Goal: Transaction & Acquisition: Purchase product/service

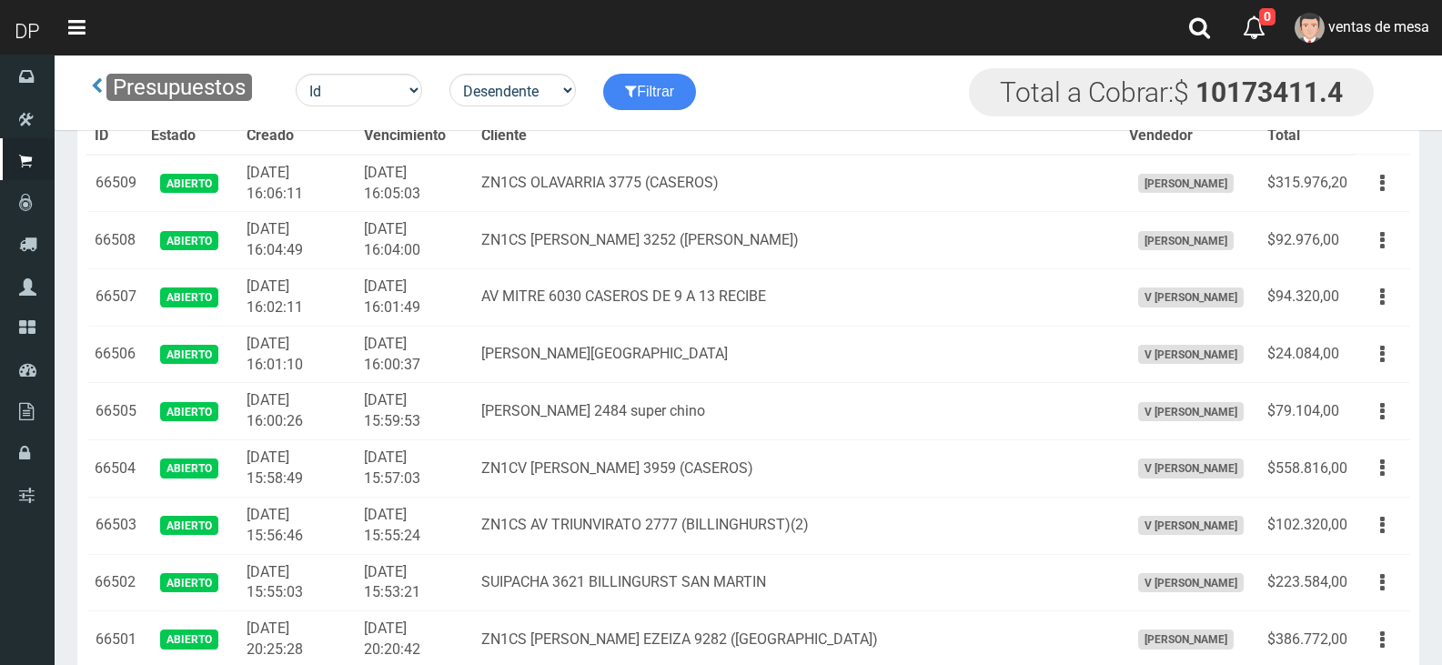
scroll to position [4983, 0]
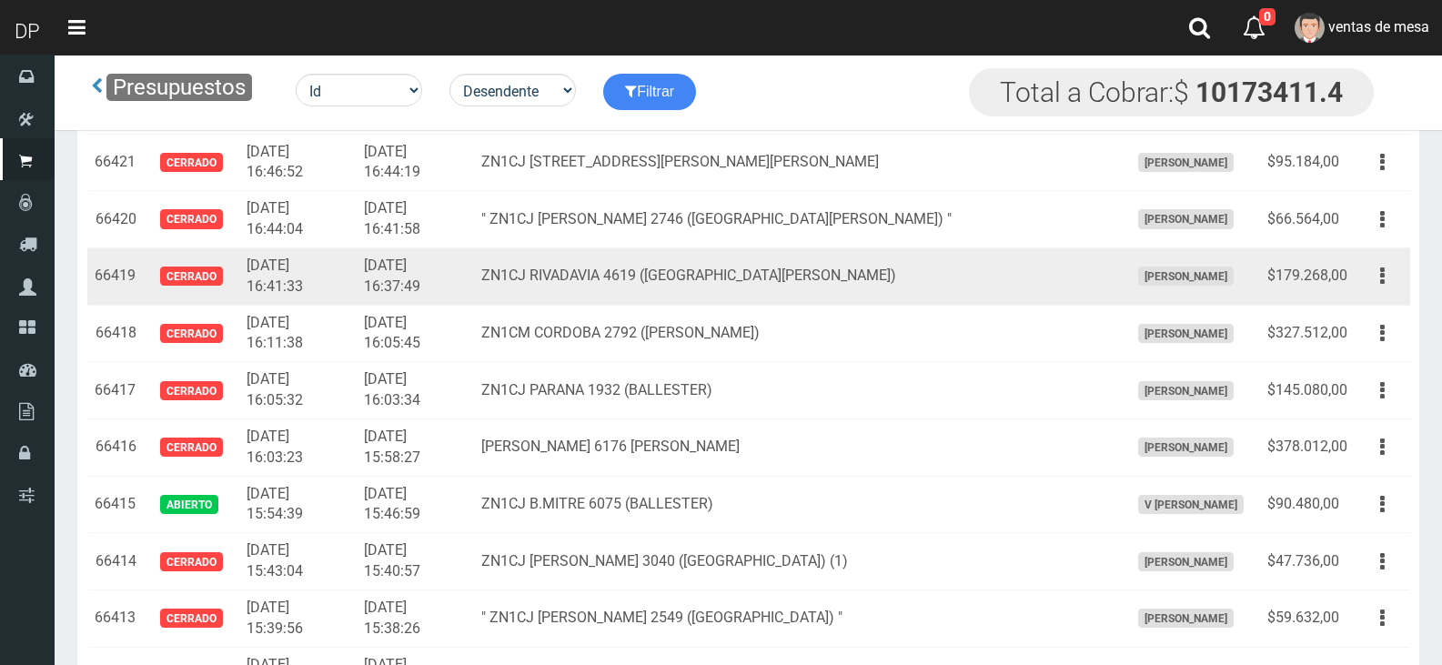
click at [696, 252] on td "ZN1CJ RIVADAVIA 4619 (SAN MARTIN)" at bounding box center [798, 275] width 648 height 57
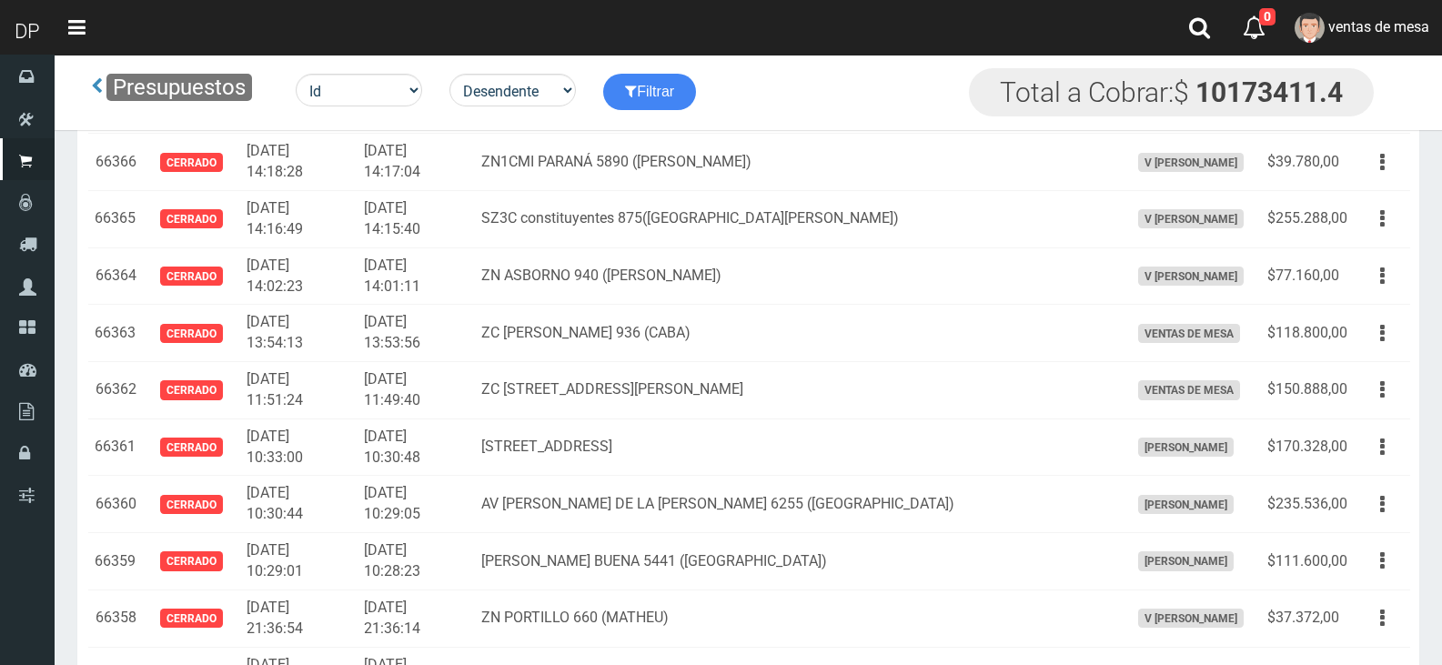
scroll to position [364, 0]
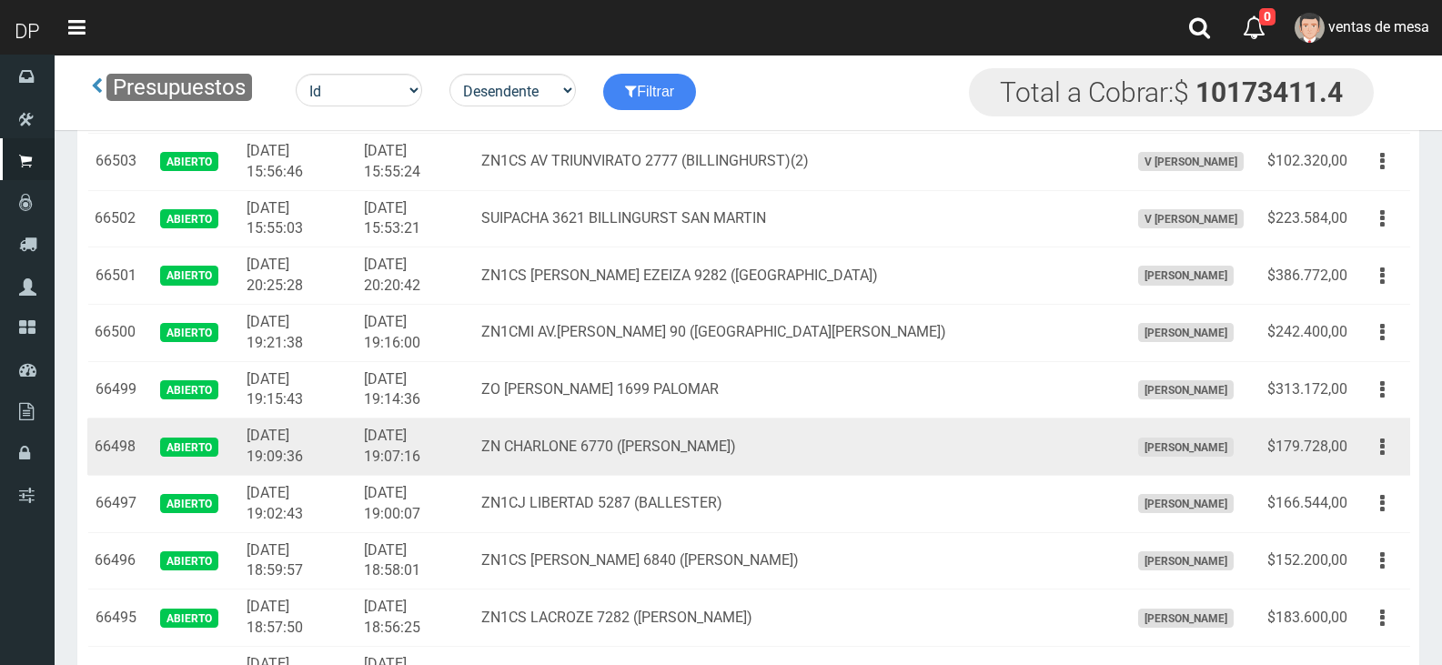
click at [886, 465] on td "ZN CHARLONE 6770 (JOSE LEON SUAREZ)" at bounding box center [798, 447] width 648 height 57
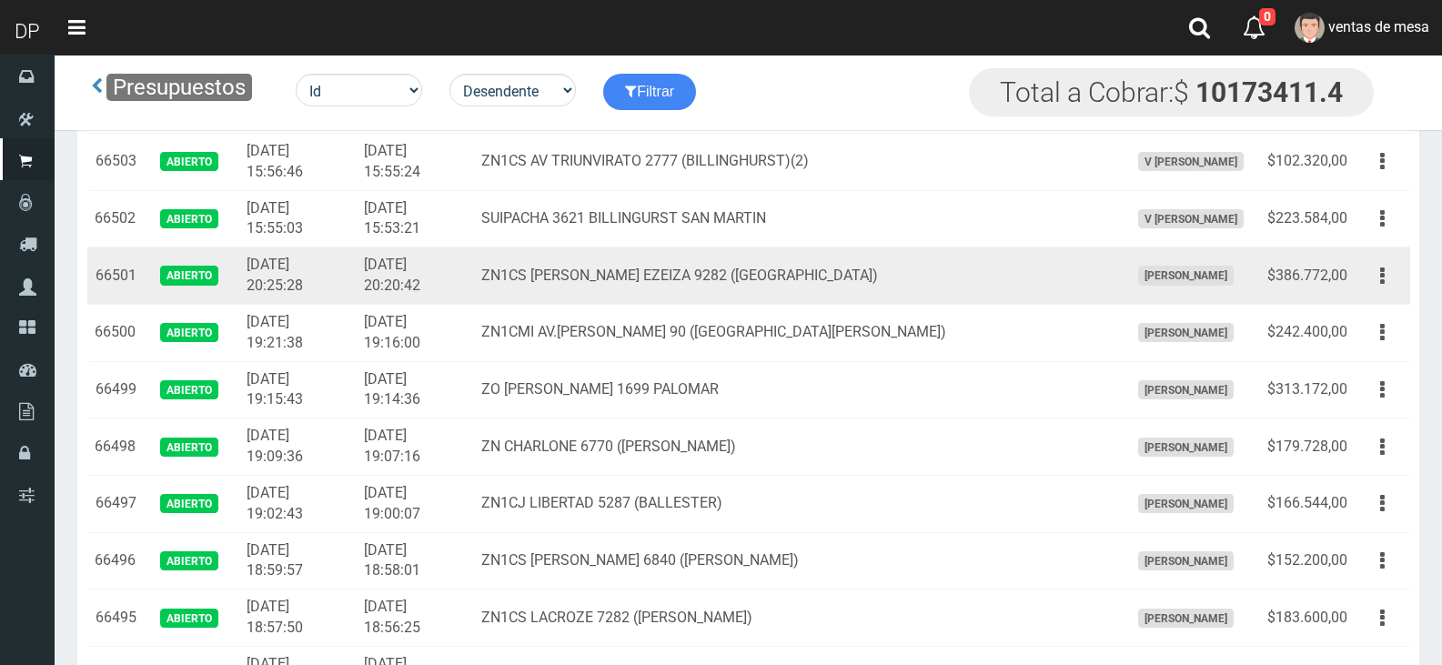
click at [554, 289] on td "ZN1CS GABINO EZEIZA 9282 (LOMA HERMOSA)" at bounding box center [798, 275] width 648 height 57
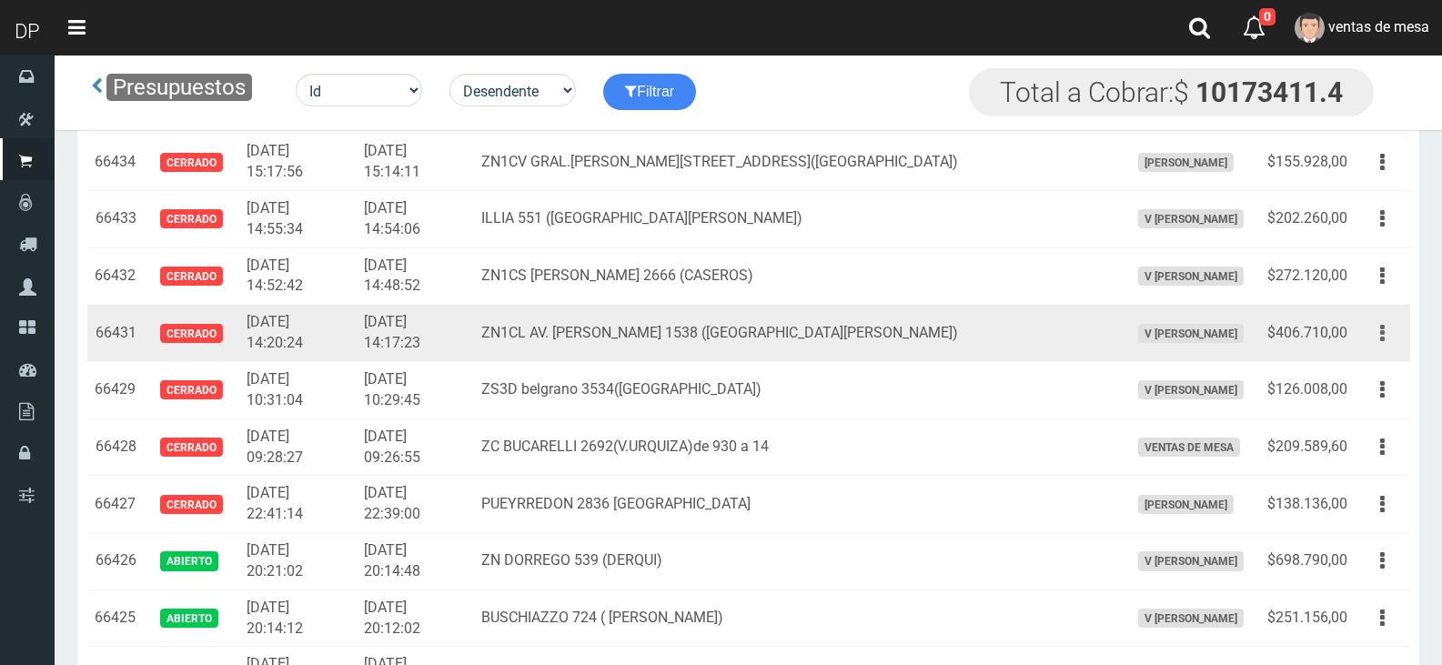
click at [1394, 338] on button "button" at bounding box center [1382, 334] width 41 height 32
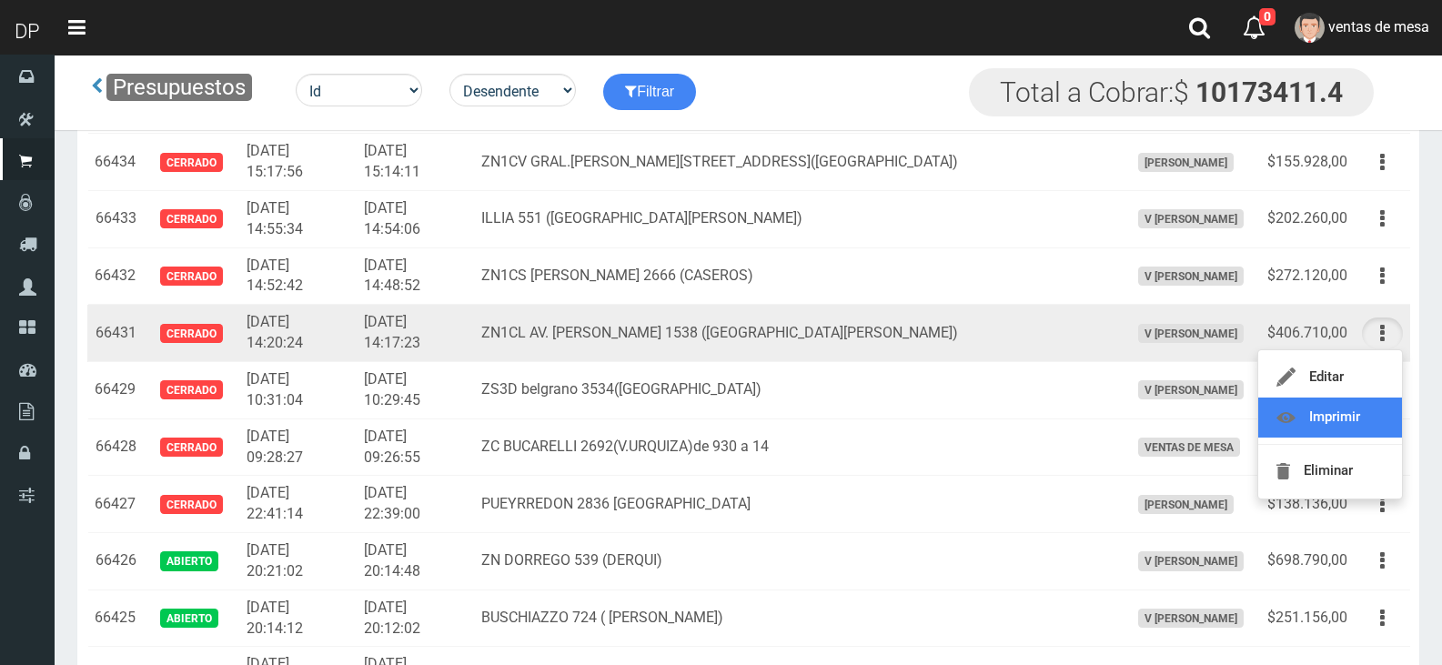
click at [1380, 409] on link "Imprimir" at bounding box center [1330, 418] width 144 height 40
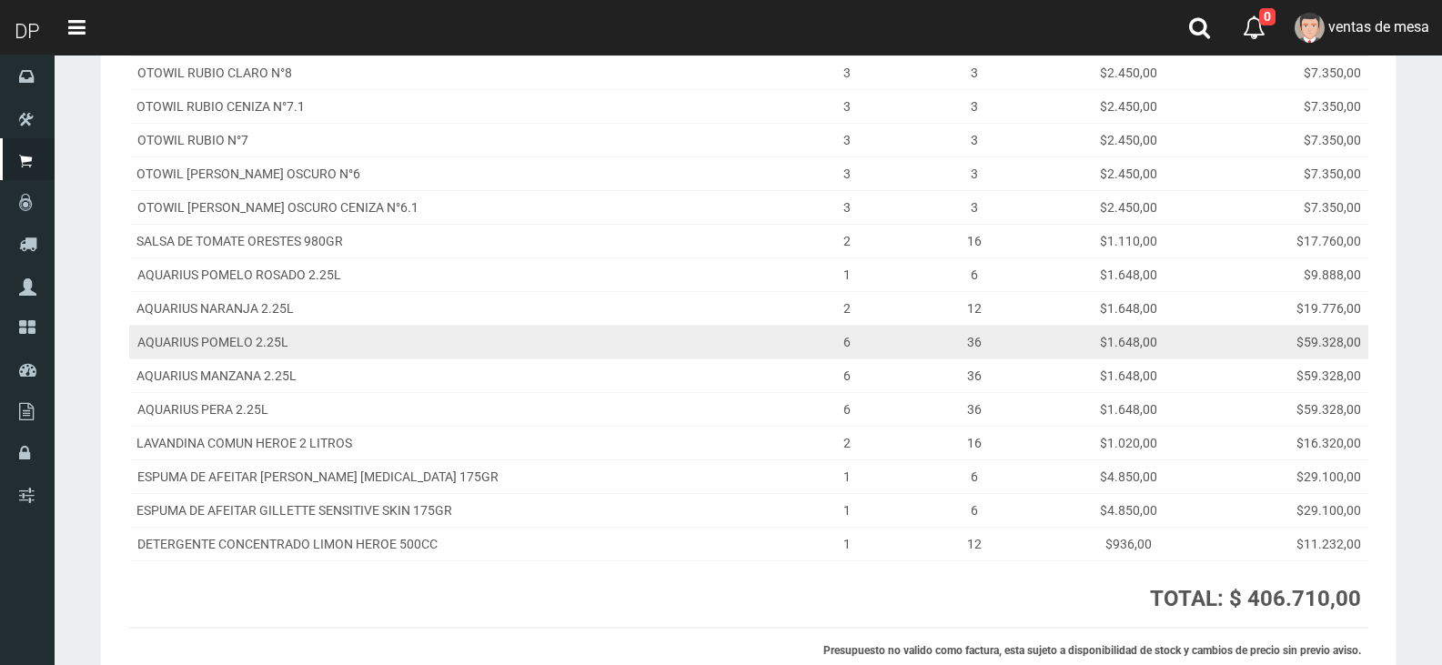
scroll to position [546, 0]
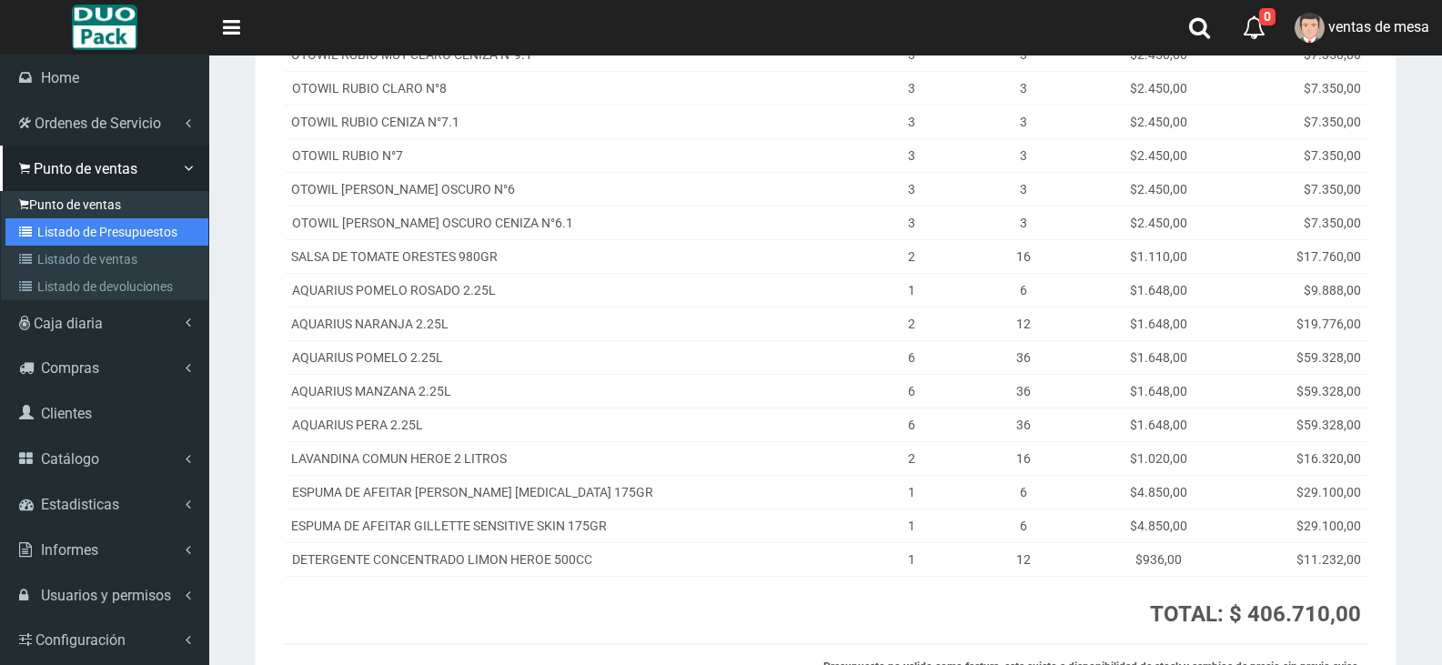
drag, startPoint x: 49, startPoint y: 219, endPoint x: 58, endPoint y: 212, distance: 11.7
click at [51, 218] on link "Listado de Presupuestos" at bounding box center [106, 231] width 203 height 27
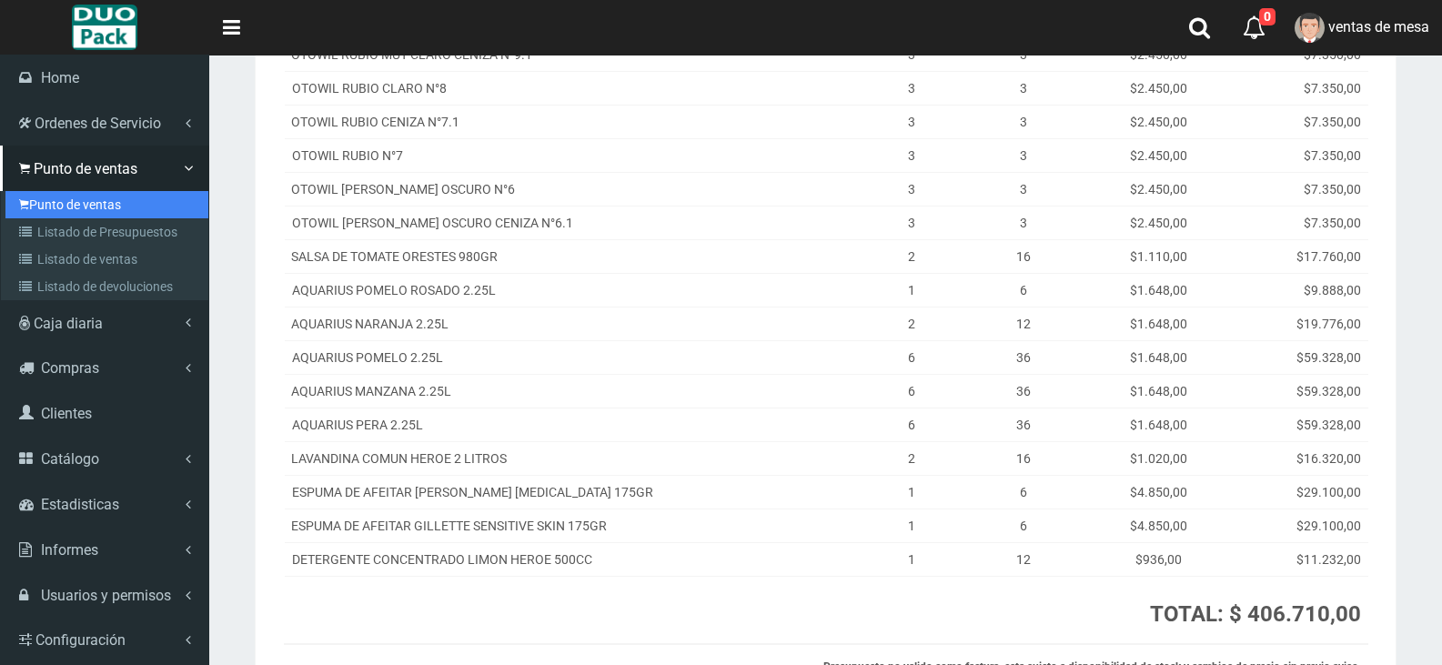
click at [62, 205] on link "Punto de ventas" at bounding box center [106, 204] width 203 height 27
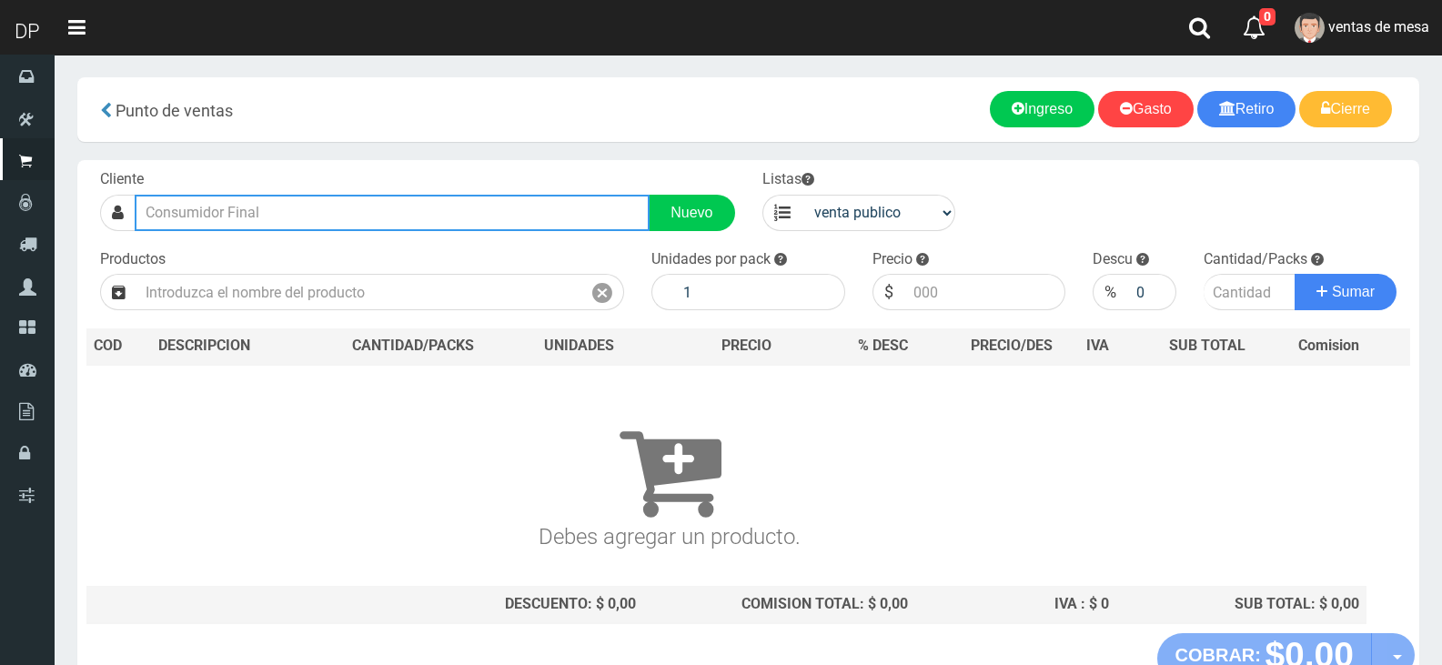
click at [308, 199] on input "text" at bounding box center [392, 213] width 515 height 36
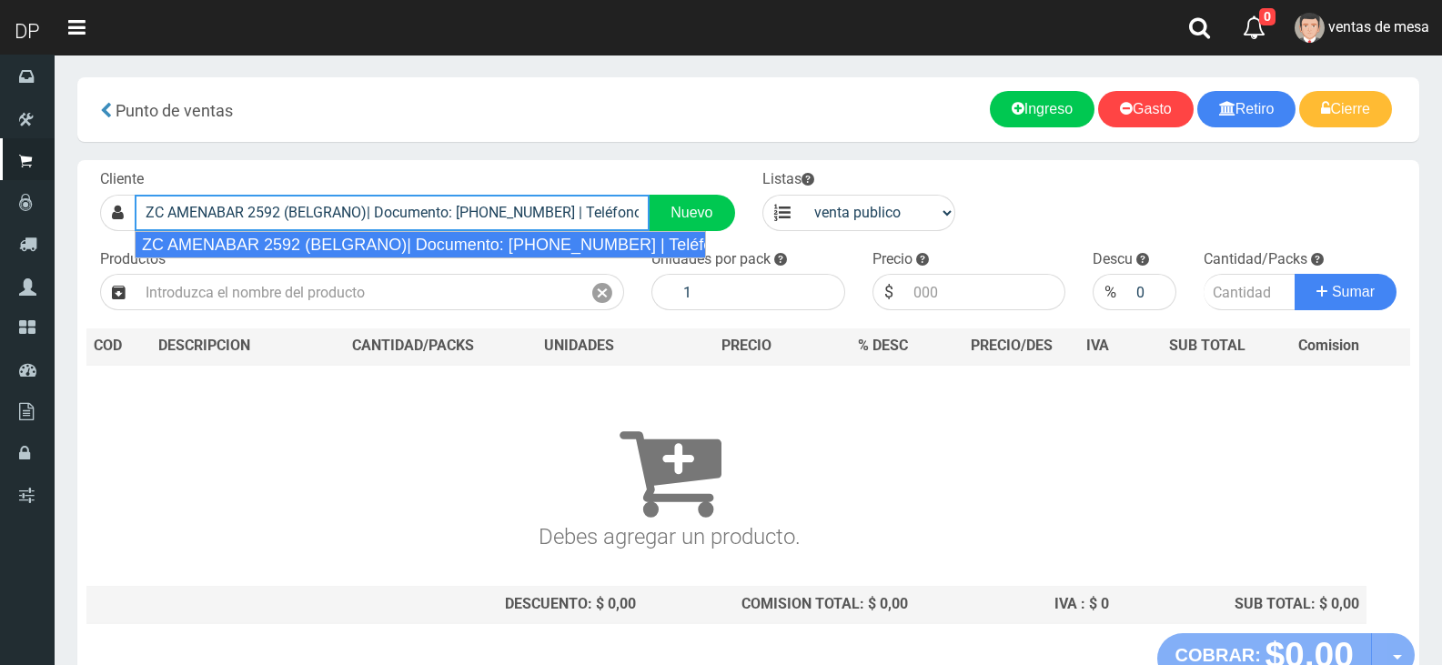
type input "ZC AMENABAR 2592 (BELGRANO)| Documento: 45454548754 | Teléfono:"
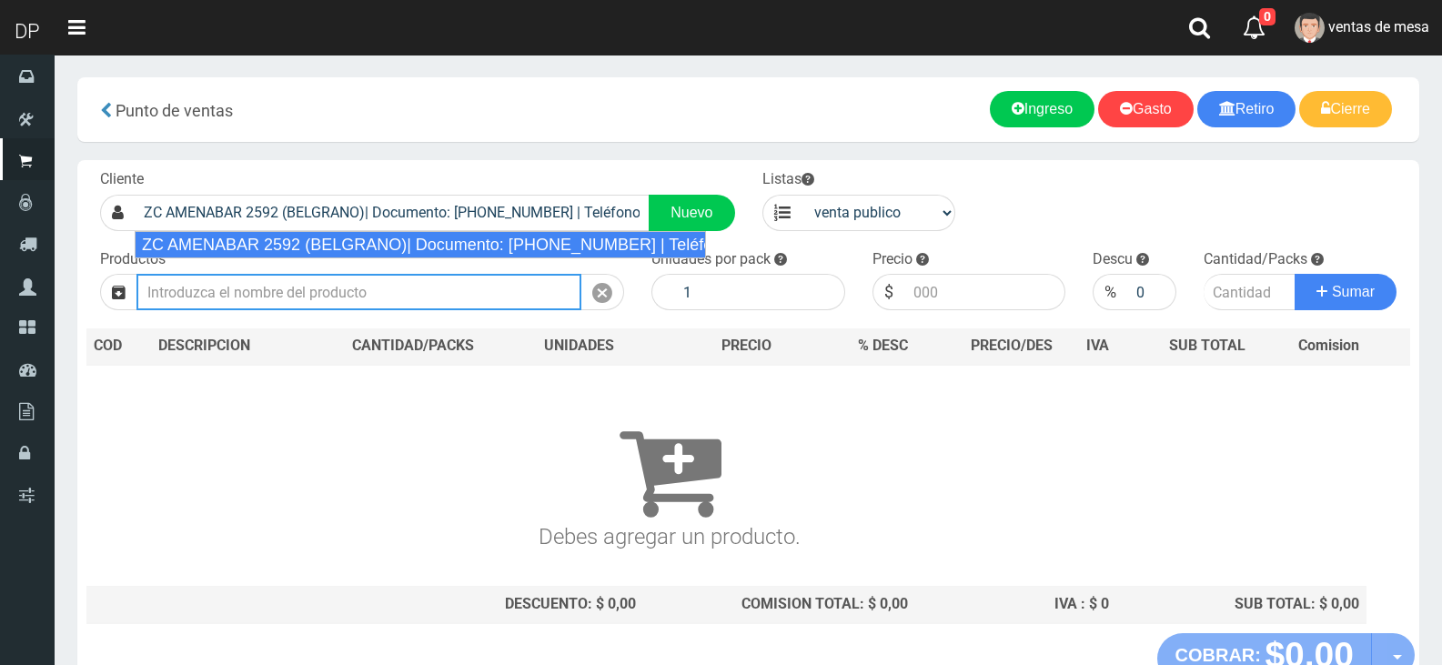
select select "2"
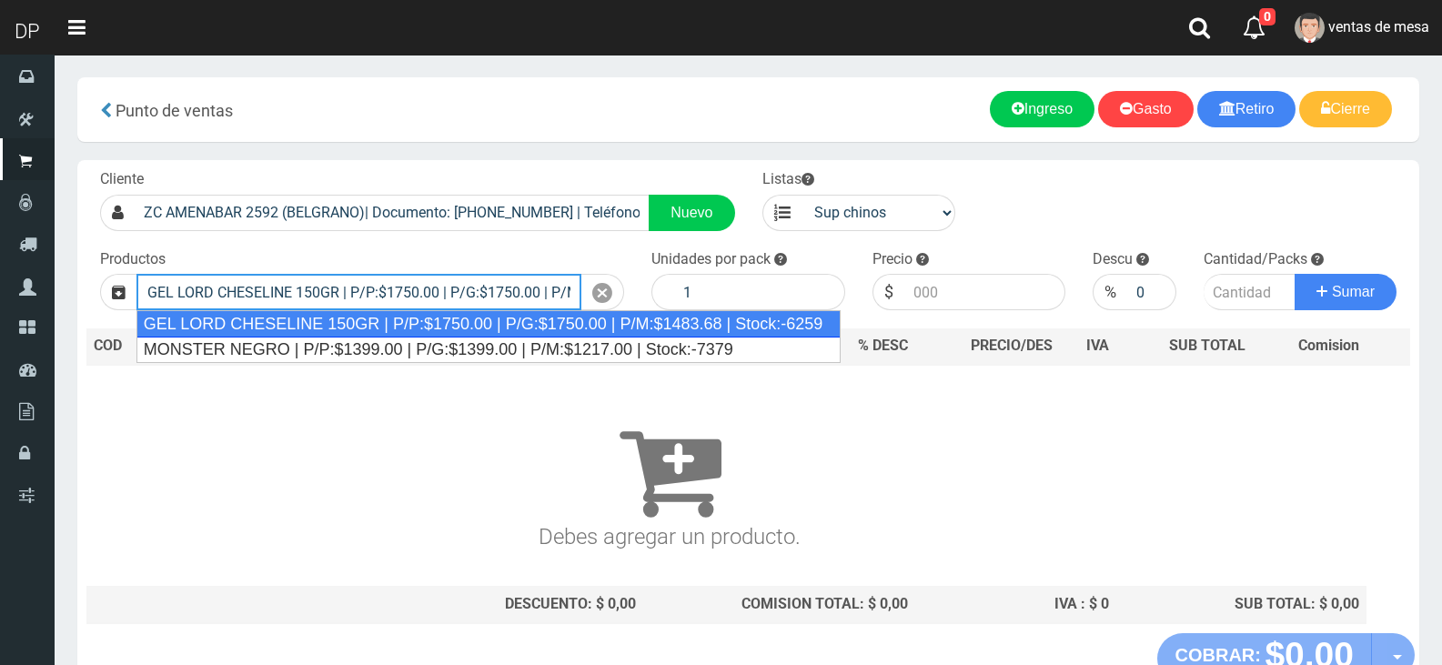
type input "GEL LORD CHESELINE 150GR | P/P:$1750.00 | P/G:$1750.00 | P/M:$1483.68 | Stock:-…"
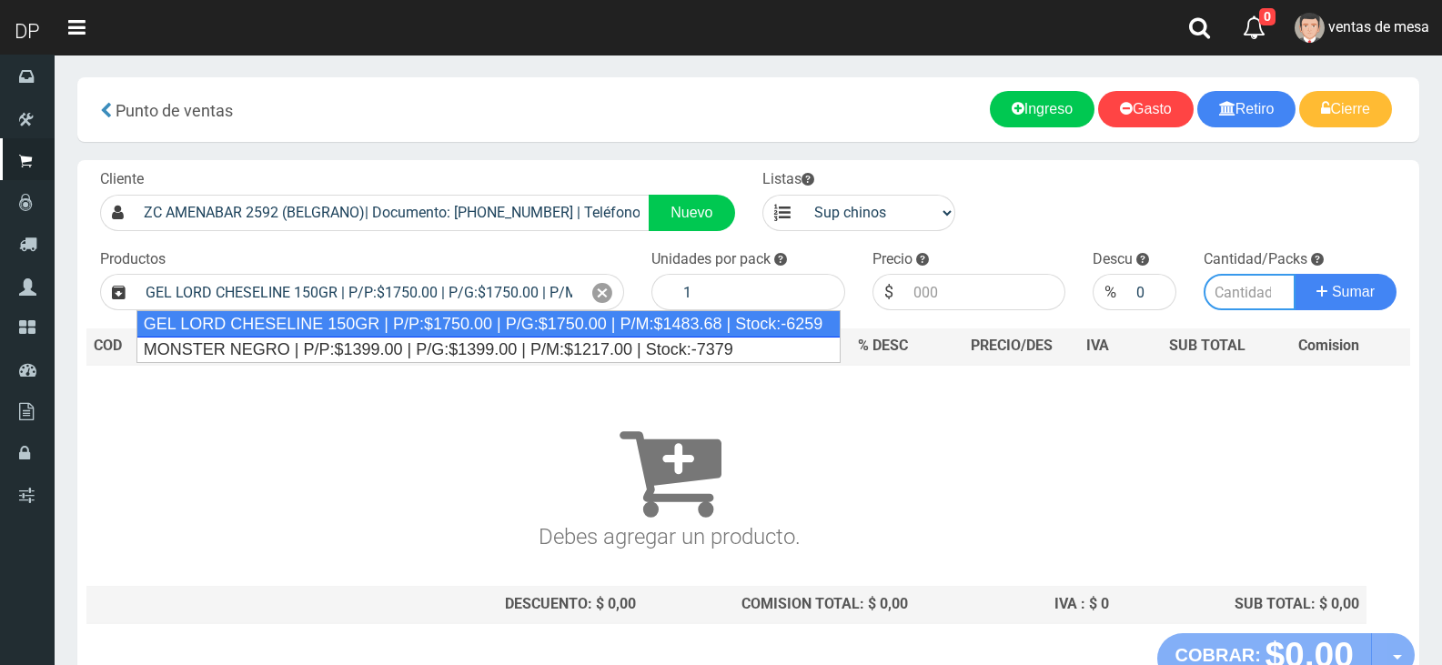
type input "12"
type input "1750.00"
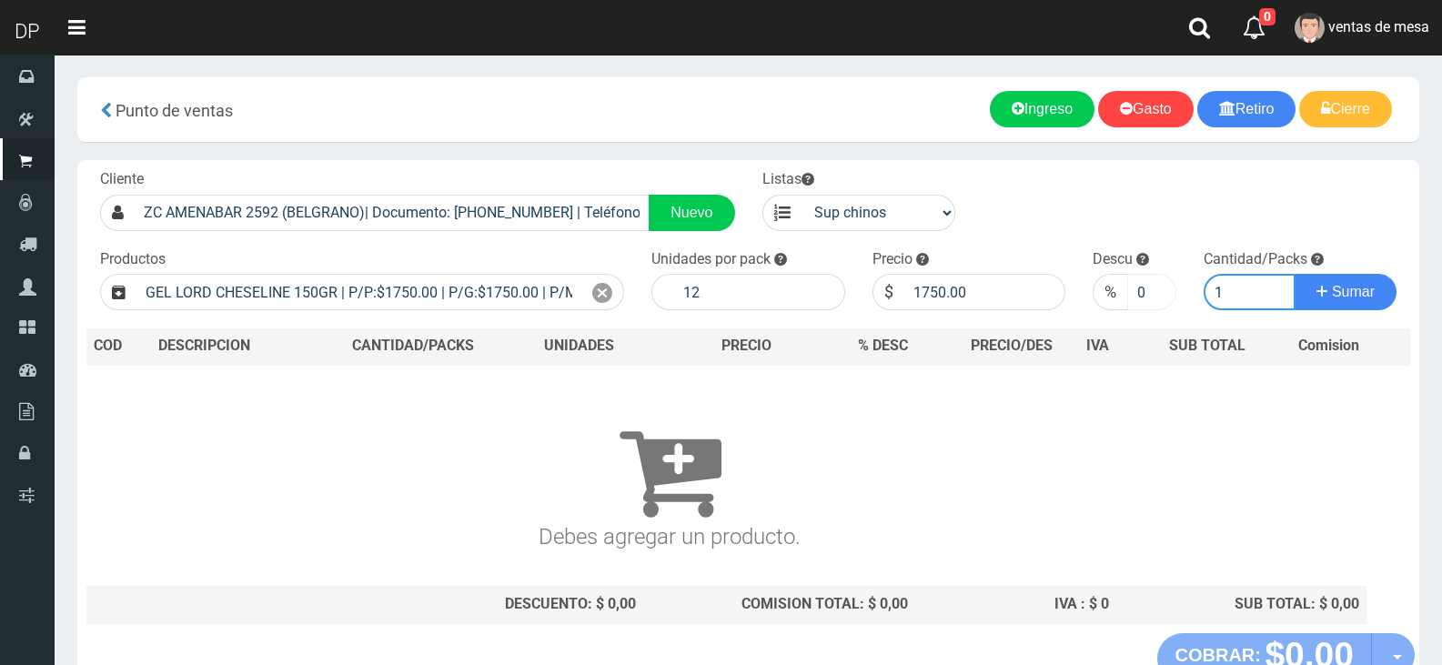
type input "1"
click at [1142, 300] on input "0" at bounding box center [1151, 292] width 48 height 36
type input "10"
click at [1295, 274] on button "Sumar" at bounding box center [1346, 292] width 102 height 36
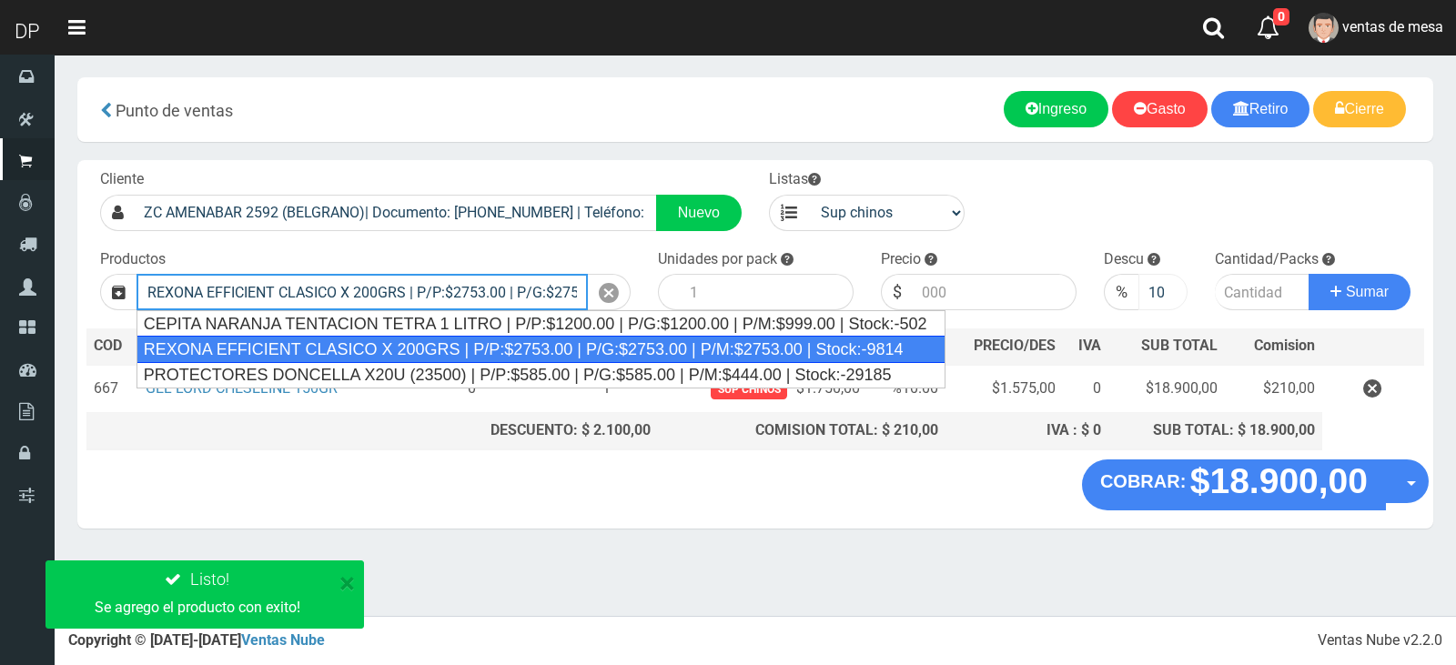
type input "REXONA EFFICIENT CLASICO X 200GRS | P/P:$2753.00 | P/G:$2753.00 | P/M:$2753.00 …"
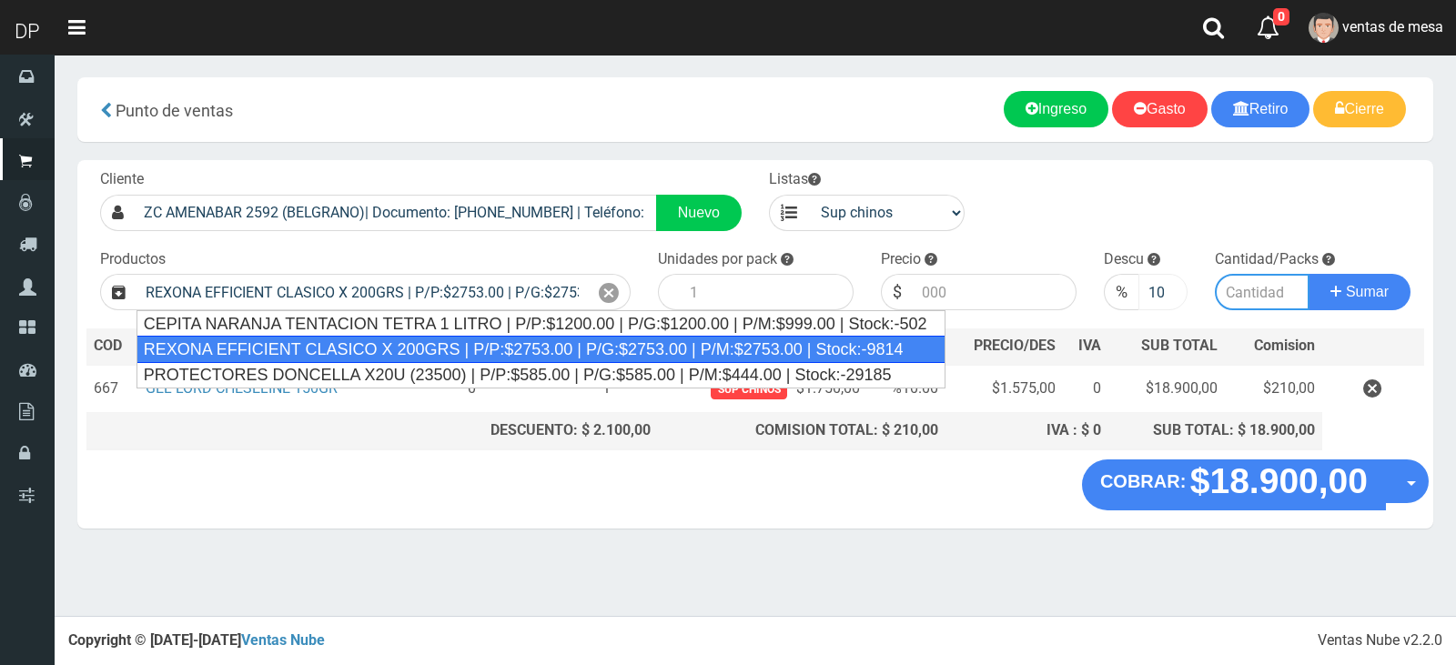
type input "12"
type input "2753.00"
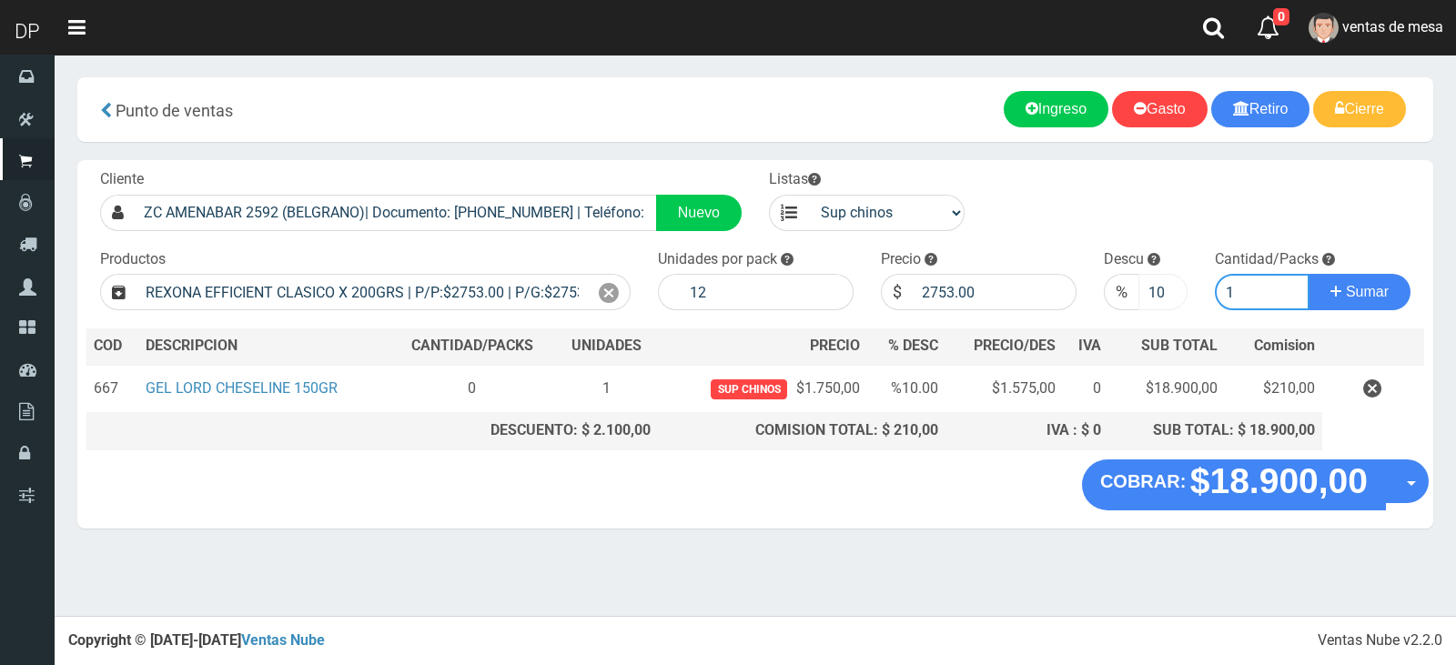
type input "1"
click at [1308, 274] on button "Sumar" at bounding box center [1359, 292] width 102 height 36
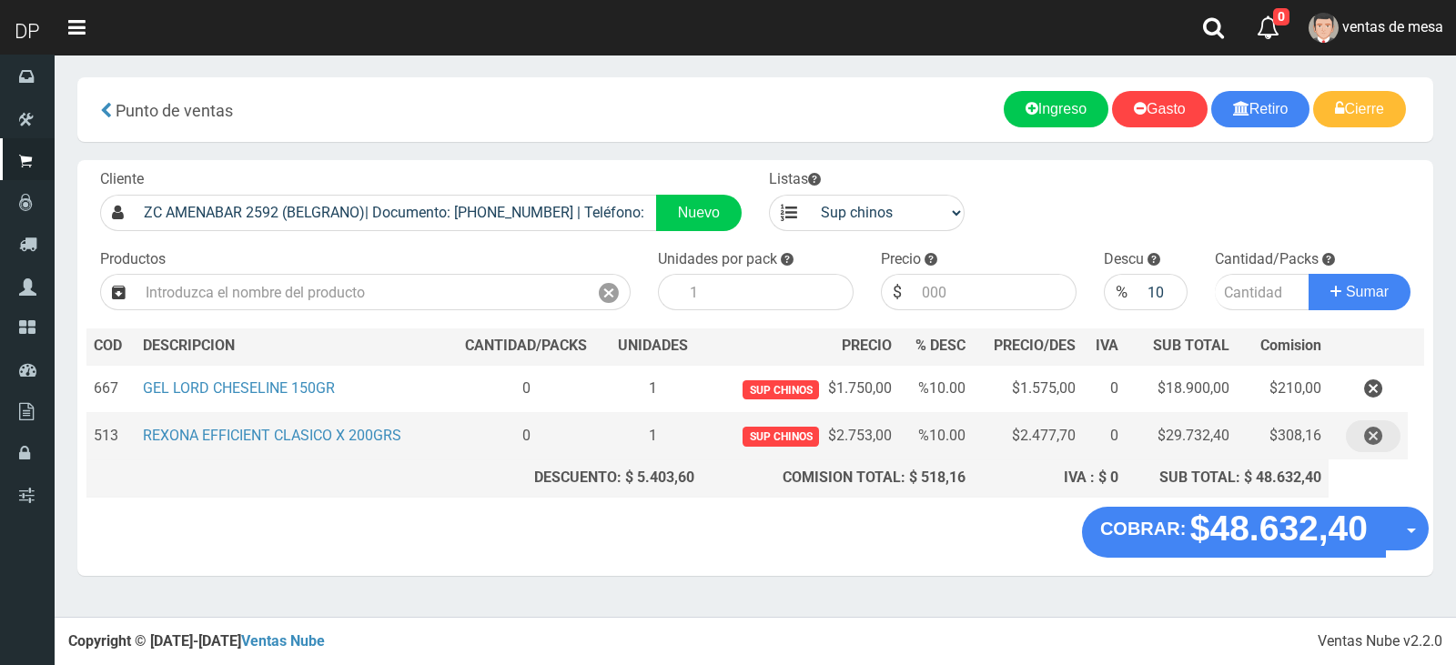
click at [1378, 429] on icon "button" at bounding box center [1373, 436] width 18 height 32
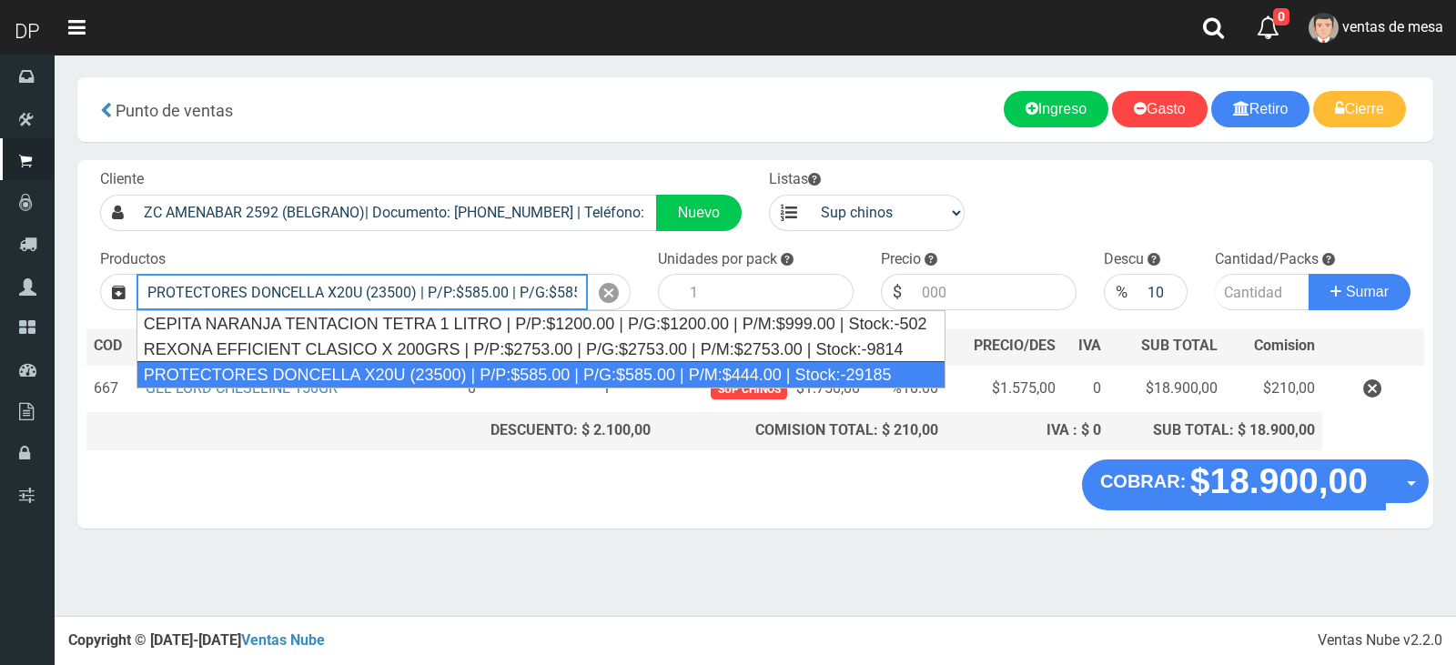
type input "PROTECTORES DONCELLA X20U (23500) | P/P:$585.00 | P/G:$585.00 | P/M:$444.00 | S…"
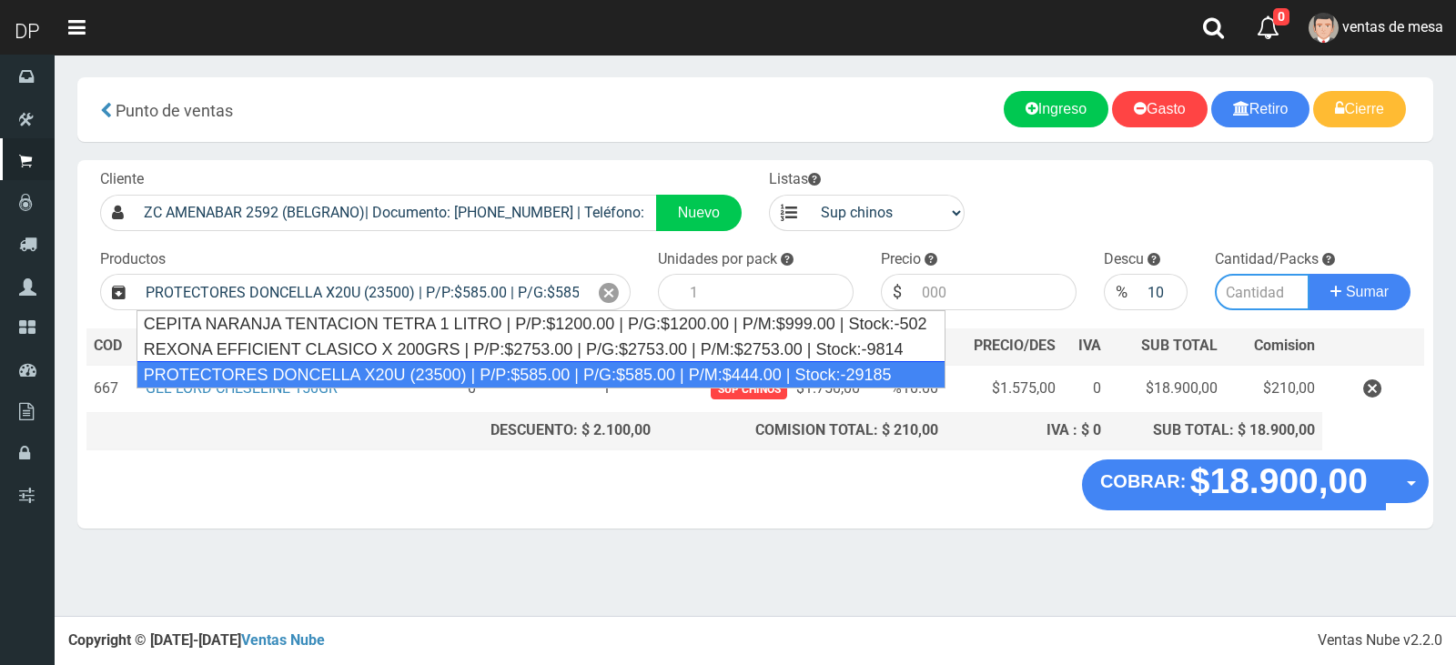
type input "30"
type input "585.00"
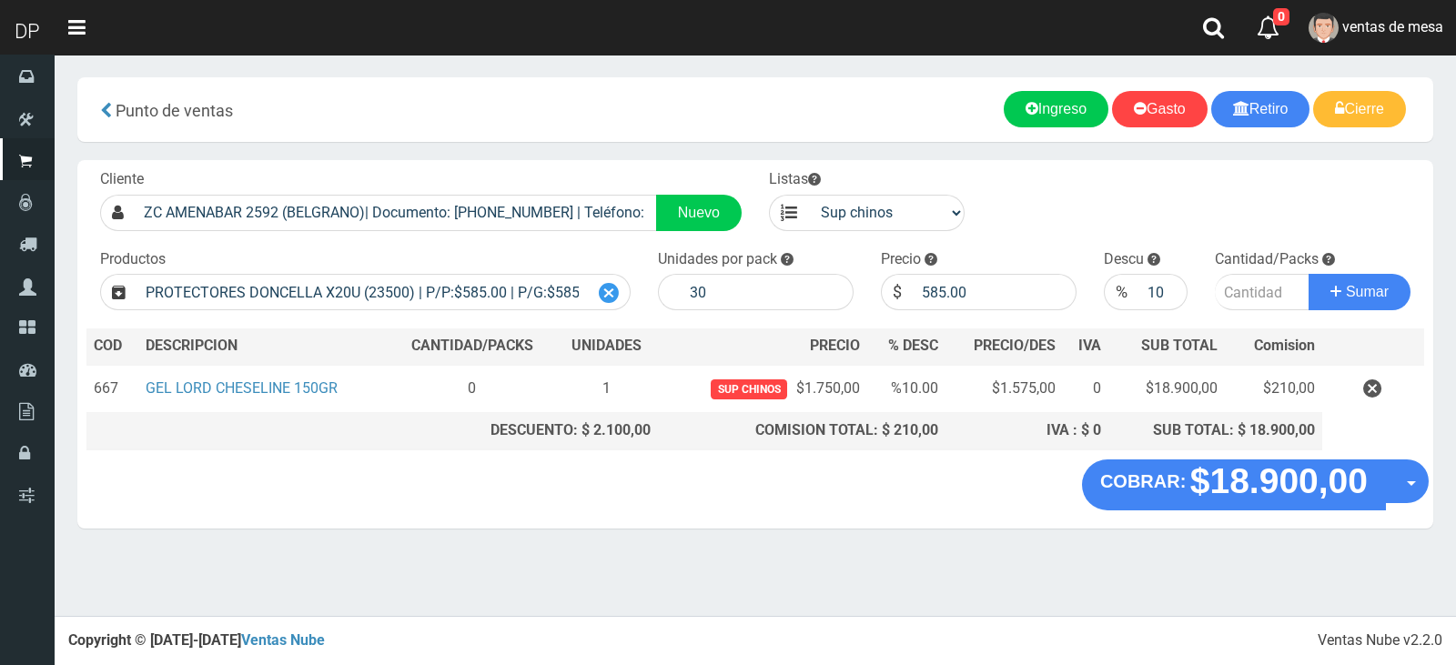
click at [624, 298] on div at bounding box center [609, 292] width 43 height 36
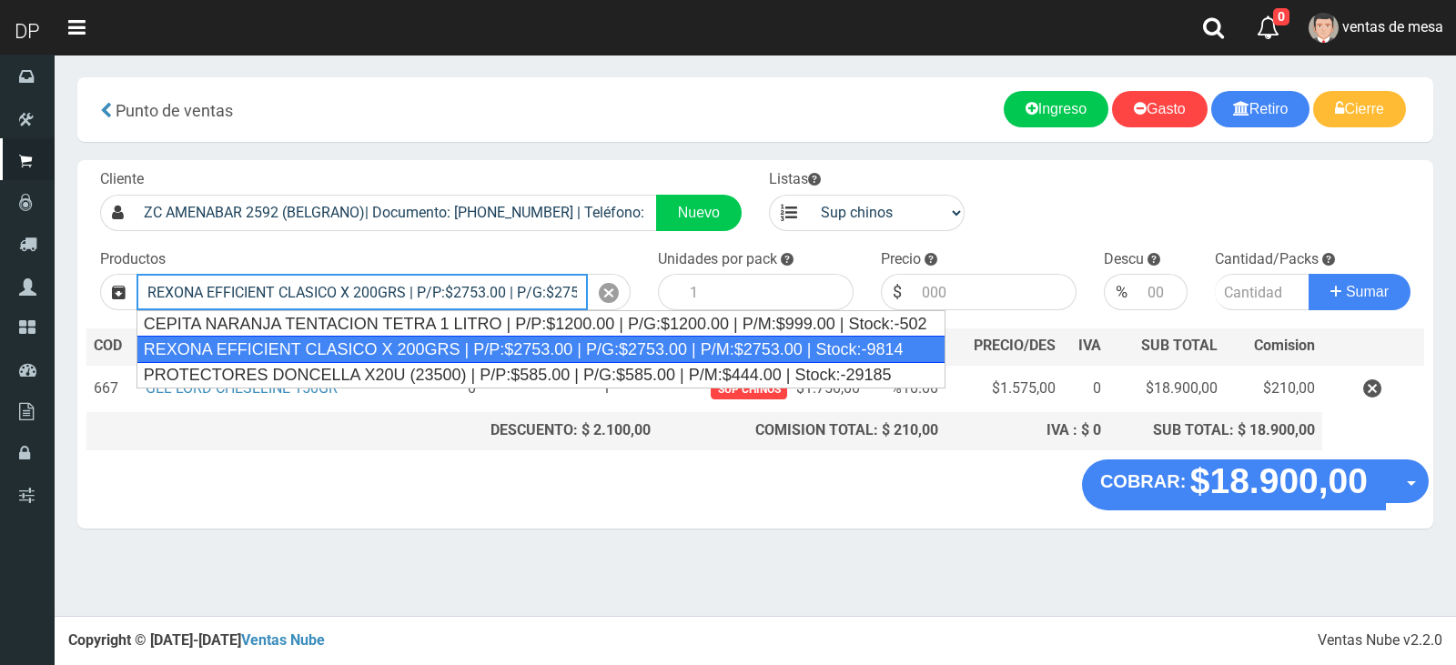
type input "REXONA EFFICIENT CLASICO X 200GRS | P/P:$2753.00 | P/G:$2753.00 | P/M:$2753.00 …"
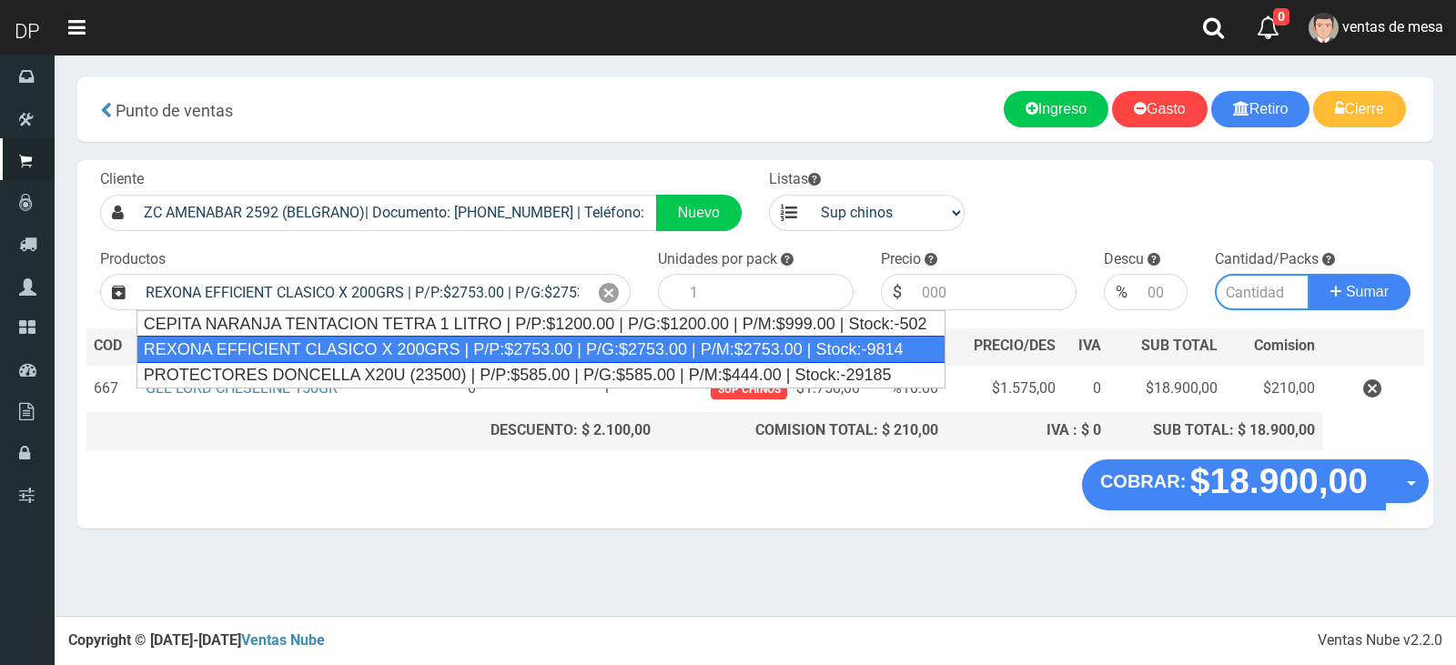
type input "12"
type input "2753.00"
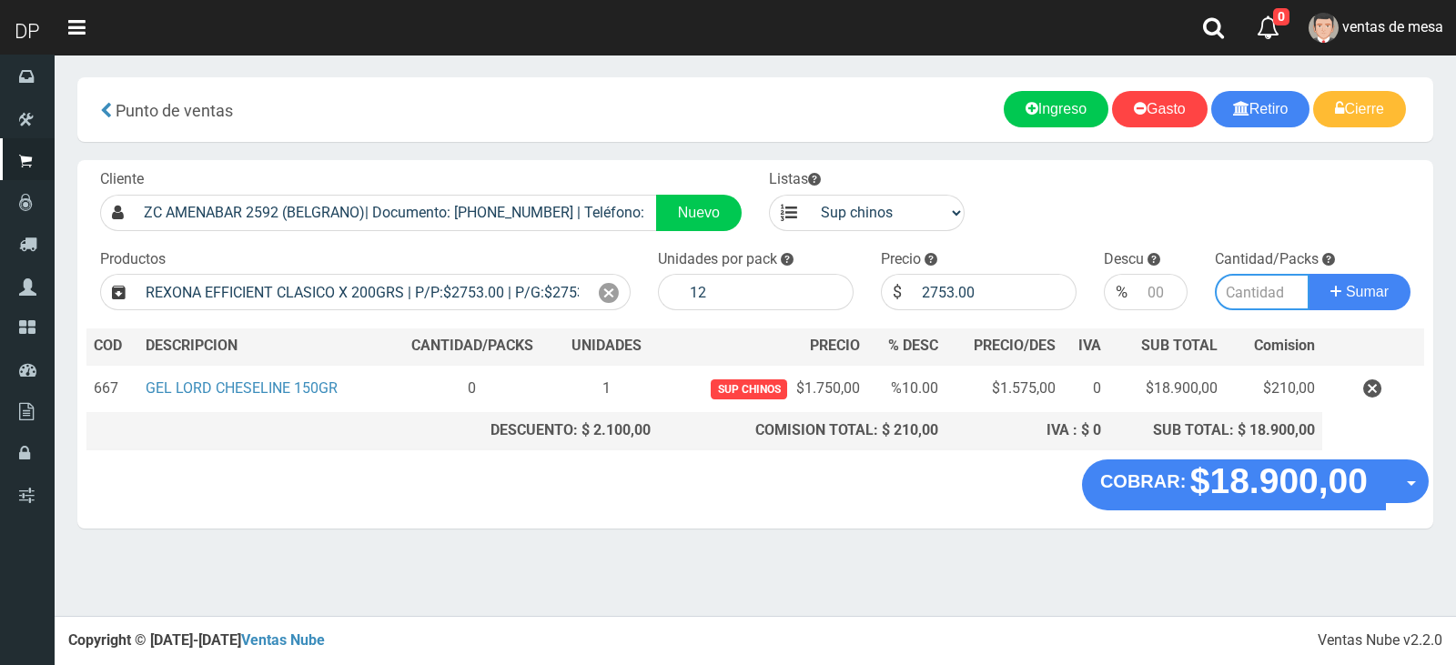
type input "5"
type input "1"
click at [1145, 301] on input "number" at bounding box center [1163, 292] width 50 height 36
type input "5"
click at [1308, 274] on button "Sumar" at bounding box center [1359, 292] width 102 height 36
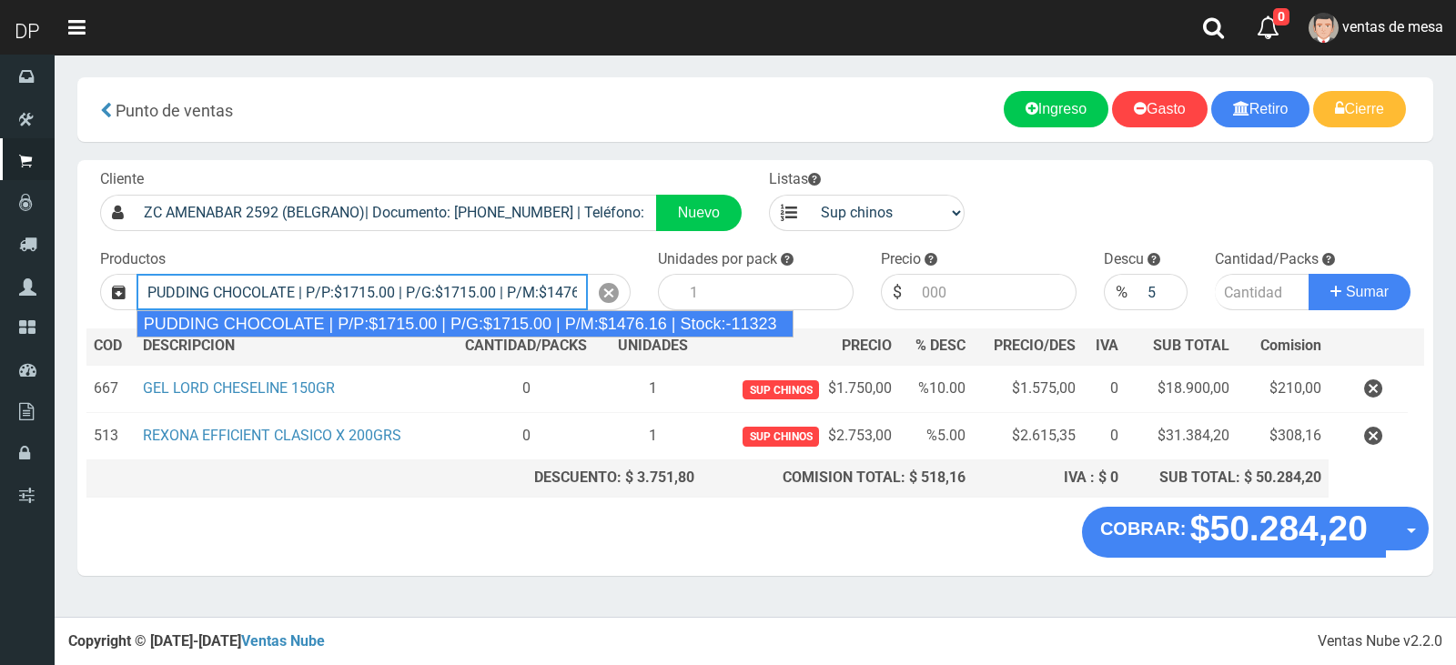
type input "PUDDING CHOCOLATE | P/P:$1715.00 | P/G:$1715.00 | P/M:$1476.16 | Stock:-11323"
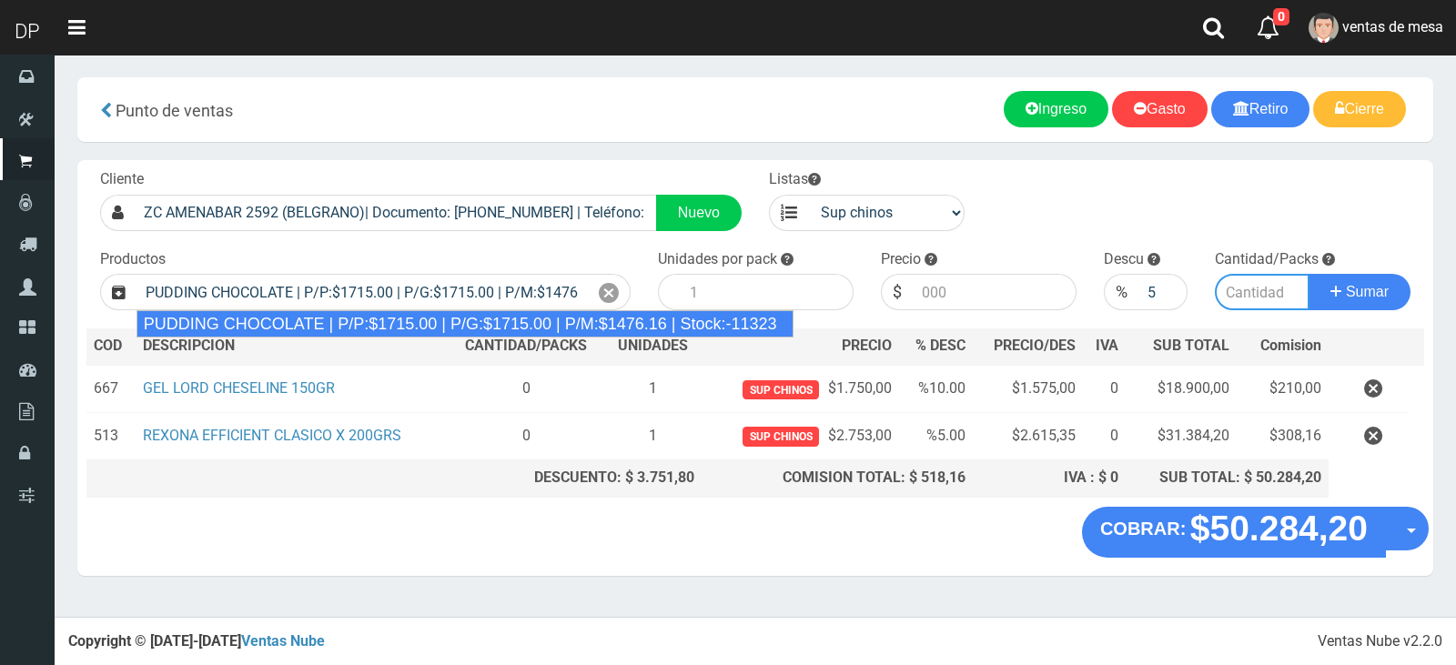
type input "8"
type input "1715.00"
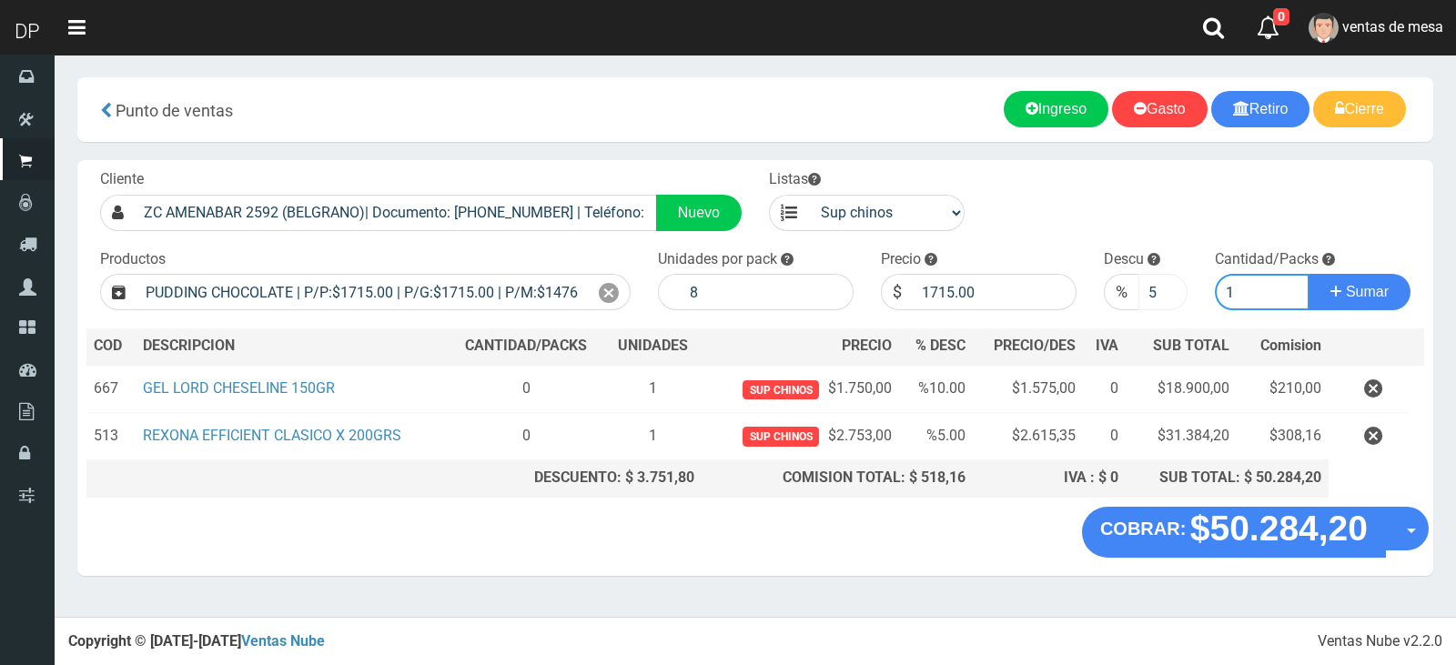
type input "1"
click at [1142, 310] on div "Cliente ZC AMENABAR 2592 (BELGRANO)| Documento: 45454548754 | Teléfono: Nuevo L…" at bounding box center [755, 333] width 1356 height 347
click at [1147, 300] on input "5" at bounding box center [1163, 292] width 50 height 36
click at [1149, 300] on input "5" at bounding box center [1163, 292] width 50 height 36
type input "0"
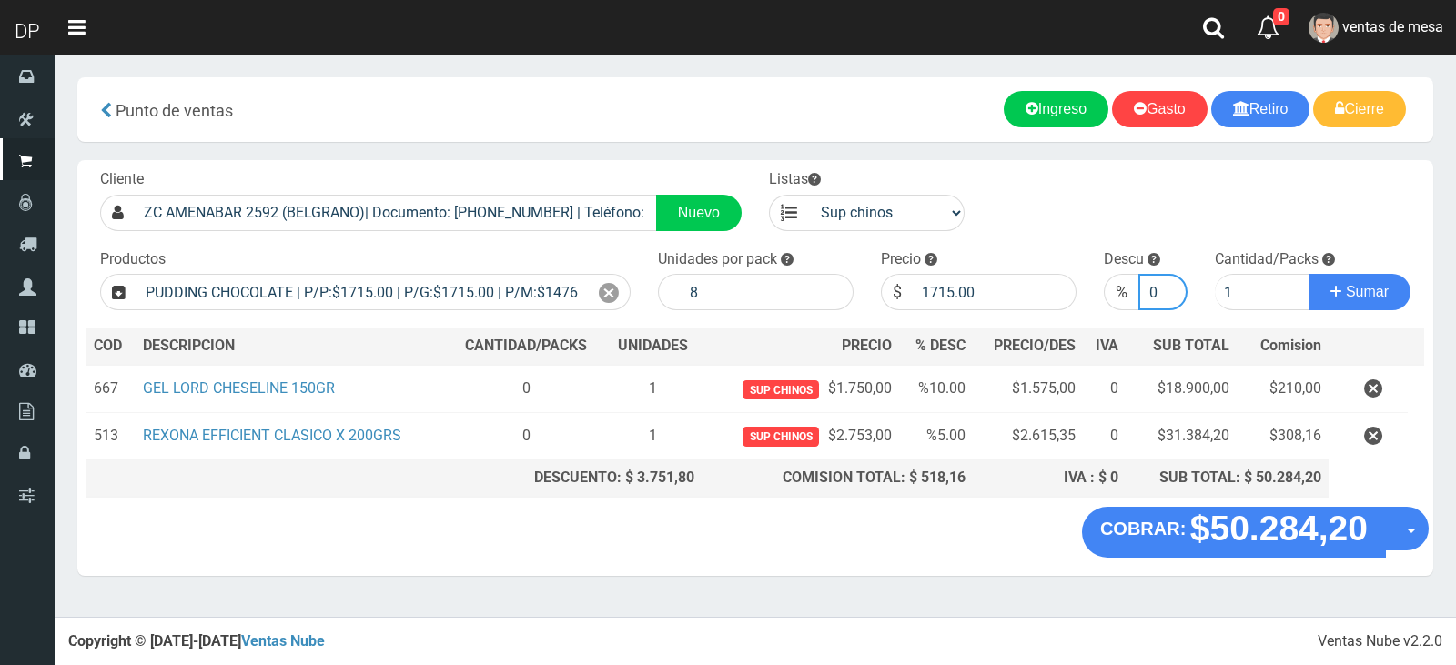
click at [1308, 274] on button "Sumar" at bounding box center [1359, 292] width 102 height 36
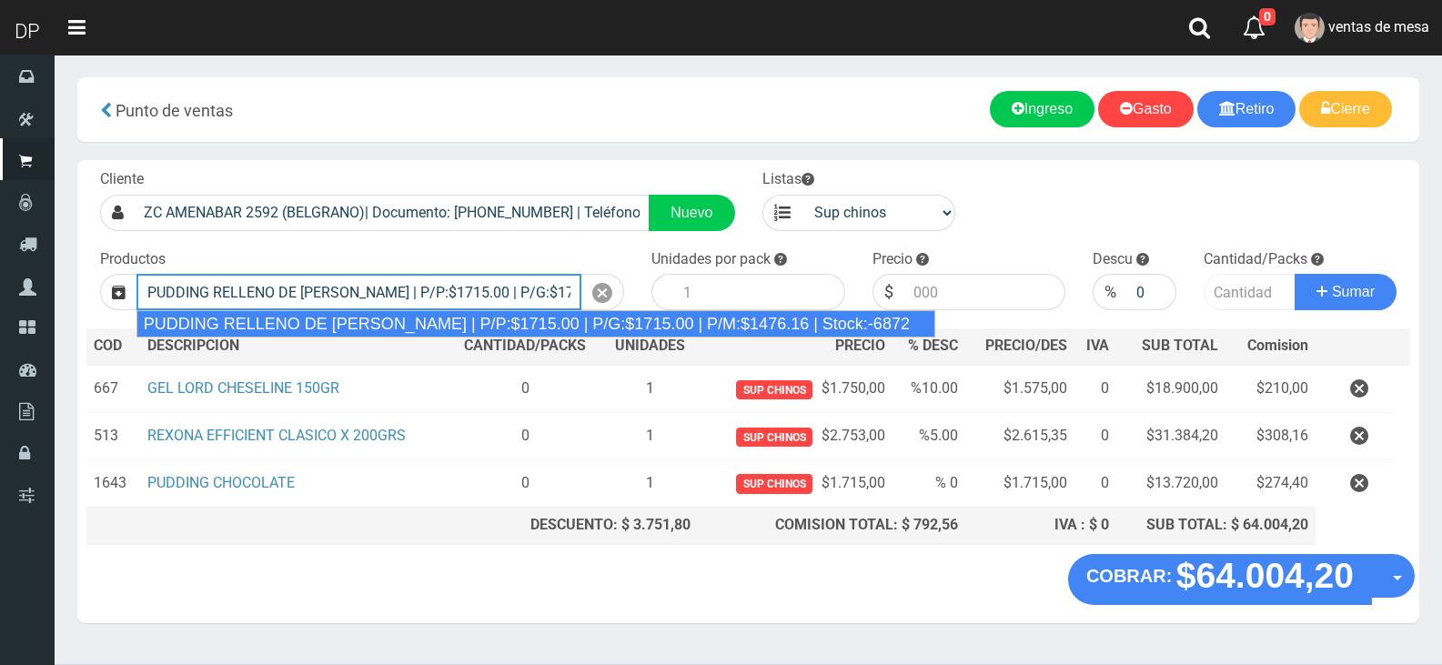
type input "PUDDING RELLENO DE DULCE DE LECHE | P/P:$1715.00 | P/G:$1715.00 | P/M:$1476.16 …"
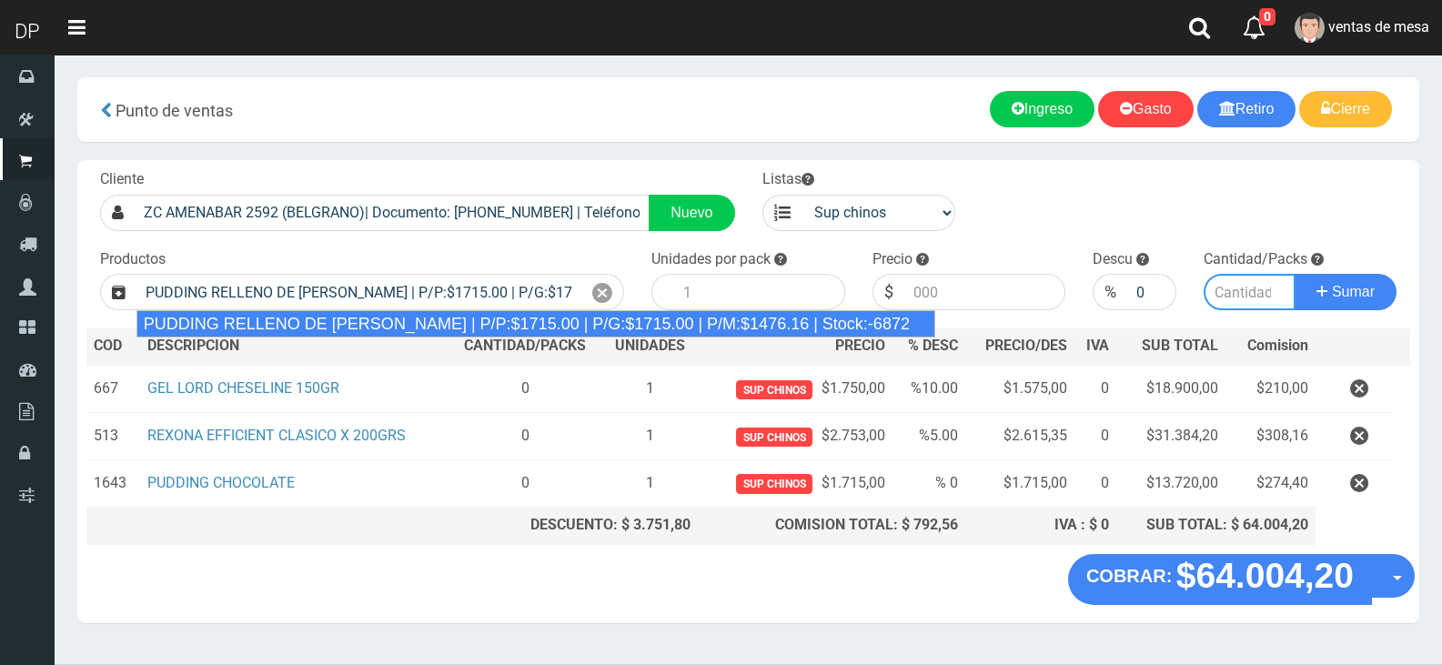
type input "8"
type input "1715.00"
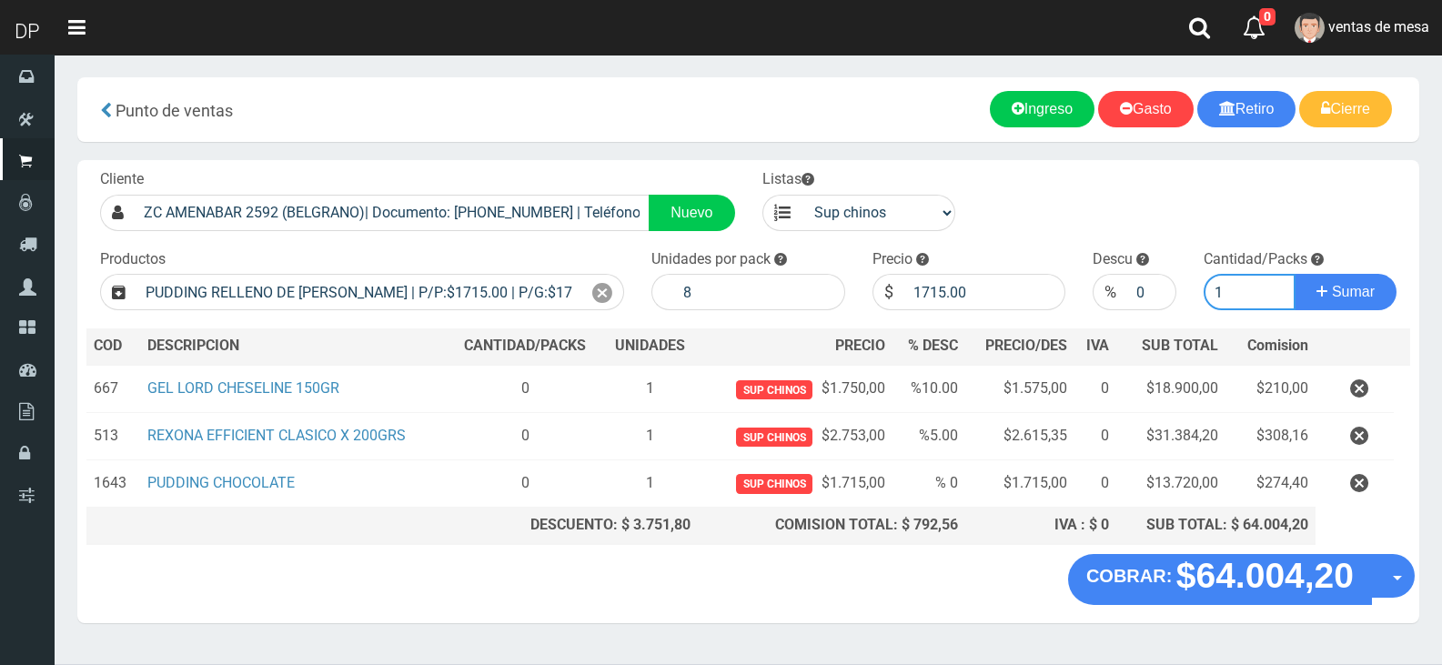
type input "1"
click at [1295, 274] on button "Sumar" at bounding box center [1346, 292] width 102 height 36
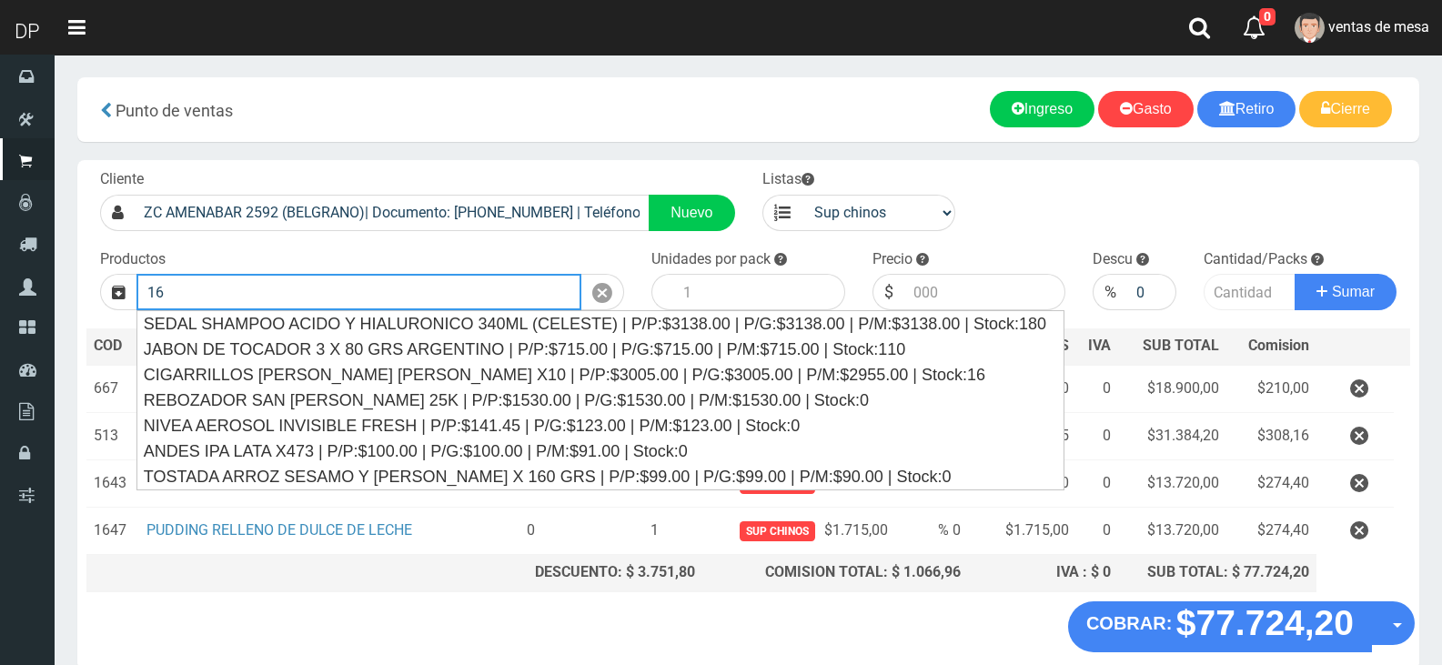
type input "1"
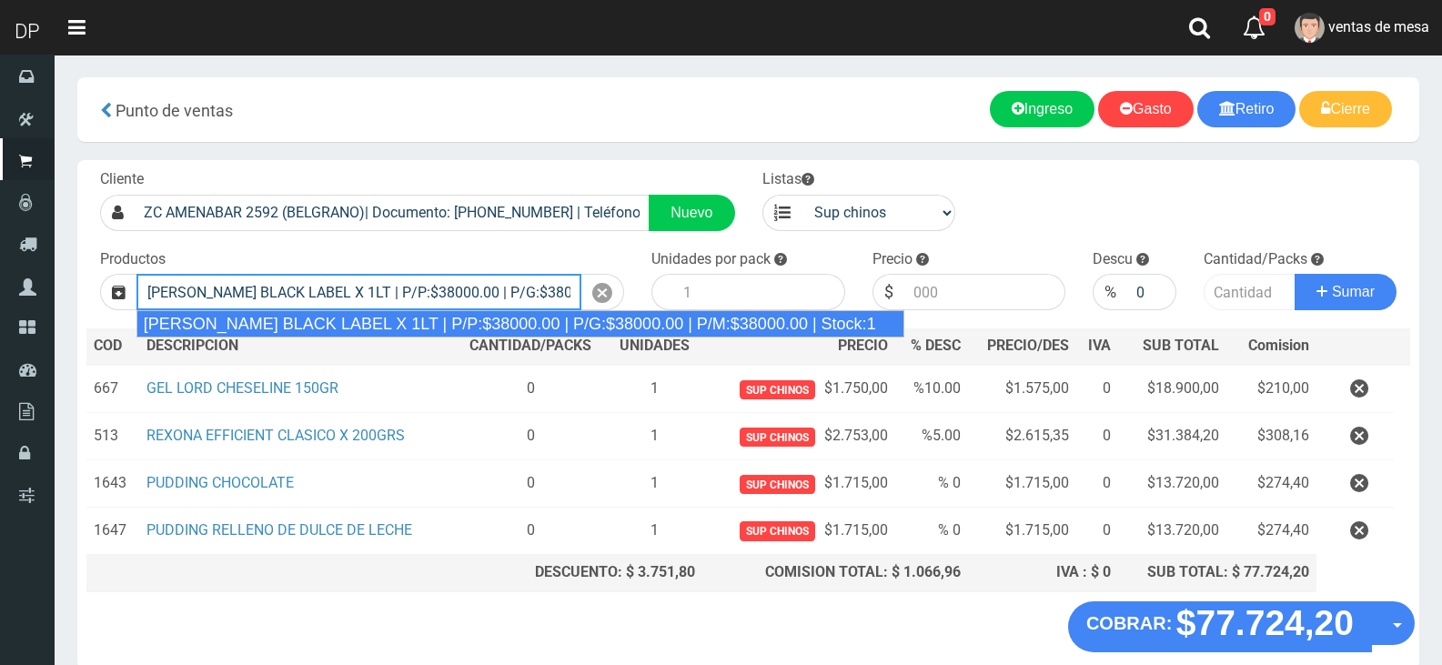
type input "JOHNNIE WALKER BLACK LABEL X 1LT | P/P:$38000.00 | P/G:$38000.00 | P/M:$38000.0…"
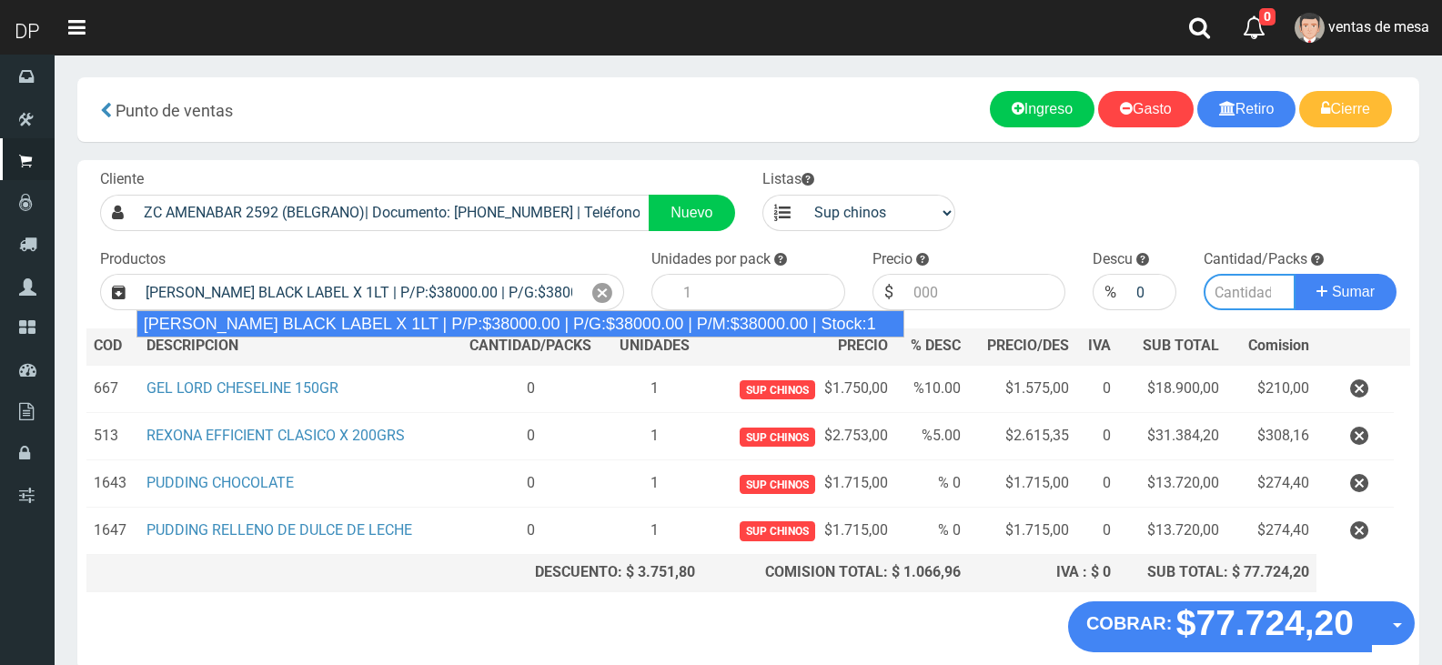
type input "1"
type input "38000.00"
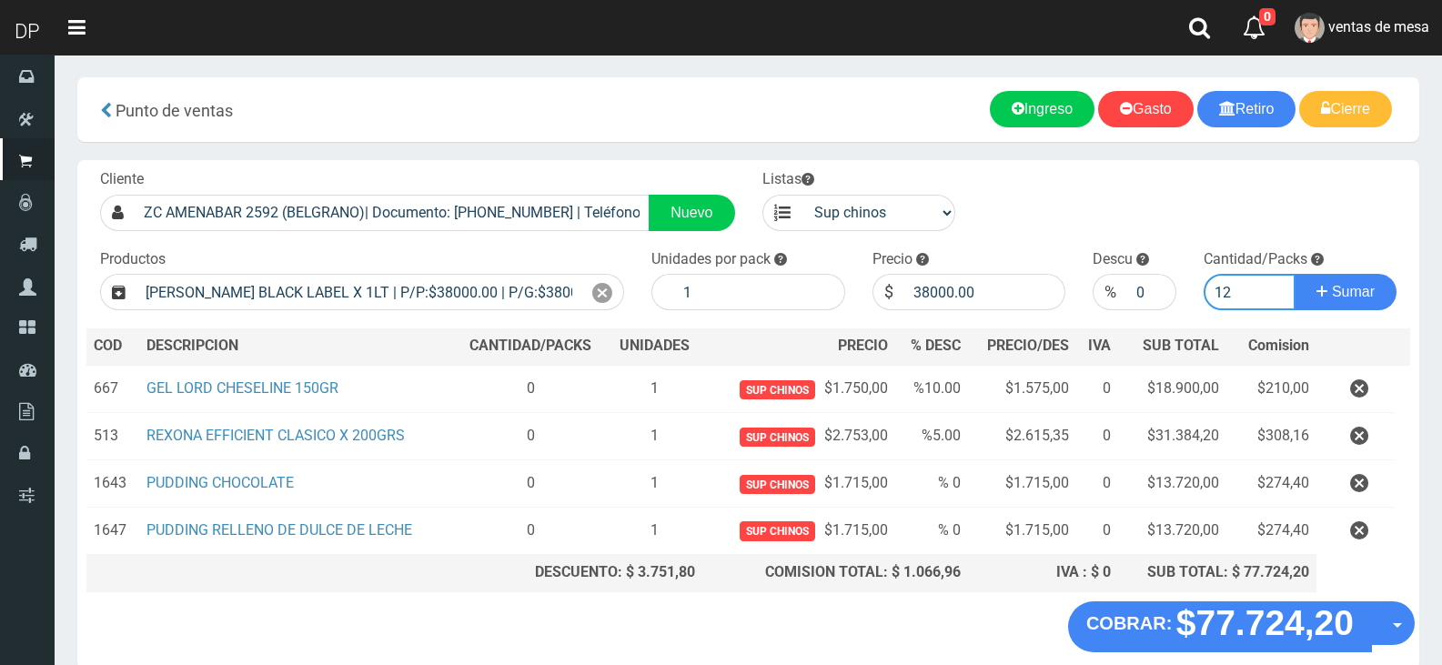
click at [1295, 274] on button "Sumar" at bounding box center [1346, 292] width 102 height 36
type input "1"
click at [1295, 274] on button "Sumar" at bounding box center [1346, 292] width 102 height 36
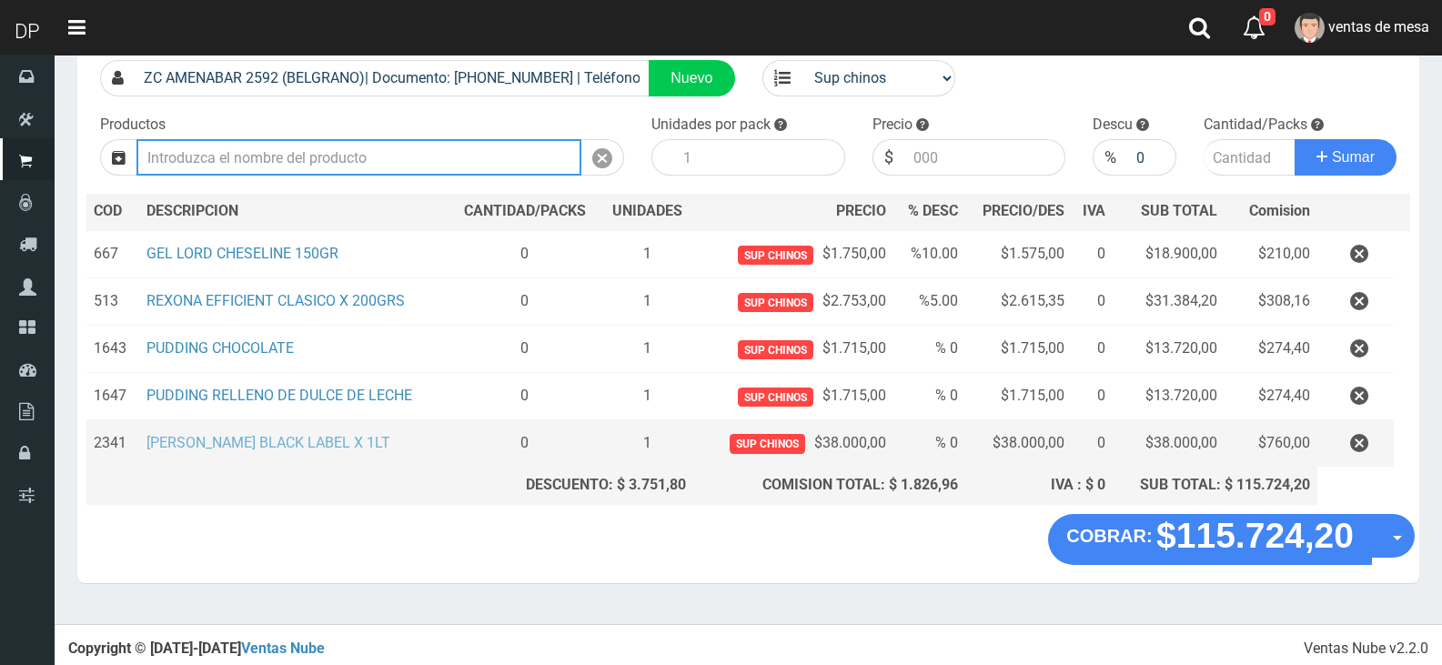
scroll to position [136, 0]
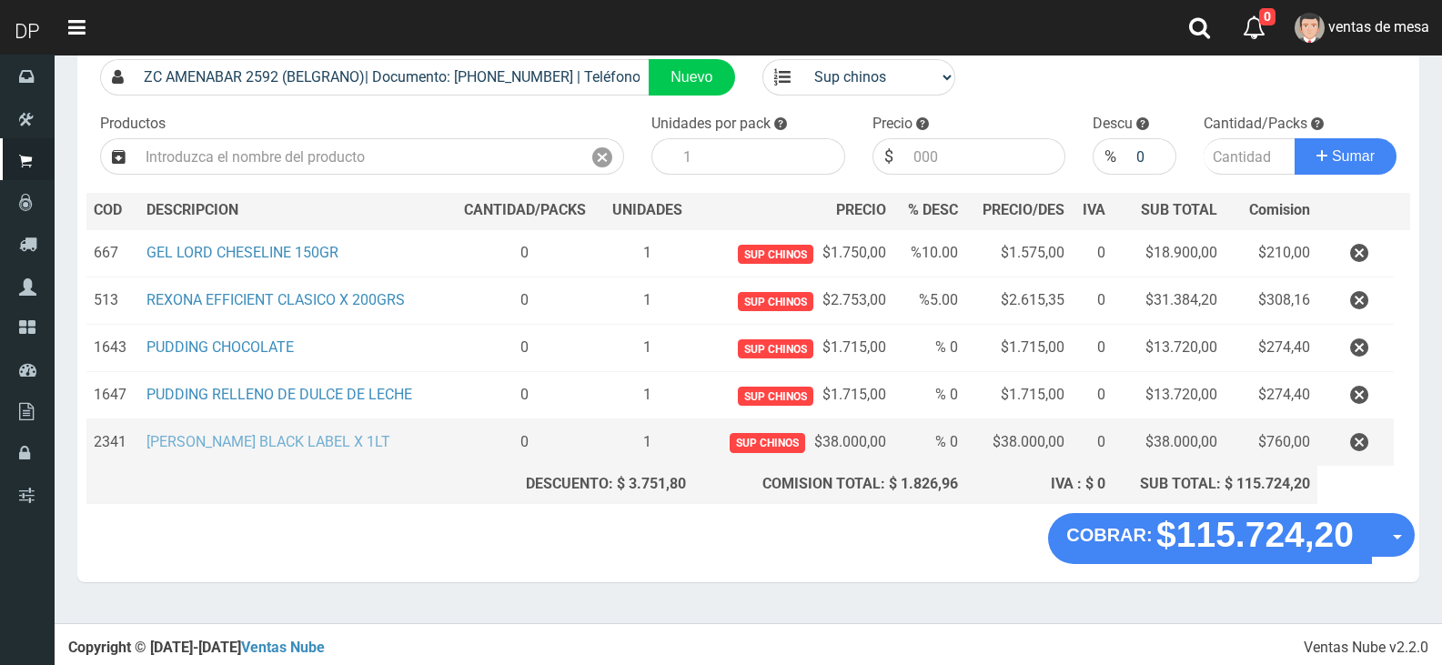
click at [369, 442] on link "JOHNNIE WALKER BLACK LABEL X 1LT" at bounding box center [268, 441] width 244 height 17
click at [1360, 439] on icon "button" at bounding box center [1359, 443] width 18 height 32
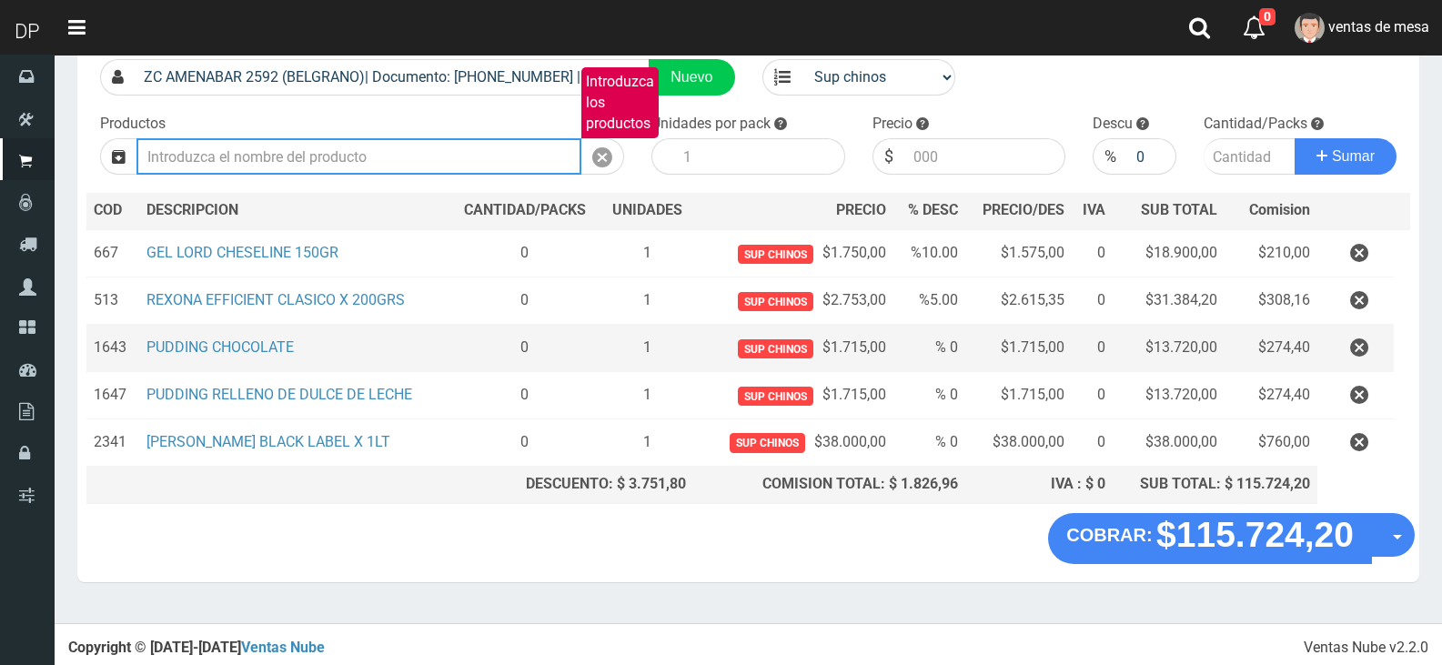
scroll to position [88, 0]
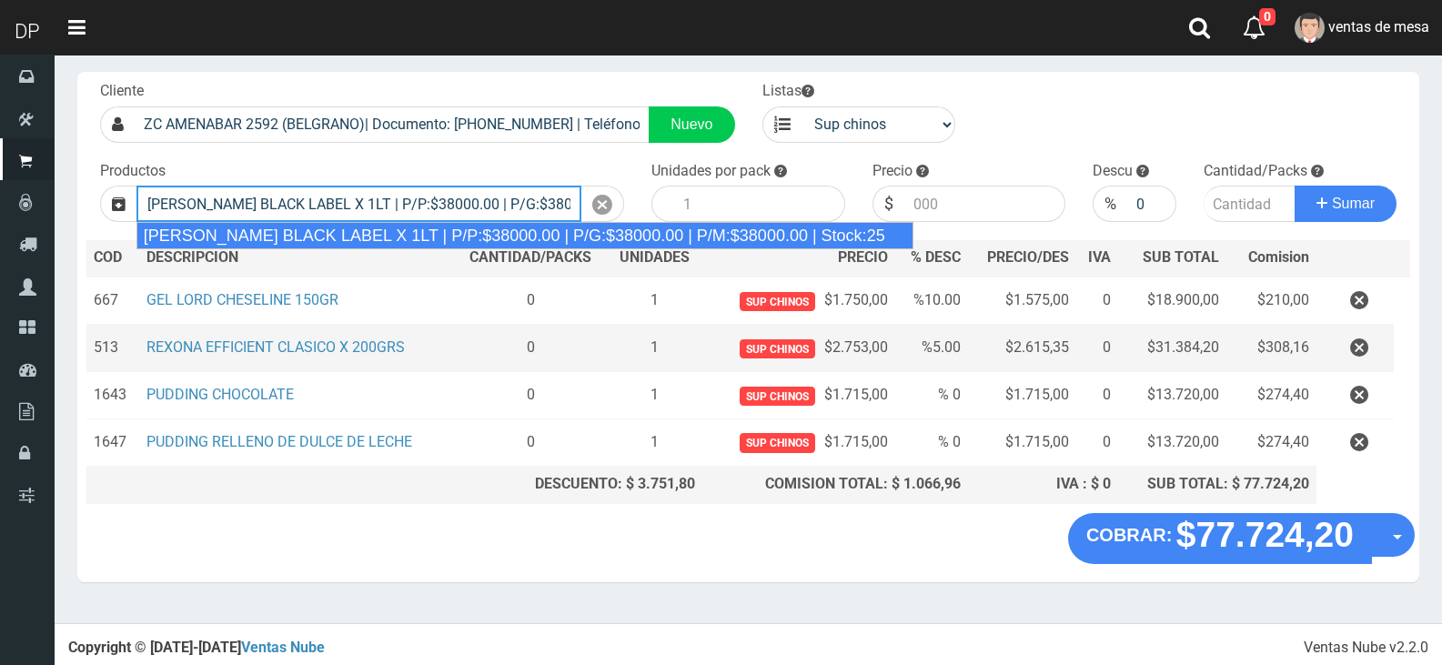
type input "JOHNNIE WALKER BLACK LABEL X 1LT | P/P:$38000.00 | P/G:$38000.00 | P/M:$38000.0…"
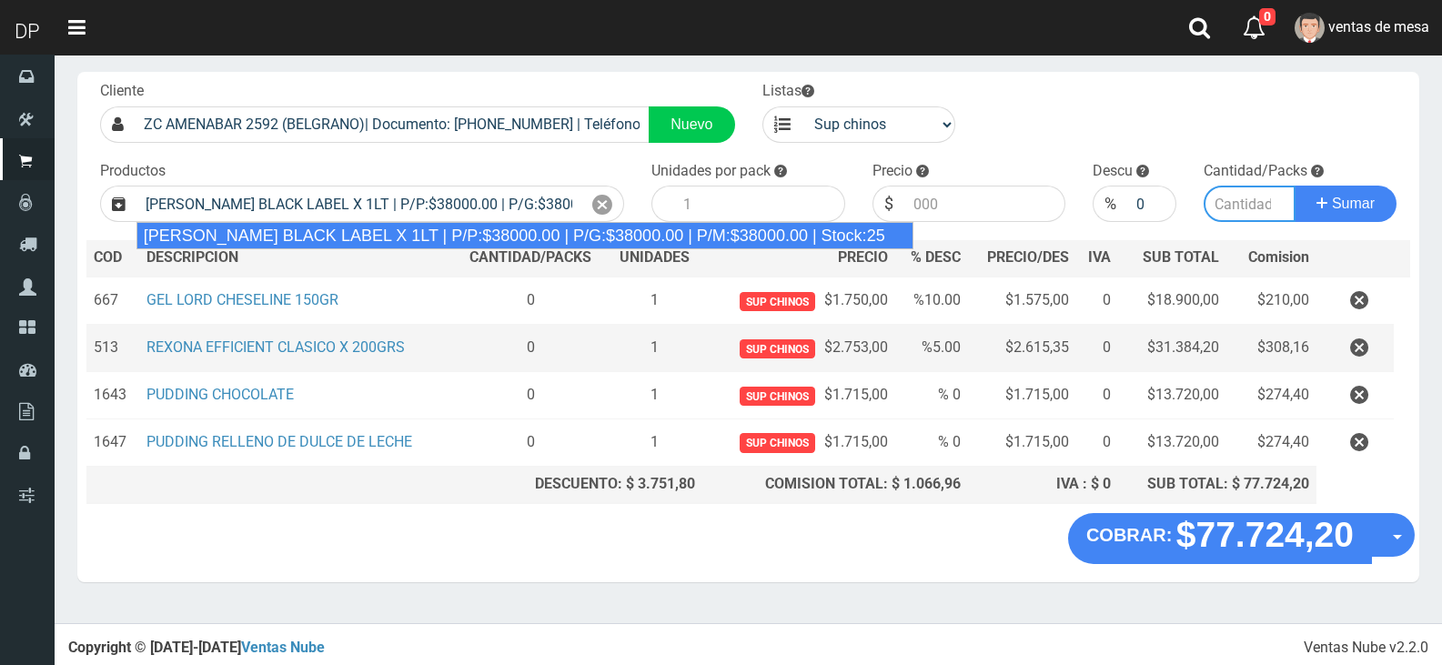
type input "1"
type input "38000.00"
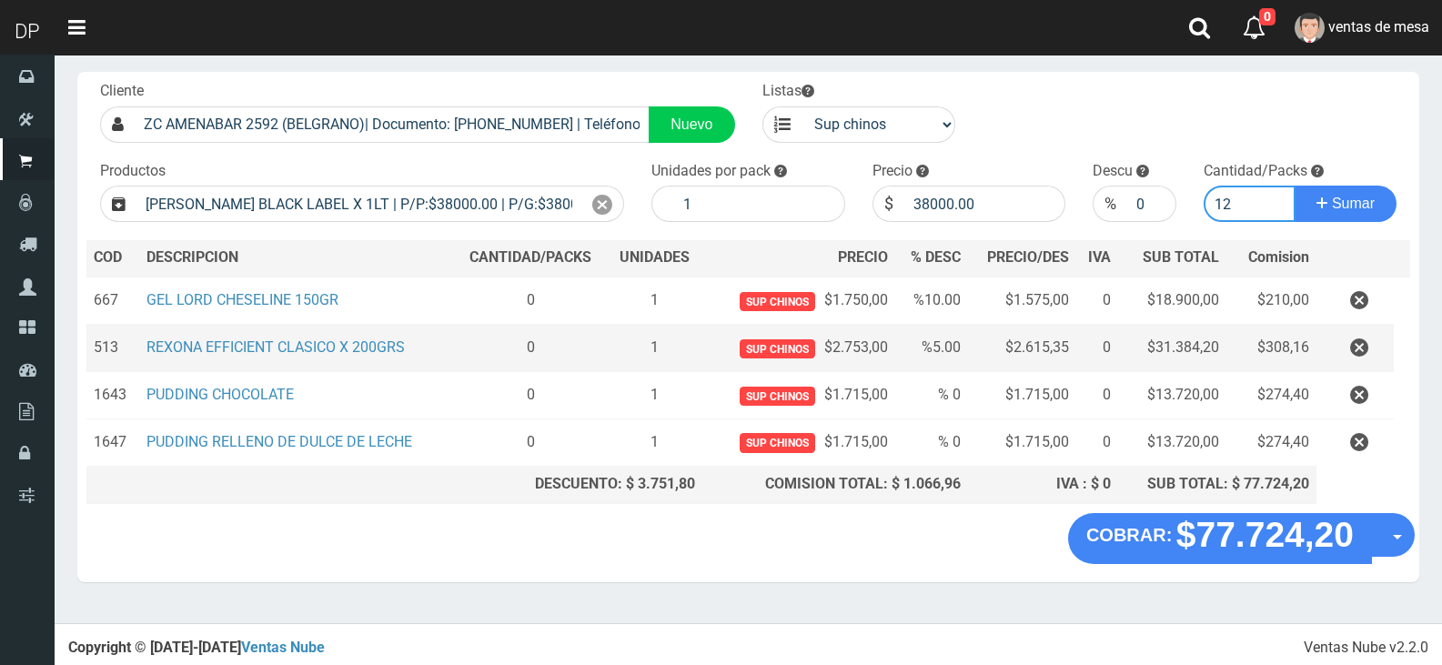
type input "12"
click at [1295, 186] on button "Sumar" at bounding box center [1346, 204] width 102 height 36
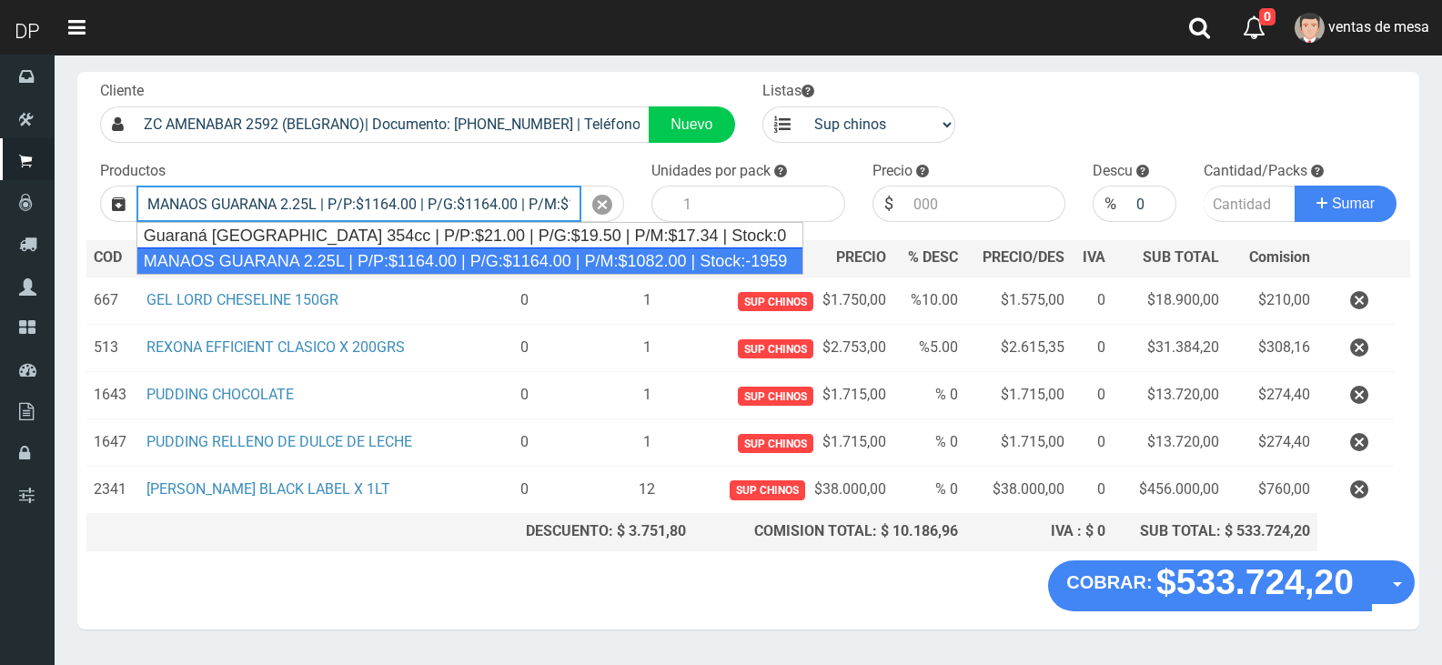
scroll to position [0, 143]
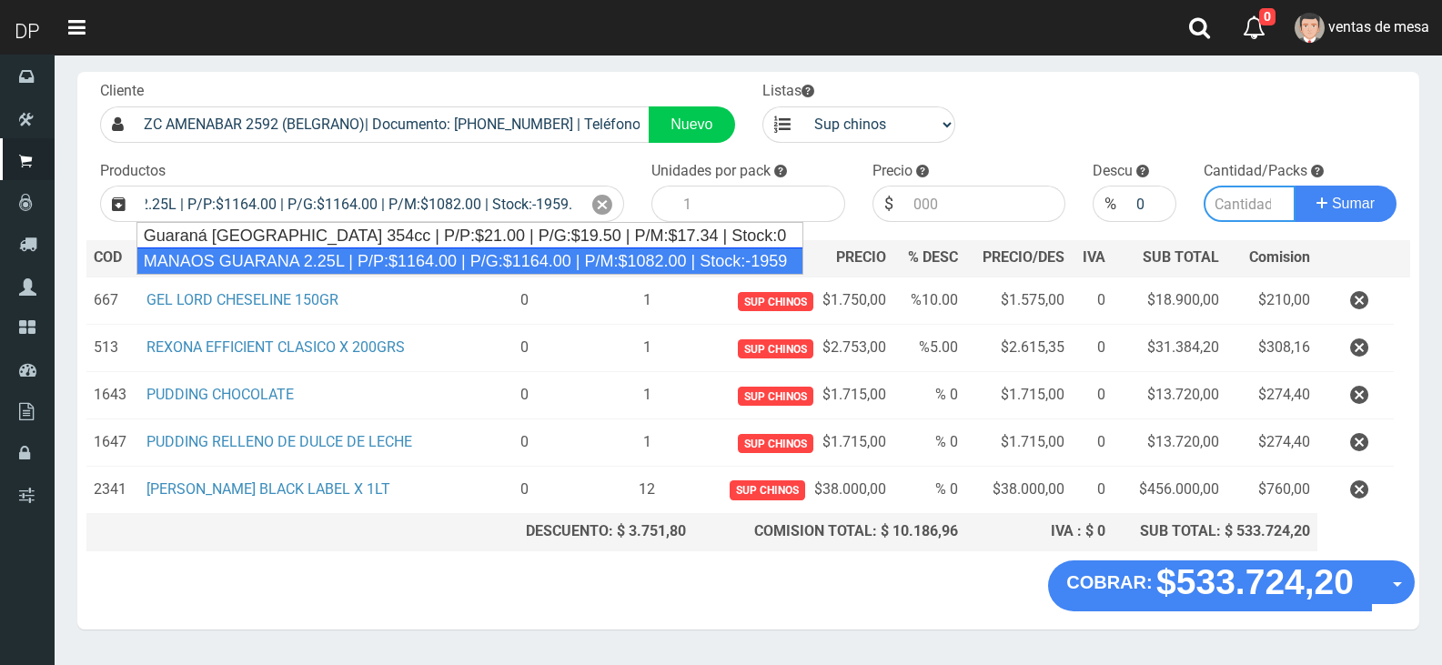
type input "MANAOS GUARANA 2.25L | P/P:$1164.00 | P/G:$1164.00 | P/M:$1082.00 | Stock:-1959"
type input "6"
type input "1164.00"
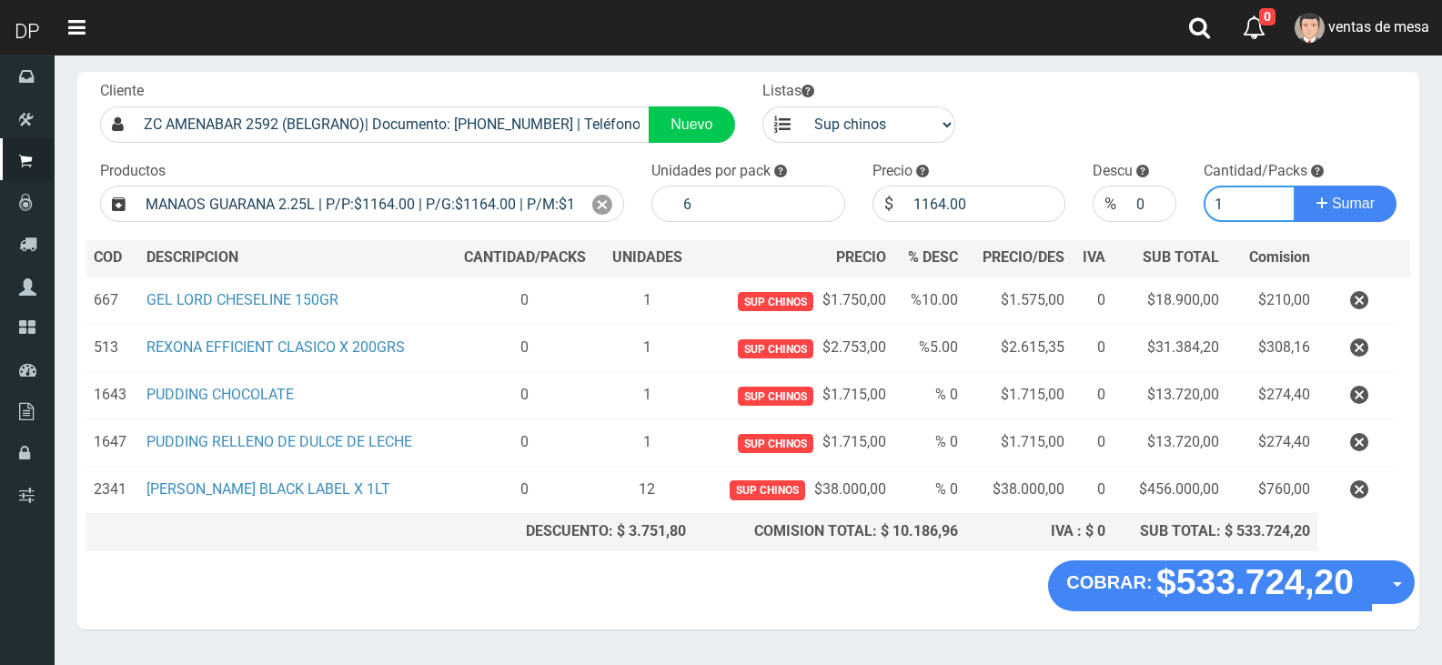
type input "2"
click at [1295, 186] on button "Sumar" at bounding box center [1346, 204] width 102 height 36
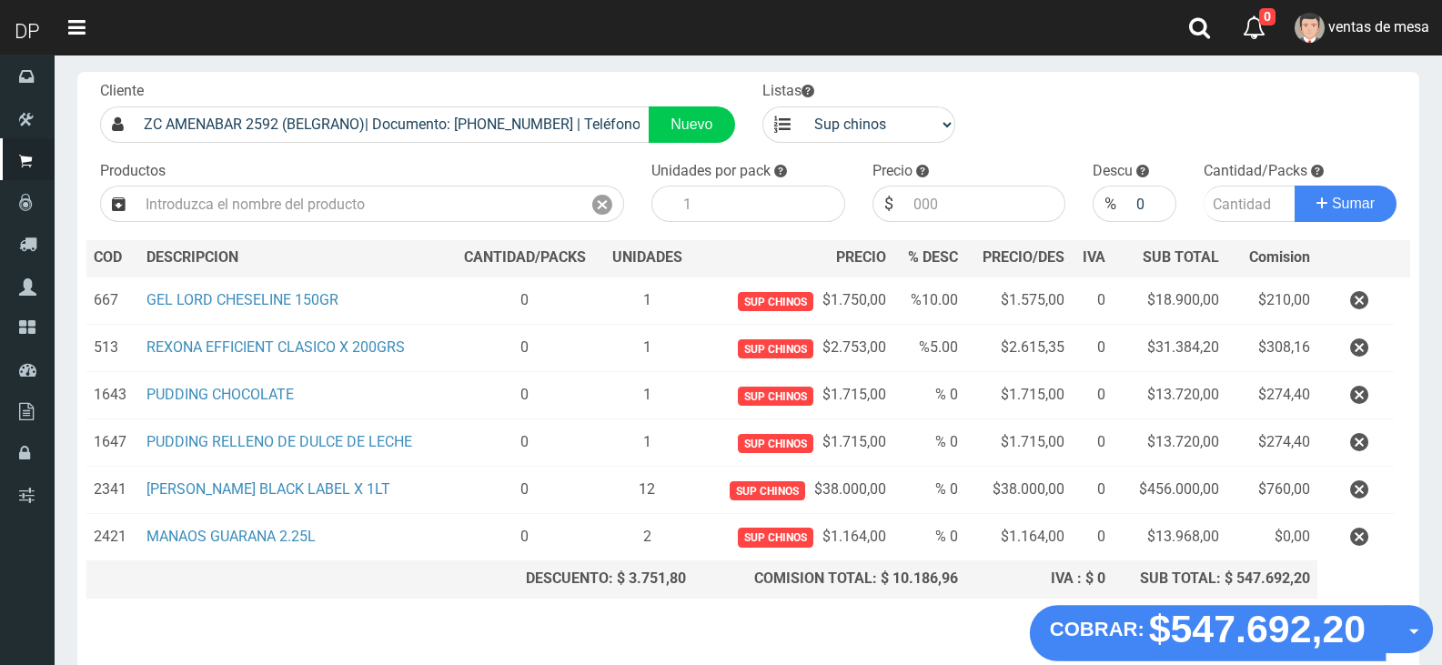
drag, startPoint x: 1403, startPoint y: 640, endPoint x: 1404, endPoint y: 650, distance: 10.0
click at [1404, 640] on button "Opciones" at bounding box center [1409, 629] width 48 height 48
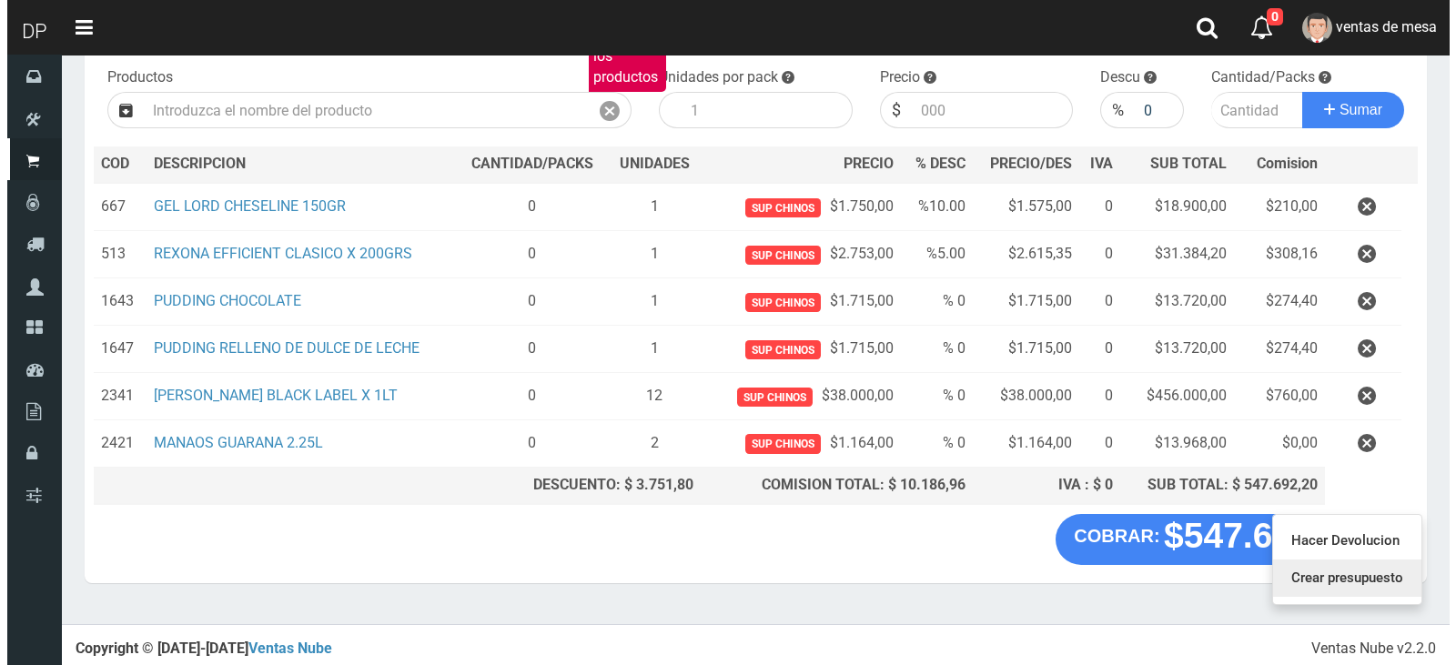
scroll to position [183, 0]
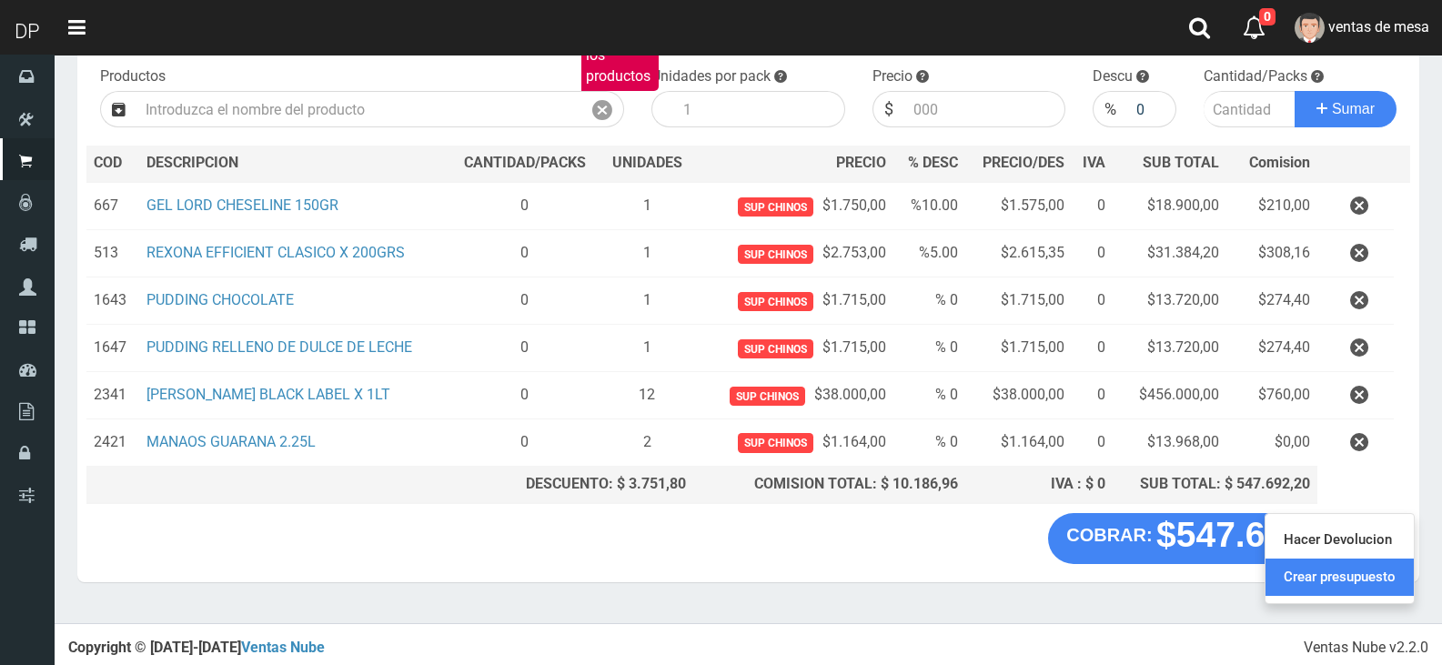
click at [1388, 596] on link "Crear presupuesto" at bounding box center [1340, 577] width 148 height 37
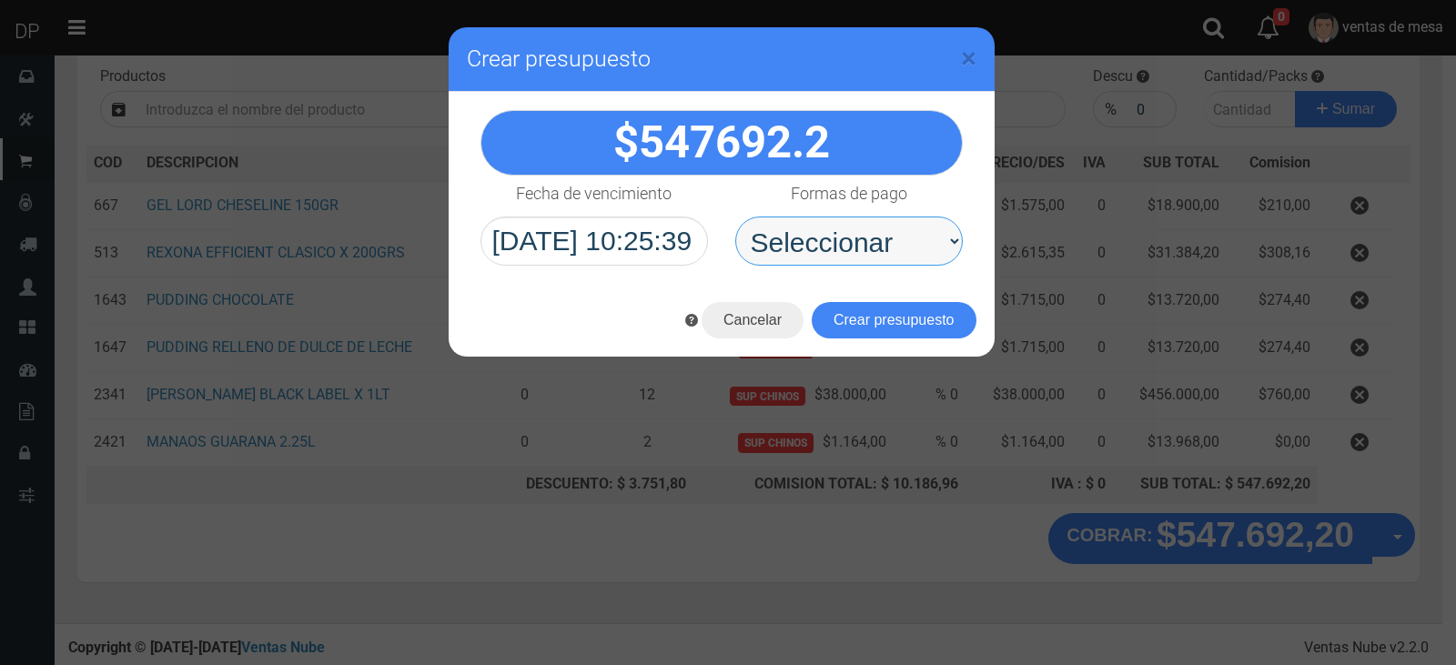
click at [883, 254] on select "Seleccionar Efectivo Tarjeta de Crédito Depósito Débito" at bounding box center [848, 241] width 227 height 49
select select "Efectivo"
click at [735, 217] on select "Seleccionar Efectivo Tarjeta de Crédito Depósito Débito" at bounding box center [848, 241] width 227 height 49
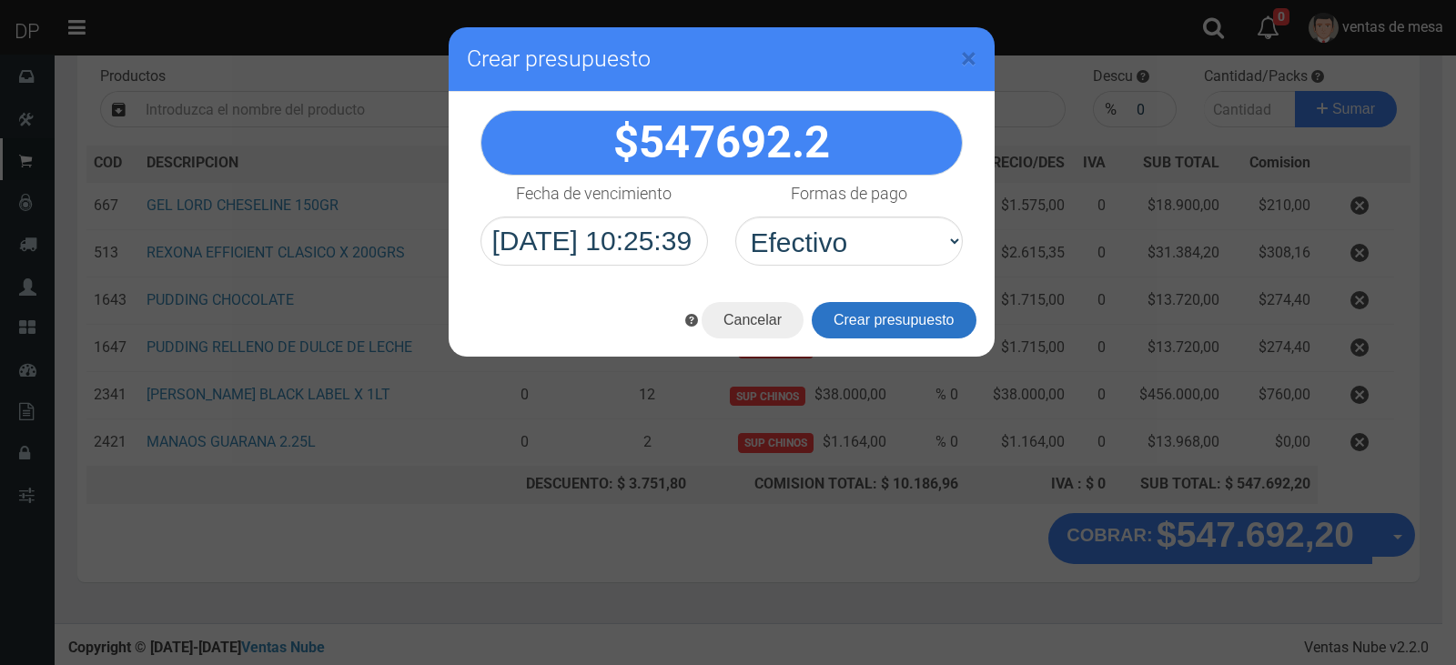
click at [883, 307] on button "Crear presupuesto" at bounding box center [894, 320] width 165 height 36
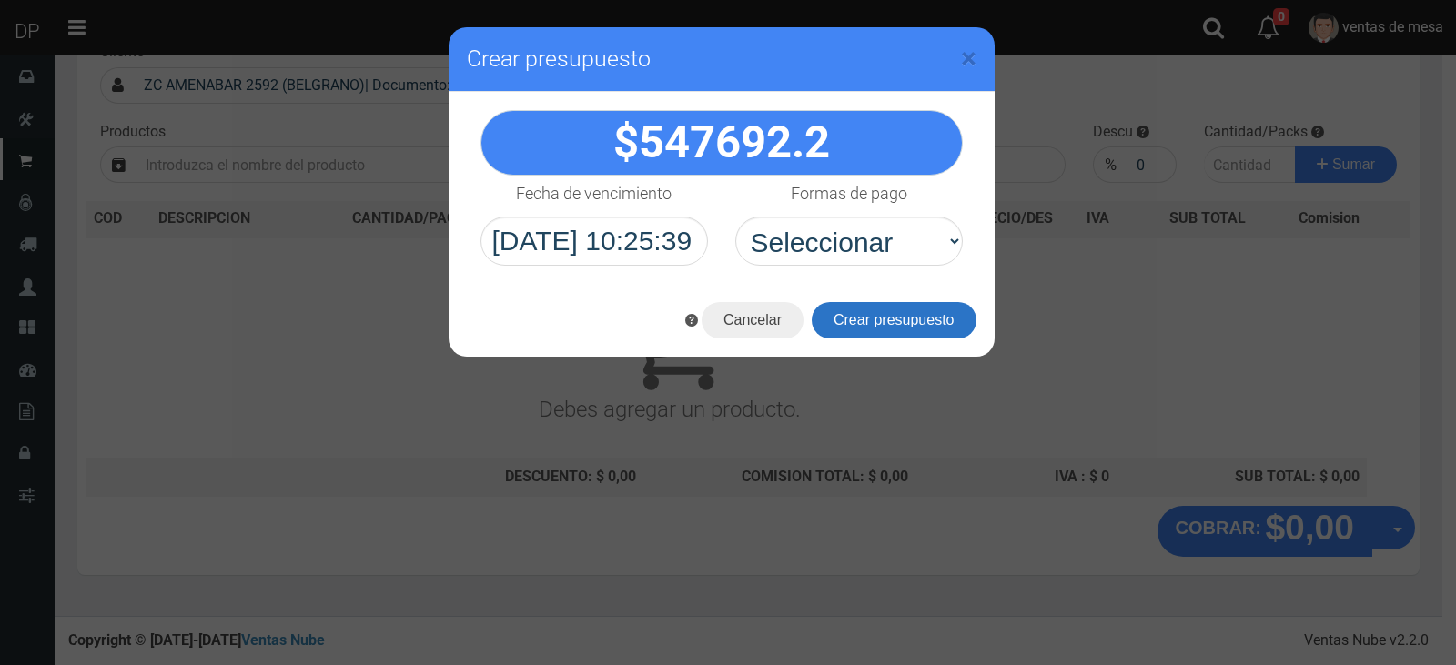
scroll to position [120, 0]
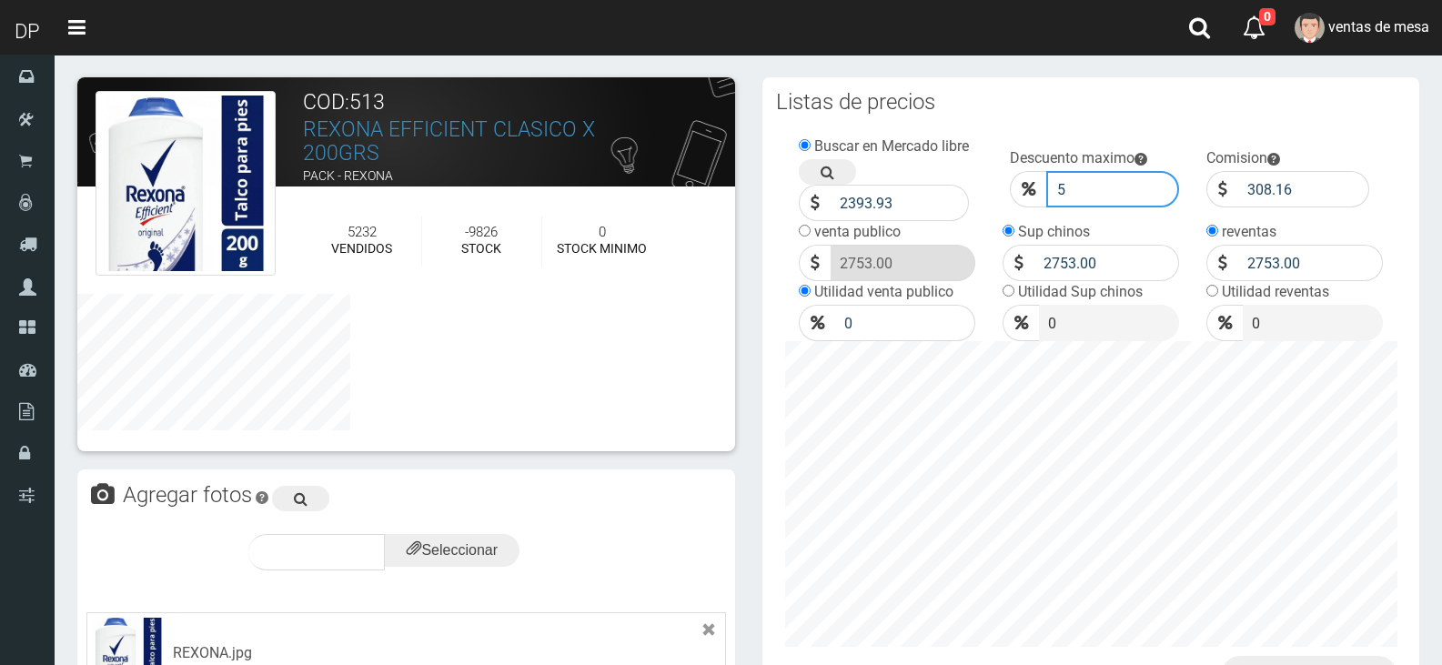
click at [1085, 196] on input "5" at bounding box center [1113, 189] width 134 height 36
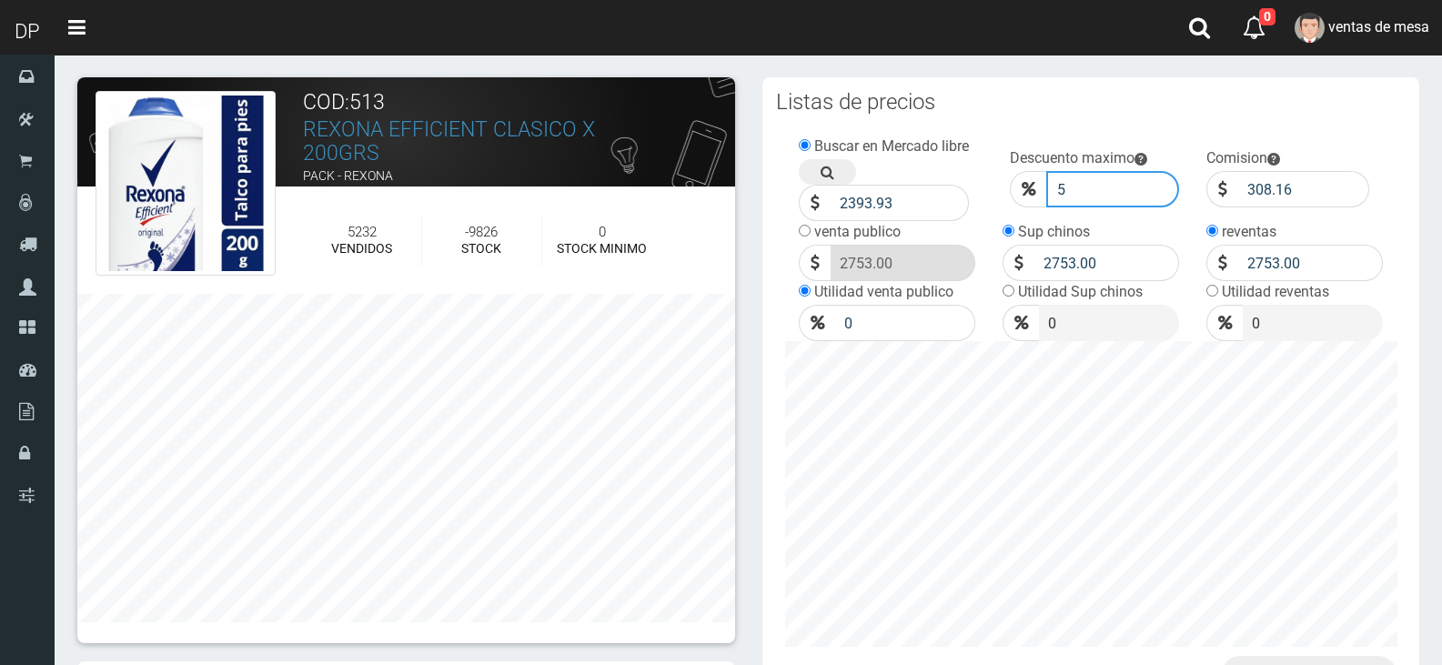
click at [1118, 186] on input "5" at bounding box center [1113, 189] width 134 height 36
click at [1101, 187] on input "5" at bounding box center [1113, 189] width 134 height 36
click at [1142, 193] on input "5" at bounding box center [1113, 189] width 134 height 36
click at [1138, 192] on input "5" at bounding box center [1113, 189] width 134 height 36
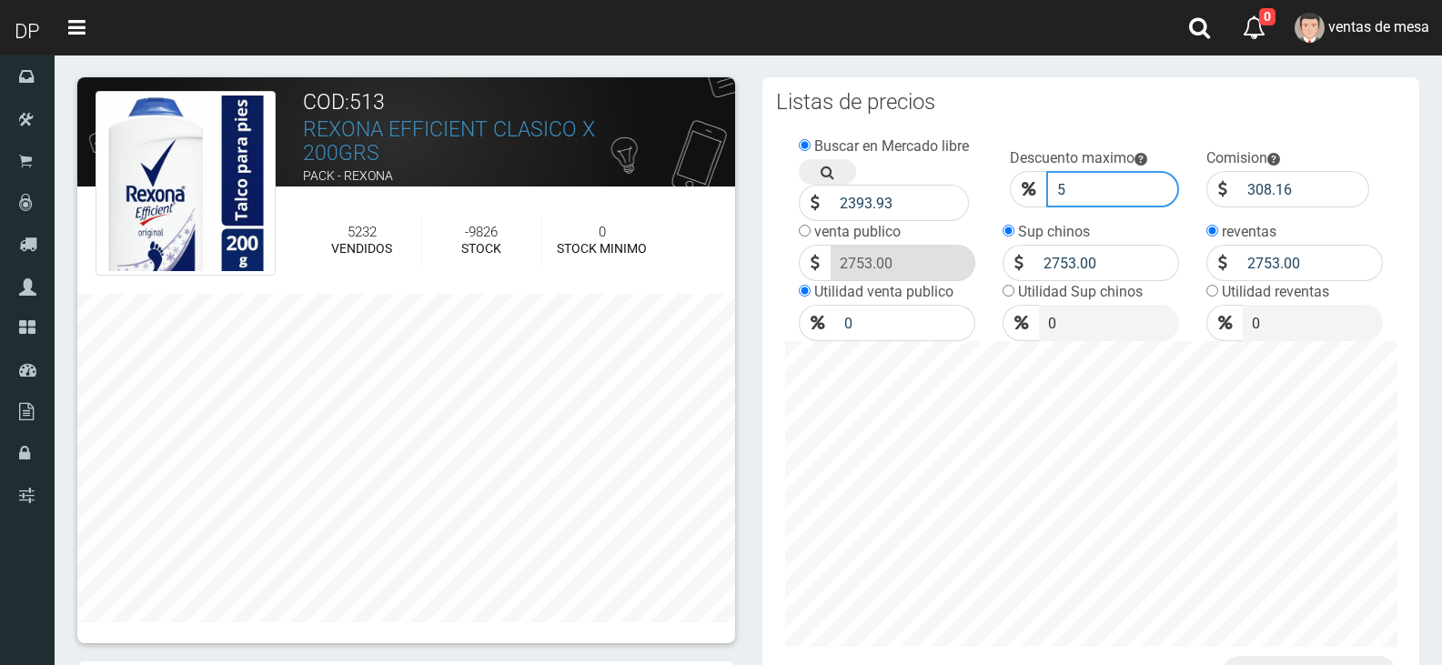
click at [1138, 192] on input "5" at bounding box center [1113, 189] width 134 height 36
click button "Guardar" at bounding box center [0, 0] width 0 height 0
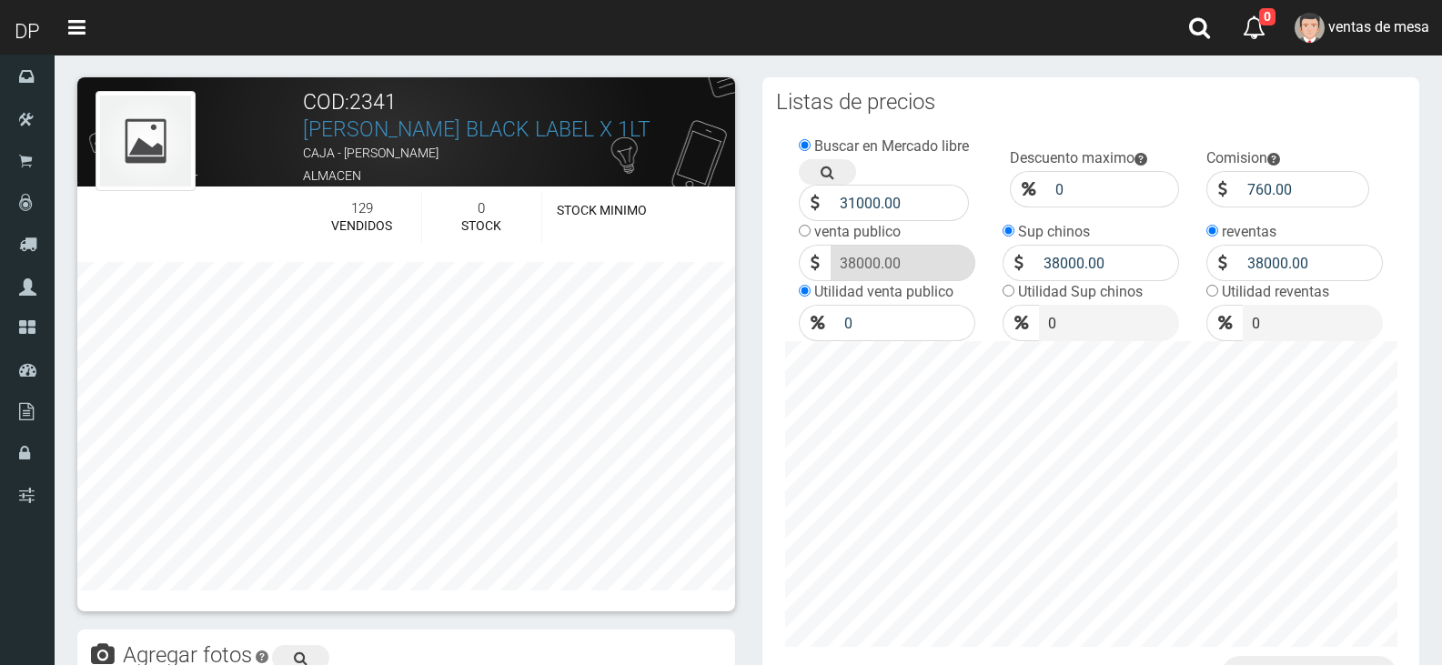
scroll to position [637, 0]
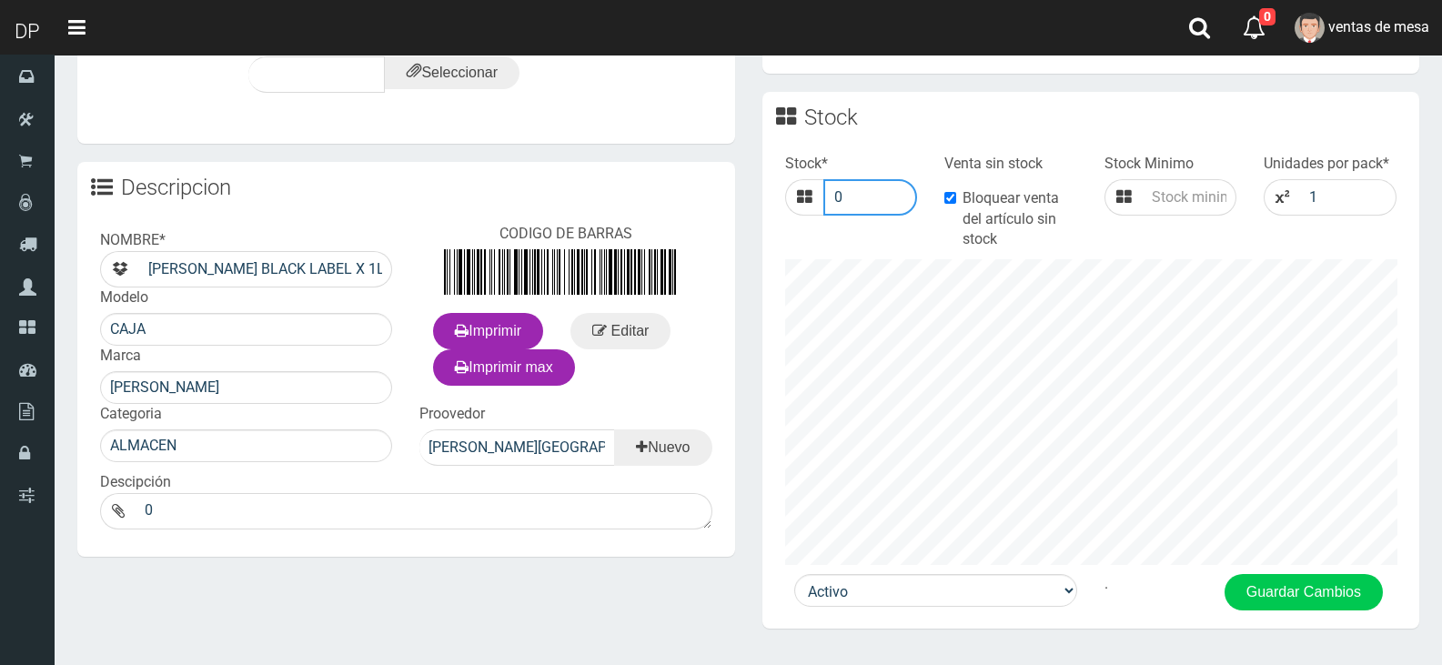
click at [854, 197] on input "0" at bounding box center [870, 197] width 95 height 36
type input "24"
click at [1341, 605] on button "Guardar Cambios" at bounding box center [1304, 592] width 158 height 36
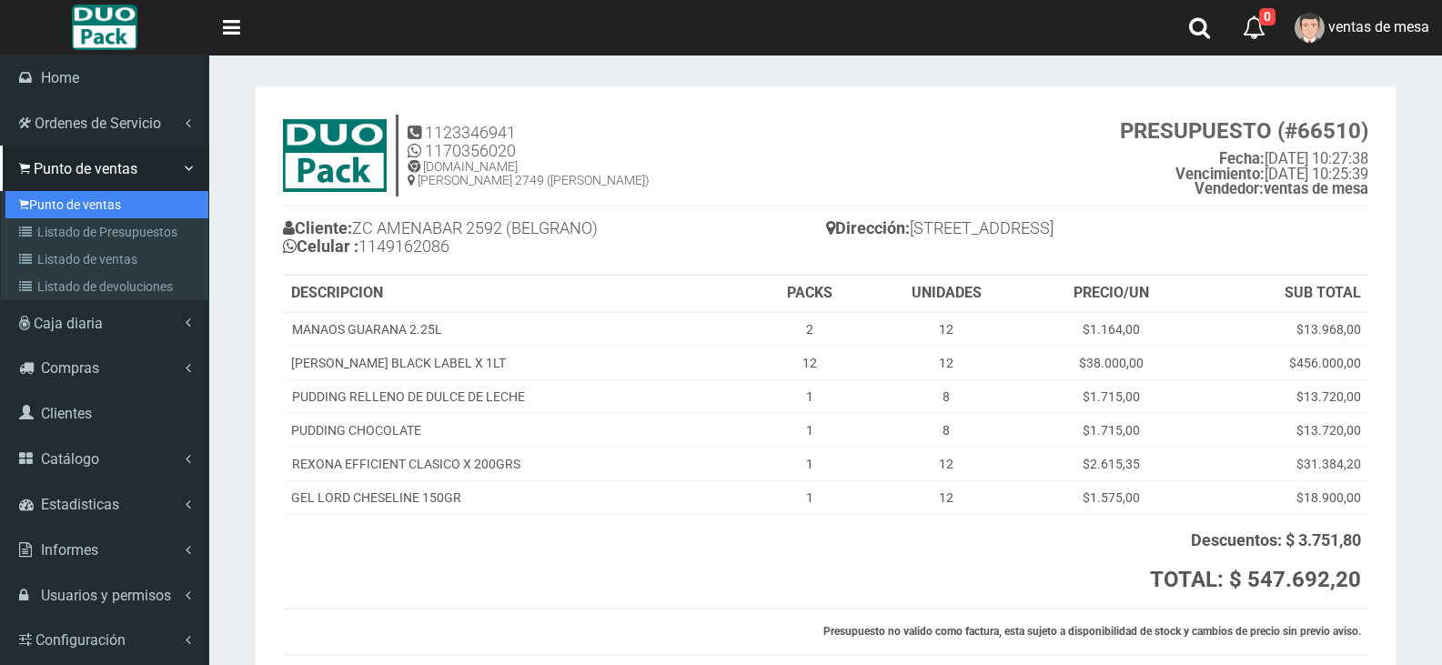
click at [30, 196] on link "Punto de ventas" at bounding box center [106, 204] width 203 height 27
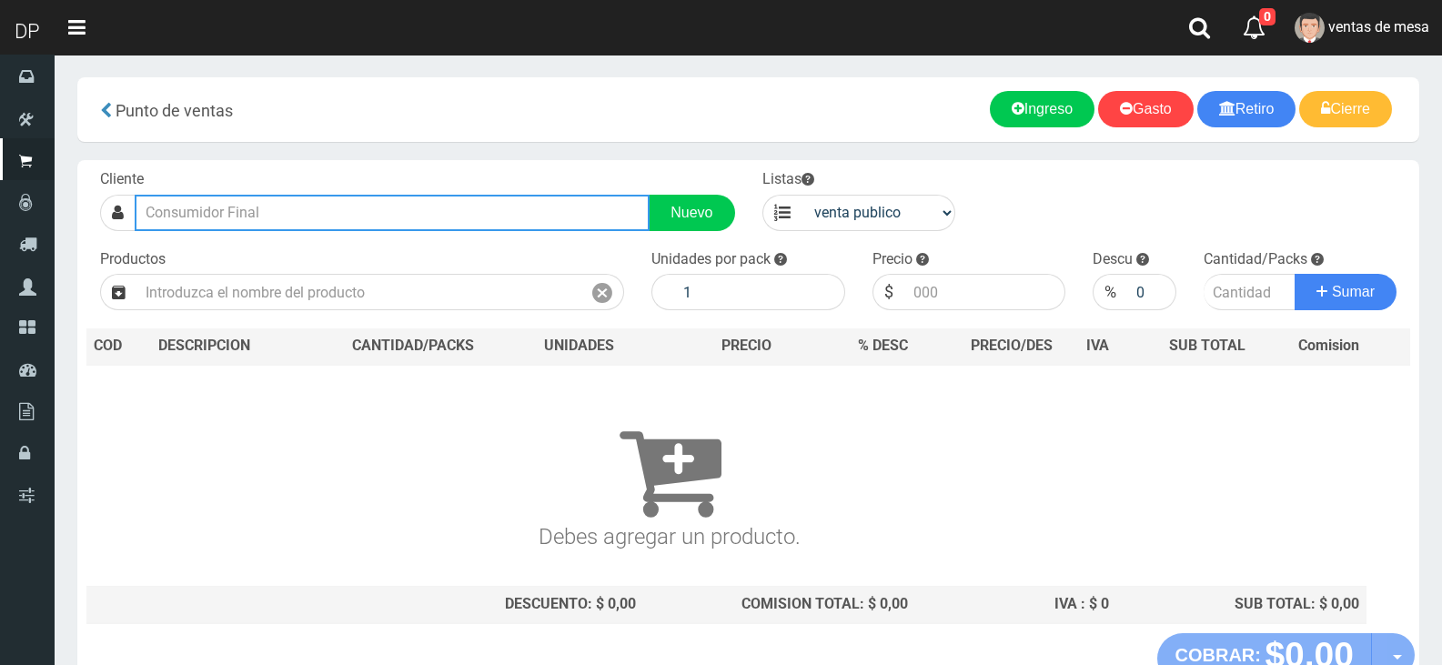
click at [348, 196] on input "text" at bounding box center [392, 213] width 515 height 36
type input "g"
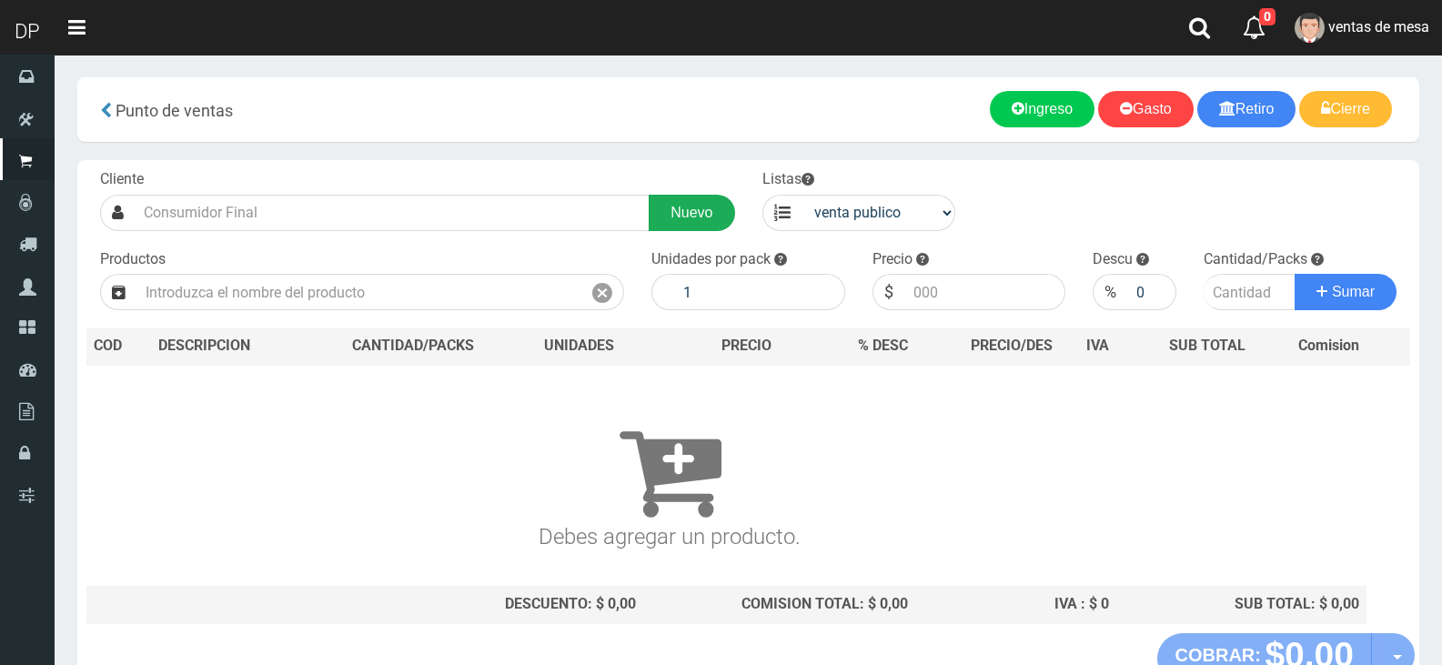
click at [682, 208] on link "Nuevo" at bounding box center [692, 213] width 86 height 36
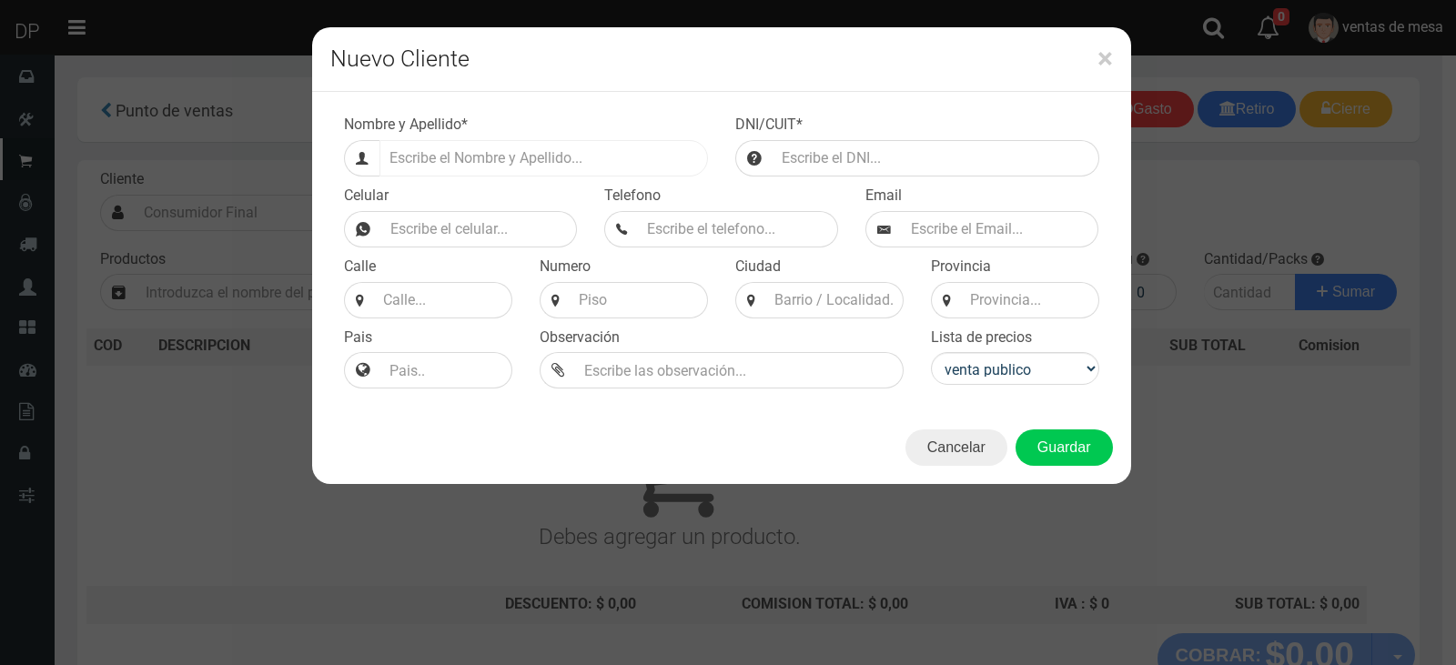
click at [378, 159] on div at bounding box center [526, 158] width 364 height 36
click at [399, 154] on input "Efectivo a retirar" at bounding box center [543, 158] width 328 height 36
type input "g"
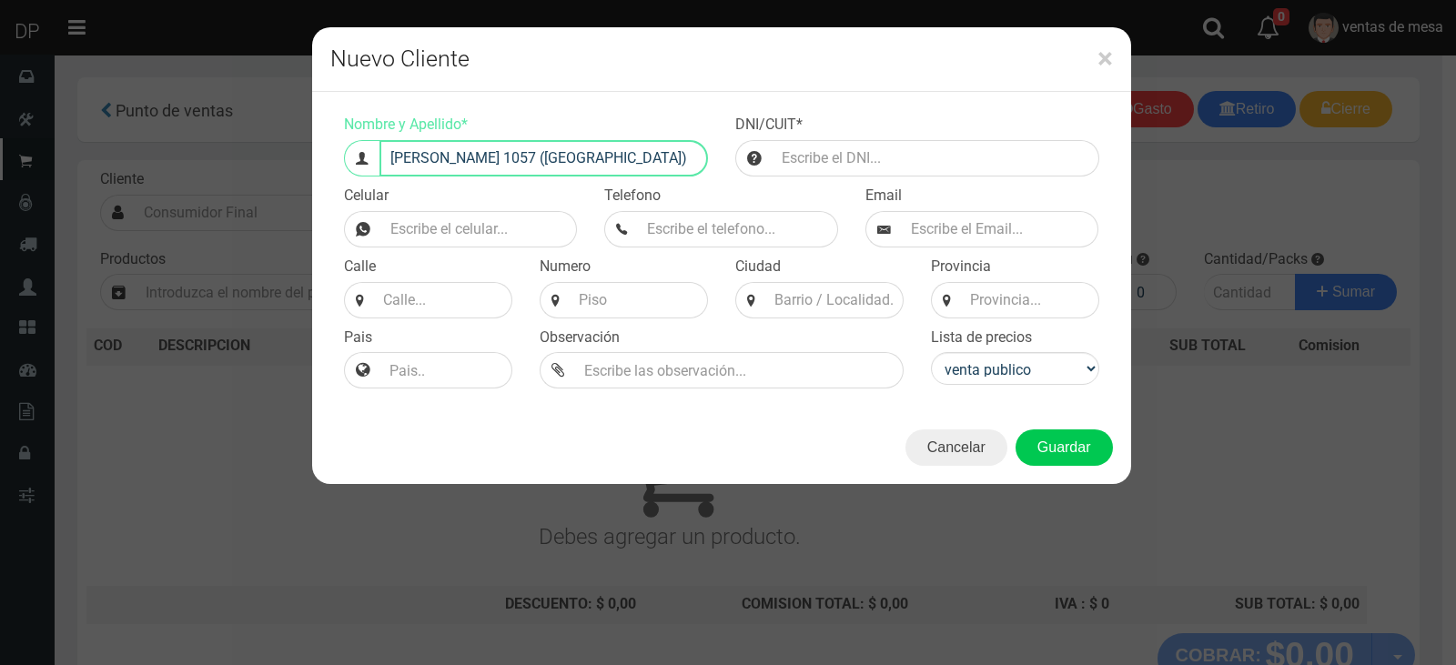
type input "GALLO 1057 (ALMAGRO)"
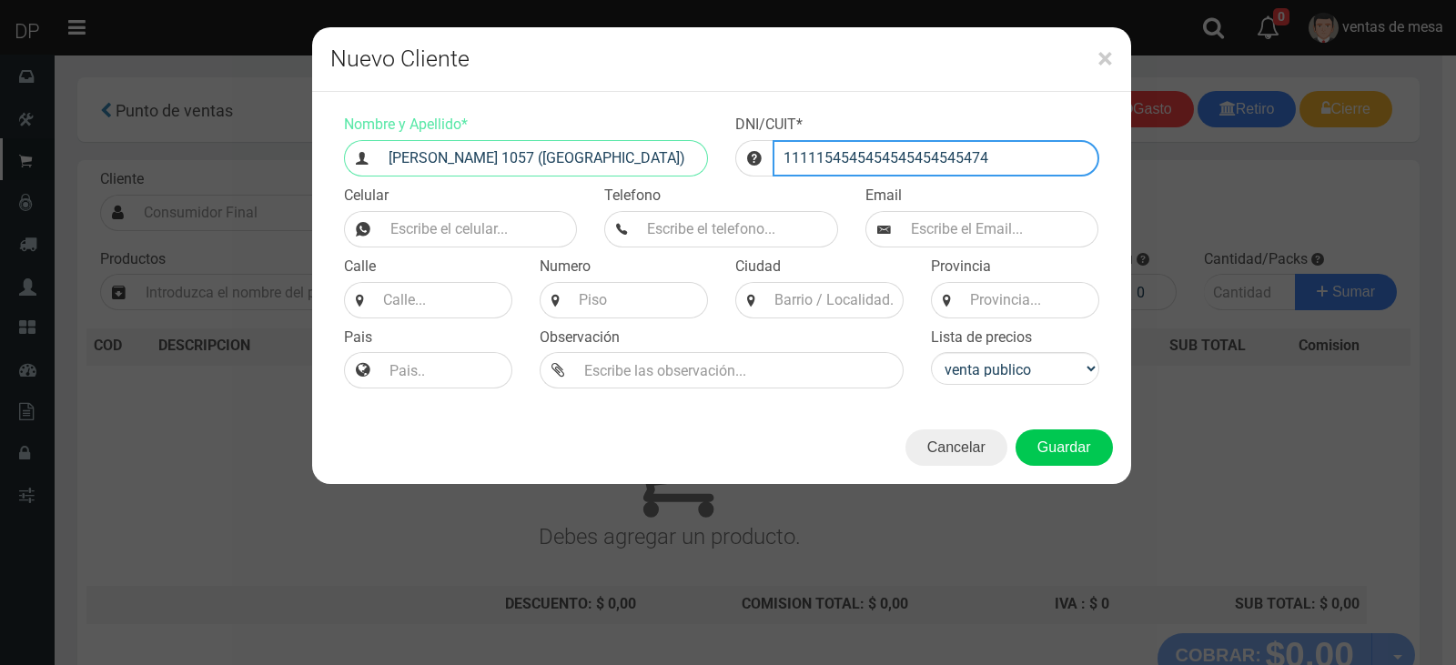
type input "1111154545454545454545474"
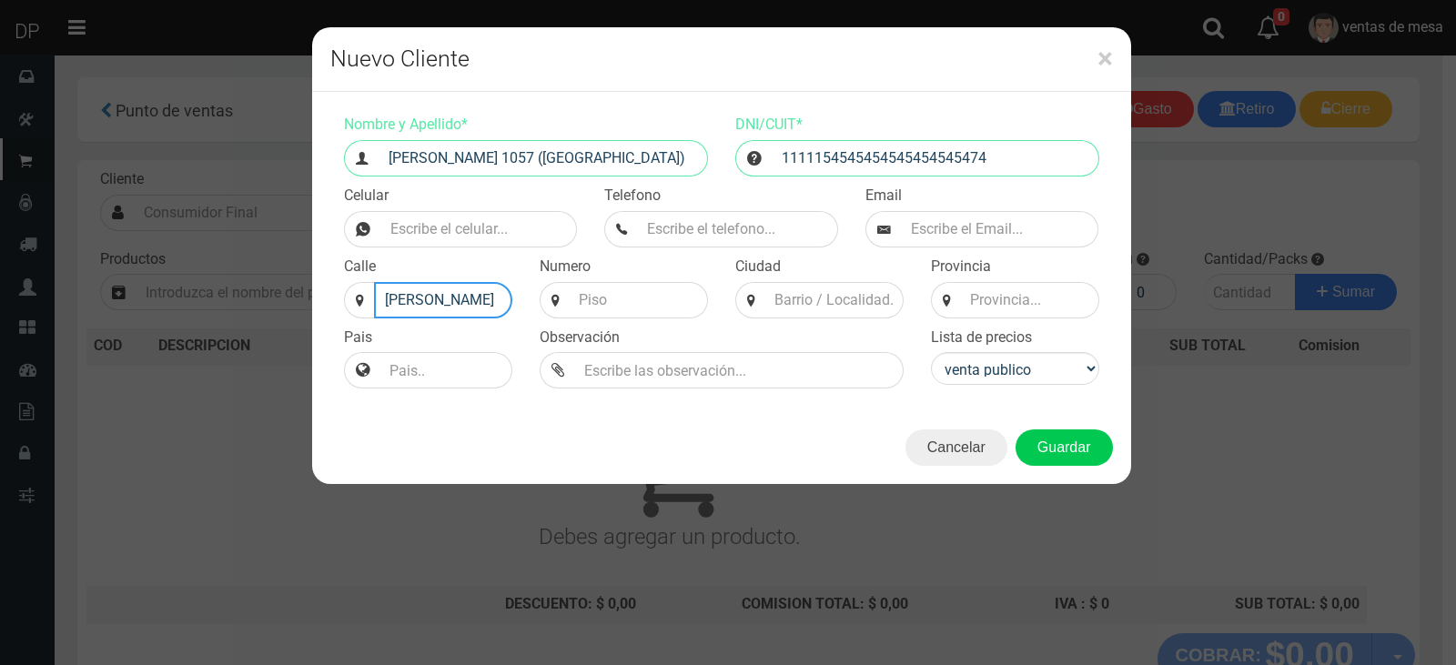
type input "GALLO"
type input "1057"
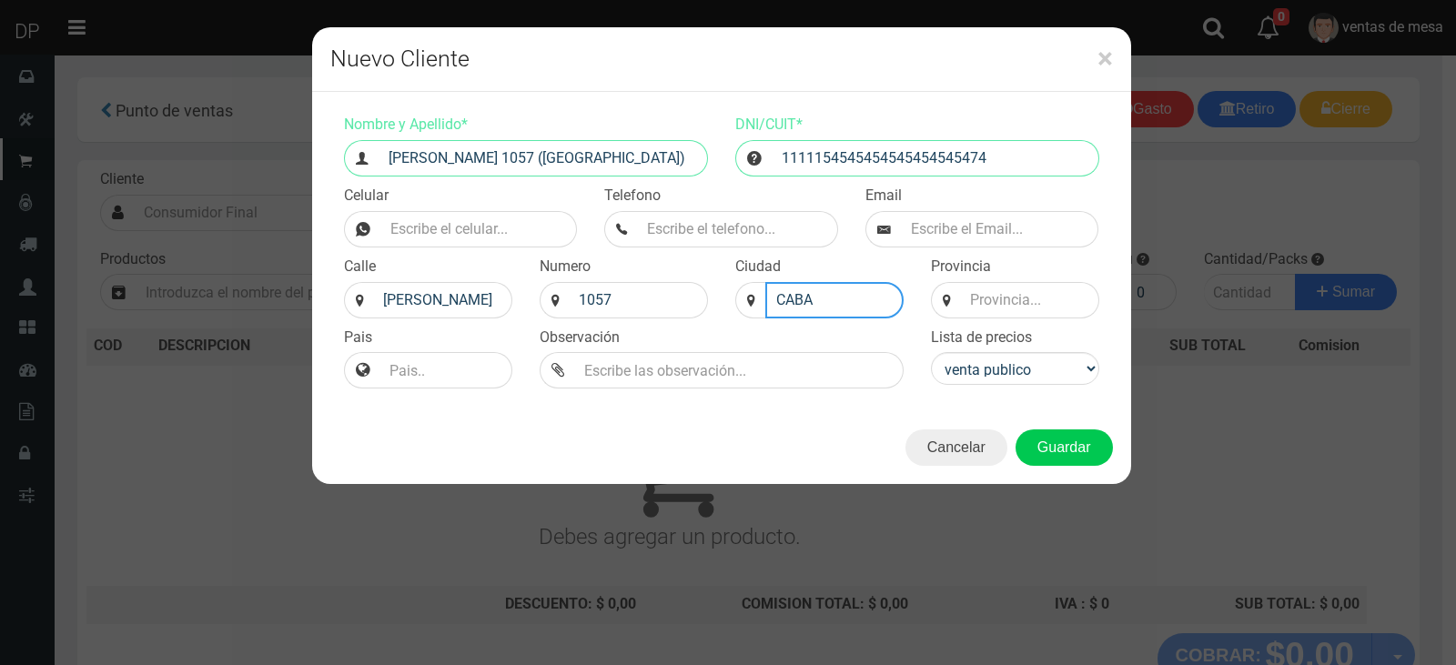
type input "CABA"
type input "BS AS"
select select "2"
click at [1062, 437] on button "Guardar" at bounding box center [1063, 447] width 97 height 36
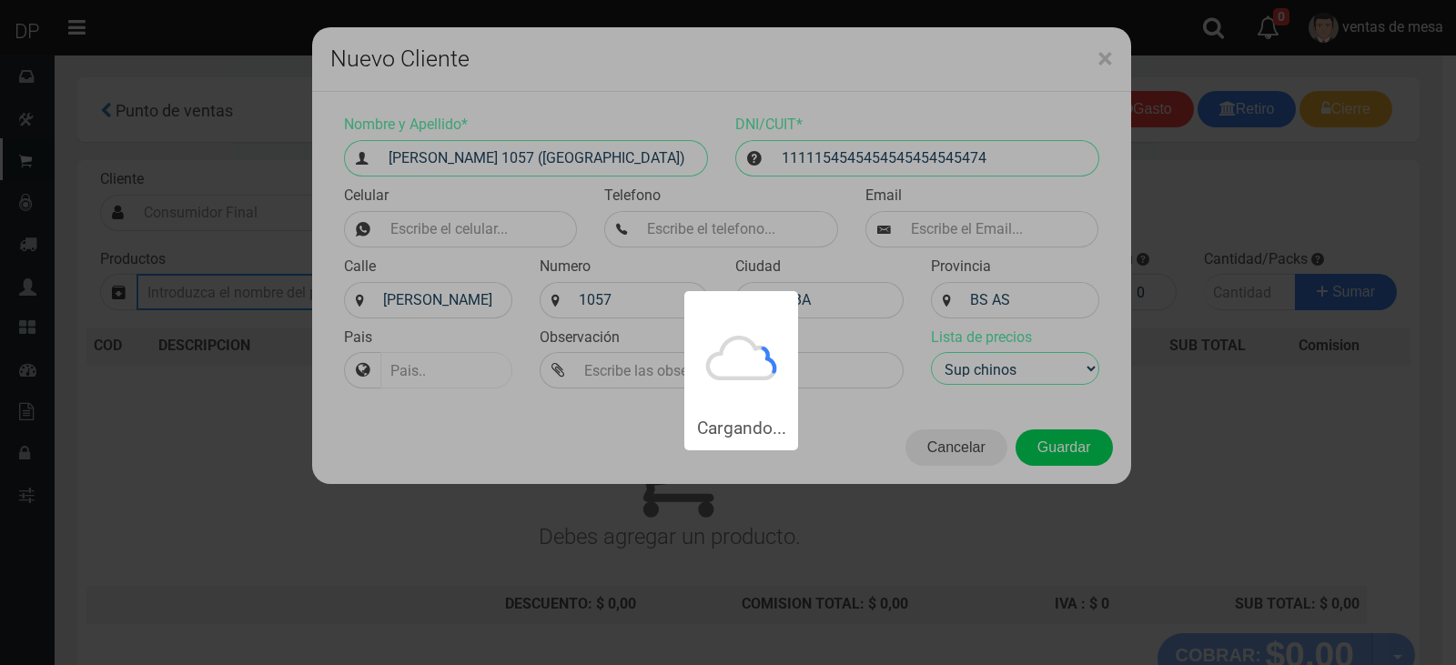
type input "GALLO 1057 (ALMAGRO) | Documento: 1111154545454545454545474"
select select "2"
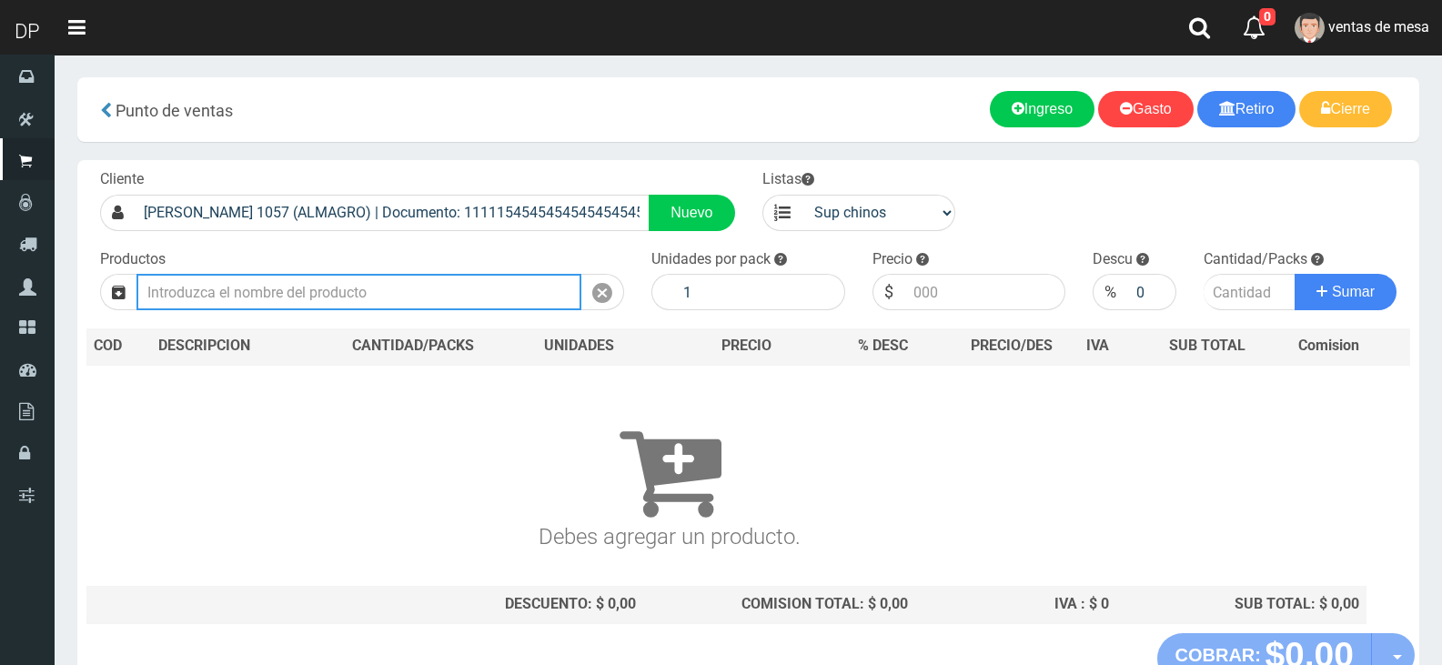
click at [342, 301] on input "text" at bounding box center [358, 292] width 445 height 36
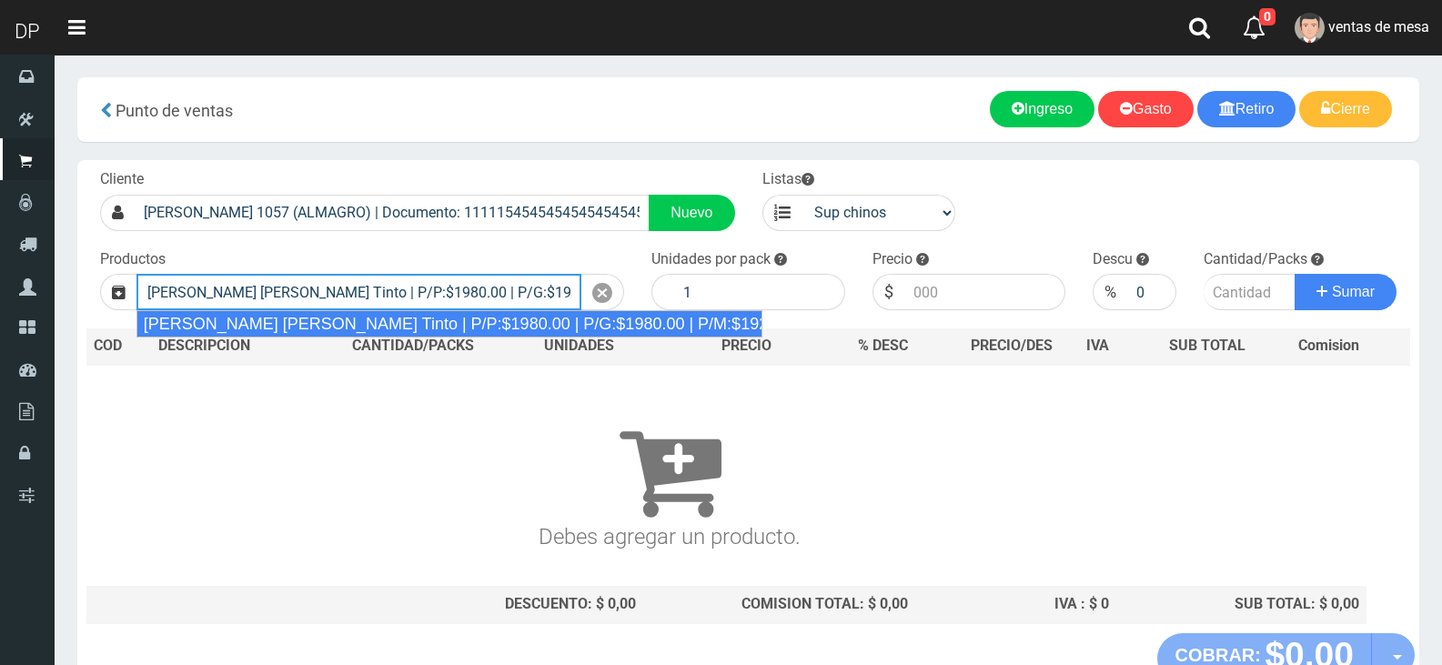
type input "Viñas de Balbo Tinto | P/P:$1980.00 | P/G:$1980.00 | P/M:$1920.00 | Stock:-14911"
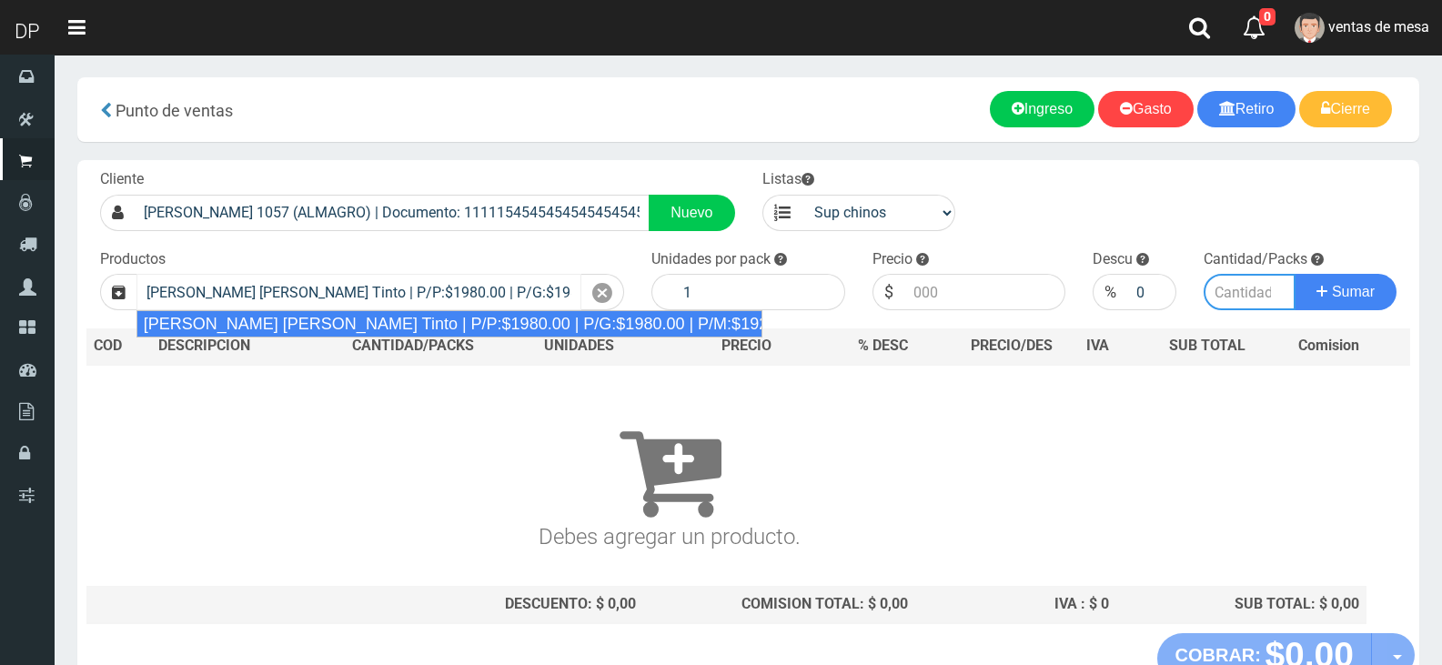
type input "6"
type input "1980.00"
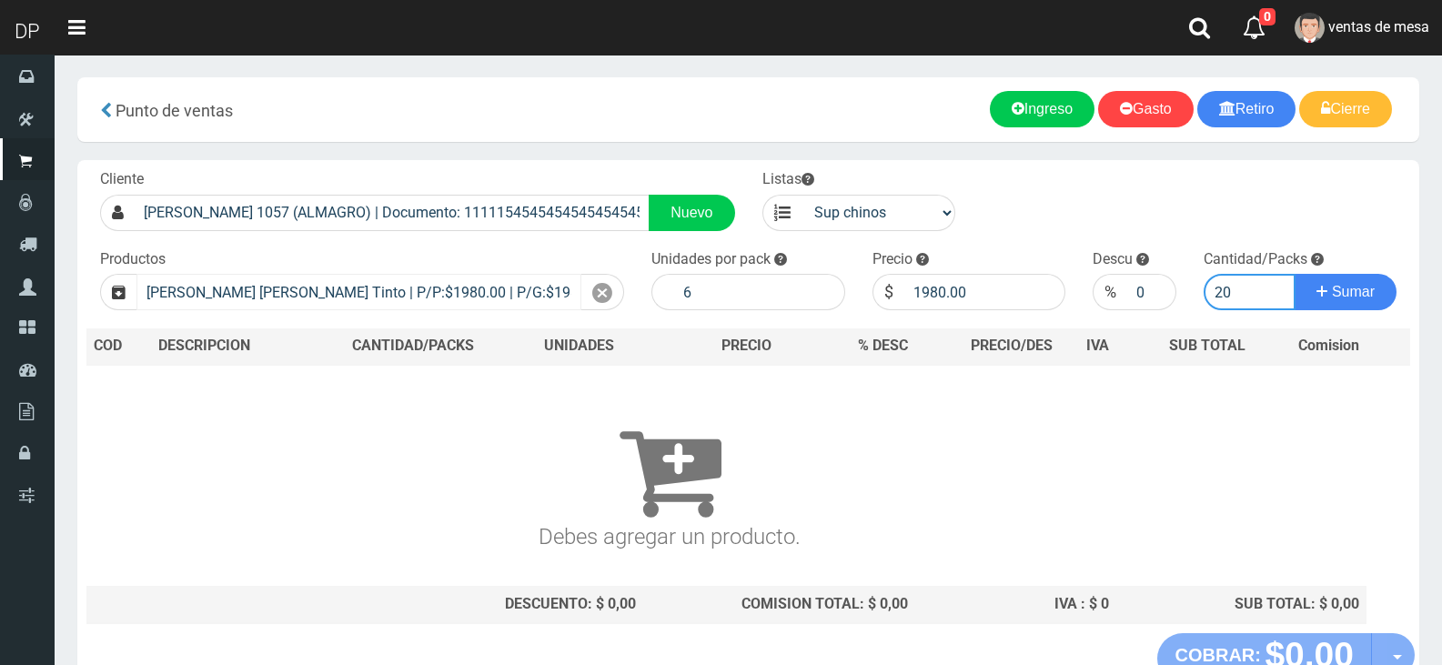
type input "20"
click at [1295, 274] on button "Sumar" at bounding box center [1346, 292] width 102 height 36
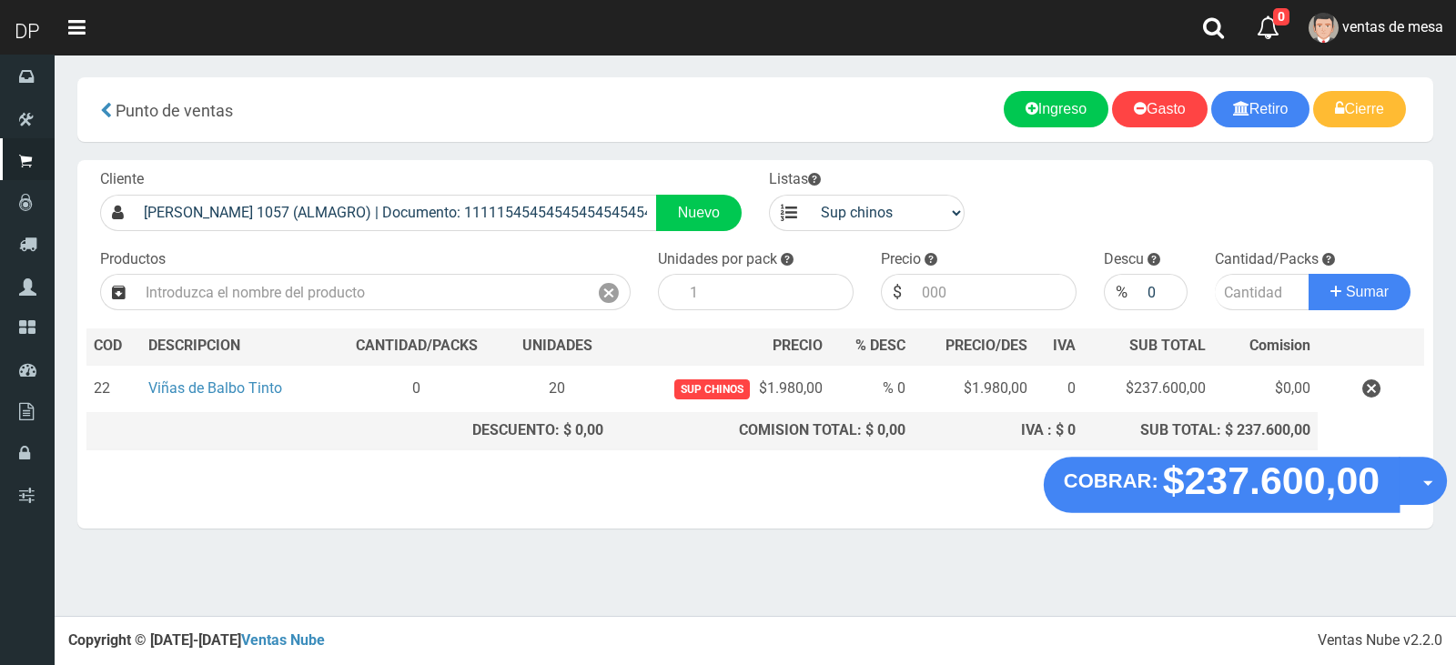
click at [1417, 486] on button "Opciones" at bounding box center [1422, 481] width 48 height 48
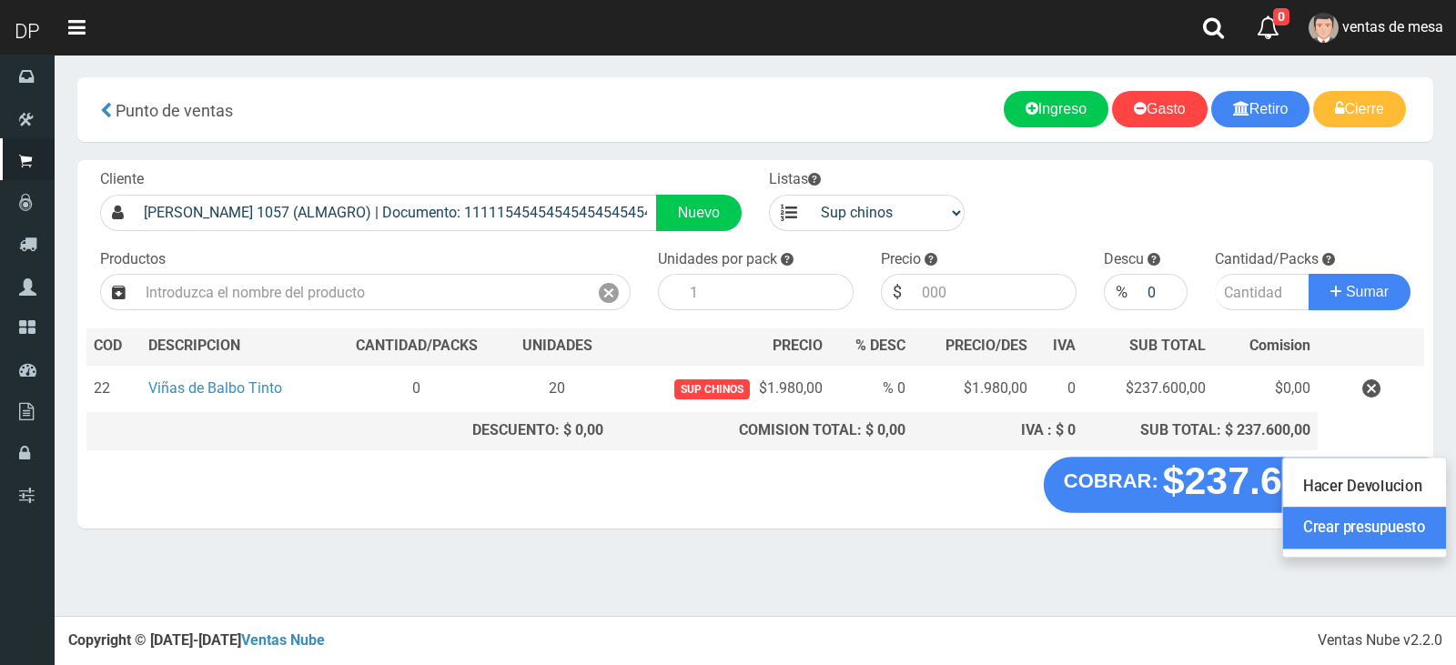
click at [1407, 529] on link "Crear presupuesto" at bounding box center [1364, 528] width 163 height 42
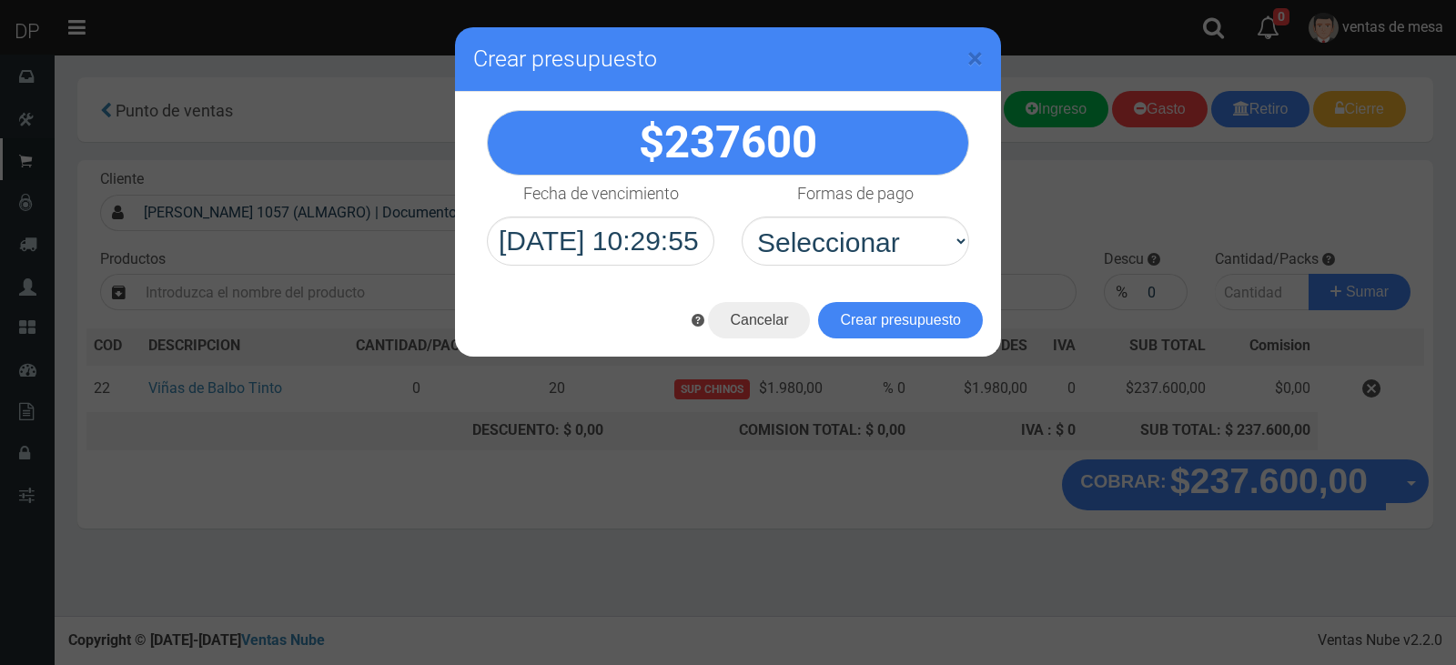
click at [825, 198] on h4 "Formas de pago" at bounding box center [855, 194] width 116 height 18
click at [0, 0] on select "Seleccionar Efectivo Tarjeta de Crédito Depósito Débito" at bounding box center [0, 0] width 0 height 0
drag, startPoint x: 823, startPoint y: 235, endPoint x: 838, endPoint y: 264, distance: 33.0
click at [823, 235] on select "Seleccionar Efectivo Tarjeta de Crédito Depósito Débito" at bounding box center [855, 241] width 227 height 49
select select "Efectivo"
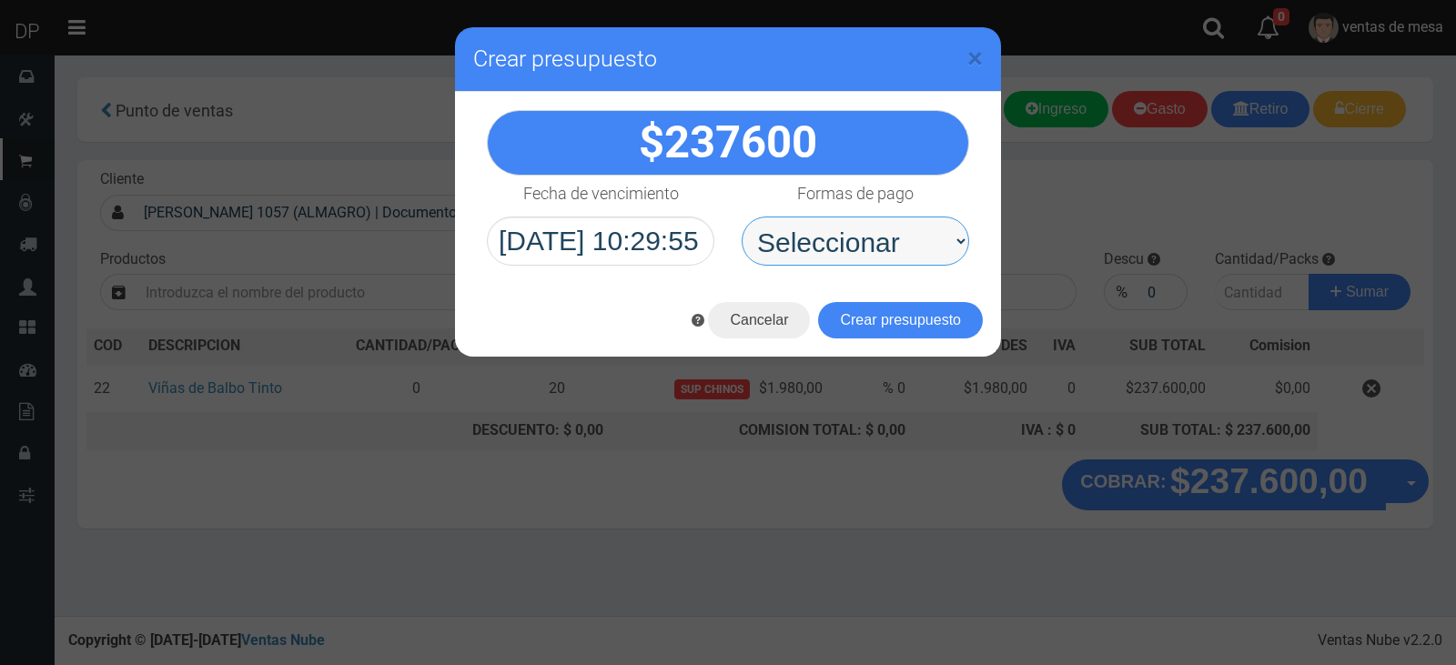
click at [742, 217] on select "Seleccionar Efectivo Tarjeta de Crédito Depósito Débito" at bounding box center [855, 241] width 227 height 49
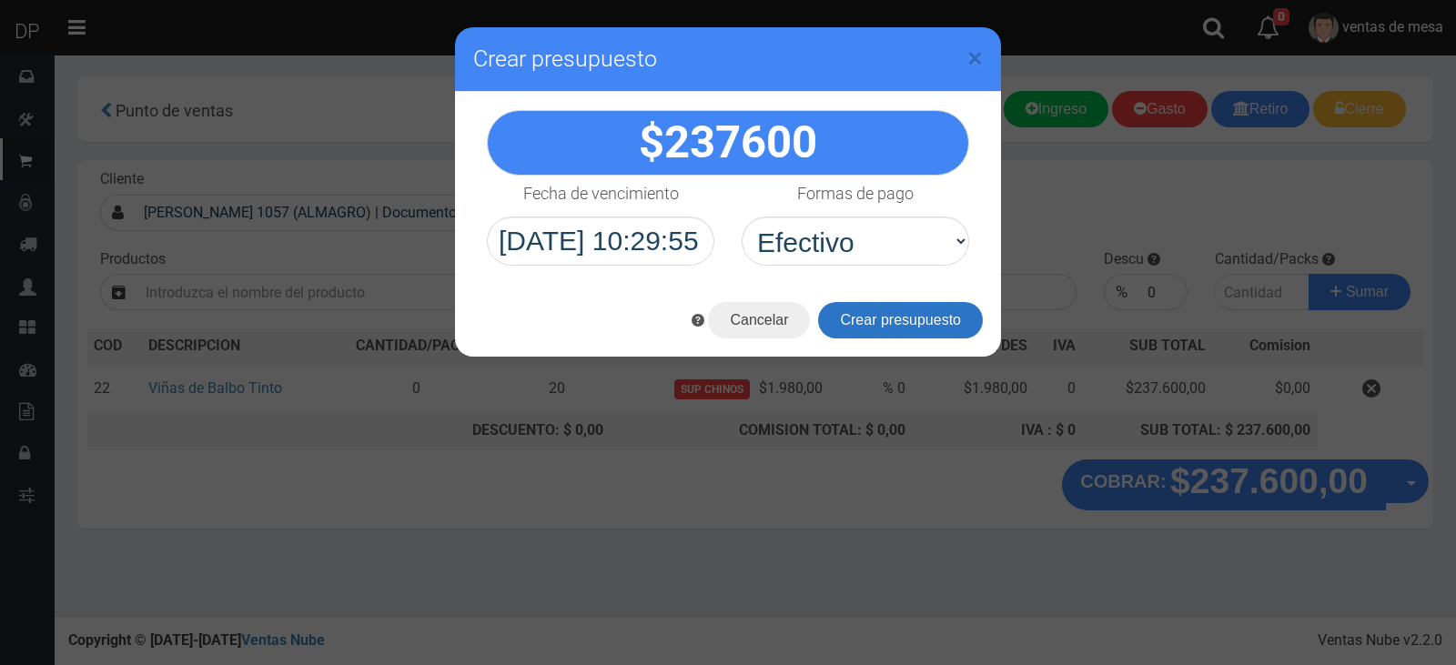
click at [863, 323] on button "Crear presupuesto" at bounding box center [900, 320] width 165 height 36
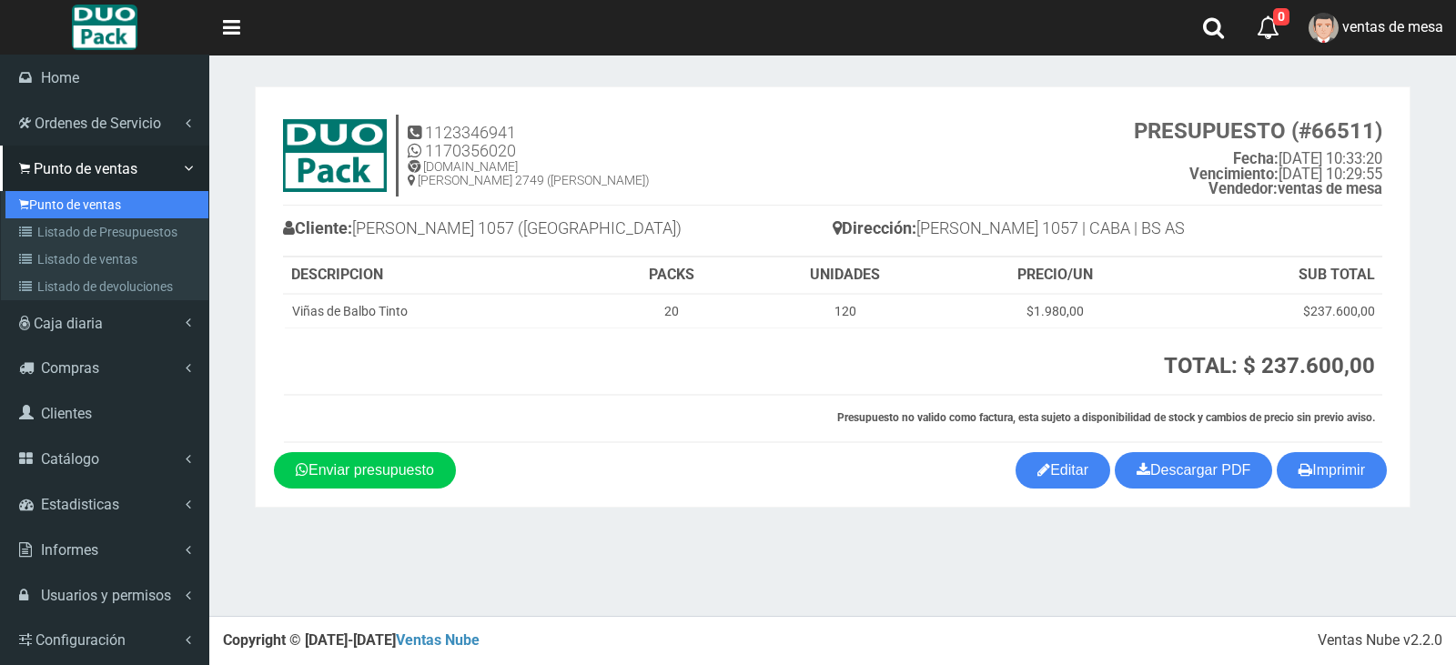
click at [36, 191] on link "Punto de ventas" at bounding box center [106, 204] width 203 height 27
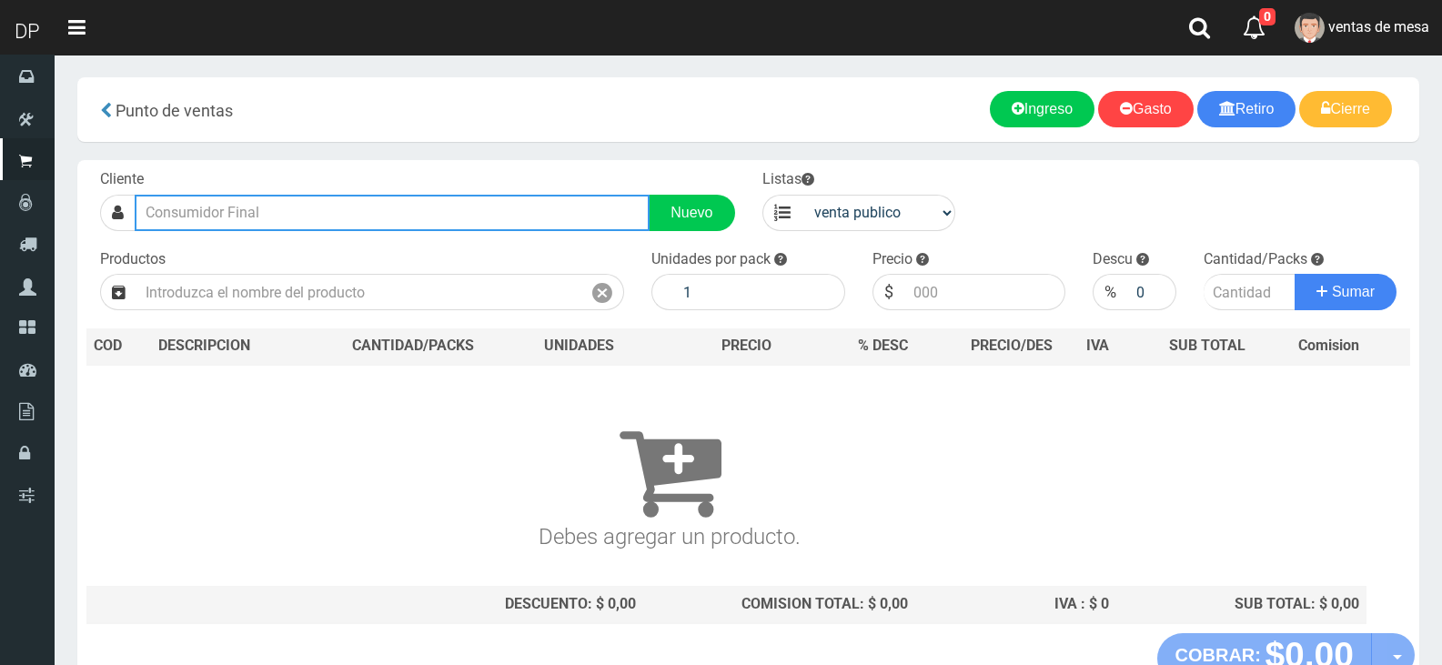
click at [449, 206] on input "text" at bounding box center [392, 213] width 515 height 36
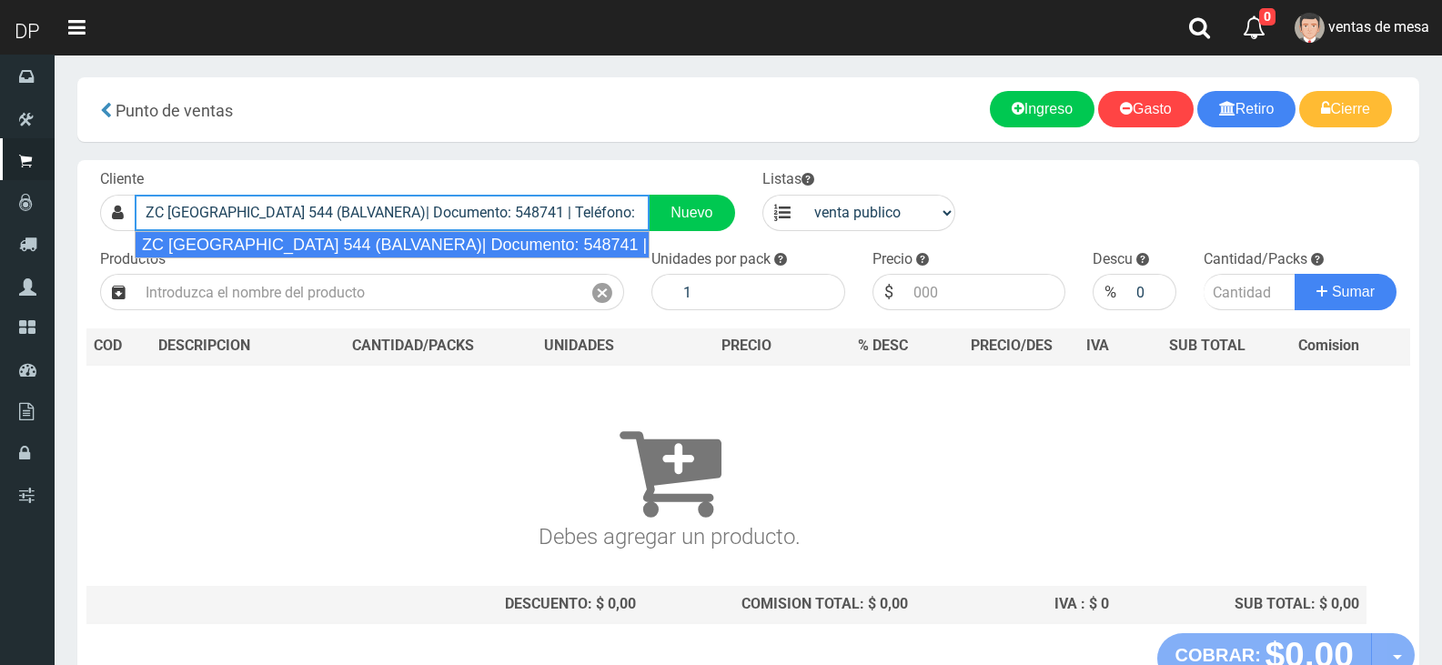
type input "ZC LA RIOJA 544 (BALVANERA)| Documento: 548741 | Teléfono:"
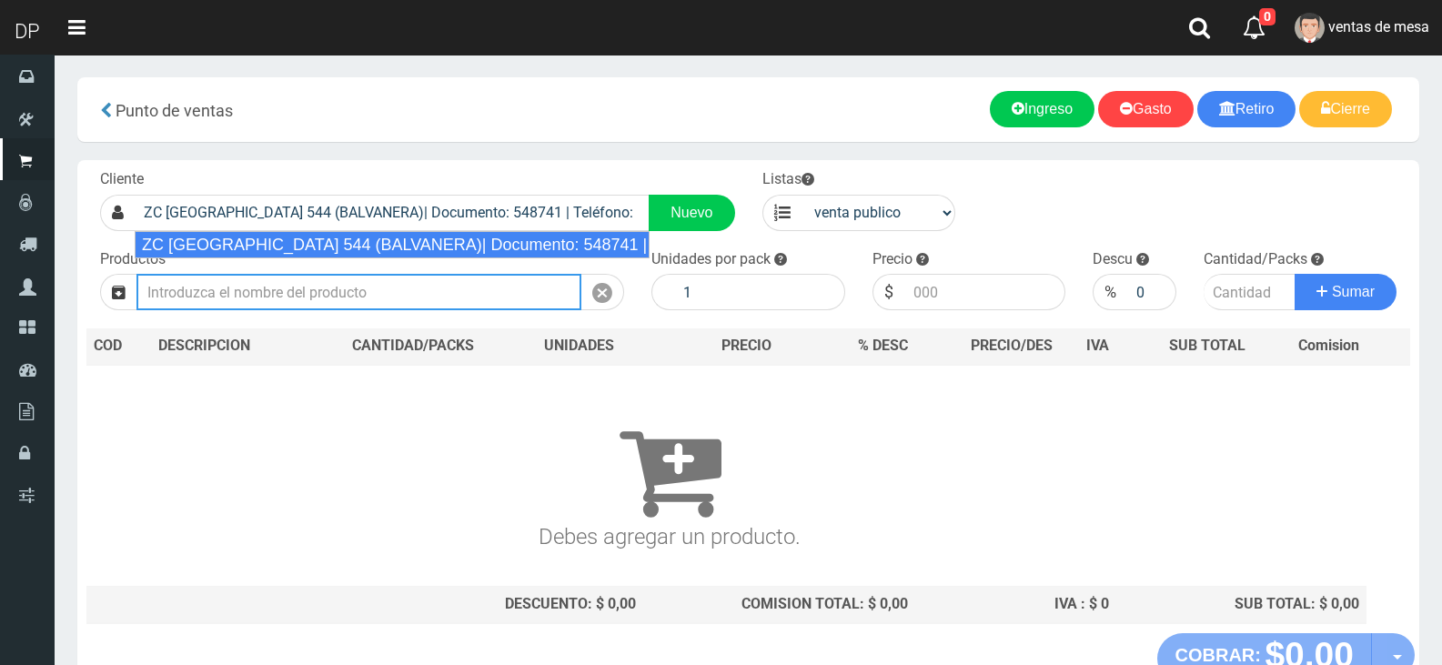
select select "2"
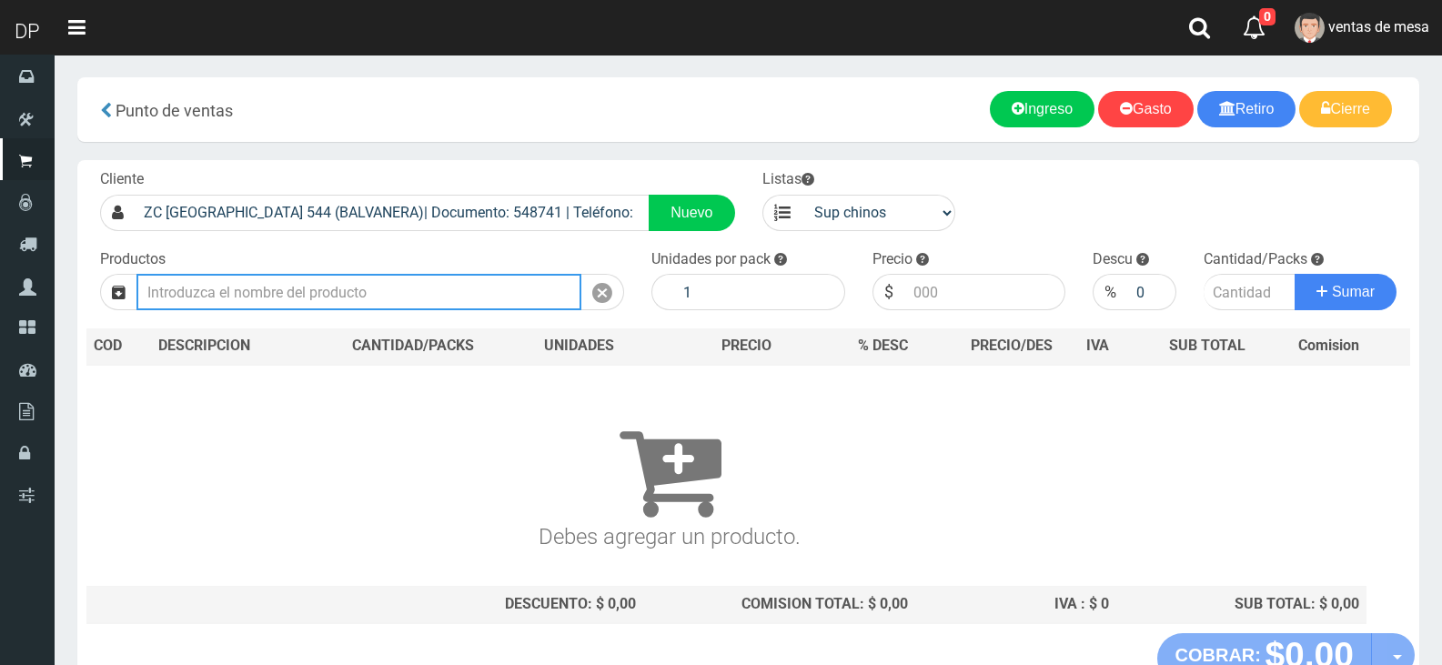
type input "1"
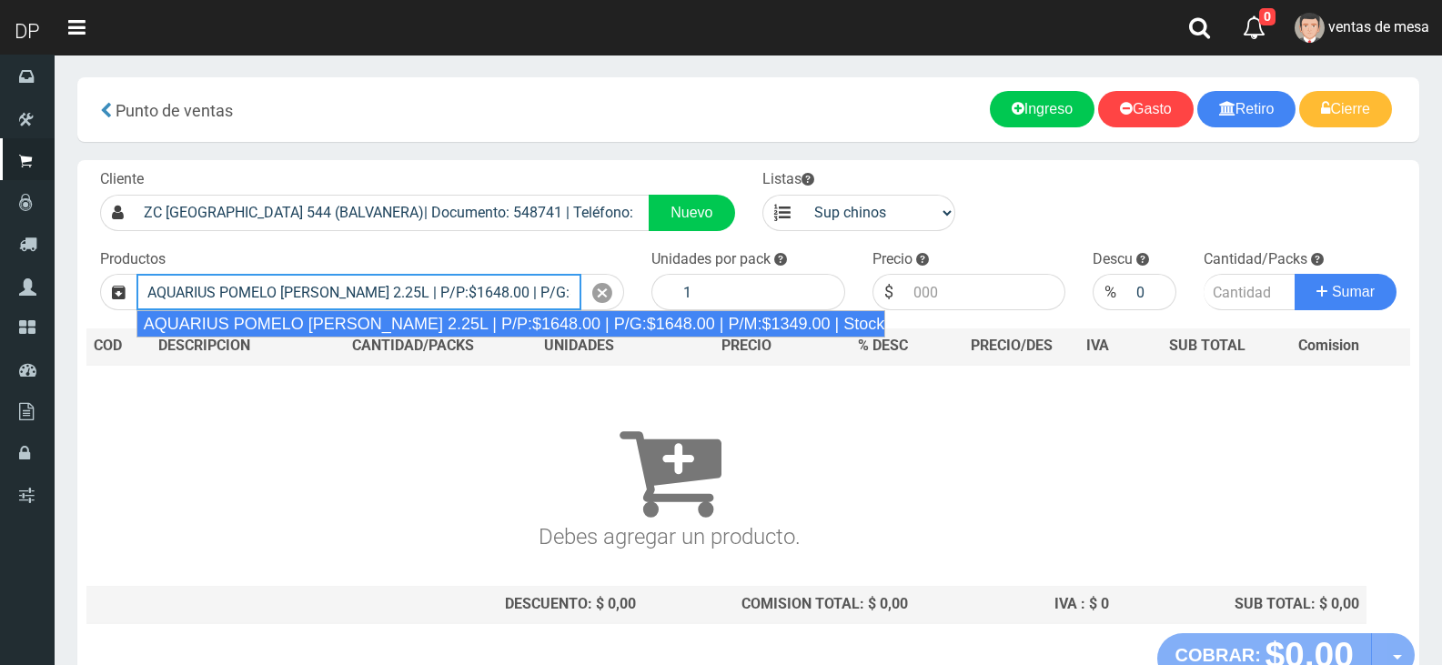
type input "AQUARIUS POMELO ROSADO 2.25L | P/P:$1648.00 | P/G:$1648.00 | P/M:$1349.00 | Sto…"
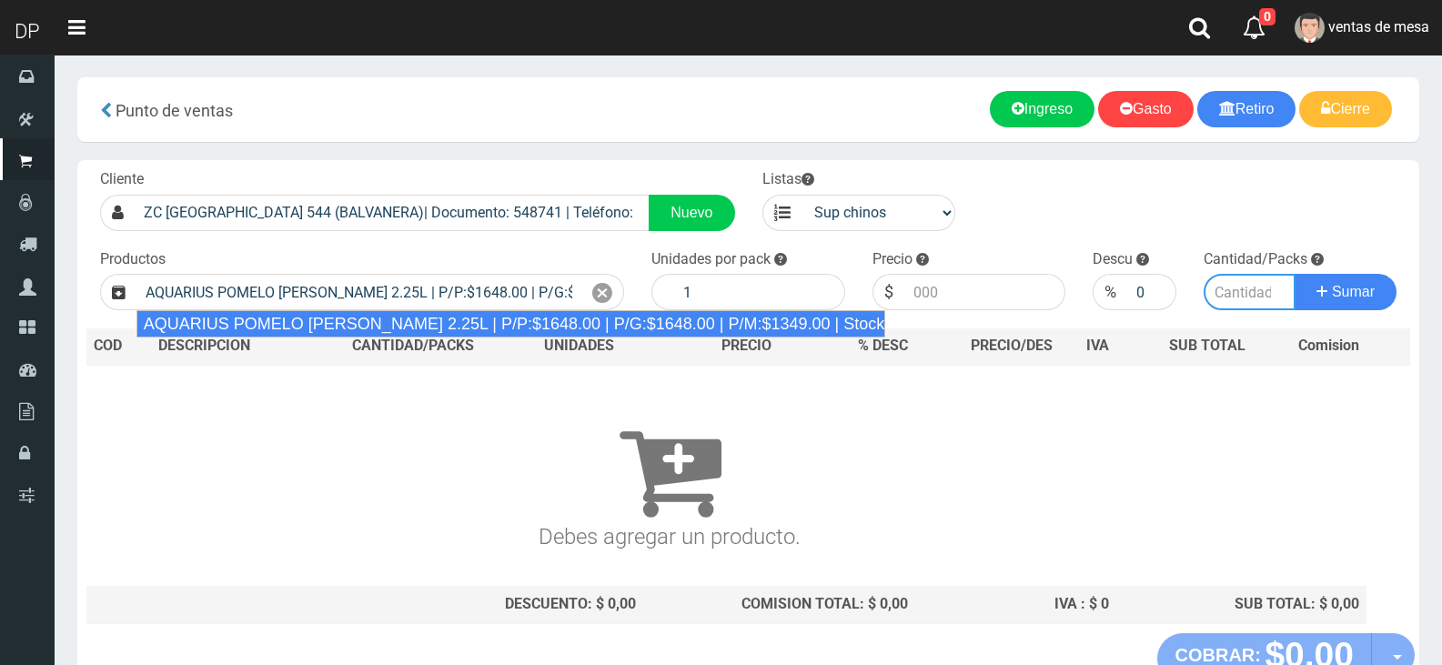
type input "6"
type input "1648.00"
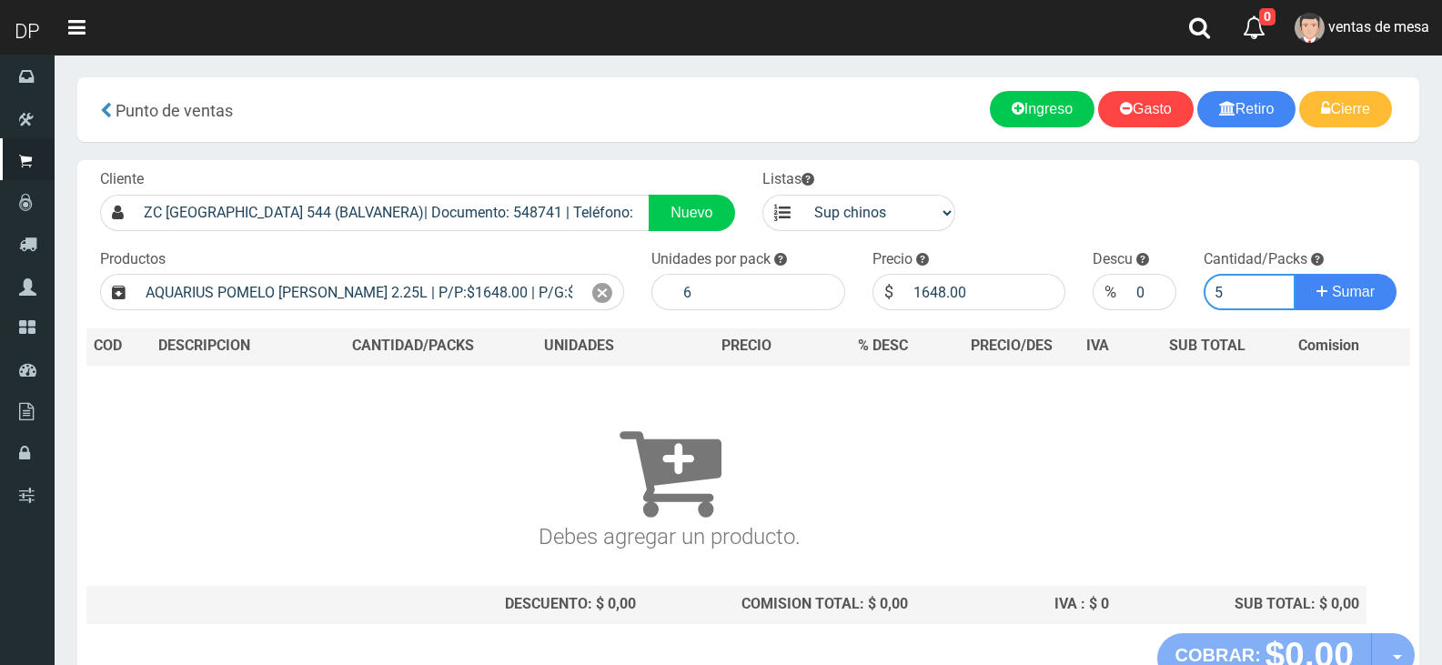
type input "5"
click at [1295, 274] on button "Sumar" at bounding box center [1346, 292] width 102 height 36
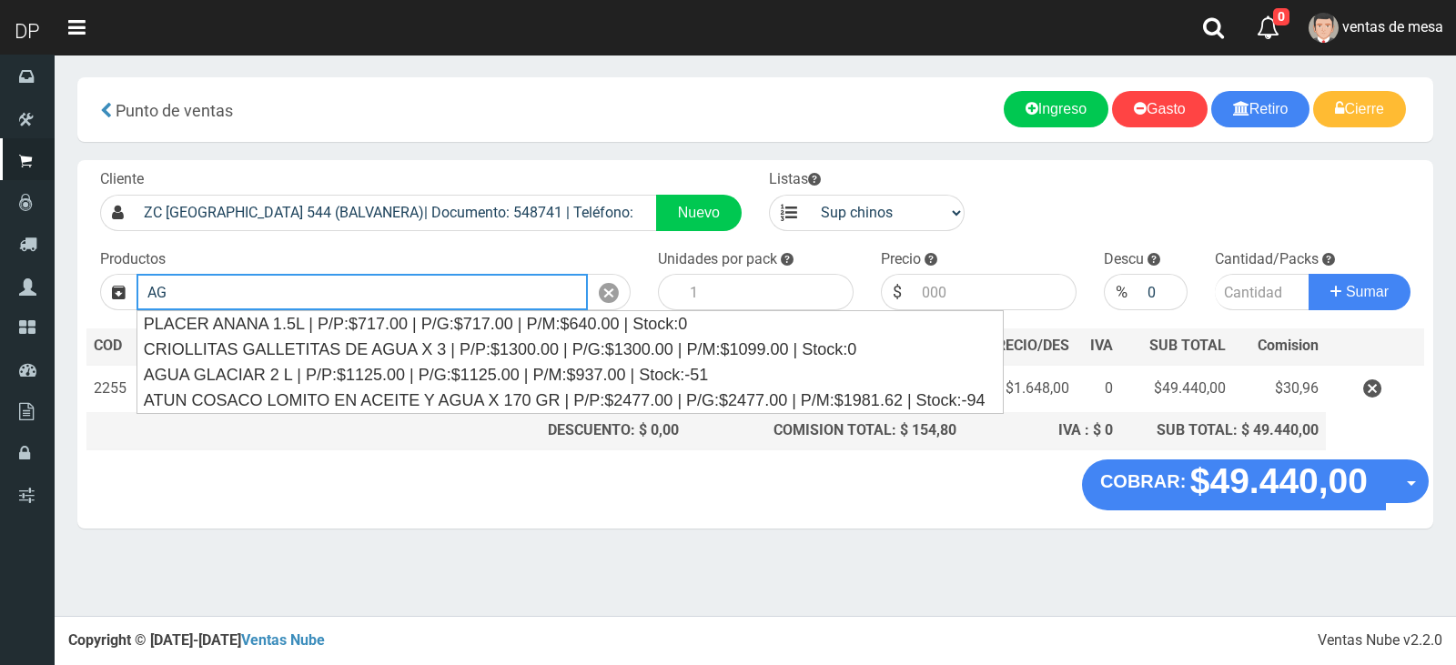
type input "A"
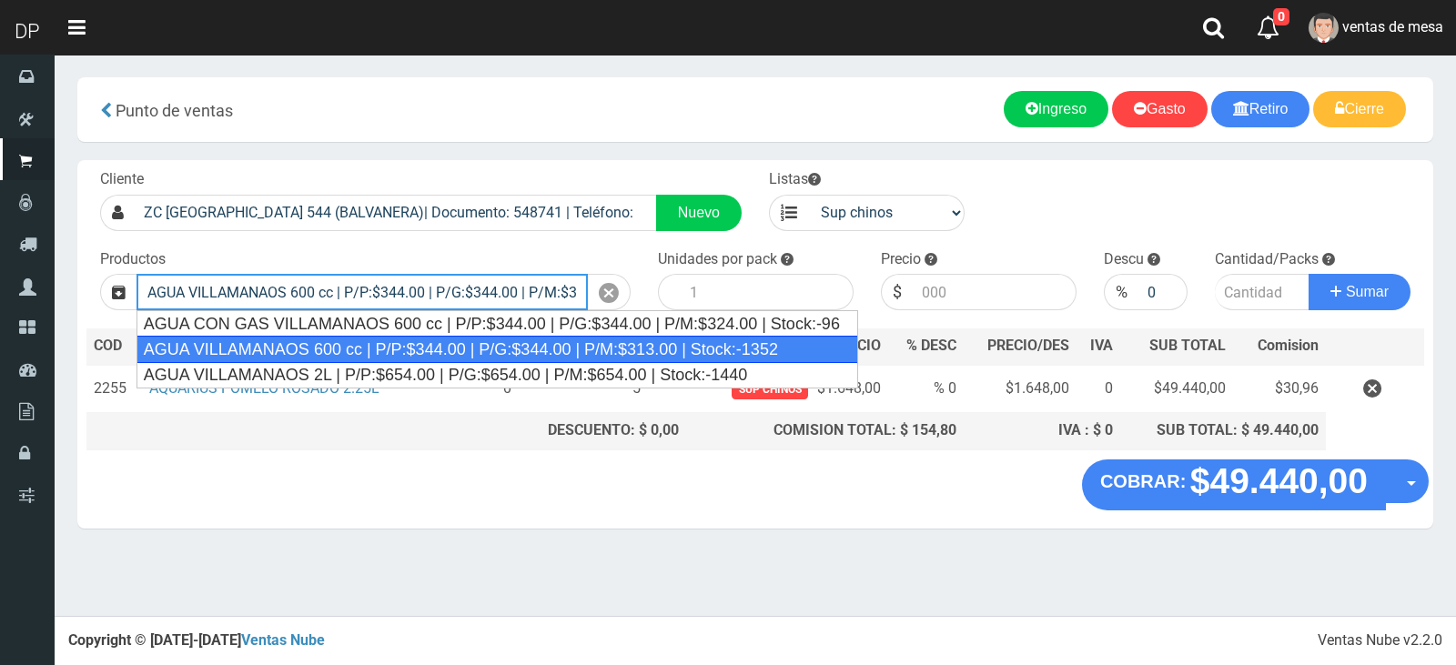
type input "AGUA VILLAMANAOS 600 cc | P/P:$344.00 | P/G:$344.00 | P/M:$313.00 | Stock:-1352"
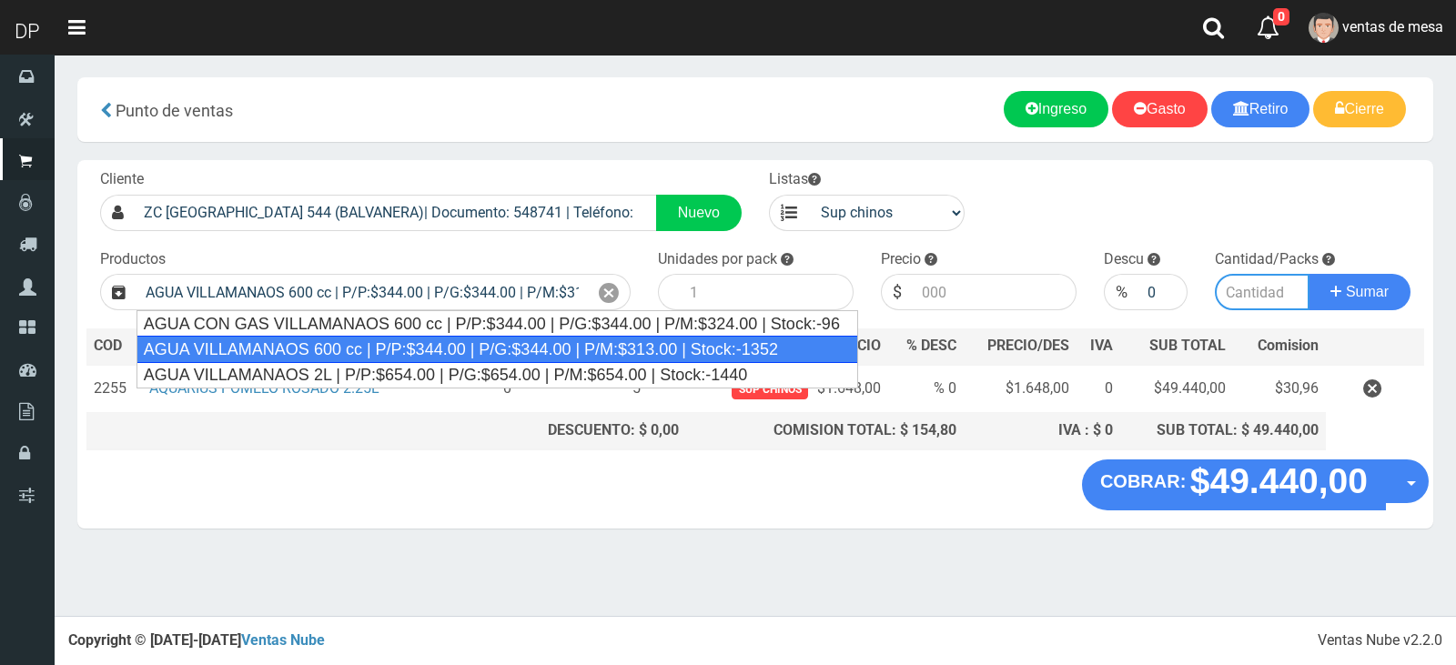
type input "12"
type input "344.00"
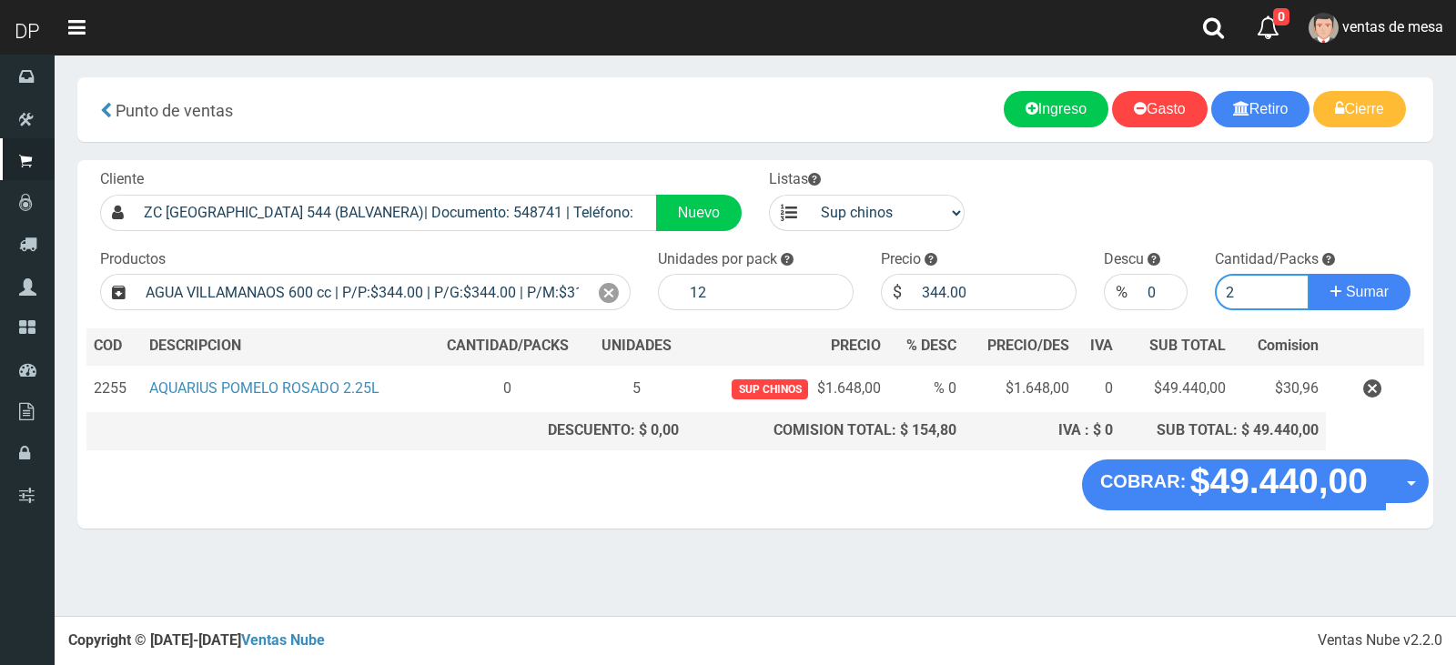
type input "2"
click at [1308, 274] on button "Sumar" at bounding box center [1359, 292] width 102 height 36
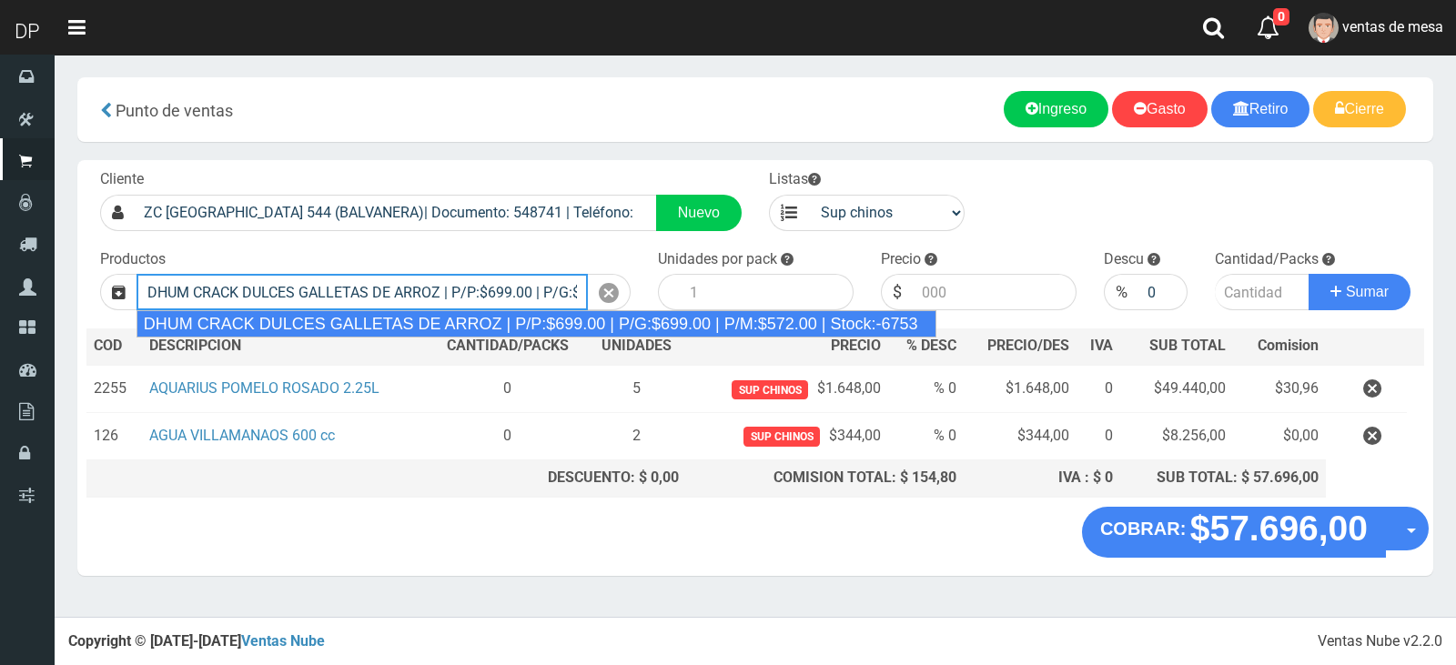
type input "DHUM CRACK DULCES GALLETAS DE ARROZ | P/P:$699.00 | P/G:$699.00 | P/M:$572.00 |…"
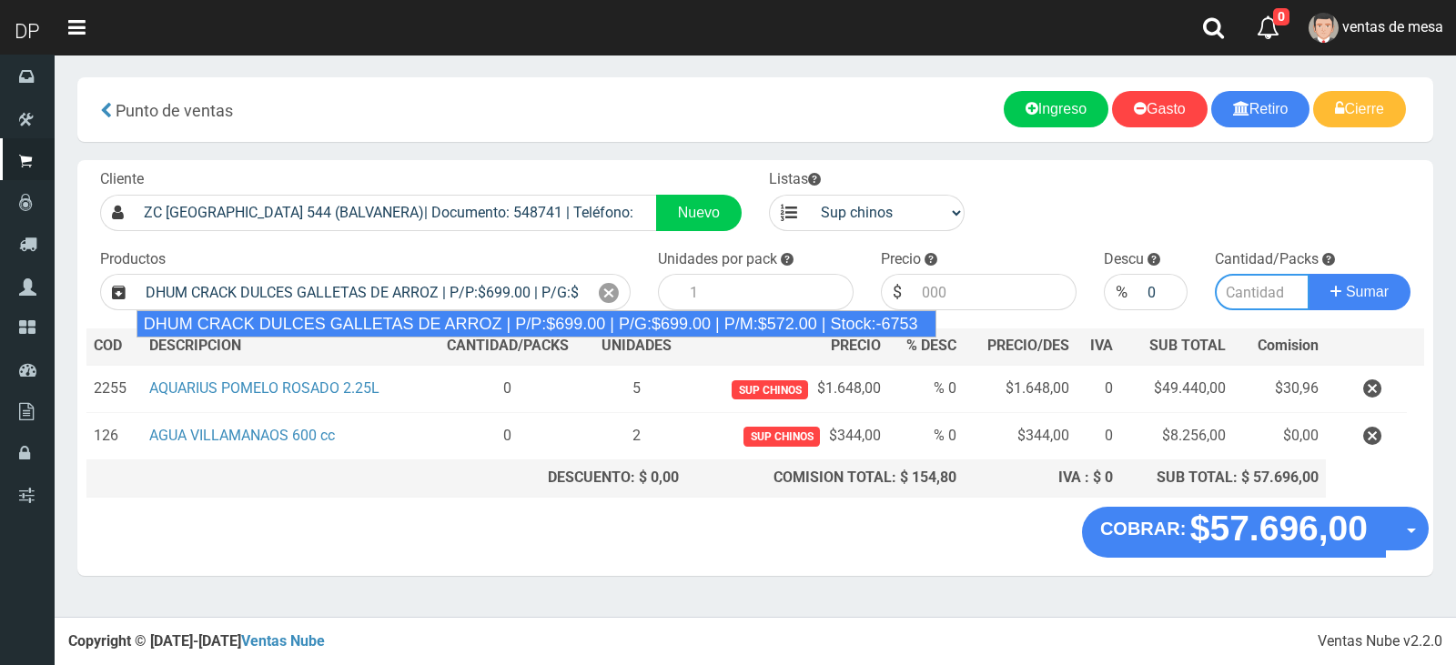
type input "12"
type input "699.00"
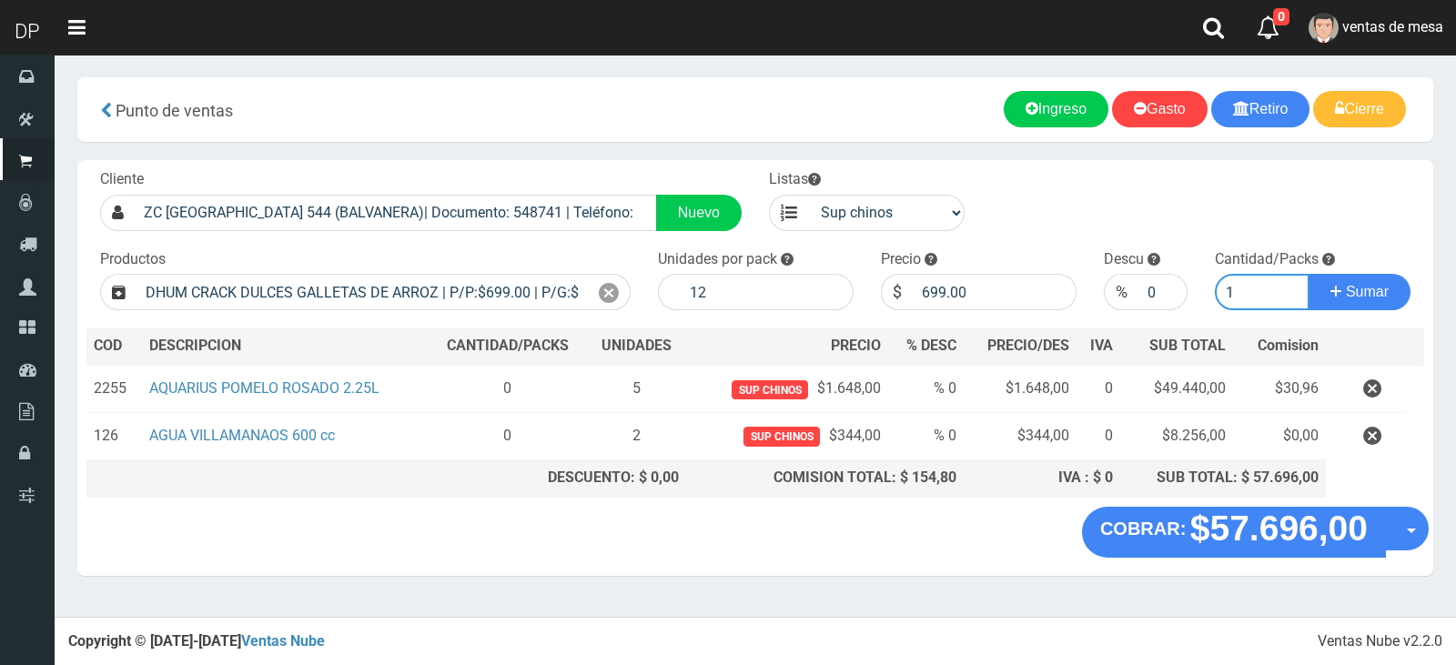
type input "1"
click at [1308, 274] on button "Sumar" at bounding box center [1359, 292] width 102 height 36
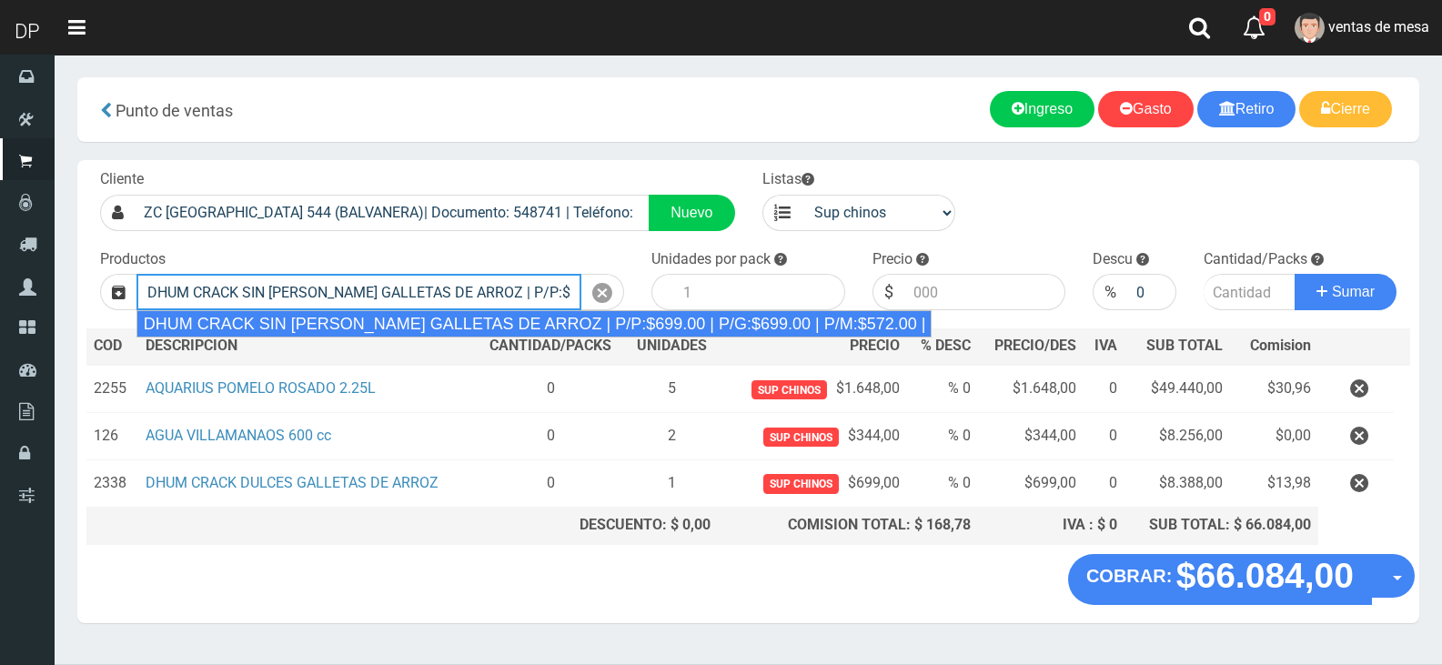
type input "DHUM CRACK SIN SAL GALLETAS DE ARROZ | P/P:$699.00 | P/G:$699.00 | P/M:$572.00 …"
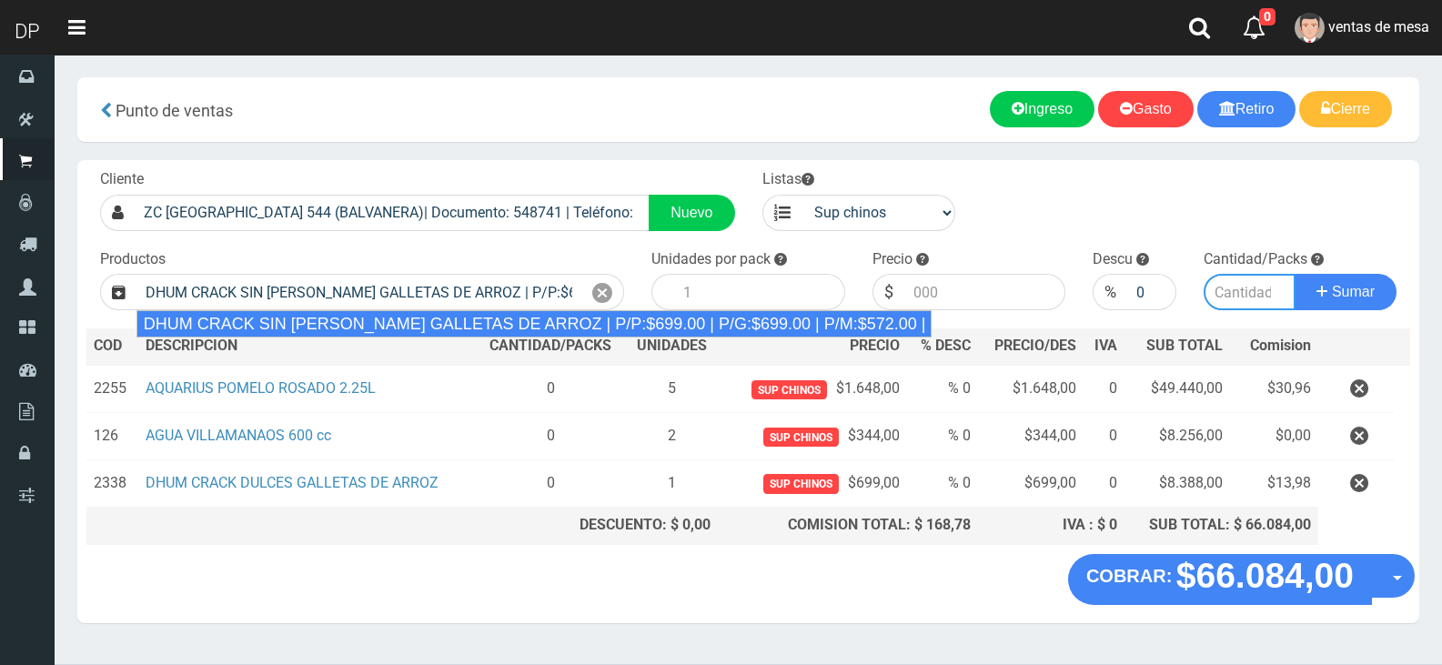
type input "12"
type input "699.00"
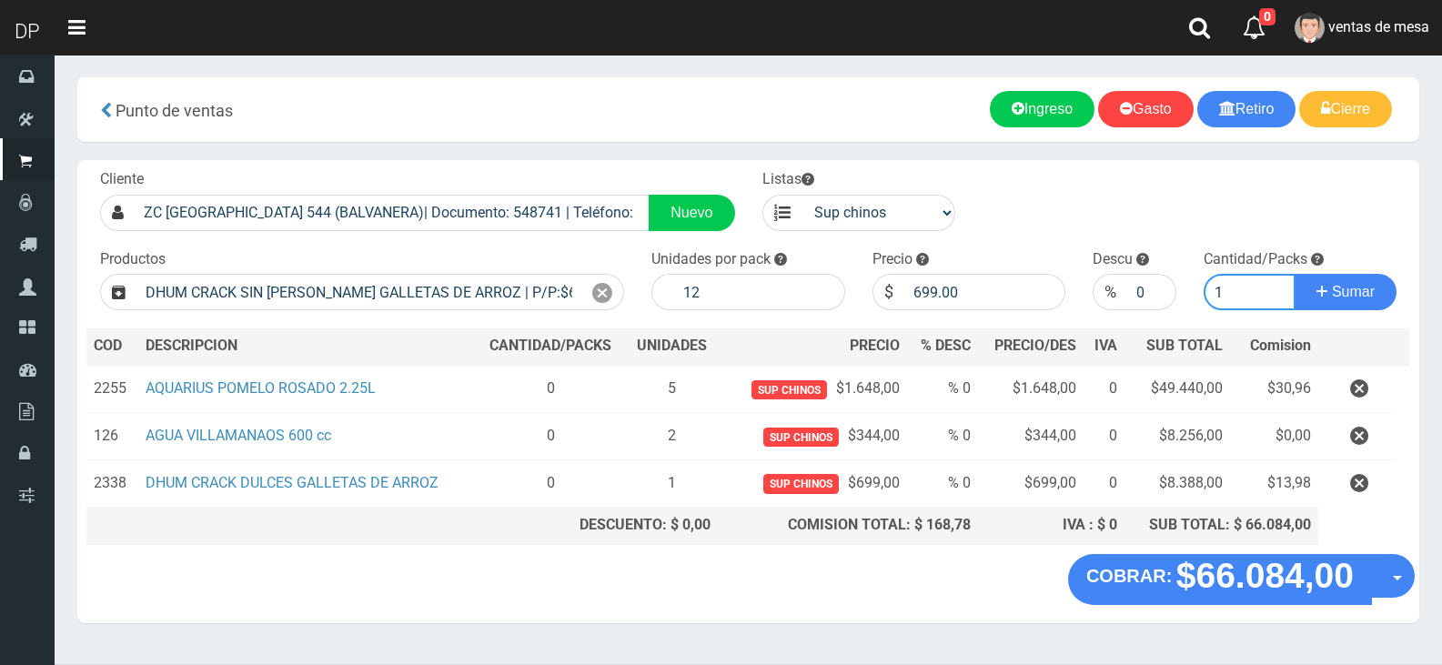
type input "2"
click at [1295, 274] on button "Sumar" at bounding box center [1346, 292] width 102 height 36
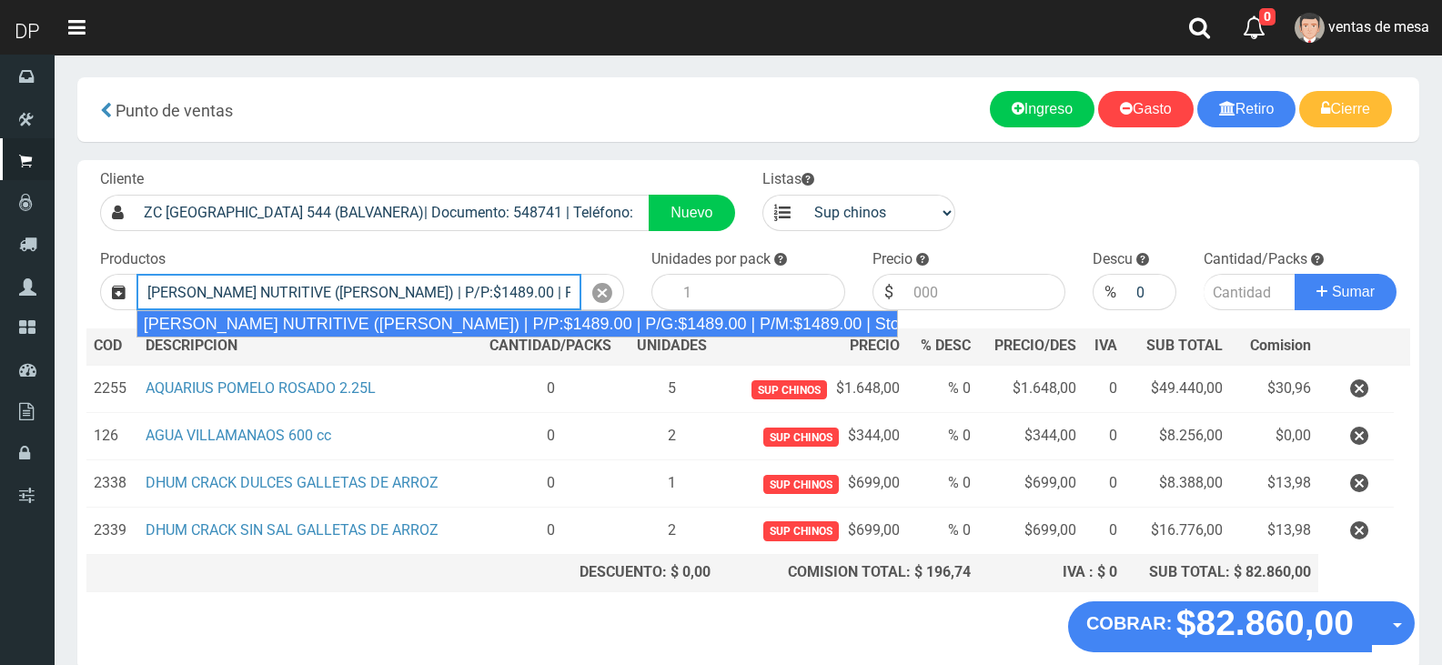
type input "REXONA ROLLON NUTRITIVE (ROSA) | P/P:$1489.00 | P/G:$1489.00 | P/M:$1489.00 | S…"
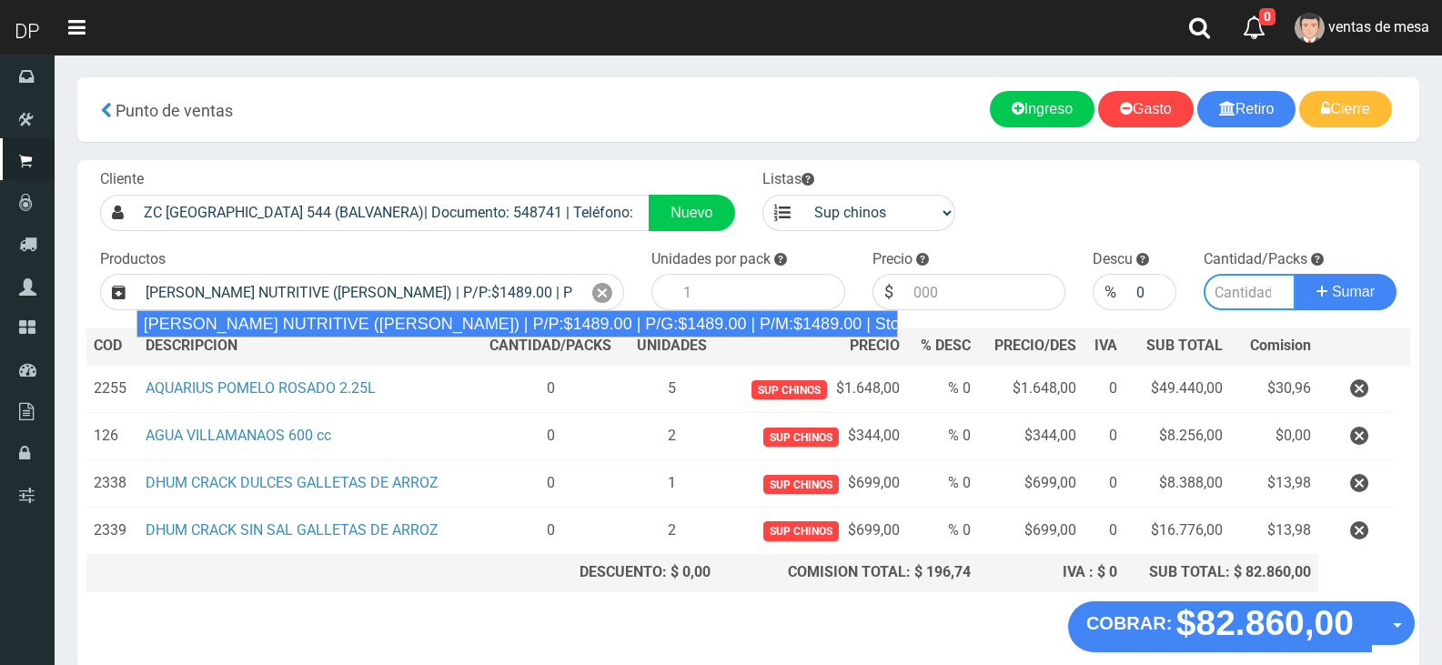
type input "12"
type input "1489.00"
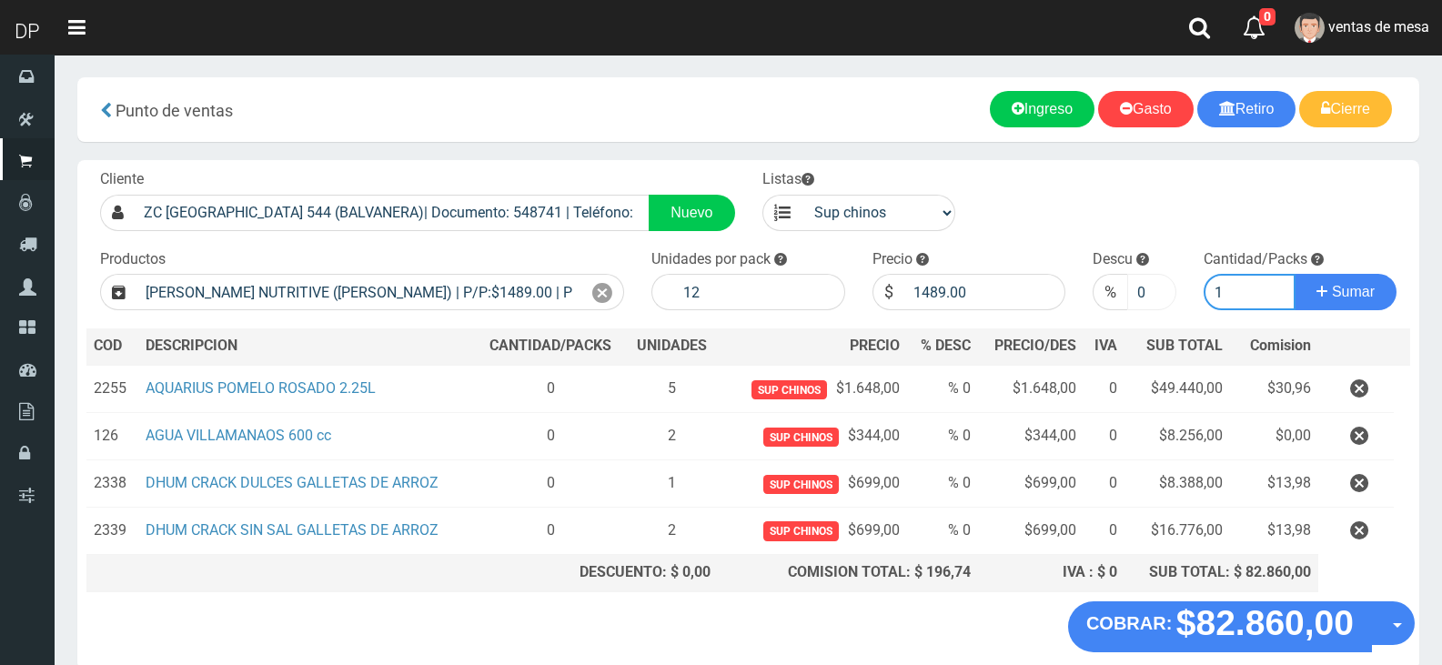
type input "1"
click at [1137, 291] on input "0" at bounding box center [1151, 292] width 48 height 36
type input "5"
click at [1295, 274] on button "Sumar" at bounding box center [1346, 292] width 102 height 36
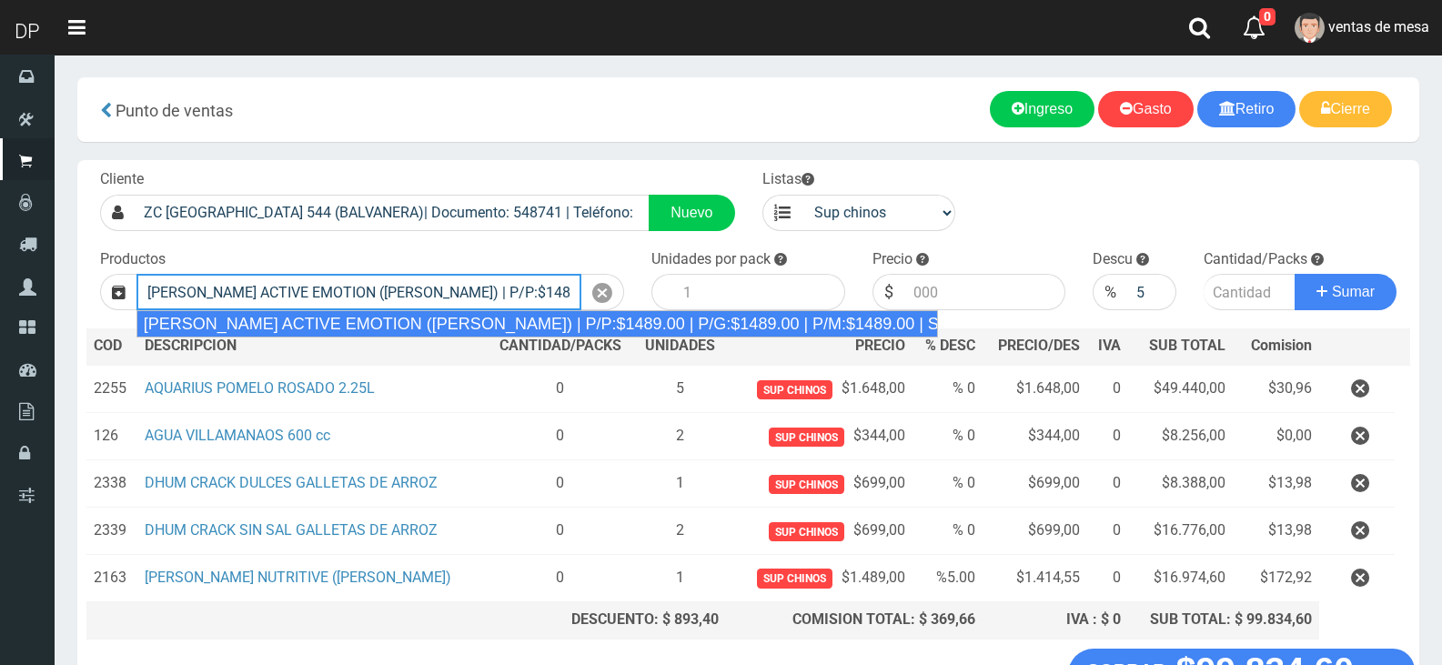
type input "REXONA ROLLON ACTIVE EMOTION (LILA) | P/P:$1489.00 | P/G:$1489.00 | P/M:$1489.0…"
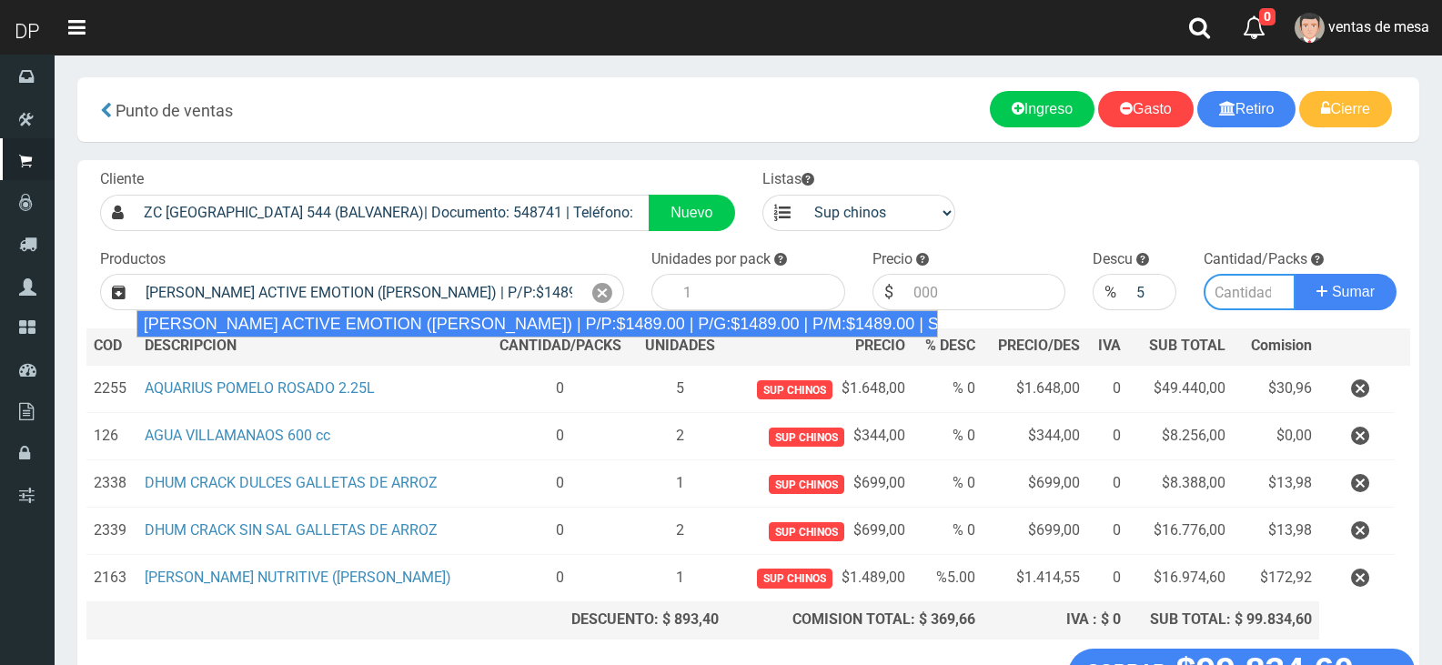
type input "12"
type input "1489.00"
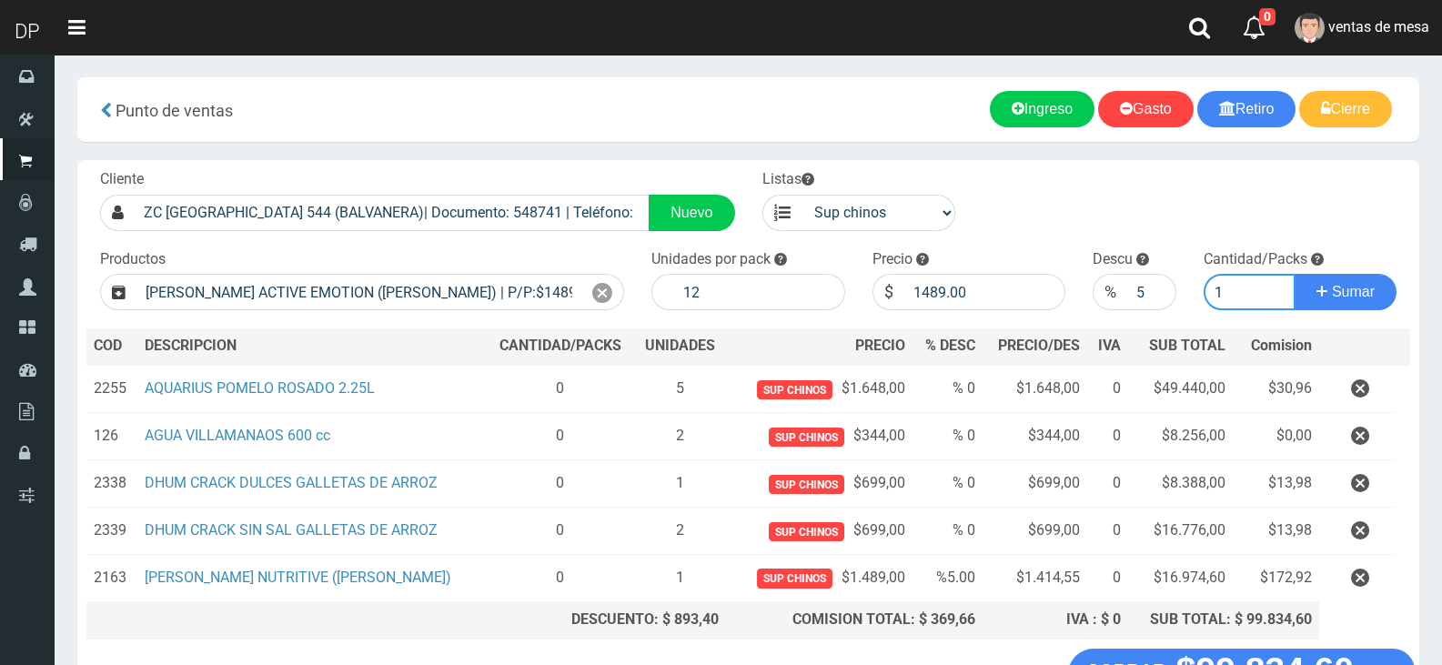
type input "1"
click at [1295, 274] on button "Sumar" at bounding box center [1346, 292] width 102 height 36
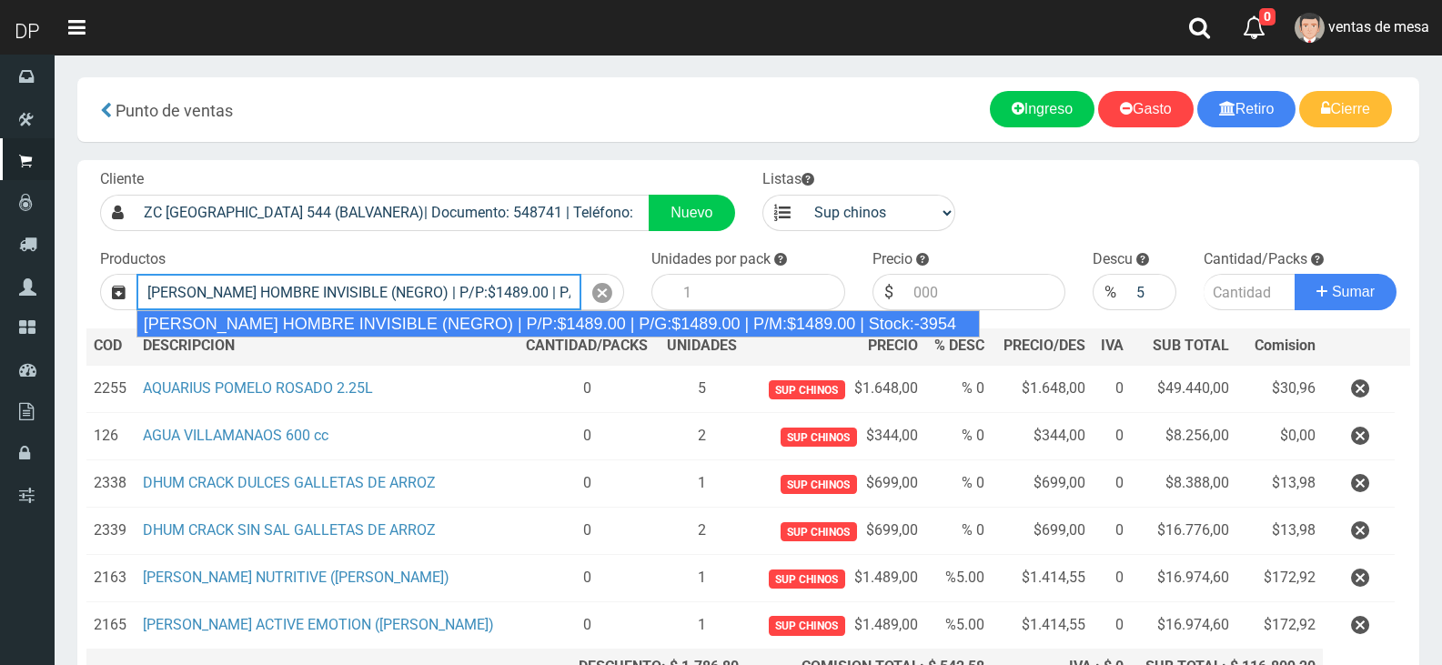
type input "REXONA ROLLON HOMBRE INVISIBLE (NEGRO) | P/P:$1489.00 | P/G:$1489.00 | P/M:$148…"
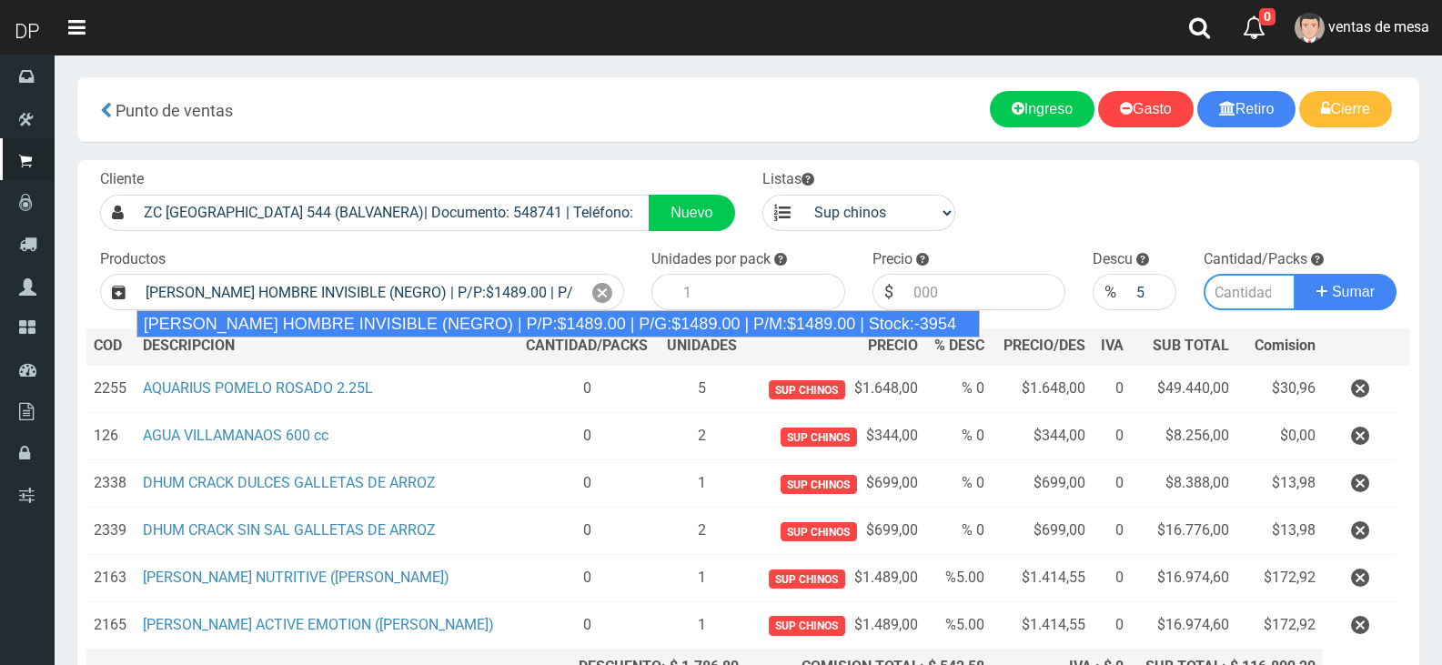
type input "12"
type input "1489.00"
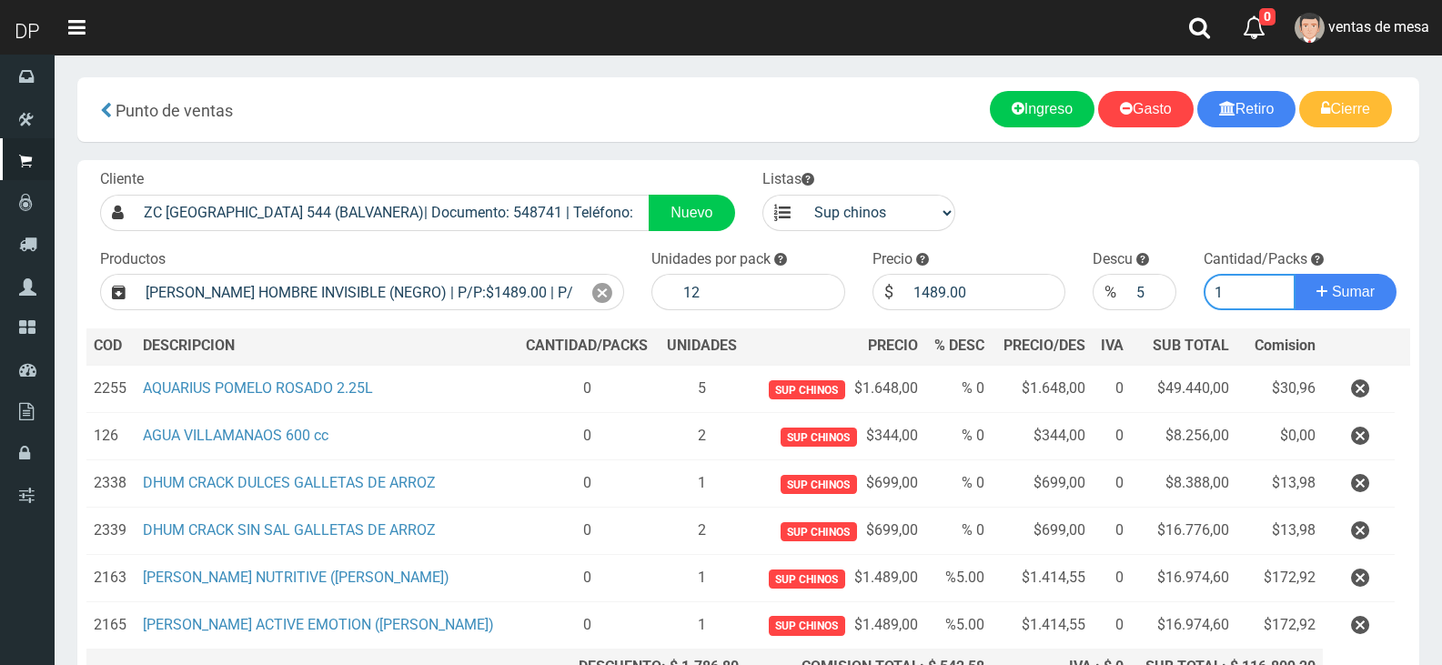
type input "1"
click at [1295, 274] on button "Sumar" at bounding box center [1346, 292] width 102 height 36
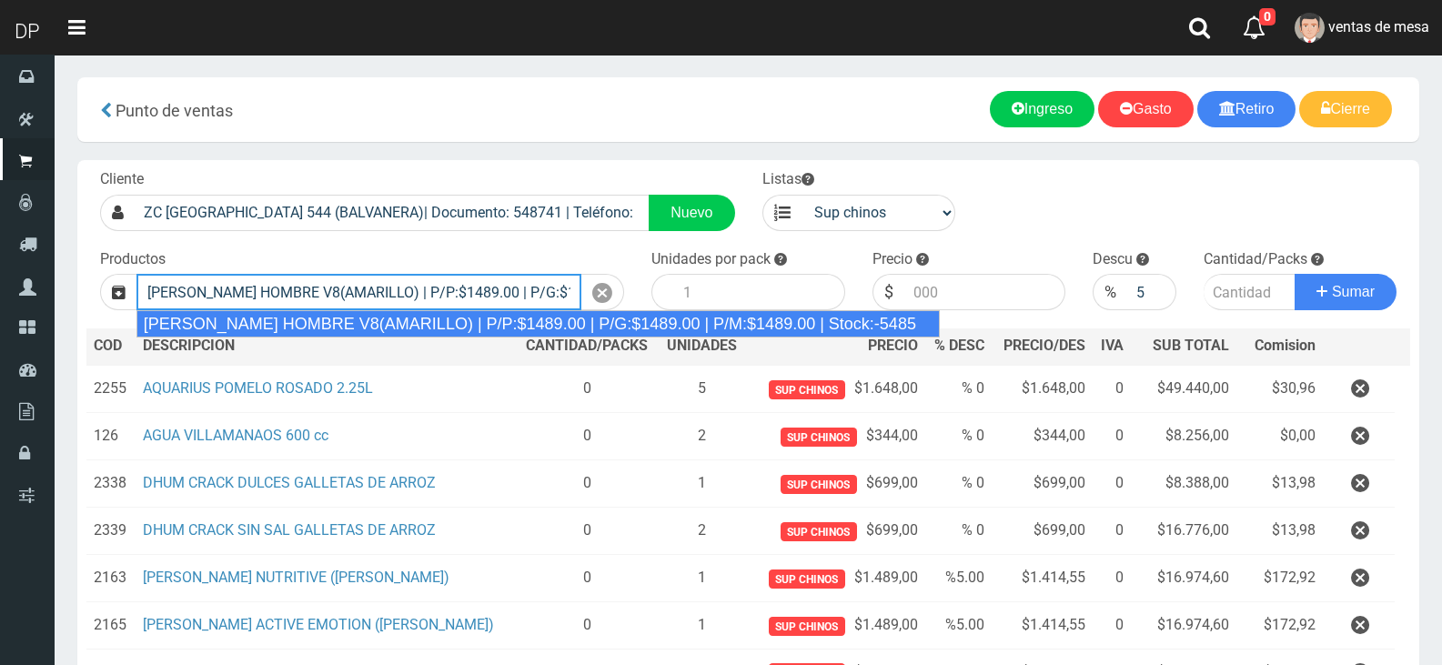
type input "REXONA ROLLON HOMBRE V8(AMARILLO) | P/P:$1489.00 | P/G:$1489.00 | P/M:$1489.00 …"
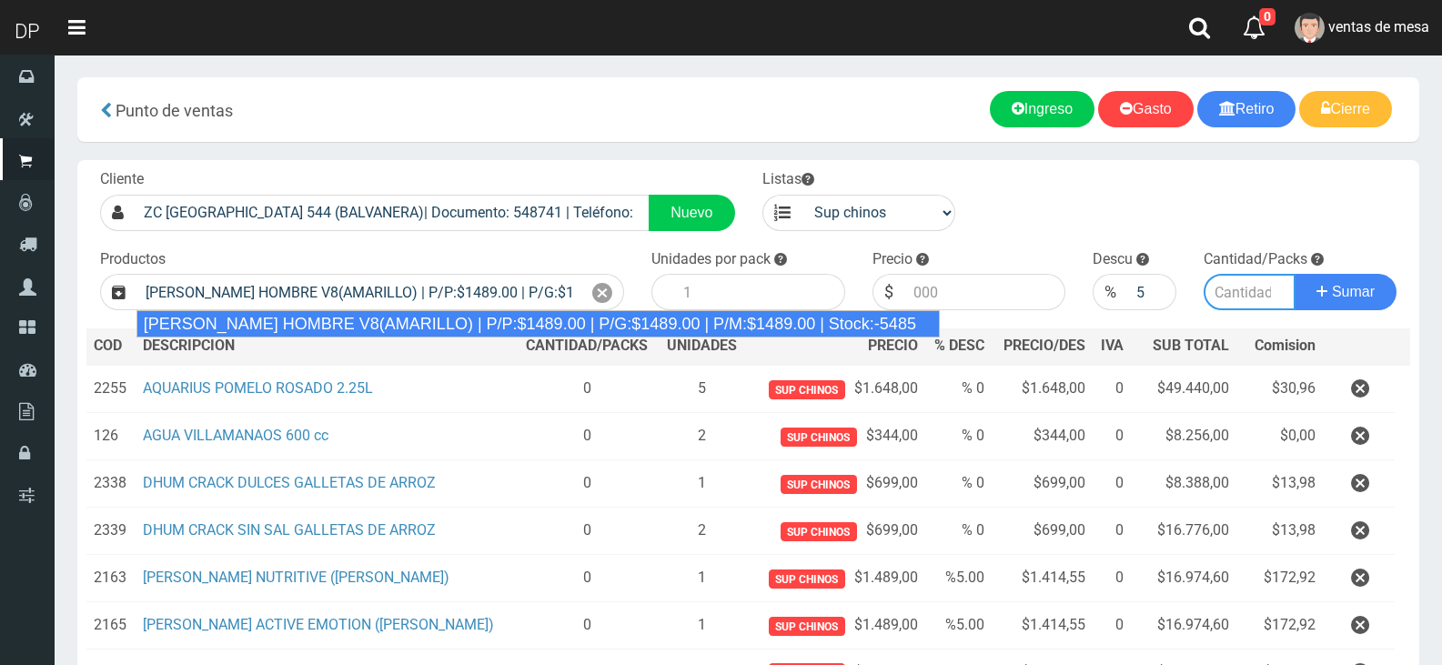
type input "12"
type input "1489.00"
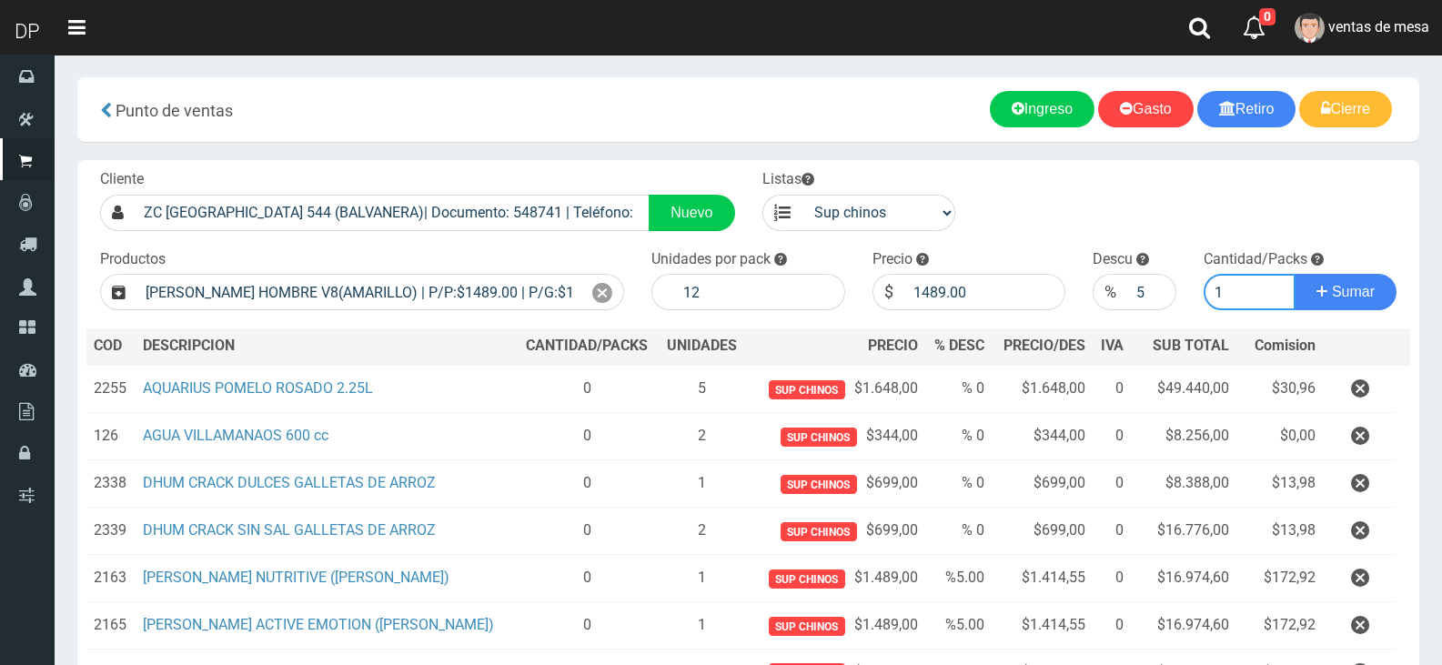
type input "1"
click at [1295, 274] on button "Sumar" at bounding box center [1346, 292] width 102 height 36
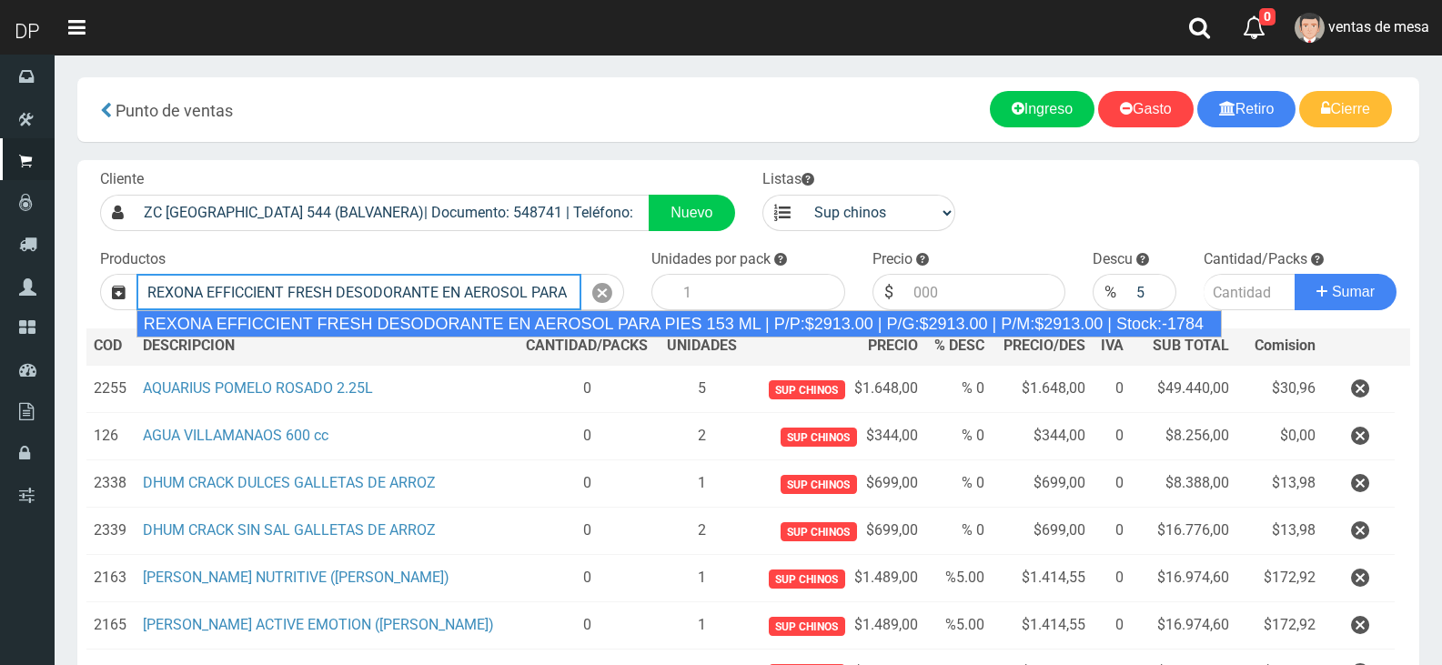
type input "REXONA EFFICCIENT FRESH DESODORANTE EN AEROSOL PARA PIES 153 ML | P/P:$2913.00 …"
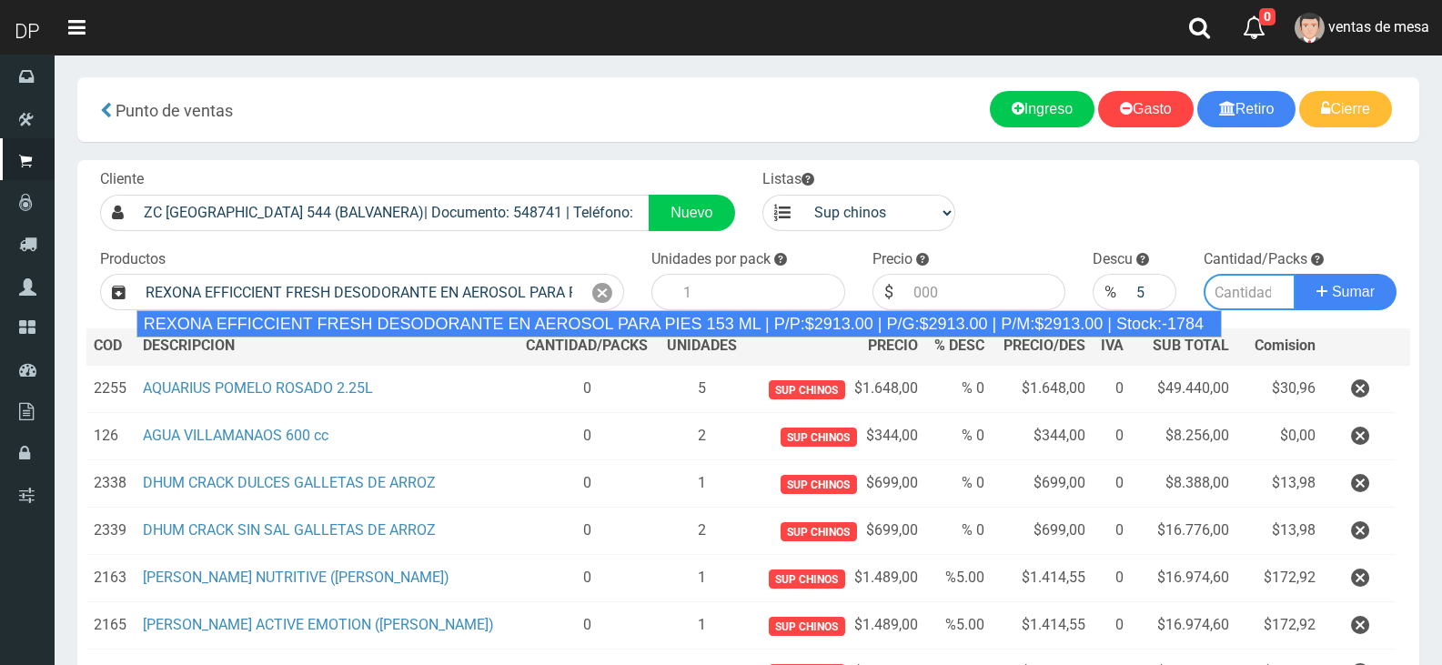
type input "12"
type input "2913.00"
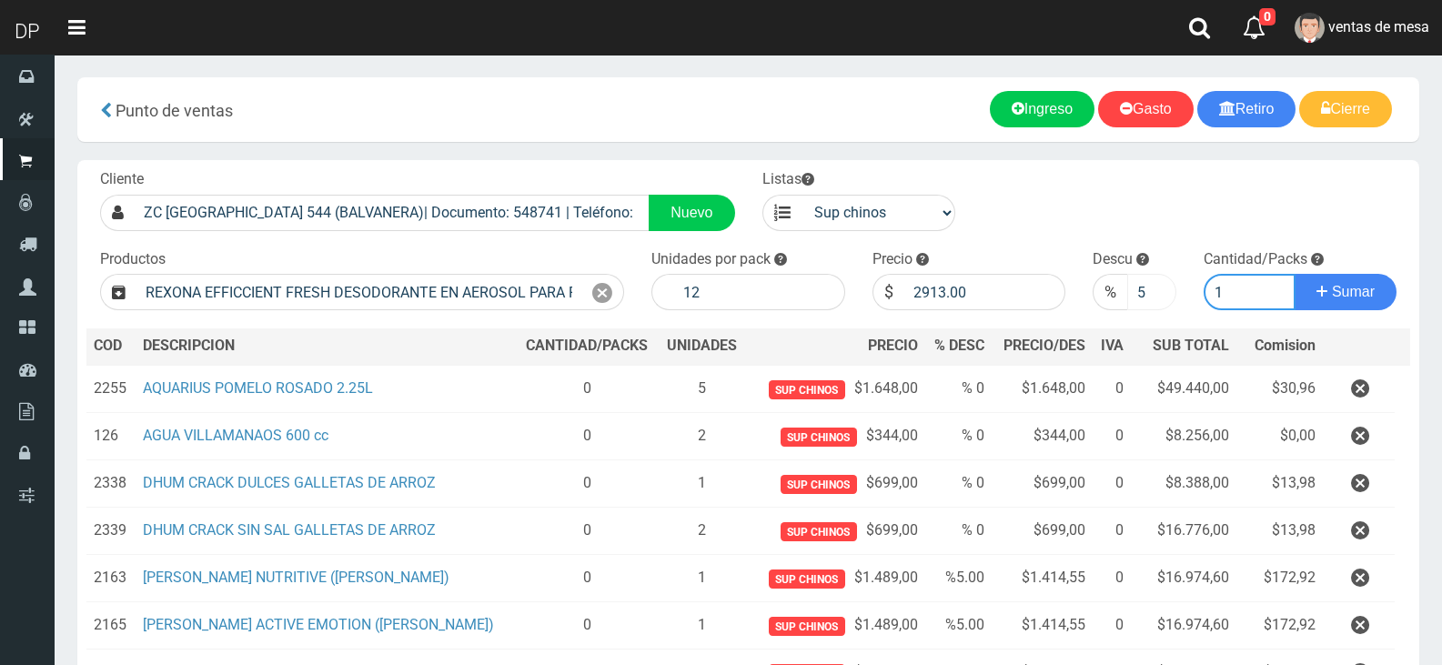
type input "1"
click at [1147, 286] on input "5" at bounding box center [1151, 292] width 48 height 36
type input "10"
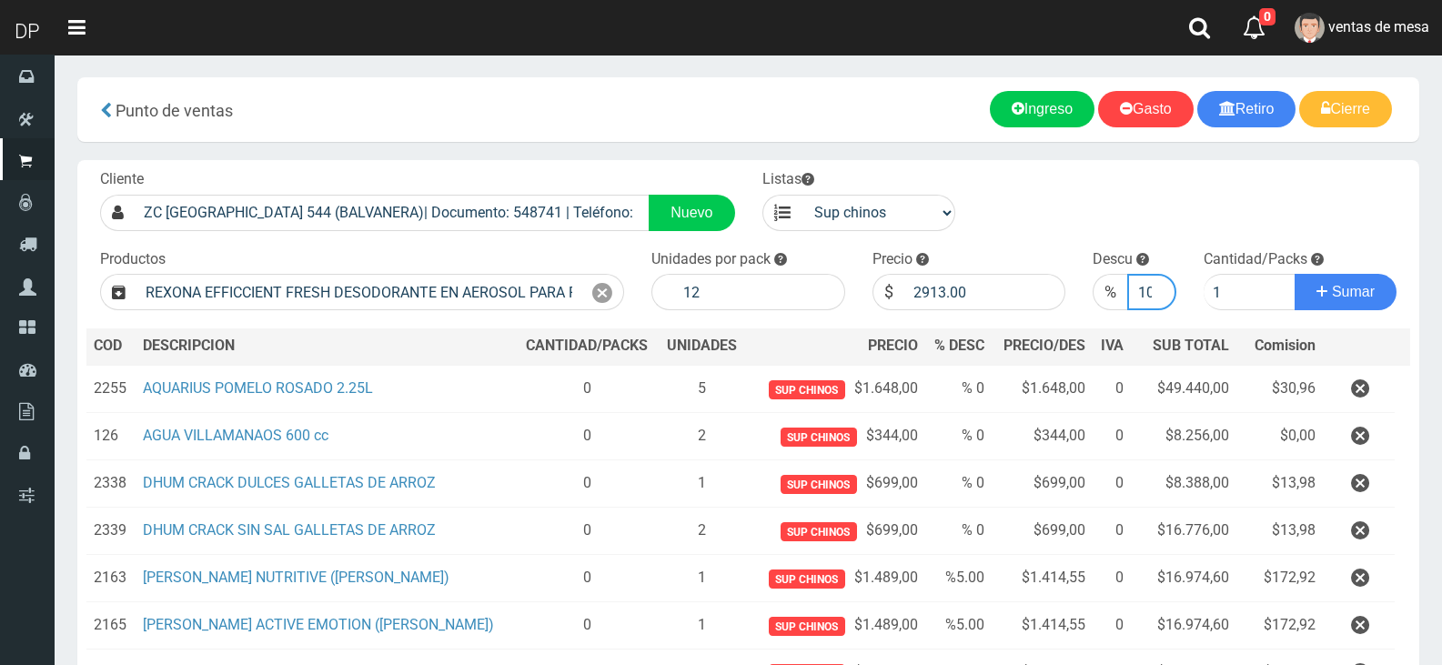
click at [1295, 274] on button "Sumar" at bounding box center [1346, 292] width 102 height 36
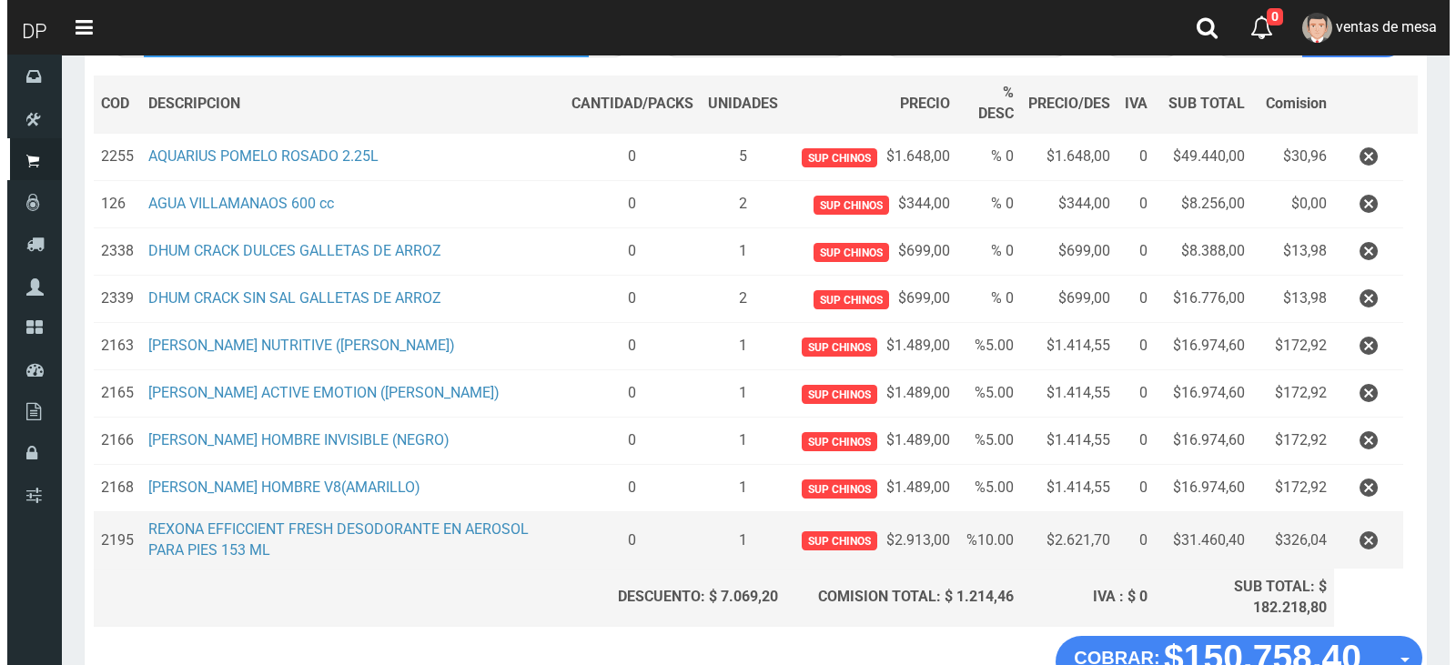
scroll to position [377, 0]
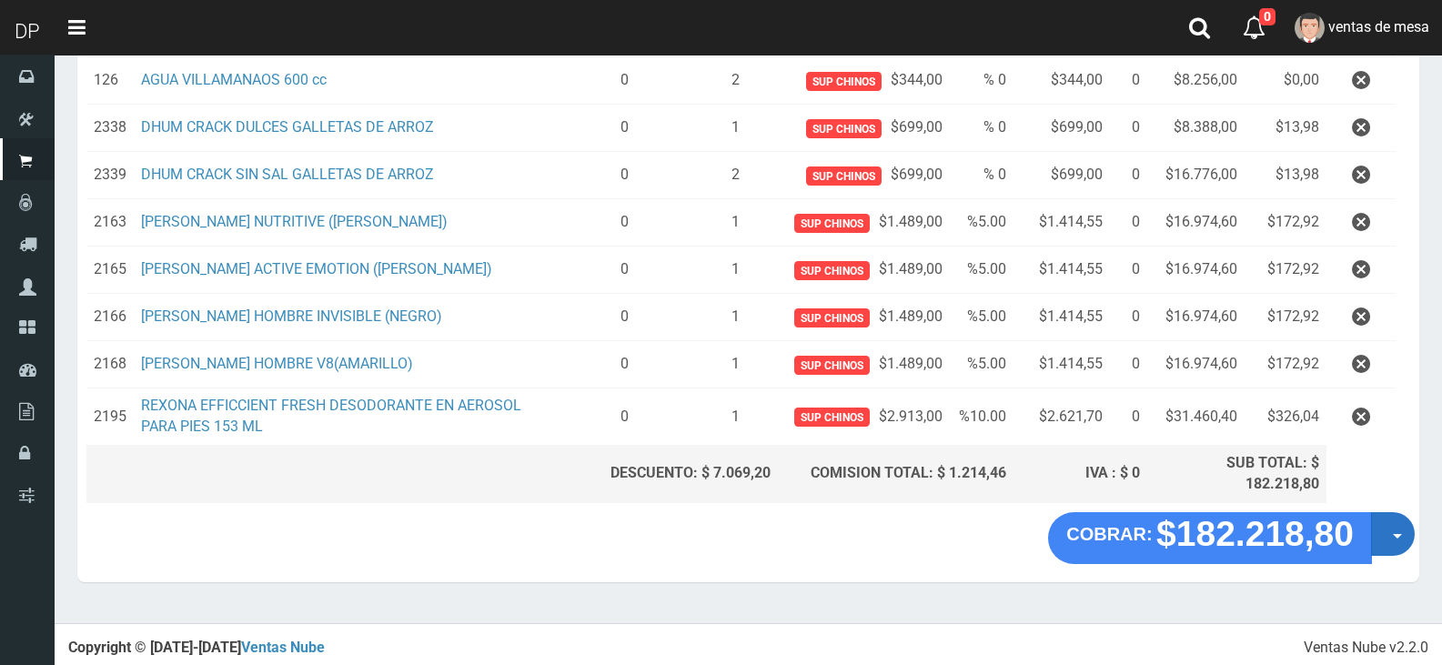
click at [1398, 530] on button "Opciones" at bounding box center [1393, 534] width 44 height 44
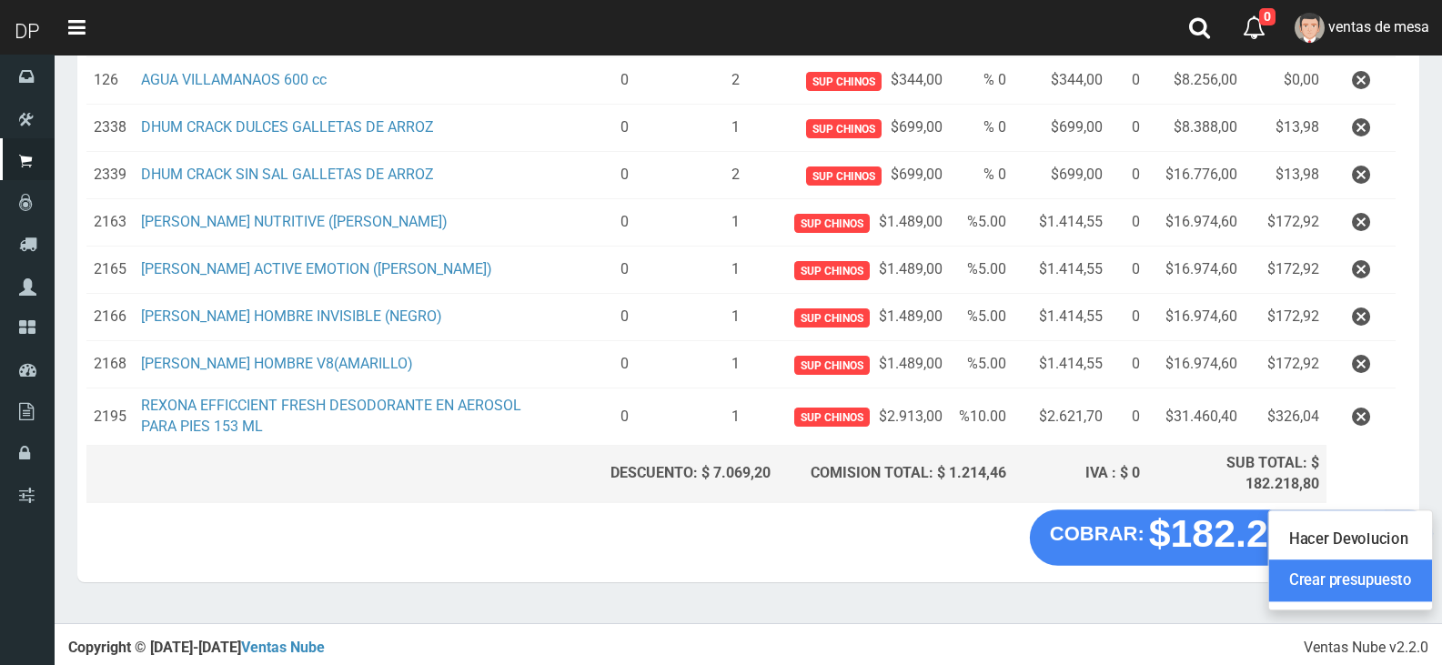
click at [1371, 575] on link "Crear presupuesto" at bounding box center [1350, 581] width 163 height 42
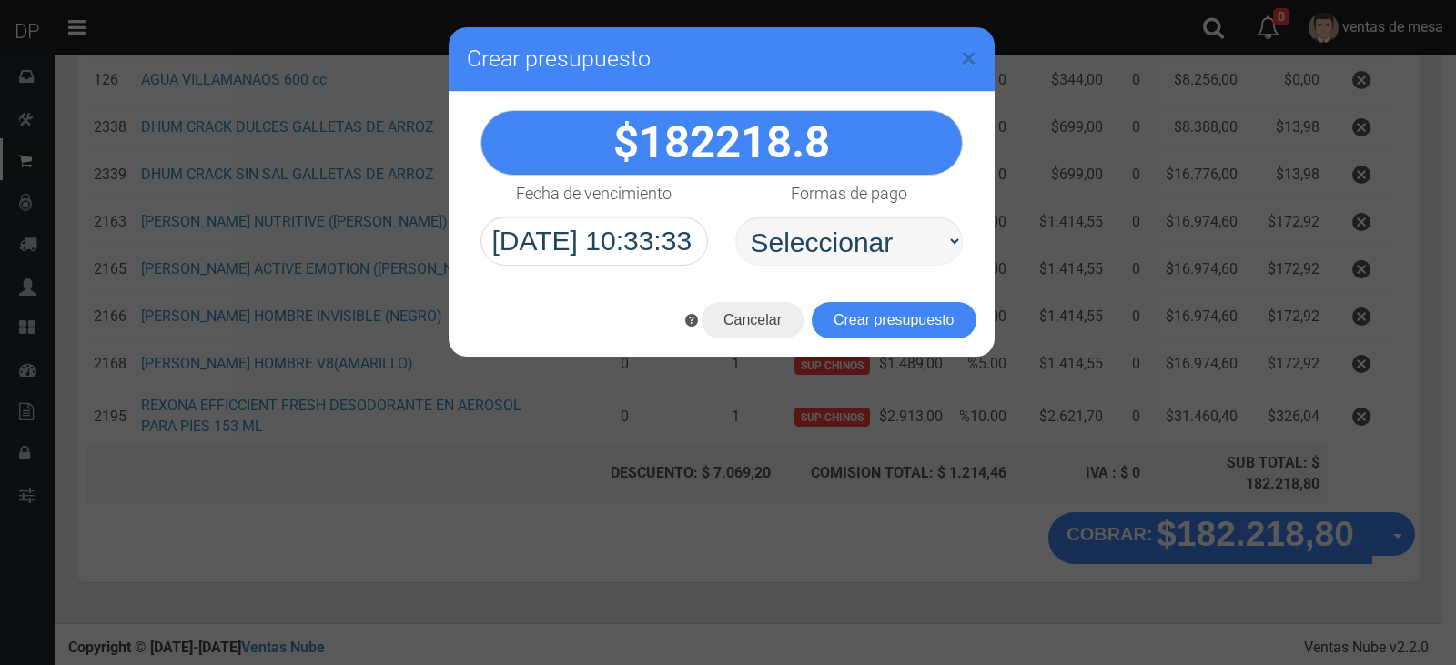
click at [917, 256] on select "Seleccionar Efectivo Tarjeta de Crédito Depósito Débito" at bounding box center [848, 241] width 227 height 49
select select "Efectivo"
click at [735, 217] on select "Seleccionar Efectivo Tarjeta de Crédito Depósito Débito" at bounding box center [848, 241] width 227 height 49
click at [929, 325] on button "Crear presupuesto" at bounding box center [894, 320] width 165 height 36
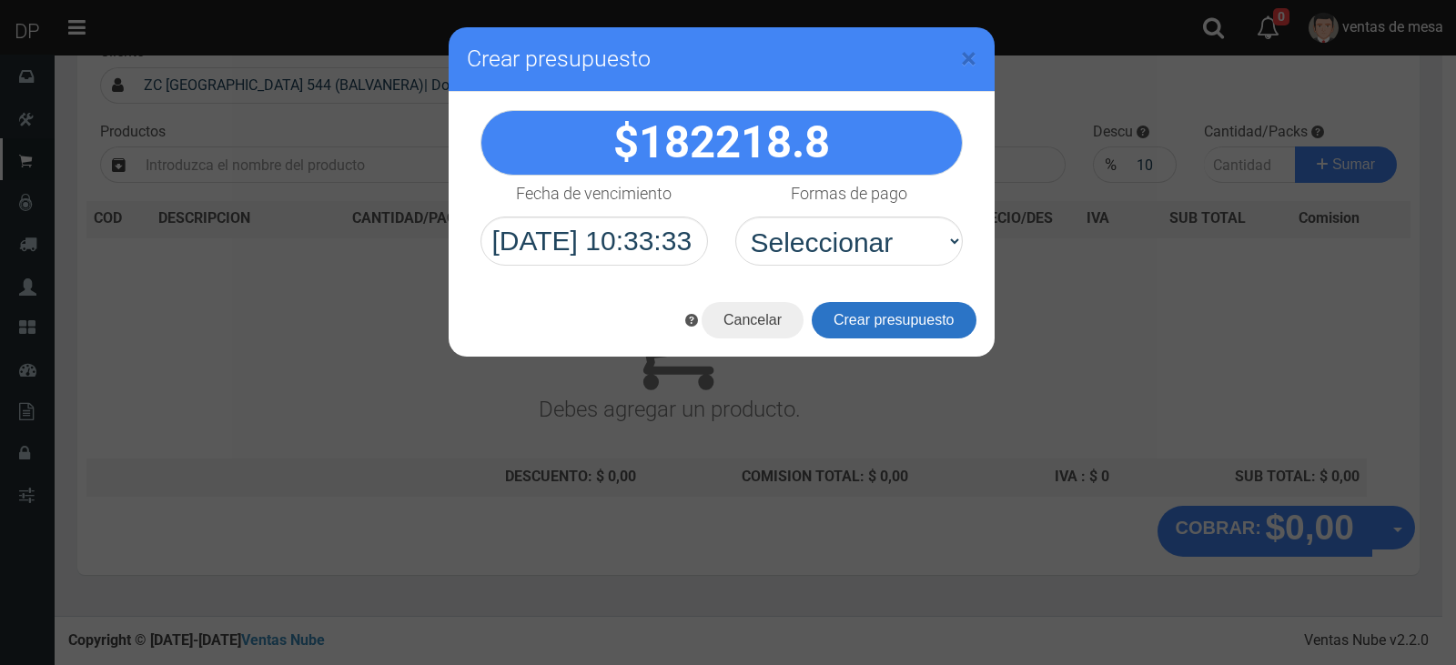
scroll to position [0, 0]
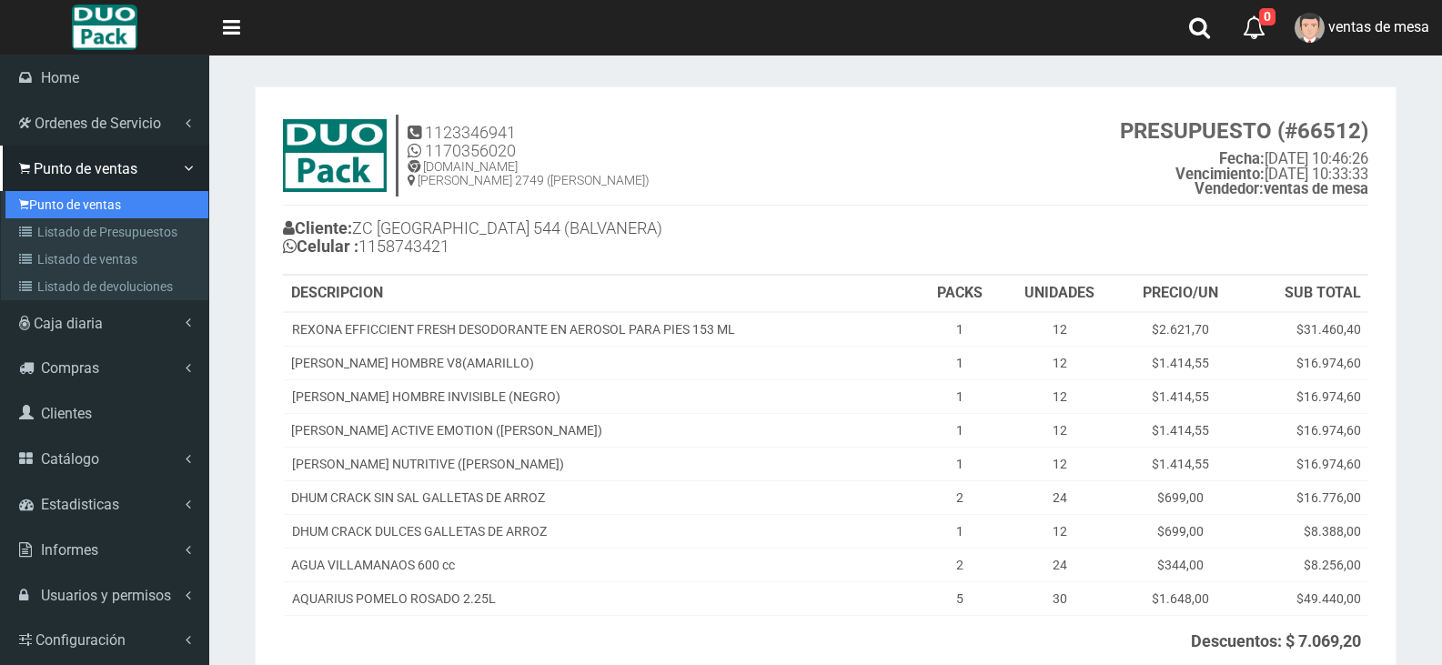
click at [34, 210] on link "Punto de ventas" at bounding box center [106, 204] width 203 height 27
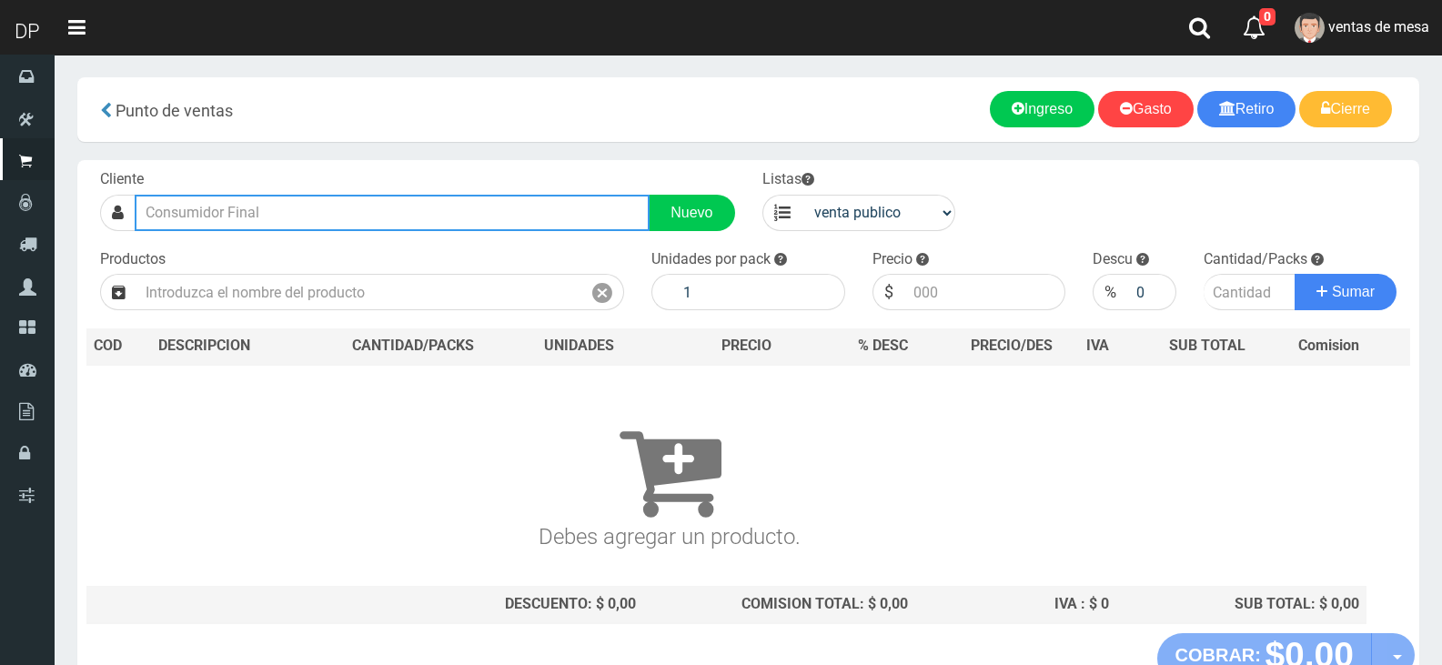
click at [327, 222] on input "text" at bounding box center [392, 213] width 515 height 36
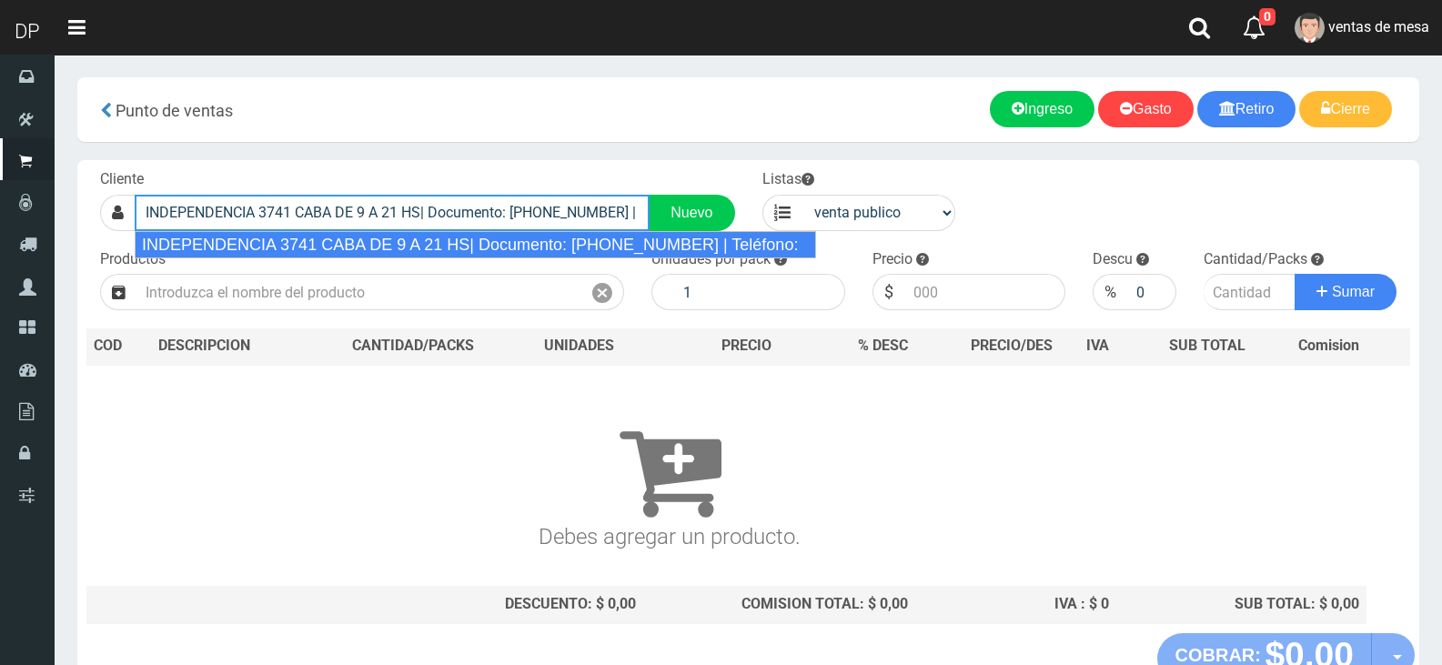
type input "INDEPENDENCIA 3741 CABA DE 9 A 21 HS| Documento: [PHONE_NUMBER] | Teléfono:"
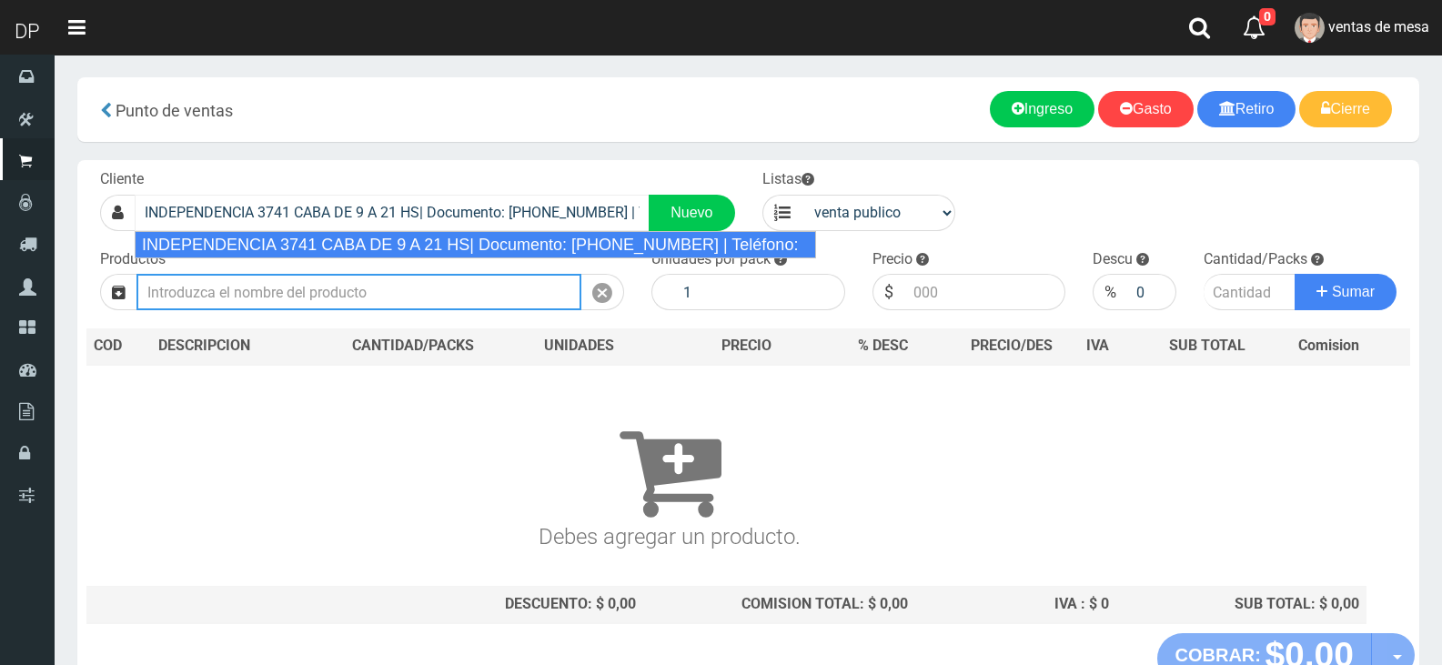
select select "2"
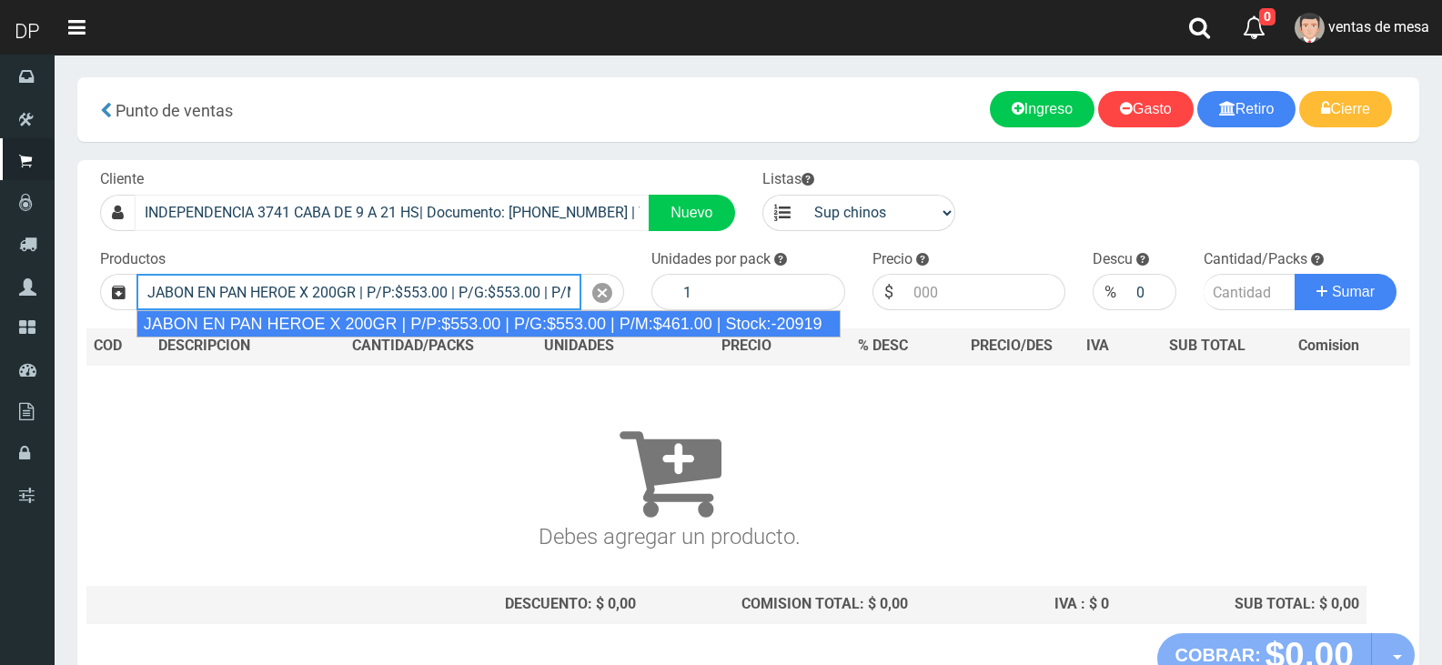
type input "JABON EN PAN HEROE X 200GR | P/P:$553.00 | P/G:$553.00 | P/M:$461.00 | Stock:-2…"
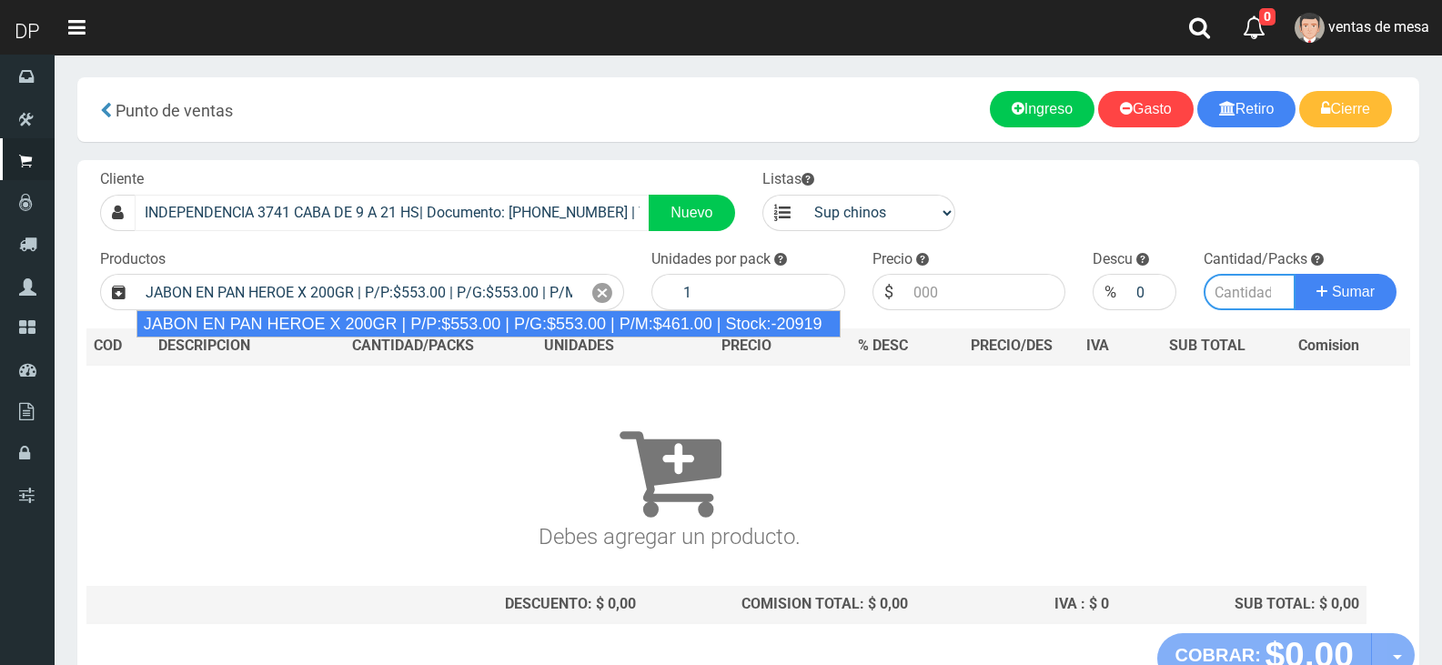
type input "48"
type input "553.00"
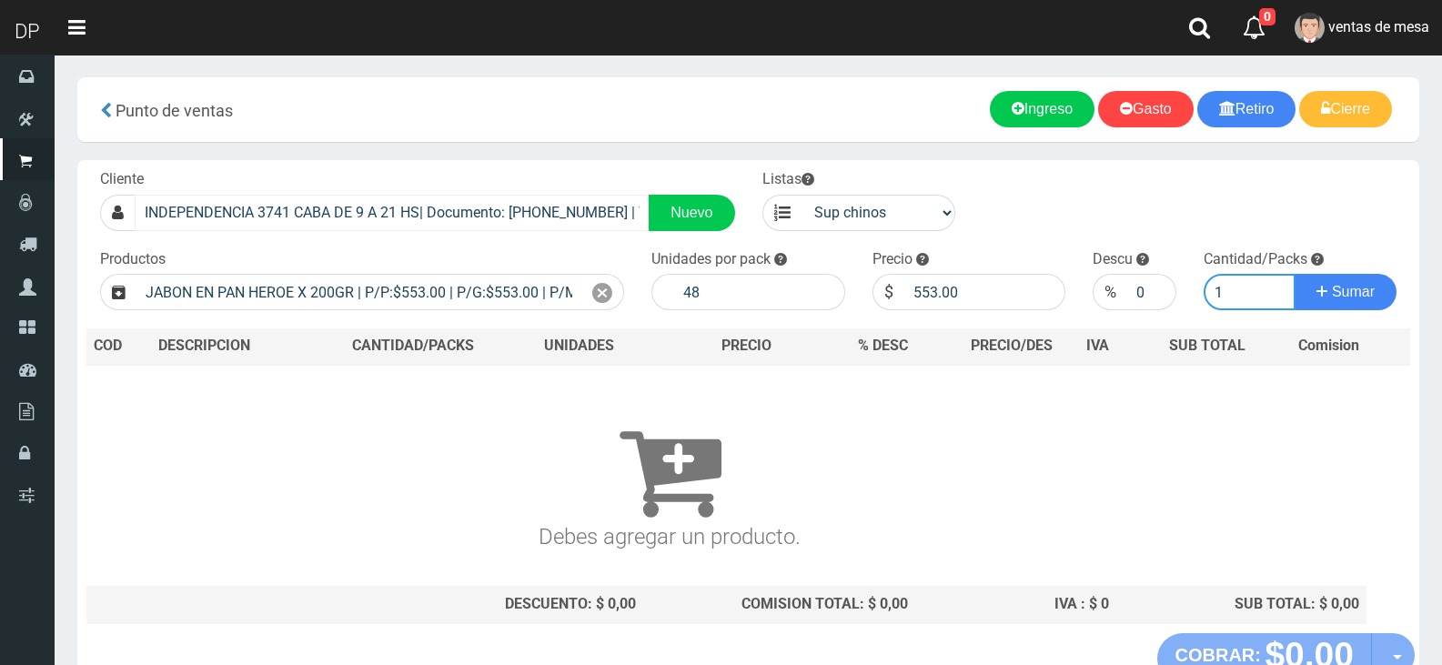
type input "1"
click at [1295, 274] on button "Sumar" at bounding box center [1346, 292] width 102 height 36
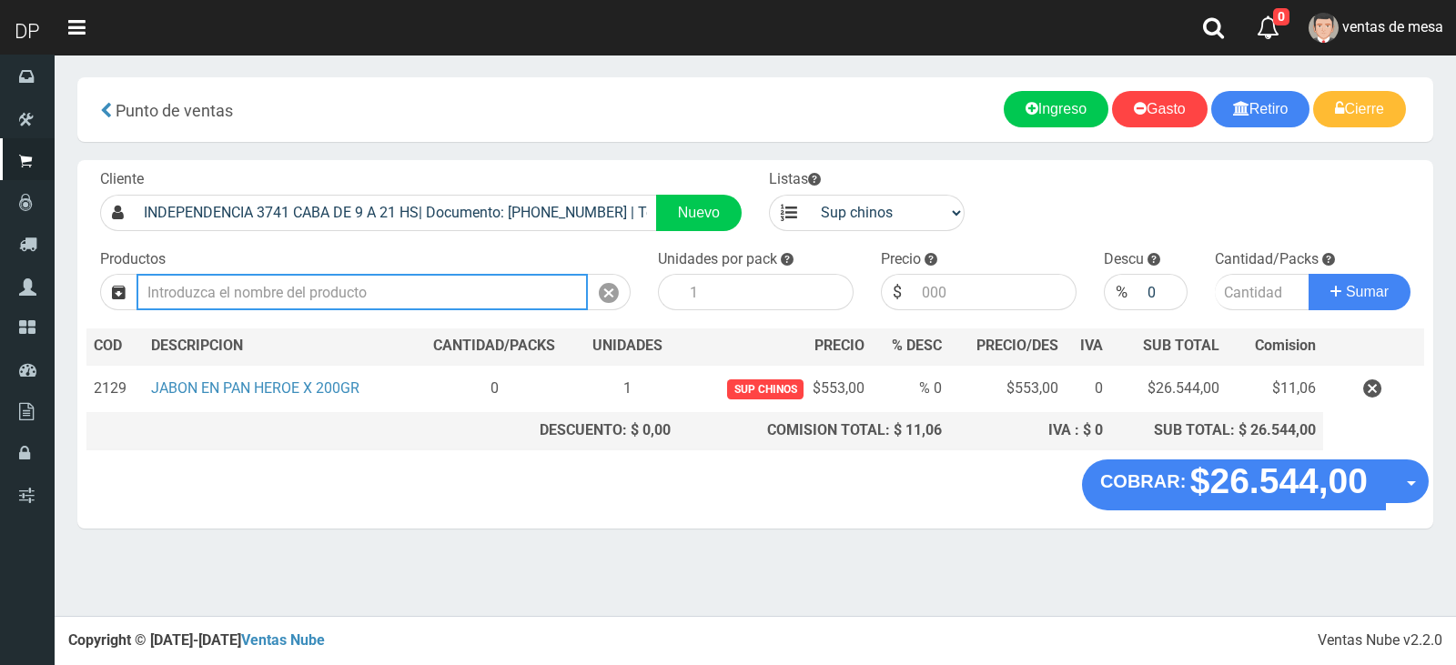
click at [391, 288] on input "text" at bounding box center [361, 292] width 451 height 36
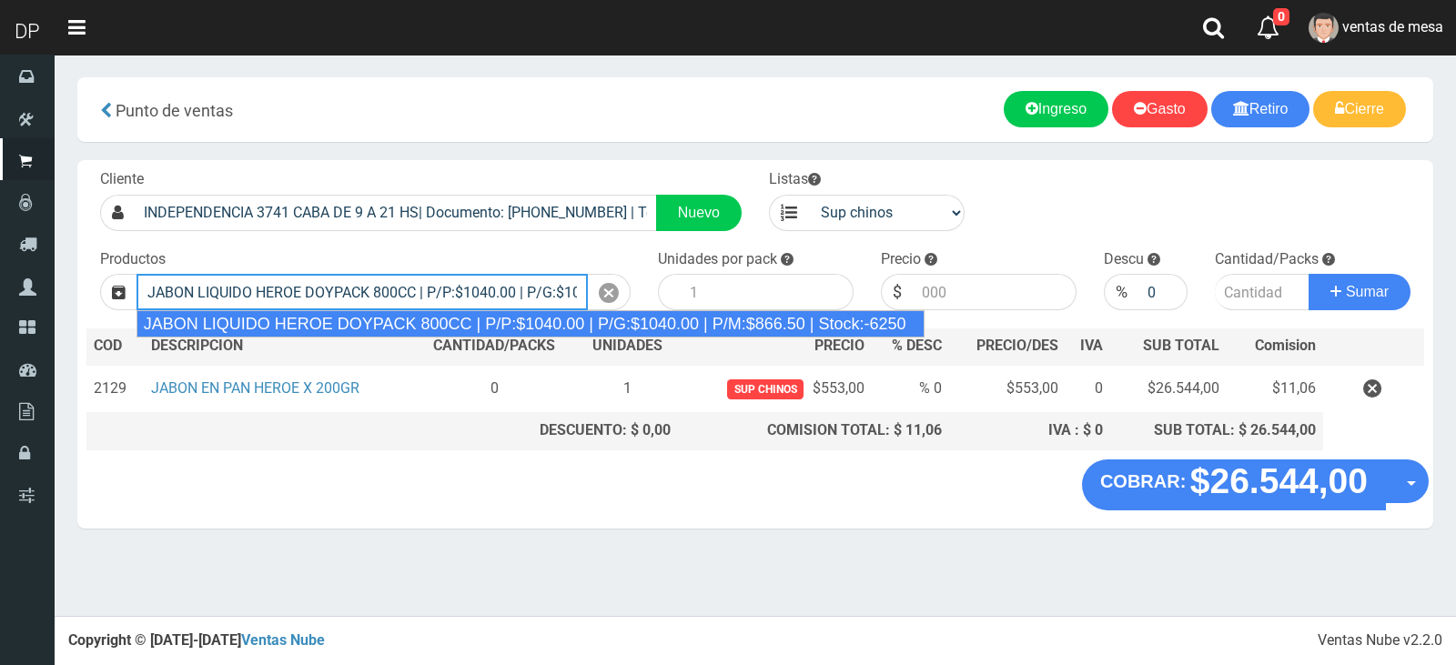
type input "JABON LIQUIDO HEROE DOYPACK 800CC | P/P:$1040.00 | P/G:$1040.00 | P/M:$866.50 |…"
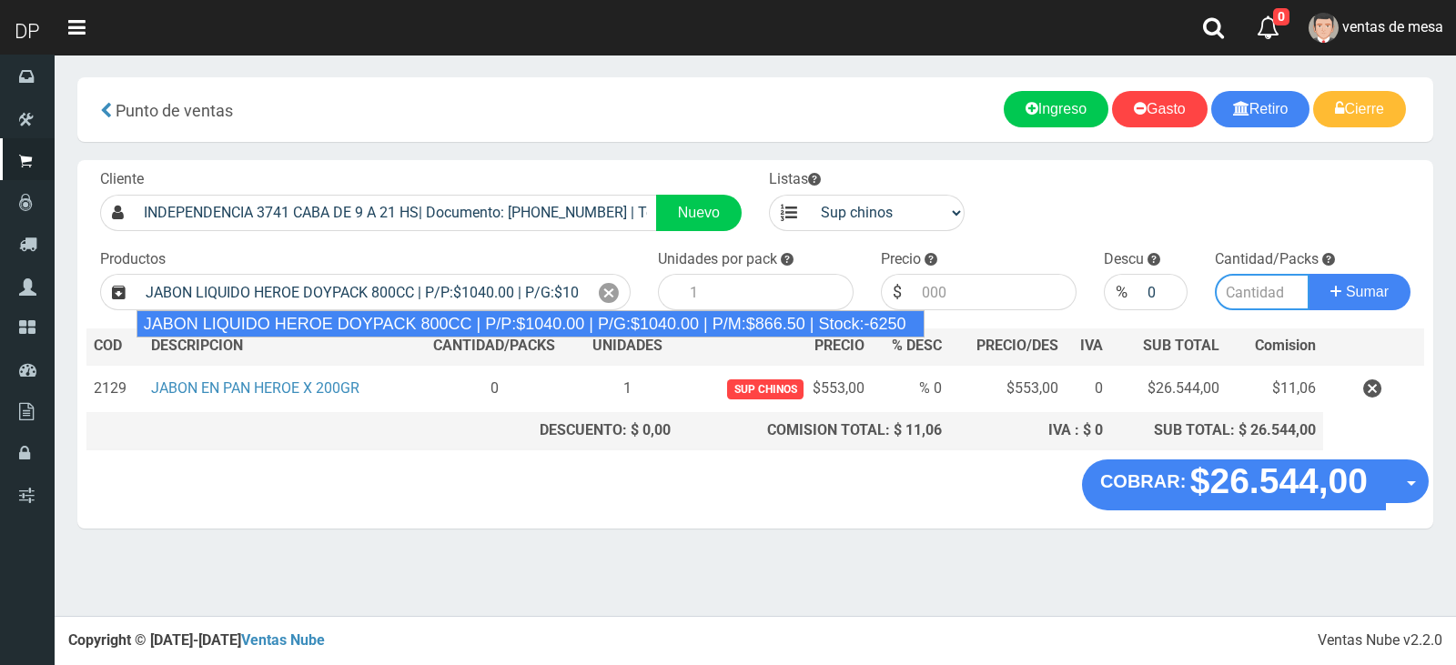
type input "12"
type input "1040.00"
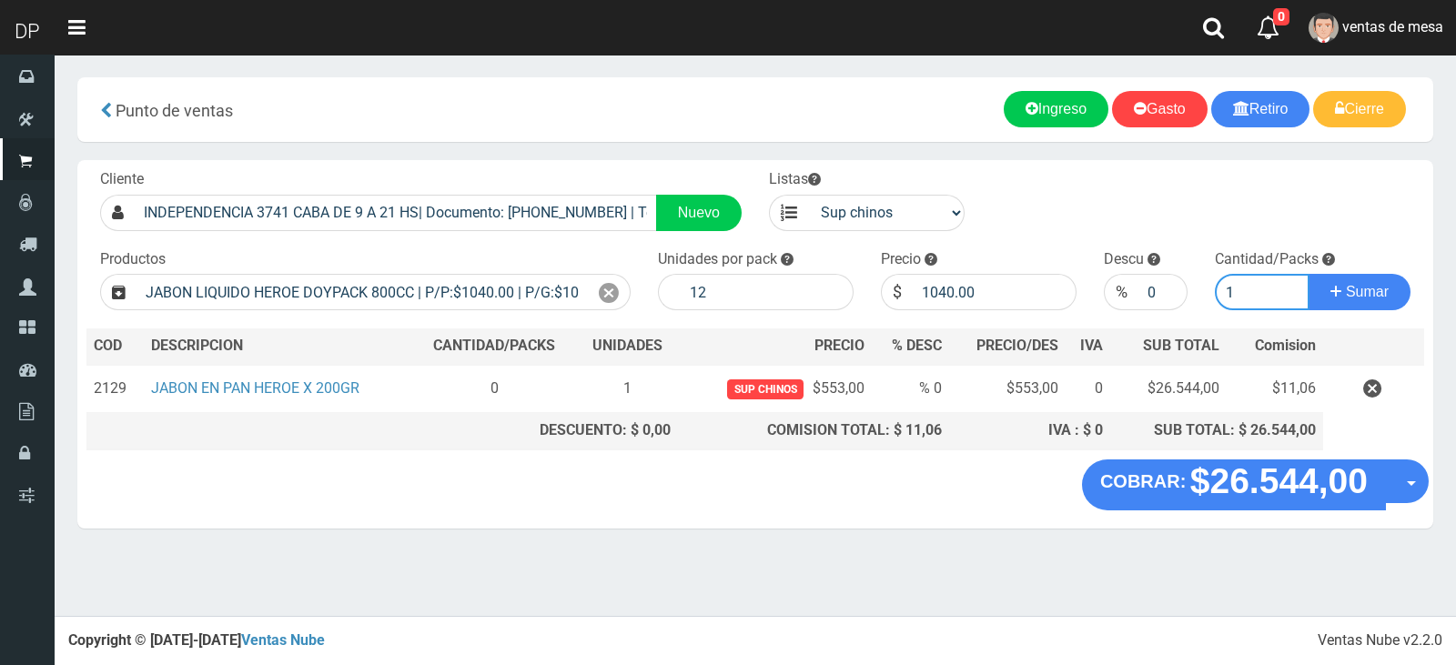
type input "1"
click at [1308, 274] on button "Sumar" at bounding box center [1359, 292] width 102 height 36
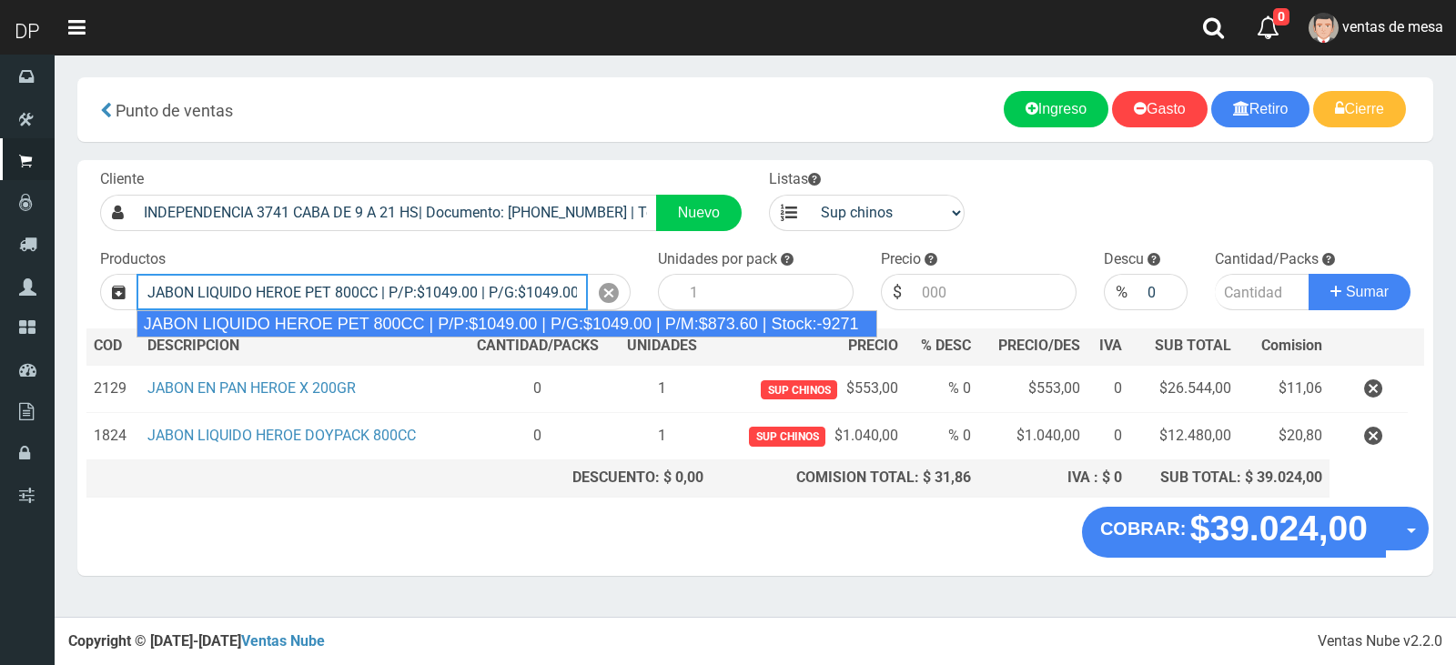
type input "JABON LIQUIDO HEROE PET 800CC | P/P:$1049.00 | P/G:$1049.00 | P/M:$873.60 | Sto…"
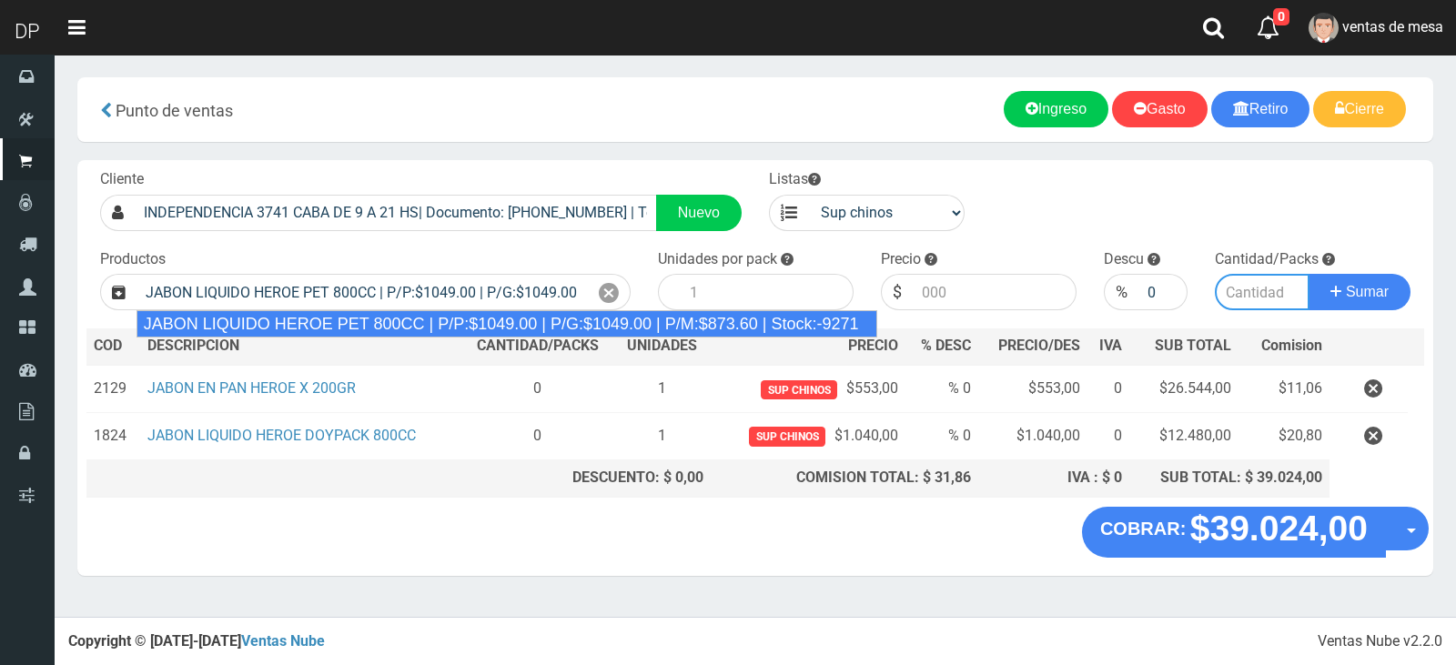
type input "15"
type input "1049.00"
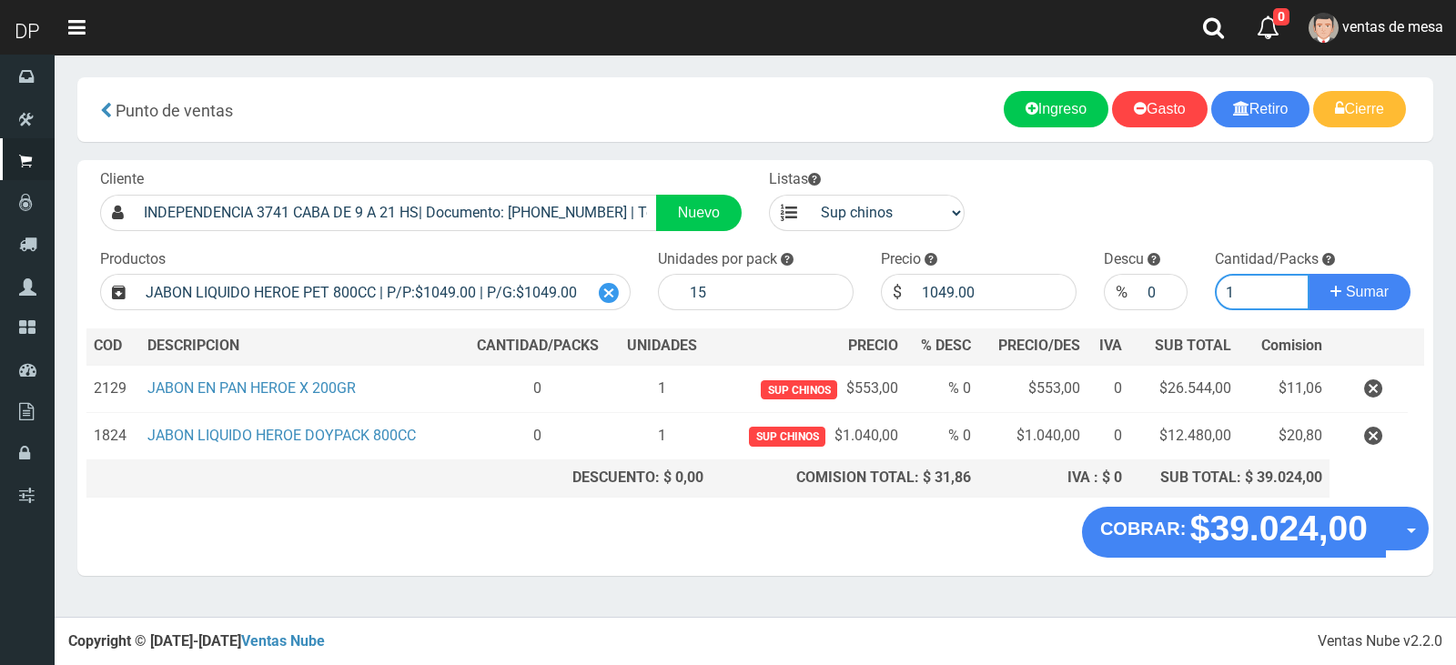
type input "1"
click at [600, 297] on icon at bounding box center [609, 293] width 20 height 26
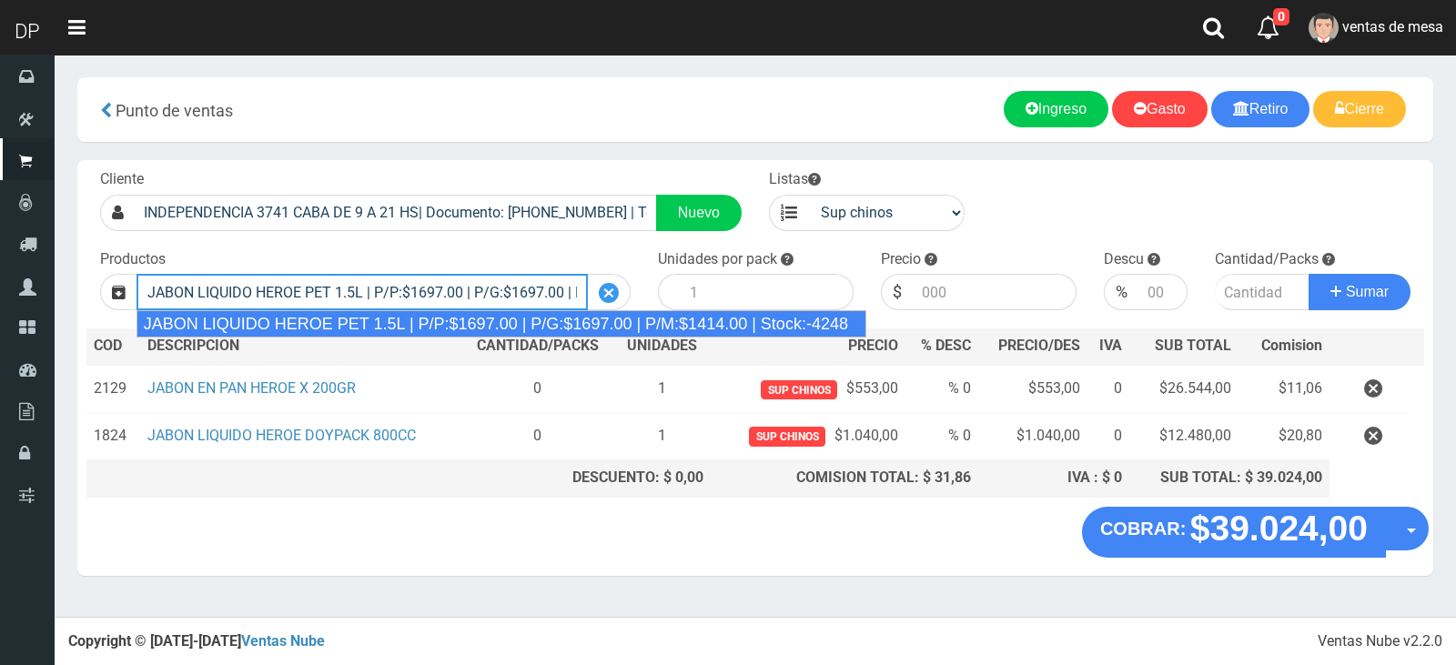
scroll to position [0, 181]
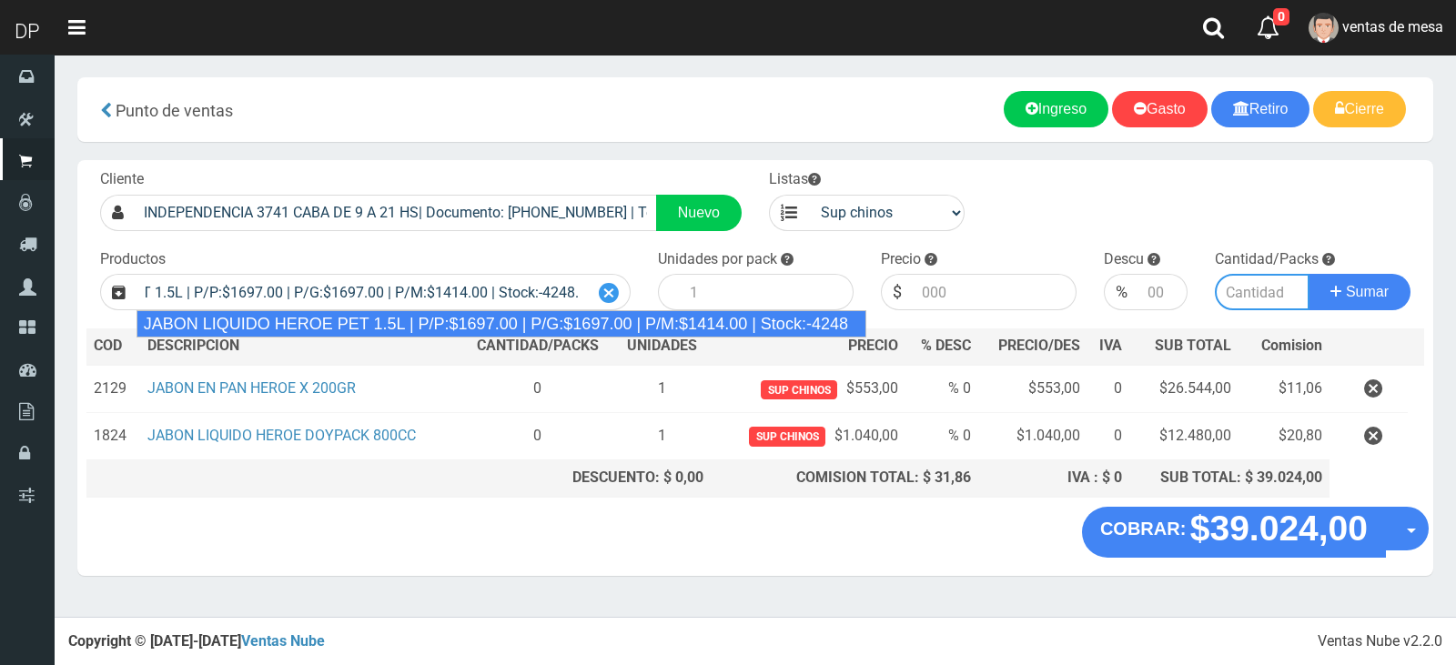
type input "JABON LIQUIDO HEROE PET 1.5L | P/P:$1697.00 | P/G:$1697.00 | P/M:$1414.00 | Sto…"
type input "6"
type input "1697.00"
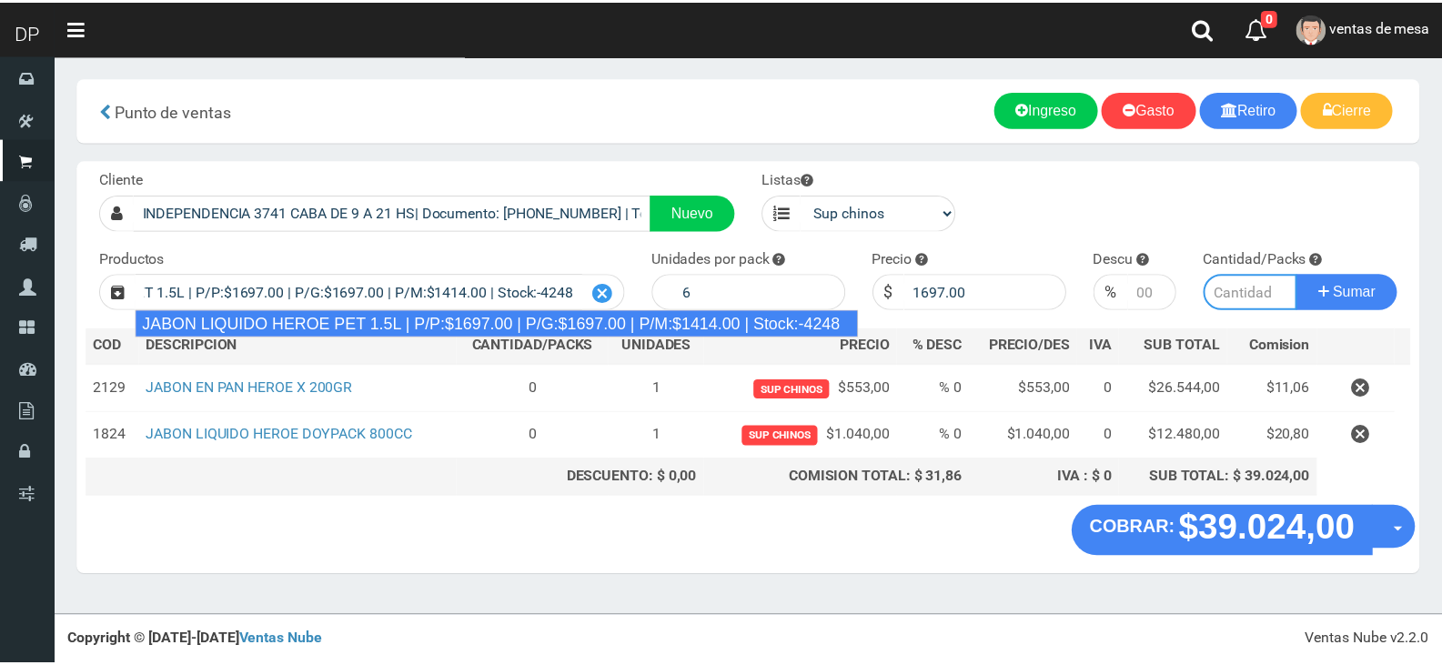
scroll to position [0, 0]
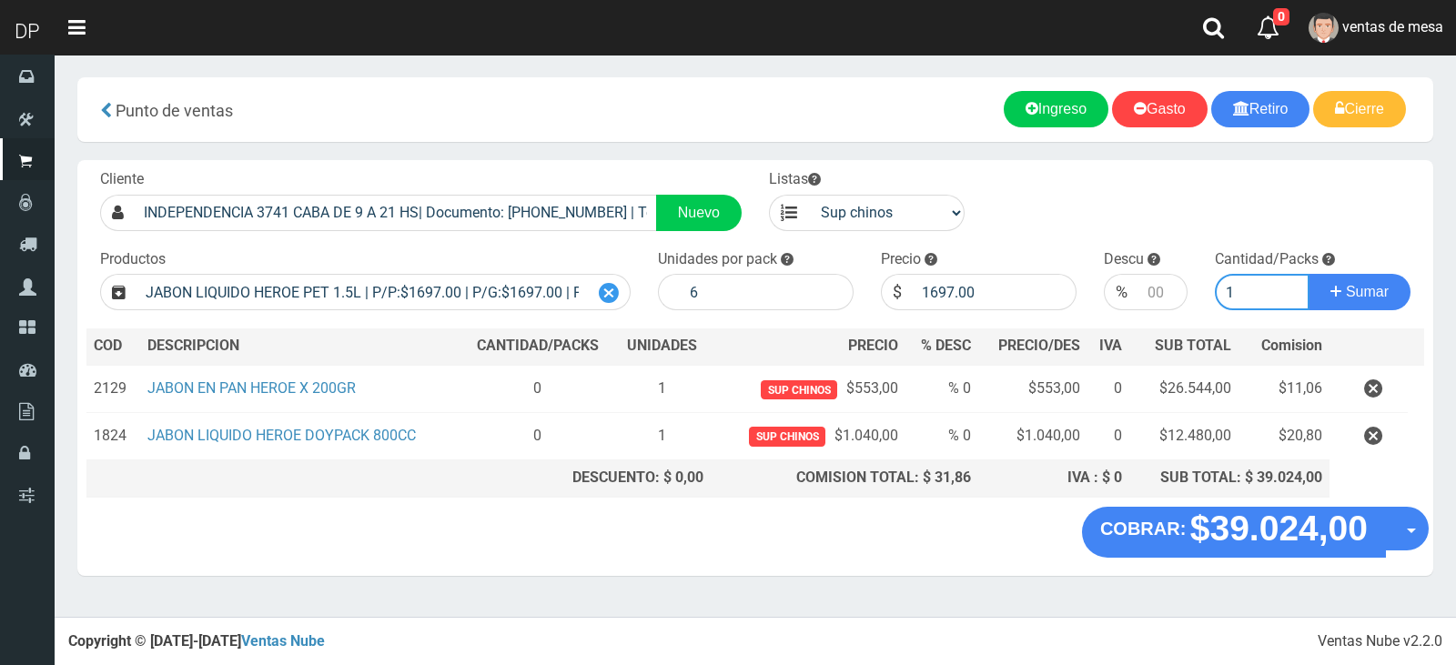
type input "1"
click at [1308, 274] on button "Sumar" at bounding box center [1359, 292] width 102 height 36
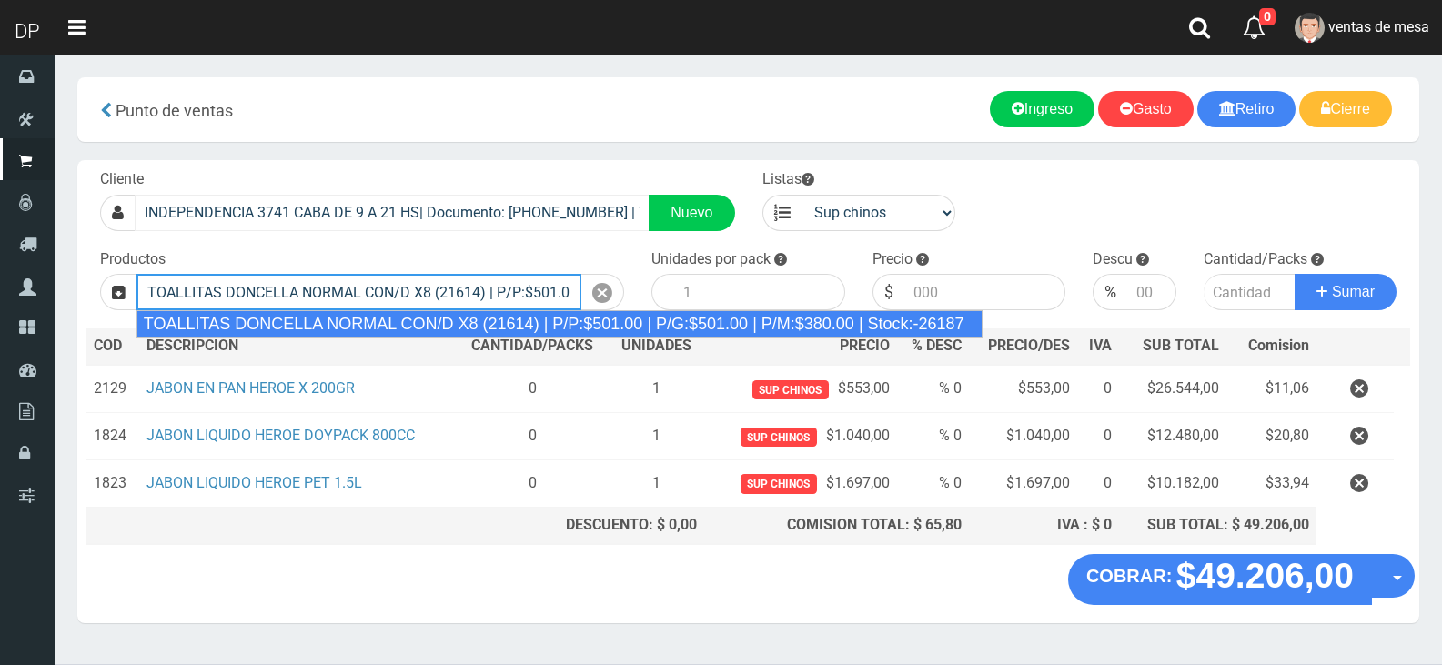
type input "TOALLITAS DONCELLA NORMAL CON/D X8 (21614) | P/P:$501.00 | P/G:$501.00 | P/M:$3…"
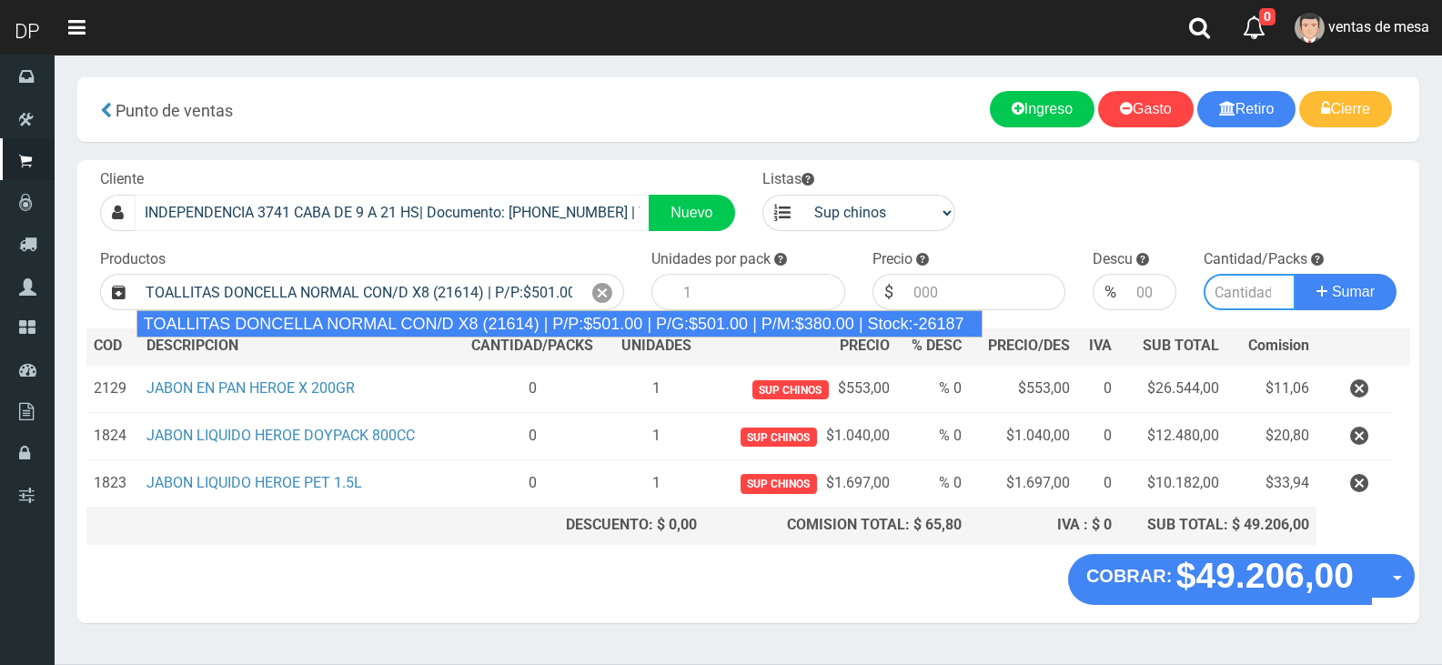
type input "50"
type input "501.00"
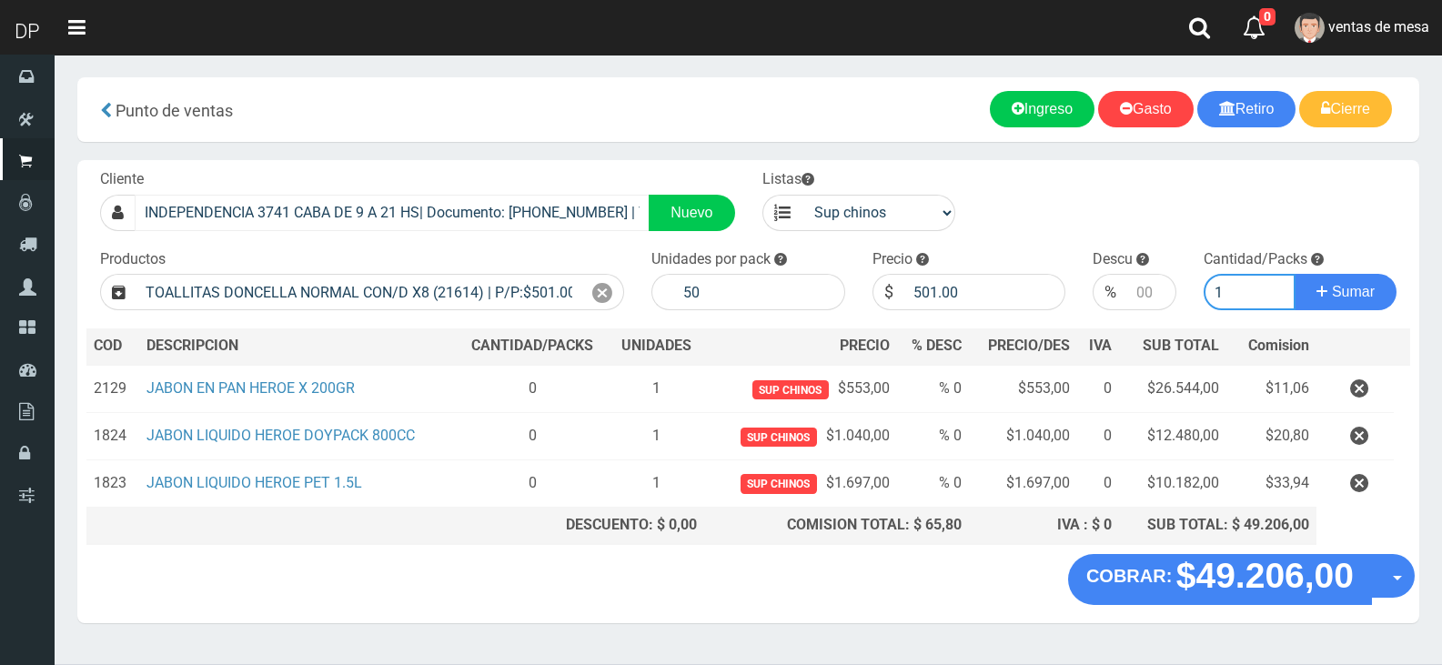
type input "1"
click at [1295, 274] on button "Sumar" at bounding box center [1346, 292] width 102 height 36
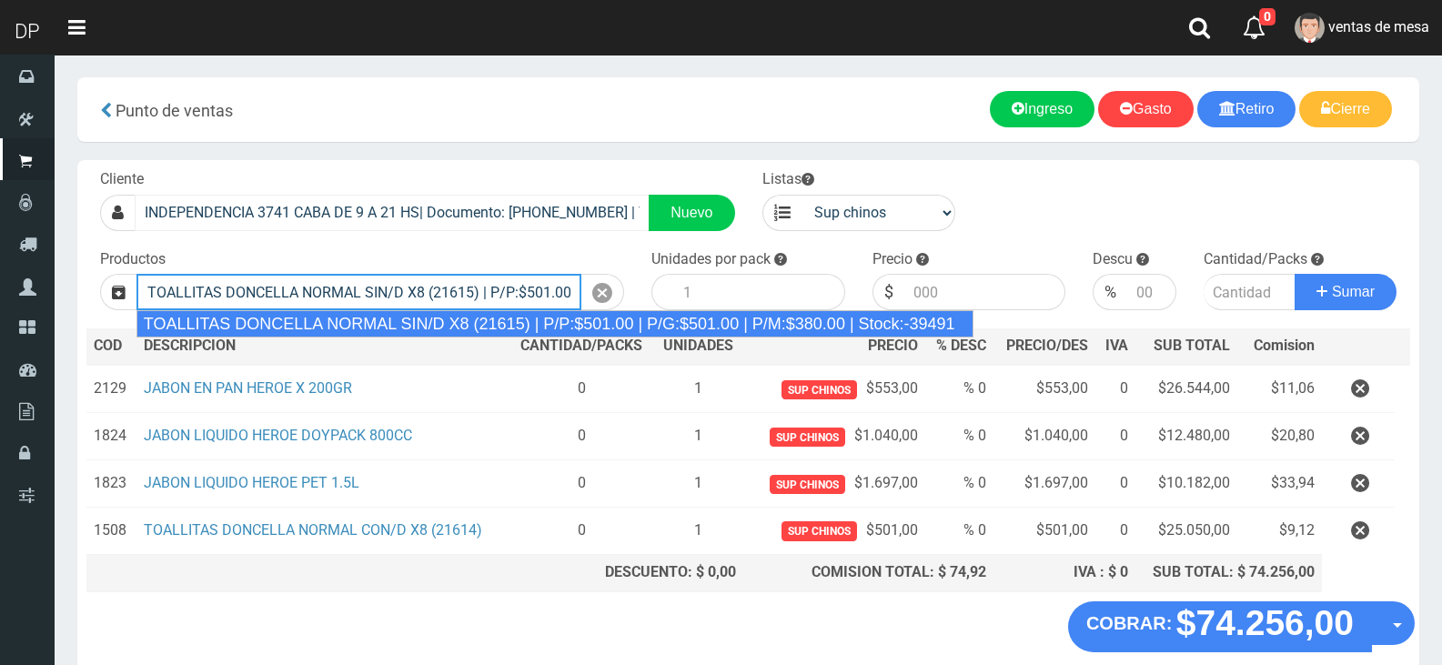
type input "TOALLITAS DONCELLA NORMAL SIN/D X8 (21615) | P/P:$501.00 | P/G:$501.00 | P/M:$3…"
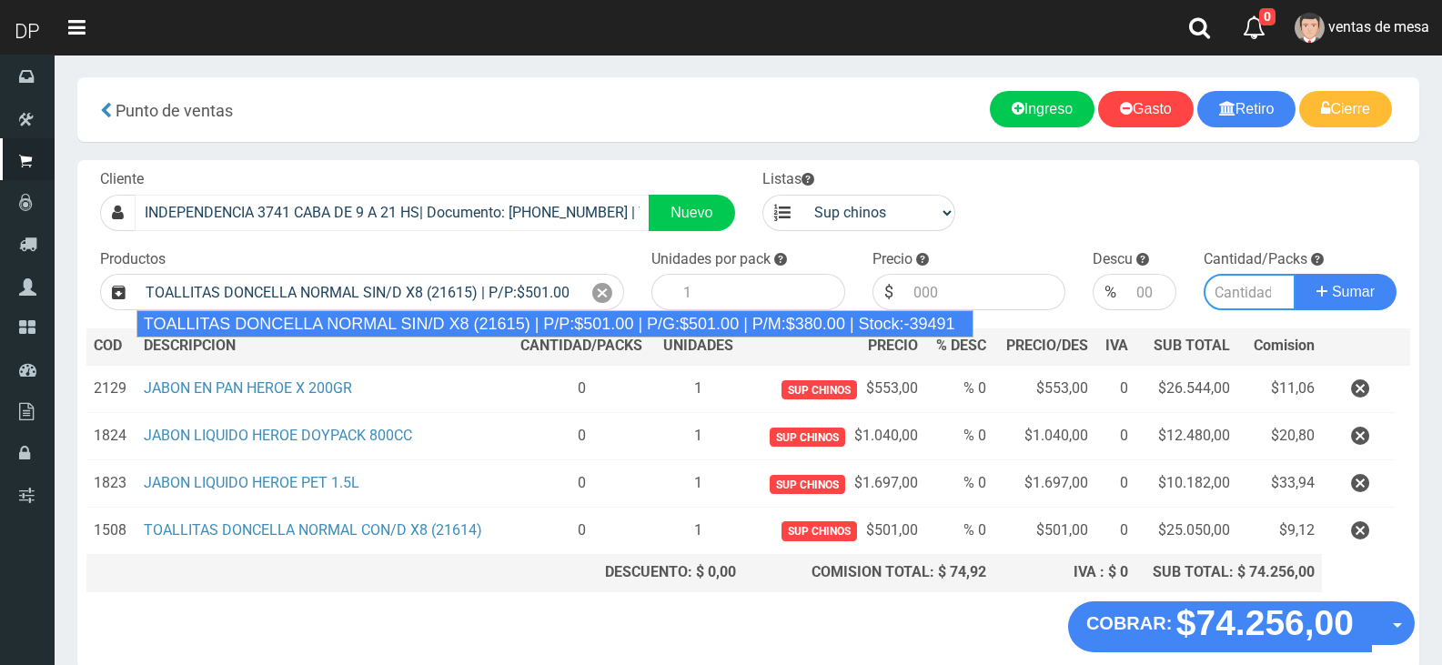
type input "50"
type input "501.00"
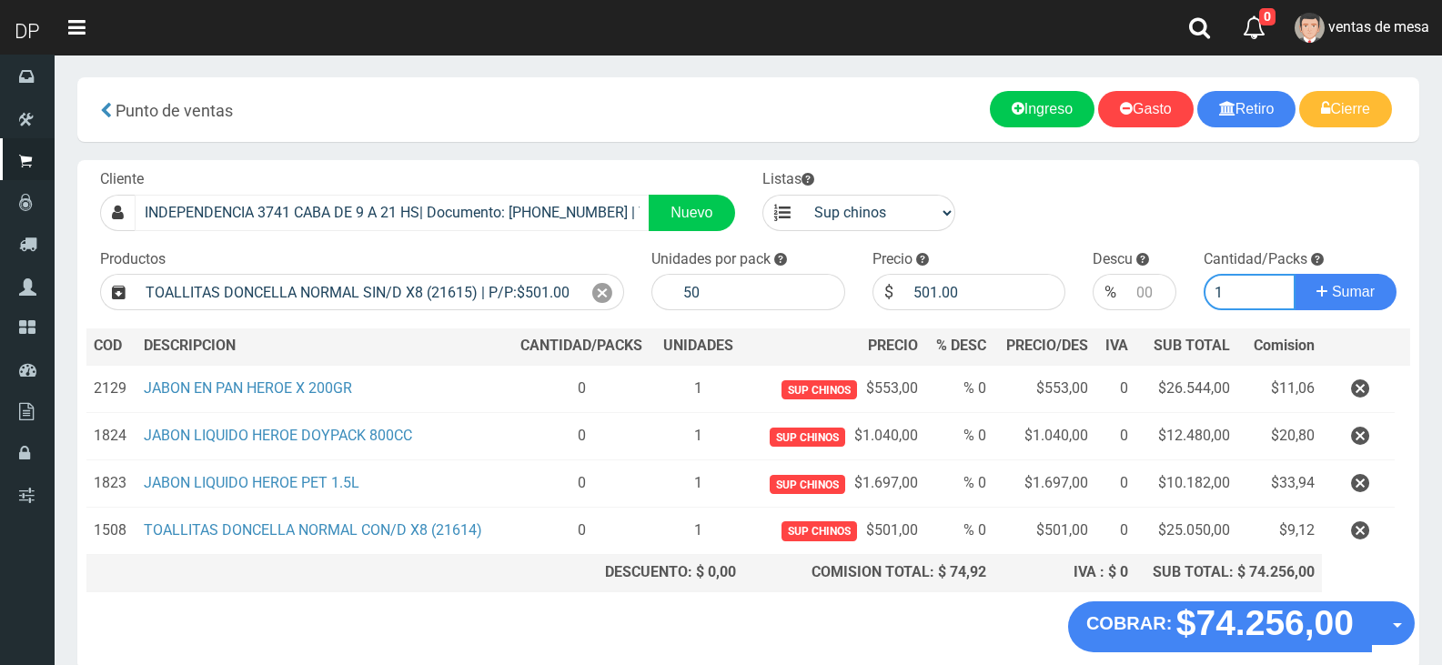
type input "1"
click at [1295, 274] on button "Sumar" at bounding box center [1346, 292] width 102 height 36
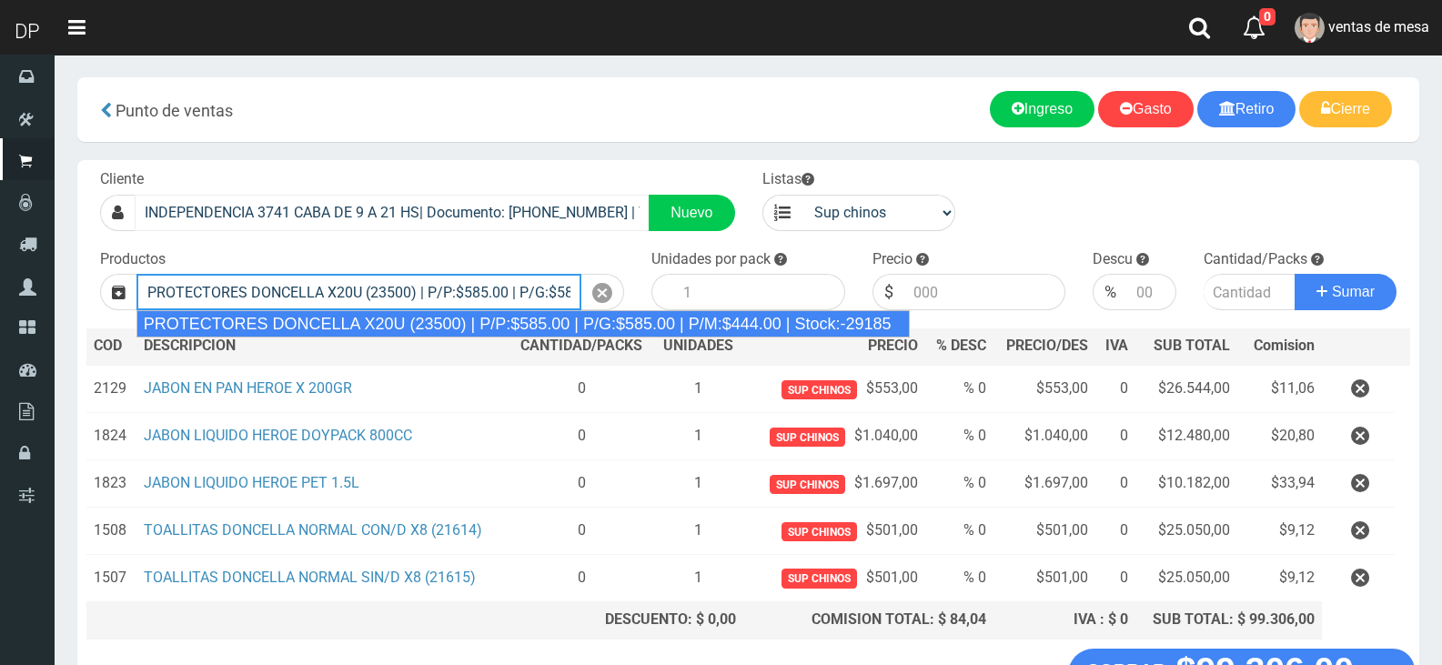
type input "PROTECTORES DONCELLA X20U (23500) | P/P:$585.00 | P/G:$585.00 | P/M:$444.00 | S…"
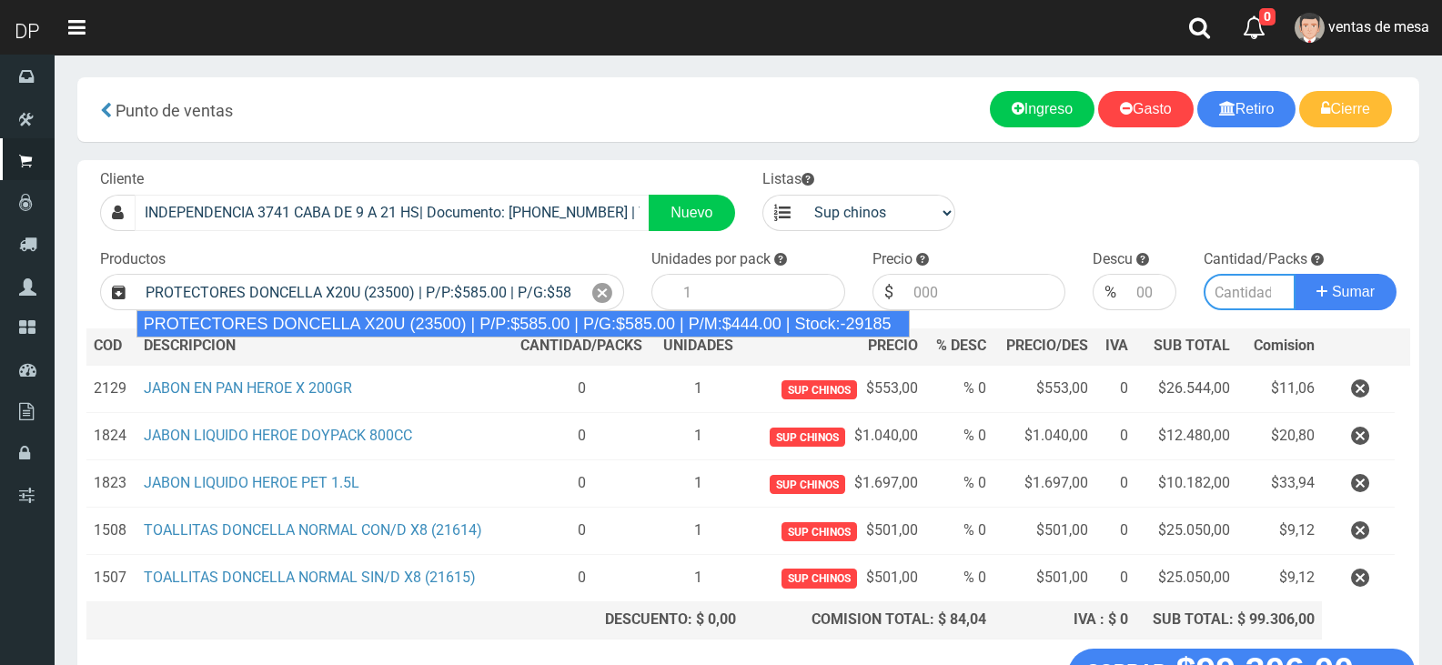
type input "30"
type input "585.00"
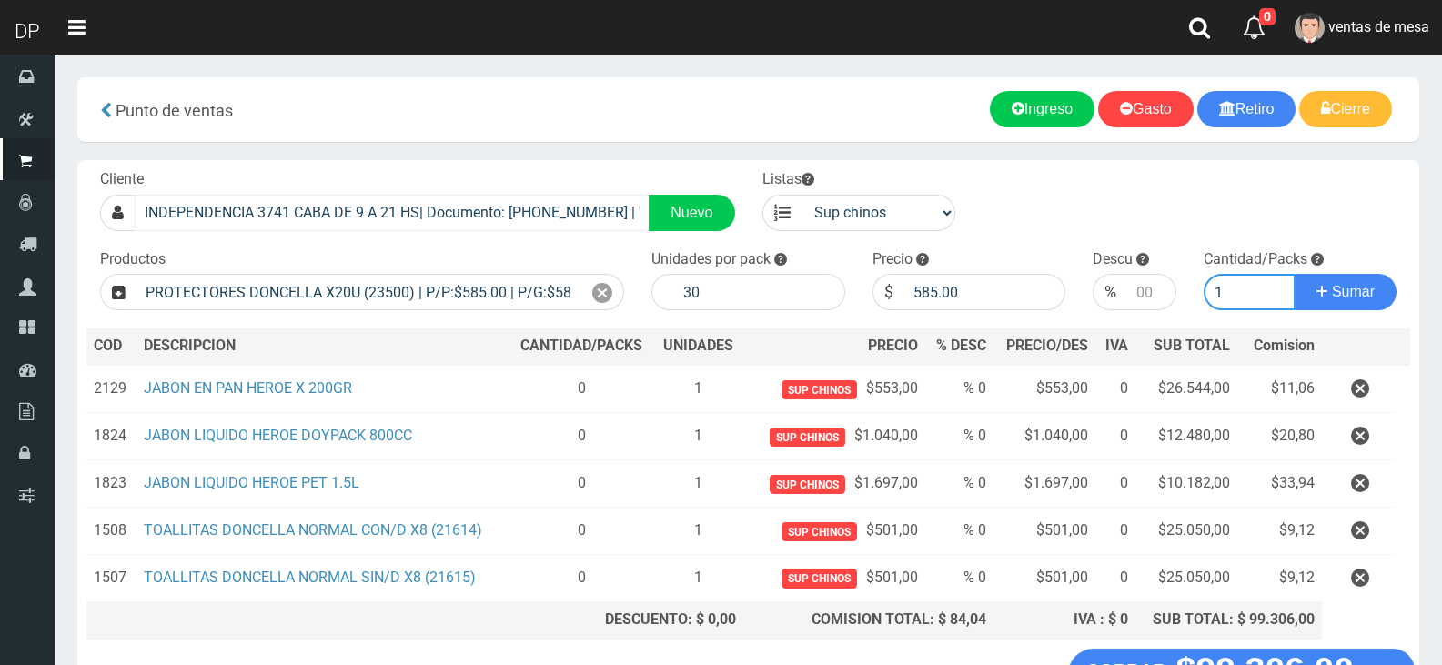
type input "1"
click at [1295, 274] on button "Sumar" at bounding box center [1346, 292] width 102 height 36
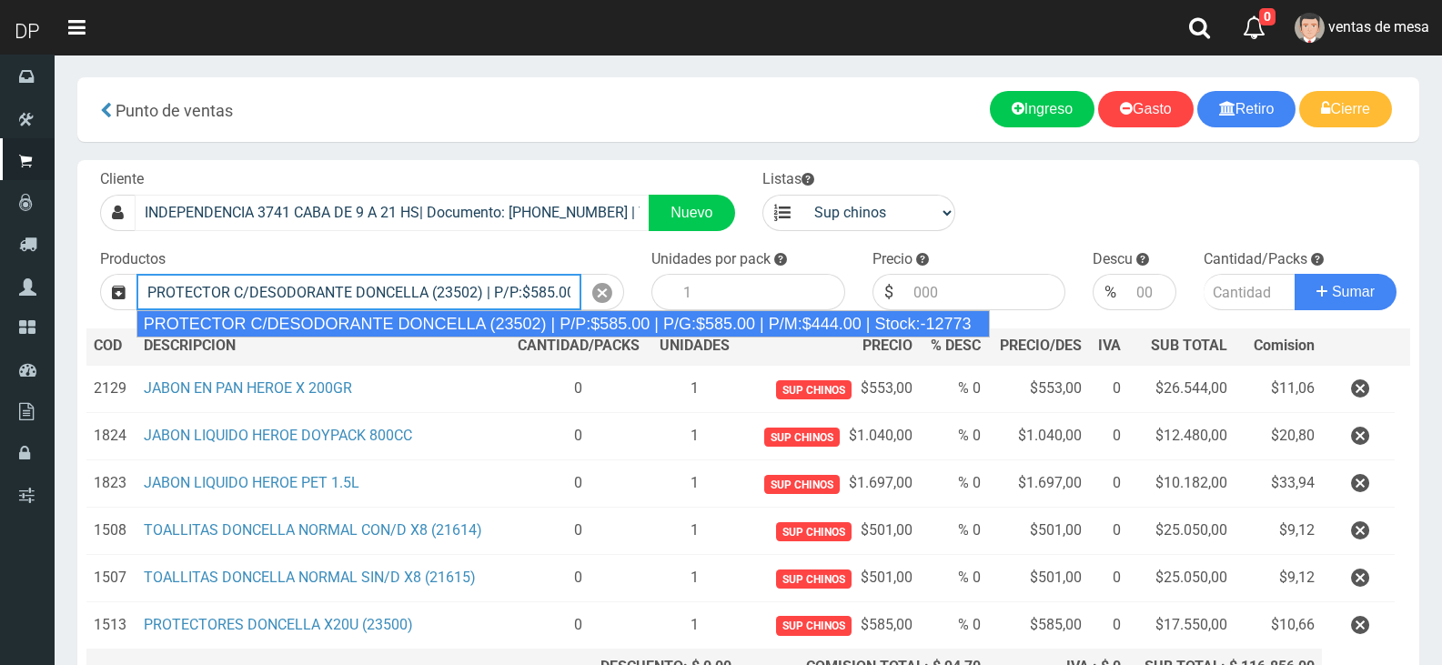
type input "PROTECTOR C/DESODORANTE DONCELLA (23502) | P/P:$585.00 | P/G:$585.00 | P/M:$444…"
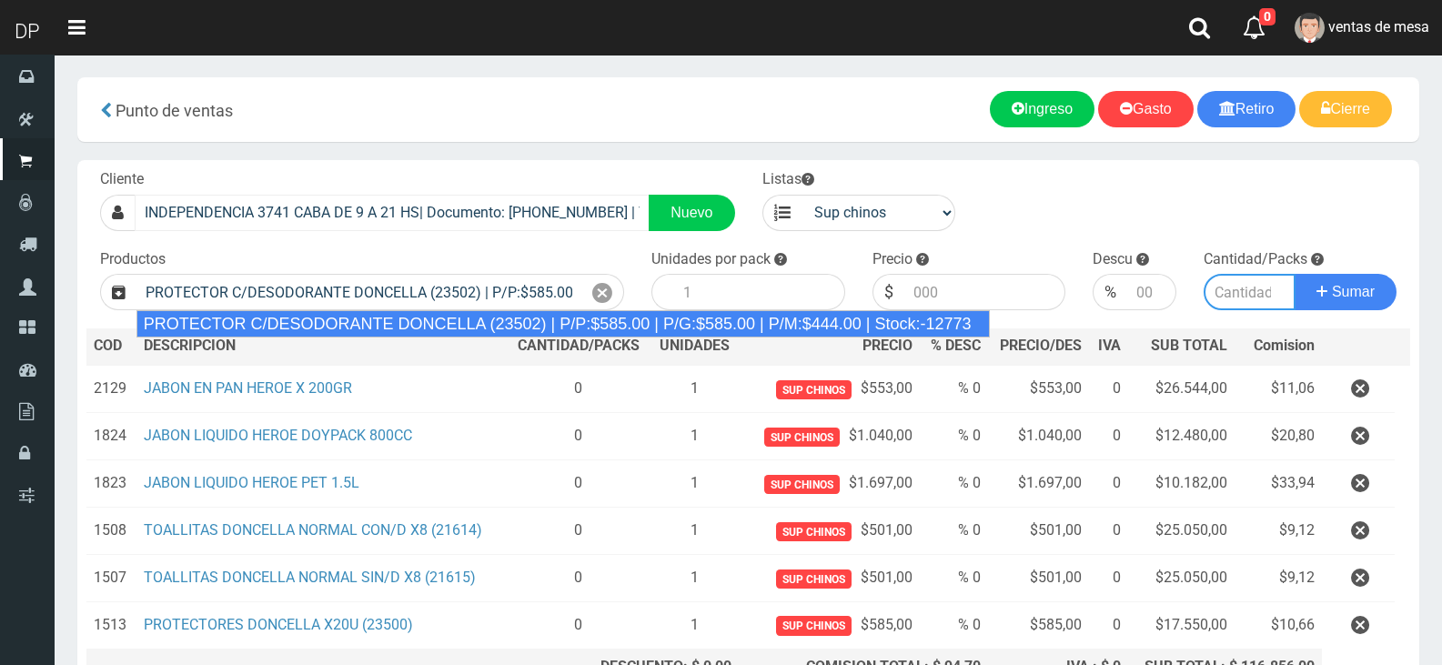
type input "30"
type input "585.00"
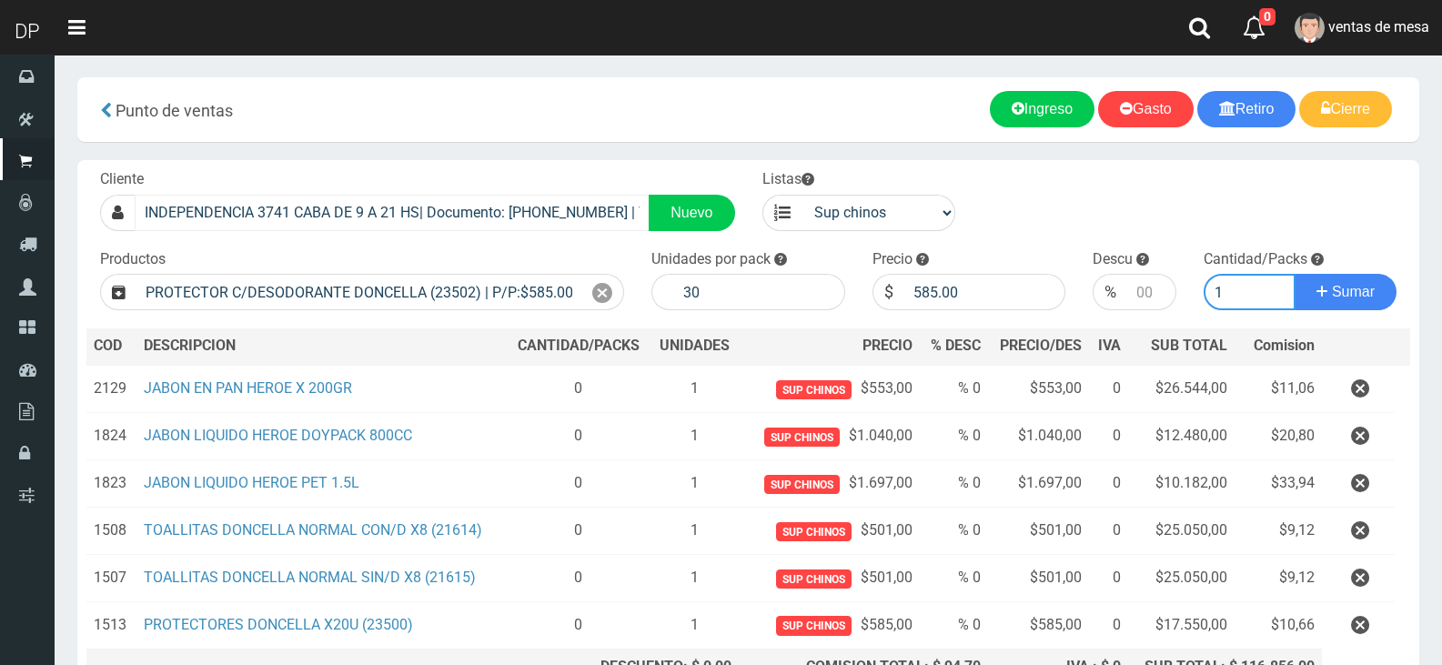
type input "1"
click at [1295, 274] on button "Sumar" at bounding box center [1346, 292] width 102 height 36
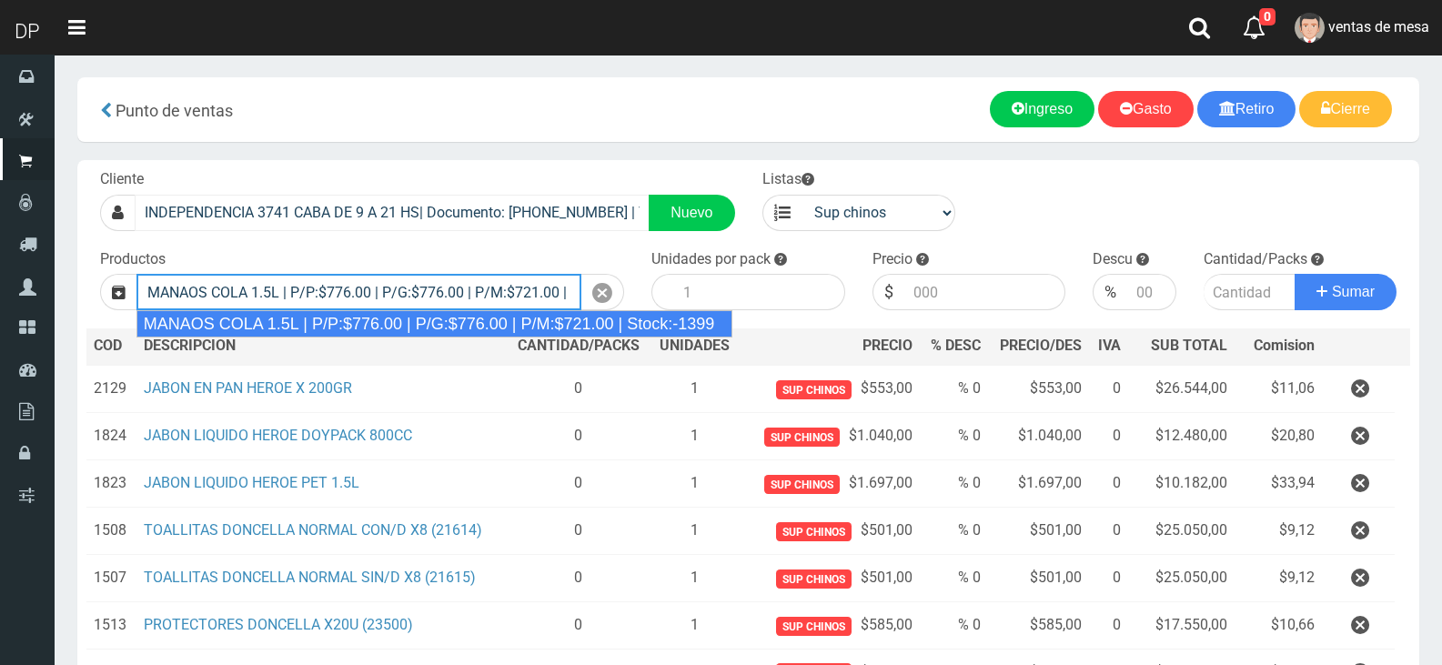
type input "MANAOS COLA 1.5L | P/P:$776.00 | P/G:$776.00 | P/M:$721.00 | Stock:-1399"
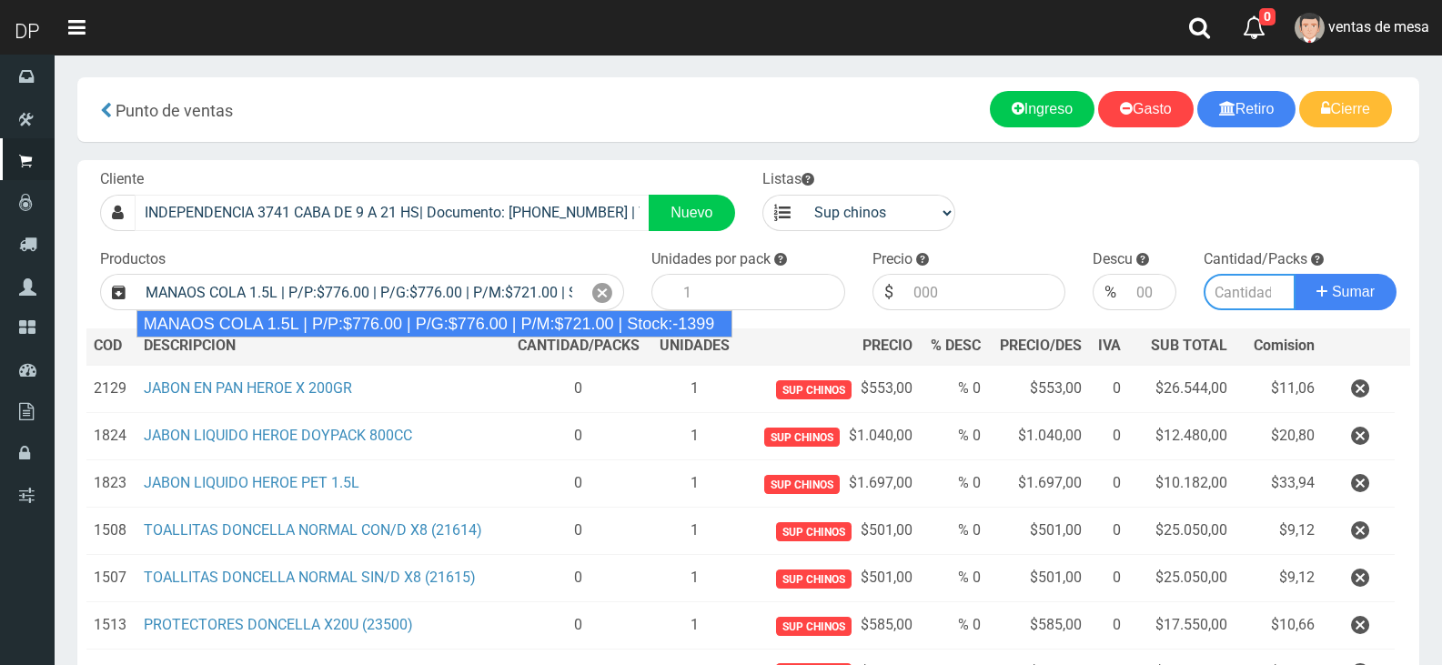
type input "6"
type input "776.00"
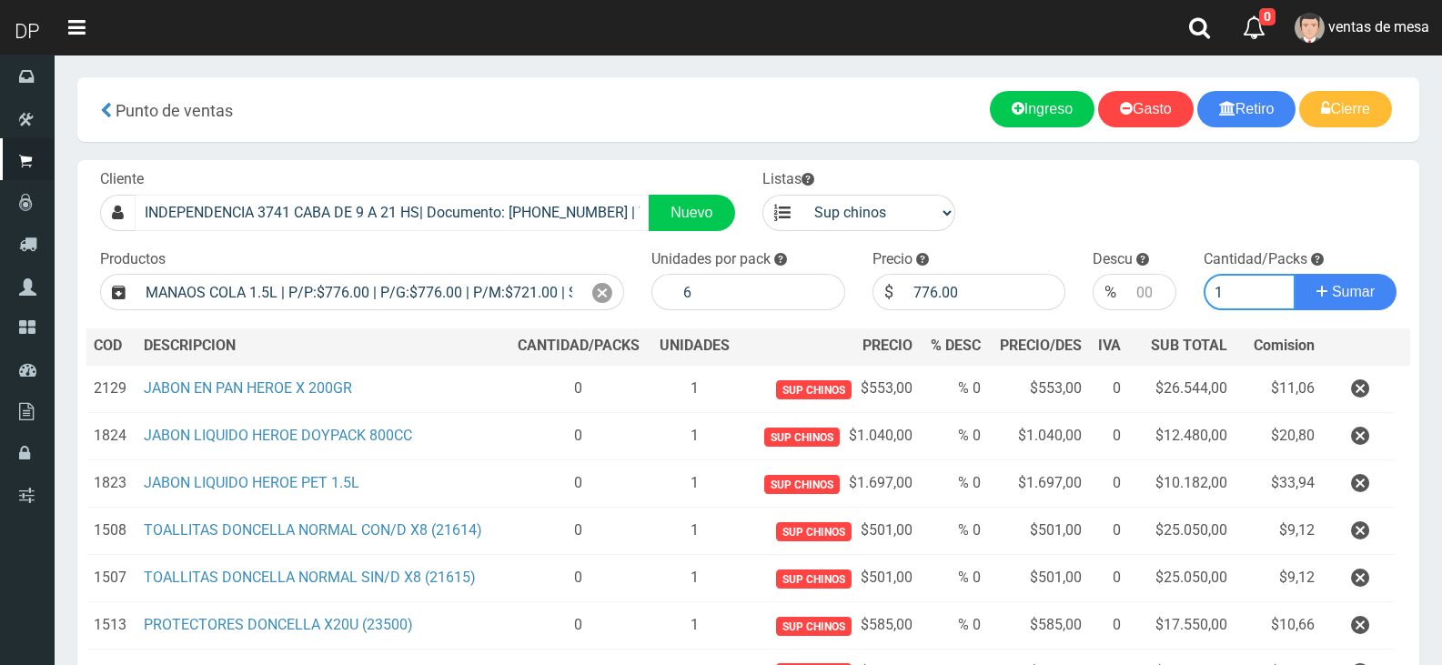
type input "2"
click at [1295, 274] on button "Sumar" at bounding box center [1346, 292] width 102 height 36
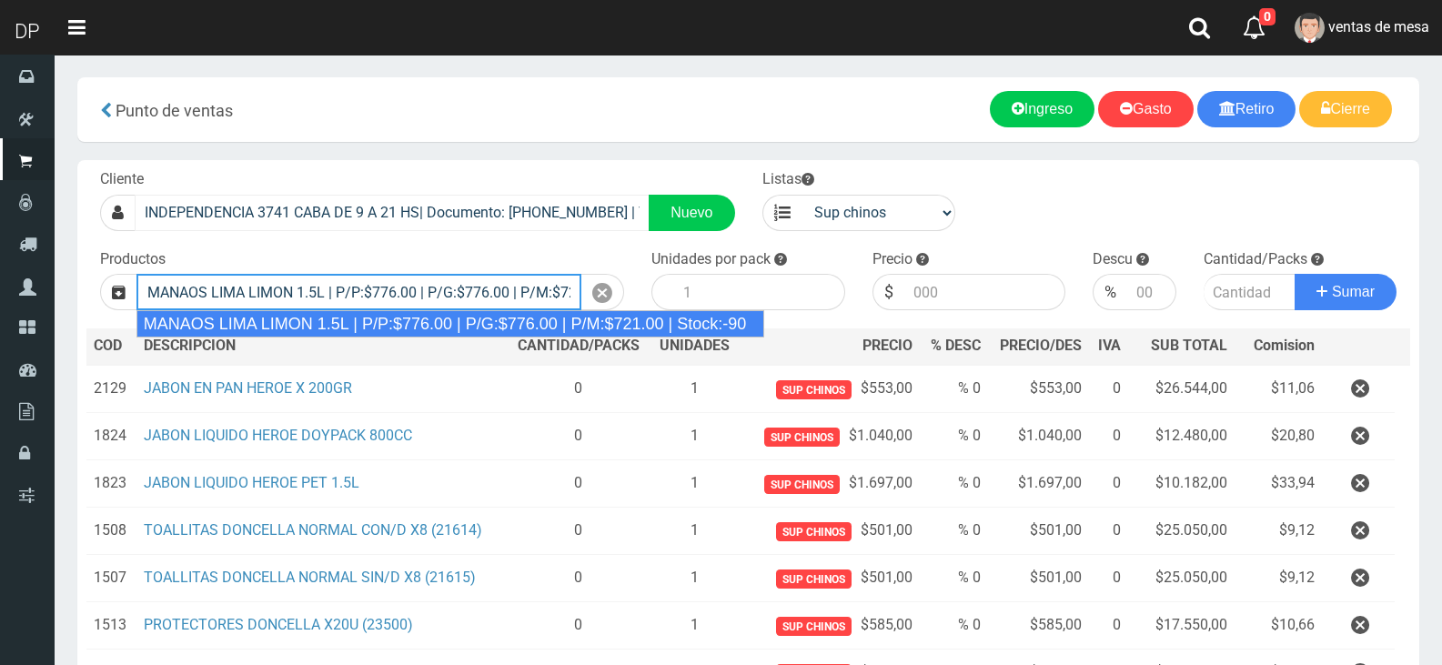
type input "MANAOS LIMA LIMON 1.5L | P/P:$776.00 | P/G:$776.00 | P/M:$721.00 | Stock:-90"
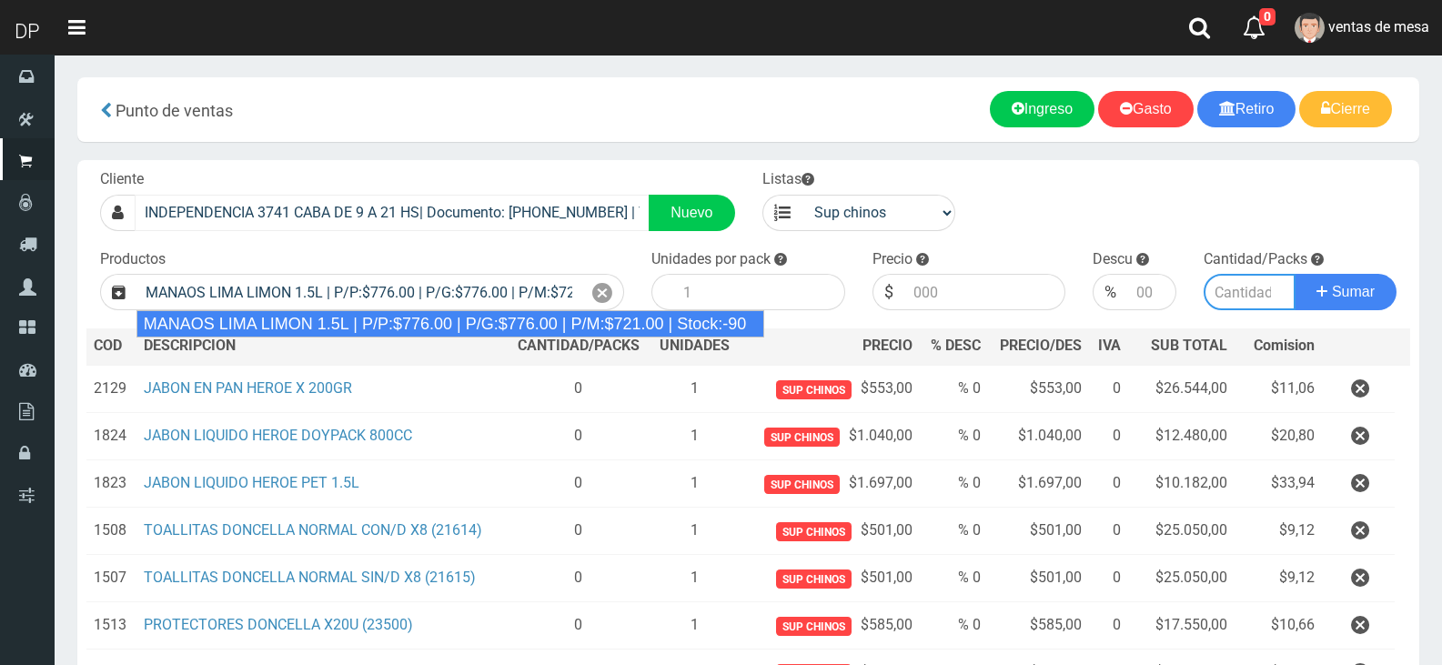
type input "6"
type input "776.00"
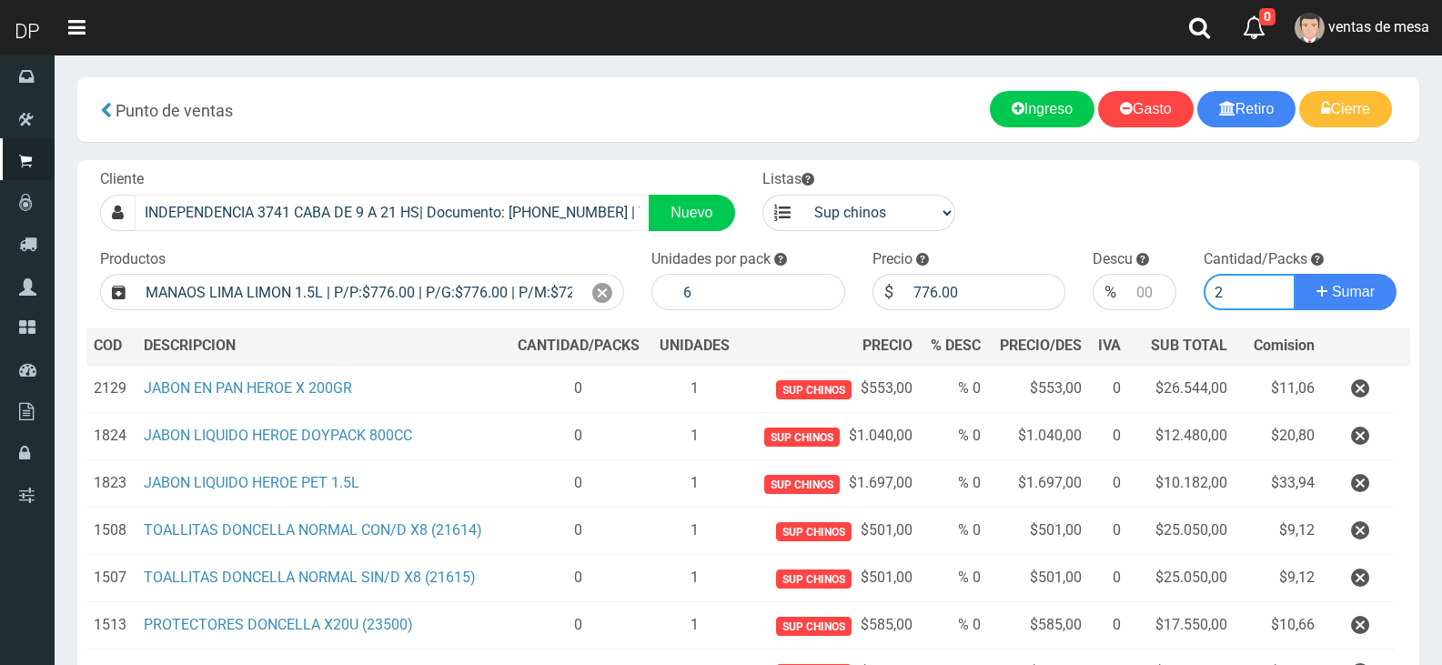
type input "2"
click at [1295, 274] on button "Sumar" at bounding box center [1346, 292] width 102 height 36
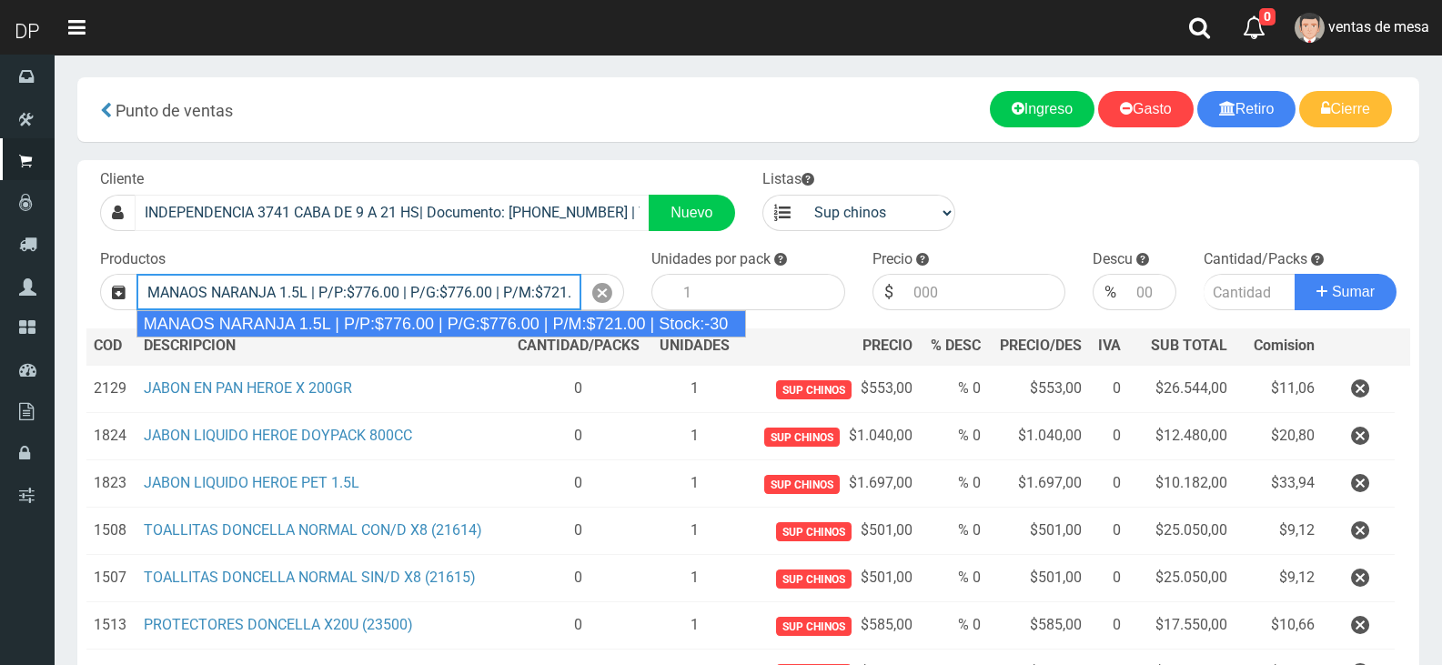
type input "MANAOS NARANJA 1.5L | P/P:$776.00 | P/G:$776.00 | P/M:$721.00 | Stock:-30"
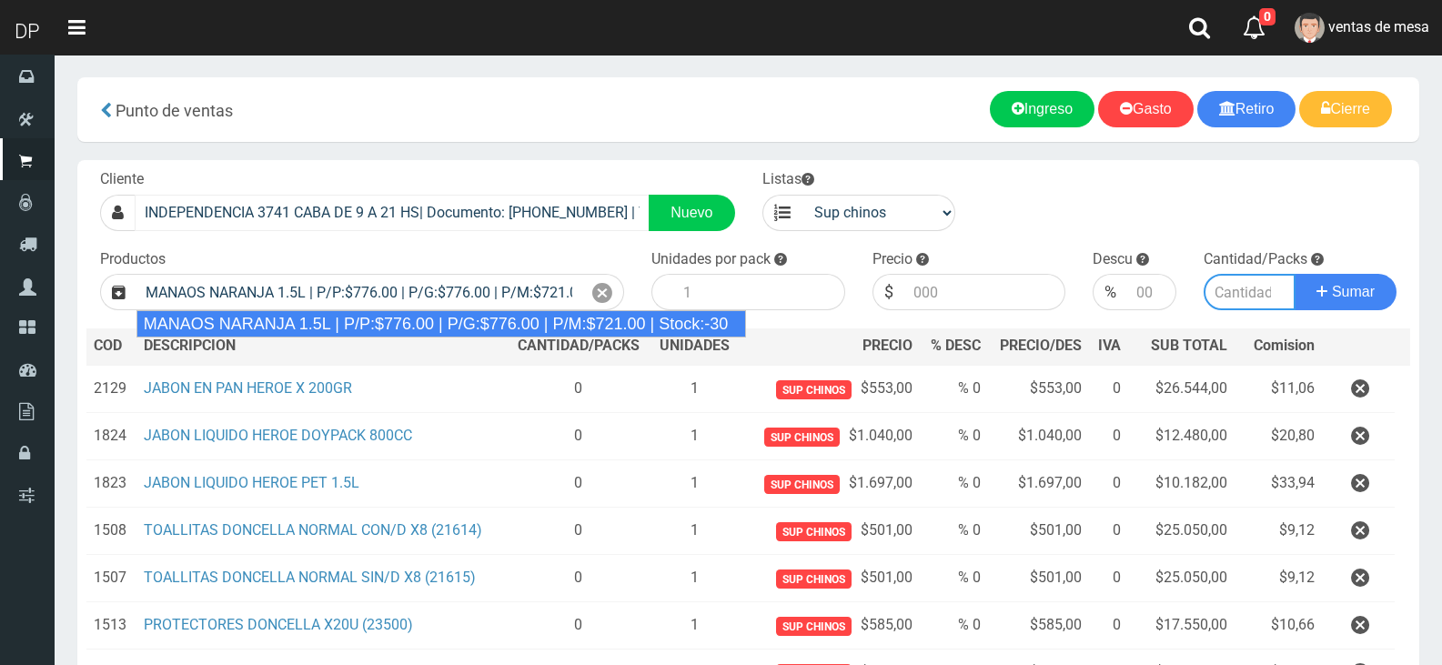
type input "6"
type input "776.00"
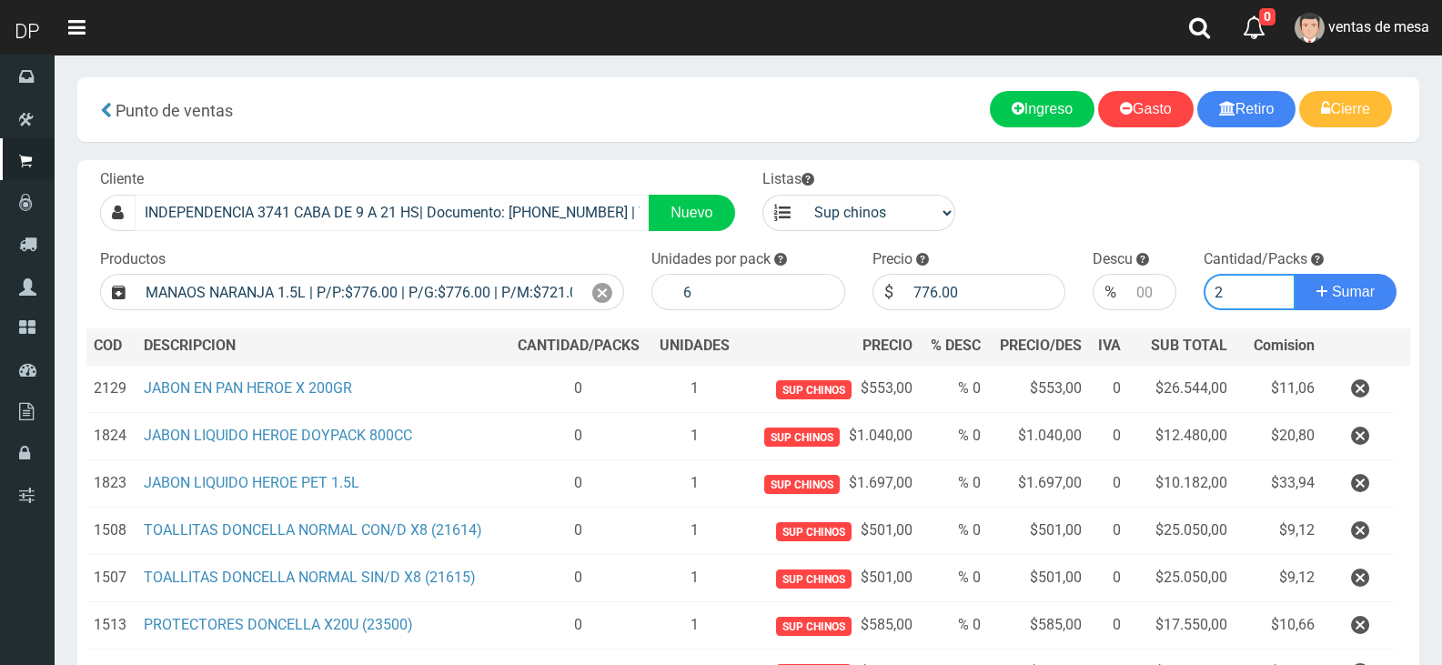
type input "2"
click at [1295, 274] on button "Sumar" at bounding box center [1346, 292] width 102 height 36
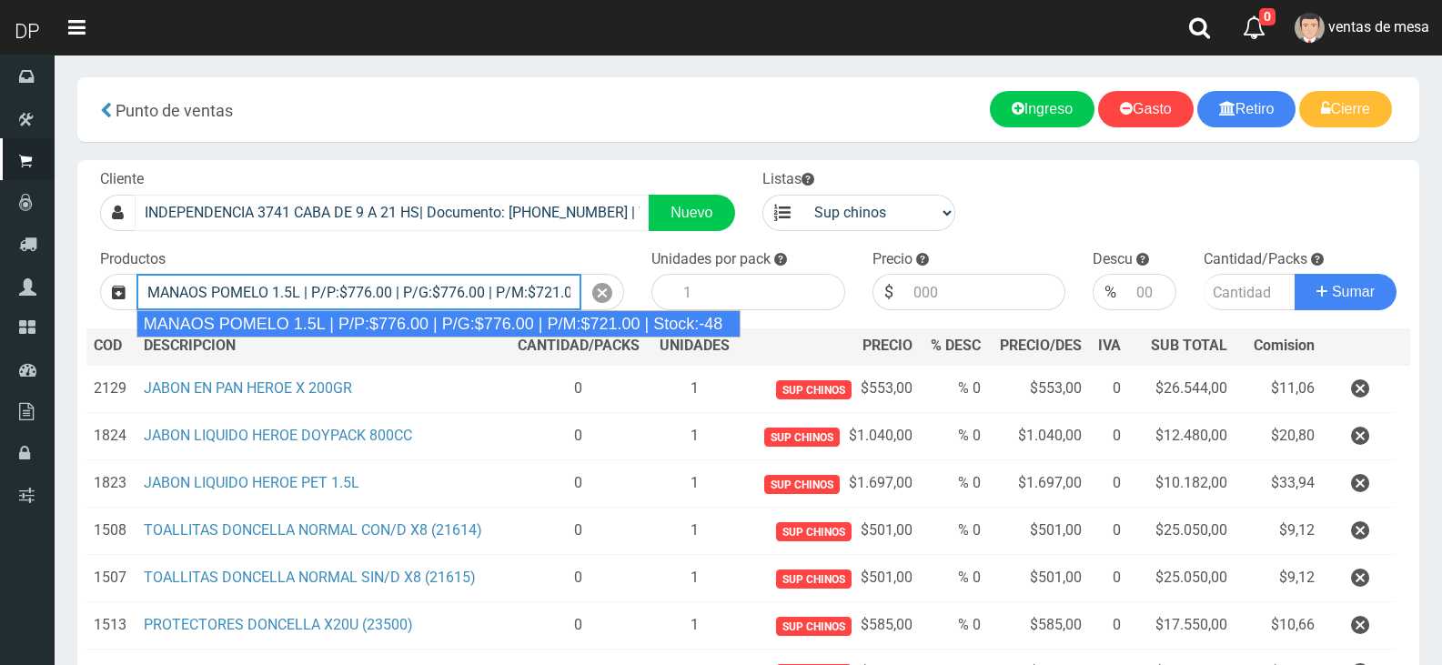
type input "MANAOS POMELO 1.5L | P/P:$776.00 | P/G:$776.00 | P/M:$721.00 | Stock:-48"
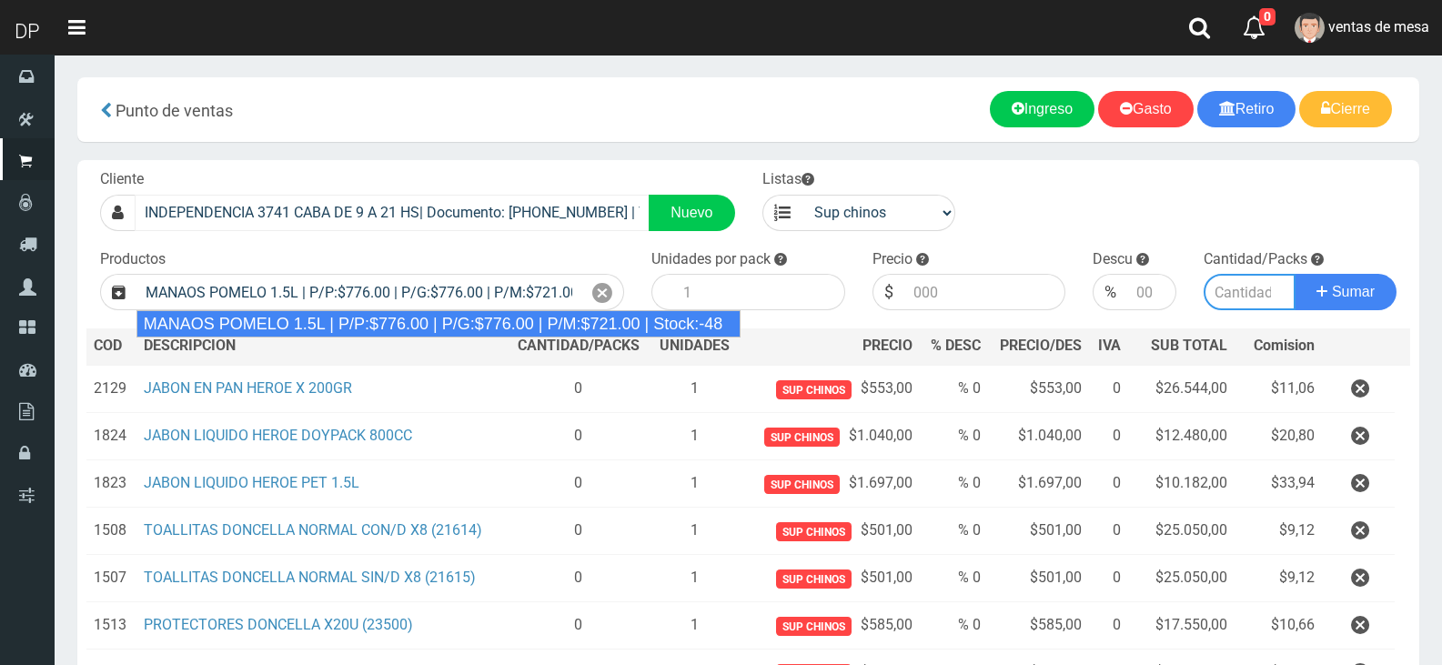
type input "6"
type input "776.00"
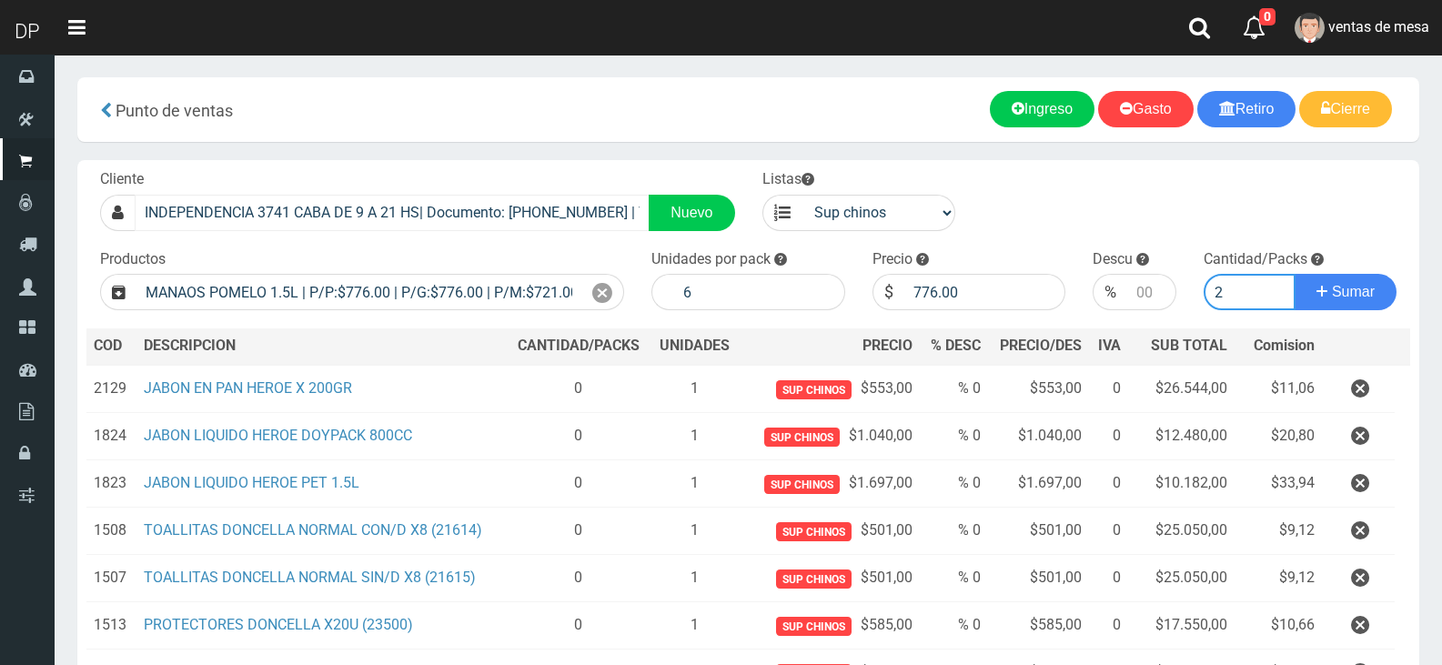
type input "2"
click at [1295, 274] on button "Sumar" at bounding box center [1346, 292] width 102 height 36
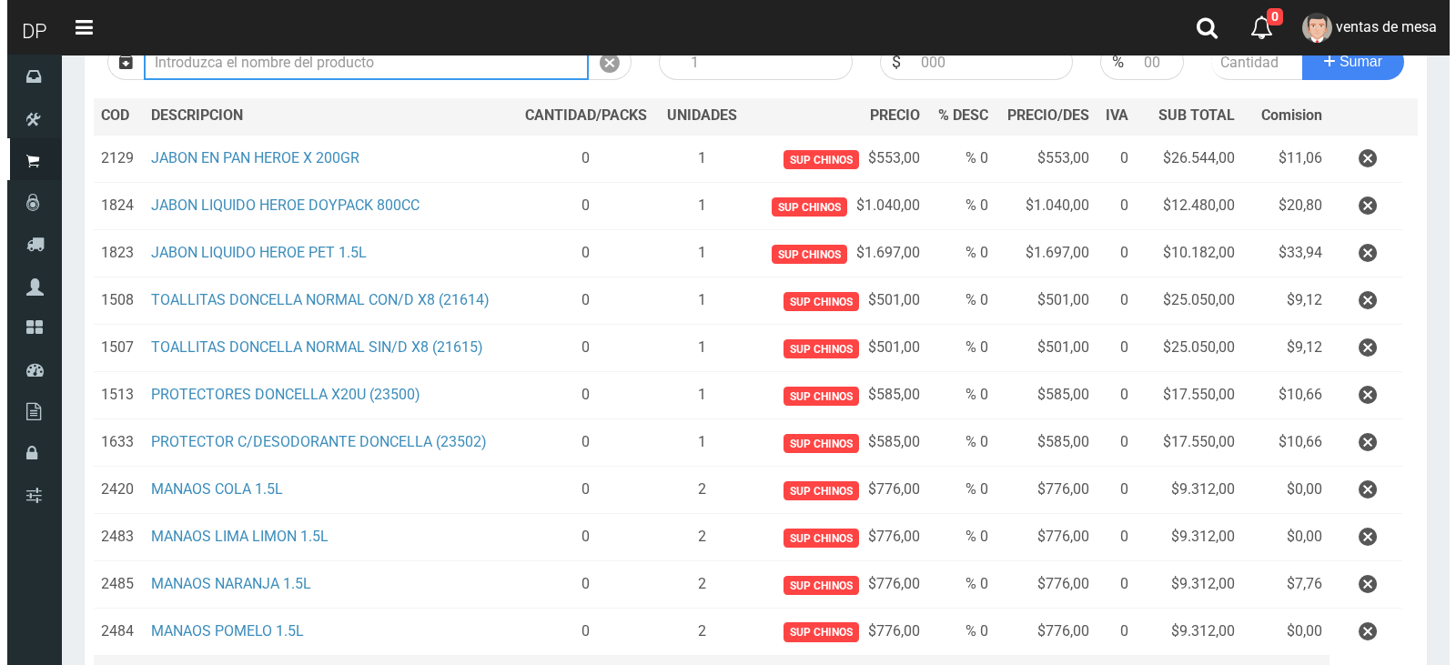
scroll to position [419, 0]
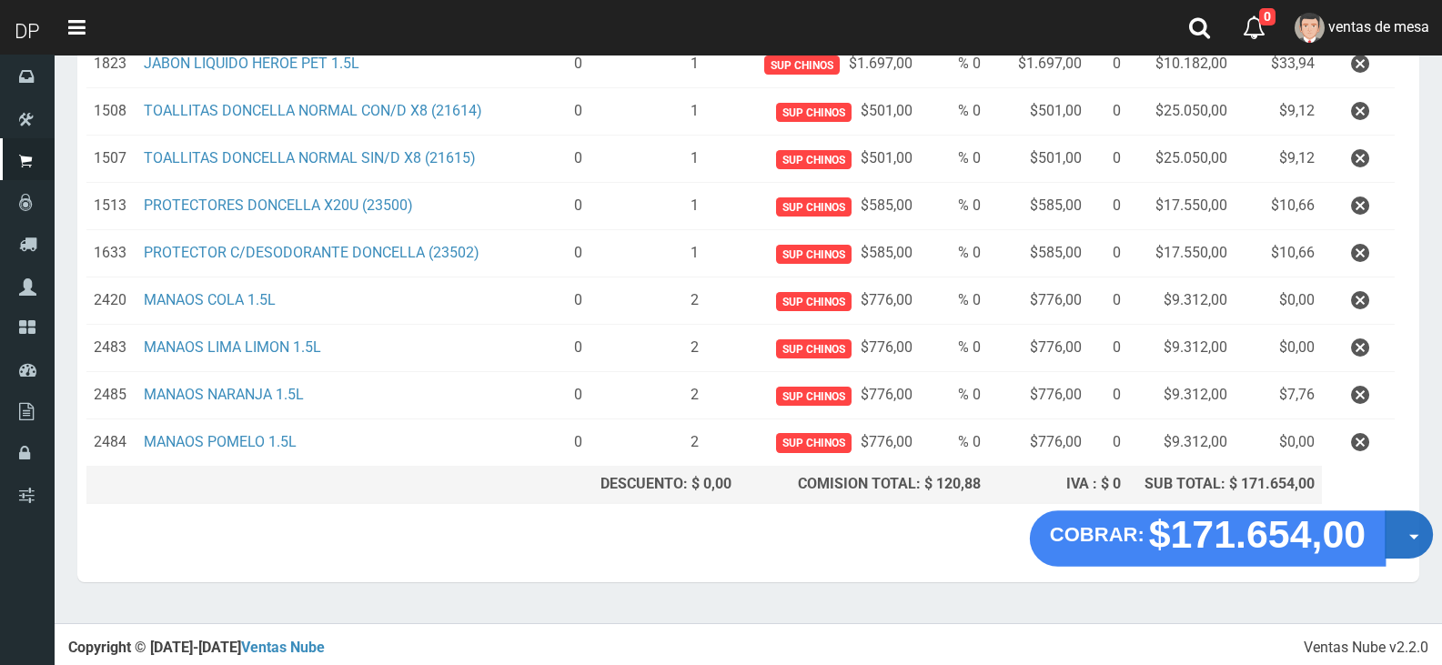
click at [1393, 520] on button "Opciones" at bounding box center [1409, 534] width 48 height 48
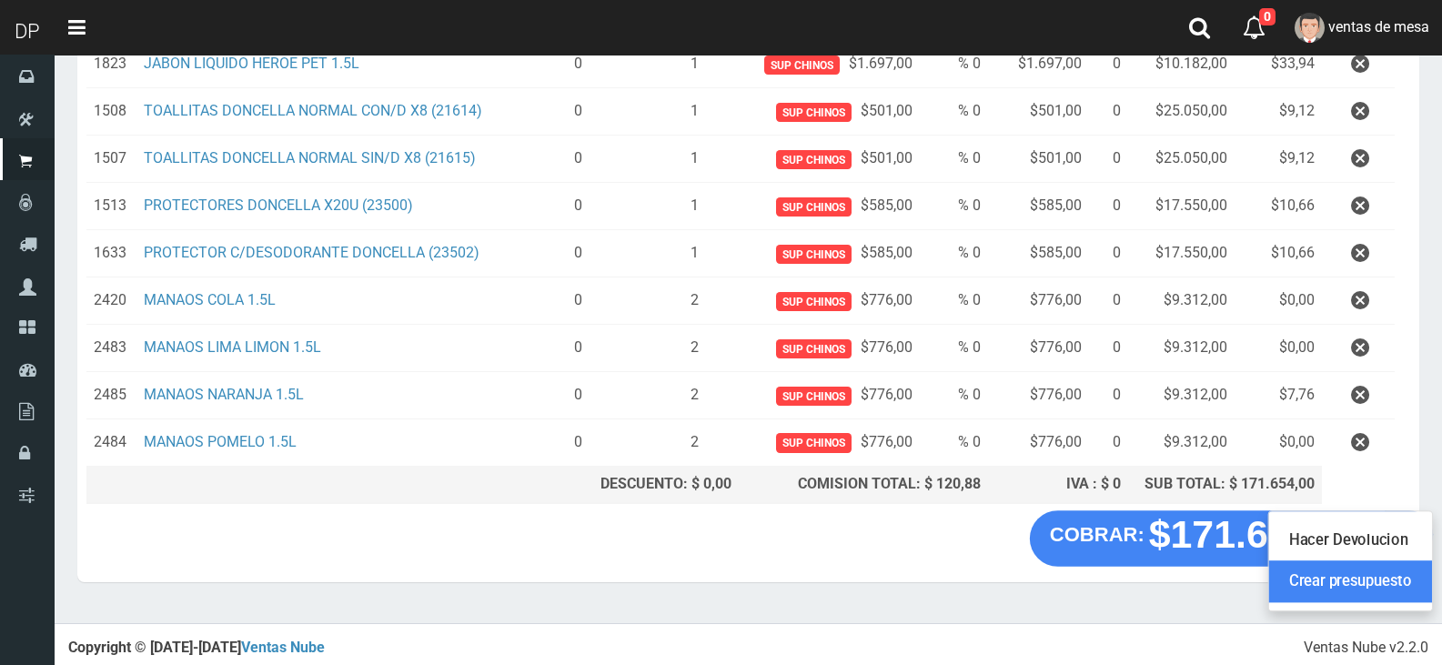
click at [1396, 579] on link "Crear presupuesto" at bounding box center [1350, 581] width 163 height 42
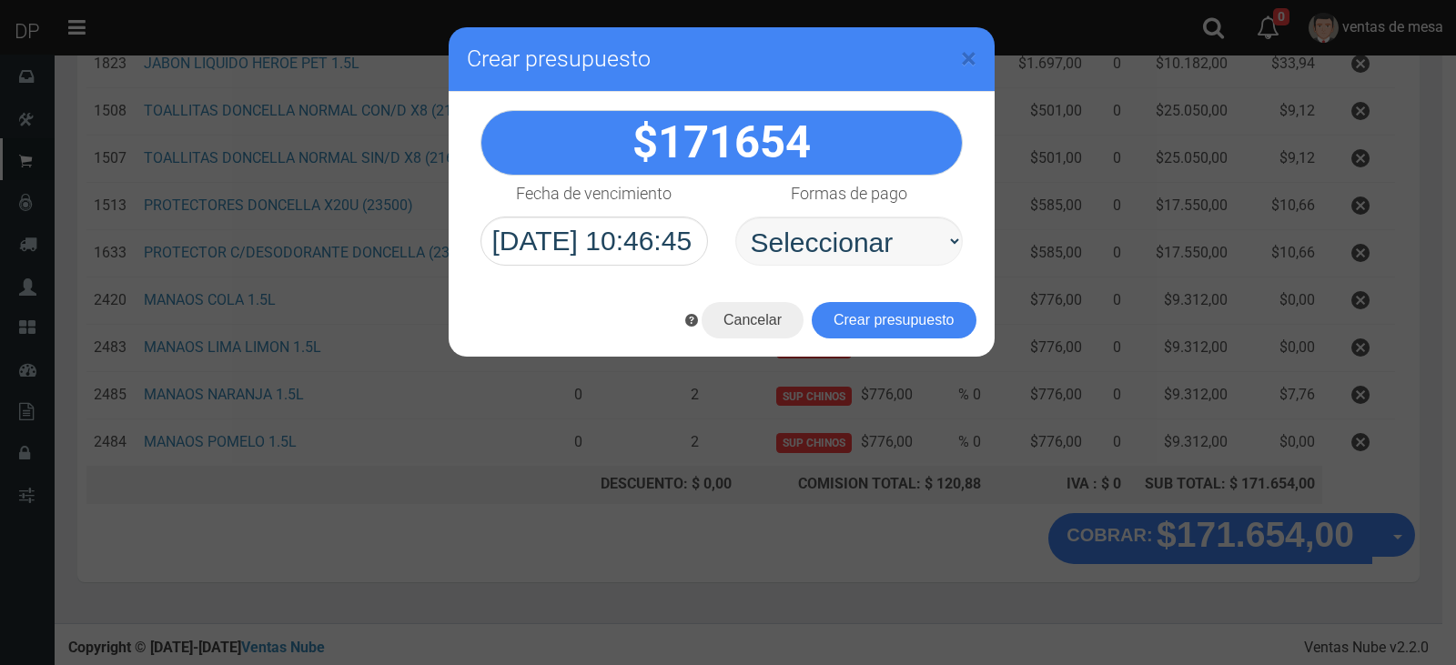
click at [920, 254] on select "Seleccionar Efectivo Tarjeta de Crédito Depósito Débito" at bounding box center [848, 241] width 227 height 49
select select "Efectivo"
click at [735, 217] on select "Seleccionar Efectivo Tarjeta de Crédito Depósito Débito" at bounding box center [848, 241] width 227 height 49
click at [910, 313] on button "Crear presupuesto" at bounding box center [894, 320] width 165 height 36
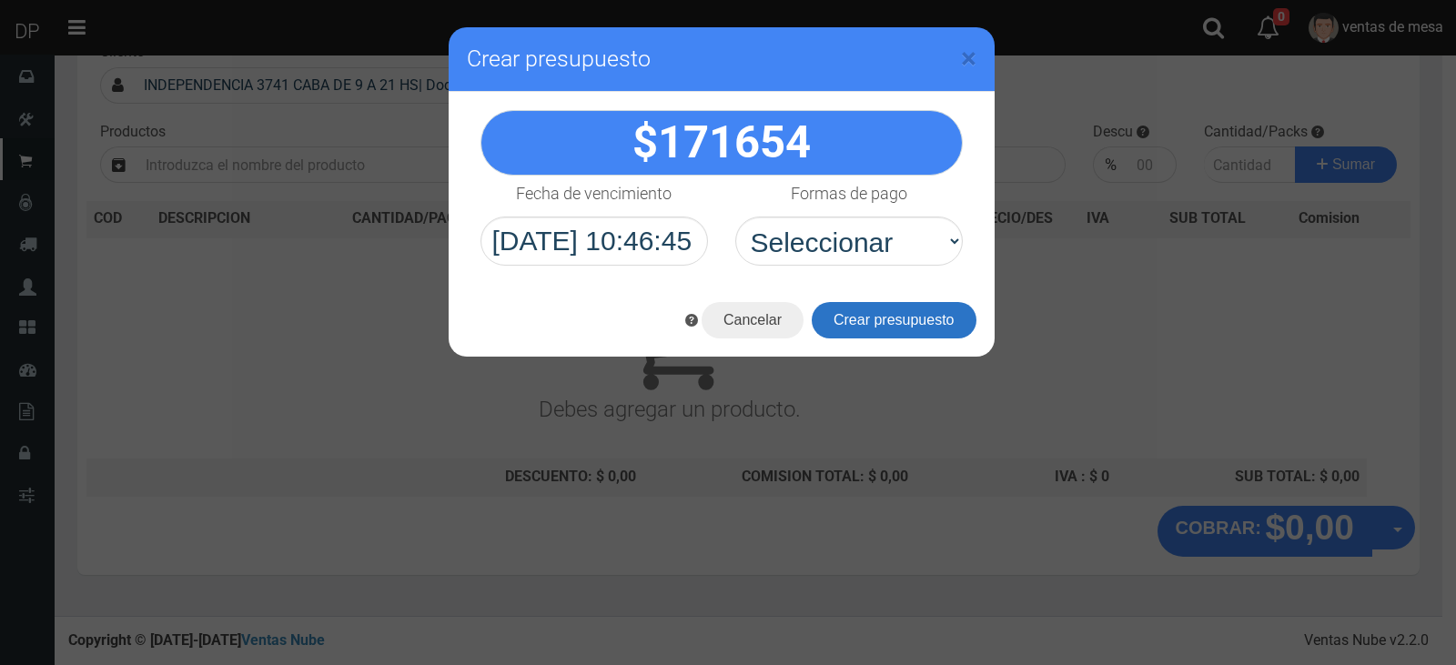
scroll to position [0, 0]
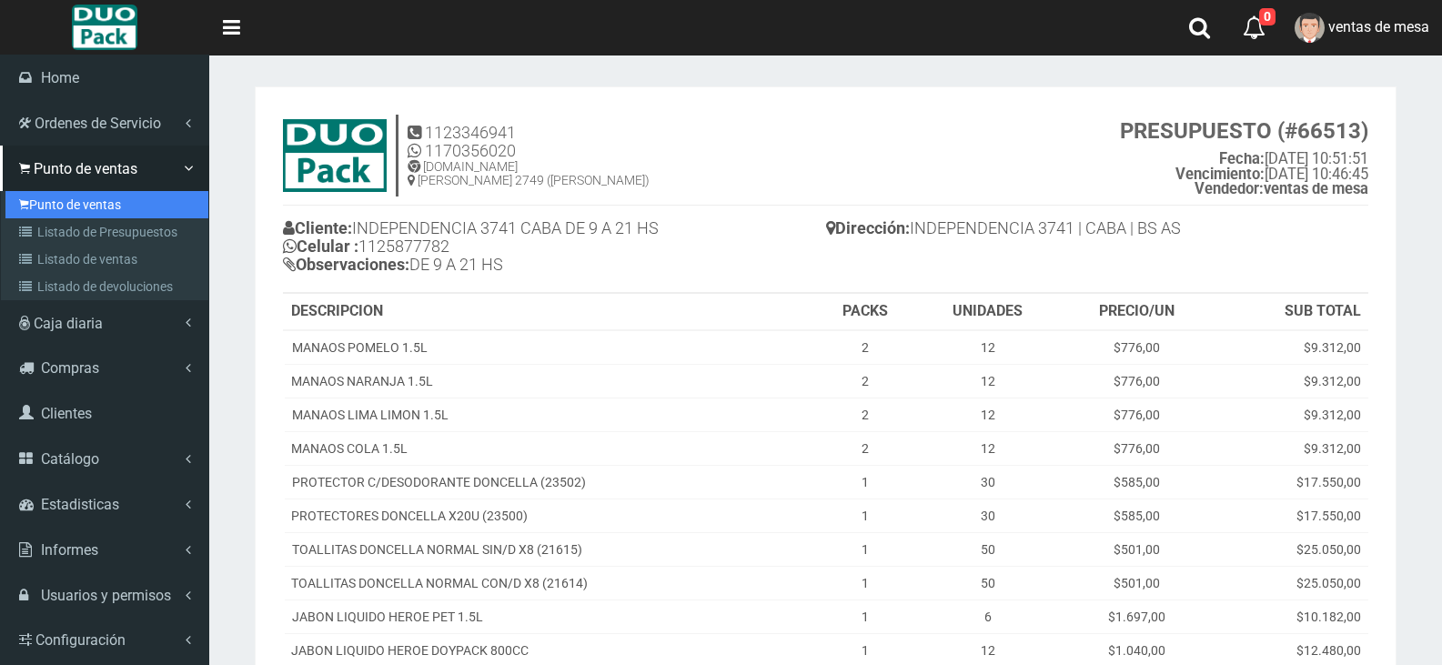
click at [45, 204] on link "Punto de ventas" at bounding box center [106, 204] width 203 height 27
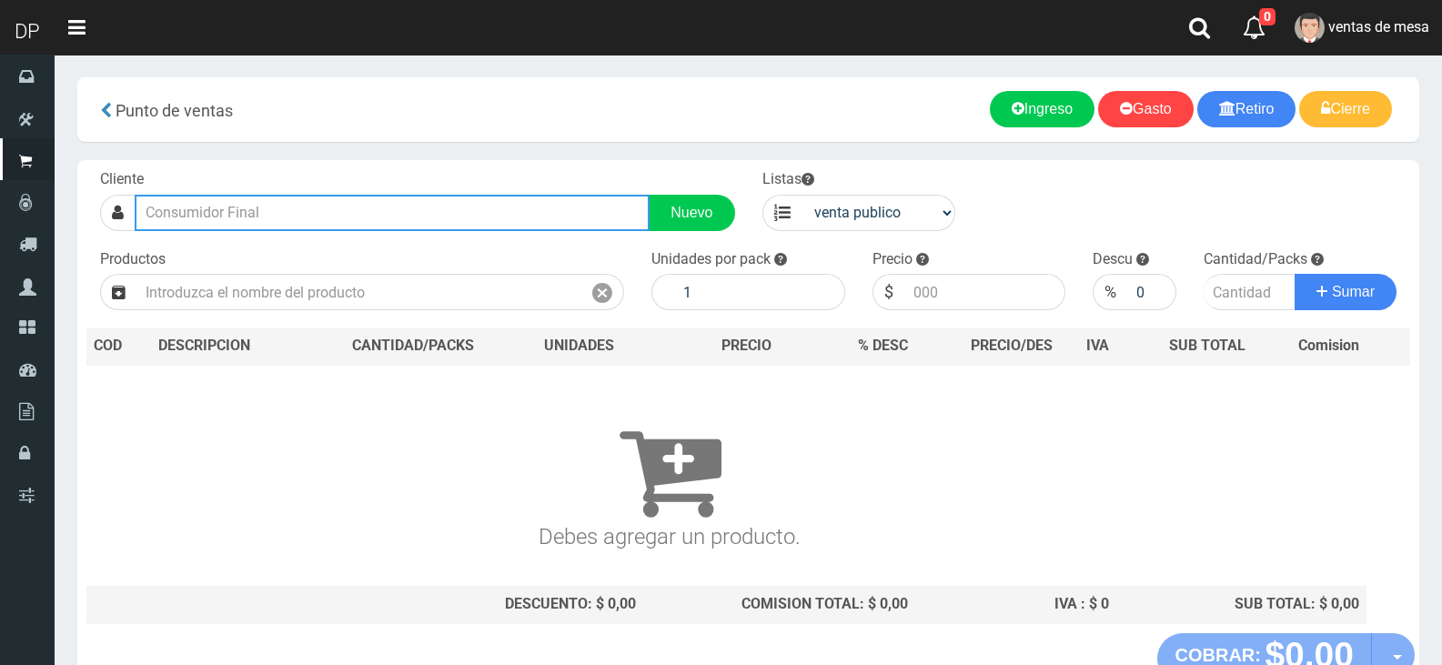
click at [350, 218] on input "text" at bounding box center [392, 213] width 515 height 36
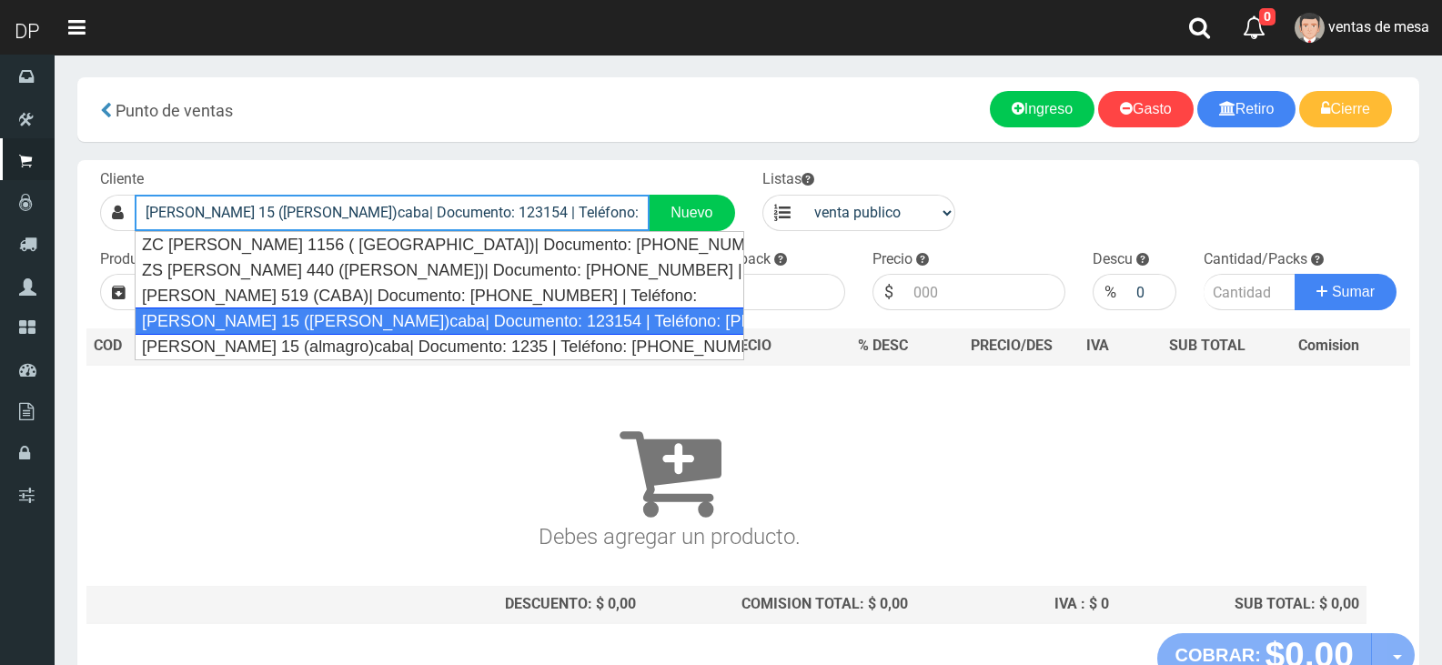
type input "[PERSON_NAME] 15 ([PERSON_NAME])caba| Documento: 123154 | Teléfono: [PHONE_NUMB…"
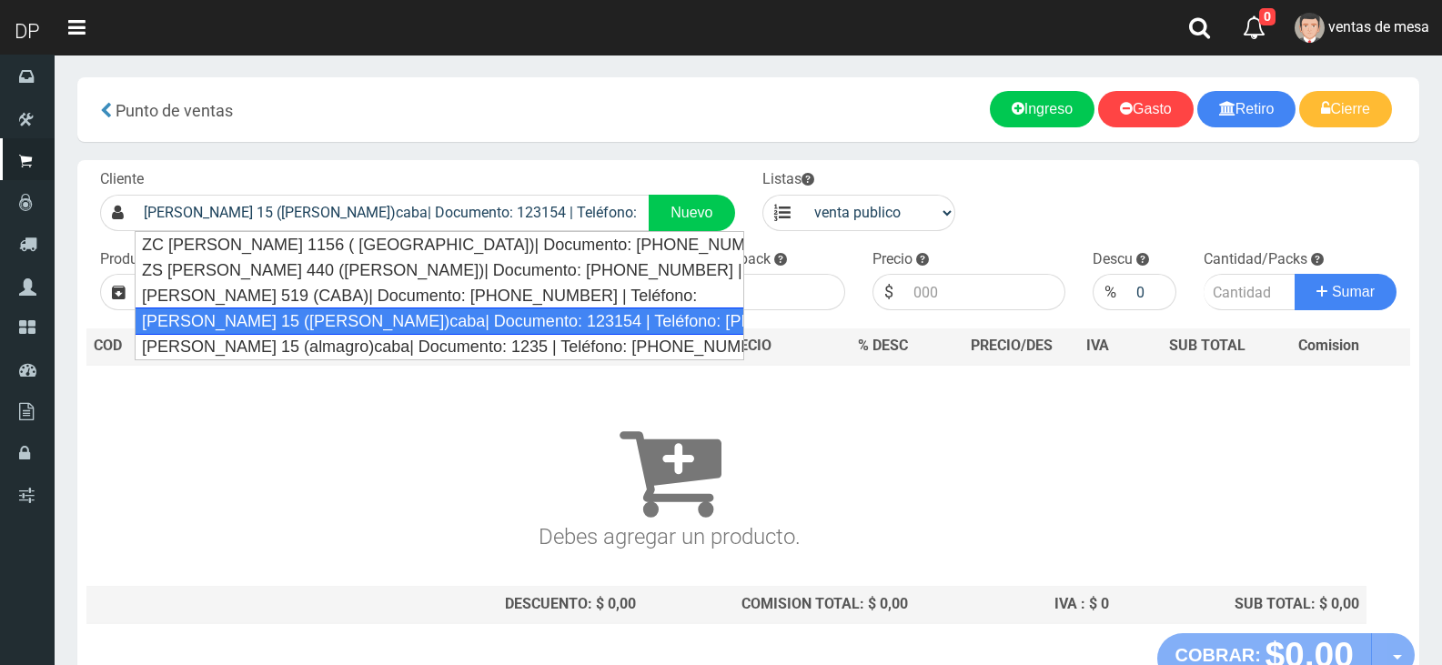
select select "2"
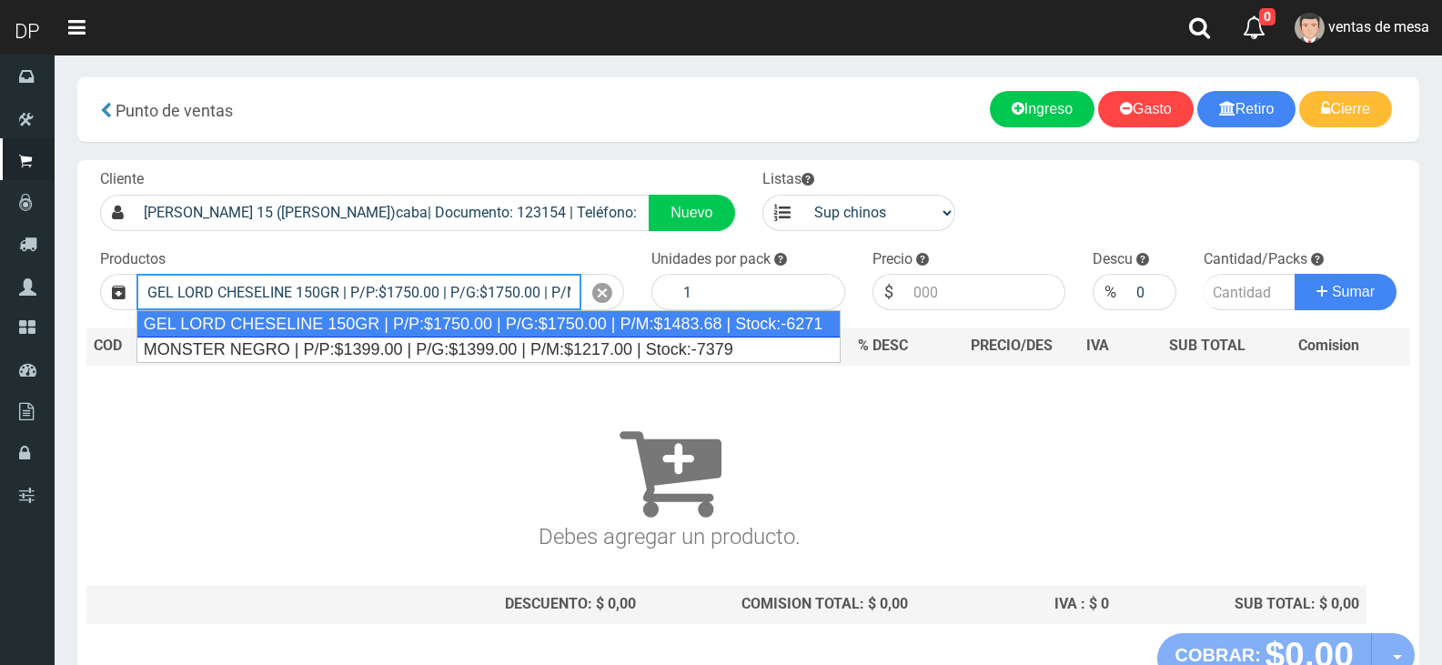
type input "GEL LORD CHESELINE 150GR | P/P:$1750.00 | P/G:$1750.00 | P/M:$1483.68 | Stock:-…"
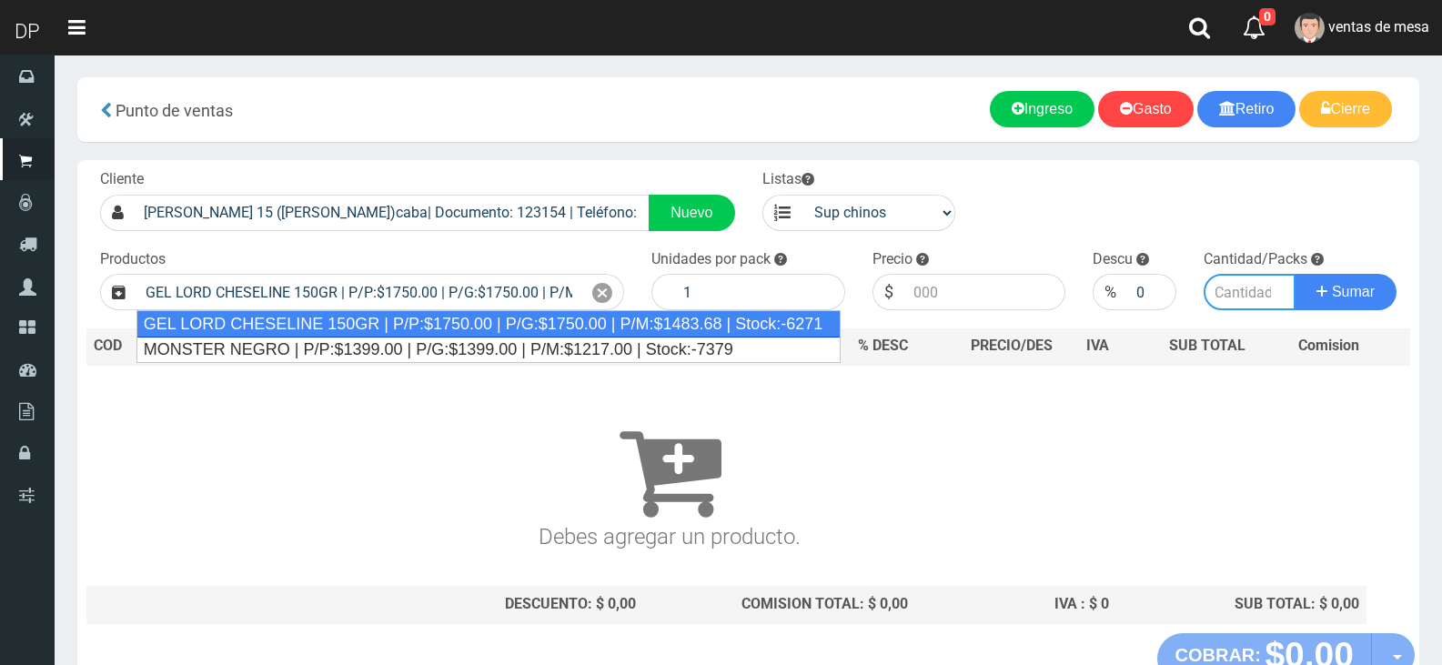
type input "12"
type input "1750.00"
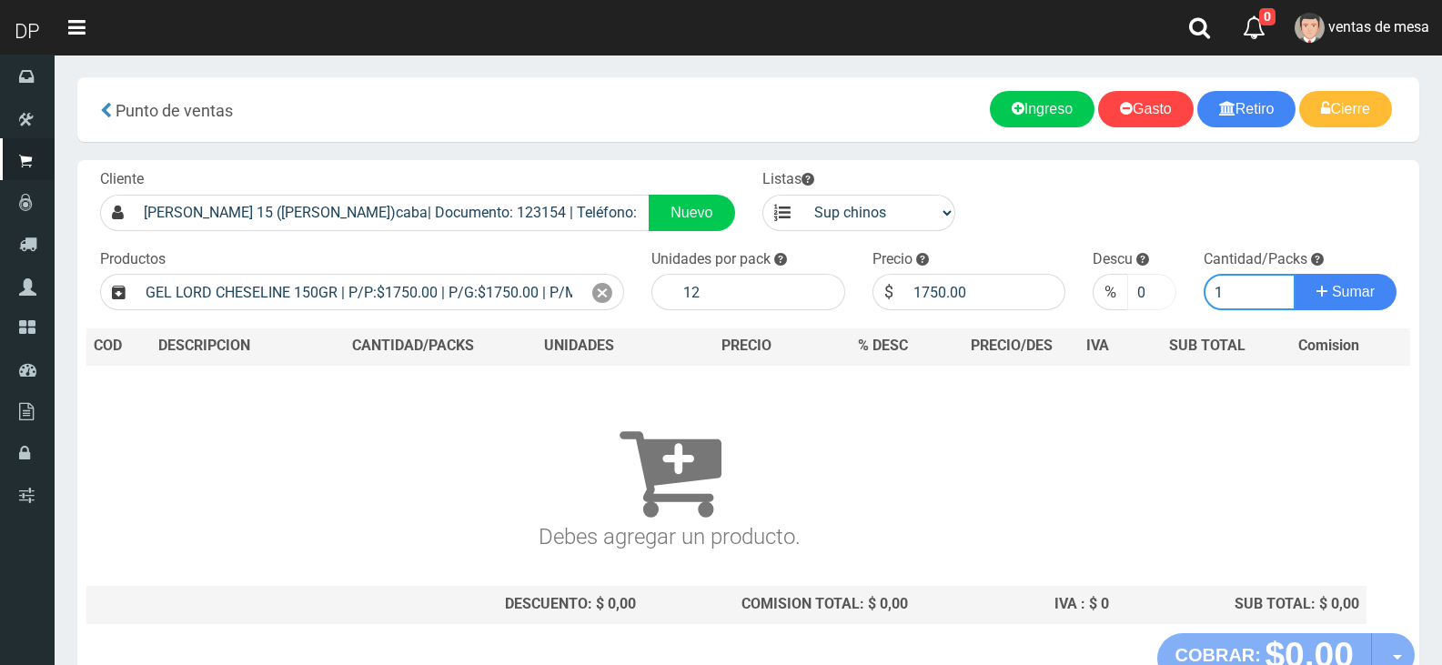
type input "1"
click at [1156, 283] on input "1" at bounding box center [1151, 292] width 48 height 36
type input "10"
click at [1295, 274] on button "Sumar" at bounding box center [1346, 292] width 102 height 36
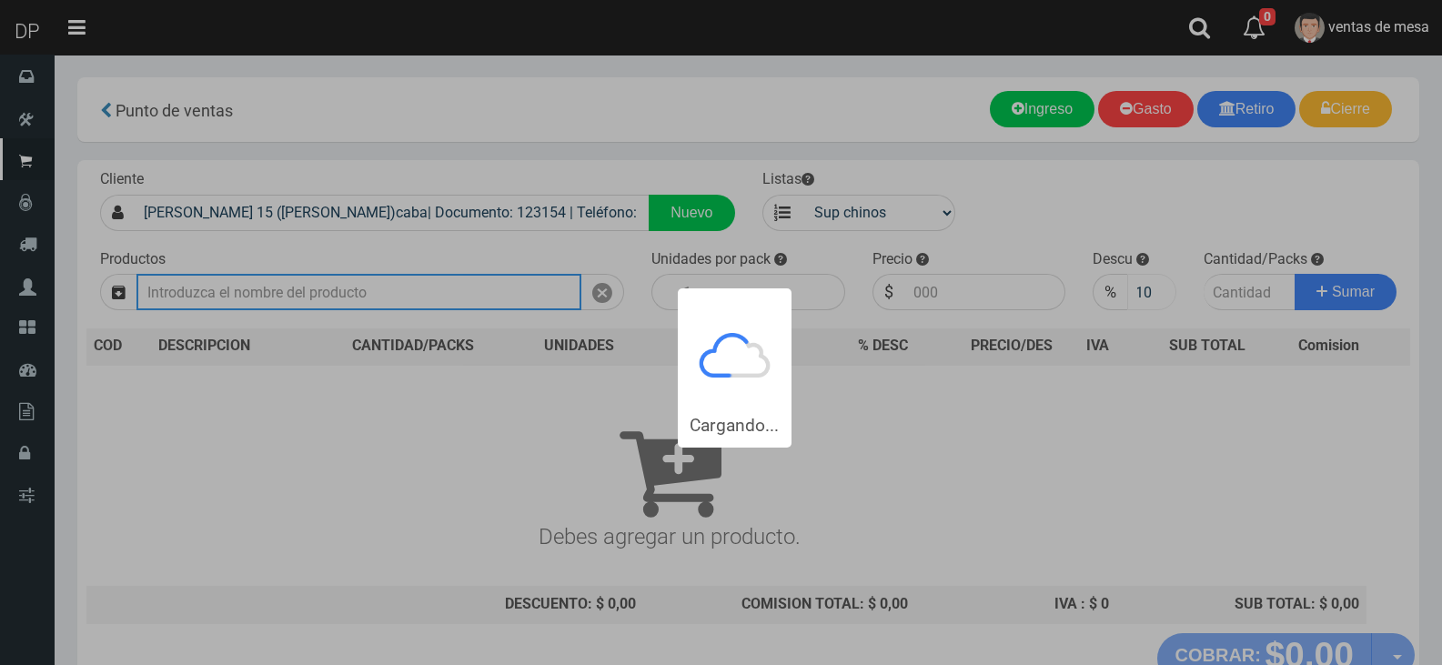
scroll to position [0, 0]
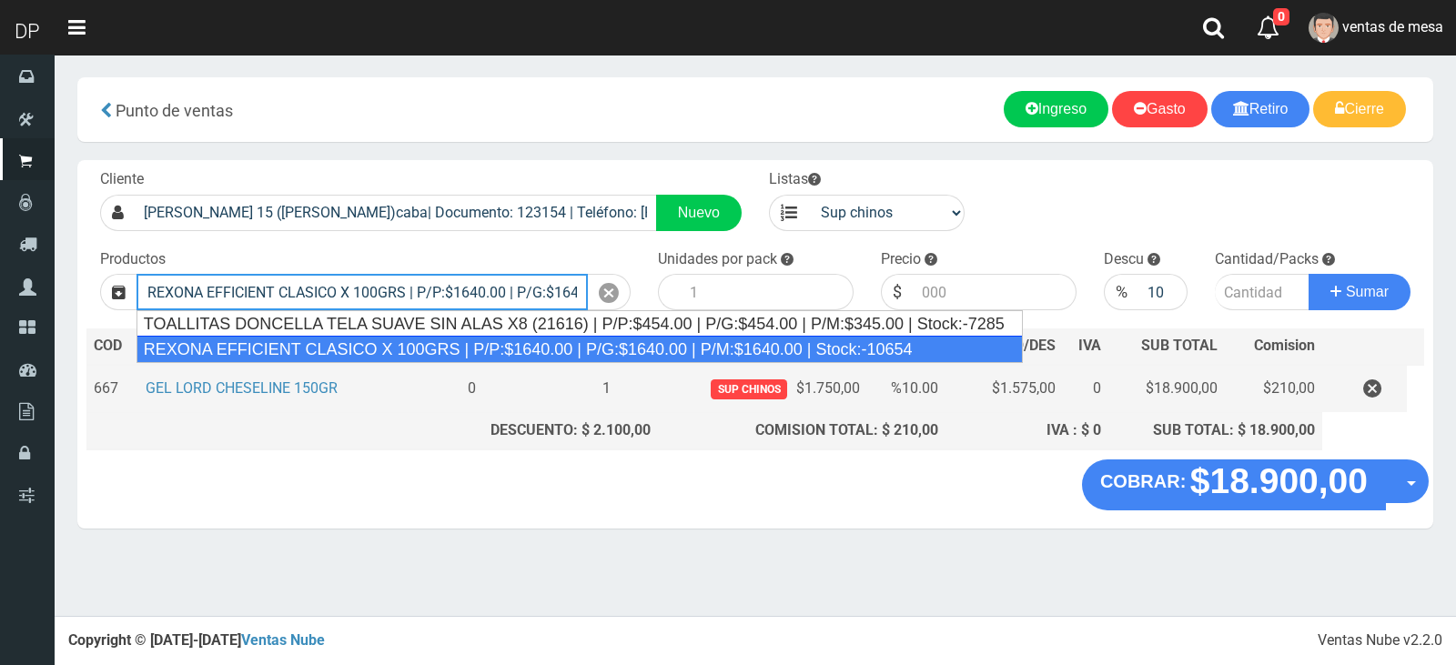
type input "REXONA EFFICIENT CLASICO X 100GRS | P/P:$1640.00 | P/G:$1640.00 | P/M:$1640.00 …"
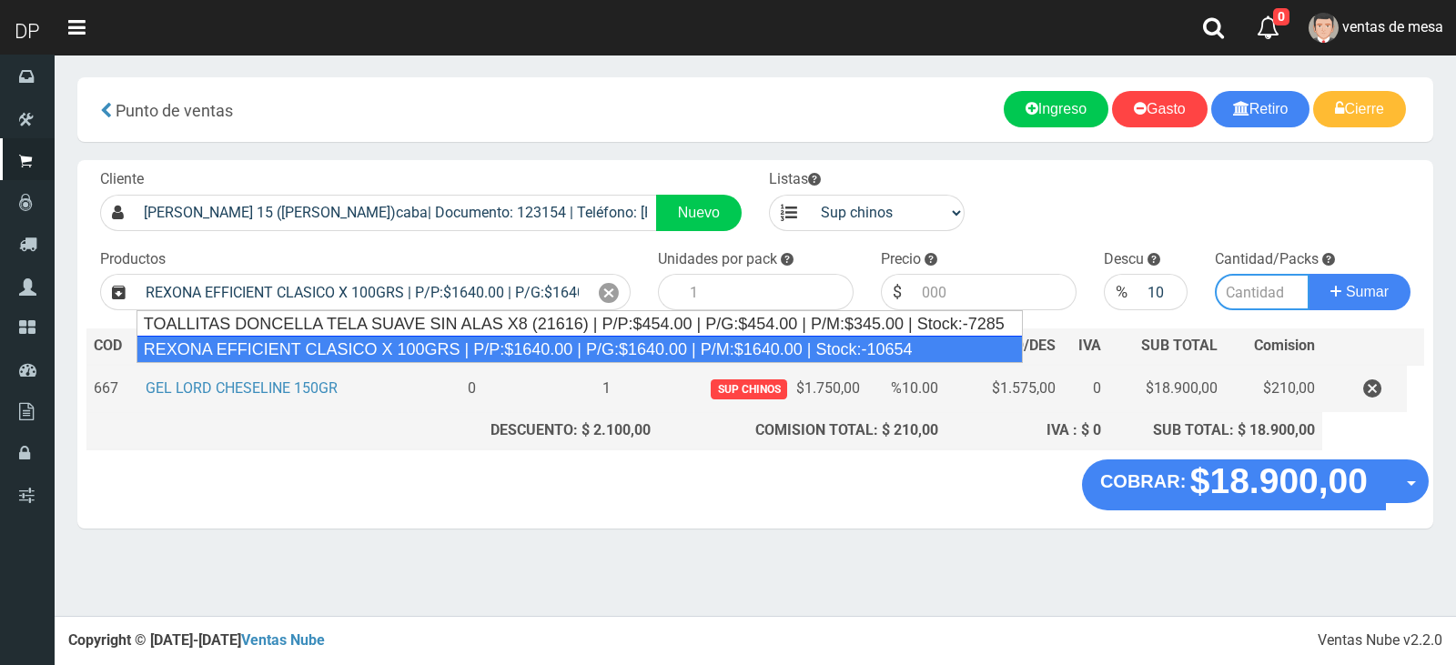
type input "12"
type input "1640.00"
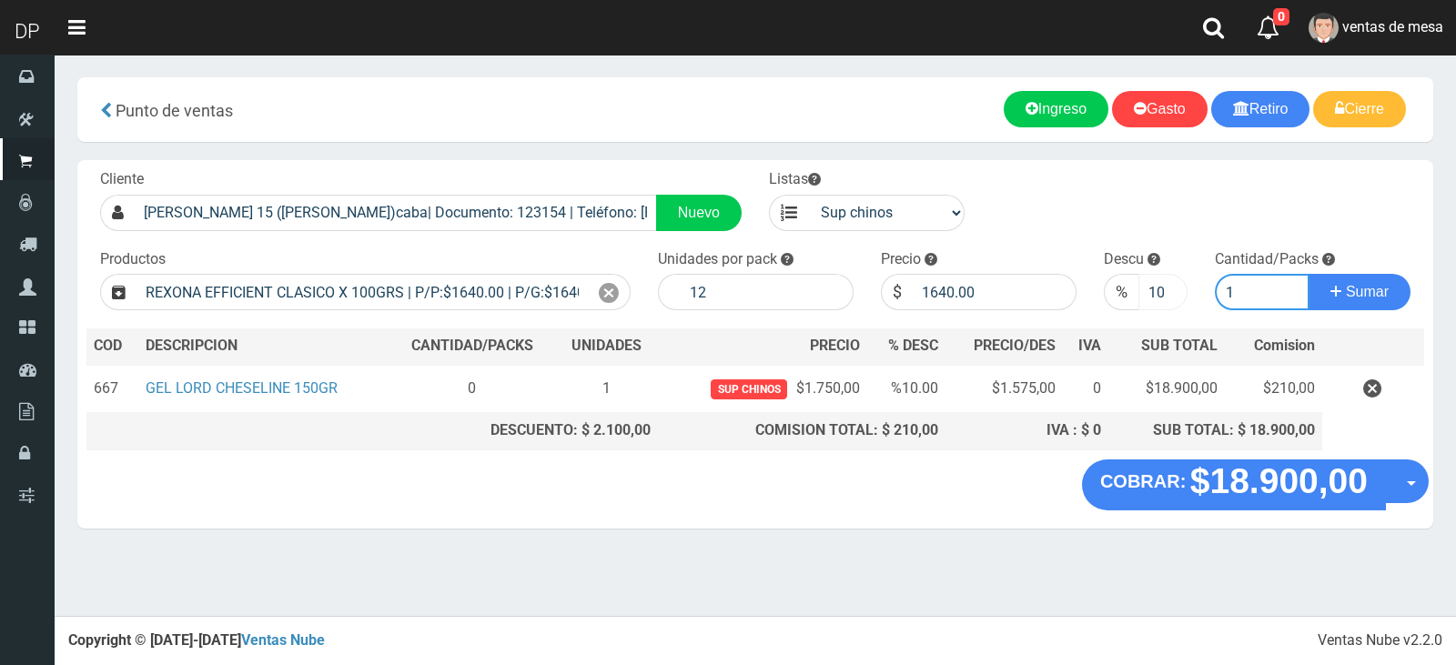
type input "1"
click at [1156, 298] on input "10" at bounding box center [1163, 292] width 50 height 36
type input "5"
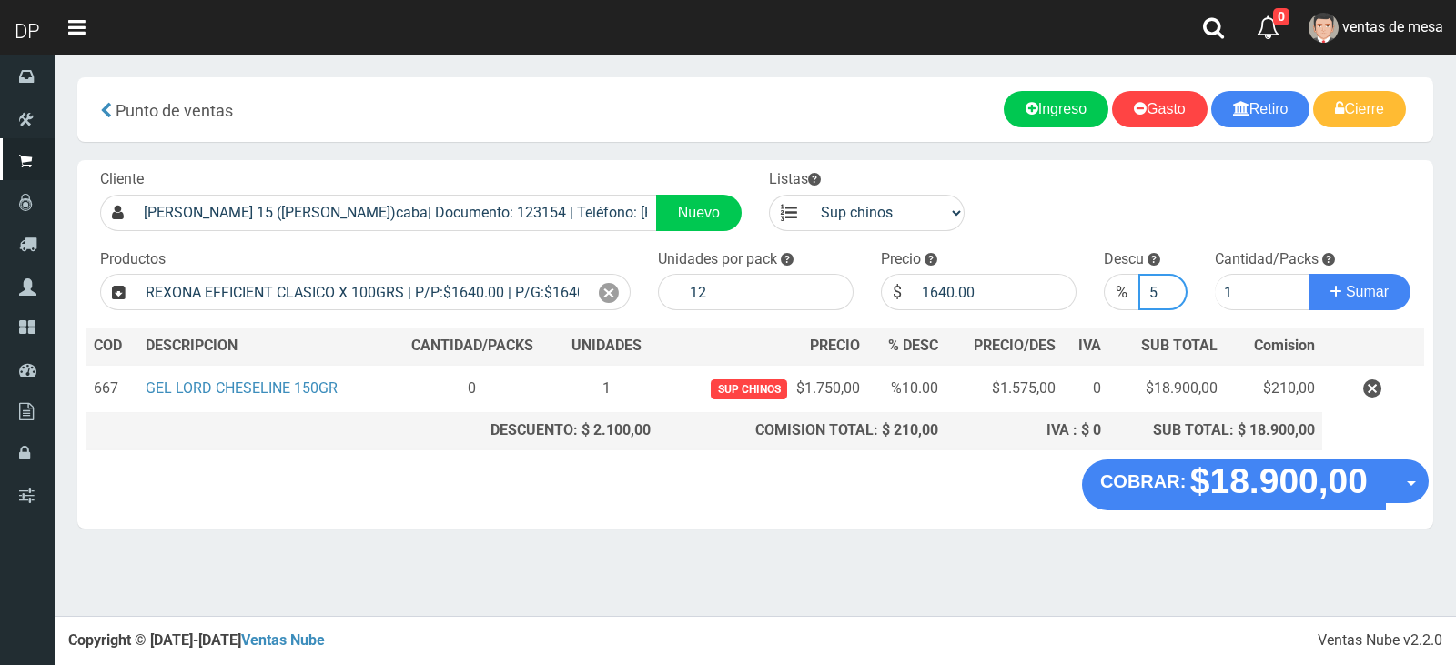
click at [1308, 274] on button "Sumar" at bounding box center [1359, 292] width 102 height 36
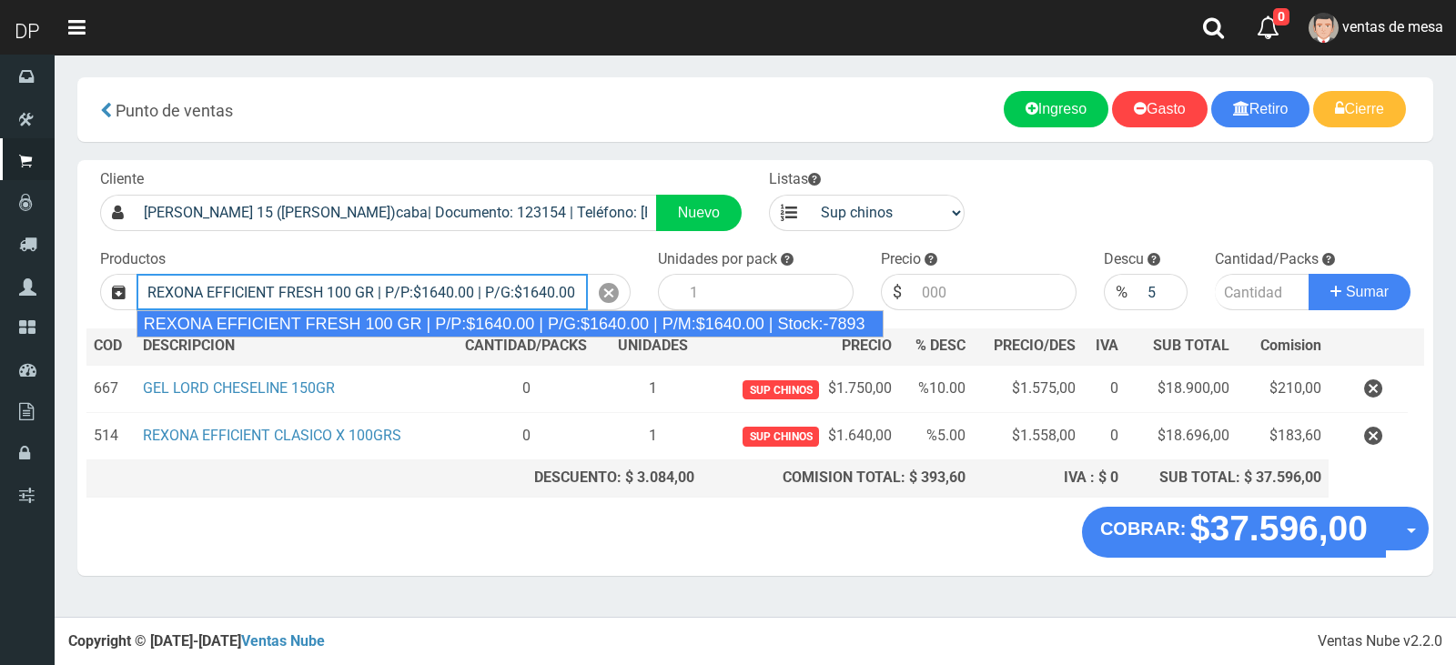
type input "REXONA EFFICIENT FRESH 100 GR | P/P:$1640.00 | P/G:$1640.00 | P/M:$1640.00 | St…"
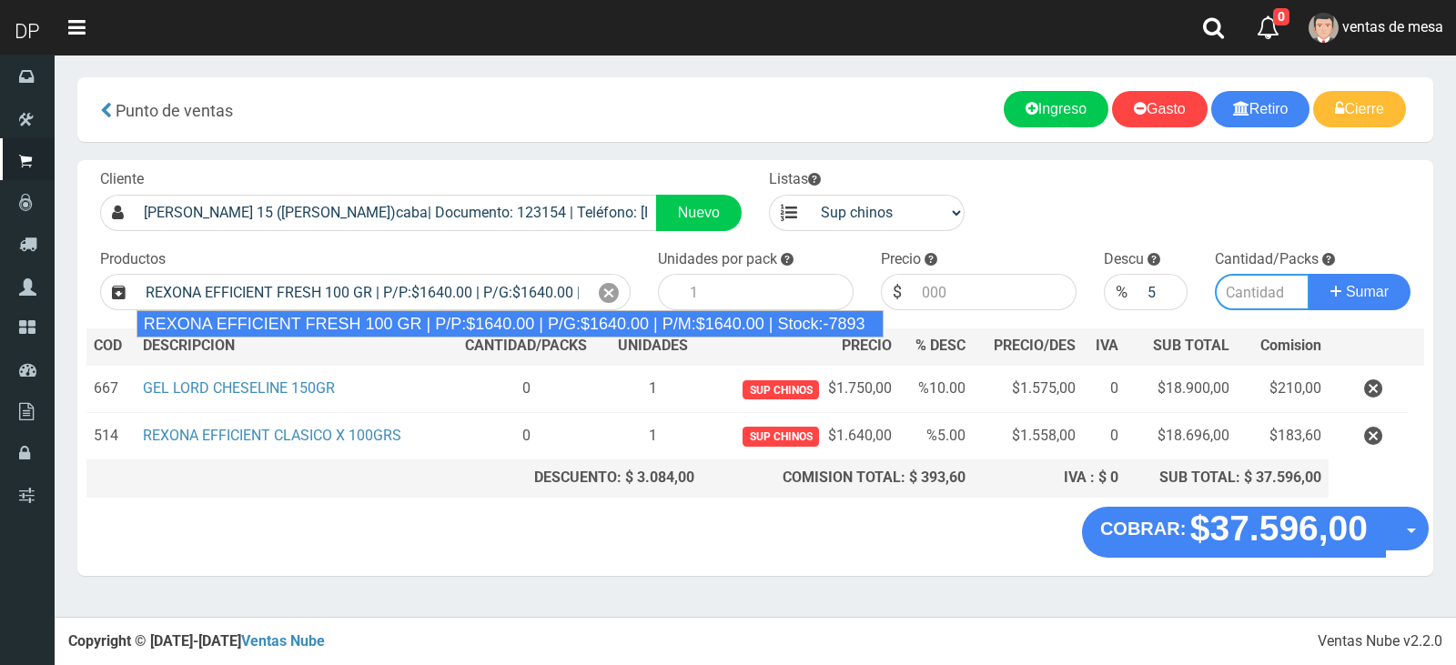
type input "12"
type input "1640.00"
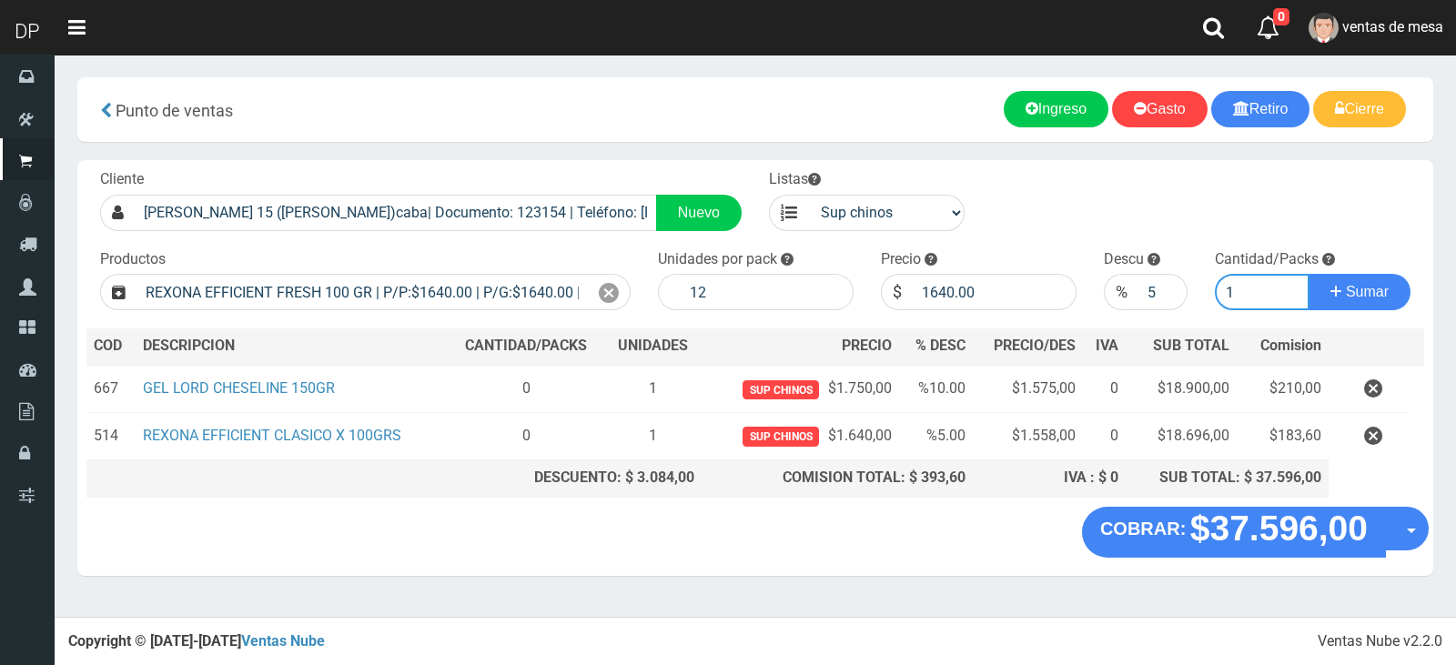
type input "1"
click at [1308, 274] on button "Sumar" at bounding box center [1359, 292] width 102 height 36
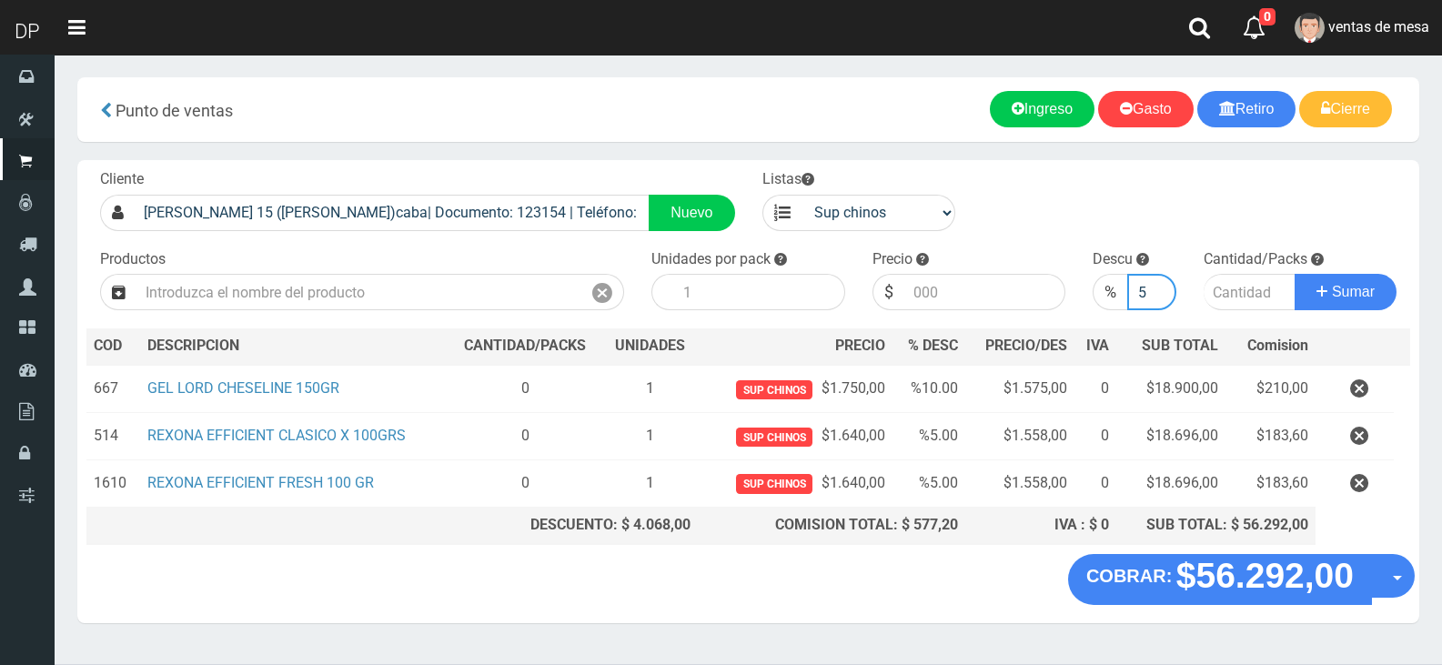
click at [1127, 288] on input "5" at bounding box center [1151, 292] width 48 height 36
type input "0"
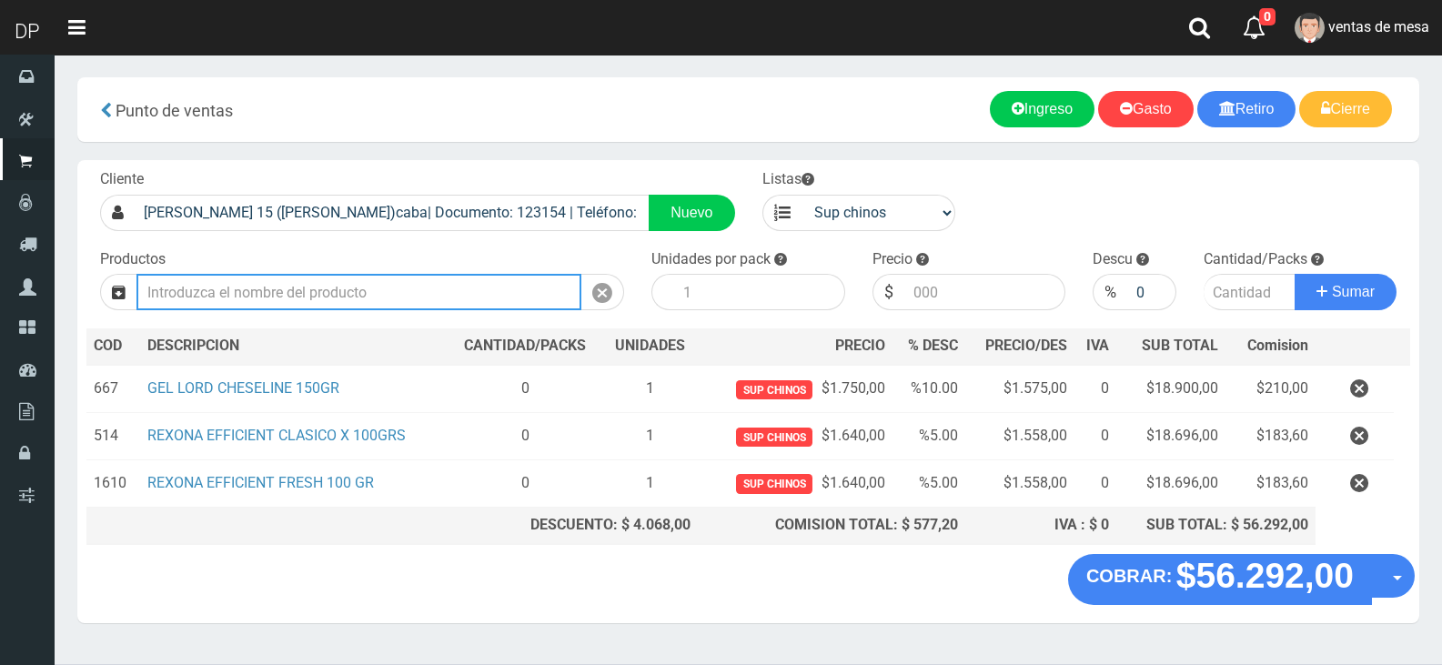
click at [341, 290] on input "text" at bounding box center [358, 292] width 445 height 36
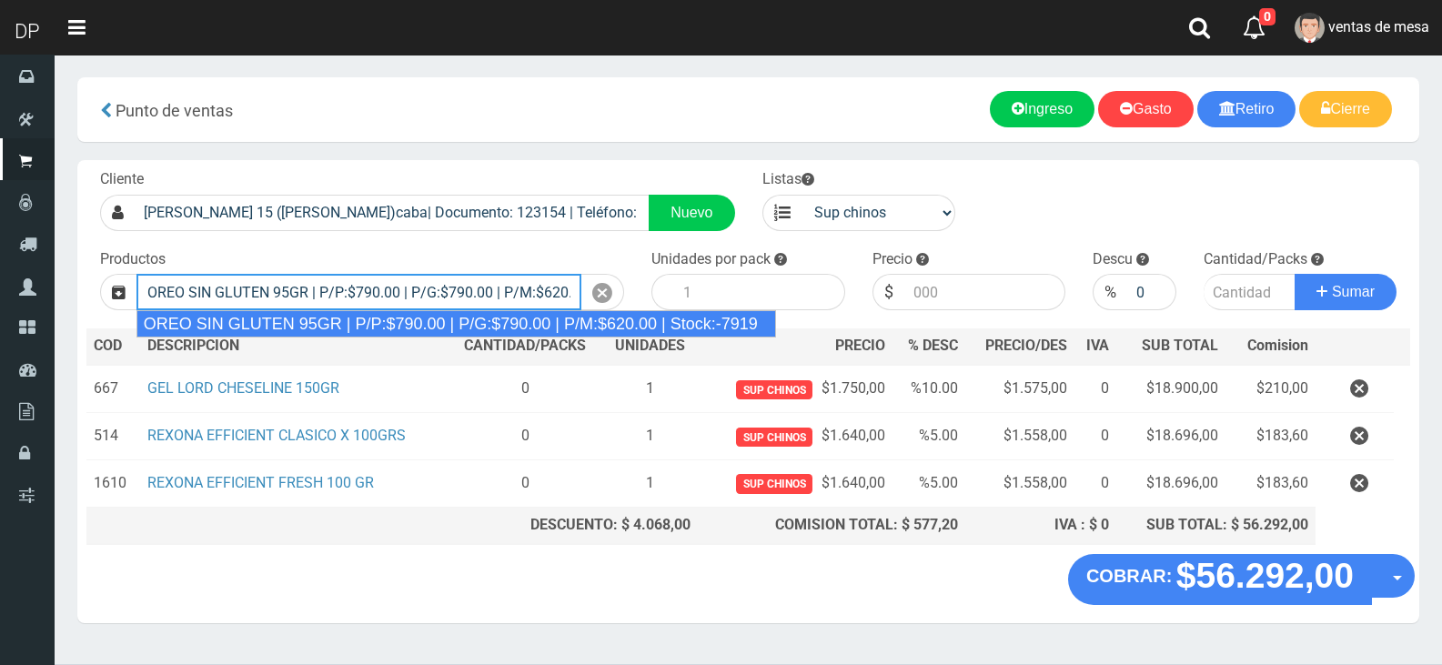
type input "OREO SIN GLUTEN 95GR | P/P:$790.00 | P/G:$790.00 | P/M:$620.00 | Stock:-7919"
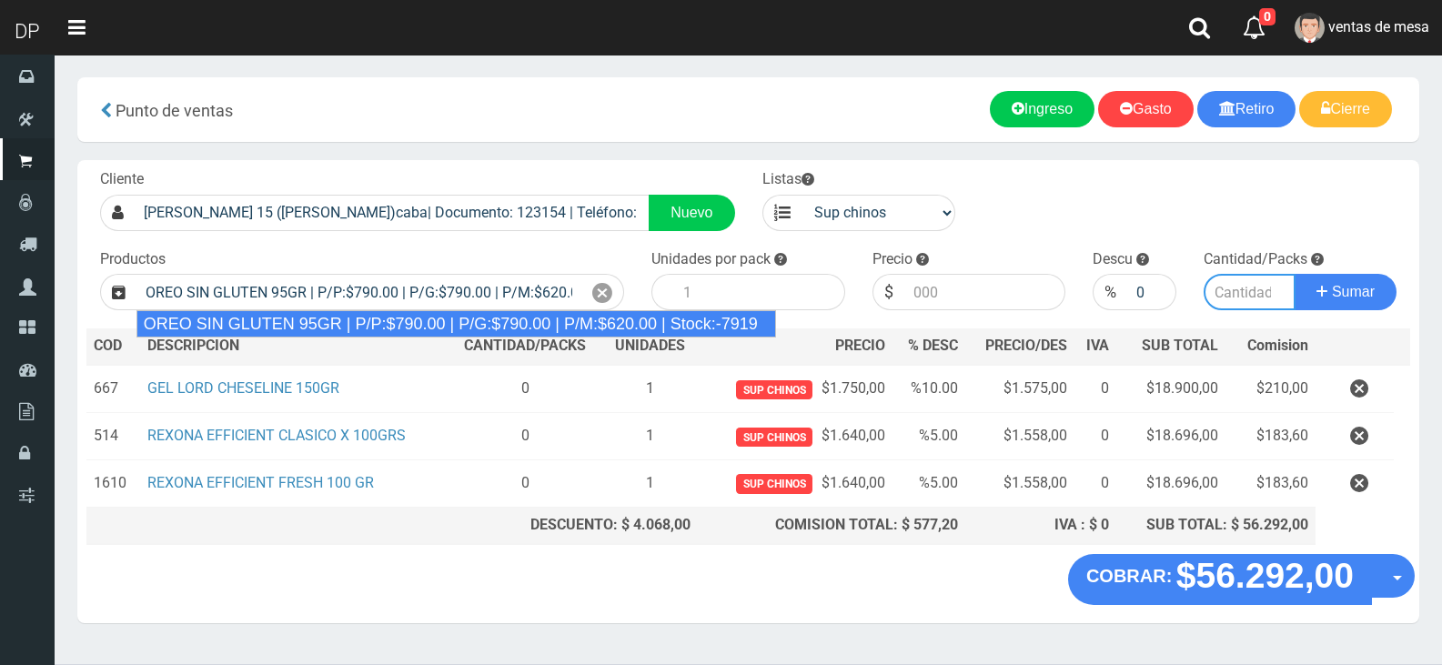
type input "24"
type input "790.00"
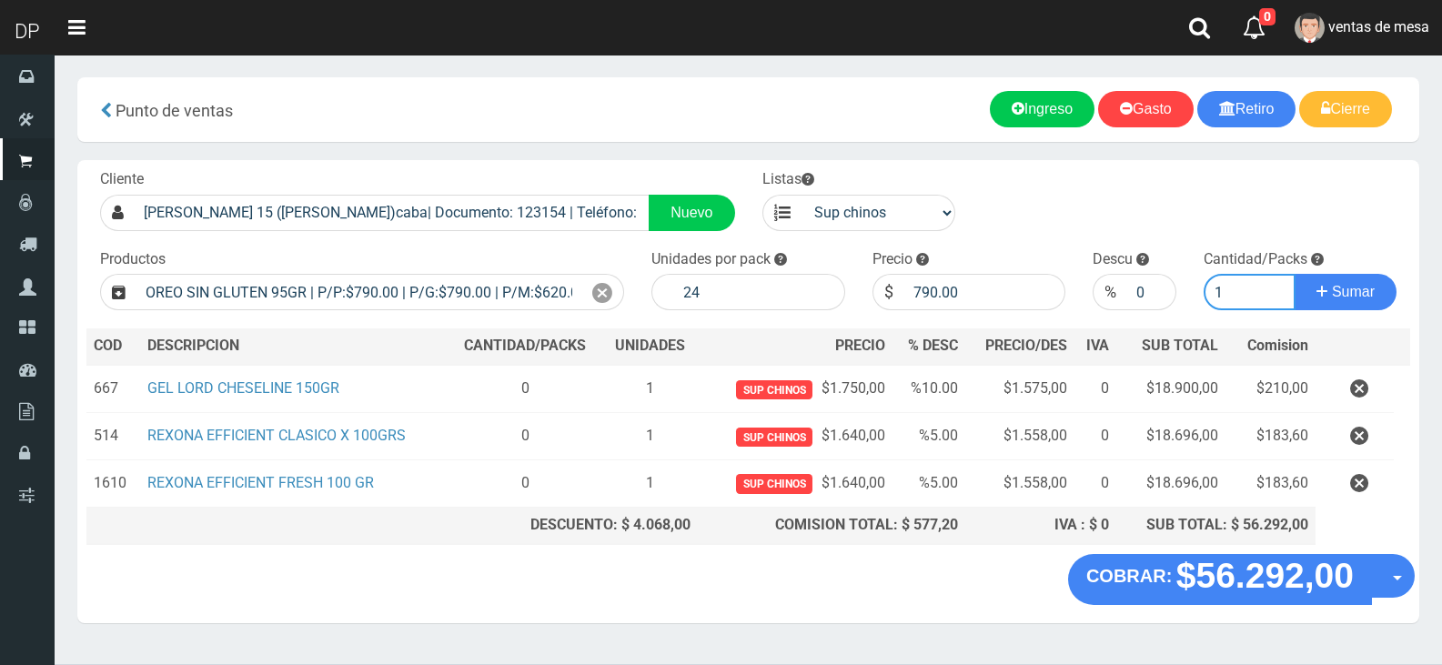
type input "1"
click at [1295, 274] on button "Sumar" at bounding box center [1346, 292] width 102 height 36
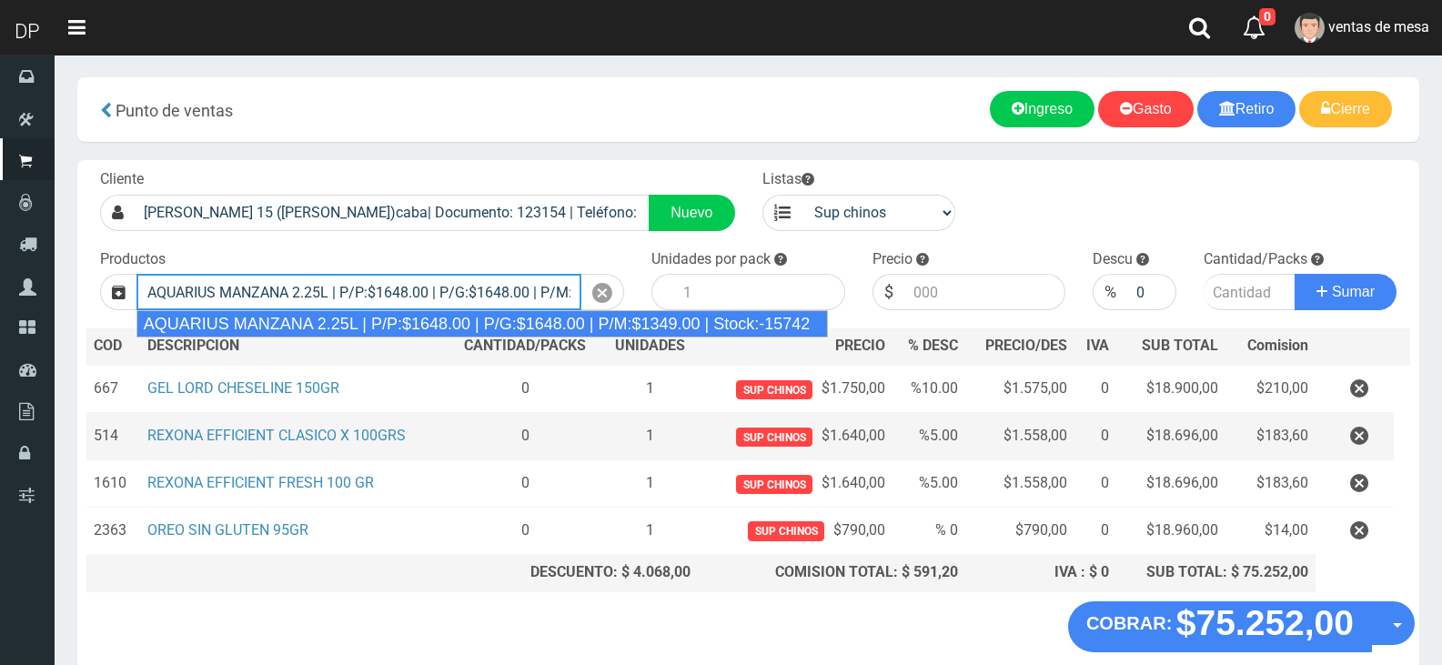
type input "AQUARIUS MANZANA 2.25L | P/P:$1648.00 | P/G:$1648.00 | P/M:$1349.00 | Stock:-15…"
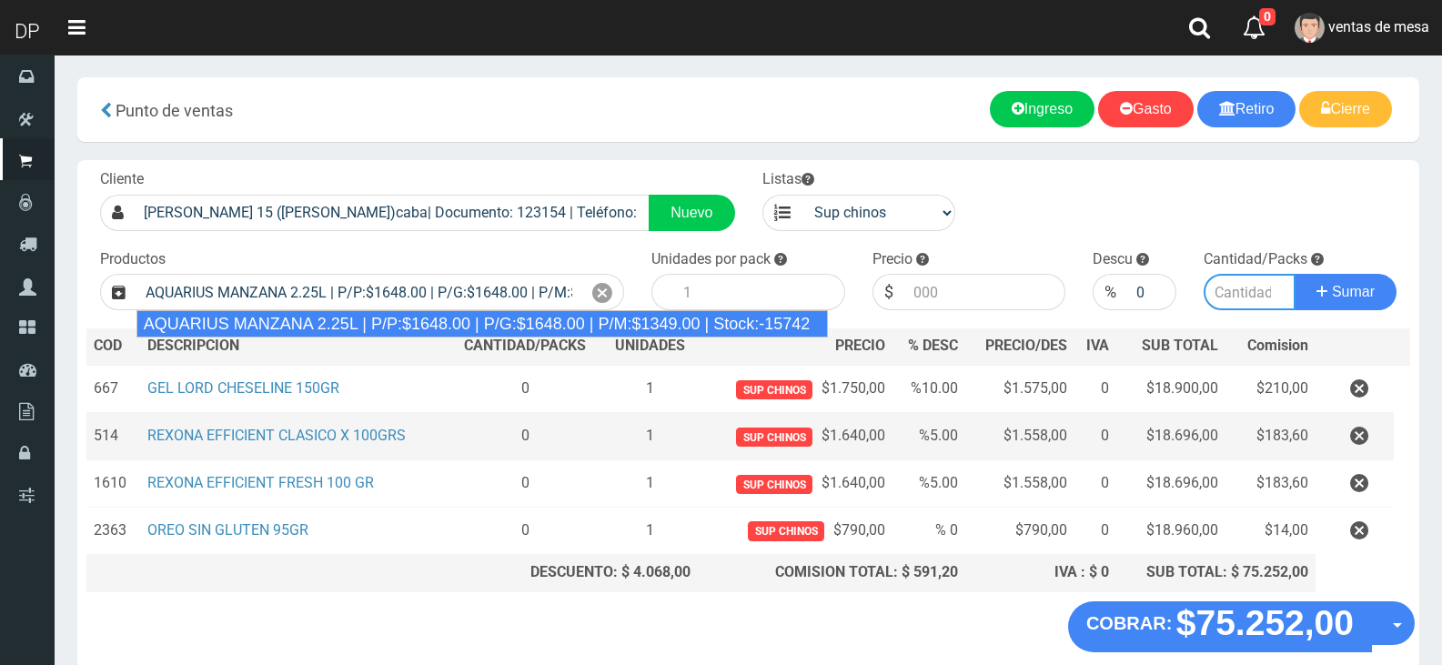
type input "6"
type input "1648.00"
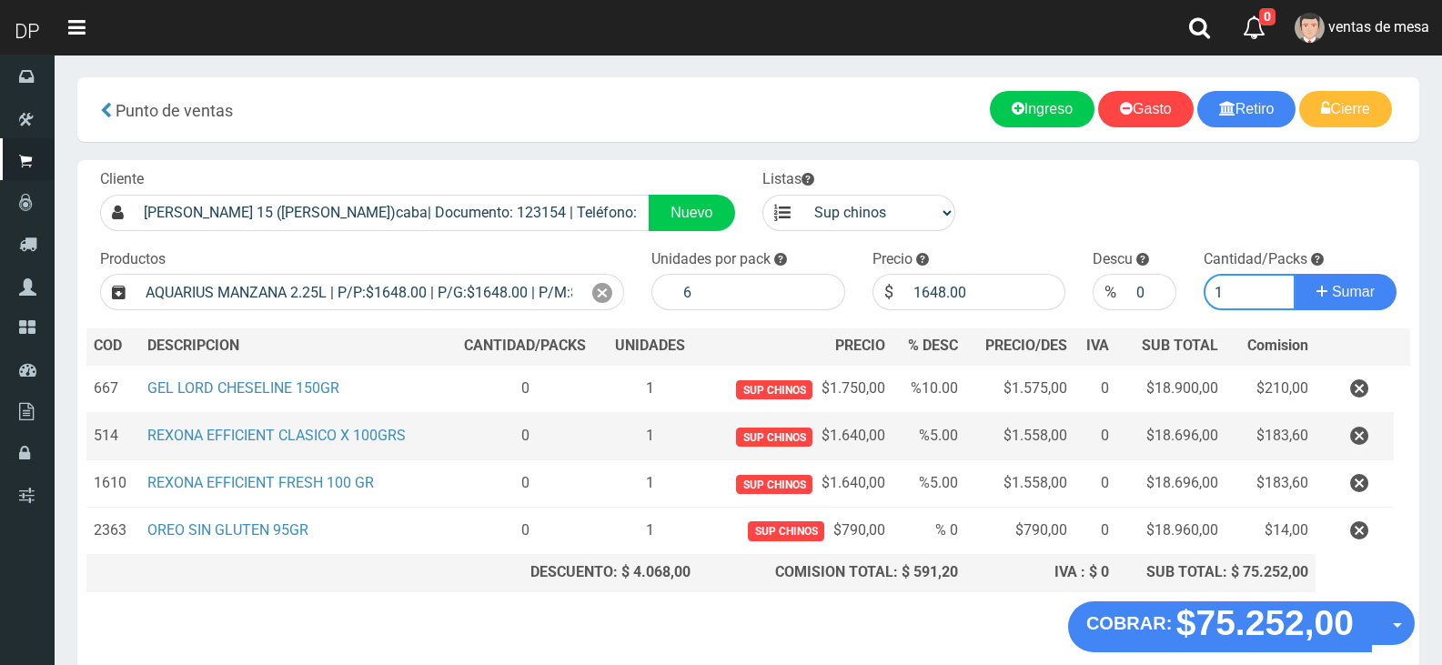
type input "1"
click at [1295, 274] on button "Sumar" at bounding box center [1346, 292] width 102 height 36
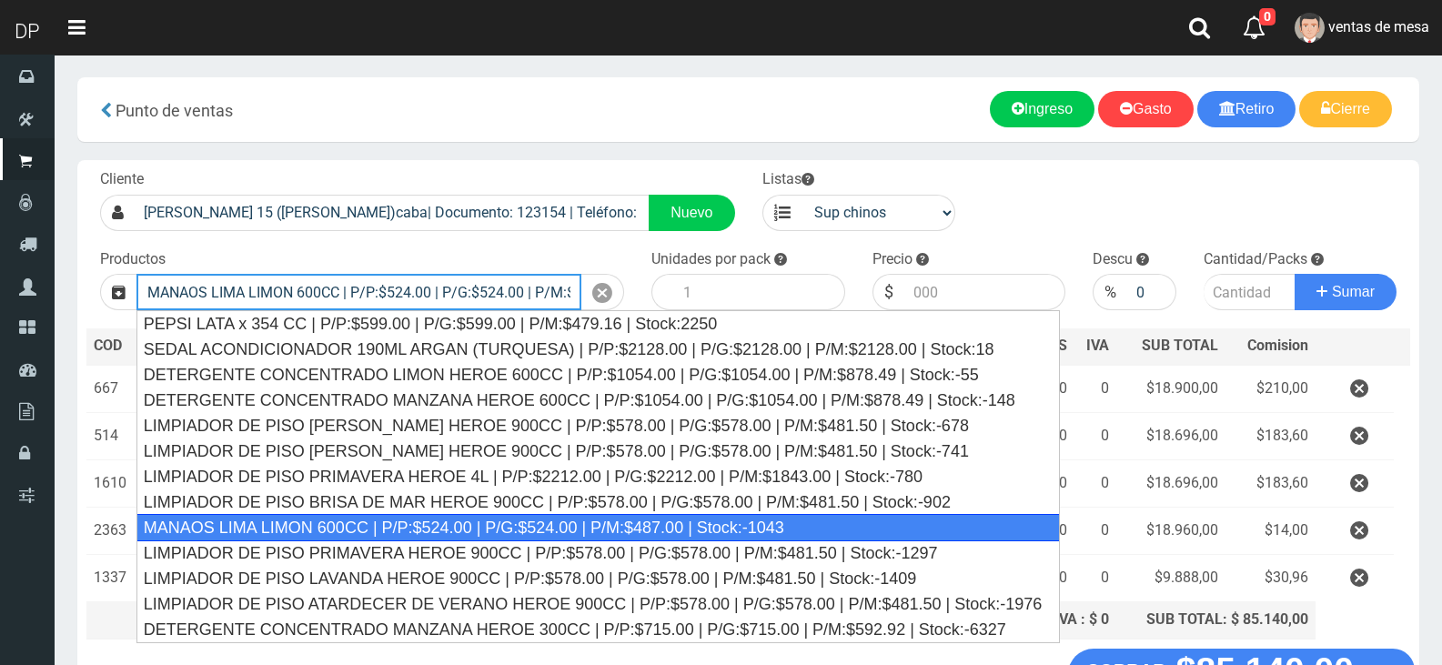
type input "MANAOS LIMA LIMON 600CC | P/P:$524.00 | P/G:$524.00 | P/M:$487.00 | Stock:-1043"
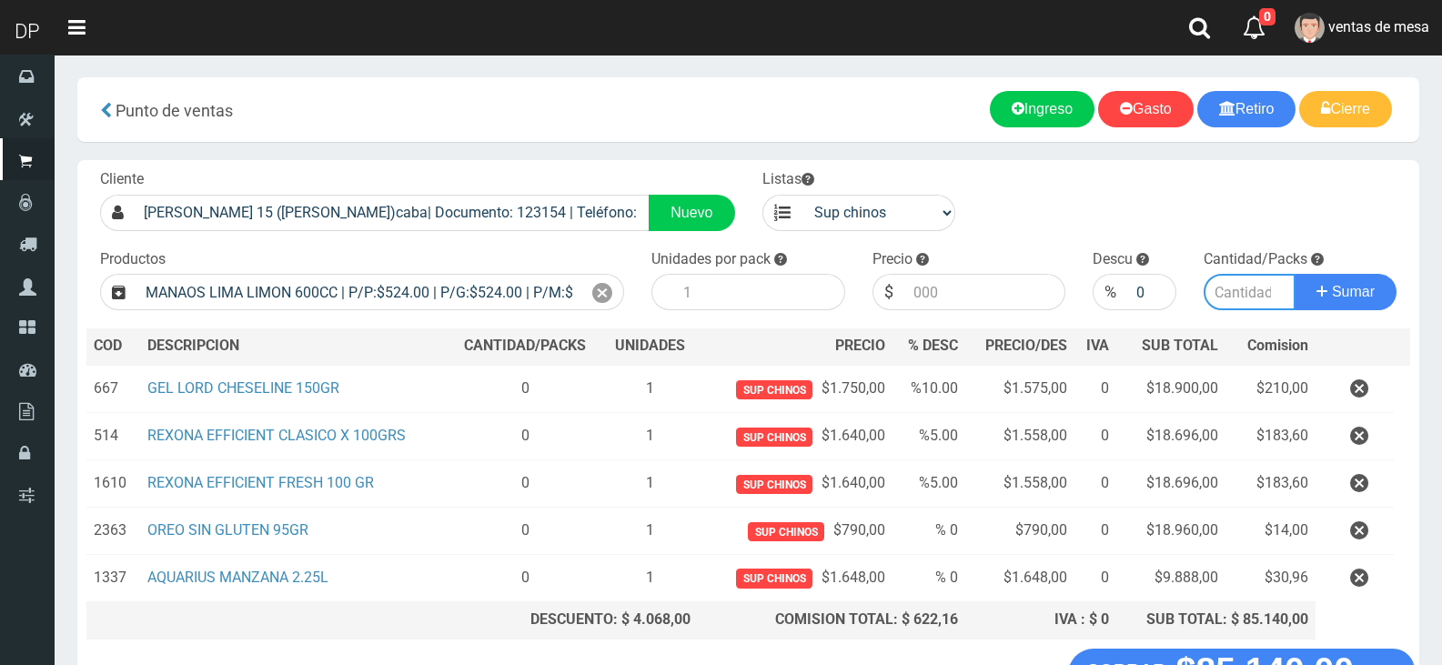
type input "12"
type input "524.00"
type input "1"
click at [1295, 274] on button "Sumar" at bounding box center [1346, 292] width 102 height 36
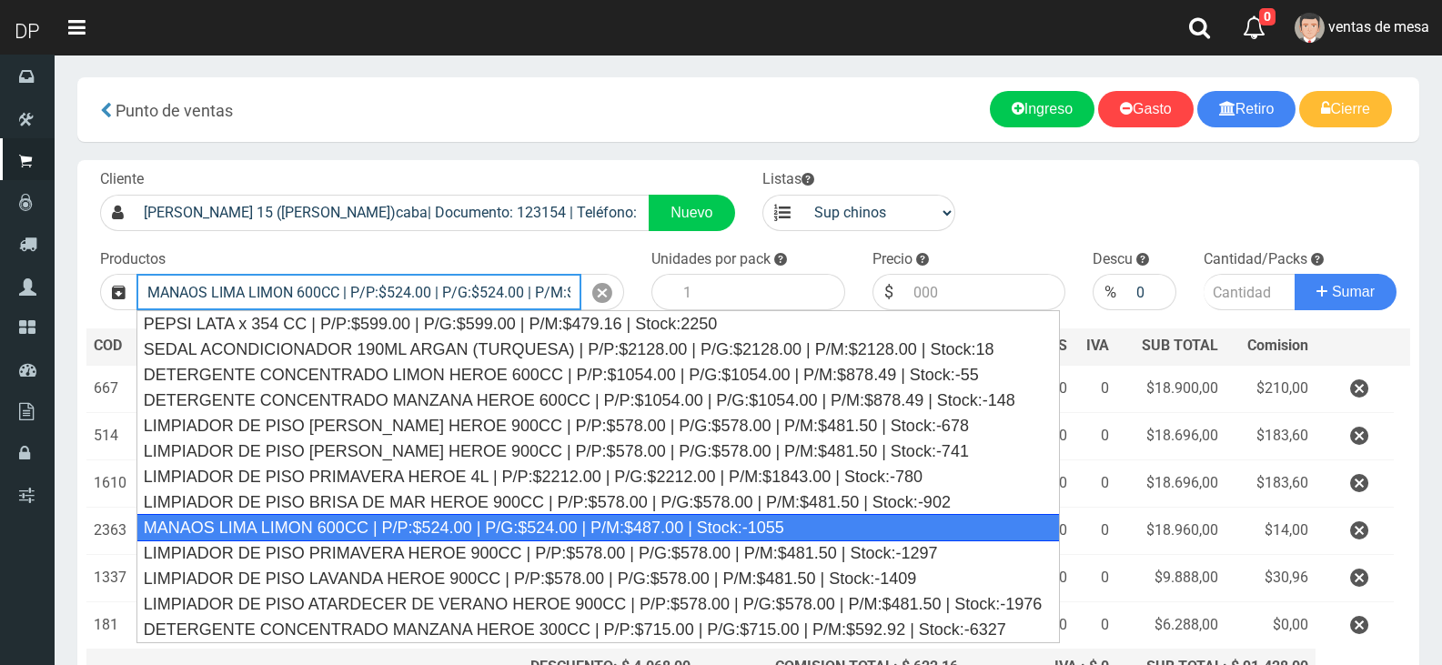
type input "MANAOS LIMA LIMON 600CC | P/P:$524.00 | P/G:$524.00 | P/M:$487.00 | Stock:-1055"
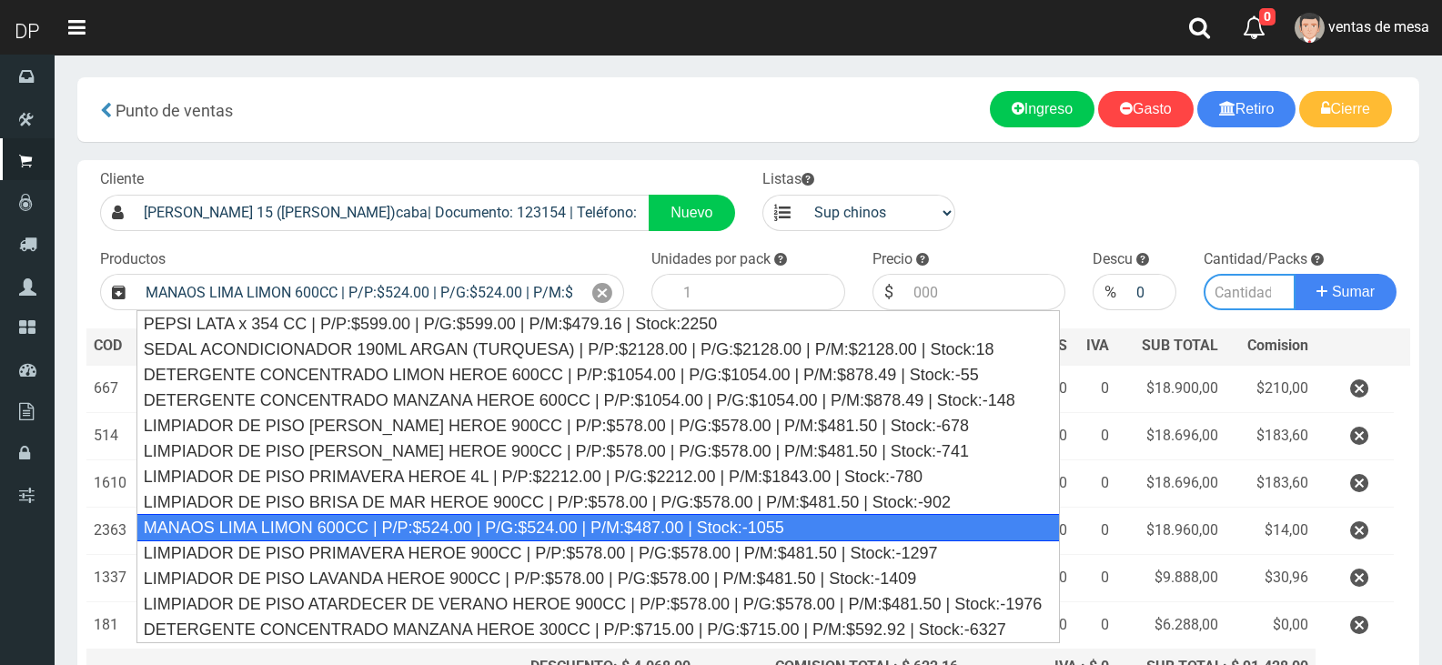
type input "12"
type input "524.00"
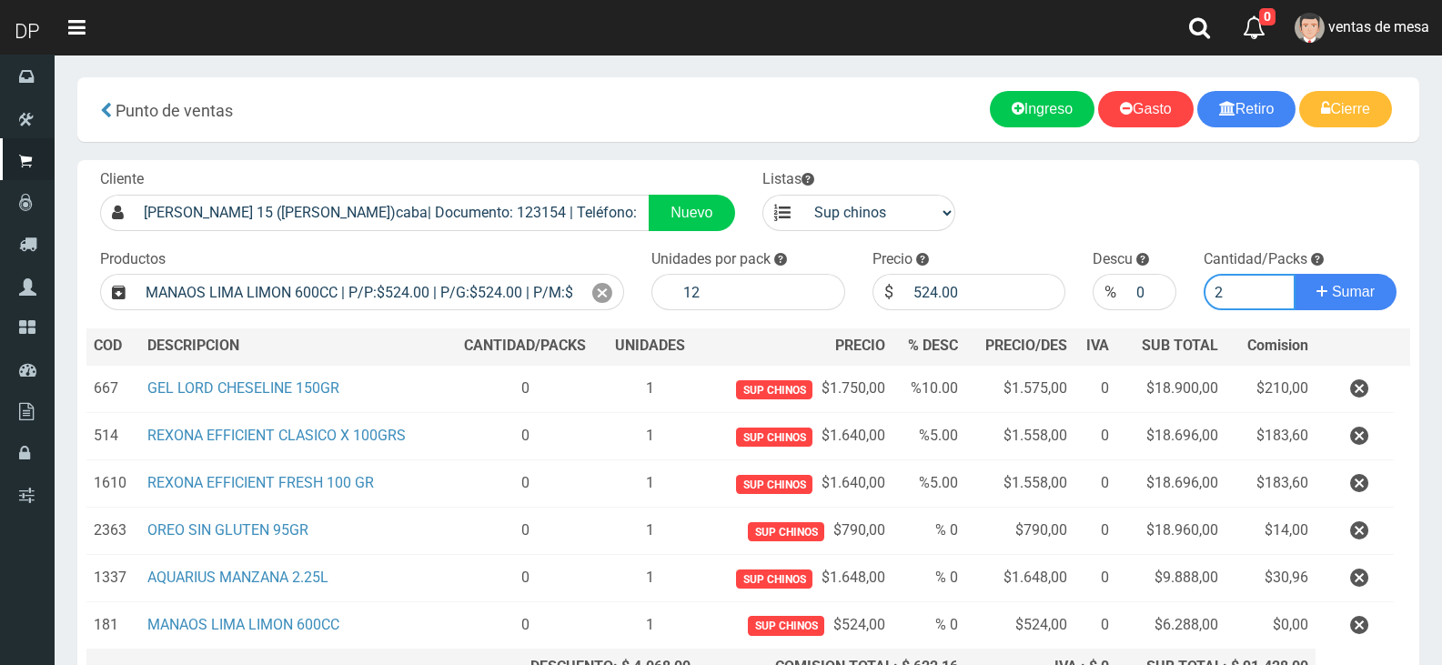
type input "2"
click at [1295, 274] on button "Sumar" at bounding box center [1346, 292] width 102 height 36
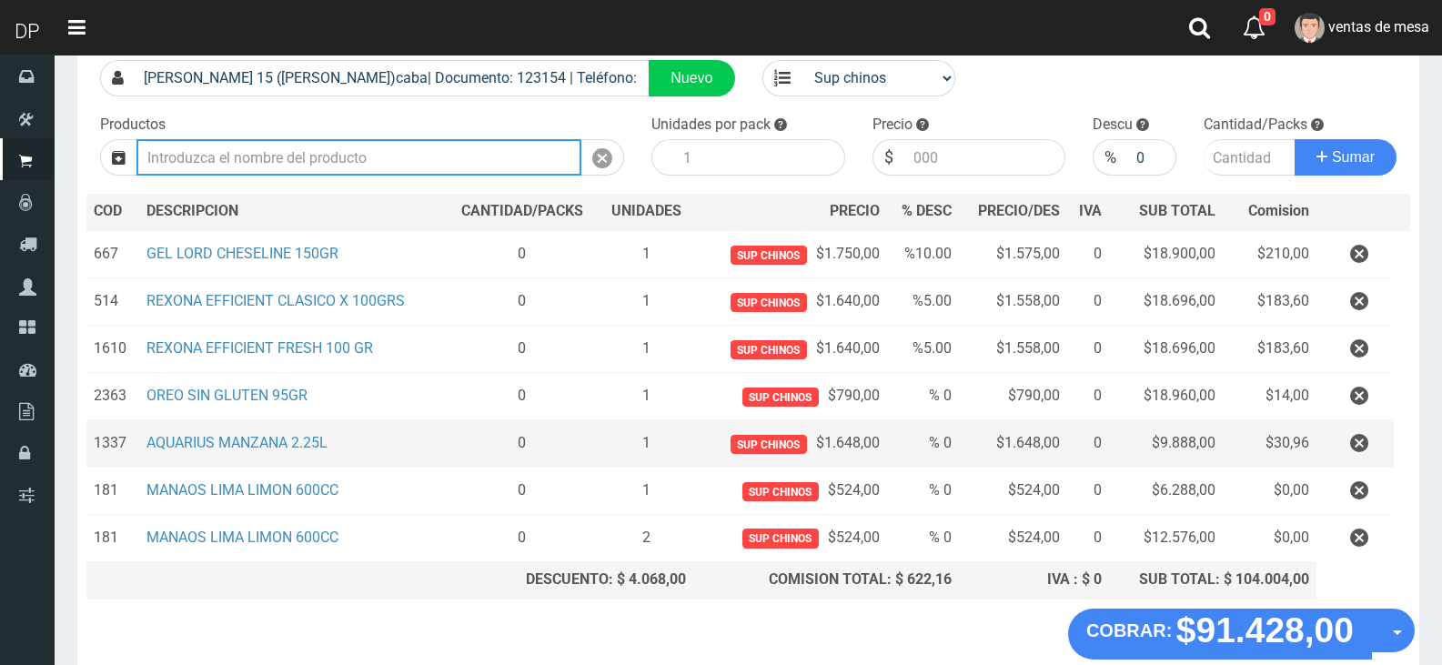
scroll to position [230, 0]
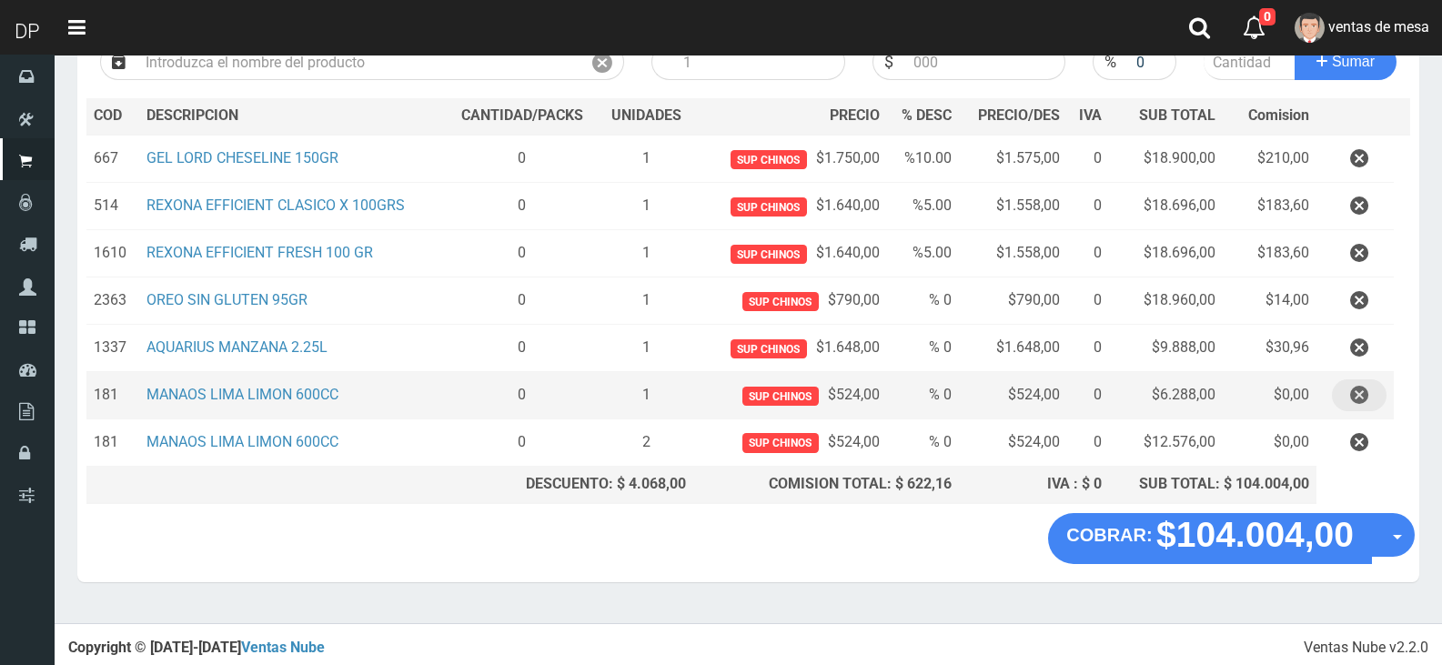
click at [1346, 399] on button "button" at bounding box center [1359, 395] width 55 height 32
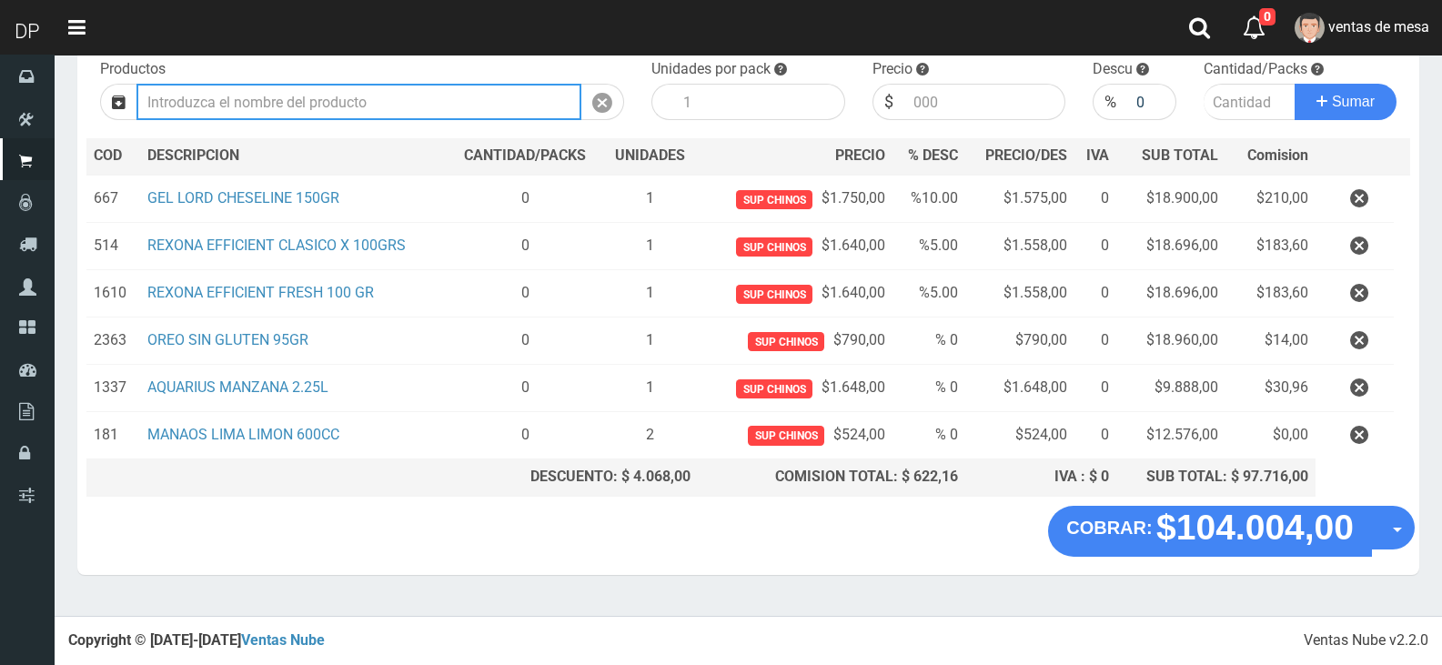
scroll to position [183, 0]
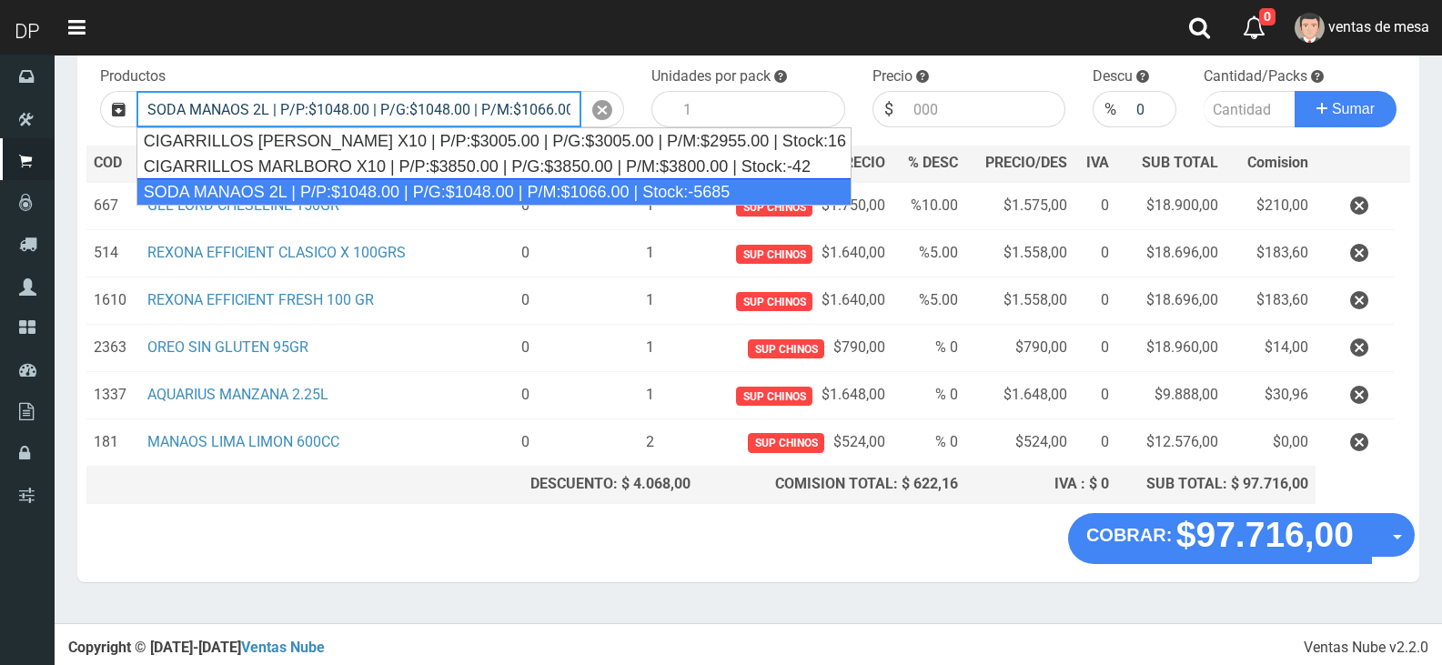
type input "SODA MANAOS 2L | P/P:$1048.00 | P/G:$1048.00 | P/M:$1066.00 | Stock:-5685"
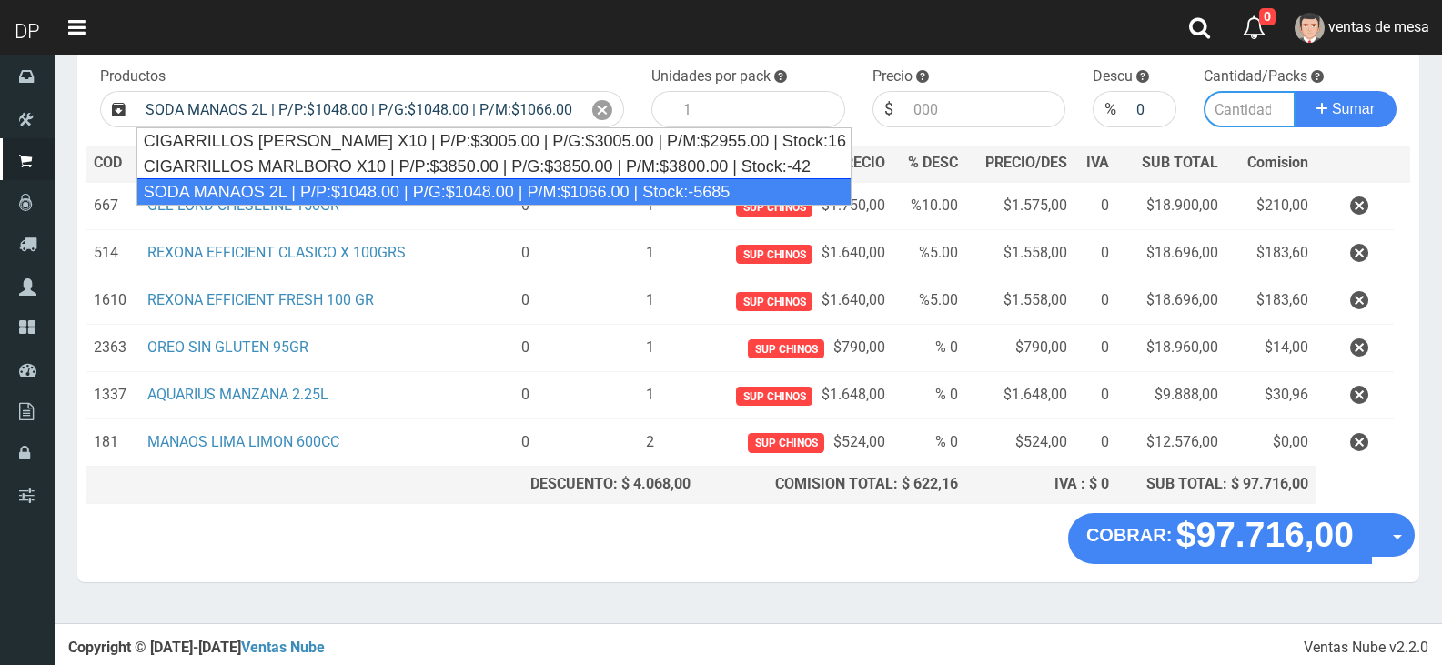
type input "6"
type input "1048.00"
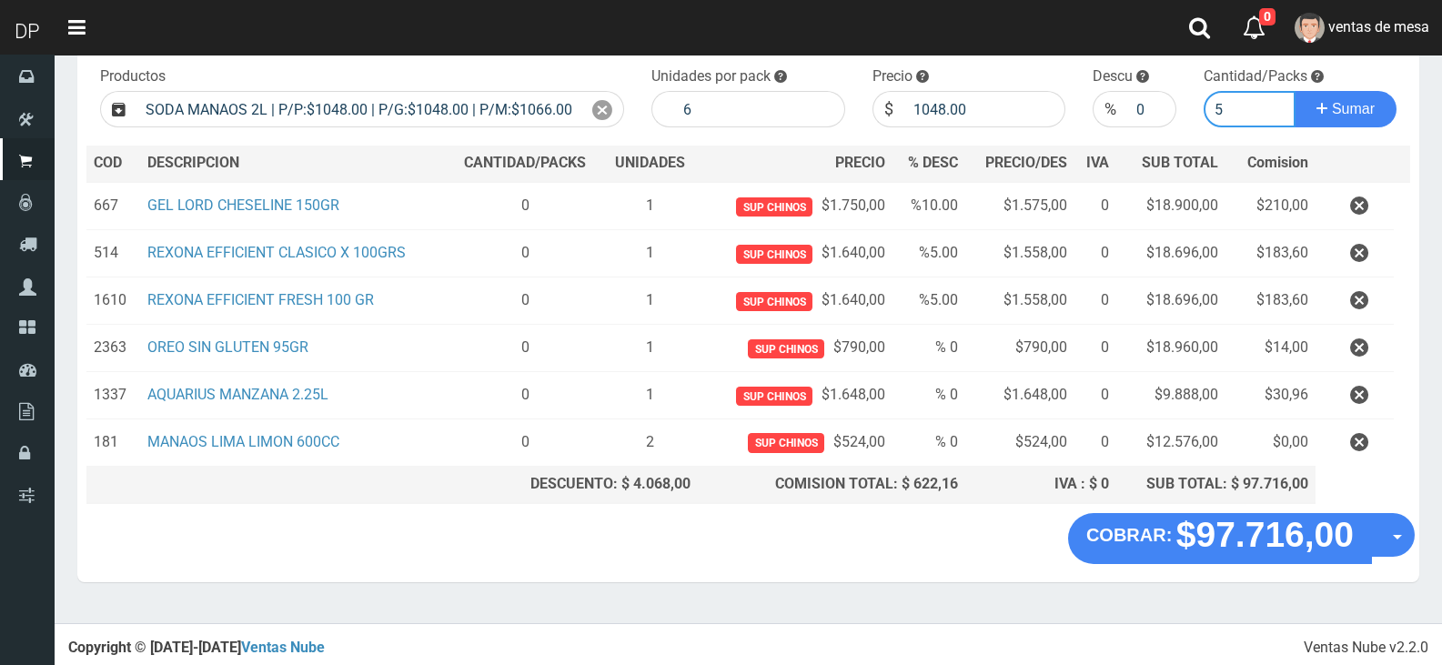
type input "5"
click at [1295, 91] on button "Sumar" at bounding box center [1346, 109] width 102 height 36
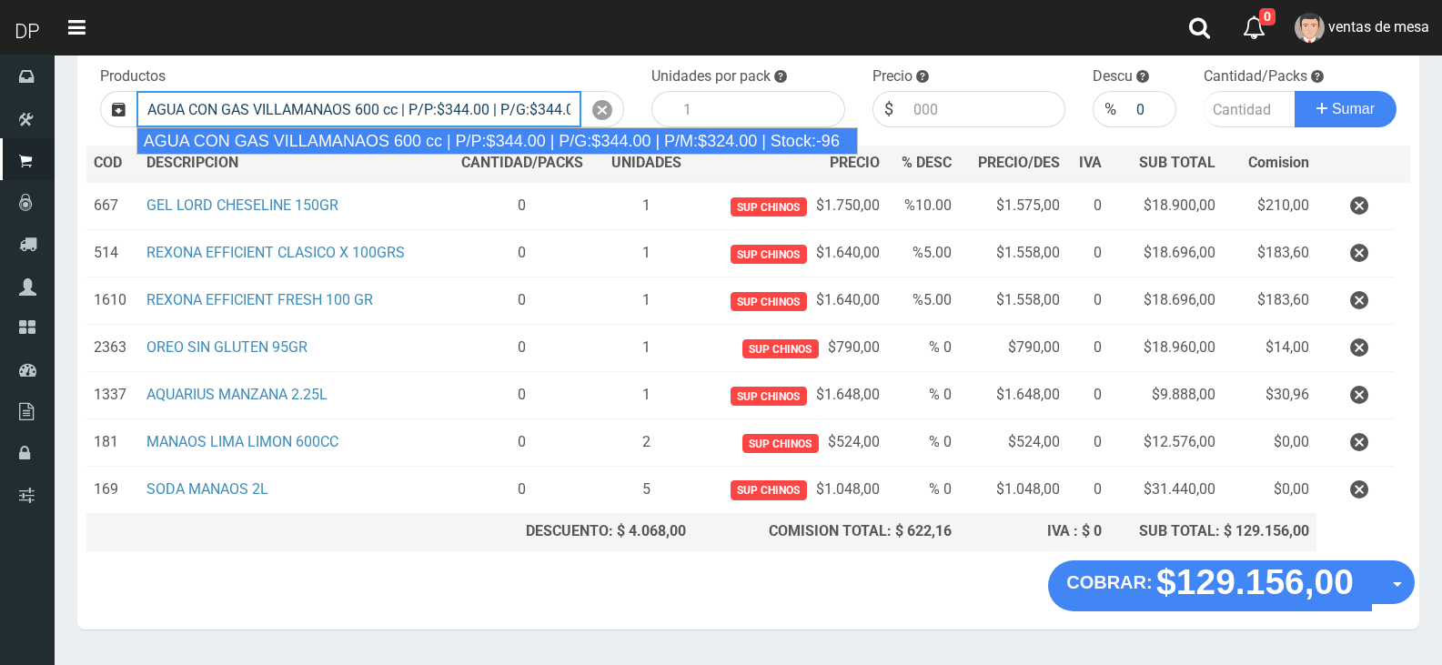
type input "AGUA CON GAS VILLAMANAOS 600 cc | P/P:$344.00 | P/G:$344.00 | P/M:$324.00 | Sto…"
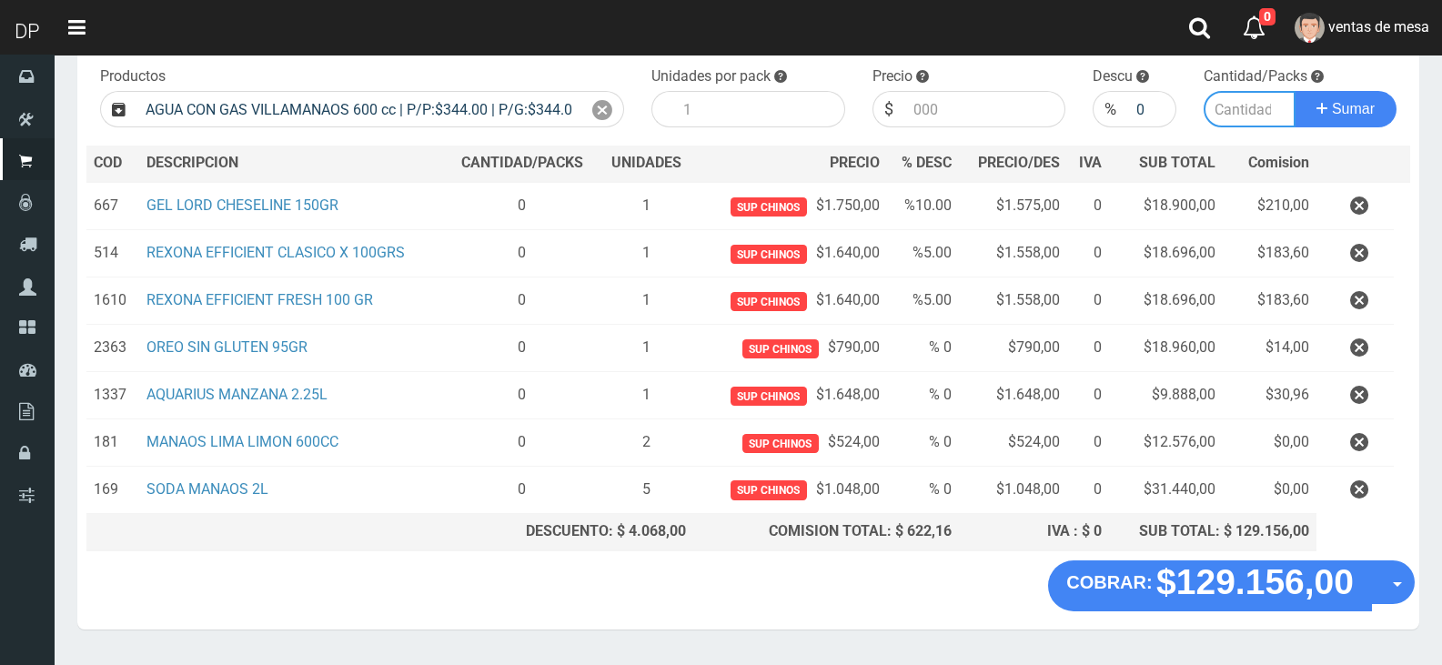
type input "12"
type input "344.00"
type input "2"
click at [1295, 91] on button "Sumar" at bounding box center [1346, 109] width 102 height 36
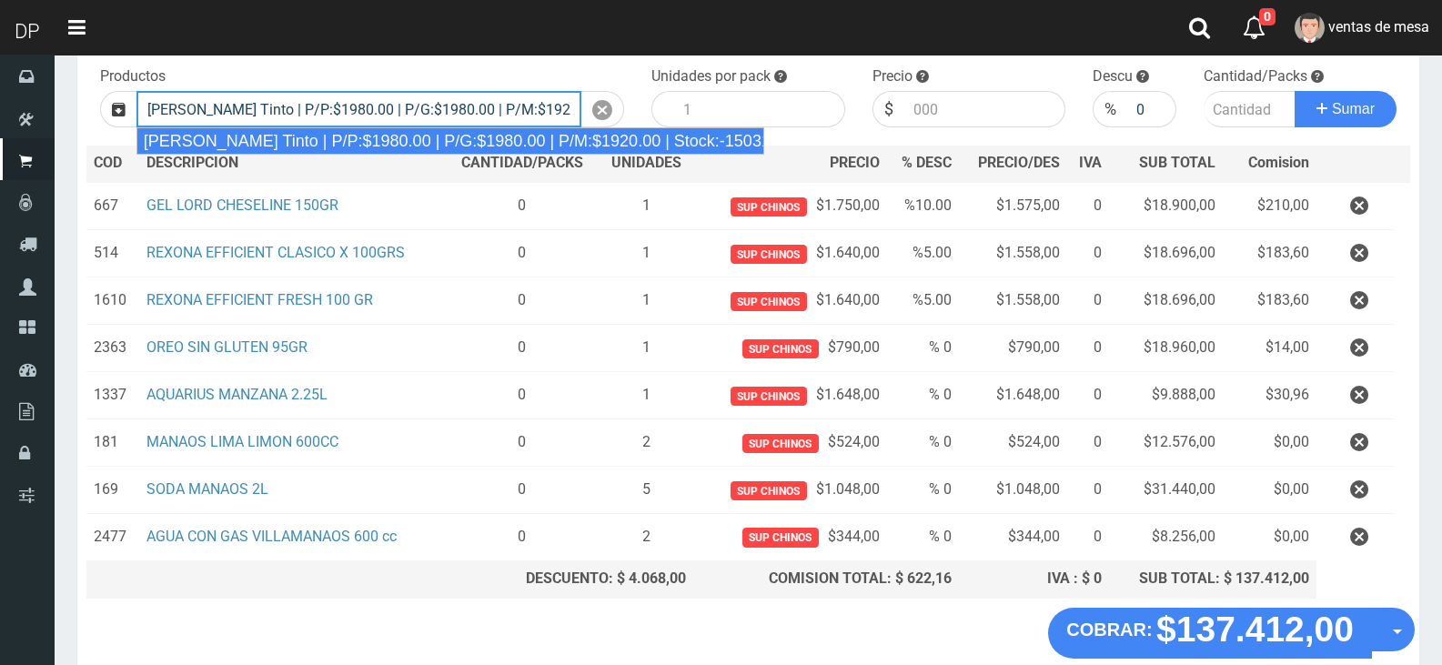
type input "Viñas de Balbo Tinto | P/P:$1980.00 | P/G:$1980.00 | P/M:$1920.00 | Stock:-15031"
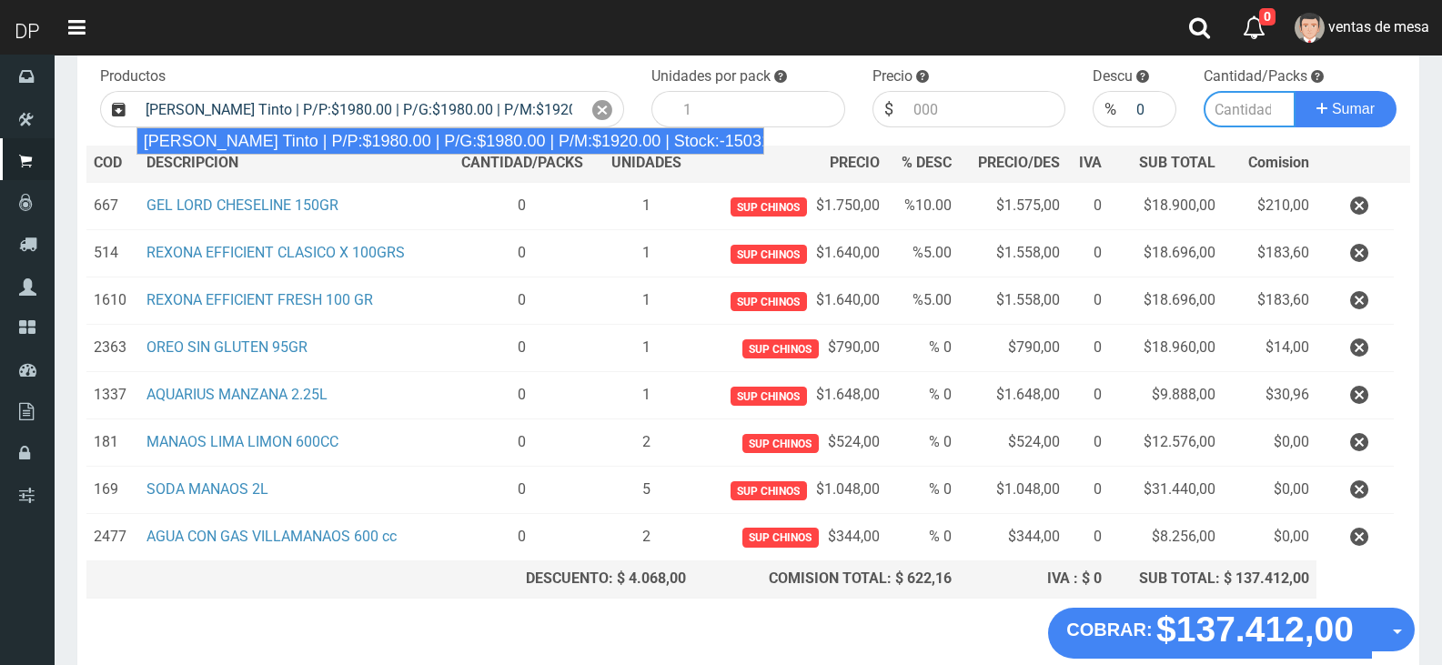
type input "6"
type input "1980.00"
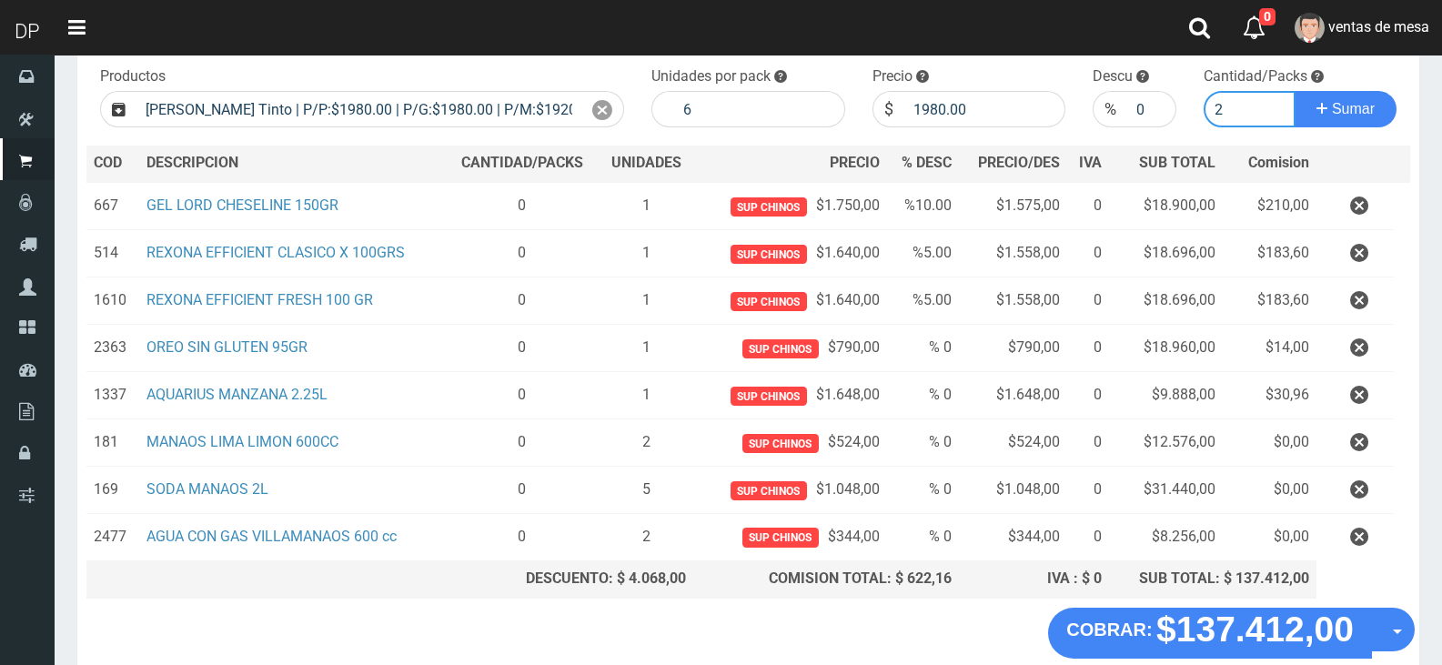
type input "3"
click at [1295, 91] on button "Sumar" at bounding box center [1346, 109] width 102 height 36
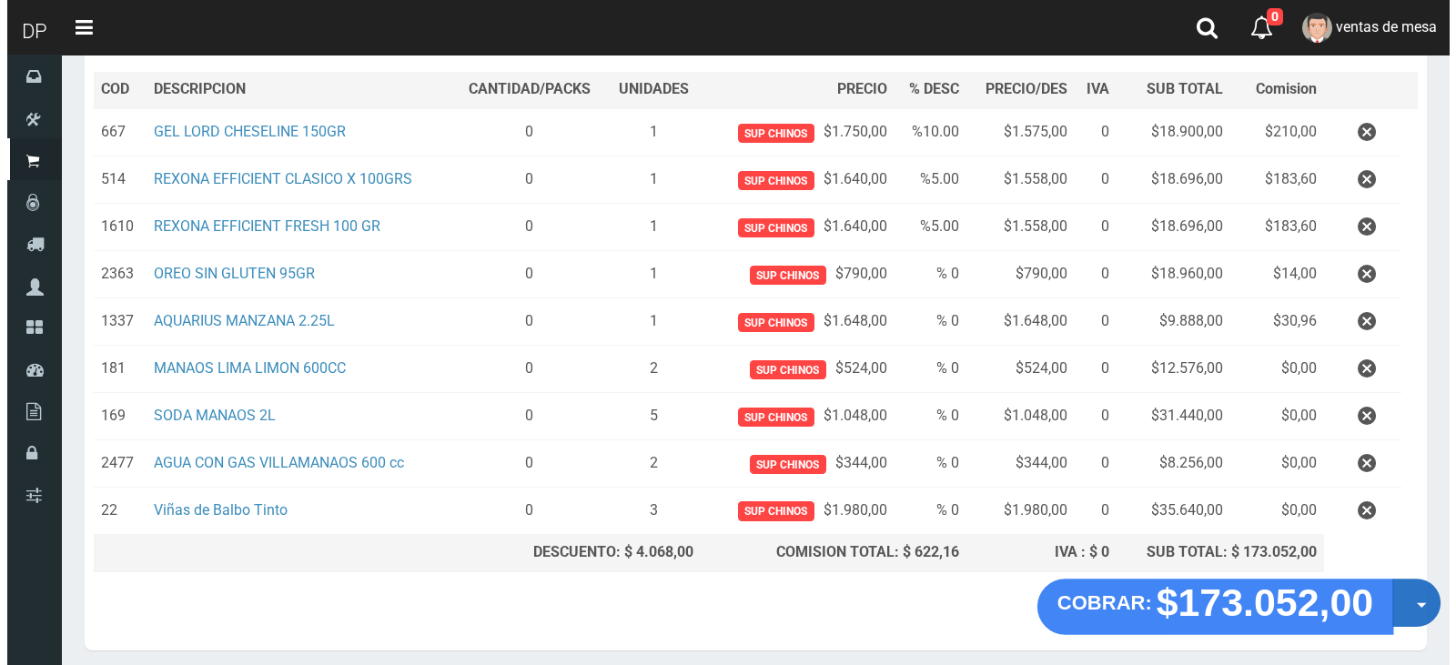
scroll to position [325, 0]
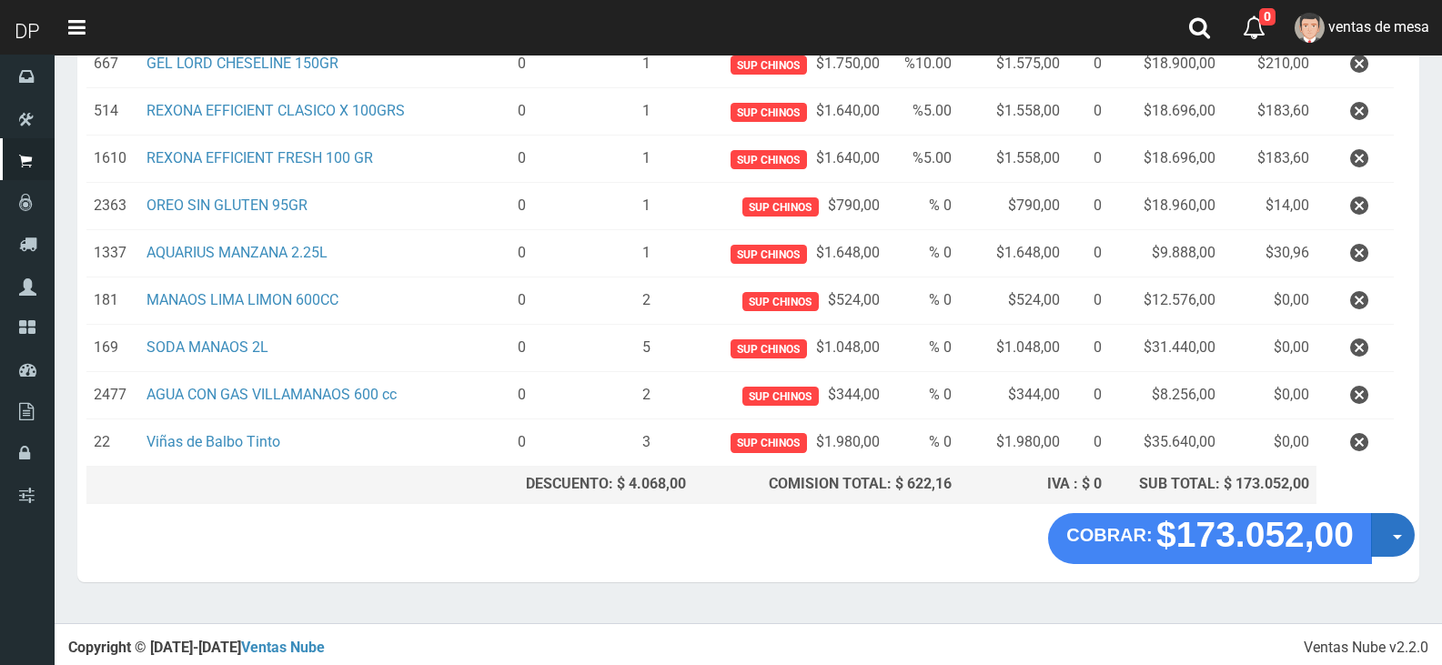
click at [1412, 539] on button "Opciones" at bounding box center [1393, 535] width 44 height 44
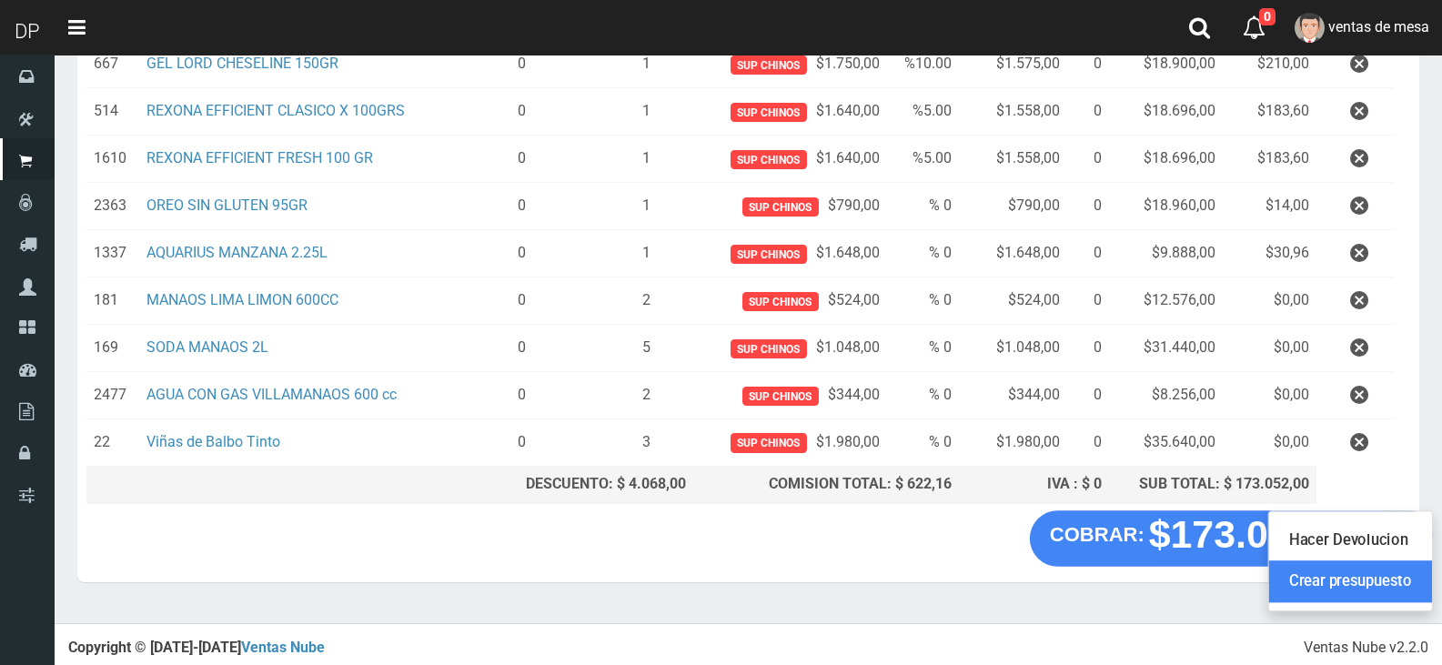
click at [1362, 590] on link "Crear presupuesto" at bounding box center [1350, 581] width 163 height 42
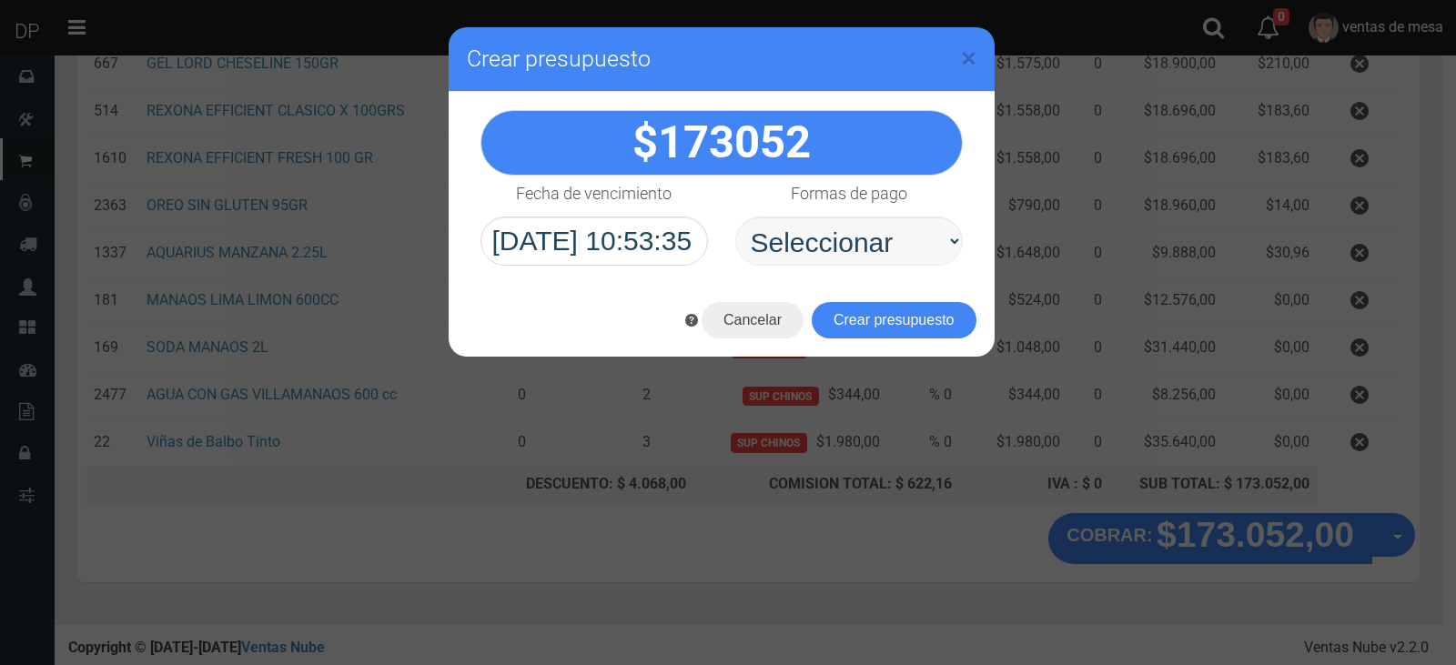
click at [887, 245] on select "Seleccionar Efectivo Tarjeta de Crédito Depósito Débito" at bounding box center [848, 241] width 227 height 49
select select "Efectivo"
click at [735, 217] on select "Seleccionar Efectivo Tarjeta de Crédito Depósito Débito" at bounding box center [848, 241] width 227 height 49
drag, startPoint x: 887, startPoint y: 260, endPoint x: 896, endPoint y: 312, distance: 52.7
click at [896, 312] on button "Crear presupuesto" at bounding box center [894, 320] width 165 height 36
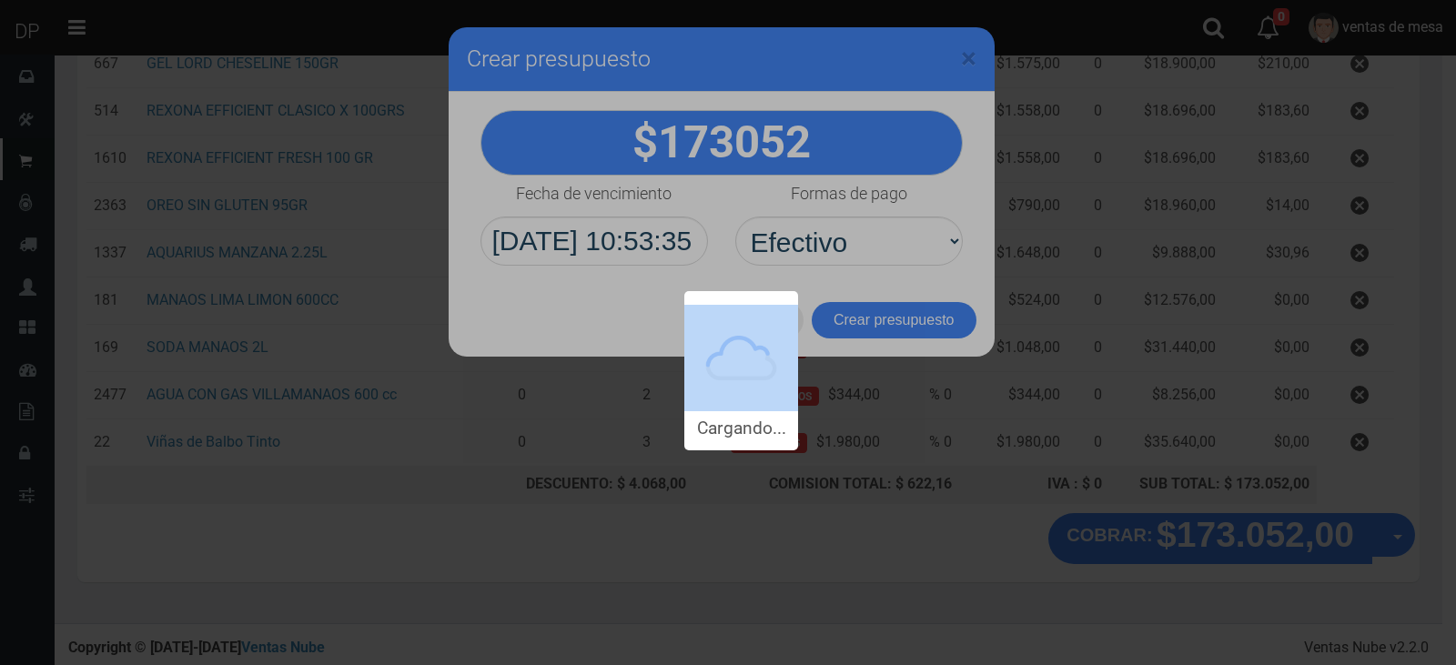
click at [896, 312] on div "Cargando..." at bounding box center [728, 225] width 1456 height 450
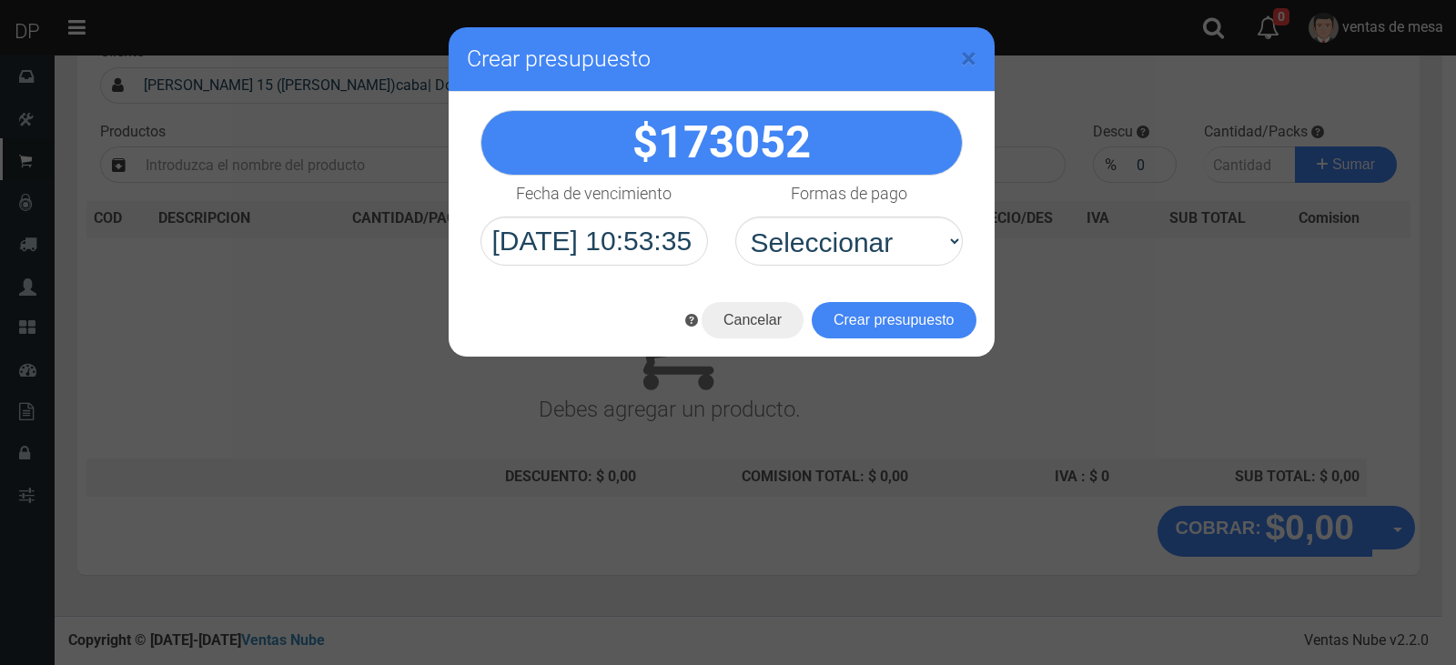
scroll to position [0, 0]
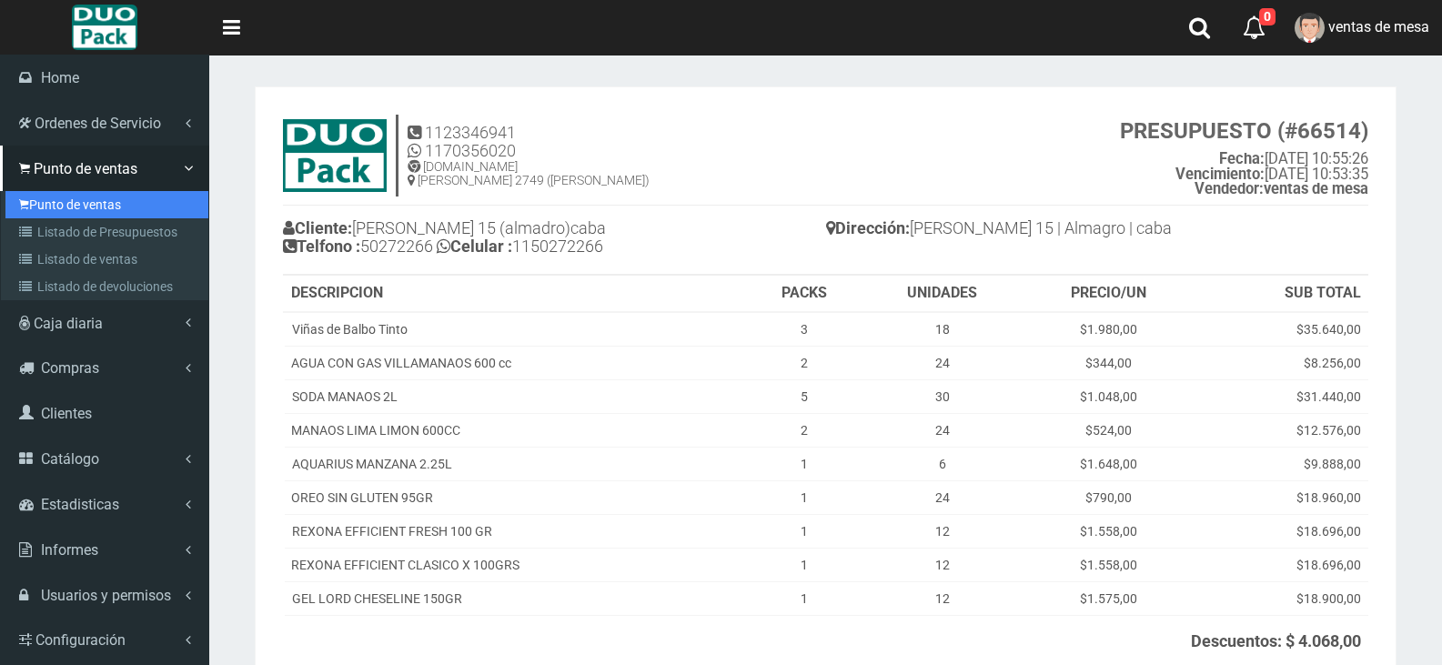
click at [126, 197] on link "Punto de ventas" at bounding box center [106, 204] width 203 height 27
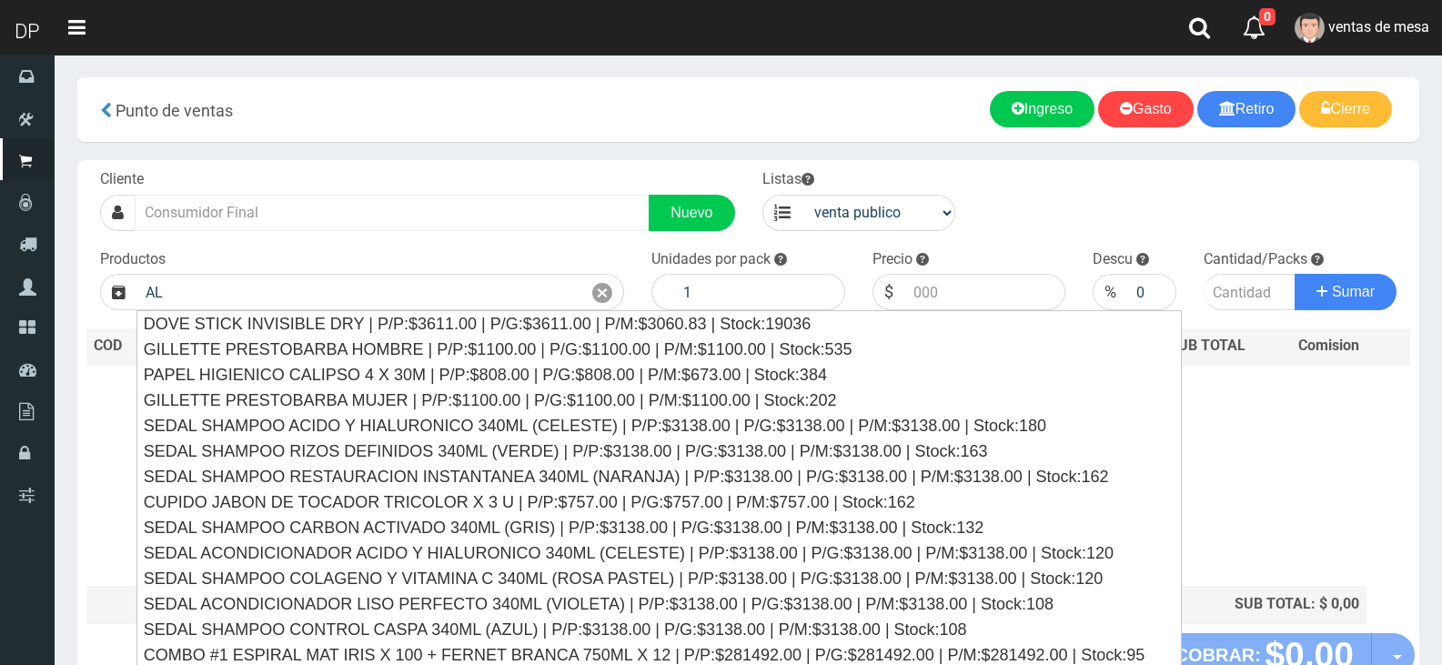
type input "AL"
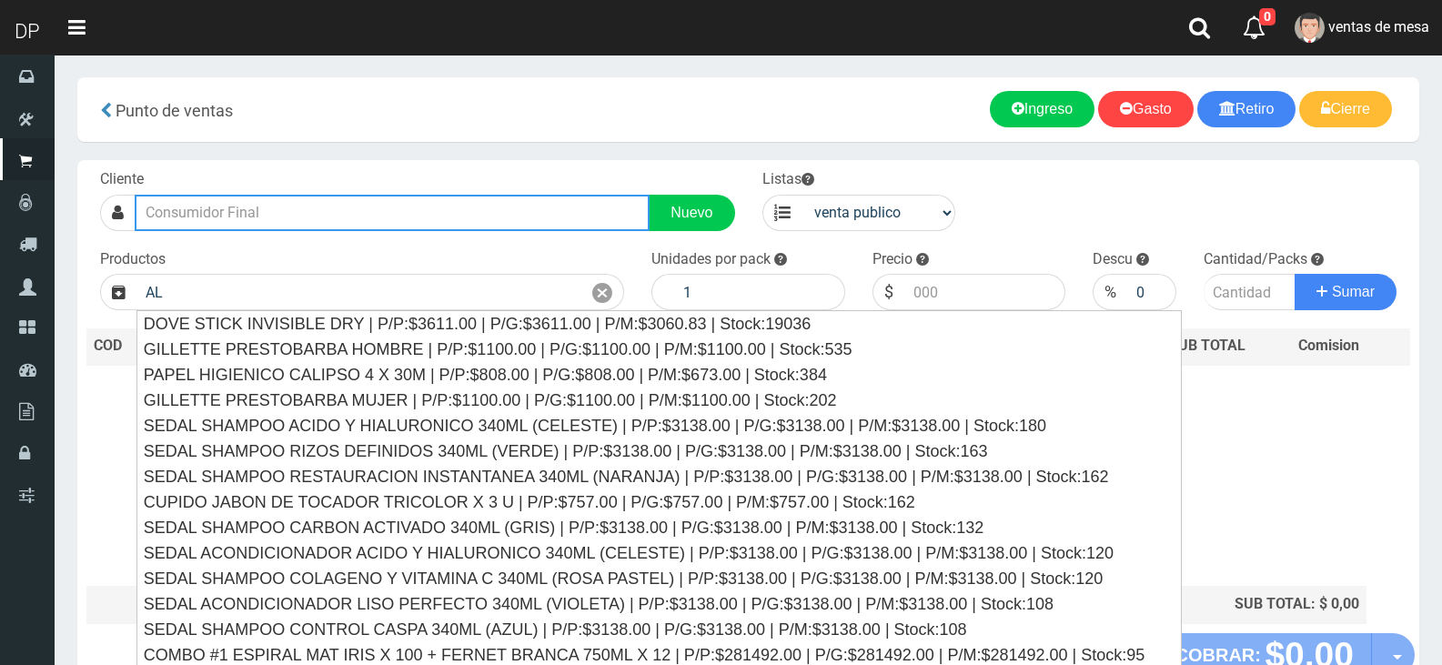
click at [302, 197] on input "text" at bounding box center [392, 213] width 515 height 36
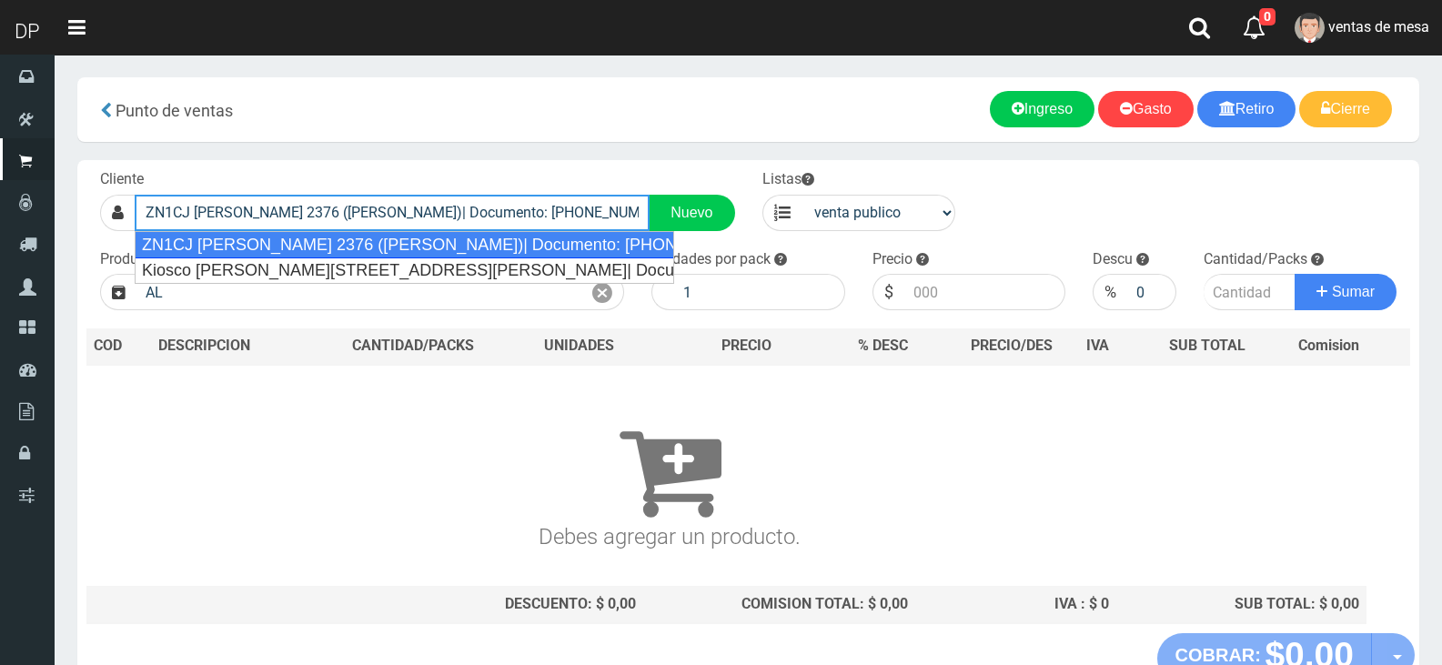
type input "ZN1CJ [PERSON_NAME] 2376 ([PERSON_NAME])| Documento: [PHONE_NUMBER] | Teléfono:"
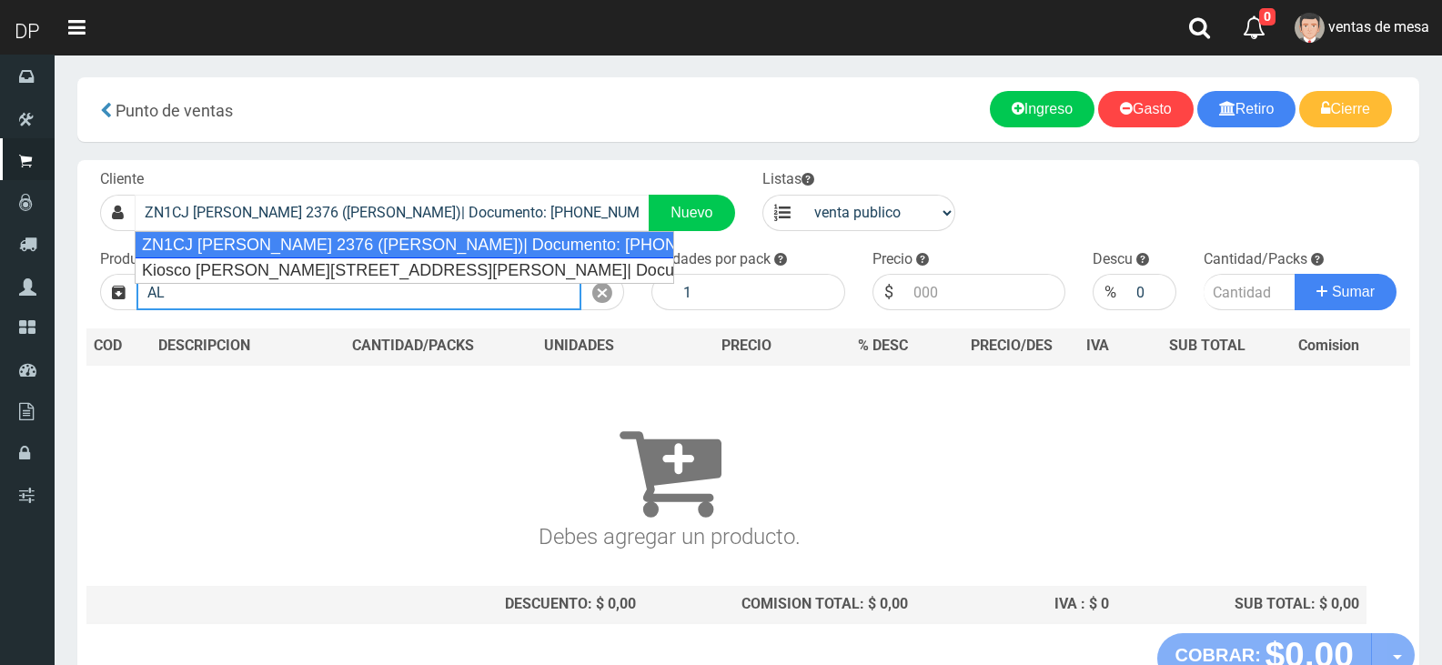
select select "2"
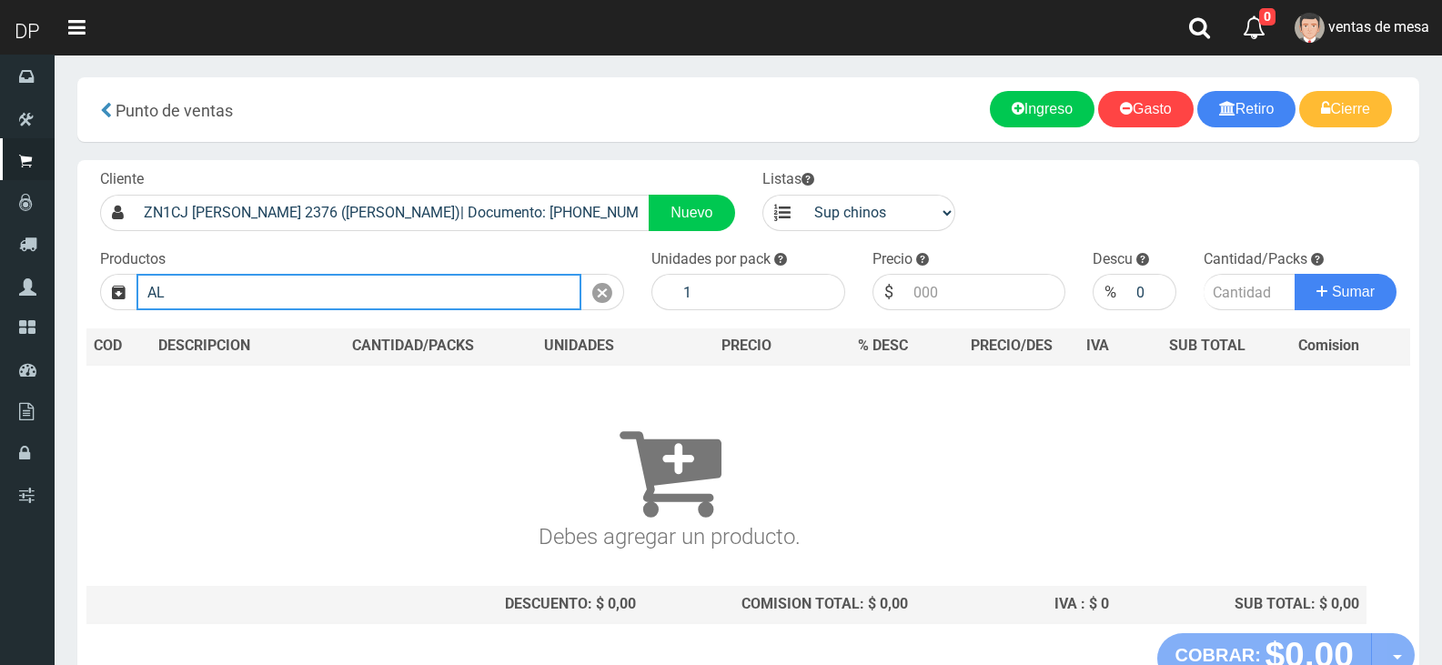
type input "A"
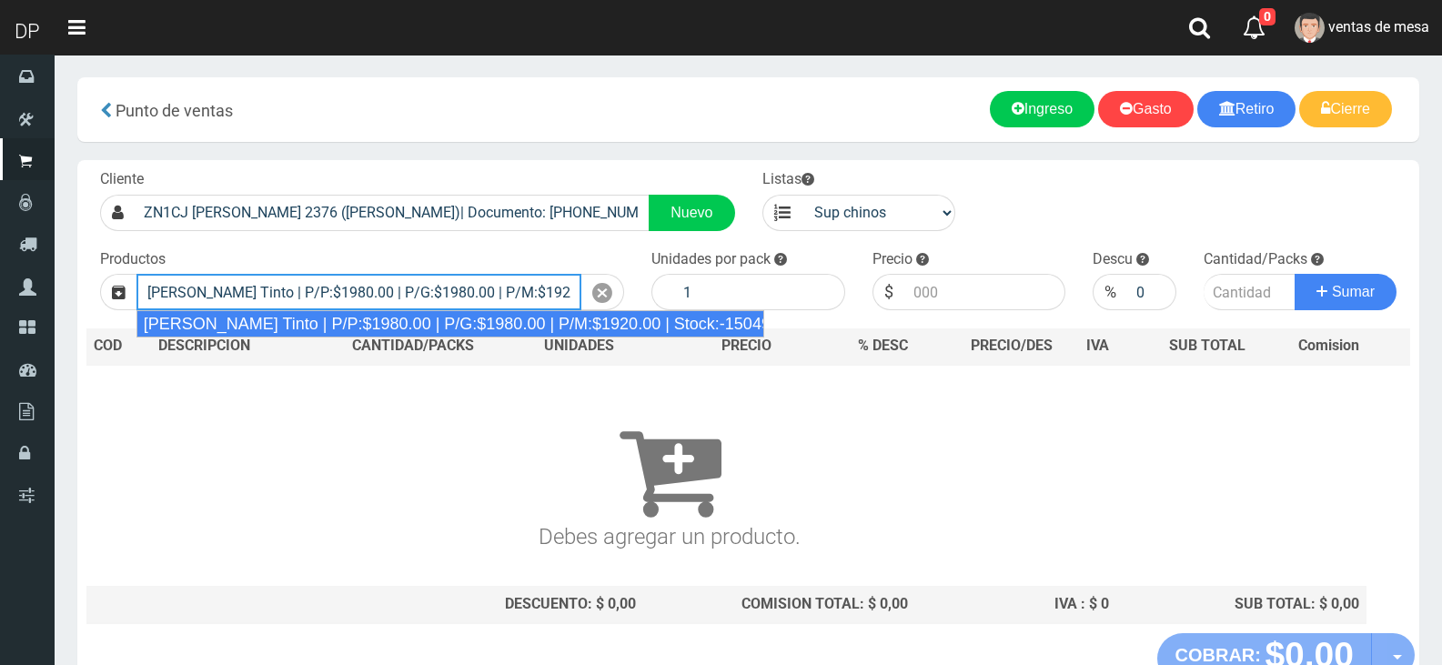
type input "[PERSON_NAME] Tinto | P/P:$1980.00 | P/G:$1980.00 | P/M:$1920.00 | Stock:-15049"
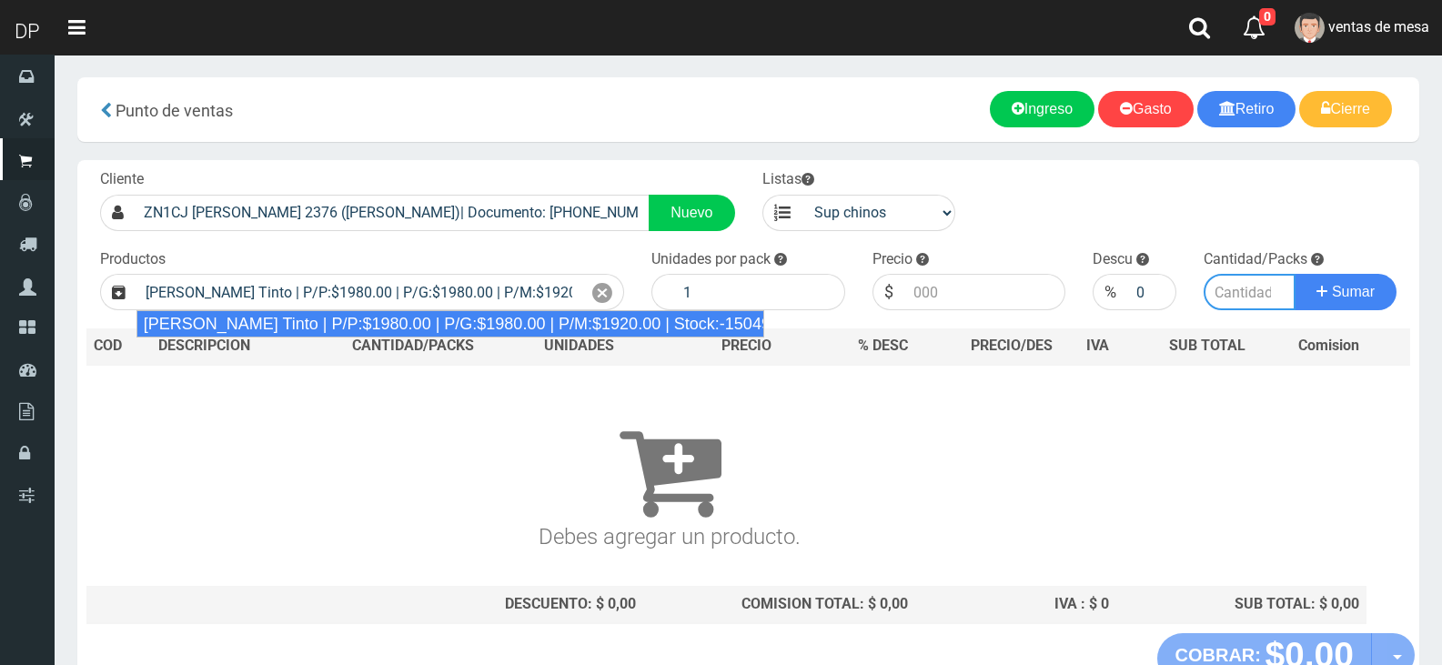
type input "6"
type input "1980.00"
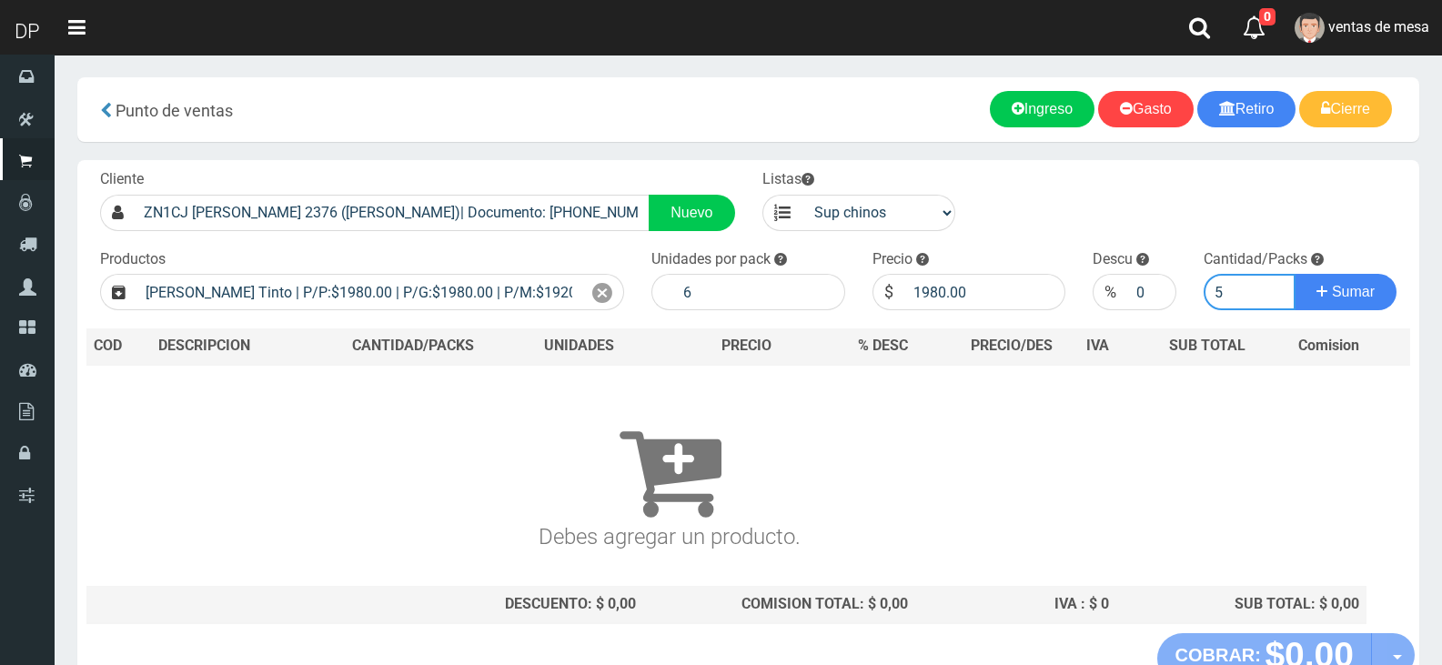
type input "5"
click at [1295, 274] on button "Sumar" at bounding box center [1346, 292] width 102 height 36
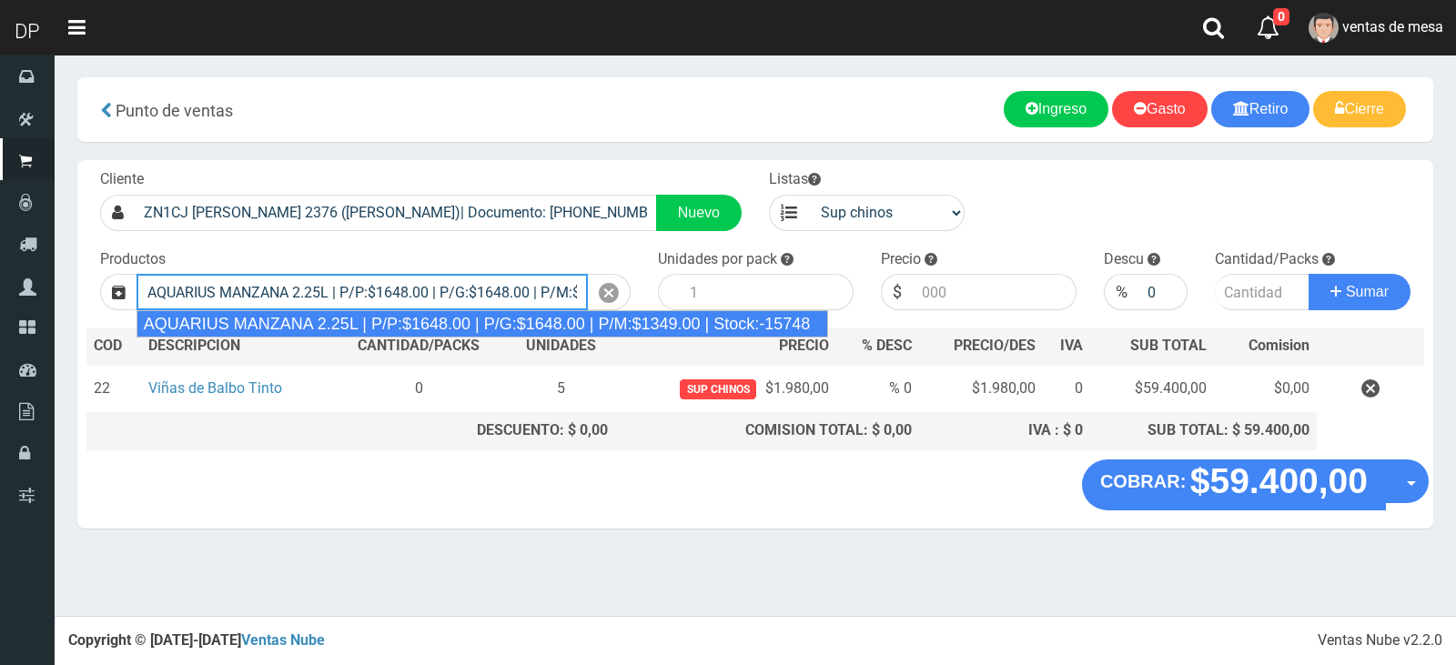
type input "AQUARIUS MANZANA 2.25L | P/P:$1648.00 | P/G:$1648.00 | P/M:$1349.00 | Stock:-15…"
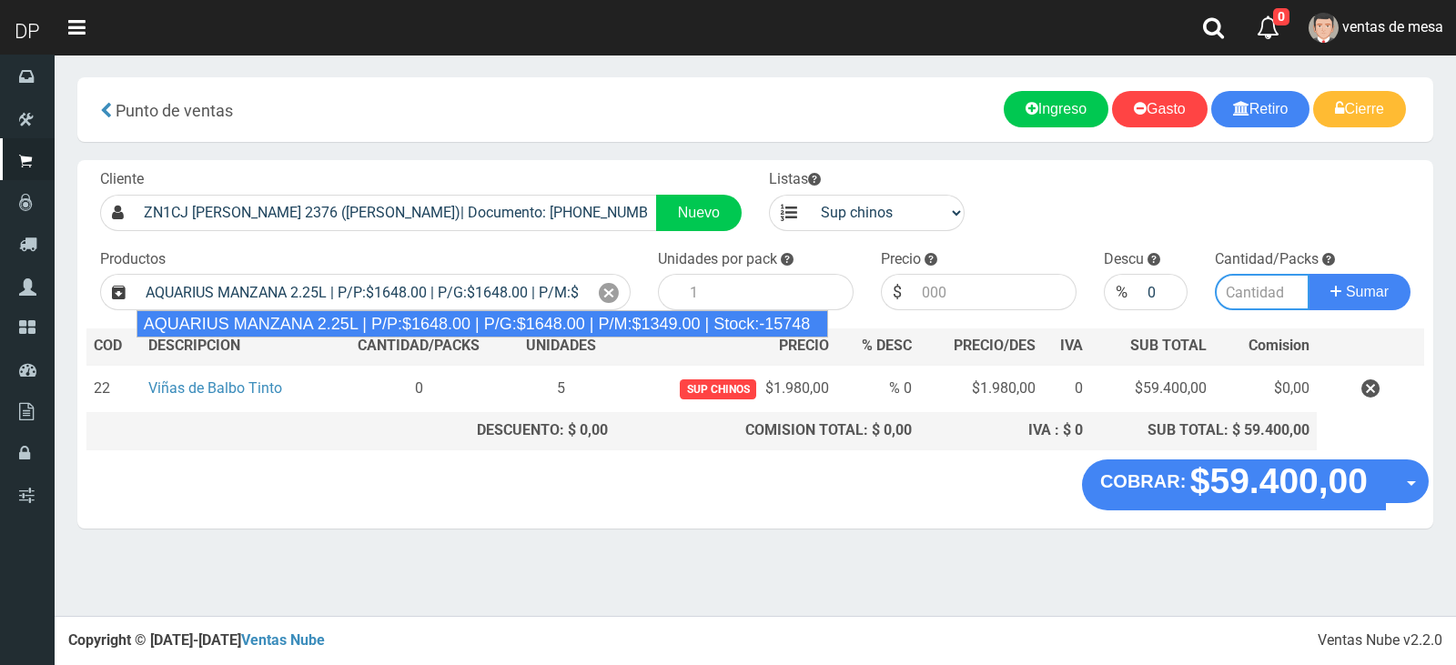
type input "6"
type input "1648.00"
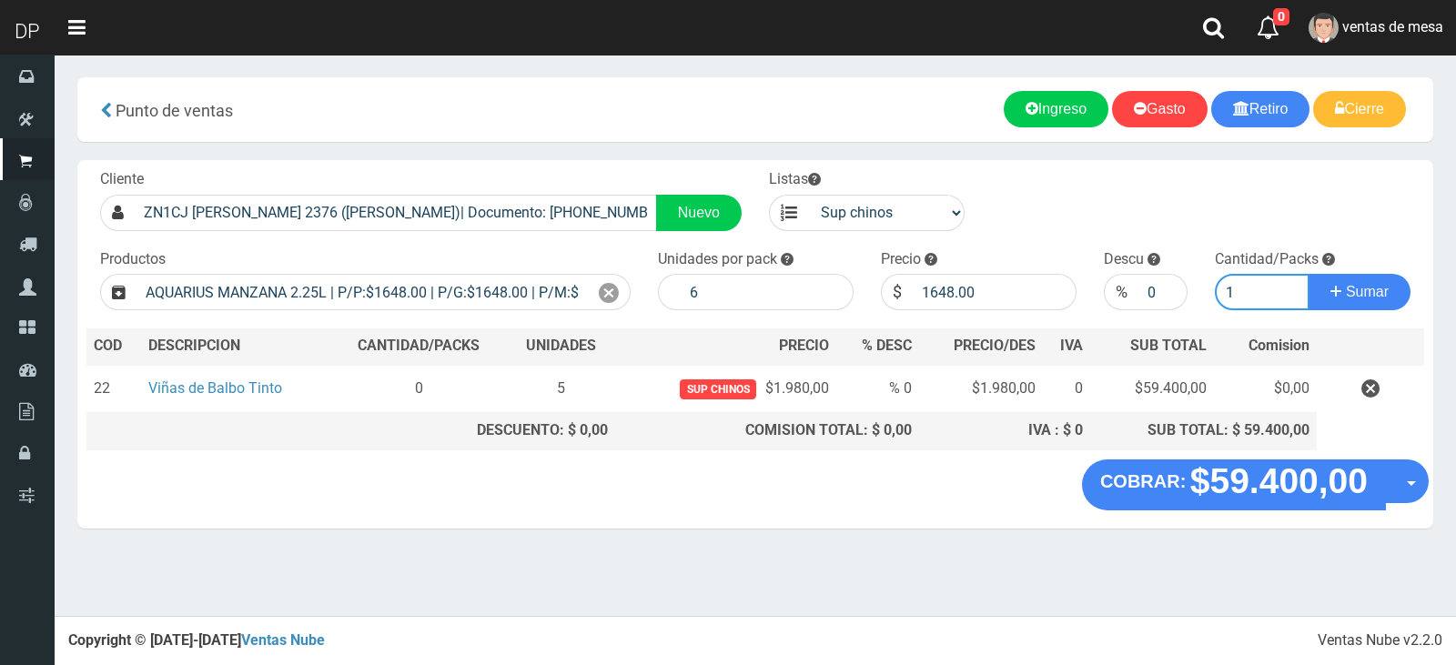
type input "1"
click at [1308, 274] on button "Sumar" at bounding box center [1359, 292] width 102 height 36
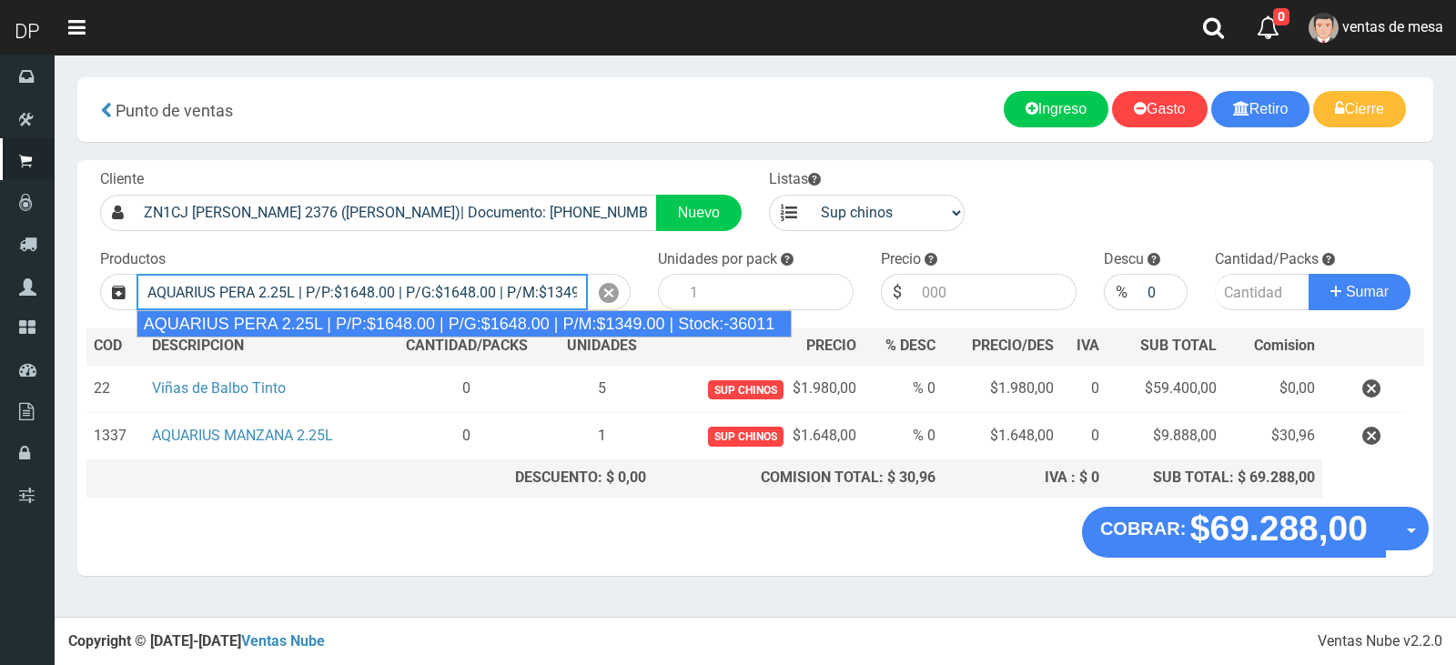
type input "AQUARIUS PERA 2.25L | P/P:$1648.00 | P/G:$1648.00 | P/M:$1349.00 | Stock:-36011"
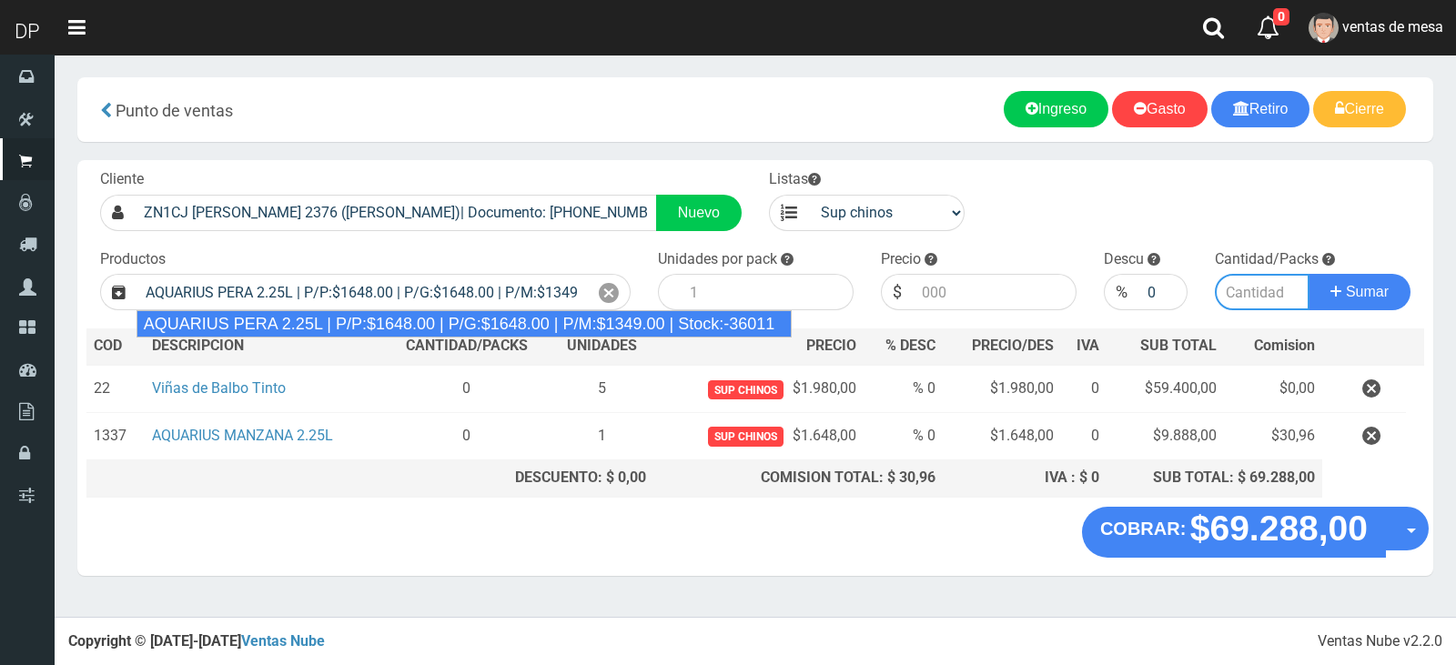
type input "6"
type input "1648.00"
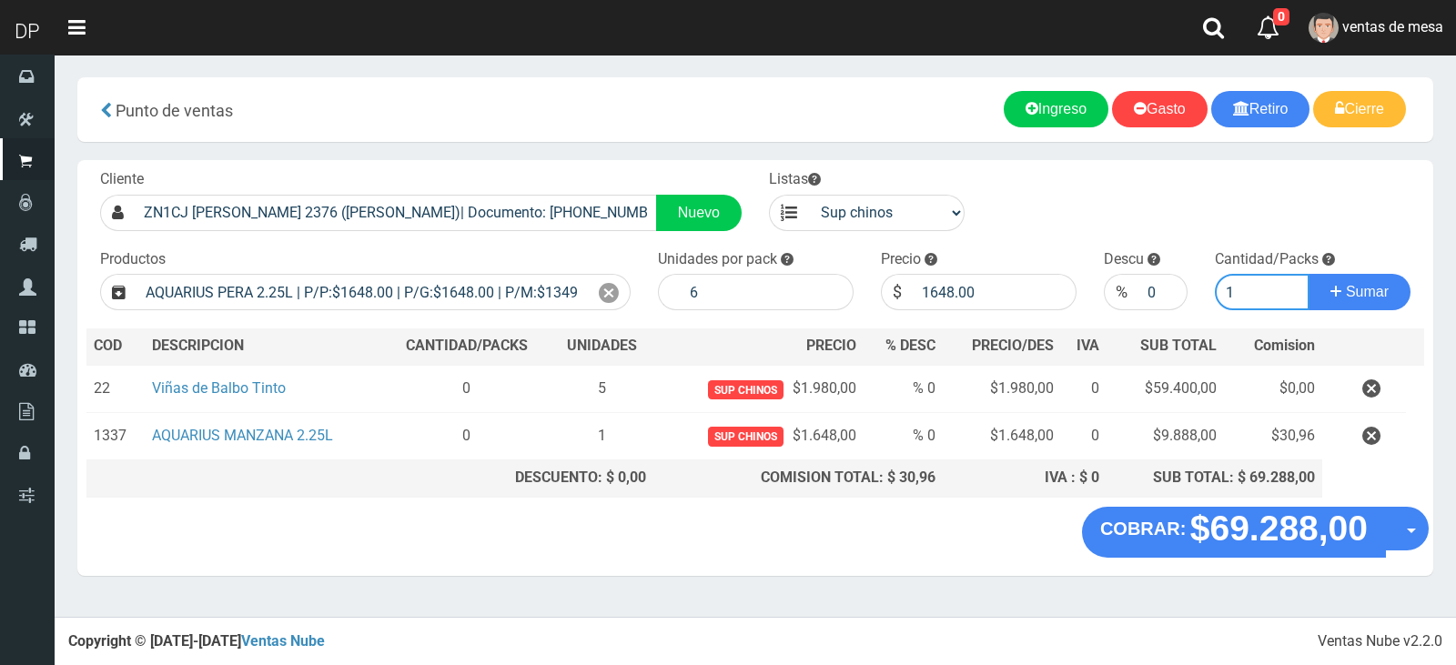
type input "1"
click at [1308, 274] on button "Sumar" at bounding box center [1359, 292] width 102 height 36
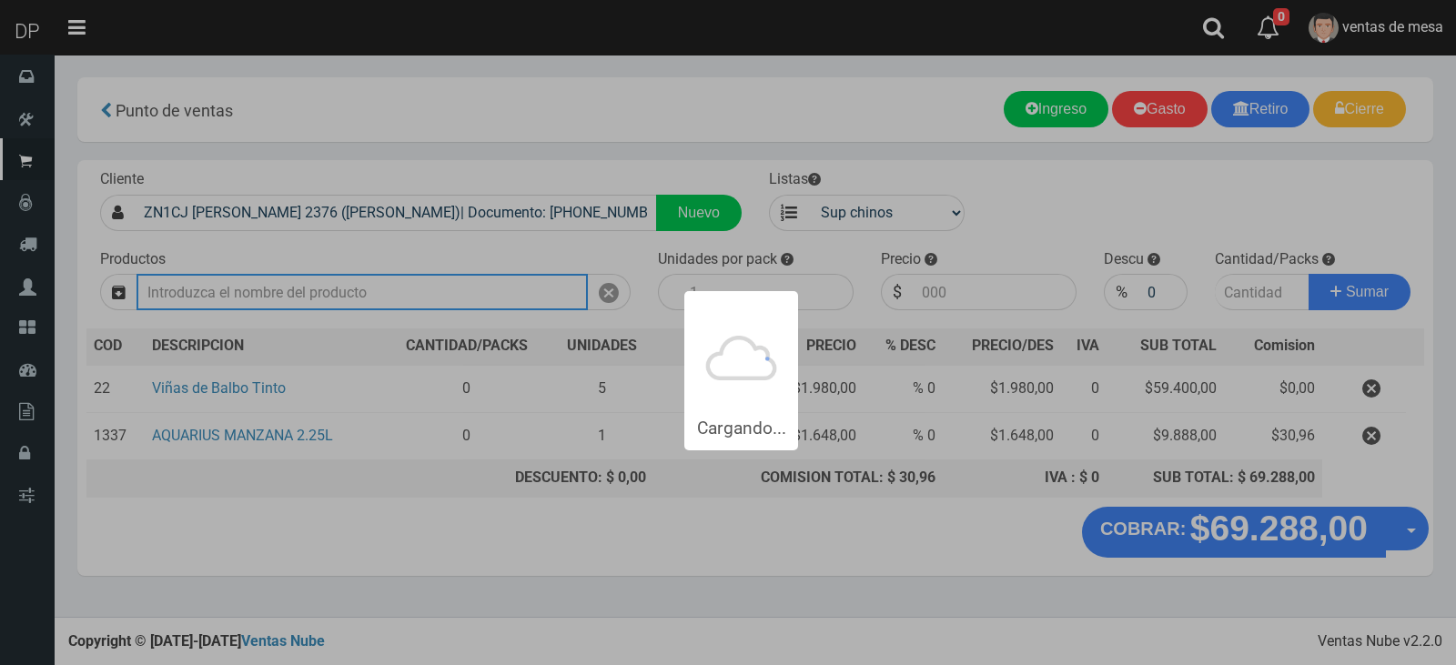
type input "1"
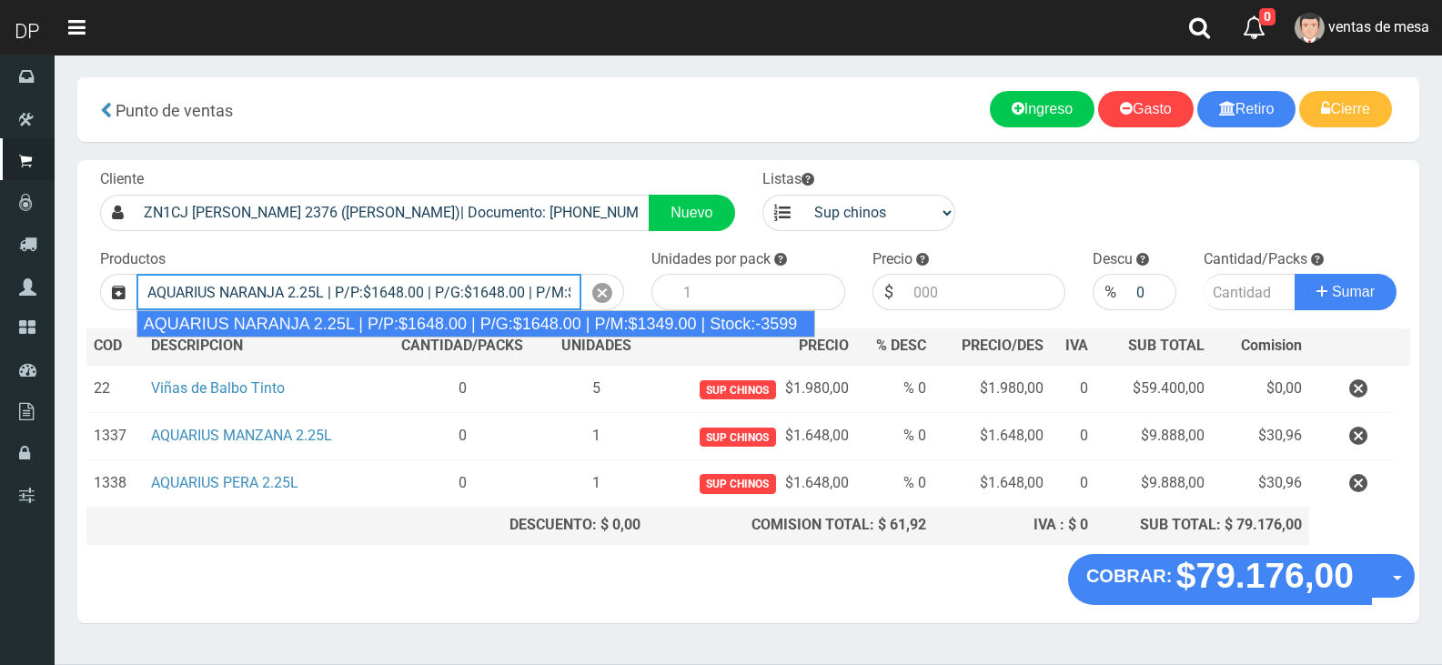
type input "AQUARIUS NARANJA 2.25L | P/P:$1648.00 | P/G:$1648.00 | P/M:$1349.00 | Stock:-35…"
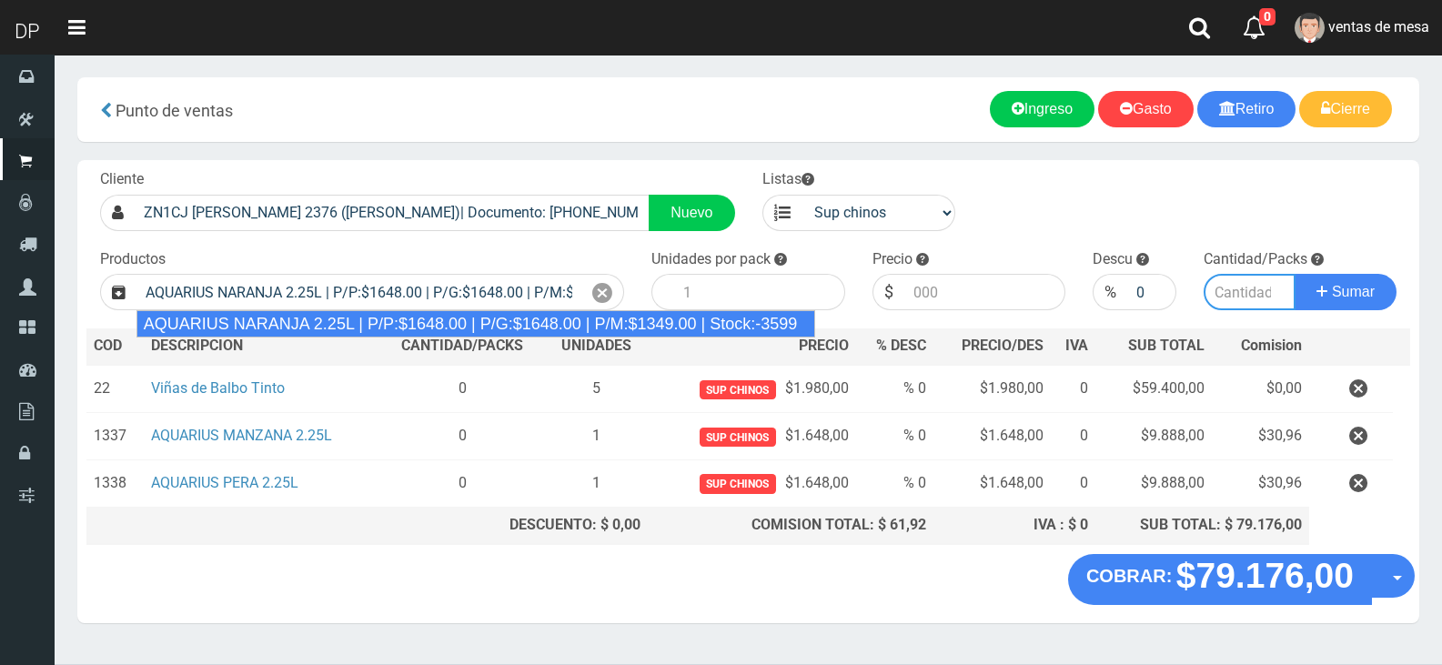
type input "6"
type input "1648.00"
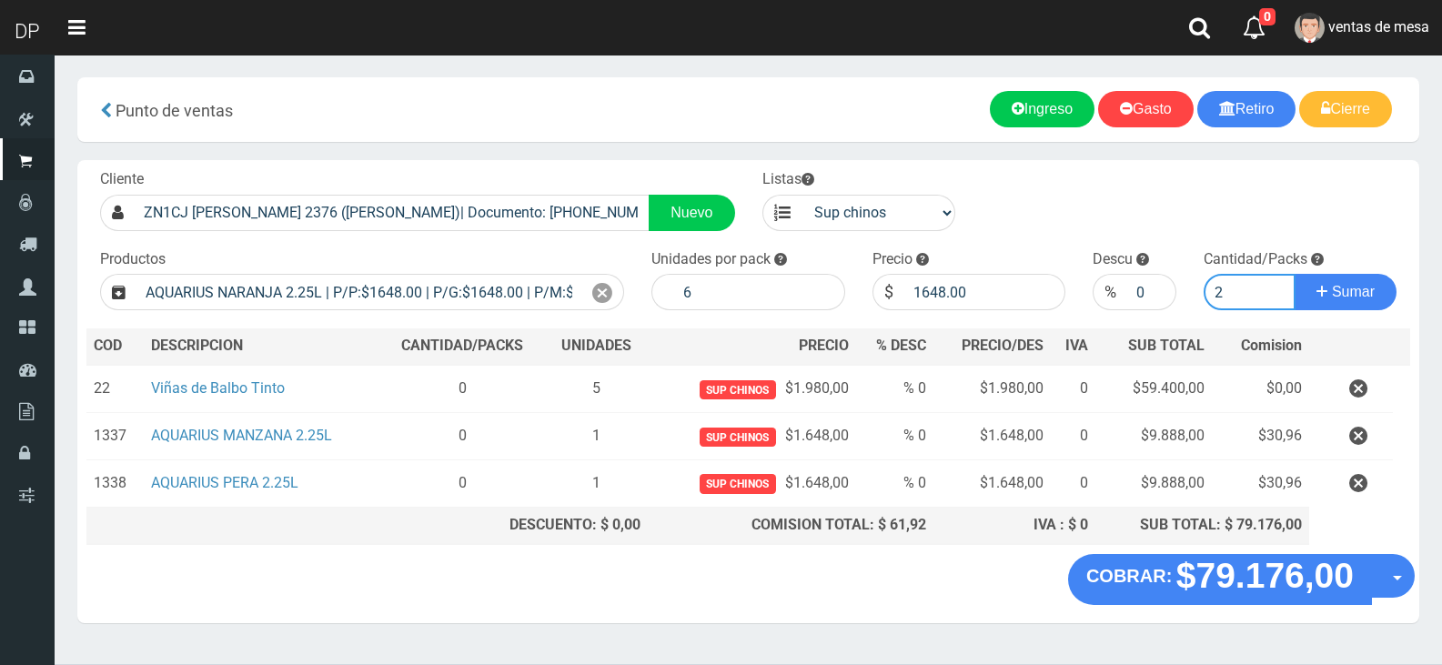
type input "2"
click at [1295, 274] on button "Sumar" at bounding box center [1346, 292] width 102 height 36
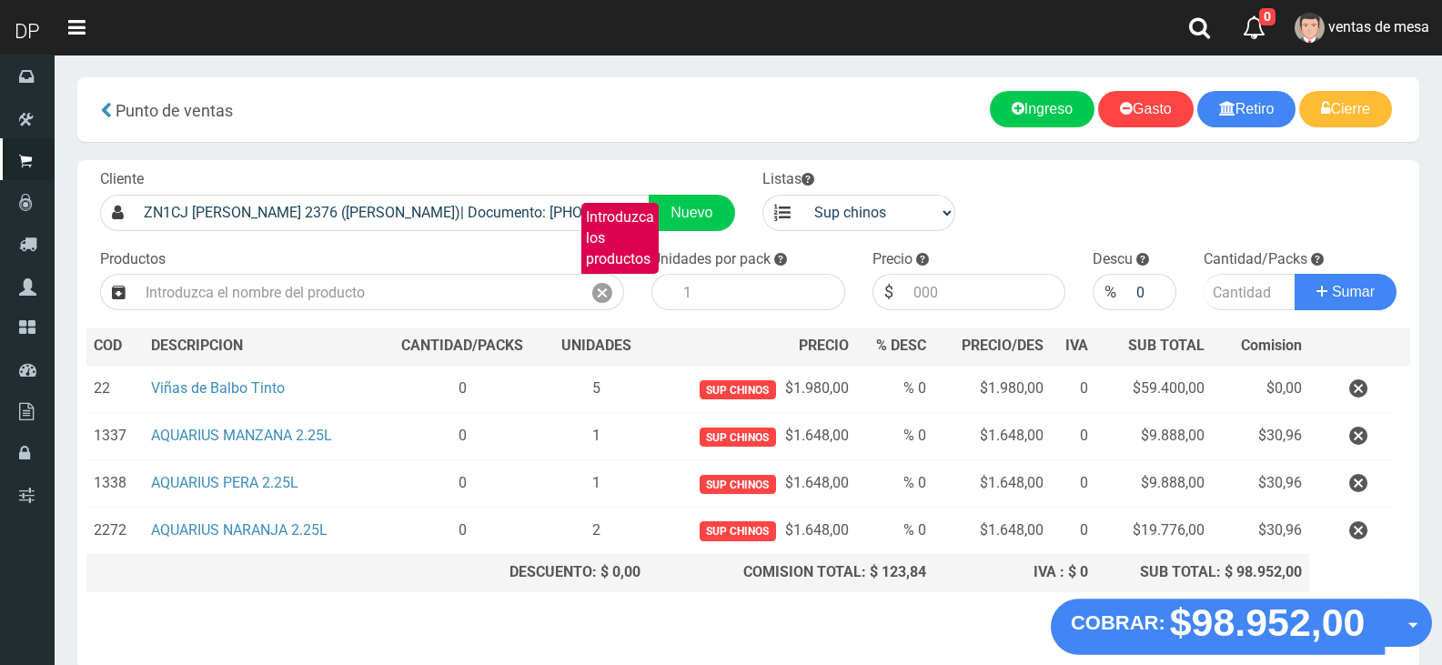
click at [1408, 620] on button "Opciones" at bounding box center [1408, 623] width 48 height 48
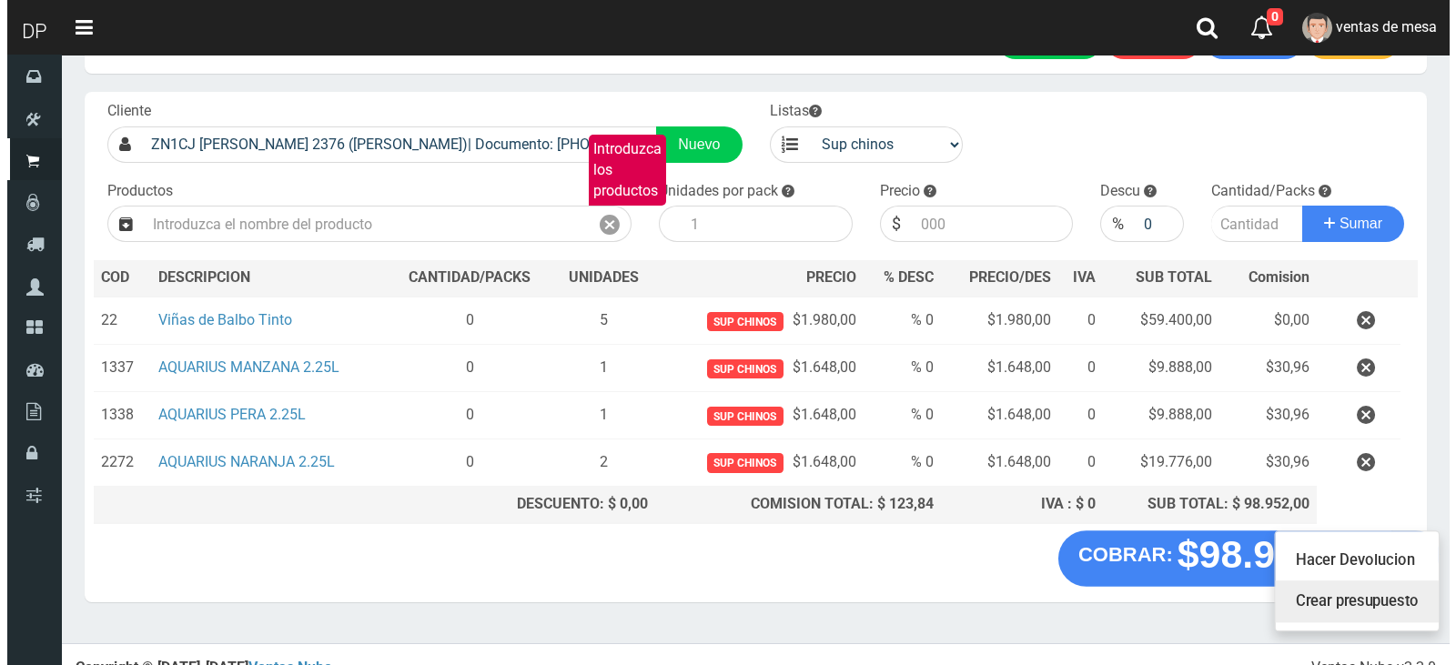
scroll to position [88, 0]
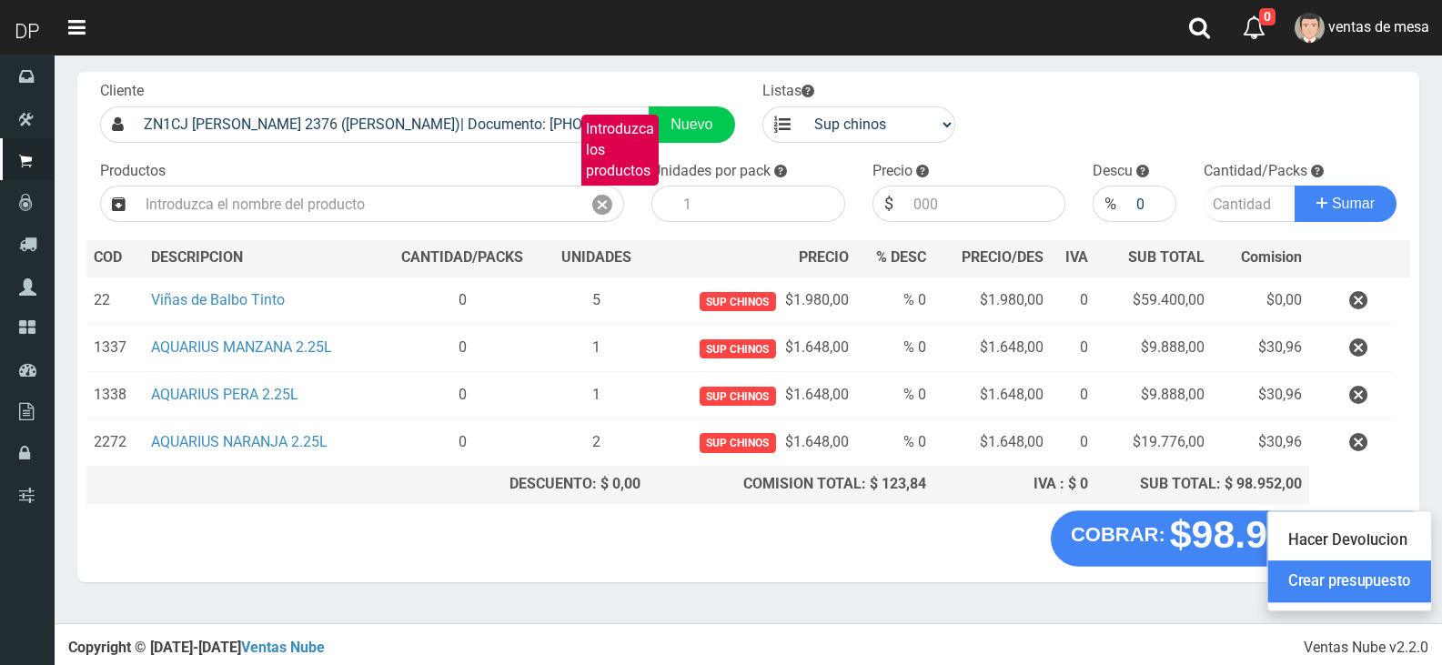
click at [1389, 576] on link "Crear presupuesto" at bounding box center [1349, 581] width 163 height 42
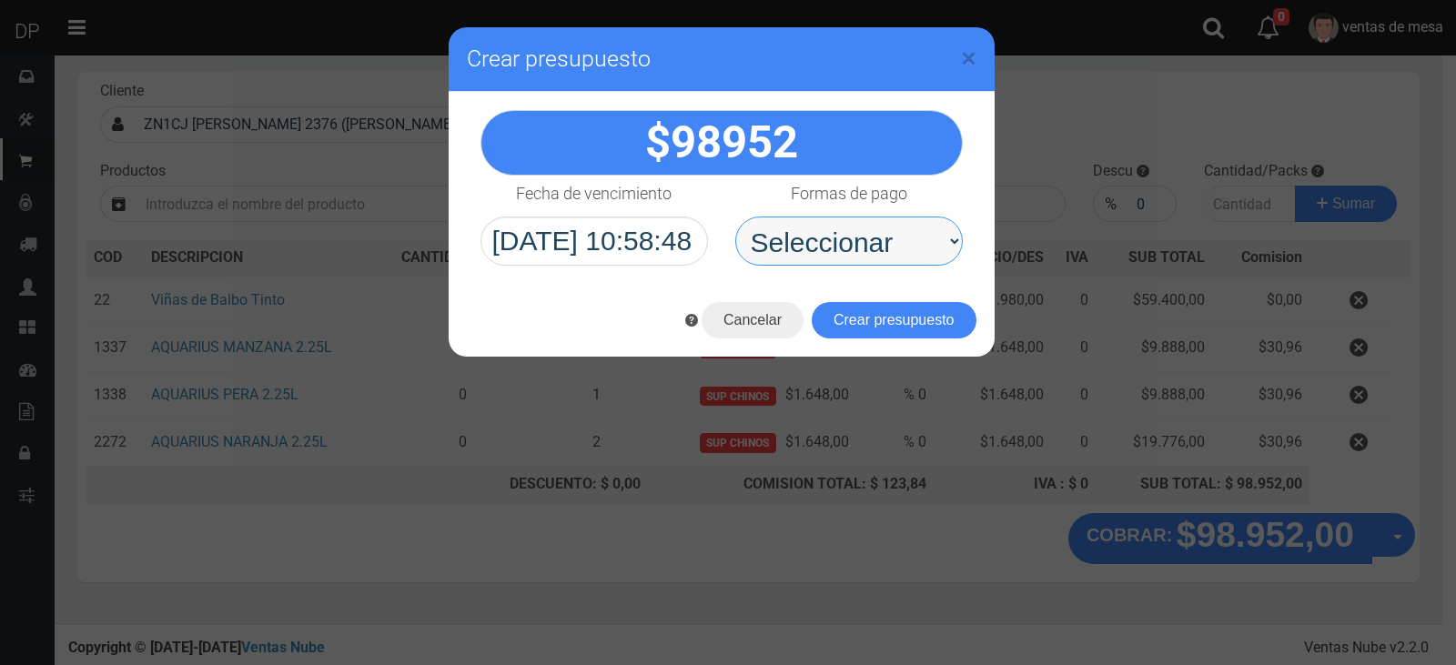
drag, startPoint x: 953, startPoint y: 240, endPoint x: 926, endPoint y: 264, distance: 35.4
click at [953, 240] on select "Seleccionar Efectivo Tarjeta de Crédito Depósito Débito" at bounding box center [848, 241] width 227 height 49
select select "Efectivo"
click at [735, 217] on select "Seleccionar Efectivo Tarjeta de Crédito Depósito Débito" at bounding box center [848, 241] width 227 height 49
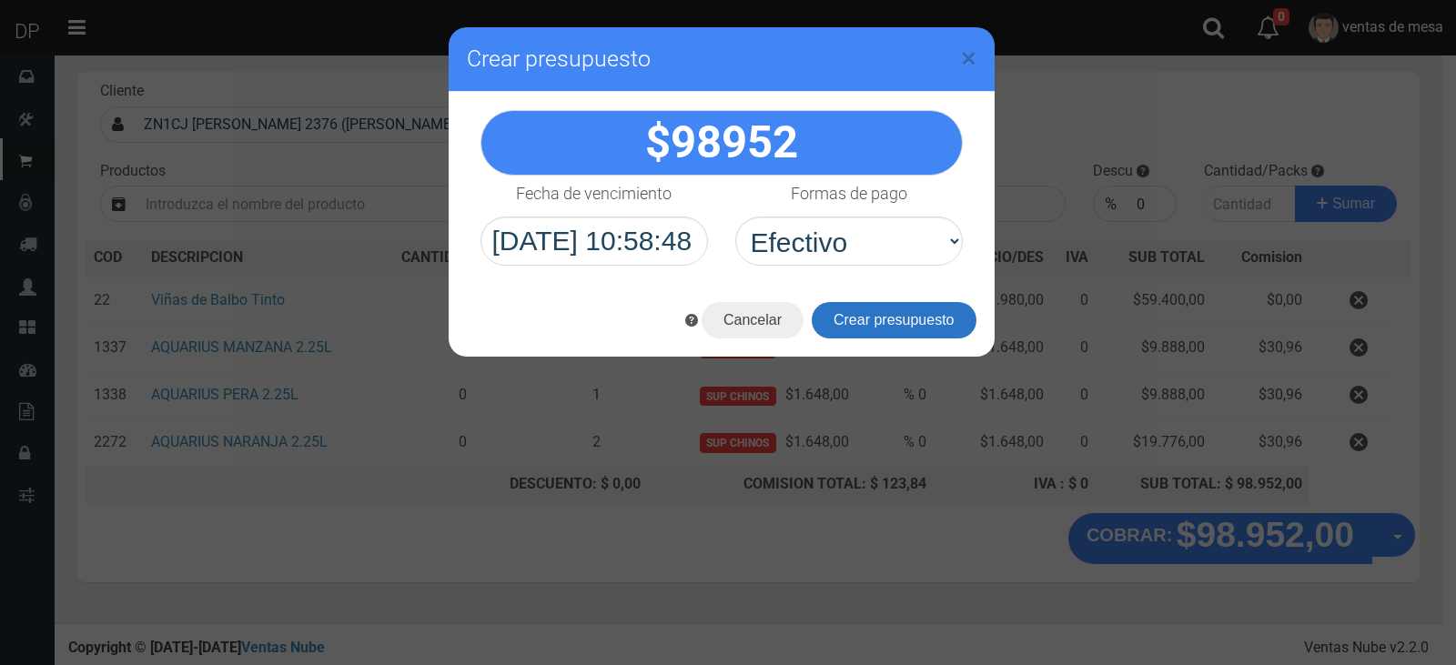
click at [885, 317] on button "Crear presupuesto" at bounding box center [894, 320] width 165 height 36
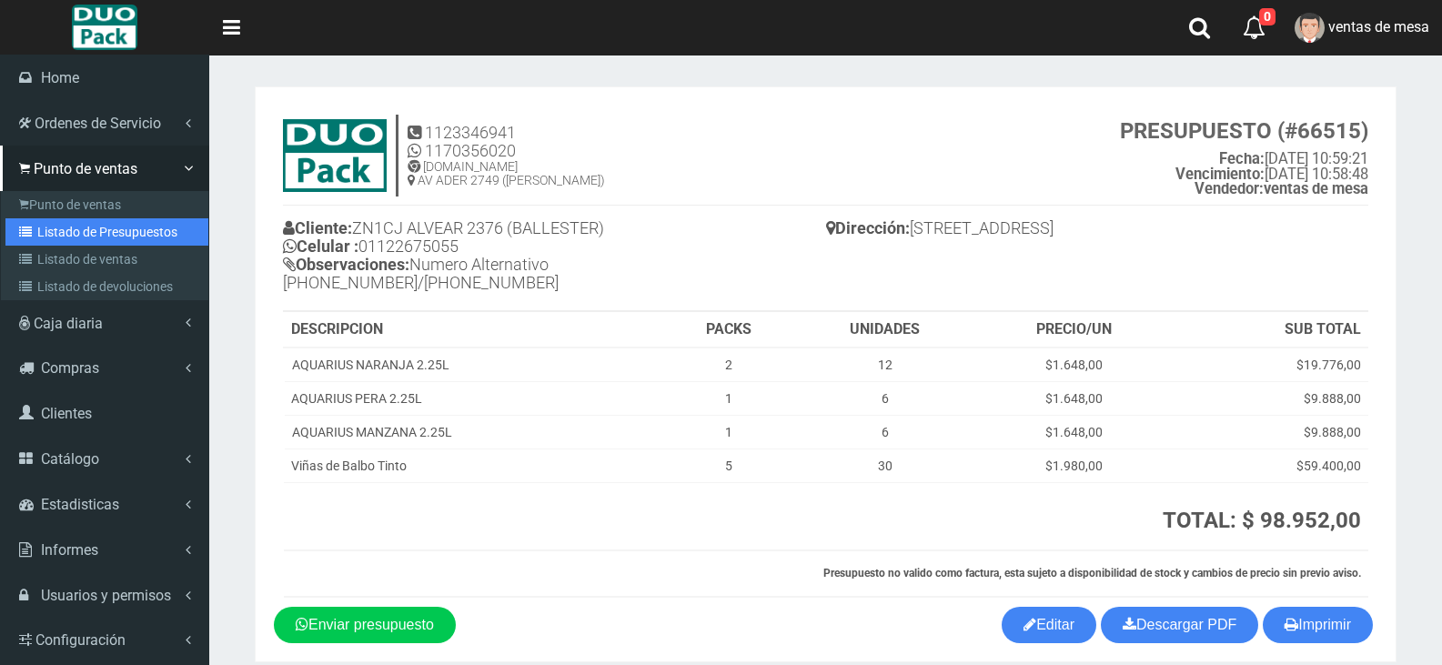
click at [53, 231] on link "Listado de Presupuestos" at bounding box center [106, 231] width 203 height 27
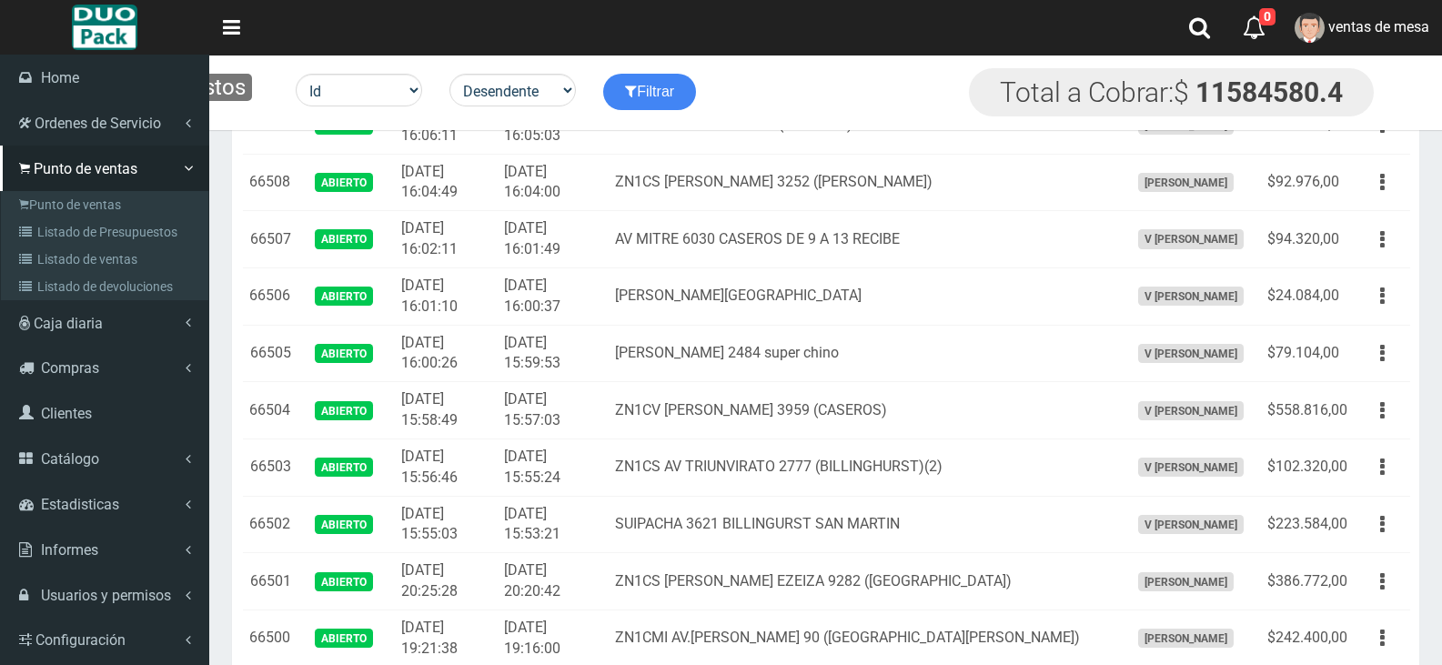
scroll to position [2303, 0]
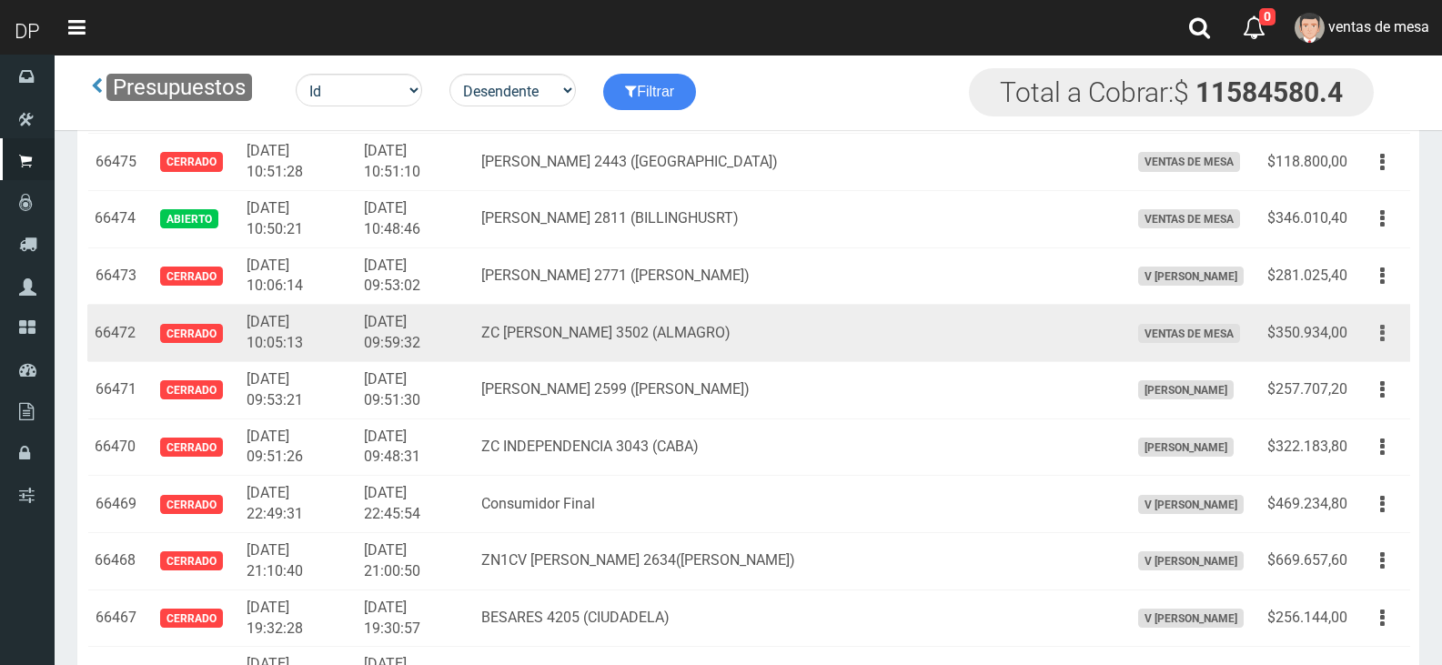
click at [1392, 338] on button "button" at bounding box center [1382, 334] width 41 height 32
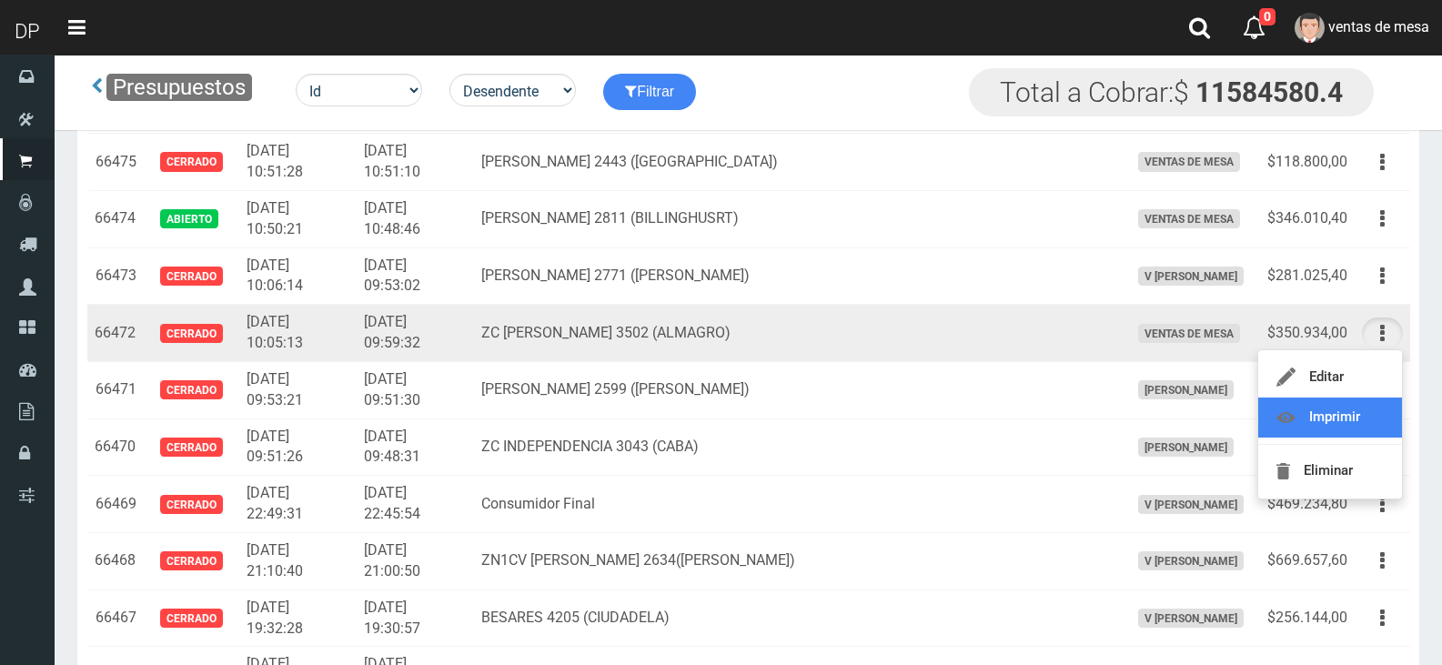
click at [1358, 411] on link "Imprimir" at bounding box center [1330, 418] width 144 height 40
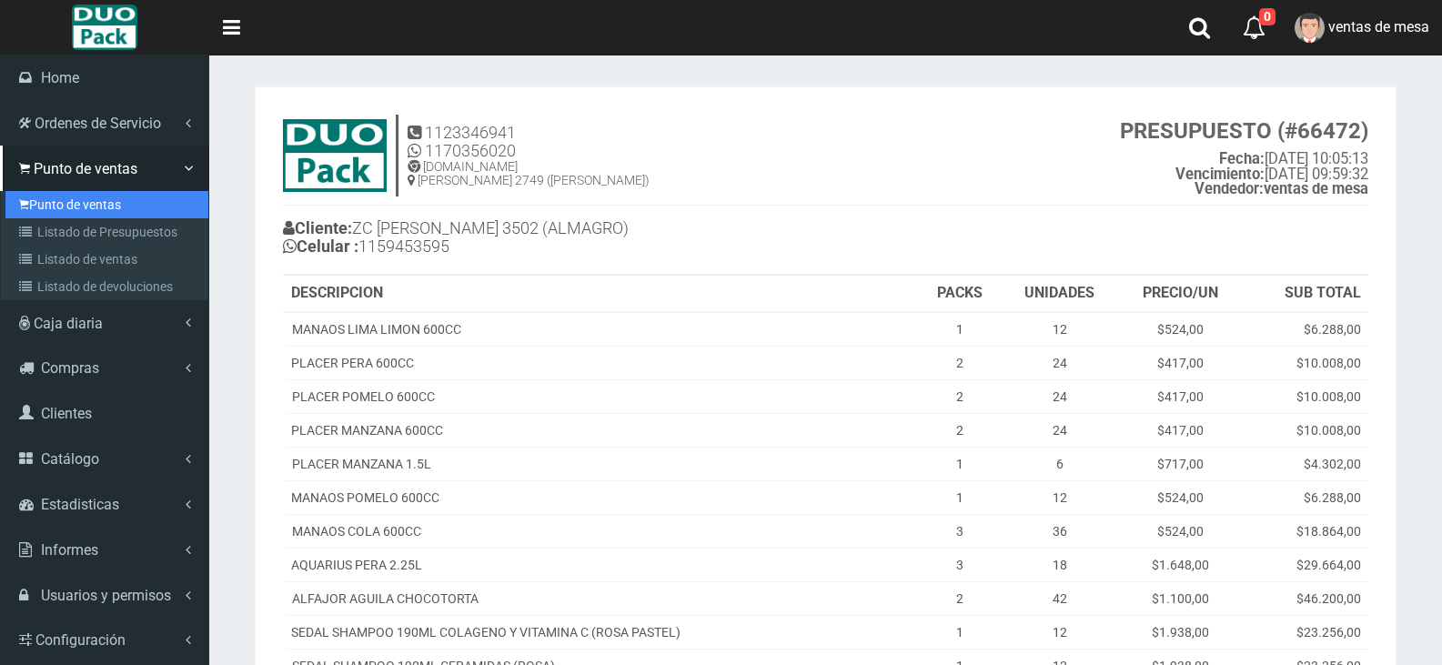
click at [57, 201] on link "Punto de ventas" at bounding box center [106, 204] width 203 height 27
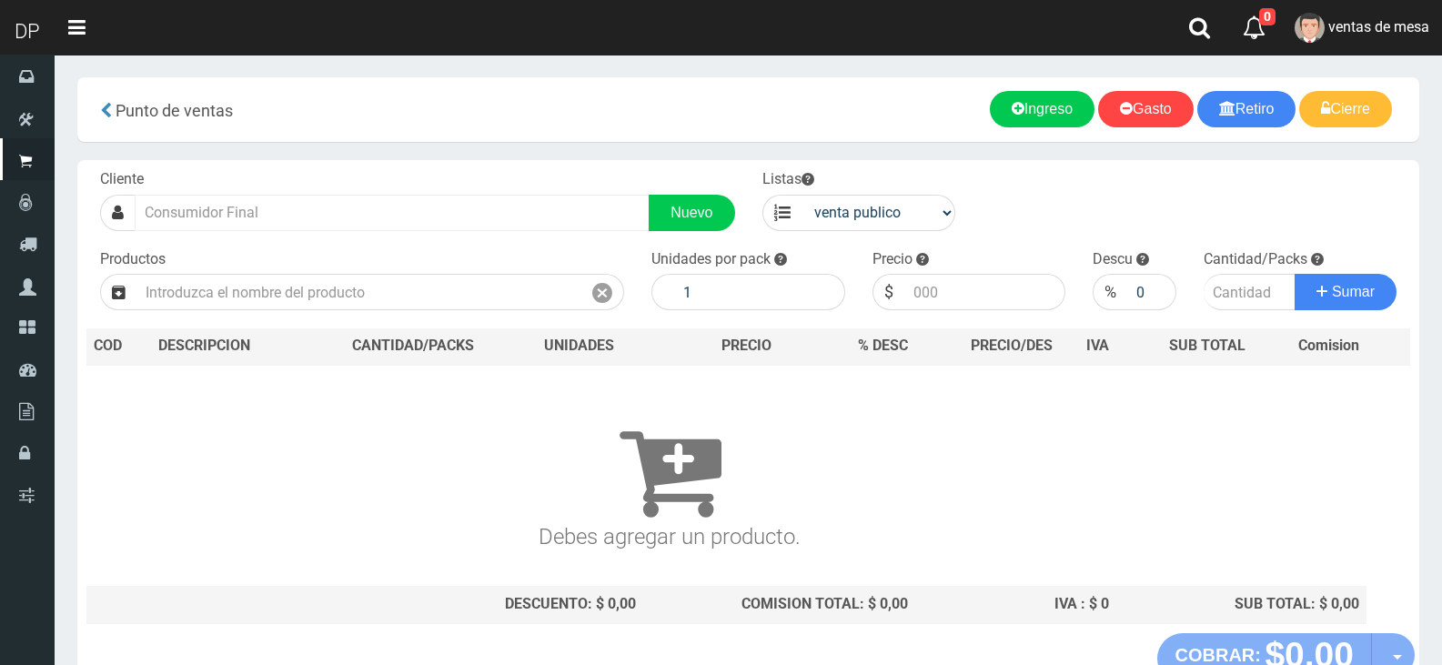
click at [542, 210] on input "text" at bounding box center [392, 213] width 515 height 36
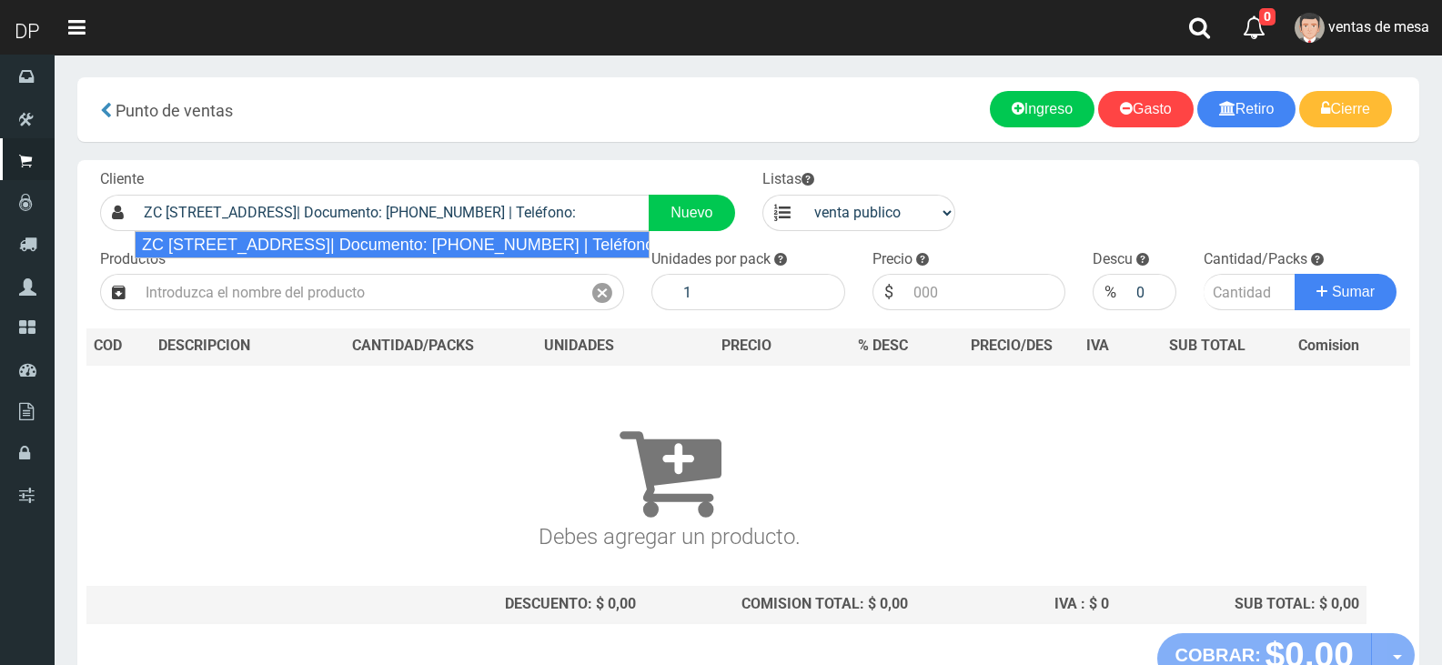
type input "ZC [STREET_ADDRESS]| Documento: [PHONE_NUMBER] | Teléfono:"
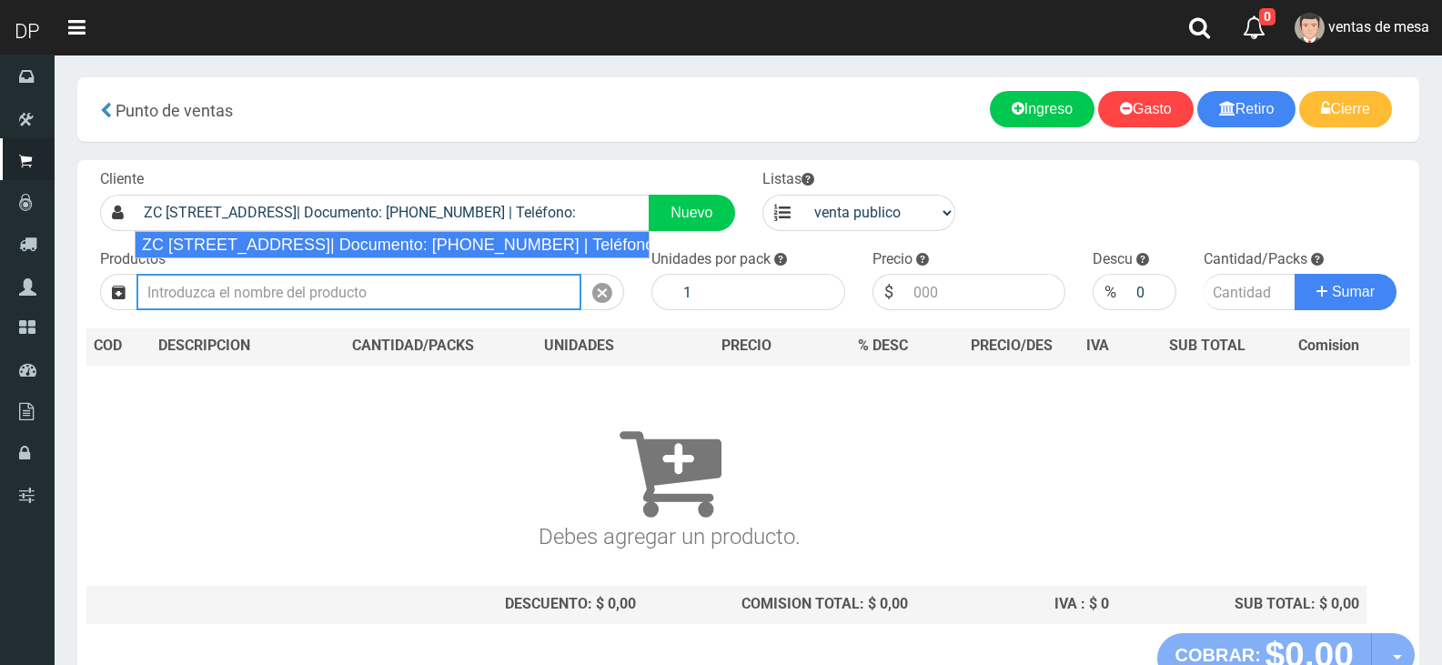
select select "2"
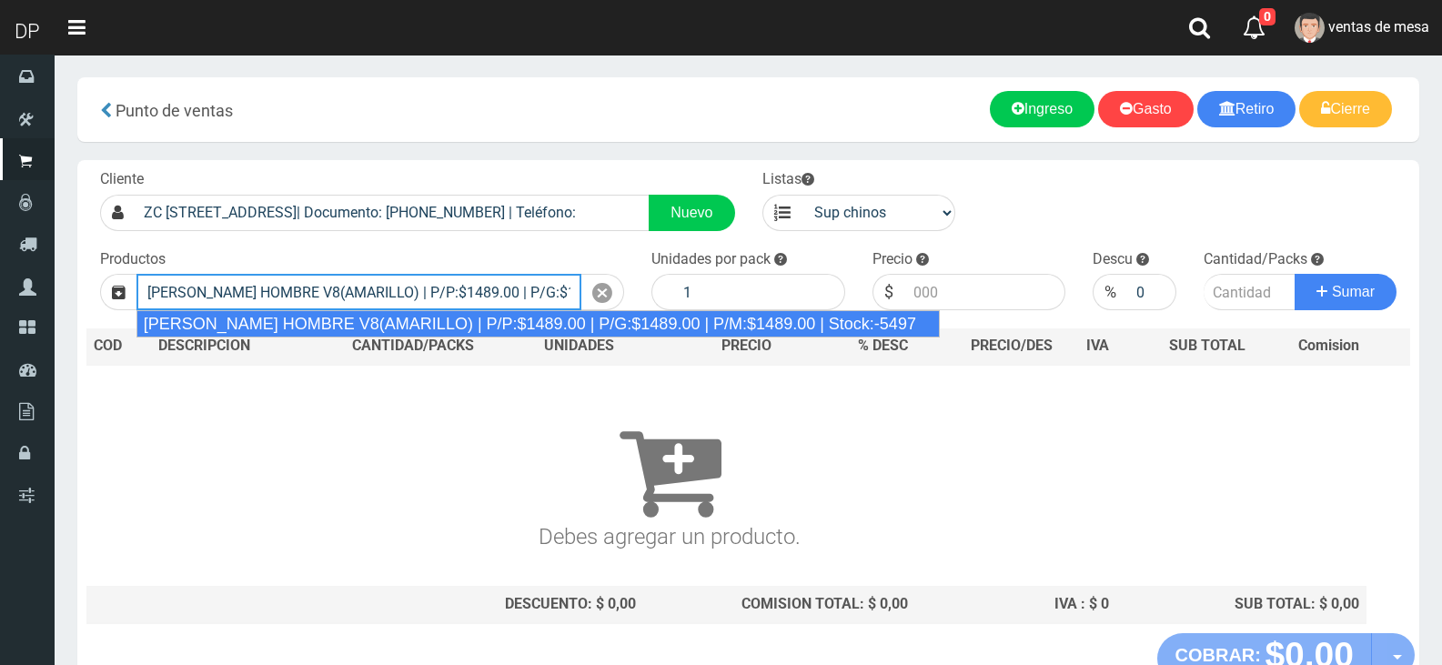
type input "[PERSON_NAME] HOMBRE V8(AMARILLO) | P/P:$1489.00 | P/G:$1489.00 | P/M:$1489.00 …"
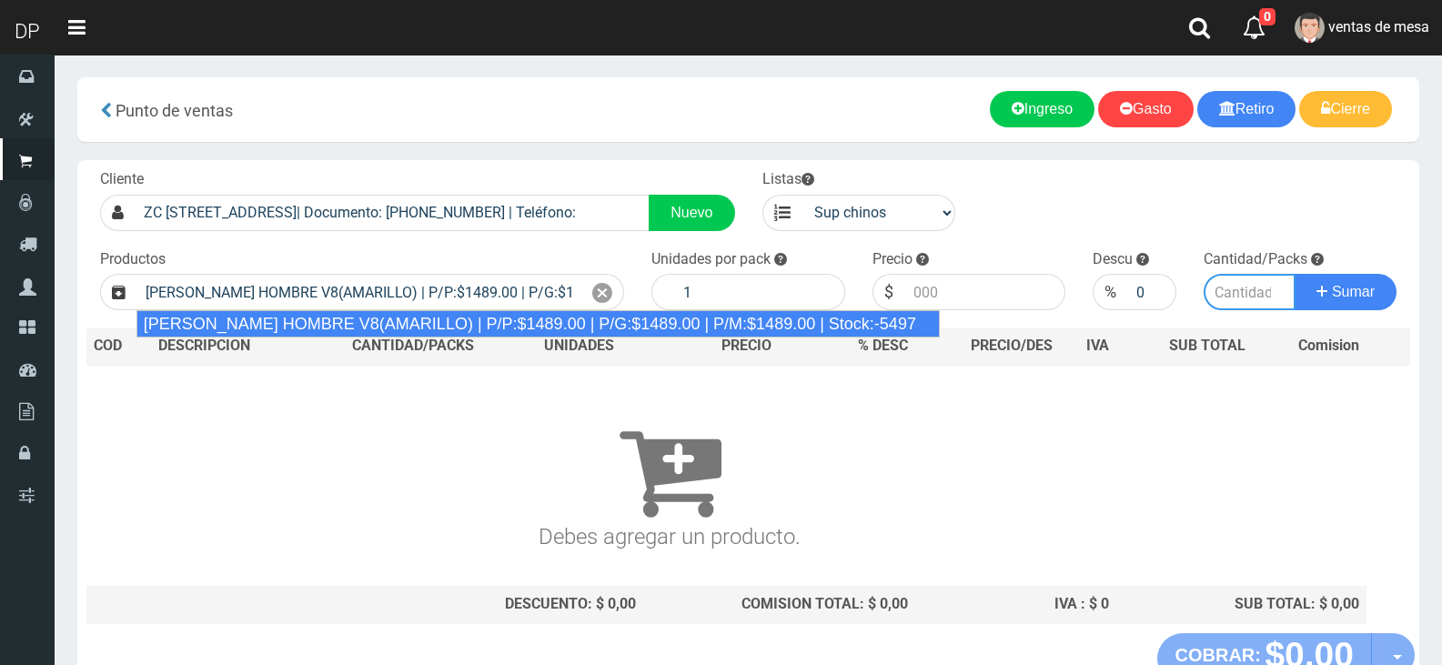
type input "12"
type input "1489.00"
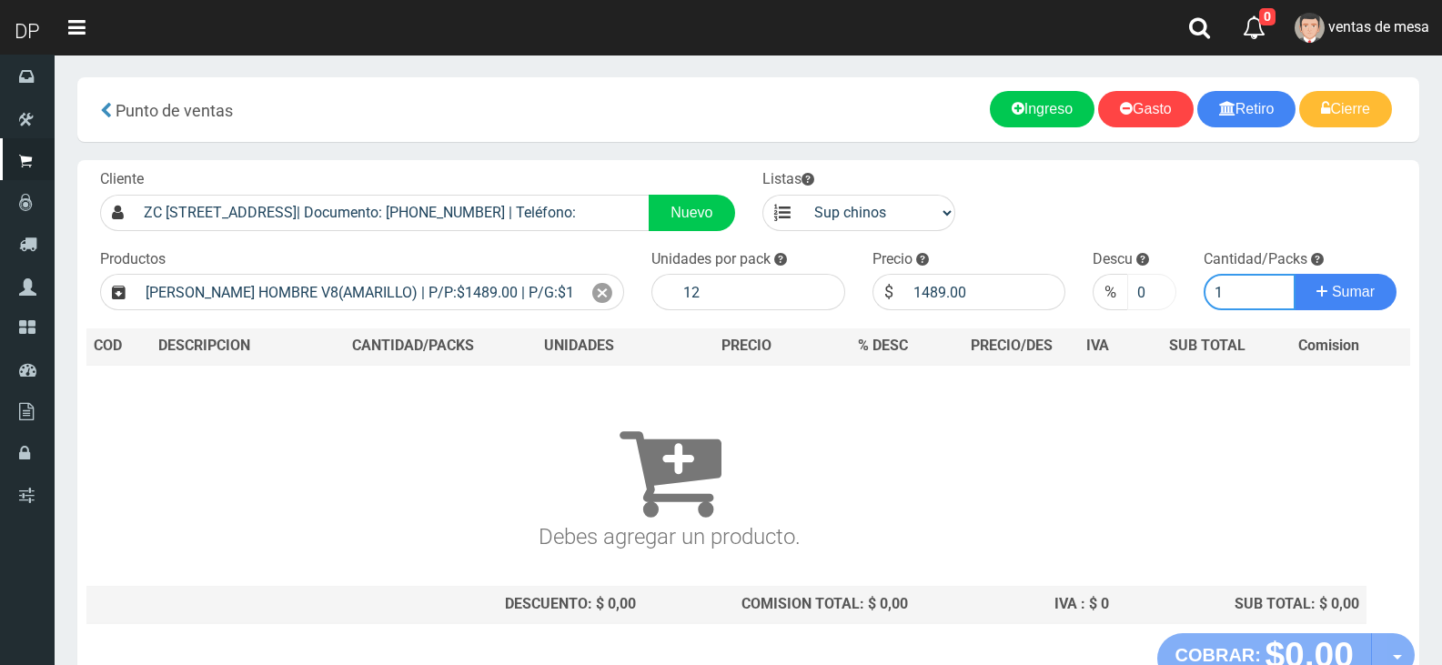
type input "1"
click at [1147, 277] on input "0" at bounding box center [1151, 292] width 48 height 36
type input "5"
click at [1295, 274] on button "Sumar" at bounding box center [1346, 292] width 102 height 36
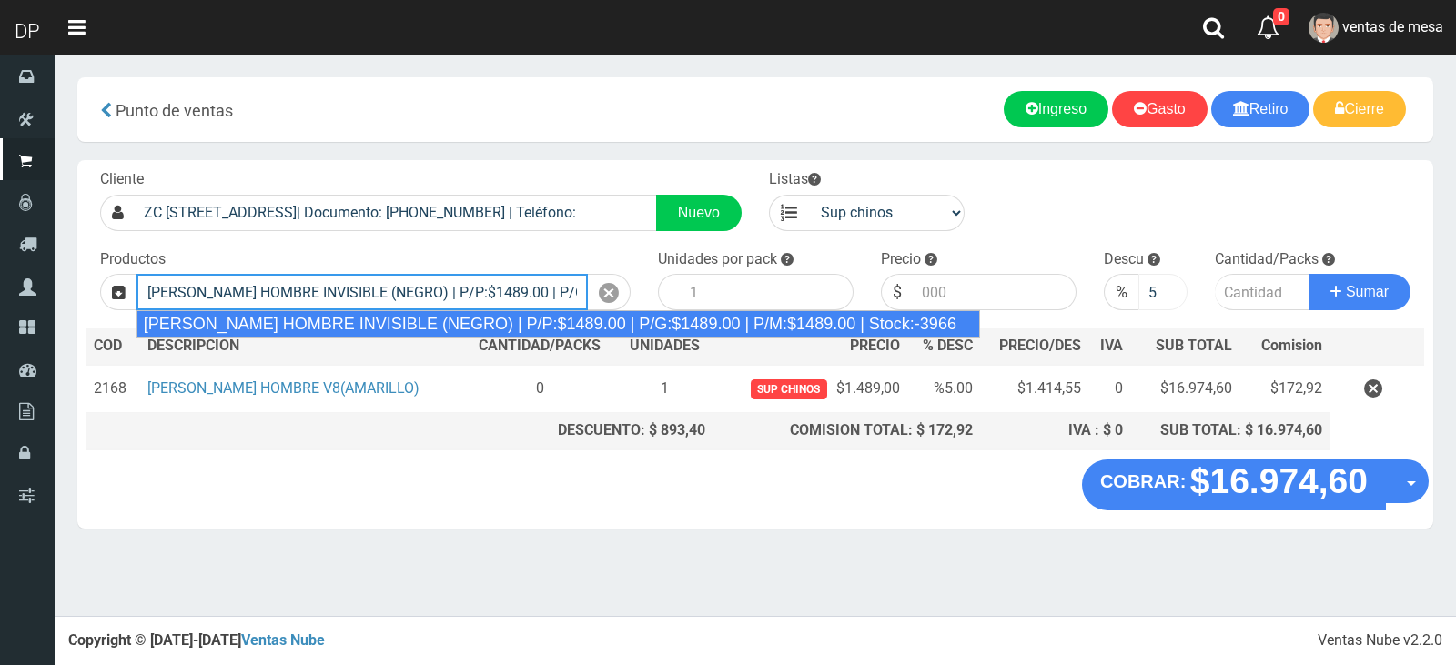
type input "REXONA ROLLON HOMBRE INVISIBLE (NEGRO) | P/P:$1489.00 | P/G:$1489.00 | P/M:$148…"
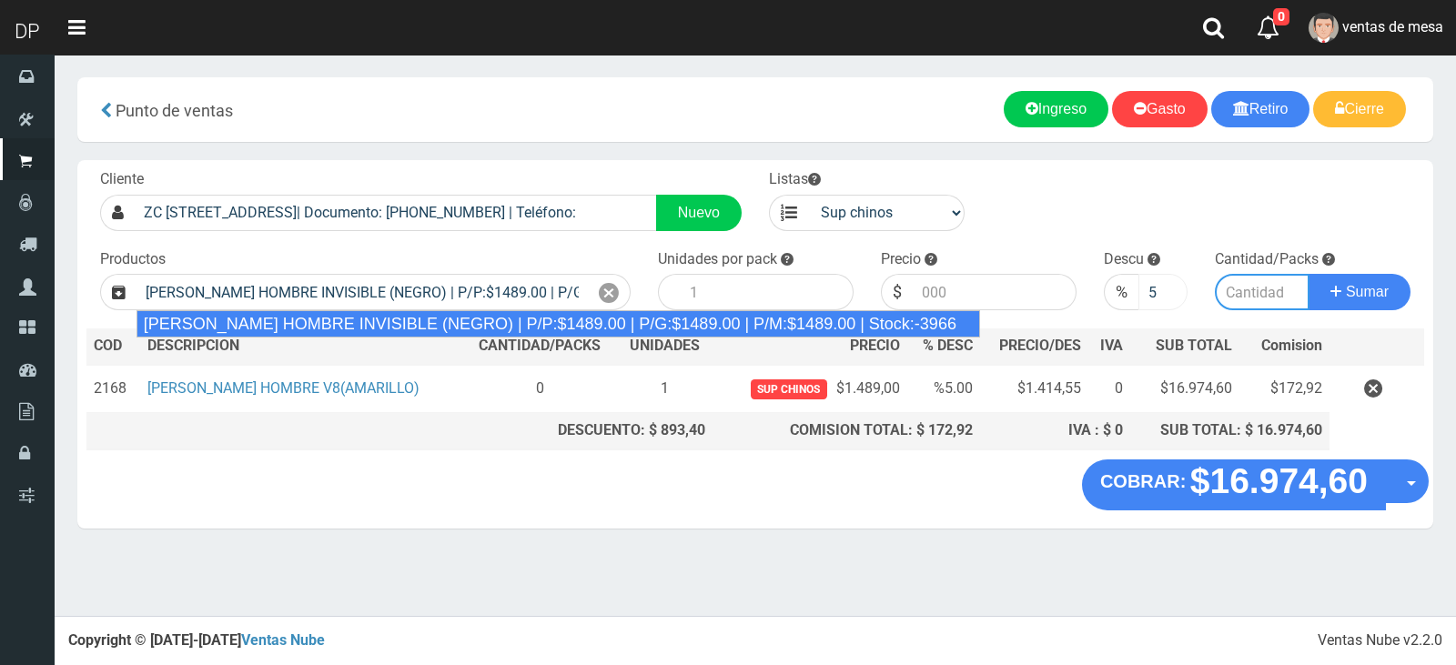
type input "12"
type input "1489.00"
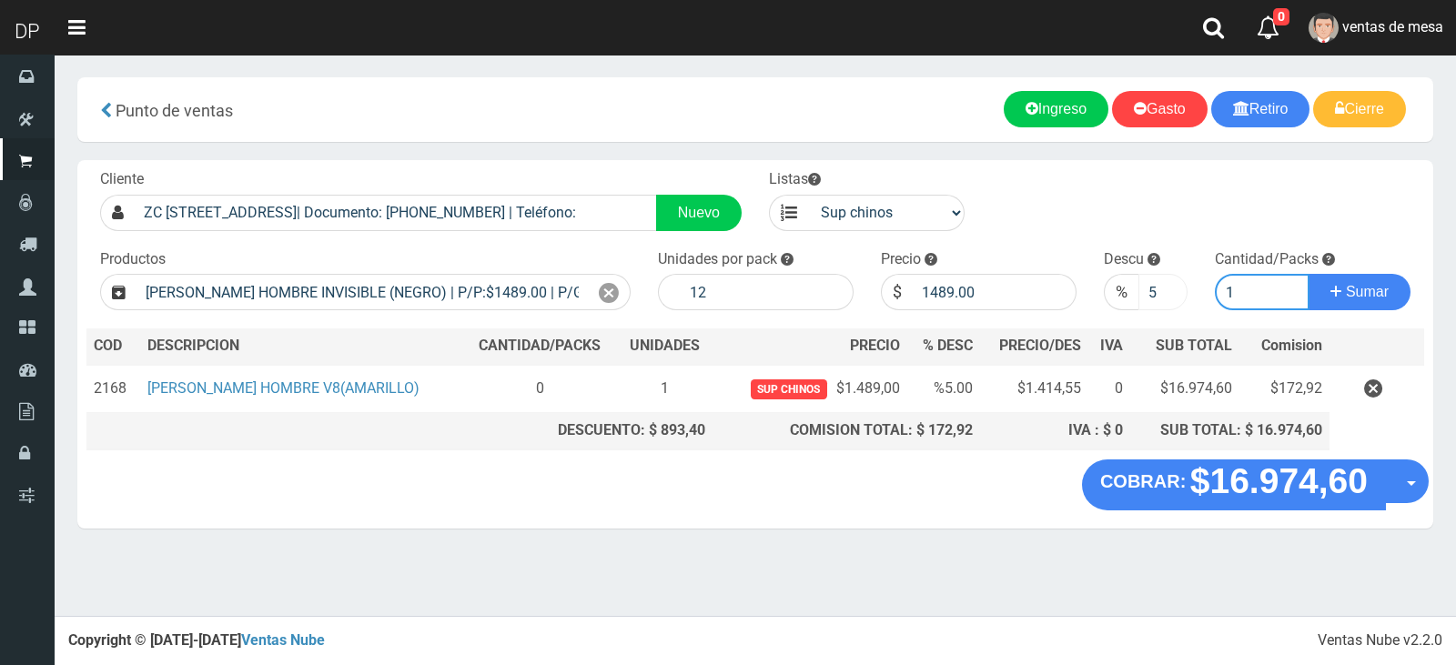
type input "1"
click at [1308, 274] on button "Sumar" at bounding box center [1359, 292] width 102 height 36
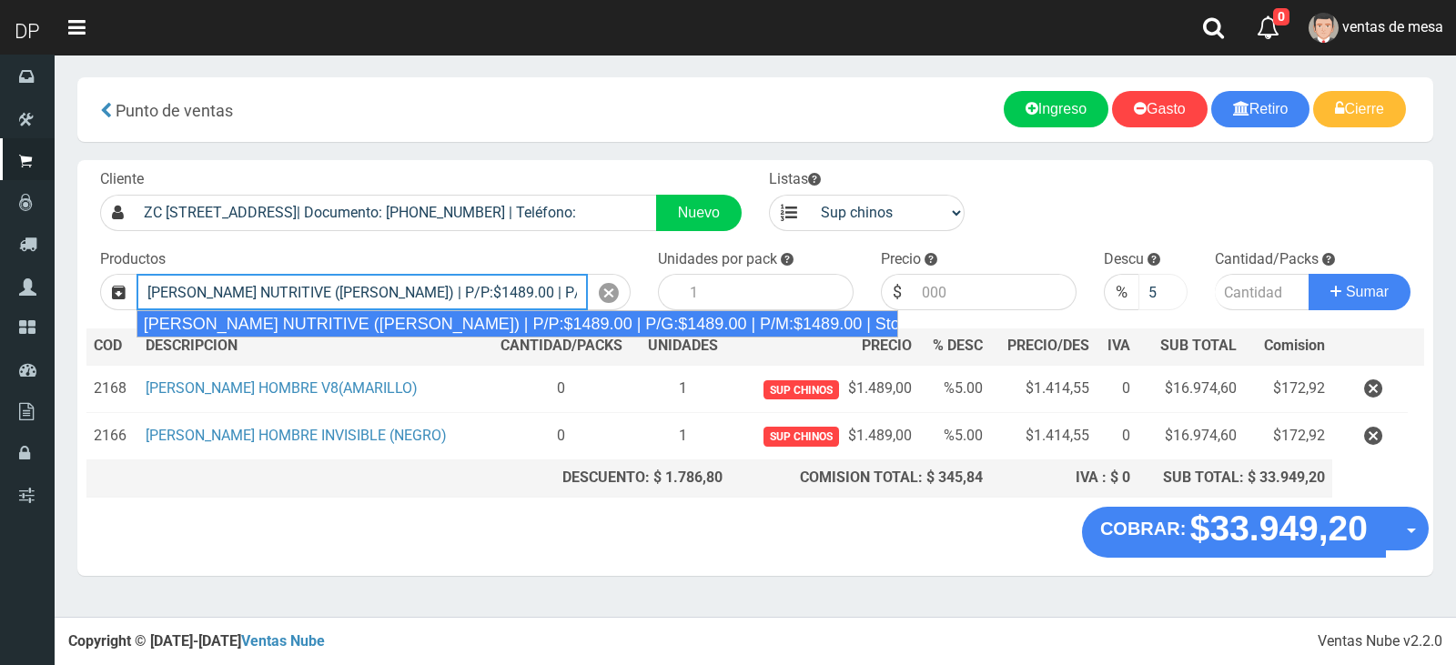
type input "REXONA ROLLON NUTRITIVE (ROSA) | P/P:$1489.00 | P/G:$1489.00 | P/M:$1489.00 | S…"
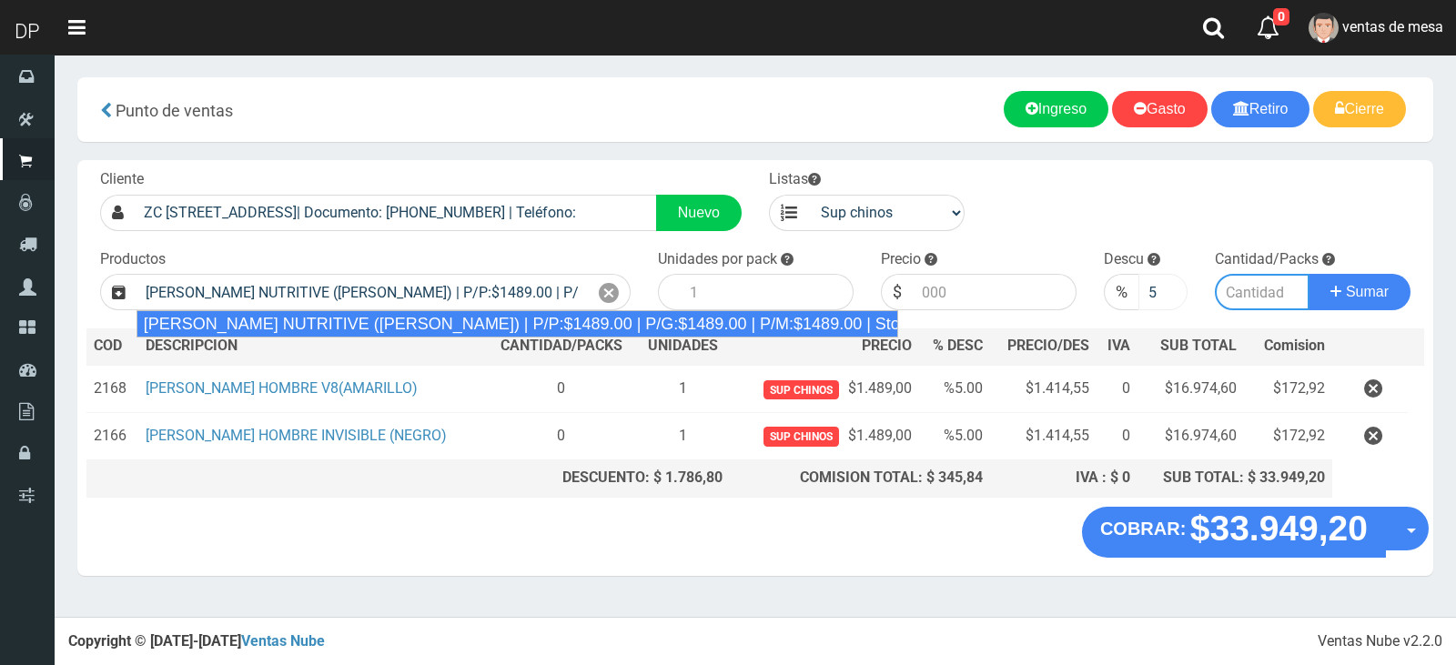
type input "12"
type input "1489.00"
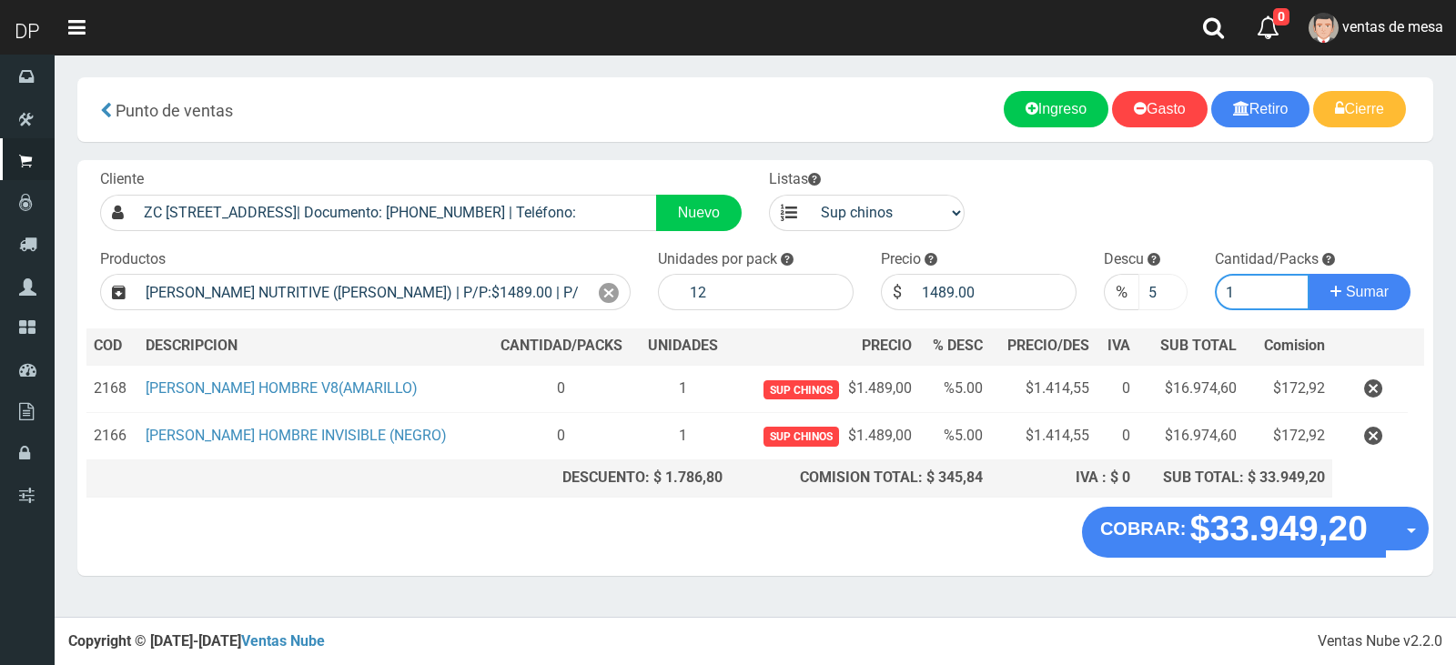
type input "1"
click at [1308, 274] on button "Sumar" at bounding box center [1359, 292] width 102 height 36
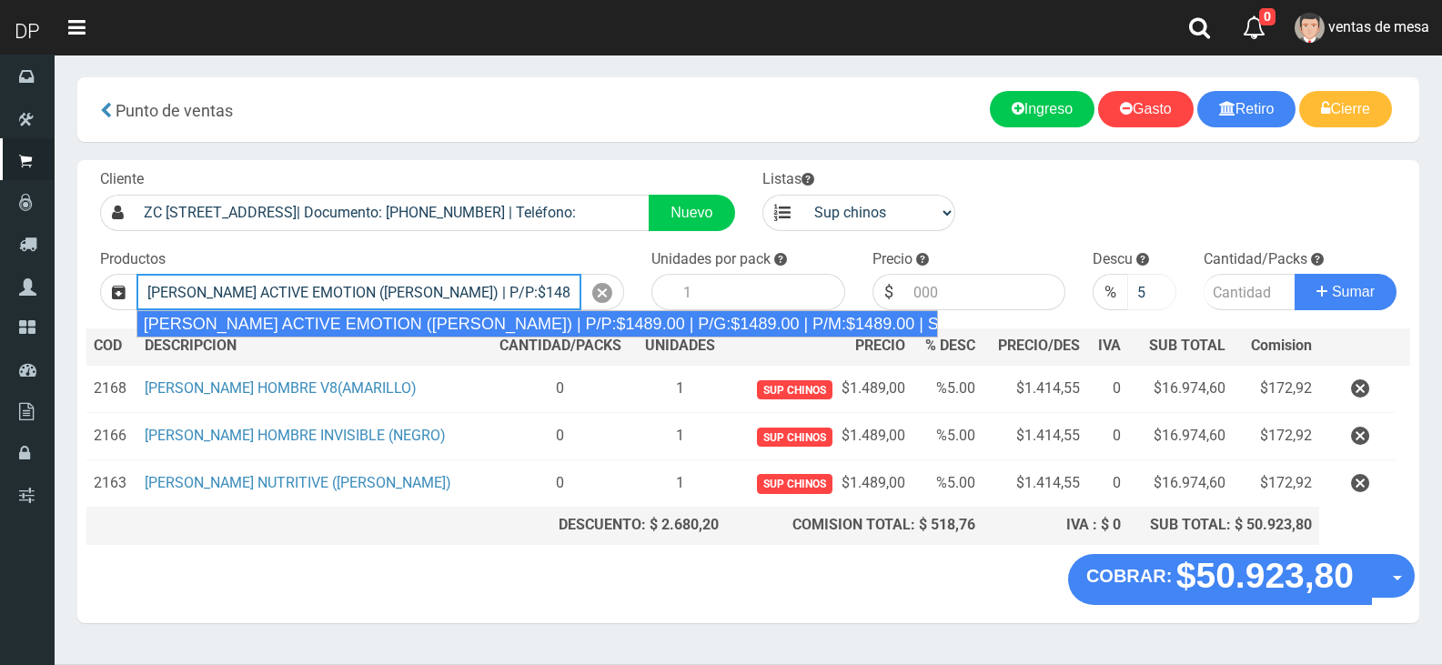
type input "REXONA ROLLON ACTIVE EMOTION (LILA) | P/P:$1489.00 | P/G:$1489.00 | P/M:$1489.0…"
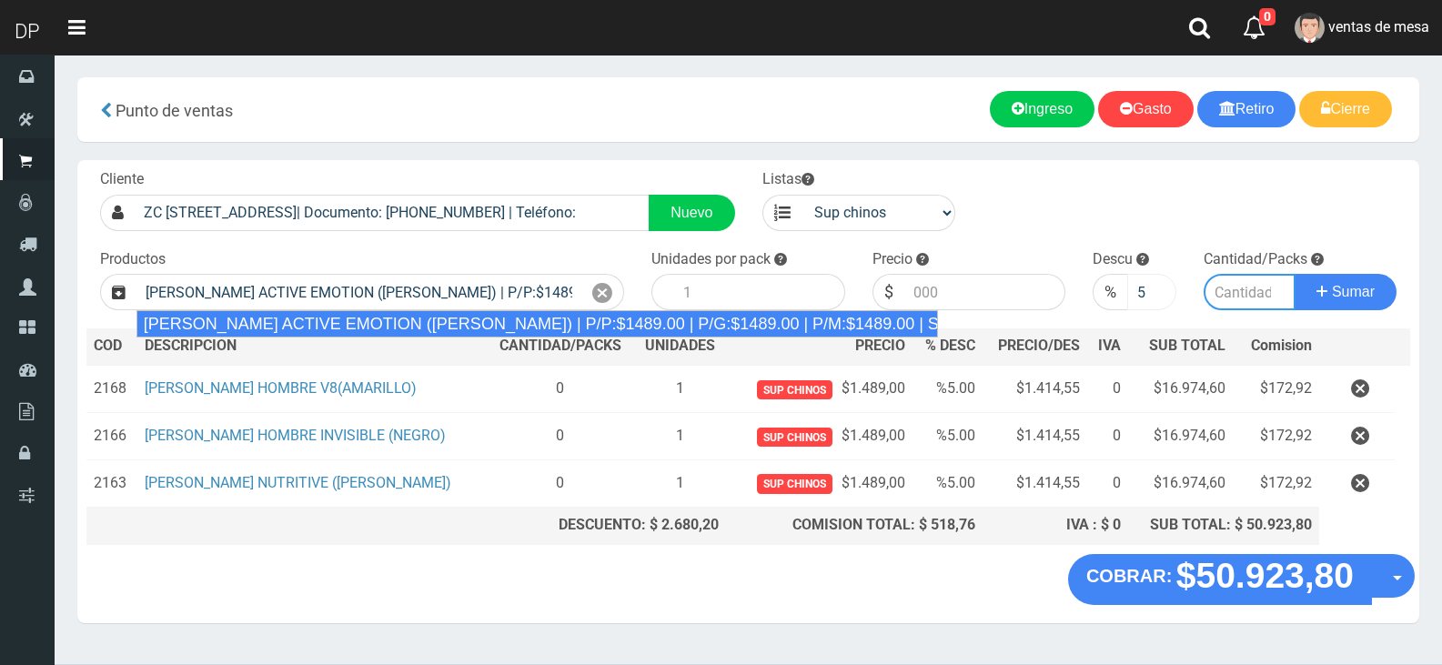
type input "12"
type input "1489.00"
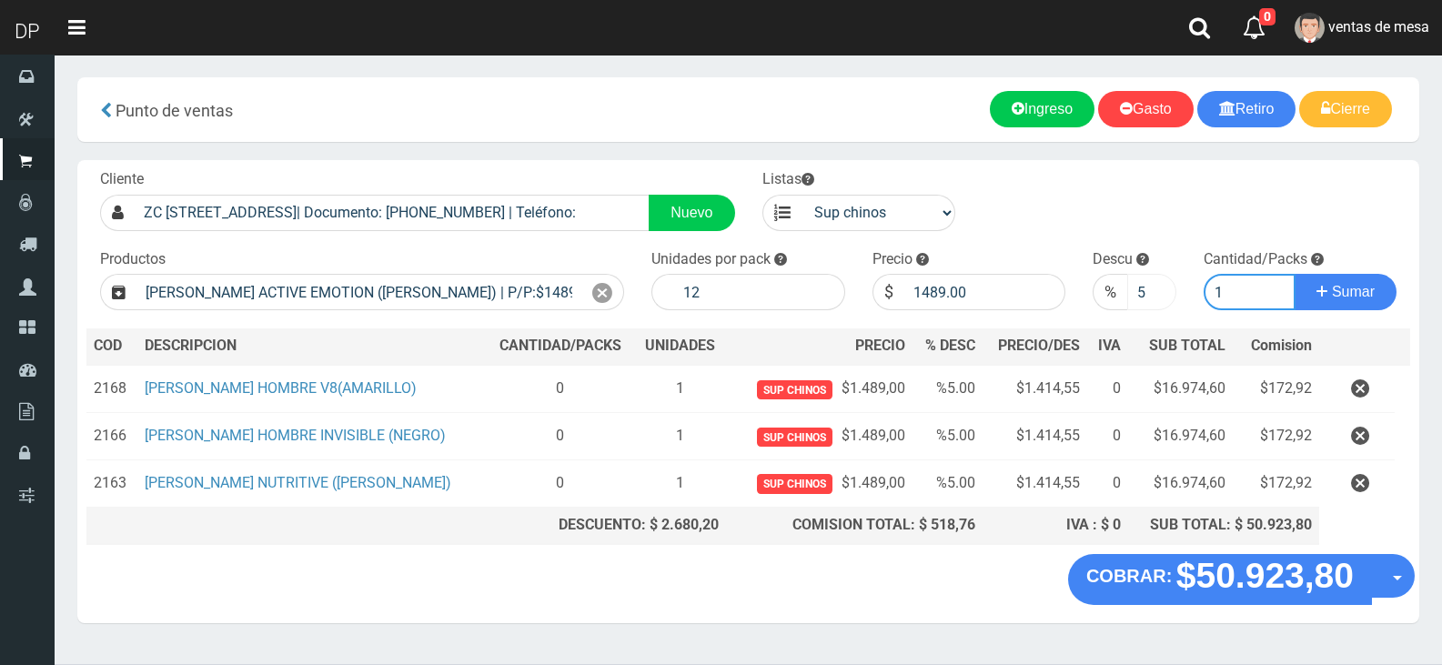
type input "1"
click at [1295, 274] on button "Sumar" at bounding box center [1346, 292] width 102 height 36
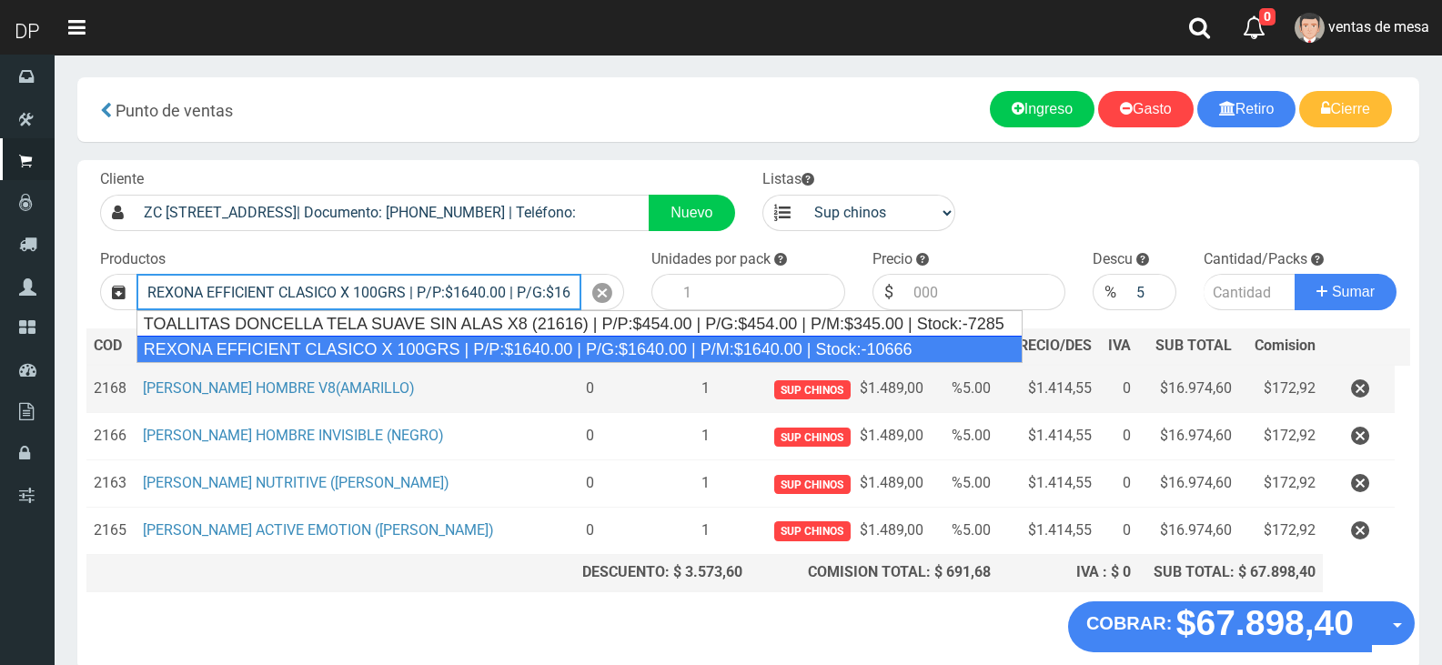
type input "REXONA EFFICIENT CLASICO X 100GRS | P/P:$1640.00 | P/G:$1640.00 | P/M:$1640.00 …"
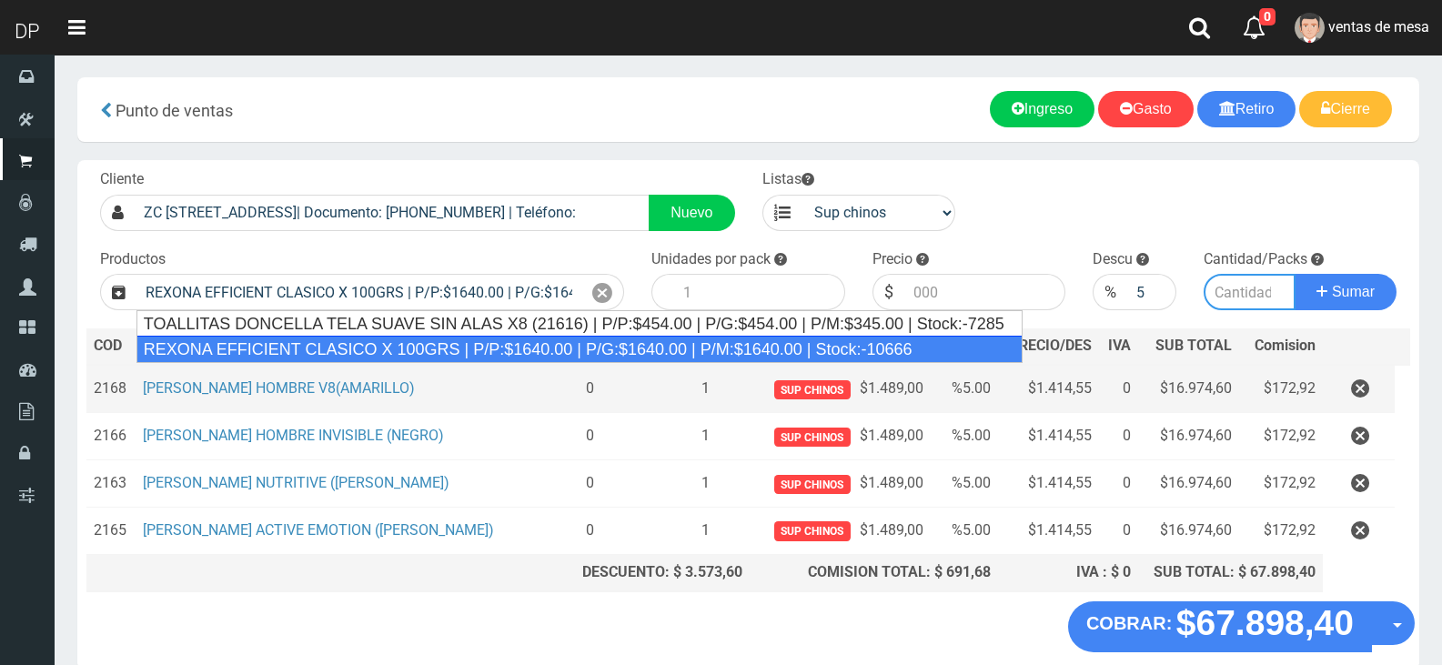
type input "12"
type input "1640.00"
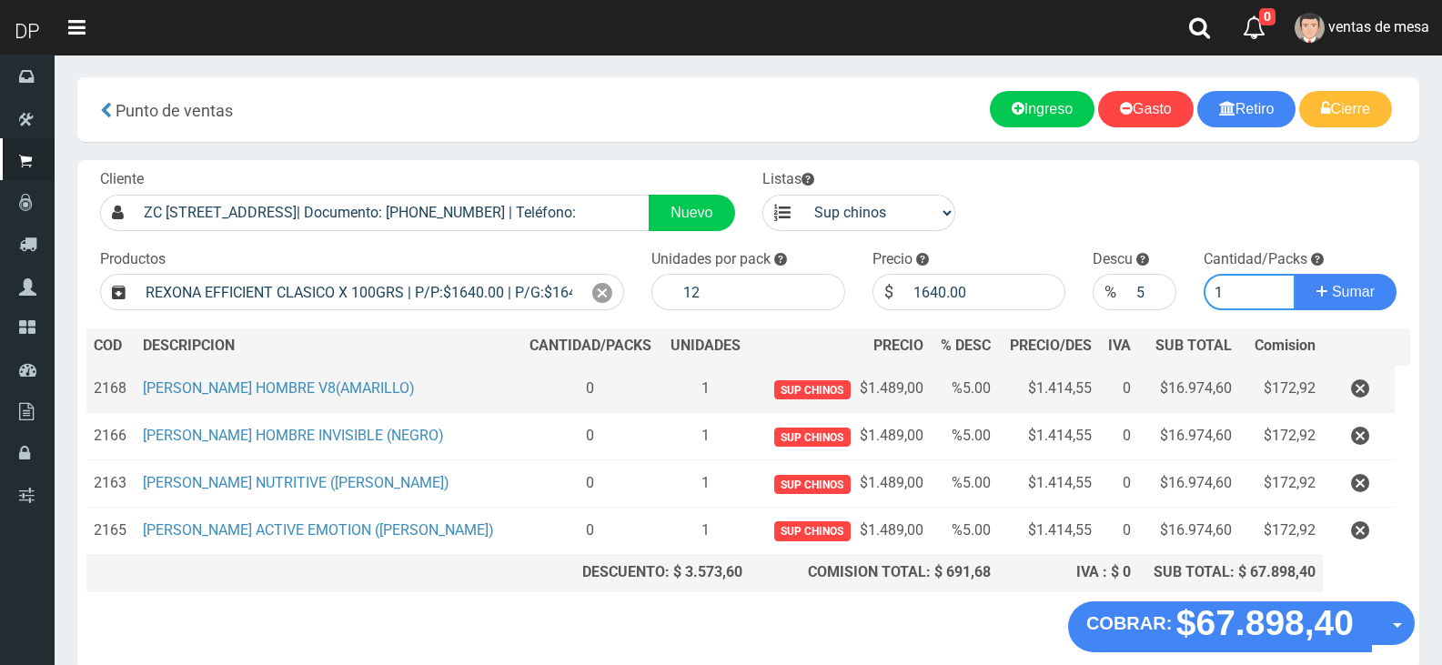
type input "1"
click at [1295, 274] on button "Sumar" at bounding box center [1346, 292] width 102 height 36
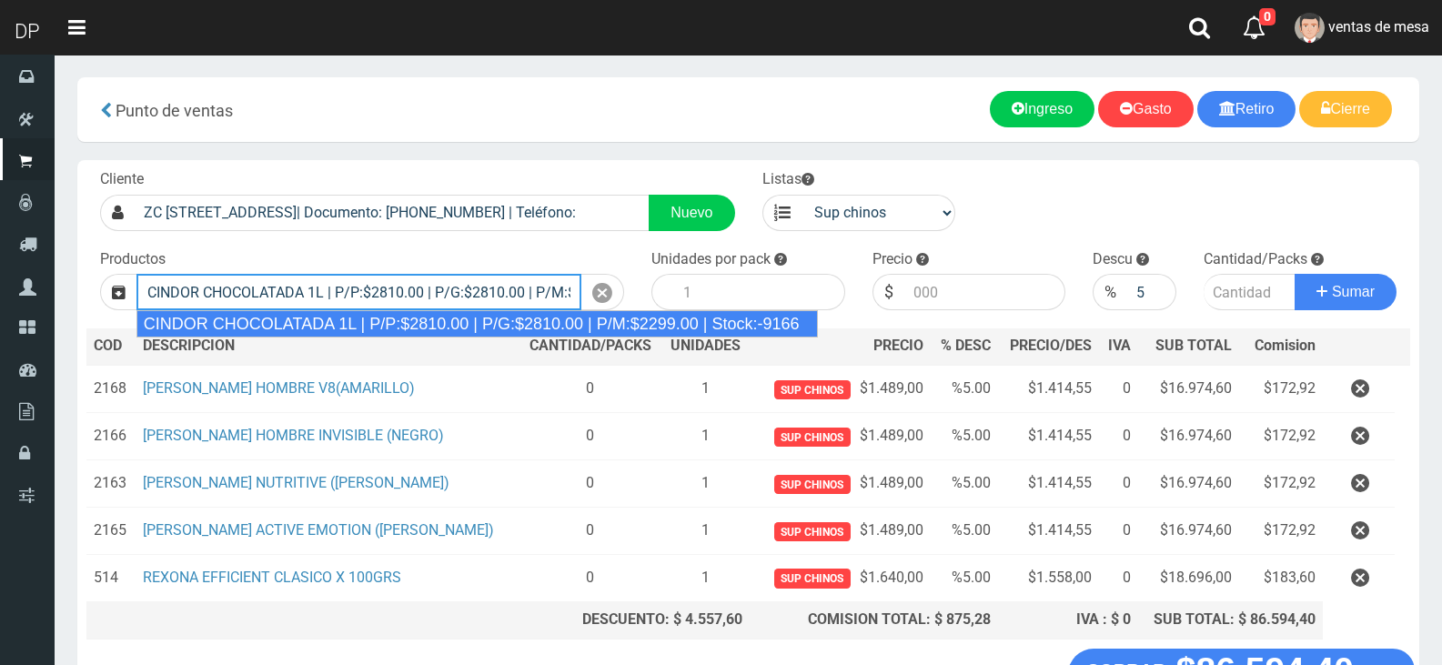
type input "CINDOR CHOCOLATADA 1L | P/P:$2810.00 | P/G:$2810.00 | P/M:$2299.00 | Stock:-9166"
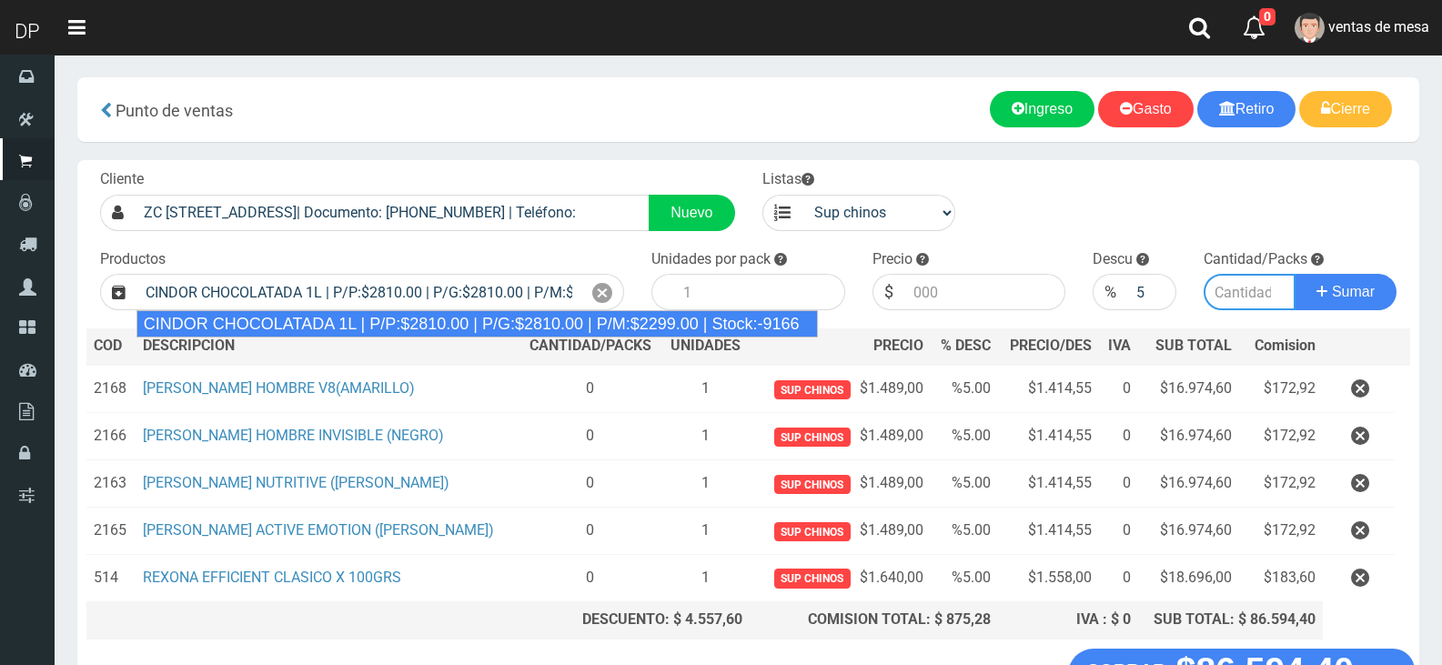
type input "12"
type input "2810.00"
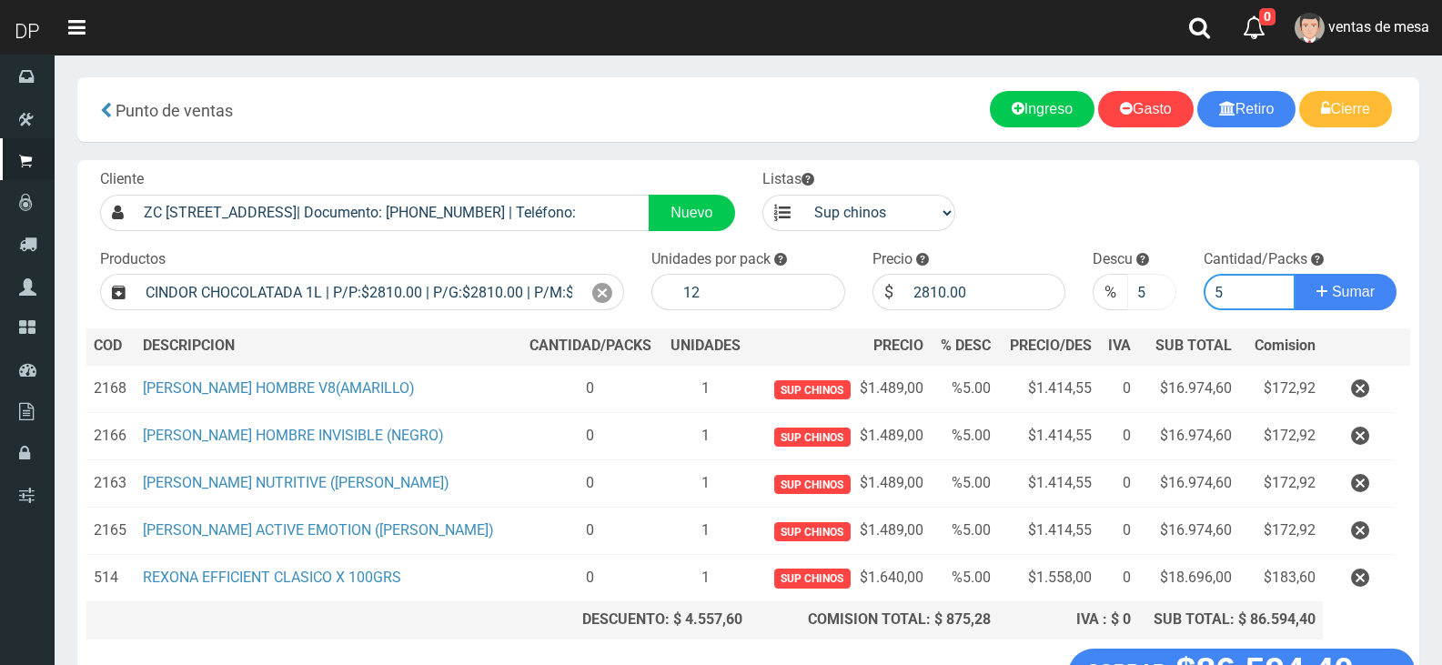
type input "5"
click at [1146, 293] on input "5" at bounding box center [1151, 292] width 48 height 36
click at [1145, 292] on input "5" at bounding box center [1151, 292] width 48 height 36
type input "0"
click at [979, 294] on input "2810.00" at bounding box center [985, 292] width 162 height 36
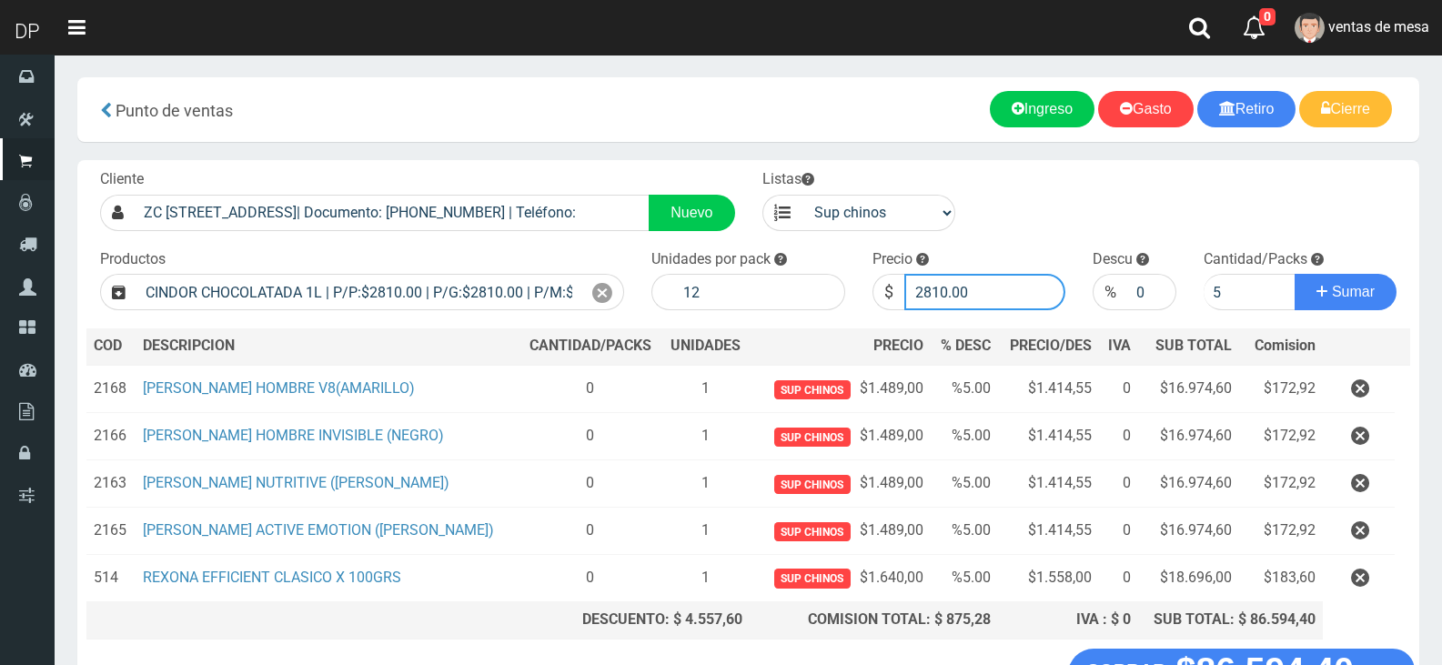
click at [977, 293] on input "2810.00" at bounding box center [985, 292] width 162 height 36
type input "2760"
click at [1295, 274] on button "Sumar" at bounding box center [1346, 292] width 102 height 36
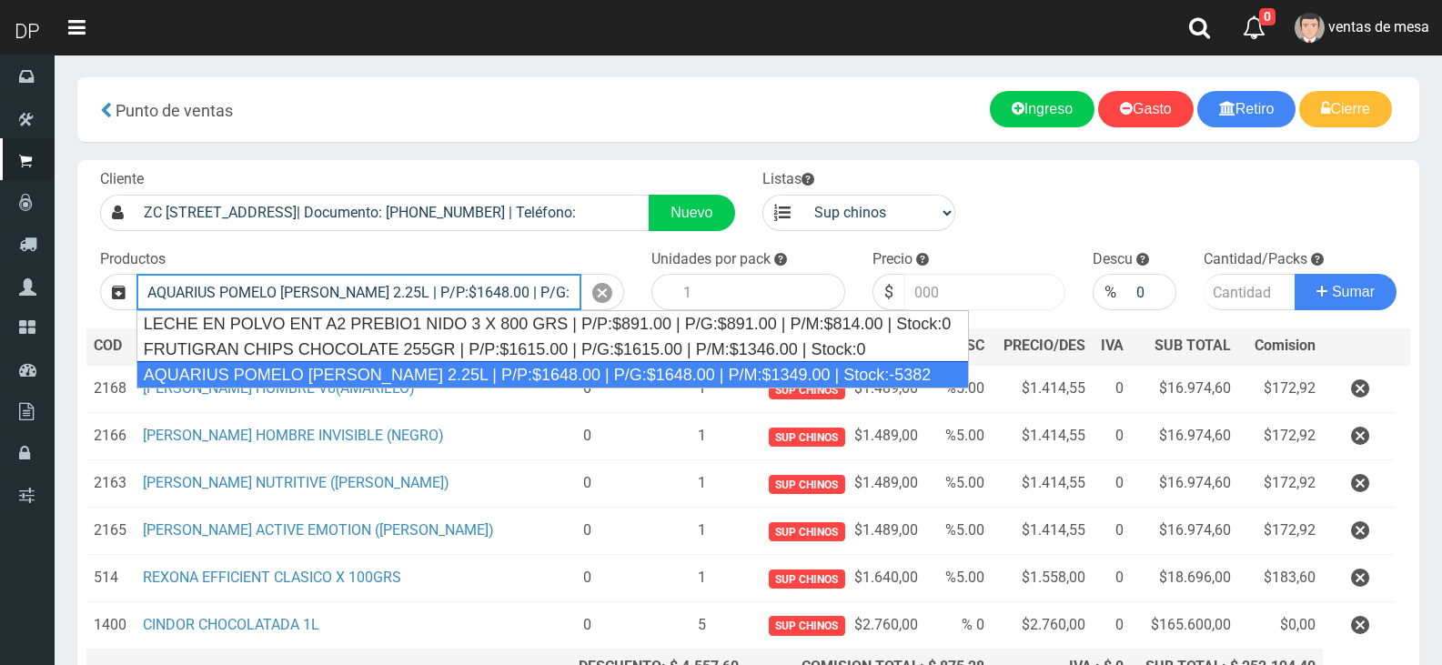
type input "AQUARIUS POMELO ROSADO 2.25L | P/P:$1648.00 | P/G:$1648.00 | P/M:$1349.00 | Sto…"
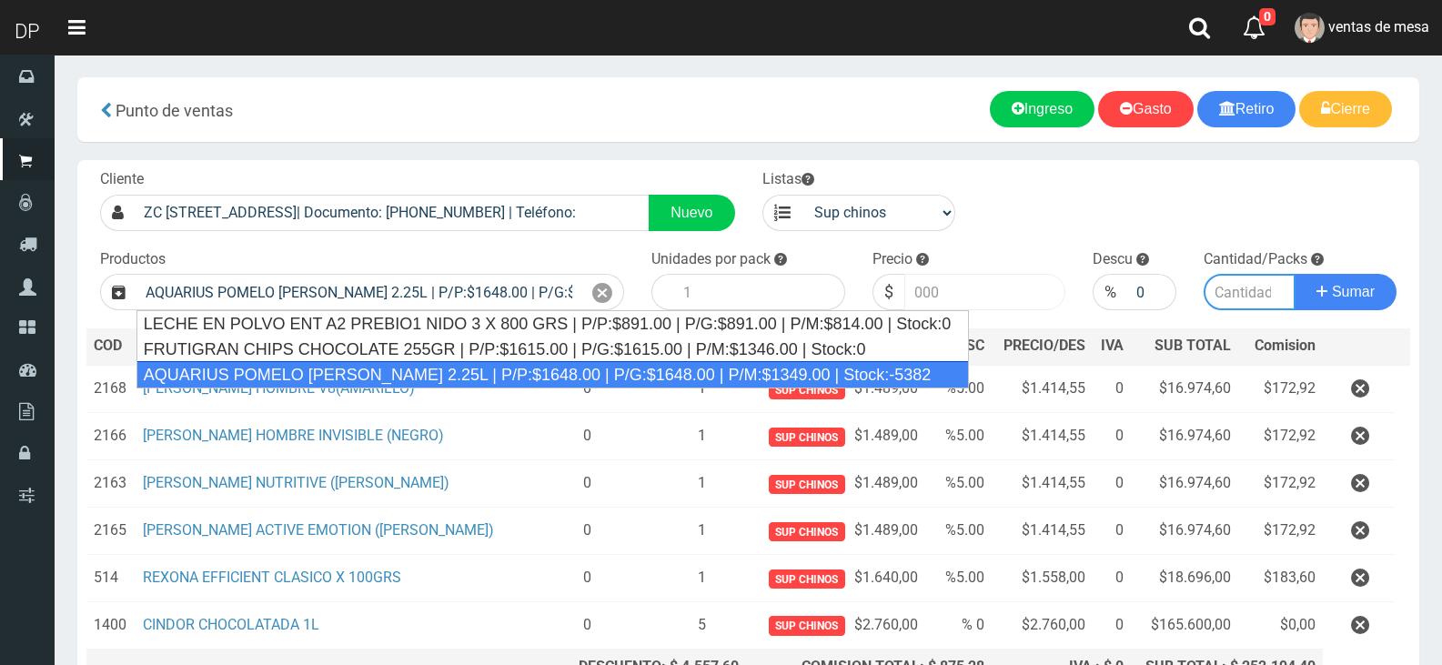
type input "6"
type input "1648.00"
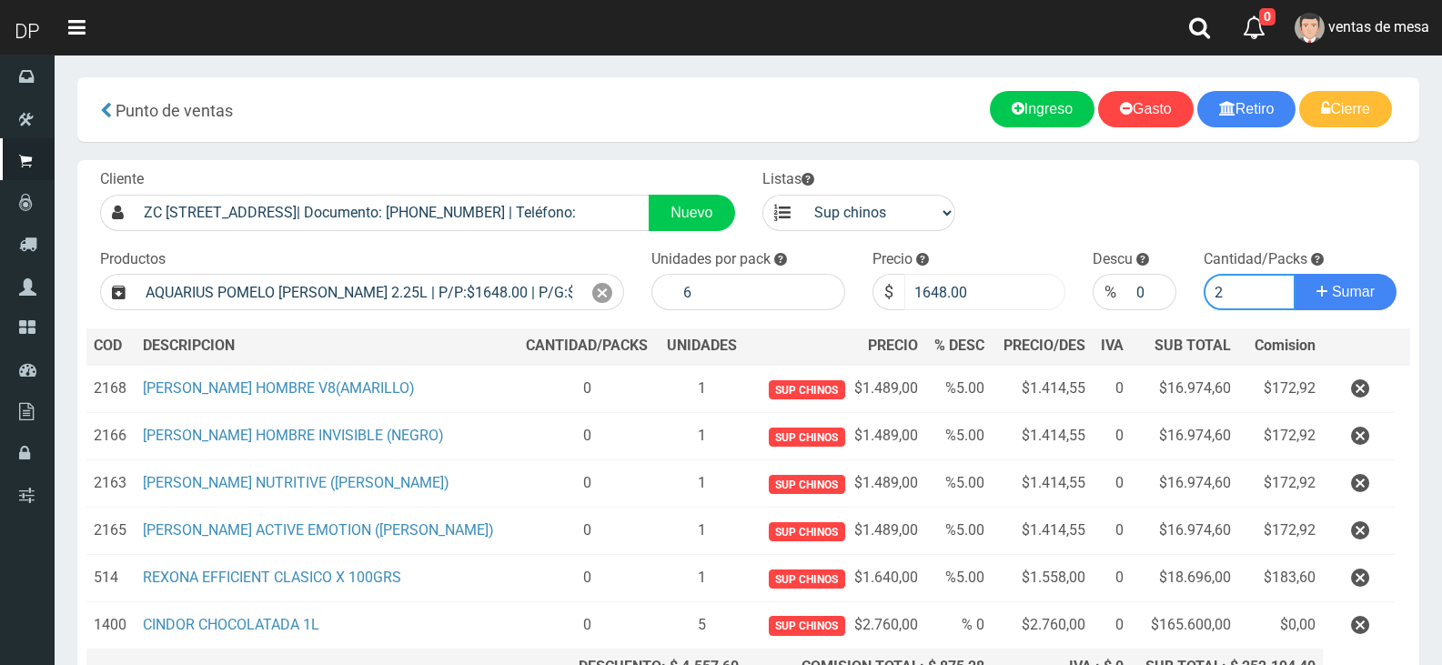
type input "2"
click at [1295, 274] on button "Sumar" at bounding box center [1346, 292] width 102 height 36
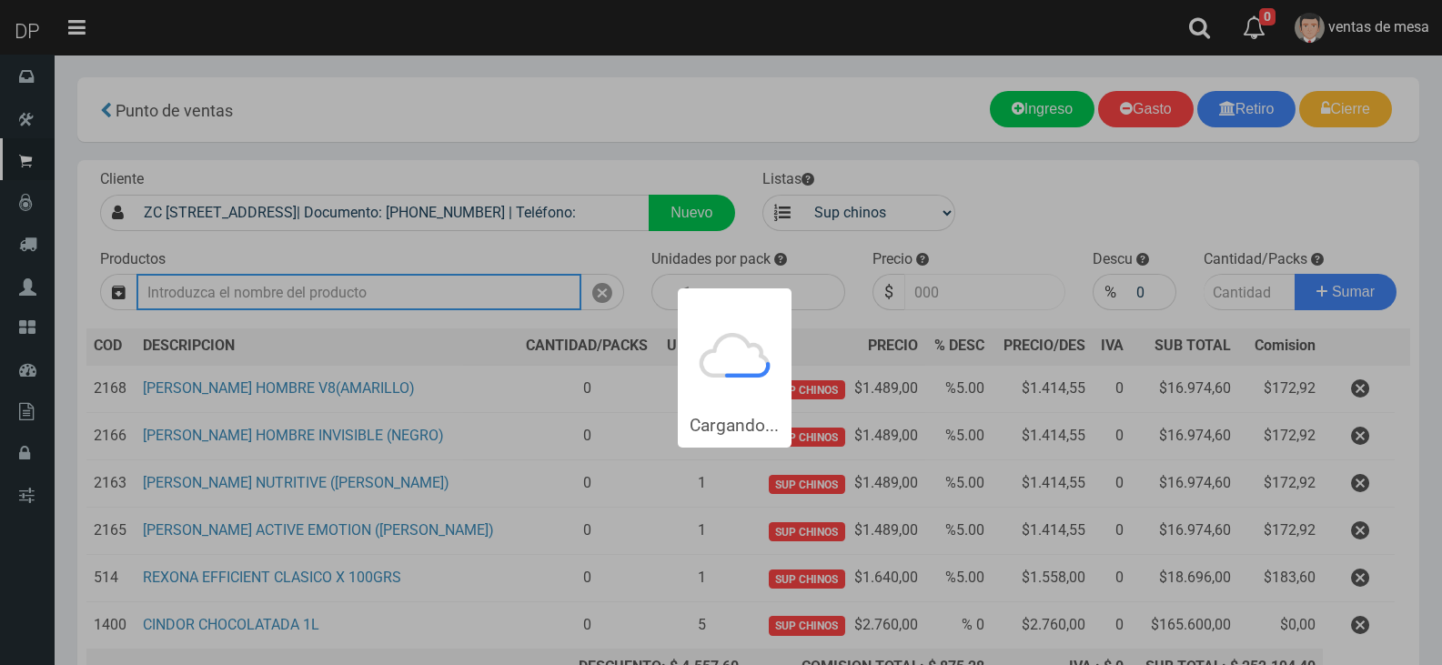
type input "1"
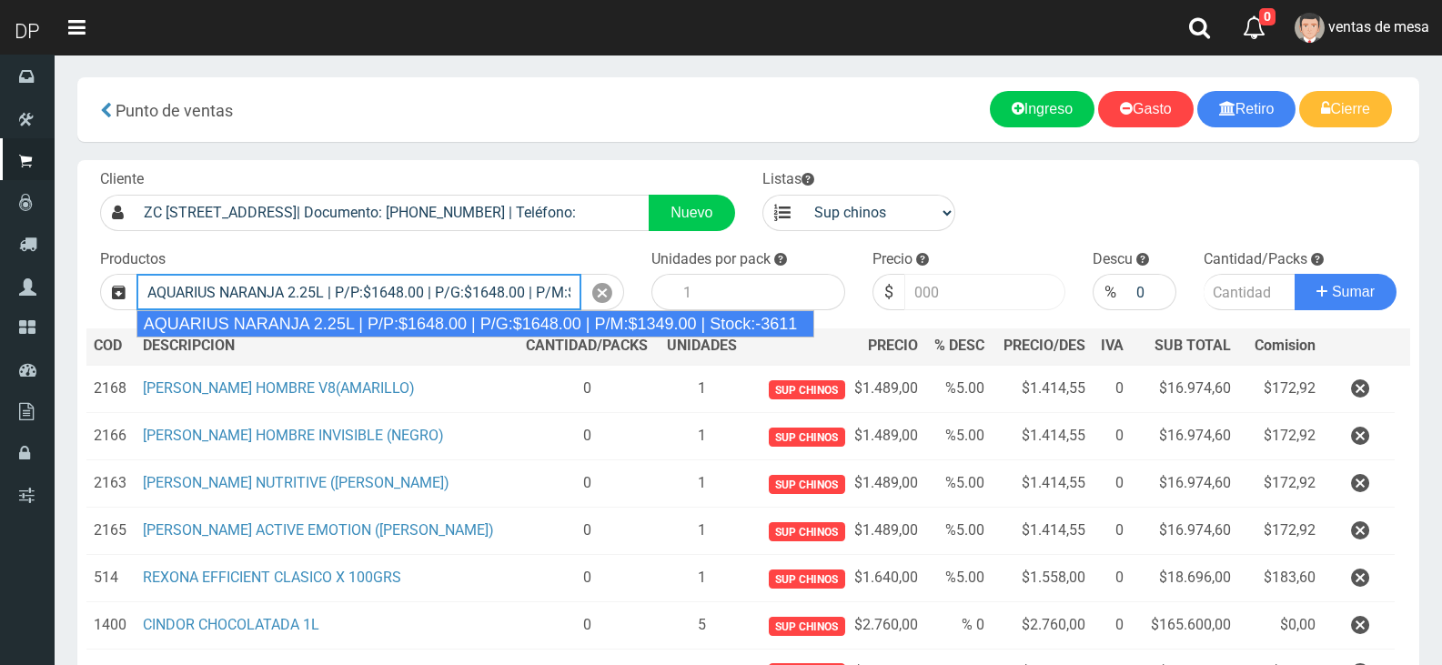
type input "AQUARIUS NARANJA 2.25L | P/P:$1648.00 | P/G:$1648.00 | P/M:$1349.00 | Stock:-36…"
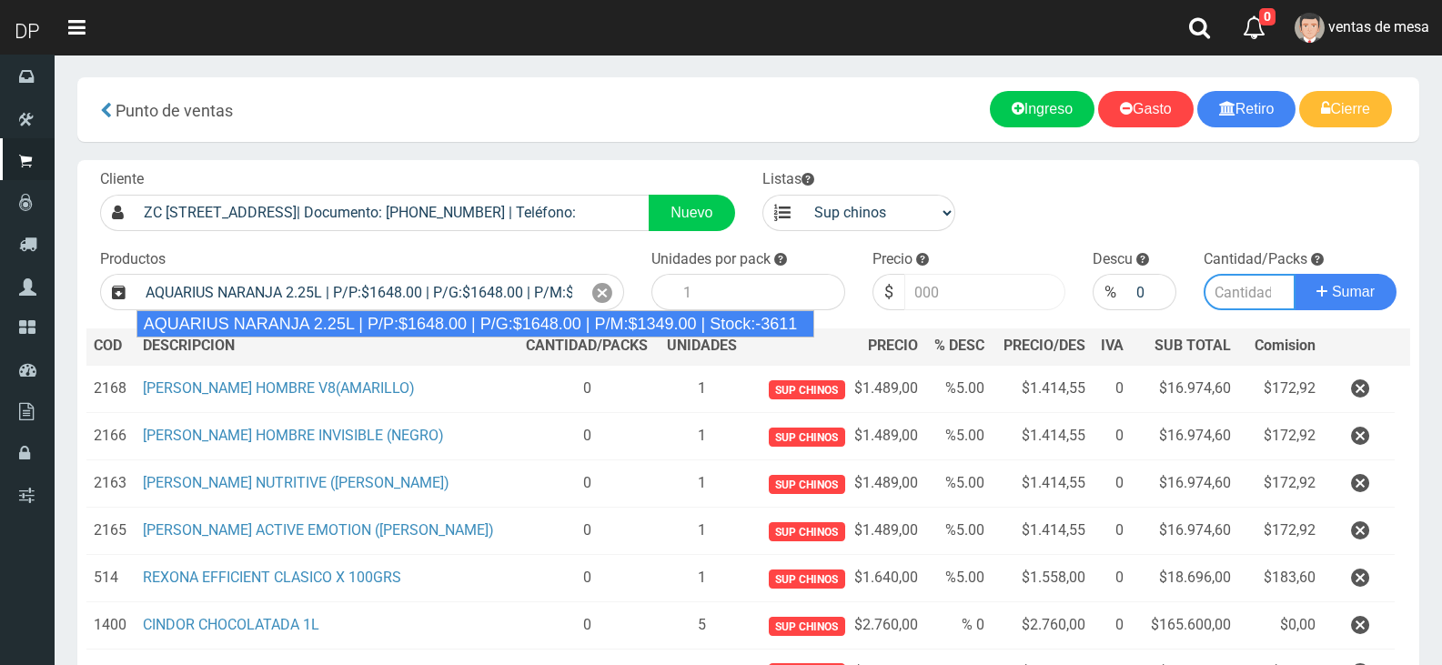
type input "6"
type input "1648.00"
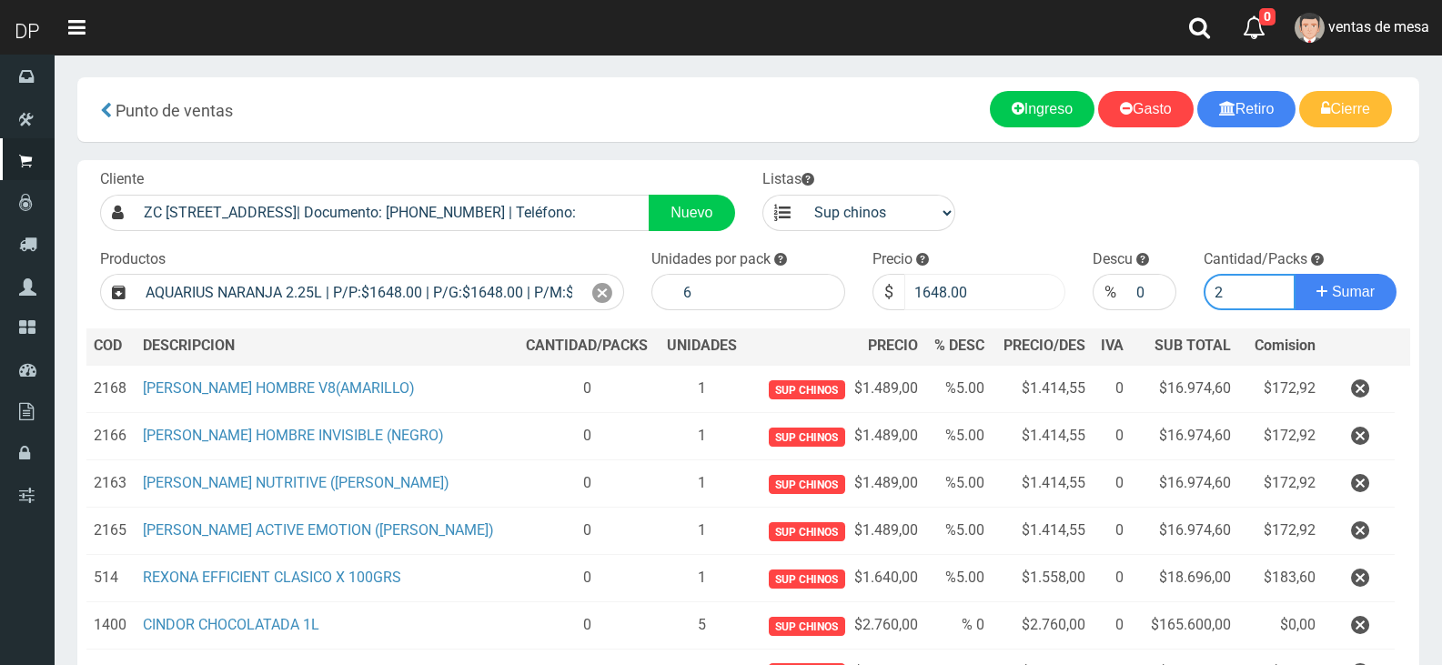
type input "2"
click at [1295, 274] on button "Sumar" at bounding box center [1346, 292] width 102 height 36
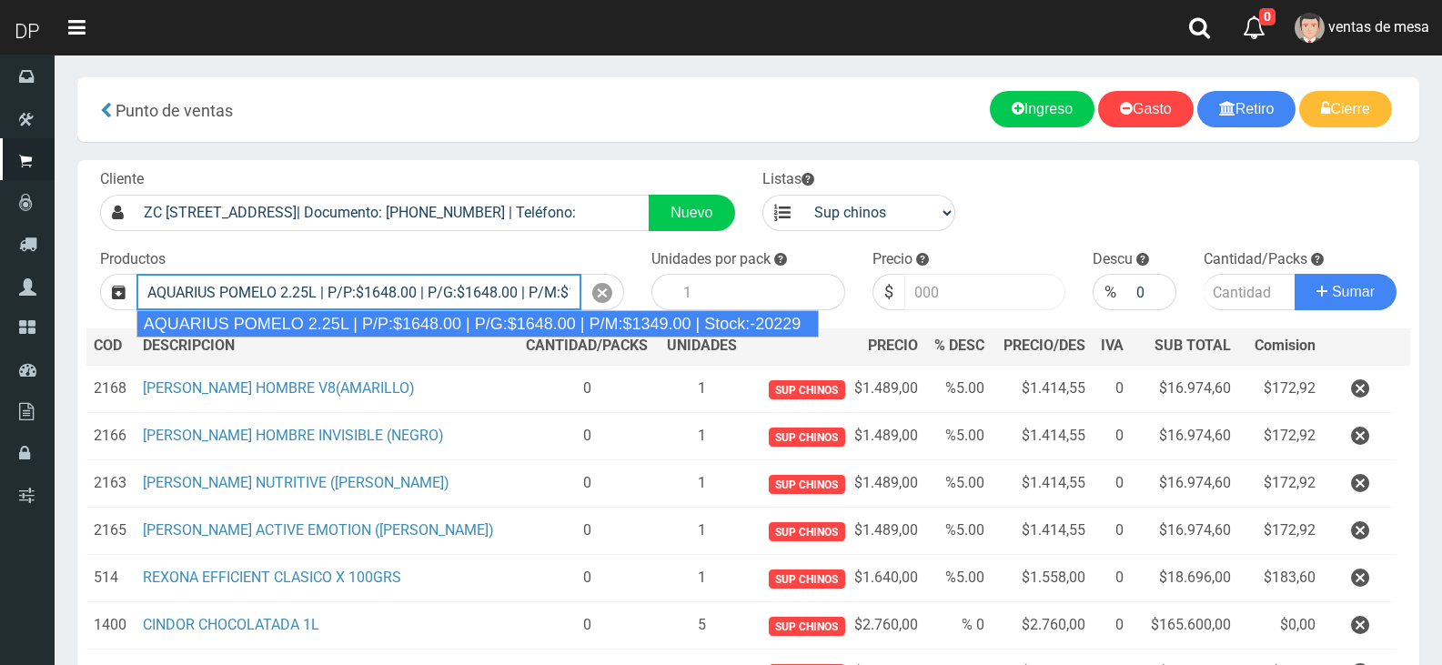
type input "AQUARIUS POMELO 2.25L | P/P:$1648.00 | P/G:$1648.00 | P/M:$1349.00 | Stock:-202…"
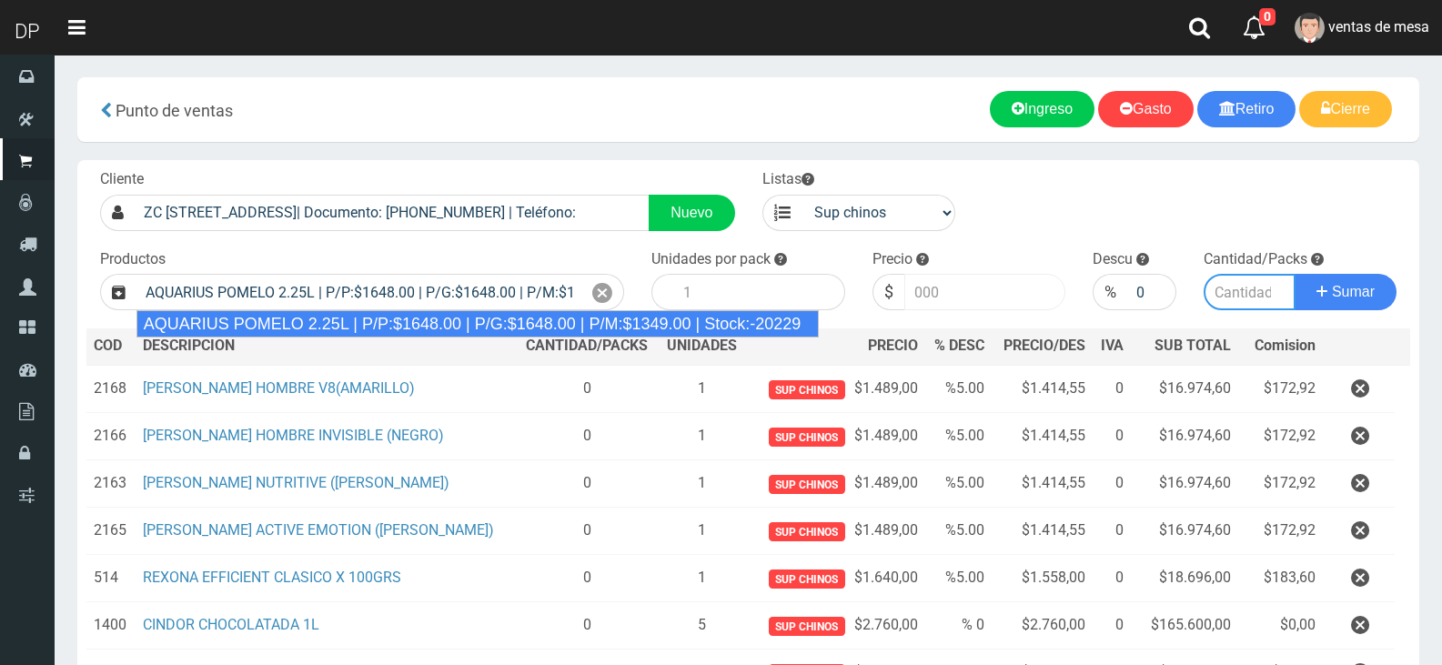
type input "6"
type input "1648.00"
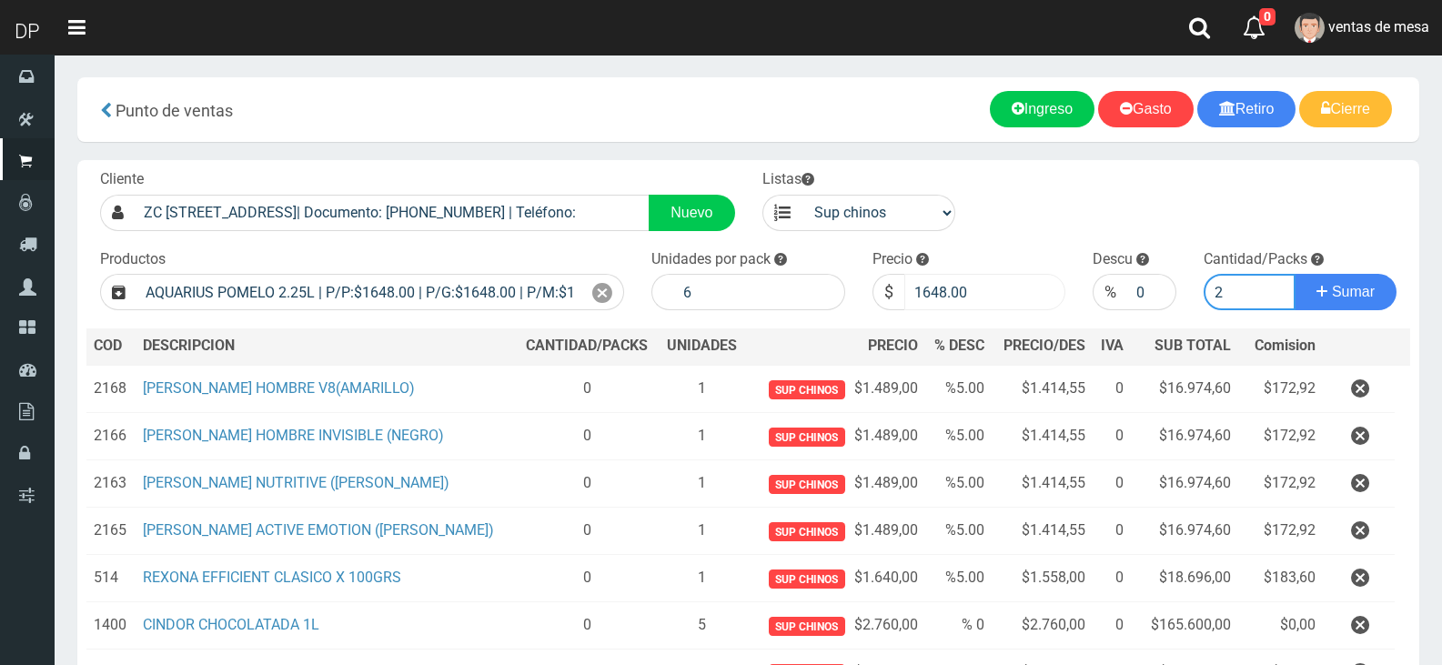
type input "2"
click at [1295, 274] on button "Sumar" at bounding box center [1346, 292] width 102 height 36
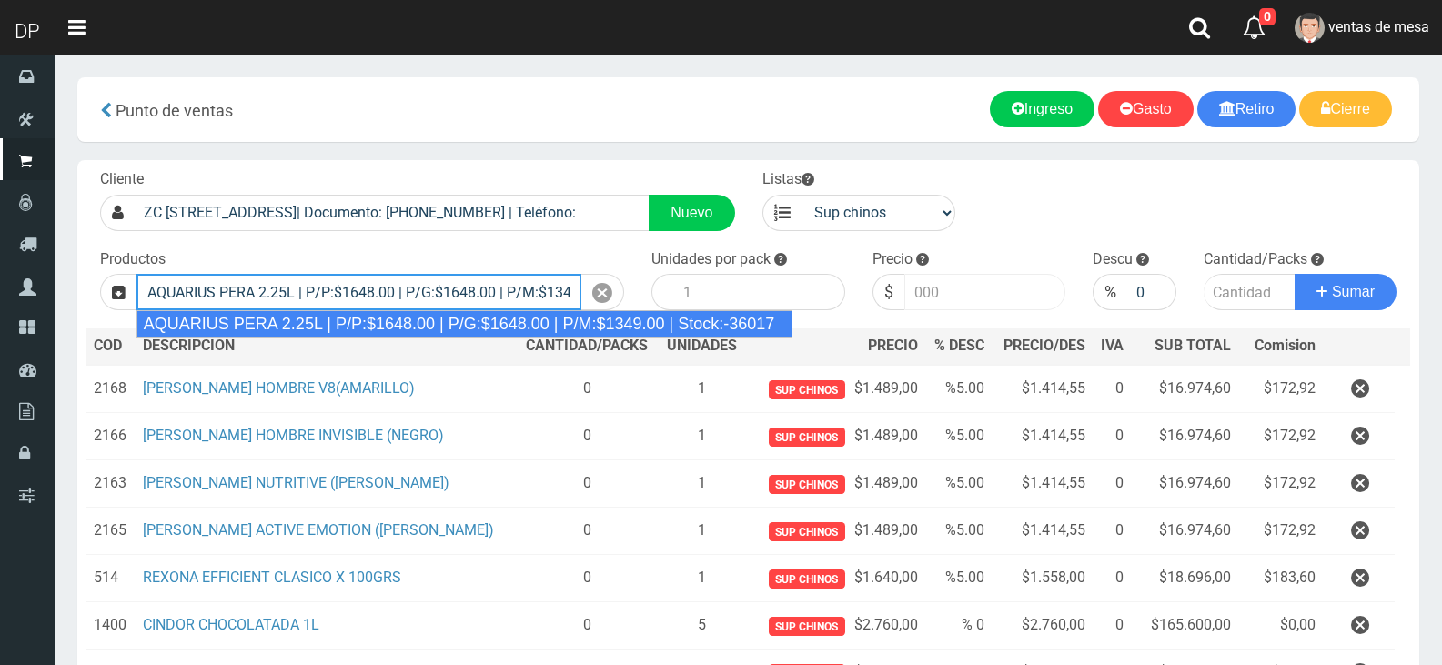
type input "AQUARIUS PERA 2.25L | P/P:$1648.00 | P/G:$1648.00 | P/M:$1349.00 | Stock:-36017"
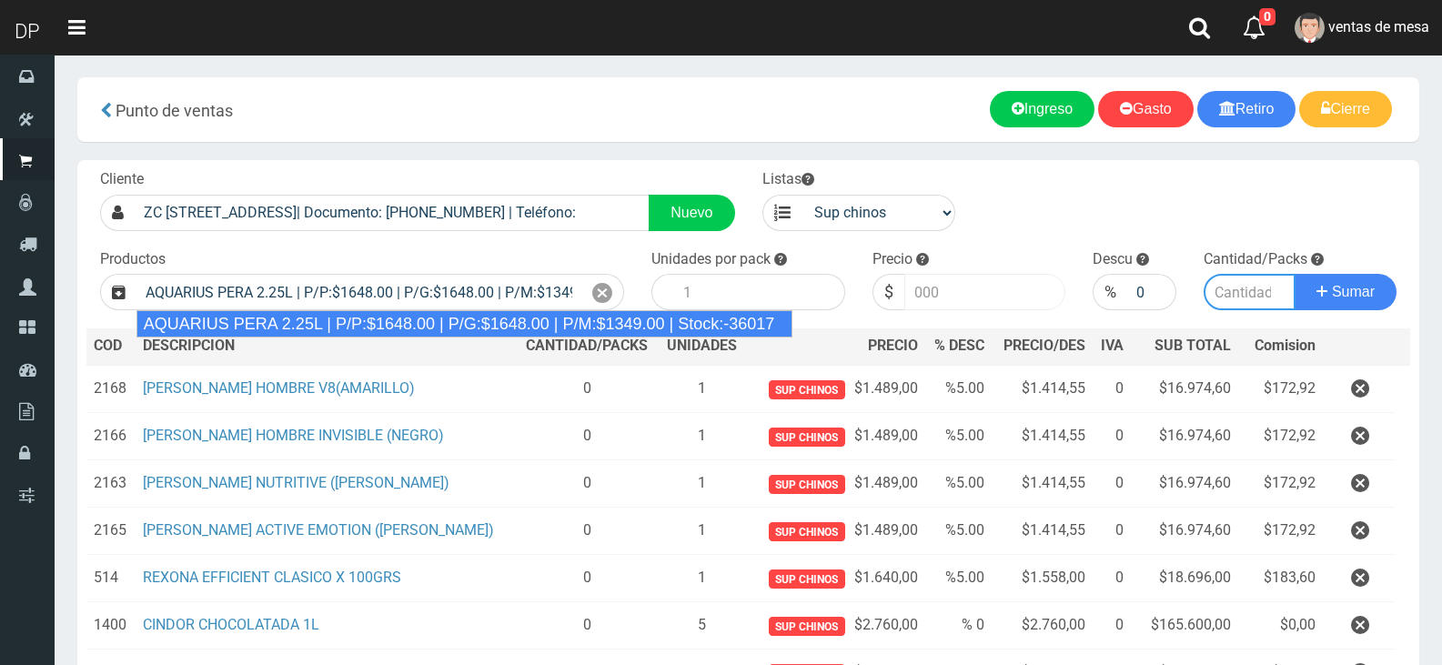
type input "6"
type input "1648.00"
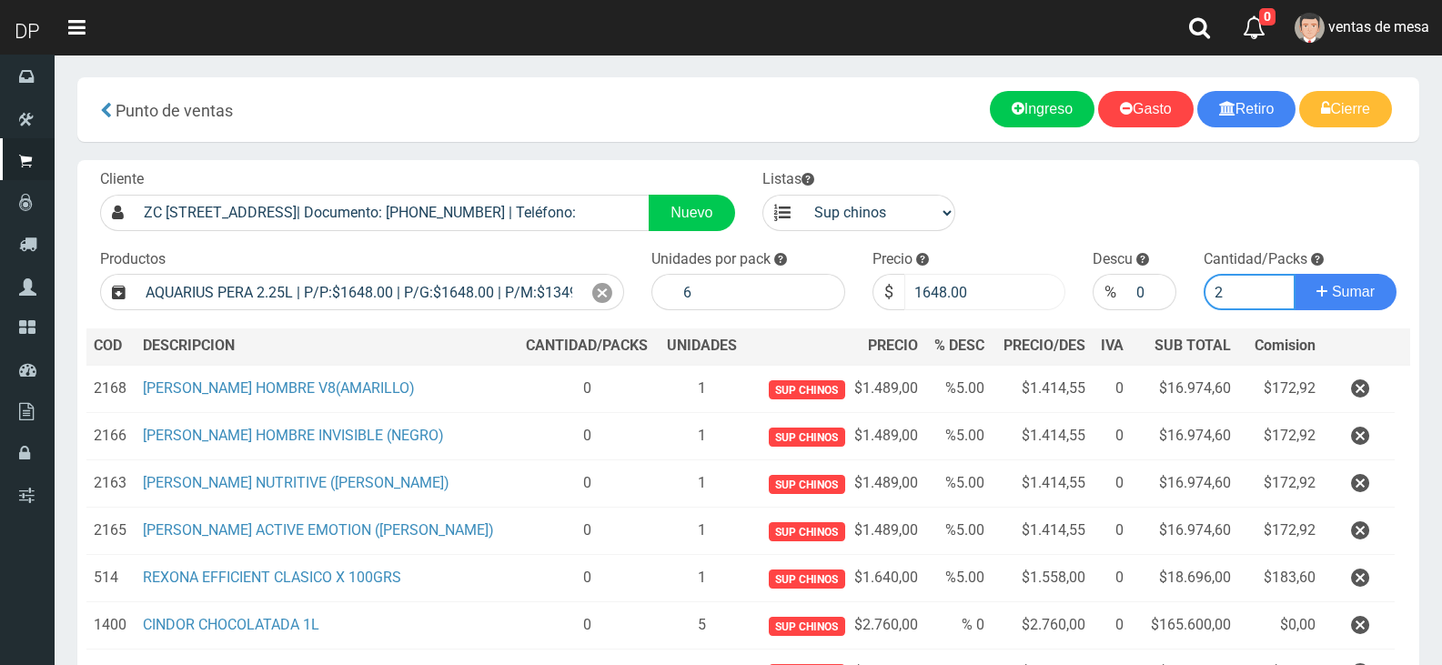
type input "2"
click at [1295, 274] on button "Sumar" at bounding box center [1346, 292] width 102 height 36
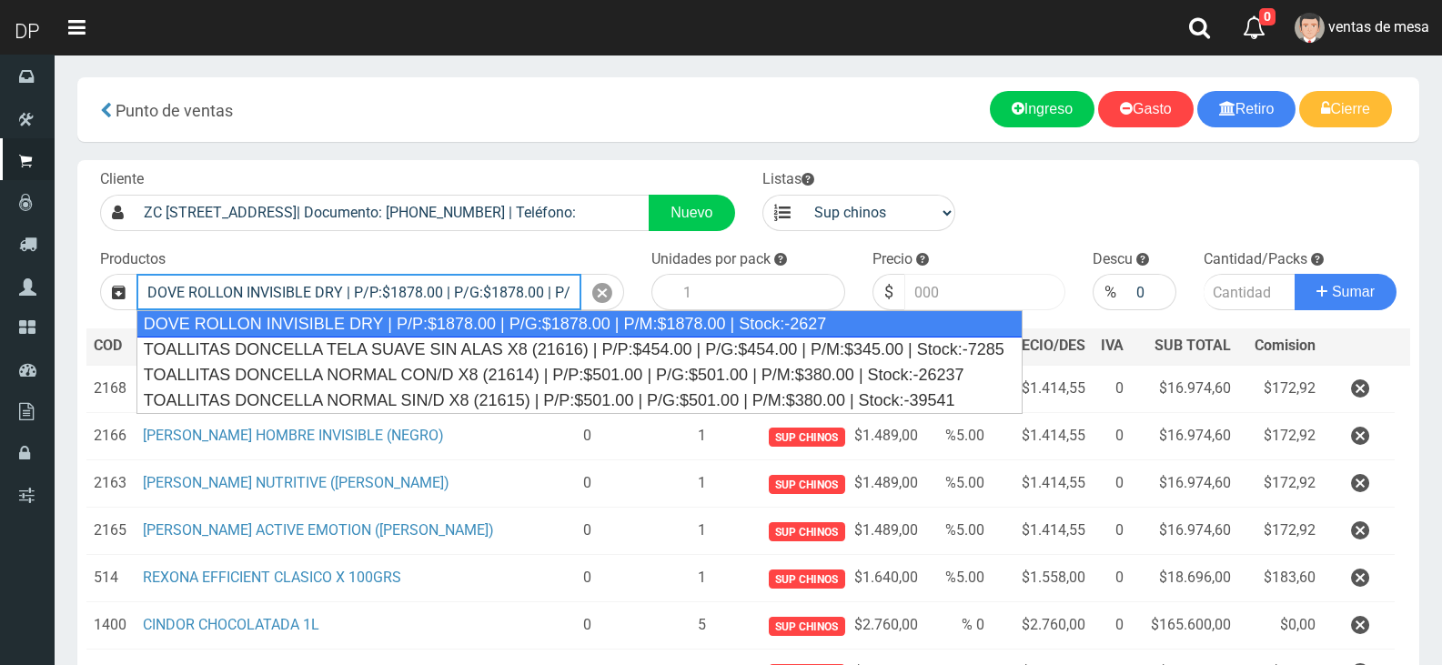
type input "DOVE ROLLON INVISIBLE DRY | P/P:$1878.00 | P/G:$1878.00 | P/M:$1878.00 | Stock:…"
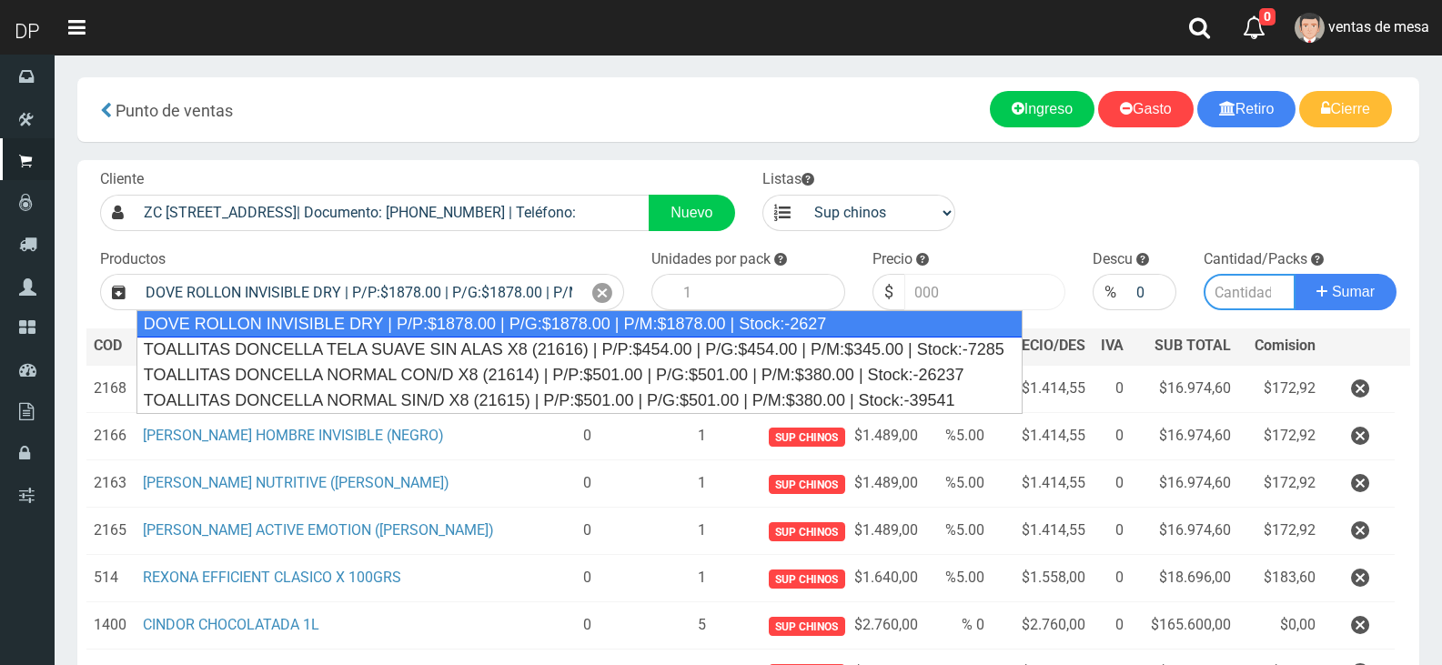
type input "12"
type input "1878.00"
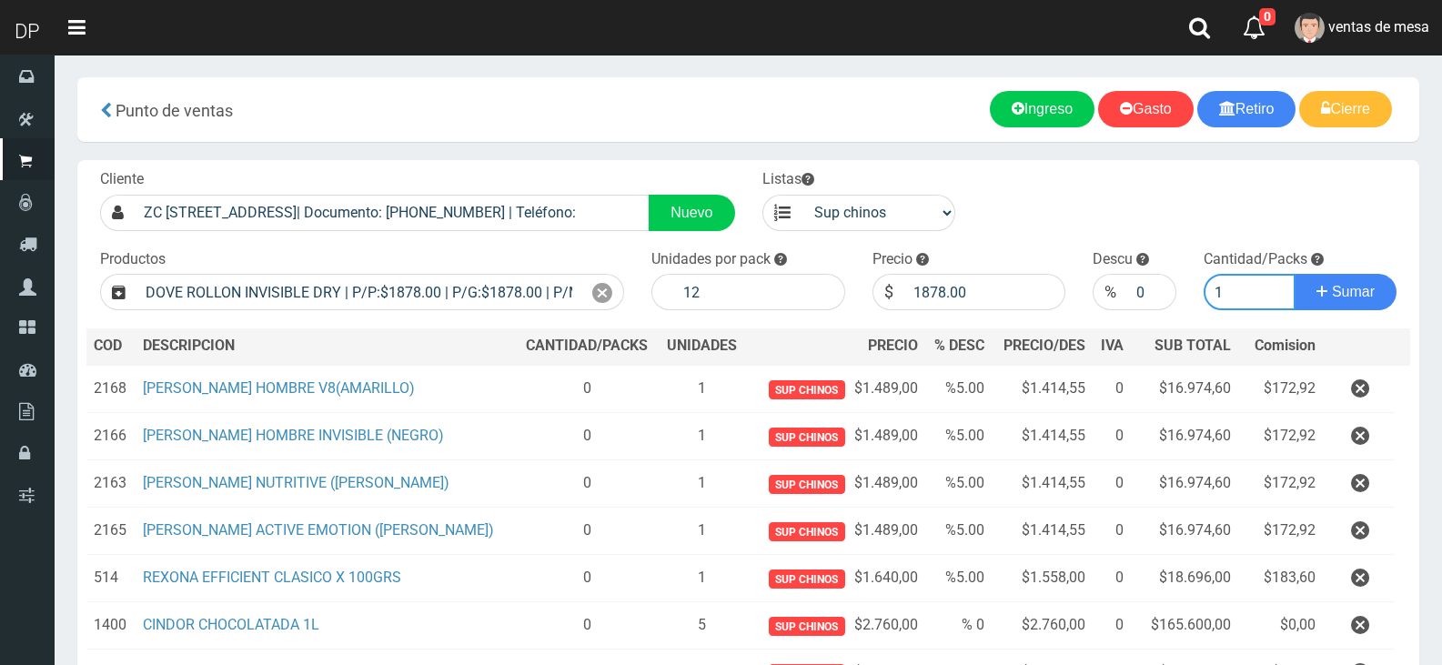
type input "1"
click at [1150, 282] on input "0" at bounding box center [1151, 292] width 48 height 36
type input "10"
click at [1295, 274] on button "Sumar" at bounding box center [1346, 292] width 102 height 36
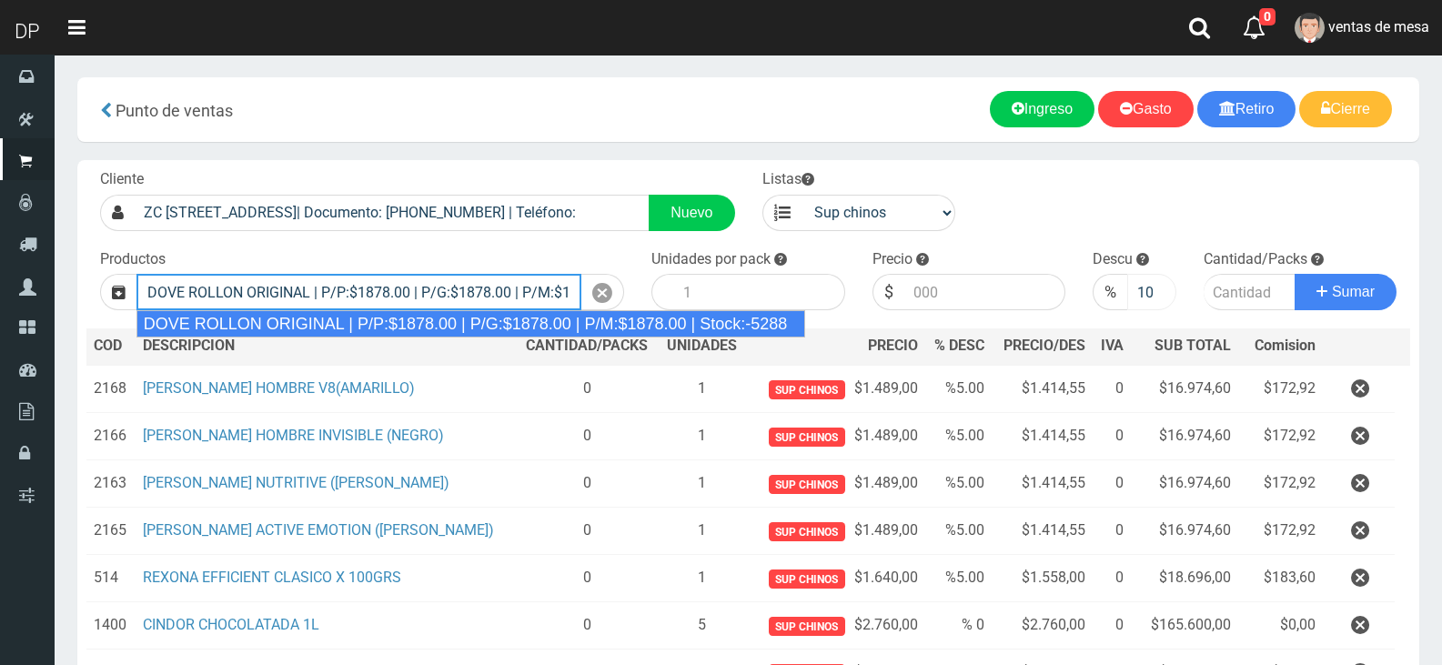
type input "DOVE ROLLON ORIGINAL | P/P:$1878.00 | P/G:$1878.00 | P/M:$1878.00 | Stock:-5288"
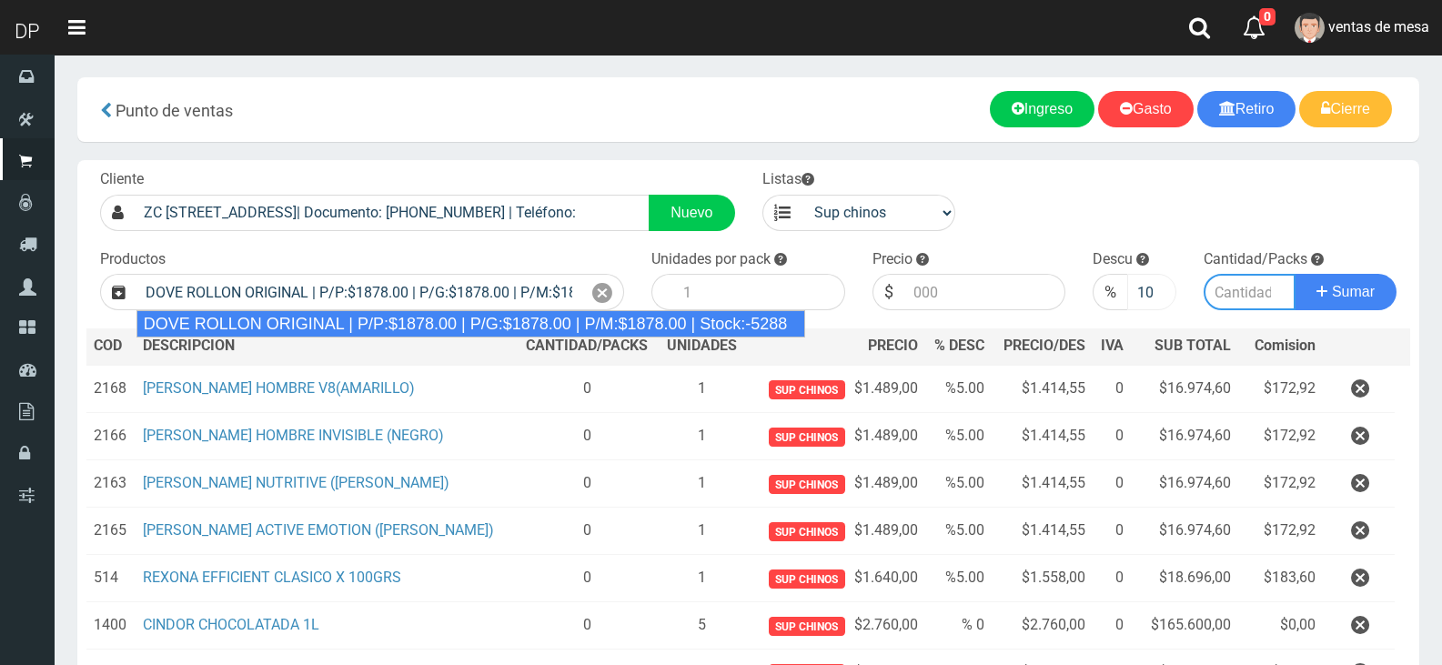
type input "12"
type input "1878.00"
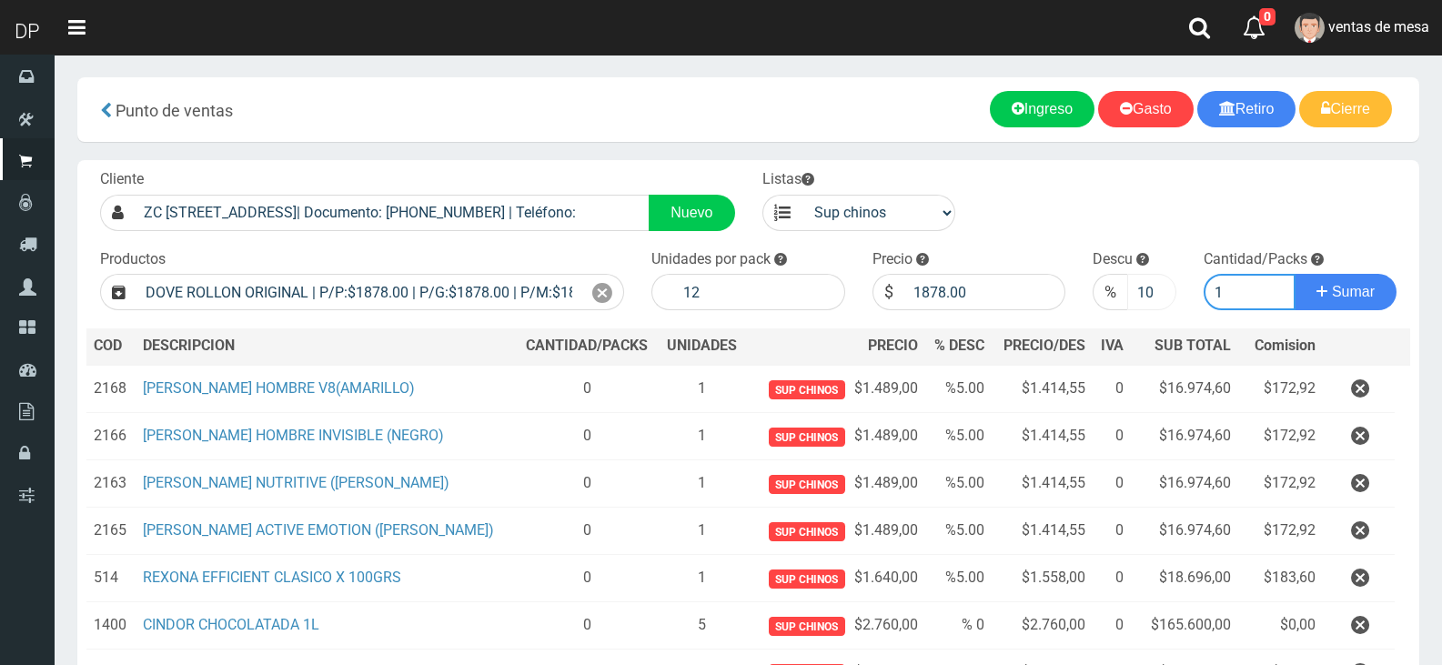
type input "1"
click at [1295, 274] on button "Sumar" at bounding box center [1346, 292] width 102 height 36
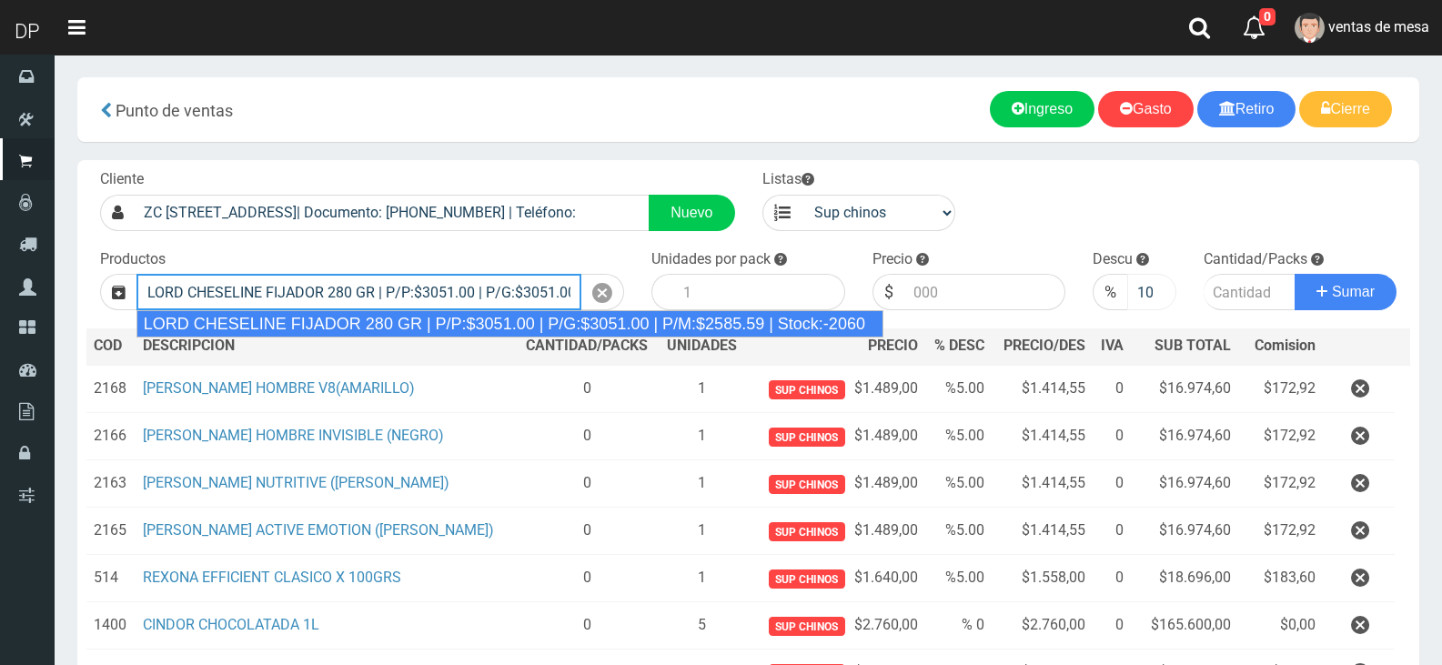
type input "LORD CHESELINE FIJADOR 280 GR | P/P:$3051.00 | P/G:$3051.00 | P/M:$2585.59 | St…"
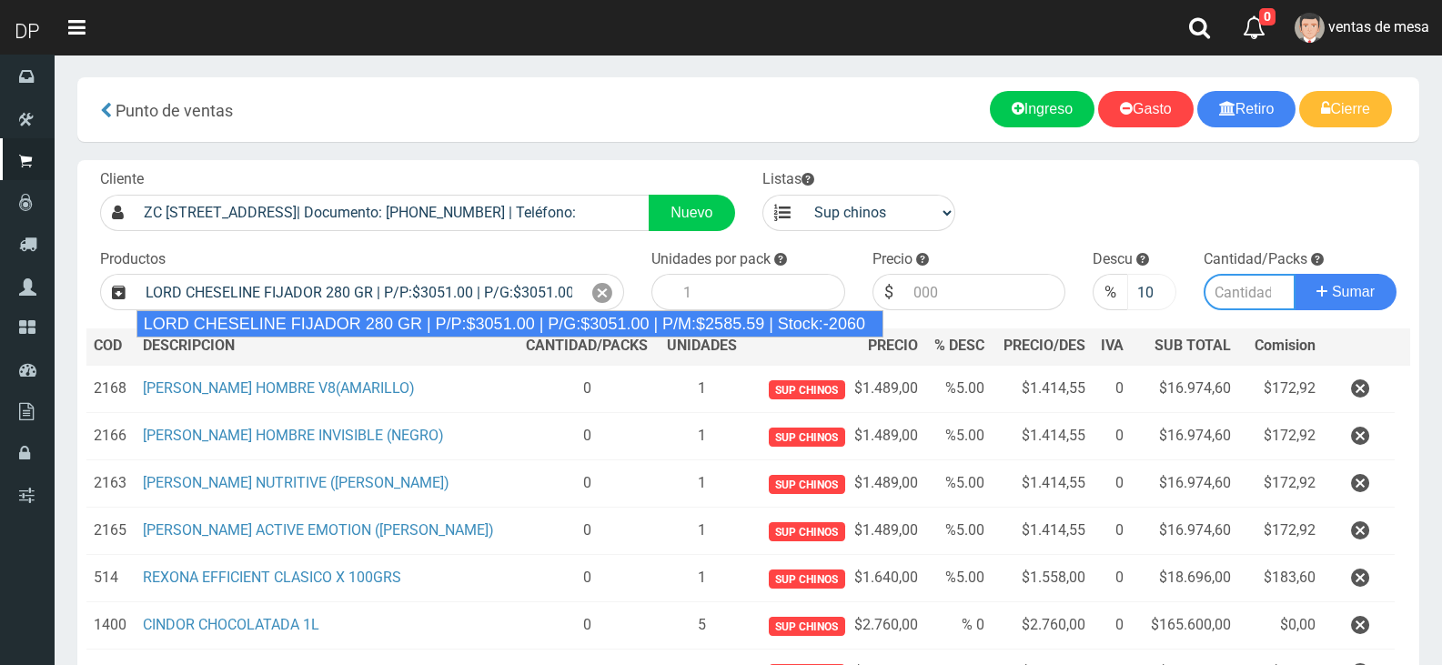
type input "6"
type input "3051.00"
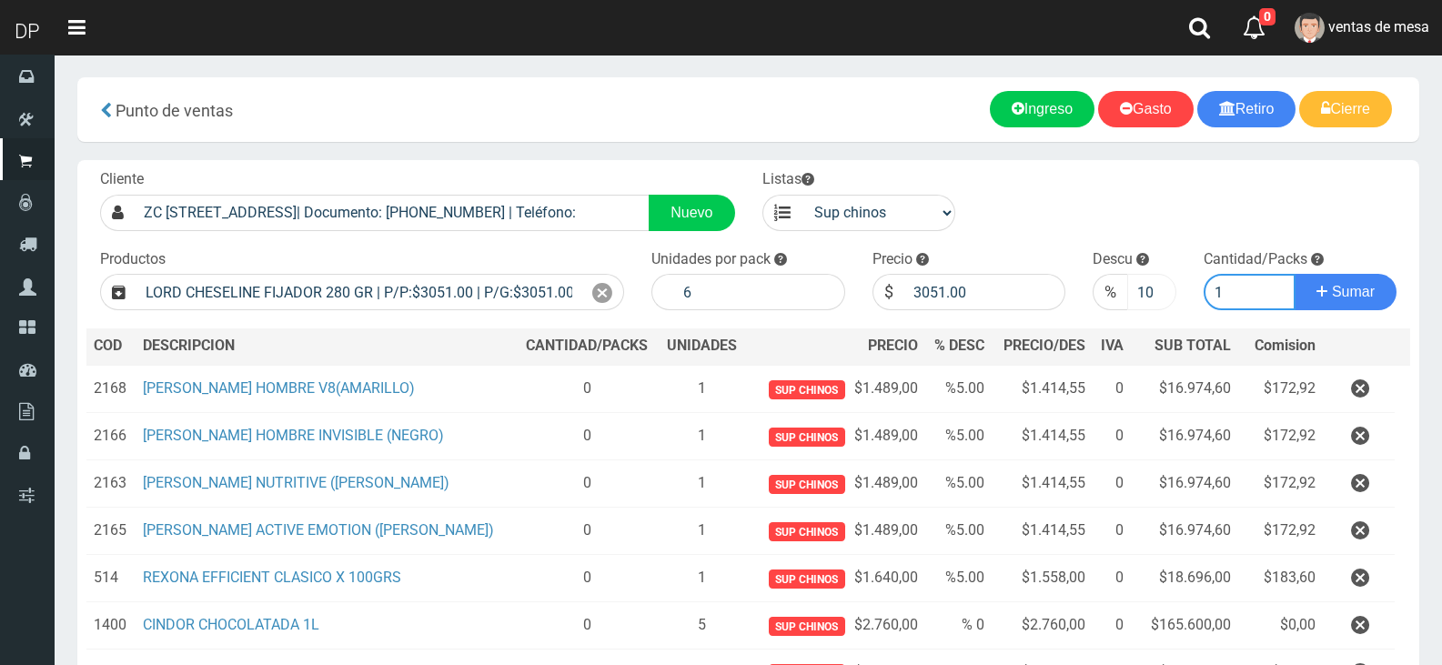
type input "1"
click at [1295, 274] on button "Sumar" at bounding box center [1346, 292] width 102 height 36
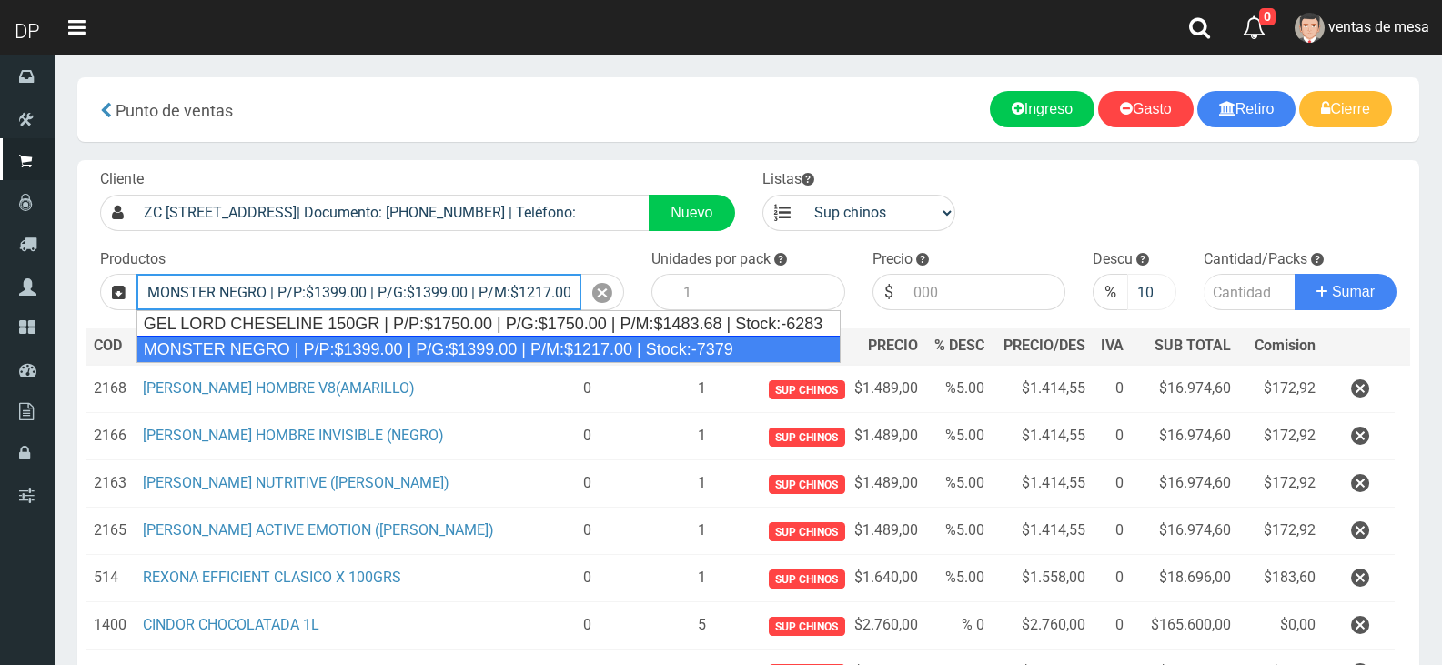
type input "MONSTER NEGRO | P/P:$1399.00 | P/G:$1399.00 | P/M:$1217.00 | Stock:-7379"
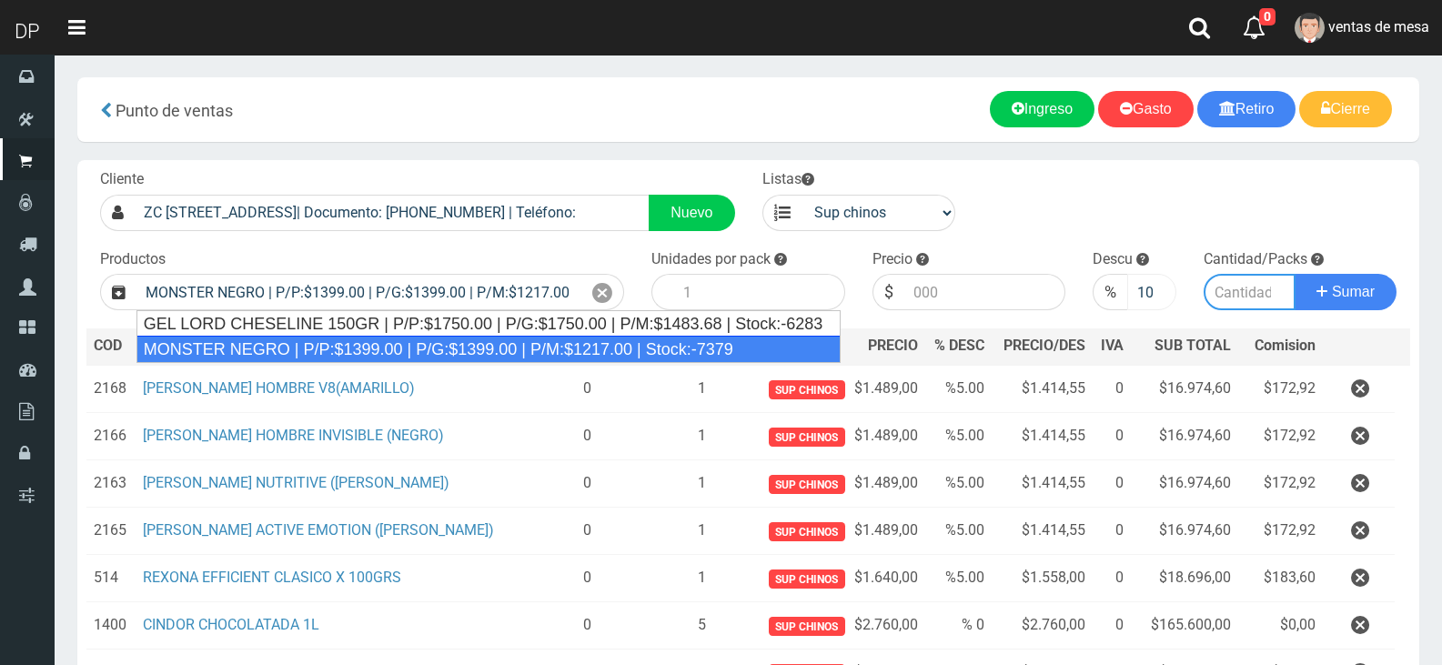
type input "6"
type input "1399.00"
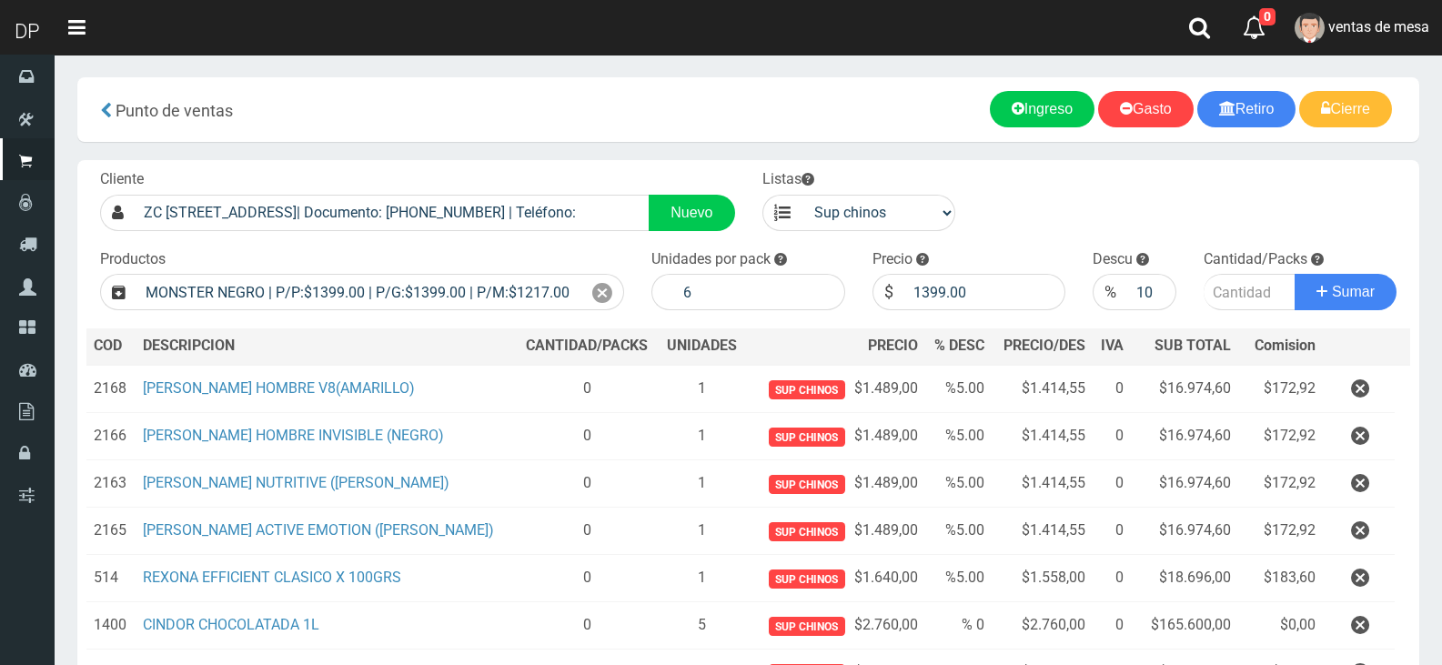
click at [643, 282] on div "Unidades por pack 6" at bounding box center [748, 280] width 221 height 62
click at [583, 298] on div at bounding box center [602, 292] width 43 height 36
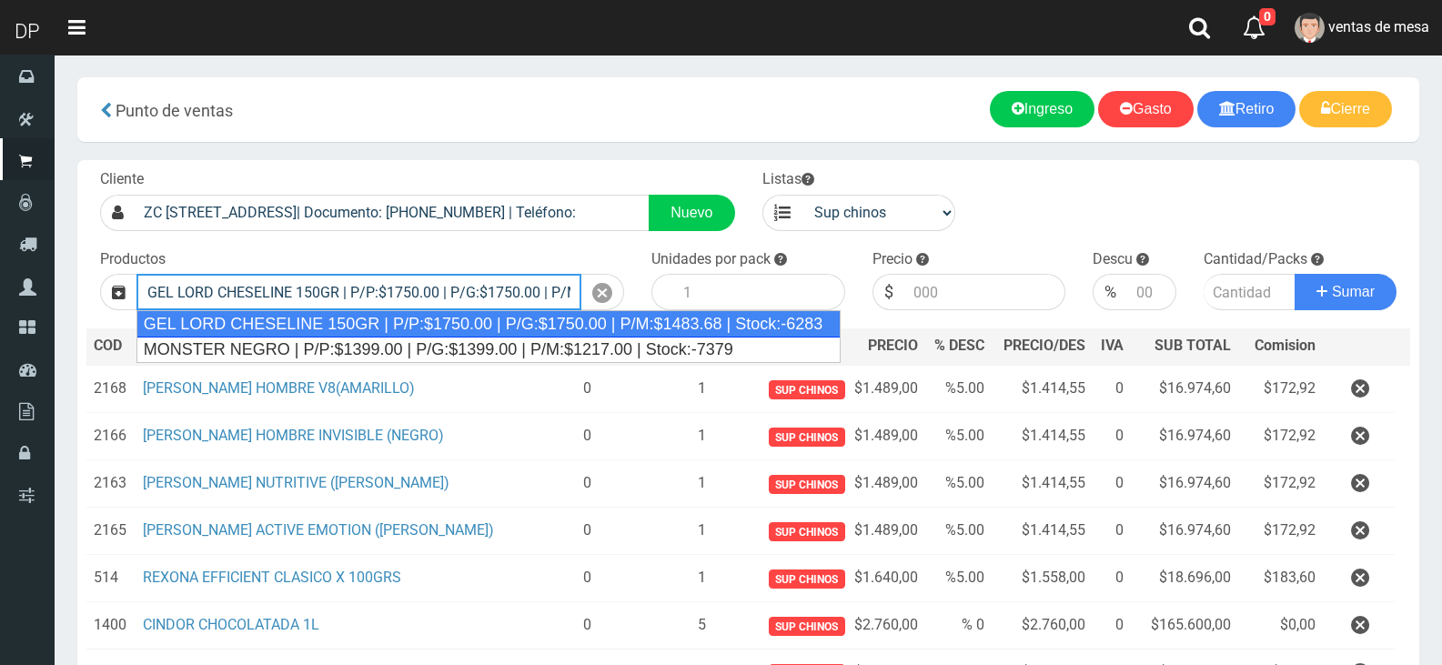
type input "GEL LORD CHESELINE 150GR | P/P:$1750.00 | P/G:$1750.00 | P/M:$1483.68 | Stock:-…"
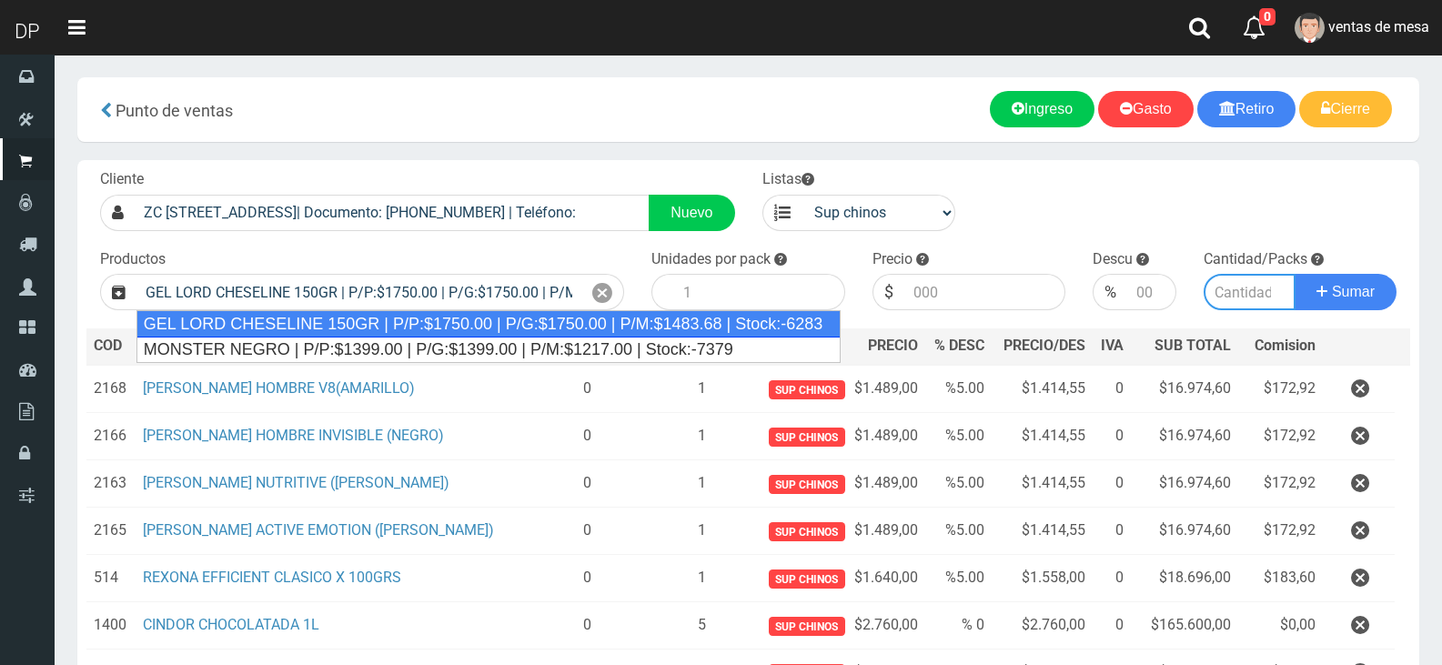
type input "12"
type input "1750.00"
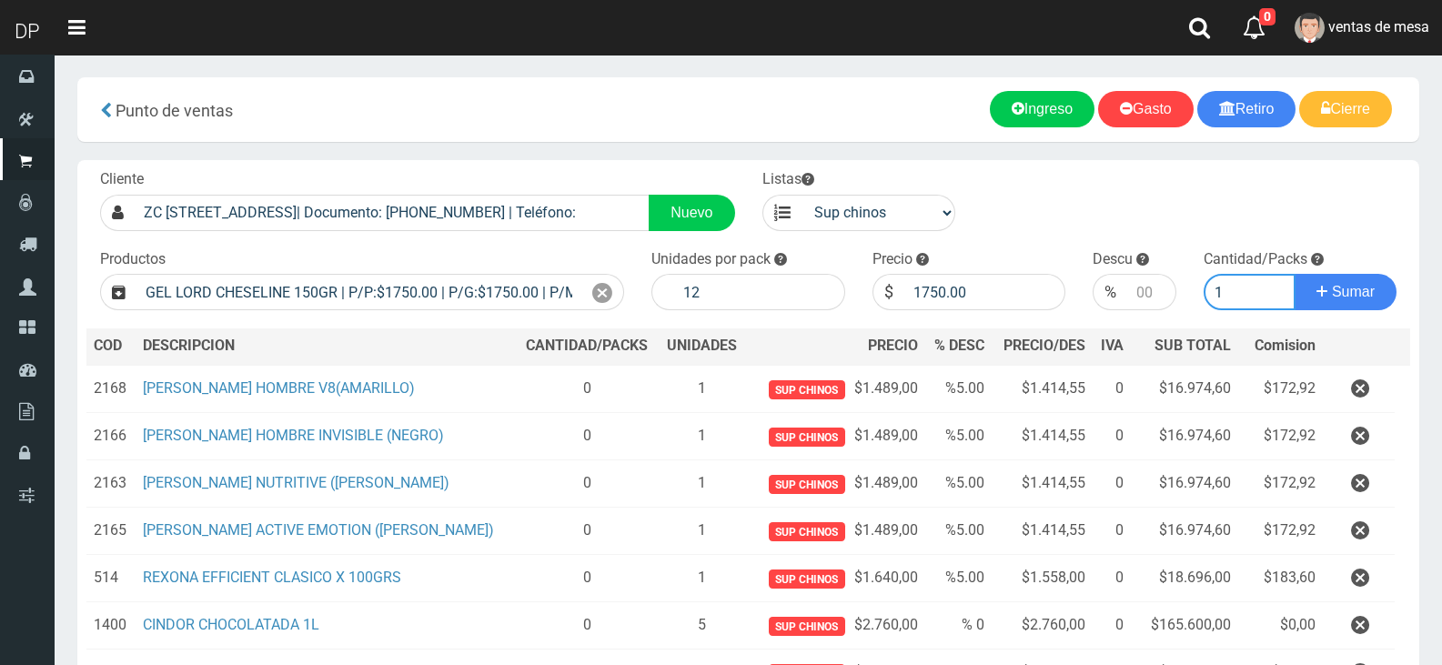
type input "1"
click at [1295, 274] on button "Sumar" at bounding box center [1346, 292] width 102 height 36
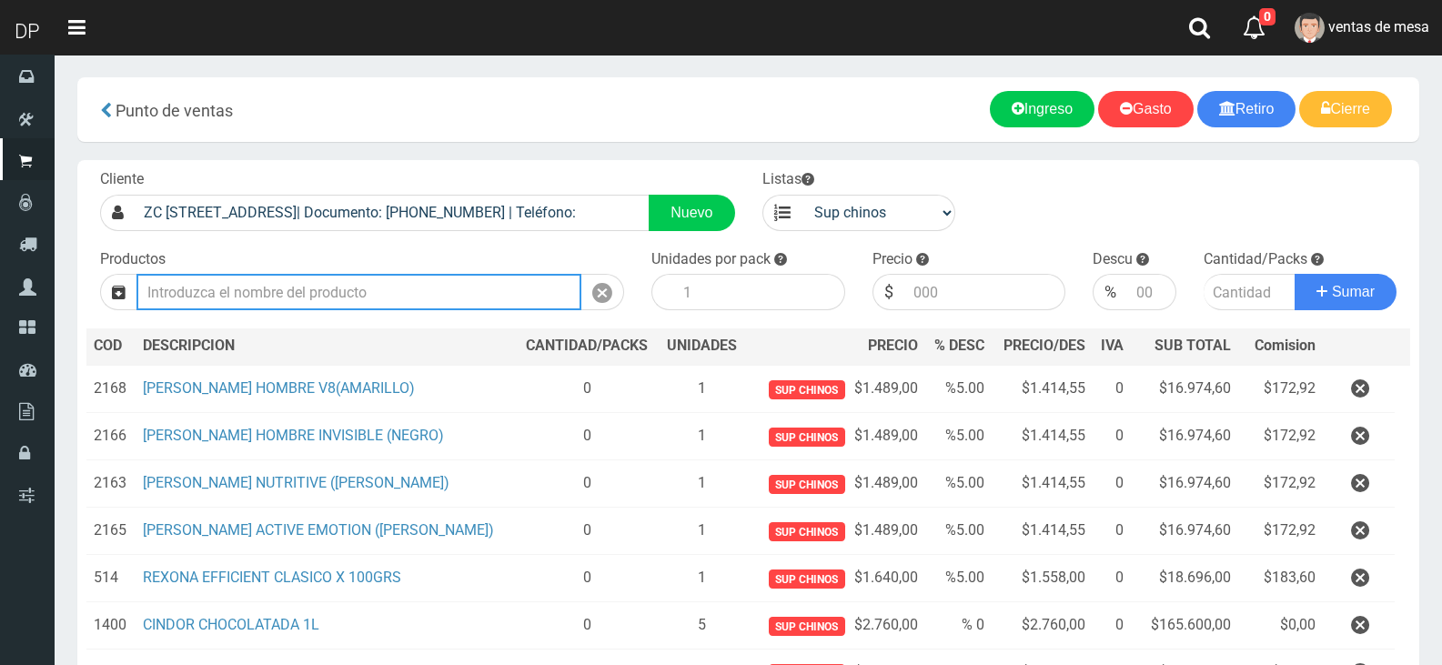
click at [344, 294] on input "Introduzca los productos" at bounding box center [358, 292] width 445 height 36
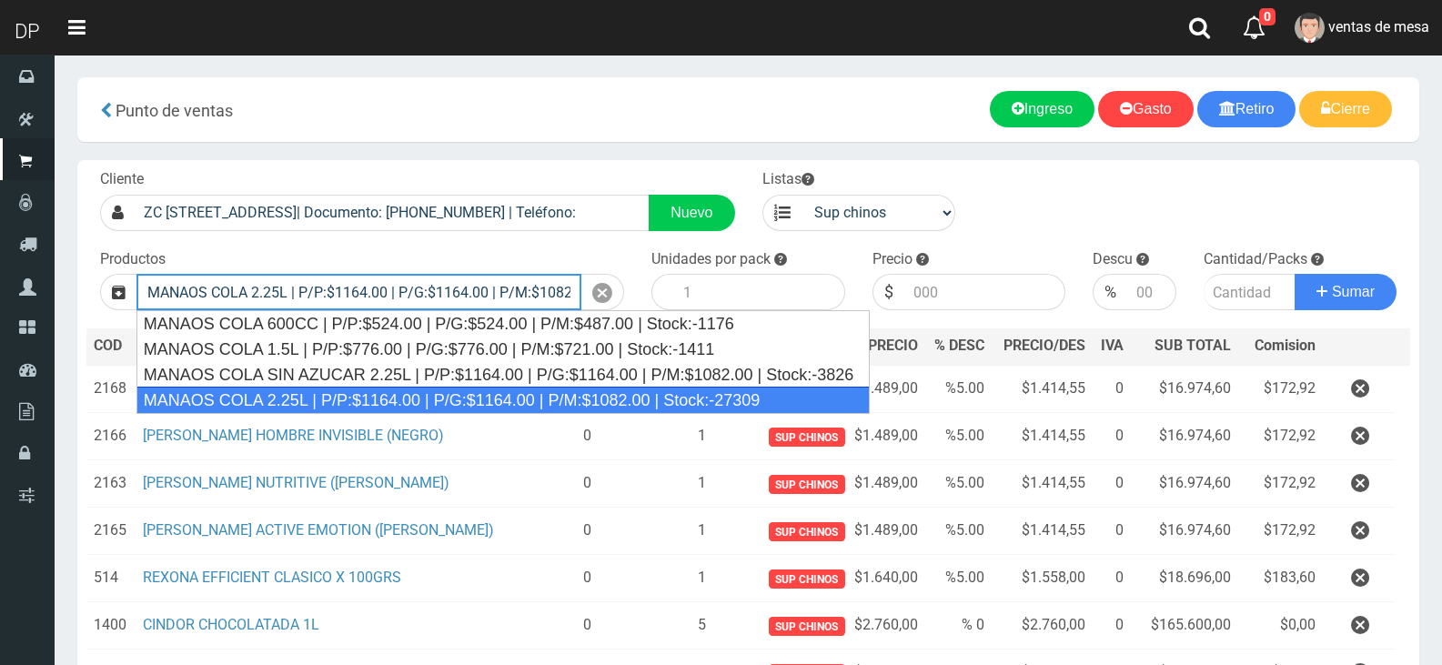
type input "MANAOS COLA 2.25L | P/P:$1164.00 | P/G:$1164.00 | P/M:$1082.00 | Stock:-27309"
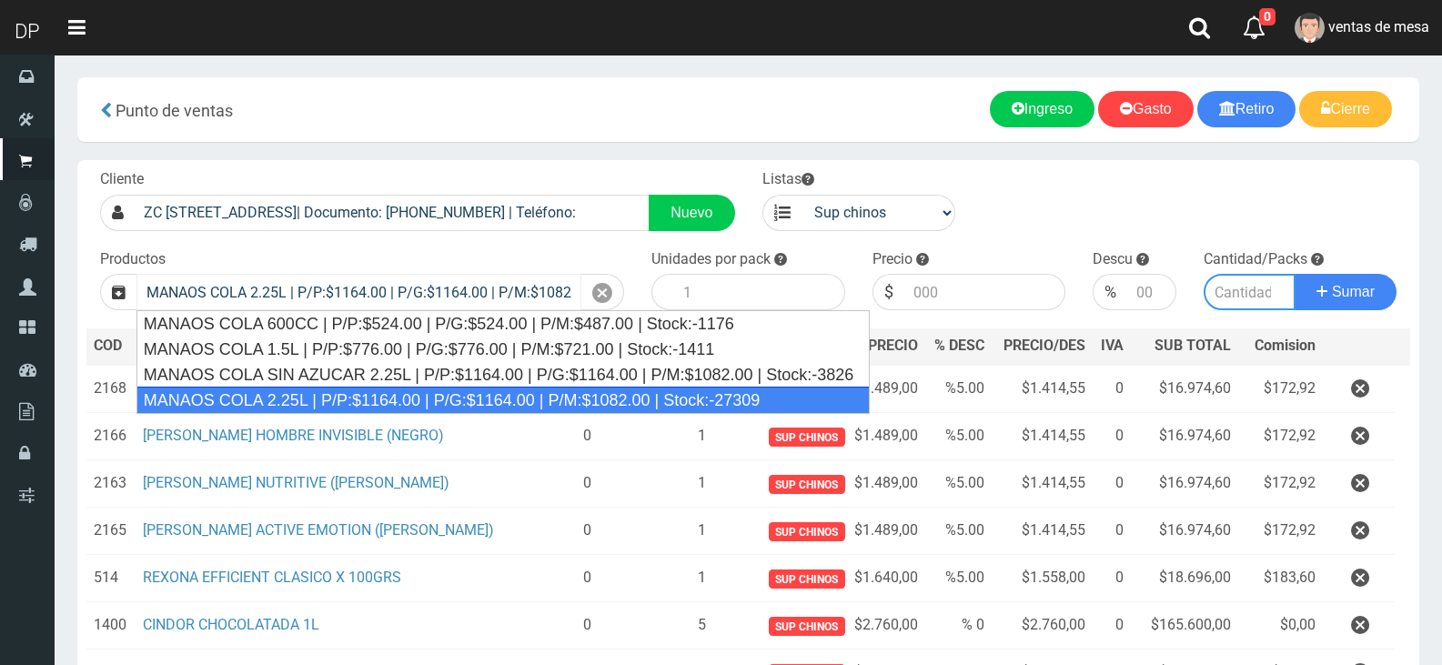
type input "6"
type input "1164.00"
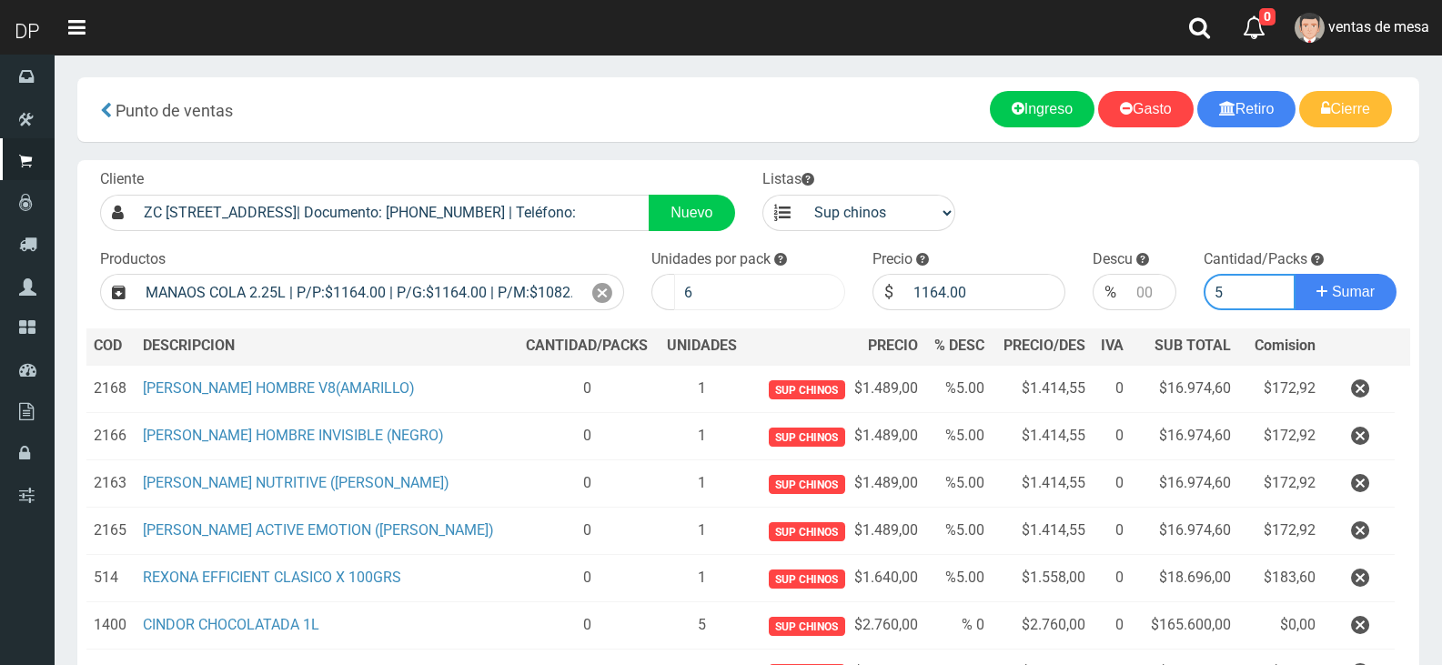
type input "5"
click at [1295, 274] on button "Sumar" at bounding box center [1346, 292] width 102 height 36
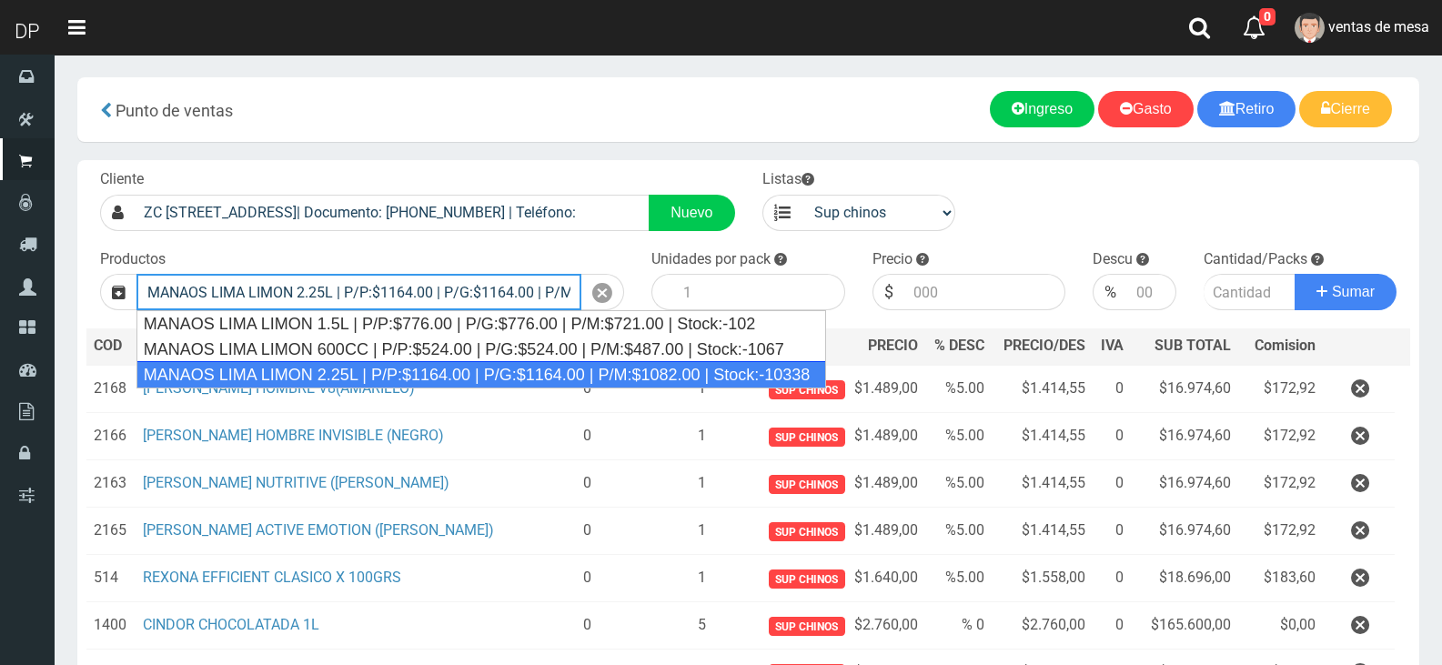
type input "MANAOS LIMA LIMON 2.25L | P/P:$1164.00 | P/G:$1164.00 | P/M:$1082.00 | Stock:-1…"
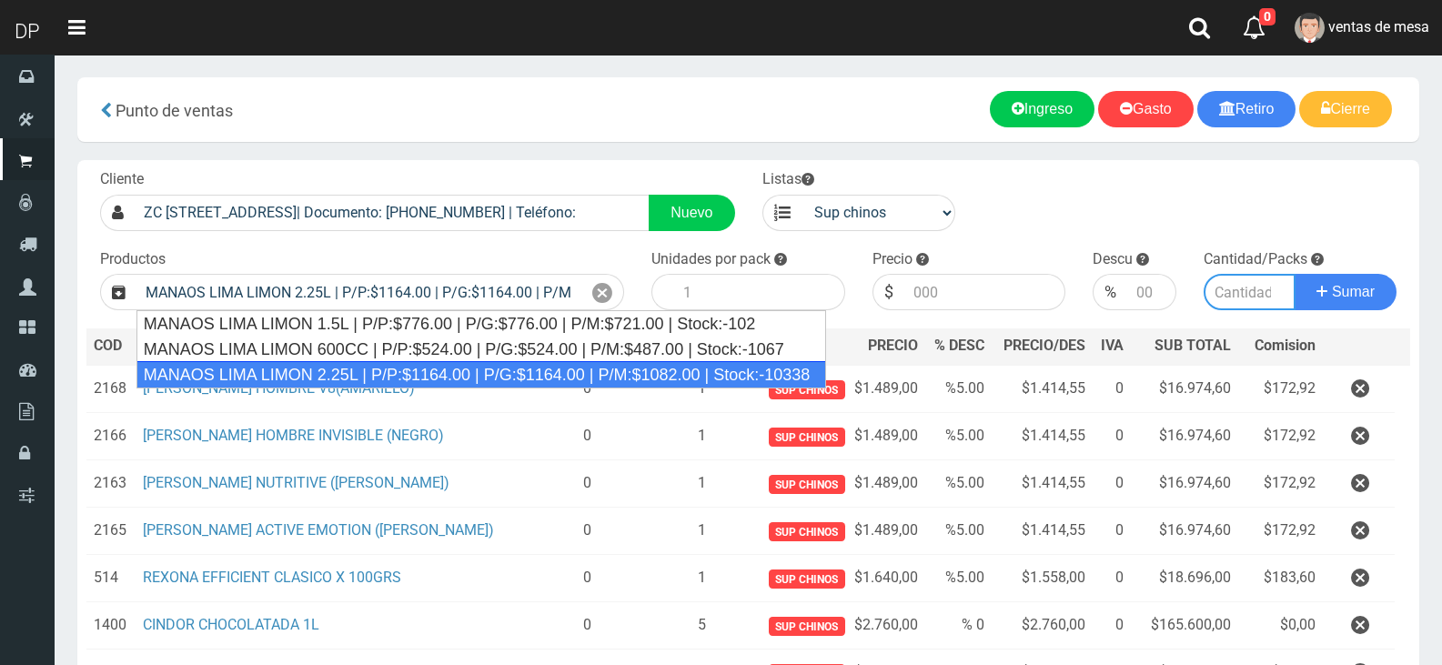
type input "6"
type input "1164.00"
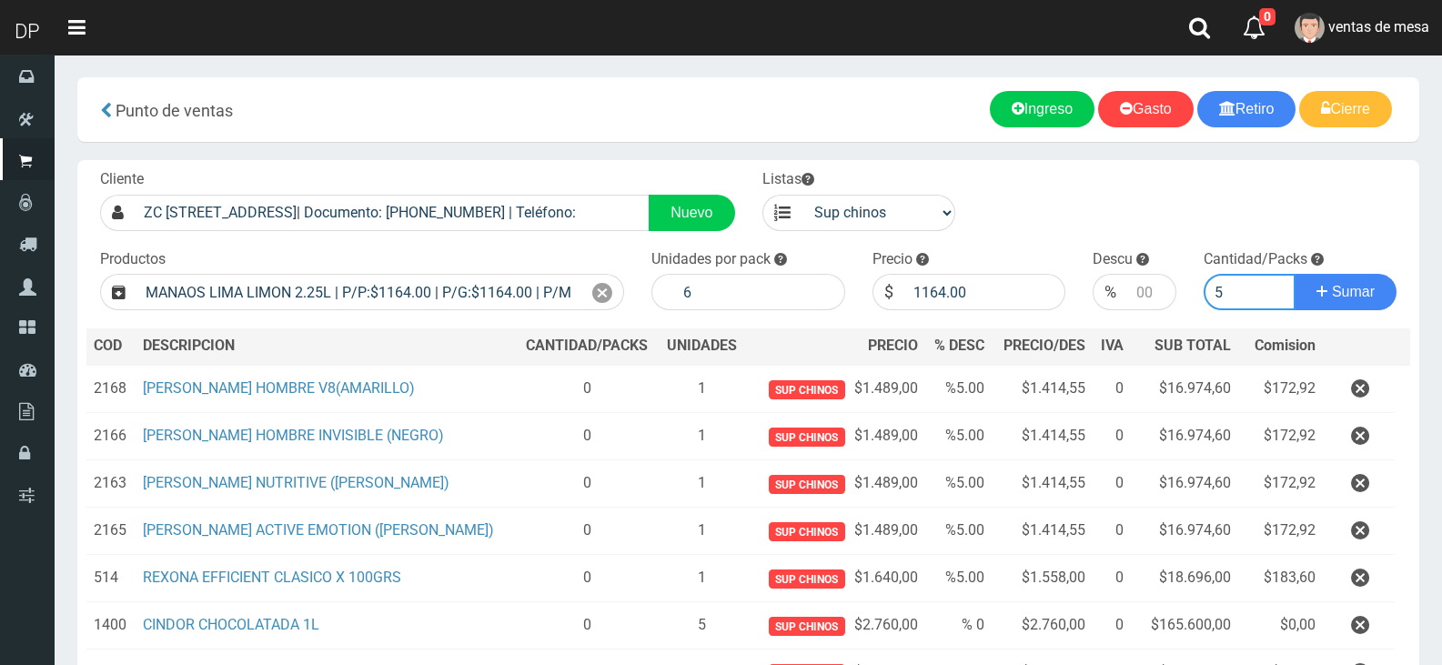
type input "5"
click at [1295, 274] on button "Sumar" at bounding box center [1346, 292] width 102 height 36
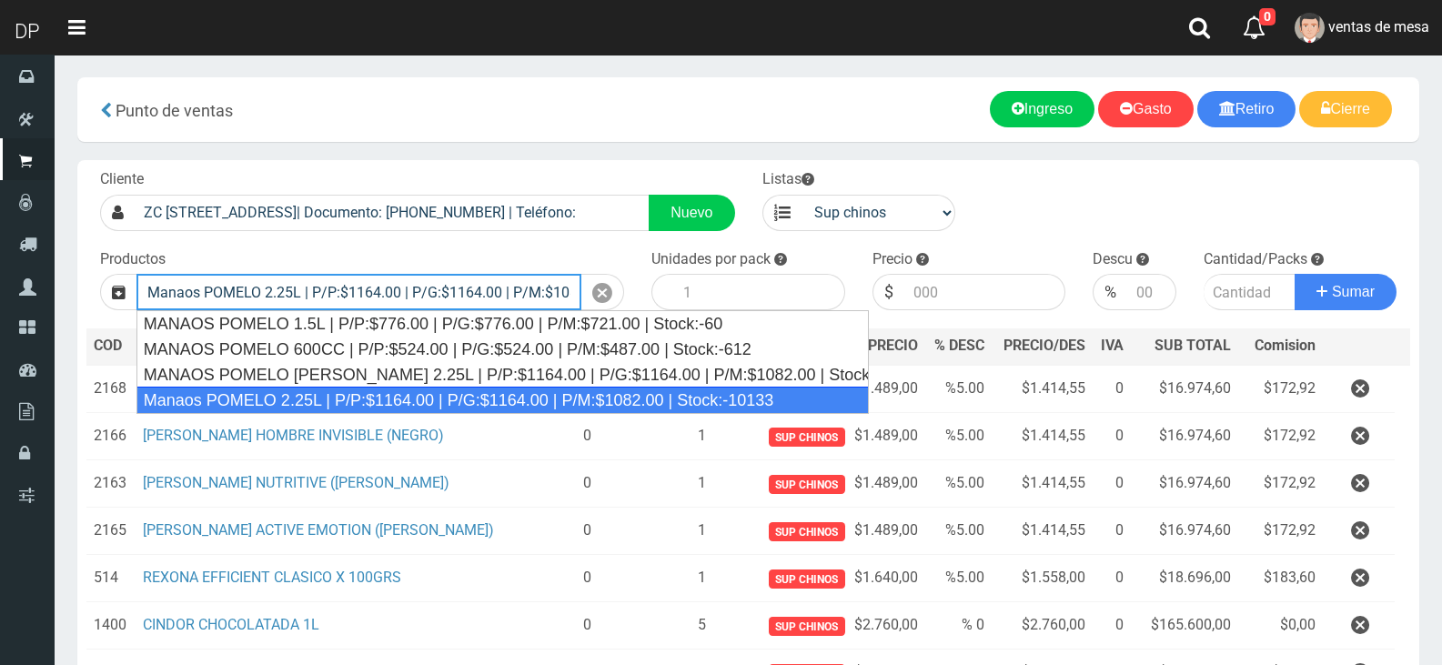
type input "Manaos POMELO 2.25L | P/P:$1164.00 | P/G:$1164.00 | P/M:$1082.00 | Stock:-10133"
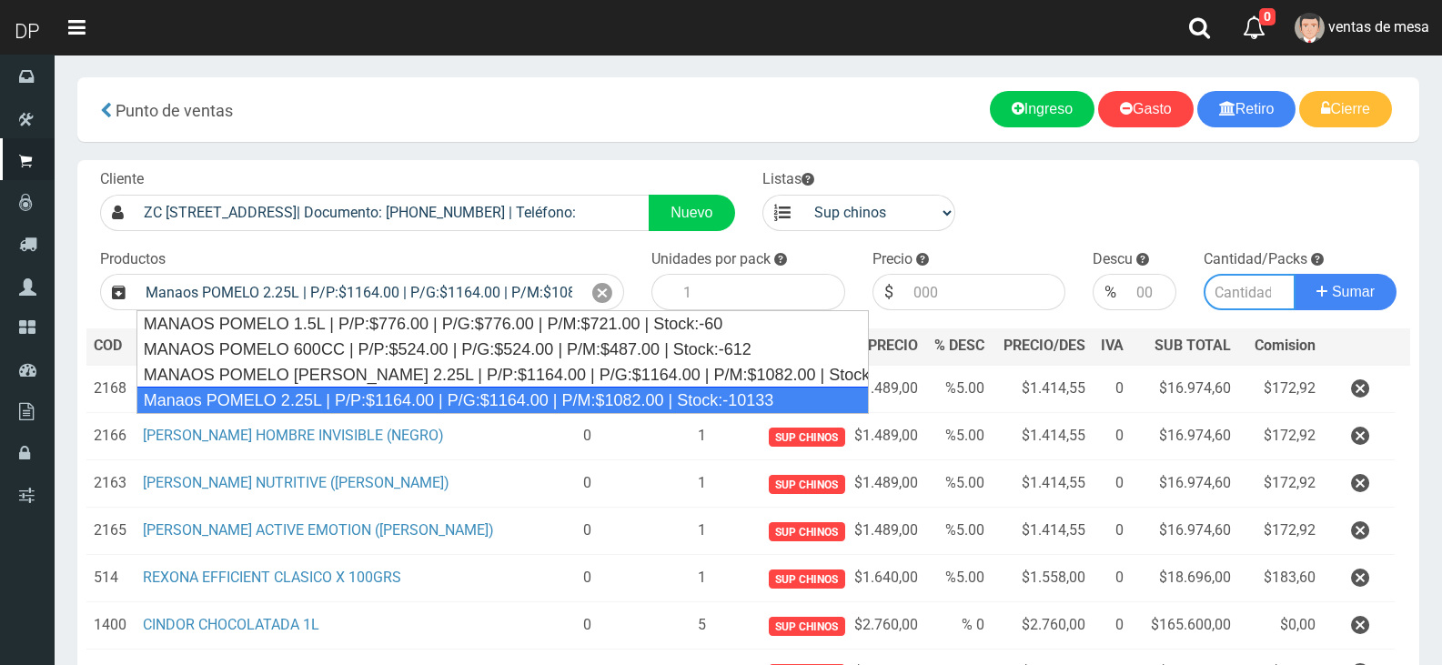
type input "6"
type input "1164.00"
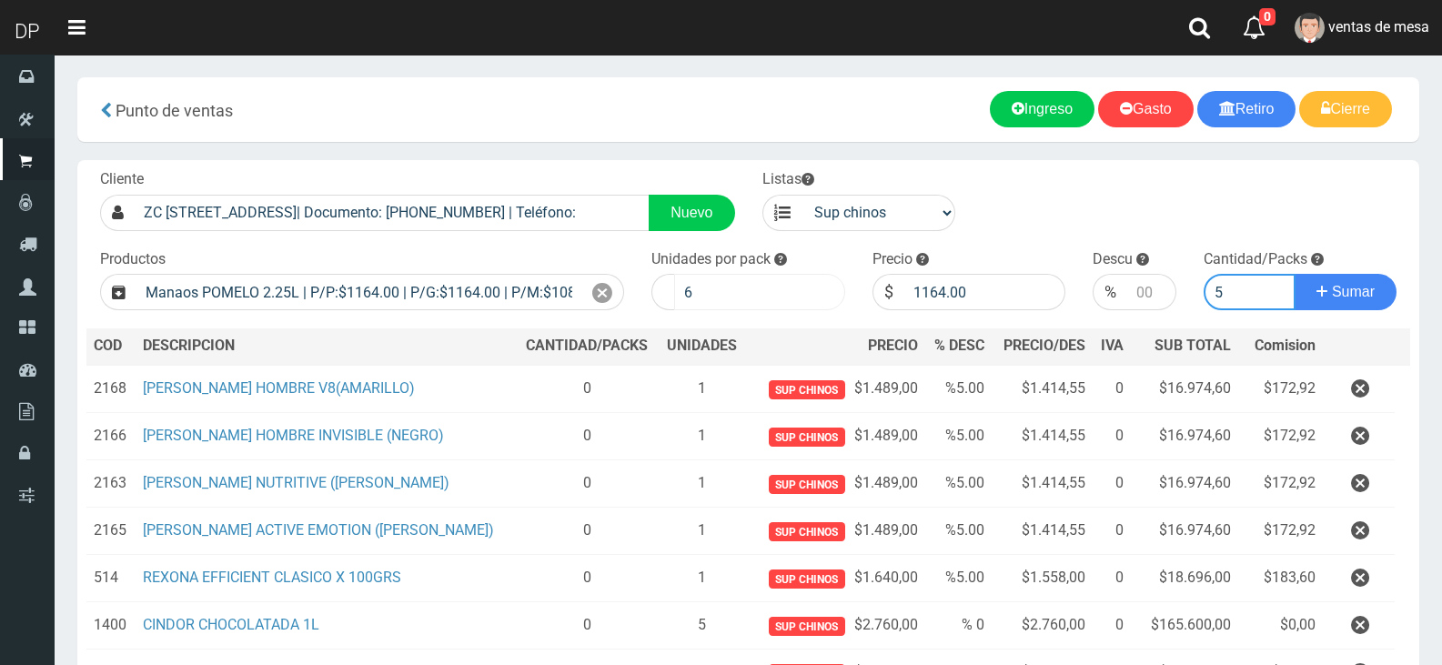
type input "5"
click at [1295, 274] on button "Sumar" at bounding box center [1346, 292] width 102 height 36
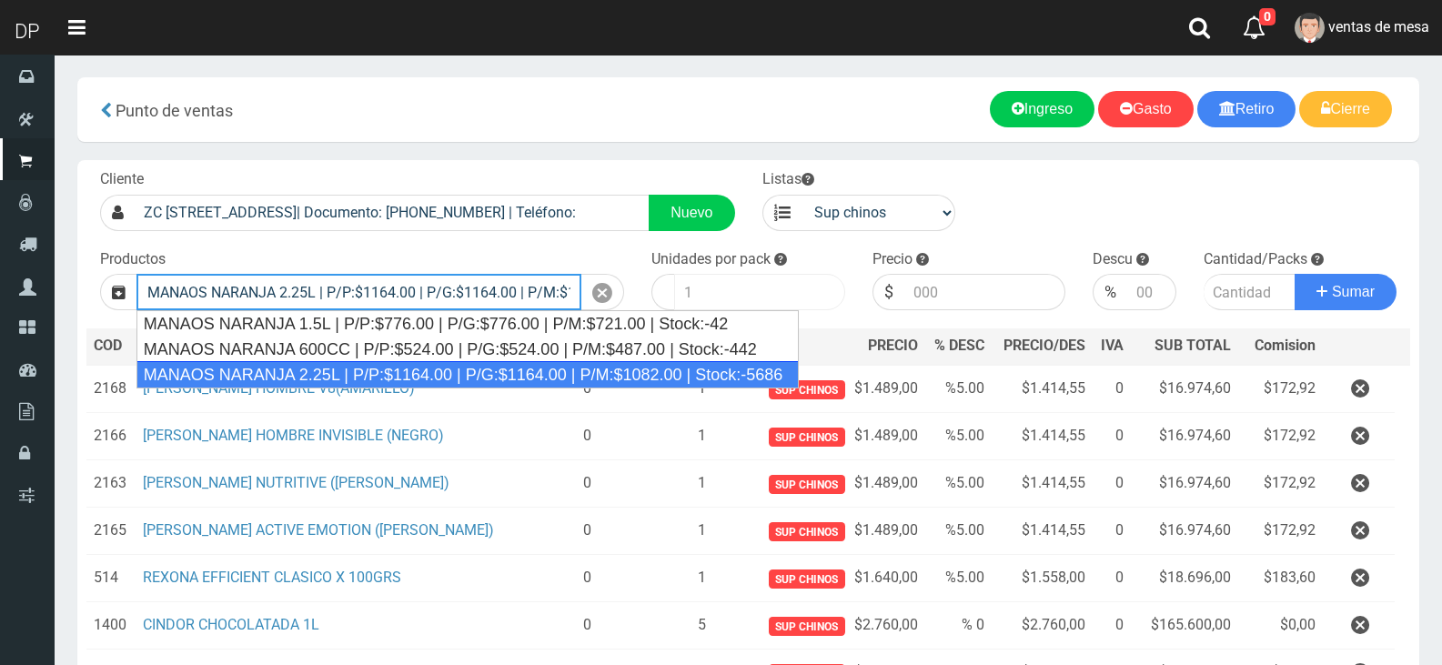
type input "MANAOS NARANJA 2.25L | P/P:$1164.00 | P/G:$1164.00 | P/M:$1082.00 | Stock:-5686"
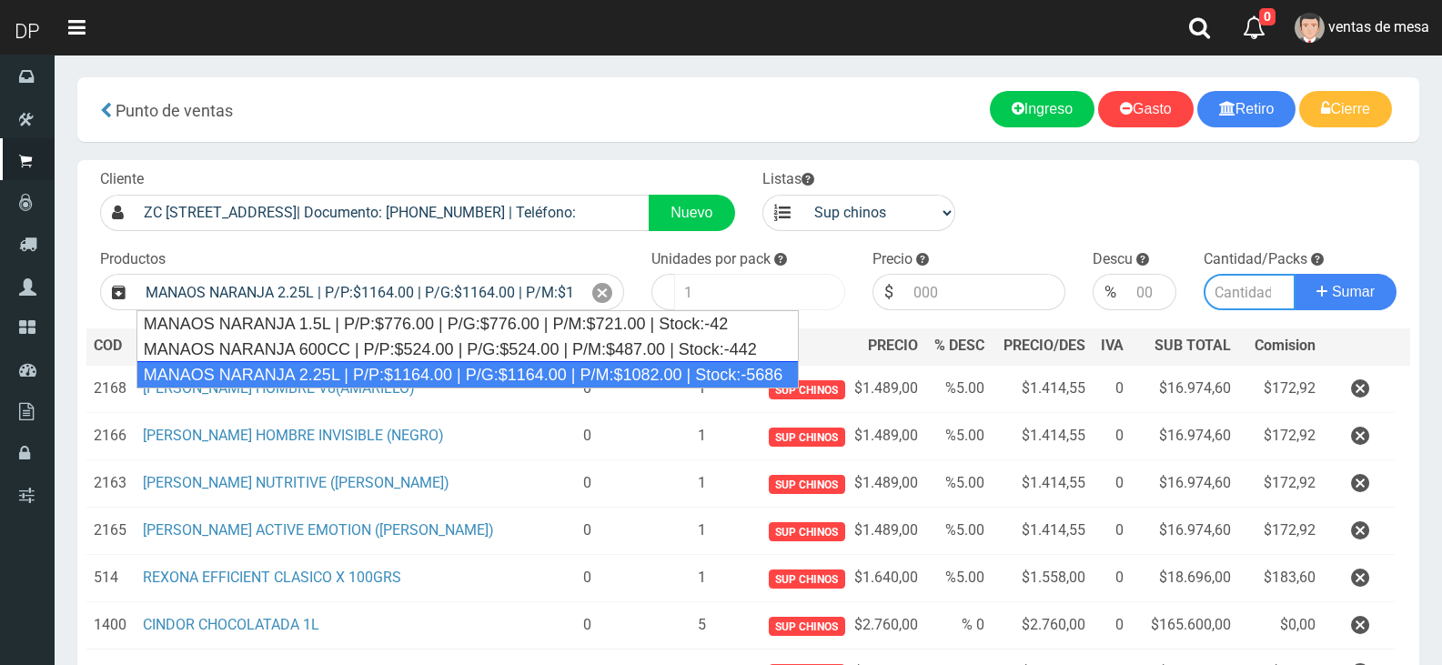
type input "6"
type input "1164.00"
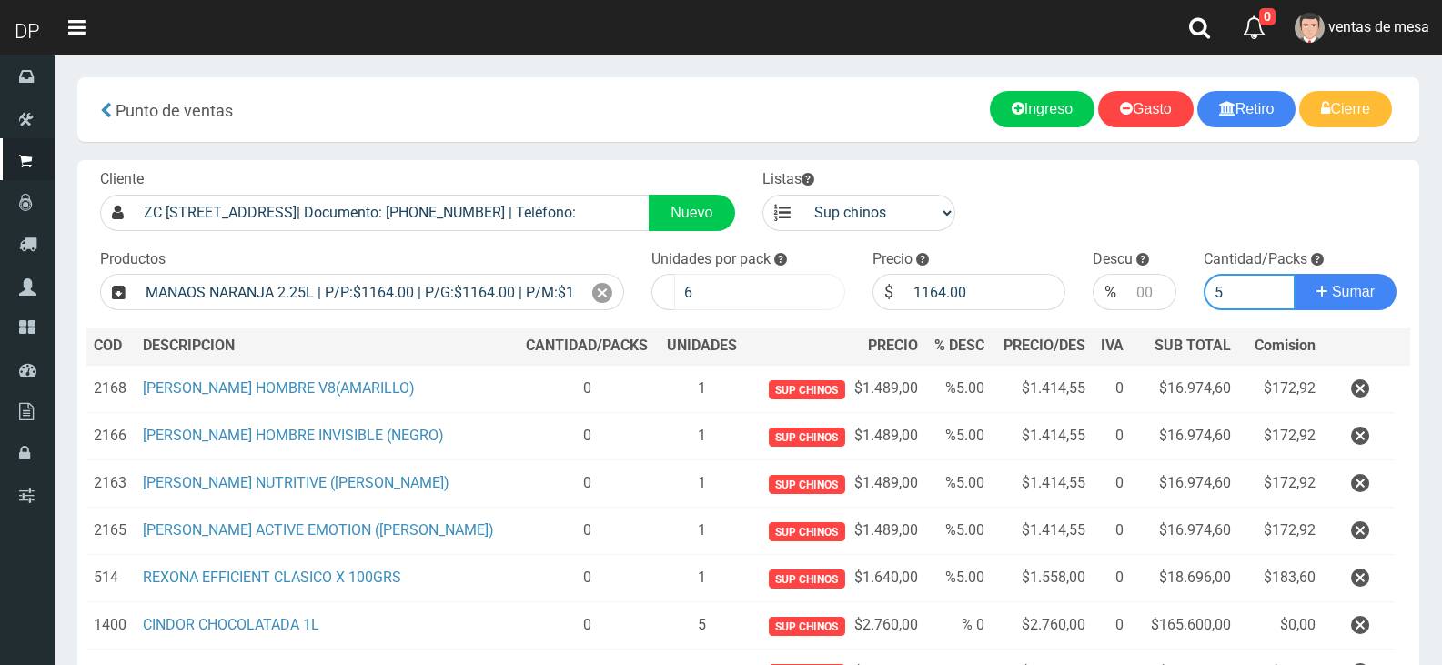
type input "5"
click at [1295, 274] on button "Sumar" at bounding box center [1346, 292] width 102 height 36
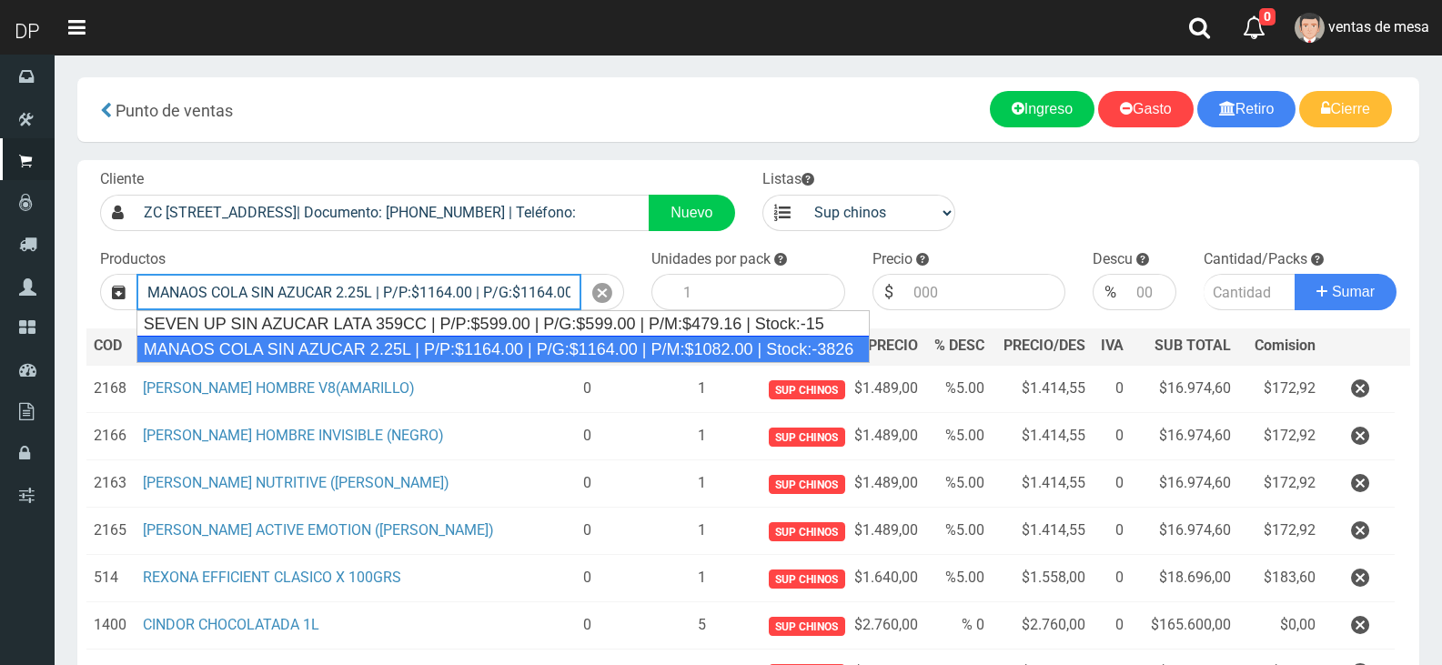
type input "MANAOS COLA SIN AZUCAR 2.25L | P/P:$1164.00 | P/G:$1164.00 | P/M:$1082.00 | Sto…"
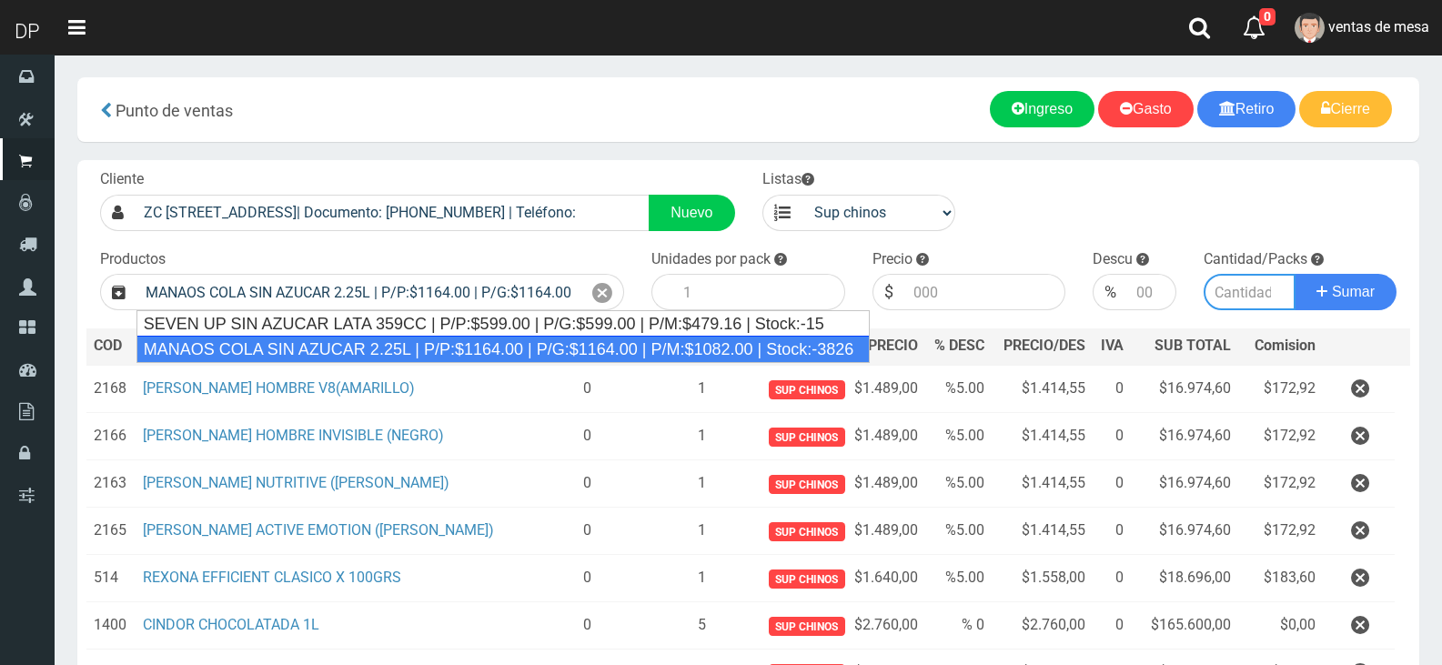
type input "6"
type input "1164.00"
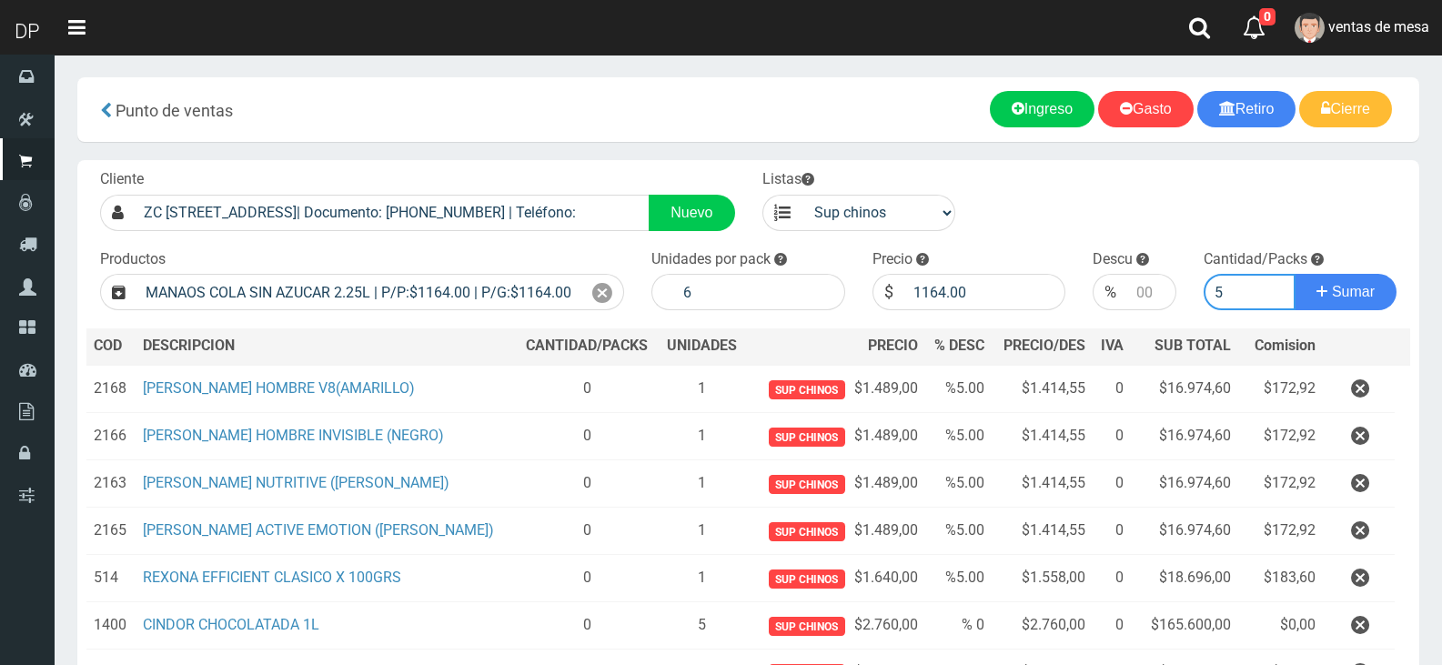
type input "5"
click at [1295, 274] on button "Sumar" at bounding box center [1346, 292] width 102 height 36
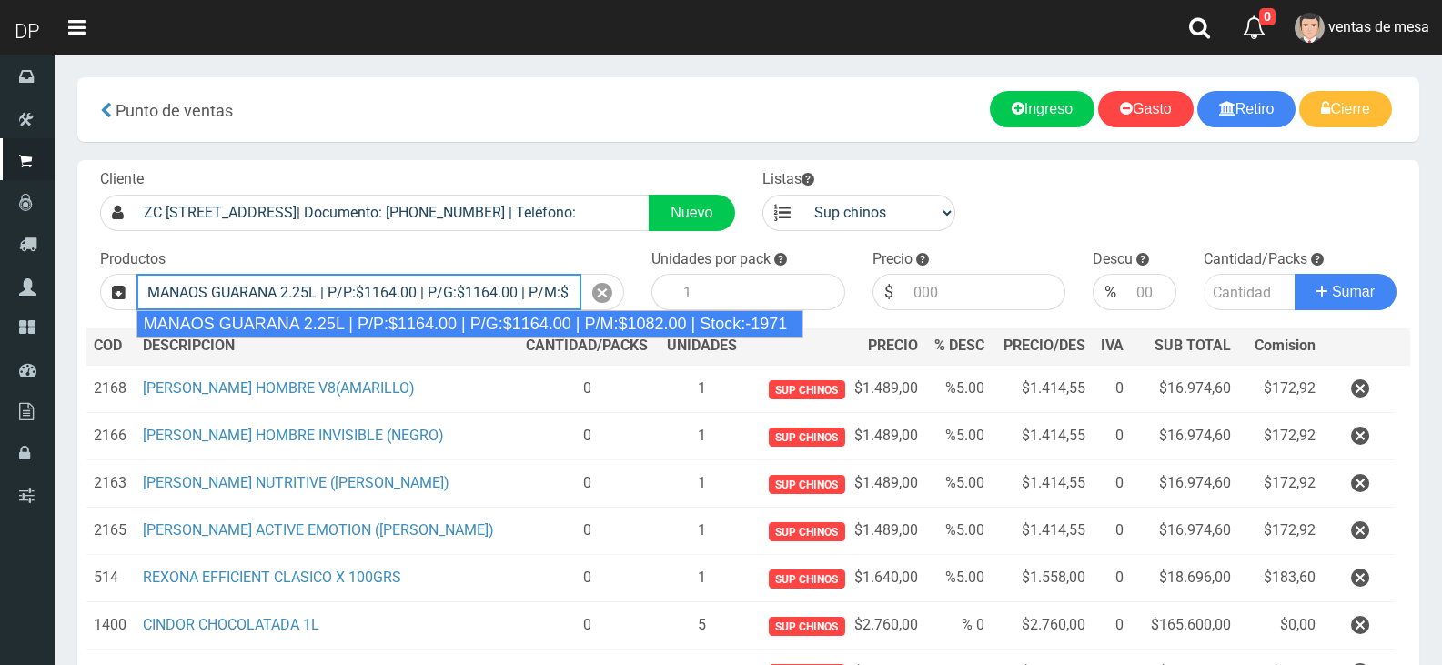
type input "MANAOS GUARANA 2.25L | P/P:$1164.00 | P/G:$1164.00 | P/M:$1082.00 | Stock:-1971"
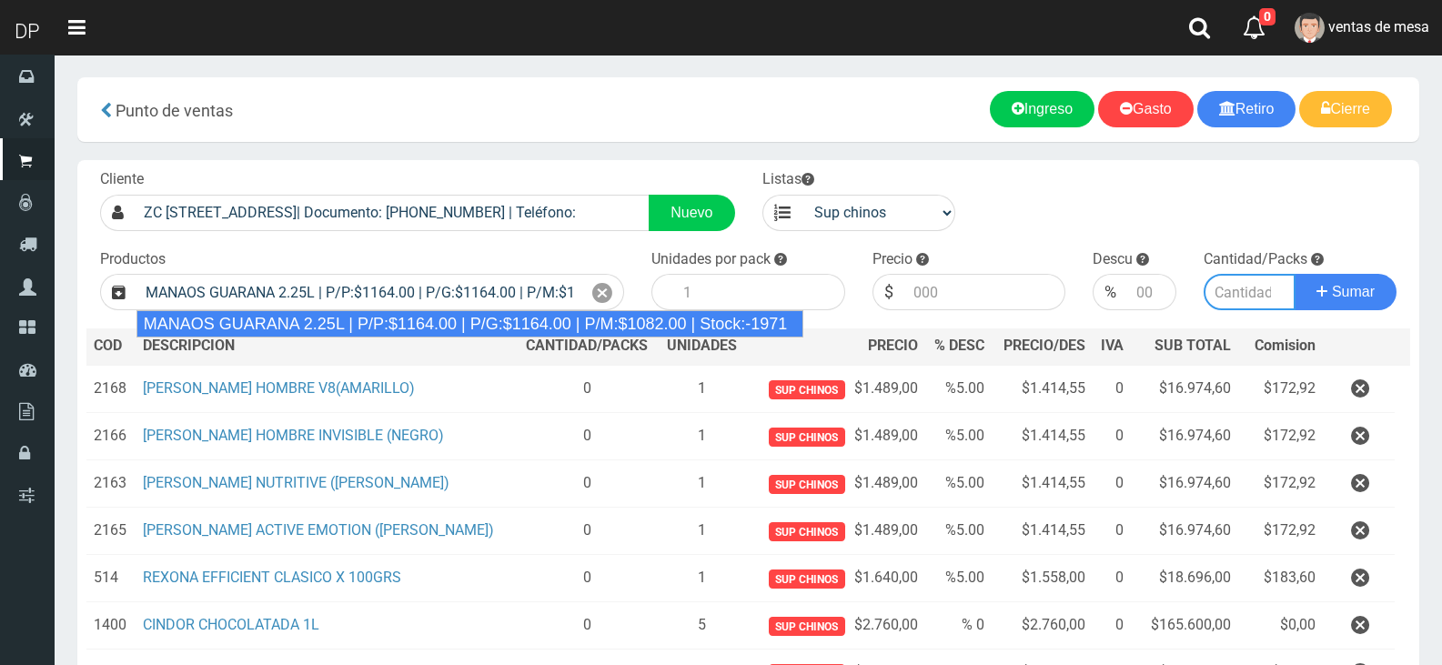
type input "6"
type input "1164.00"
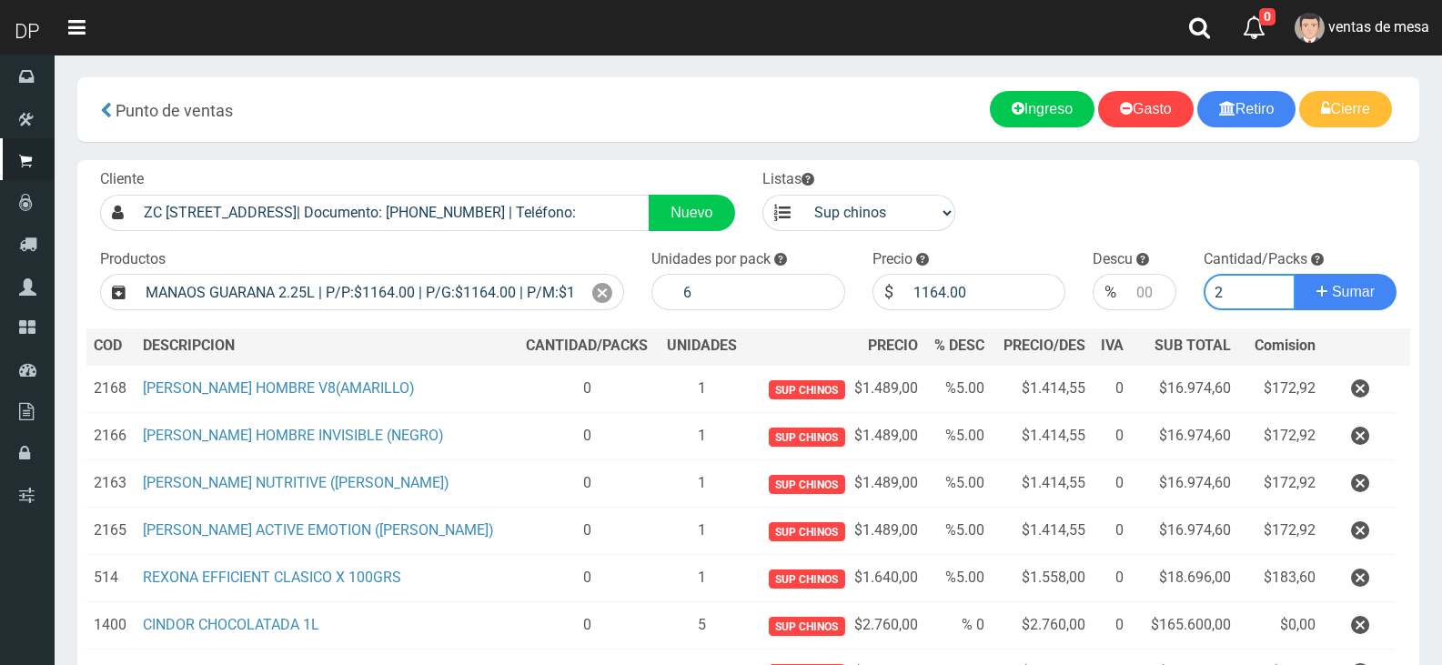
type input "2"
click at [1295, 274] on button "Sumar" at bounding box center [1346, 292] width 102 height 36
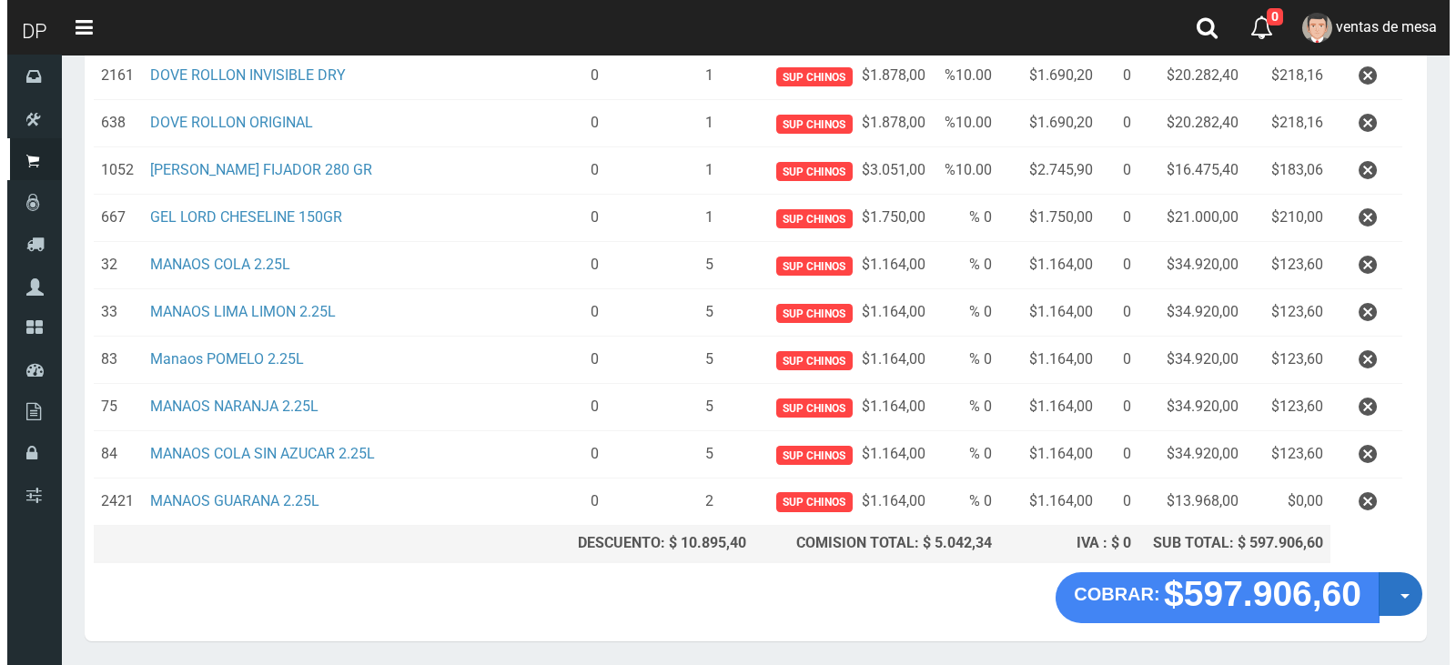
scroll to position [845, 0]
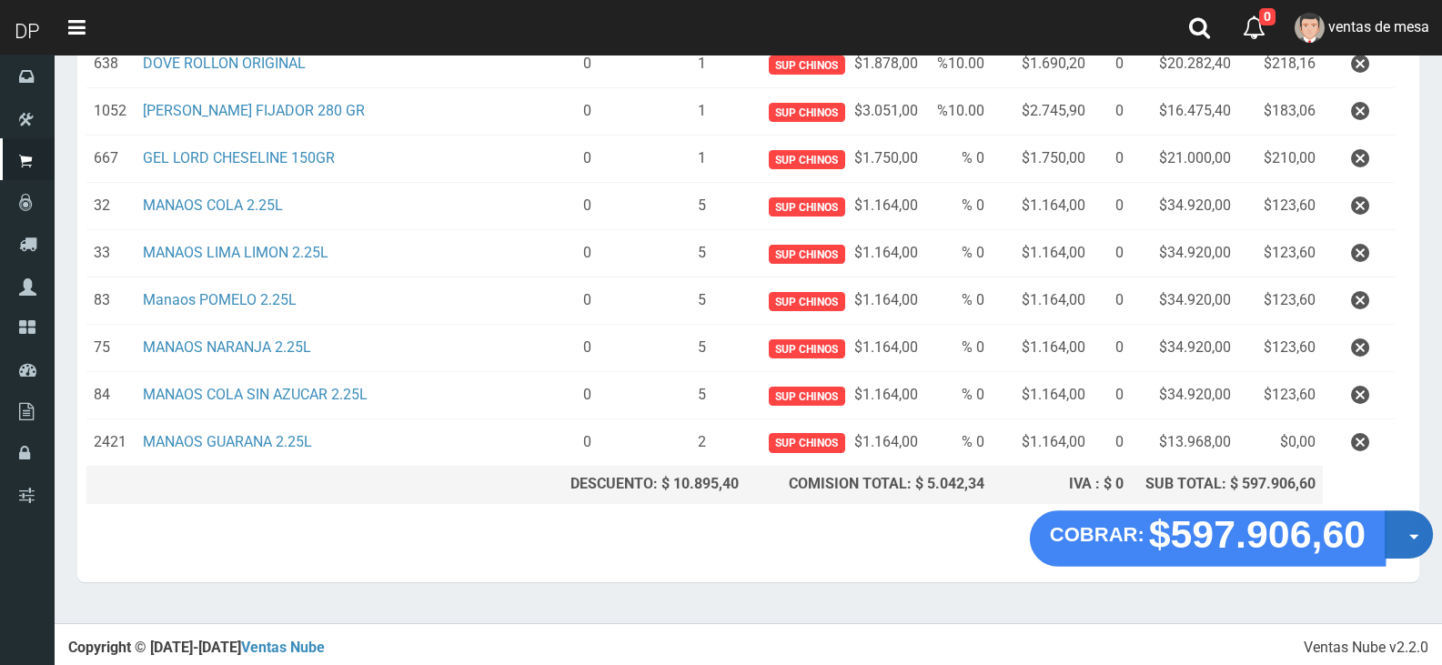
click at [1414, 525] on button "Opciones" at bounding box center [1409, 534] width 48 height 48
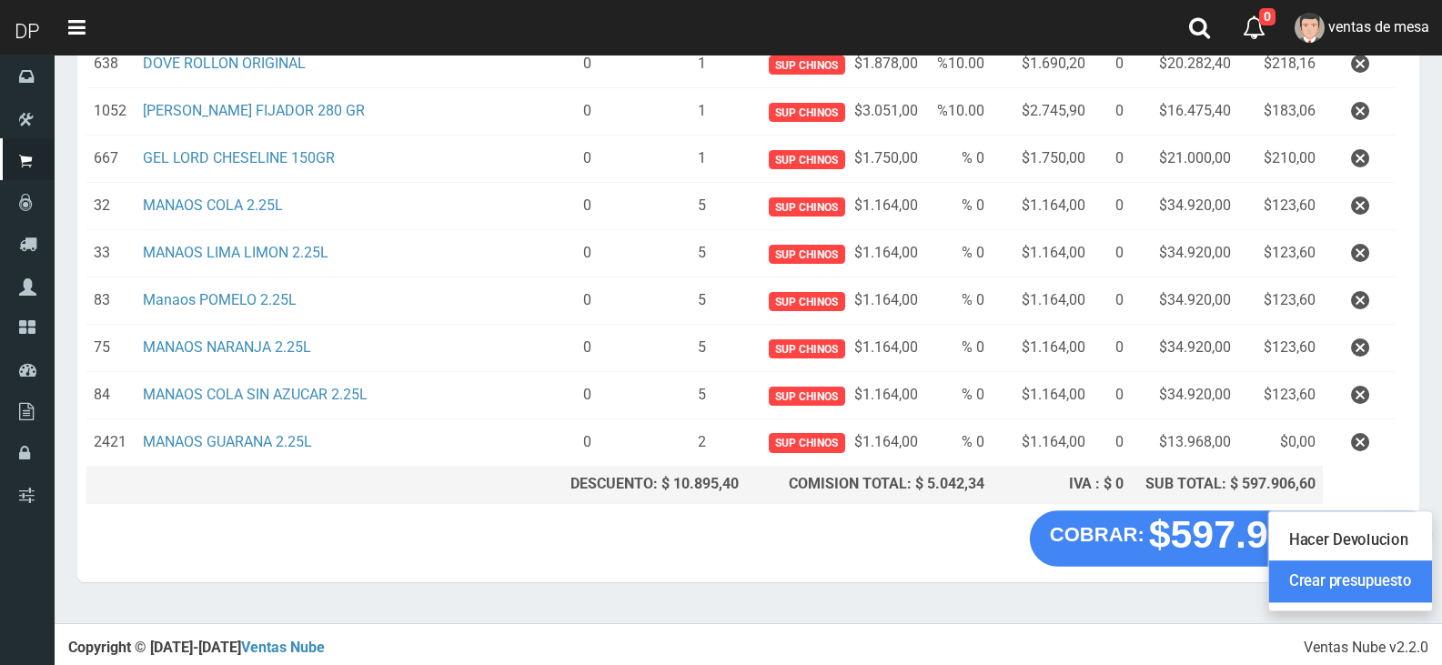
click at [1429, 589] on link "Crear presupuesto" at bounding box center [1350, 581] width 163 height 42
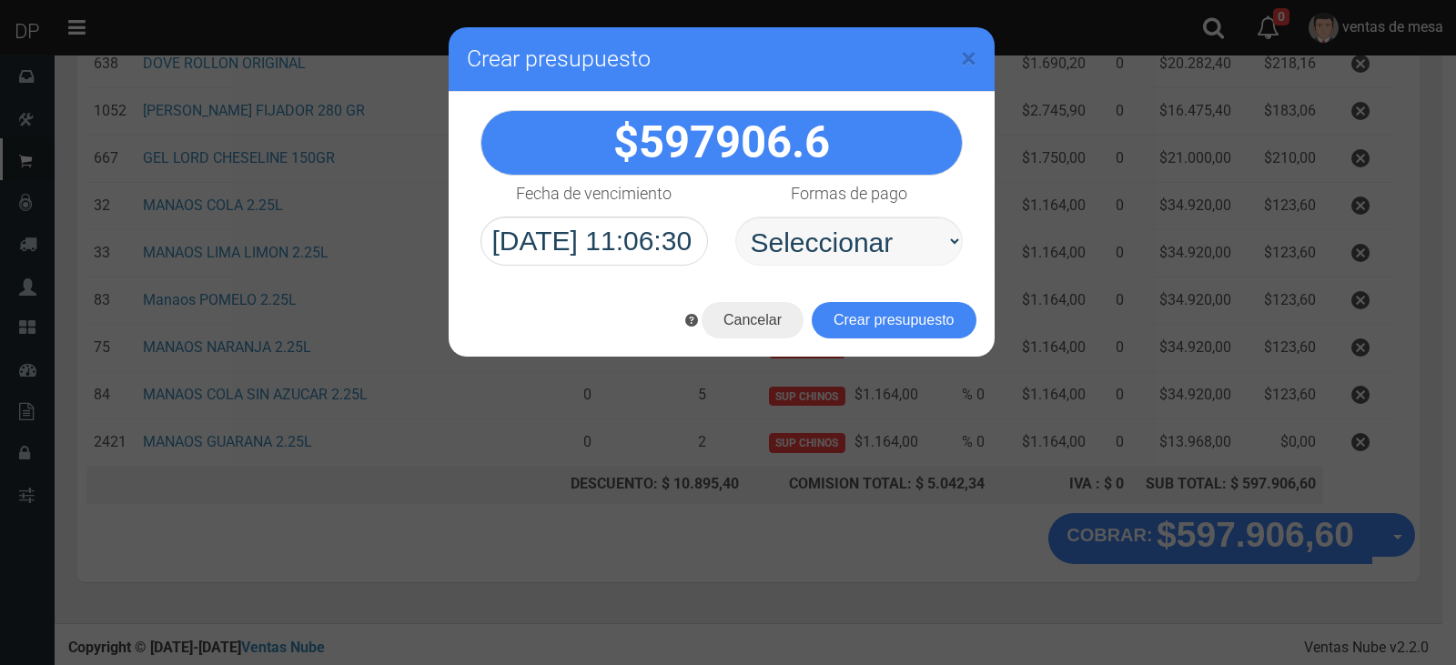
select select "Efectivo"
click at [735, 217] on select "Seleccionar Efectivo Tarjeta de Crédito Depósito Débito" at bounding box center [848, 241] width 227 height 49
click at [905, 315] on button "Crear presupuesto" at bounding box center [894, 320] width 165 height 36
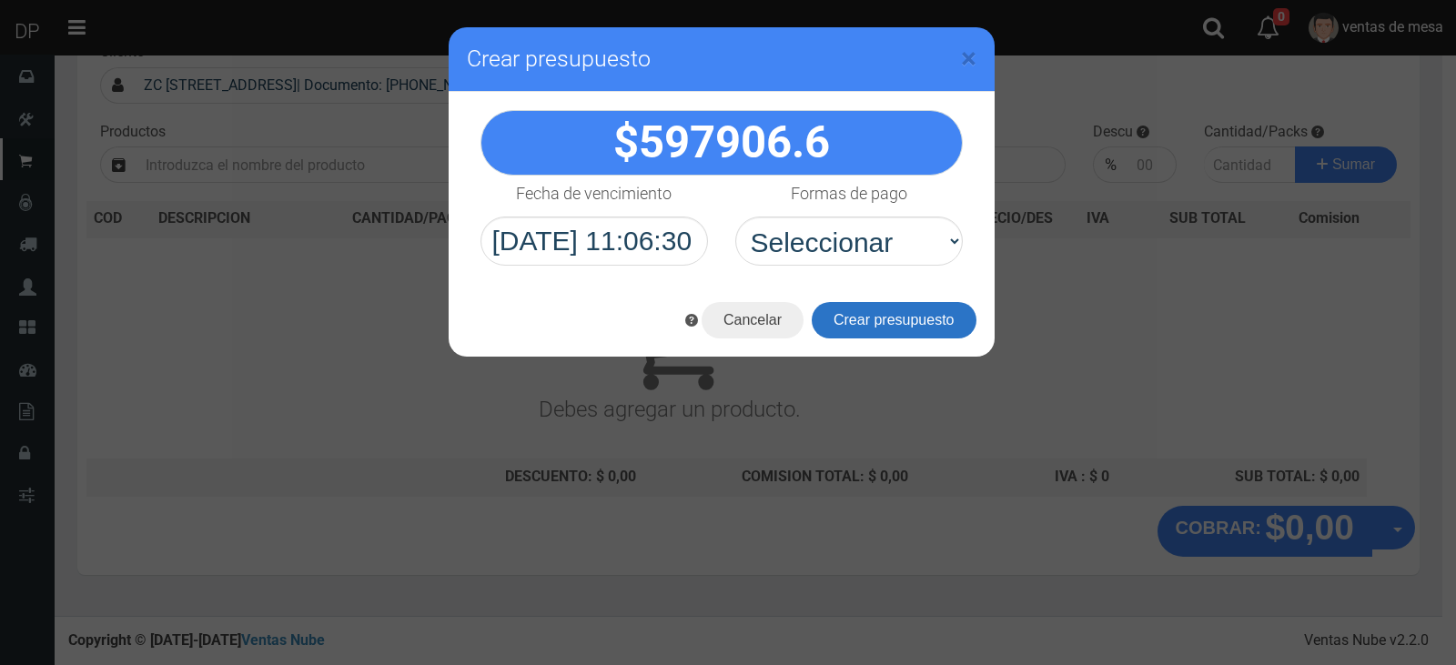
scroll to position [0, 0]
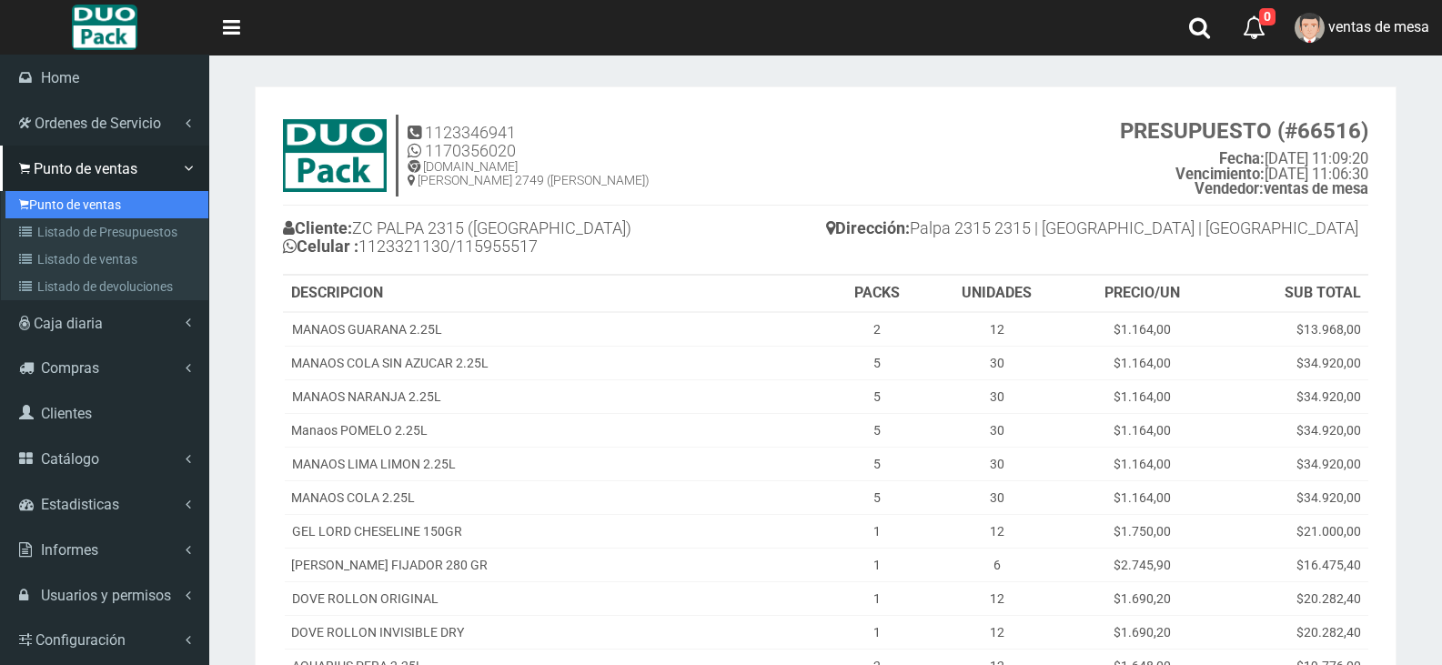
click at [23, 203] on icon at bounding box center [24, 204] width 10 height 15
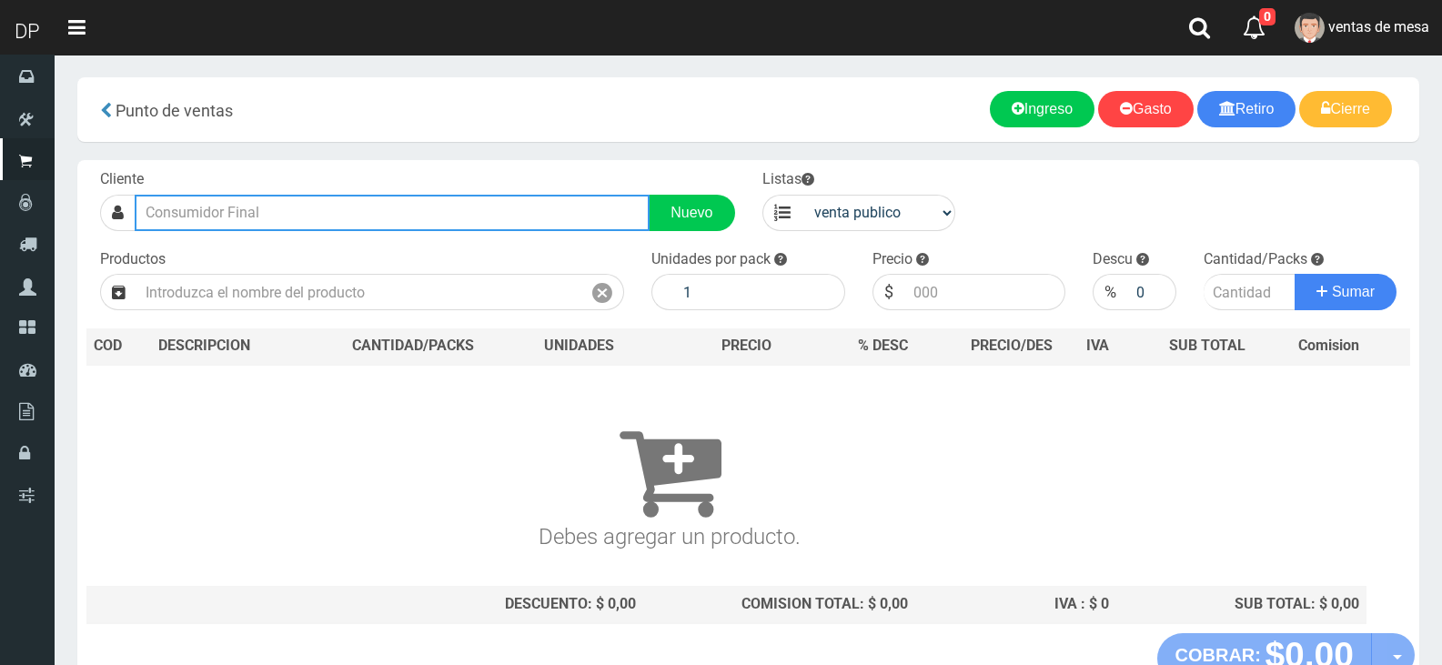
click at [255, 206] on input "text" at bounding box center [392, 213] width 515 height 36
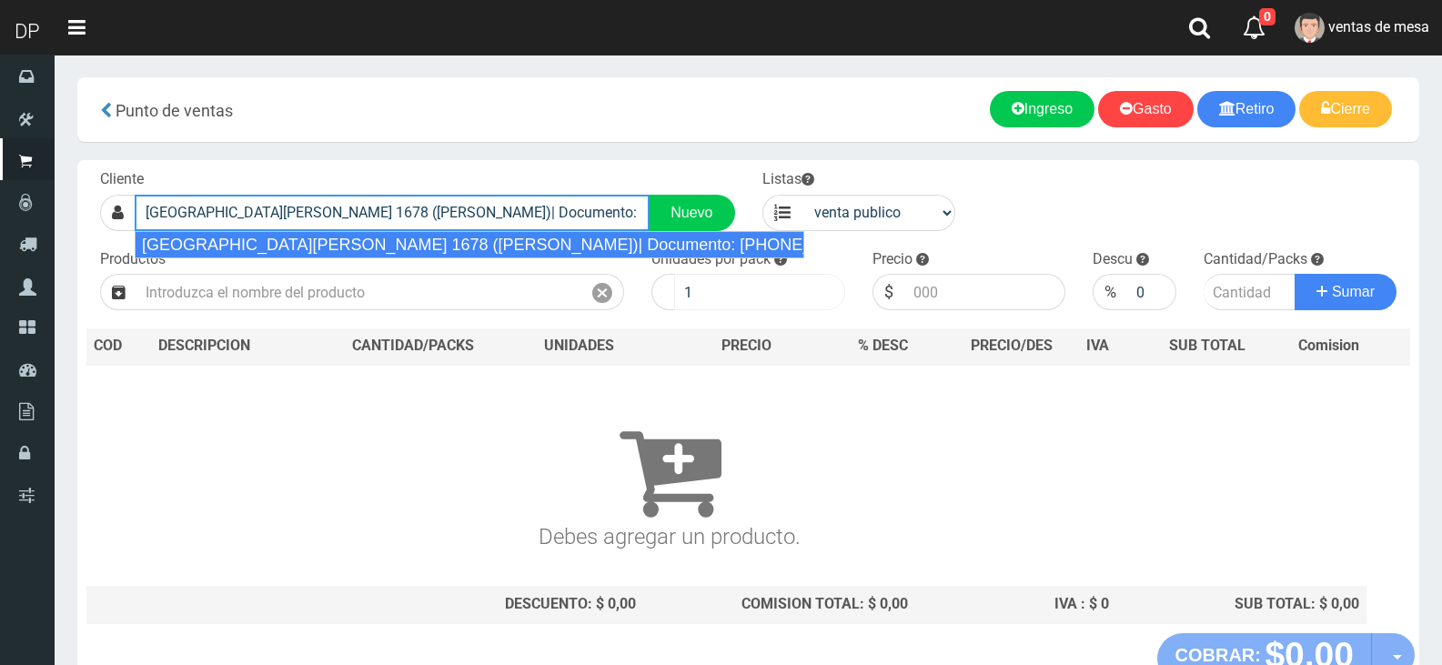
type input "[GEOGRAPHIC_DATA][PERSON_NAME] 1678 ([PERSON_NAME])| Documento: [PHONE_NUMBER] …"
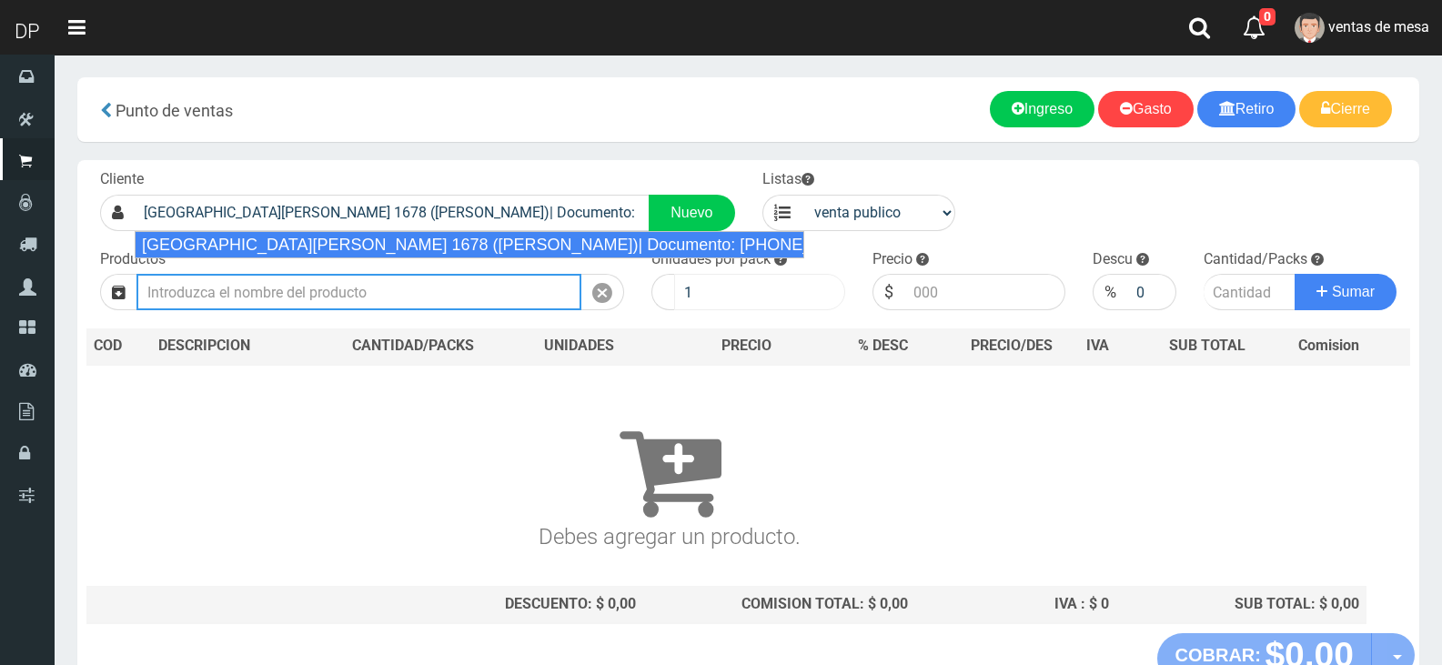
select select "2"
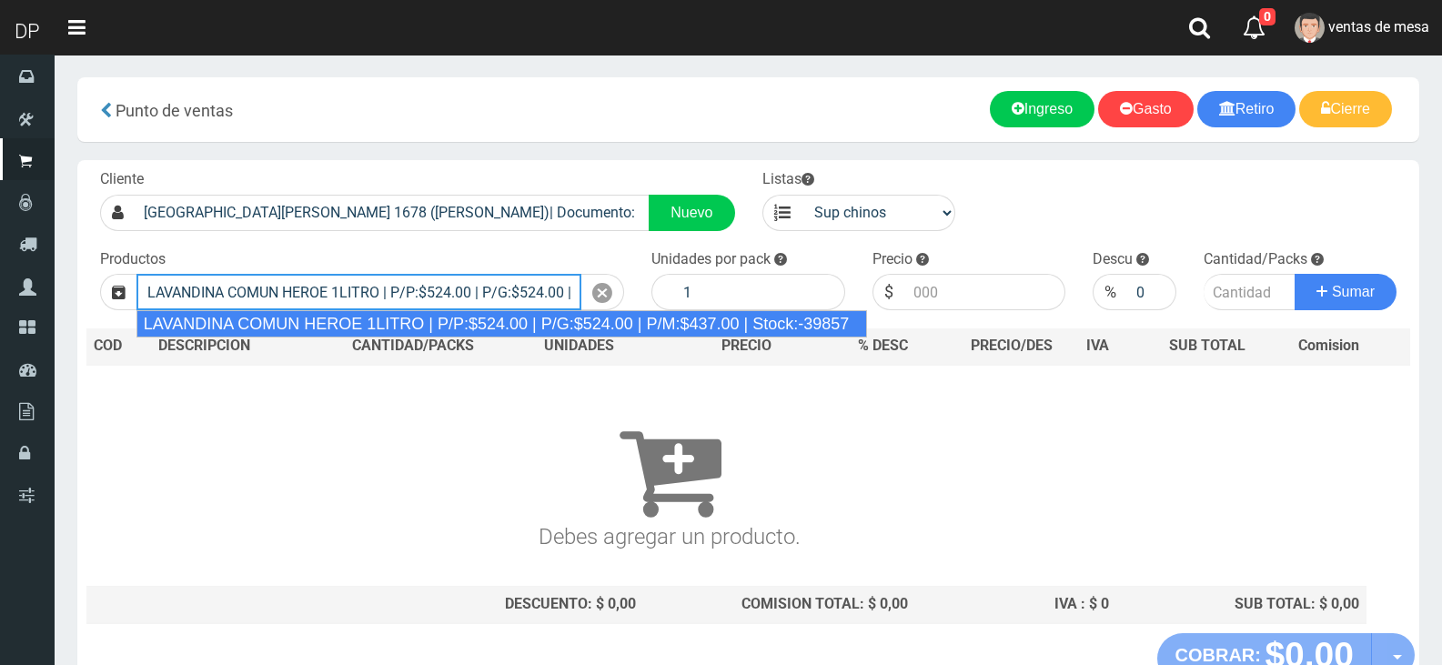
type input "LAVANDINA COMUN HEROE 1LITRO | P/P:$524.00 | P/G:$524.00 | P/M:$437.00 | Stock:…"
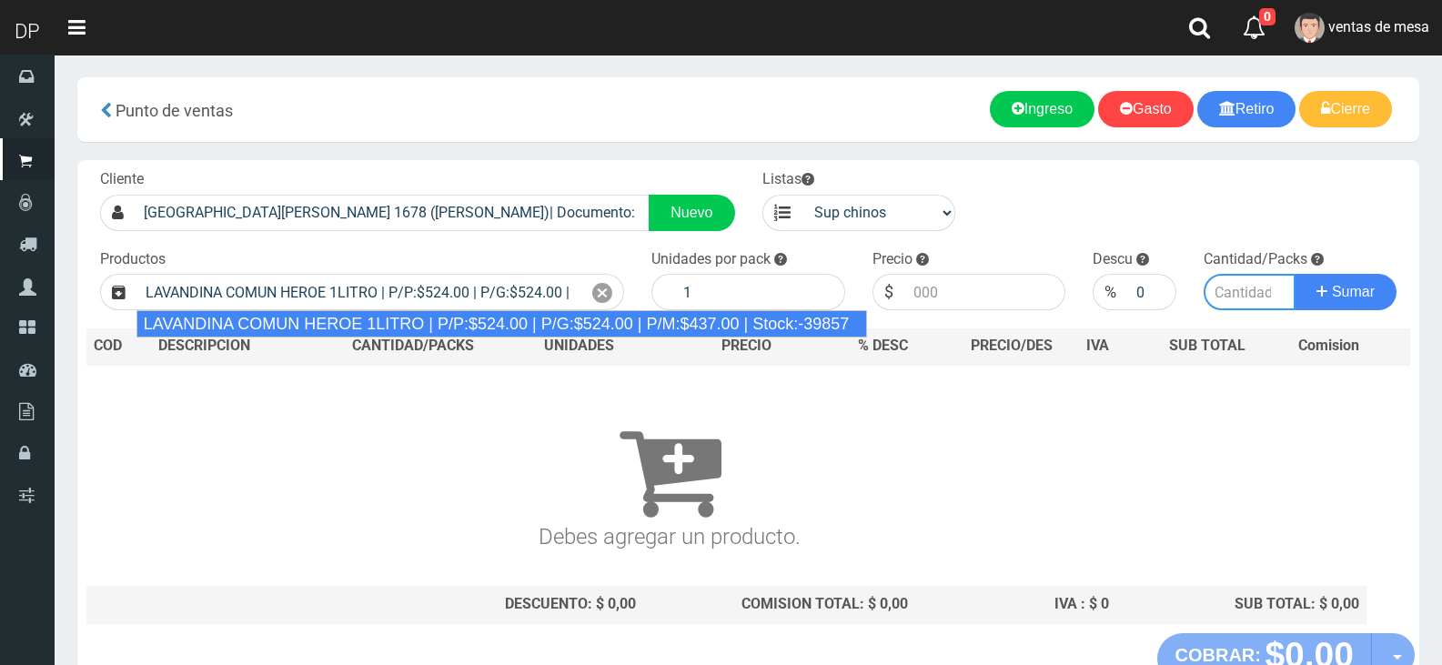
type input "15"
type input "524.00"
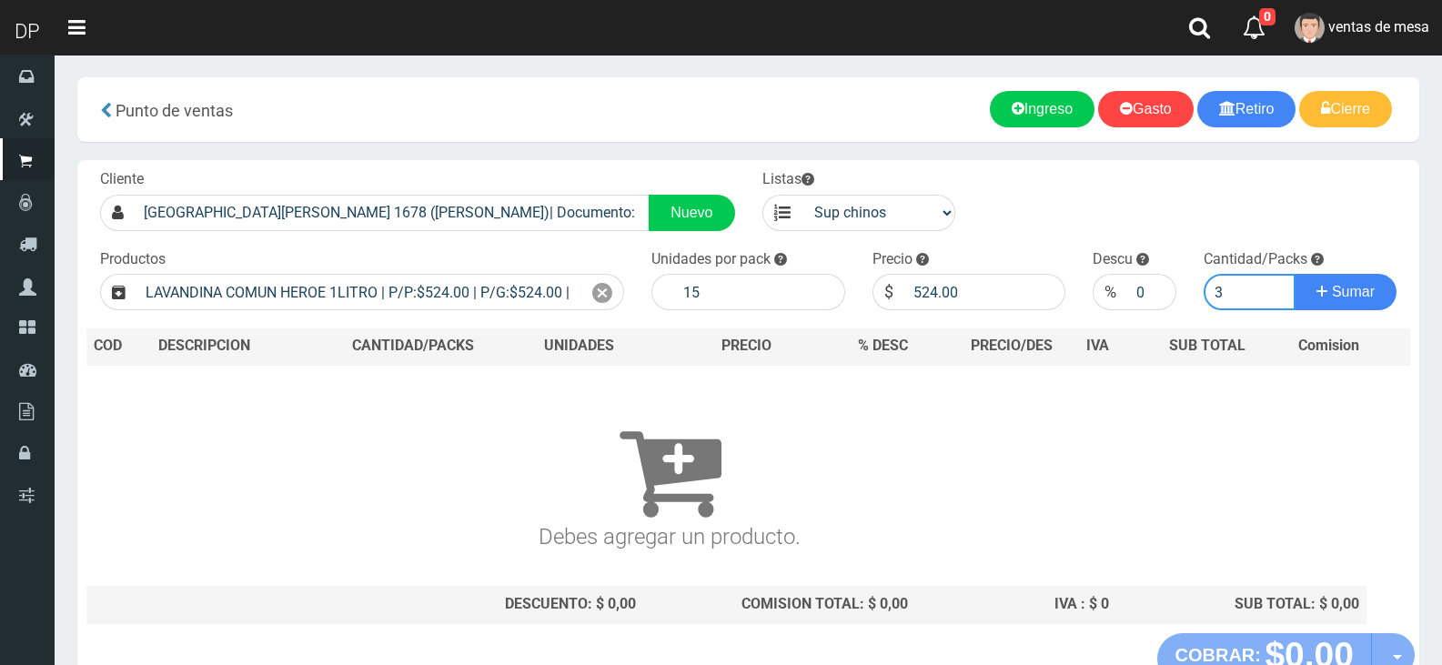
type input "3"
click at [1295, 274] on button "Sumar" at bounding box center [1346, 292] width 102 height 36
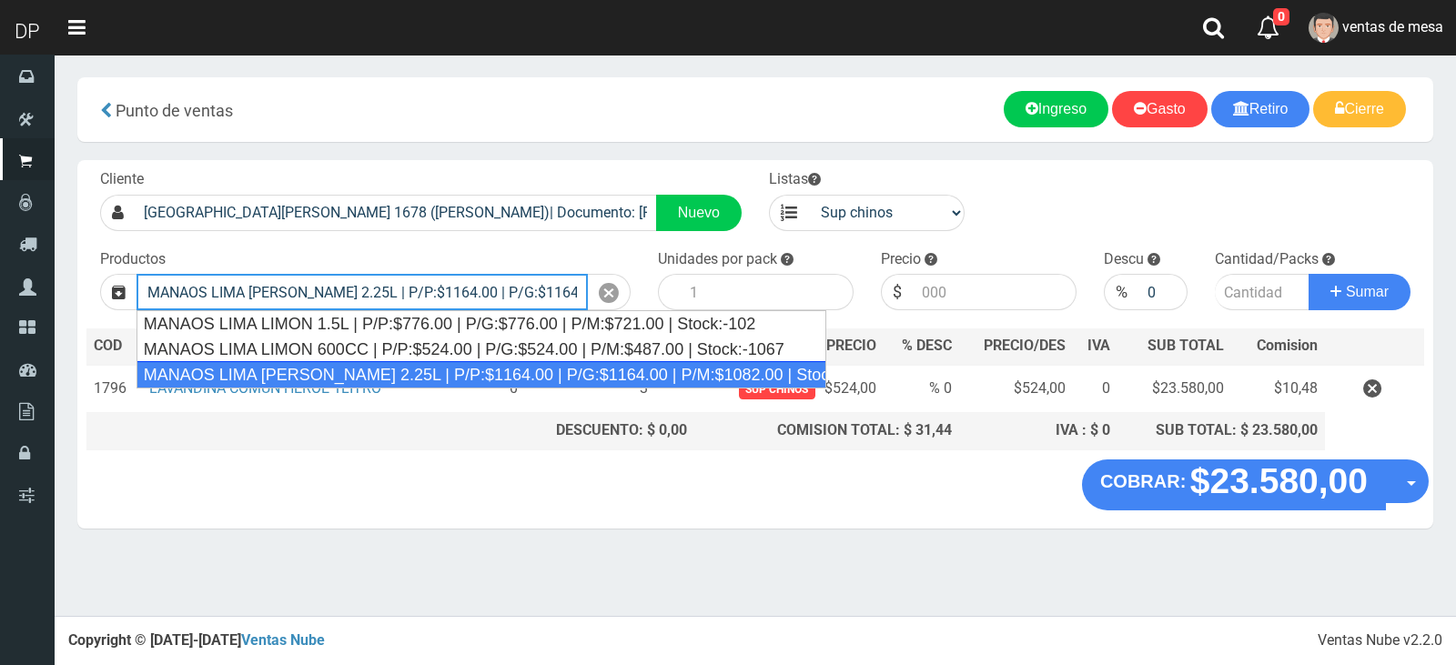
type input "MANAOS LIMA LIMON 2.25L | P/P:$1164.00 | P/G:$1164.00 | P/M:$1082.00 | Stock:-1…"
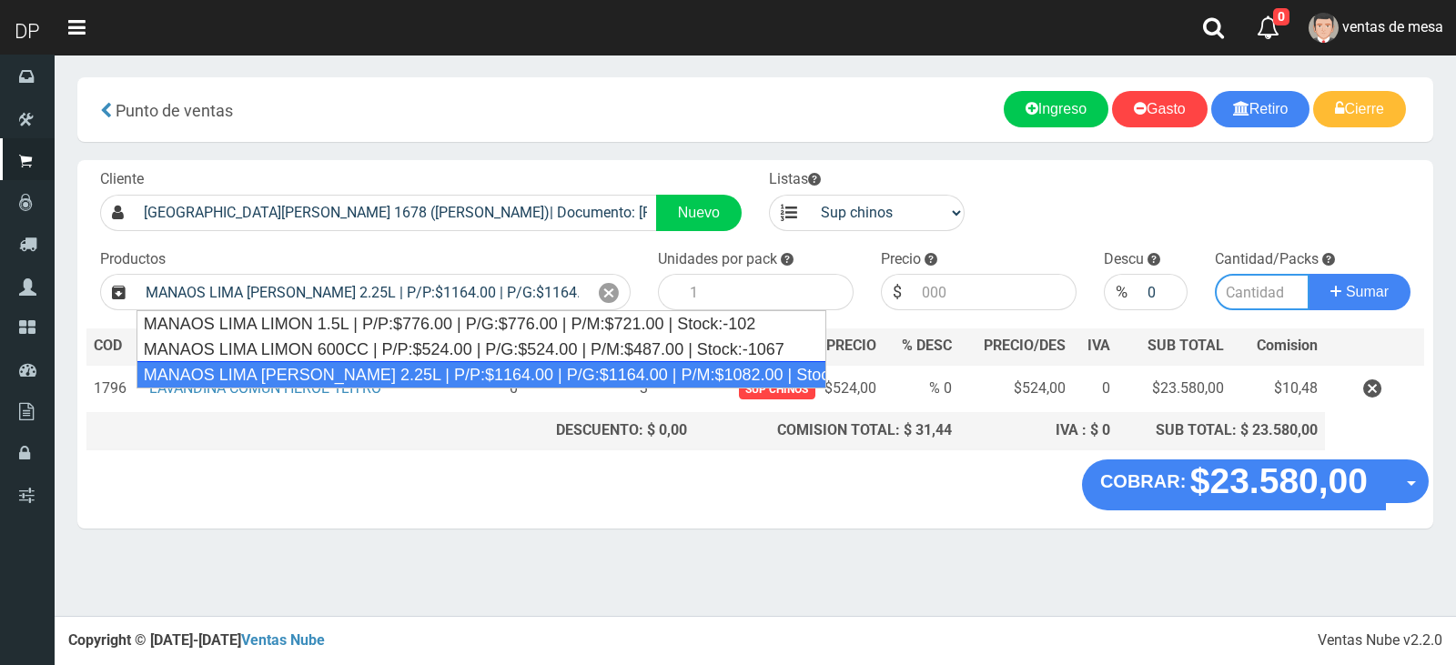
type input "6"
type input "1164.00"
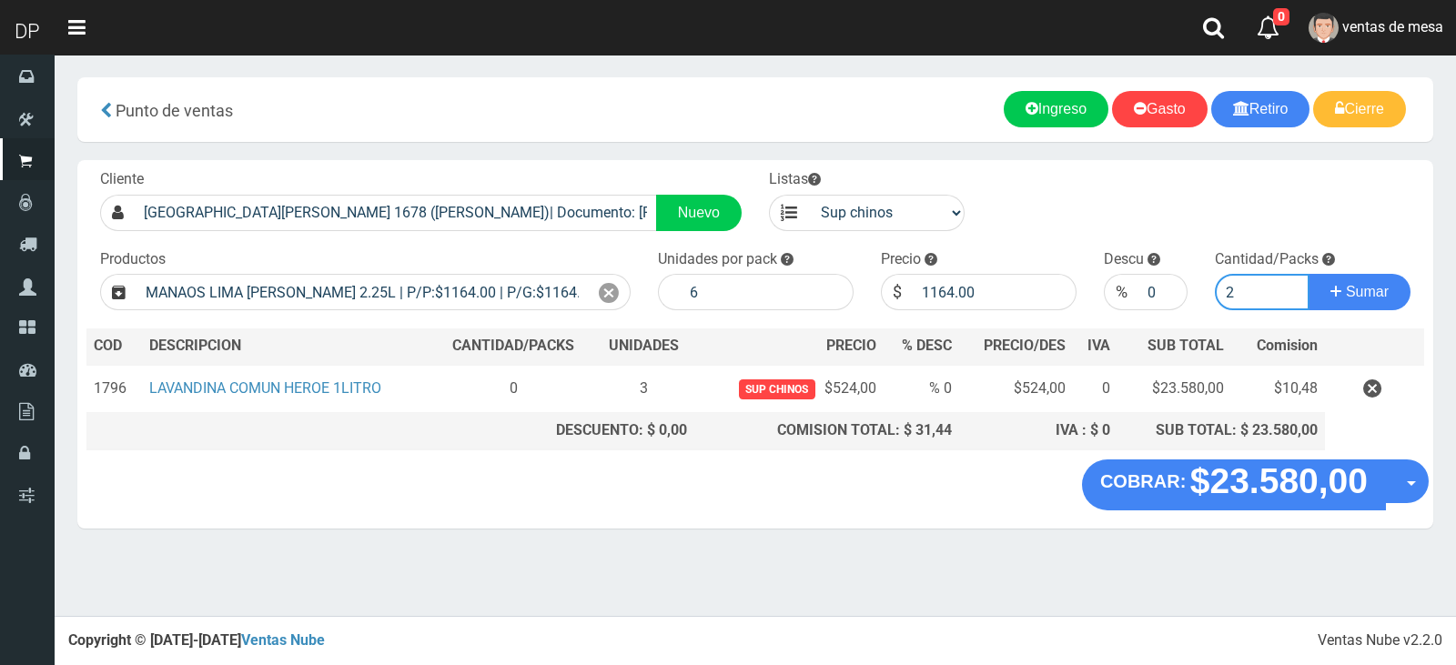
type input "2"
click at [1308, 274] on button "Sumar" at bounding box center [1359, 292] width 102 height 36
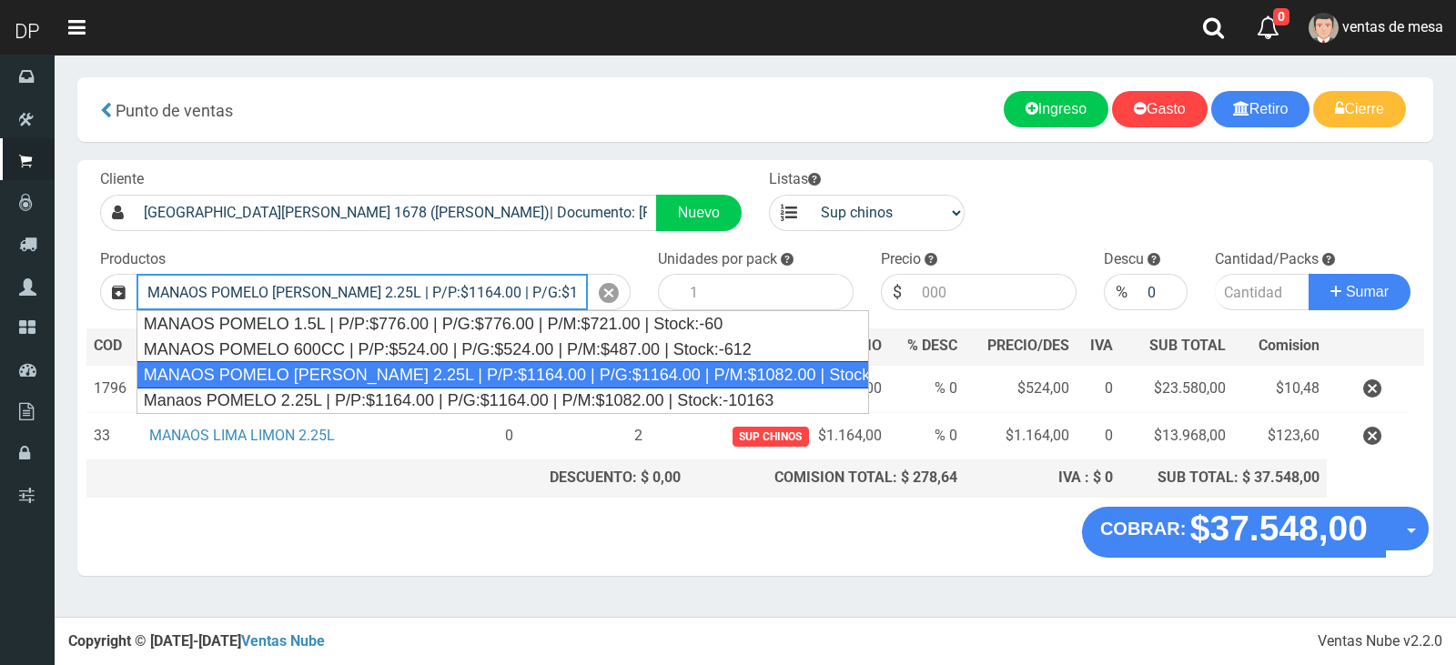
type input "MANAOS POMELO ROSADO 2.25L | P/P:$1164.00 | P/G:$1164.00 | P/M:$1082.00 | Stock…"
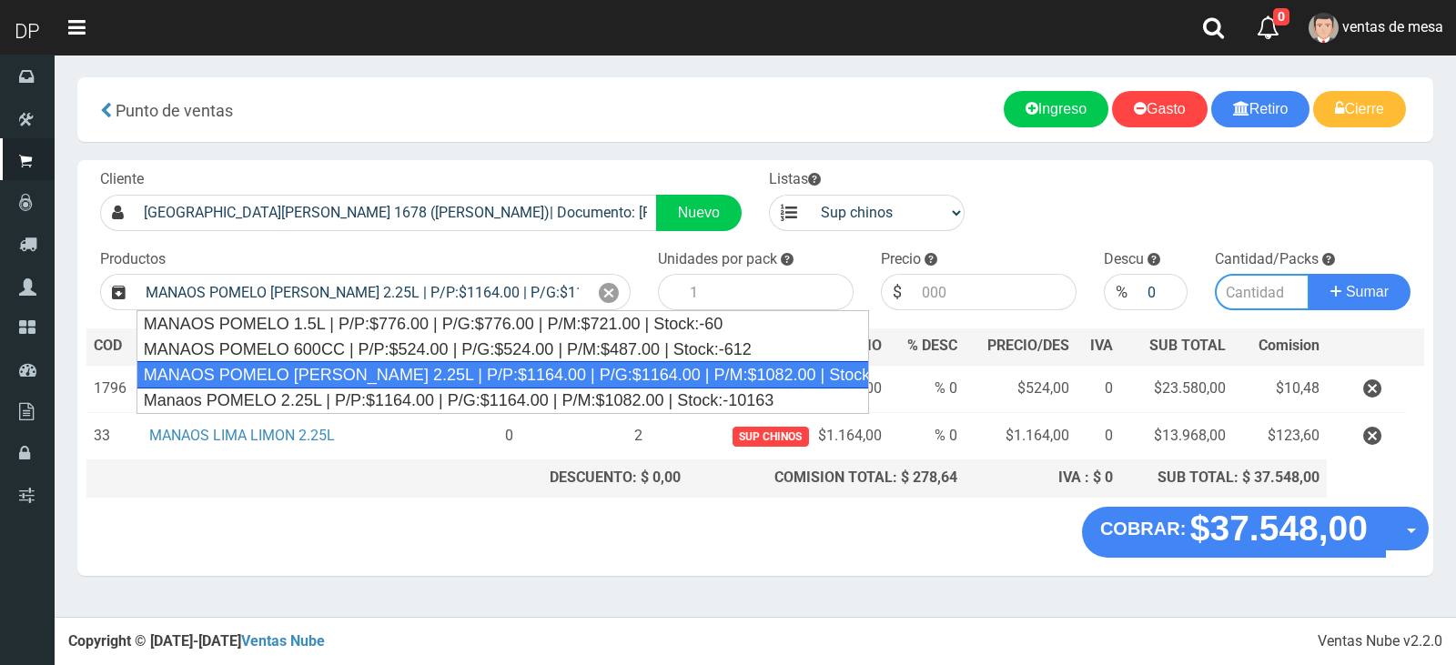
type input "6"
type input "1164.00"
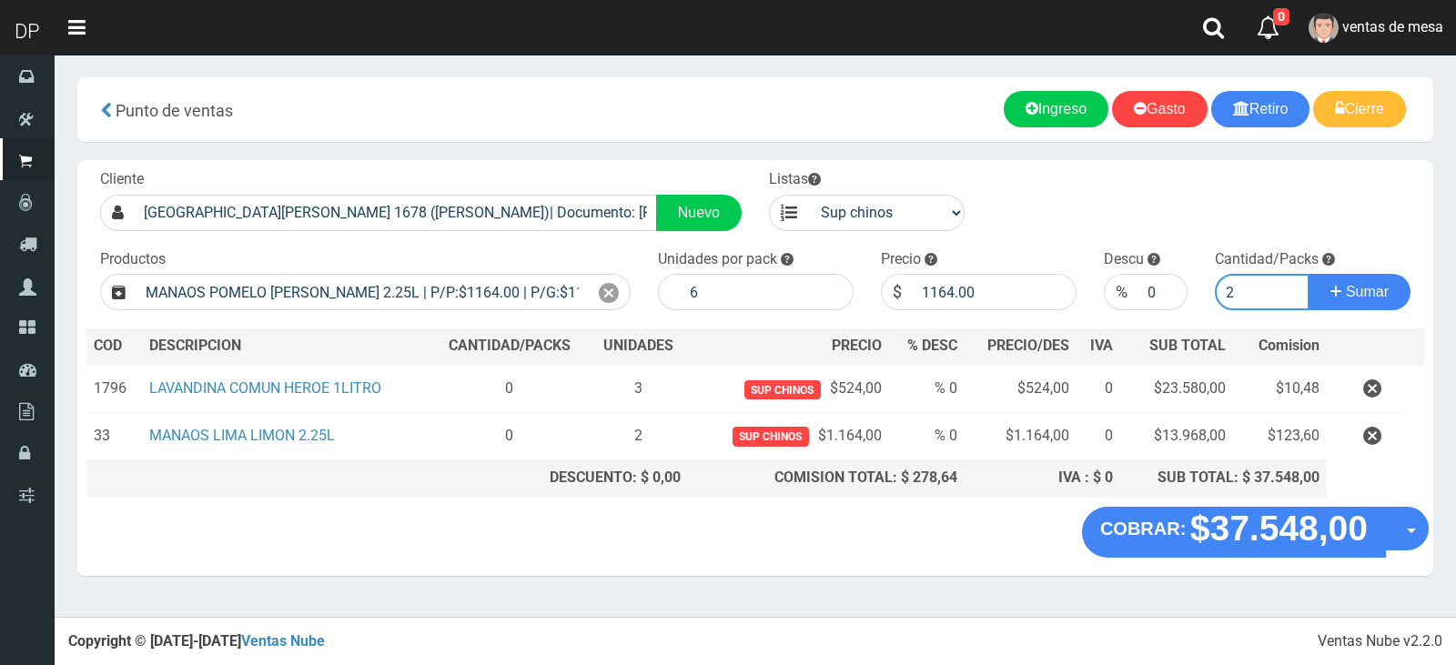
type input "2"
click at [1308, 274] on button "Sumar" at bounding box center [1359, 292] width 102 height 36
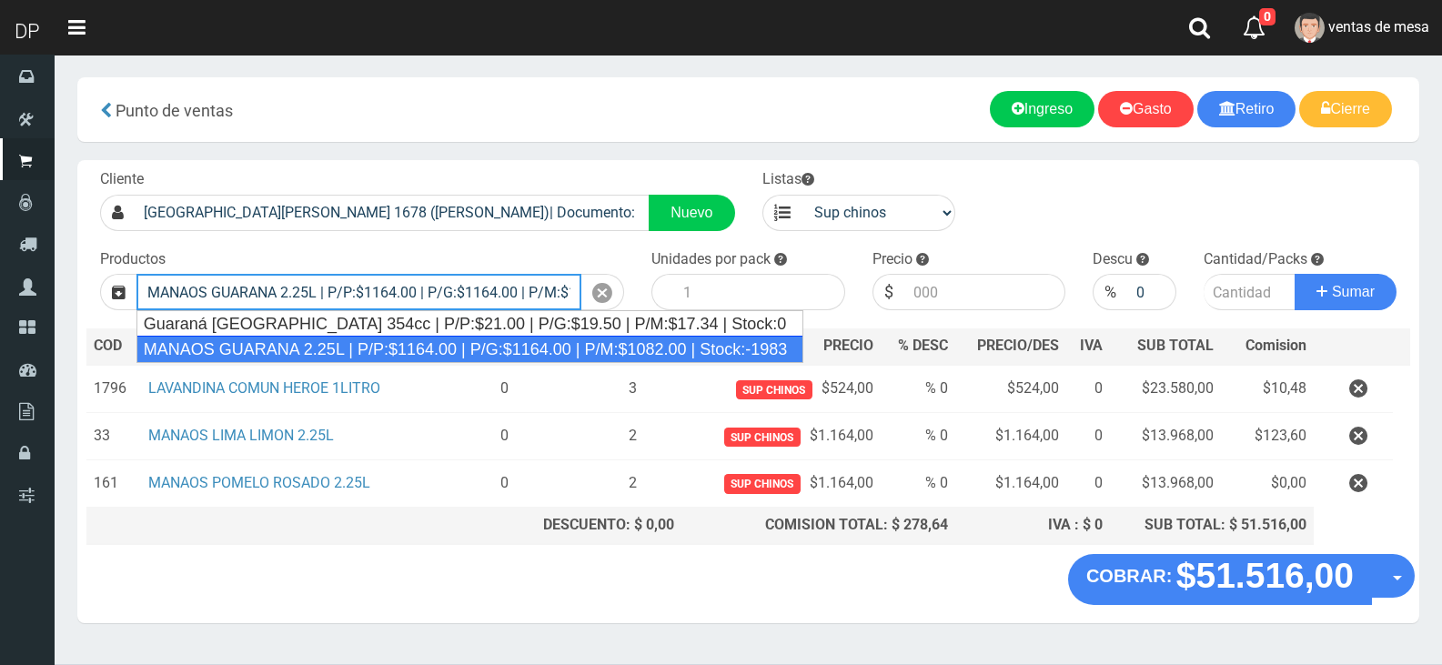
type input "MANAOS GUARANA 2.25L | P/P:$1164.00 | P/G:$1164.00 | P/M:$1082.00 | Stock:-1983"
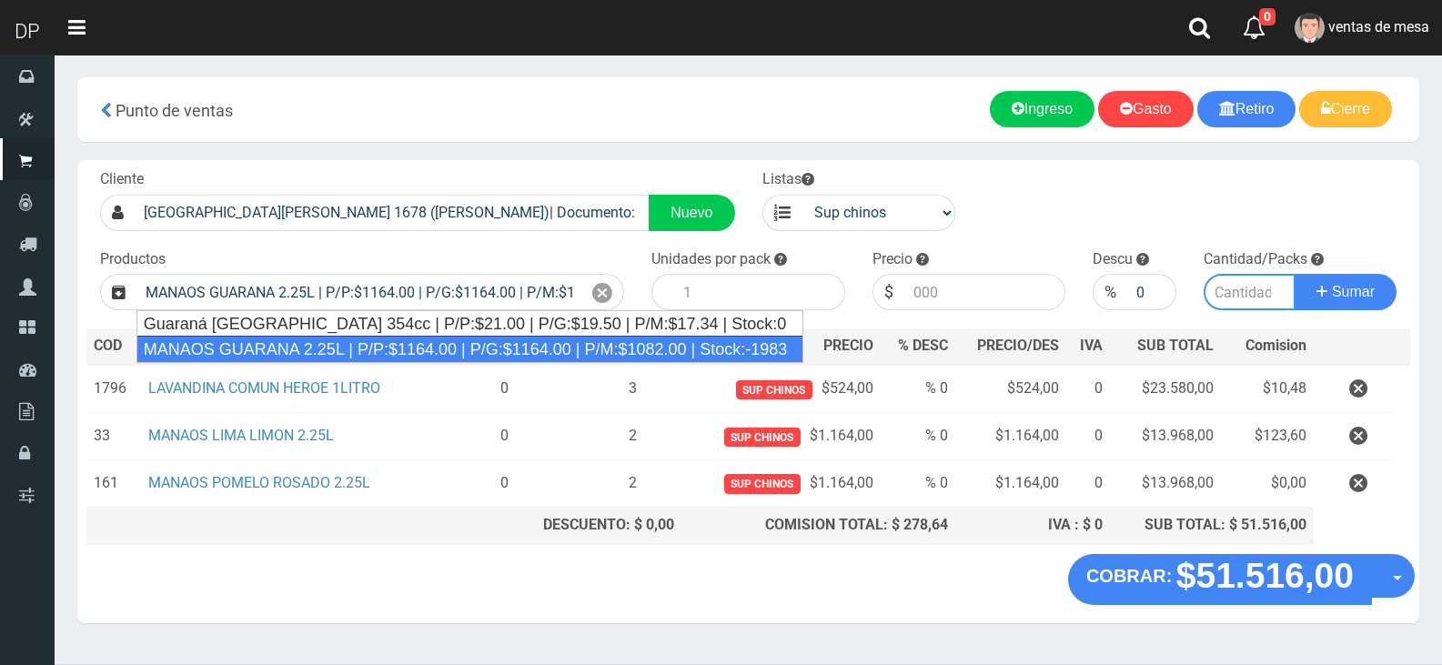
type input "6"
type input "1164.00"
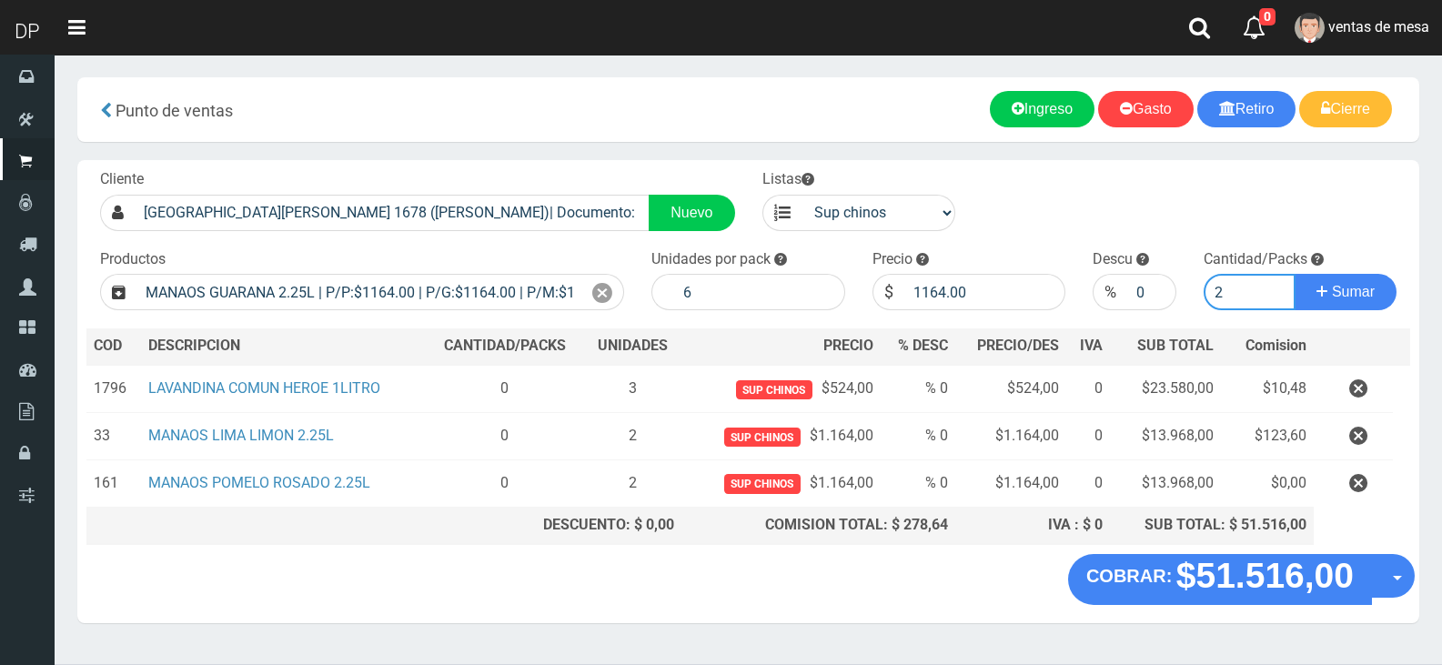
type input "2"
click at [1295, 274] on button "Sumar" at bounding box center [1346, 292] width 102 height 36
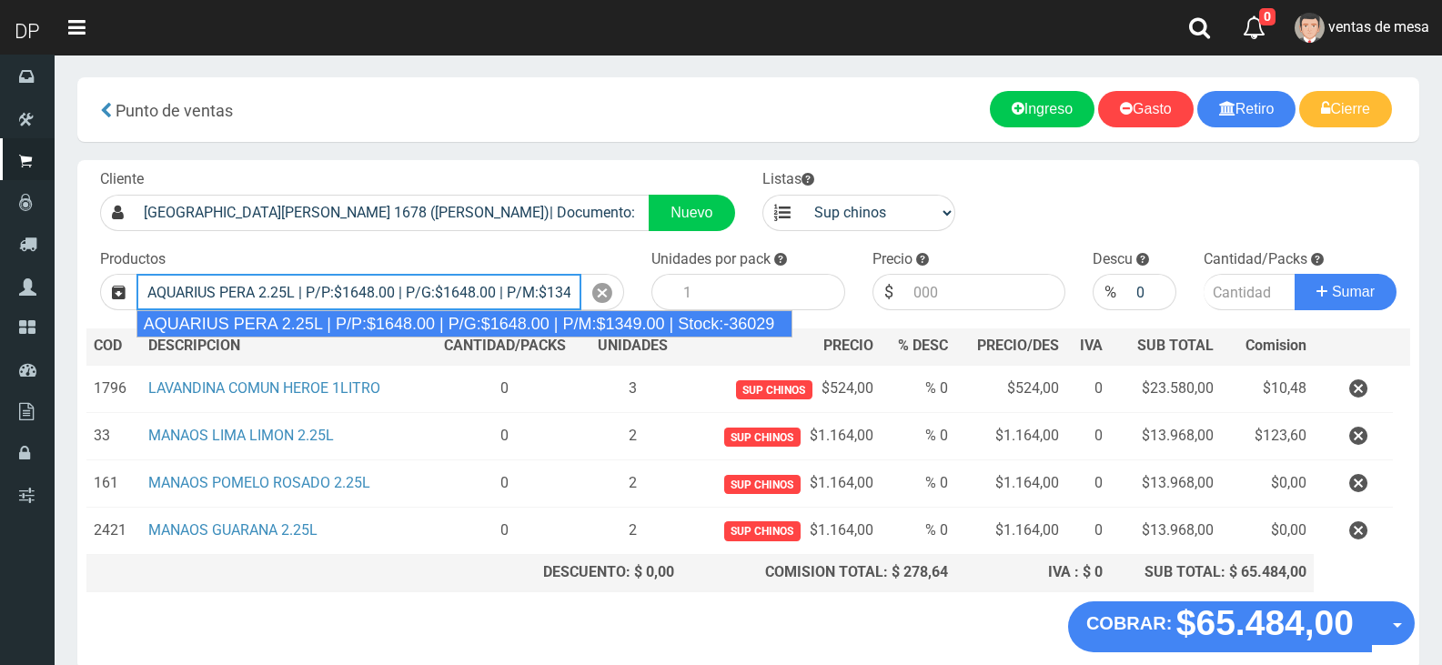
type input "AQUARIUS PERA 2.25L | P/P:$1648.00 | P/G:$1648.00 | P/M:$1349.00 | Stock:-36029"
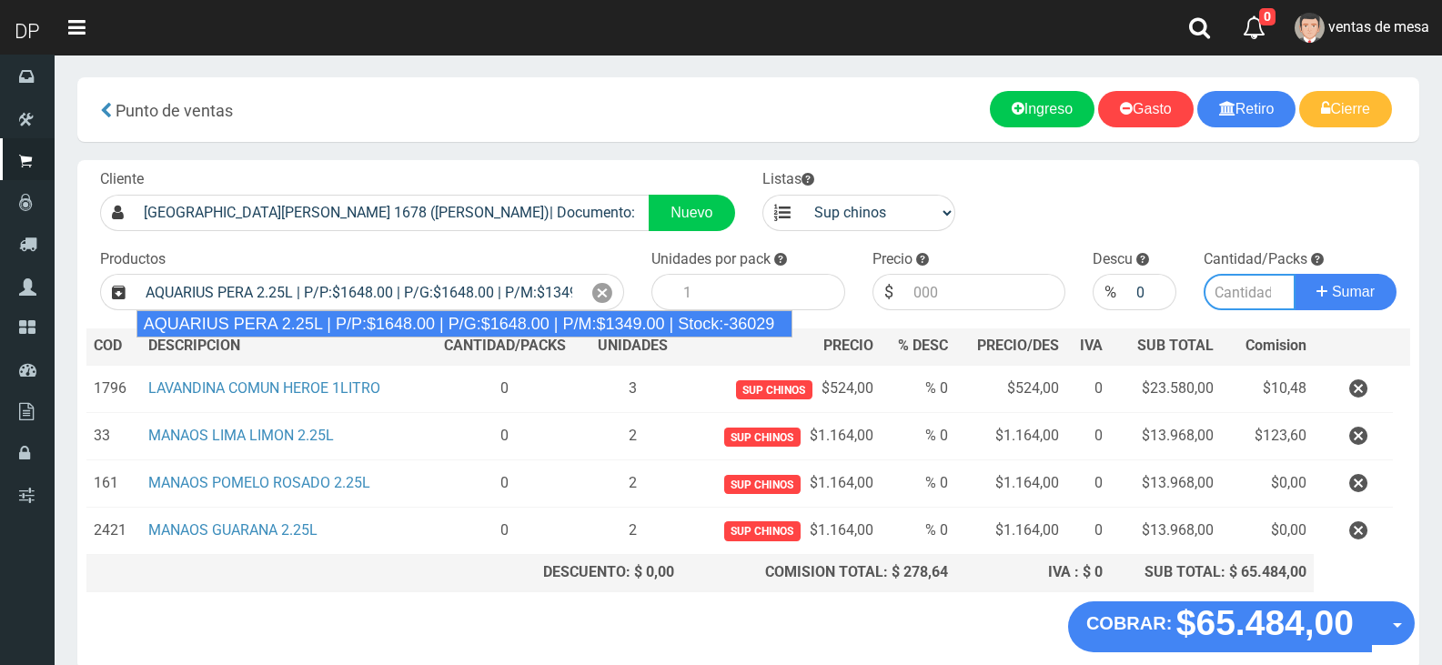
type input "6"
type input "1648.00"
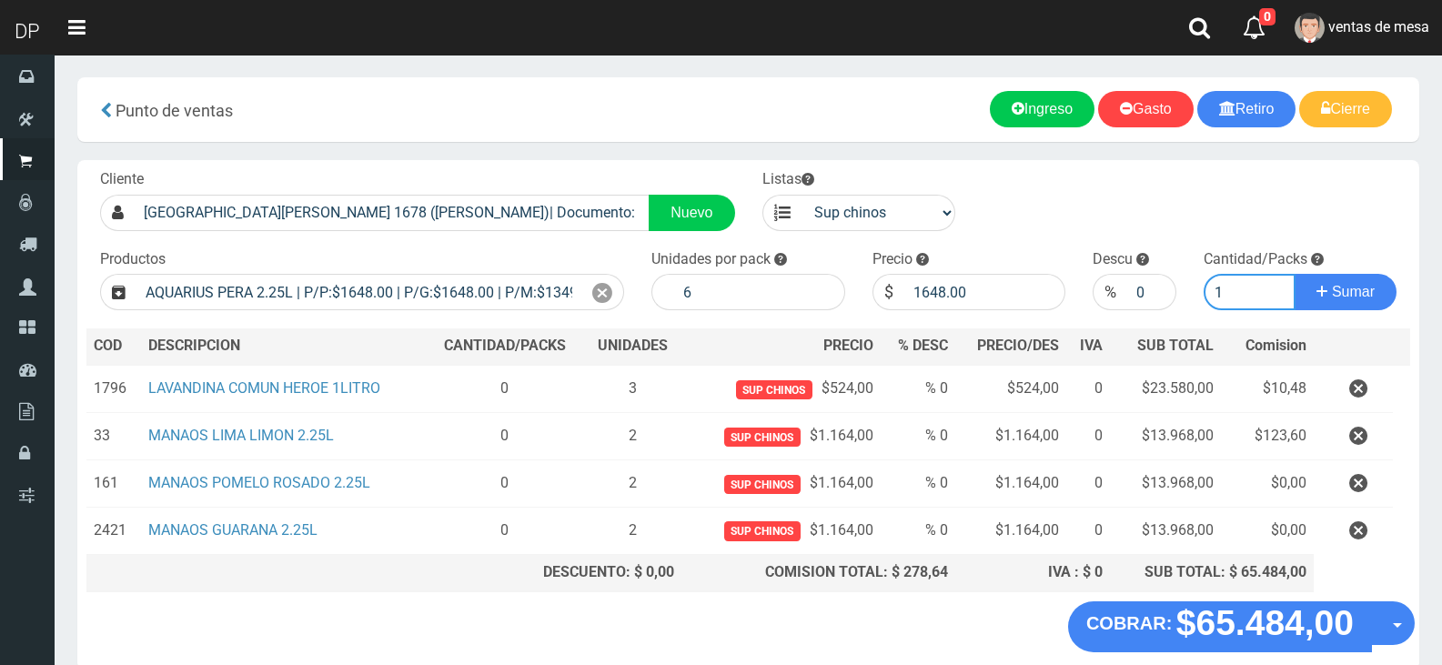
type input "1"
click at [1295, 274] on button "Sumar" at bounding box center [1346, 292] width 102 height 36
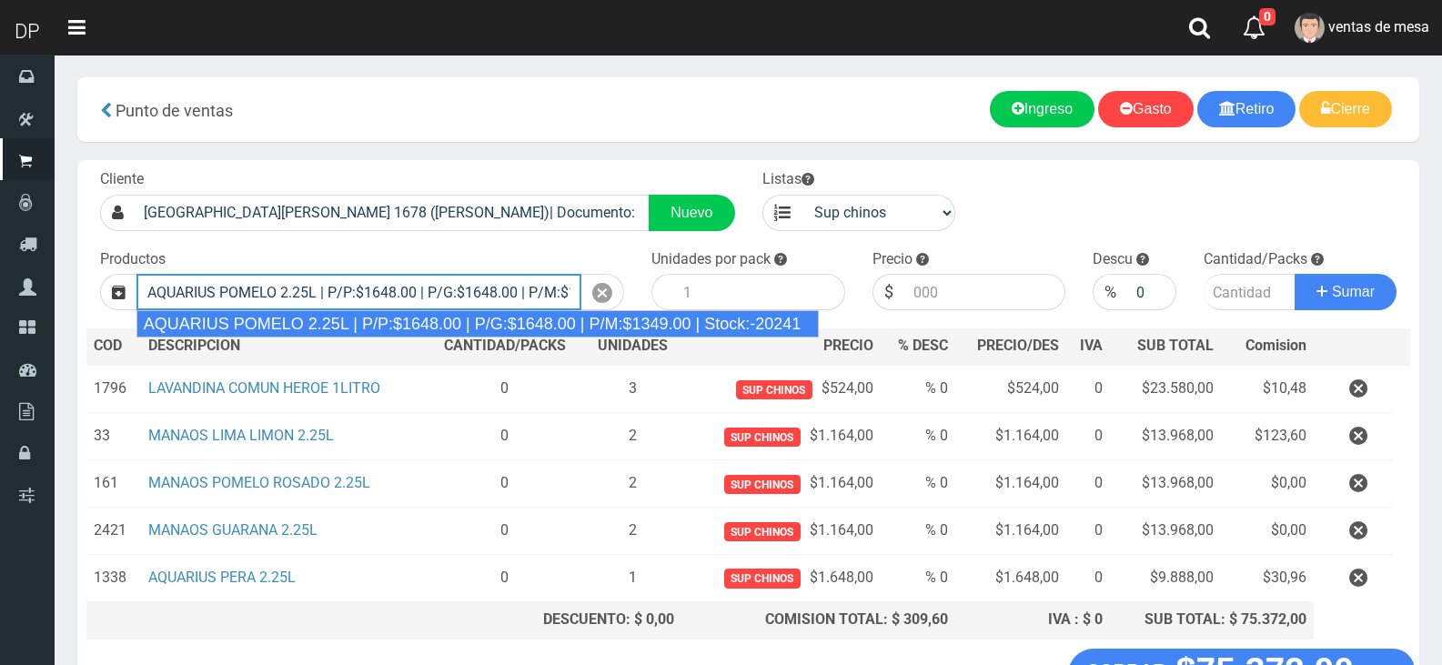
type input "AQUARIUS POMELO 2.25L | P/P:$1648.00 | P/G:$1648.00 | P/M:$1349.00 | Stock:-202…"
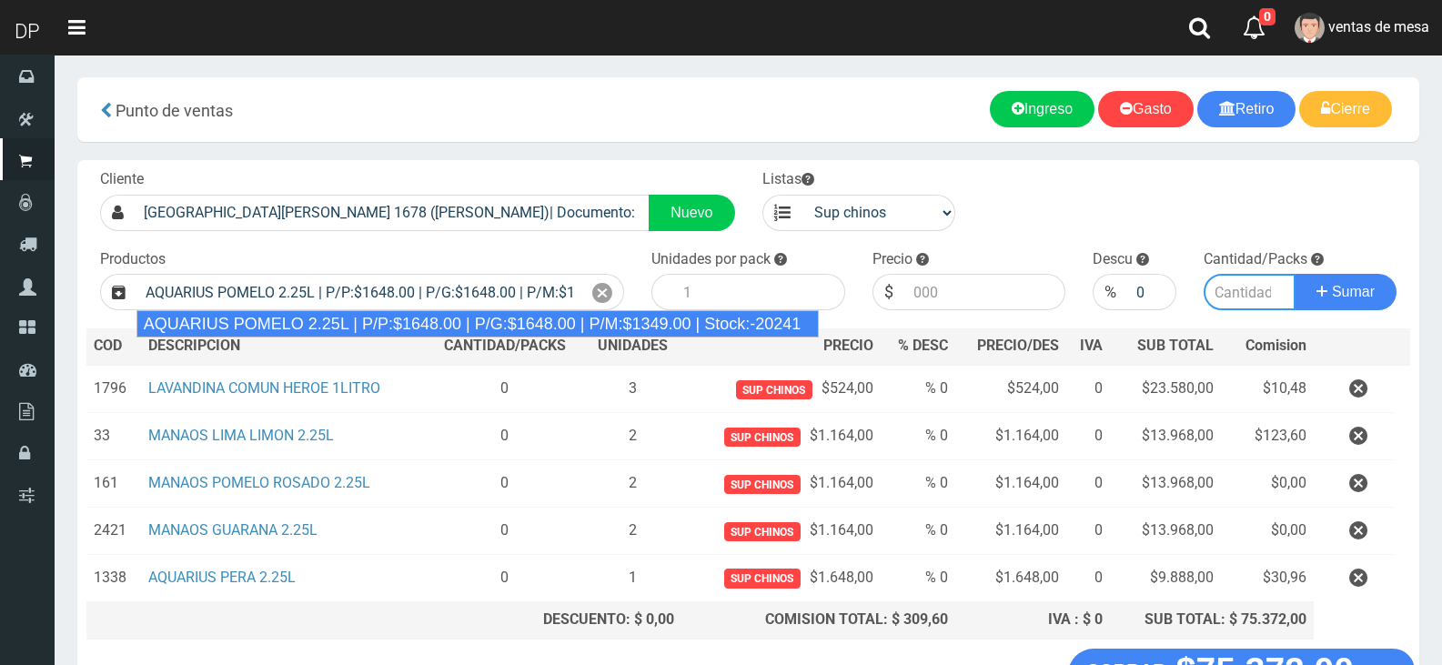
type input "6"
type input "1648.00"
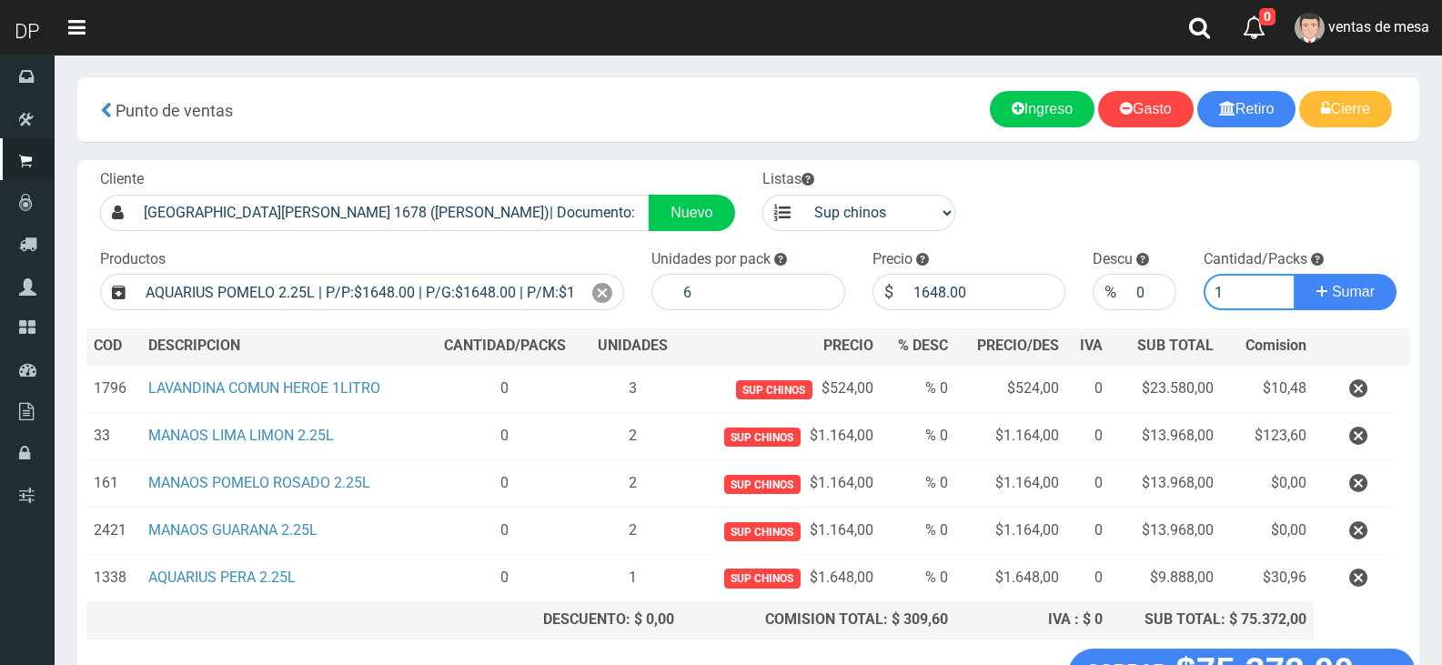
type input "1"
click at [1295, 274] on button "Sumar" at bounding box center [1346, 292] width 102 height 36
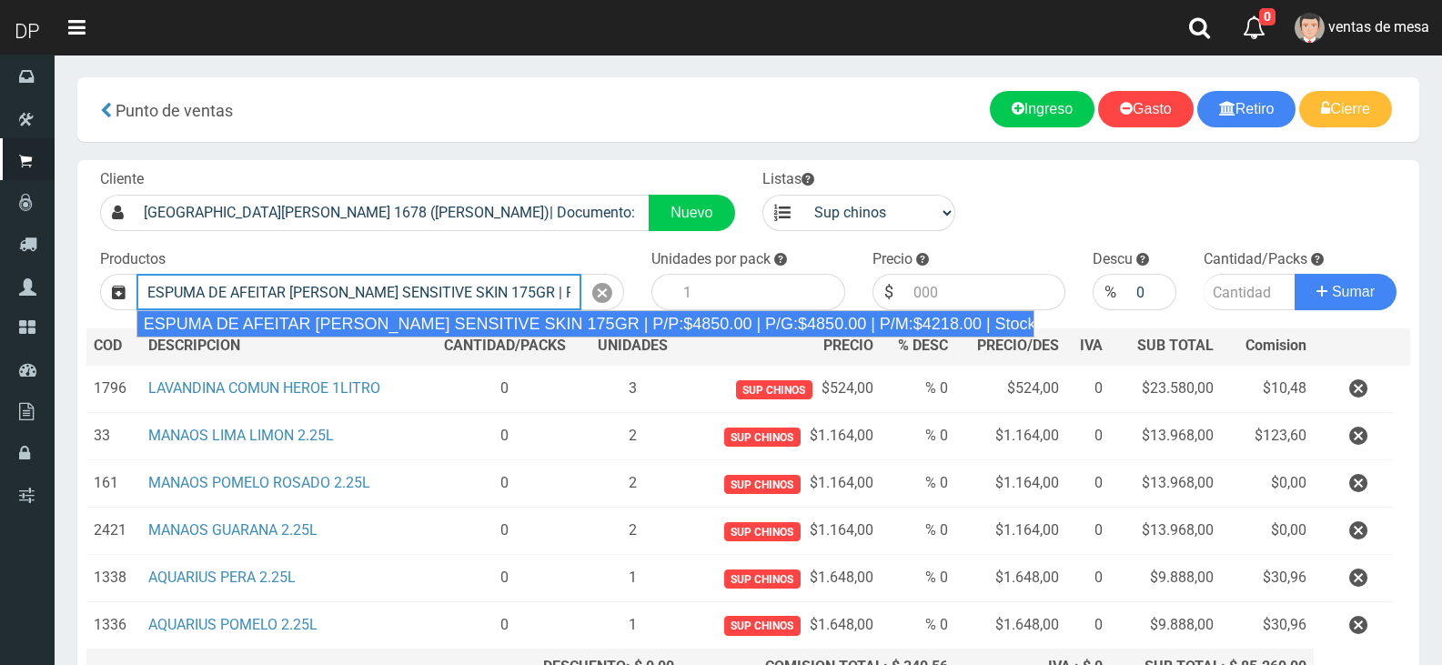
type input "ESPUMA DE AFEITAR GILLETTE SENSITIVE SKIN 175GR | P/P:$4850.00 | P/G:$4850.00 |…"
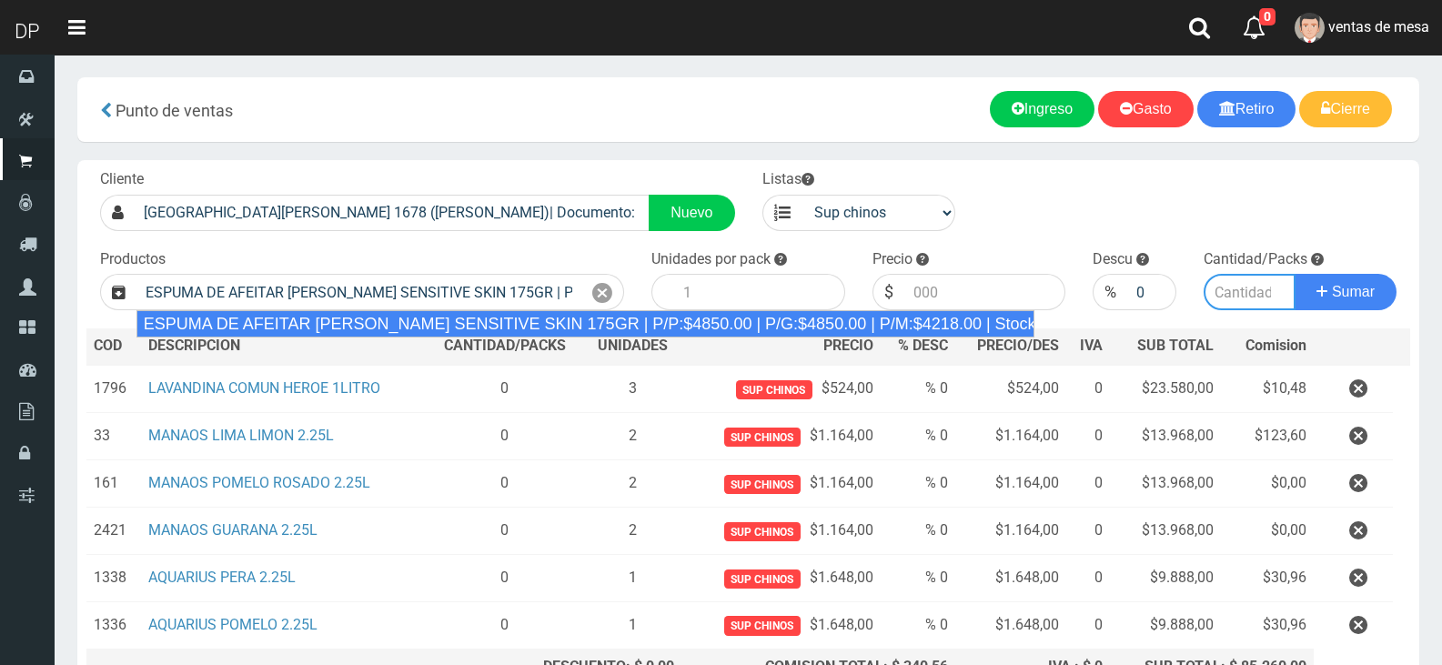
type input "6"
type input "4850.00"
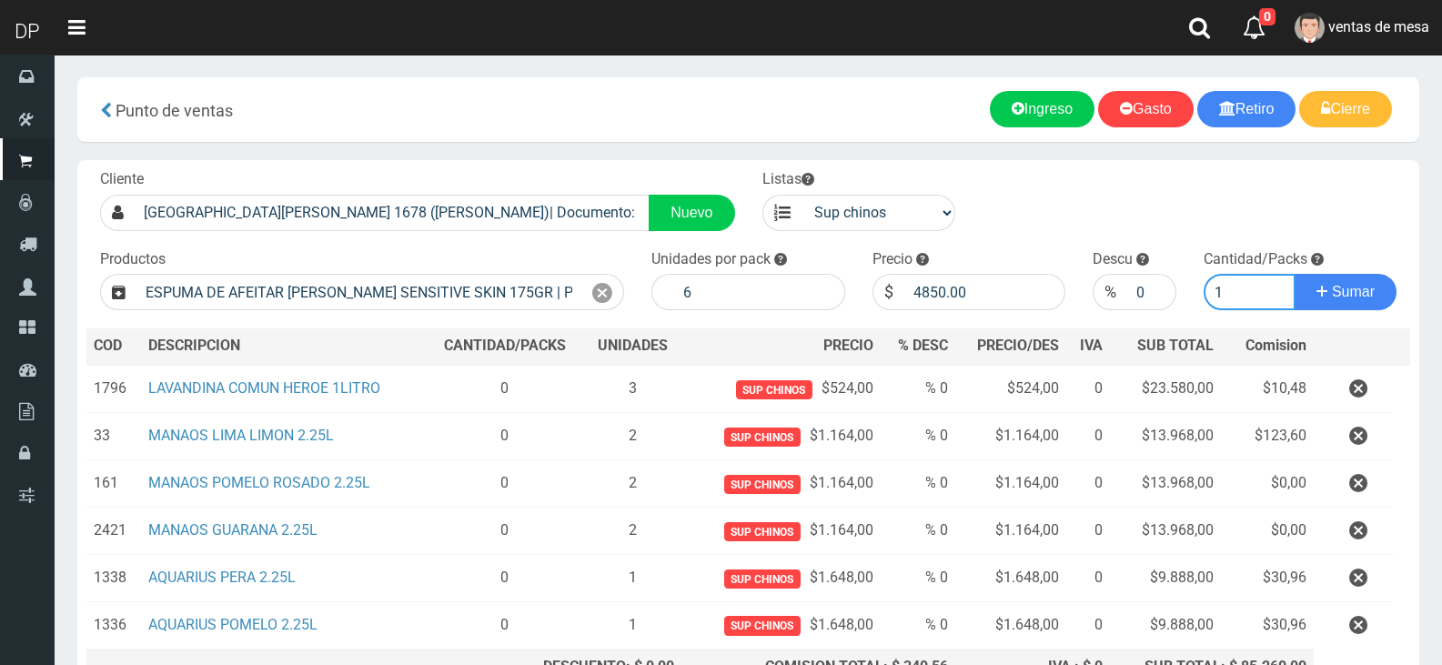
type input "1"
click at [1295, 274] on button "Sumar" at bounding box center [1346, 292] width 102 height 36
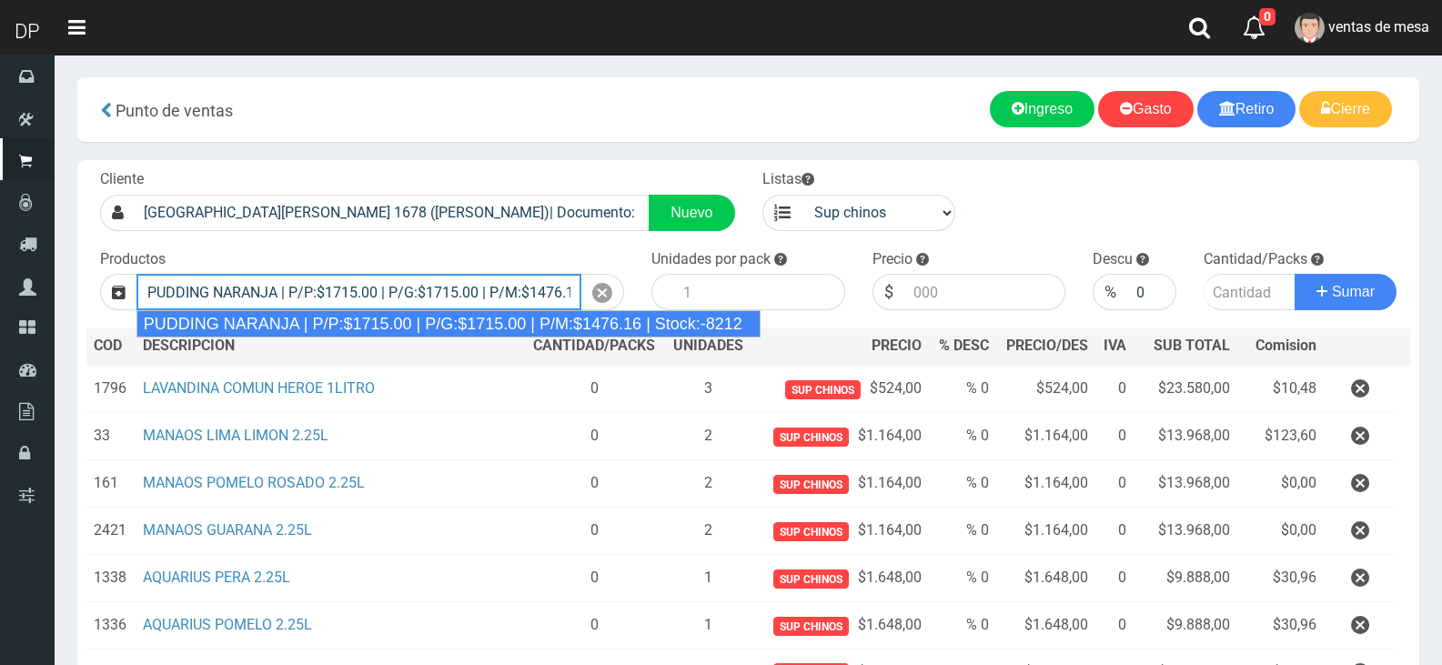
type input "PUDDING NARANJA | P/P:$1715.00 | P/G:$1715.00 | P/M:$1476.16 | Stock:-8212"
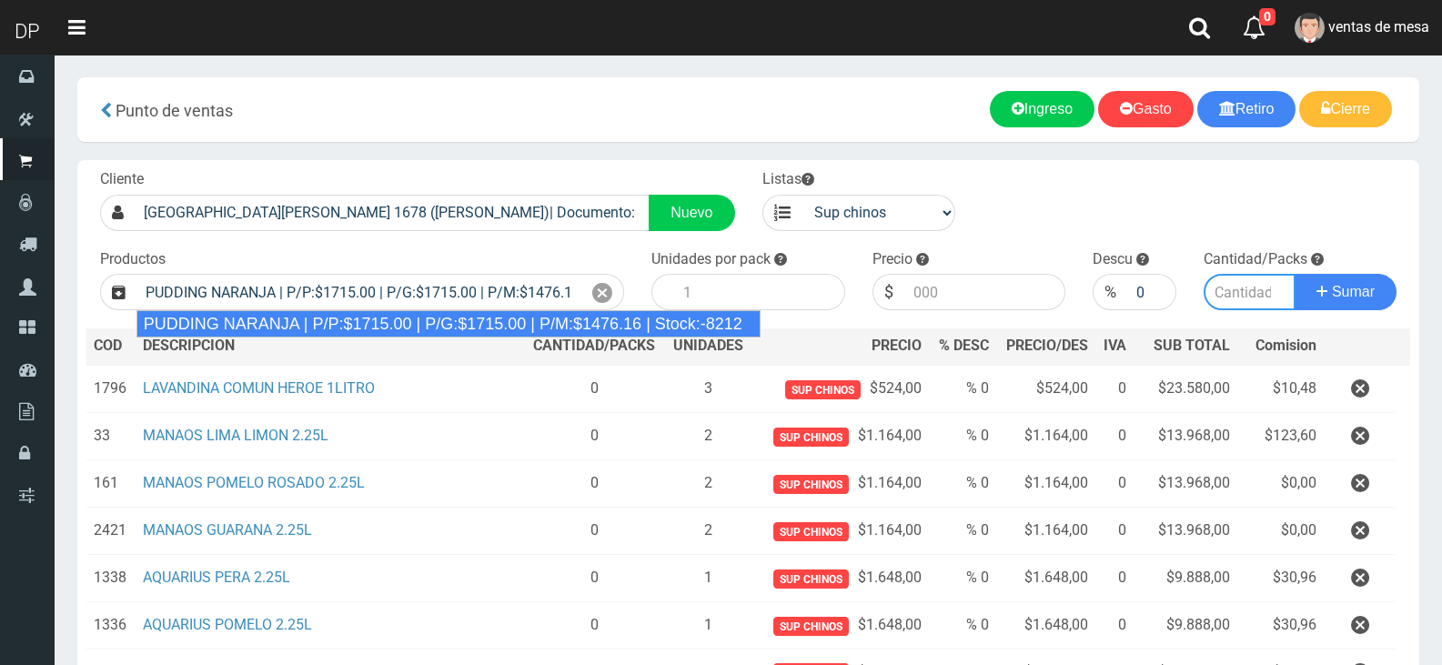
type input "8"
type input "1715.00"
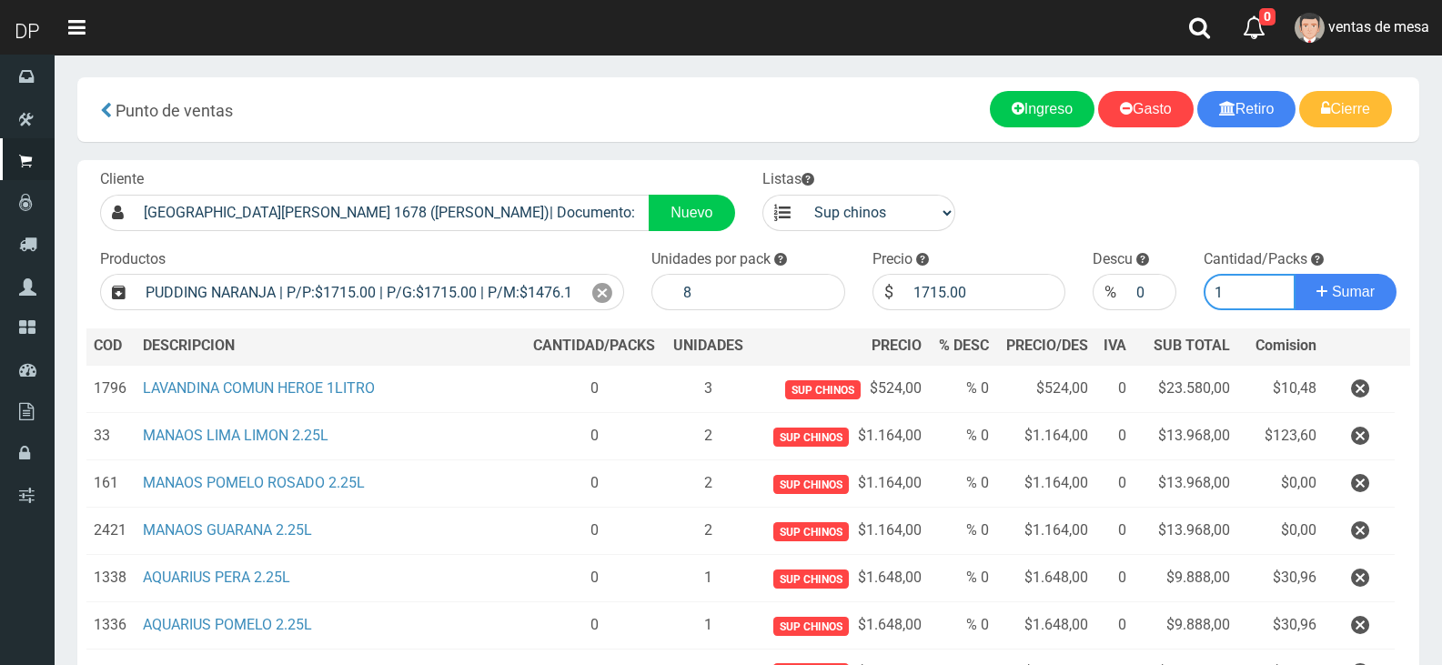
type input "1"
click at [1295, 274] on button "Sumar" at bounding box center [1346, 292] width 102 height 36
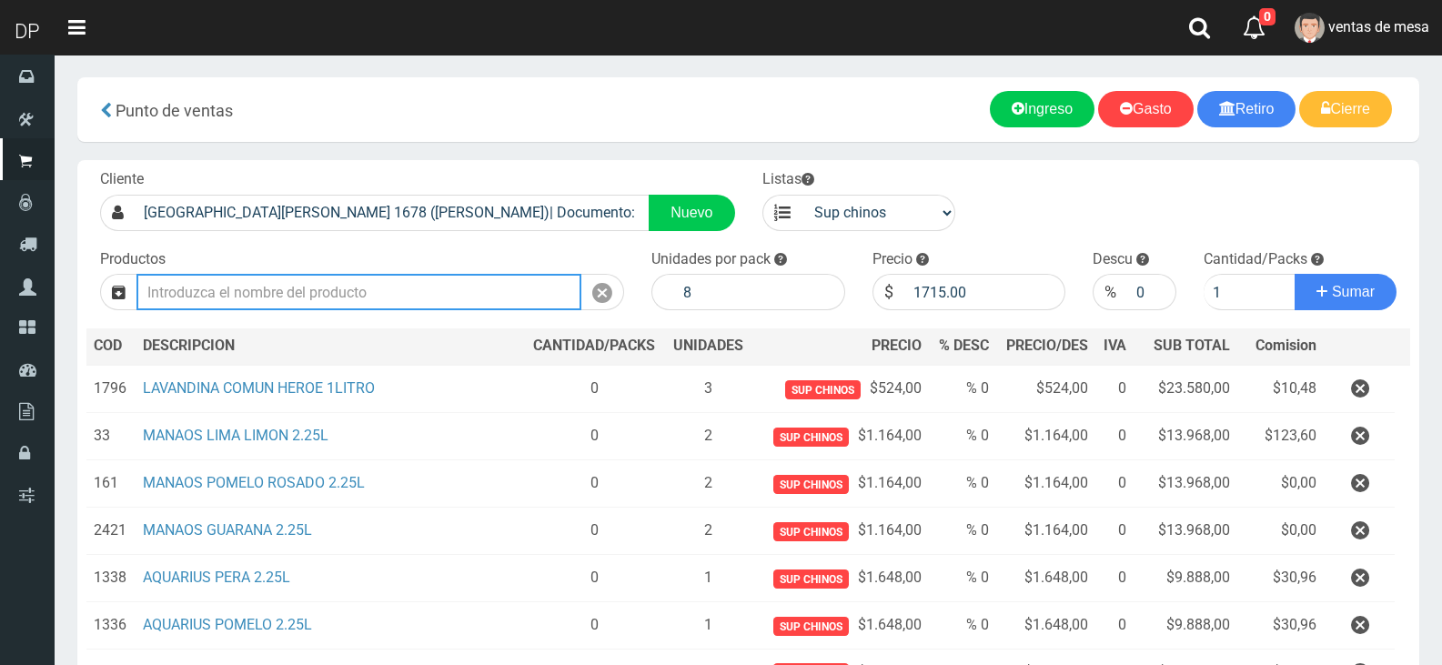
type input "1"
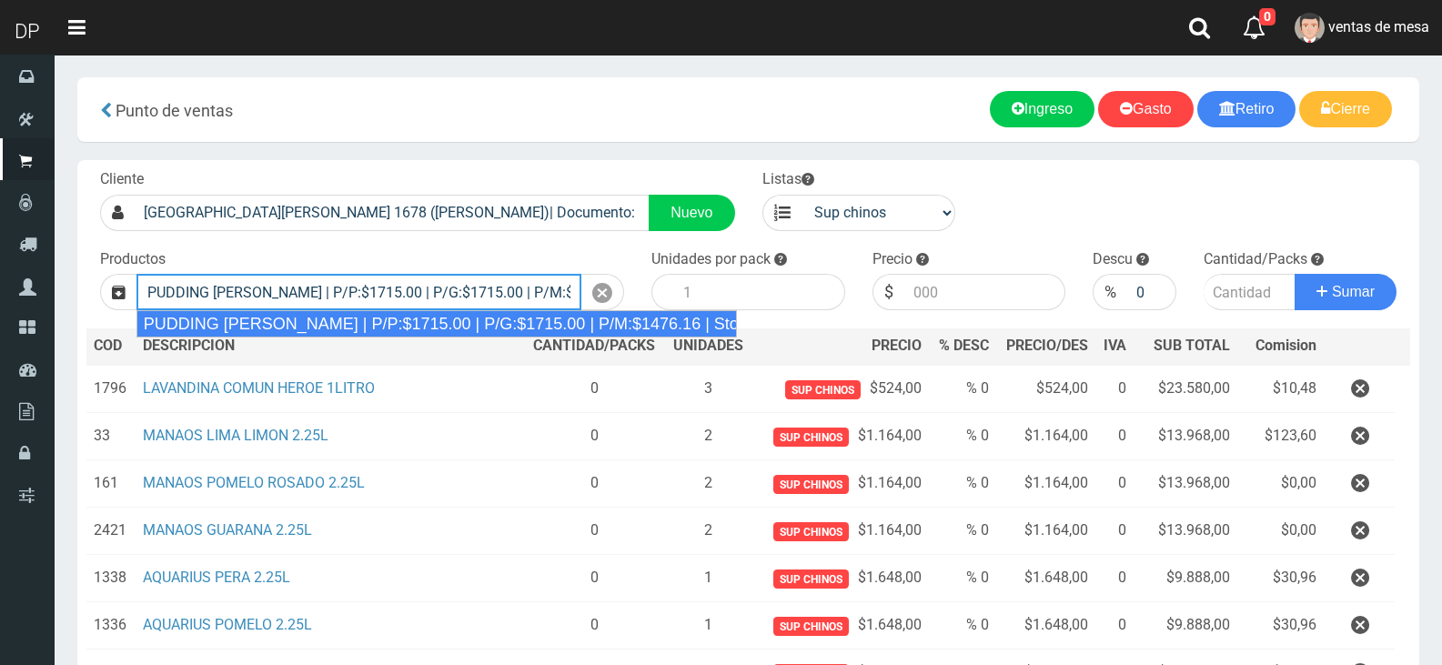
type input "PUDDING LIMON | P/P:$1715.00 | P/G:$1715.00 | P/M:$1476.16 | Stock:-7876"
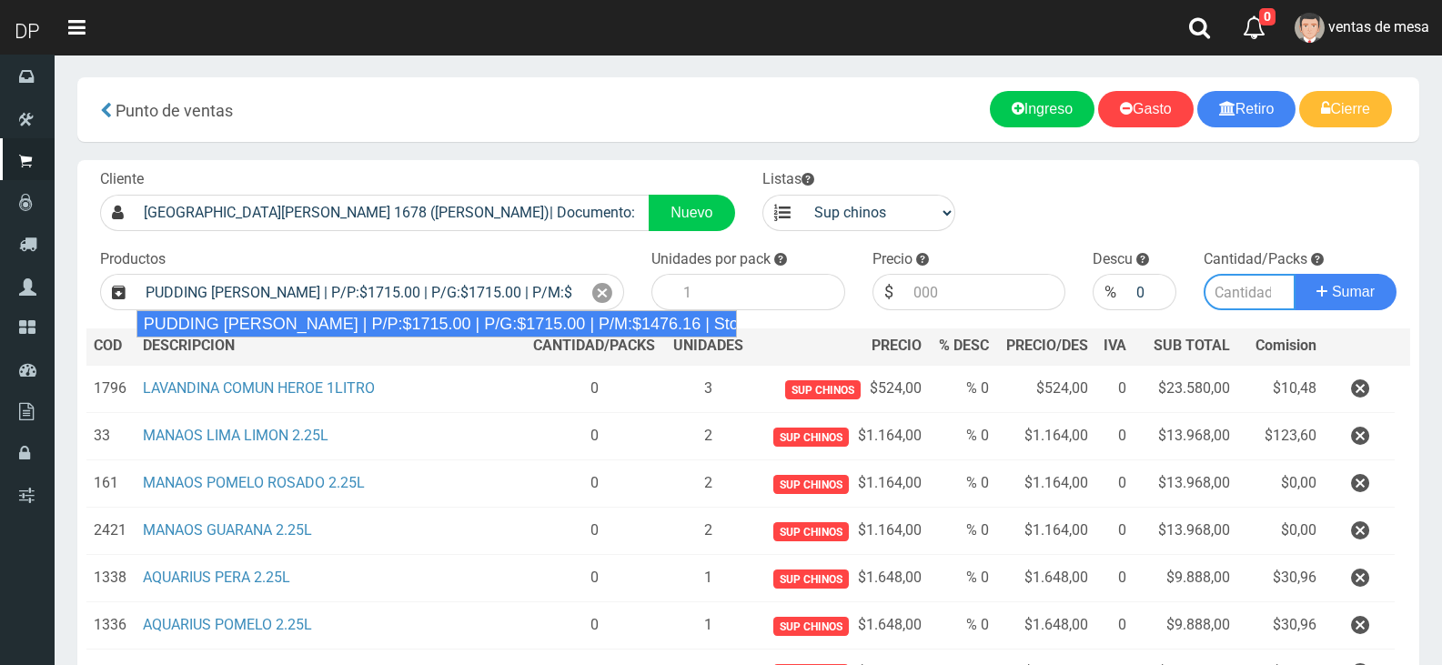
type input "8"
type input "1715.00"
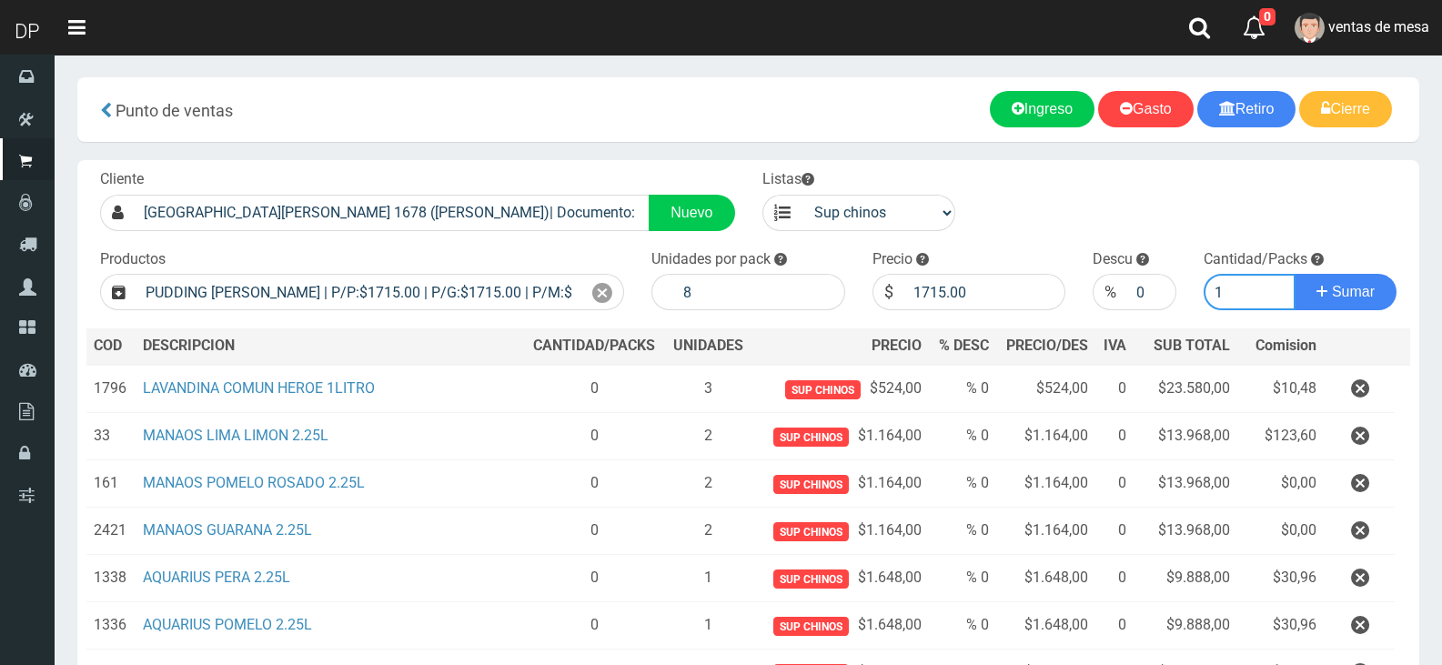
click at [1295, 274] on button "Sumar" at bounding box center [1346, 292] width 102 height 36
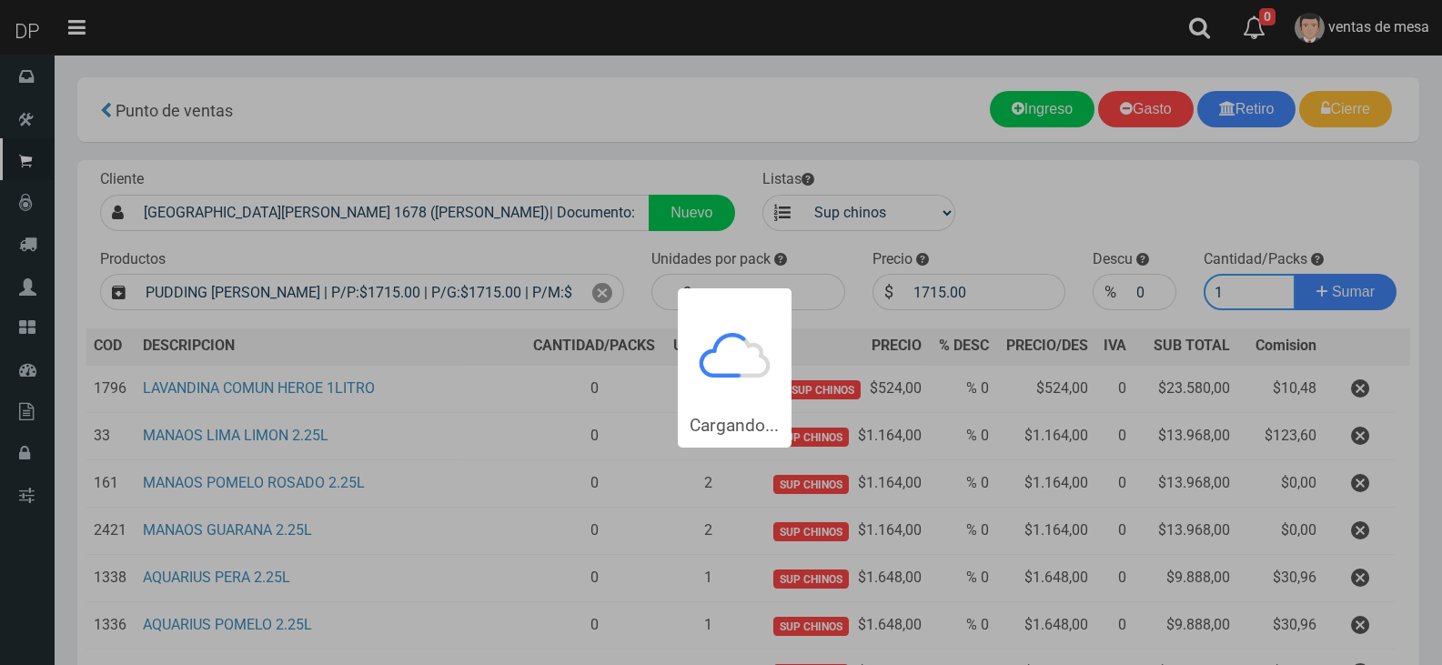
type input "11"
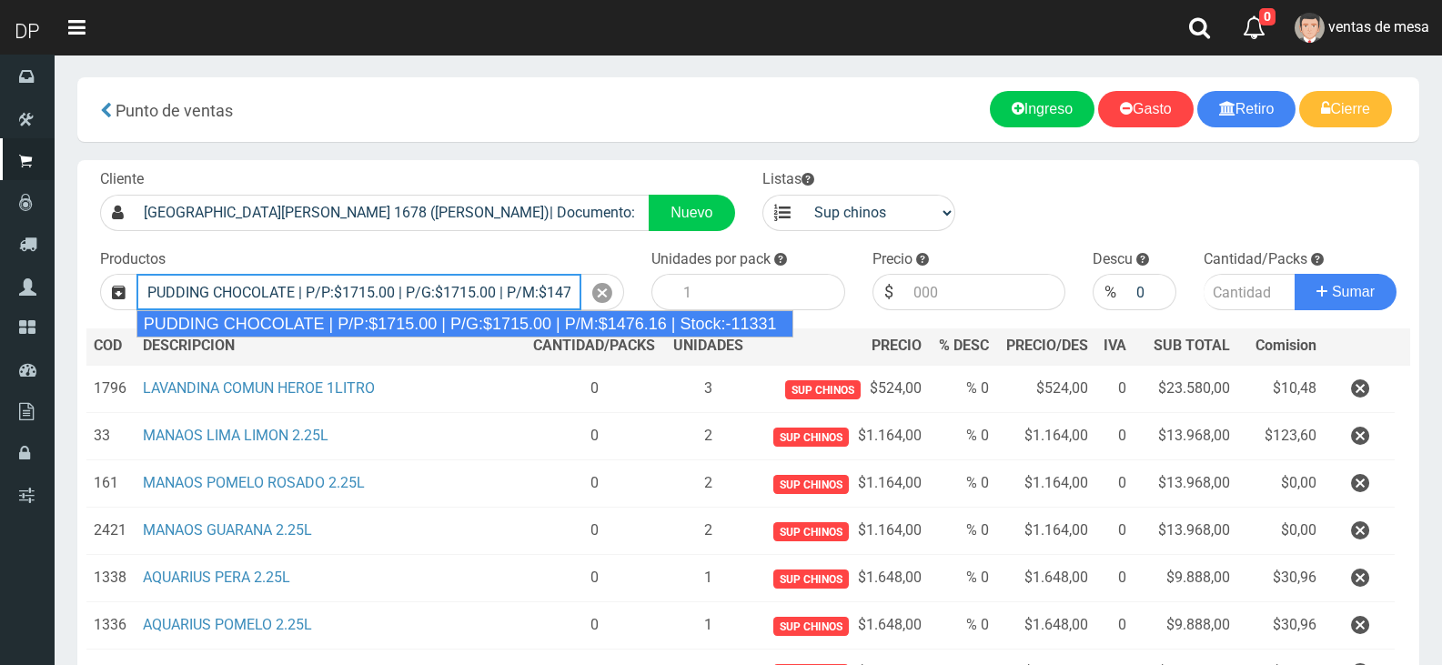
type input "PUDDING CHOCOLATE | P/P:$1715.00 | P/G:$1715.00 | P/M:$1476.16 | Stock:-11331"
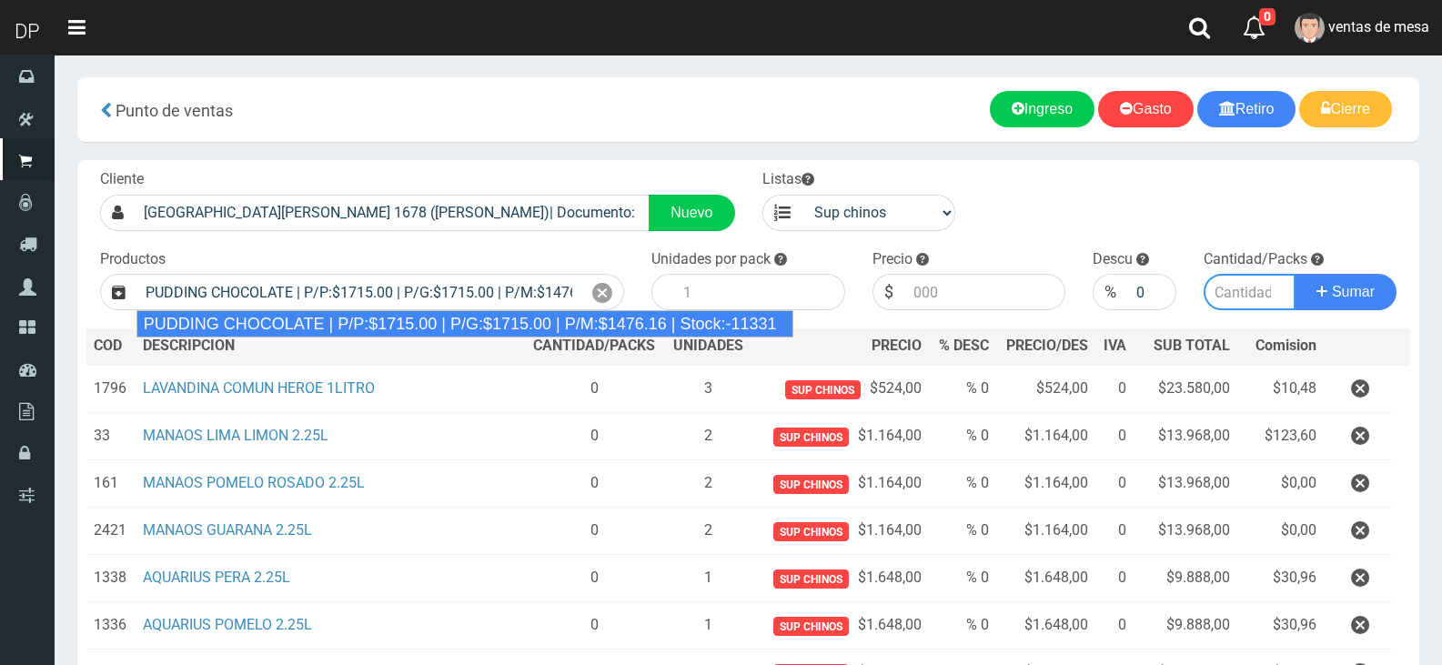
type input "8"
type input "1715.00"
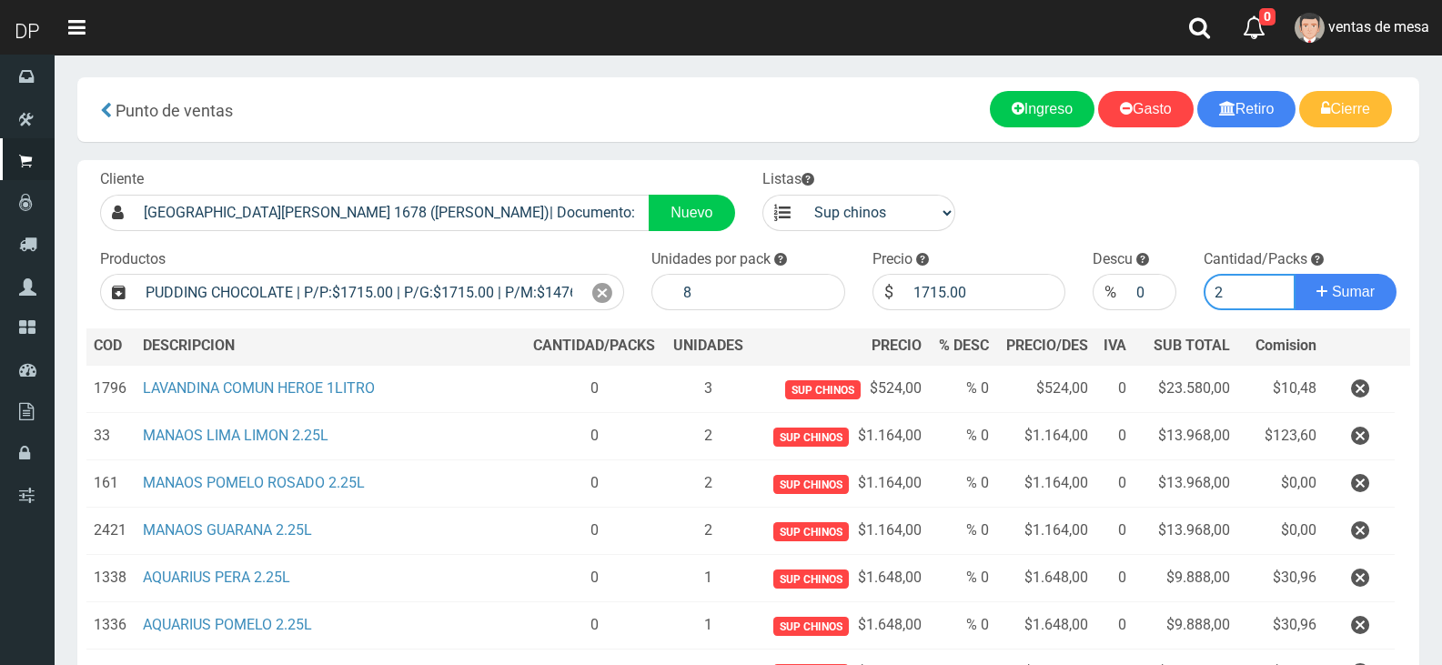
type input "2"
click at [1295, 274] on button "Sumar" at bounding box center [1346, 292] width 102 height 36
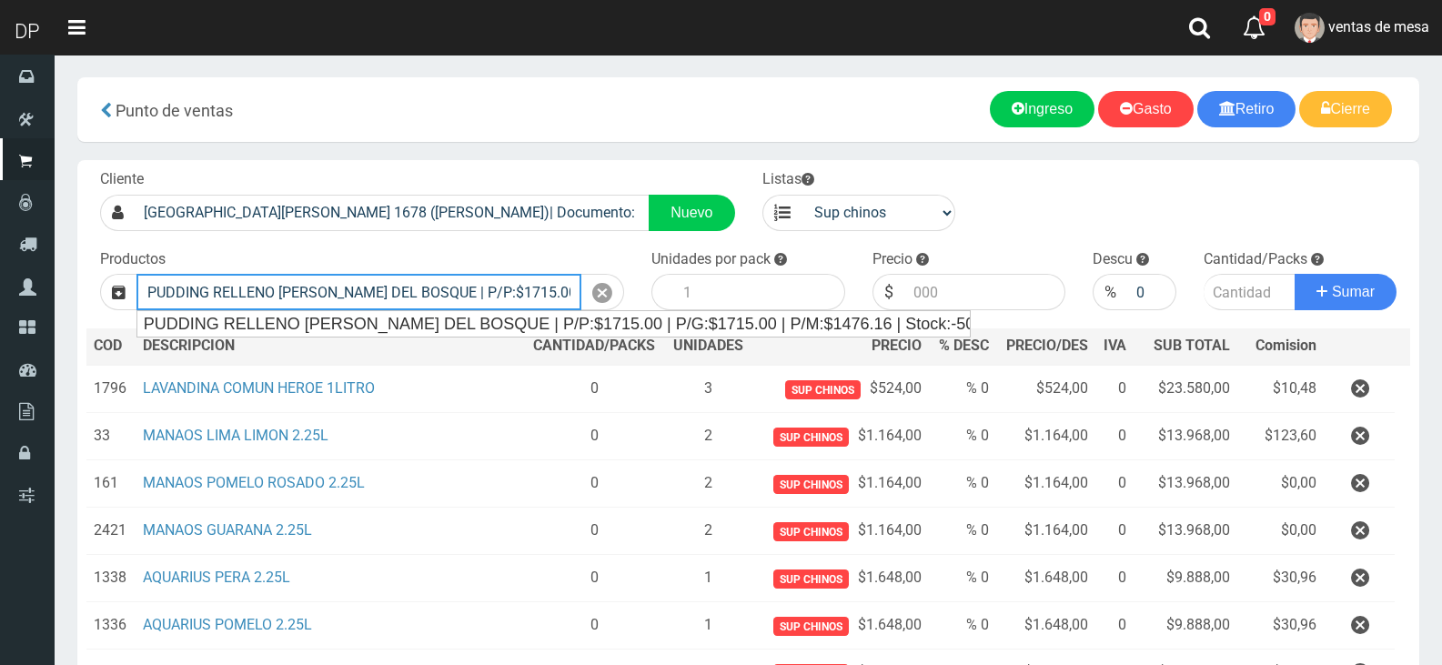
type input "PUDDING RELLENO DE FRUTOS DEL BOSQUE | P/P:$1715.00 | P/G:$1715.00 | P/M:$1476.…"
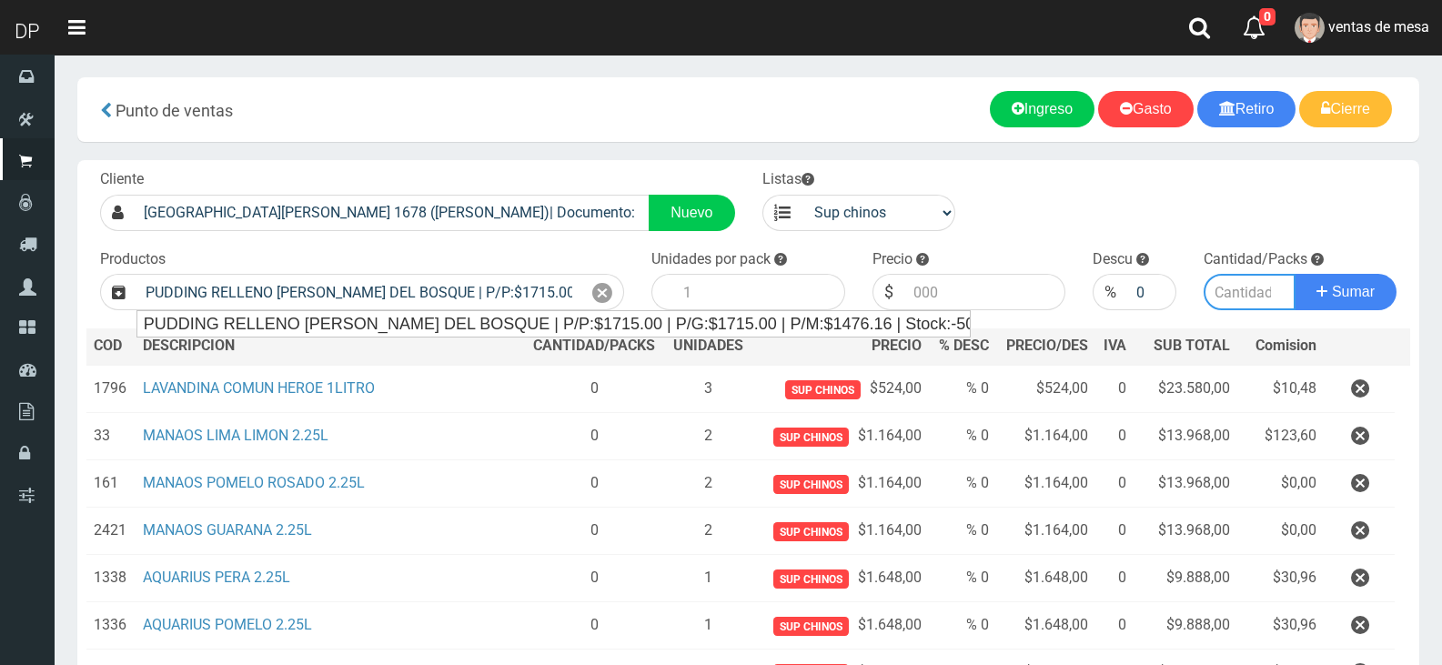
type input "8"
type input "1715.00"
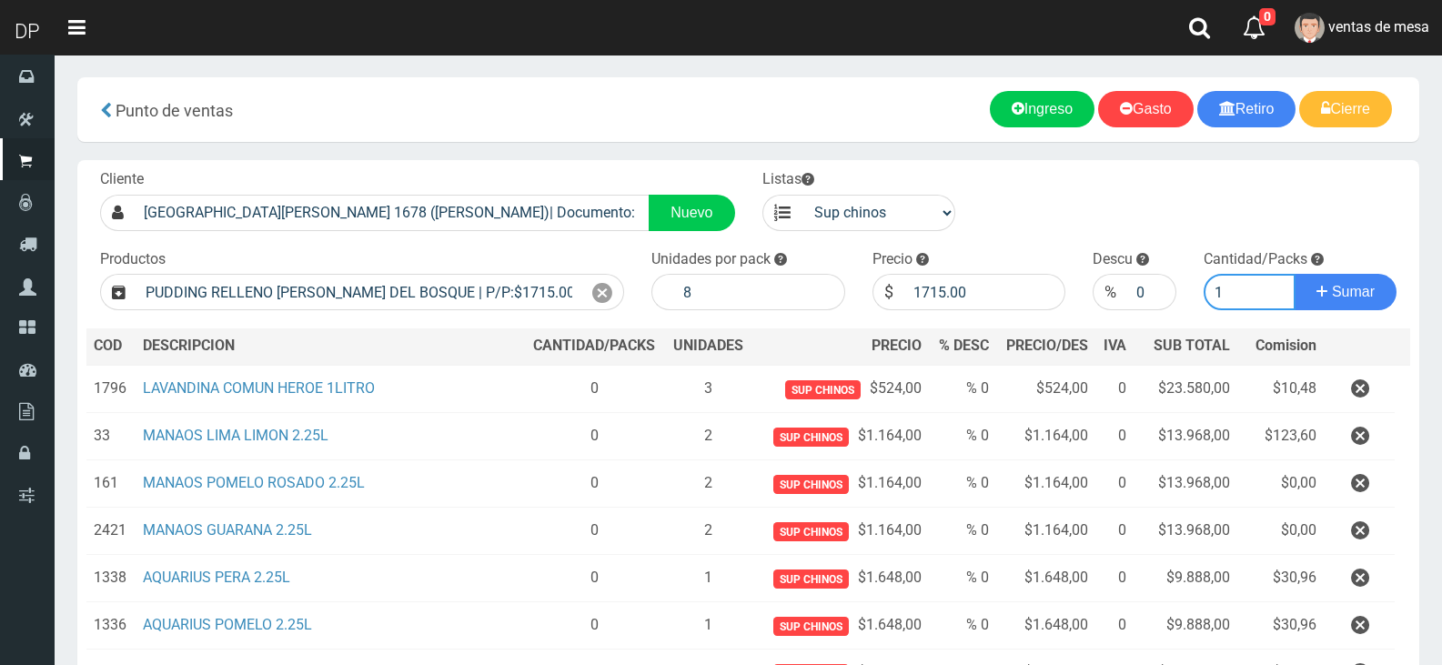
type input "1"
click at [1295, 274] on button "Sumar" at bounding box center [1346, 292] width 102 height 36
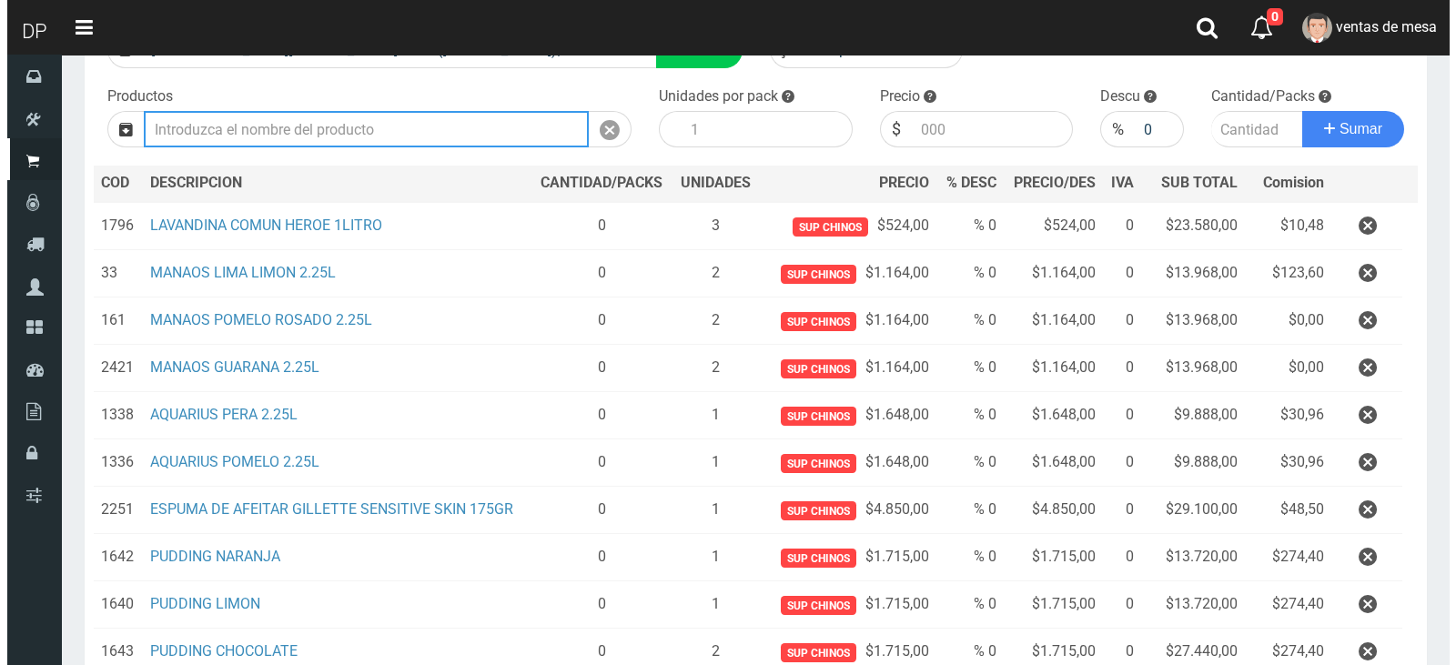
scroll to position [419, 0]
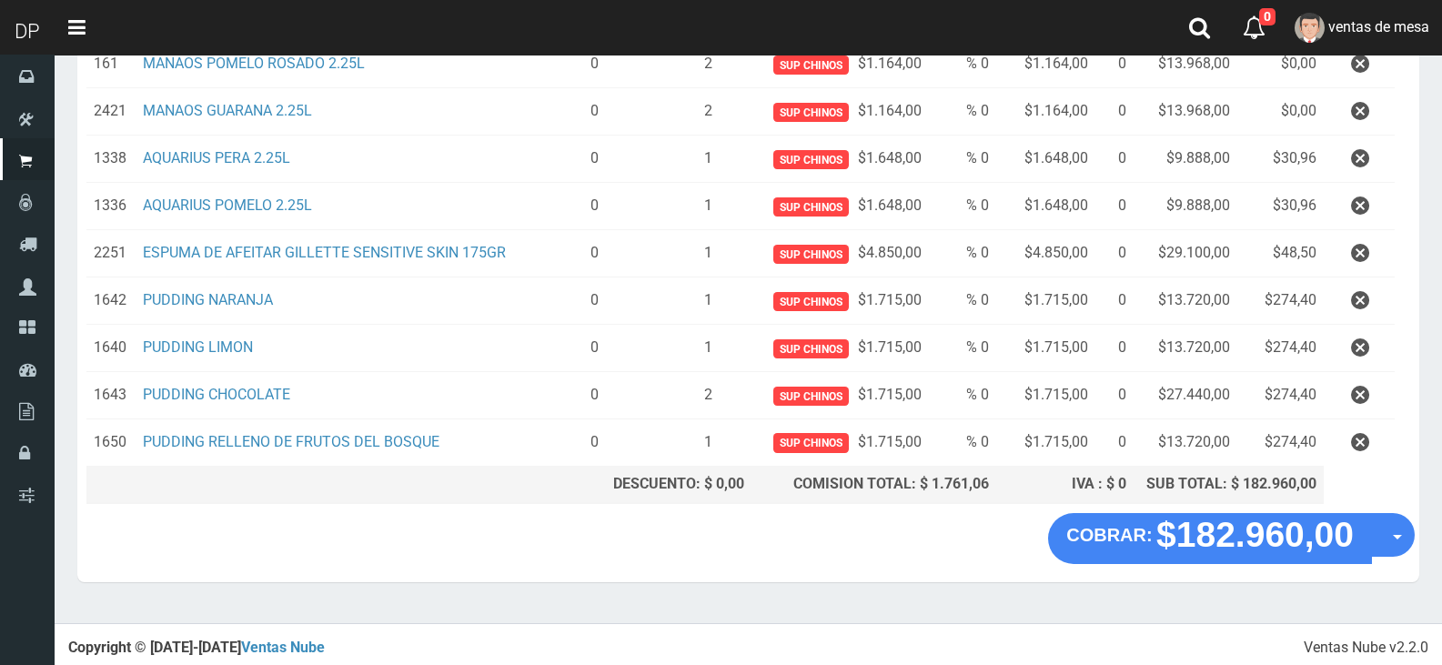
click at [1418, 525] on div "COBRAR: $182.960,00 Opciones Hacer Devolucion Crear presupuesto" at bounding box center [748, 547] width 1342 height 69
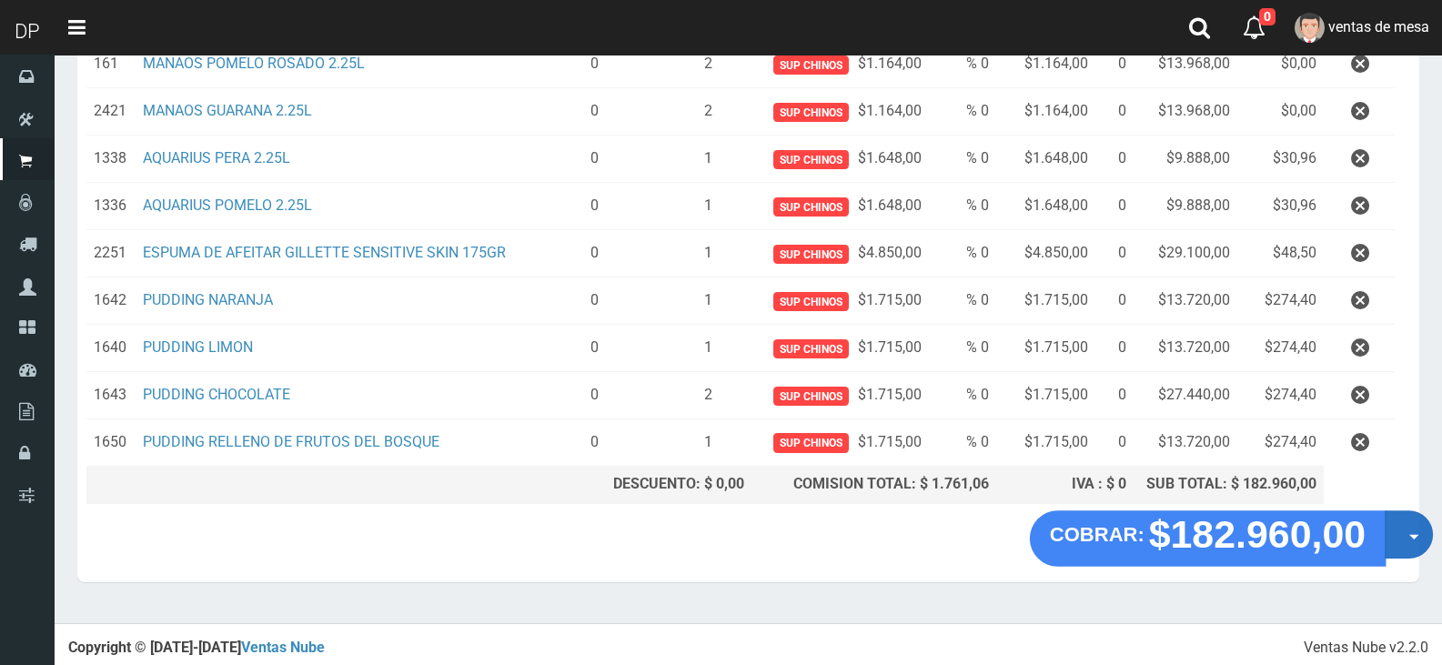
click at [1410, 543] on button "Opciones" at bounding box center [1409, 534] width 48 height 48
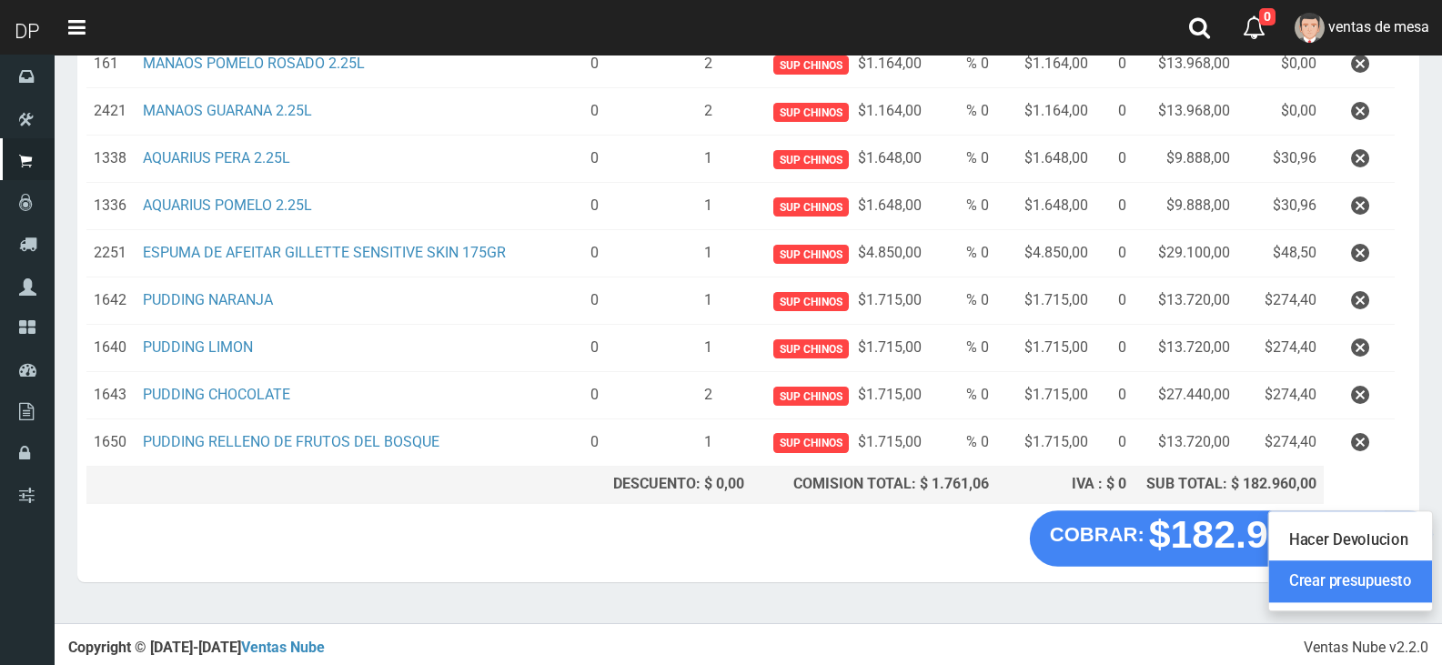
click at [1407, 567] on link "Crear presupuesto" at bounding box center [1350, 581] width 163 height 42
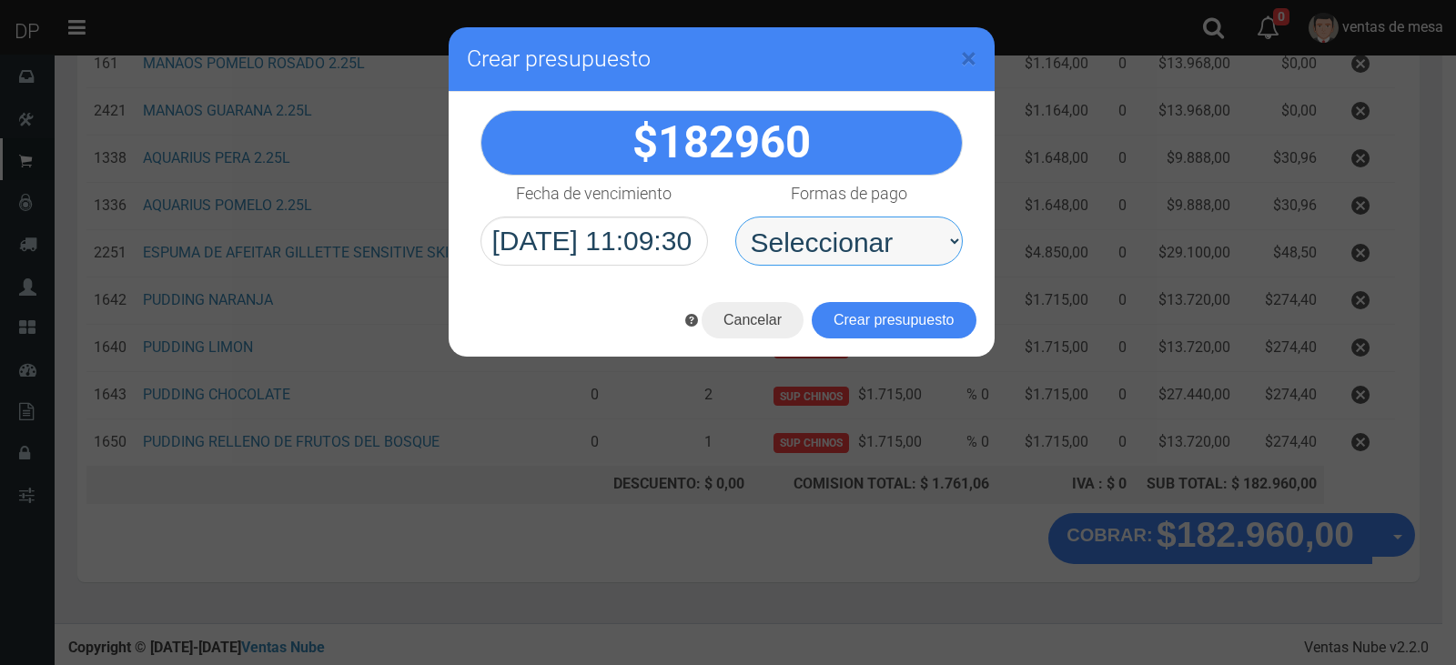
click at [863, 256] on select "Seleccionar Efectivo Tarjeta de Crédito Depósito Débito" at bounding box center [848, 241] width 227 height 49
select select "Efectivo"
click at [735, 217] on select "Seleccionar Efectivo Tarjeta de Crédito Depósito Débito" at bounding box center [848, 241] width 227 height 49
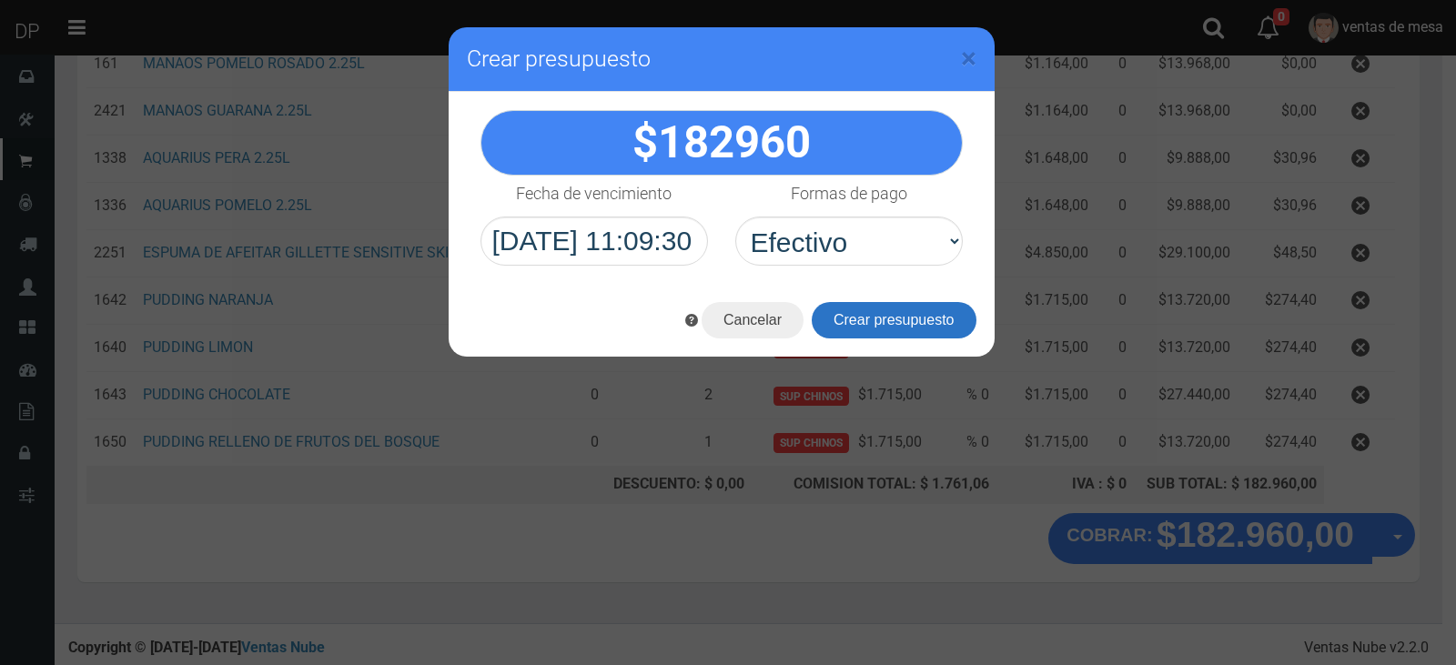
click at [876, 311] on button "Crear presupuesto" at bounding box center [894, 320] width 165 height 36
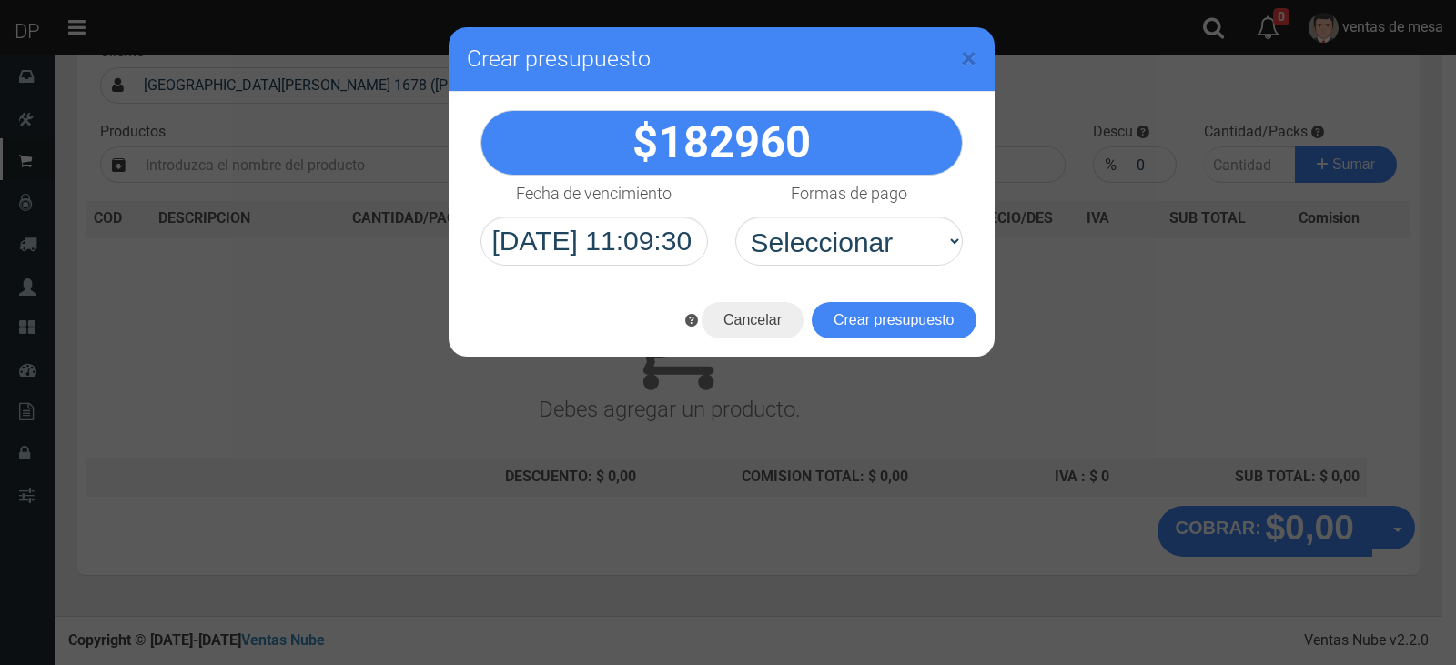
scroll to position [0, 0]
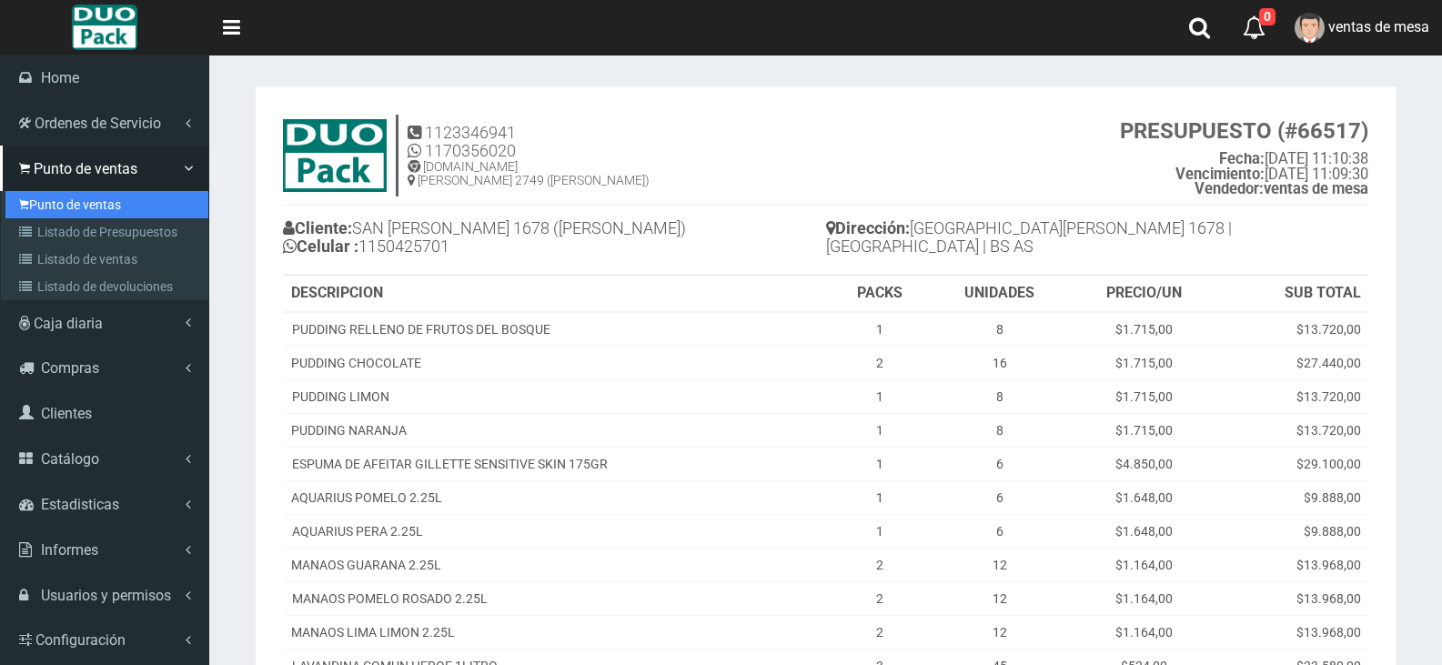
click at [52, 207] on link "Punto de ventas" at bounding box center [106, 204] width 203 height 27
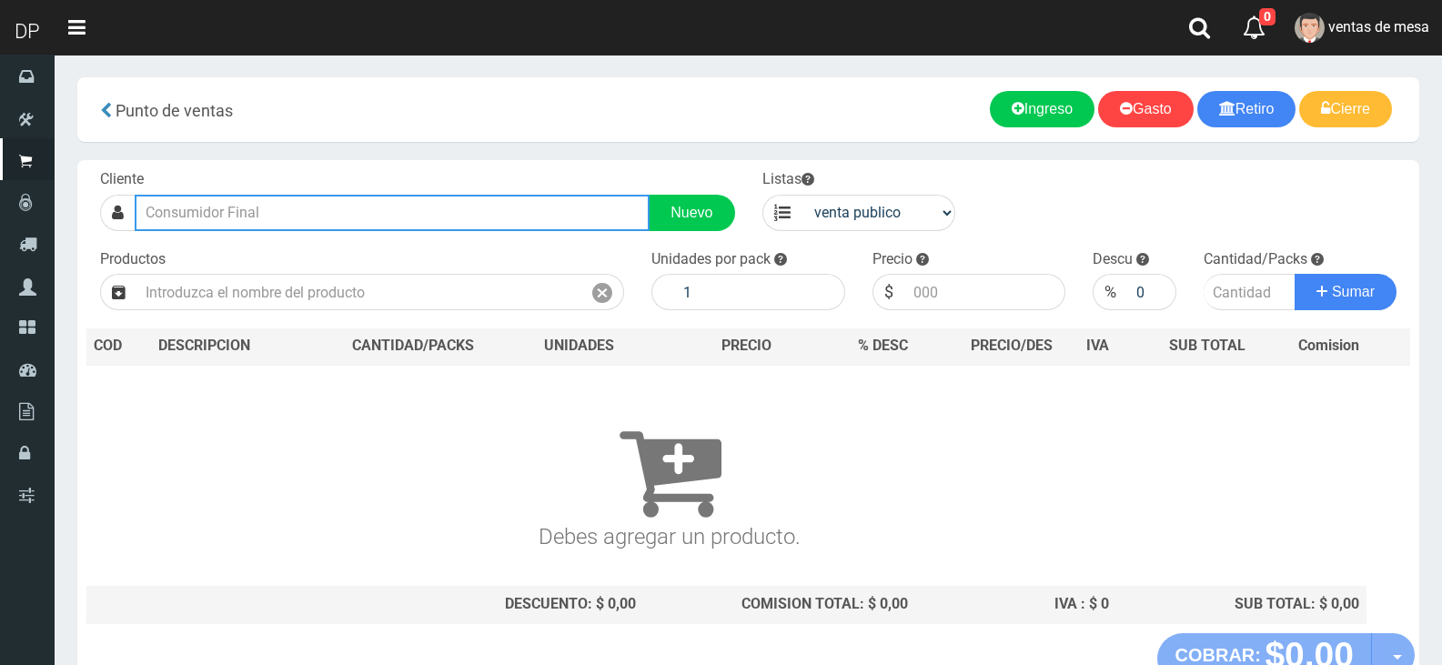
click at [380, 197] on input "text" at bounding box center [392, 213] width 515 height 36
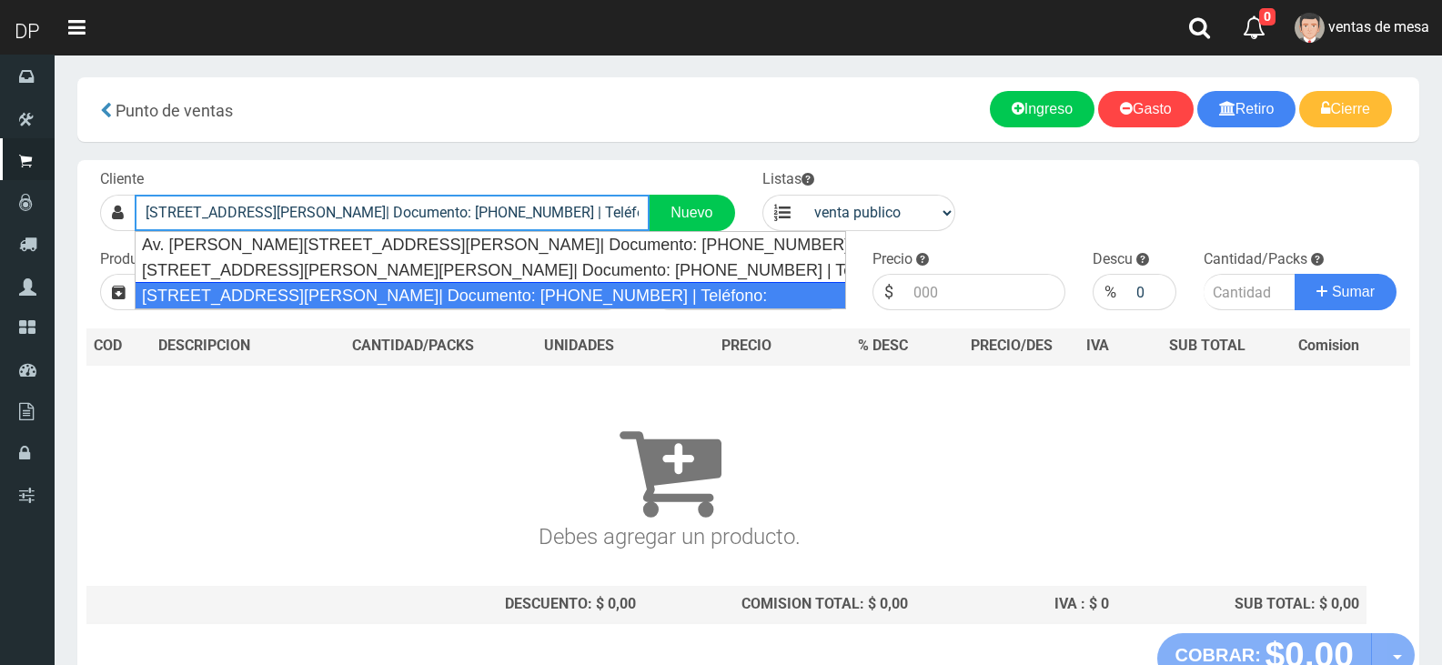
type input "[STREET_ADDRESS][PERSON_NAME]| Documento: [PHONE_NUMBER] | Teléfono:"
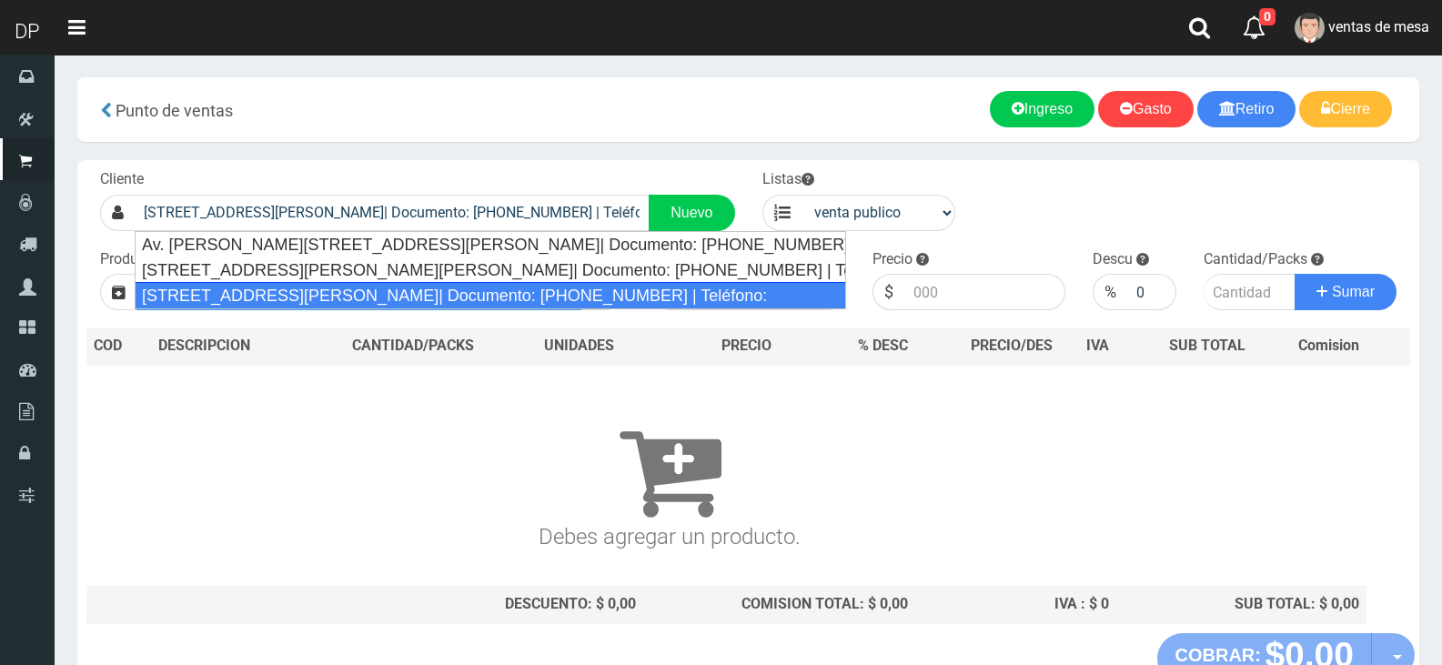
select select "2"
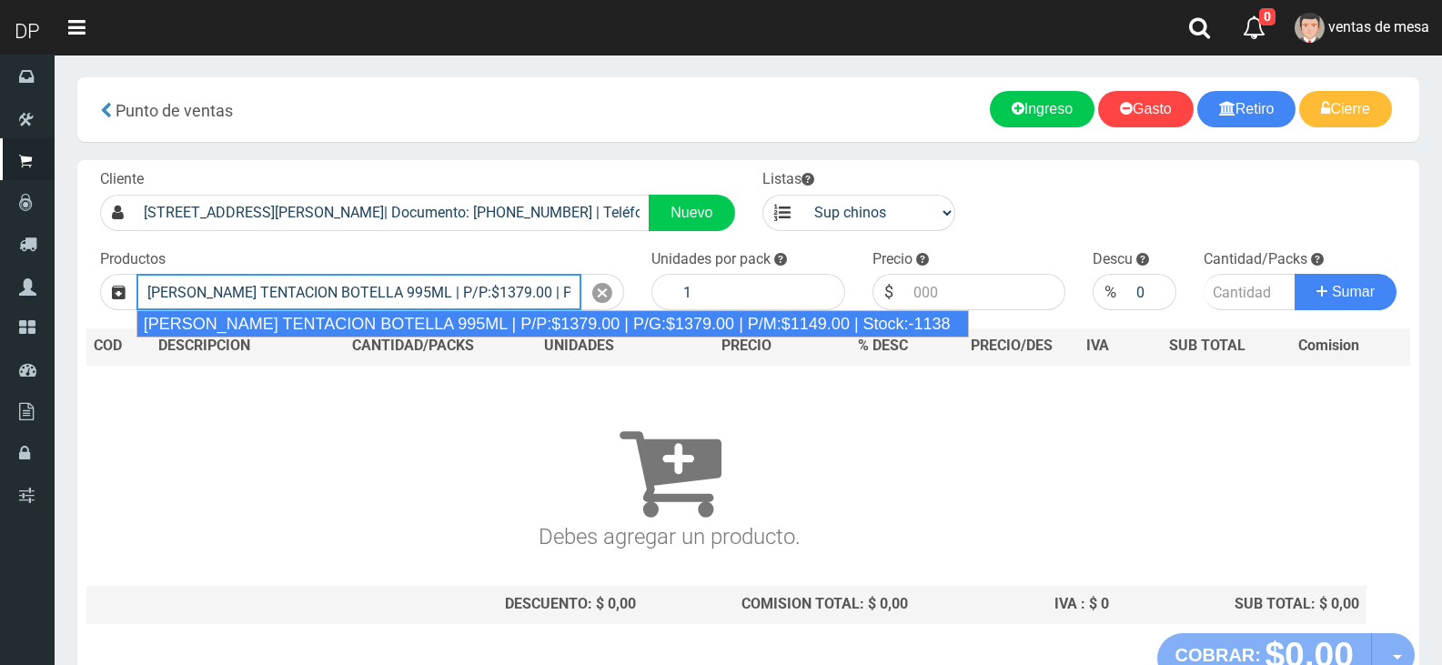
type input "[PERSON_NAME] TENTACION BOTELLA 995ML | P/P:$1379.00 | P/G:$1379.00 | P/M:$1149…"
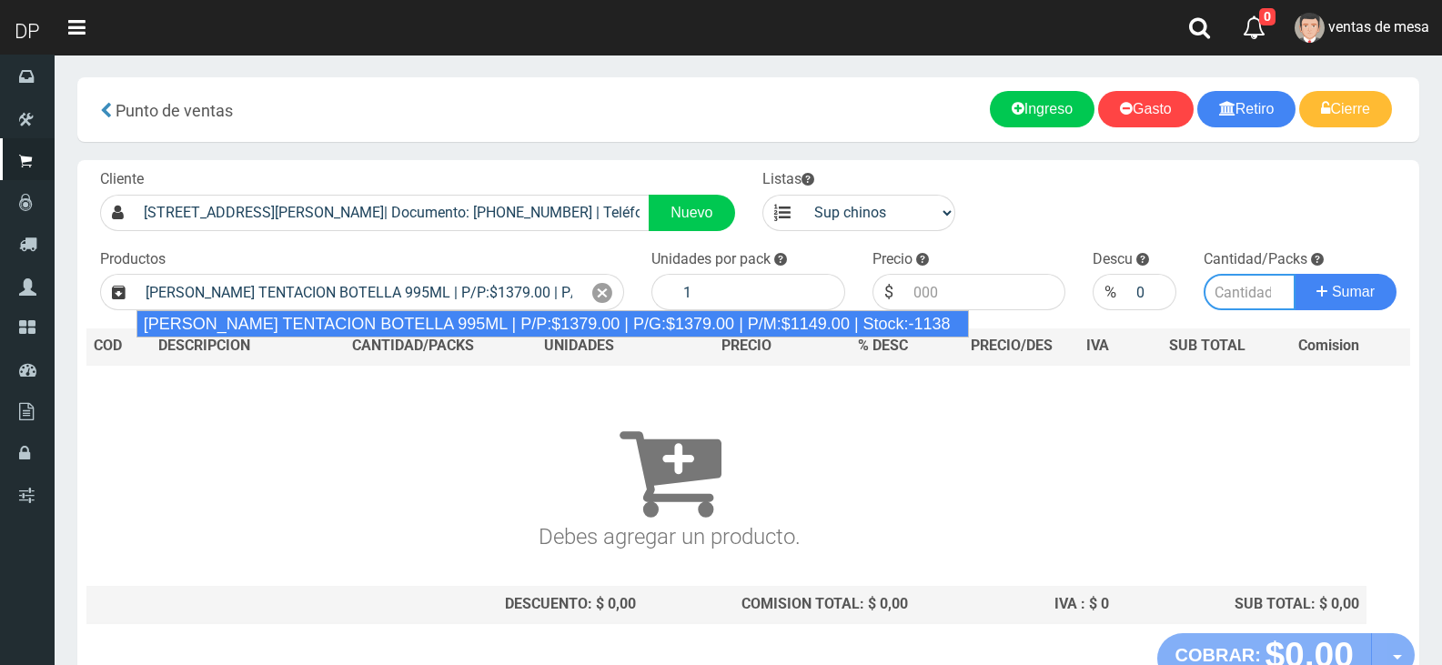
type input "6"
type input "1379.00"
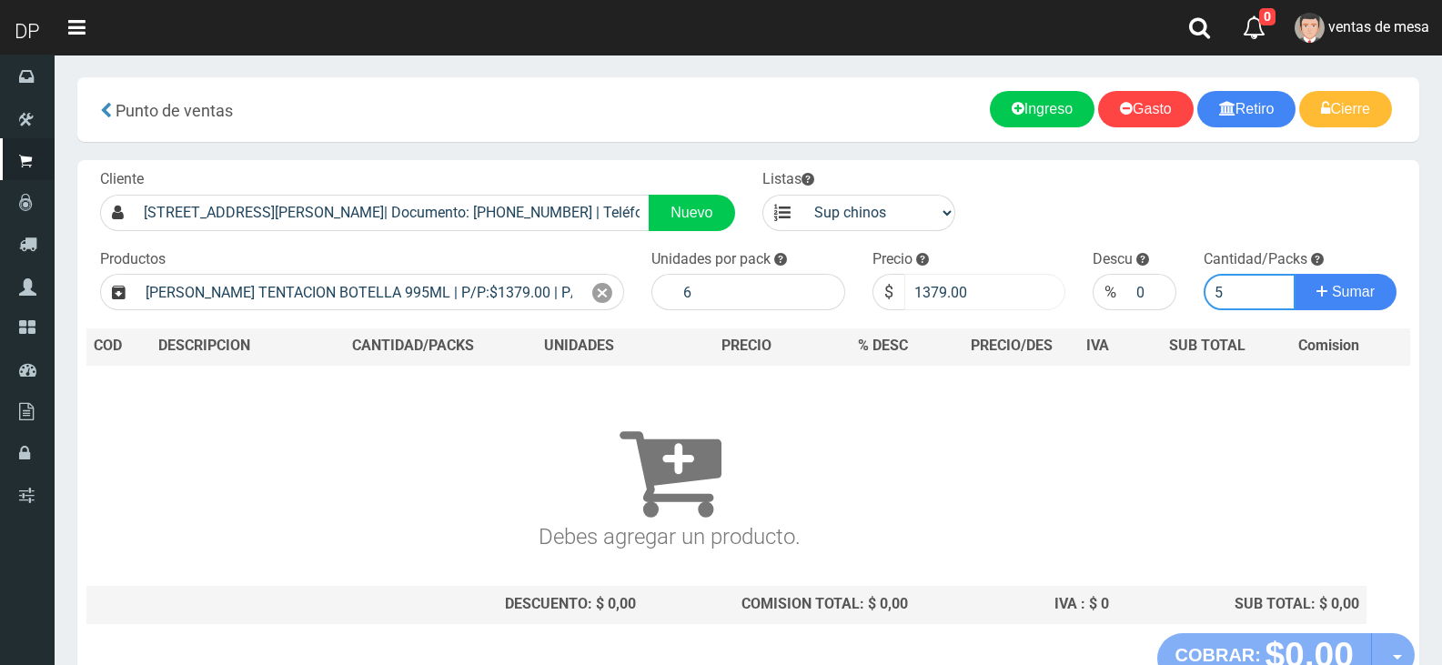
type input "5"
click at [937, 290] on input "1379.00" at bounding box center [985, 292] width 162 height 36
type input "1320"
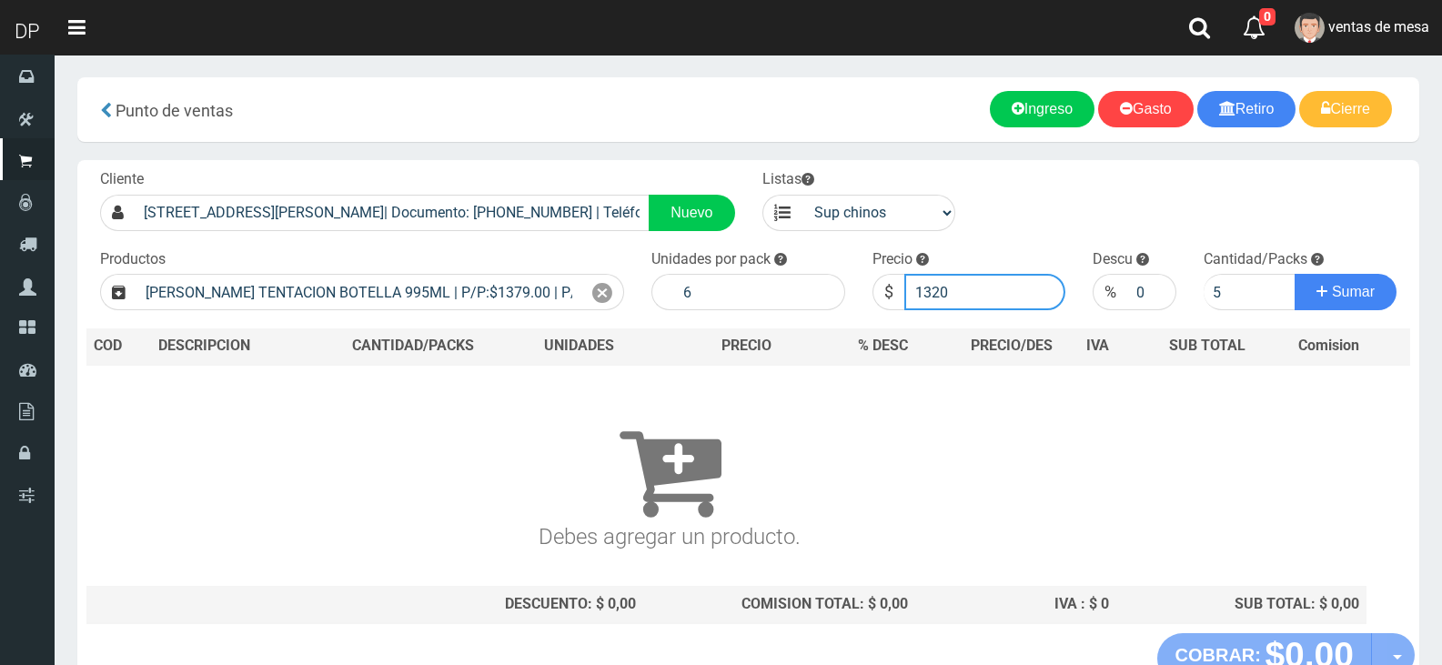
click at [1295, 274] on button "Sumar" at bounding box center [1346, 292] width 102 height 36
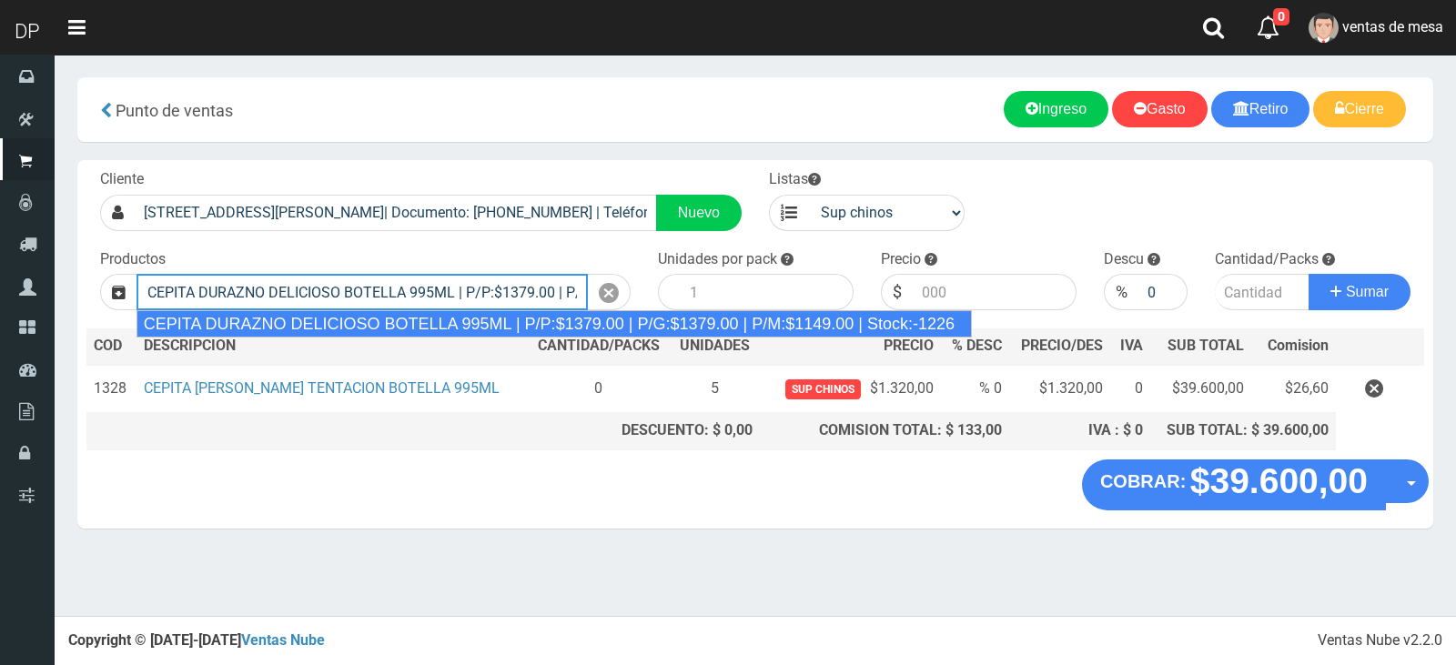
type input "CEPITA DURAZNO DELICIOSO BOTELLA 995ML | P/P:$1379.00 | P/G:$1379.00 | P/M:$114…"
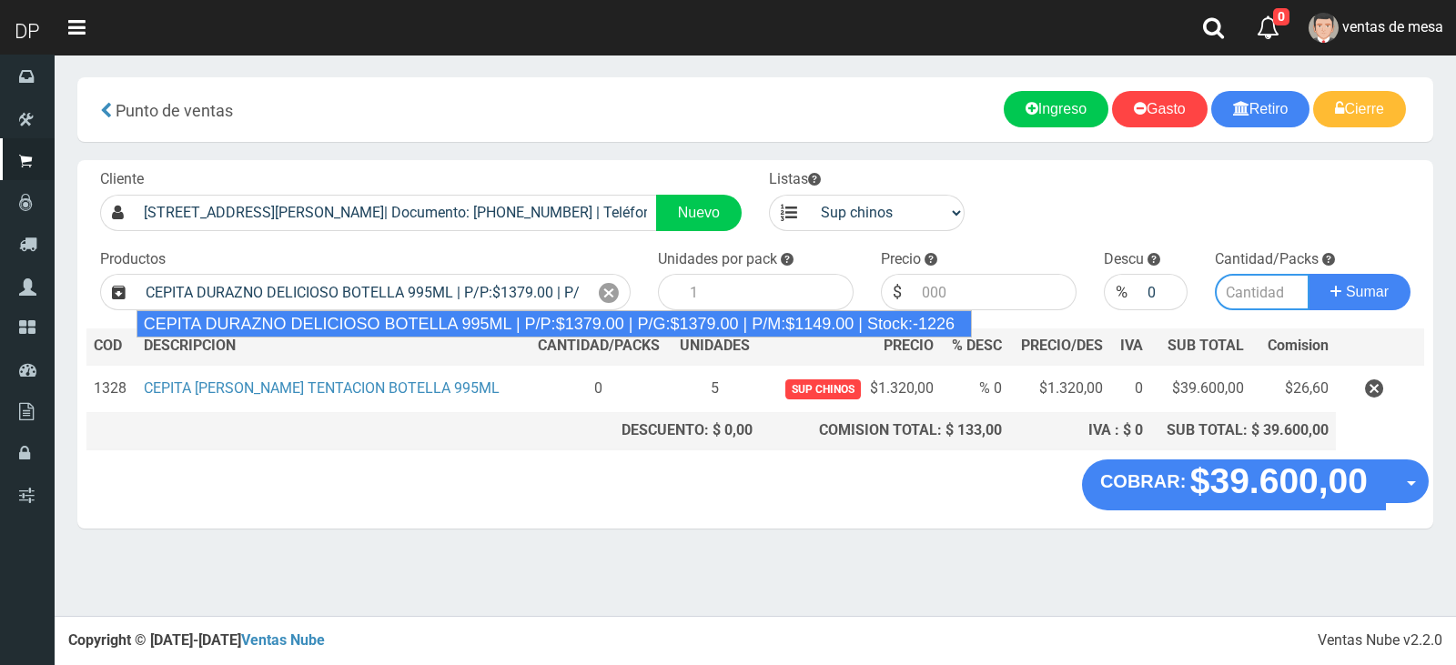
type input "6"
type input "1379.00"
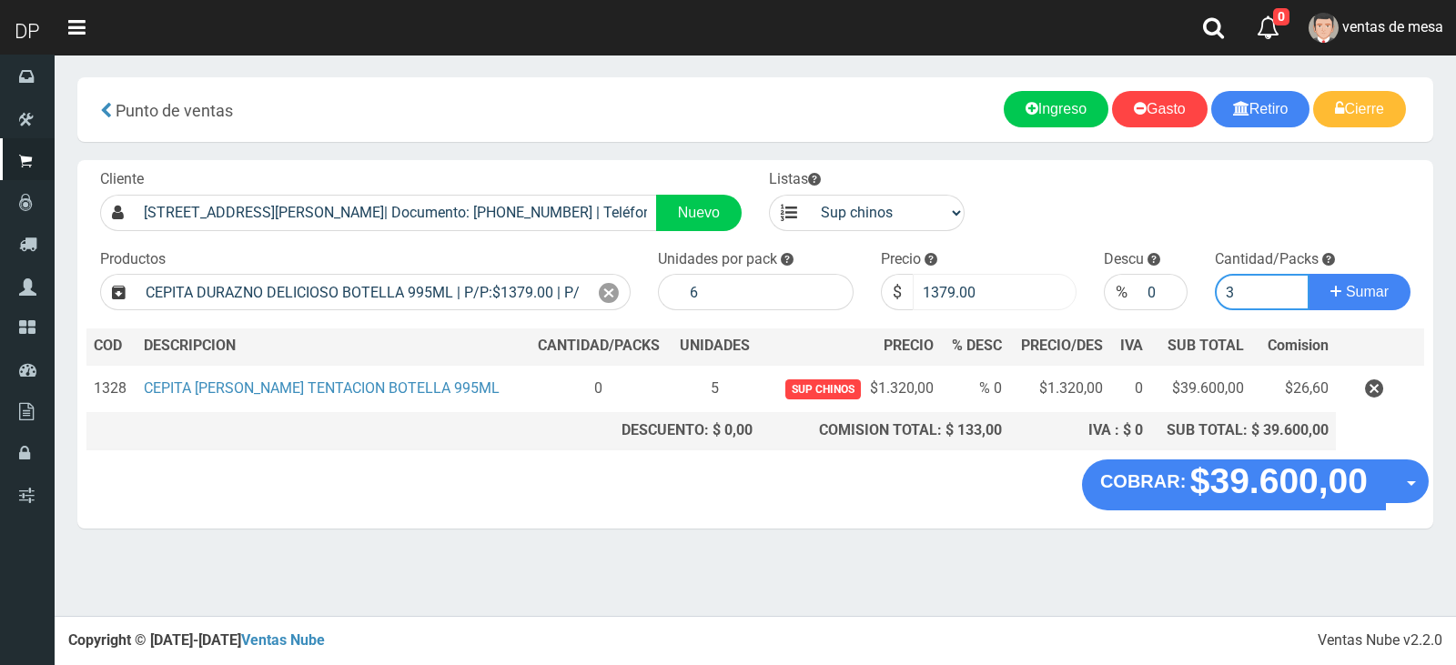
type input "3"
click at [937, 293] on input "1379.00" at bounding box center [995, 292] width 164 height 36
type input "1320"
click at [1308, 274] on button "Sumar" at bounding box center [1359, 292] width 102 height 36
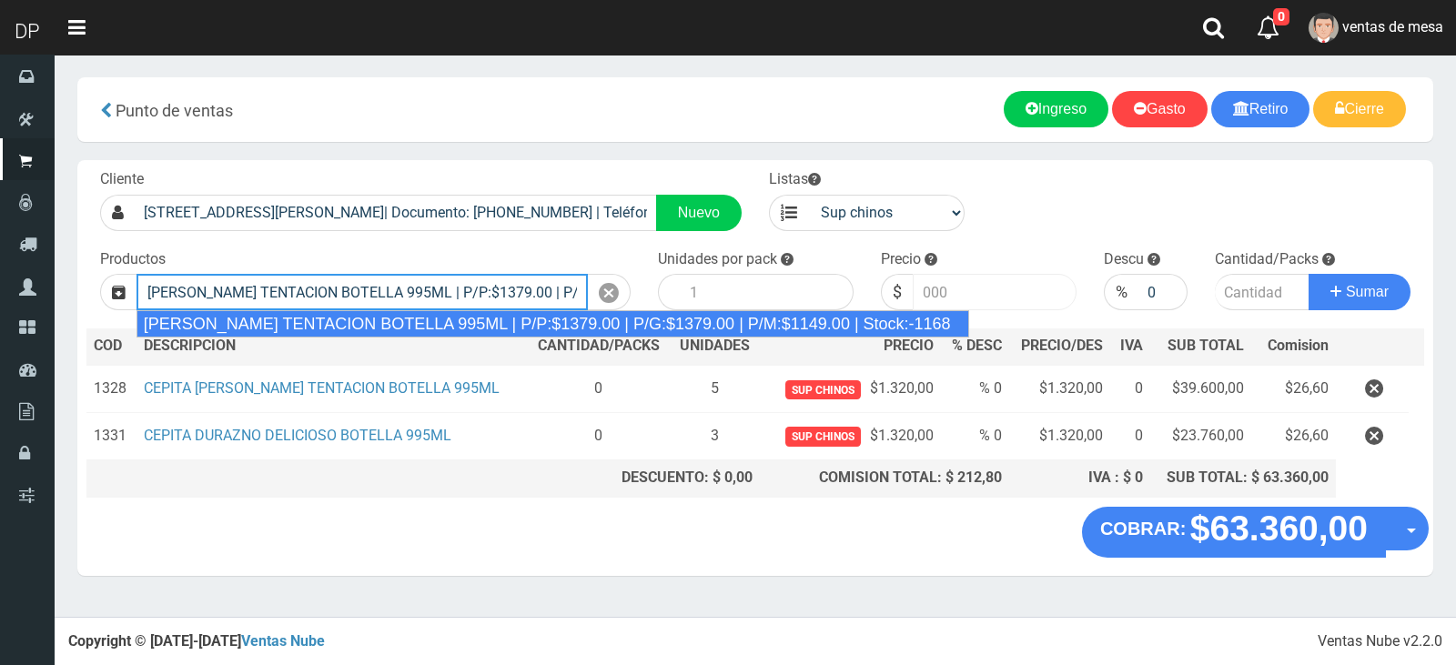
type input "[PERSON_NAME] TENTACION BOTELLA 995ML | P/P:$1379.00 | P/G:$1379.00 | P/M:$1149…"
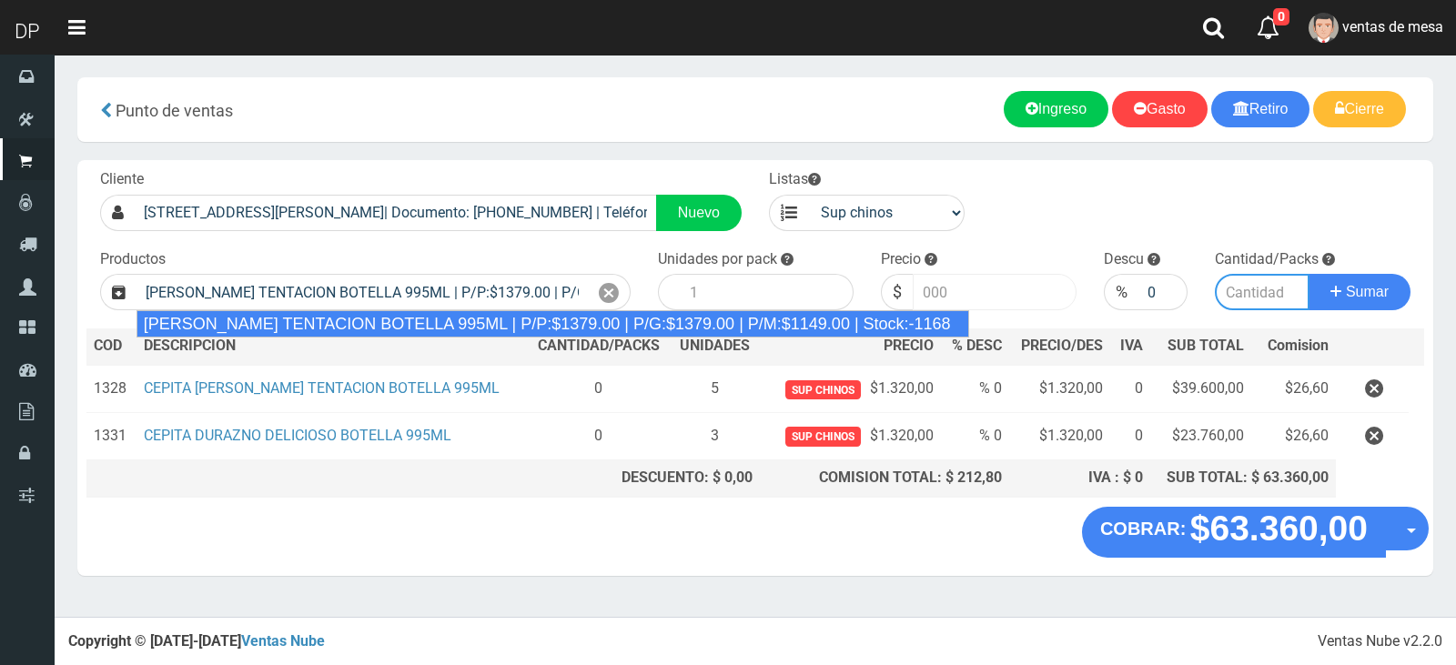
type input "6"
type input "1379.00"
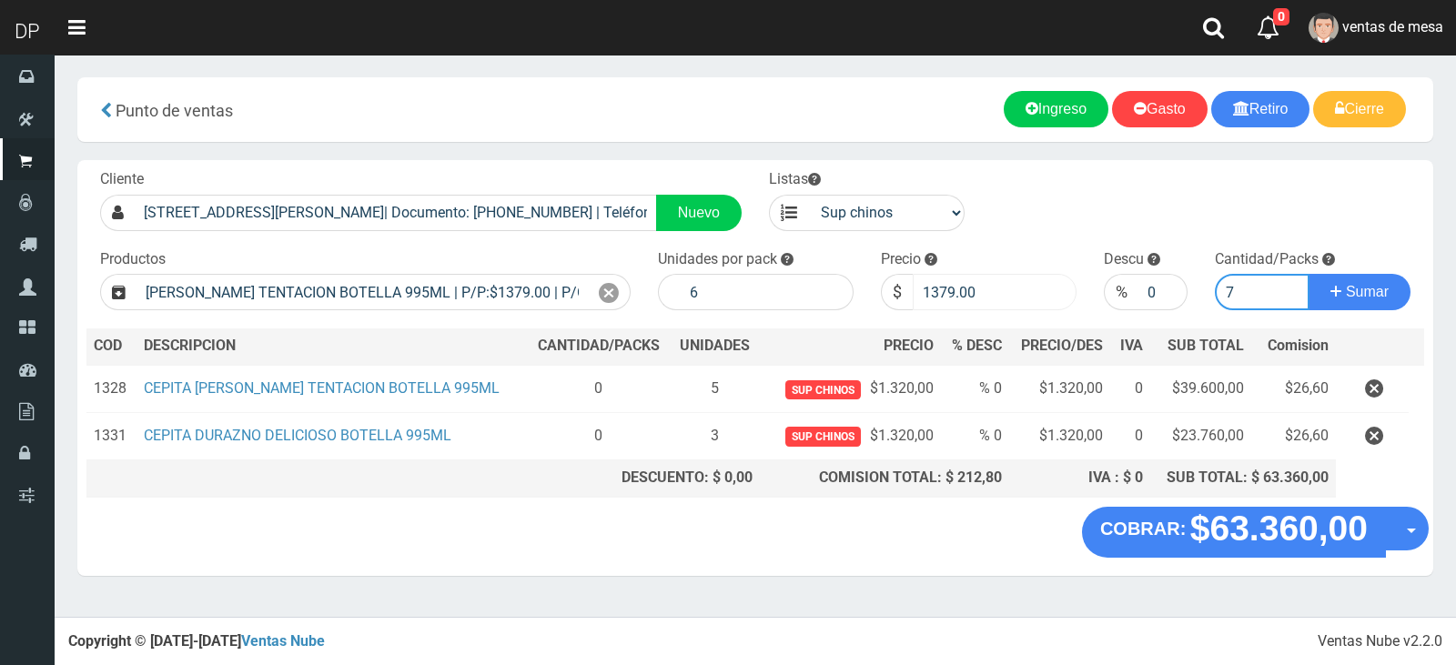
type input "7"
click at [937, 293] on input "1379.00" at bounding box center [995, 292] width 164 height 36
type input "1320"
click at [1308, 274] on button "Sumar" at bounding box center [1359, 292] width 102 height 36
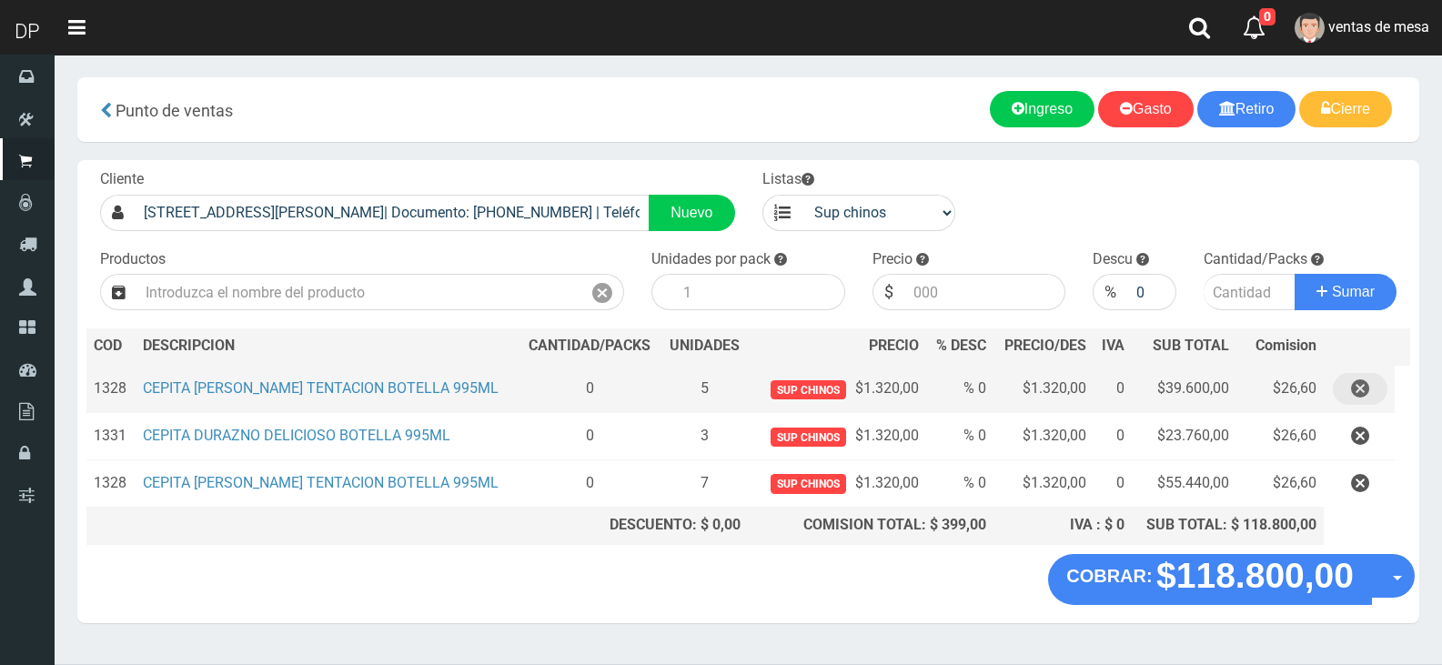
click at [1367, 386] on icon "button" at bounding box center [1360, 389] width 18 height 32
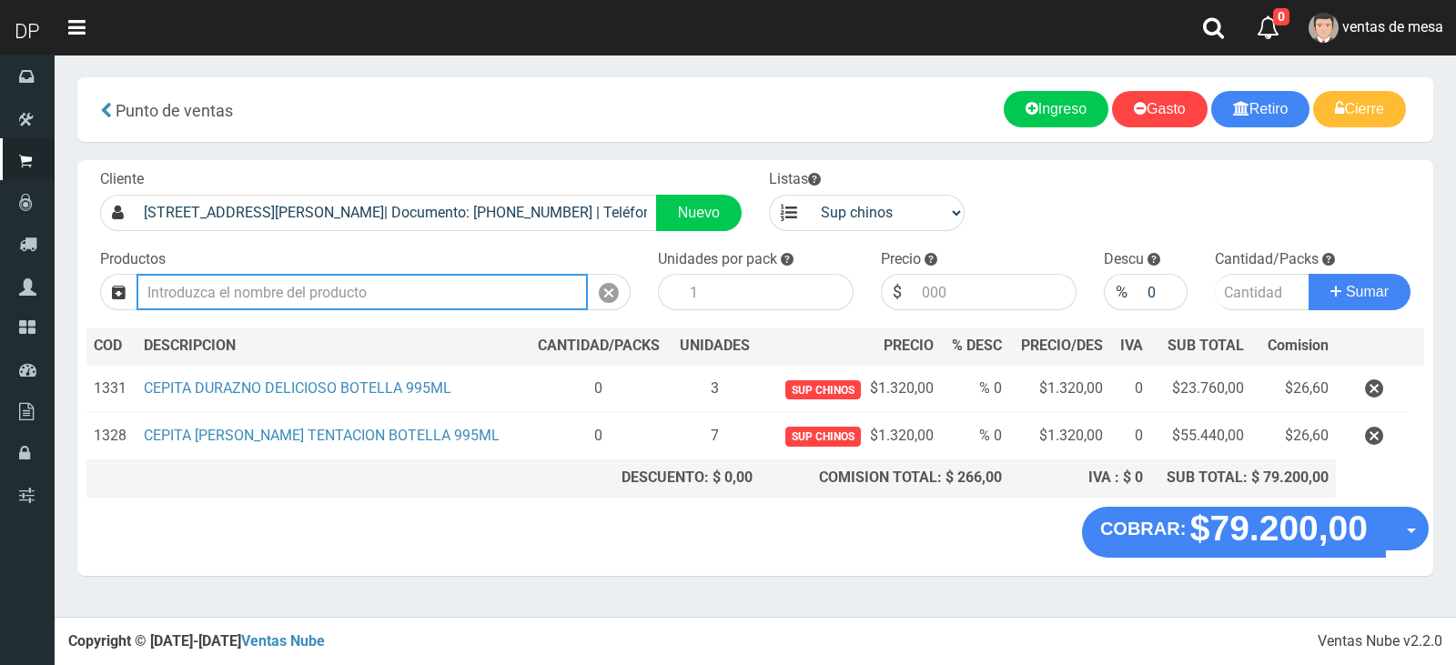
click at [424, 304] on input "text" at bounding box center [361, 292] width 451 height 36
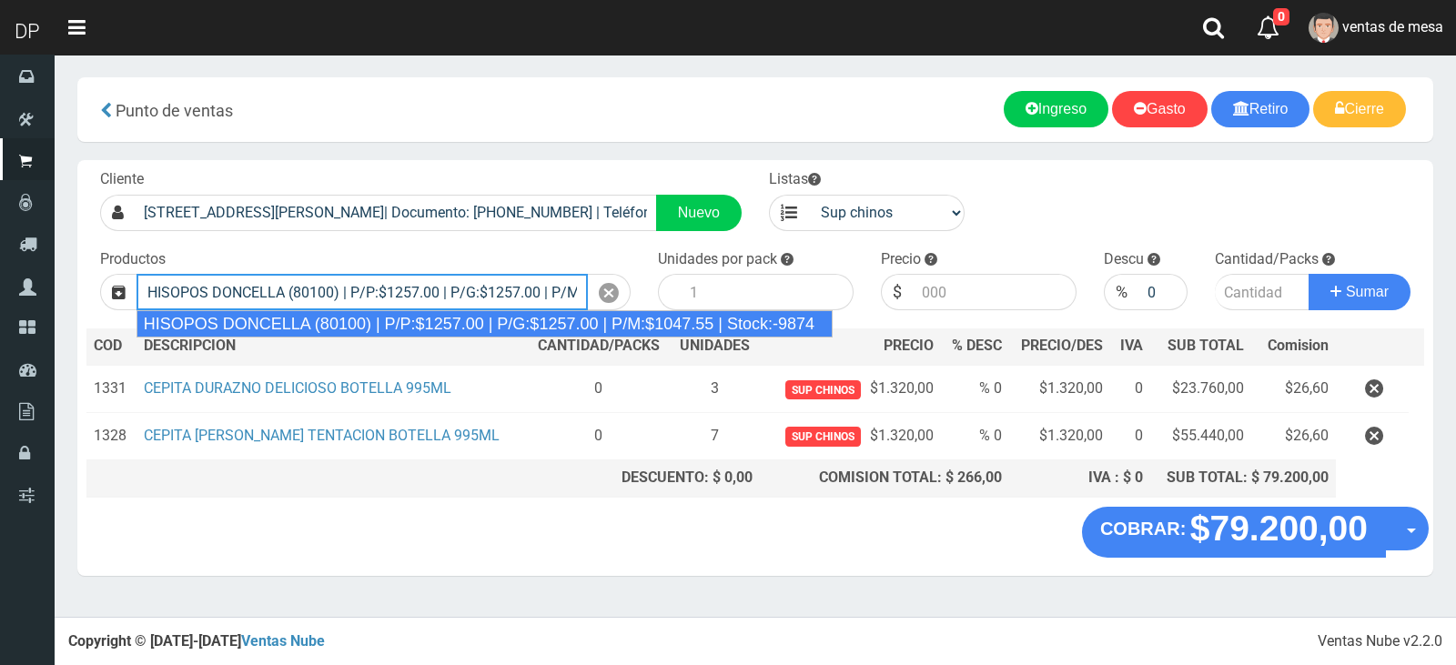
type input "HISOPOS DONCELLA (80100) | P/P:$1257.00 | P/G:$1257.00 | P/M:$1047.55 | Stock:-…"
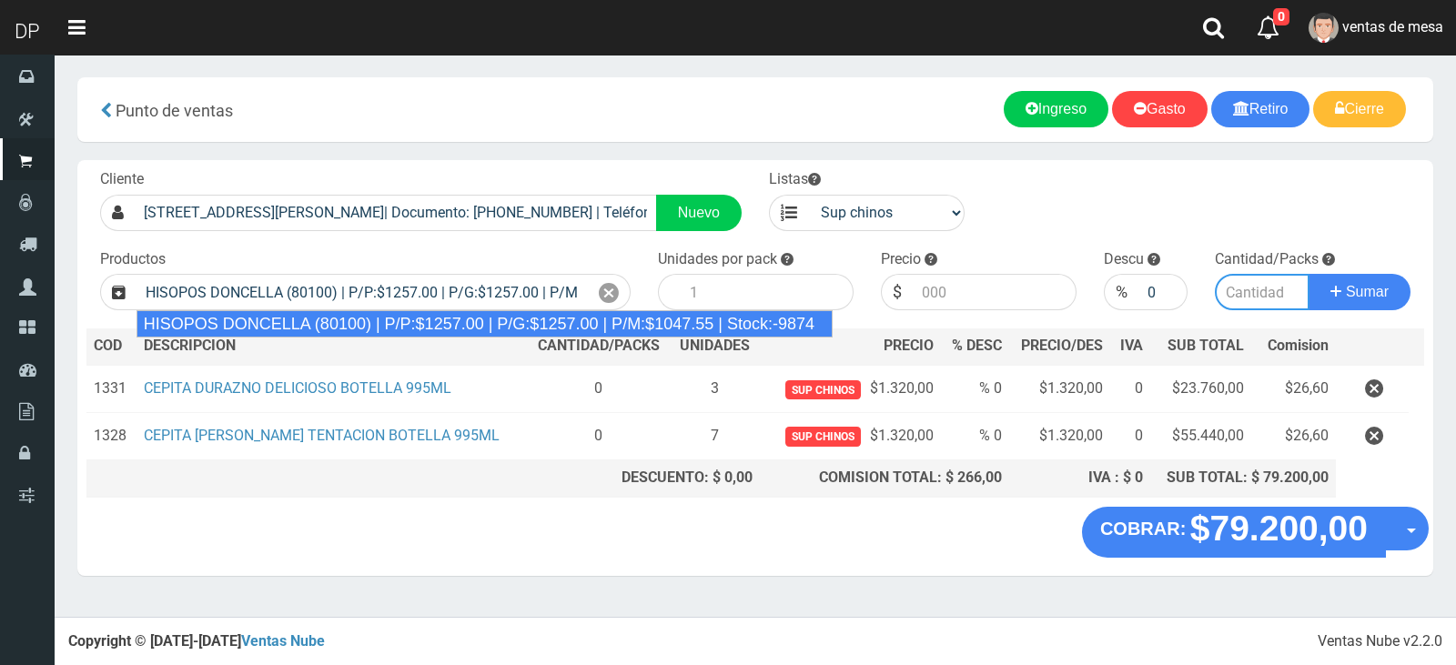
type input "24"
type input "1257.00"
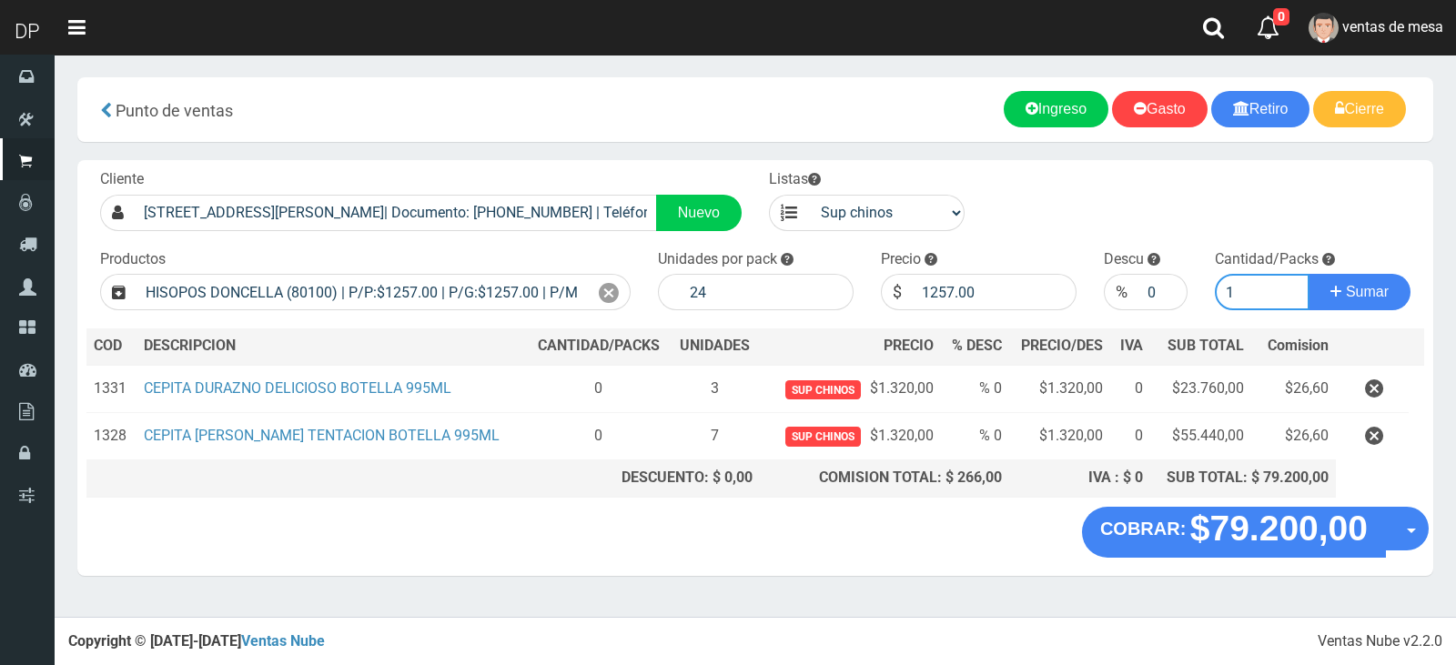
type input "1"
click at [1308, 274] on button "Sumar" at bounding box center [1359, 292] width 102 height 36
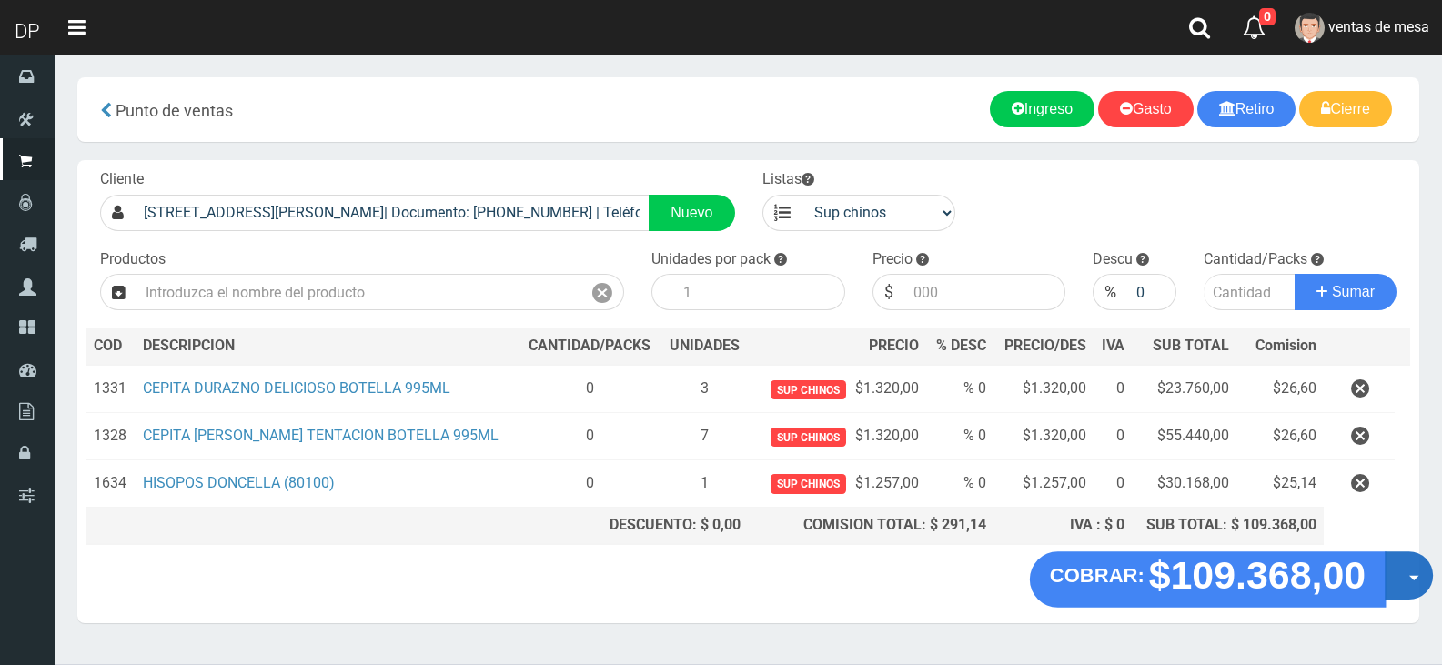
click at [1398, 581] on button "Opciones" at bounding box center [1409, 575] width 48 height 48
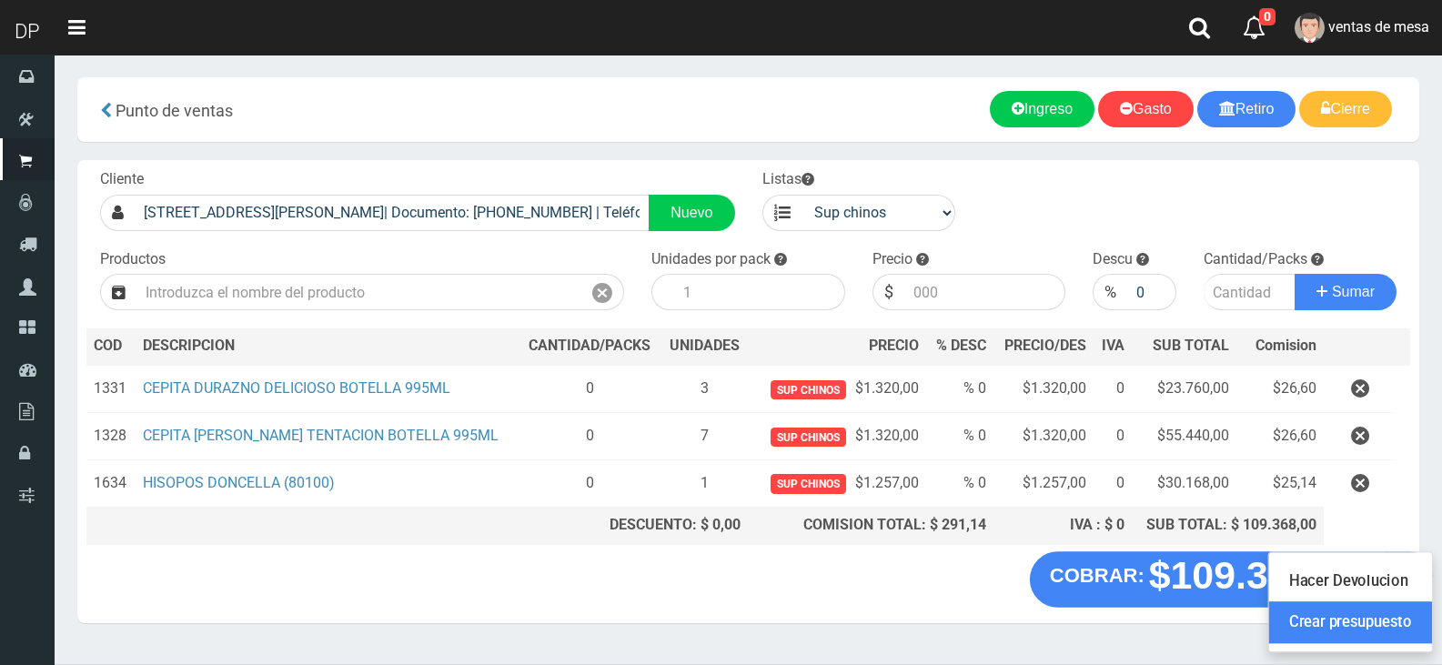
click at [1395, 628] on link "Crear presupuesto" at bounding box center [1350, 622] width 163 height 42
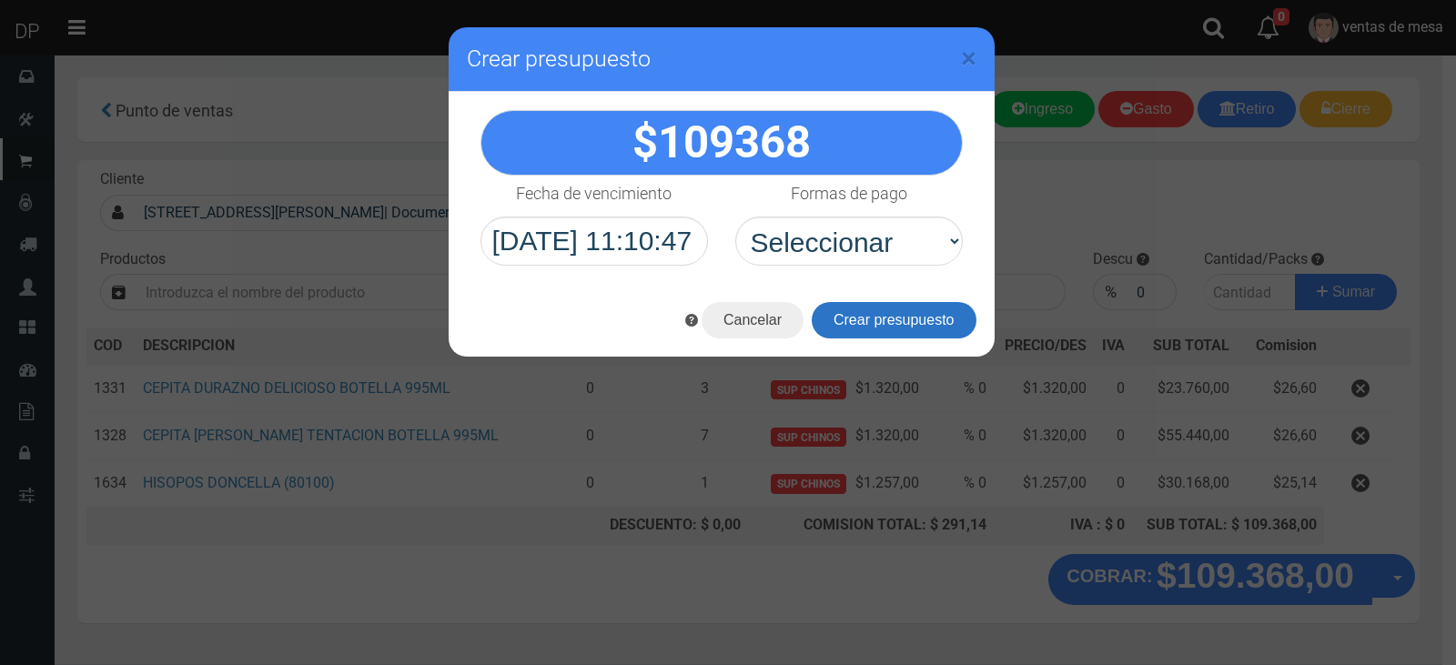
drag, startPoint x: 875, startPoint y: 252, endPoint x: 867, endPoint y: 304, distance: 52.5
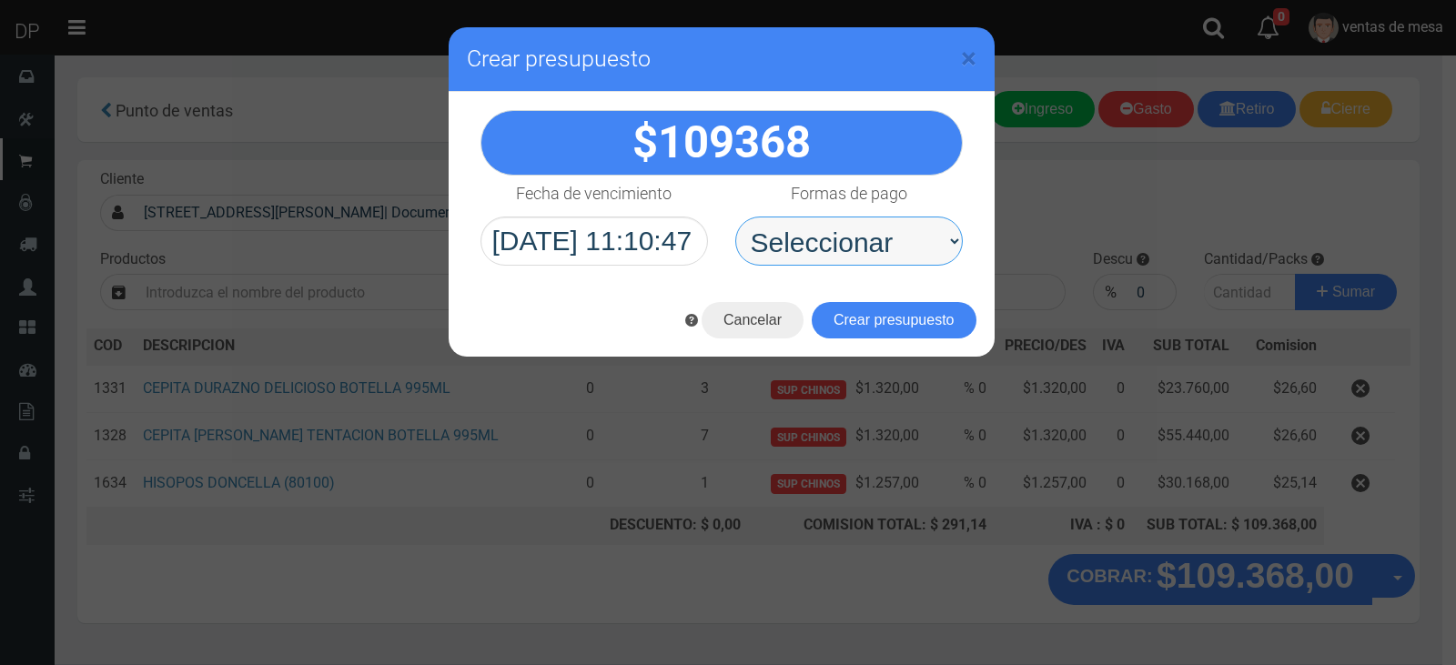
drag, startPoint x: 873, startPoint y: 235, endPoint x: 873, endPoint y: 255, distance: 20.0
click at [873, 235] on select "Seleccionar Efectivo Tarjeta de Crédito Depósito Débito" at bounding box center [848, 241] width 227 height 49
select select "Efectivo"
click at [735, 217] on select "Seleccionar Efectivo Tarjeta de Crédito Depósito Débito" at bounding box center [848, 241] width 227 height 49
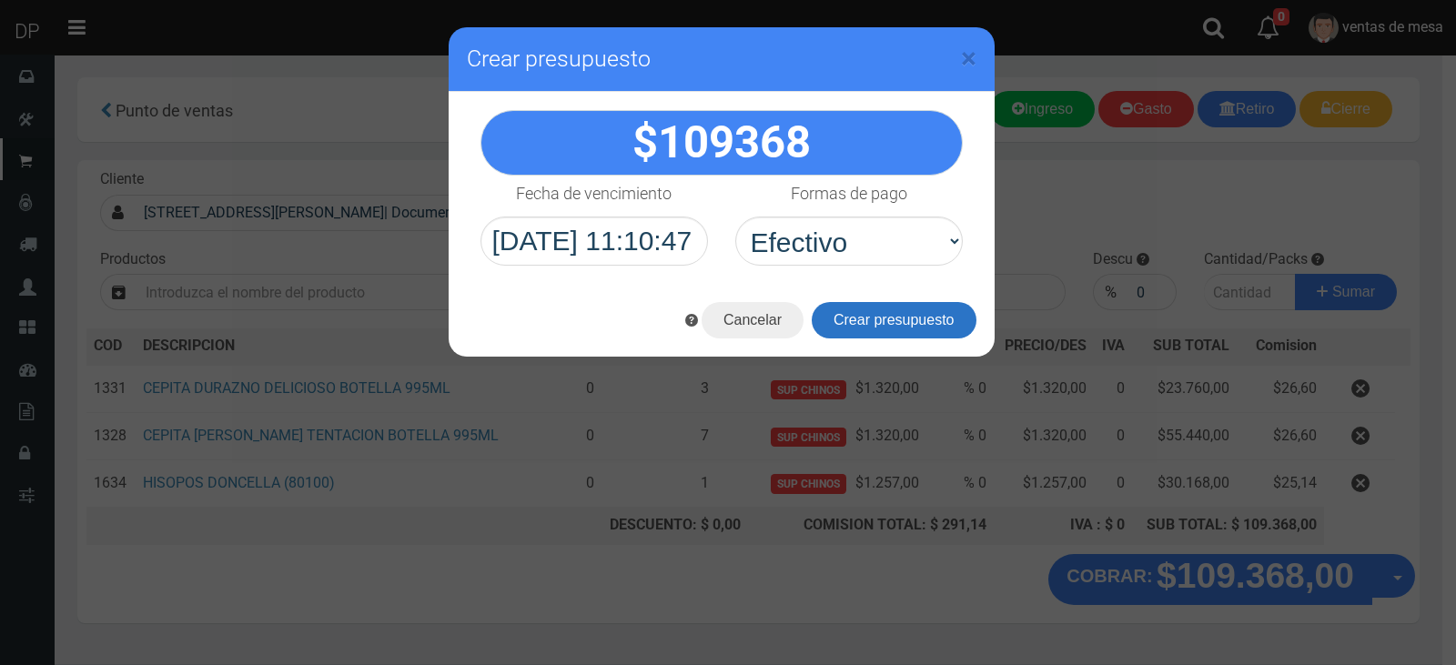
click at [875, 308] on button "Crear presupuesto" at bounding box center [894, 320] width 165 height 36
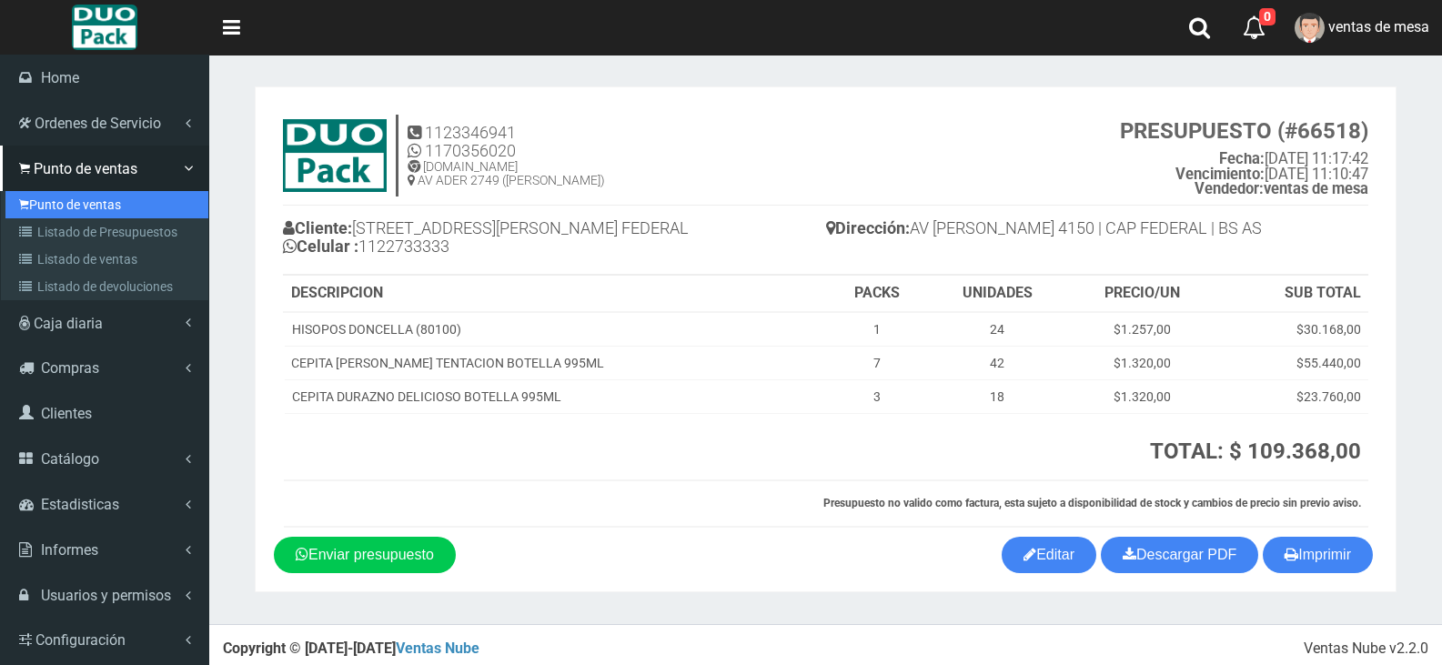
click at [52, 201] on link "Punto de ventas" at bounding box center [106, 204] width 203 height 27
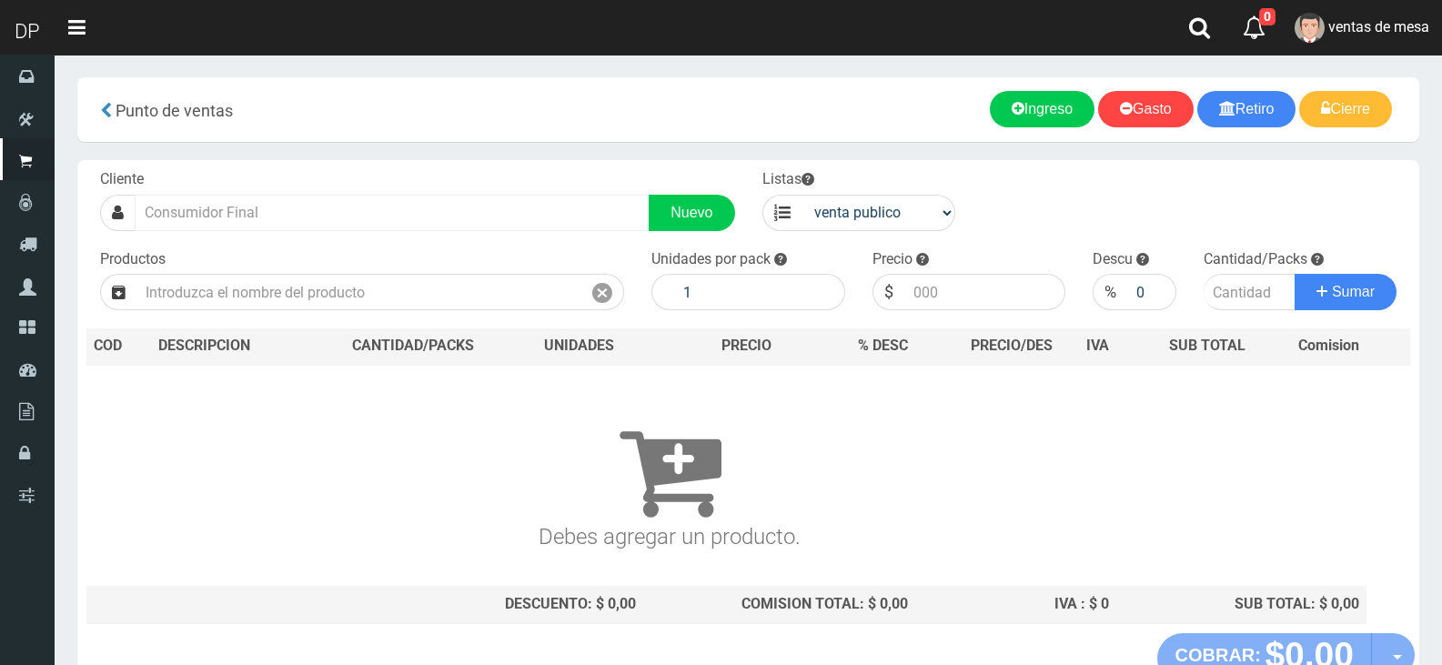
click at [347, 173] on div "Cliente Nuevo" at bounding box center [417, 200] width 662 height 62
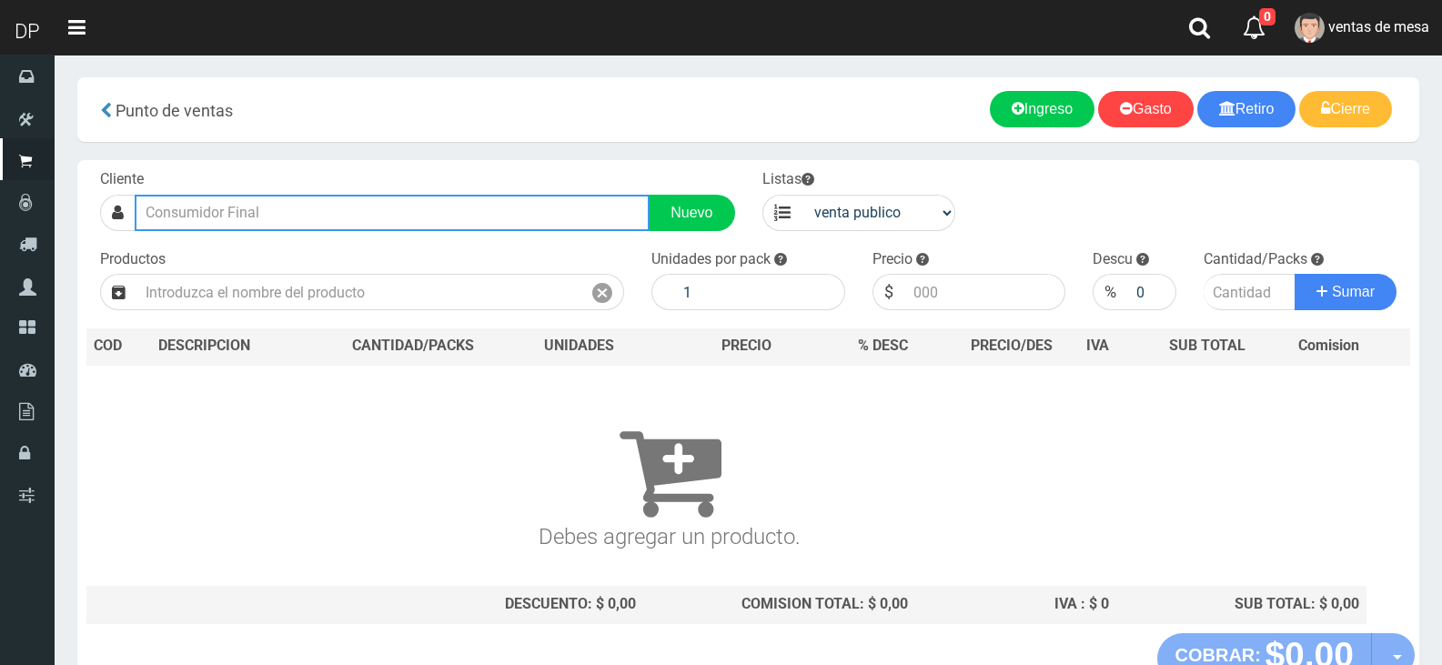
click at [352, 205] on input "text" at bounding box center [392, 213] width 515 height 36
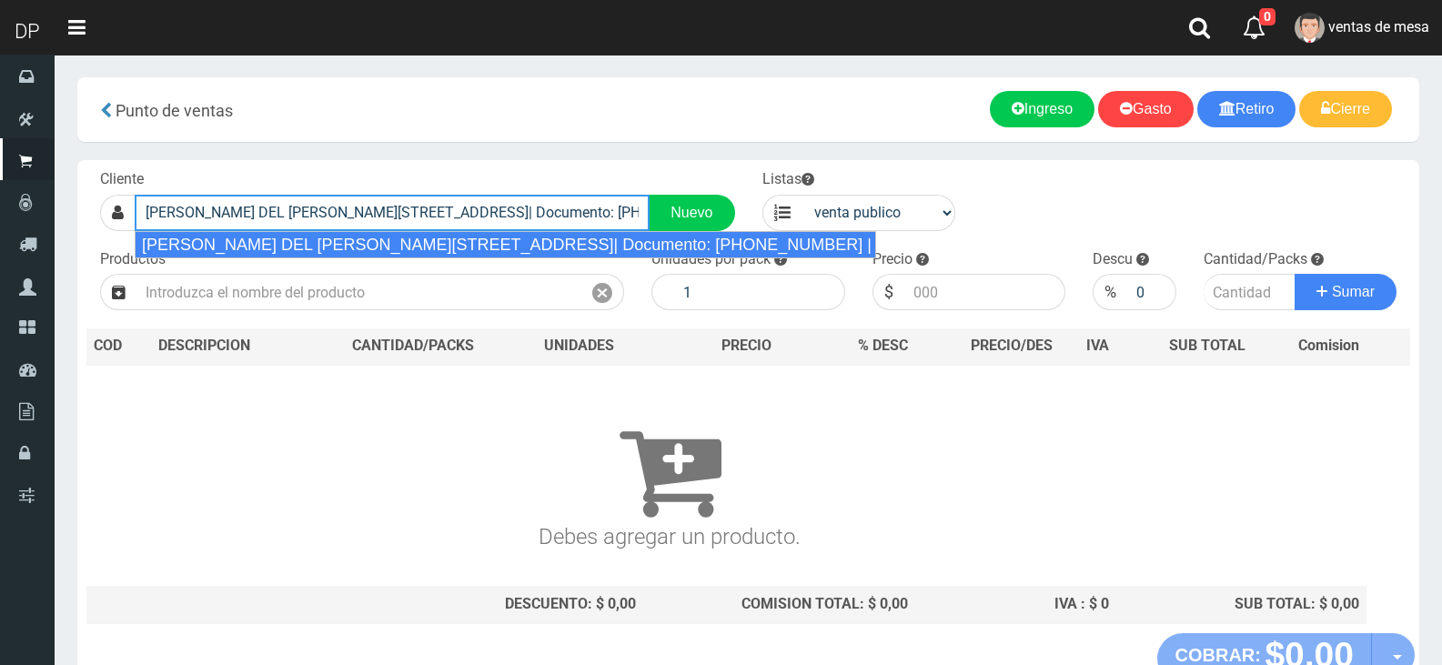
type input "[PERSON_NAME] DEL [PERSON_NAME][STREET_ADDRESS]| Documento: [PHONE_NUMBER] | Te…"
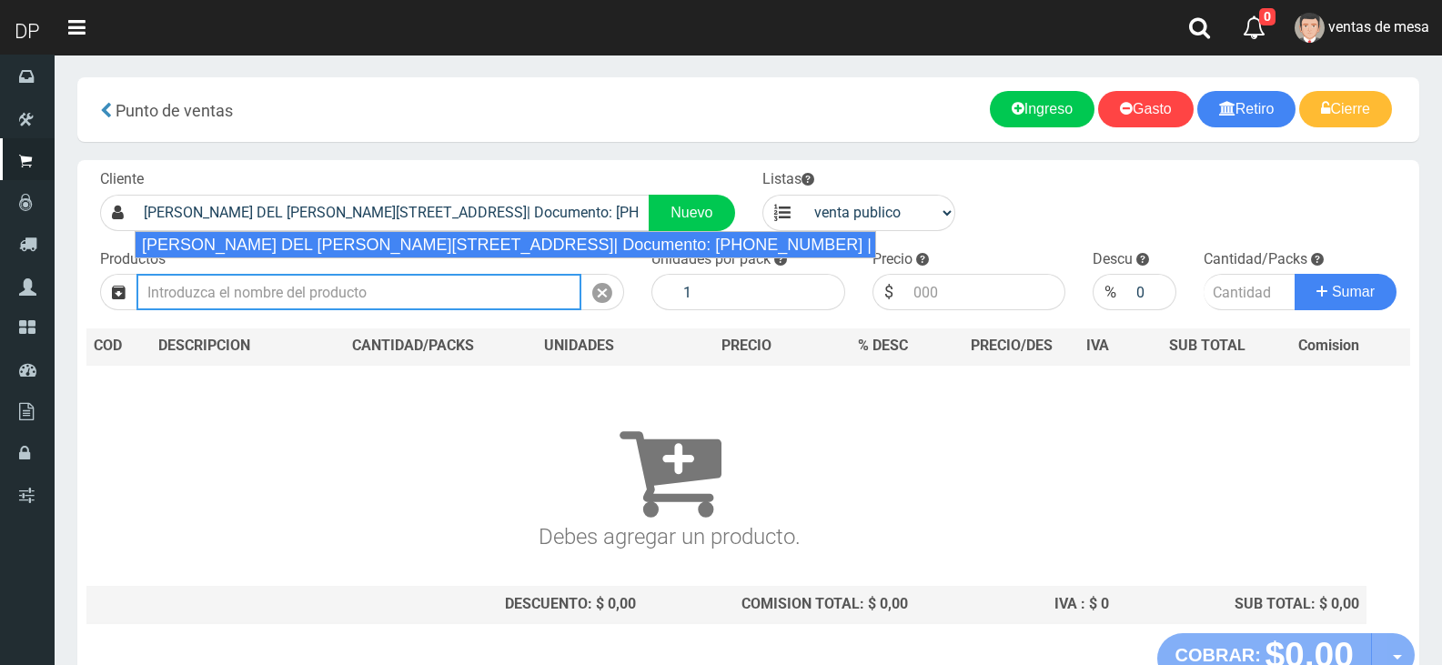
select select "2"
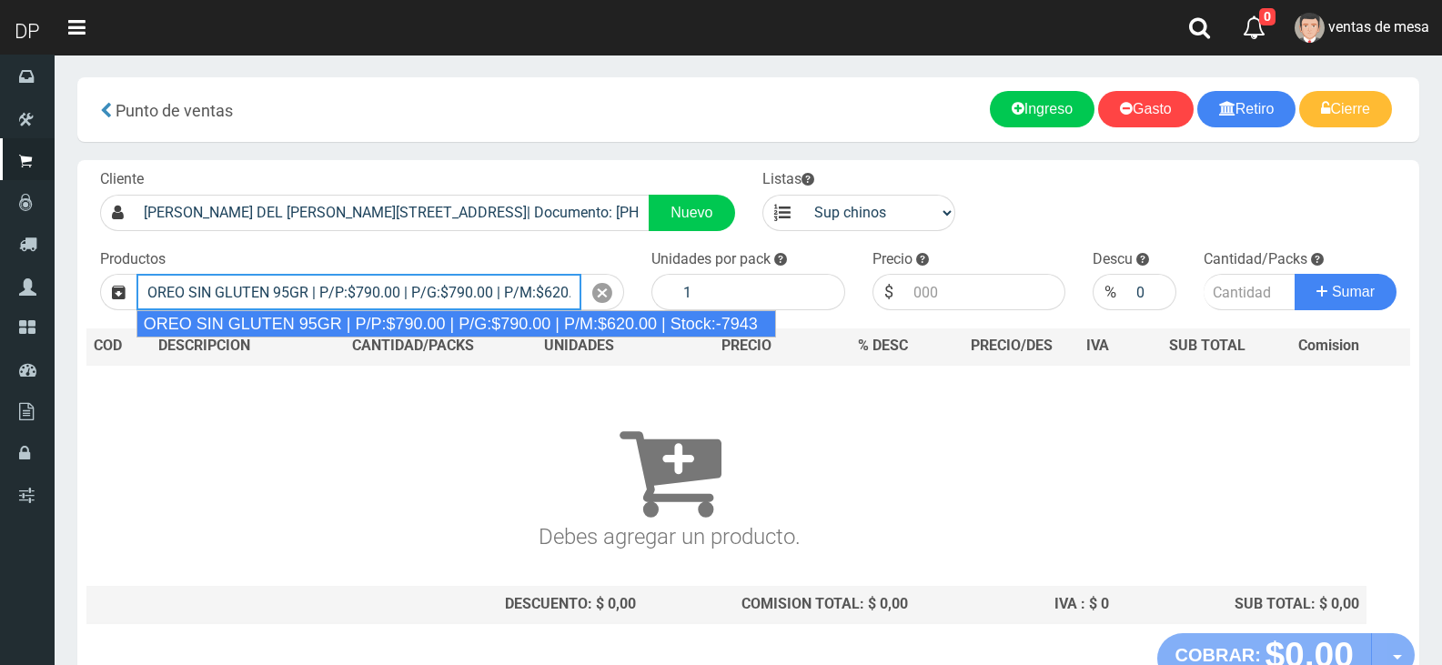
type input "OREO SIN GLUTEN 95GR | P/P:$790.00 | P/G:$790.00 | P/M:$620.00 | Stock:-7943"
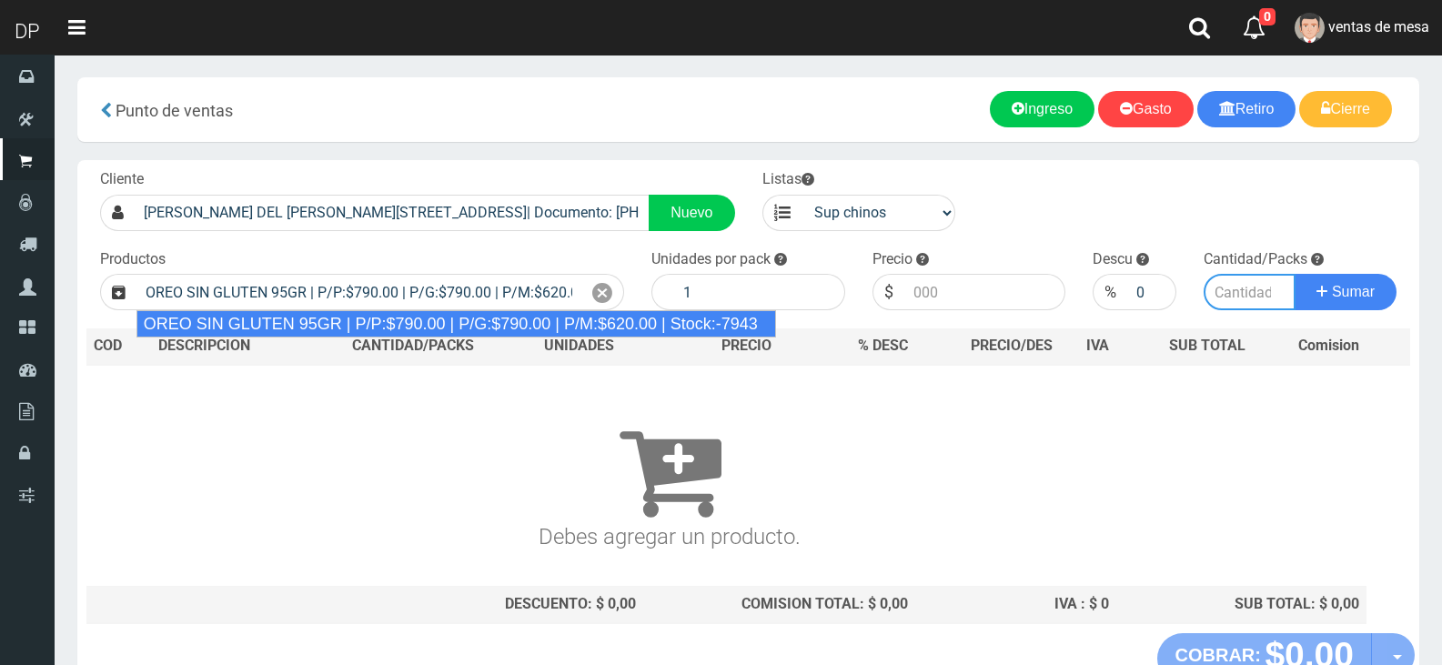
type input "24"
type input "790.00"
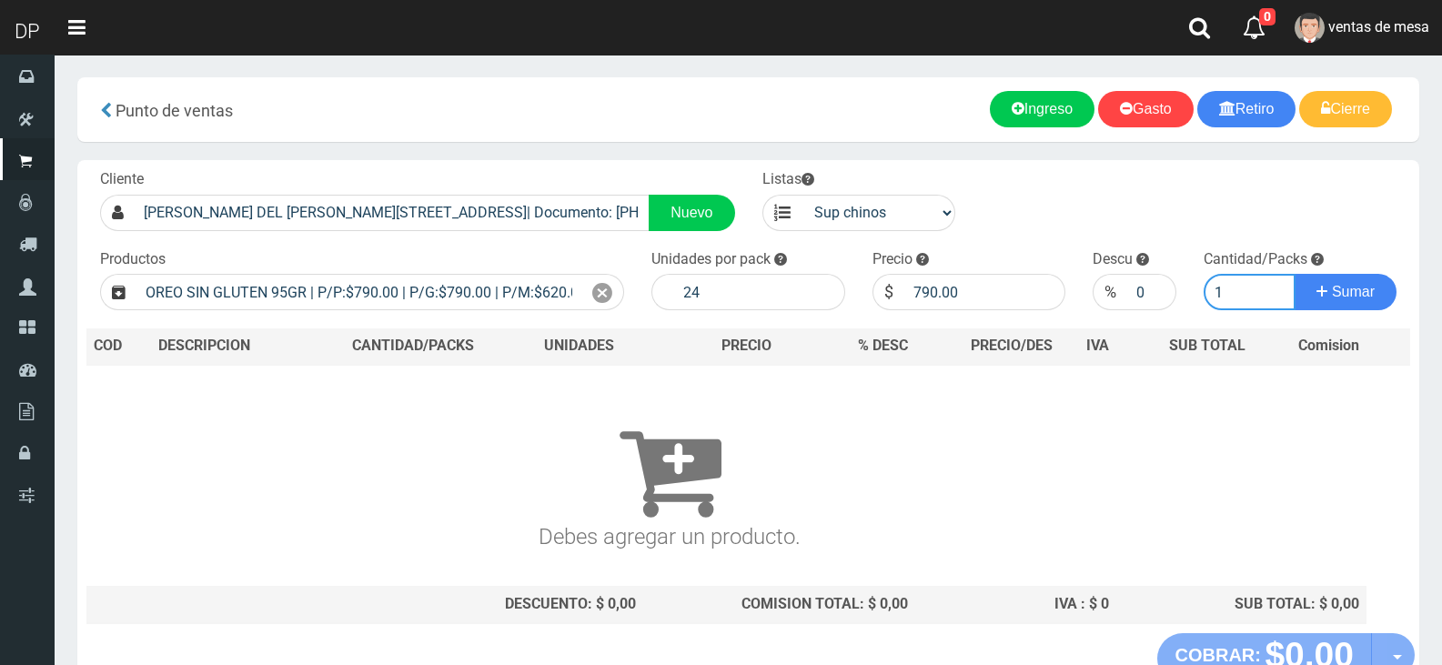
type input "1"
click at [1295, 274] on button "Sumar" at bounding box center [1346, 292] width 102 height 36
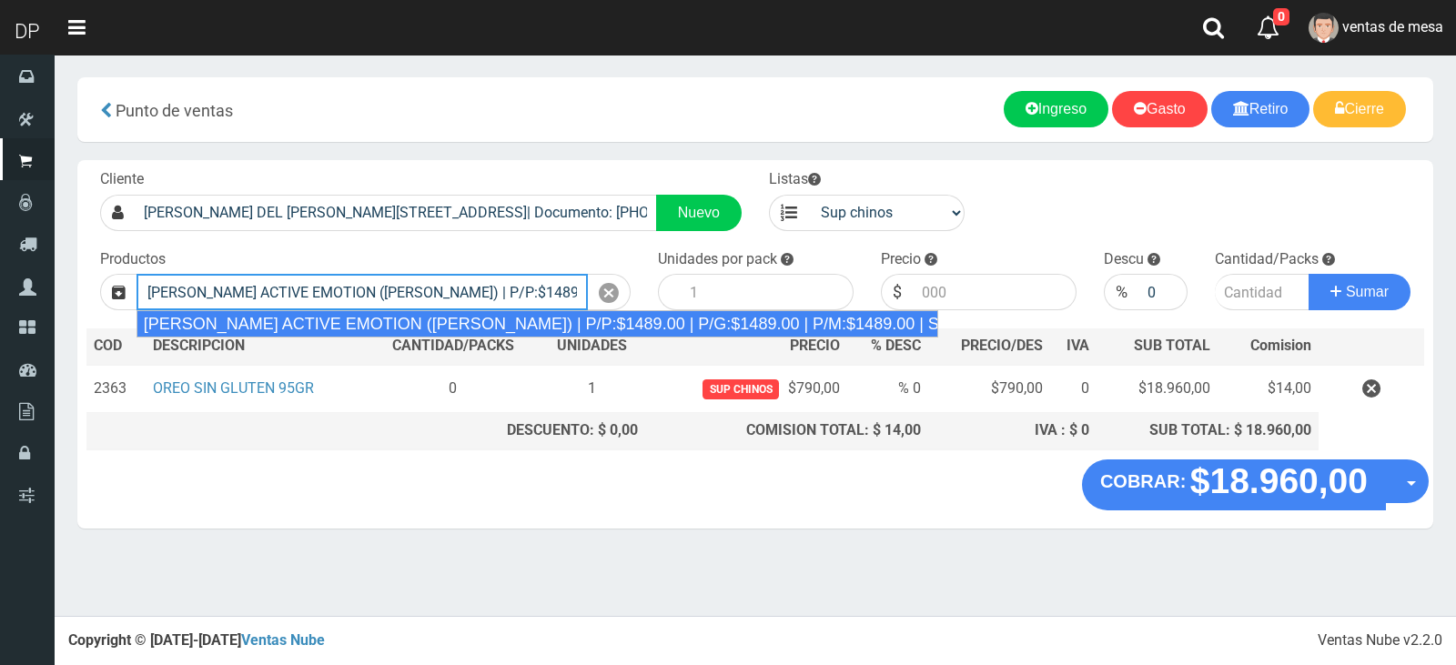
type input "[PERSON_NAME] ACTIVE EMOTION ([PERSON_NAME]) | P/P:$1489.00 | P/G:$1489.00 | P/…"
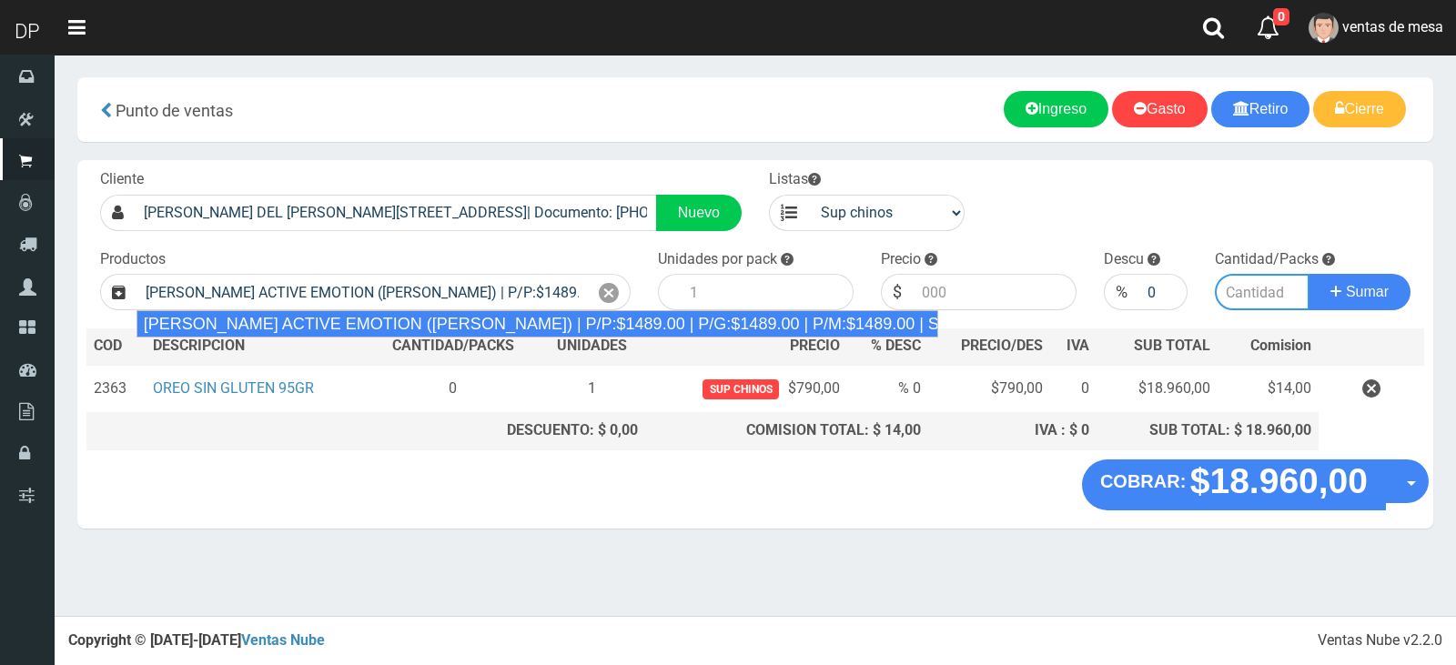
type input "12"
type input "1489.00"
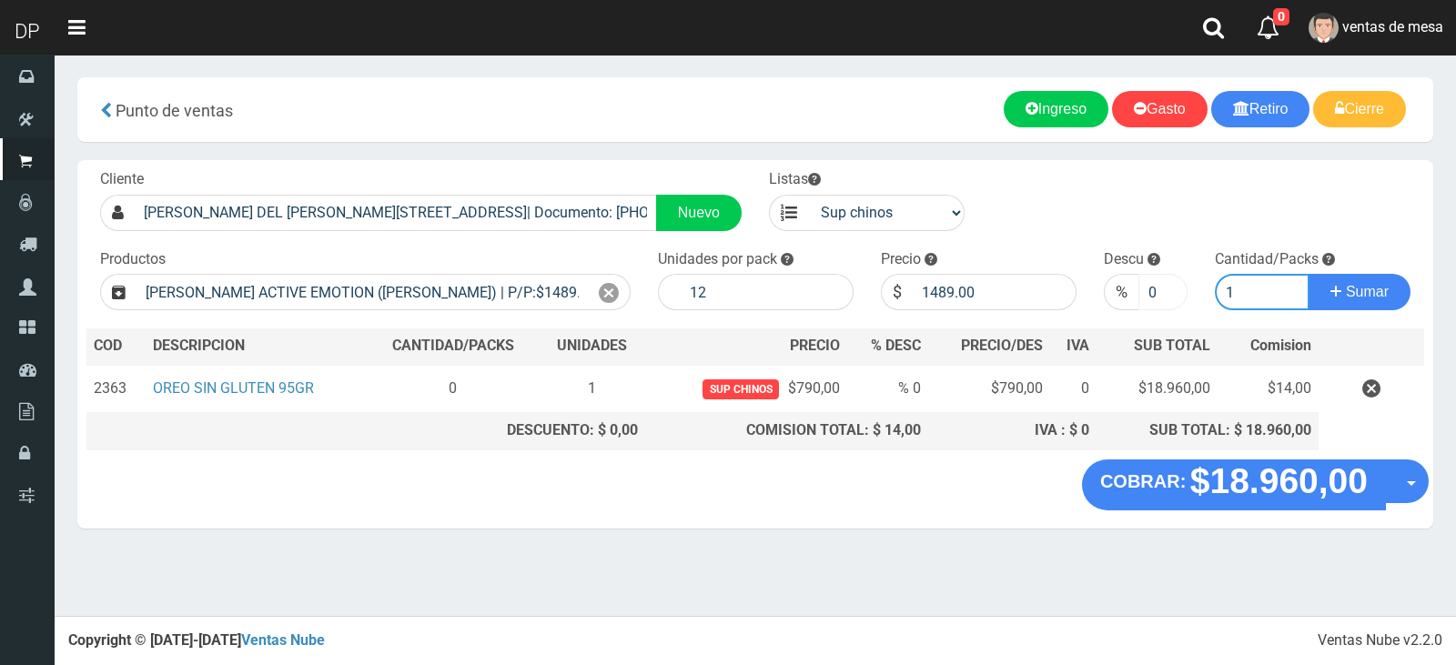
type input "1"
click at [1148, 307] on input "0" at bounding box center [1163, 292] width 50 height 36
type input "5"
click at [1308, 274] on button "Sumar" at bounding box center [1359, 292] width 102 height 36
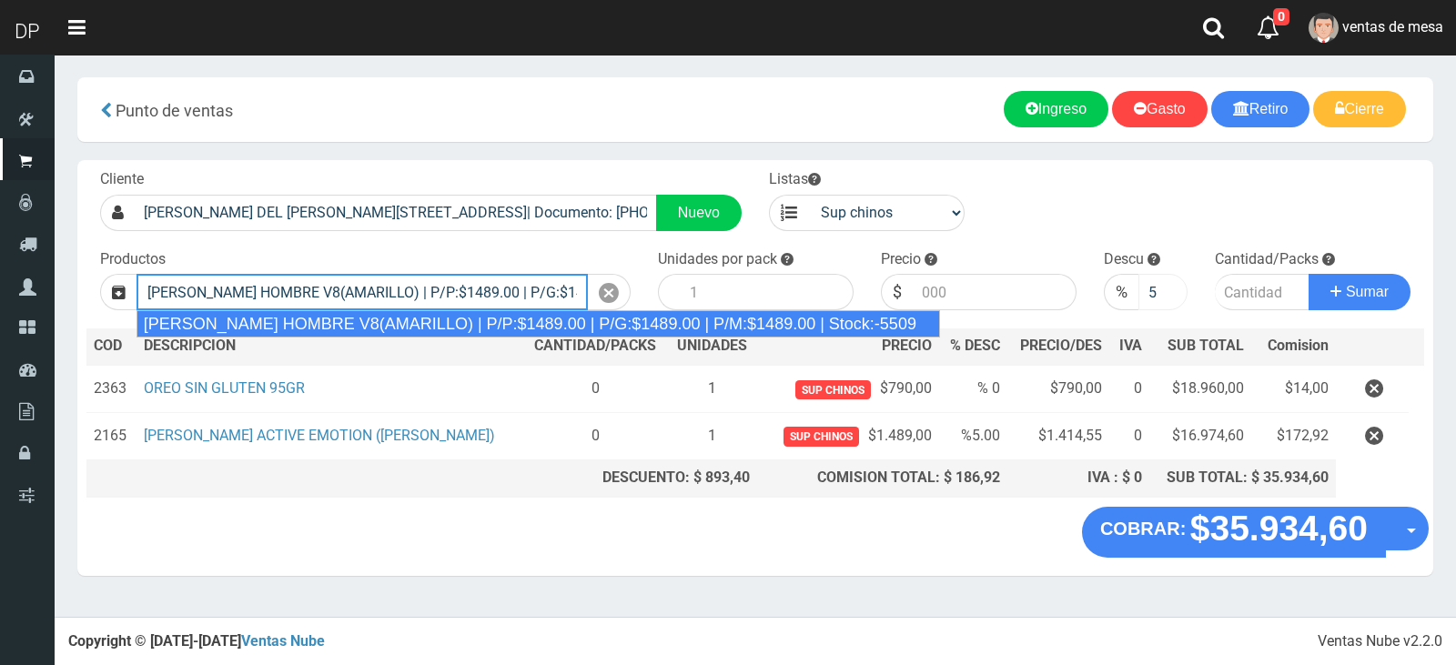
type input "REXONA ROLLON HOMBRE V8(AMARILLO) | P/P:$1489.00 | P/G:$1489.00 | P/M:$1489.00 …"
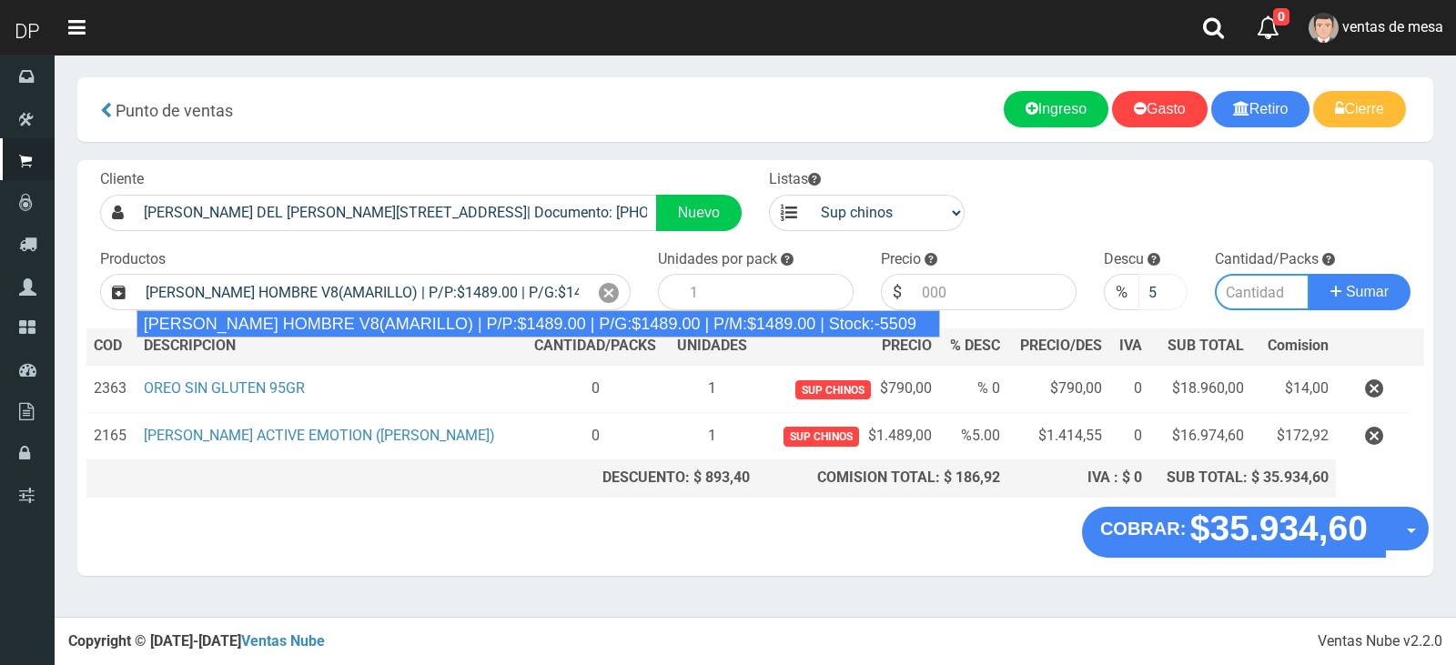
type input "12"
type input "1489.00"
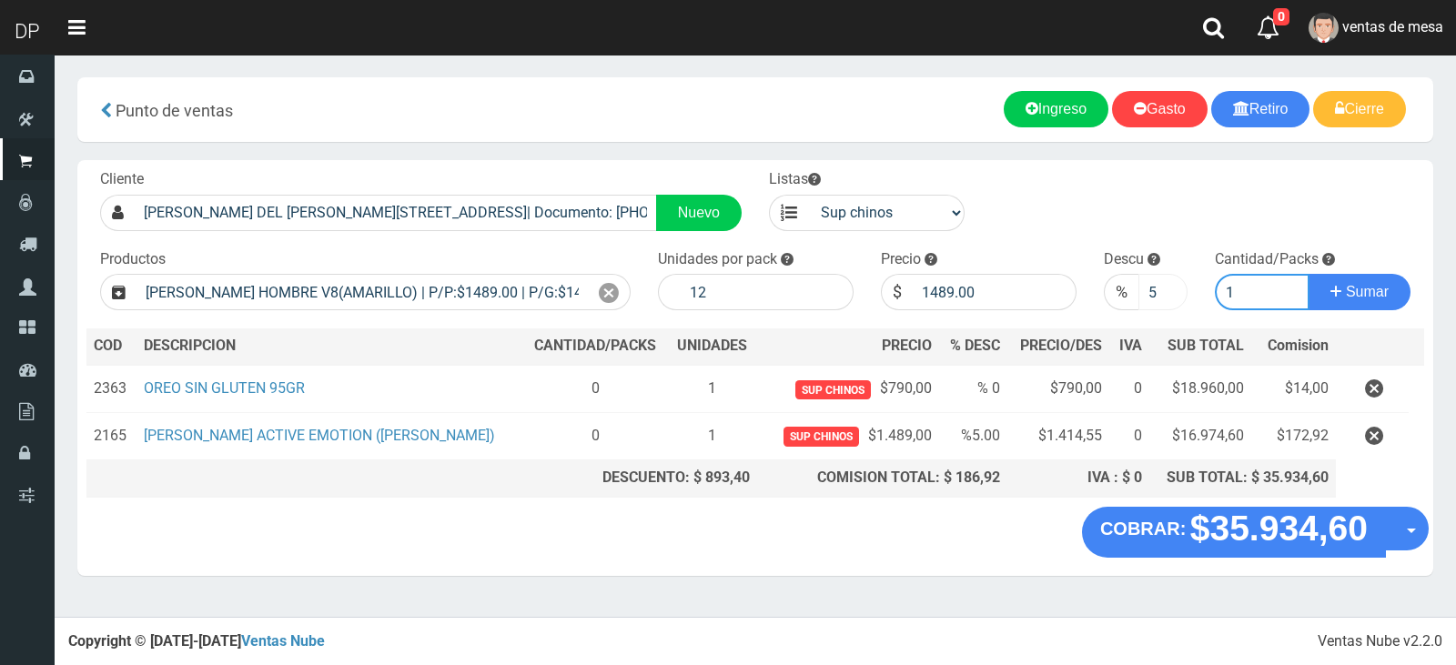
type input "1"
click at [1308, 274] on button "Sumar" at bounding box center [1359, 292] width 102 height 36
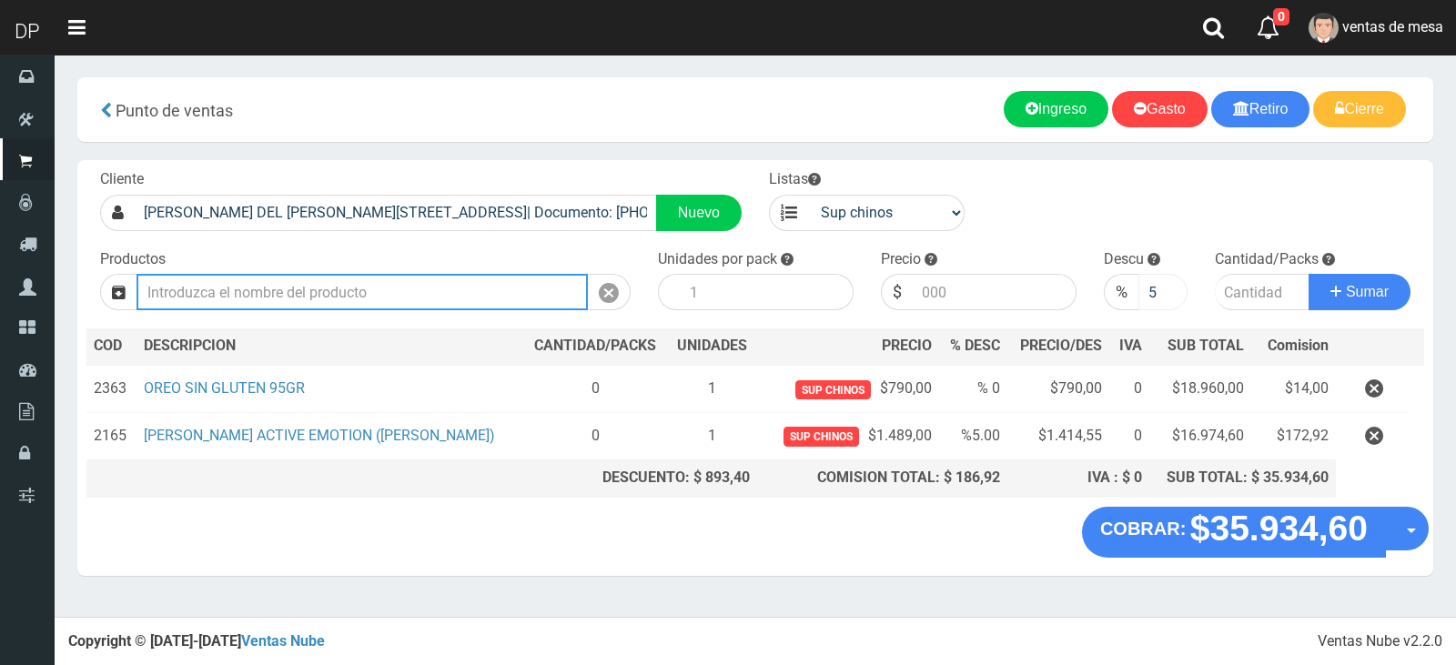
type input "3"
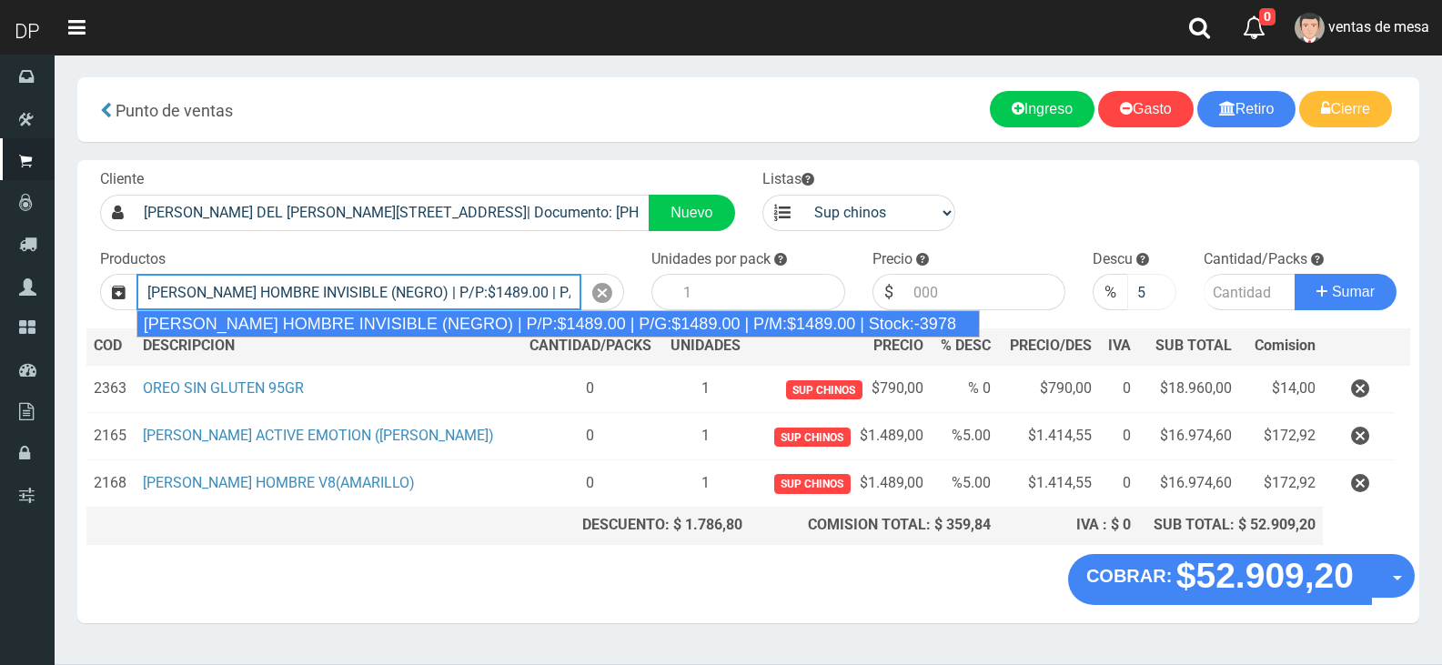
type input "REXONA ROLLON HOMBRE INVISIBLE (NEGRO) | P/P:$1489.00 | P/G:$1489.00 | P/M:$148…"
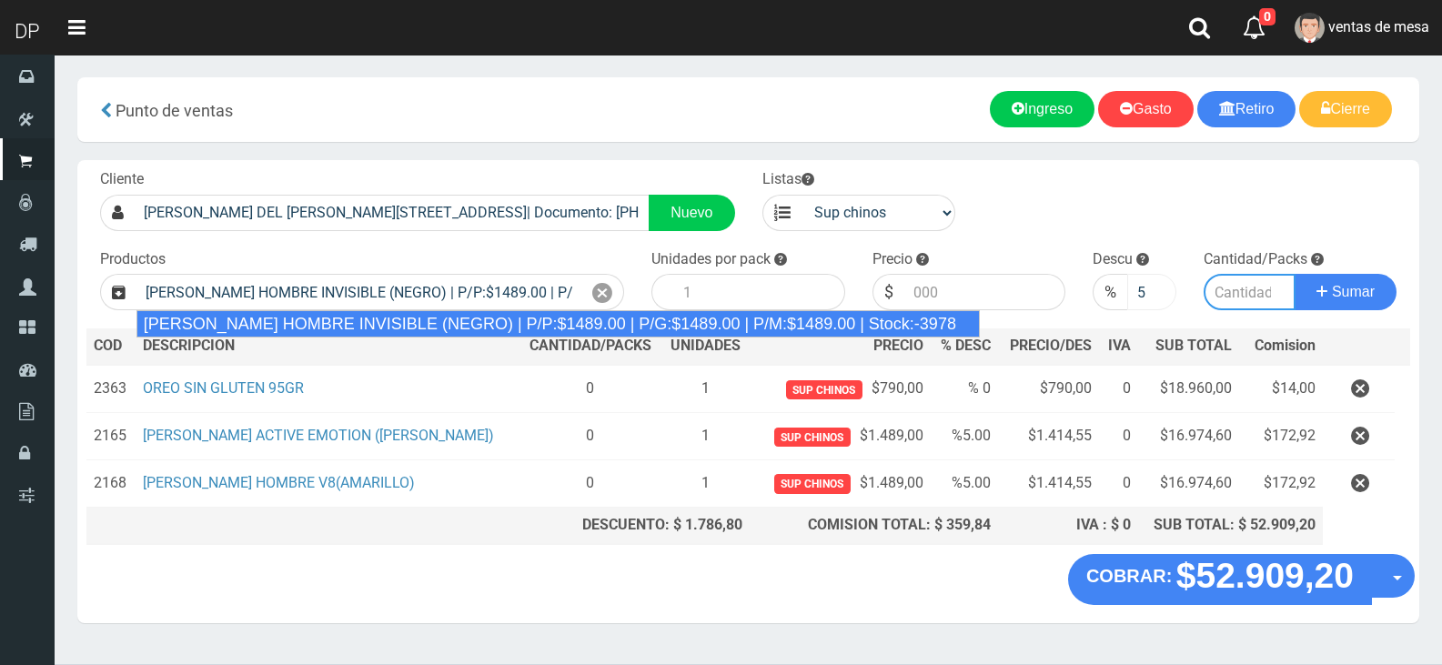
type input "12"
type input "1489.00"
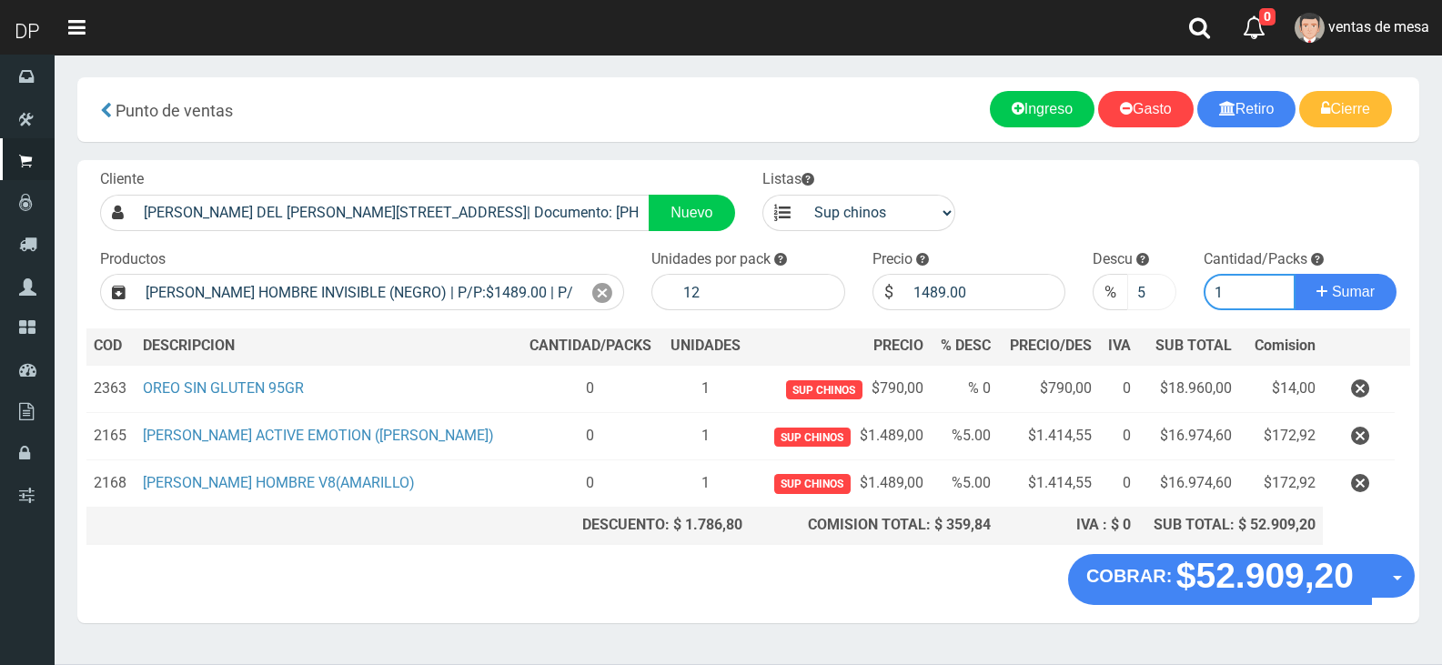
type input "1"
click at [1295, 274] on button "Sumar" at bounding box center [1346, 292] width 102 height 36
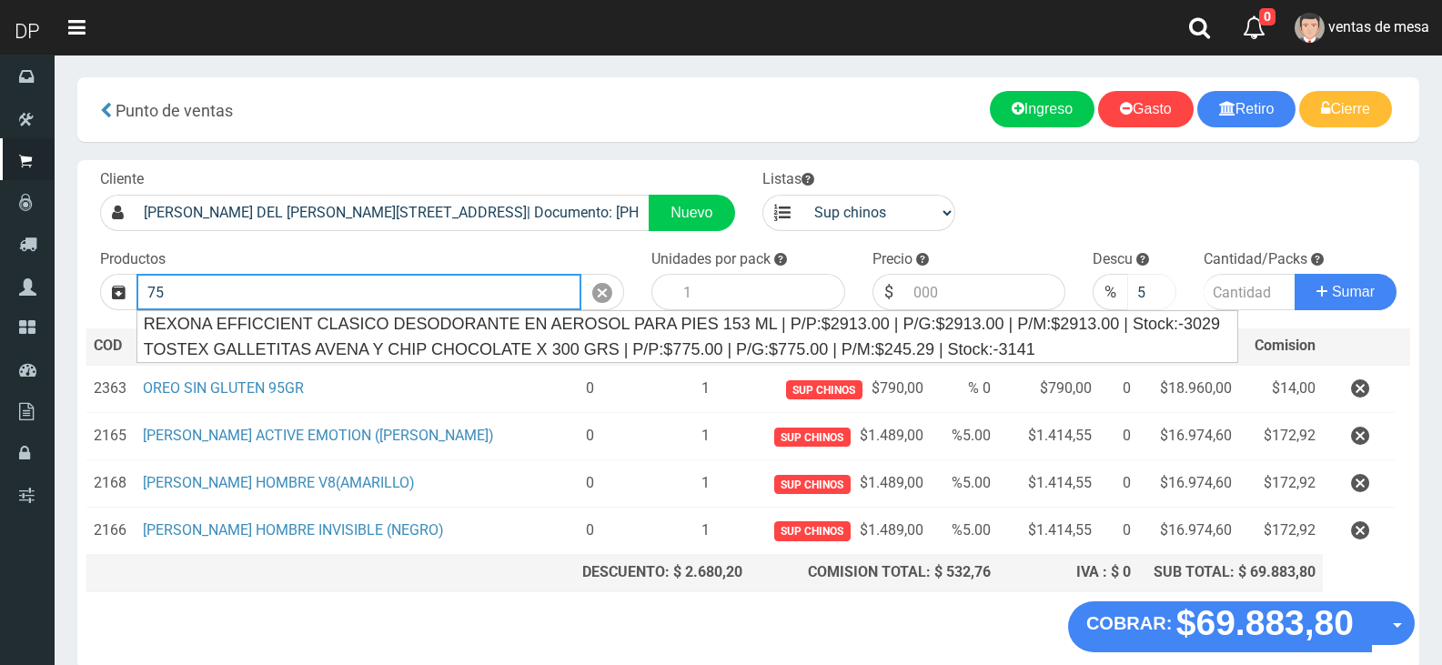
type input "7"
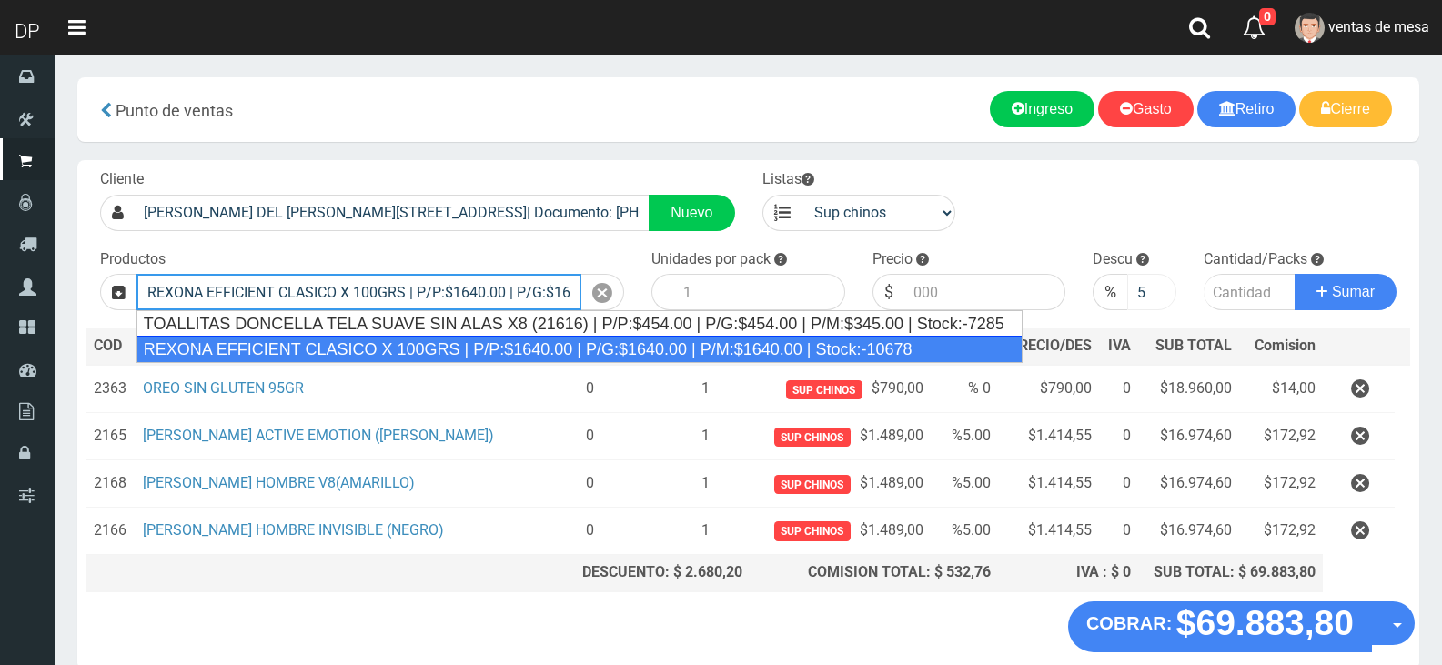
type input "REXONA EFFICIENT CLASICO X 100GRS | P/P:$1640.00 | P/G:$1640.00 | P/M:$1640.00 …"
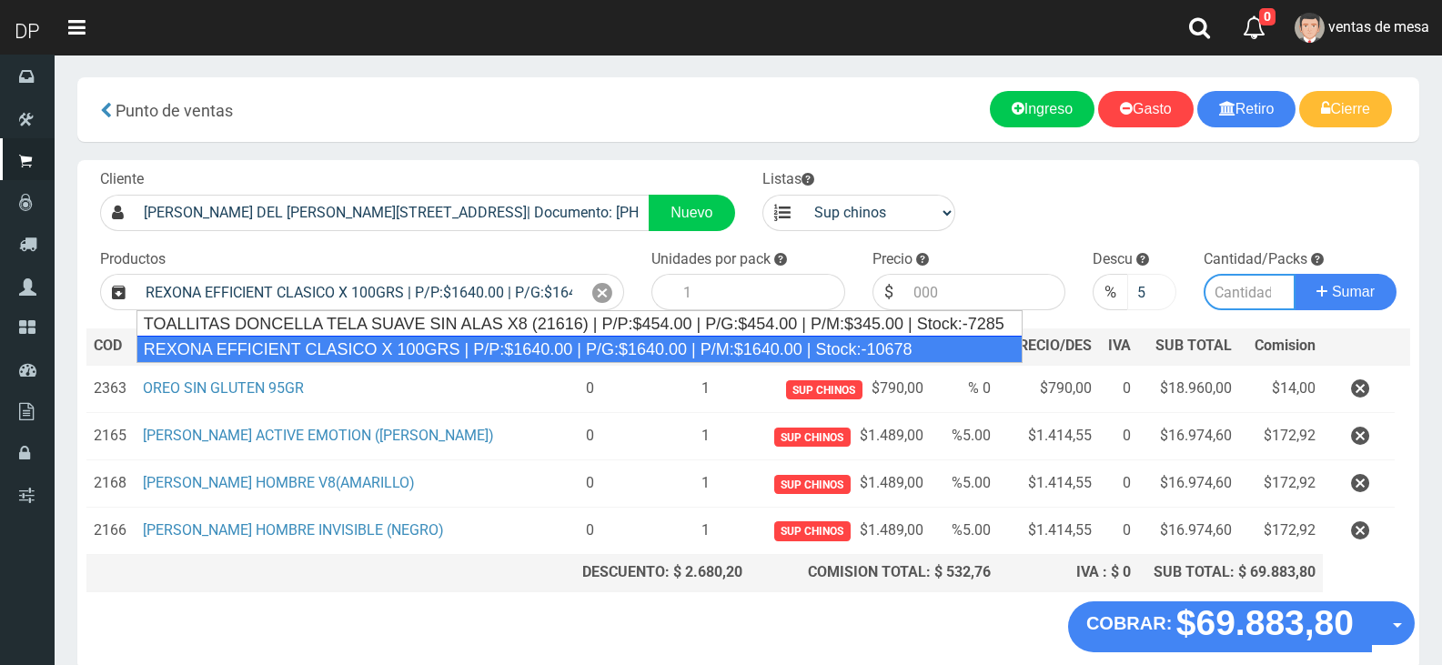
type input "12"
type input "1640.00"
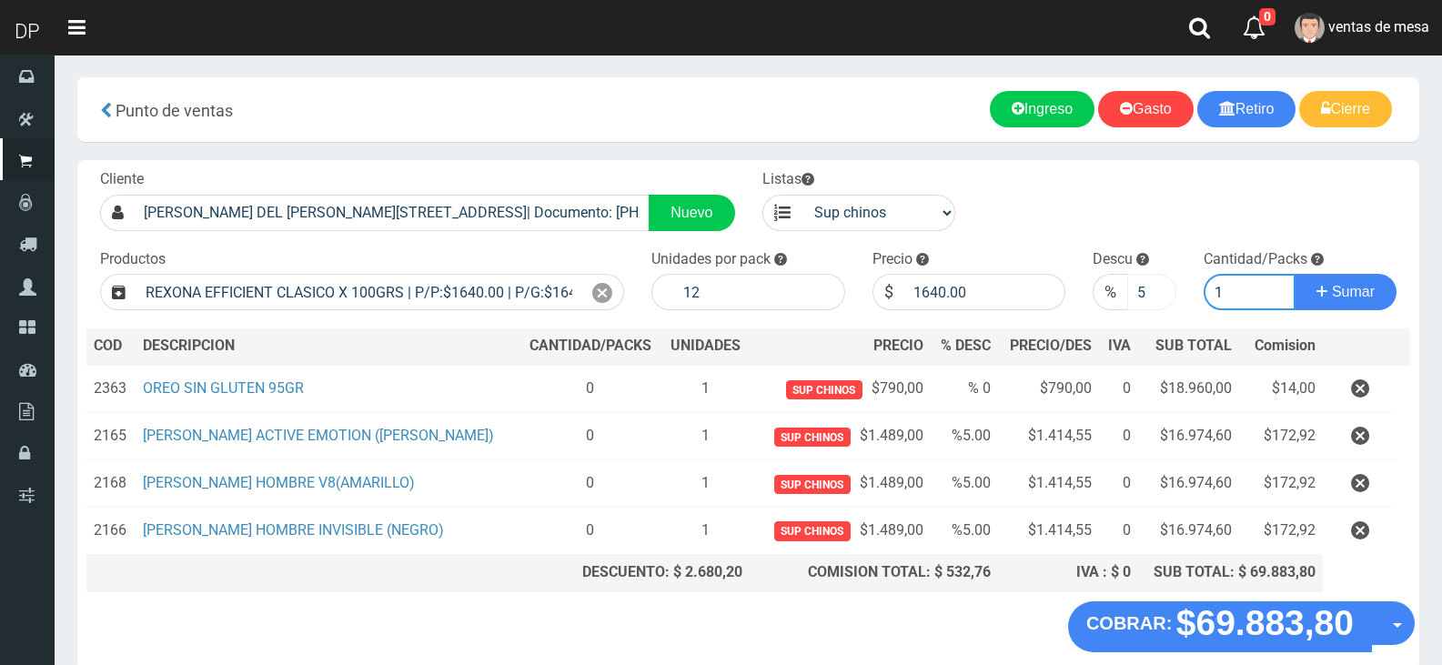
type input "1"
click at [1295, 274] on button "Sumar" at bounding box center [1346, 292] width 102 height 36
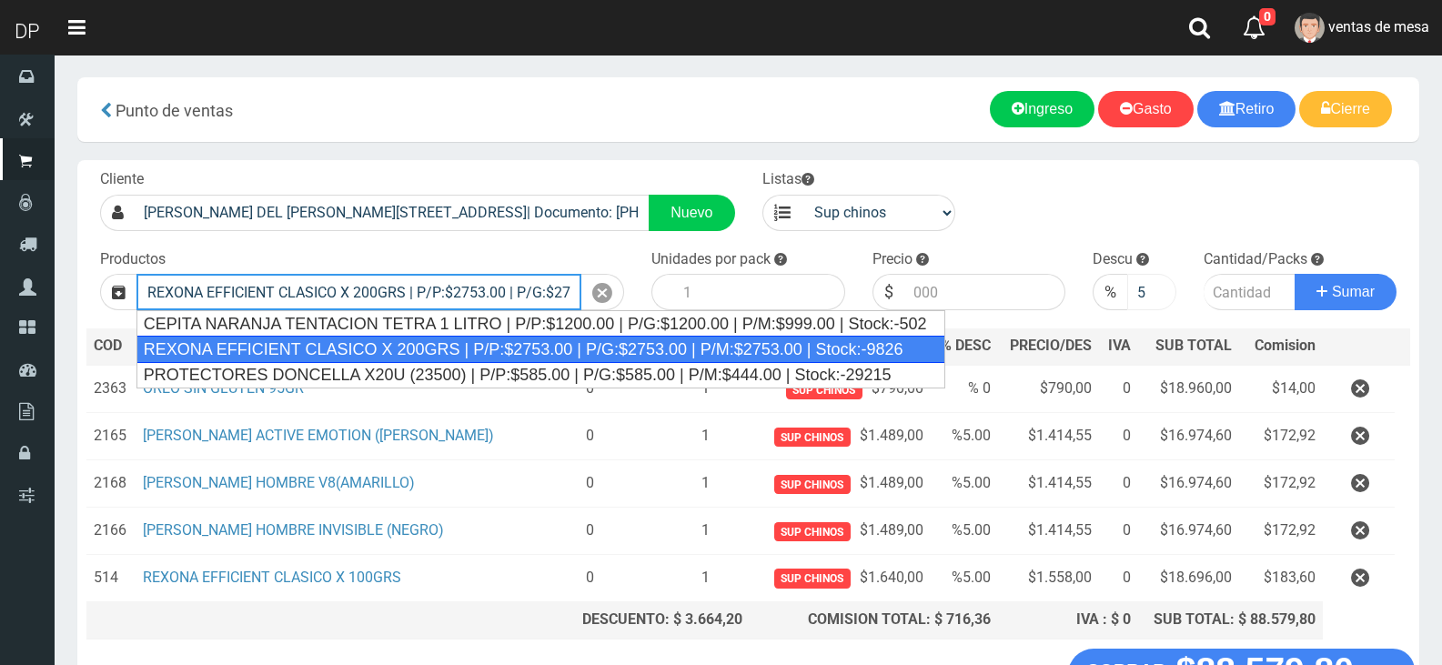
type input "REXONA EFFICIENT CLASICO X 200GRS | P/P:$2753.00 | P/G:$2753.00 | P/M:$2753.00 …"
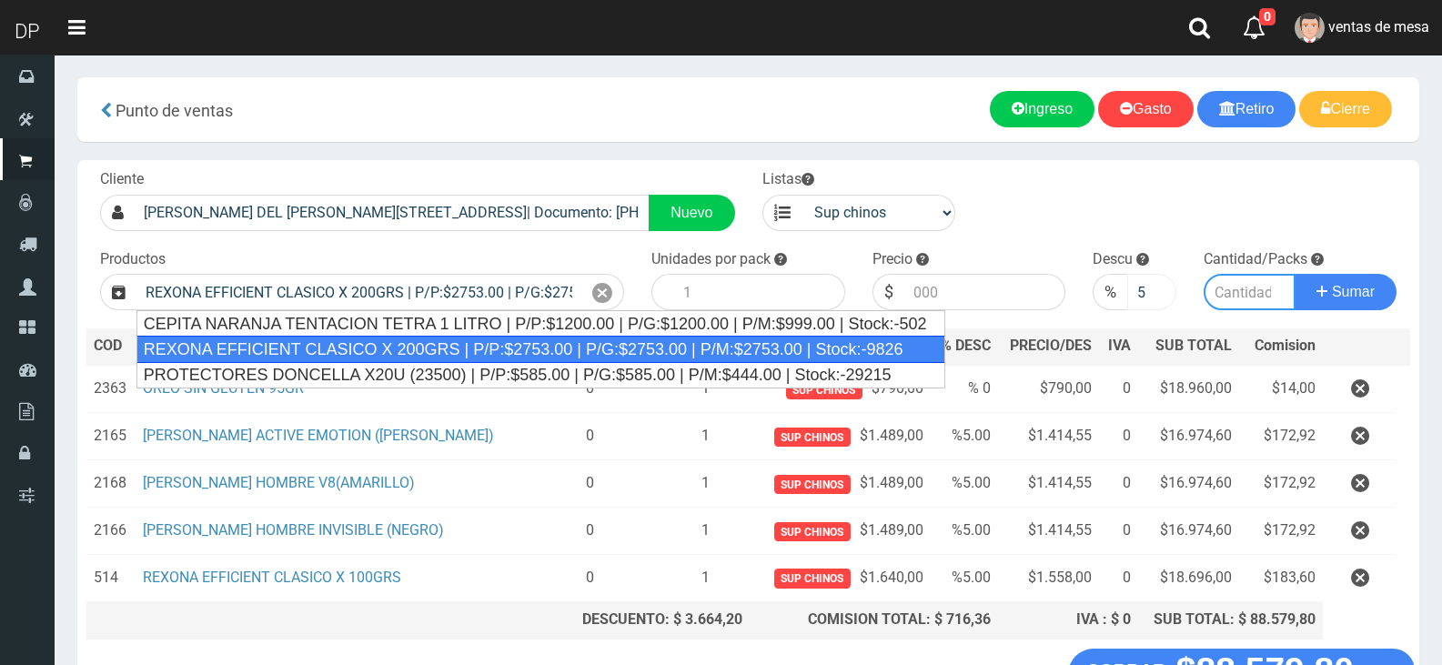
type input "12"
type input "2753.00"
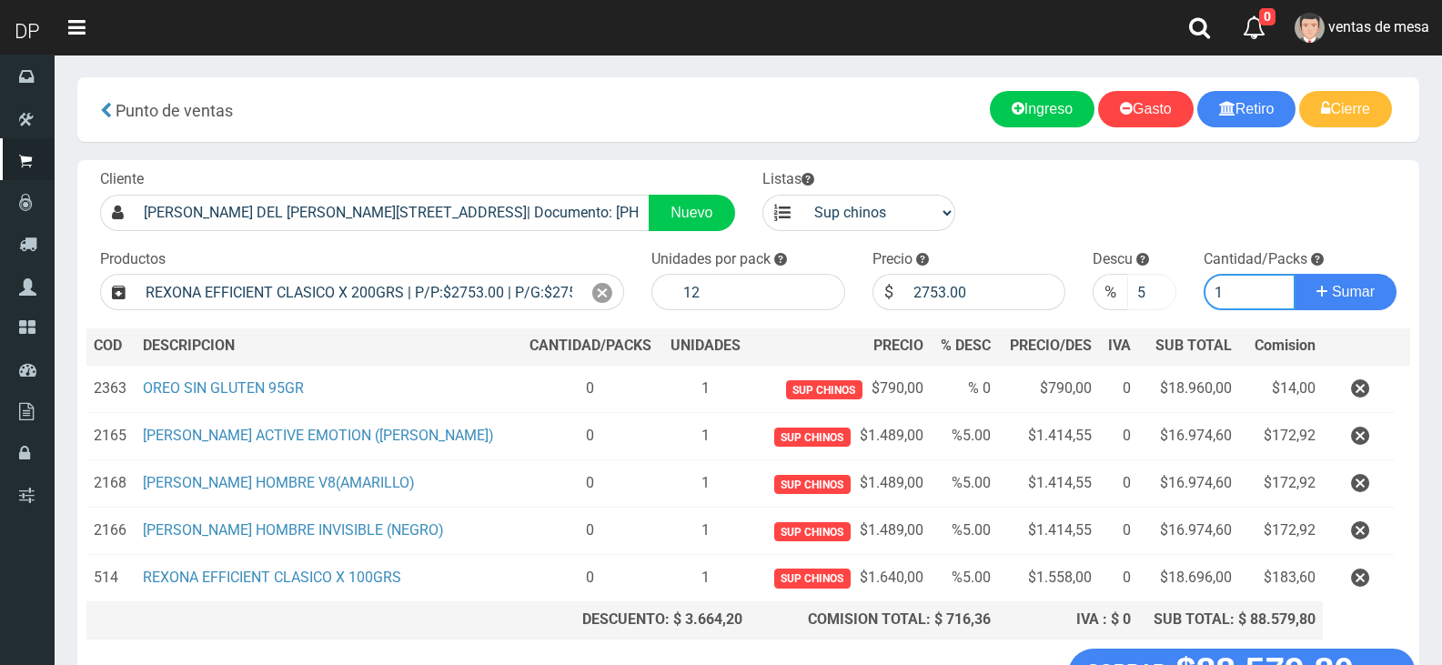
type input "1"
click at [1295, 274] on button "Sumar" at bounding box center [1346, 292] width 102 height 36
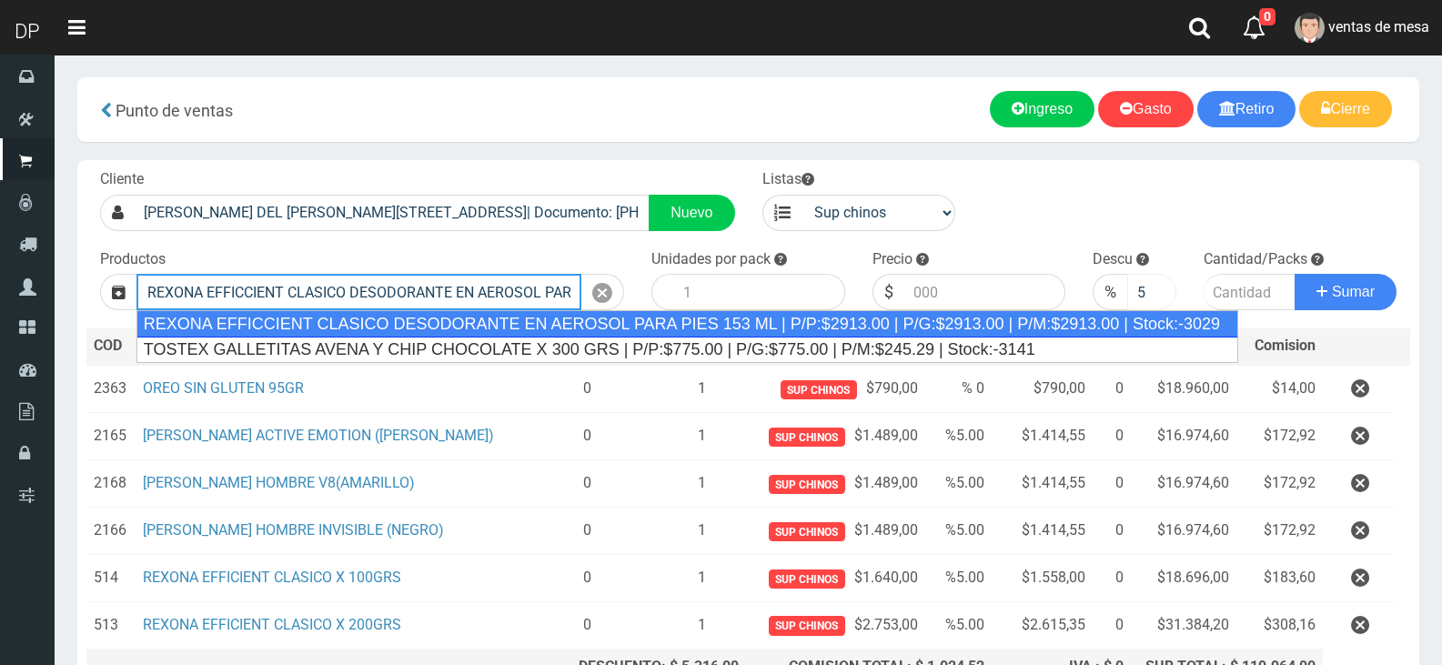
type input "REXONA EFFICCIENT CLASICO DESODORANTE EN AEROSOL PARA PIES 153 ML | P/P:$2913.0…"
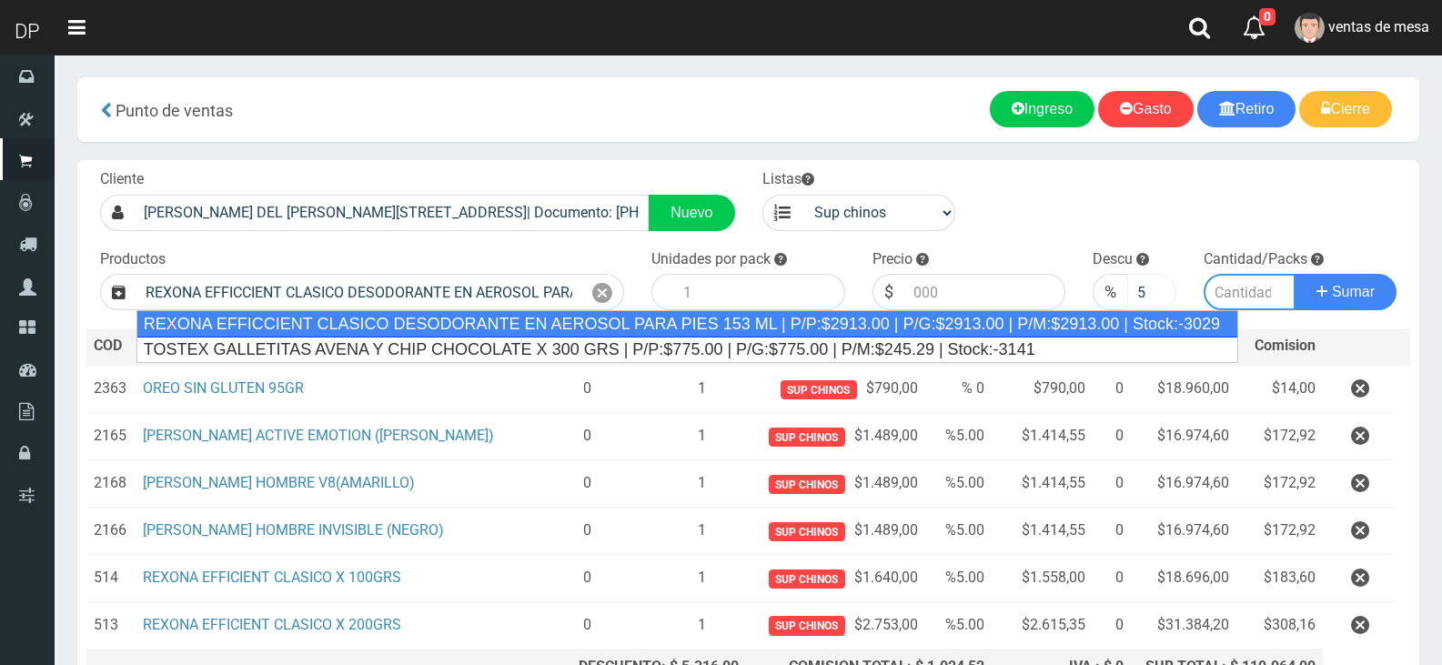
type input "12"
type input "2913.00"
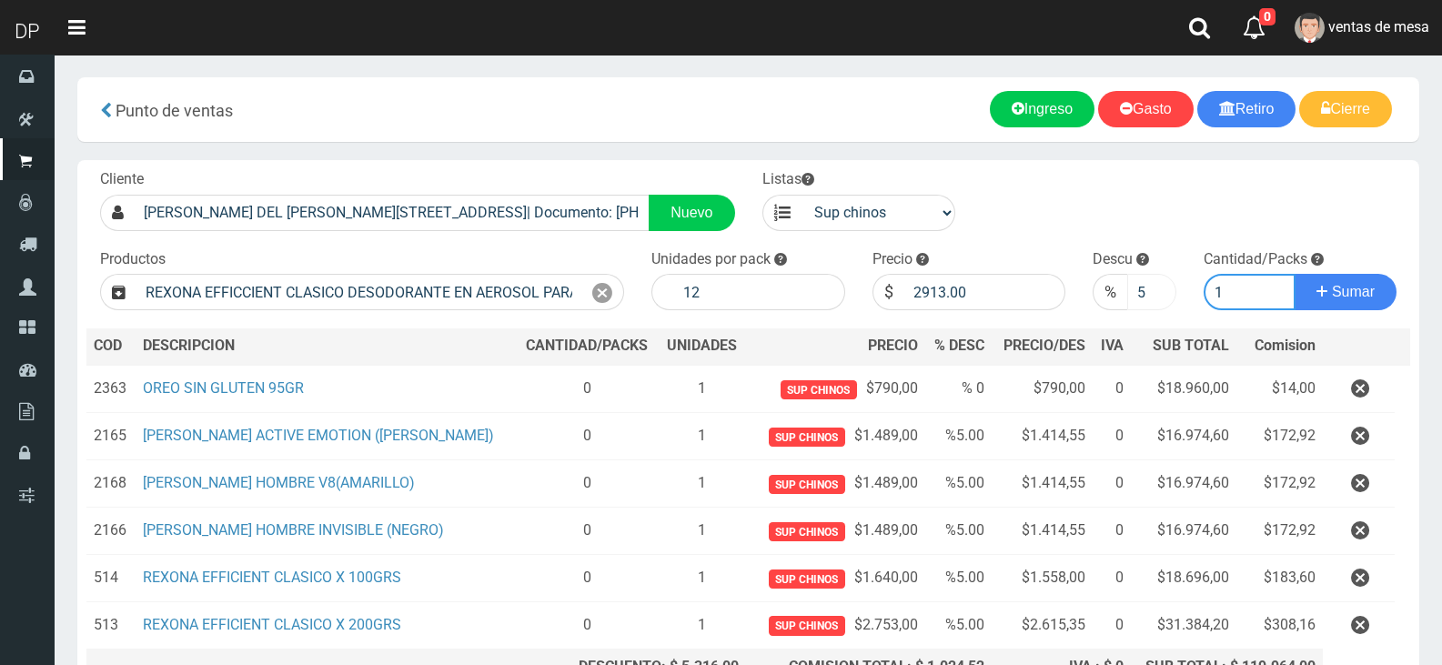
type input "1"
click at [1148, 307] on input "5" at bounding box center [1151, 292] width 48 height 36
type input "10"
click at [1295, 274] on button "Sumar" at bounding box center [1346, 292] width 102 height 36
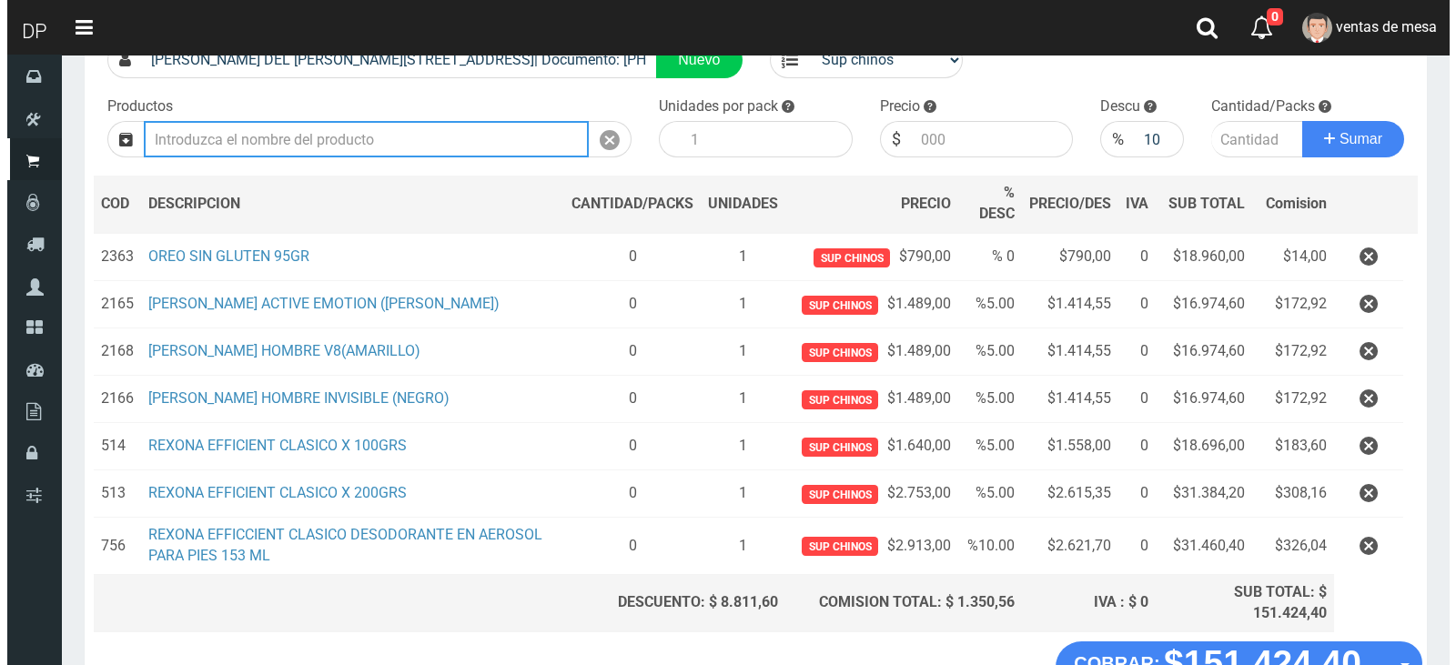
scroll to position [282, 0]
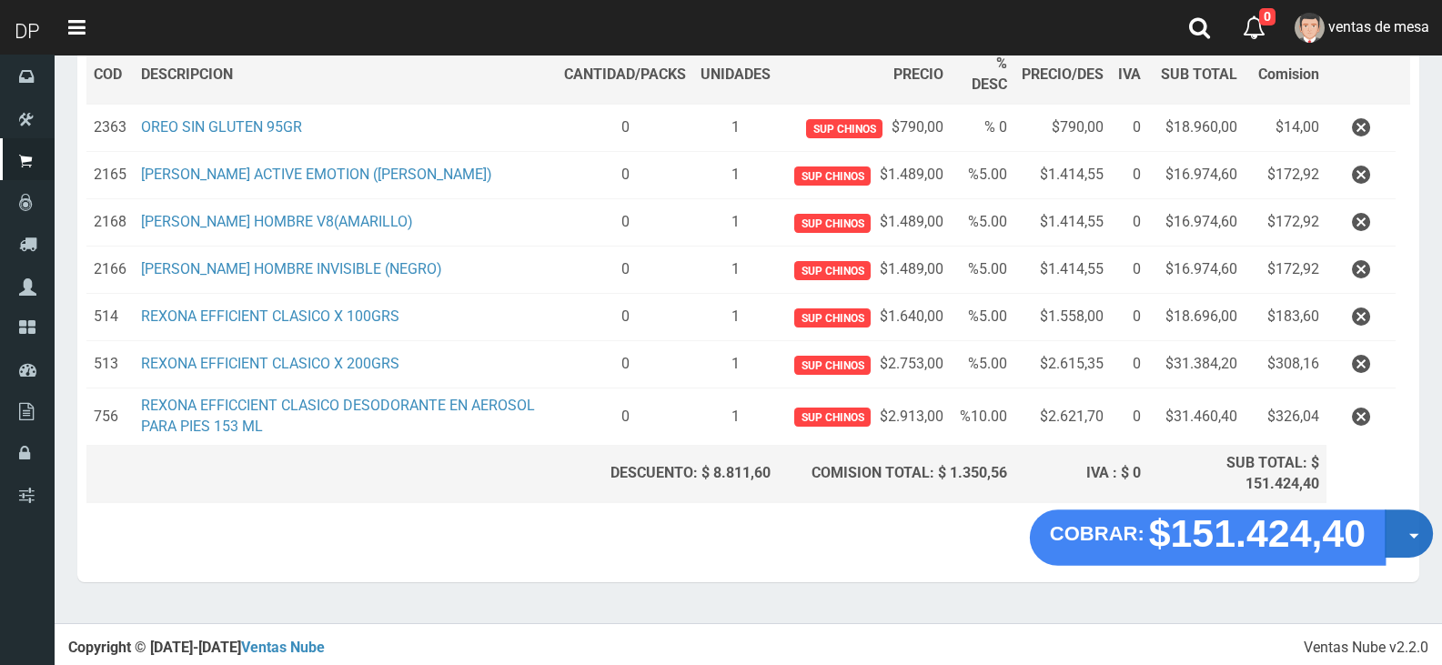
click at [1418, 537] on span "button" at bounding box center [1414, 536] width 10 height 5
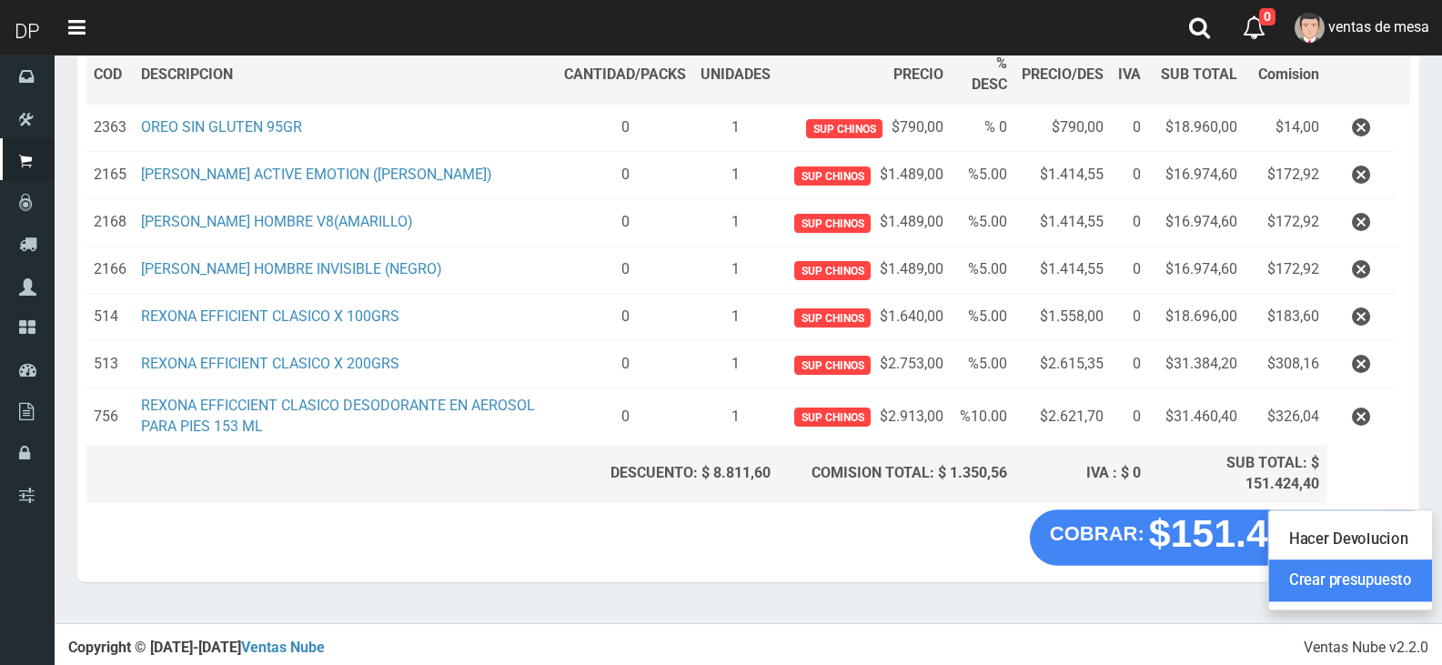
click at [1400, 583] on link "Crear presupuesto" at bounding box center [1350, 581] width 163 height 42
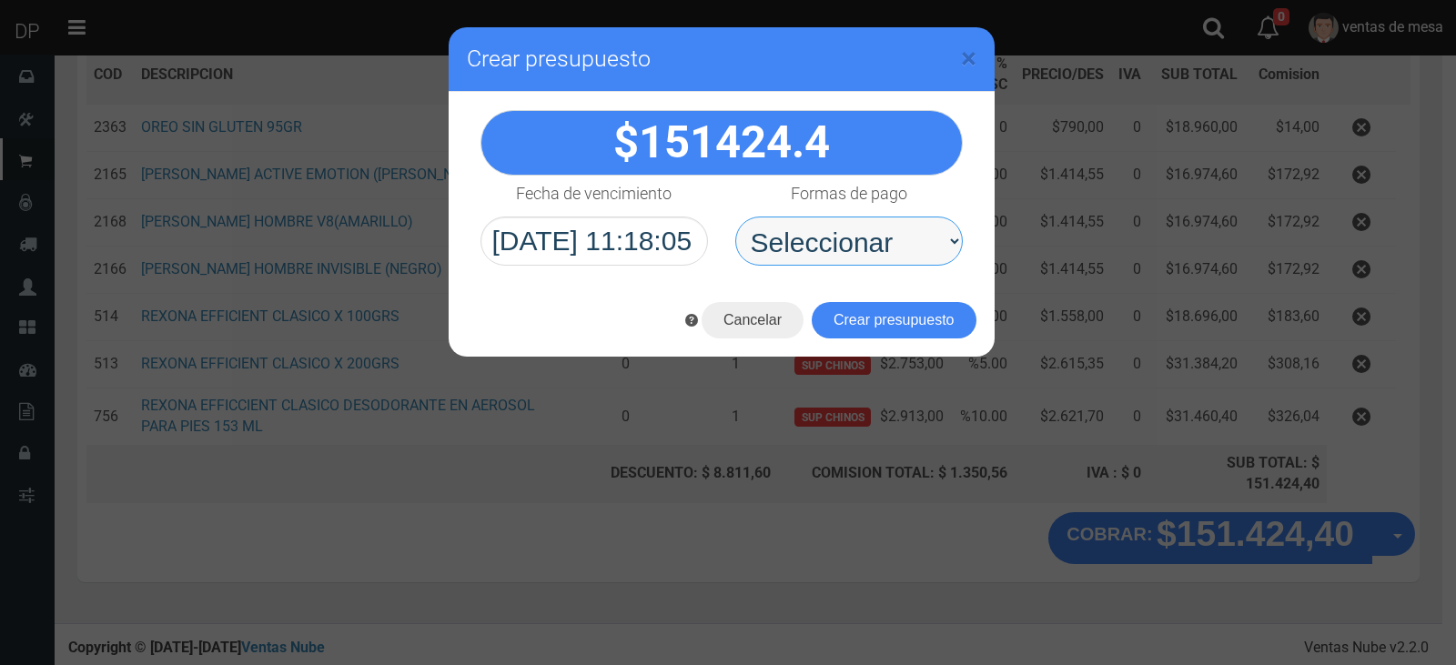
click at [883, 265] on select "Seleccionar Efectivo Tarjeta de Crédito Depósito Débito" at bounding box center [848, 241] width 227 height 49
select select "Efectivo"
click at [735, 217] on select "Seleccionar Efectivo Tarjeta de Crédito Depósito Débito" at bounding box center [848, 241] width 227 height 49
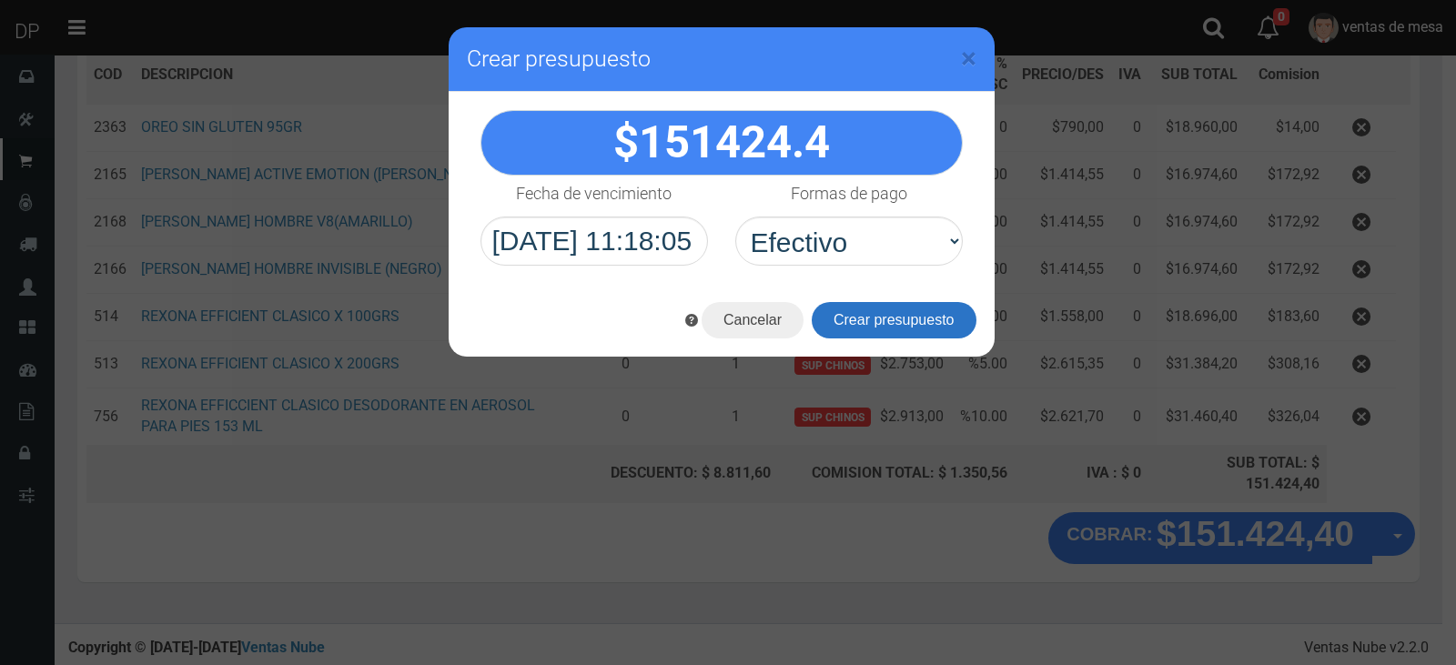
click at [891, 321] on button "Crear presupuesto" at bounding box center [894, 320] width 165 height 36
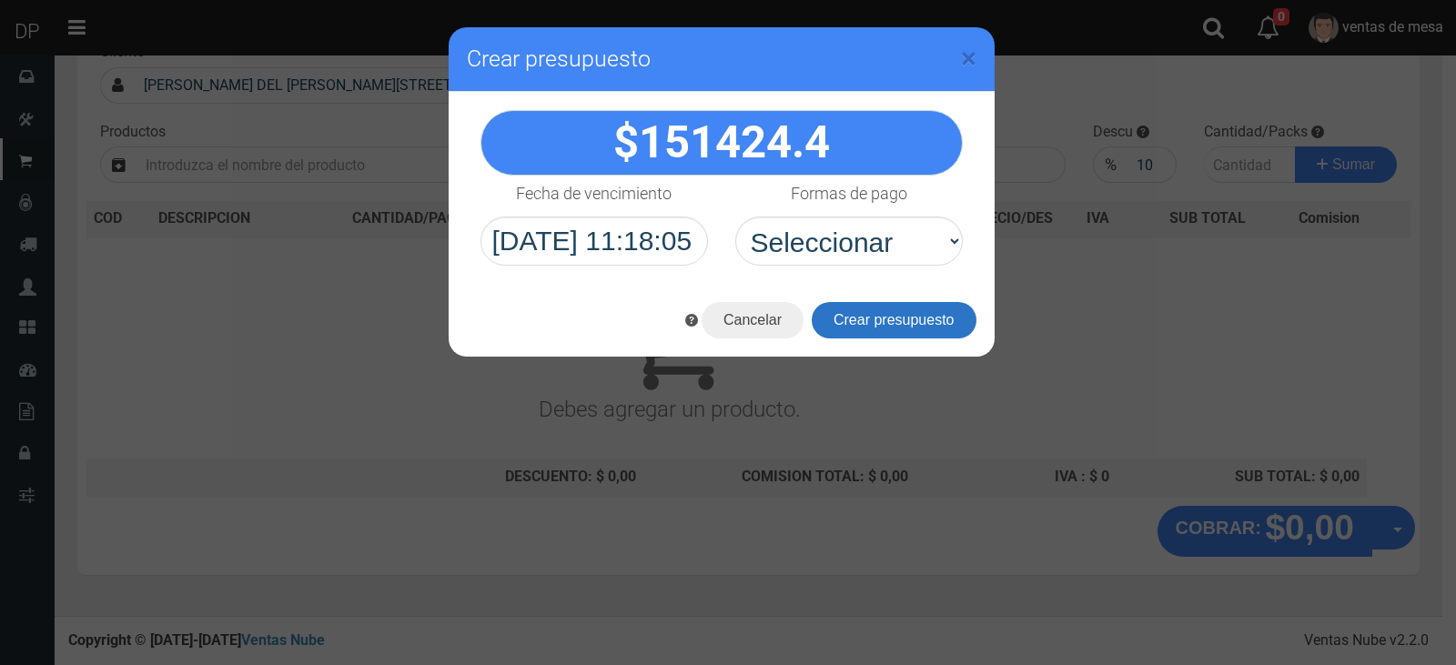
scroll to position [120, 0]
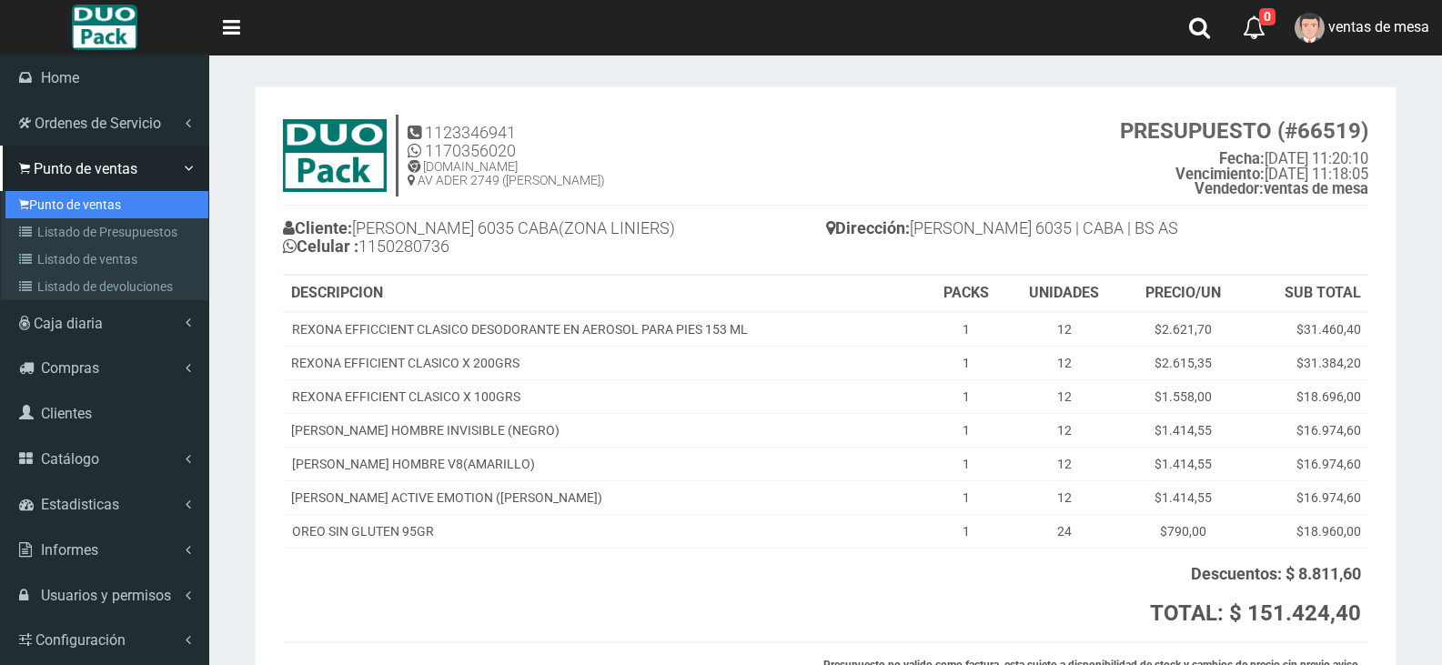
click at [84, 204] on link "Punto de ventas" at bounding box center [106, 204] width 203 height 27
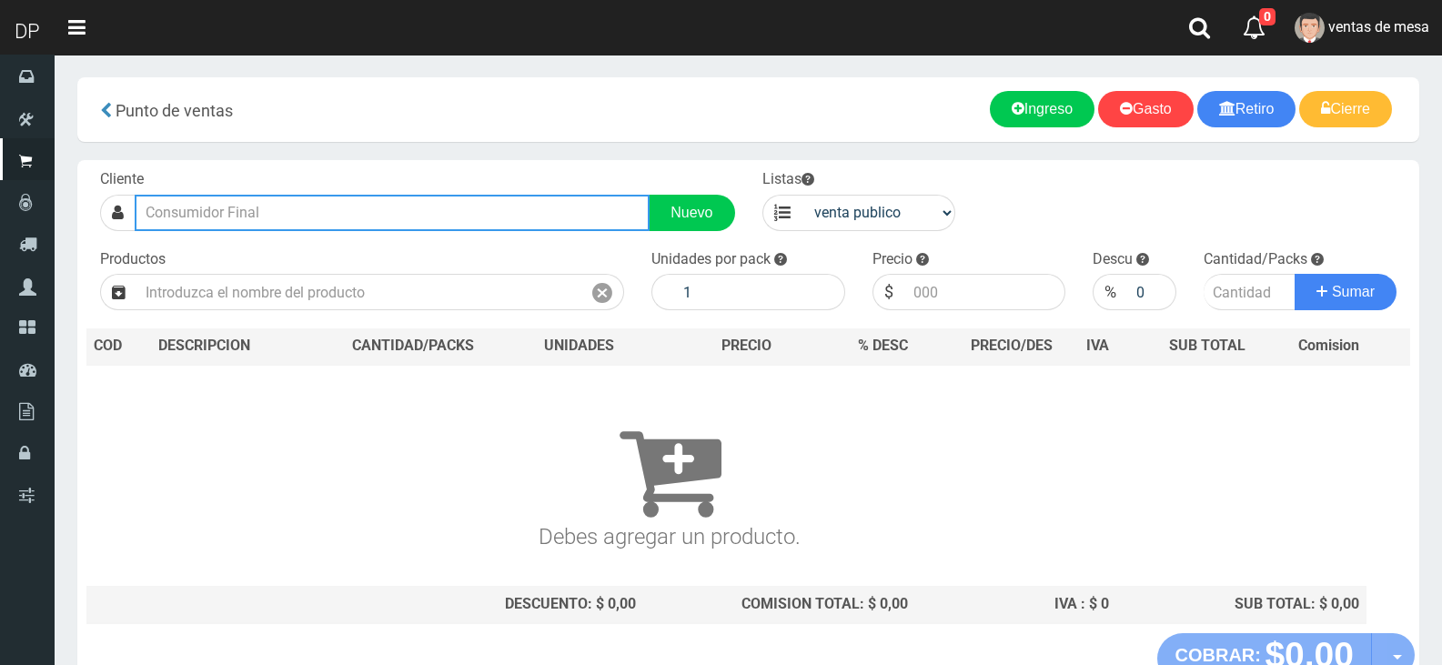
click at [238, 215] on input "text" at bounding box center [392, 213] width 515 height 36
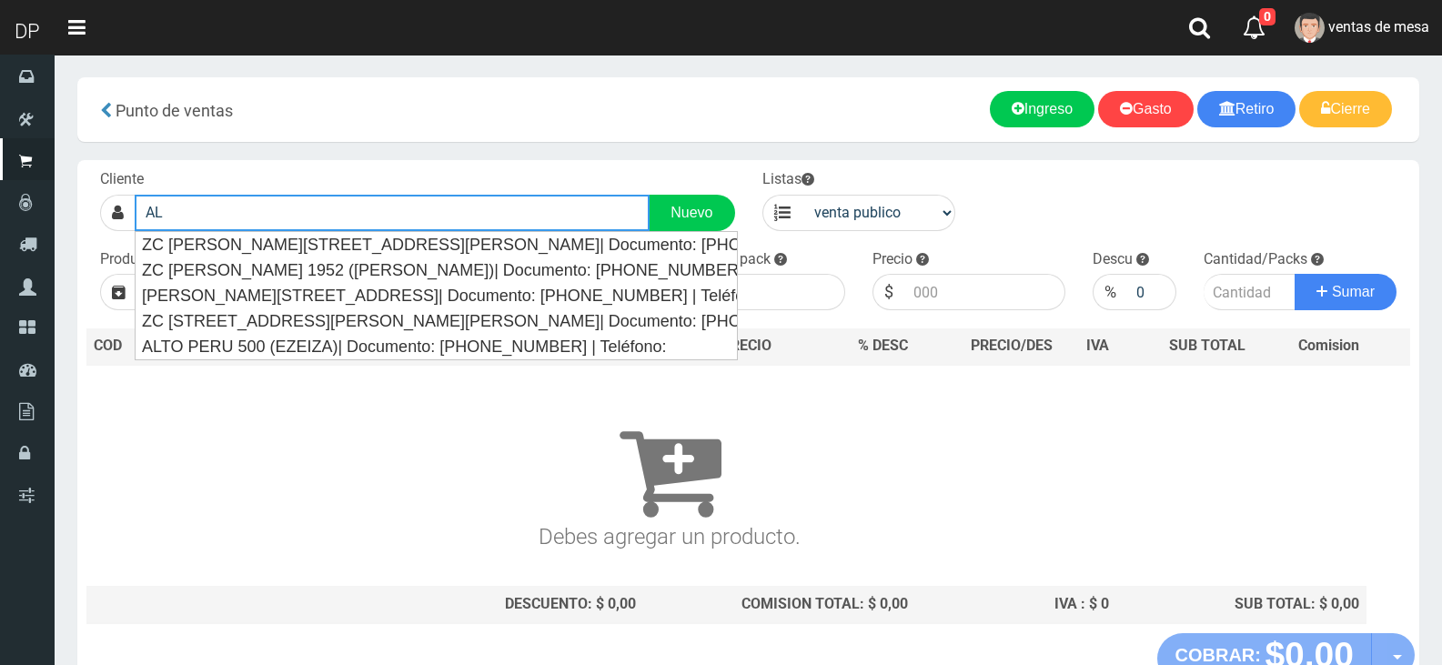
type input "A"
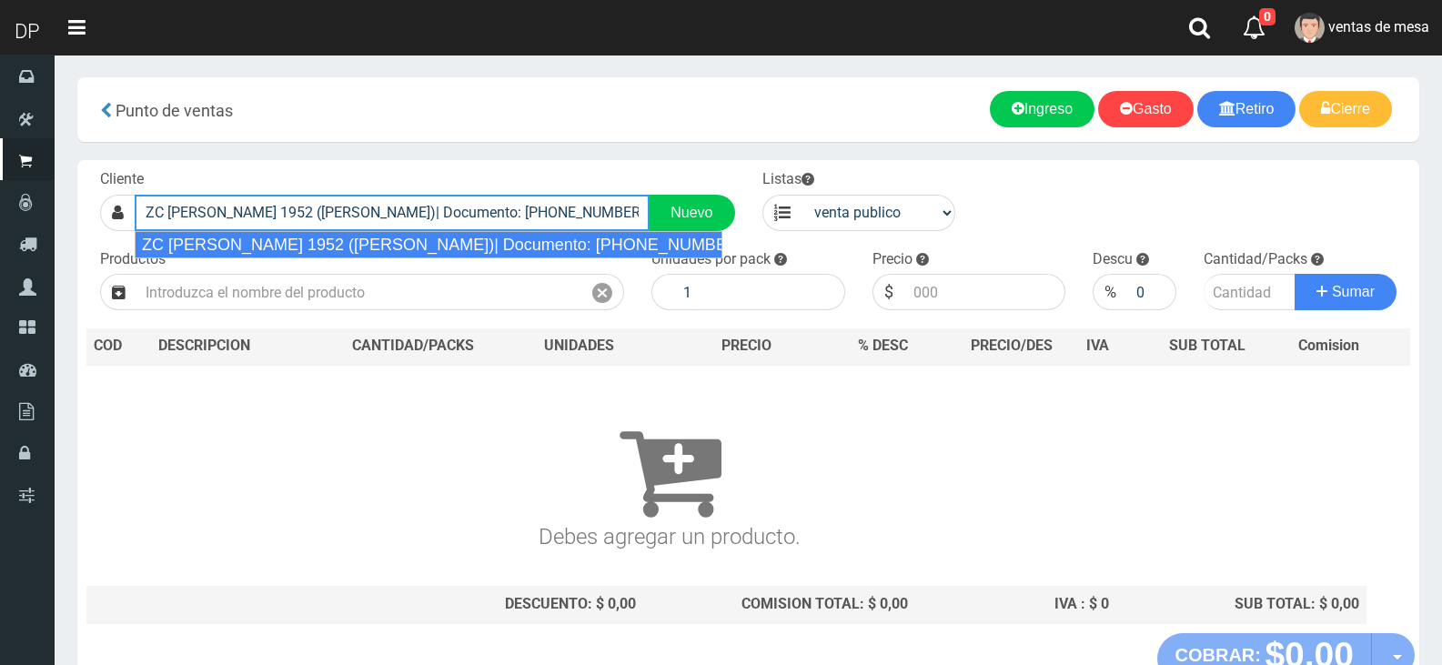
type input "ZC [PERSON_NAME] 1952 ([PERSON_NAME])| Documento: [PHONE_NUMBER] | Teléfono:"
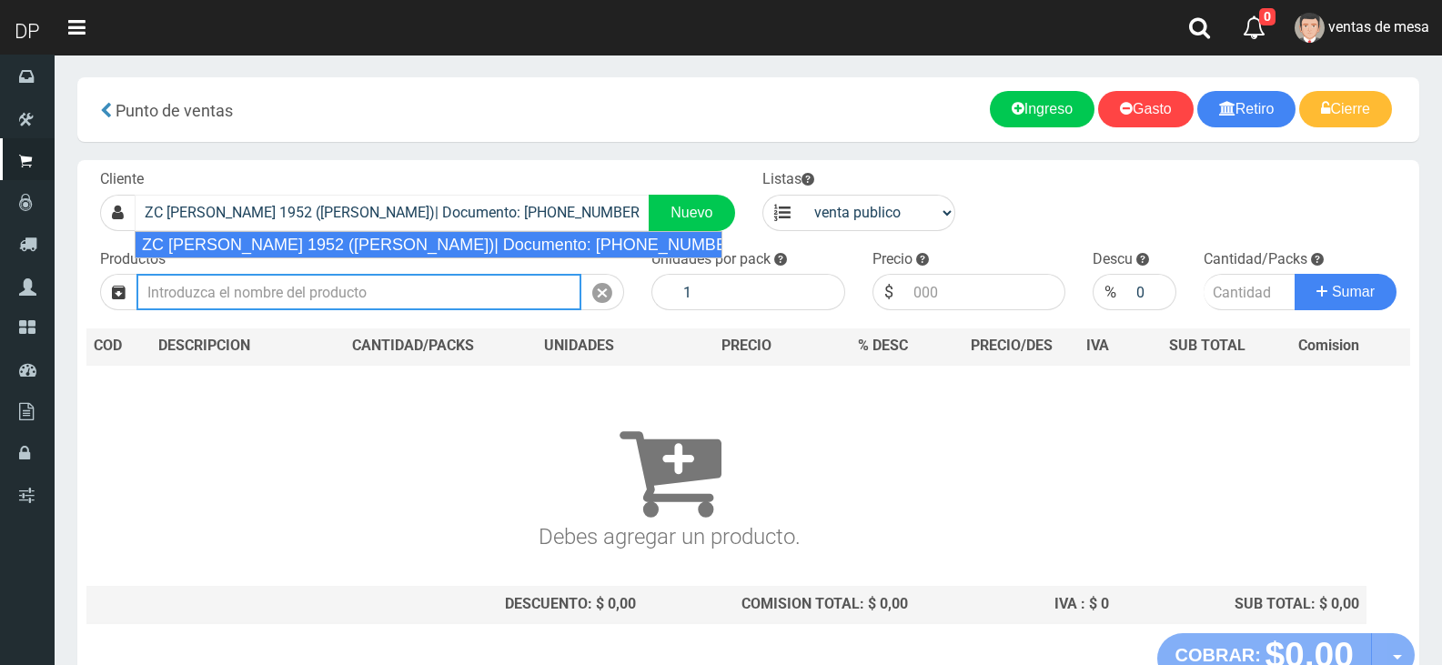
select select "2"
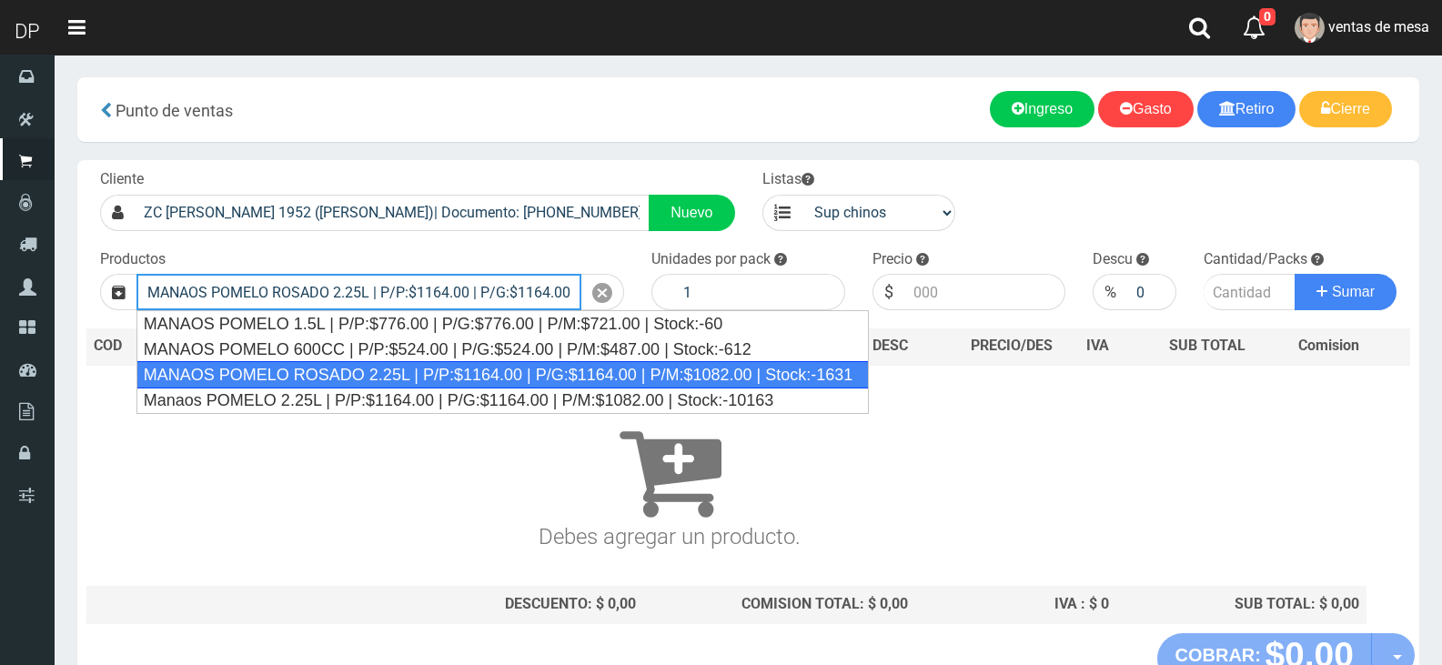
type input "MANAOS POMELO ROSADO 2.25L | P/P:$1164.00 | P/G:$1164.00 | P/M:$1082.00 | Stock…"
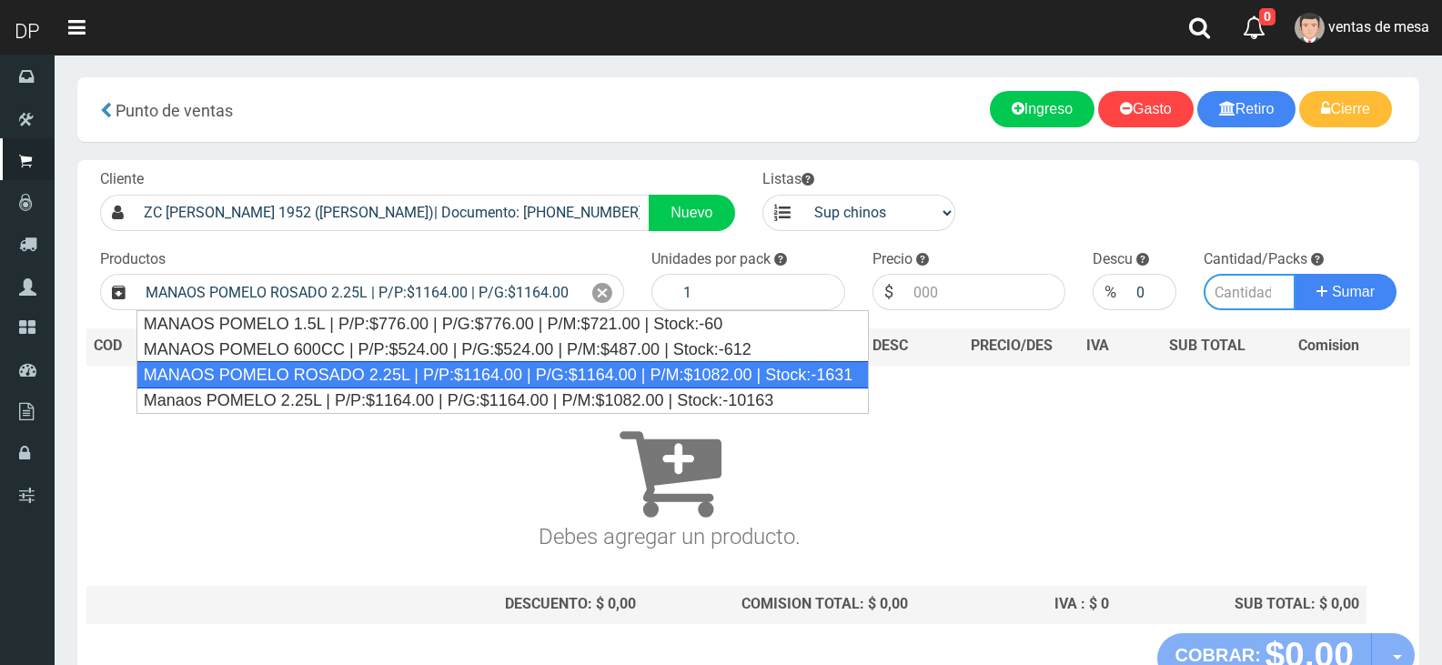
type input "6"
type input "1164.00"
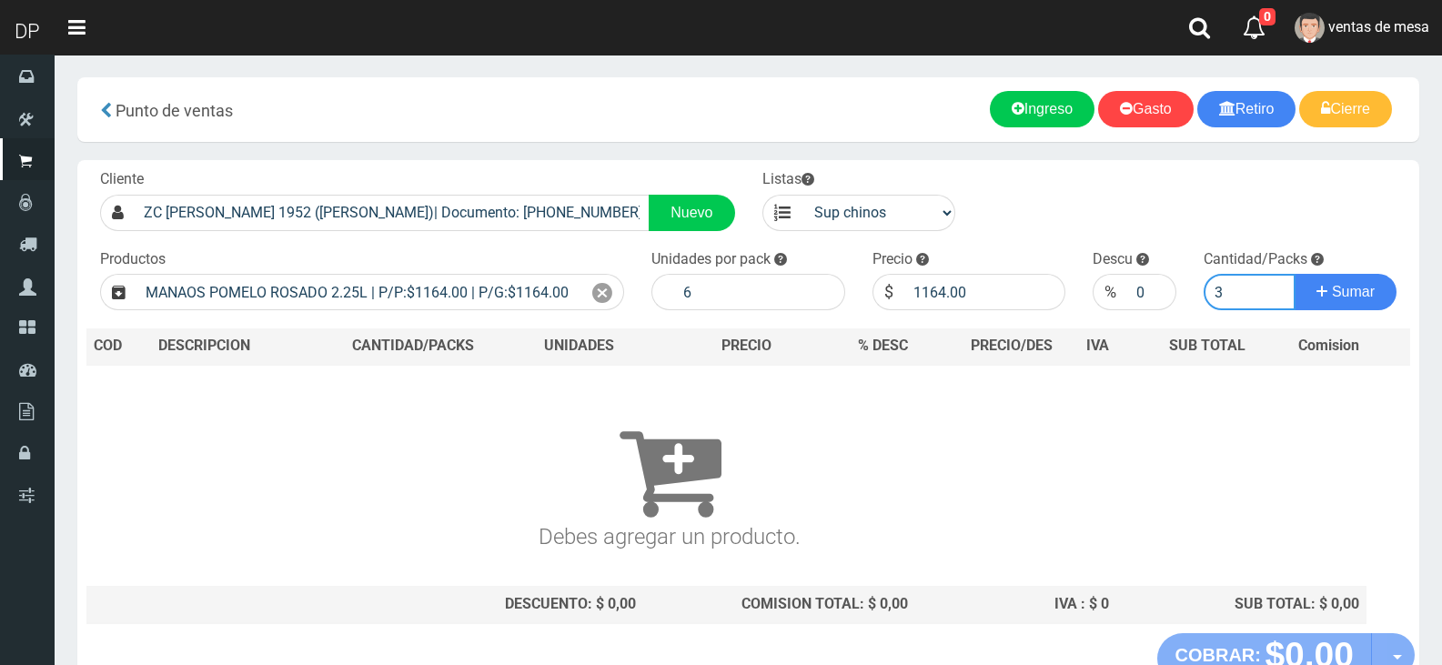
type input "3"
click at [1295, 274] on button "Sumar" at bounding box center [1346, 292] width 102 height 36
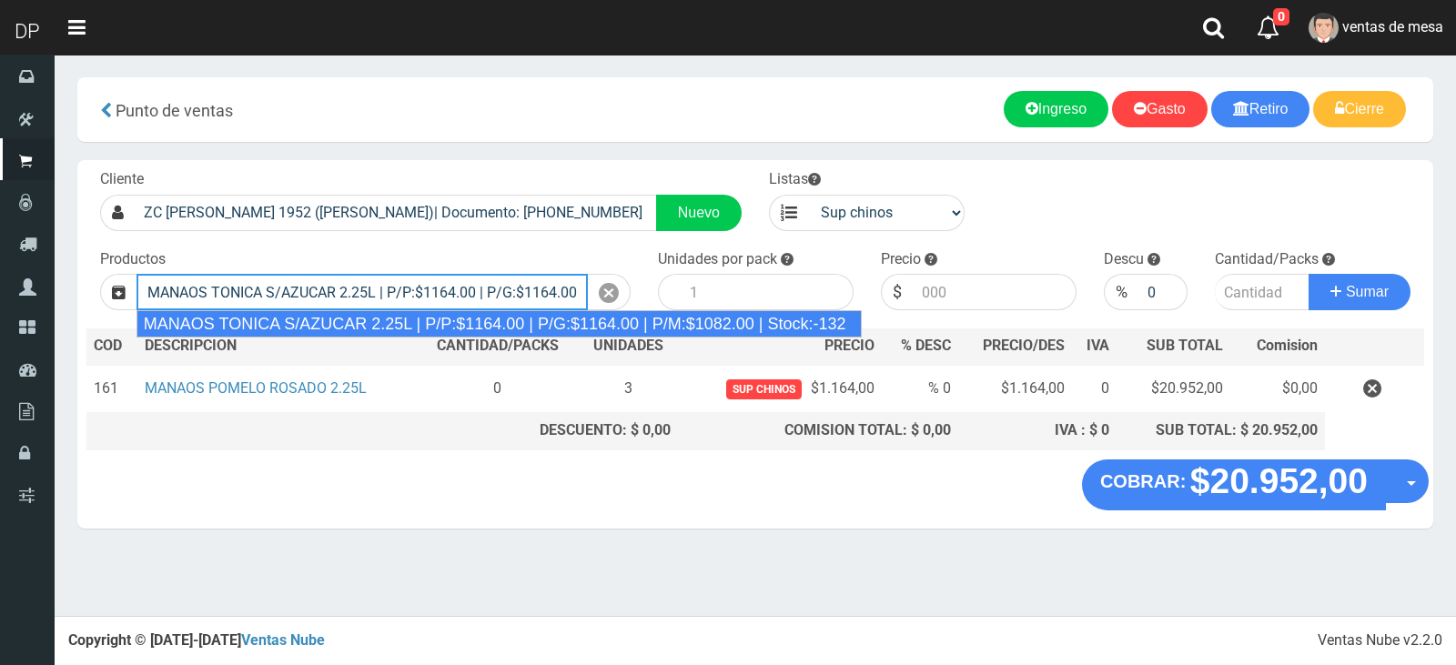
type input "MANAOS TONICA S/AZUCAR 2.25L | P/P:$1164.00 | P/G:$1164.00 | P/M:$1082.00 | Sto…"
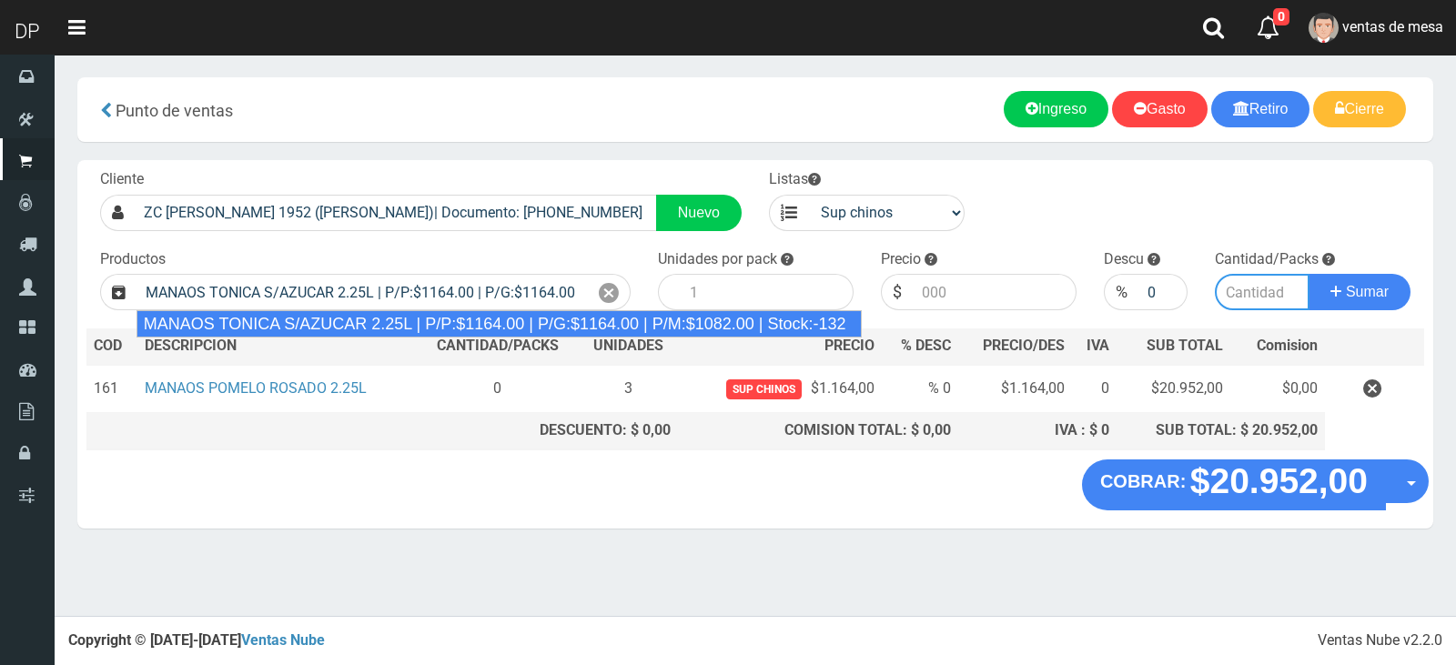
type input "6"
type input "1164.00"
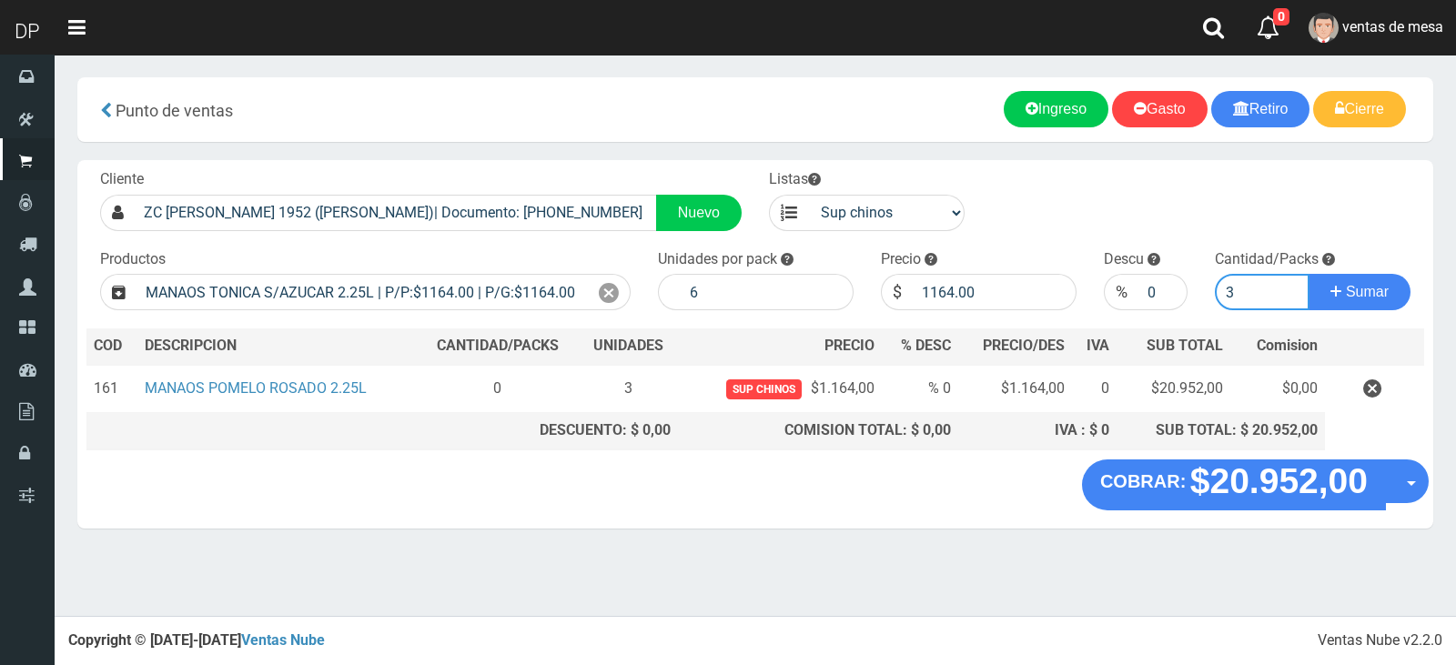
type input "3"
click at [1308, 274] on button "Sumar" at bounding box center [1359, 292] width 102 height 36
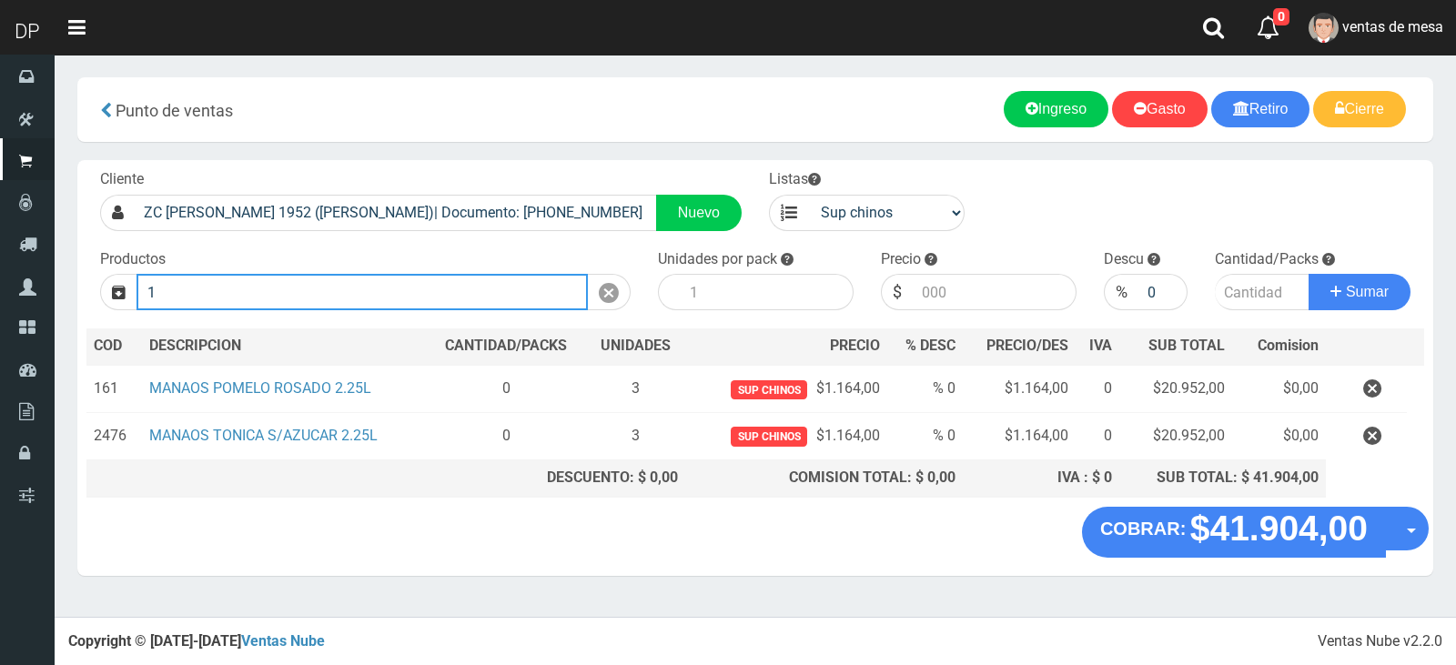
click at [1308, 274] on button "Sumar" at bounding box center [1359, 292] width 102 height 36
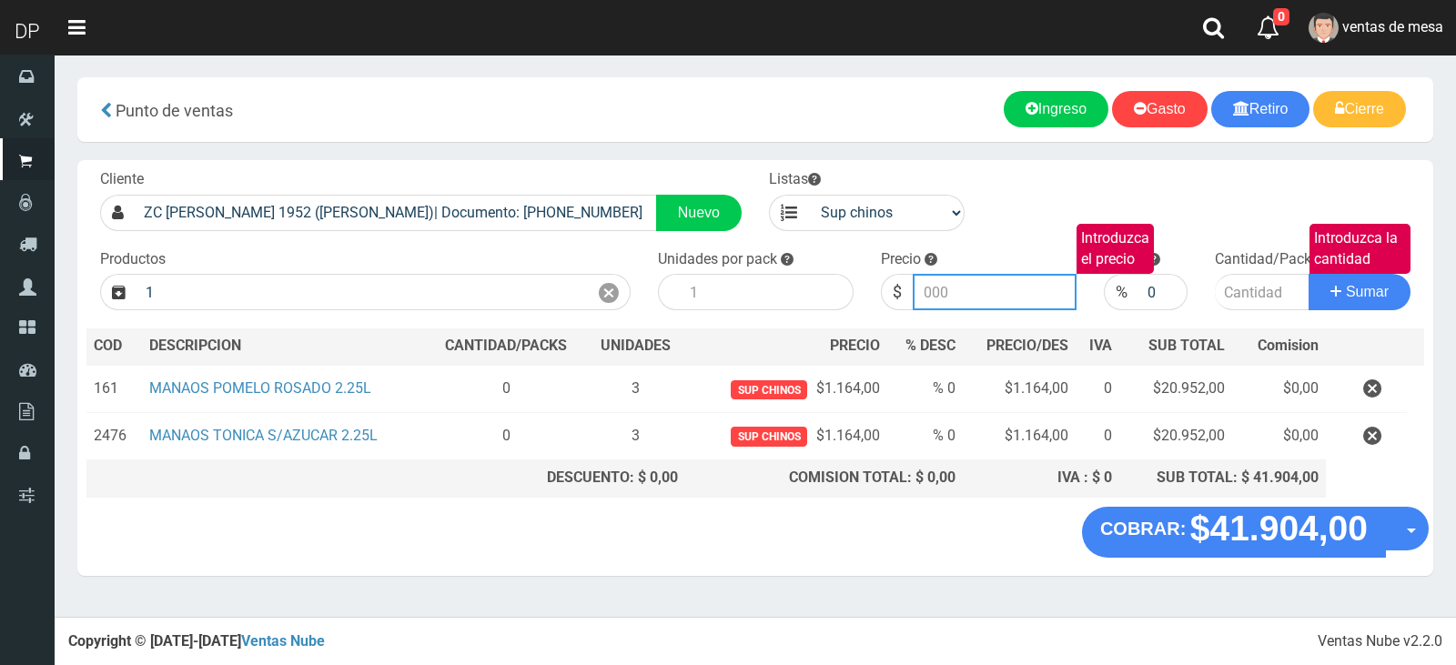
click at [1308, 274] on button "Sumar" at bounding box center [1359, 292] width 102 height 36
type input "SEDAL ACONDICIONADOR RIZOS DEFINIDOS 340ML (VERDE) | P/P:$3138.00 | P/G:$3138.0…"
type input "3138.00"
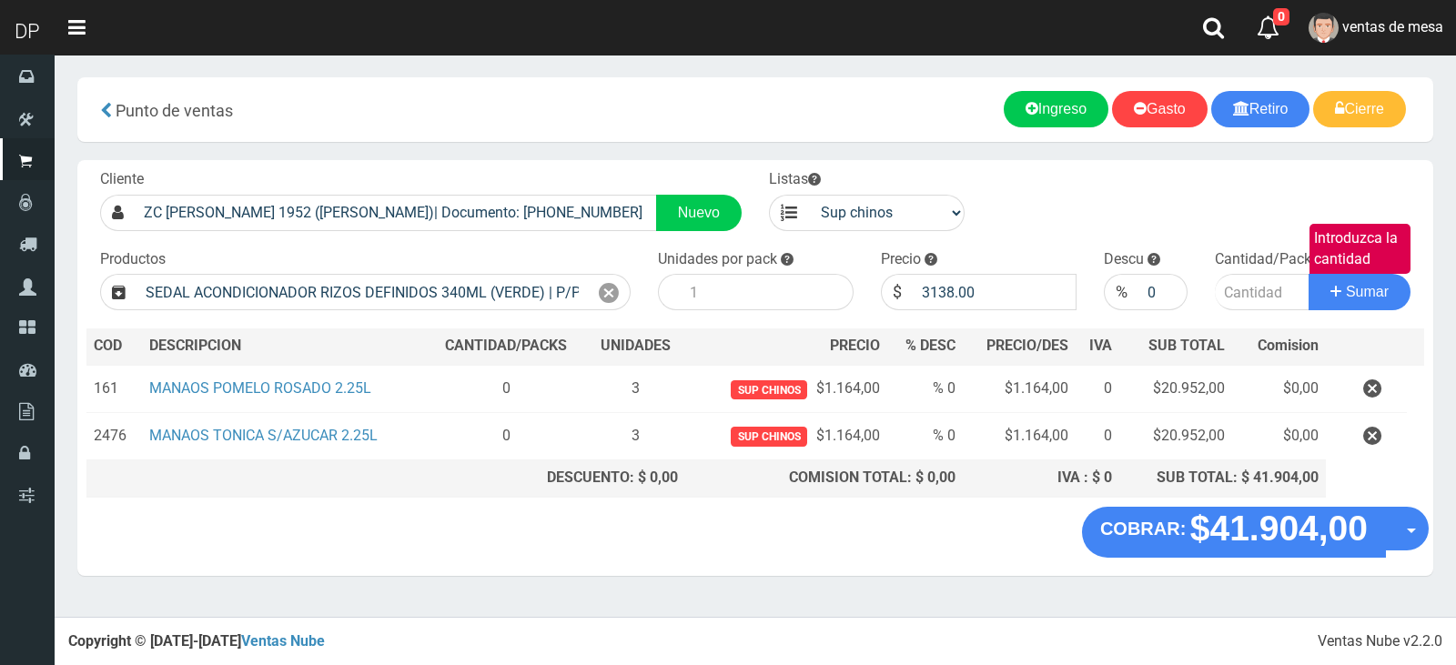
click at [626, 278] on div "SEDAL ACONDICIONADOR RIZOS DEFINIDOS 340ML (VERDE) | P/P:$3138.00 | P/G:$3138.0…" at bounding box center [365, 292] width 530 height 36
click at [618, 287] on icon at bounding box center [609, 293] width 20 height 26
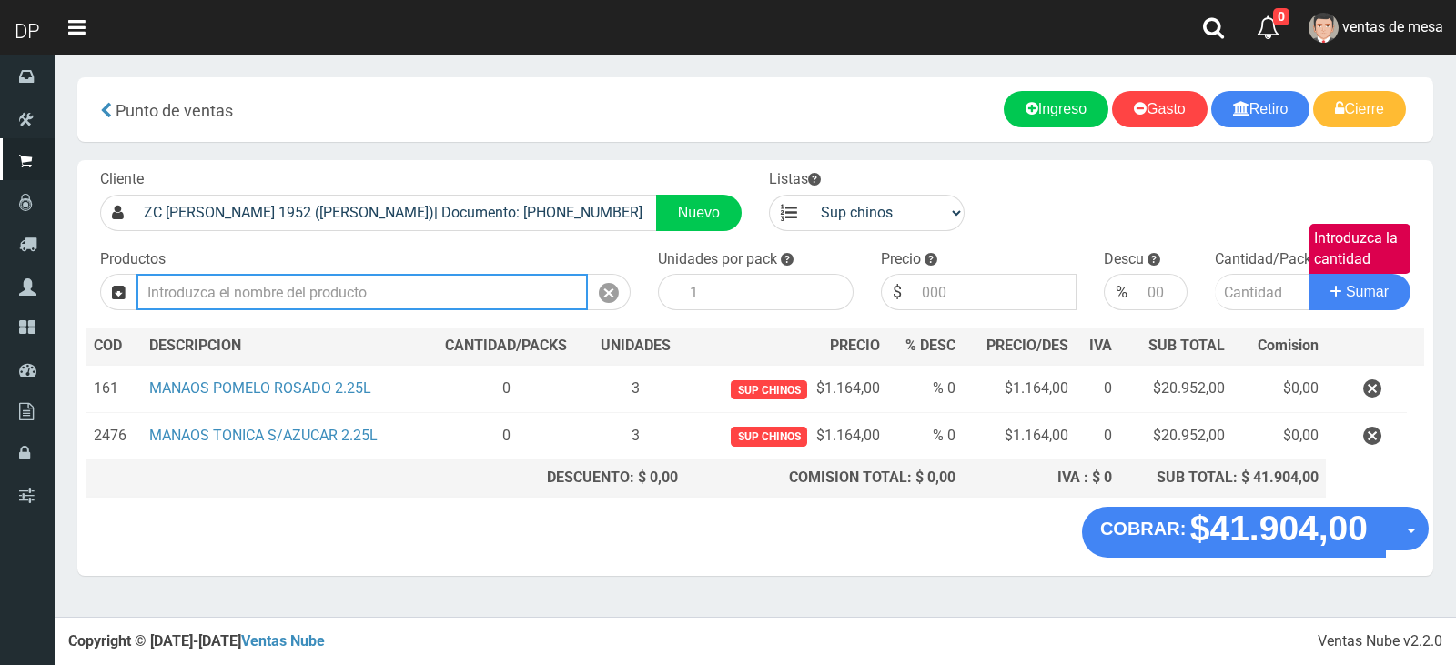
click at [521, 292] on input "text" at bounding box center [361, 292] width 451 height 36
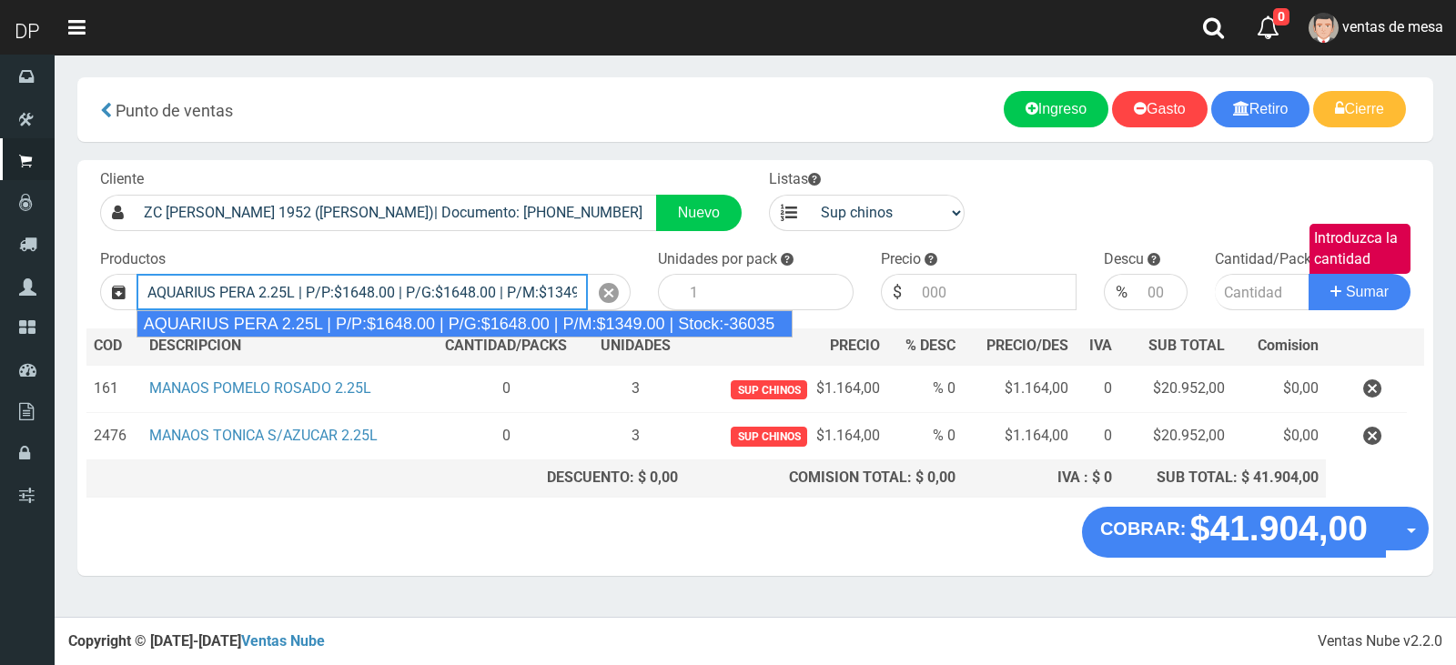
type input "AQUARIUS PERA 2.25L | P/P:$1648.00 | P/G:$1648.00 | P/M:$1349.00 | Stock:-36035"
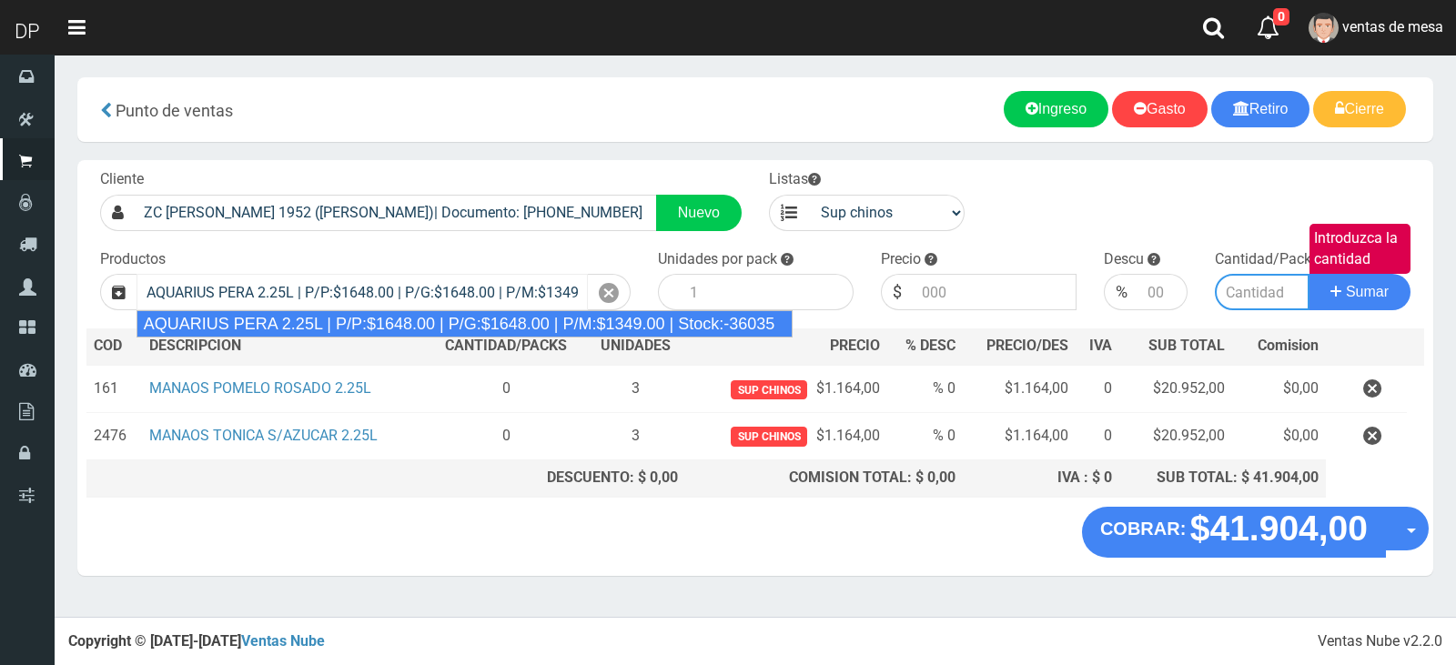
type input "6"
type input "1648.00"
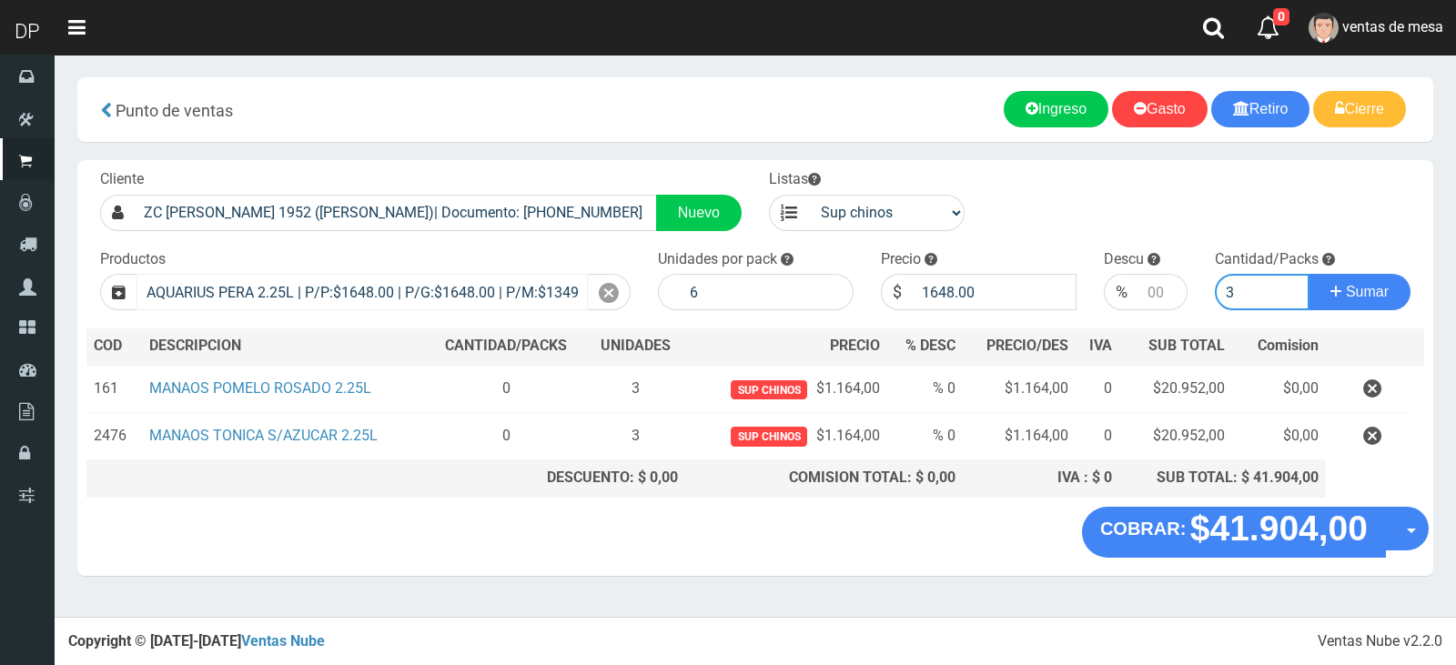
type input "3"
click at [1308, 274] on button "Sumar" at bounding box center [1359, 292] width 102 height 36
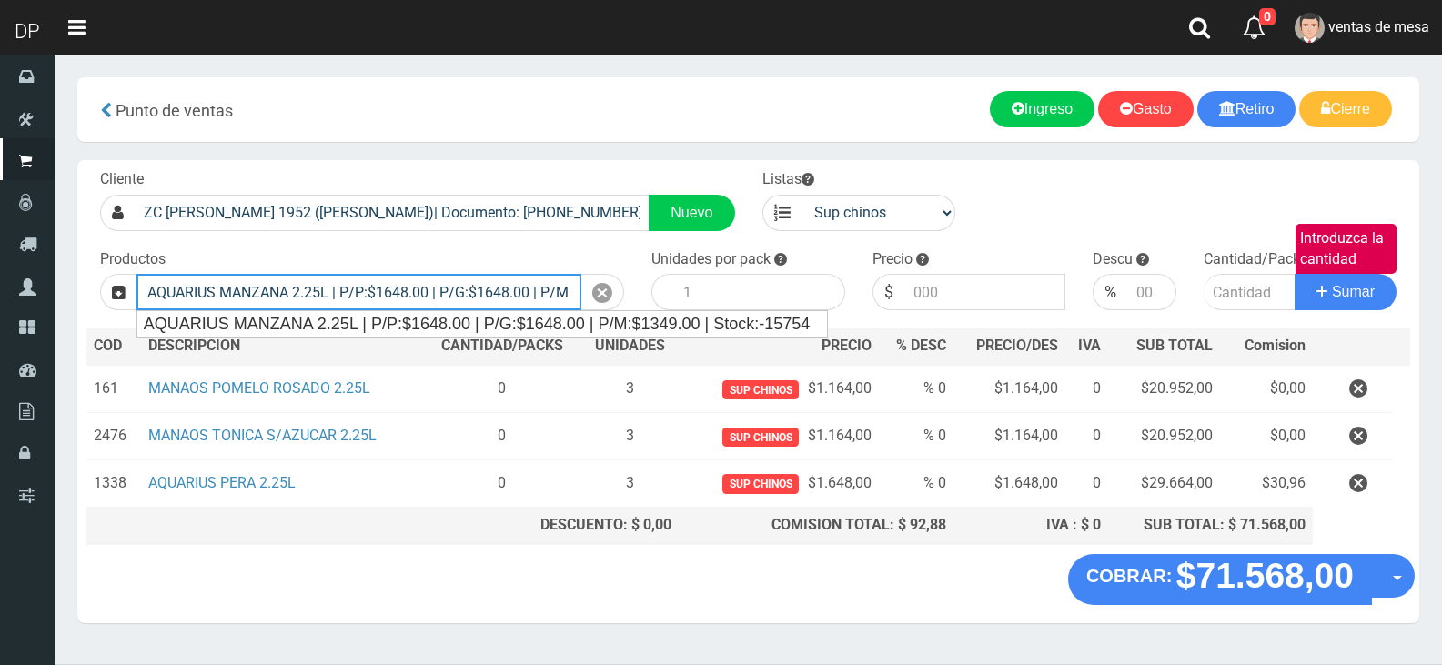
type input "AQUARIUS MANZANA 2.25L | P/P:$1648.00 | P/G:$1648.00 | P/M:$1349.00 | Stock:-15…"
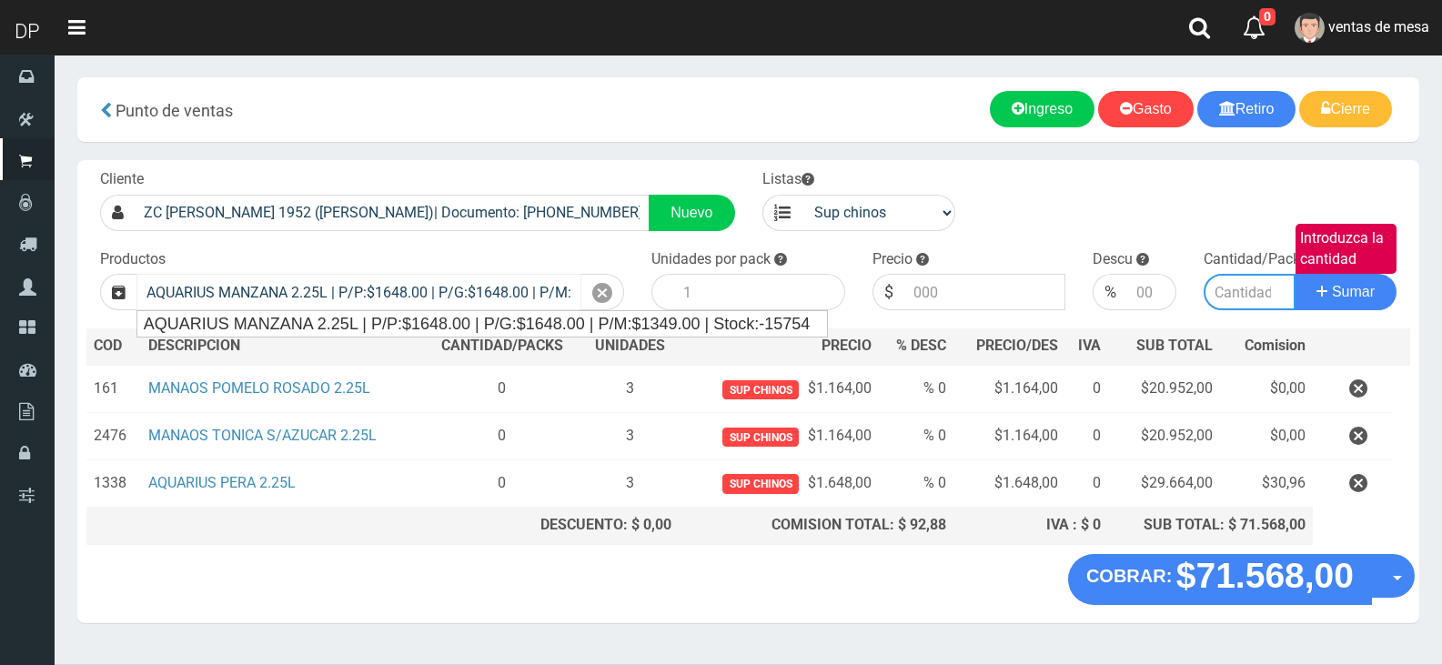
type input "6"
type input "1648.00"
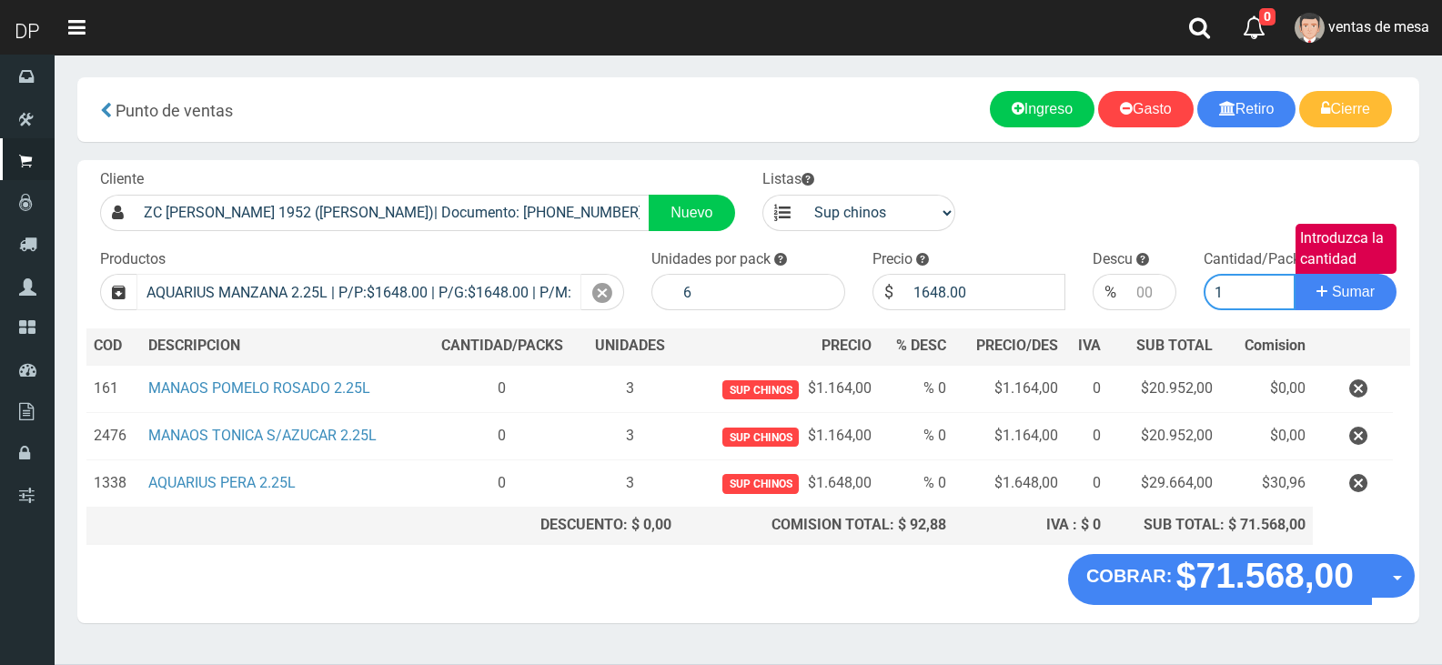
type input "1"
click at [1295, 274] on button "Sumar" at bounding box center [1346, 292] width 102 height 36
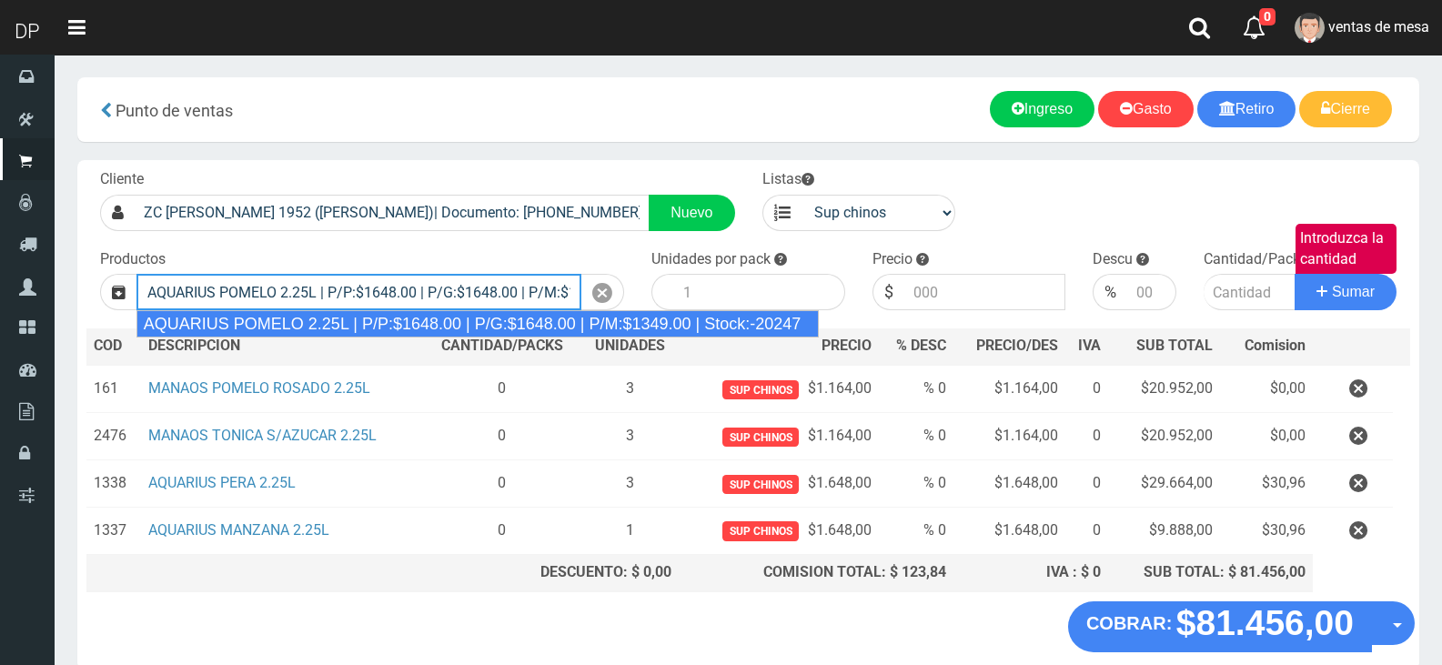
type input "AQUARIUS POMELO 2.25L | P/P:$1648.00 | P/G:$1648.00 | P/M:$1349.00 | Stock:-202…"
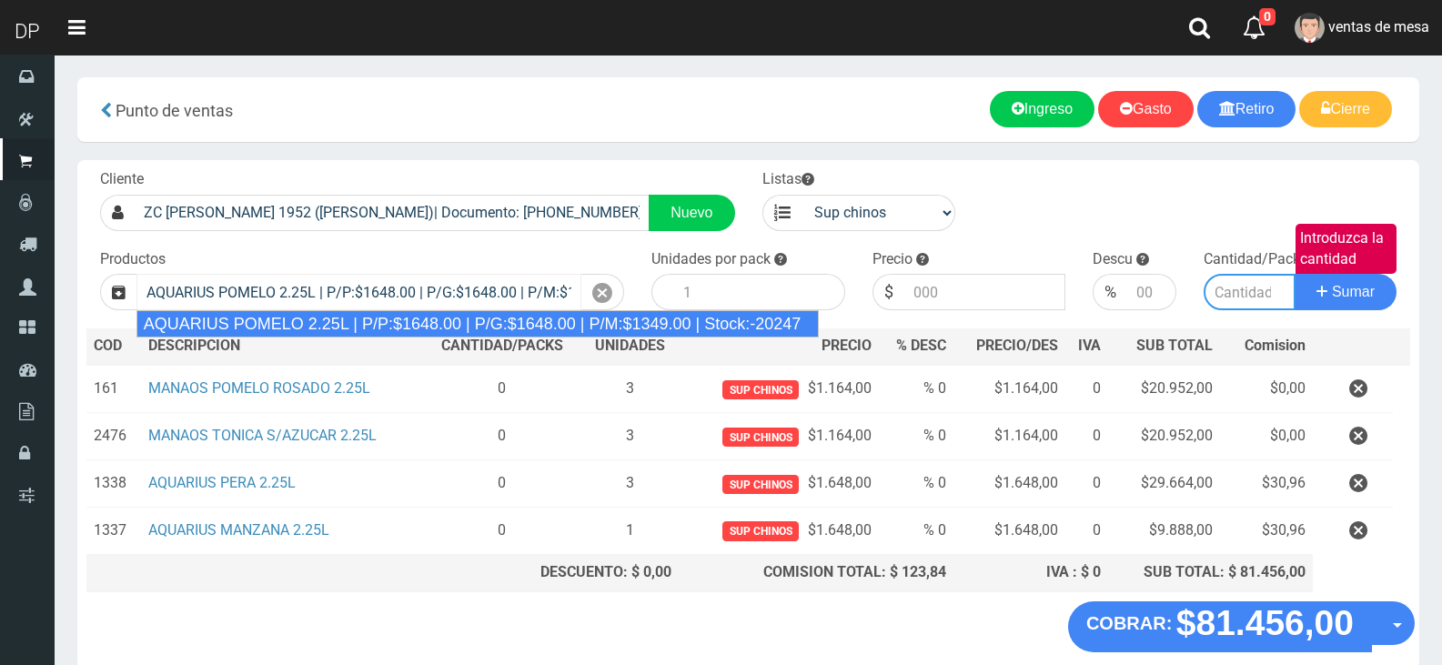
type input "6"
type input "1648.00"
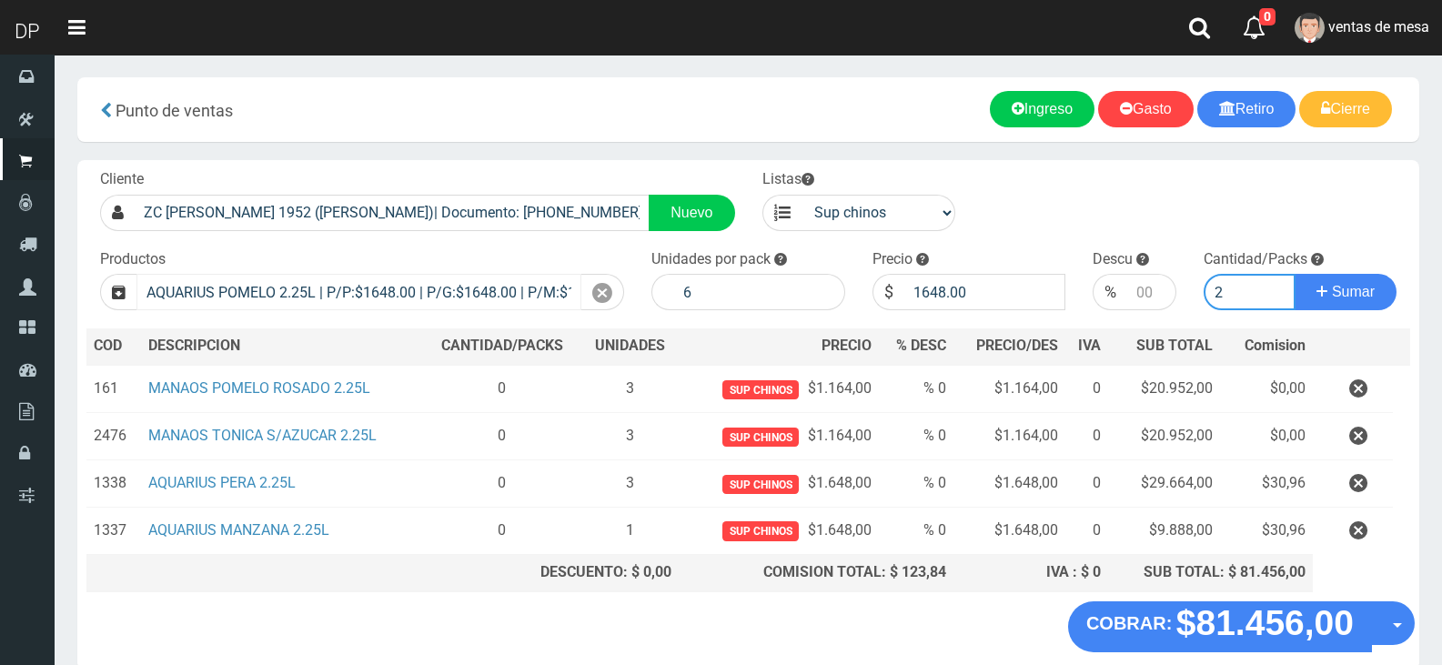
type input "2"
click at [1295, 274] on button "Sumar" at bounding box center [1346, 292] width 102 height 36
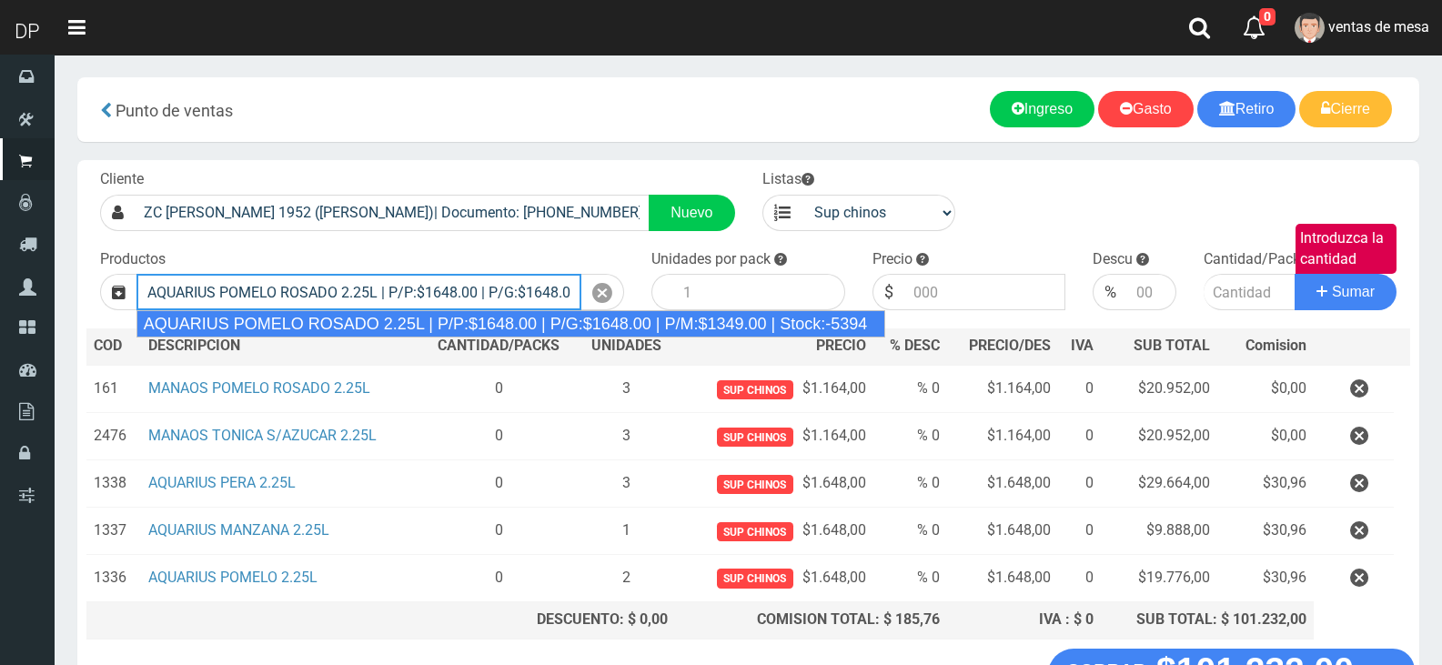
type input "AQUARIUS POMELO ROSADO 2.25L | P/P:$1648.00 | P/G:$1648.00 | P/M:$1349.00 | Sto…"
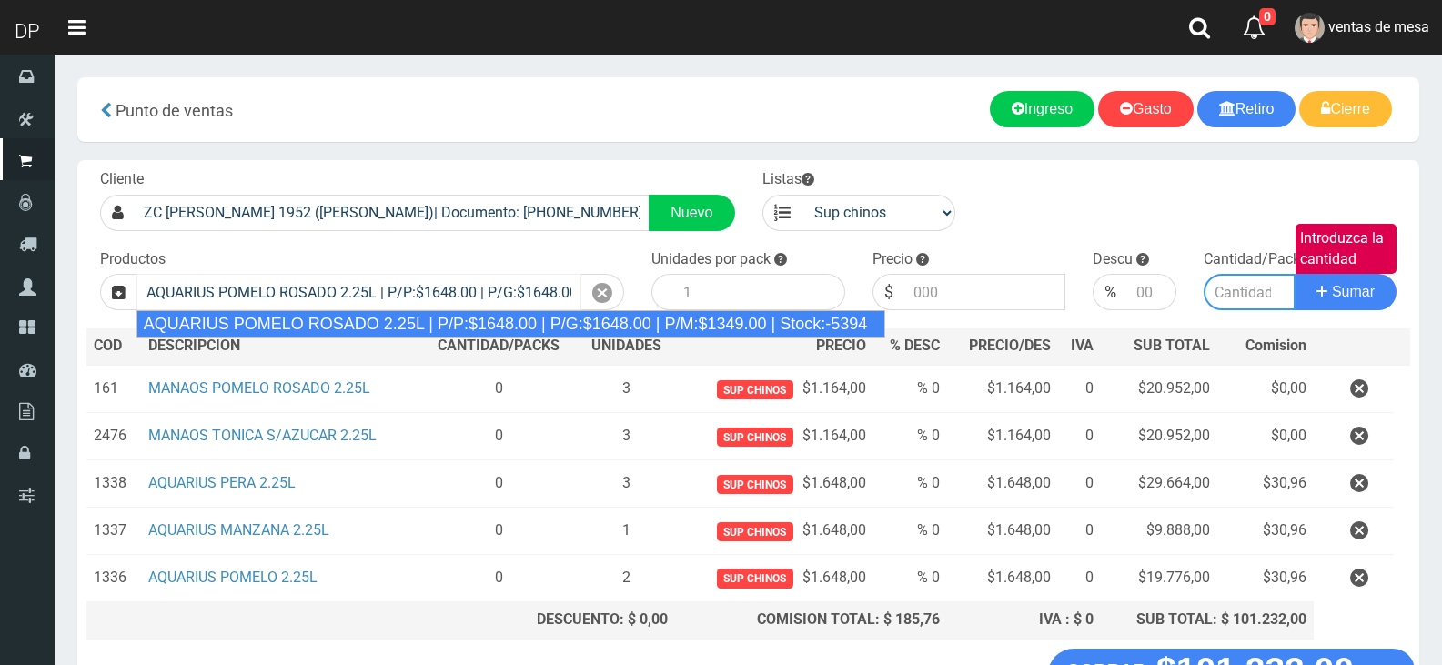
type input "6"
type input "1648.00"
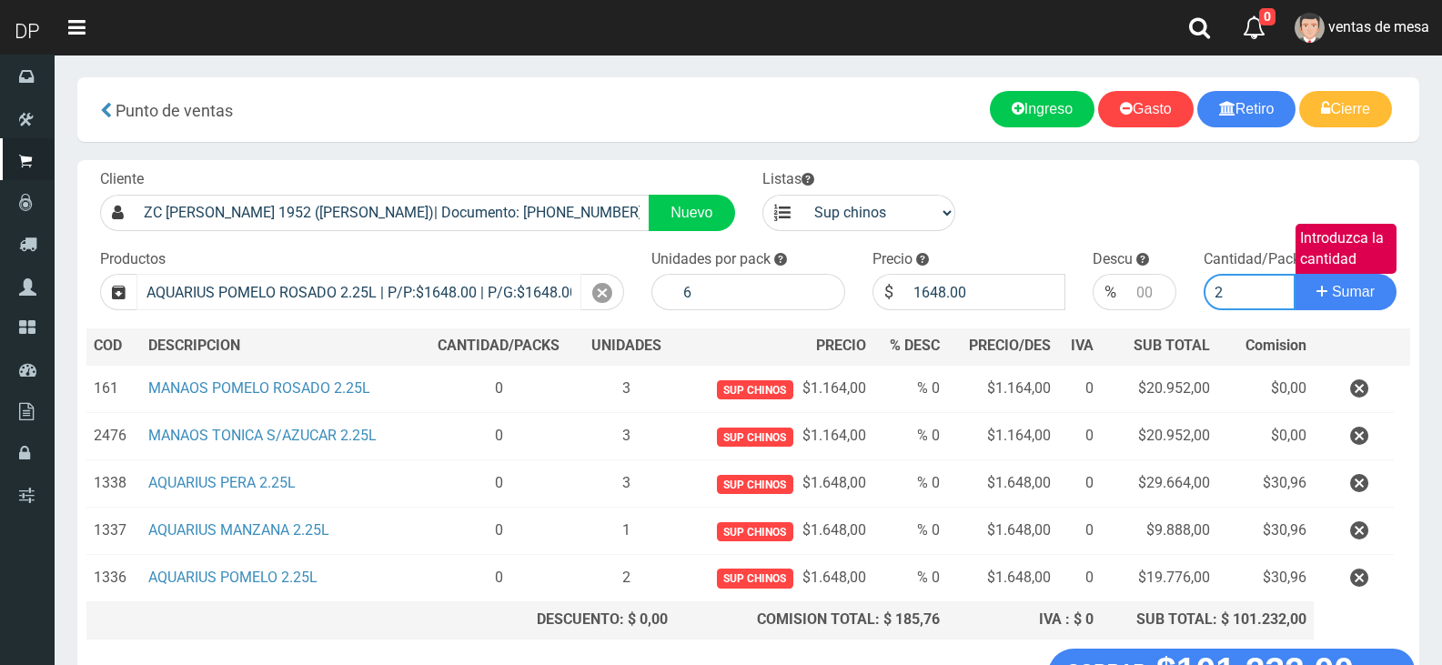
type input "2"
click at [1295, 274] on button "Sumar" at bounding box center [1346, 292] width 102 height 36
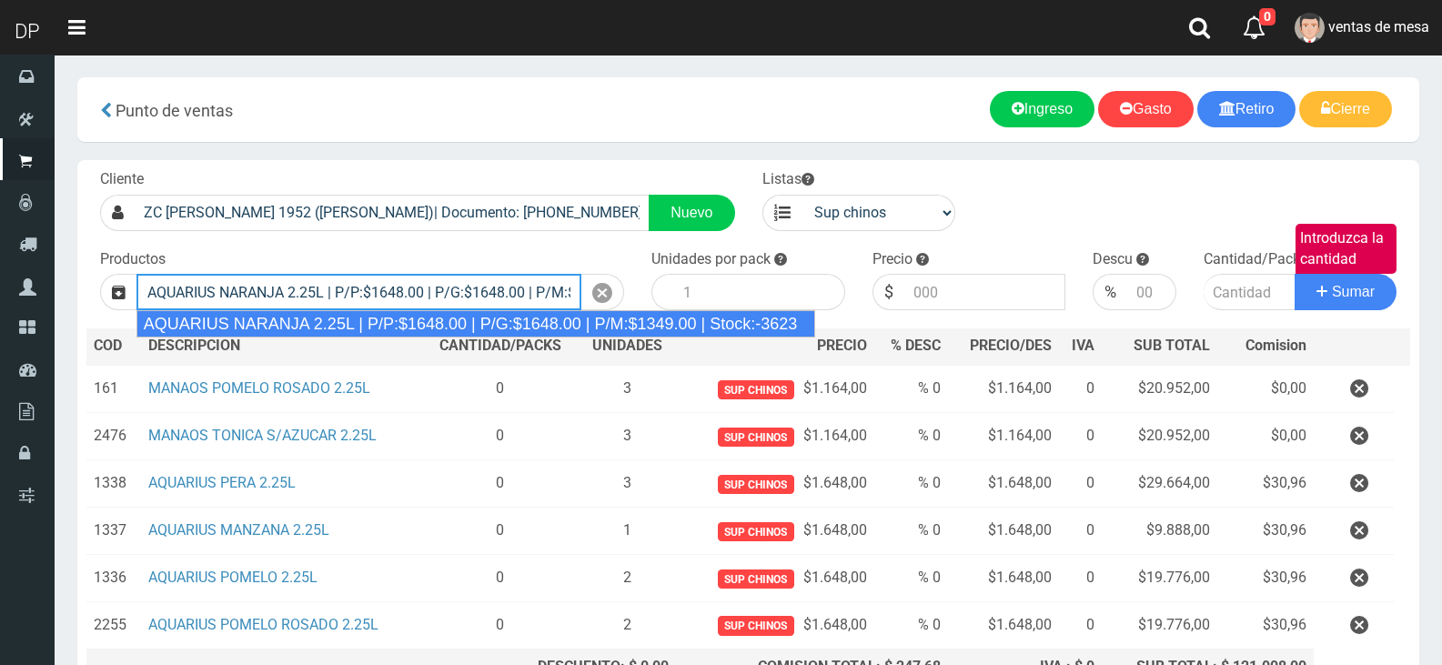
type input "AQUARIUS NARANJA 2.25L | P/P:$1648.00 | P/G:$1648.00 | P/M:$1349.00 | Stock:-36…"
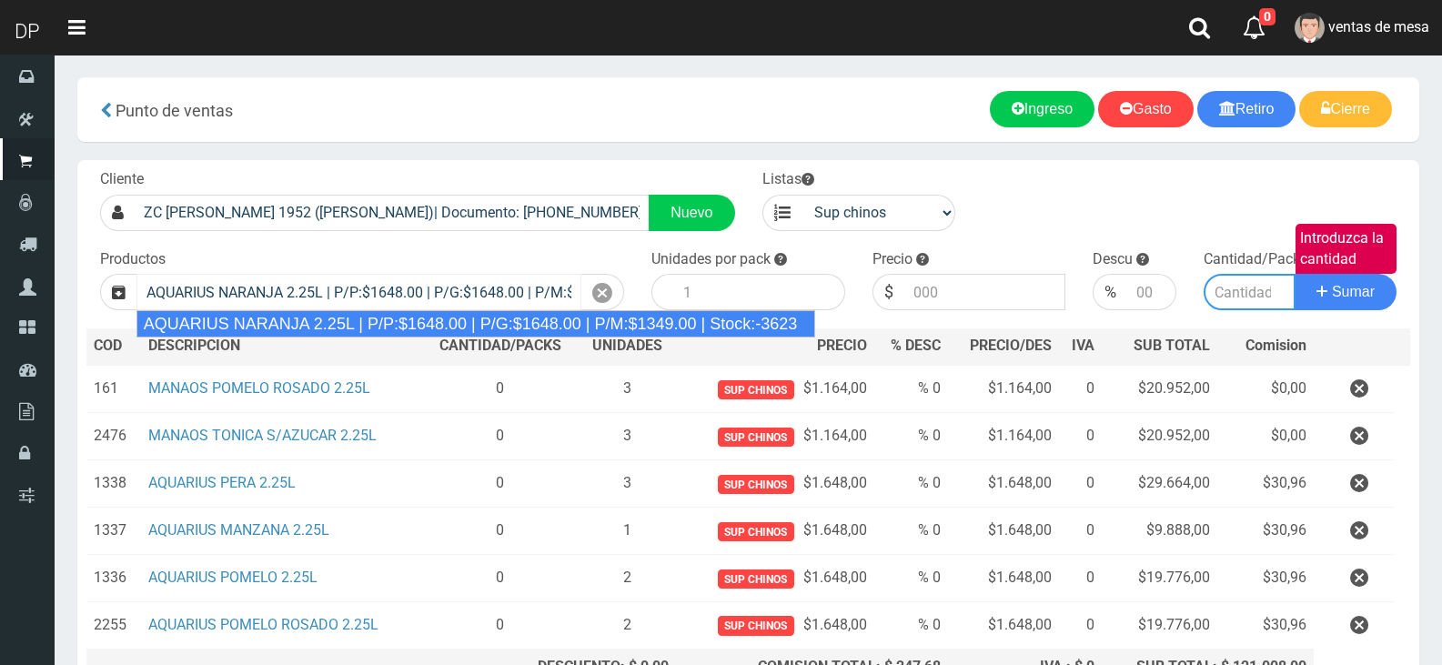
type input "6"
type input "1648.00"
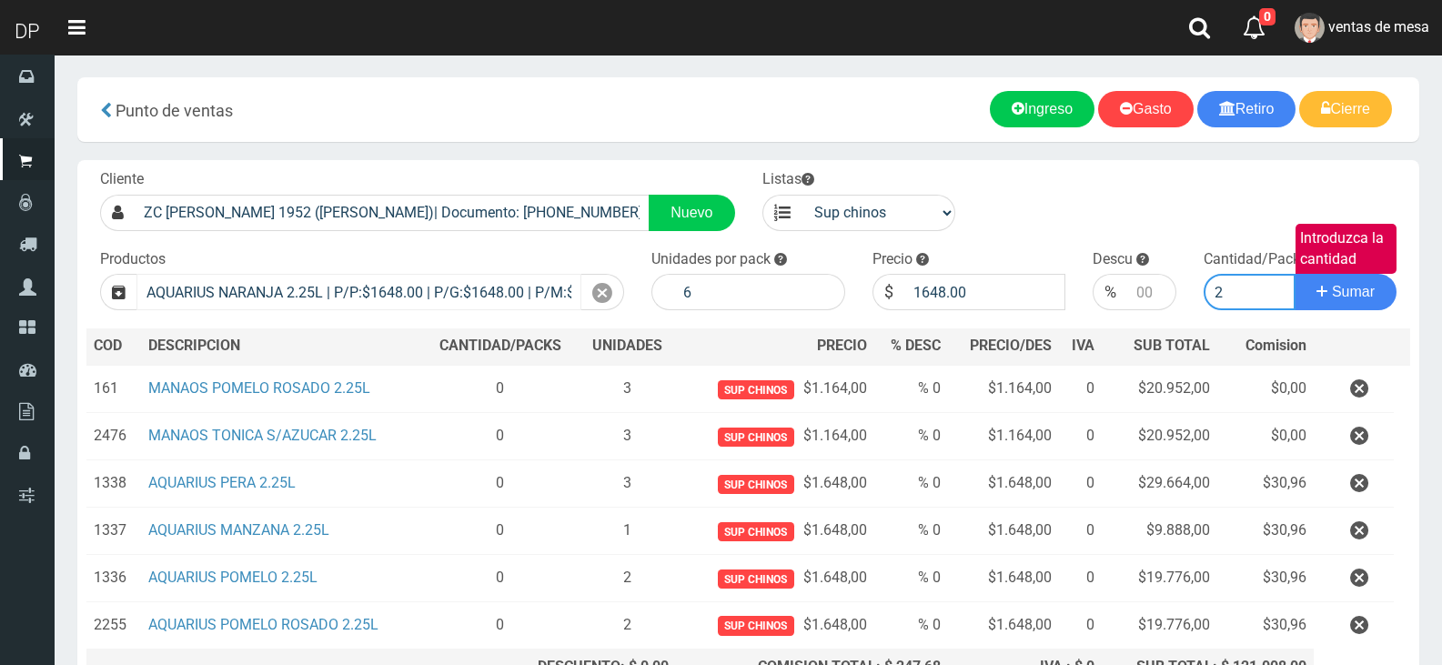
type input "2"
click at [1295, 274] on button "Sumar" at bounding box center [1346, 292] width 102 height 36
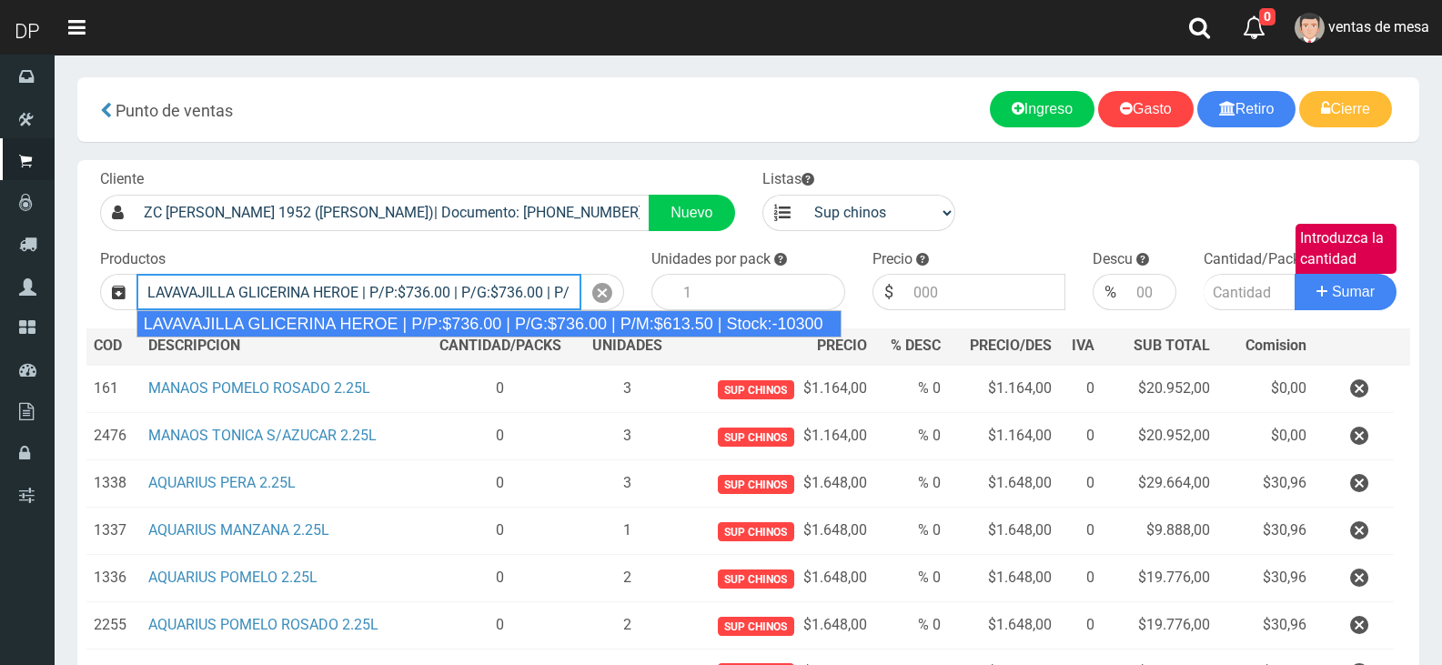
type input "LAVAVAJILLA GLICERINA HEROE | P/P:$736.00 | P/G:$736.00 | P/M:$613.50 | Stock:-…"
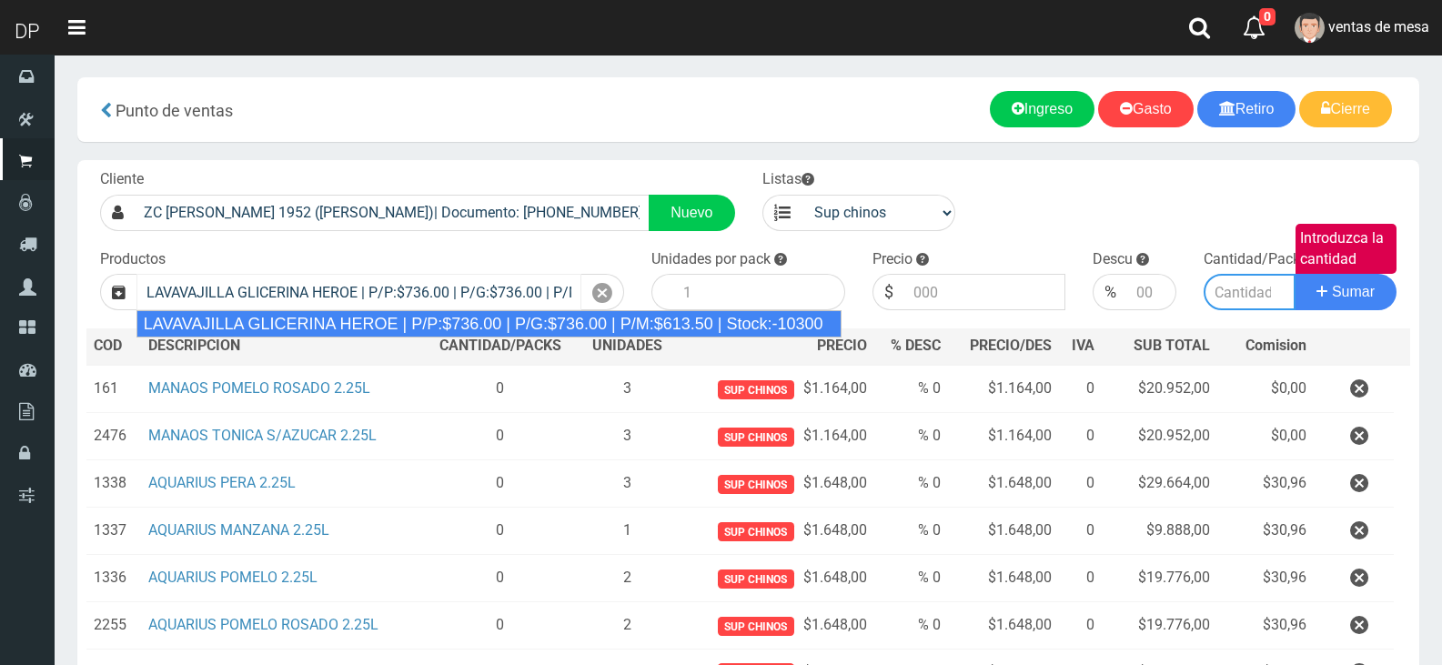
type input "15"
type input "736.00"
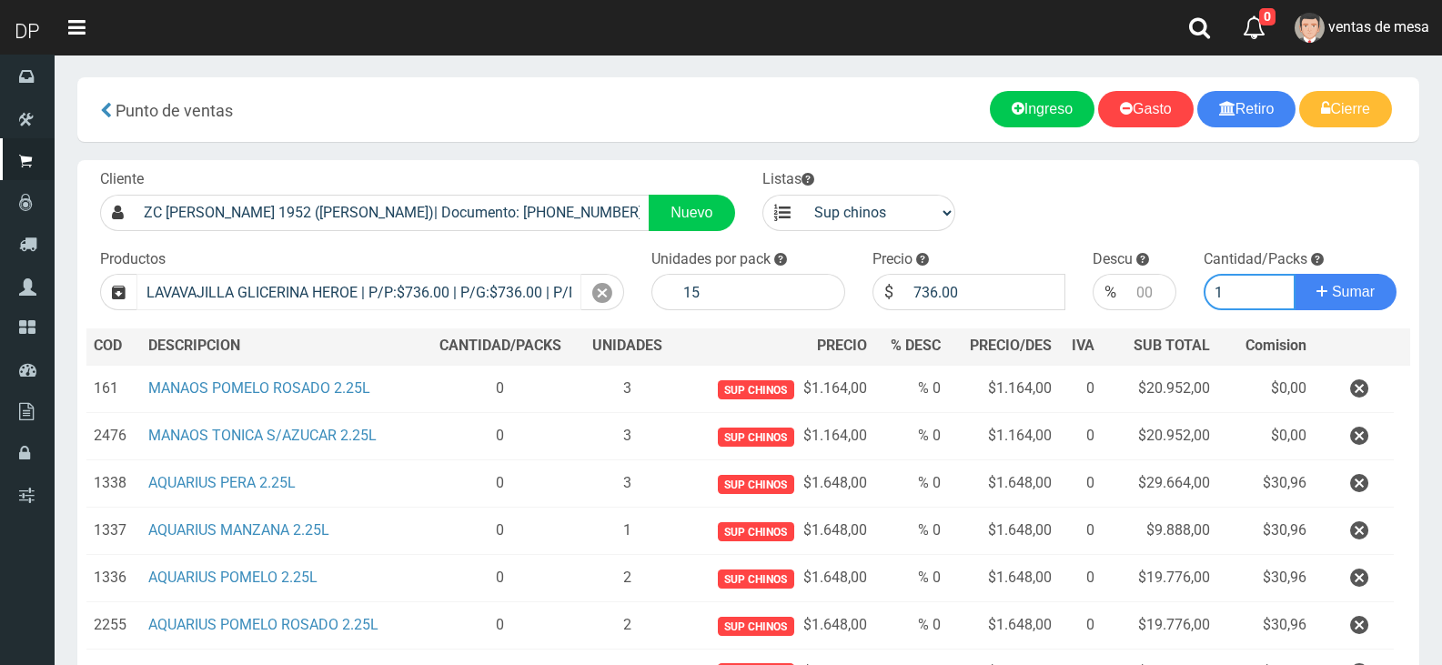
type input "1"
click at [1295, 274] on button "Sumar" at bounding box center [1346, 292] width 102 height 36
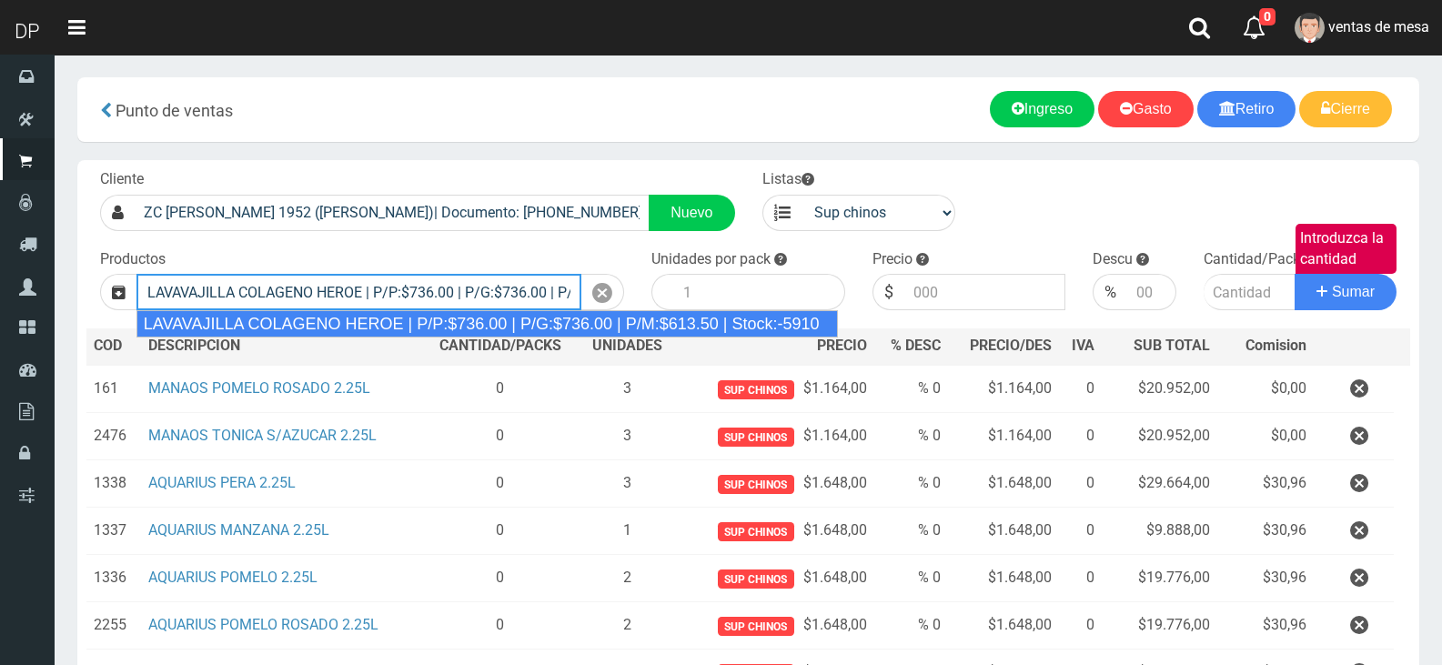
type input "LAVAVAJILLA COLAGENO HEROE | P/P:$736.00 | P/G:$736.00 | P/M:$613.50 | Stock:-5…"
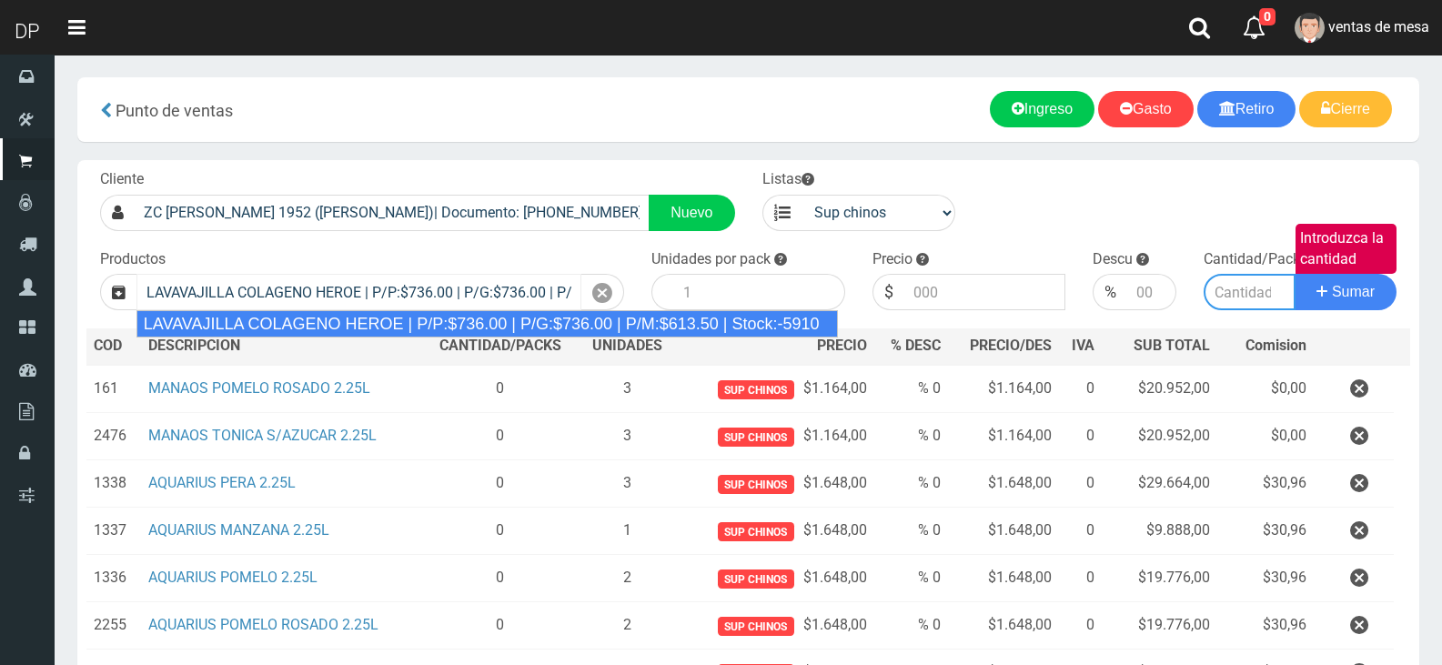
type input "15"
type input "736.00"
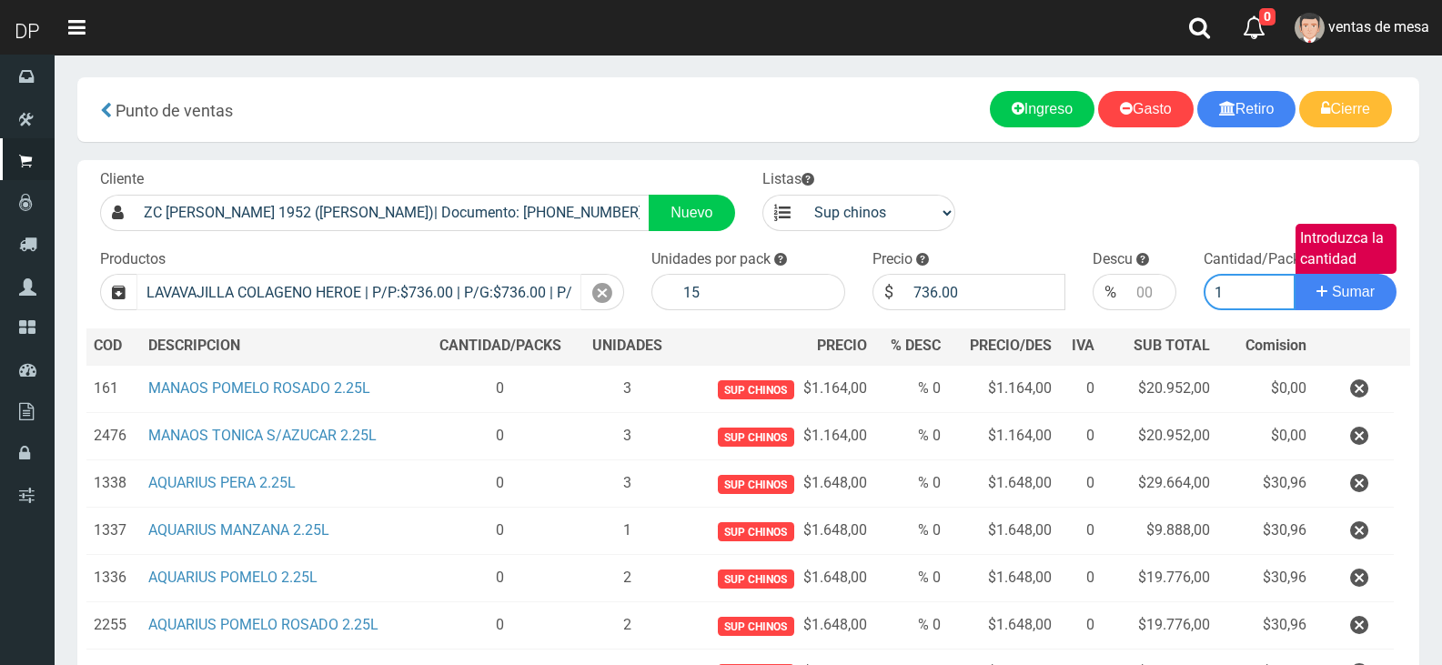
type input "1"
click at [1295, 274] on button "Sumar" at bounding box center [1346, 292] width 102 height 36
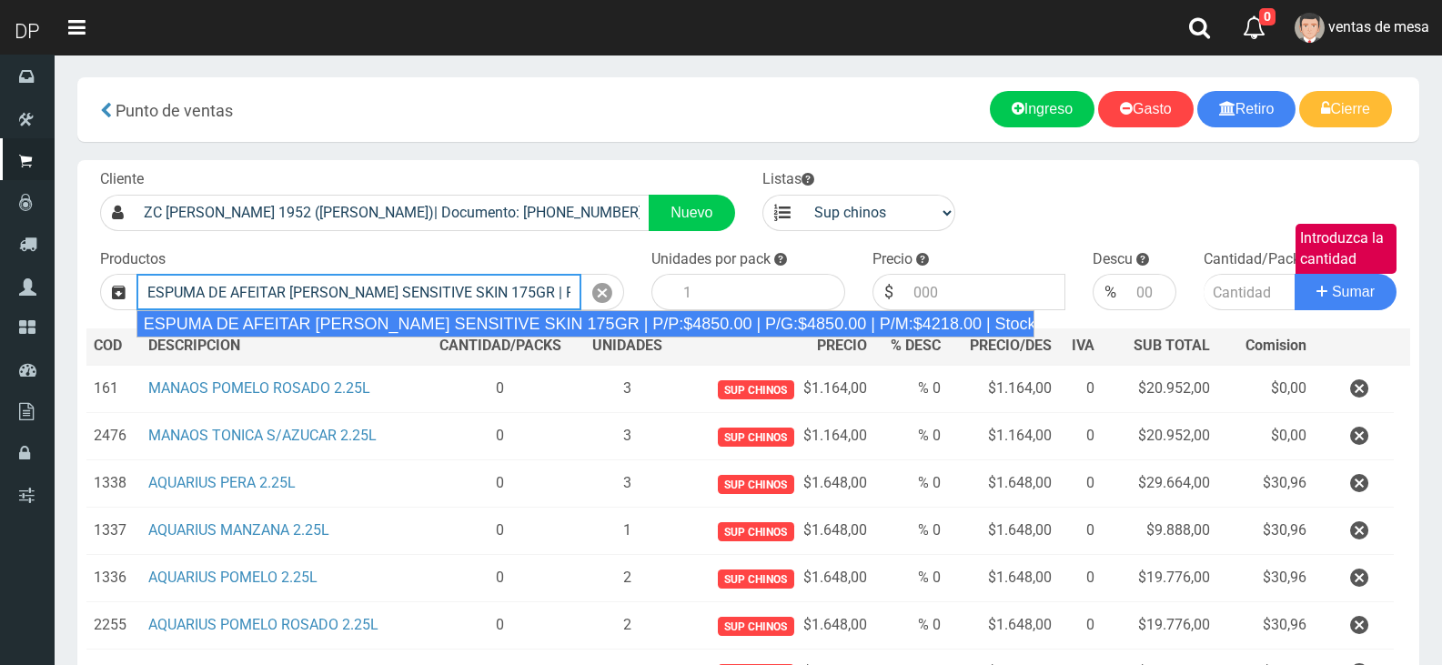
type input "ESPUMA DE AFEITAR GILLETTE SENSITIVE SKIN 175GR | P/P:$4850.00 | P/G:$4850.00 |…"
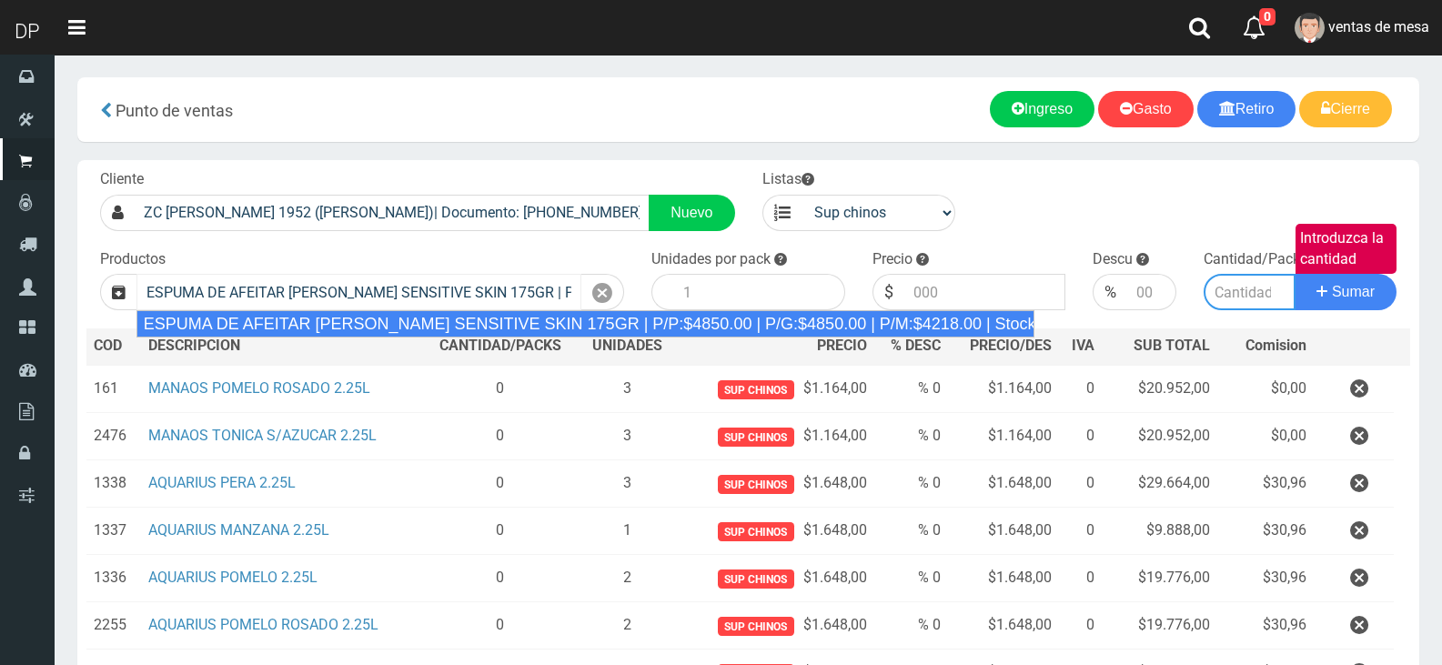
type input "6"
type input "4850.00"
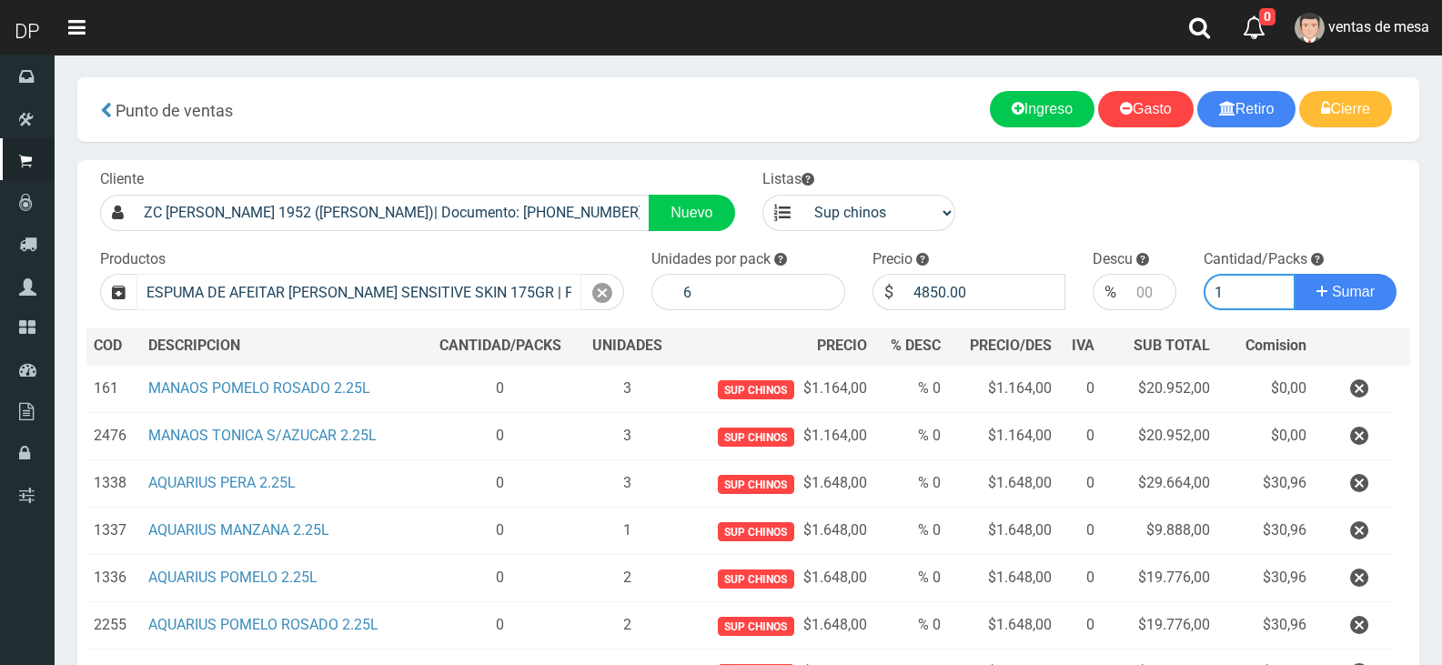
type input "1"
click at [1295, 274] on button "Sumar" at bounding box center [1346, 292] width 102 height 36
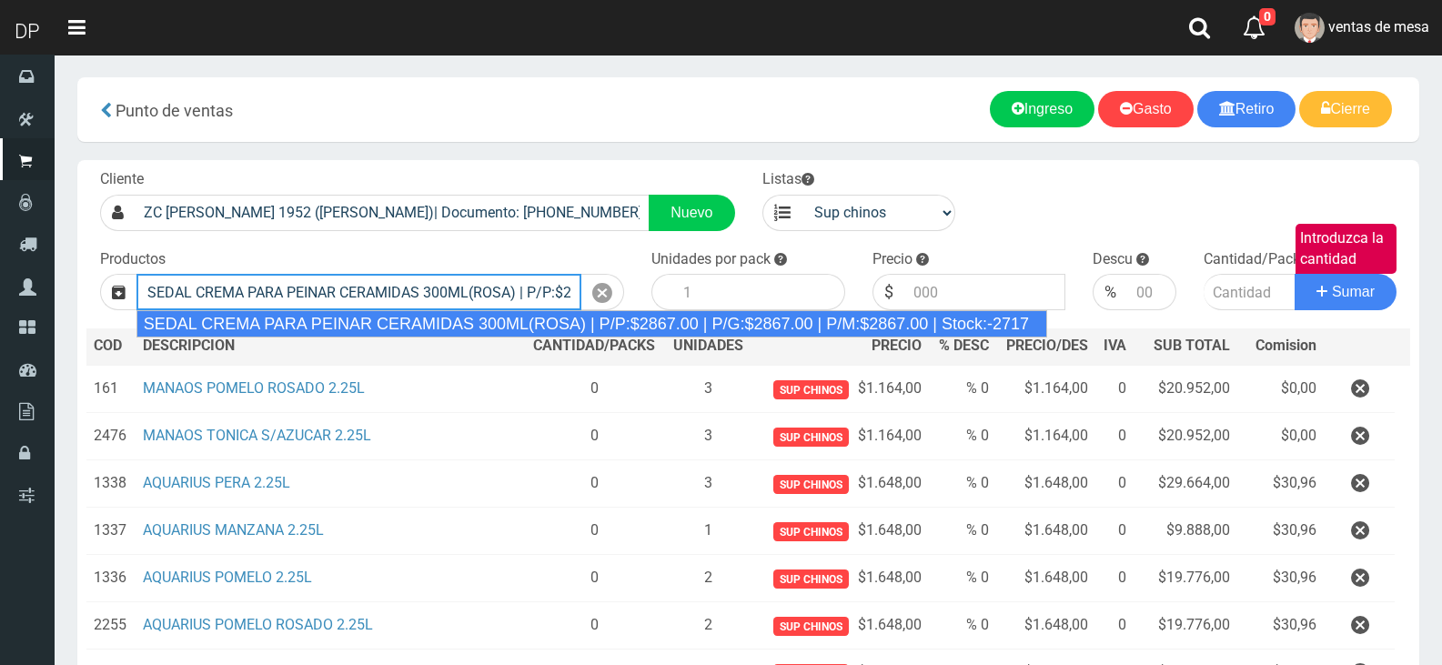
type input "SEDAL CREMA PARA PEINAR CERAMIDAS 300ML(ROSA) | P/P:$2867.00 | P/G:$2867.00 | P…"
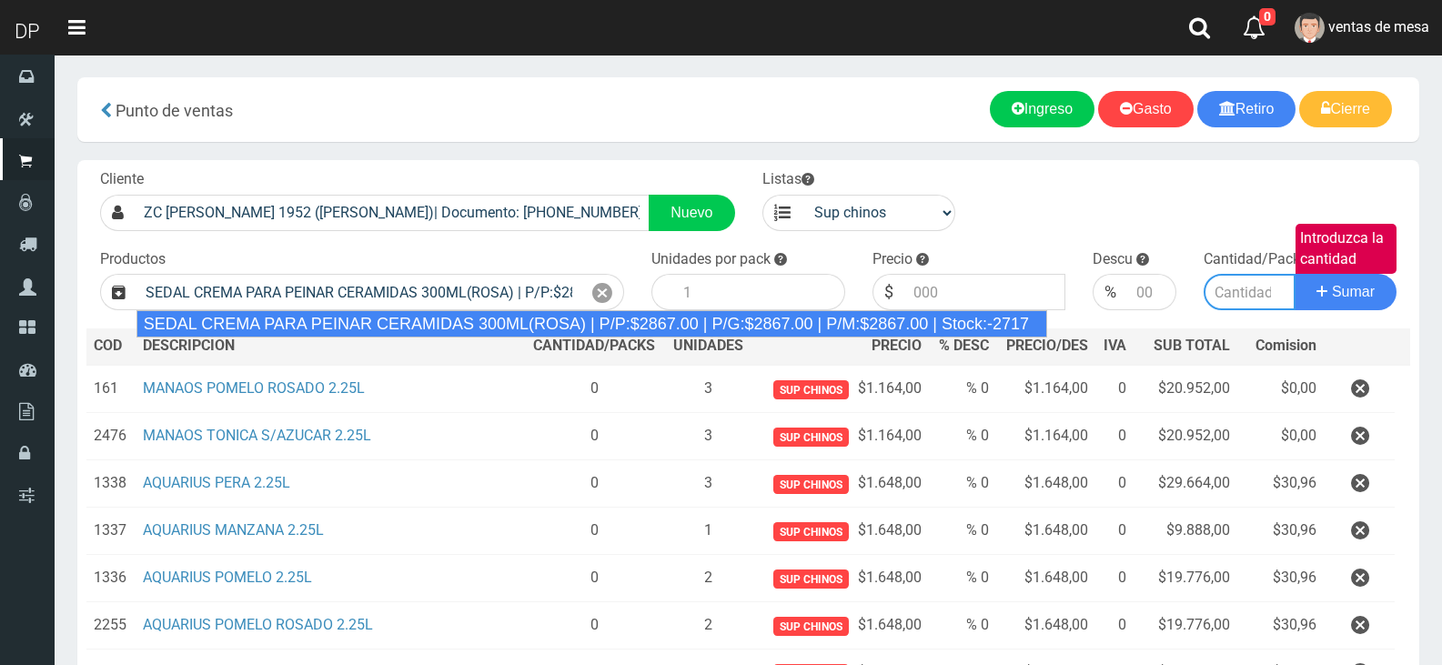
type input "12"
type input "2867.00"
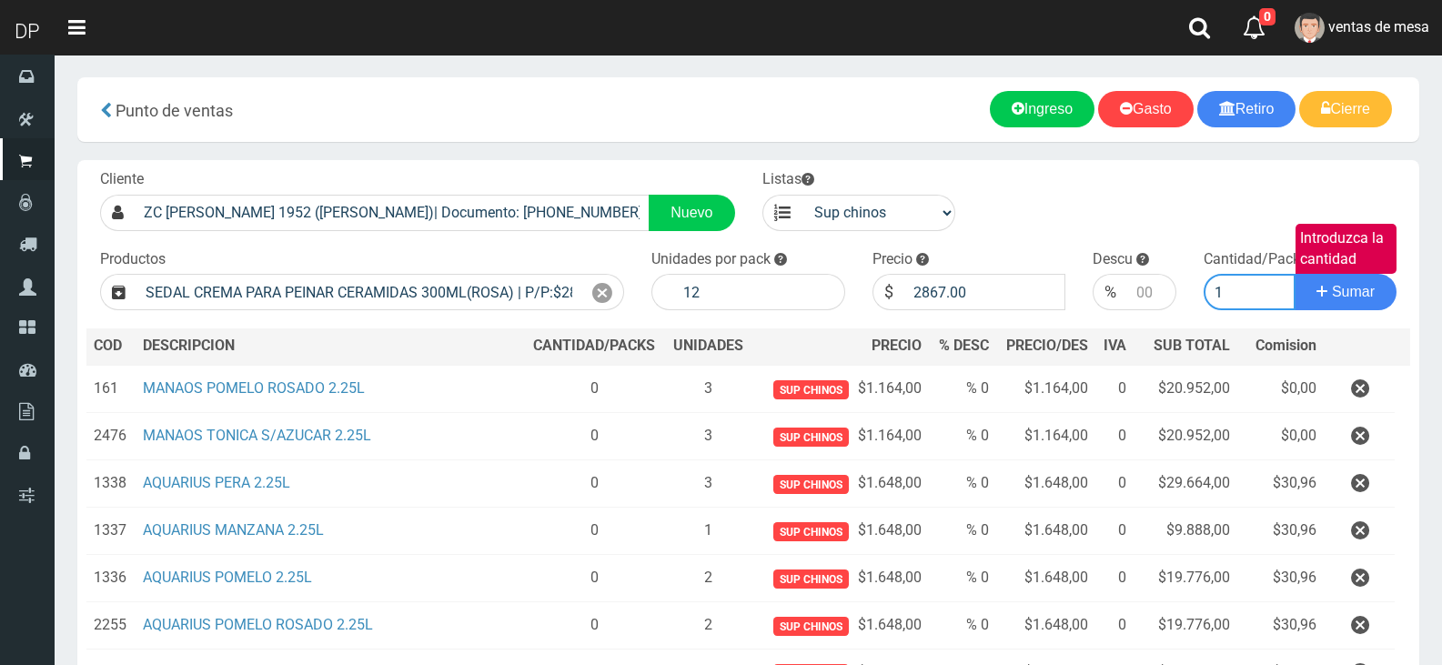
type input "1"
click at [1295, 274] on button "Sumar" at bounding box center [1346, 292] width 102 height 36
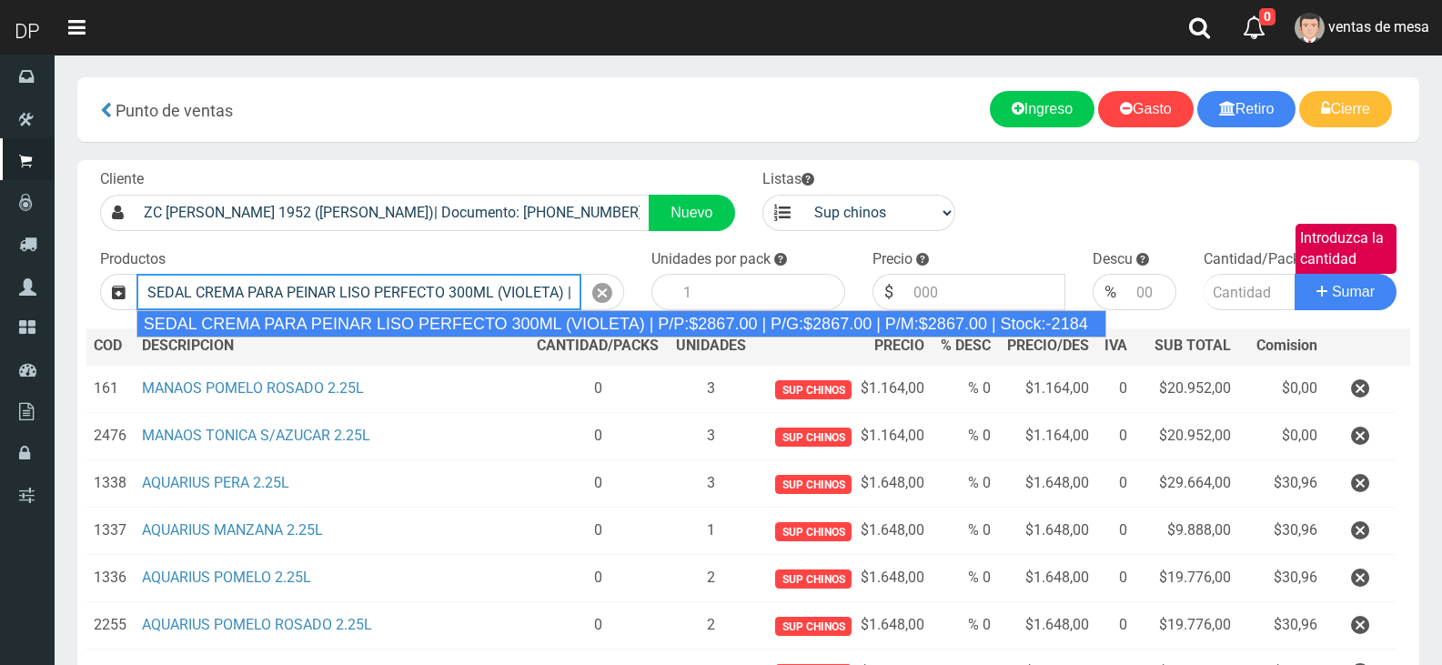
type input "SEDAL CREMA PARA PEINAR LISO PERFECTO 300ML (VIOLETA) | P/P:$2867.00 | P/G:$286…"
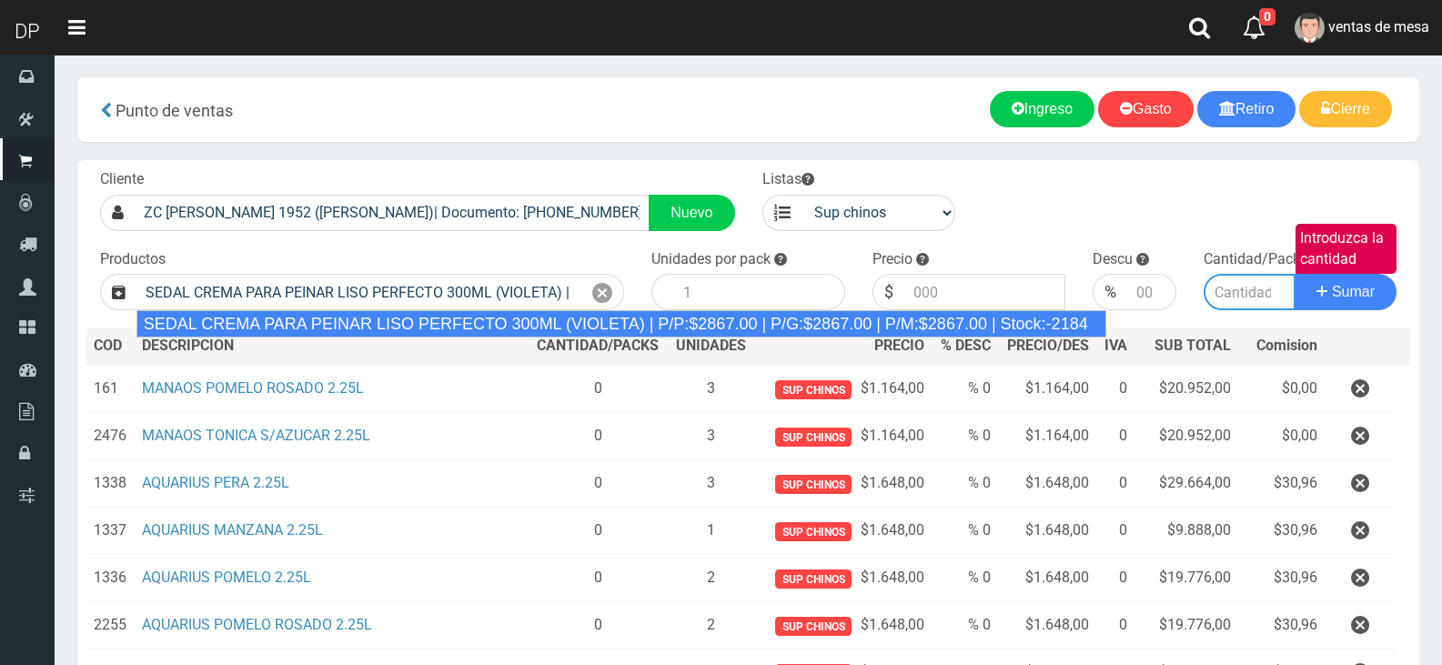
type input "12"
type input "2867.00"
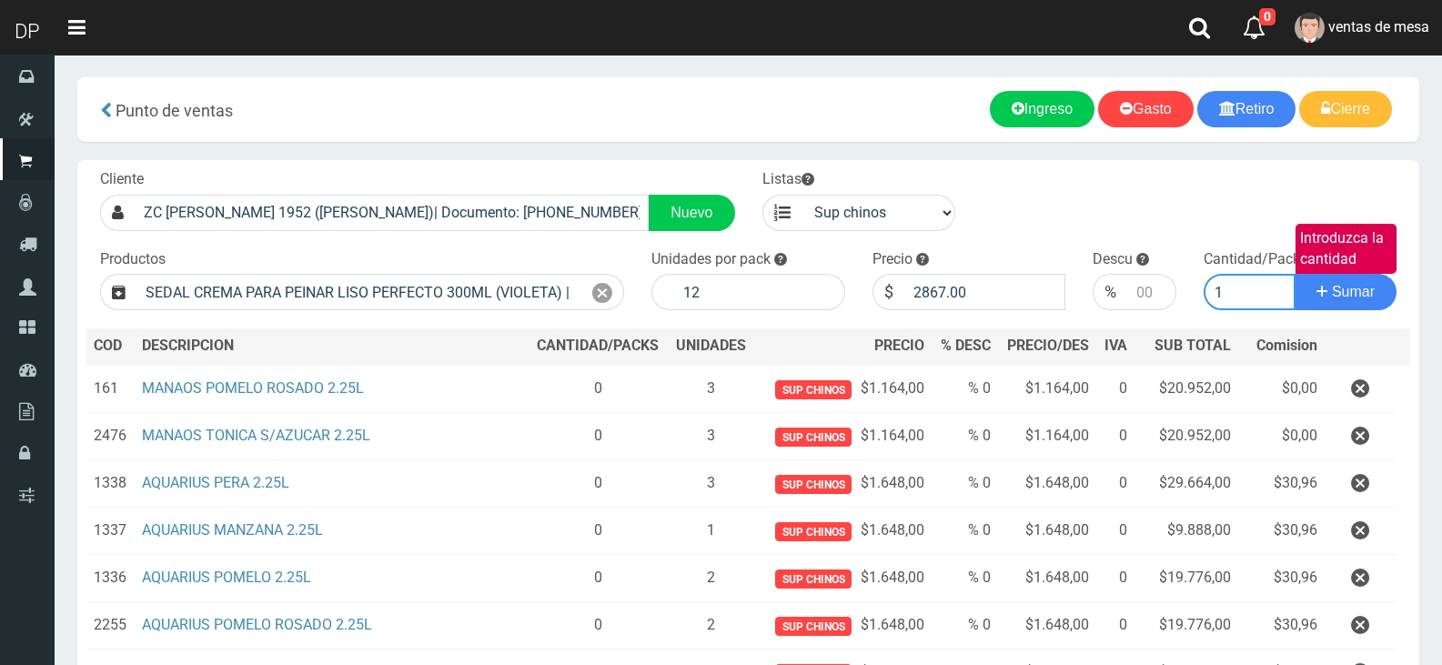
type input "1"
click at [1295, 274] on button "Sumar" at bounding box center [1346, 292] width 102 height 36
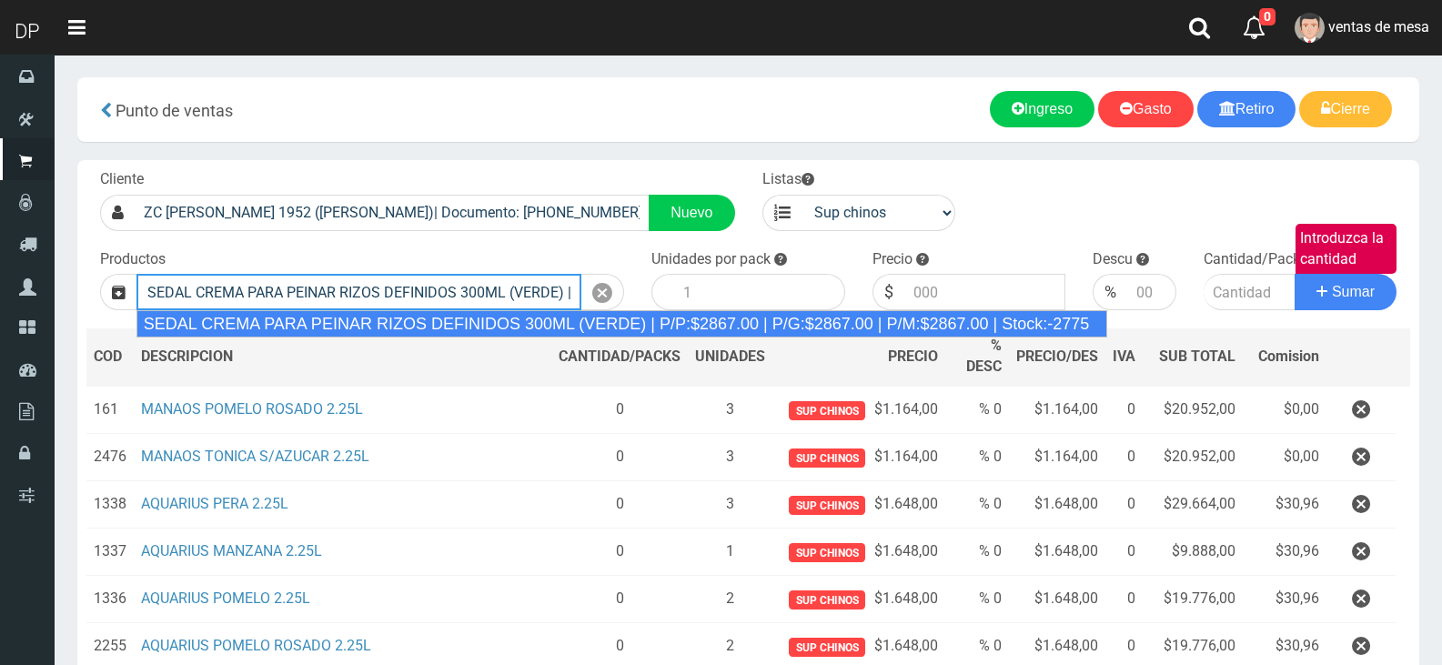
type input "SEDAL CREMA PARA PEINAR RIZOS DEFINIDOS 300ML (VERDE) | P/P:$2867.00 | P/G:$286…"
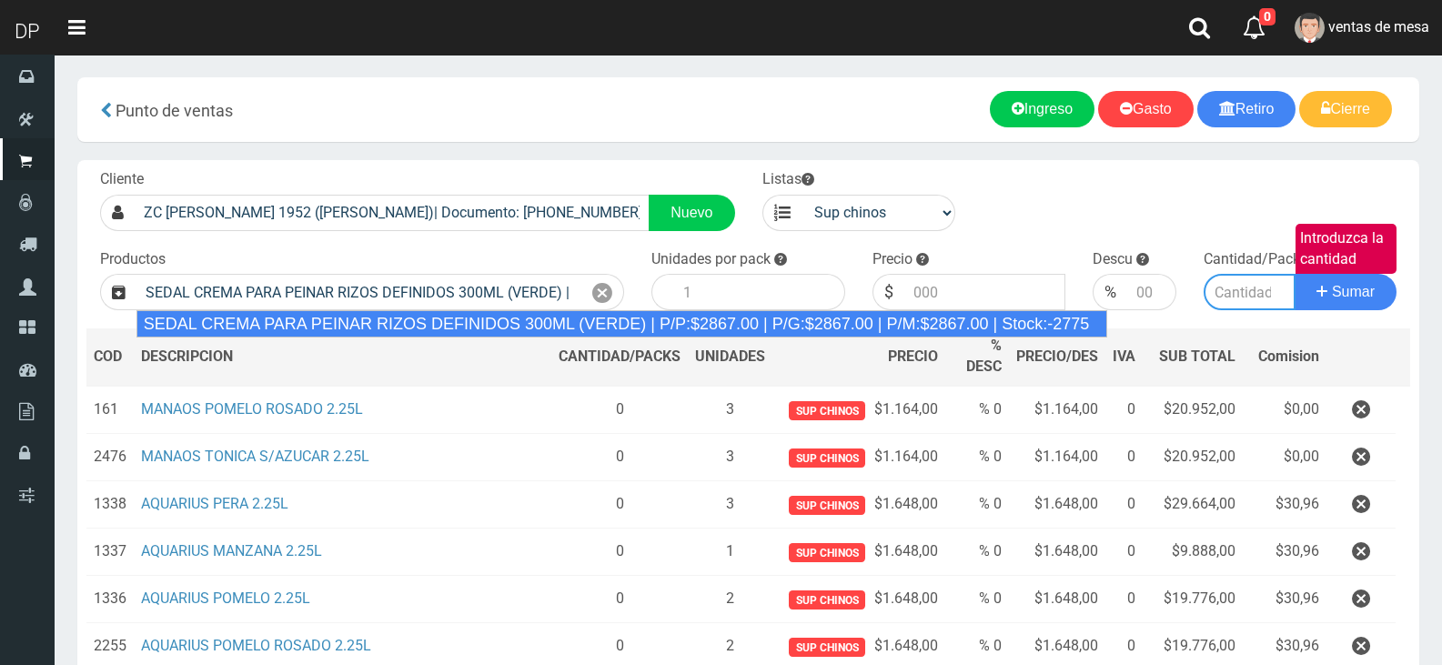
type input "12"
type input "2867.00"
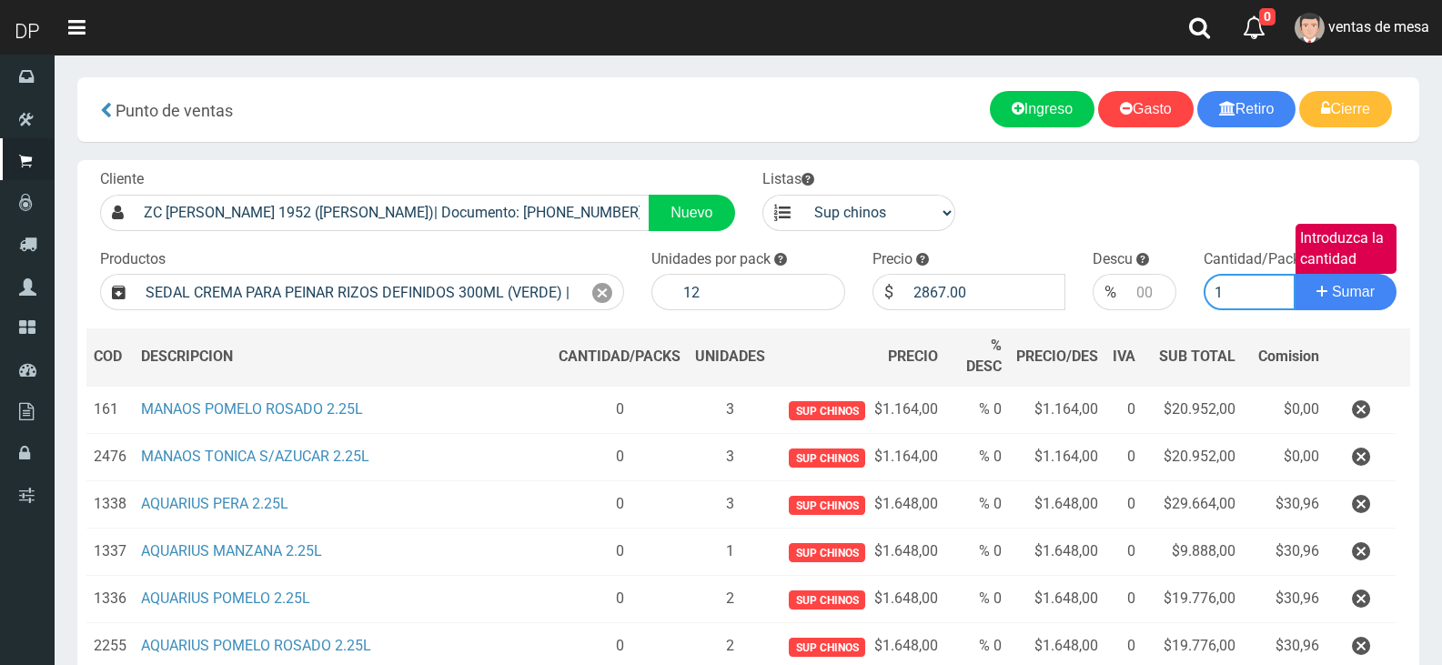
type input "1"
click at [1295, 274] on button "Sumar" at bounding box center [1346, 292] width 102 height 36
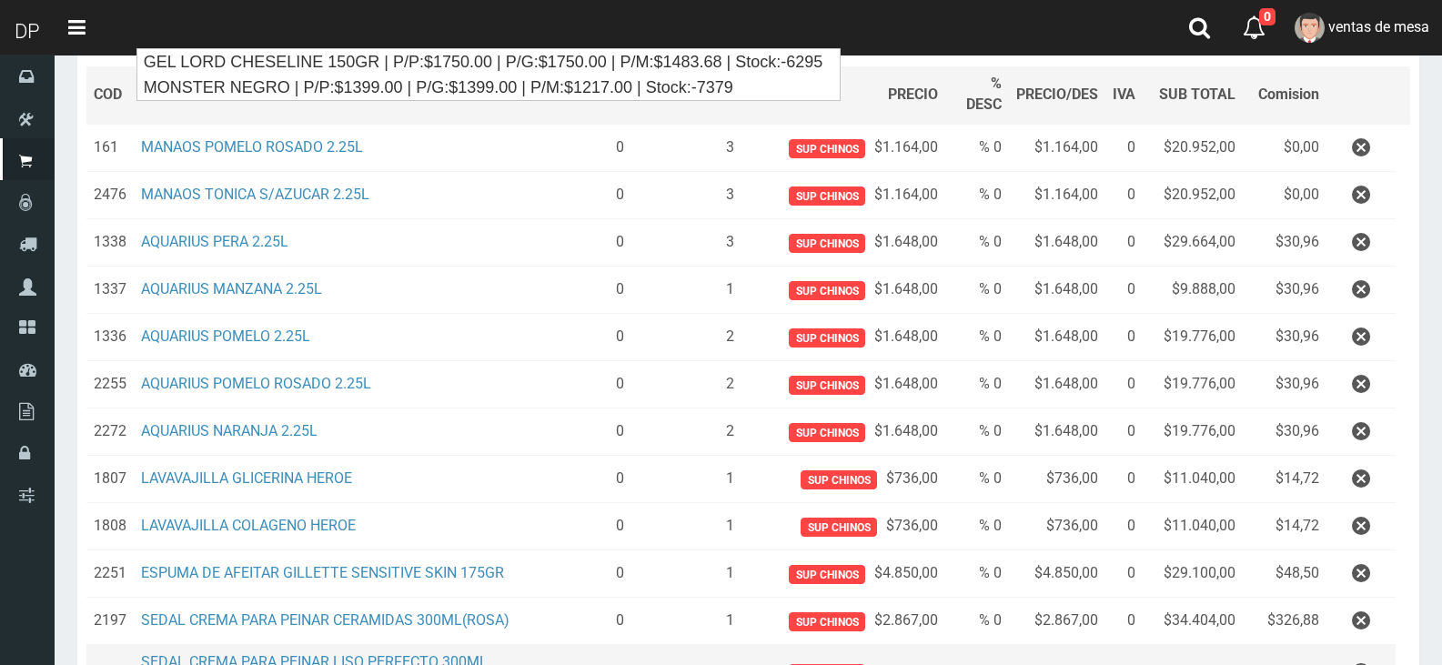
scroll to position [546, 0]
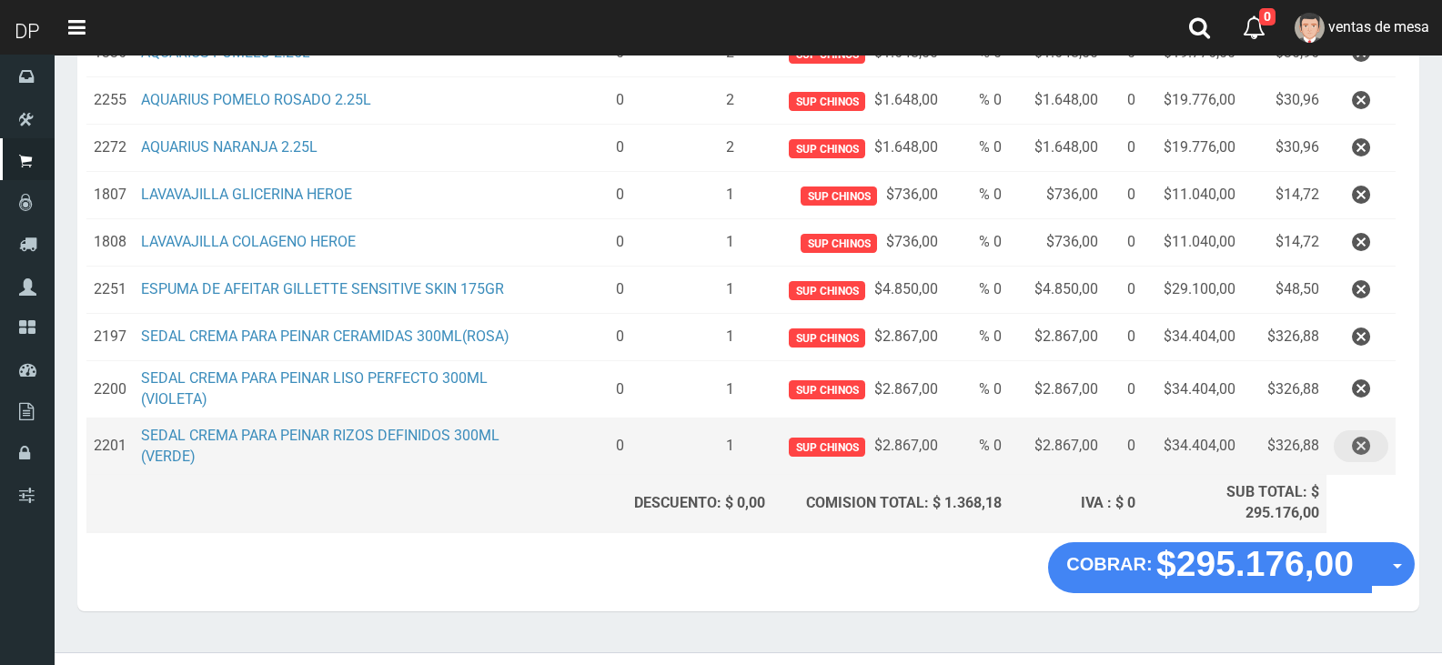
type input "667"
click at [1365, 433] on icon "button" at bounding box center [1361, 446] width 18 height 32
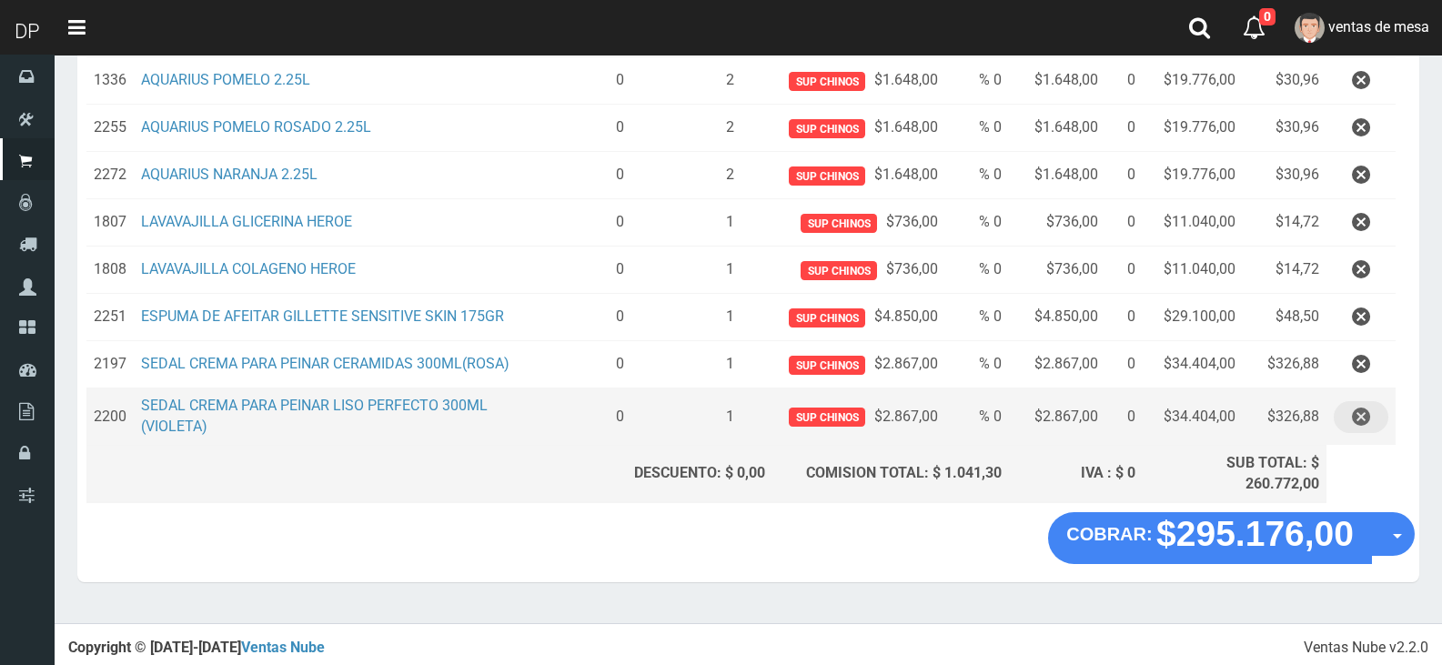
click at [1365, 428] on icon "button" at bounding box center [1361, 417] width 18 height 32
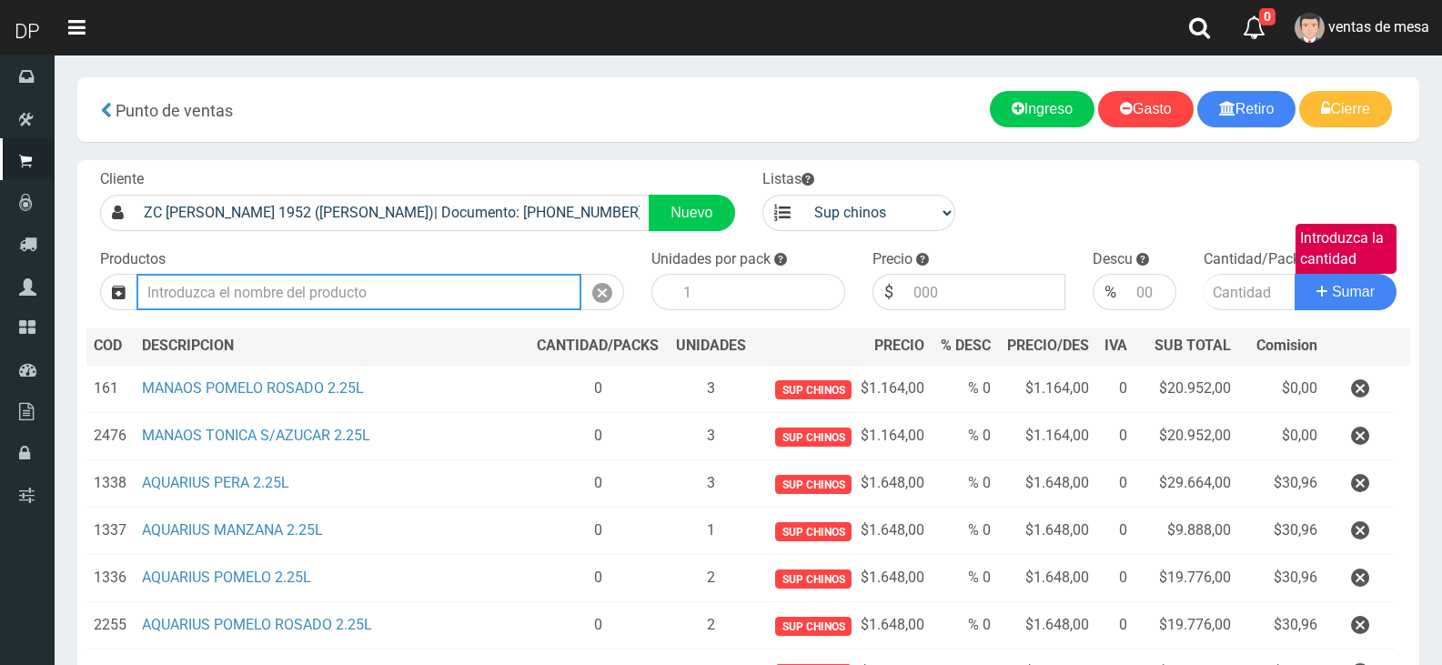
scroll to position [419, 0]
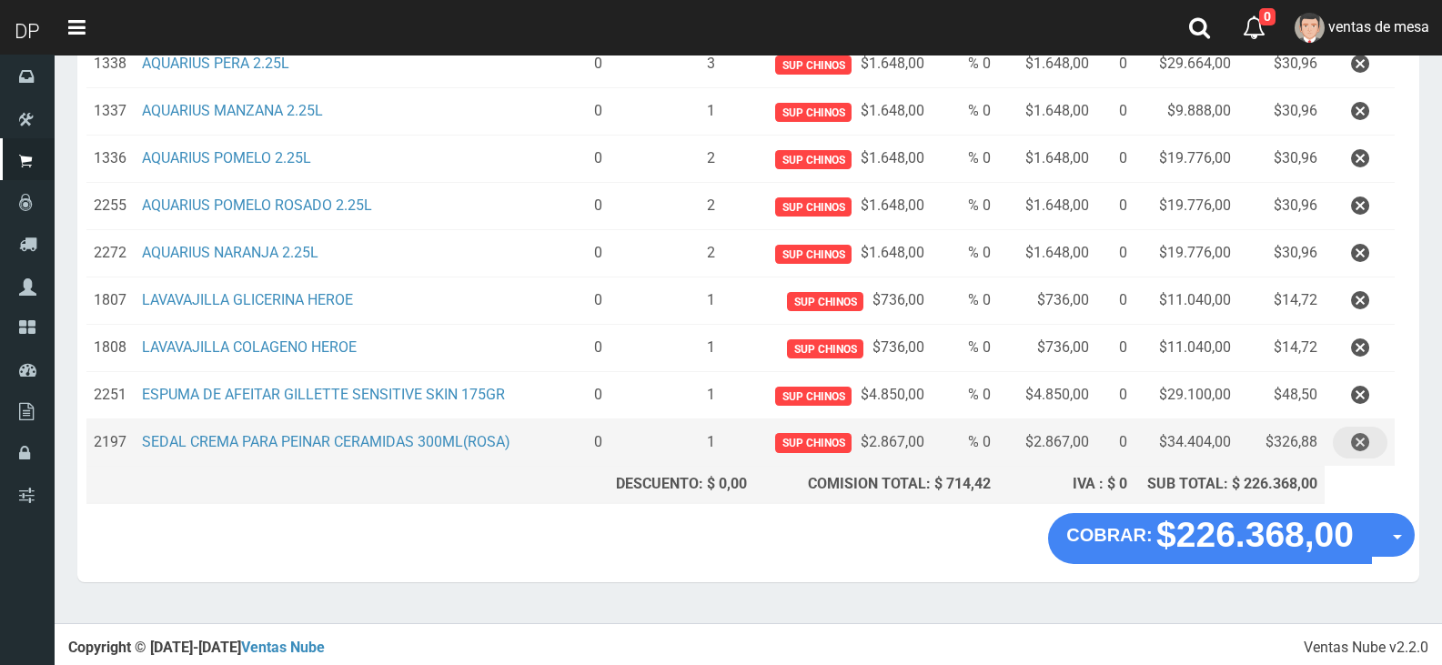
click at [1357, 448] on icon "button" at bounding box center [1360, 443] width 18 height 32
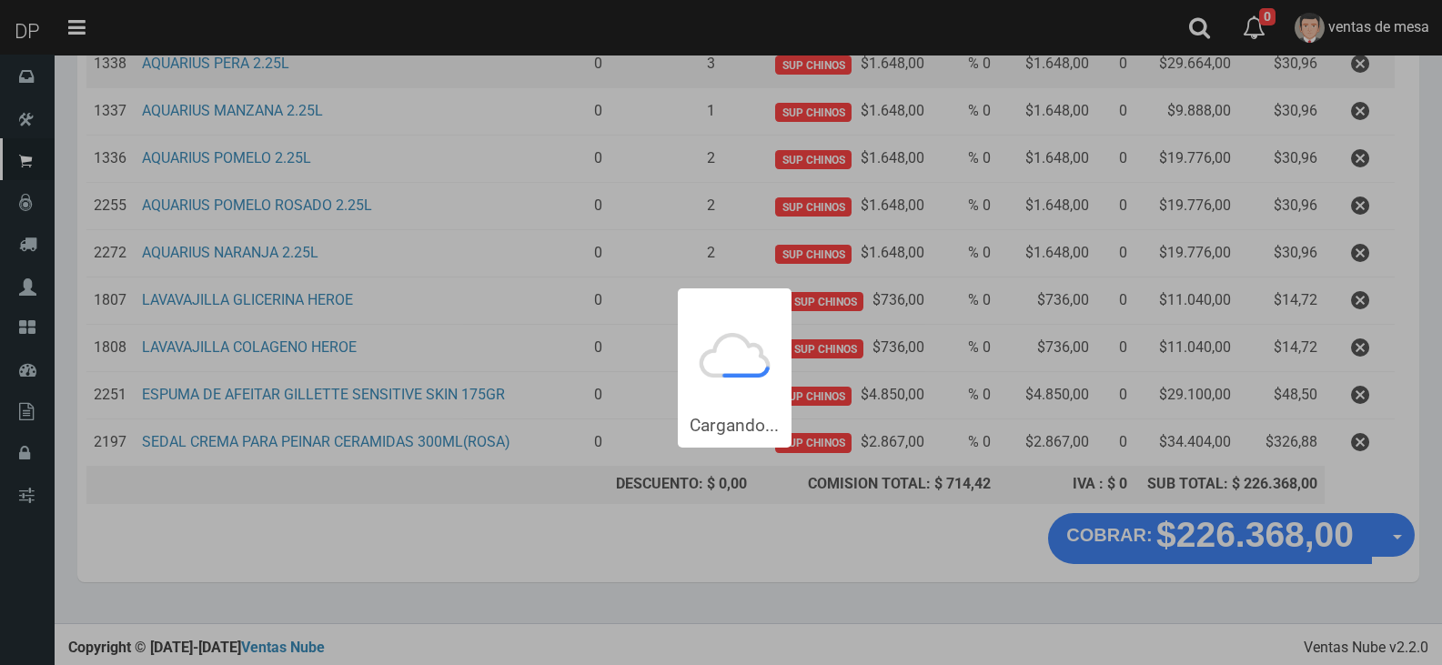
scroll to position [0, 0]
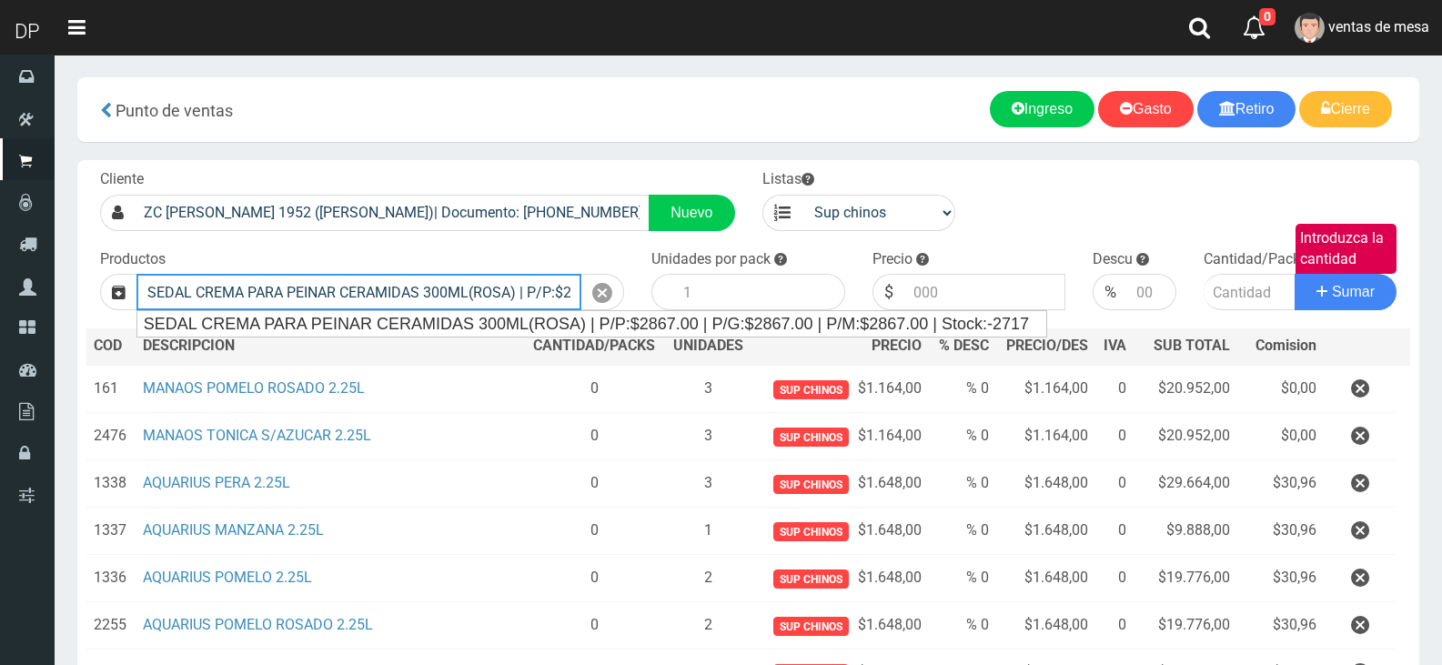
type input "SEDAL CREMA PARA PEINAR CERAMIDAS 300ML(ROSA) | P/P:$2867.00 | P/G:$2867.00 | P…"
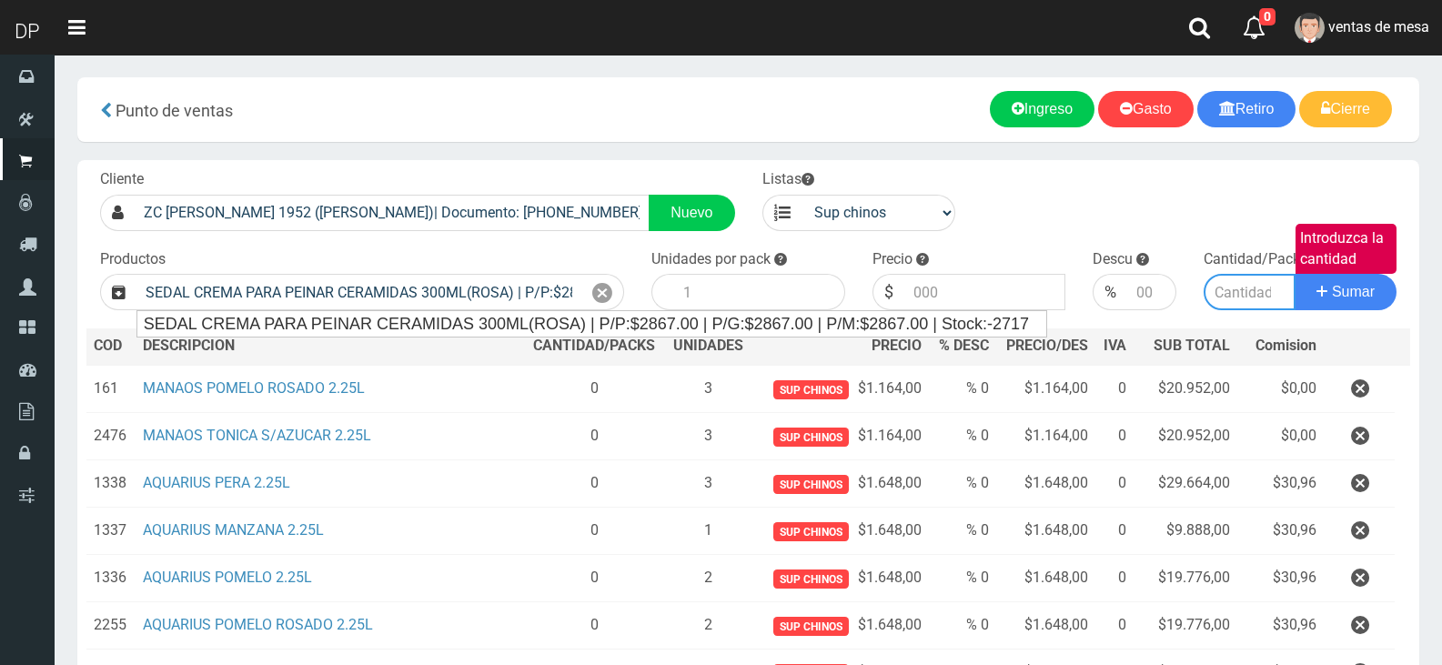
type input "12"
type input "2867.00"
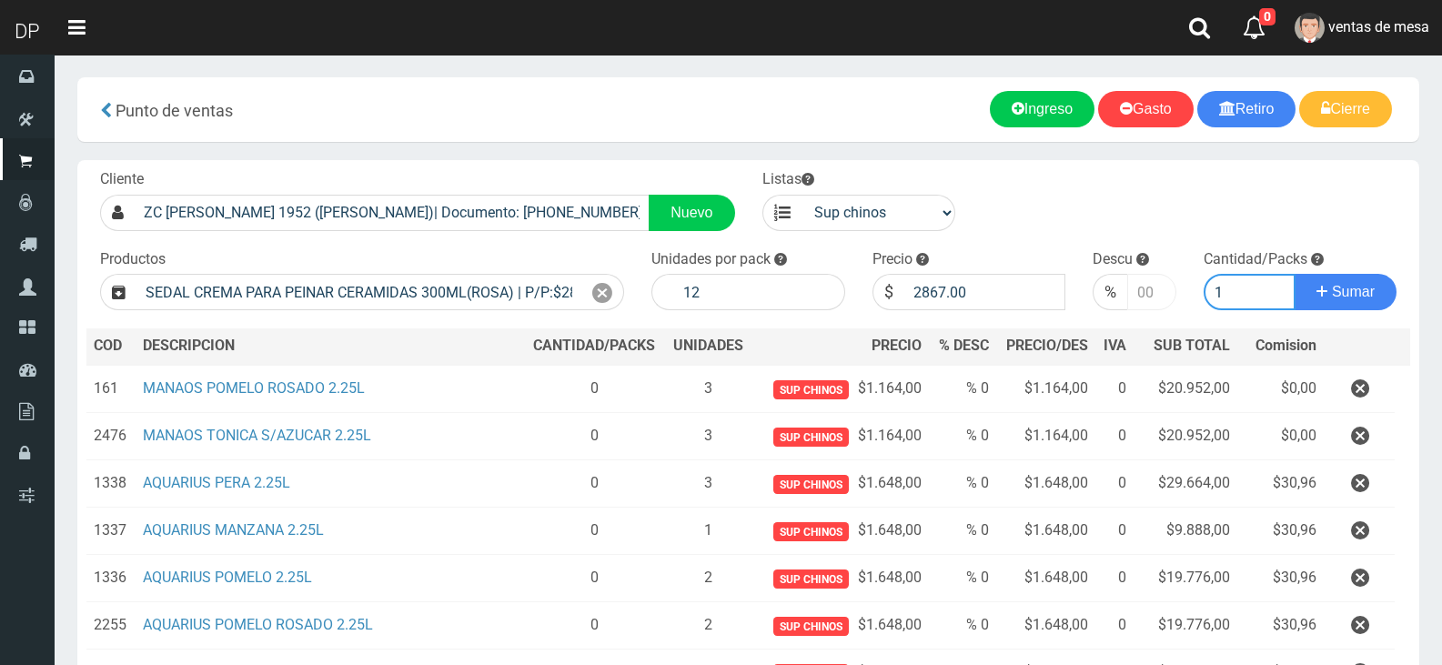
type input "1"
click at [1132, 287] on input "number" at bounding box center [1151, 292] width 48 height 36
type input "5"
click at [1295, 274] on button "Sumar" at bounding box center [1346, 292] width 102 height 36
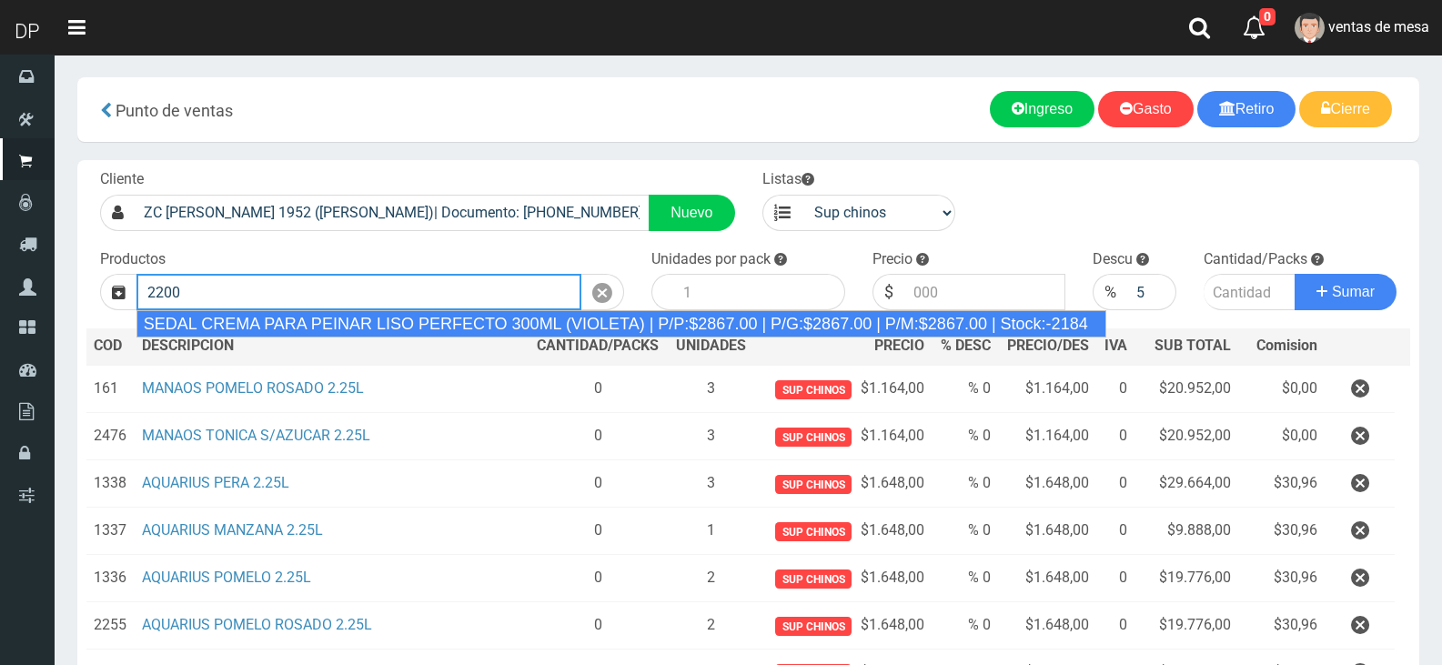
click at [443, 314] on div "SEDAL CREMA PARA PEINAR LISO PERFECTO 300ML (VIOLETA) | P/P:$2867.00 | P/G:$286…" at bounding box center [621, 323] width 970 height 27
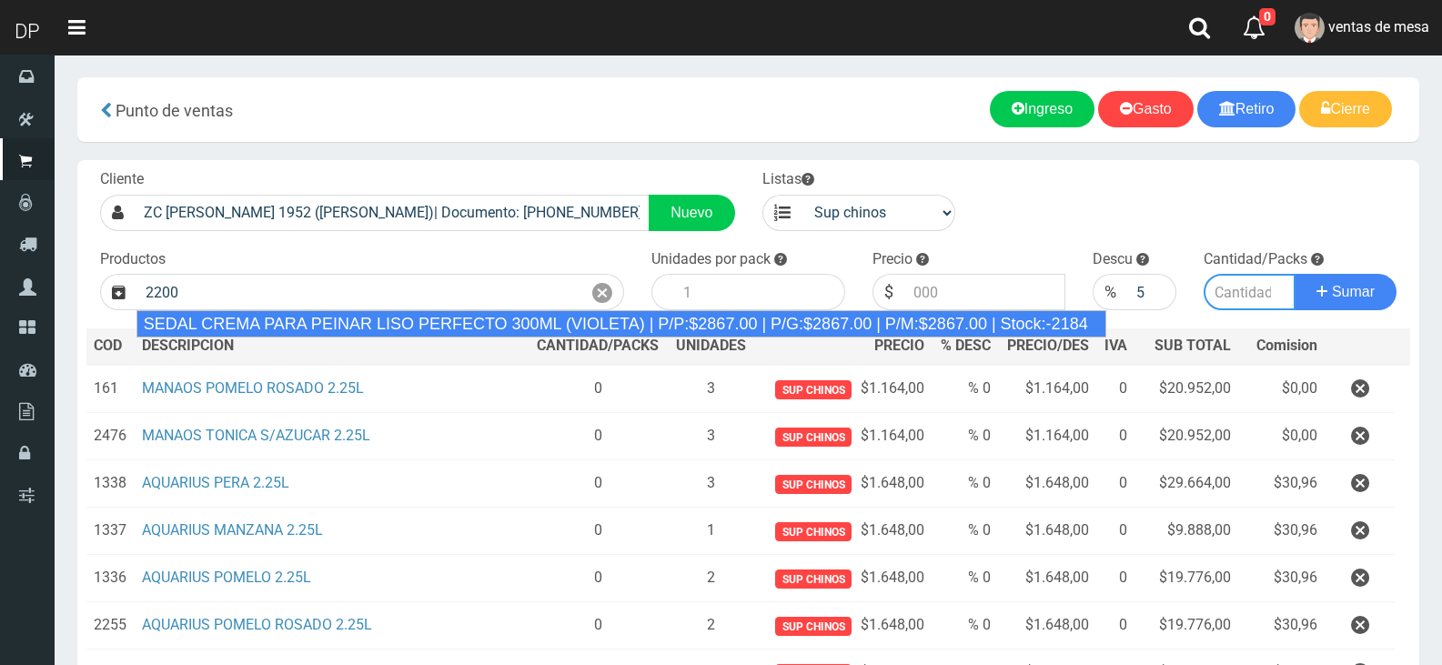
type input "SEDAL CREMA PARA PEINAR LISO PERFECTO 300ML (VIOLETA) | P/P:$2867.00 | P/G:$286…"
type input "12"
type input "2867.00"
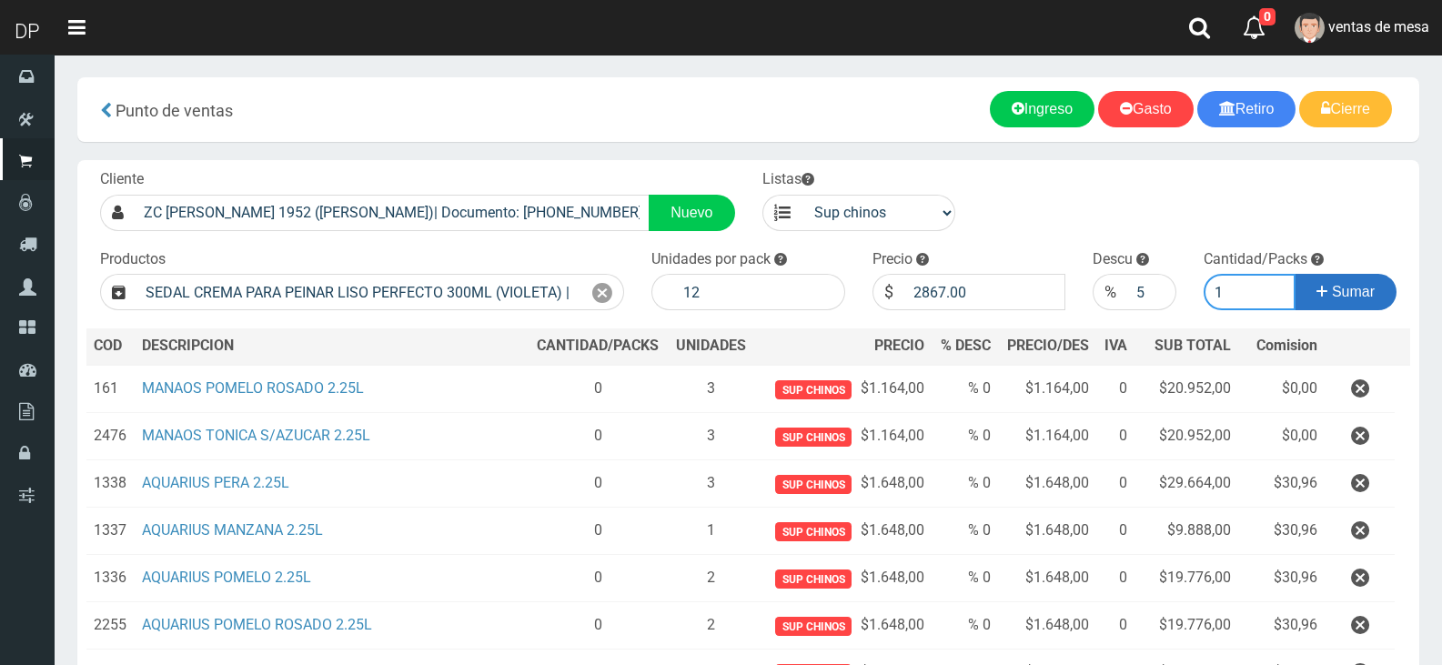
type input "1"
click at [1344, 288] on span "Sumar" at bounding box center [1353, 291] width 43 height 15
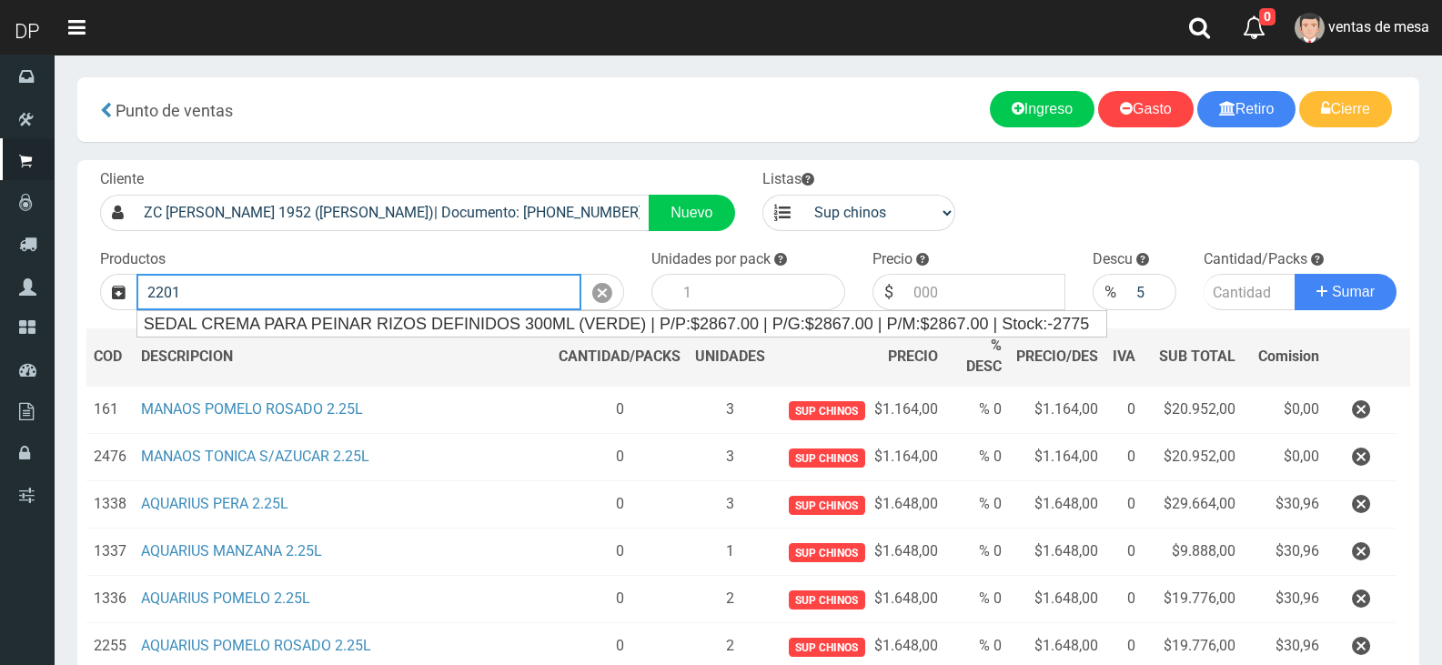
click at [458, 315] on div "SEDAL CREMA PARA PEINAR RIZOS DEFINIDOS 300ML (VERDE) | P/P:$2867.00 | P/G:$286…" at bounding box center [622, 323] width 970 height 25
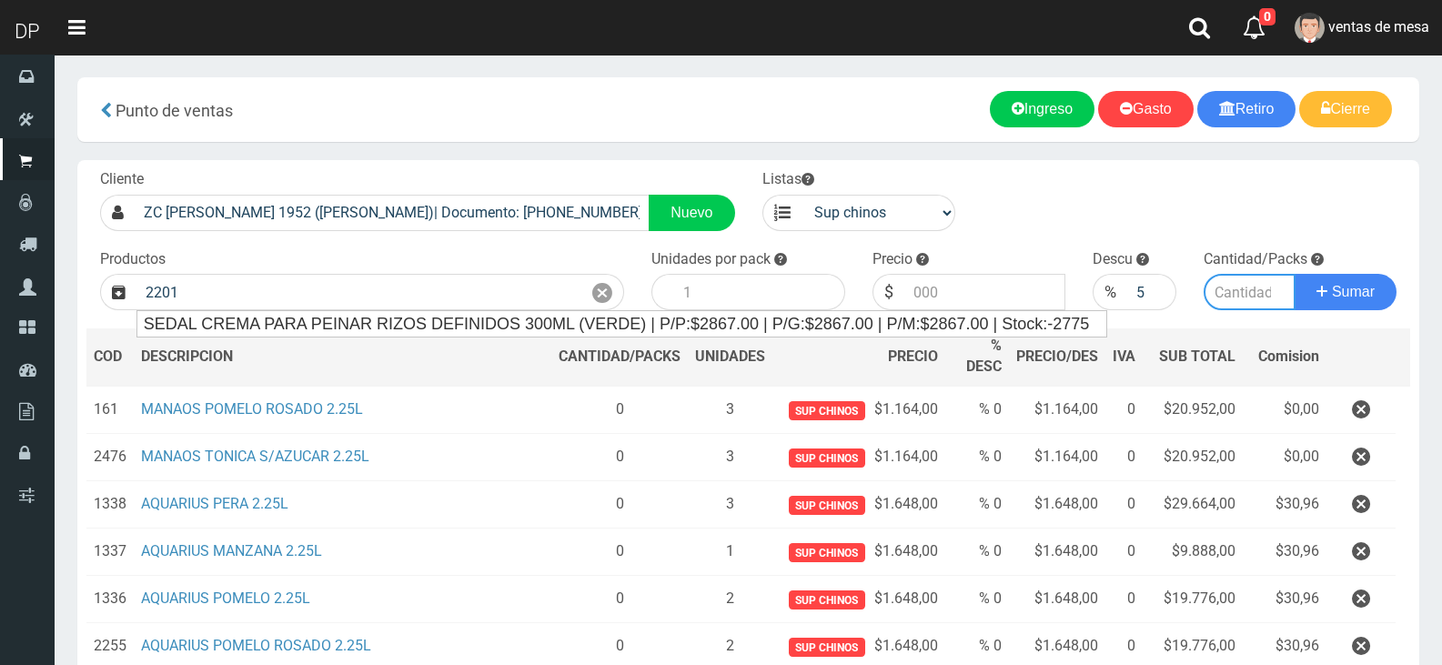
type input "SEDAL CREMA PARA PEINAR RIZOS DEFINIDOS 300ML (VERDE) | P/P:$2867.00 | P/G:$286…"
type input "12"
type input "2867.00"
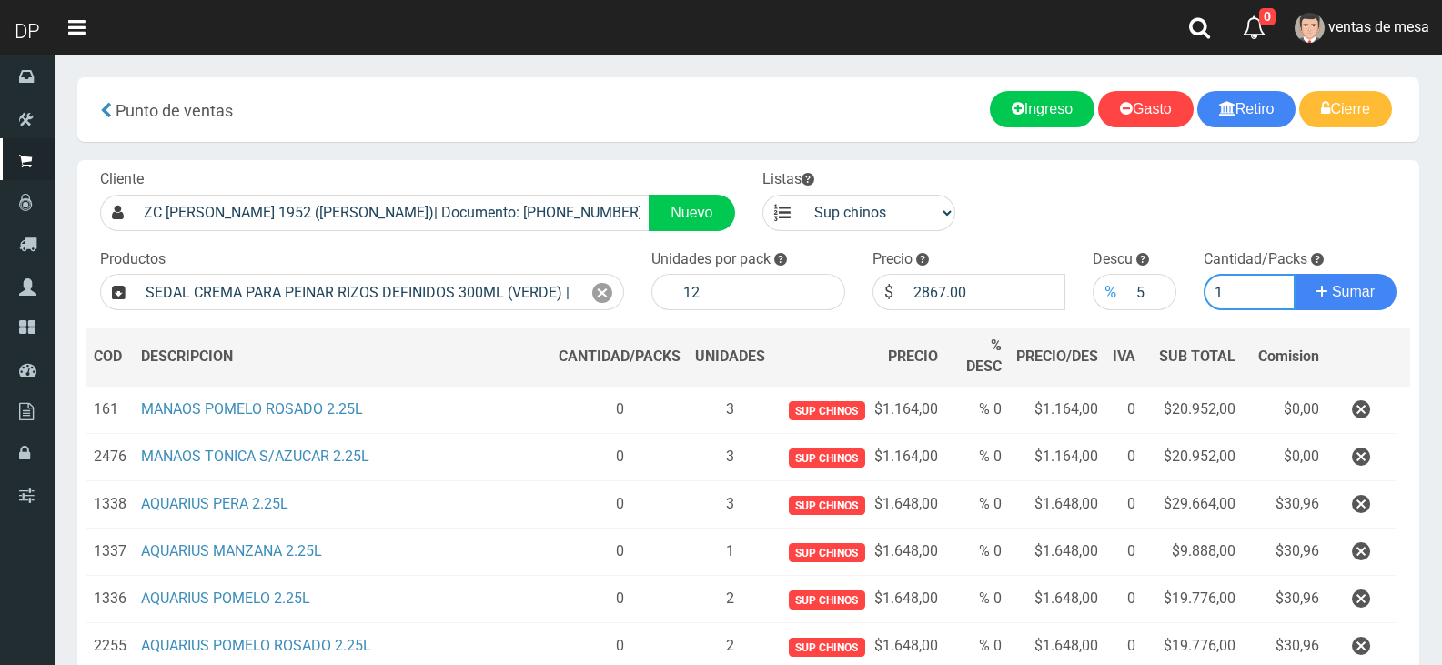
type input "1"
click at [1295, 274] on button "Sumar" at bounding box center [1346, 292] width 102 height 36
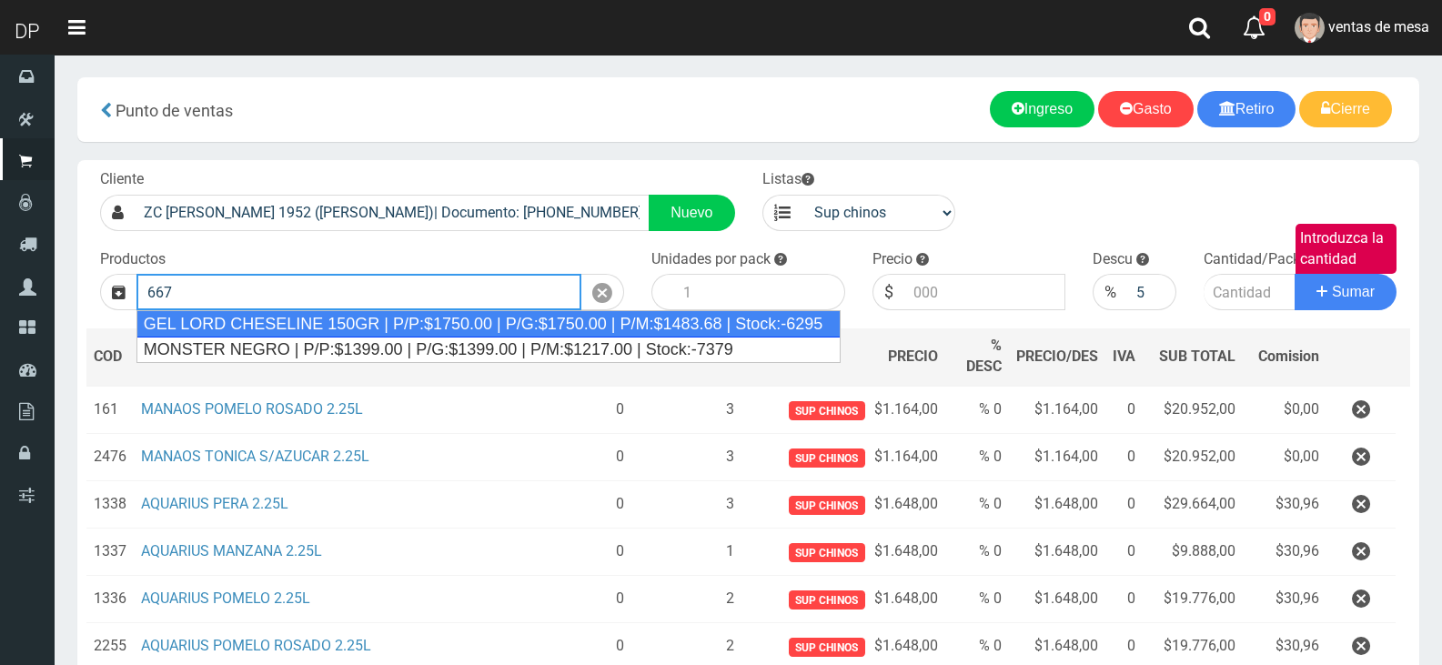
click at [518, 323] on div "GEL LORD CHESELINE 150GR | P/P:$1750.00 | P/G:$1750.00 | P/M:$1483.68 | Stock:-…" at bounding box center [488, 323] width 705 height 27
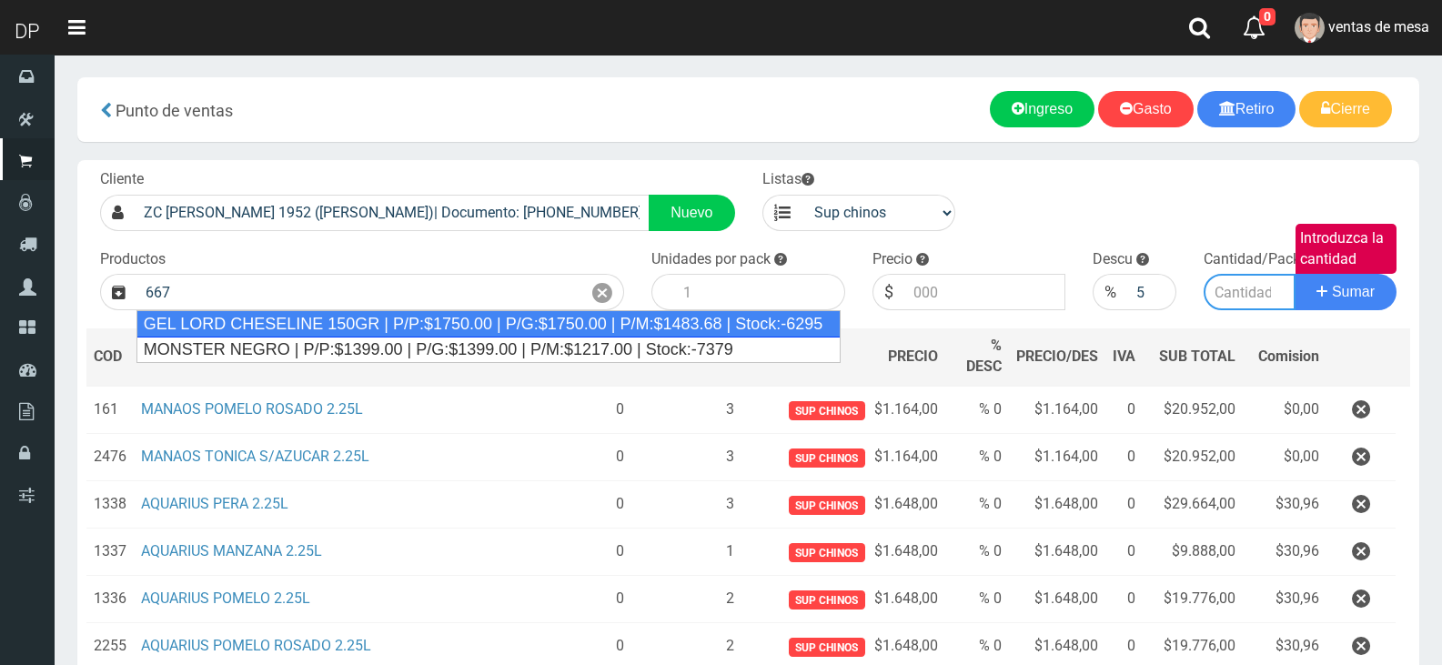
type input "GEL LORD CHESELINE 150GR | P/P:$1750.00 | P/G:$1750.00 | P/M:$1483.68 | Stock:-…"
type input "12"
type input "1750.00"
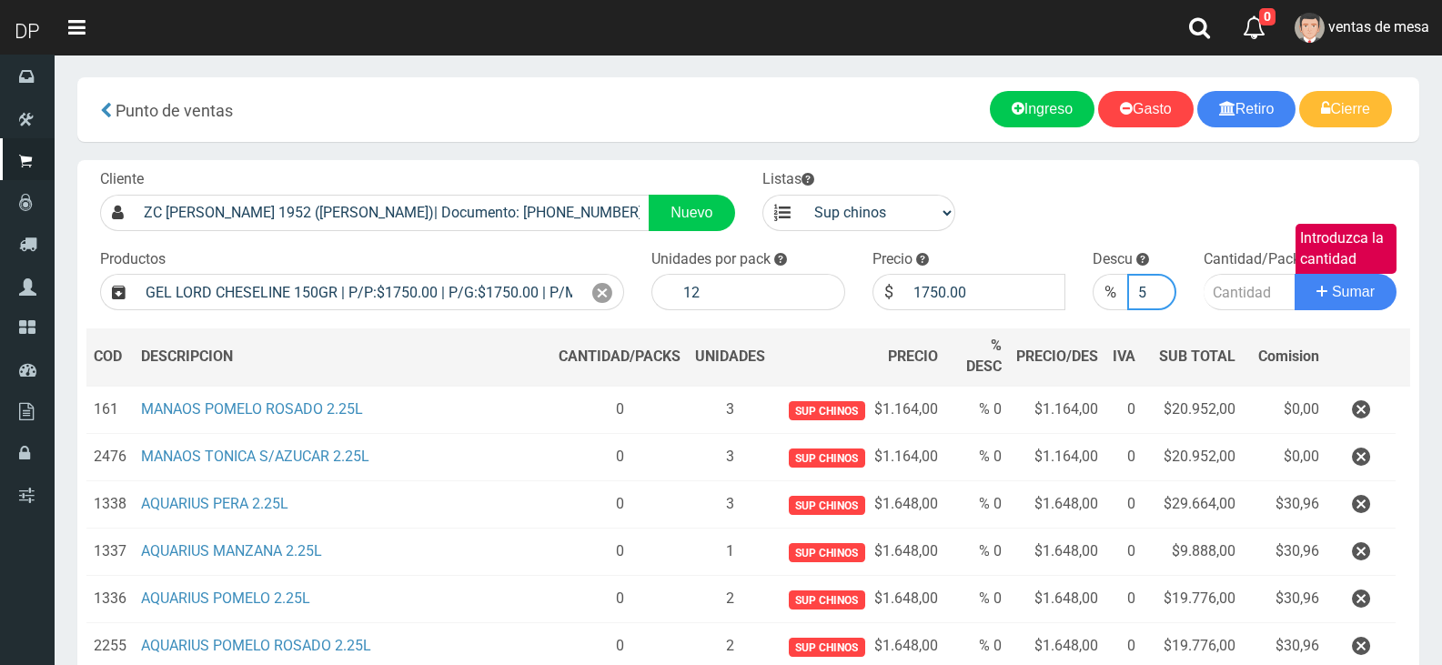
click at [1141, 293] on input "5" at bounding box center [1151, 292] width 48 height 36
type input "10"
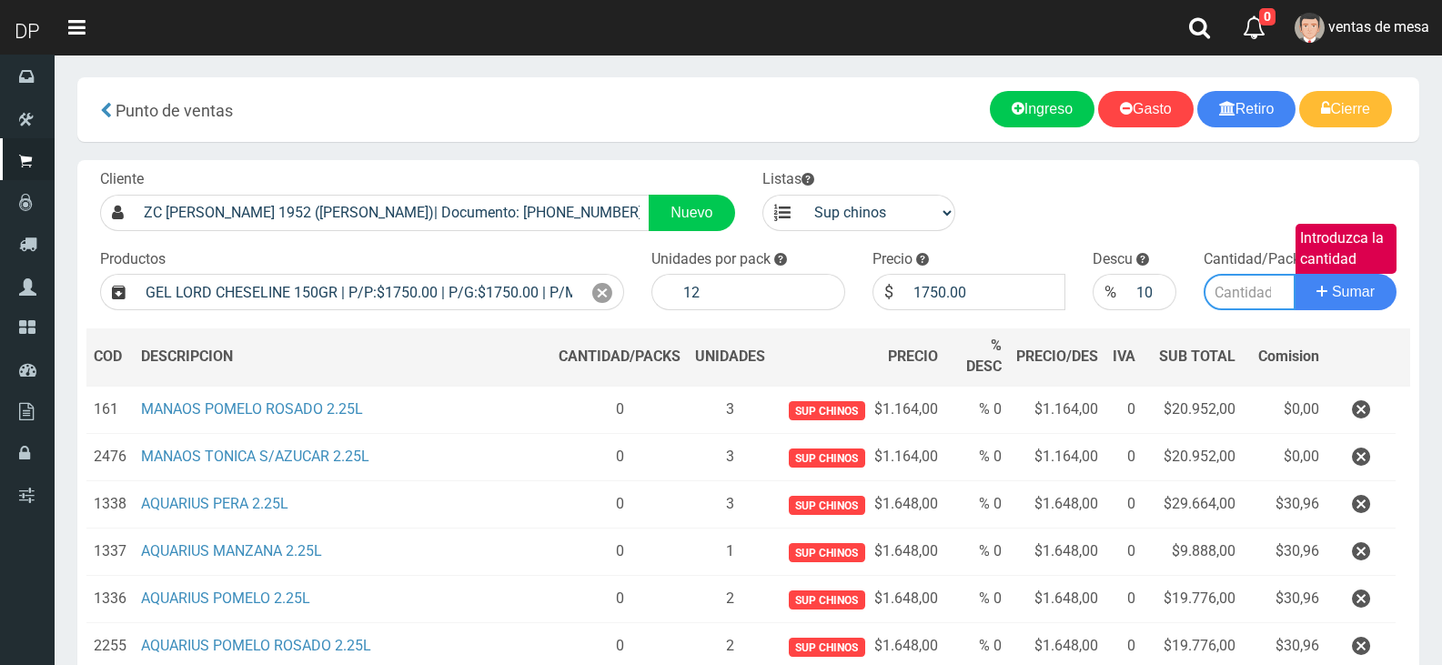
click at [1236, 291] on input "Introduzca la cantidad" at bounding box center [1250, 292] width 93 height 36
type input "1"
click at [1295, 274] on button "Sumar" at bounding box center [1346, 292] width 102 height 36
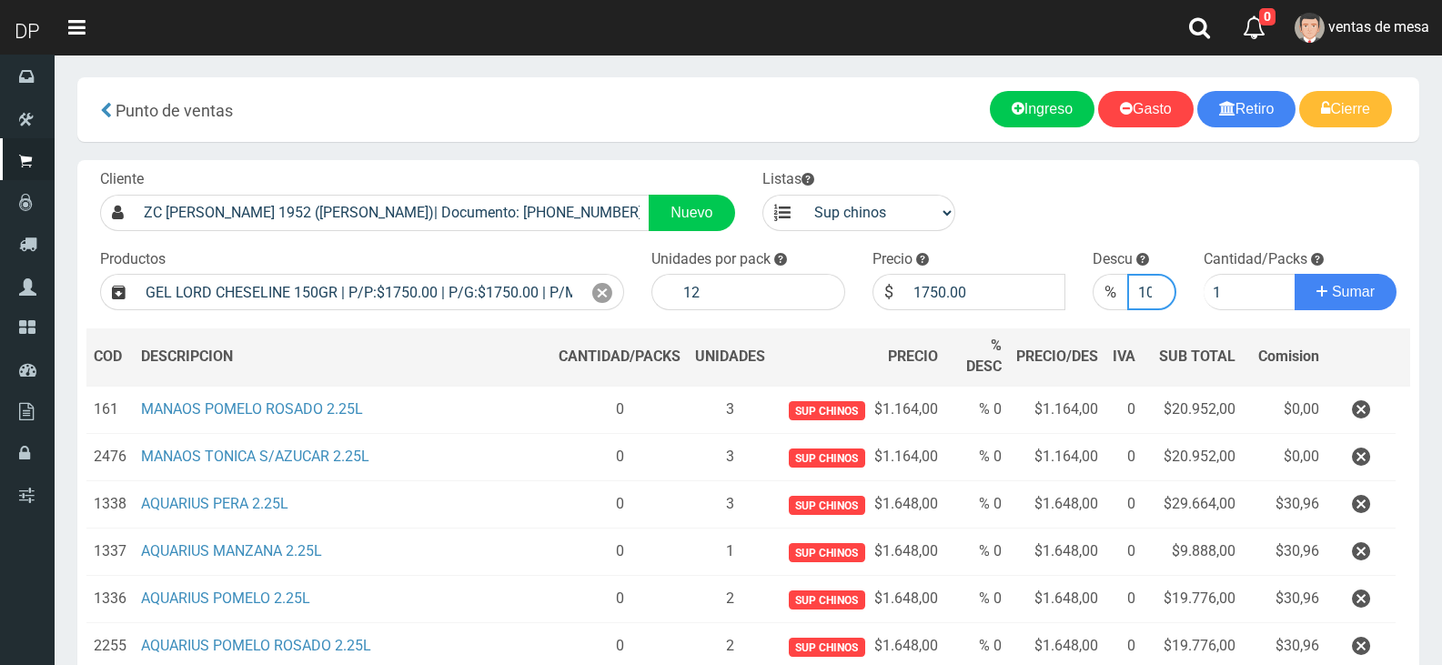
click at [1154, 279] on input "10" at bounding box center [1151, 292] width 48 height 36
type input "1"
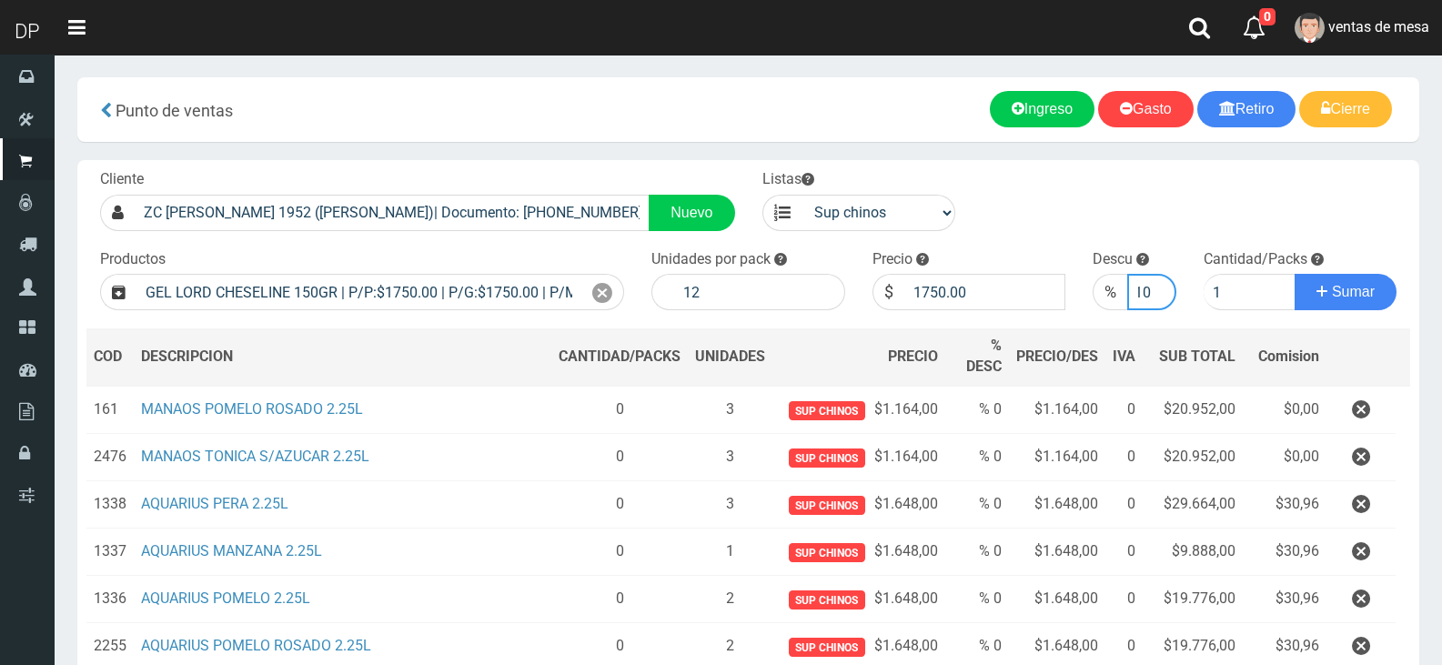
click at [1295, 274] on button "Sumar" at bounding box center [1346, 292] width 102 height 36
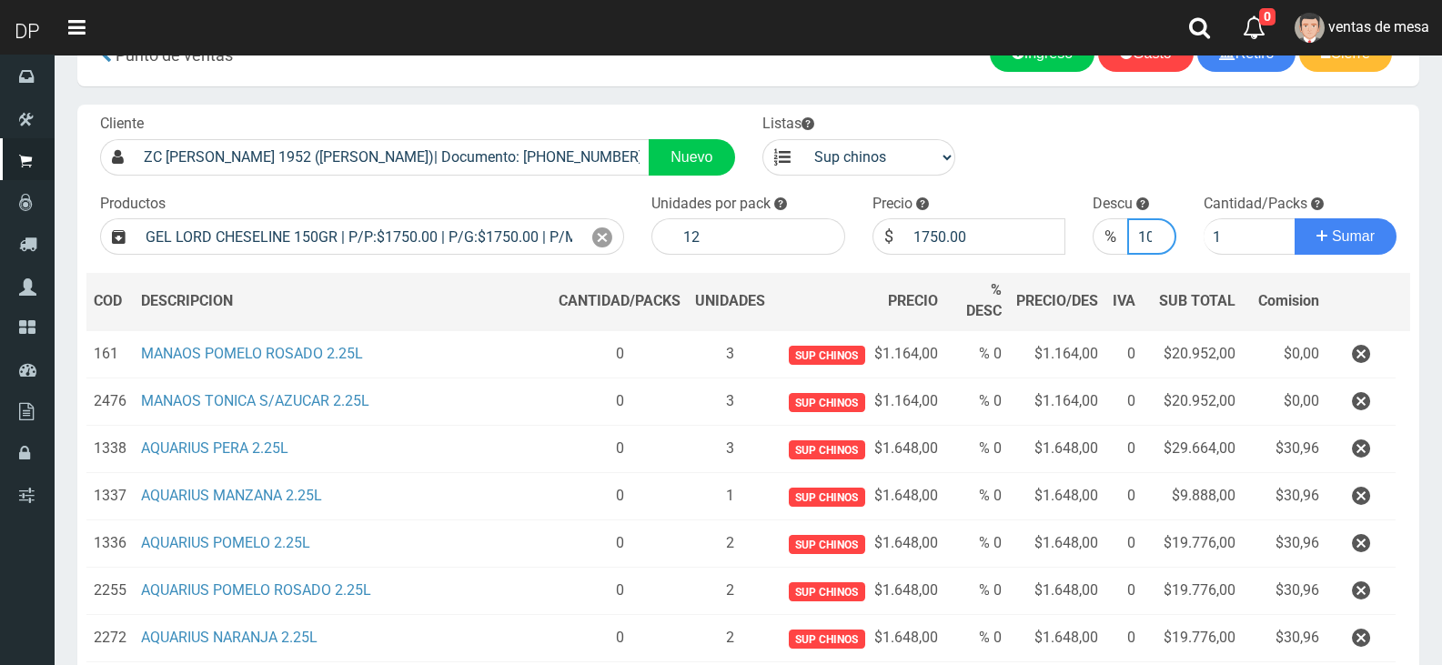
scroll to position [0, 0]
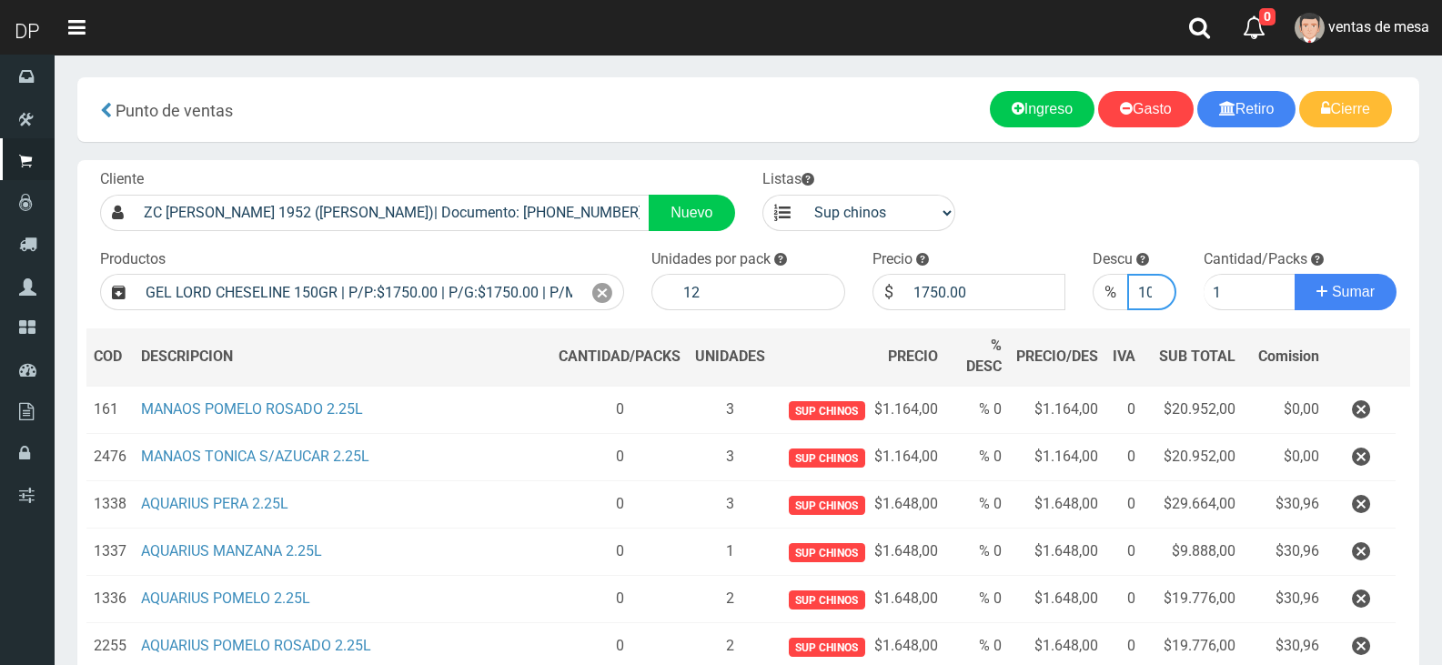
type input "1"
click at [1295, 274] on button "Sumar" at bounding box center [1346, 292] width 102 height 36
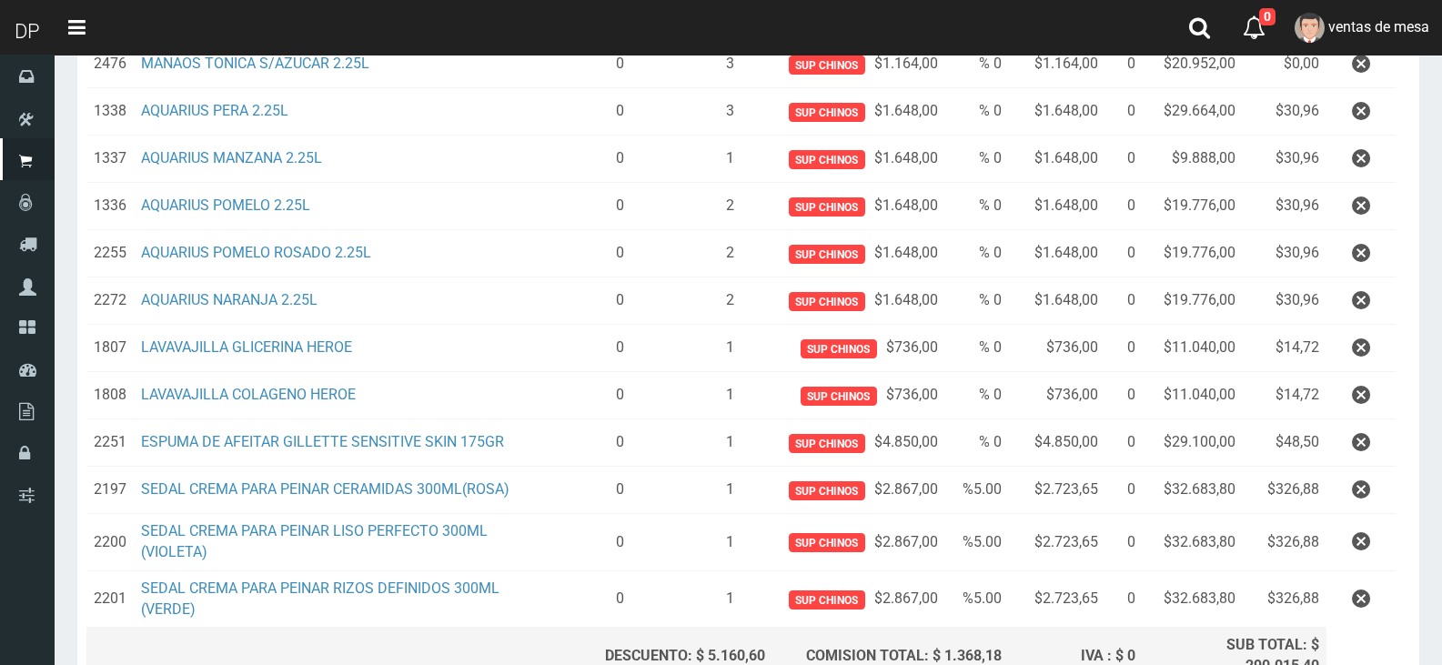
scroll to position [575, 0]
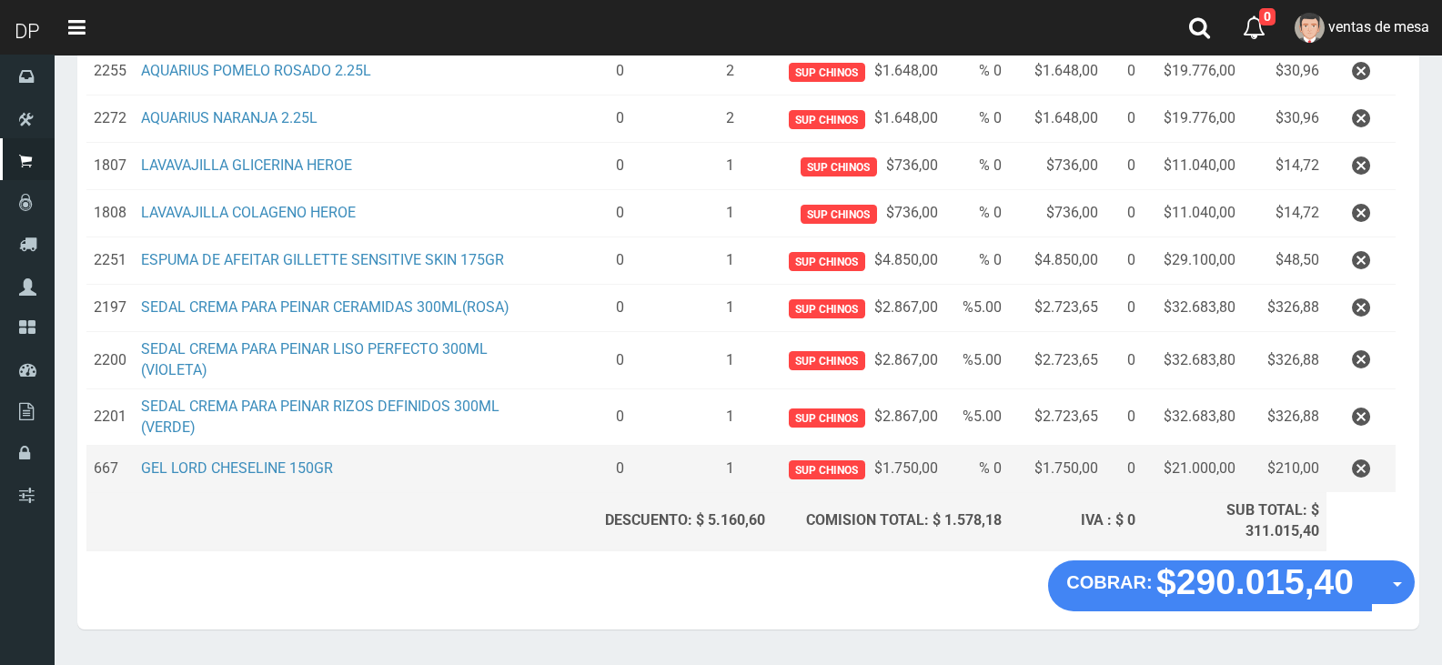
click at [291, 455] on td "GEL LORD CHESELINE 150GR" at bounding box center [343, 469] width 418 height 47
click at [298, 464] on link "GEL LORD CHESELINE 150GR" at bounding box center [237, 467] width 192 height 17
click at [1343, 463] on button "button" at bounding box center [1361, 469] width 55 height 32
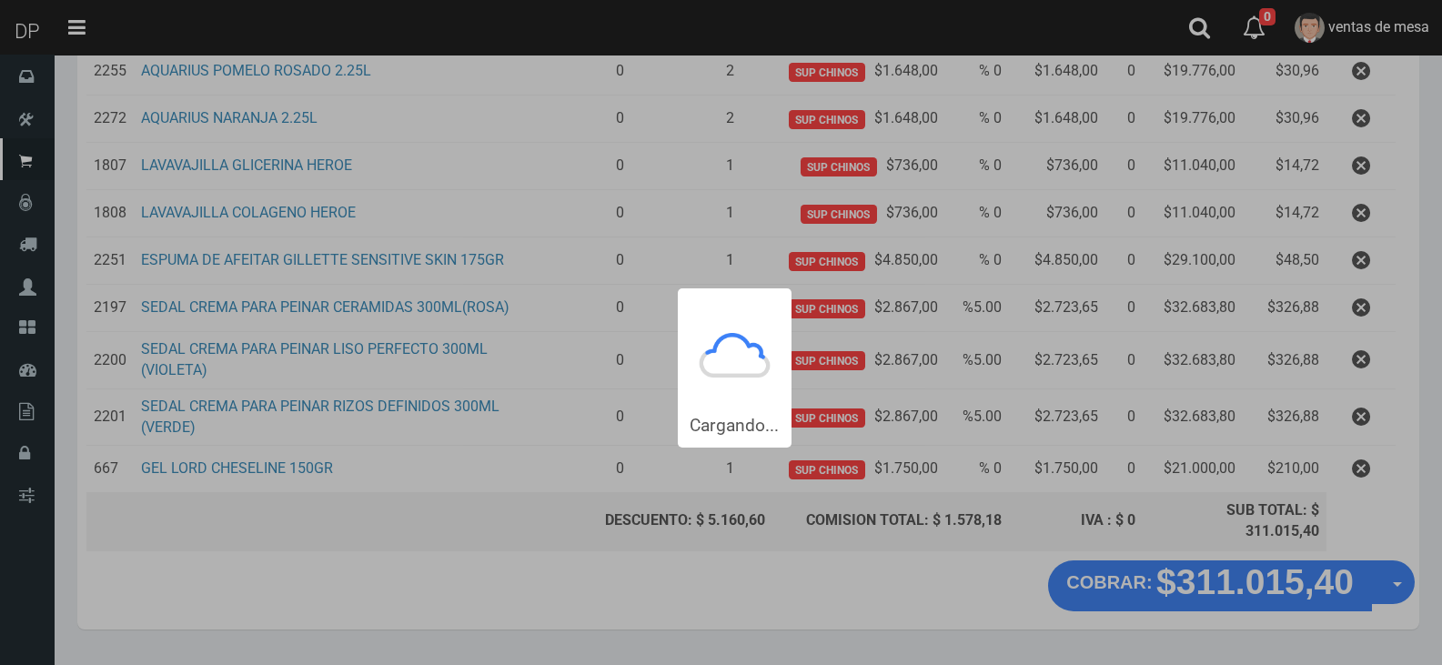
scroll to position [0, 0]
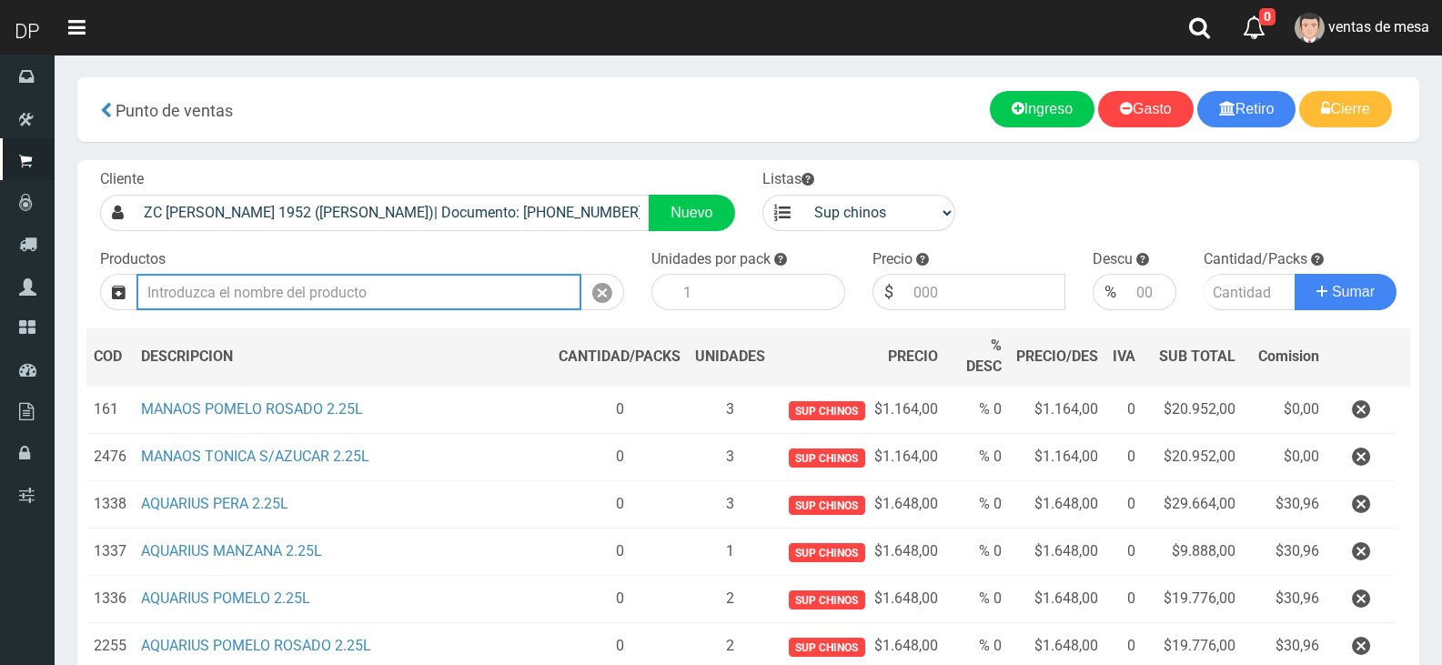
click at [338, 279] on input "text" at bounding box center [358, 292] width 445 height 36
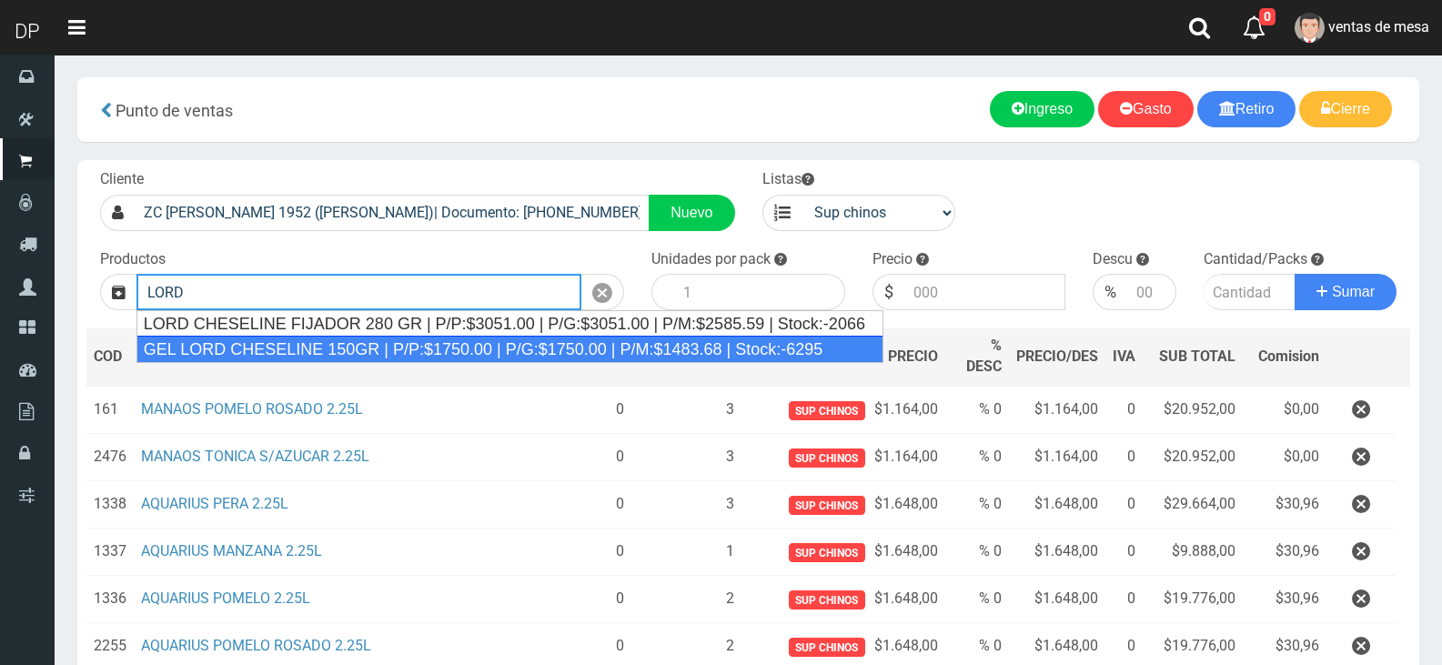
click at [345, 348] on div "GEL LORD CHESELINE 150GR | P/P:$1750.00 | P/G:$1750.00 | P/M:$1483.68 | Stock:-…" at bounding box center [509, 349] width 747 height 27
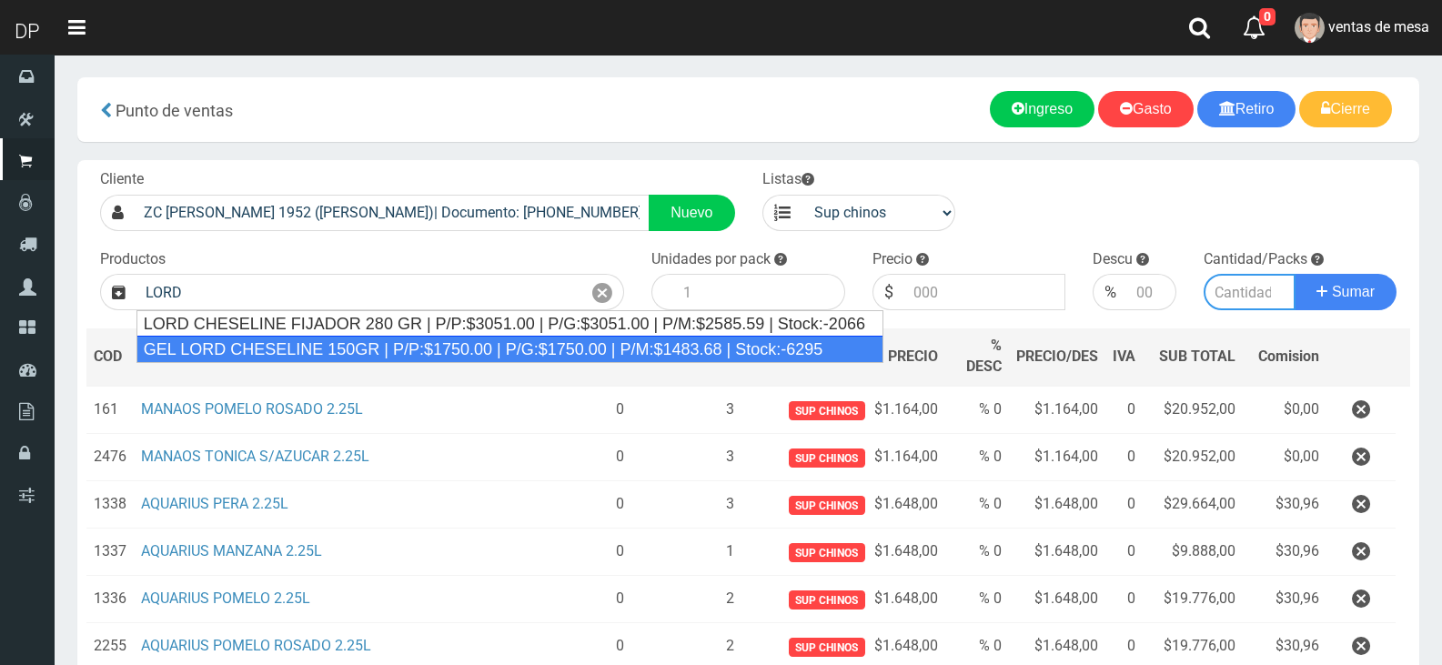
type input "GEL LORD CHESELINE 150GR | P/P:$1750.00 | P/G:$1750.00 | P/M:$1483.68 | Stock:-…"
type input "12"
type input "1750.00"
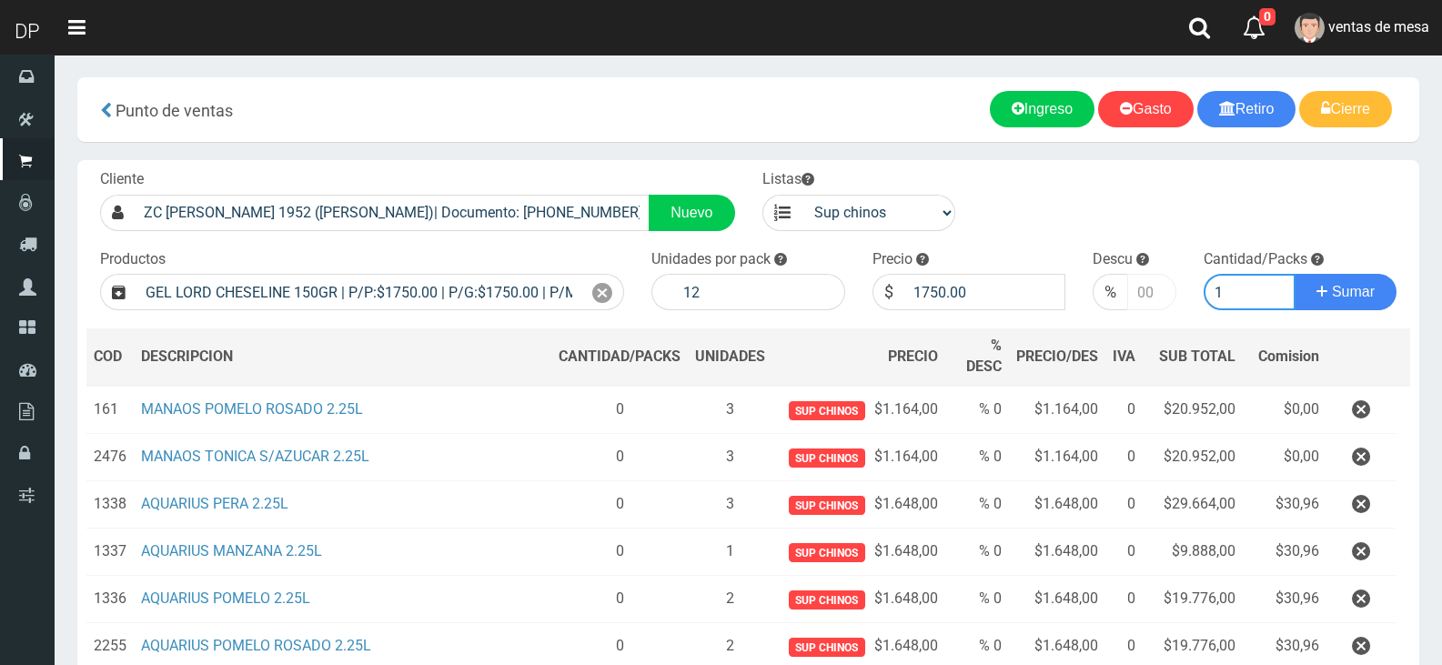
type input "1"
click at [1152, 285] on input "1" at bounding box center [1151, 292] width 48 height 36
type input "10"
click at [1295, 274] on button "Sumar" at bounding box center [1346, 292] width 102 height 36
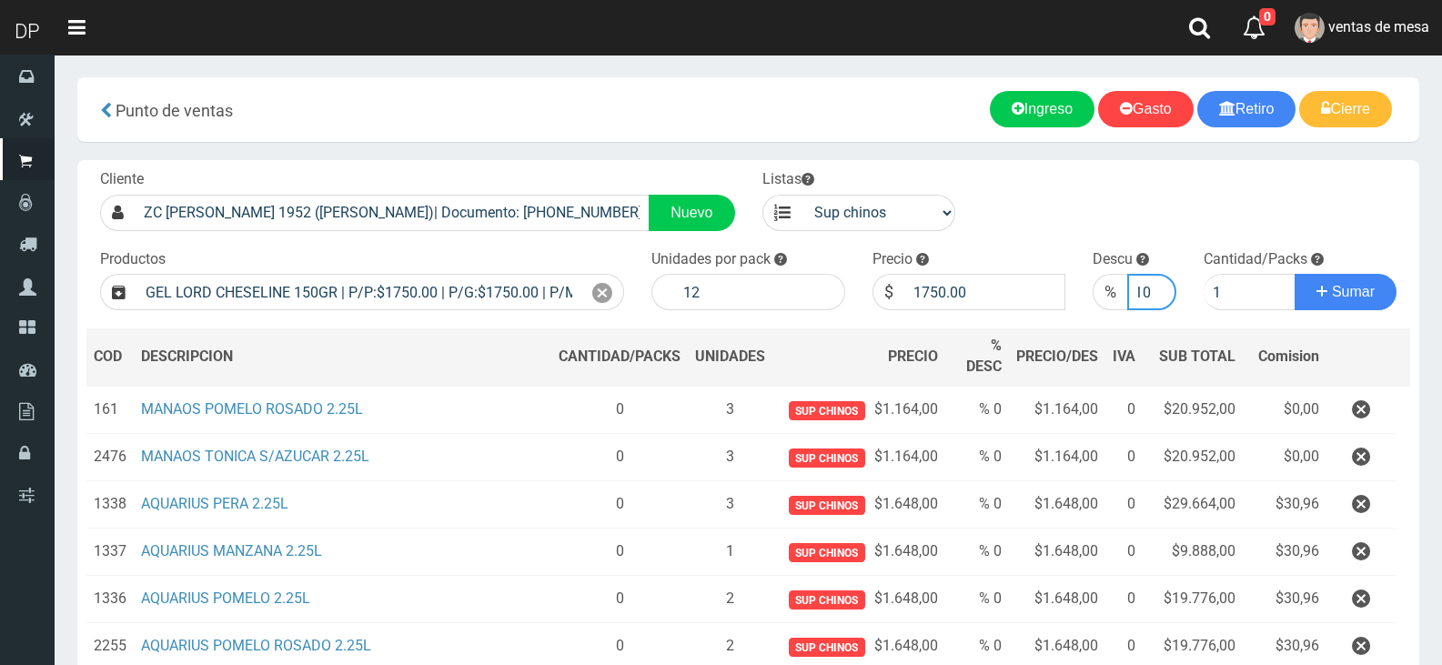
scroll to position [0, 0]
click at [616, 294] on div at bounding box center [602, 292] width 43 height 36
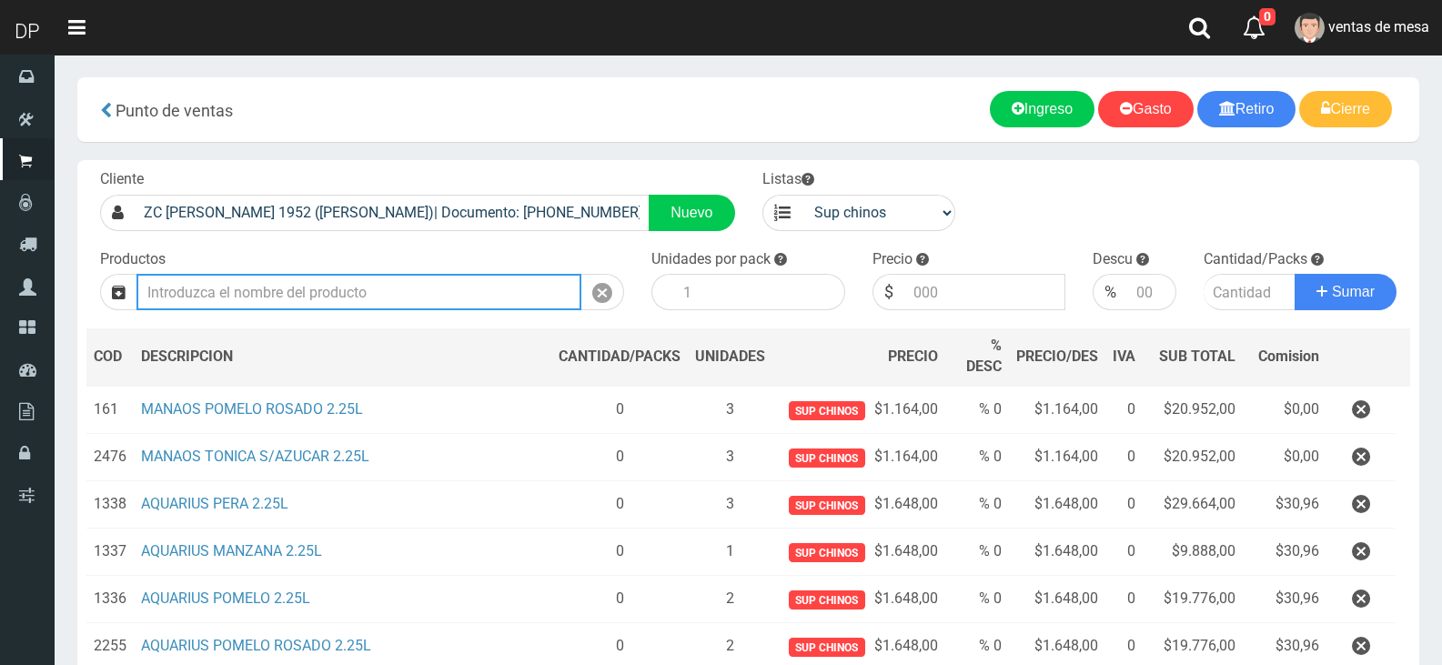
scroll to position [575, 0]
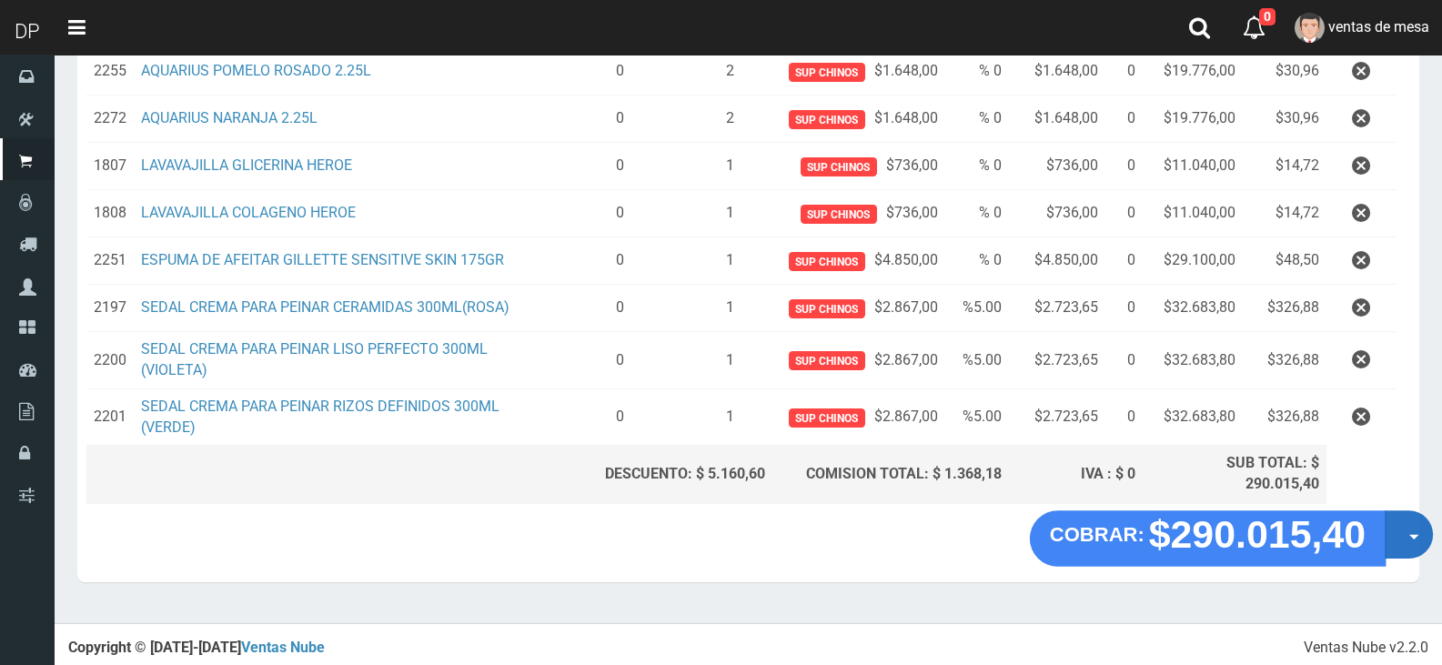
click at [1409, 535] on span "button" at bounding box center [1414, 537] width 10 height 5
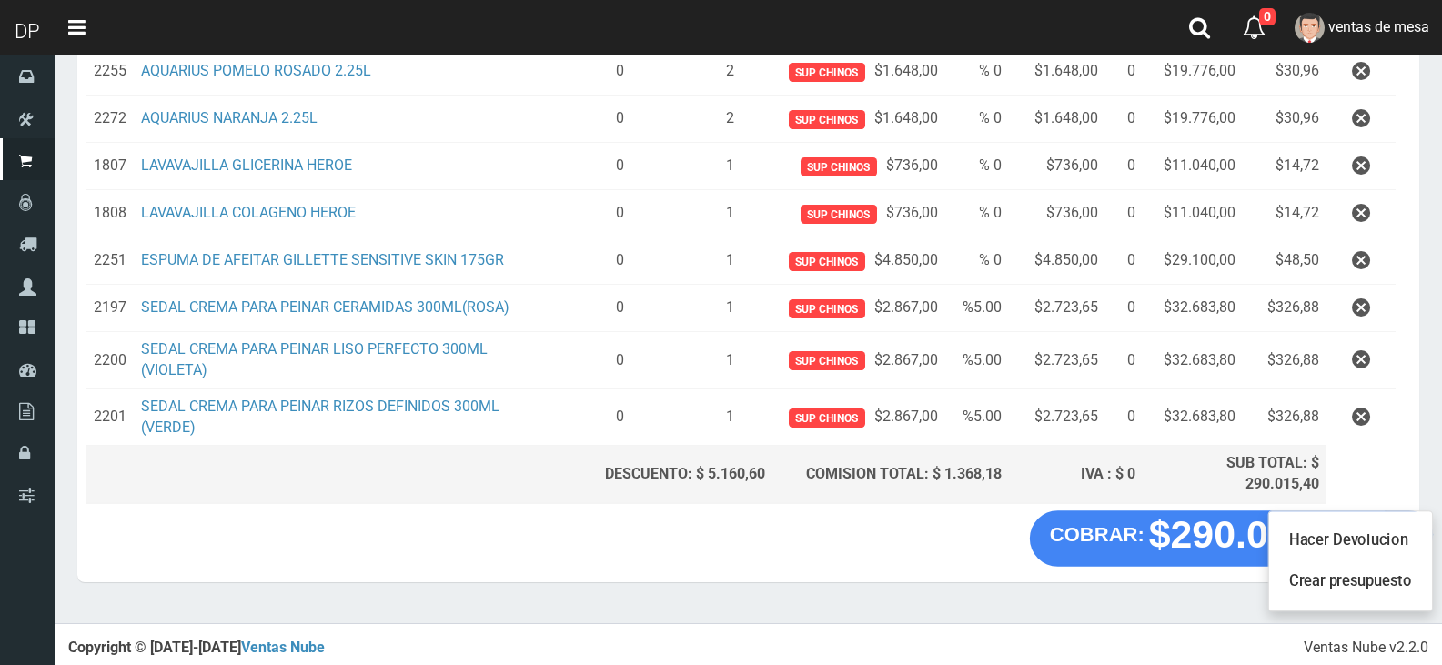
click at [1359, 603] on ul "Hacer Devolucion Crear presupuesto" at bounding box center [1351, 560] width 166 height 101
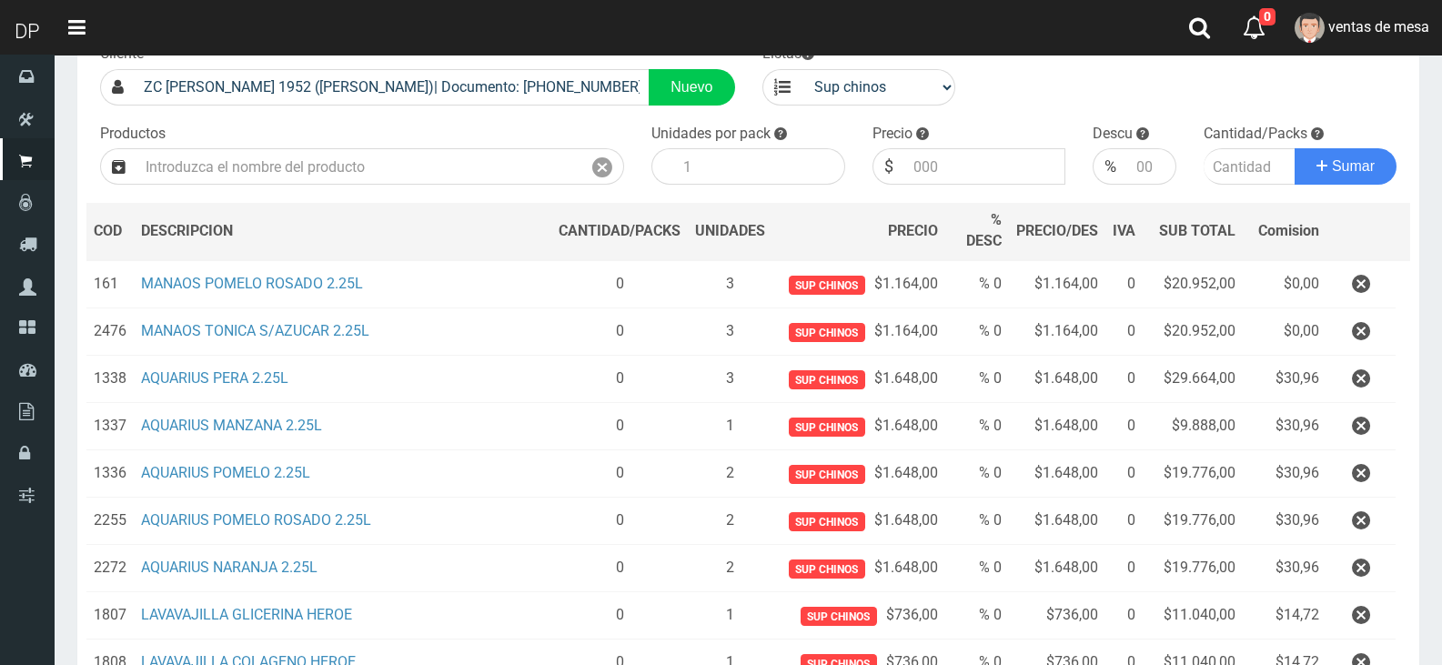
scroll to position [120, 0]
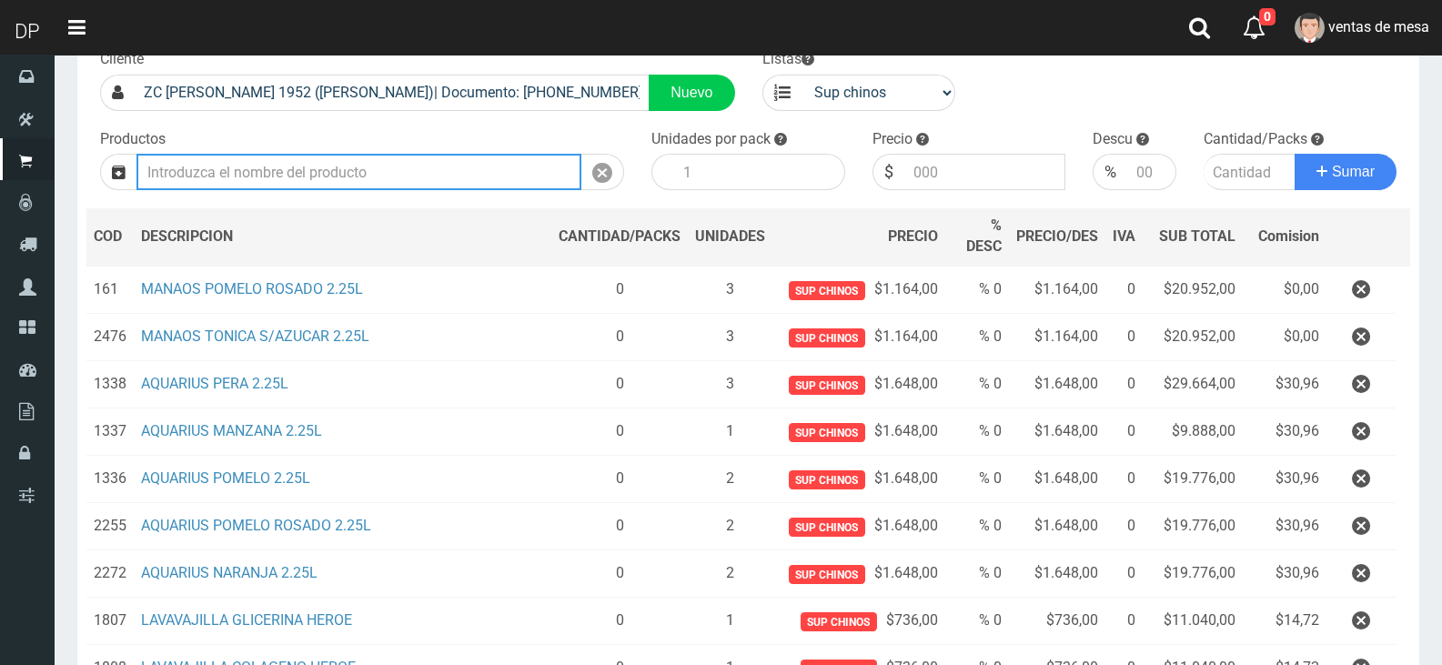
click at [229, 184] on input "text" at bounding box center [358, 172] width 445 height 36
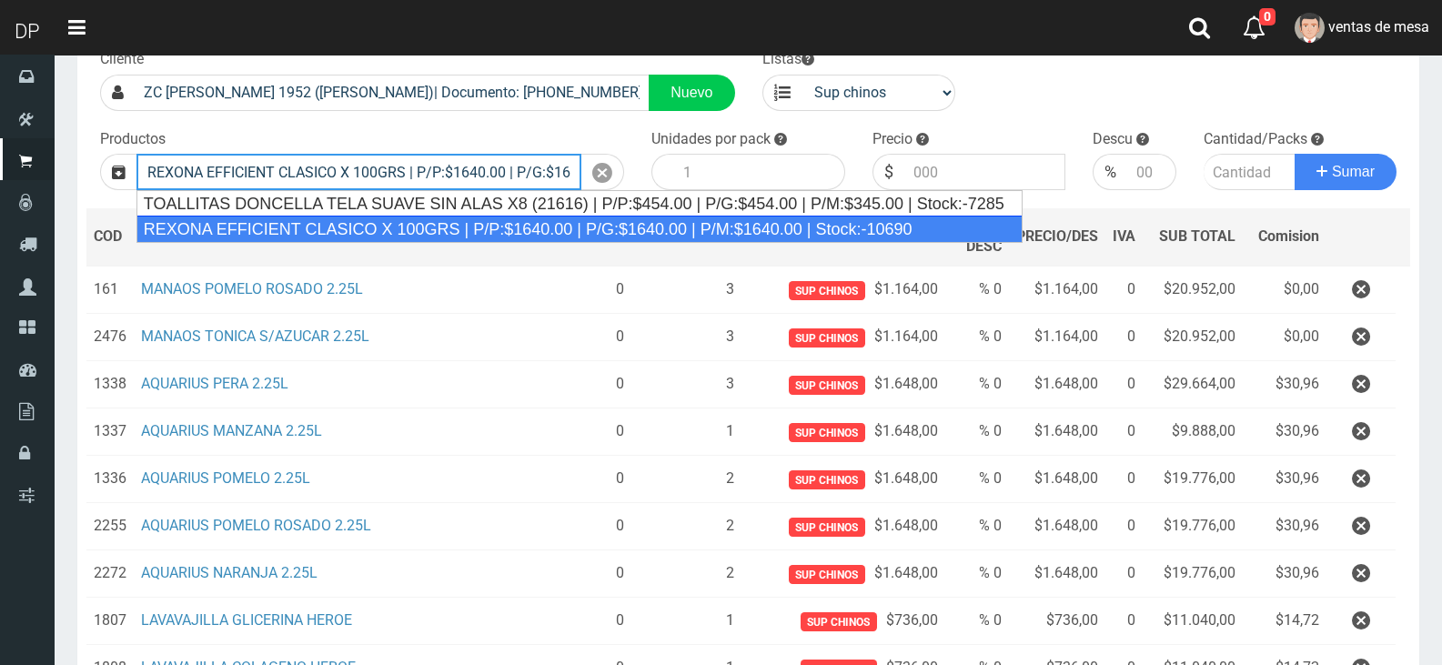
type input "REXONA EFFICIENT CLASICO X 100GRS | P/P:$1640.00 | P/G:$1640.00 | P/M:$1640.00 …"
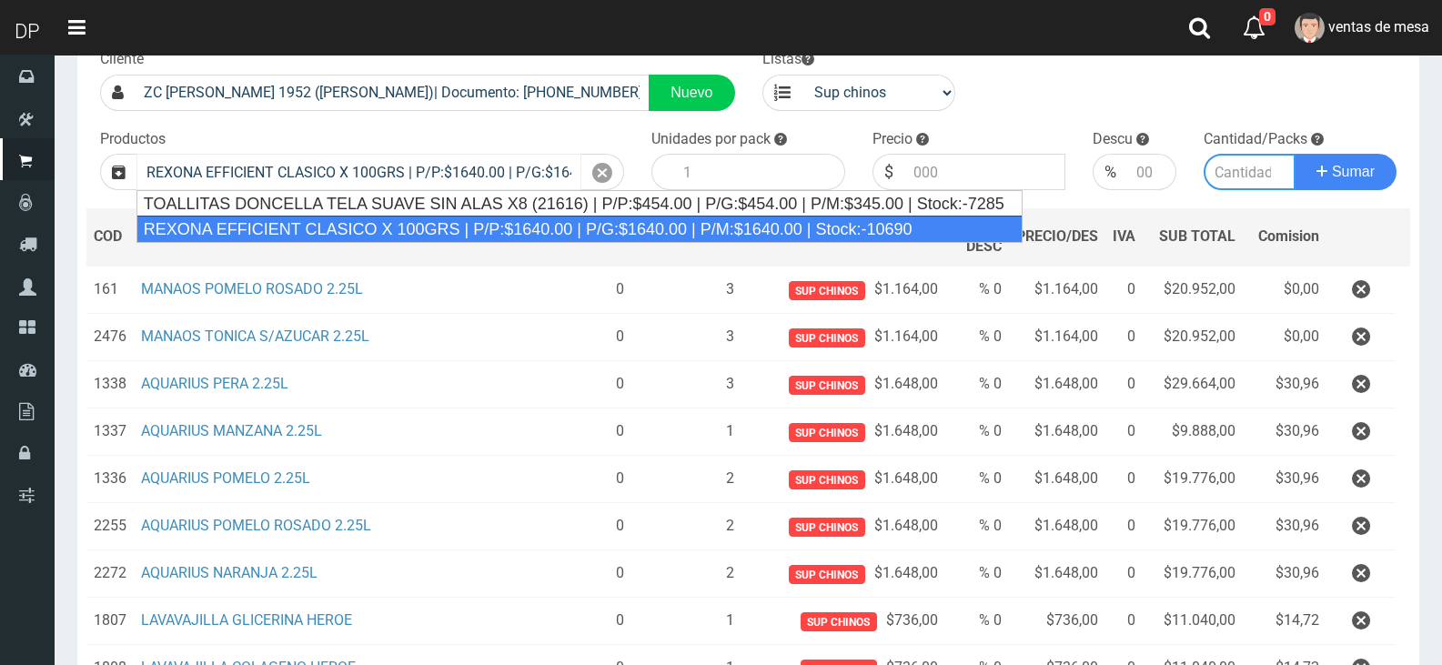
type input "12"
type input "1640.00"
type input "5"
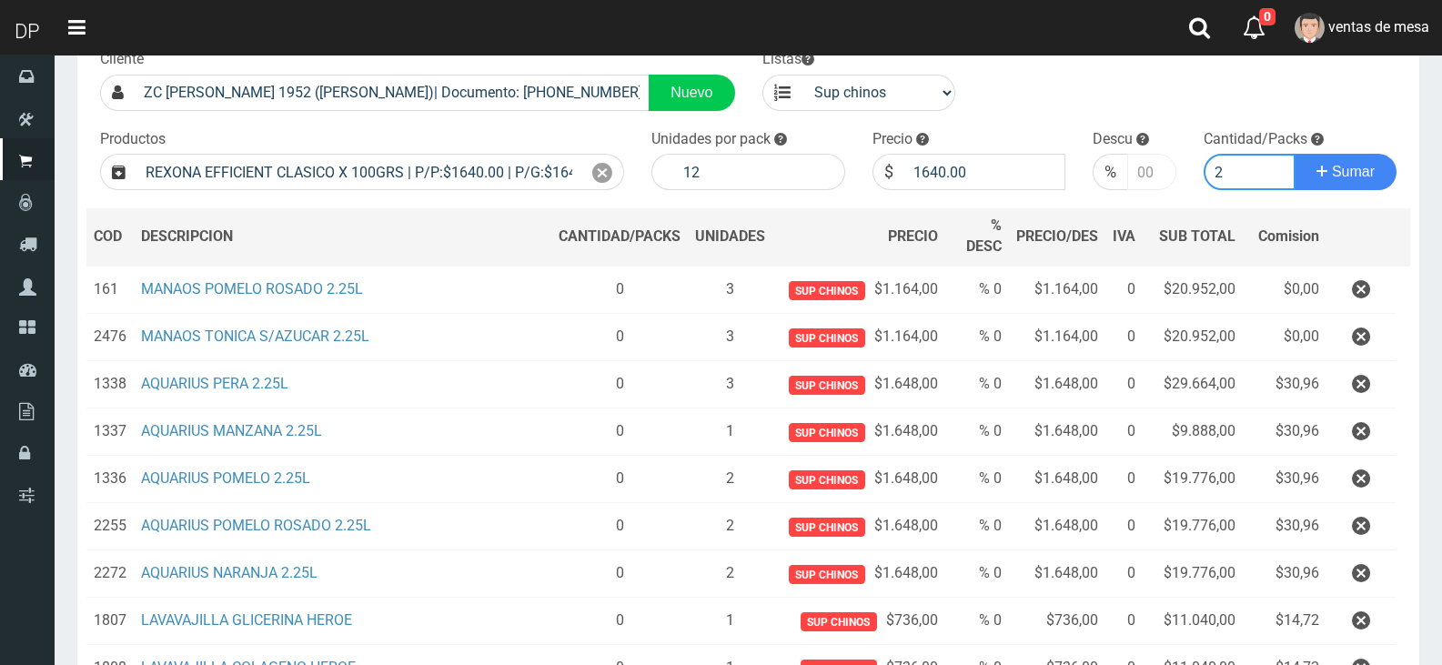
type input "2"
click at [1135, 173] on input "number" at bounding box center [1151, 172] width 48 height 36
type input "5"
click at [1295, 154] on button "Sumar" at bounding box center [1346, 172] width 102 height 36
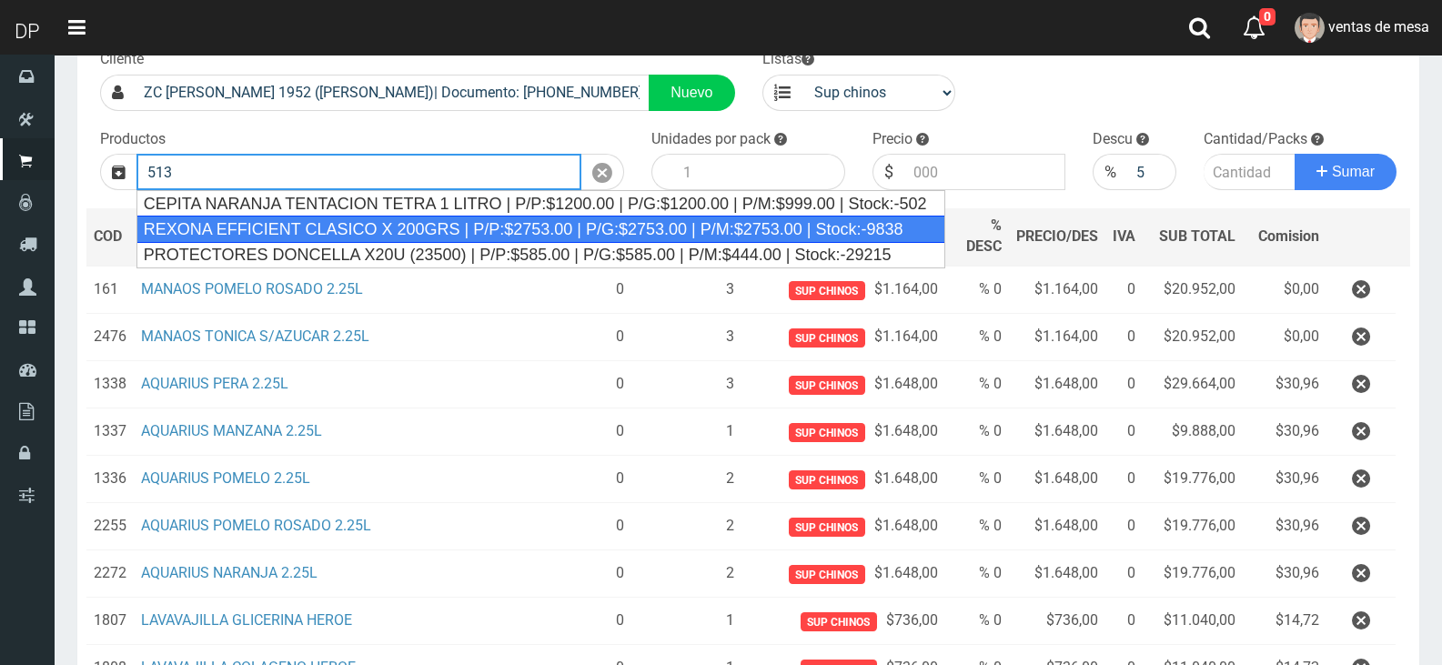
click at [392, 226] on div "REXONA EFFICIENT CLASICO X 200GRS | P/P:$2753.00 | P/G:$2753.00 | P/M:$2753.00 …" at bounding box center [540, 229] width 809 height 27
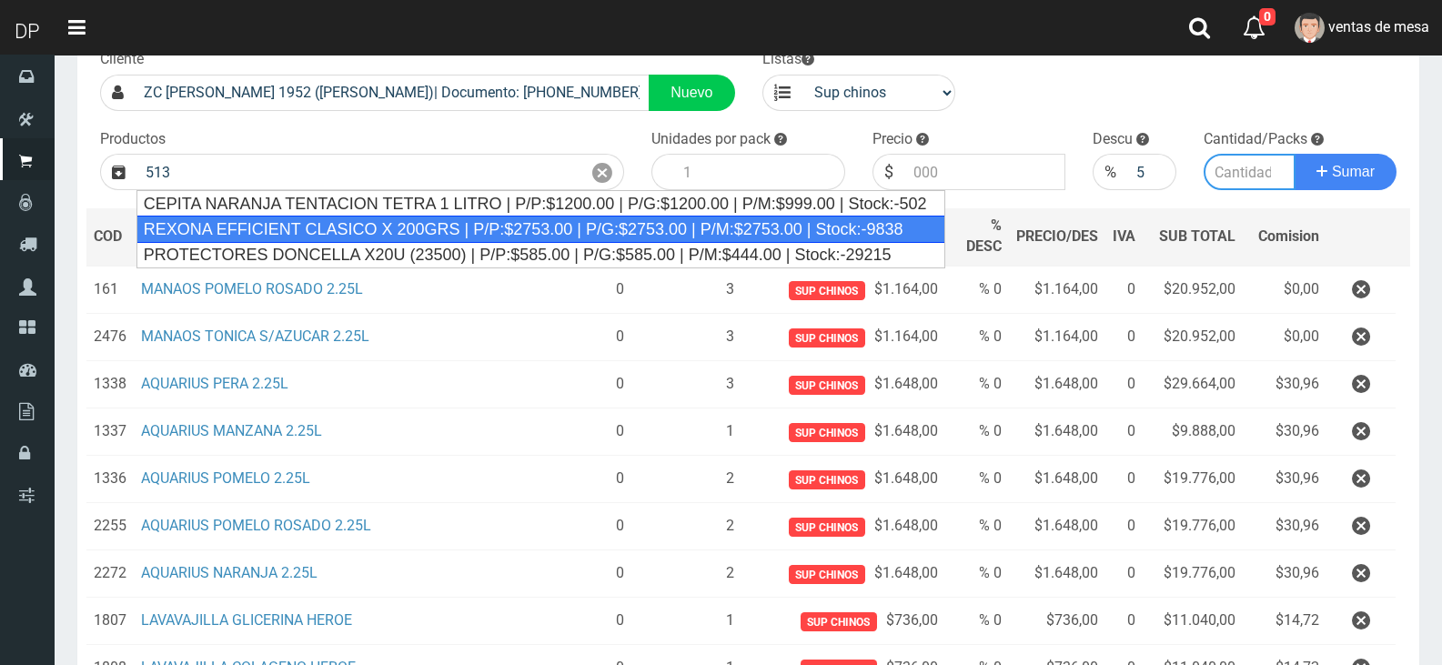
type input "REXONA EFFICIENT CLASICO X 200GRS | P/P:$2753.00 | P/G:$2753.00 | P/M:$2753.00 …"
type input "12"
type input "2753.00"
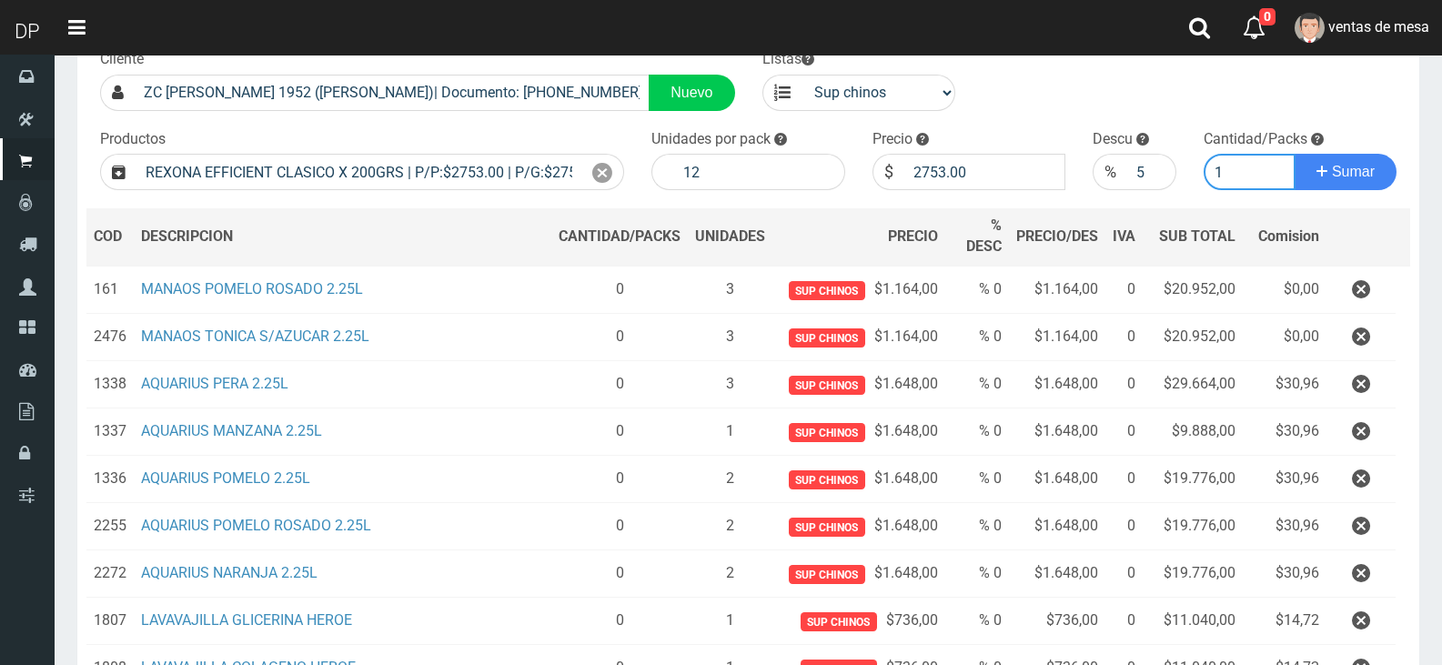
type input "1"
click at [1295, 154] on button "Sumar" at bounding box center [1346, 172] width 102 height 36
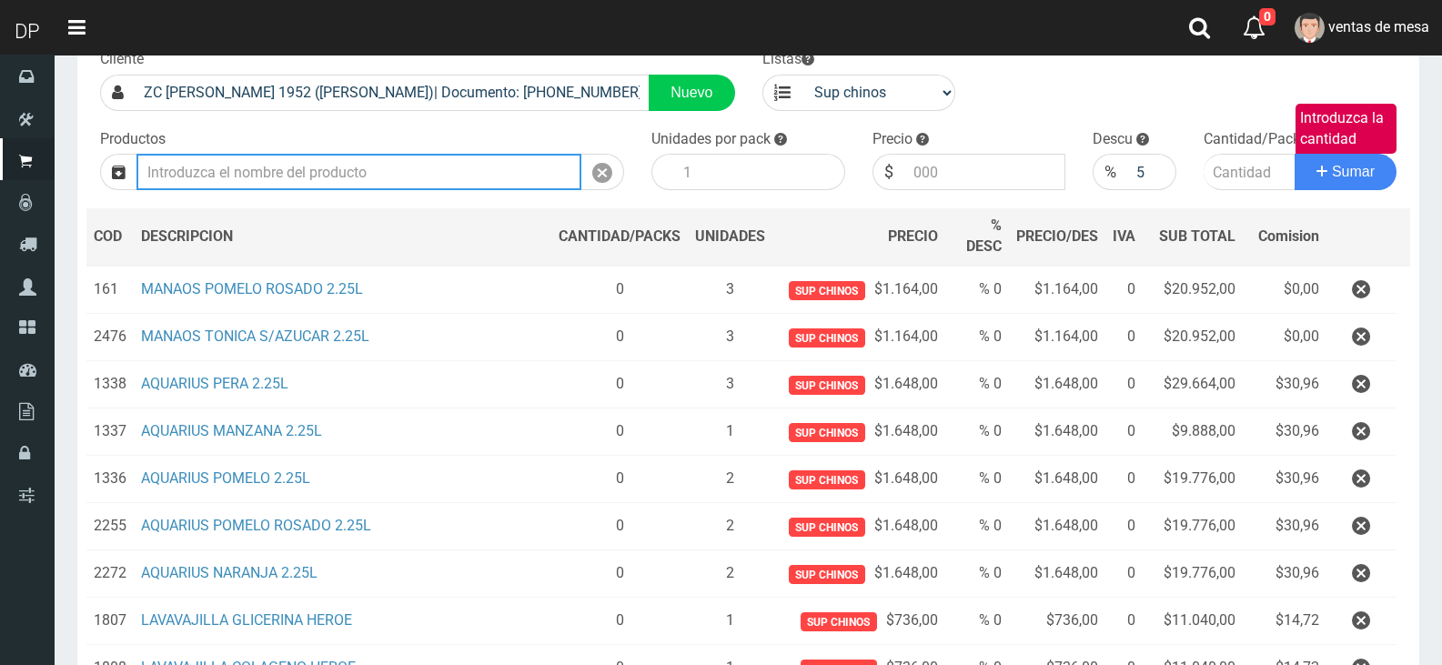
click at [361, 157] on input "text" at bounding box center [358, 172] width 445 height 36
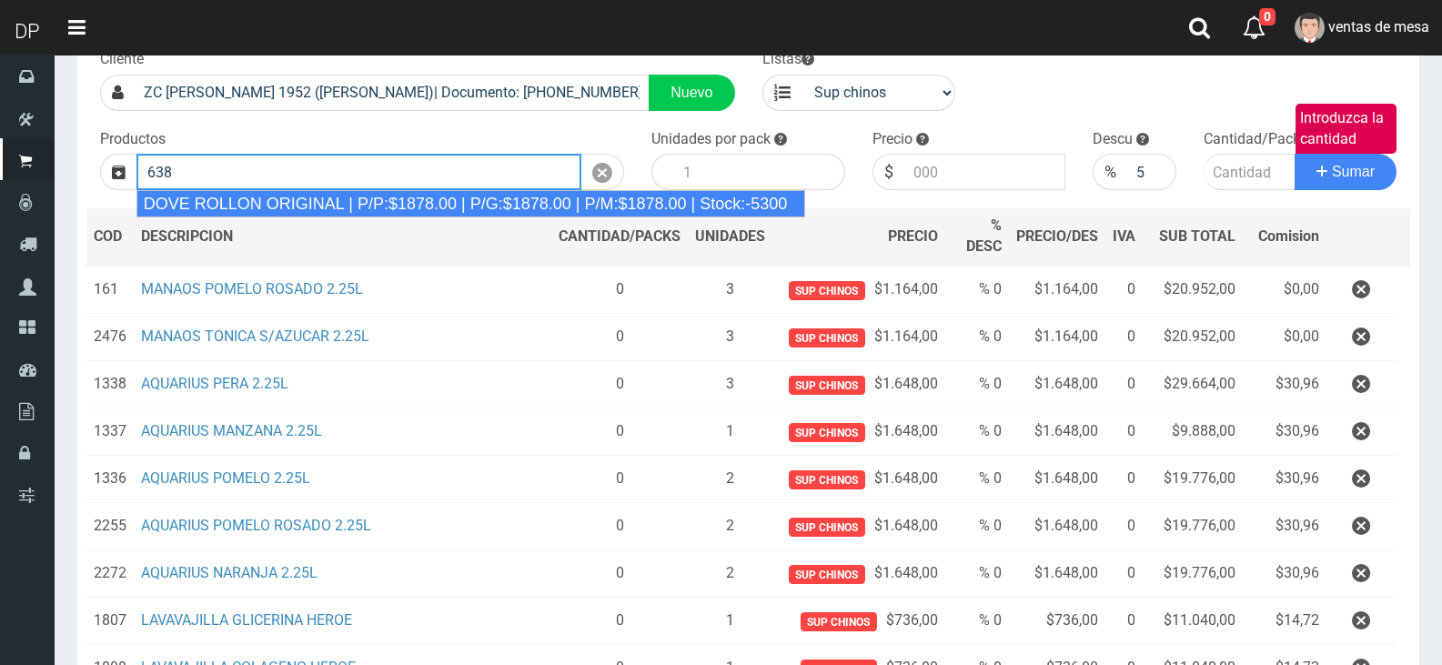
click at [320, 201] on div "DOVE ROLLON ORIGINAL | P/P:$1878.00 | P/G:$1878.00 | P/M:$1878.00 | Stock:-5300" at bounding box center [471, 203] width 670 height 27
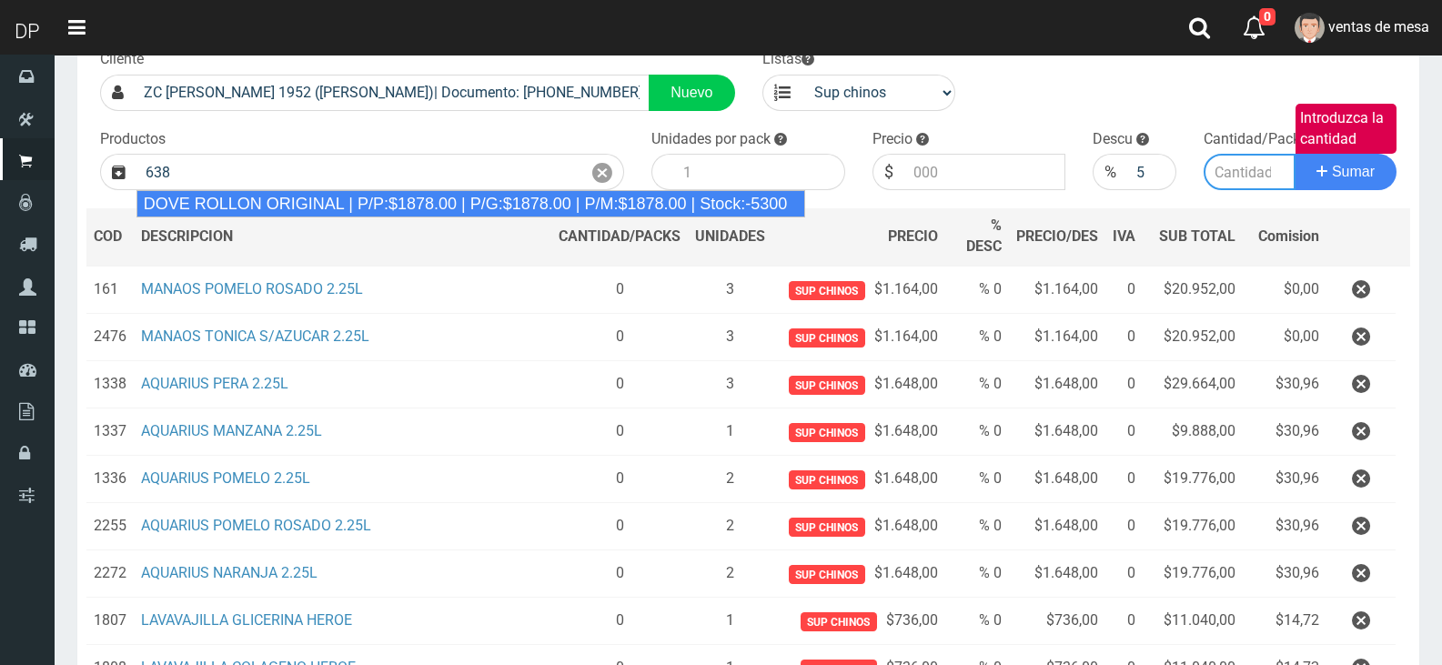
type input "DOVE ROLLON ORIGINAL | P/P:$1878.00 | P/G:$1878.00 | P/M:$1878.00 | Stock:-5300"
type input "12"
type input "1878.00"
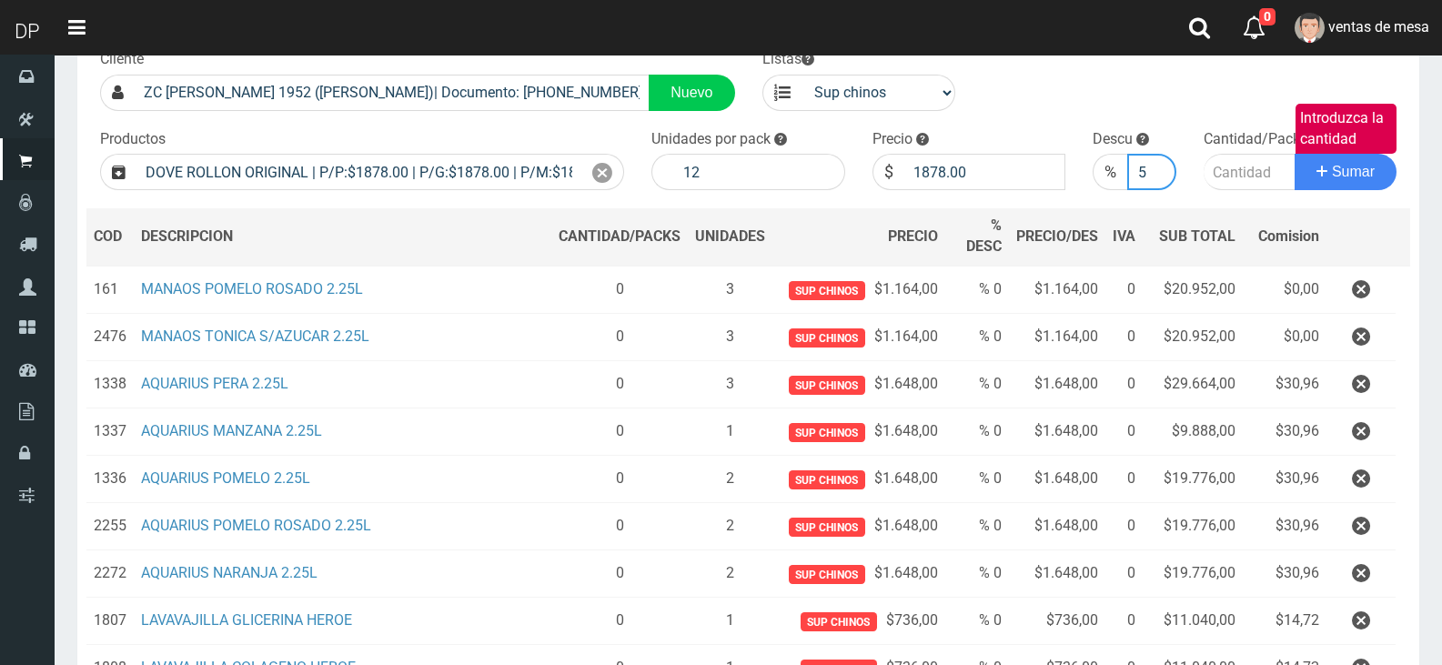
click at [1135, 173] on input "5" at bounding box center [1151, 172] width 48 height 36
click at [1136, 173] on input "5" at bounding box center [1151, 172] width 48 height 36
type input "10"
click at [1252, 173] on input "Introduzca la cantidad" at bounding box center [1250, 172] width 93 height 36
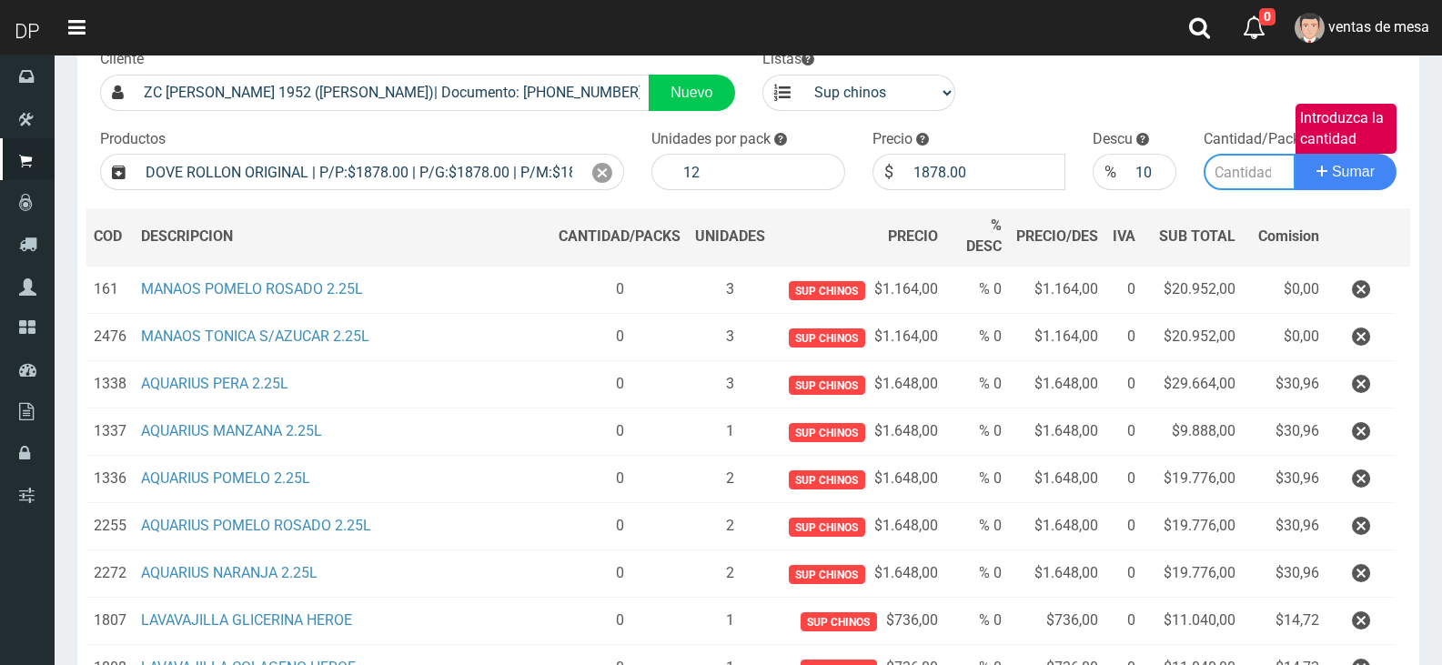
scroll to position [0, 0]
type input "1"
click at [1295, 154] on button "Sumar" at bounding box center [1346, 172] width 102 height 36
drag, startPoint x: 599, startPoint y: 168, endPoint x: 764, endPoint y: 222, distance: 174.1
click at [600, 168] on icon at bounding box center [602, 173] width 20 height 26
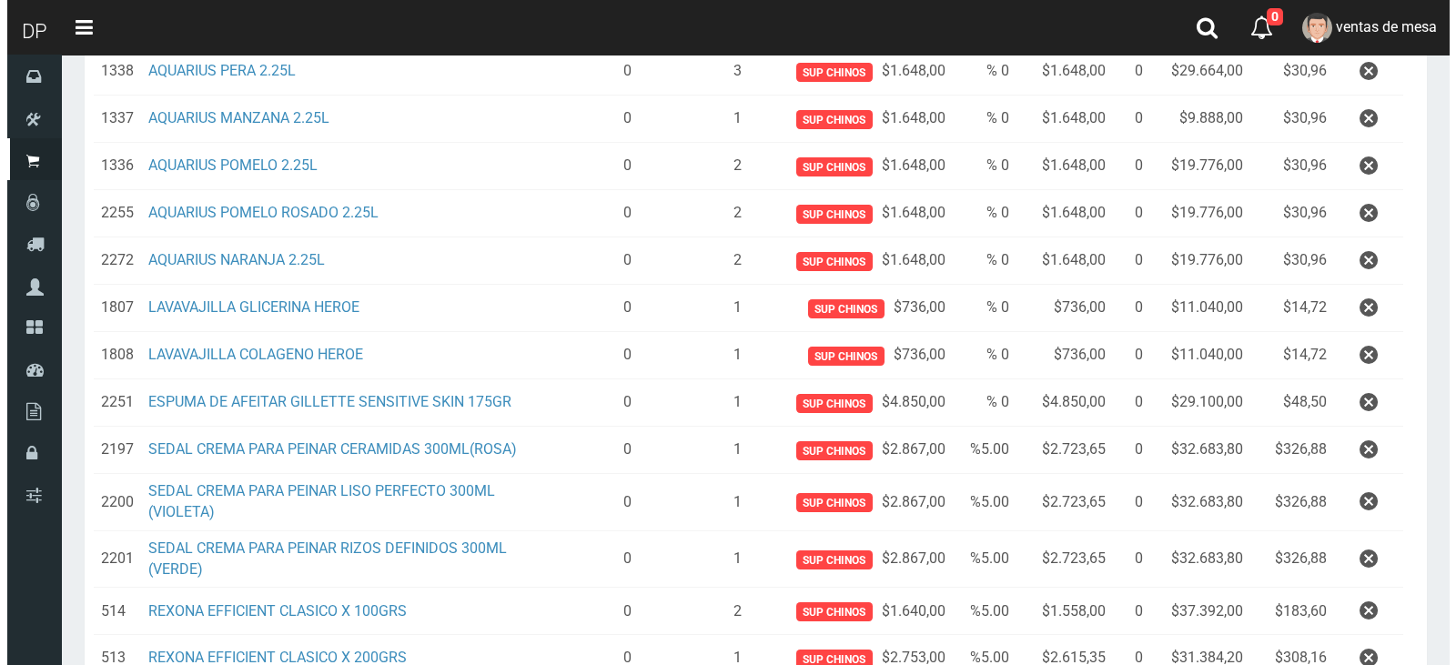
scroll to position [670, 0]
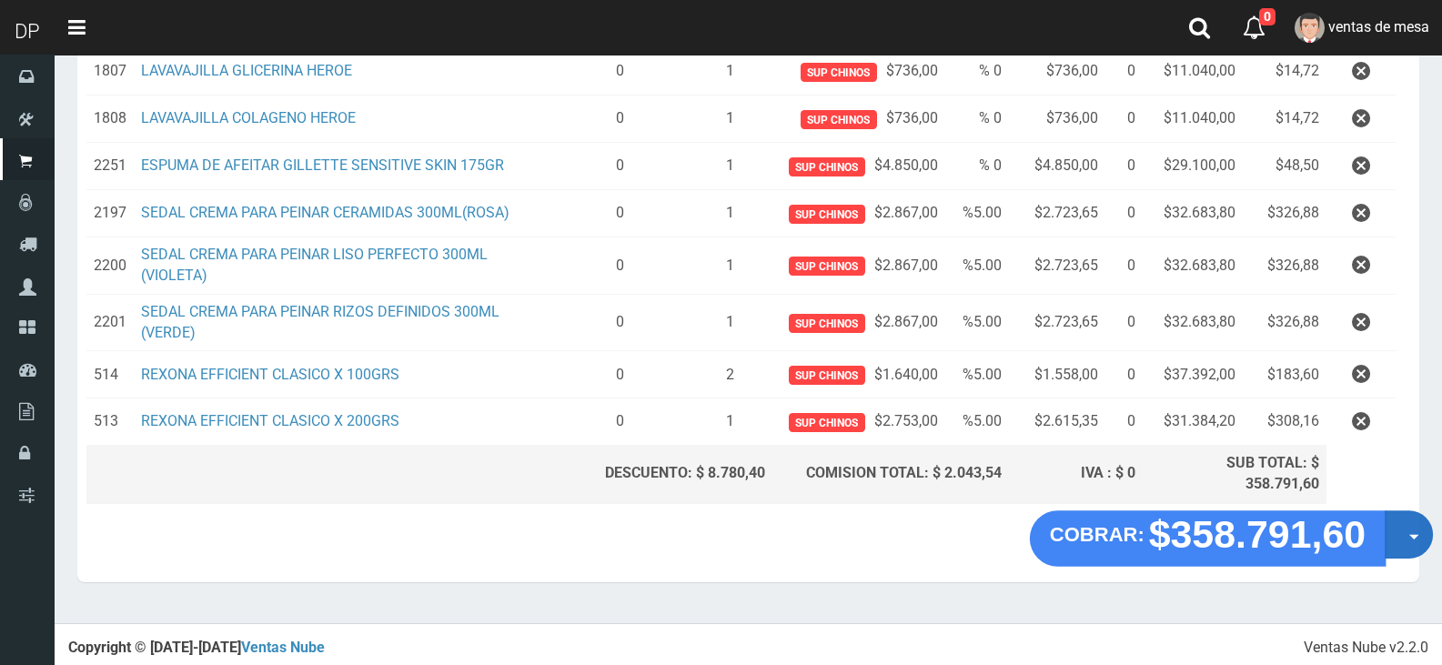
click at [1394, 549] on button "Opciones" at bounding box center [1409, 534] width 48 height 48
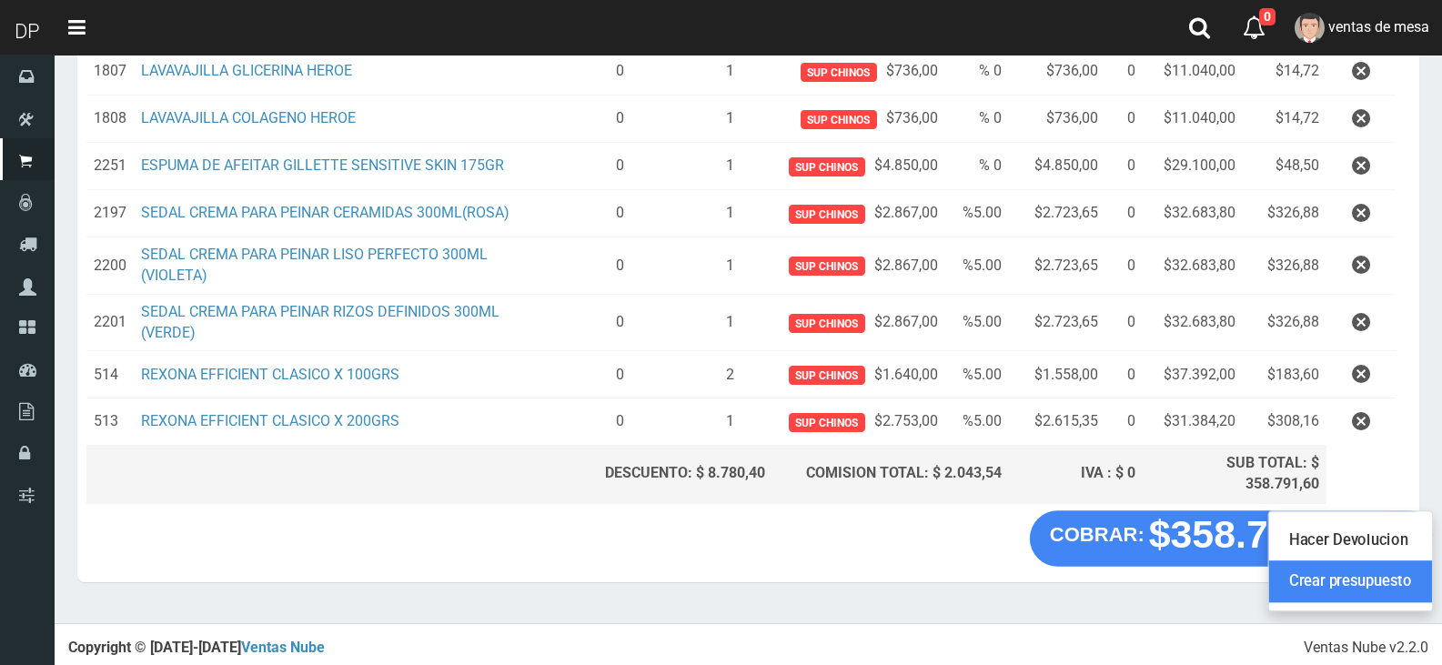
click at [1390, 566] on link "Crear presupuesto" at bounding box center [1350, 581] width 163 height 42
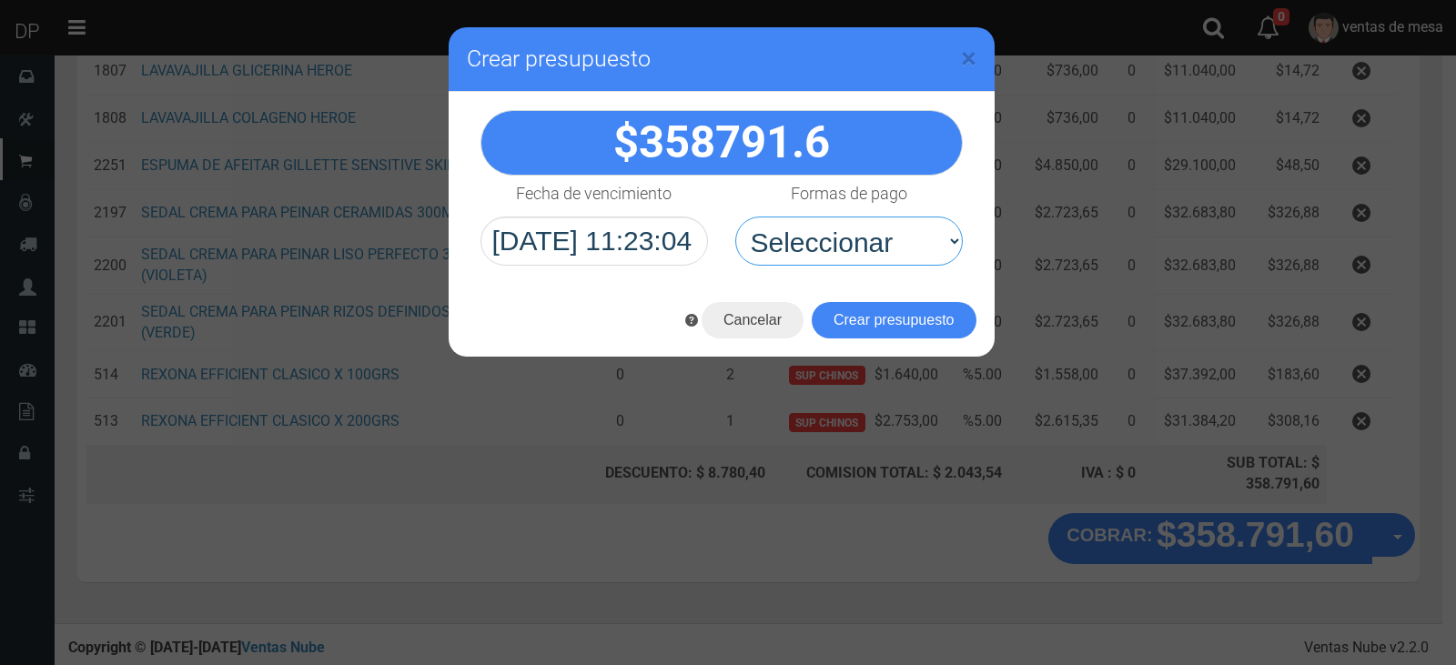
drag, startPoint x: 826, startPoint y: 236, endPoint x: 863, endPoint y: 278, distance: 55.5
click at [826, 236] on select "Seleccionar Efectivo Tarjeta de Crédito Depósito Débito" at bounding box center [848, 241] width 227 height 49
click at [877, 260] on select "Seleccionar Efectivo Tarjeta de Crédito Depósito Débito" at bounding box center [848, 241] width 227 height 49
select select "Efectivo"
click at [735, 217] on select "Seleccionar Efectivo Tarjeta de Crédito Depósito Débito" at bounding box center [848, 241] width 227 height 49
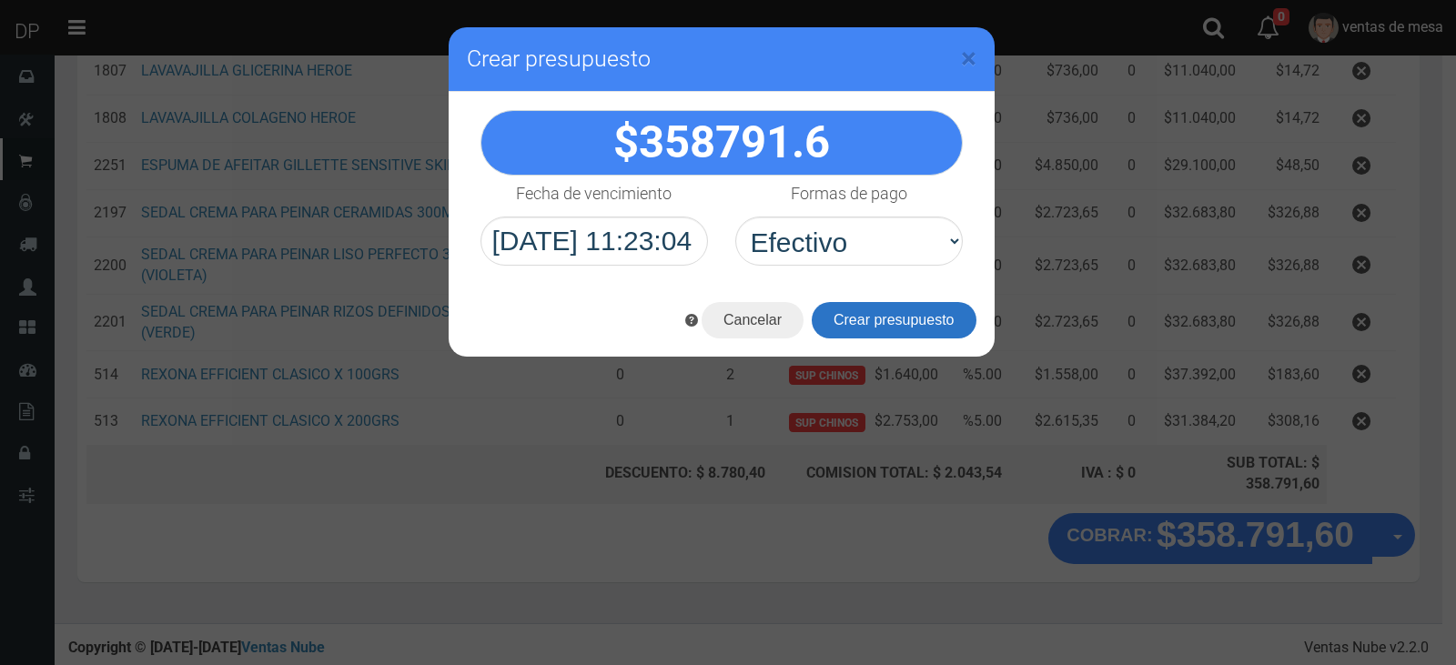
click at [875, 315] on button "Crear presupuesto" at bounding box center [894, 320] width 165 height 36
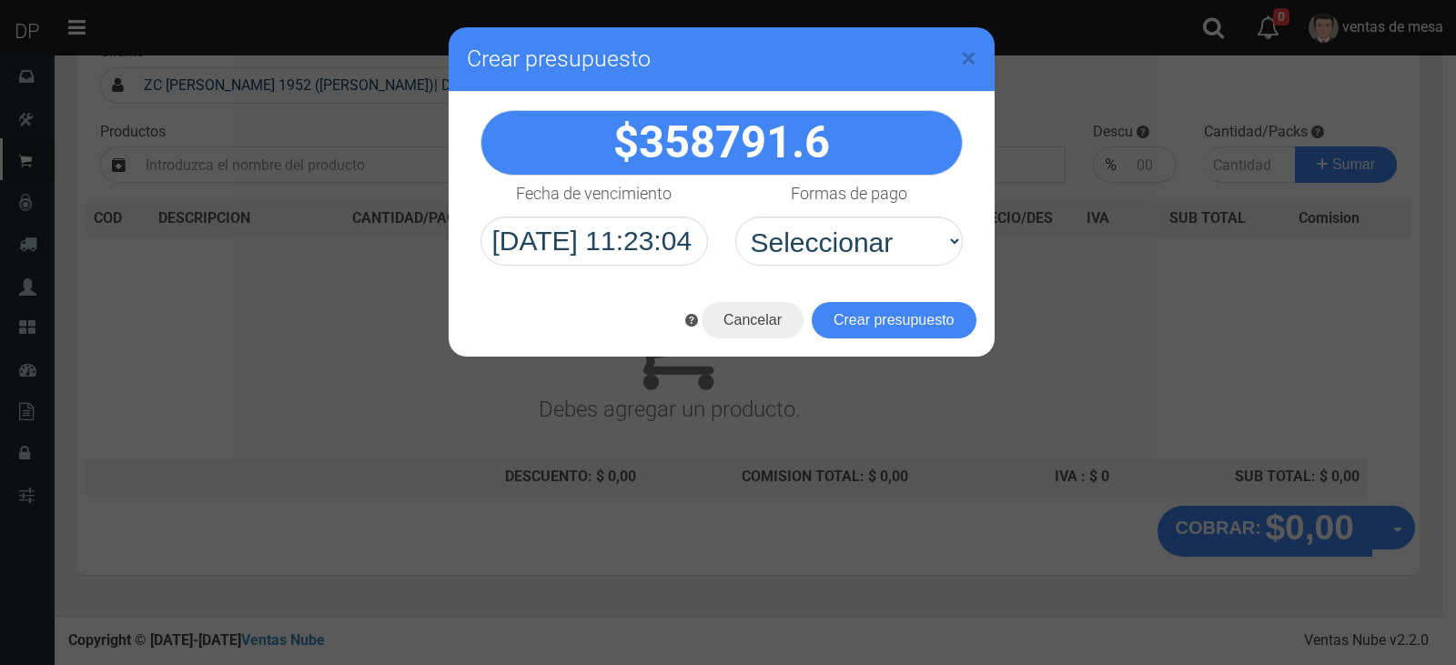
scroll to position [0, 0]
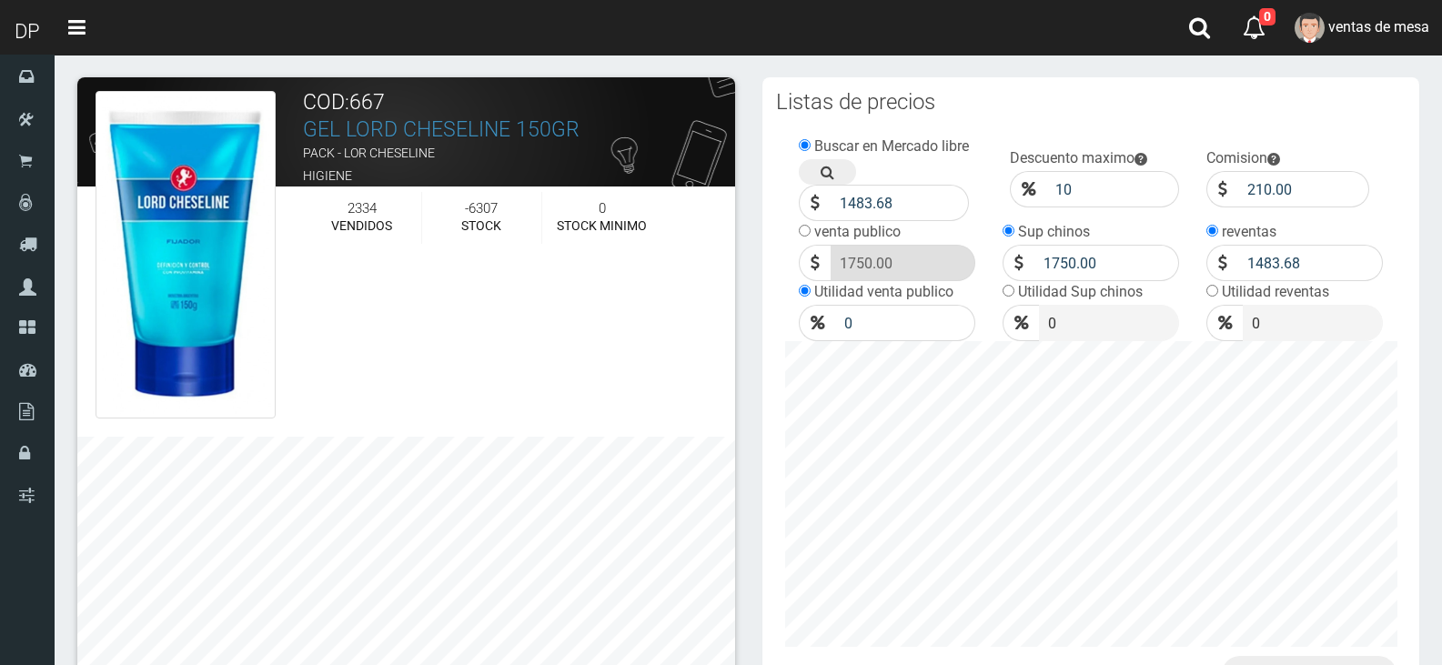
click at [1099, 194] on input "10" at bounding box center [1112, 189] width 132 height 36
type input "10"
click button "Guardar" at bounding box center [0, 0] width 0 height 0
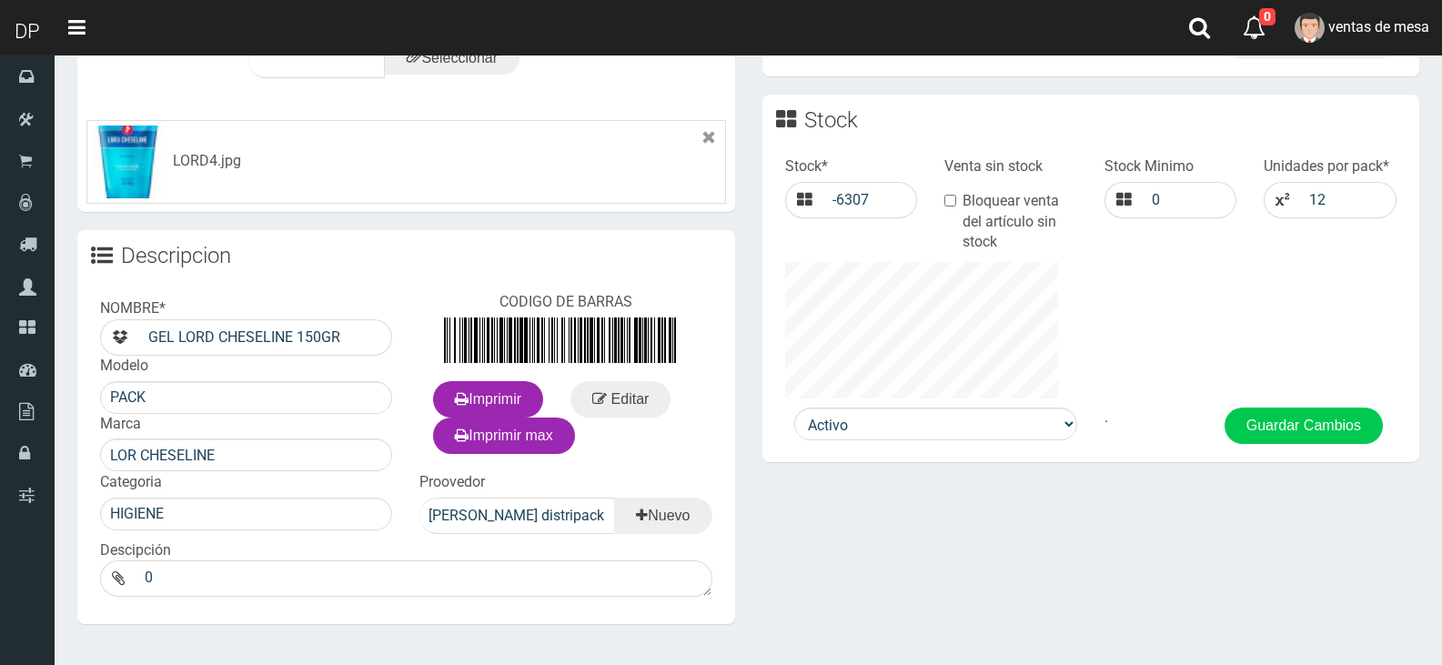
scroll to position [829, 0]
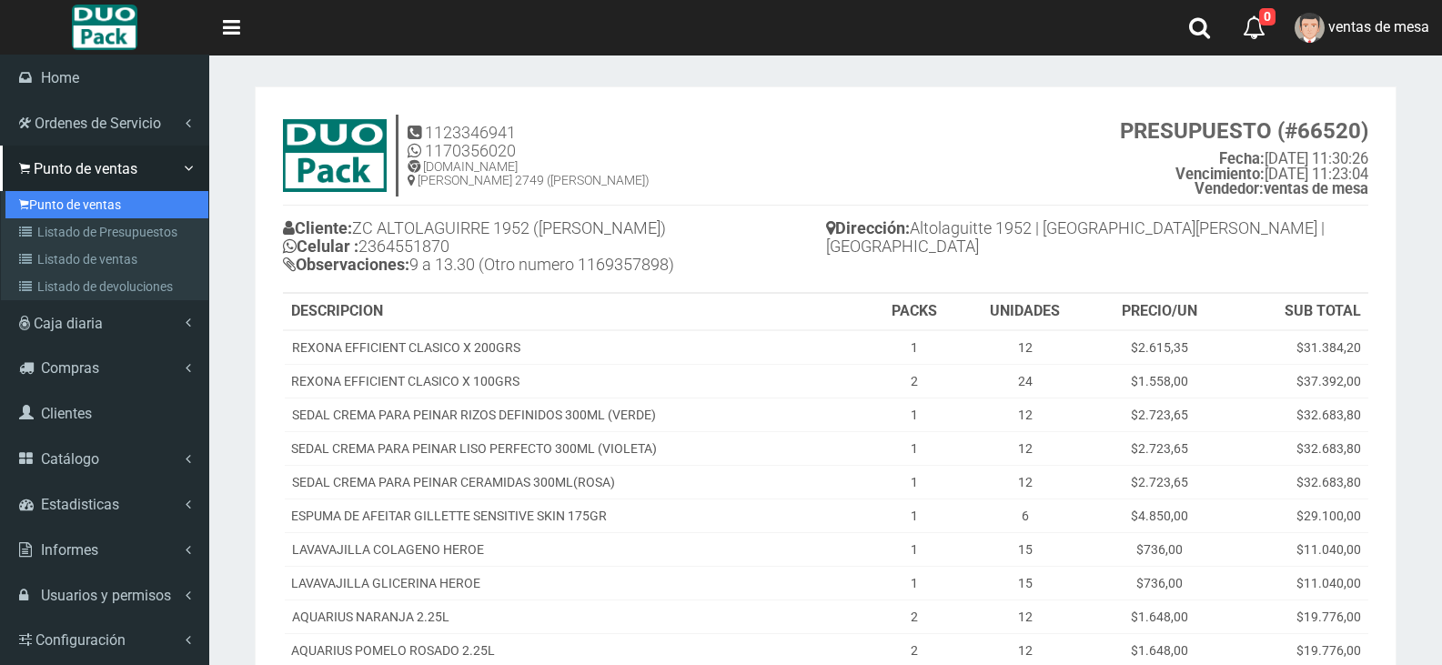
click at [150, 213] on link "Punto de ventas" at bounding box center [106, 204] width 203 height 27
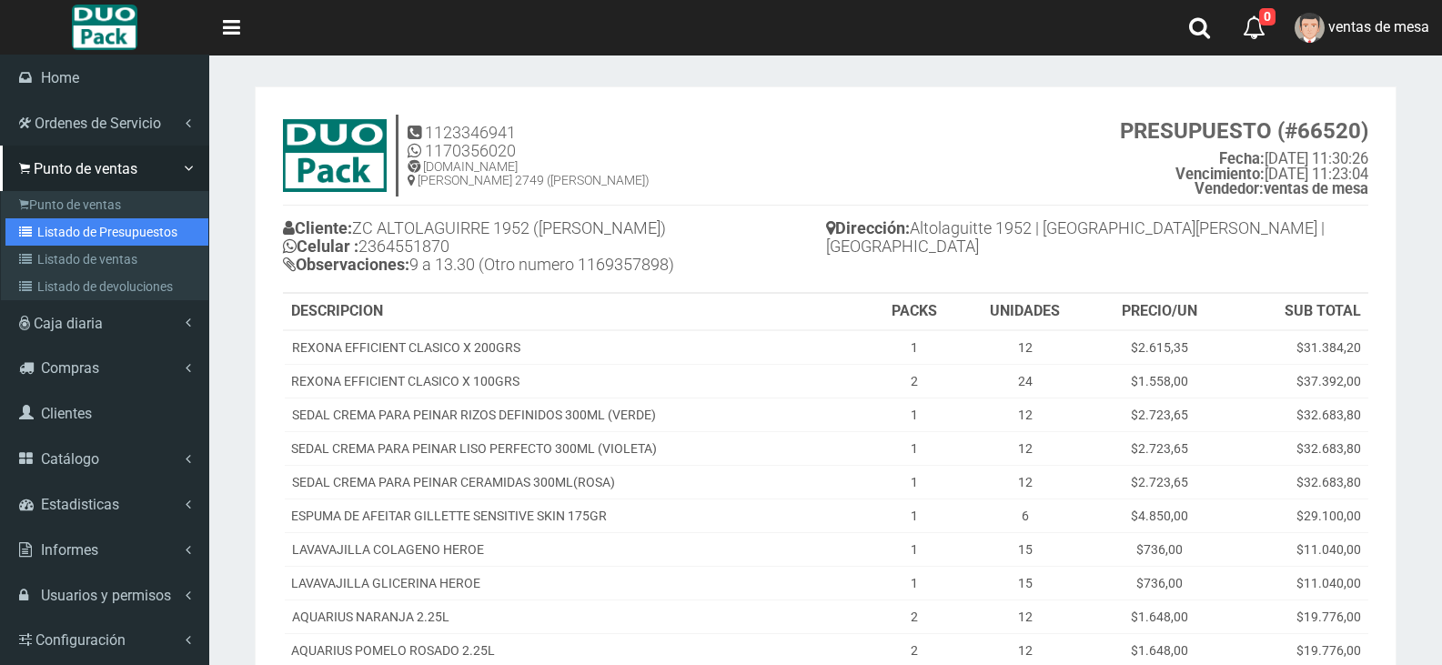
click at [157, 226] on link "Listado de Presupuestos" at bounding box center [106, 231] width 203 height 27
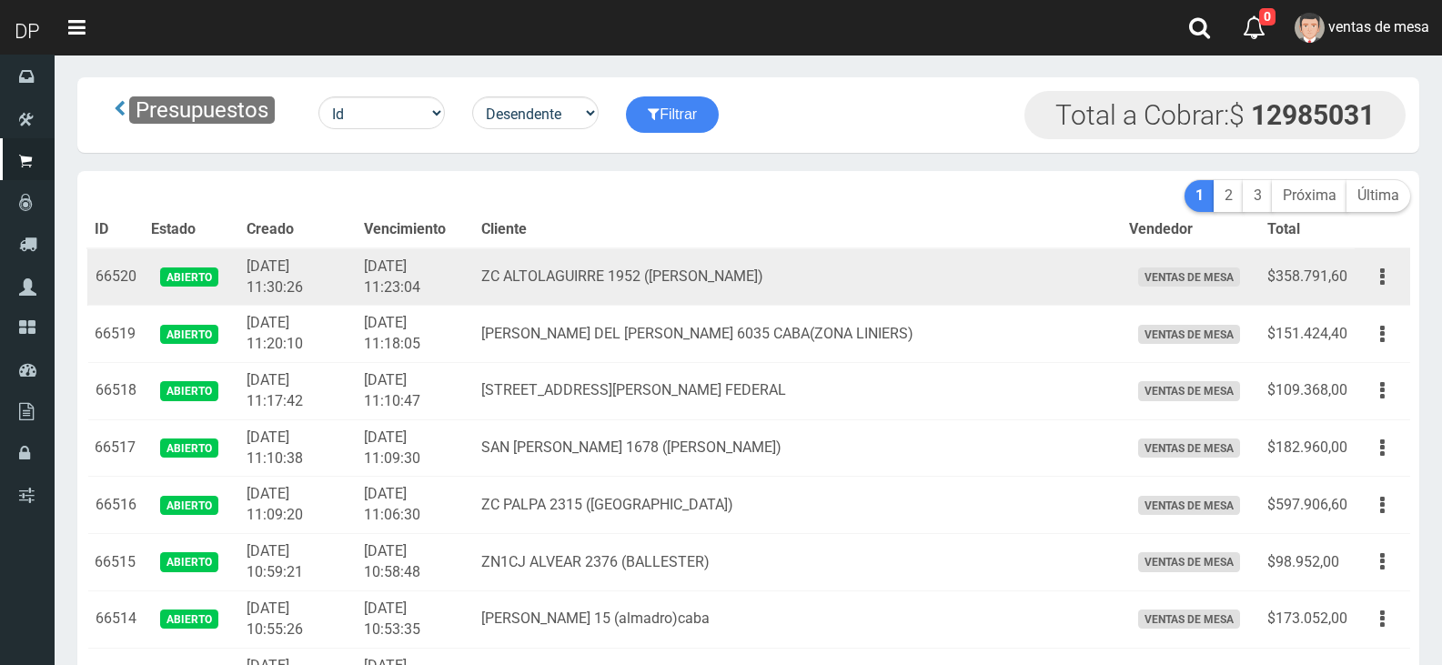
drag, startPoint x: 1372, startPoint y: 272, endPoint x: 1368, endPoint y: 323, distance: 51.1
click at [1372, 272] on button "button" at bounding box center [1382, 277] width 41 height 32
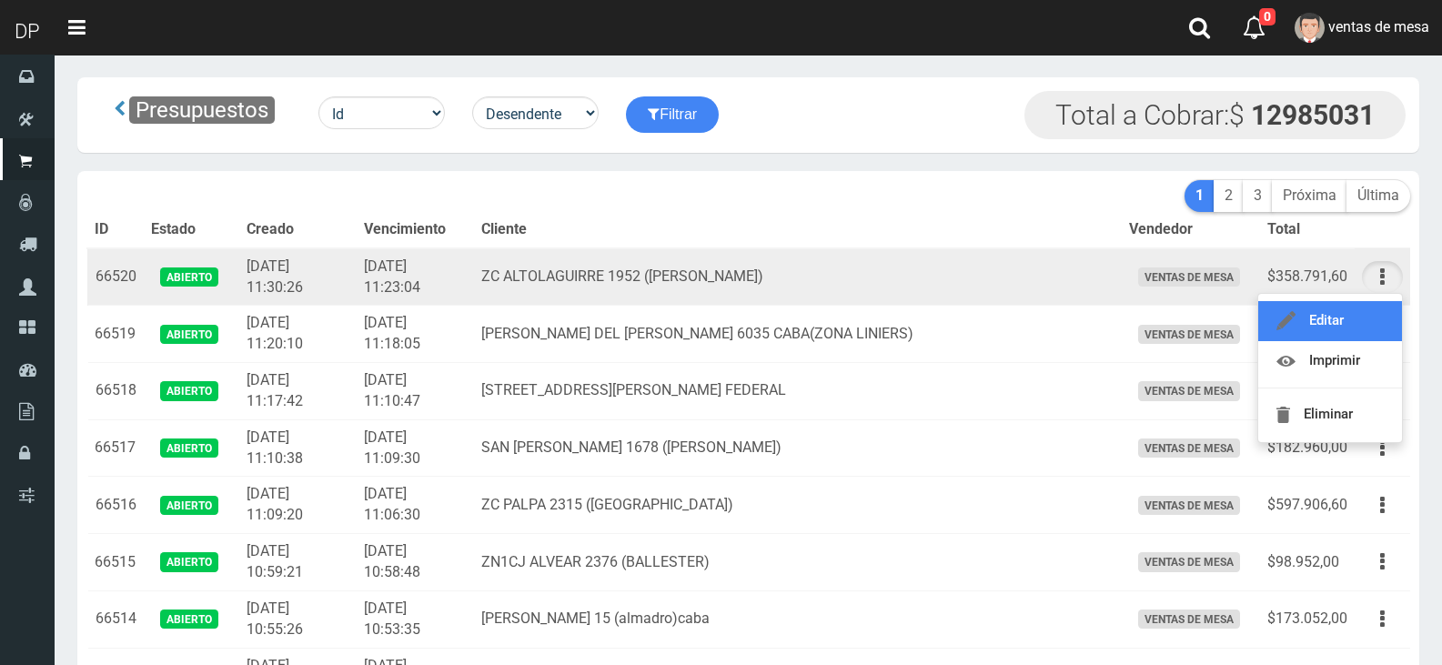
click at [1368, 325] on link "Editar" at bounding box center [1330, 321] width 144 height 40
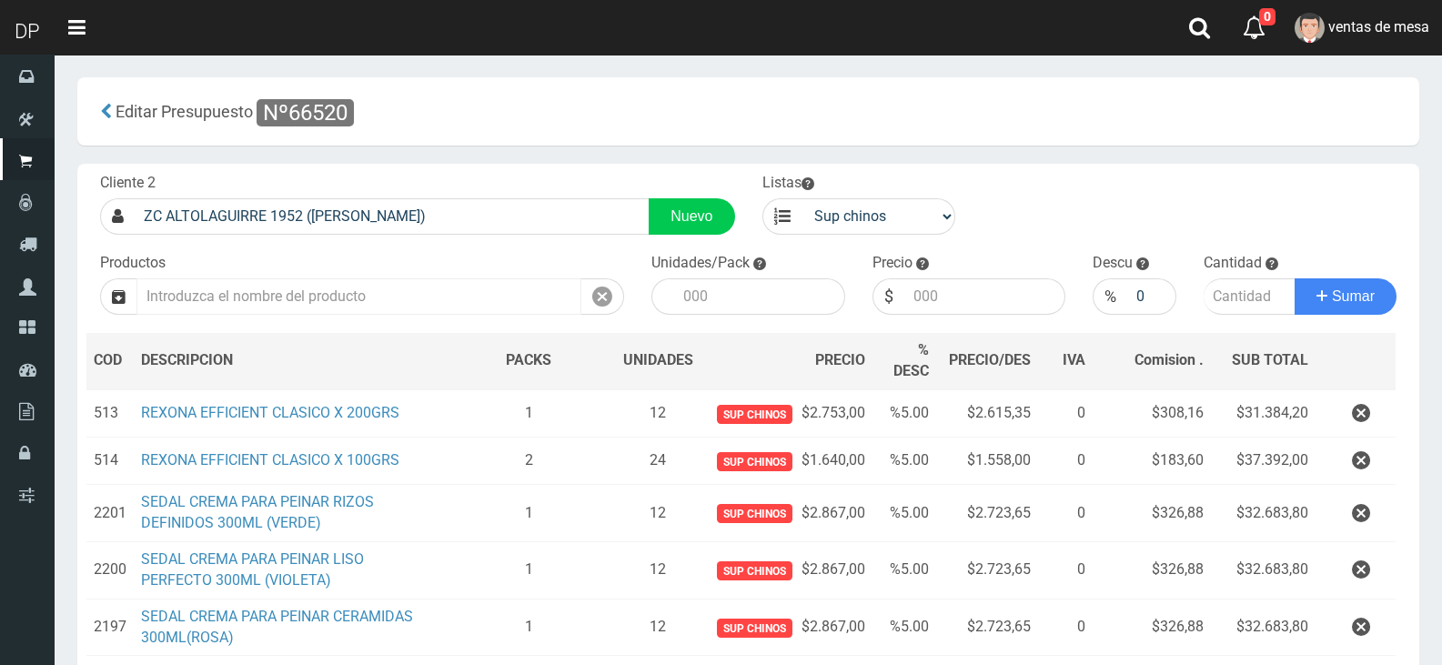
click at [505, 290] on input "text" at bounding box center [358, 296] width 445 height 36
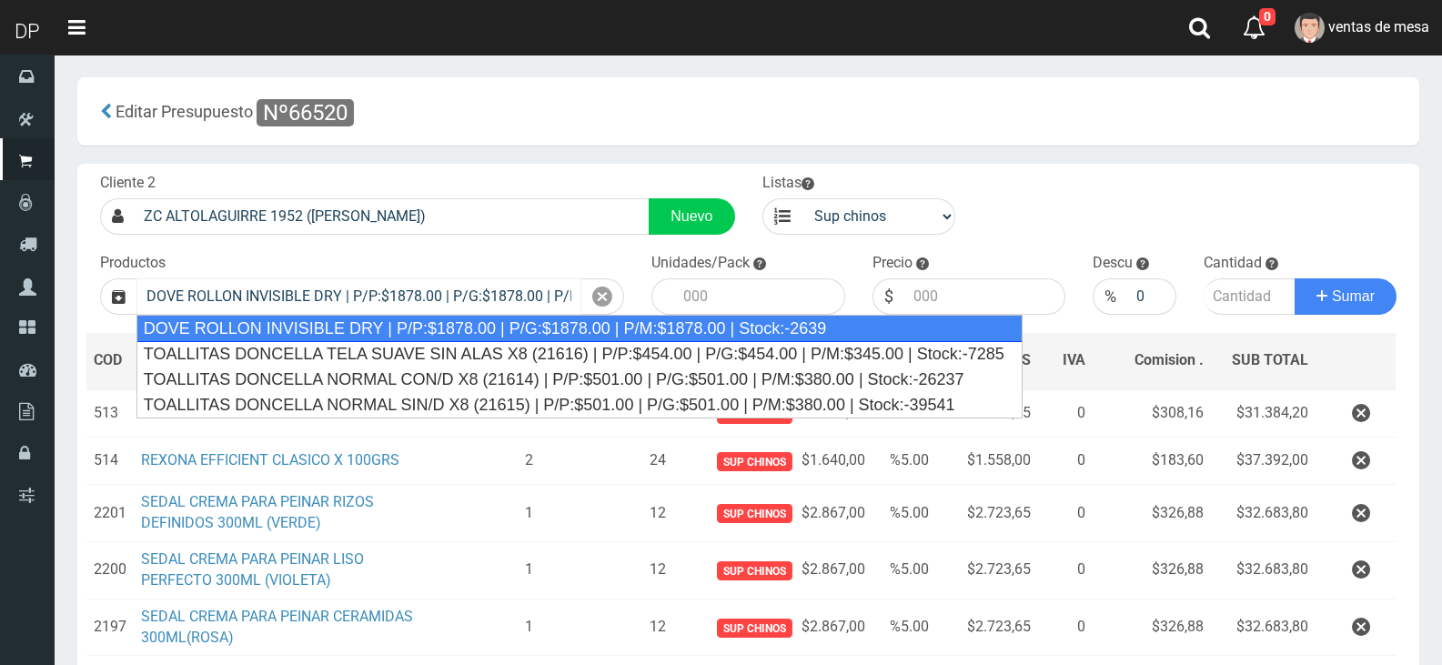
type input "DOVE ROLLON INVISIBLE DRY | P/P:$1878.00 | P/G:$1878.00 | P/M:$1878.00 | Stock:…"
type input "12"
type input "1878.00"
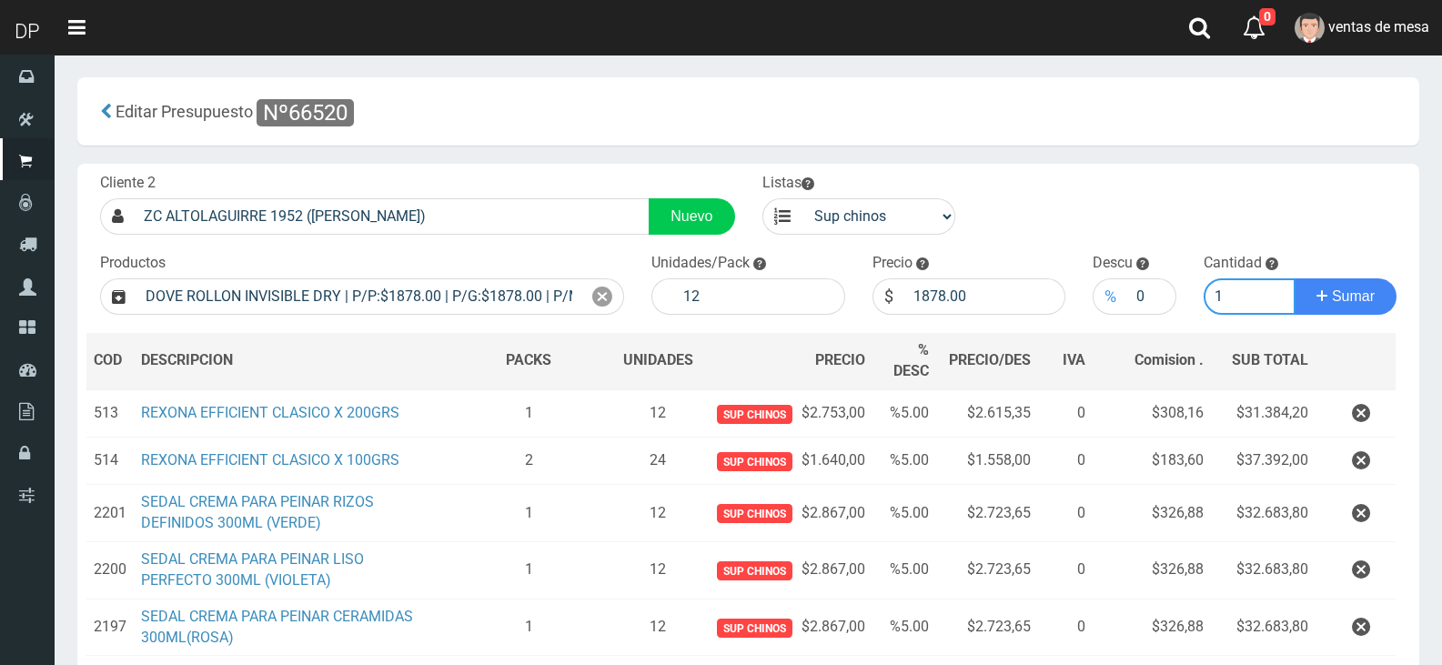
type input "1"
click at [1124, 289] on div "%" at bounding box center [1110, 296] width 35 height 36
click at [1133, 288] on input "0" at bounding box center [1151, 296] width 48 height 36
type input "10"
click at [1295, 278] on button "Sumar" at bounding box center [1346, 296] width 102 height 36
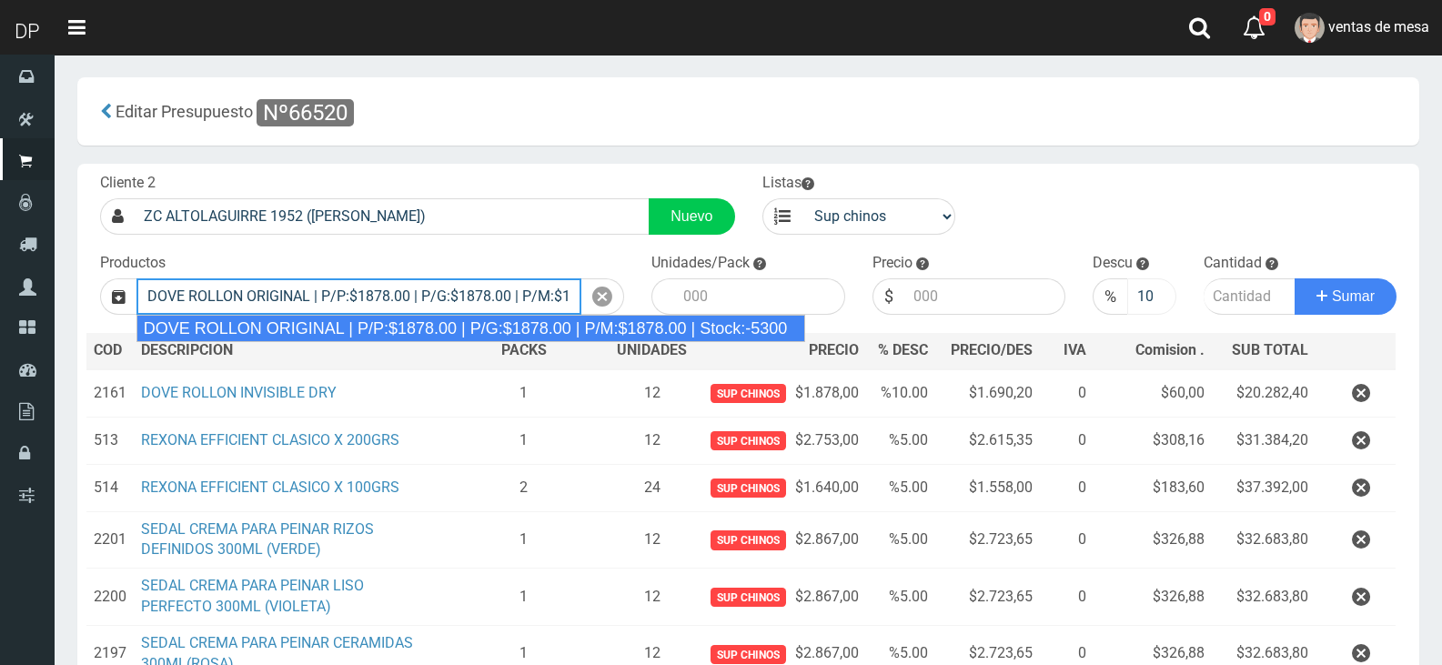
type input "DOVE ROLLON ORIGINAL | P/P:$1878.00 | P/G:$1878.00 | P/M:$1878.00 | Stock:-5300"
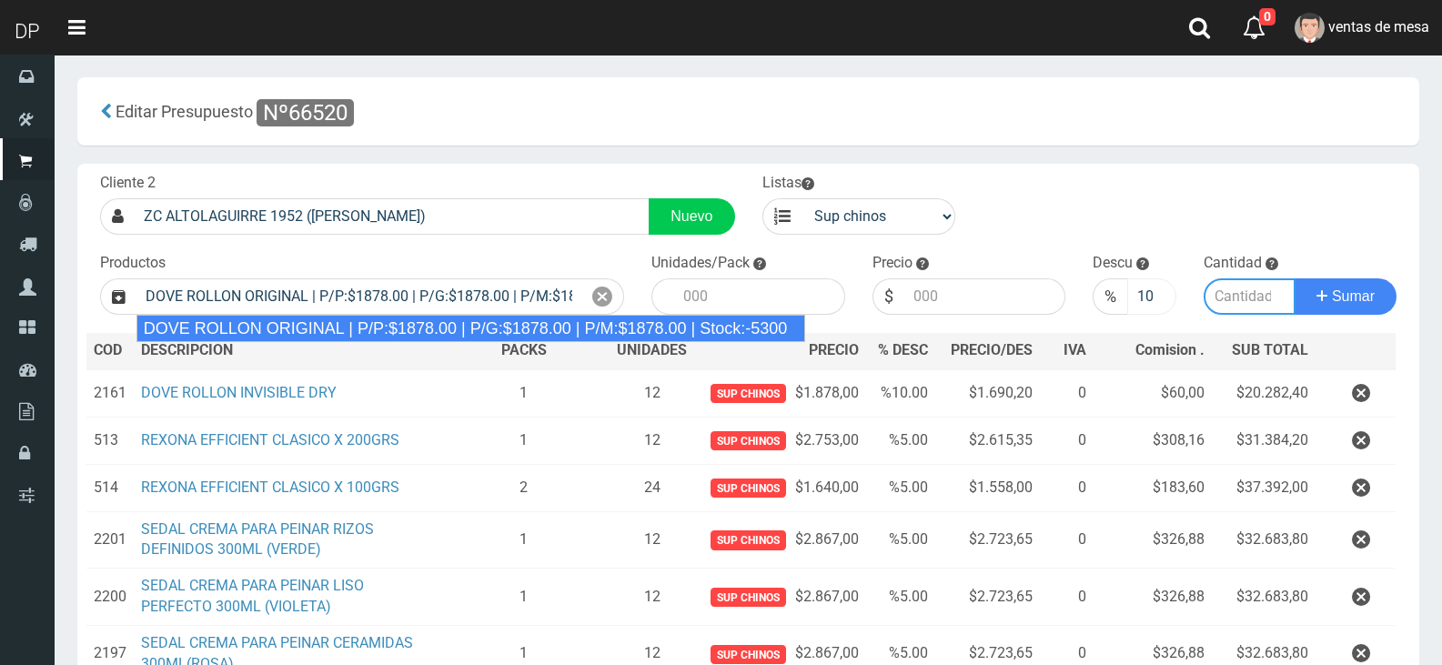
type input "12"
type input "1878.00"
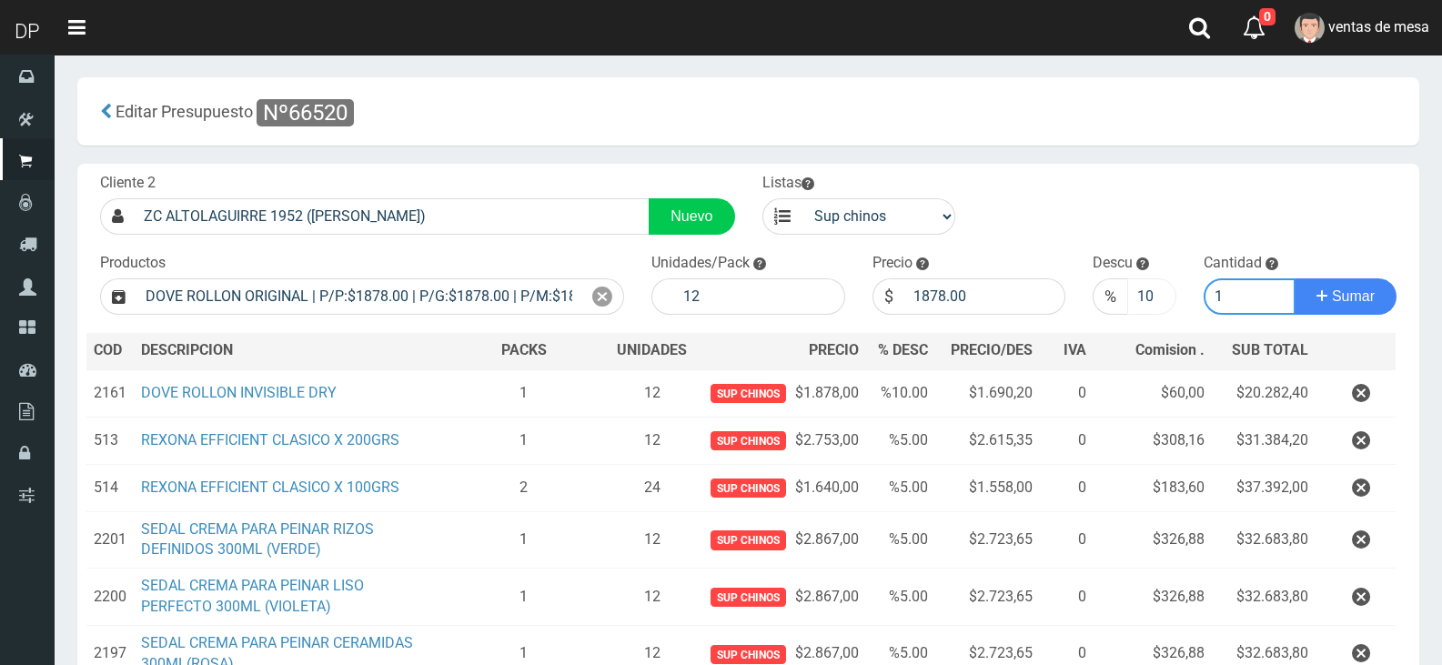
type input "1"
click at [1295, 278] on button "Sumar" at bounding box center [1346, 296] width 102 height 36
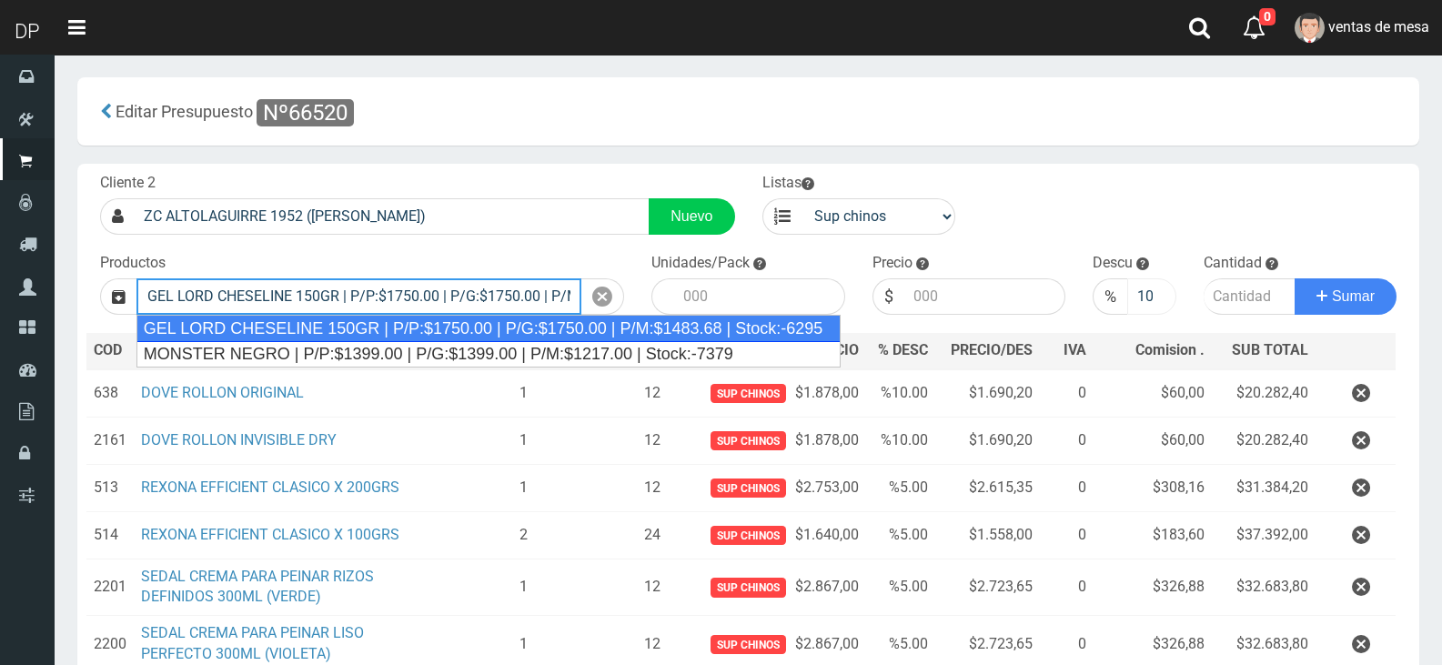
type input "GEL LORD CHESELINE 150GR | P/P:$1750.00 | P/G:$1750.00 | P/M:$1483.68 | Stock:-…"
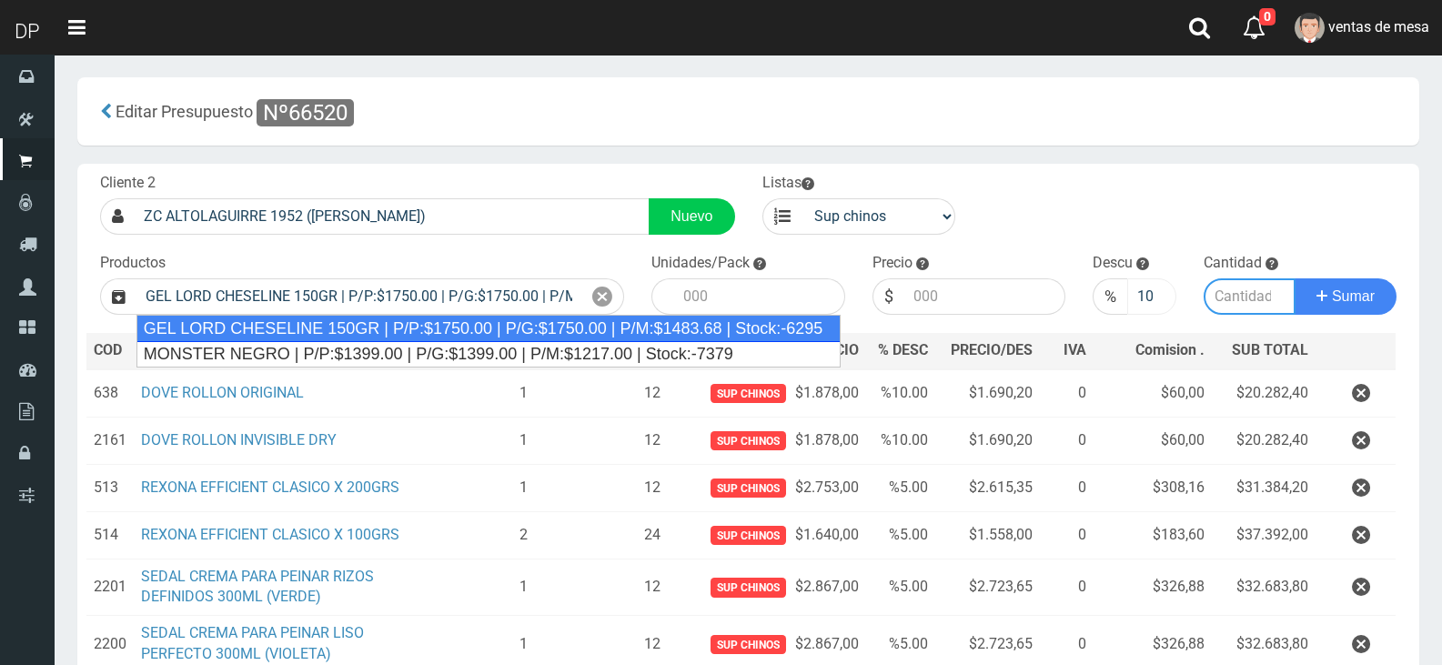
type input "12"
type input "1750.00"
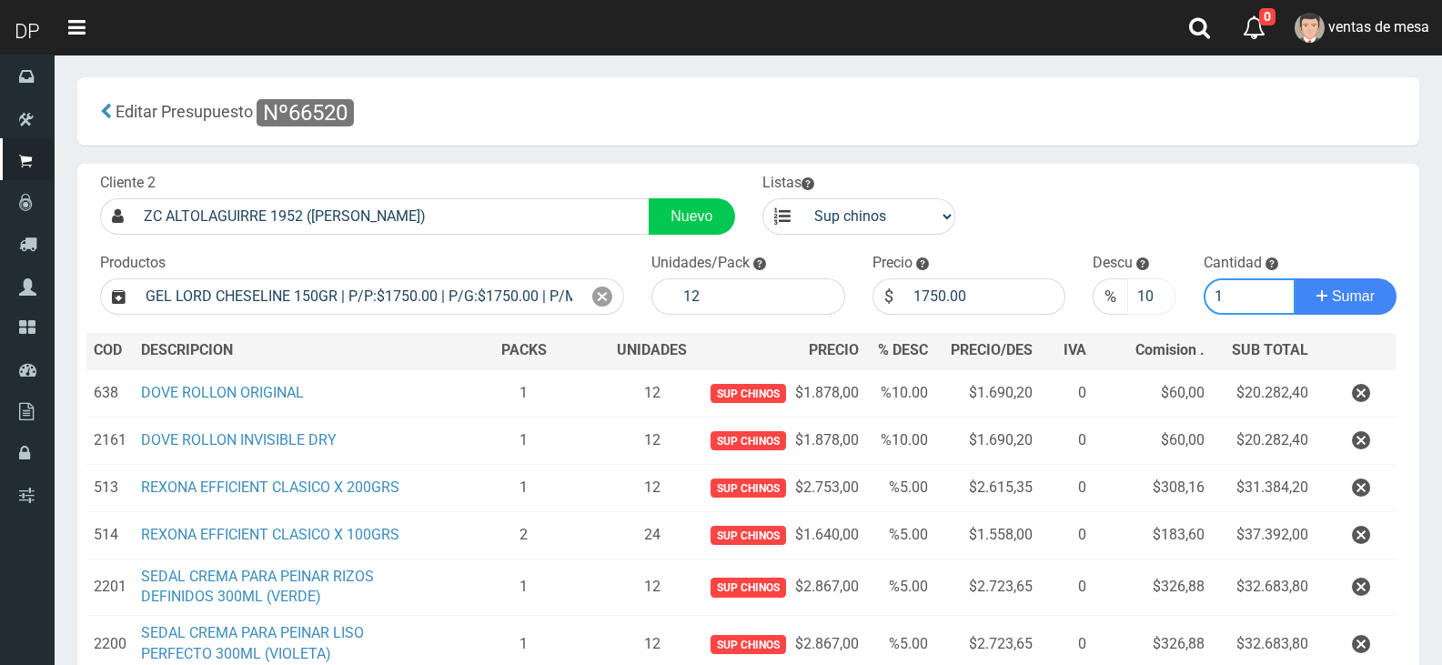
type input "1"
click at [1295, 278] on button "Sumar" at bounding box center [1346, 296] width 102 height 36
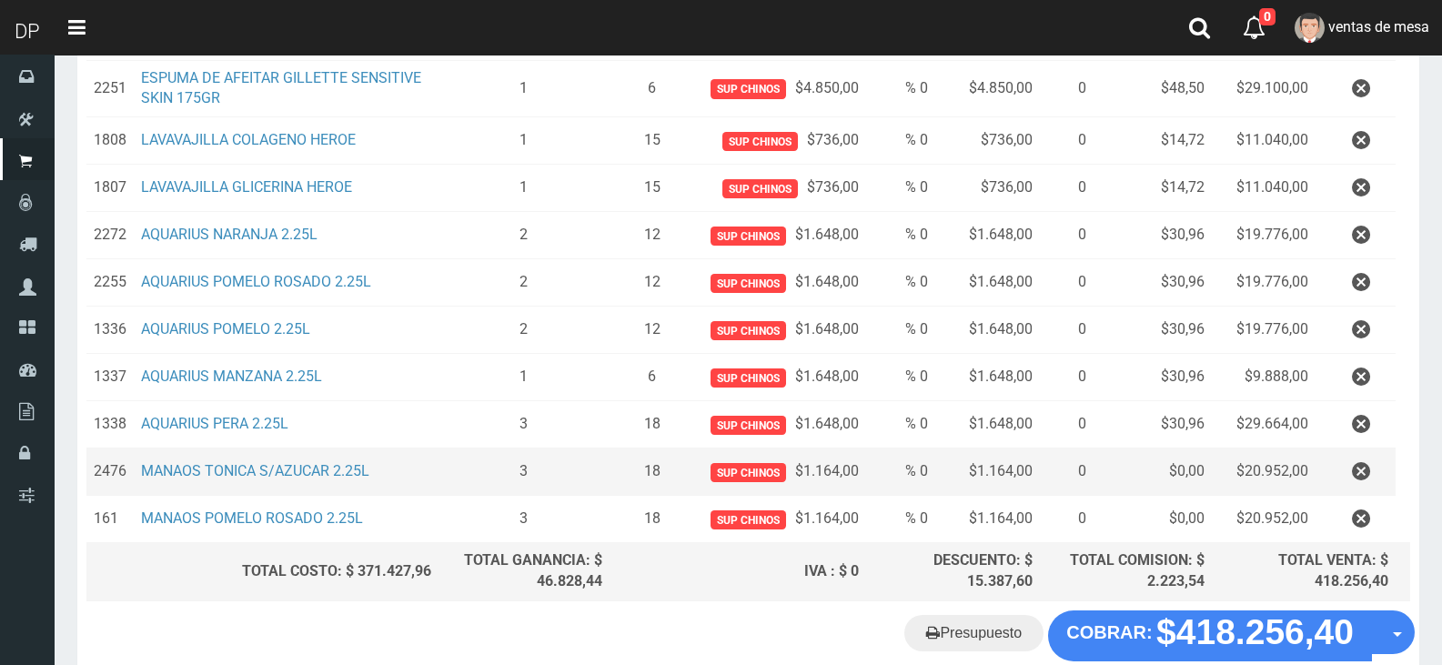
scroll to position [816, 0]
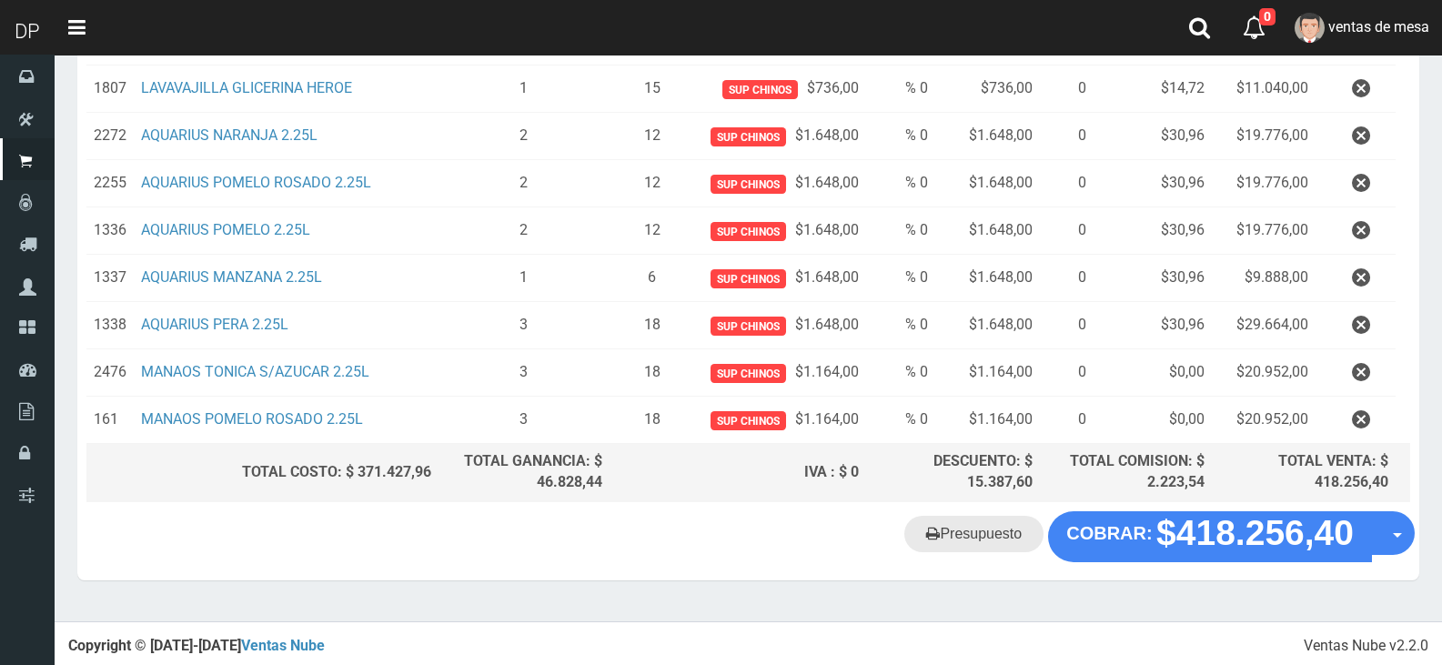
click at [984, 531] on link "Presupuesto" at bounding box center [973, 534] width 139 height 36
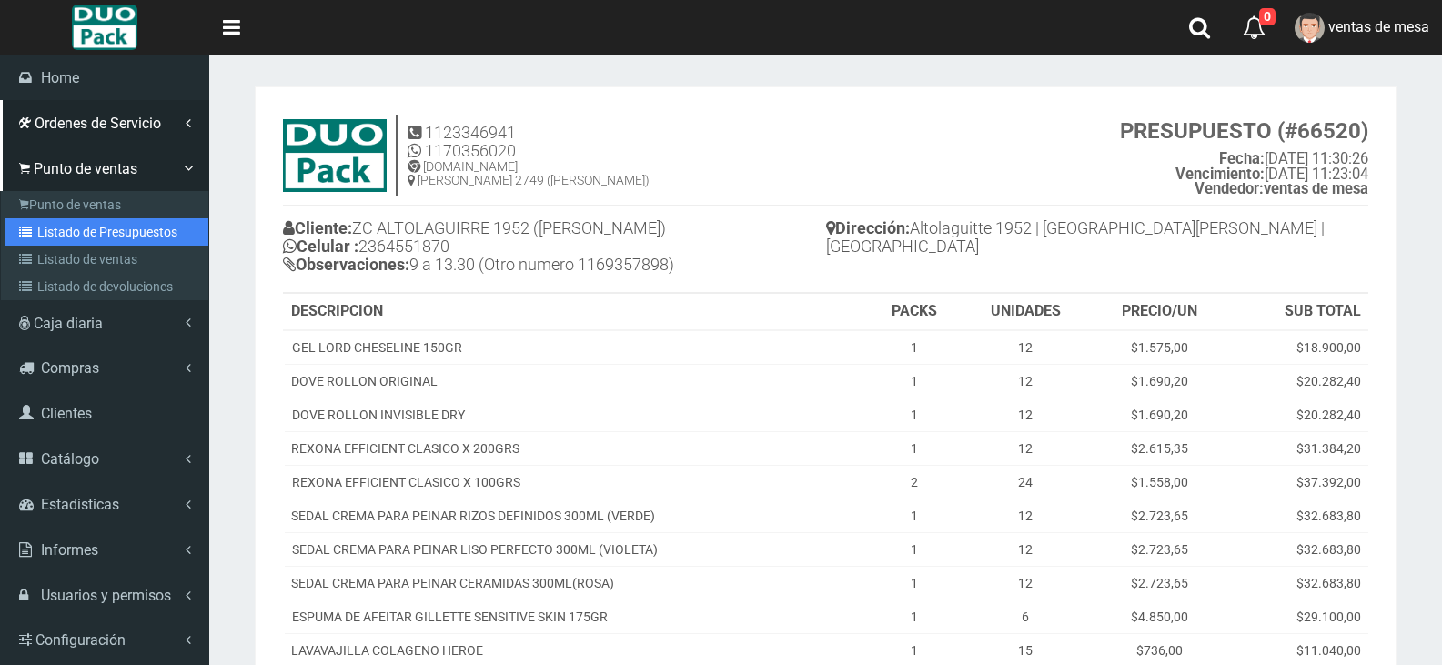
drag, startPoint x: 16, startPoint y: 225, endPoint x: 140, endPoint y: 144, distance: 147.9
click at [16, 225] on link "Listado de Presupuestos" at bounding box center [106, 231] width 203 height 27
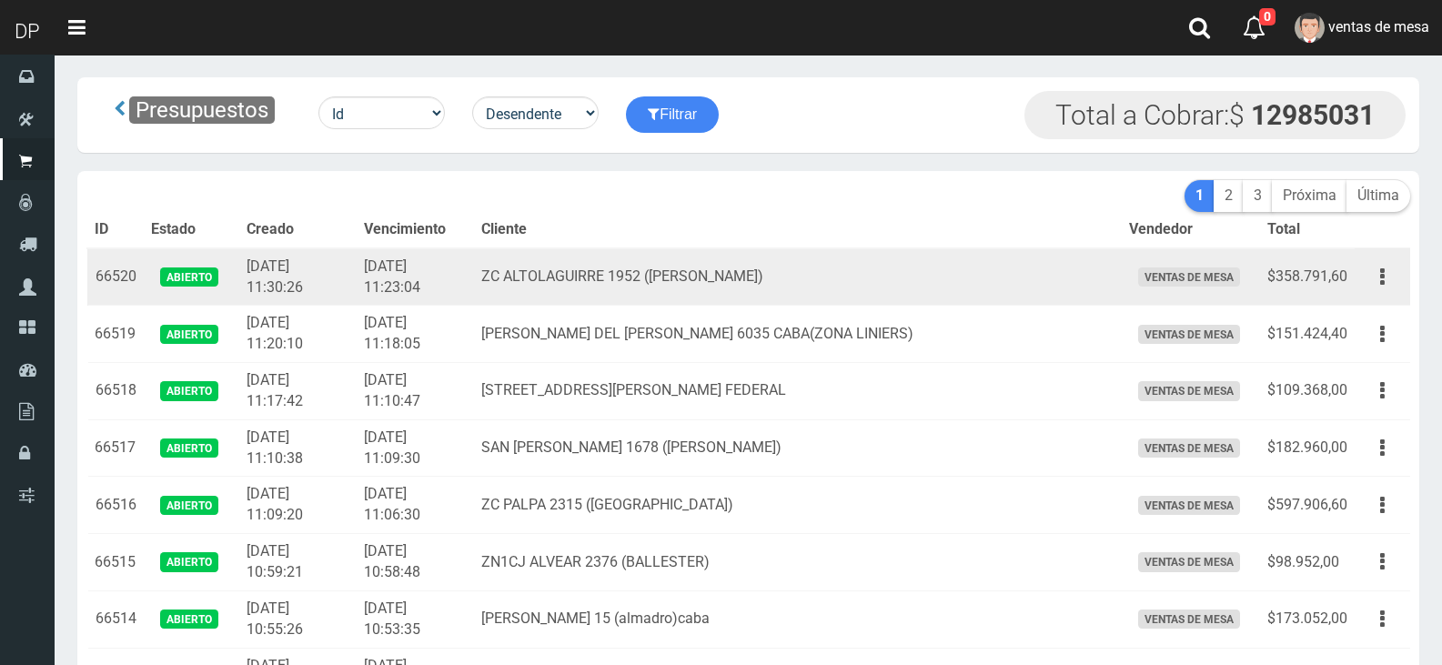
click at [553, 271] on td "ZC ALTOLAGUIRRE 1952 ([PERSON_NAME])" at bounding box center [798, 276] width 648 height 57
drag, startPoint x: 552, startPoint y: 271, endPoint x: 832, endPoint y: 278, distance: 279.4
click at [832, 278] on td "ZC ALTOLAGUIRRE 1952 ([PERSON_NAME])" at bounding box center [798, 276] width 648 height 57
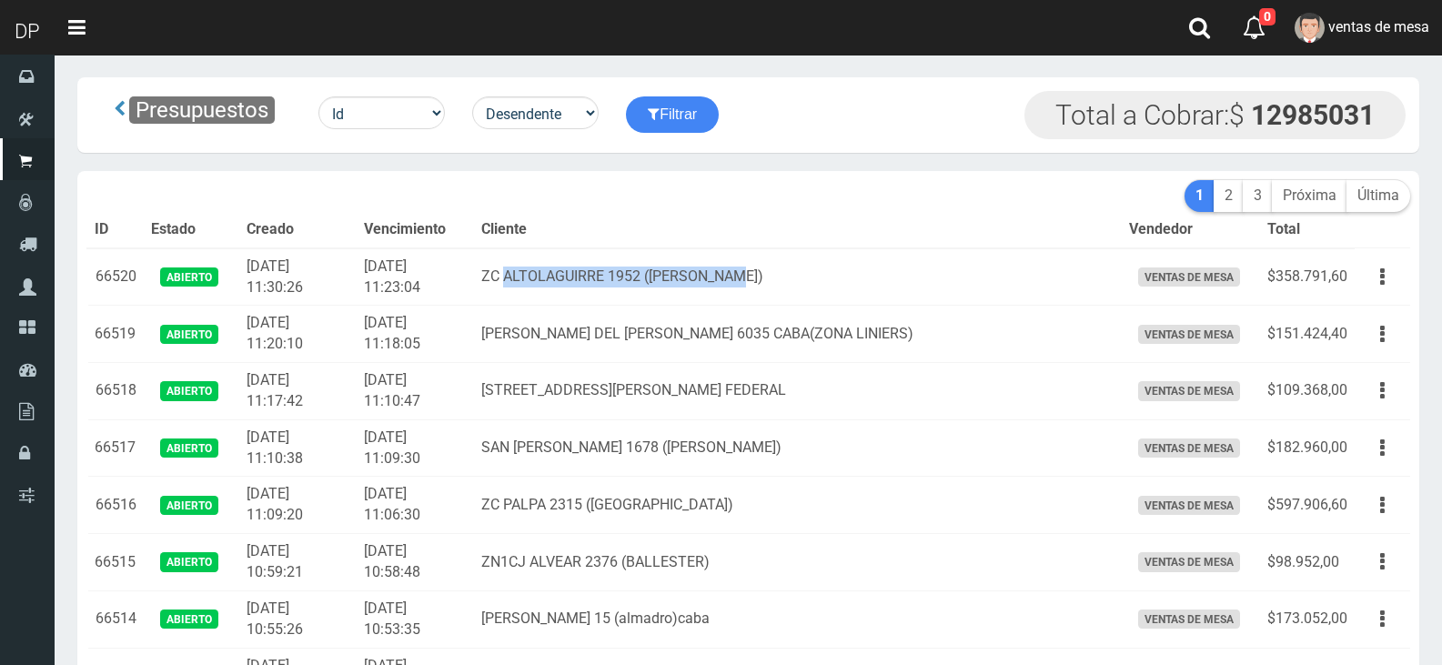
copy td "ALTOLAGUIRRE 1952 ([PERSON_NAME])"
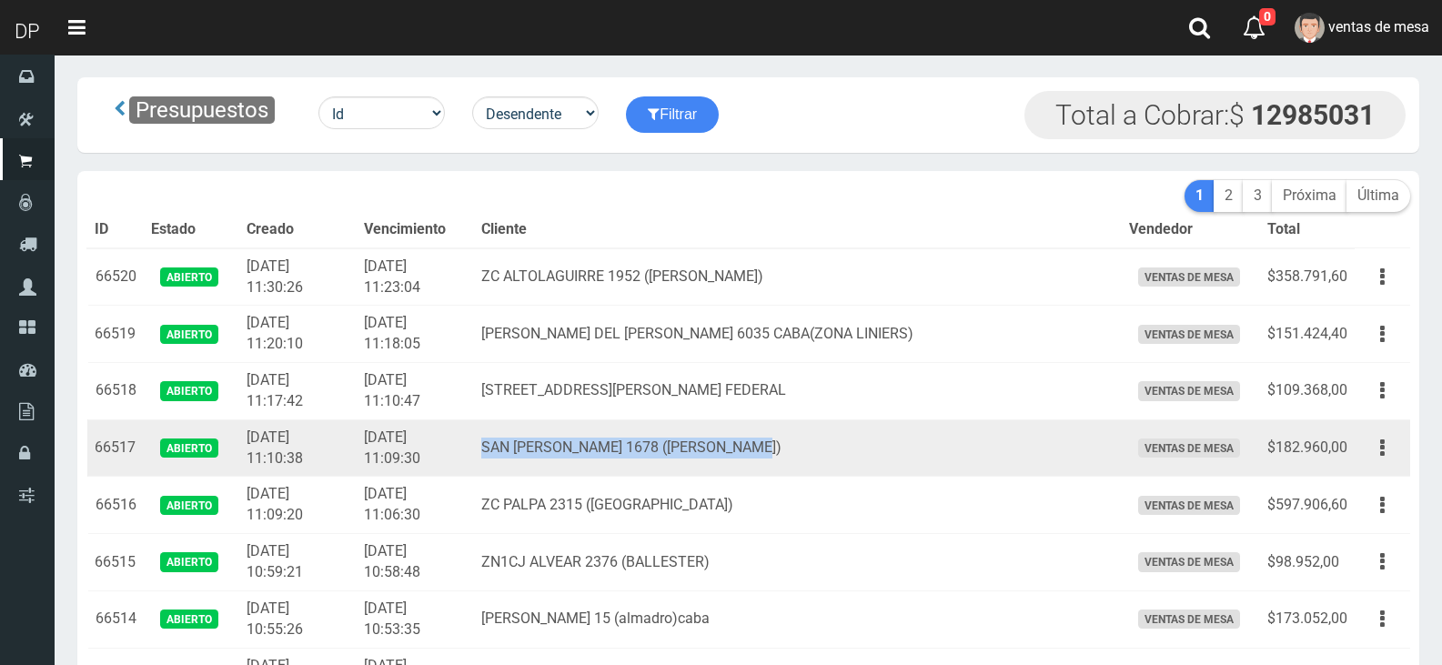
drag, startPoint x: 521, startPoint y: 446, endPoint x: 842, endPoint y: 430, distance: 320.6
click at [842, 430] on td "SAN [PERSON_NAME] 1678 ([PERSON_NAME])" at bounding box center [798, 447] width 648 height 57
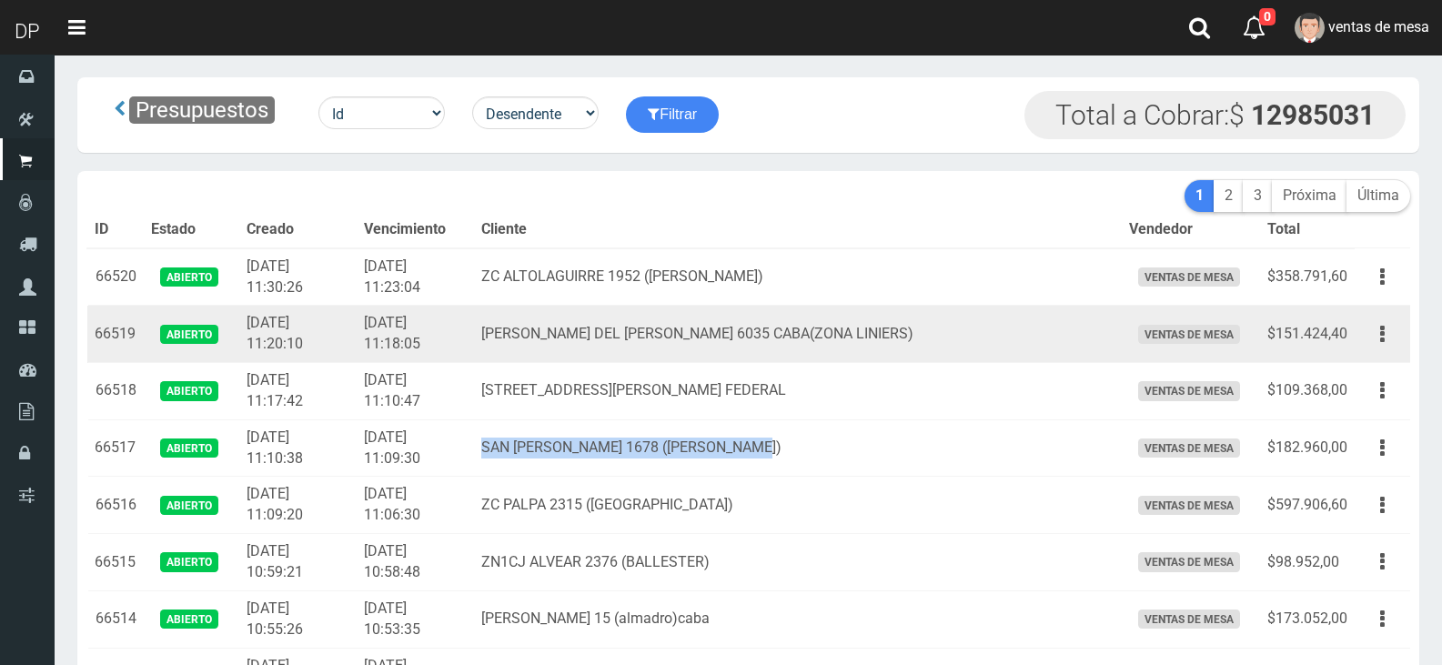
copy td "SAN [PERSON_NAME] 1678 ([PERSON_NAME])"
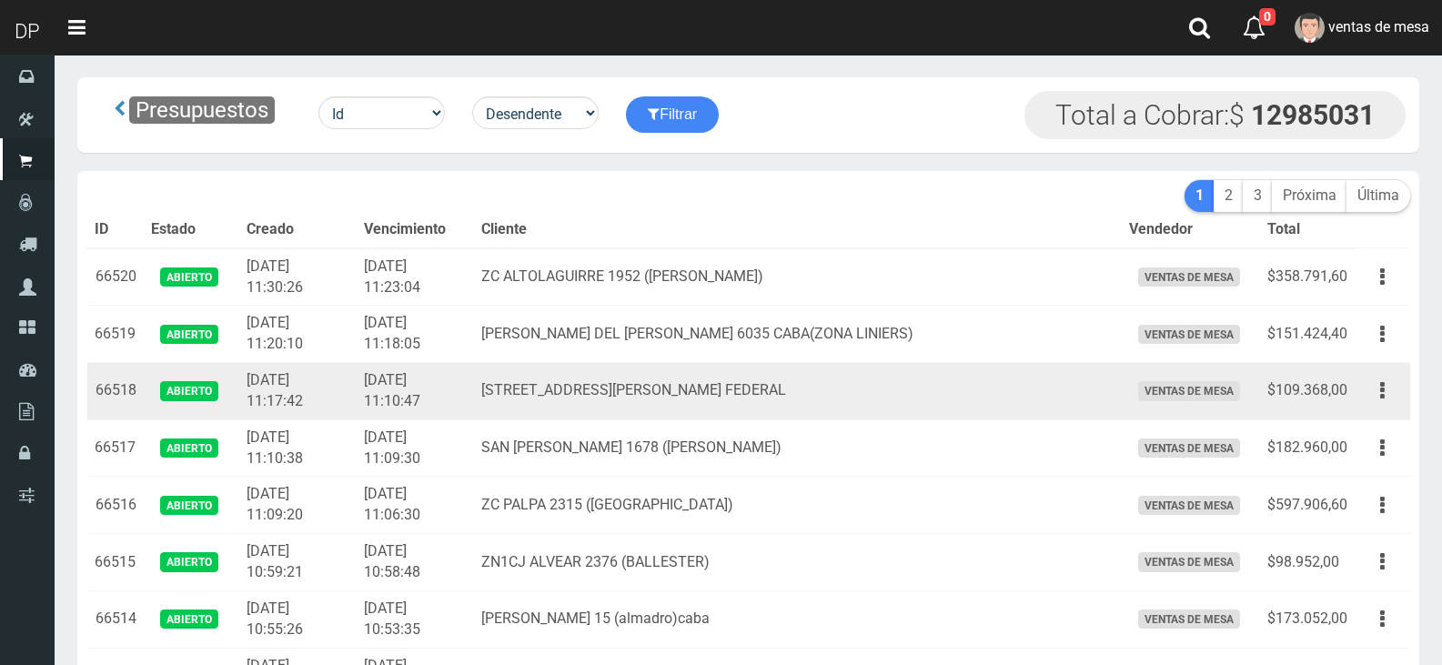
click at [598, 382] on td "[STREET_ADDRESS][PERSON_NAME] FEDERAL" at bounding box center [798, 391] width 648 height 57
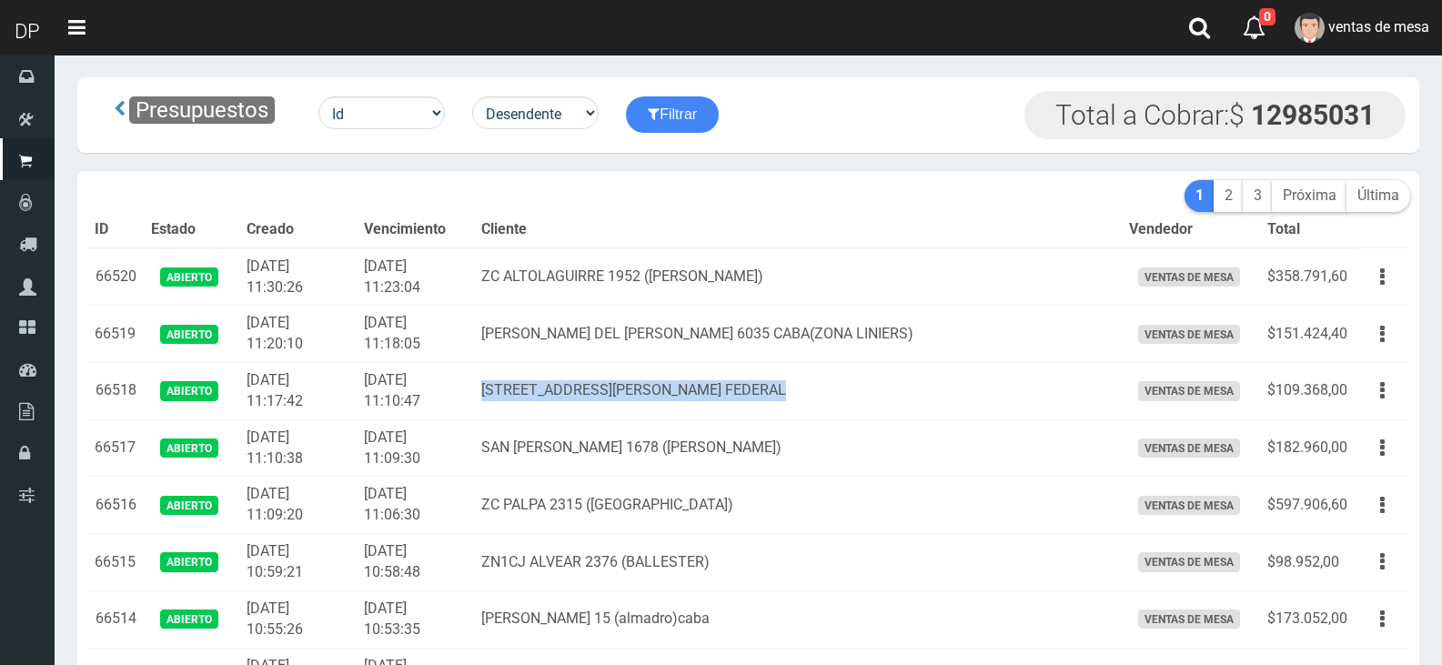
copy td "[STREET_ADDRESS][PERSON_NAME] FEDERAL"
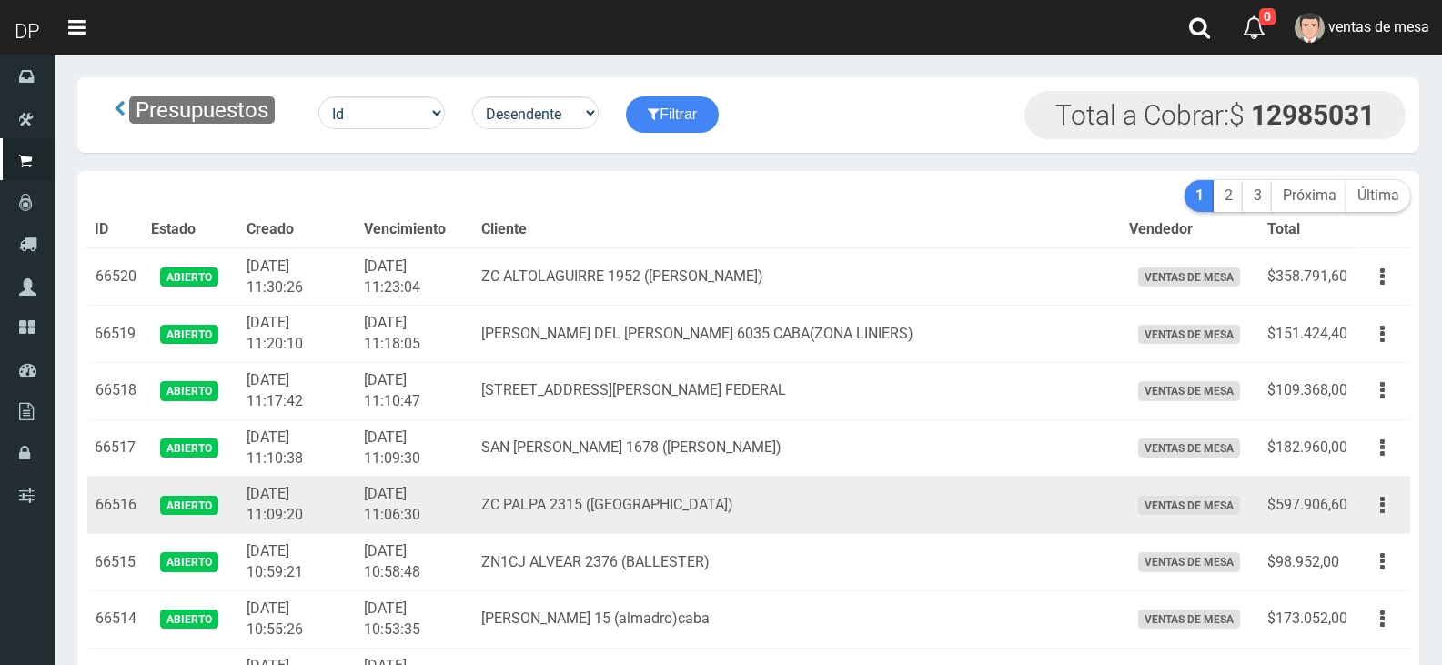
click at [675, 502] on td "ZC PALPA 2315 ([GEOGRAPHIC_DATA])" at bounding box center [798, 505] width 648 height 57
click at [612, 499] on td "ZC PALPA 2315 ([GEOGRAPHIC_DATA])" at bounding box center [798, 505] width 648 height 57
drag, startPoint x: 551, startPoint y: 501, endPoint x: 712, endPoint y: 503, distance: 161.1
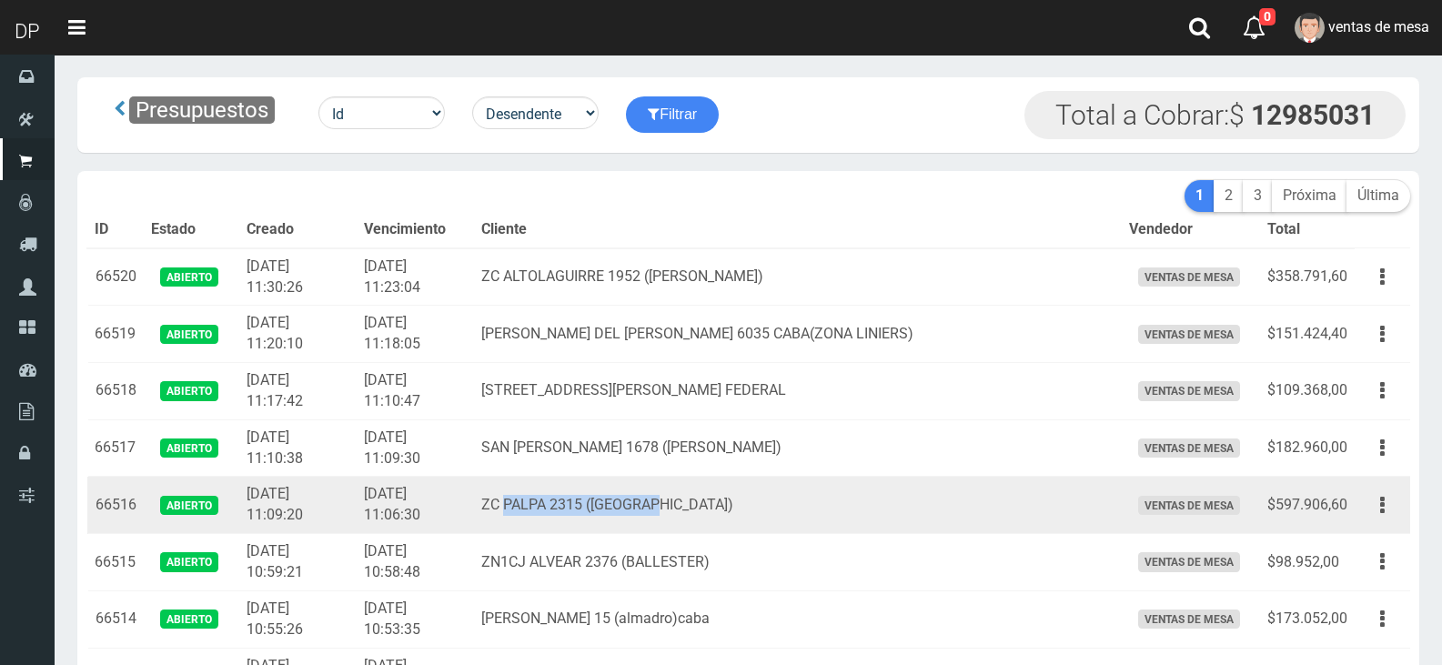
click at [712, 503] on td "ZC PALPA 2315 ([GEOGRAPHIC_DATA])" at bounding box center [798, 505] width 648 height 57
copy td "PALPA 2315 ([GEOGRAPHIC_DATA])"
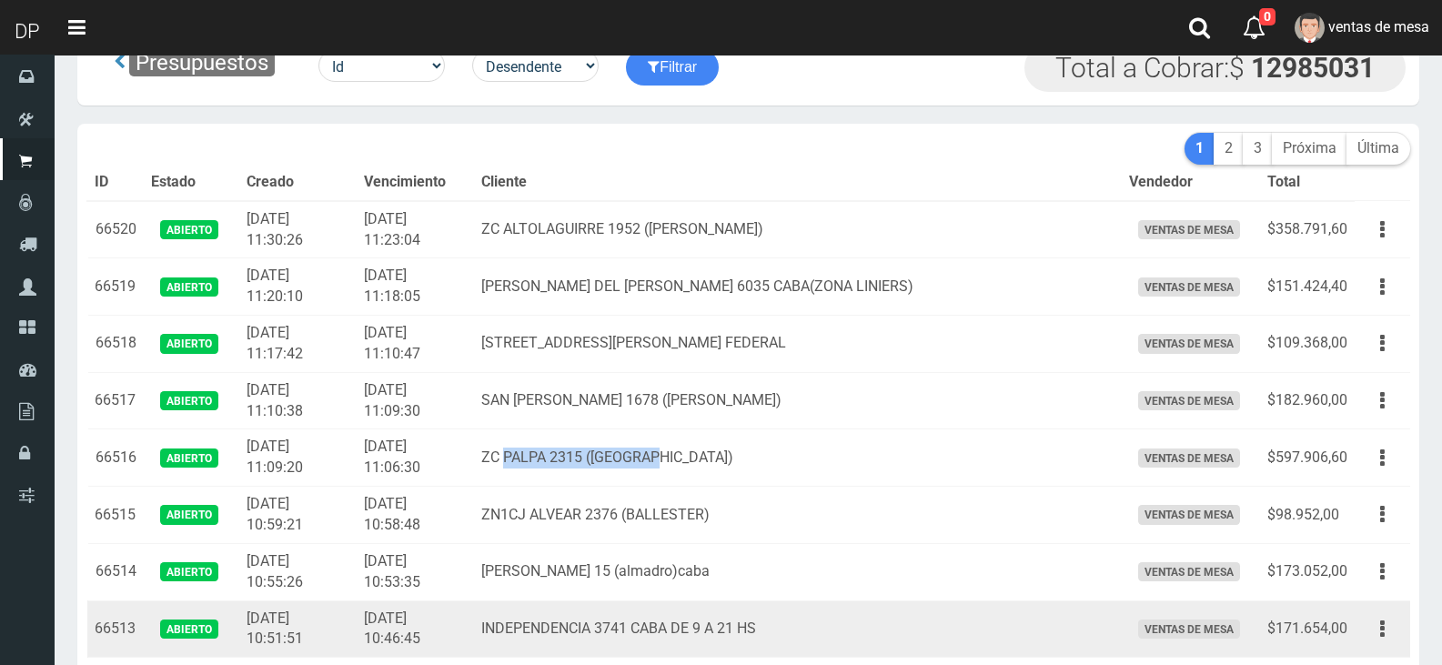
scroll to position [91, 0]
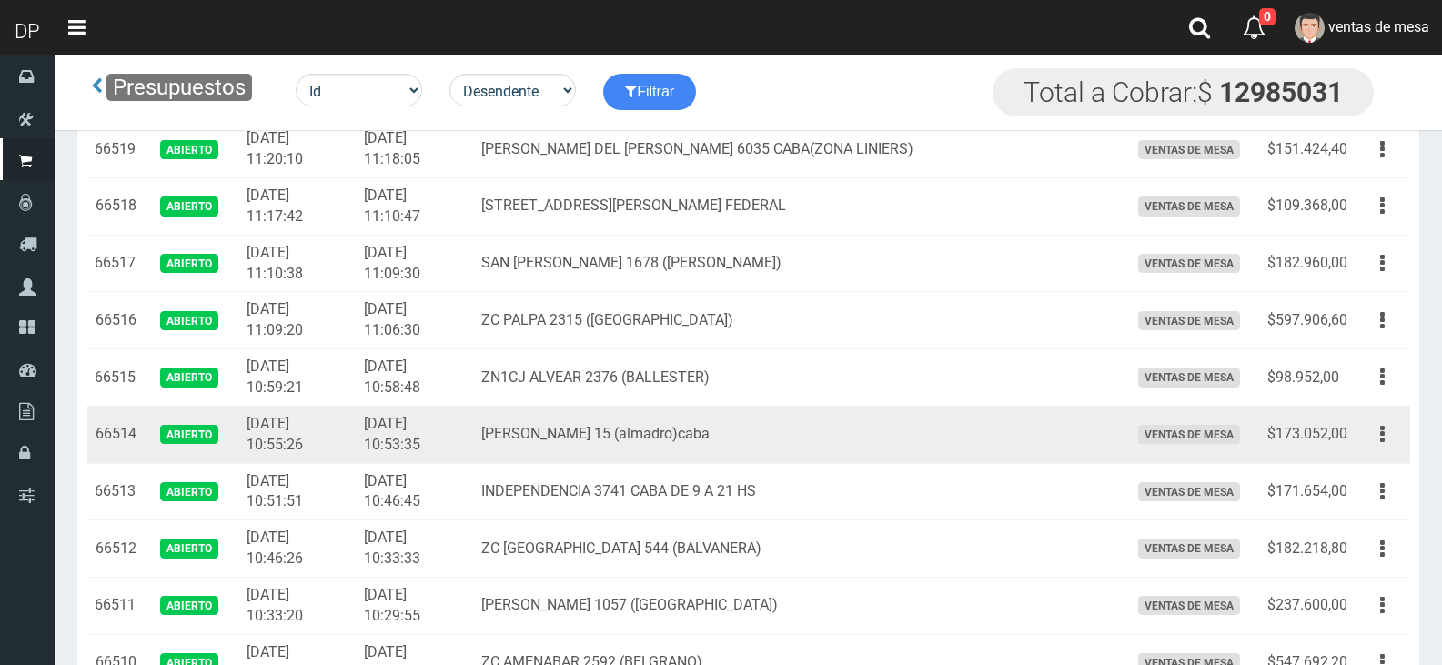
click at [556, 427] on td "[PERSON_NAME] 15 (almadro)caba" at bounding box center [798, 434] width 648 height 57
click at [533, 429] on td "[PERSON_NAME] 15 (almadro)caba" at bounding box center [798, 434] width 648 height 57
drag, startPoint x: 525, startPoint y: 429, endPoint x: 746, endPoint y: 431, distance: 221.1
click at [746, 431] on td "[PERSON_NAME] 15 (almadro)caba" at bounding box center [798, 434] width 648 height 57
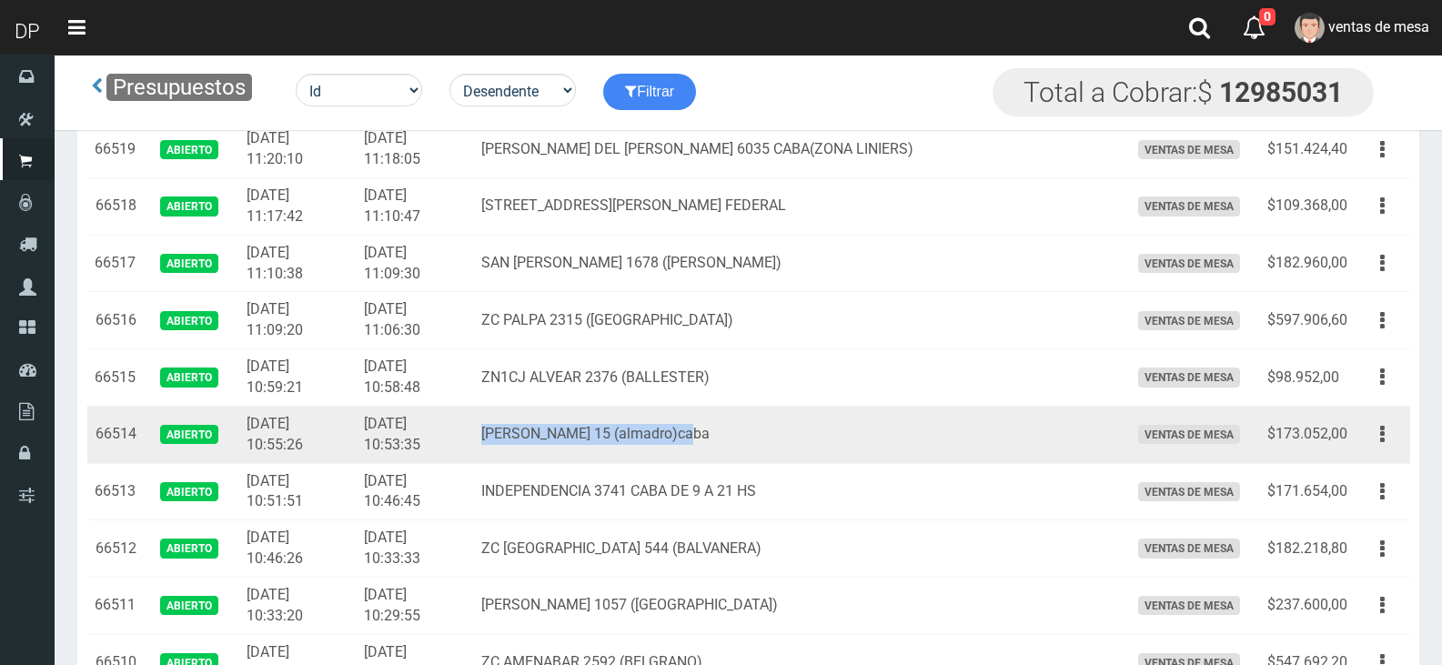
copy td "[PERSON_NAME] 15 (almadro)caba"
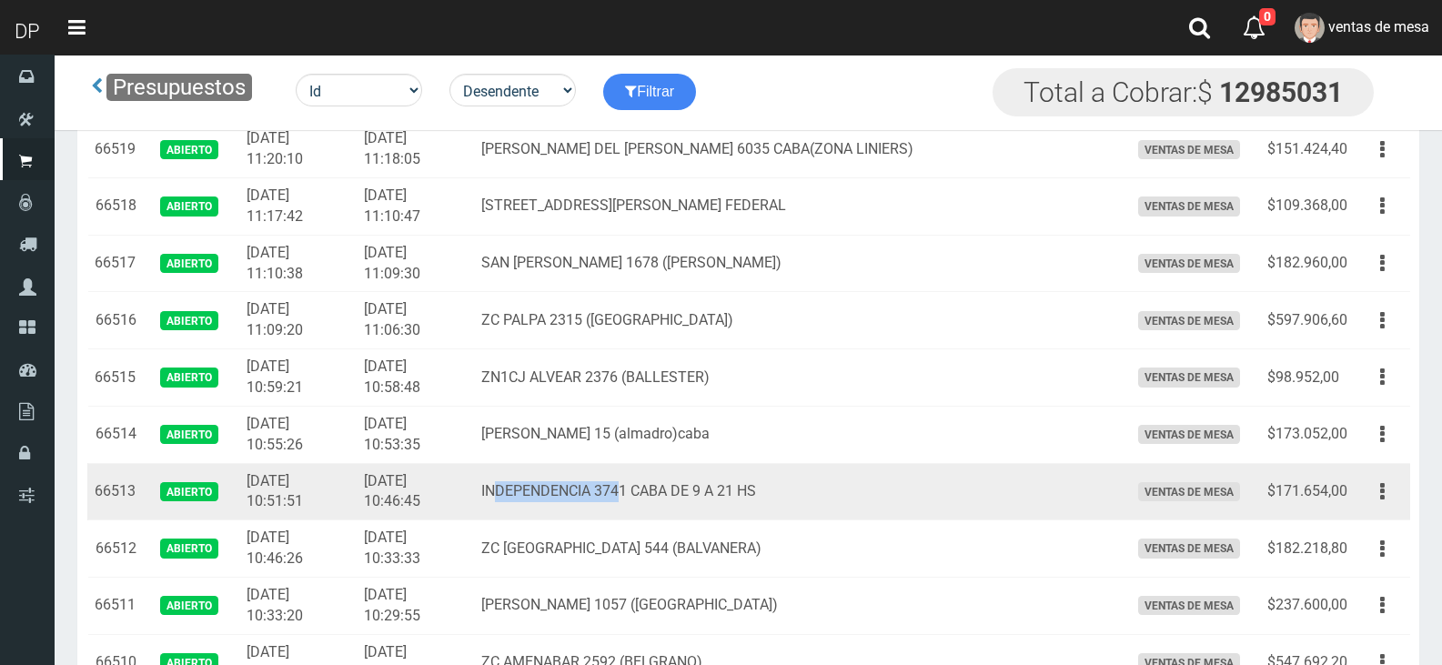
drag, startPoint x: 539, startPoint y: 484, endPoint x: 664, endPoint y: 481, distance: 125.6
click at [664, 481] on td "INDEPENDENCIA 3741 CABA DE 9 A 21 HS" at bounding box center [798, 491] width 648 height 57
click at [534, 479] on td "INDEPENDENCIA 3741 CABA DE 9 A 21 HS" at bounding box center [798, 491] width 648 height 57
drag, startPoint x: 526, startPoint y: 484, endPoint x: 715, endPoint y: 488, distance: 189.3
click at [715, 488] on td "INDEPENDENCIA 3741 CABA DE 9 A 21 HS" at bounding box center [798, 491] width 648 height 57
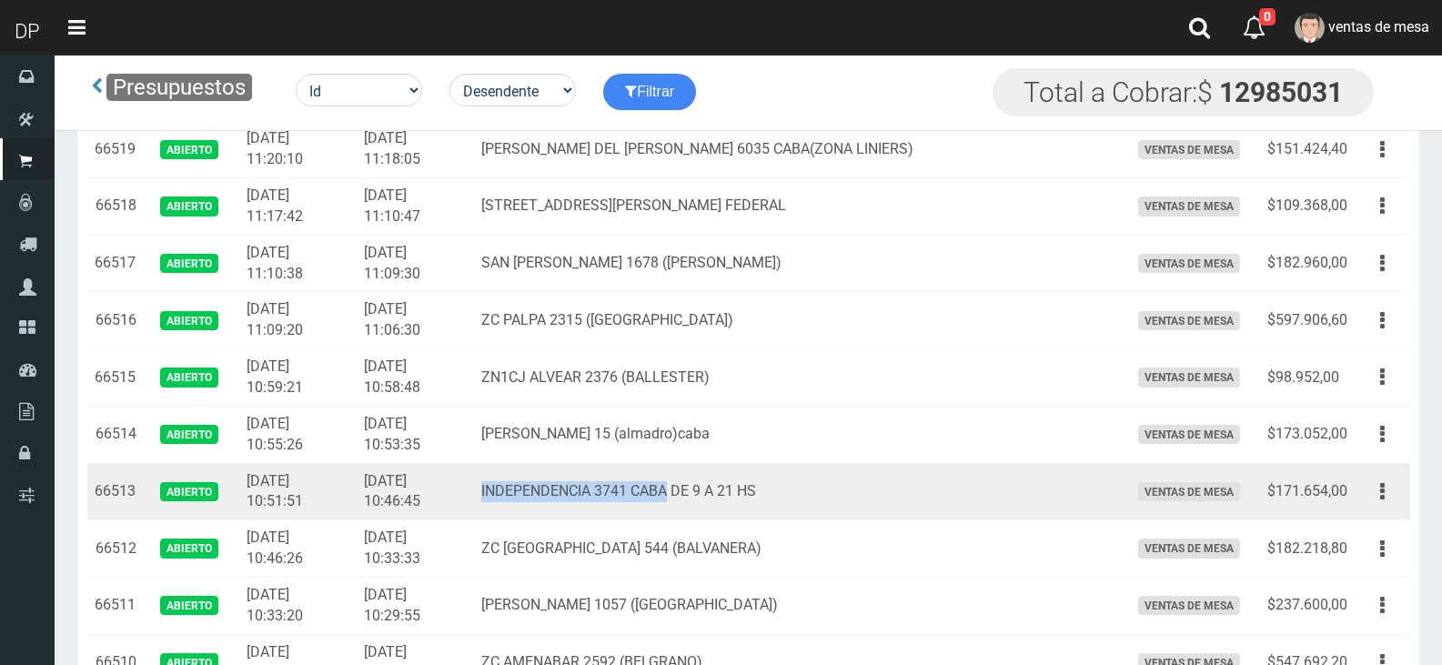
copy td "INDEPENDENCIA 3741 CABA"
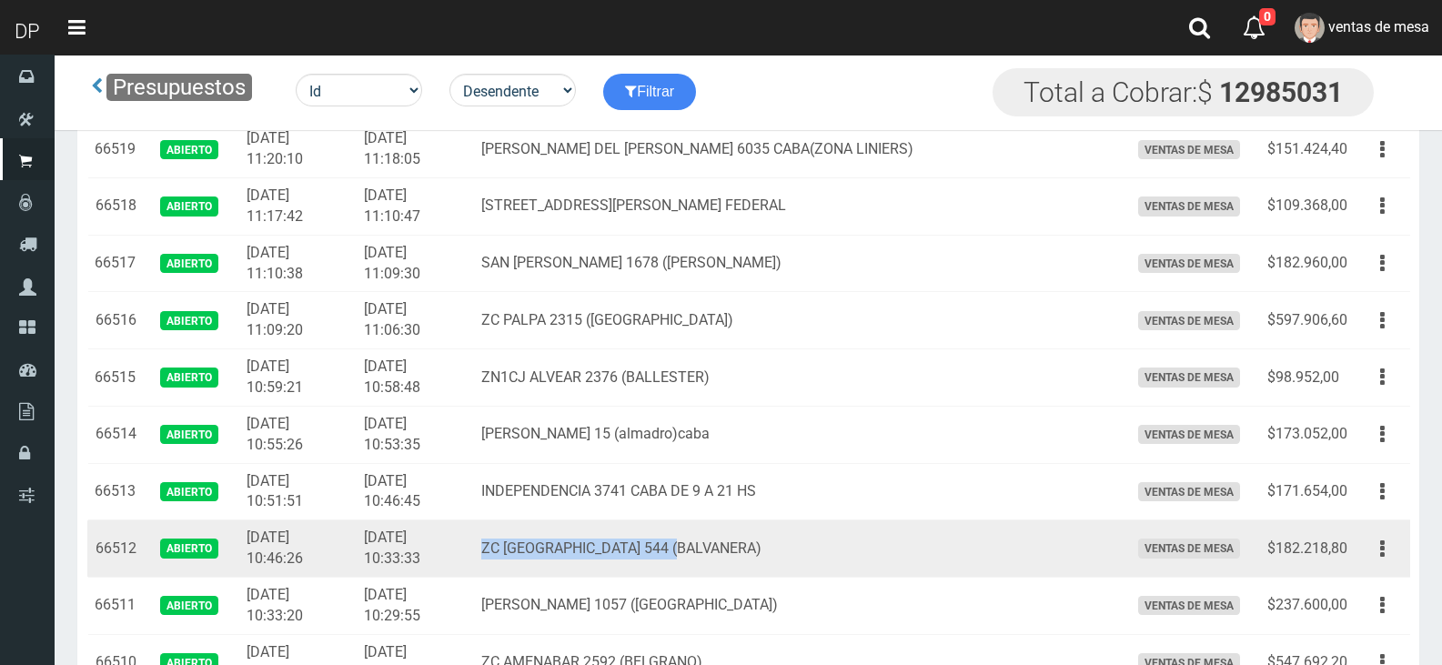
drag, startPoint x: 530, startPoint y: 540, endPoint x: 728, endPoint y: 545, distance: 198.4
click at [728, 545] on td "ZC LA RIOJA 544 (BALVANERA)" at bounding box center [798, 548] width 648 height 57
copy td "ZC LA RIOJA 544 (BALVANERA"
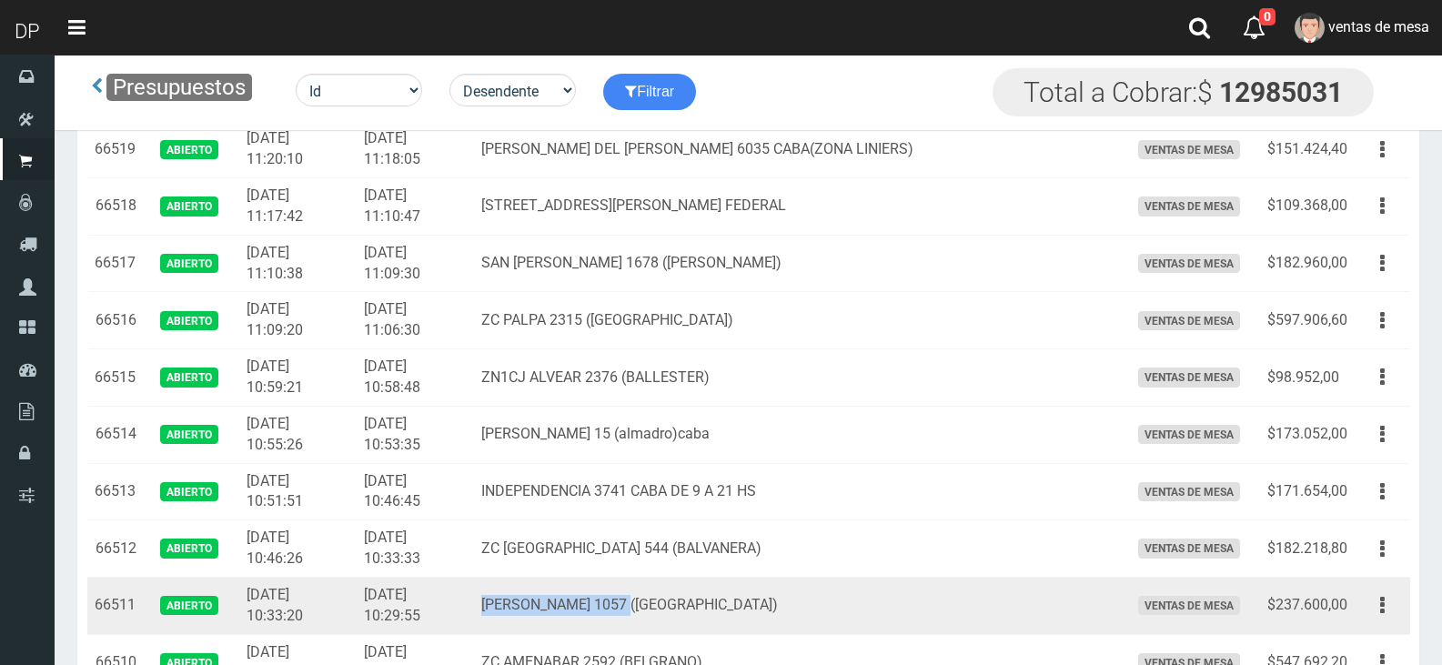
drag, startPoint x: 526, startPoint y: 603, endPoint x: 688, endPoint y: 596, distance: 162.1
click at [688, 596] on td "GALLO 1057 (ALMAGRO)" at bounding box center [798, 605] width 648 height 57
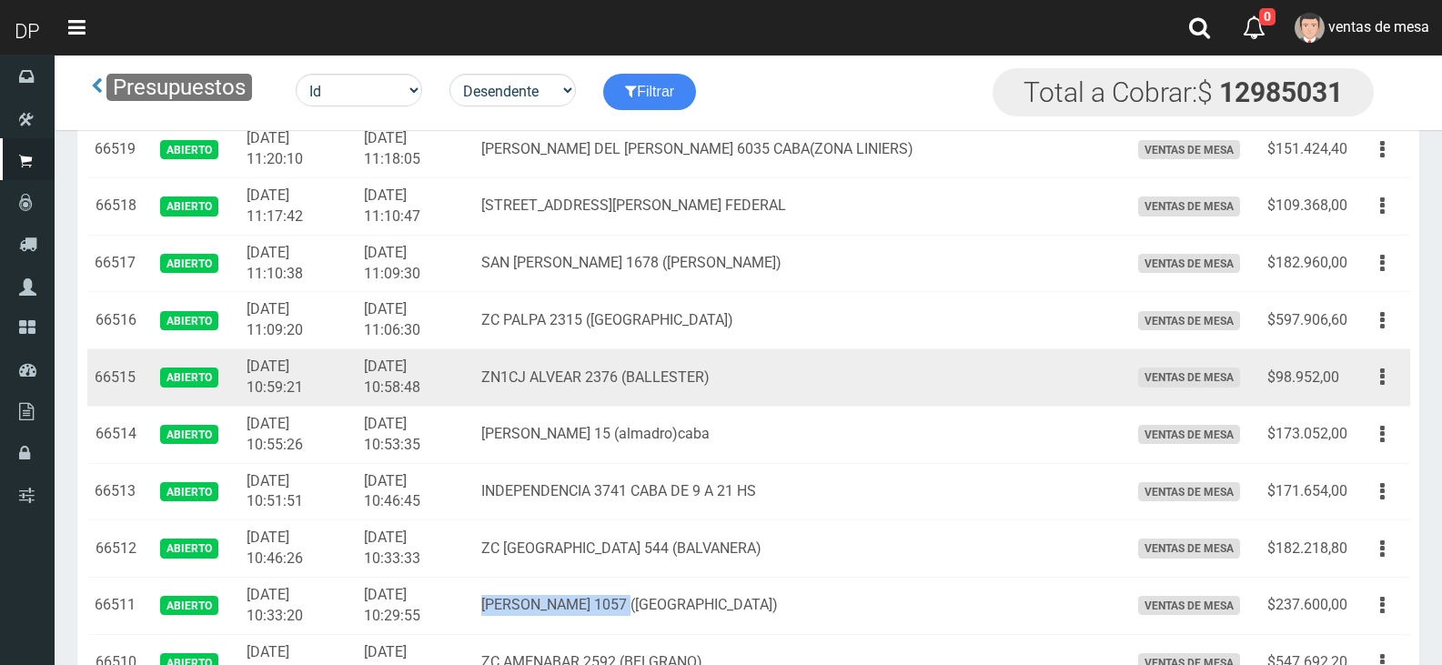
copy td "GALLO 1057 (ALMAGRO"
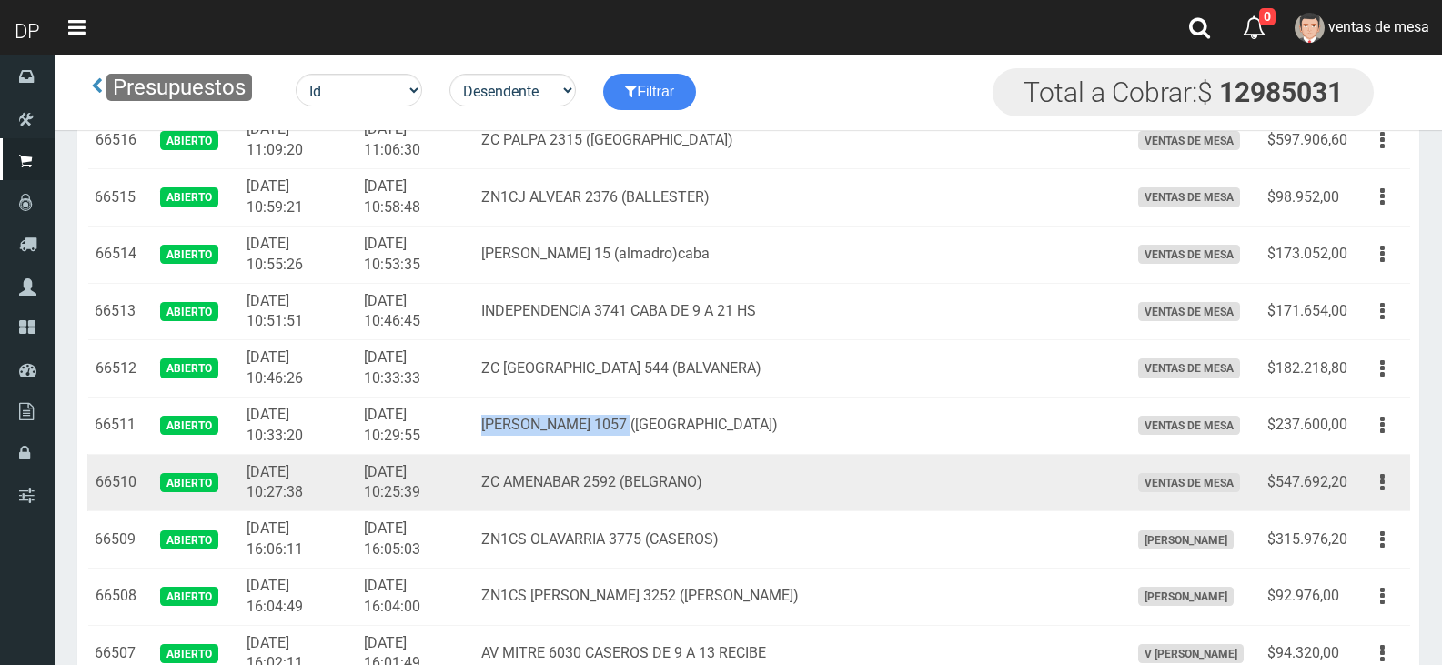
scroll to position [273, 0]
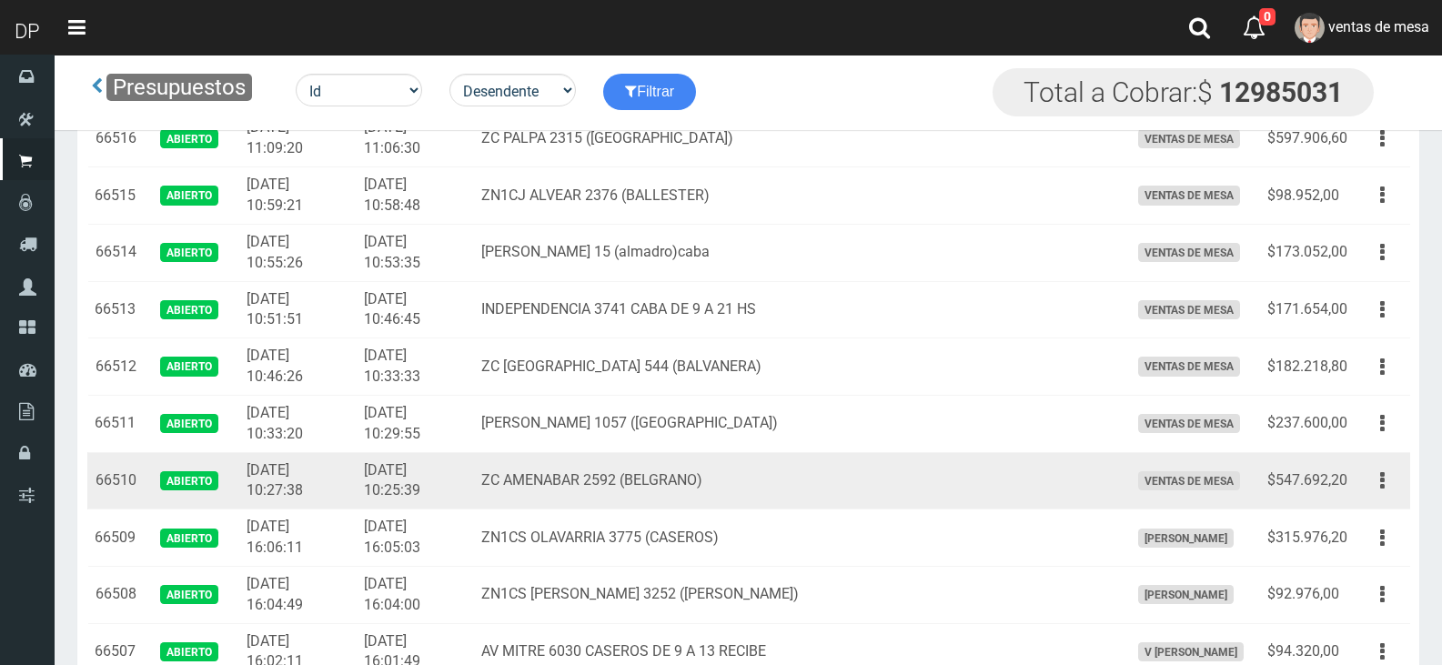
click at [559, 474] on td "ZC AMENABAR 2592 (BELGRANO)" at bounding box center [798, 480] width 648 height 57
drag, startPoint x: 547, startPoint y: 479, endPoint x: 758, endPoint y: 476, distance: 211.1
click at [758, 476] on td "ZC AMENABAR 2592 (BELGRANO)" at bounding box center [798, 480] width 648 height 57
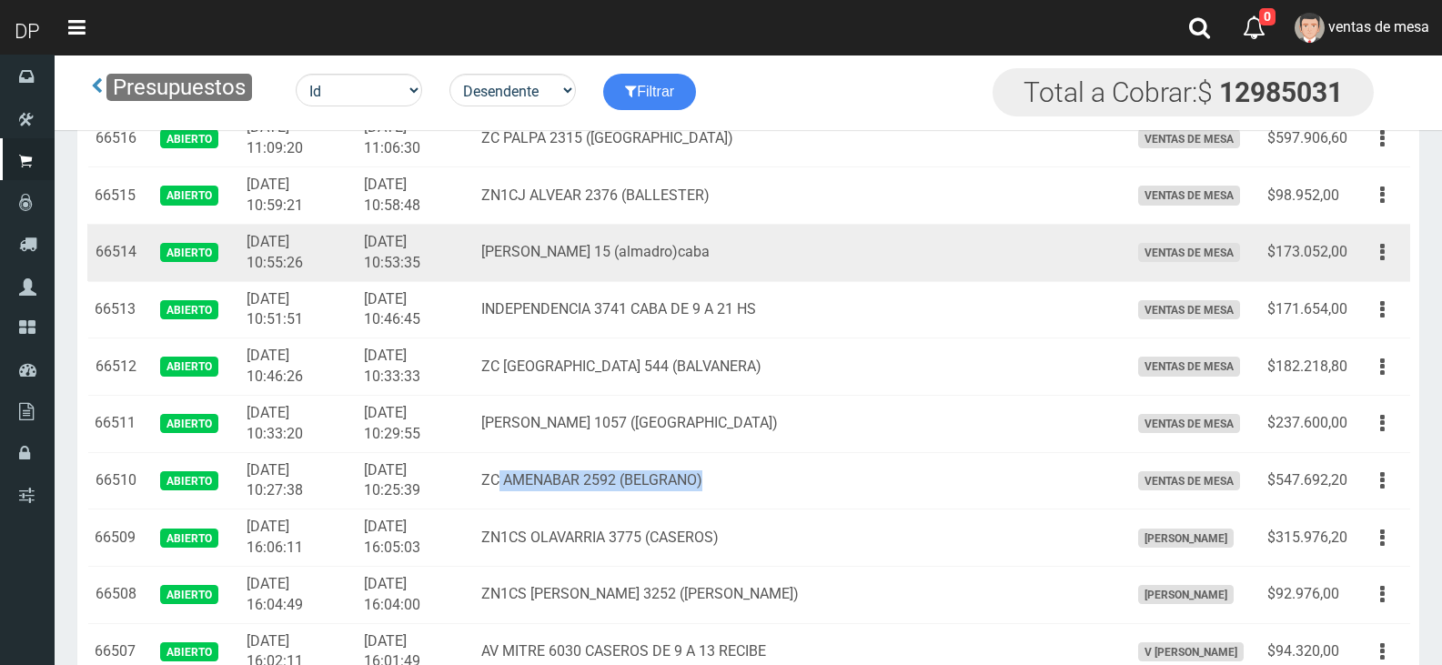
copy td "AMENABAR 2592 (BELGRANO)"
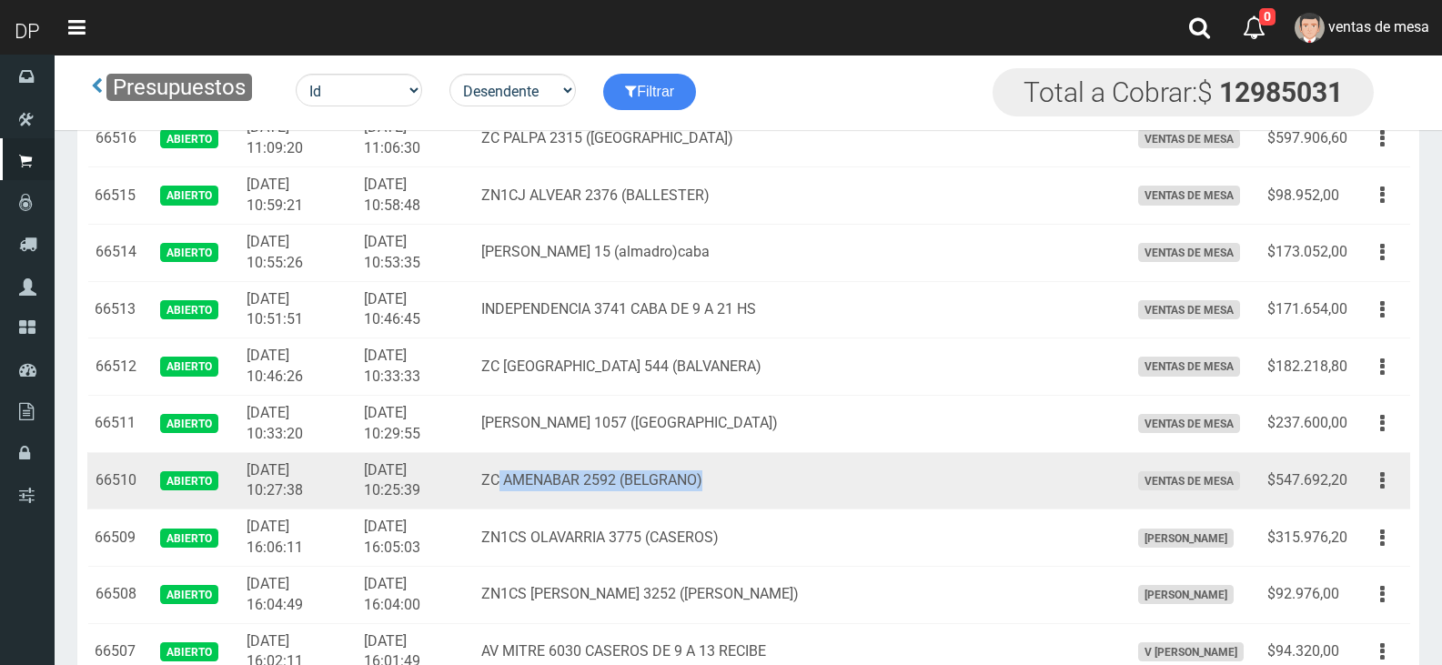
click at [773, 498] on td "ZC AMENABAR 2592 (BELGRANO)" at bounding box center [798, 480] width 648 height 57
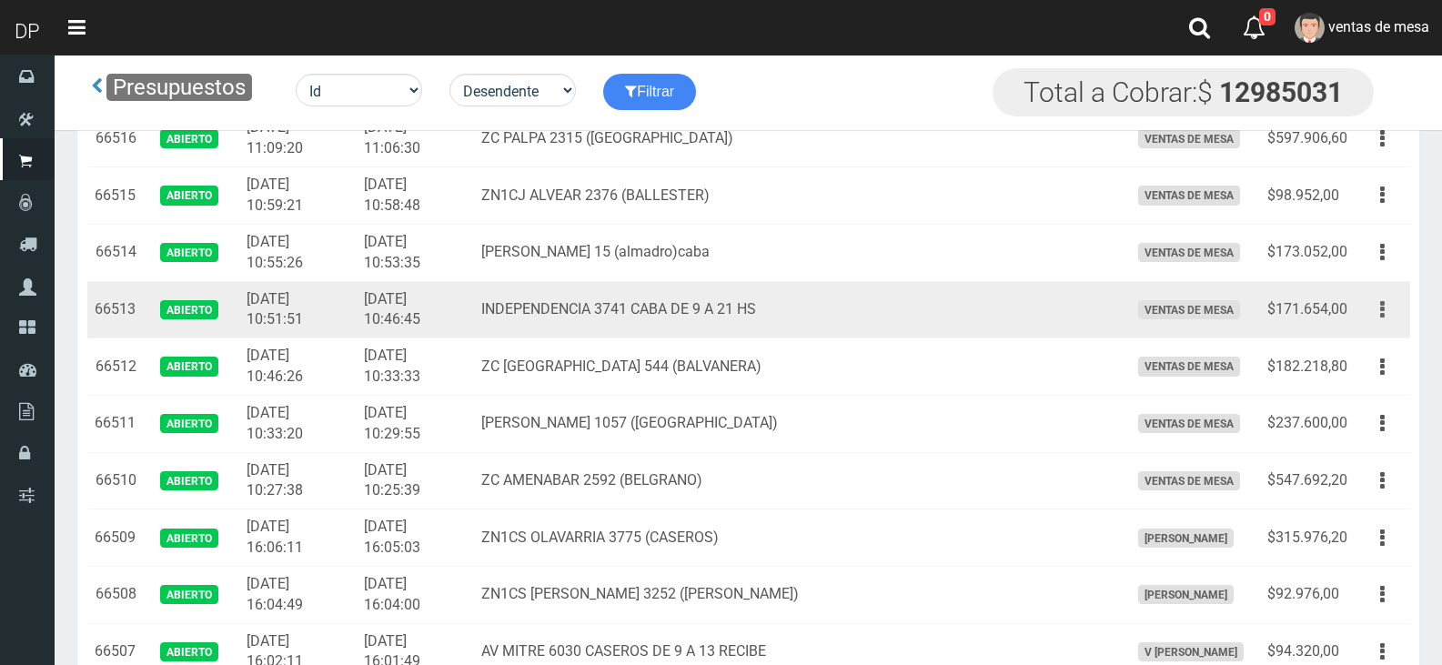
click at [1381, 308] on icon "button" at bounding box center [1382, 310] width 5 height 32
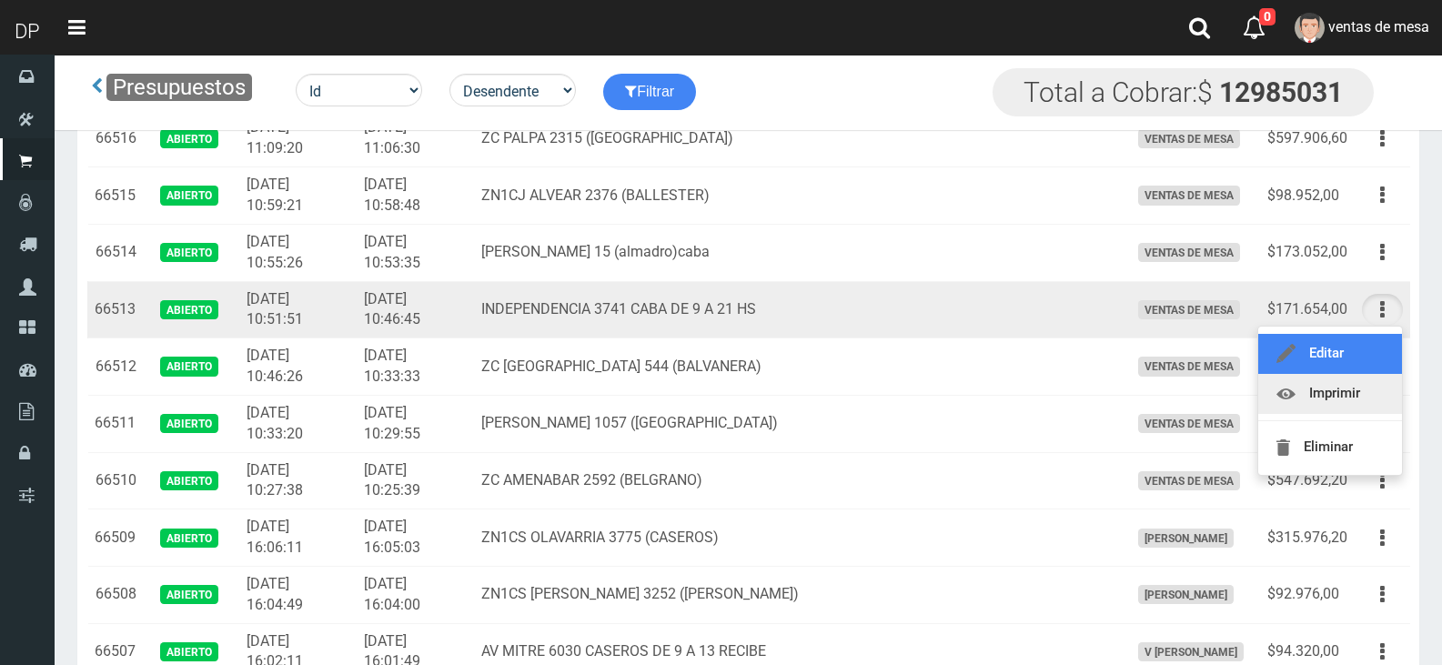
drag, startPoint x: 1381, startPoint y: 372, endPoint x: 1373, endPoint y: 399, distance: 28.5
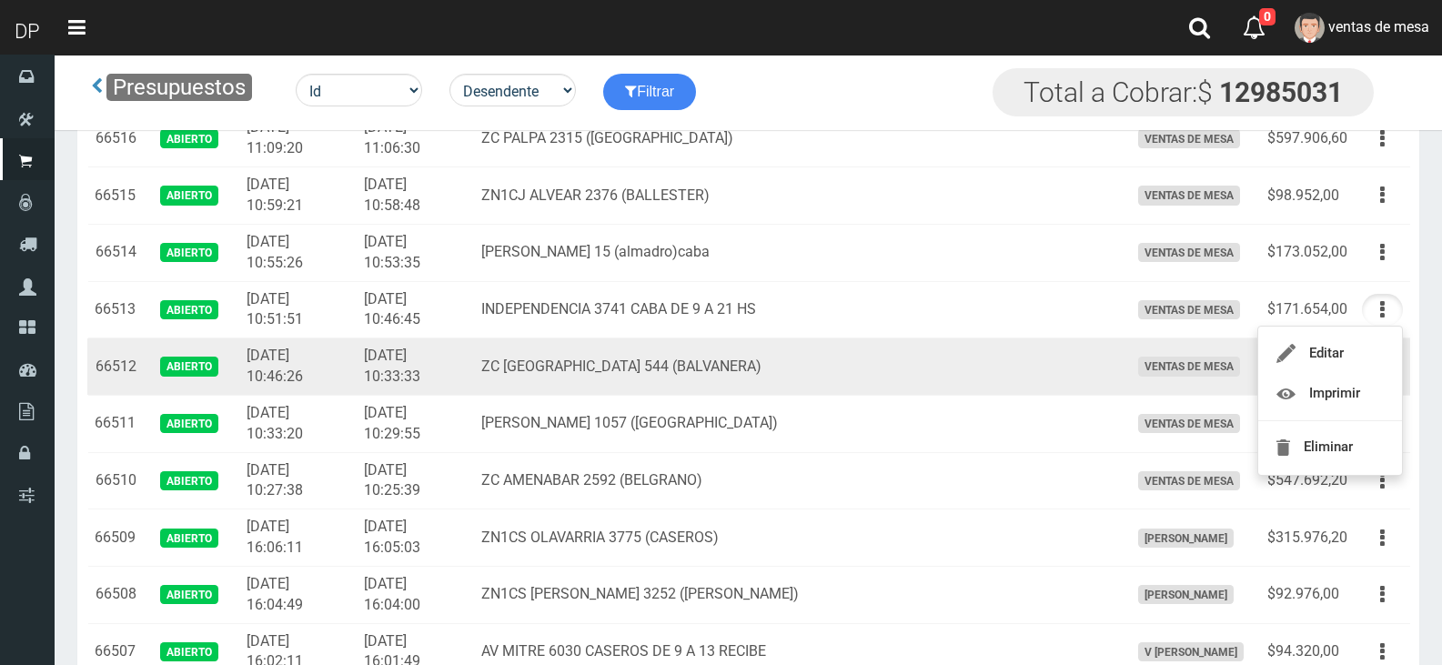
click at [842, 372] on td "ZC LA RIOJA 544 (BALVANERA)" at bounding box center [798, 366] width 648 height 57
click at [1366, 373] on button "button" at bounding box center [1382, 367] width 41 height 32
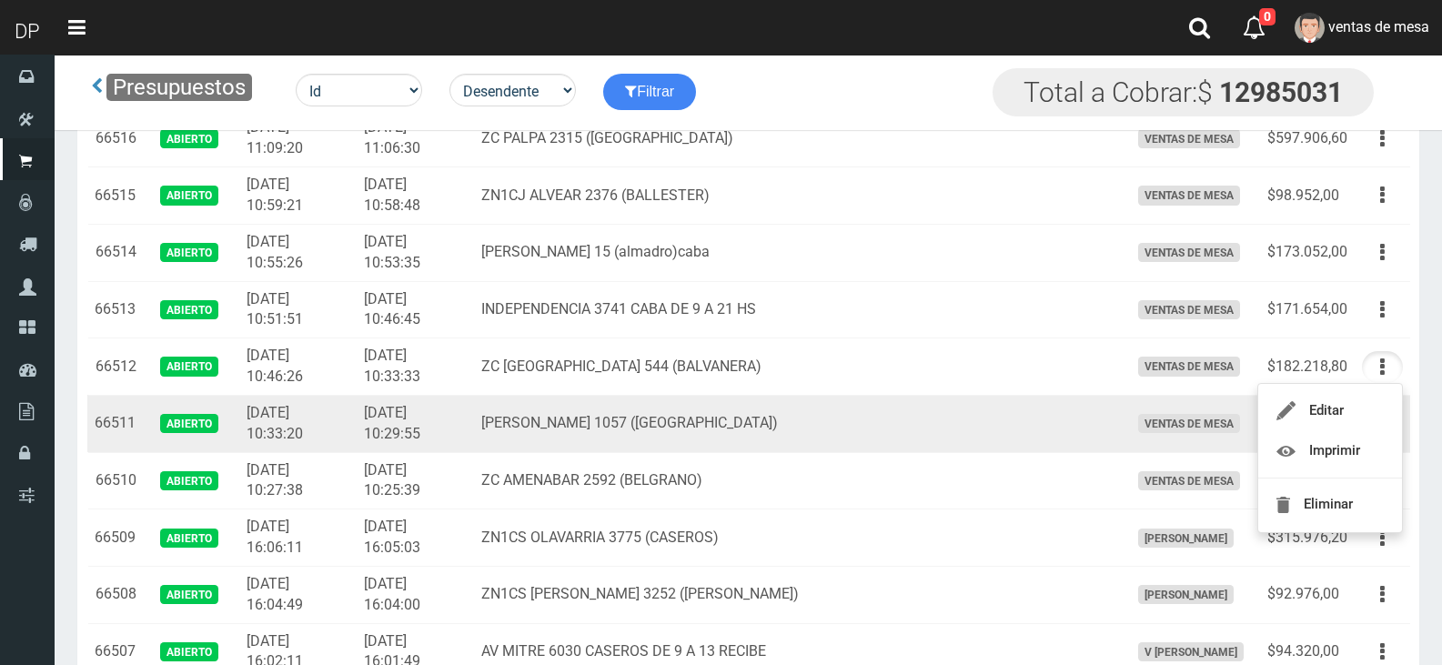
click at [849, 396] on td "GALLO 1057 (ALMAGRO)" at bounding box center [798, 423] width 648 height 57
click at [1388, 442] on td "Editar Imprimir Eliminar" at bounding box center [1383, 423] width 56 height 57
click at [1387, 431] on button "button" at bounding box center [1382, 424] width 41 height 32
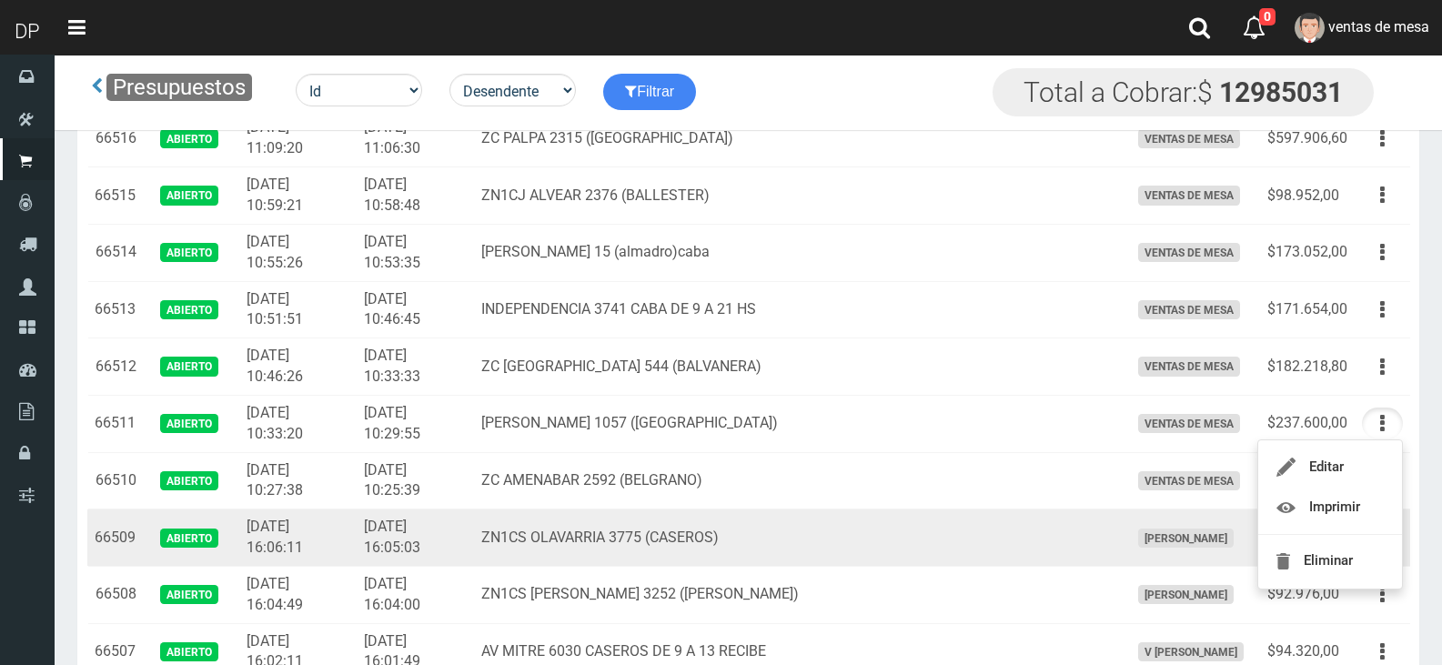
click at [730, 516] on td "ZN1CS OLAVARRIA 3775 (CASEROS)" at bounding box center [798, 538] width 648 height 57
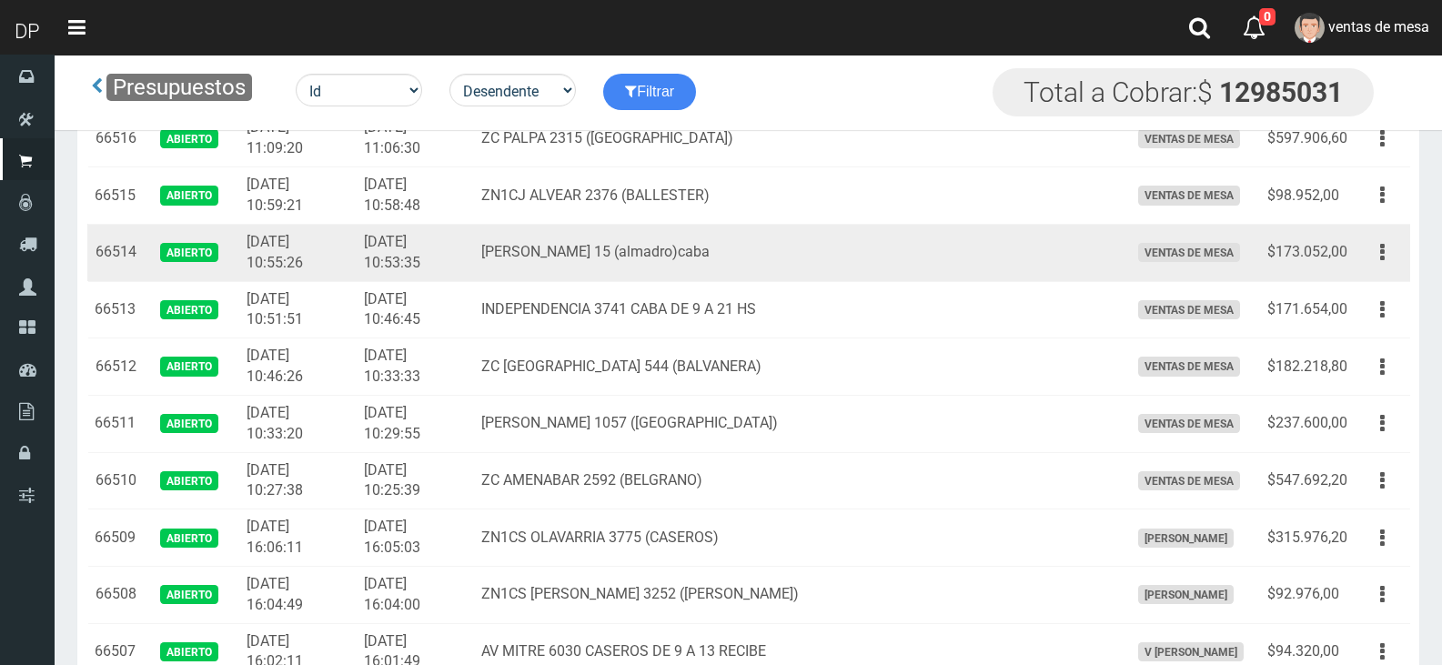
click at [1392, 266] on button "button" at bounding box center [1382, 253] width 41 height 32
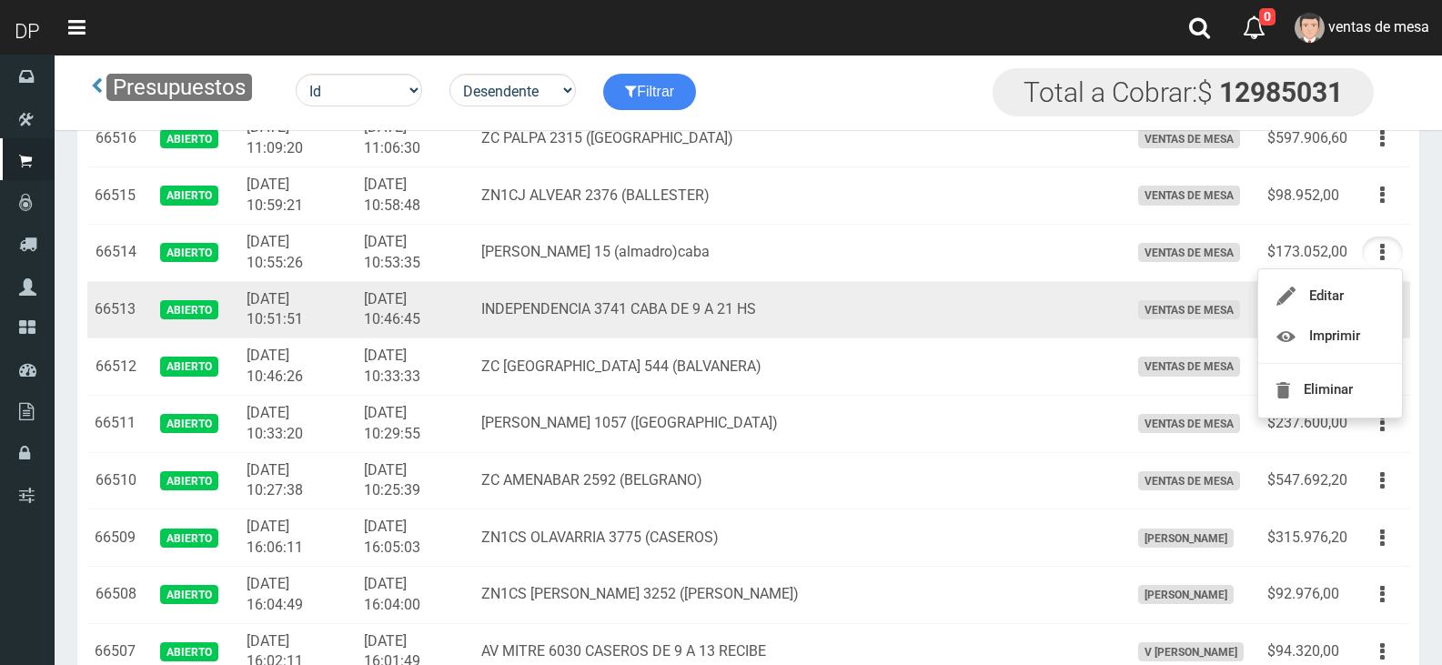
click at [1024, 320] on td "INDEPENDENCIA 3741 CABA DE 9 A 21 HS" at bounding box center [798, 309] width 648 height 57
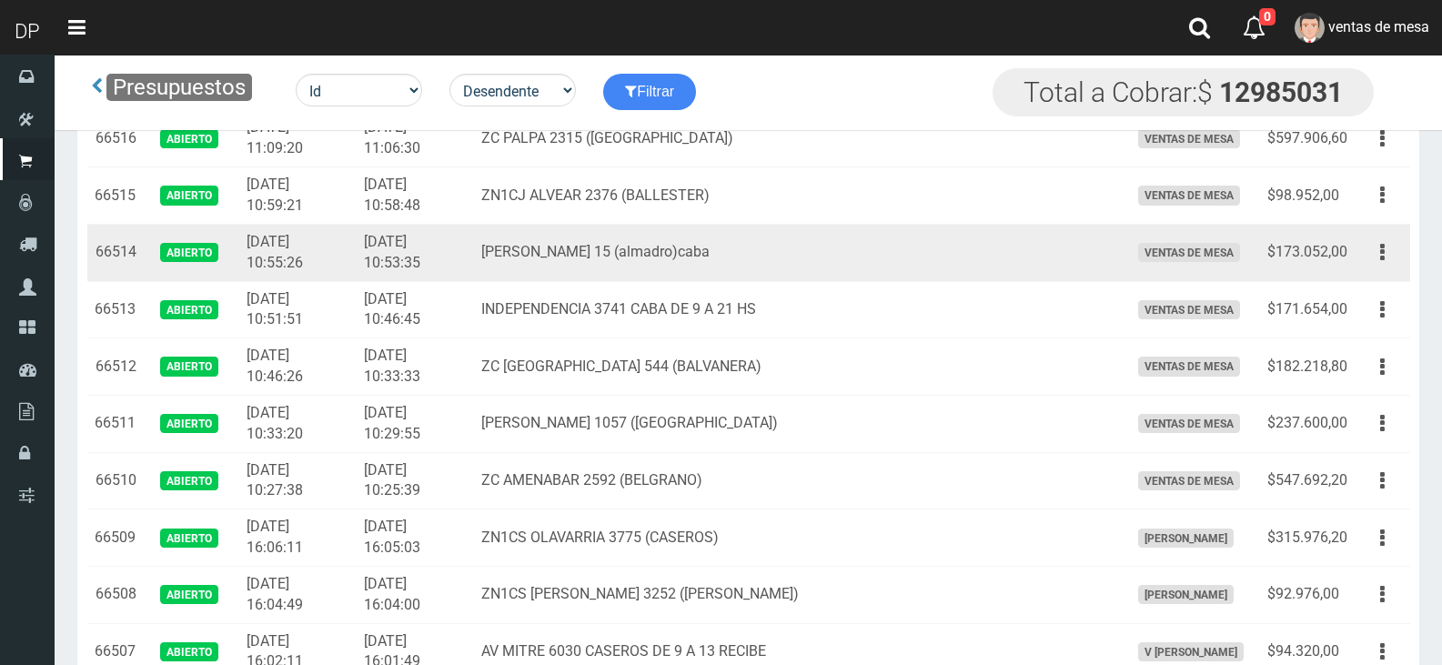
scroll to position [182, 0]
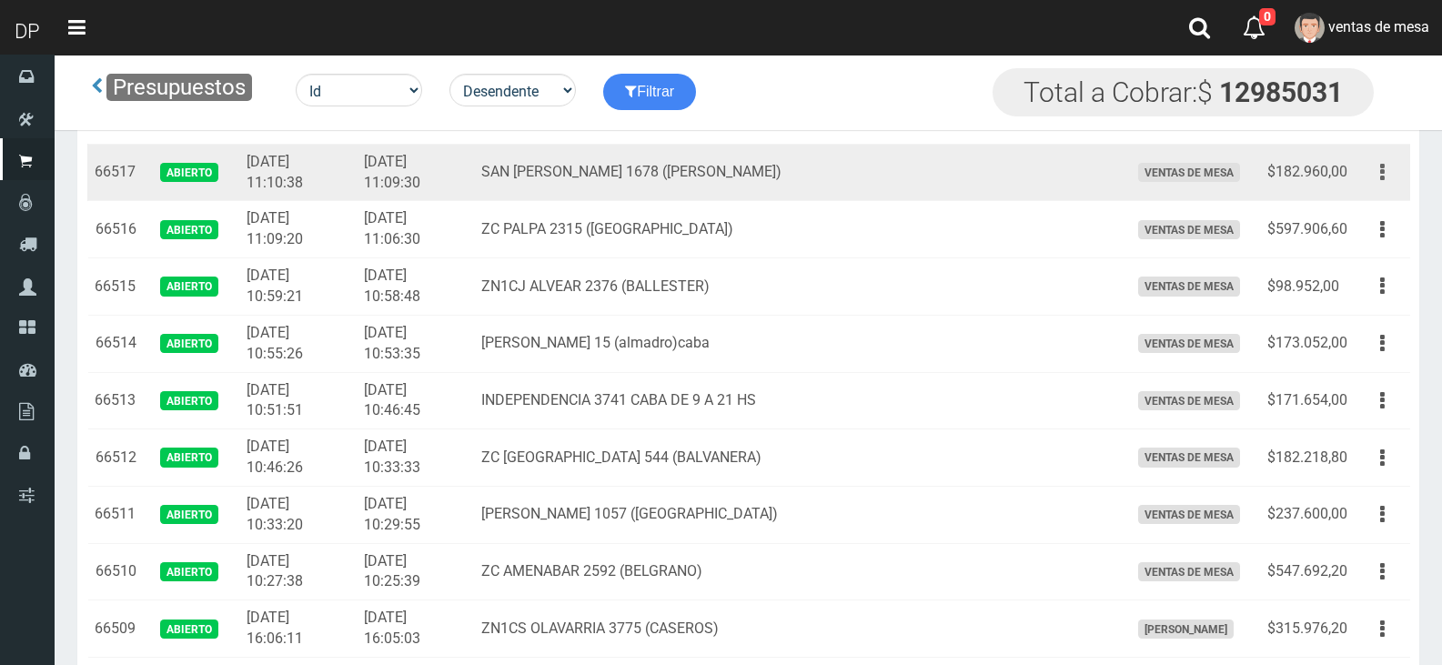
click at [1365, 170] on button "button" at bounding box center [1382, 172] width 41 height 32
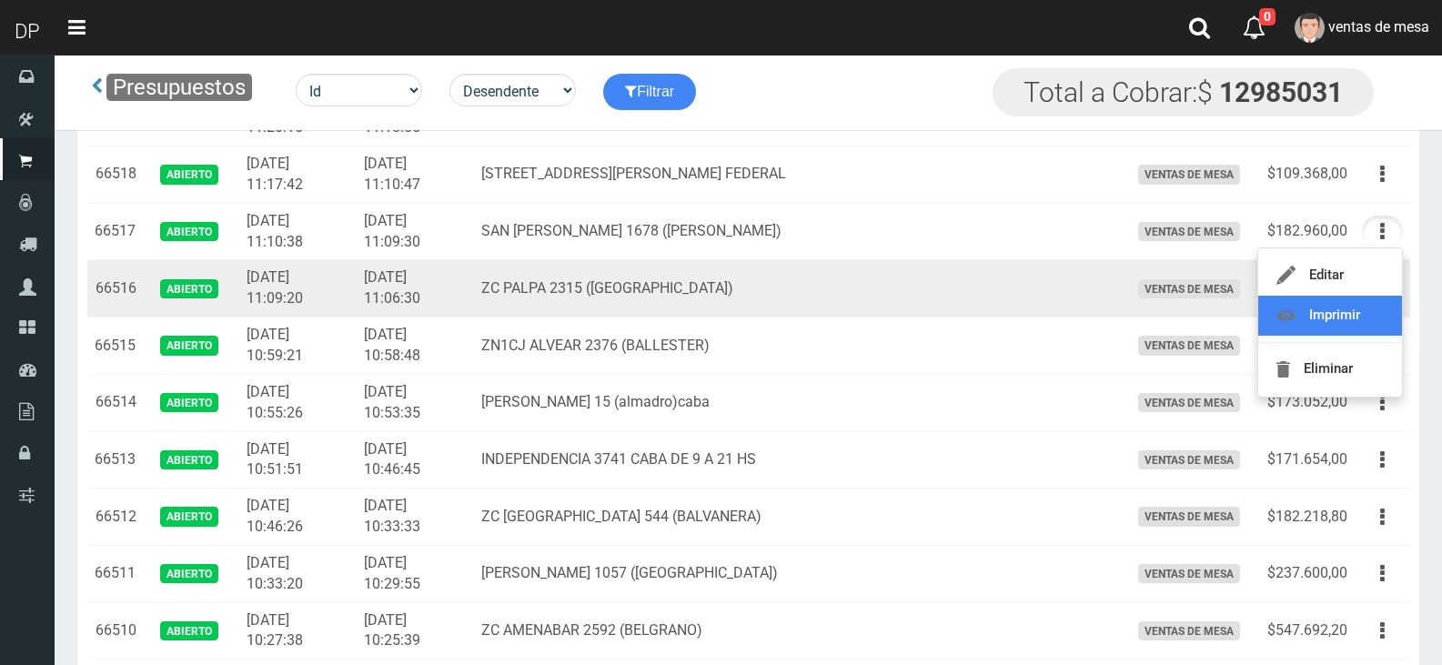
scroll to position [91, 0]
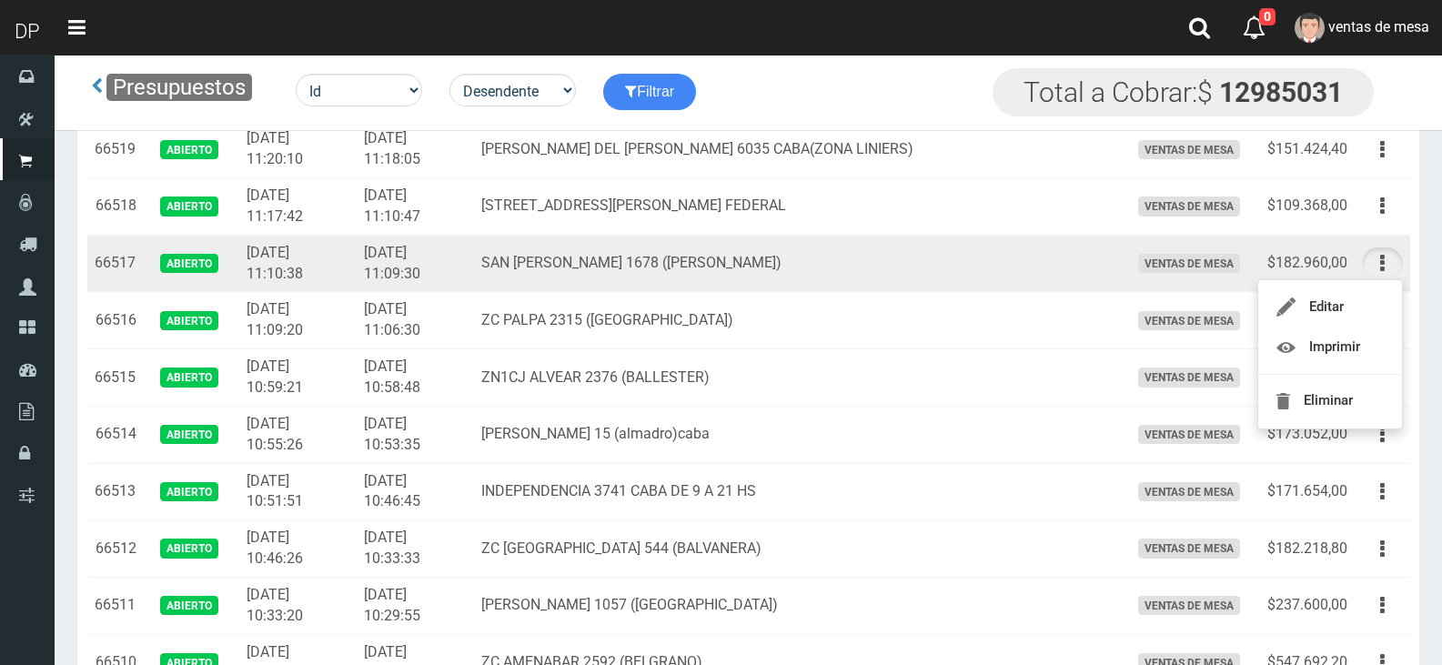
click at [1138, 257] on span "ventas de mesa" at bounding box center [1189, 263] width 102 height 19
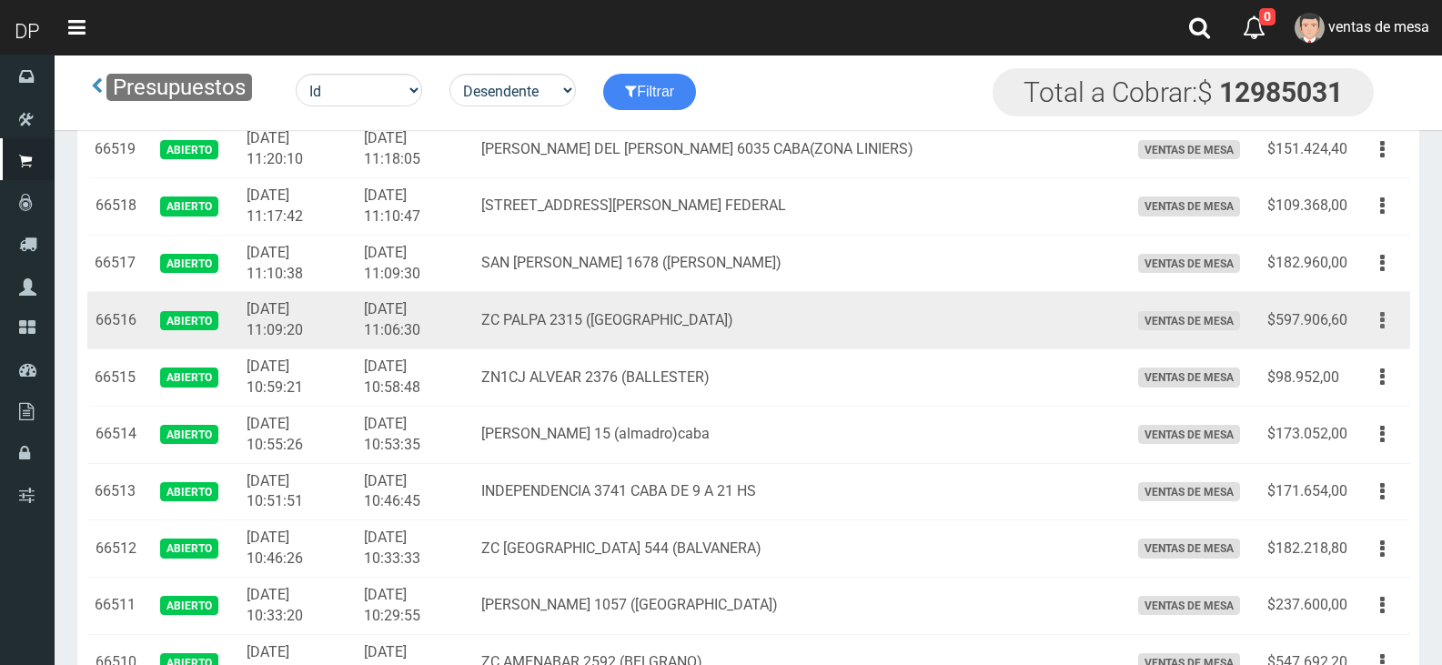
click at [1396, 314] on button "button" at bounding box center [1382, 321] width 41 height 32
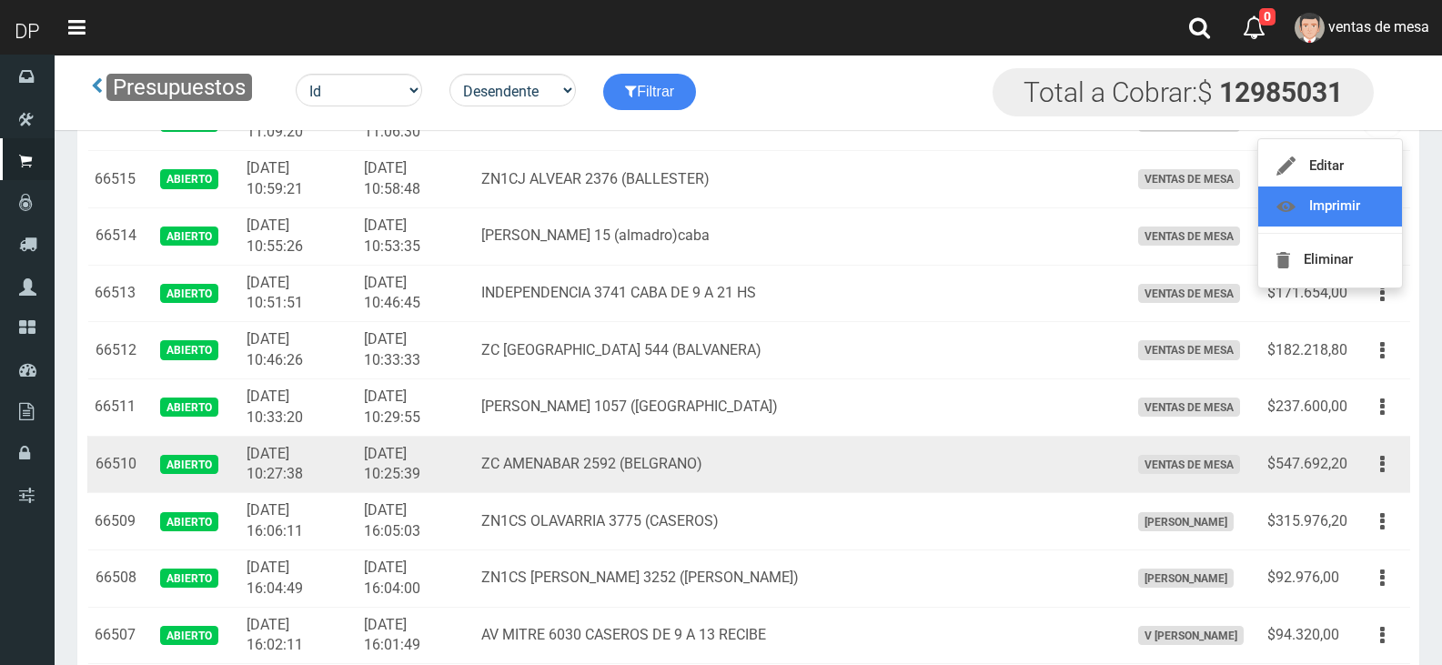
scroll to position [273, 0]
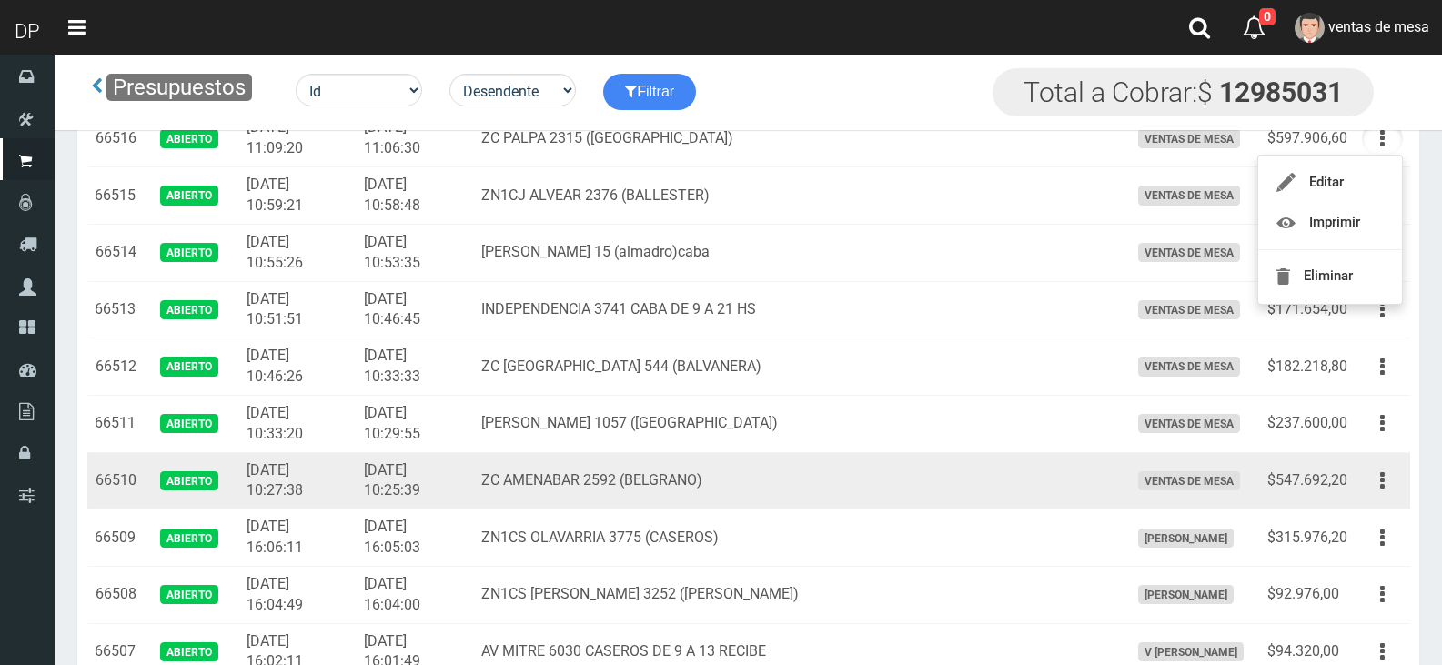
click at [1240, 487] on td "ventas de mesa" at bounding box center [1191, 480] width 138 height 57
click at [1395, 489] on button "button" at bounding box center [1382, 481] width 41 height 32
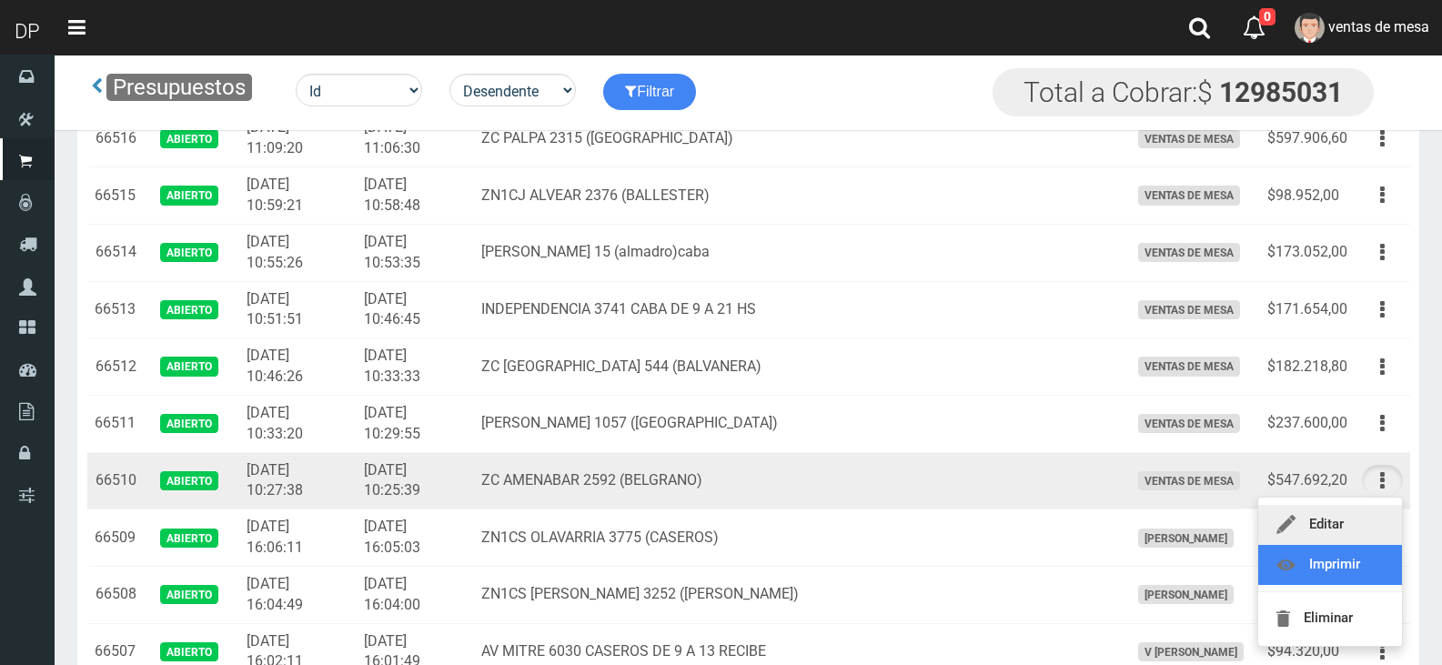
drag, startPoint x: 1356, startPoint y: 559, endPoint x: 1352, endPoint y: 526, distance: 33.0
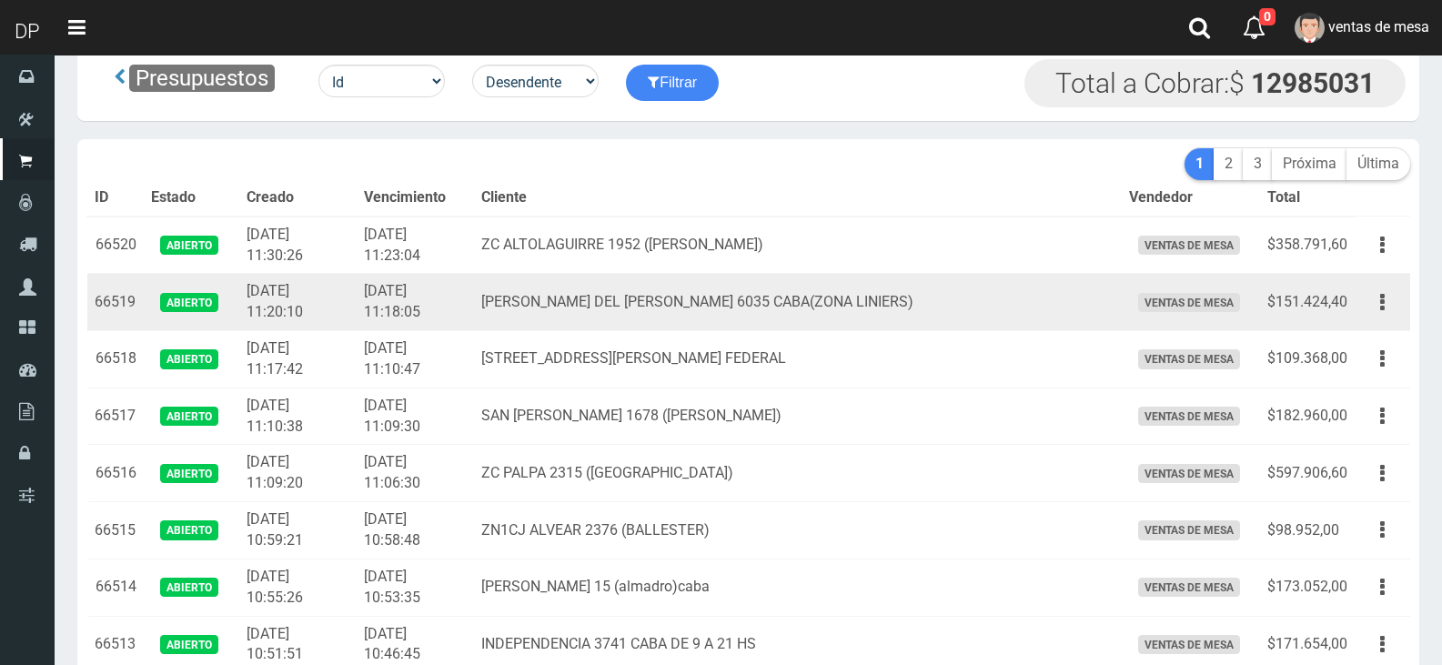
scroll to position [0, 0]
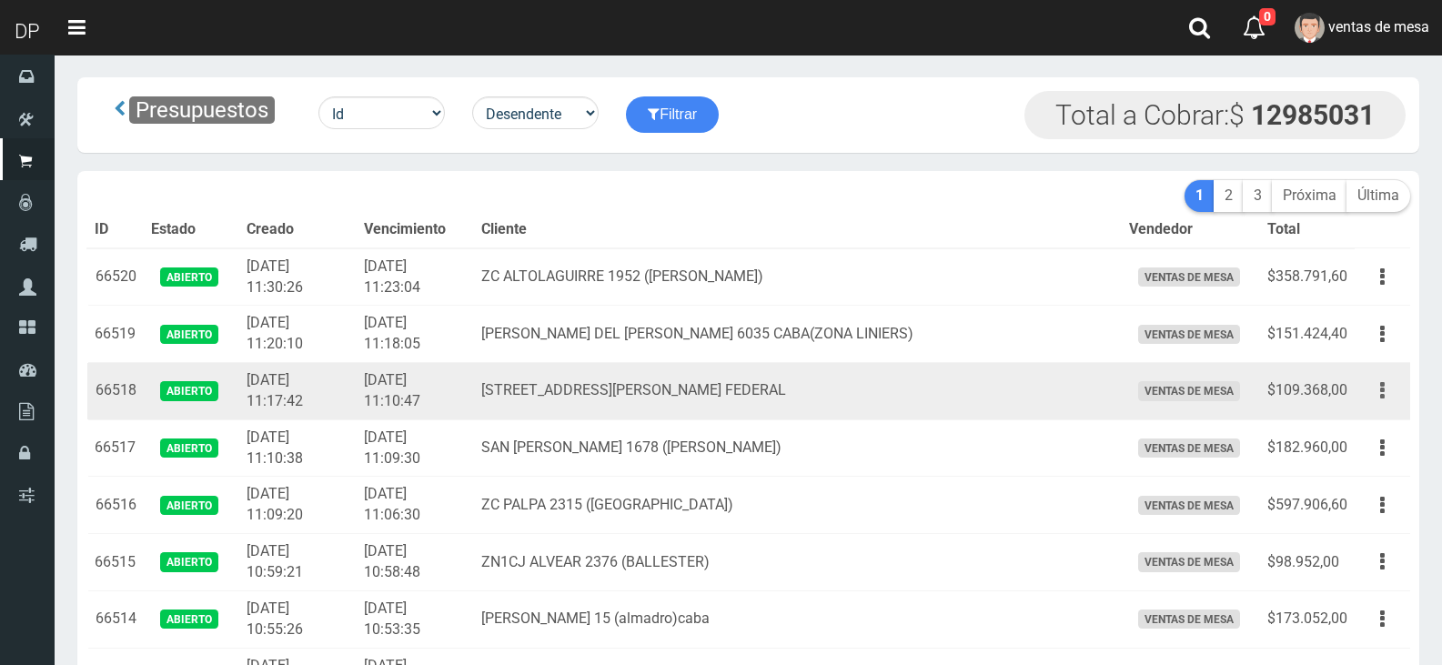
click at [1384, 391] on button "button" at bounding box center [1382, 391] width 41 height 32
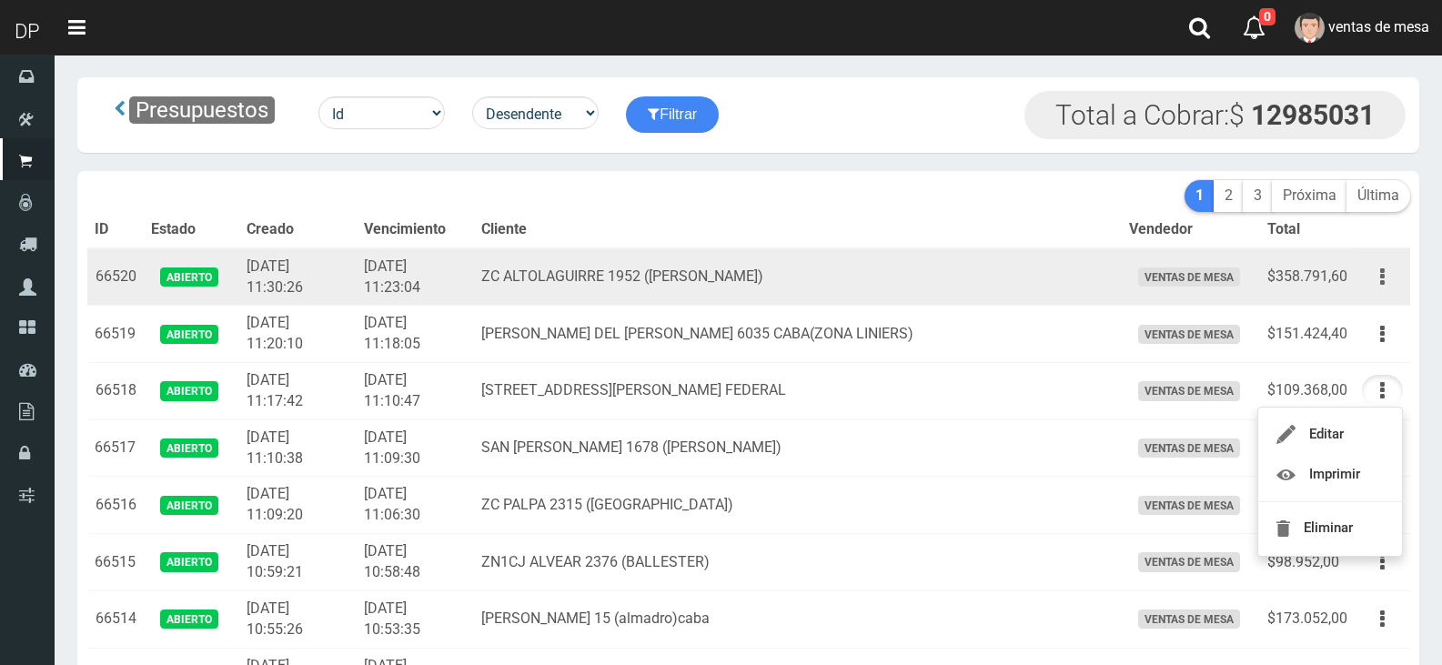
click at [1386, 290] on button "button" at bounding box center [1382, 277] width 41 height 32
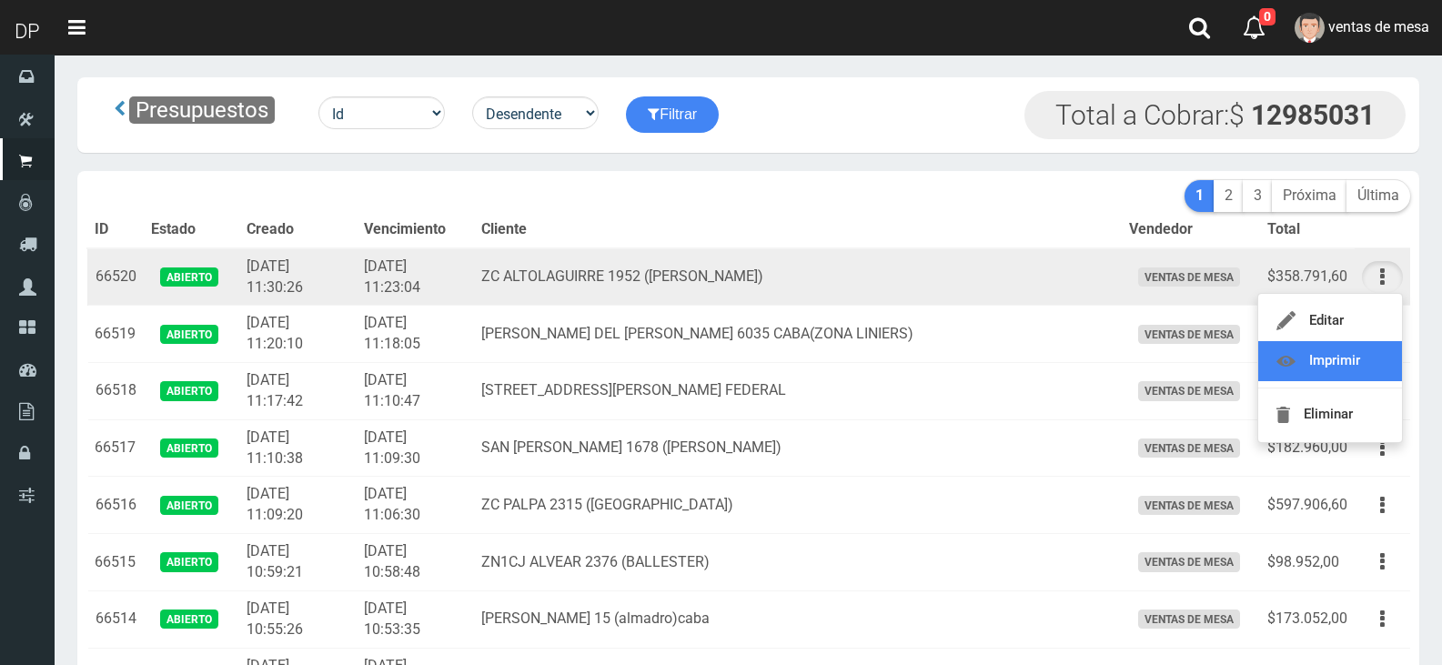
click at [1382, 359] on link "Imprimir" at bounding box center [1330, 361] width 144 height 40
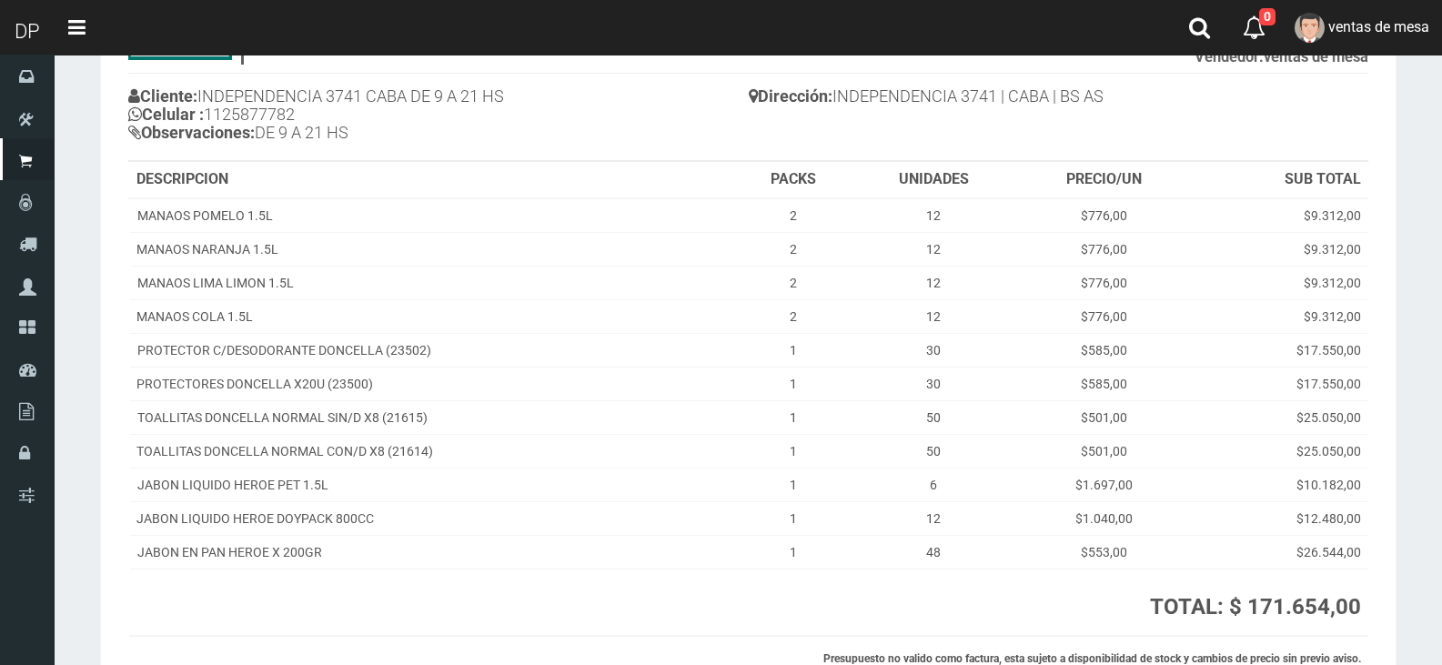
scroll to position [296, 0]
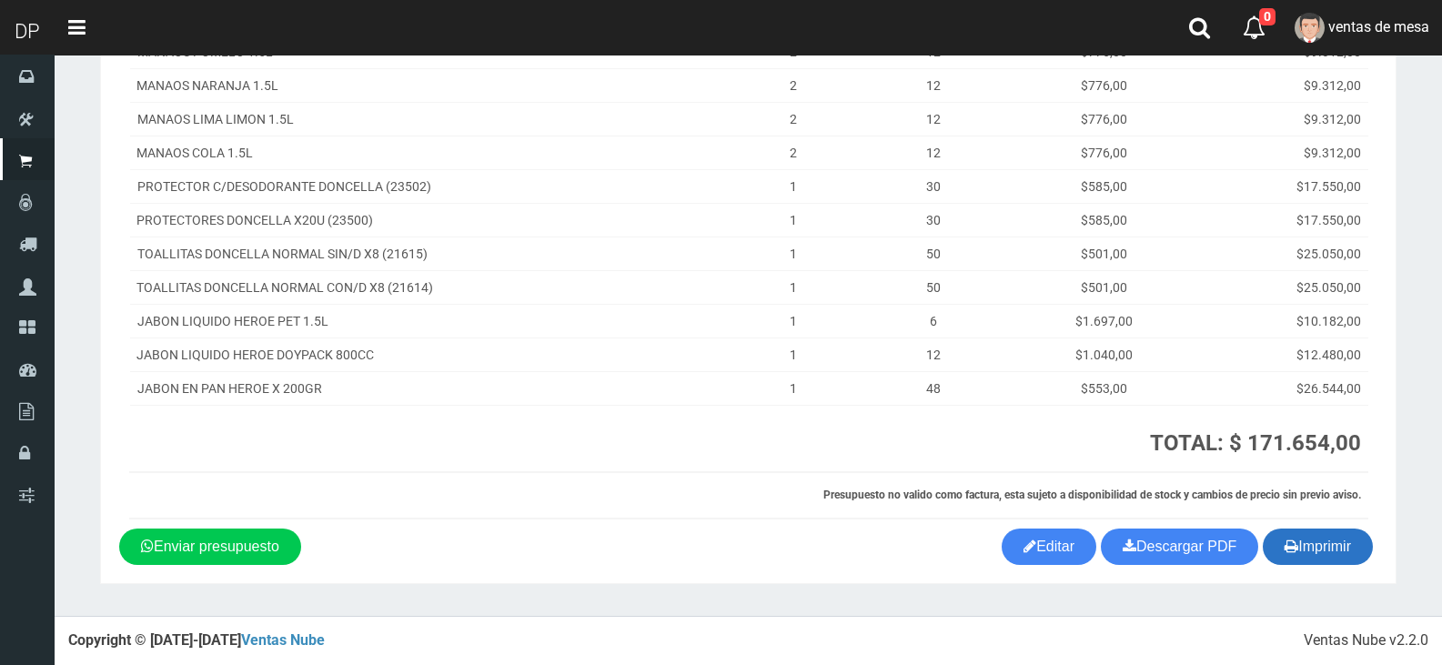
click at [1299, 536] on button "Imprimir" at bounding box center [1318, 547] width 110 height 36
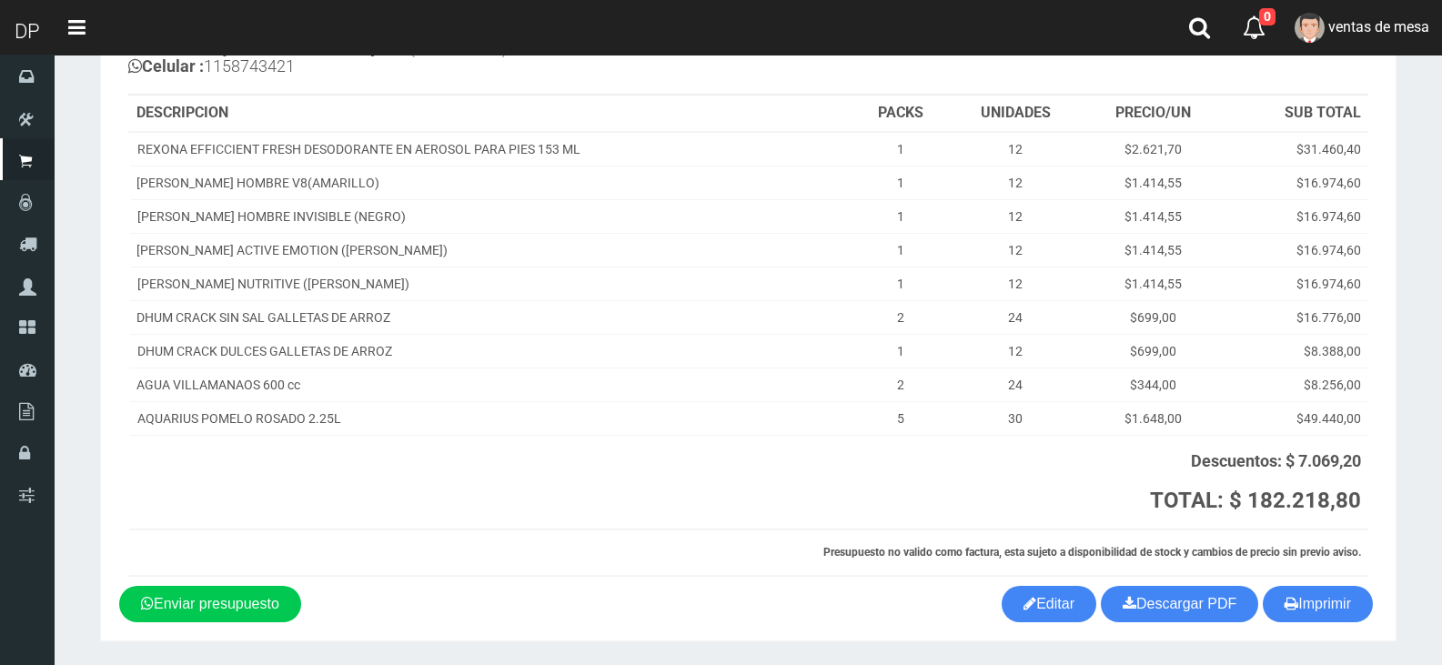
scroll to position [182, 0]
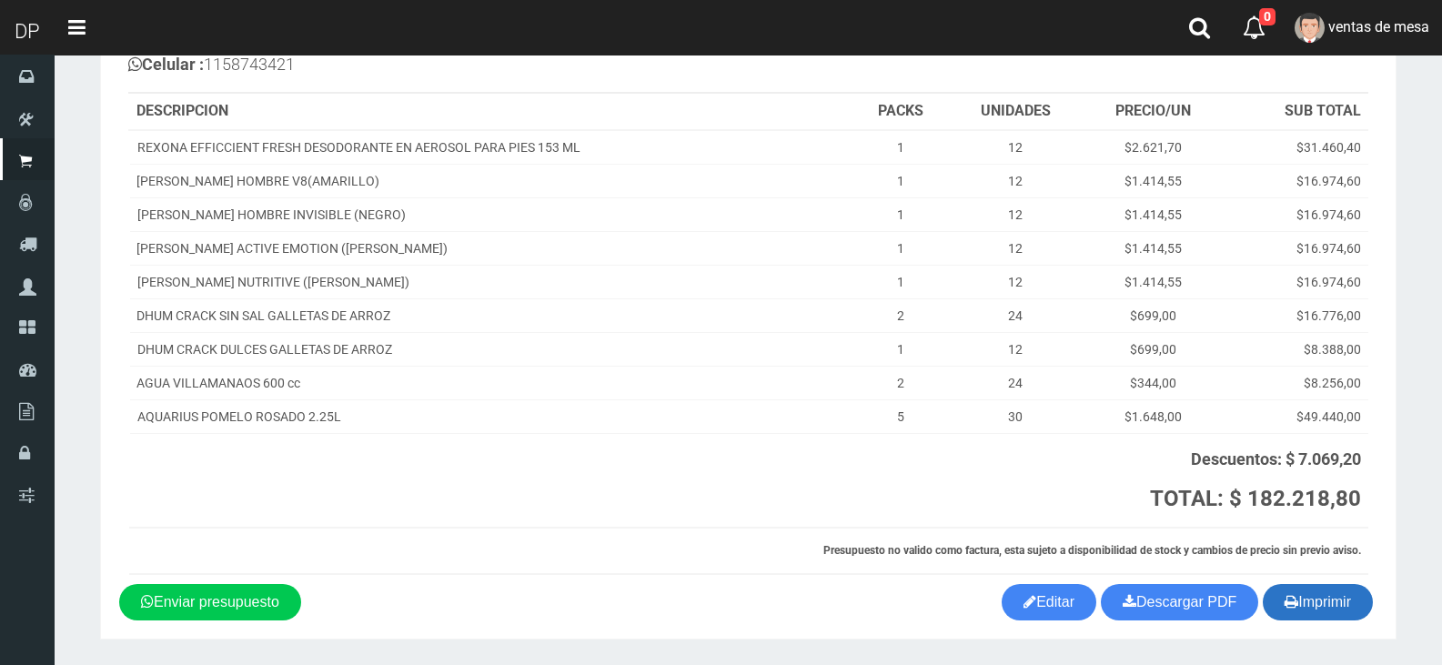
click at [1320, 588] on button "Imprimir" at bounding box center [1318, 602] width 110 height 36
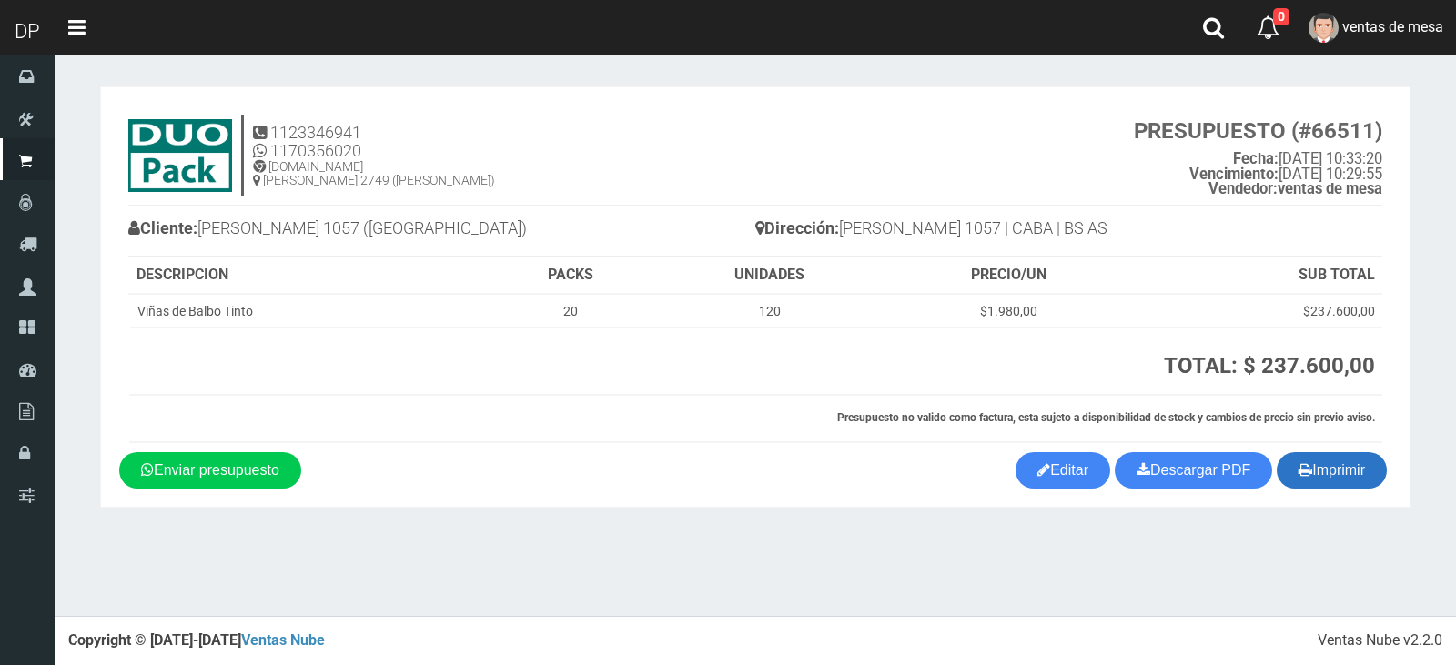
click at [1282, 479] on button "Imprimir" at bounding box center [1332, 470] width 110 height 36
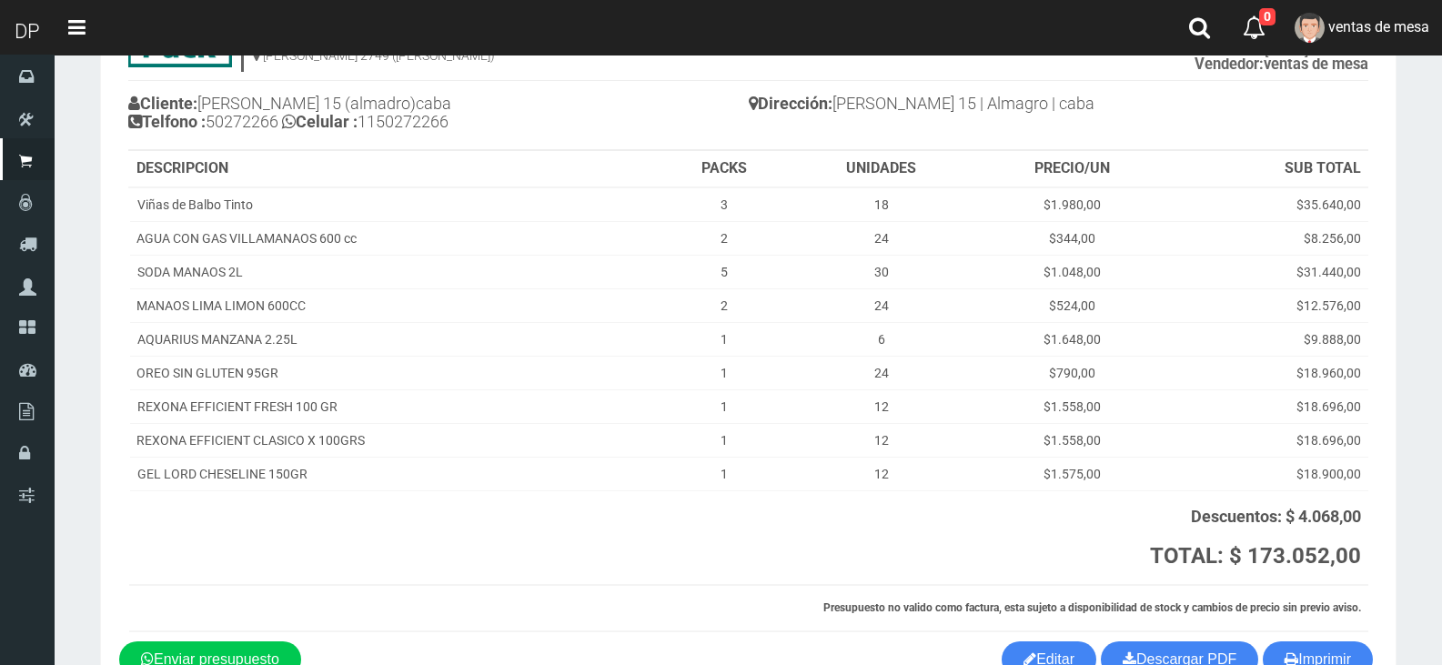
scroll to position [140, 0]
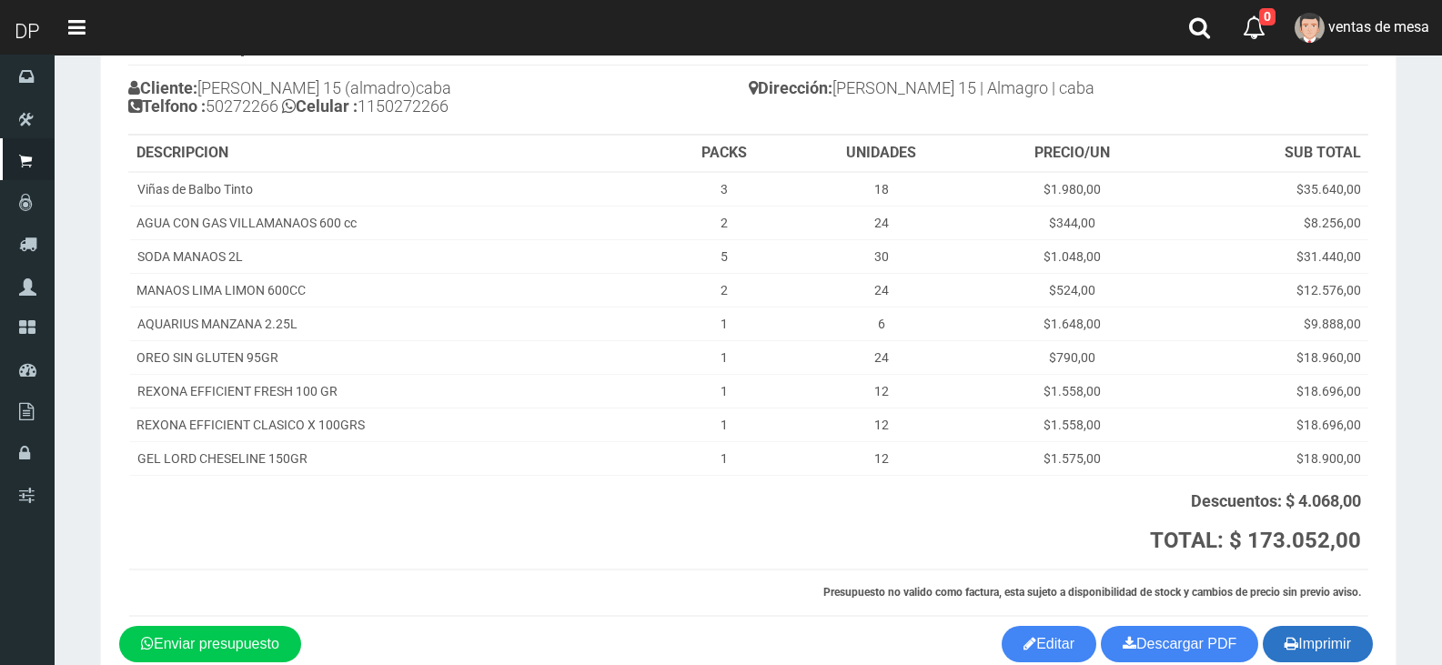
click at [1320, 635] on button "Imprimir" at bounding box center [1318, 644] width 110 height 36
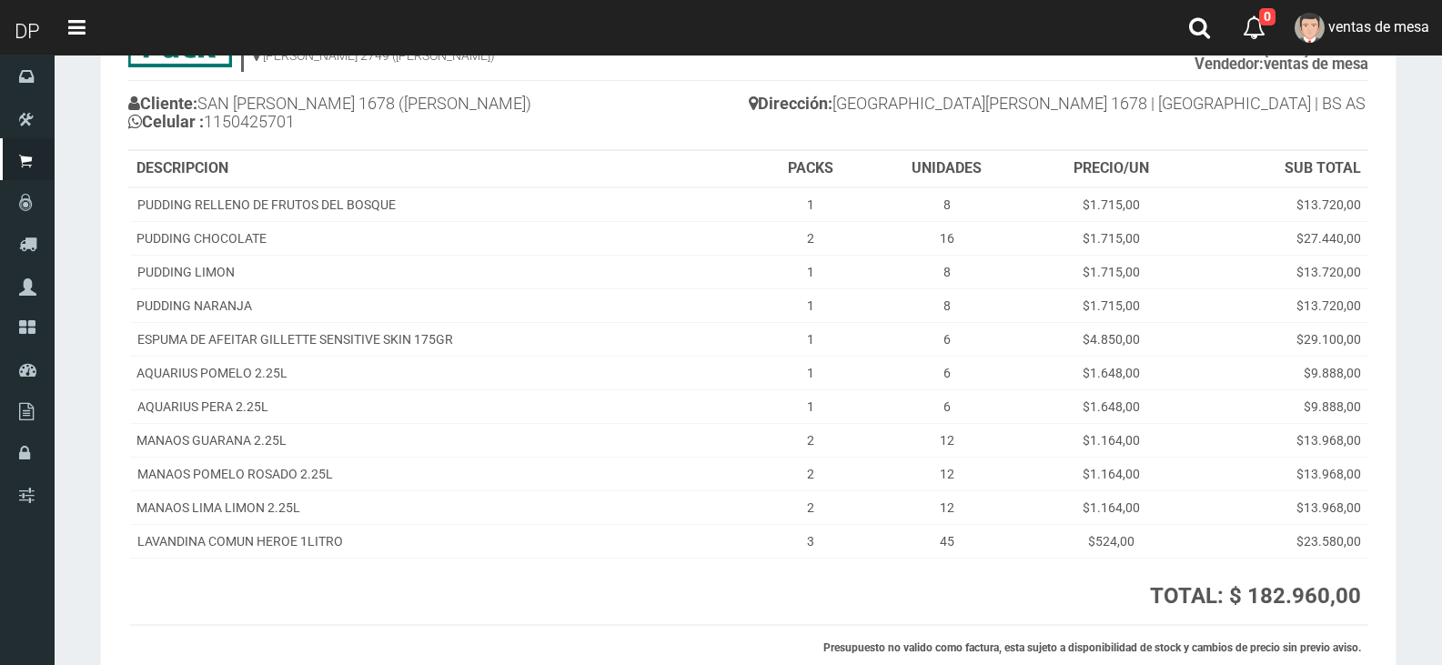
scroll to position [278, 0]
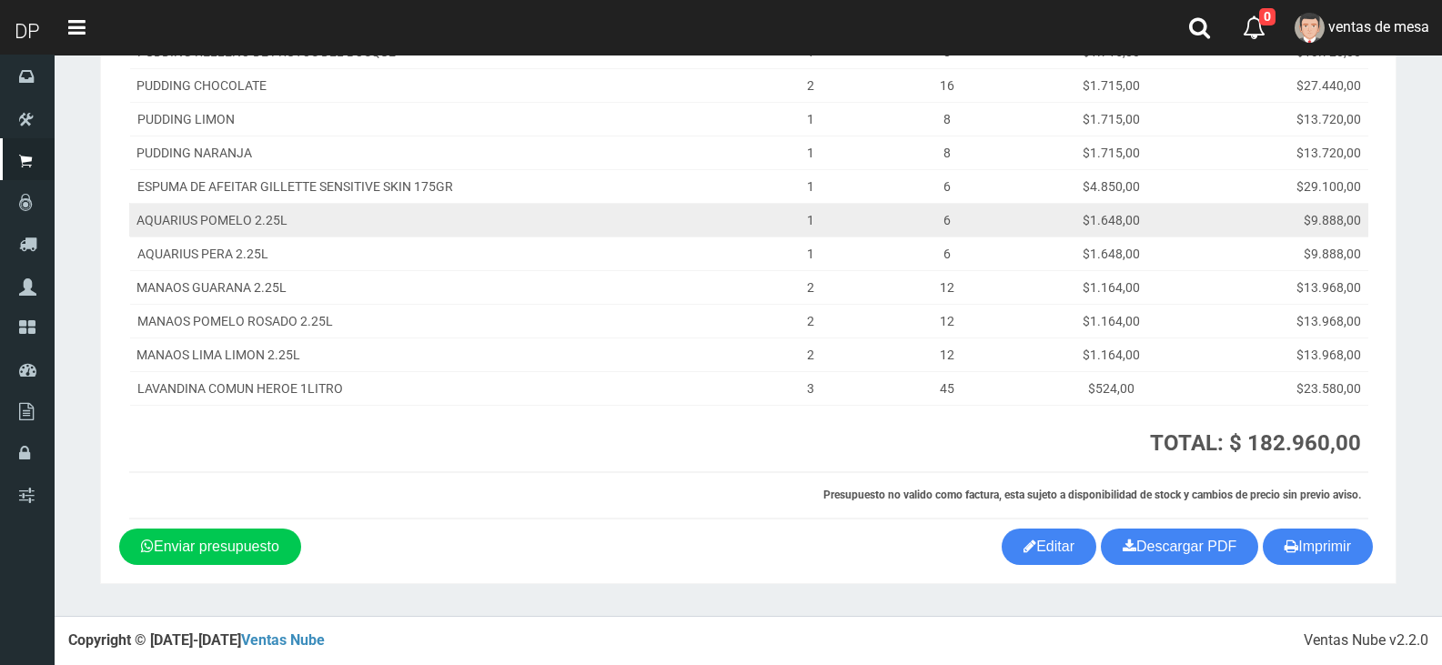
click at [1097, 206] on td "$1.648,00" at bounding box center [1112, 220] width 170 height 34
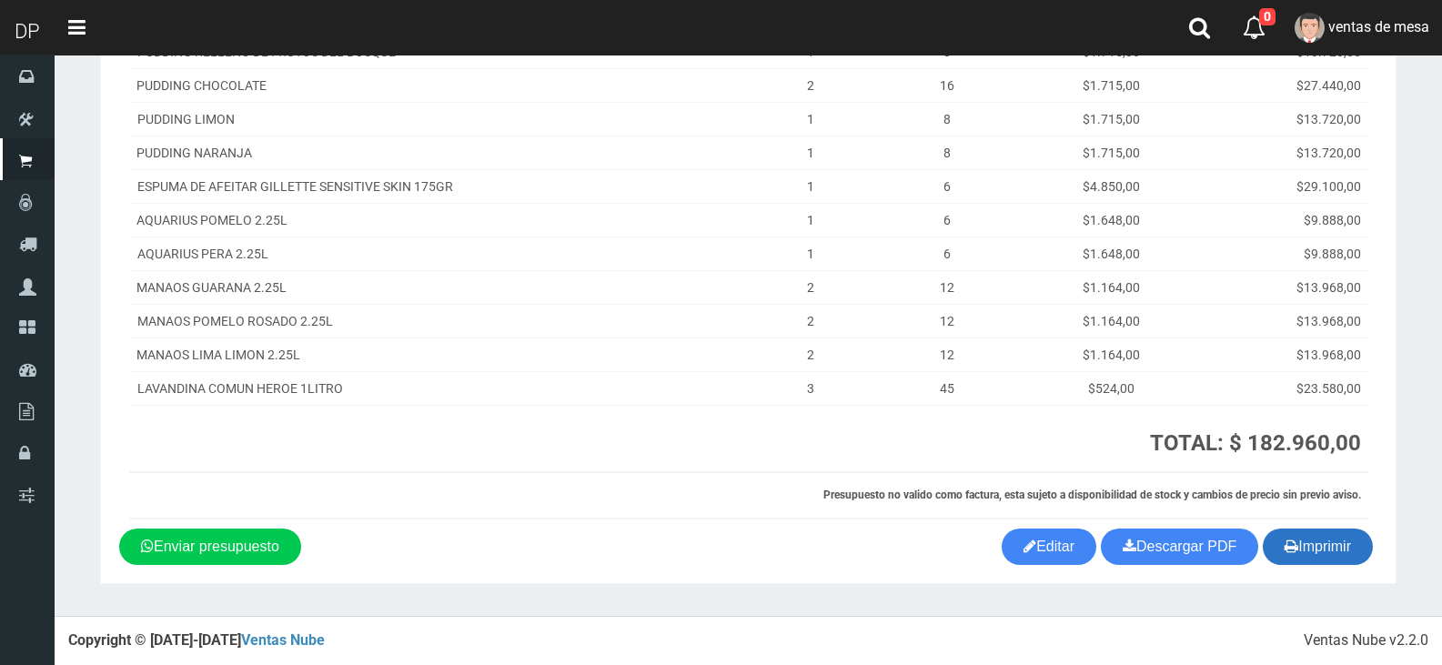
click at [1312, 549] on button "Imprimir" at bounding box center [1318, 547] width 110 height 36
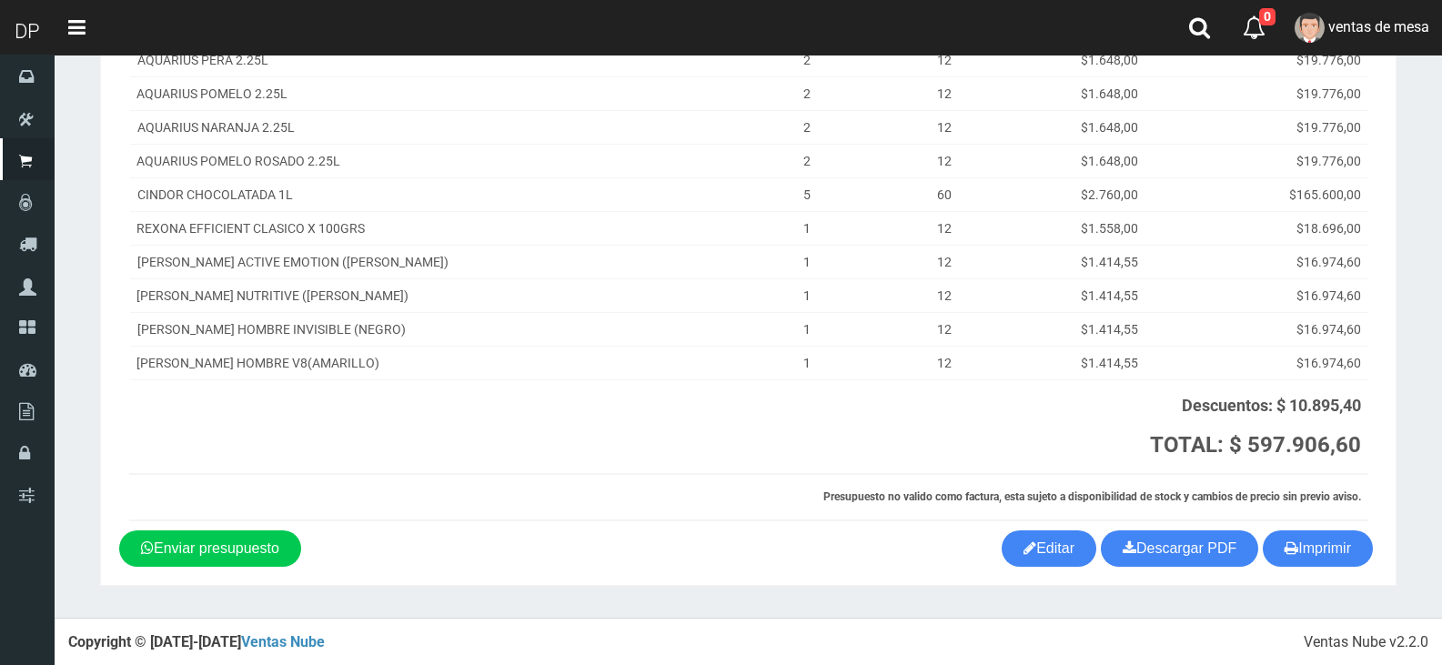
scroll to position [608, 0]
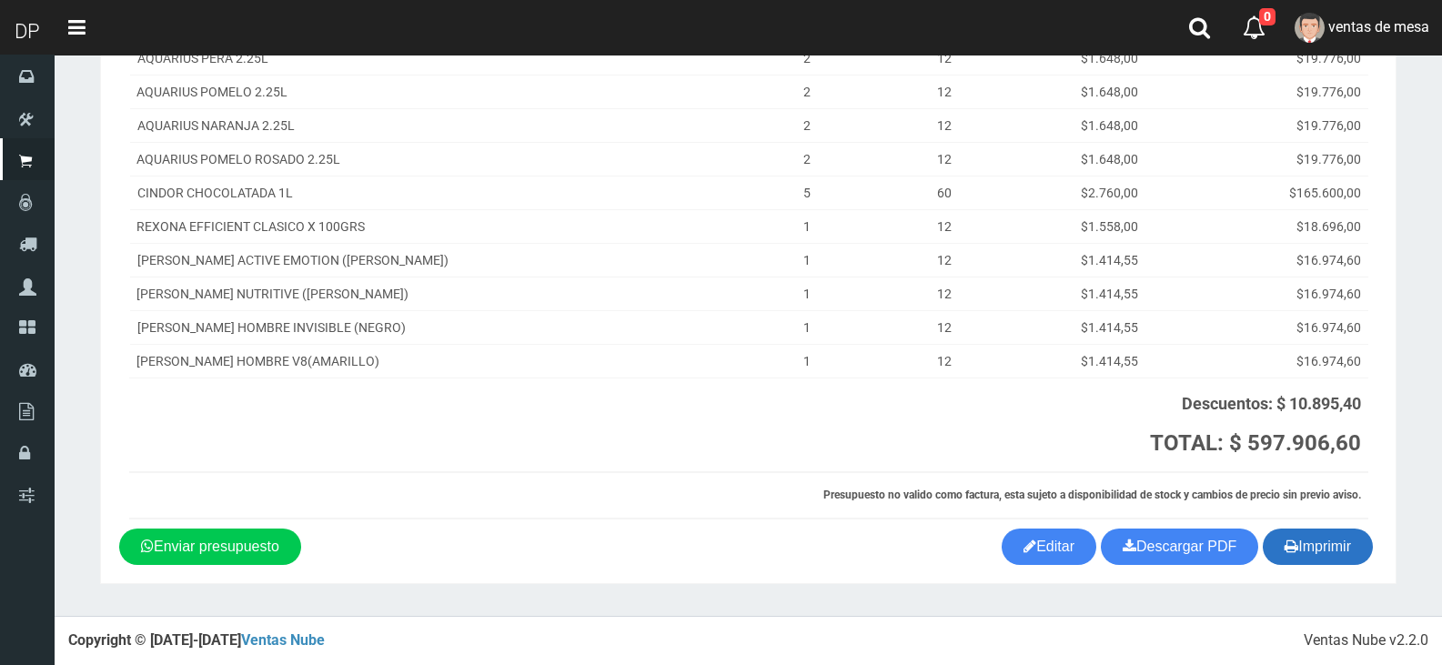
click at [1307, 563] on button "Imprimir" at bounding box center [1318, 547] width 110 height 36
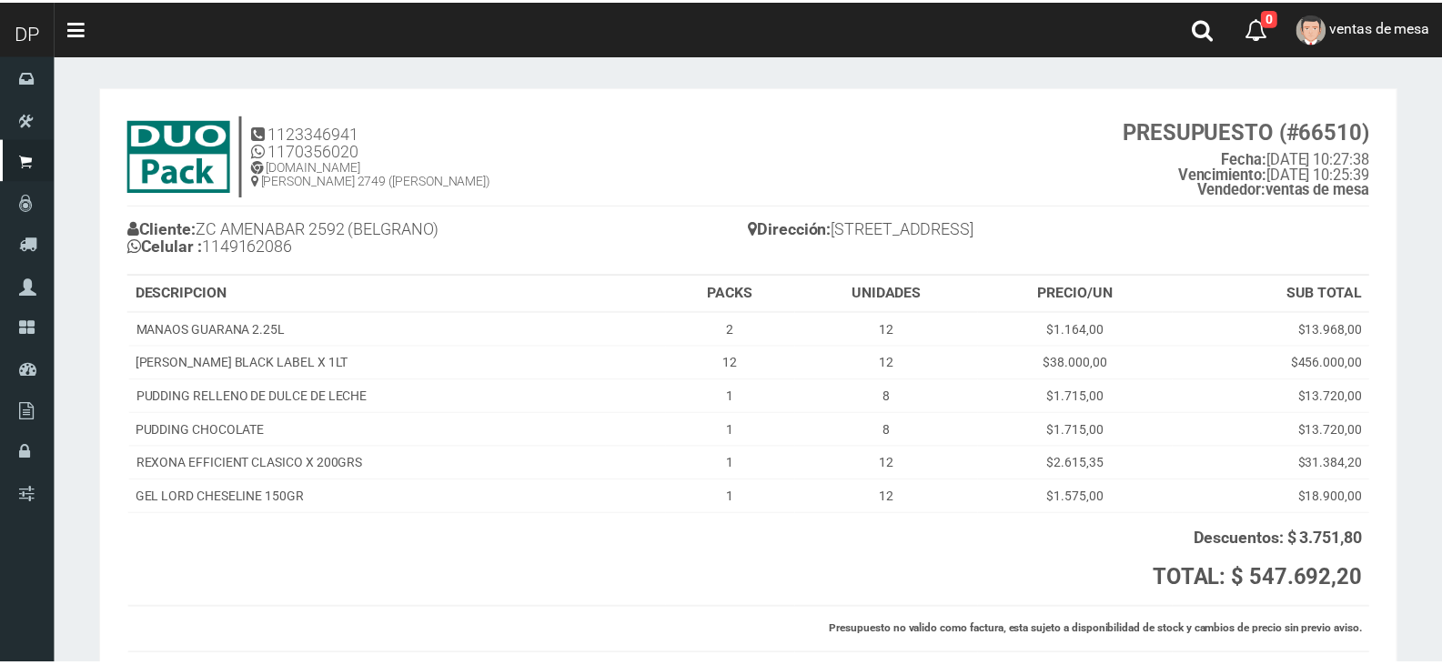
scroll to position [136, 0]
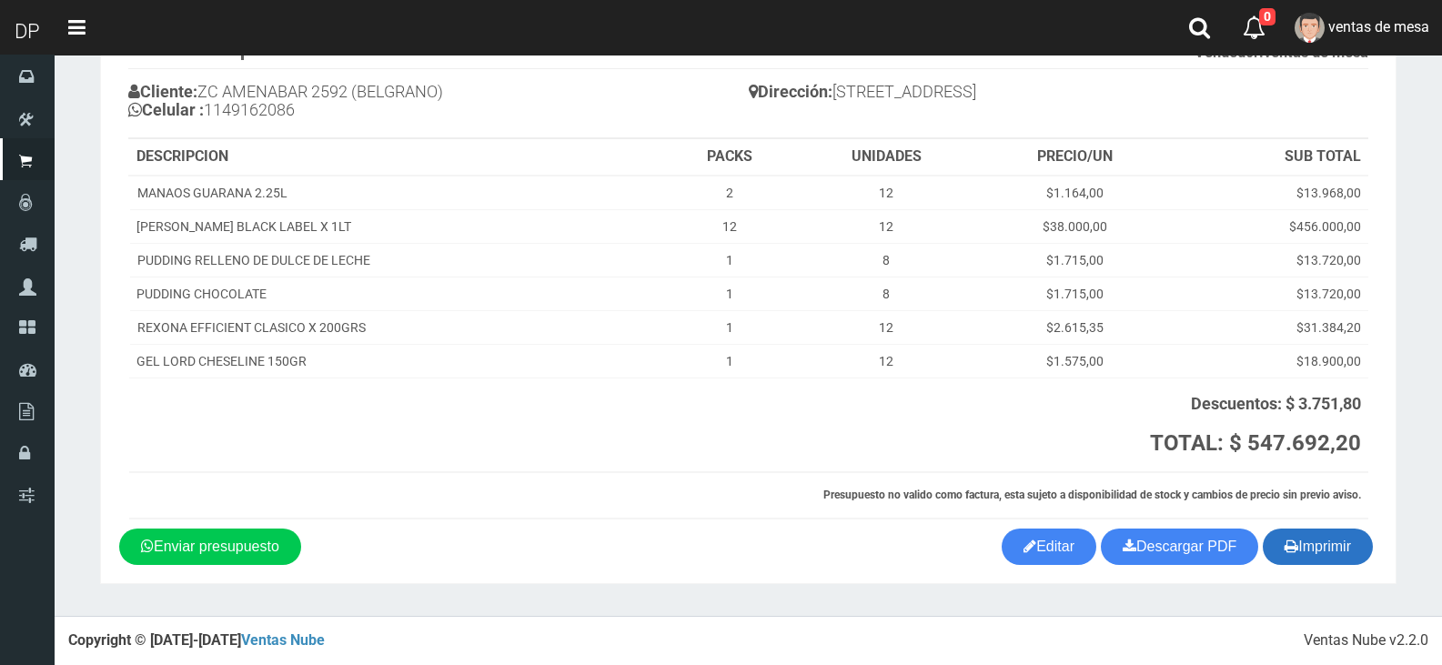
click at [1297, 539] on button "Imprimir" at bounding box center [1318, 547] width 110 height 36
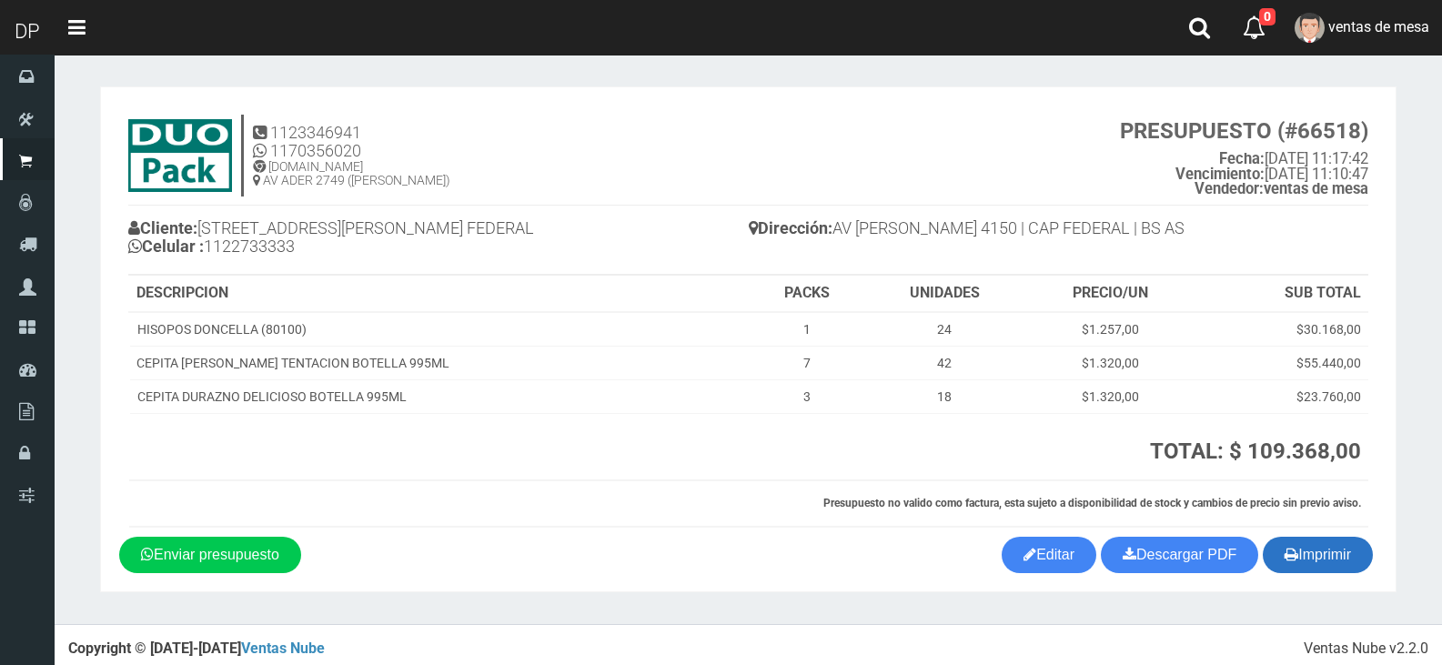
click at [1298, 559] on button "Imprimir" at bounding box center [1318, 555] width 110 height 36
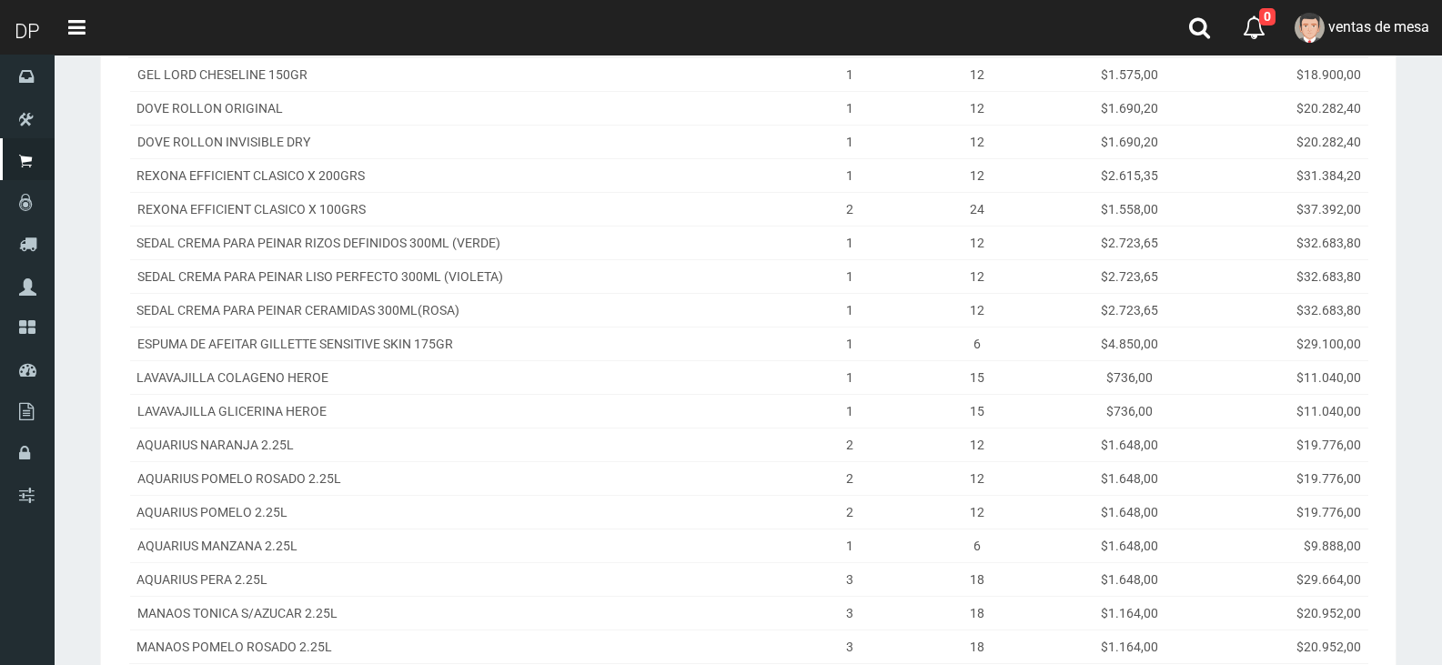
scroll to position [559, 0]
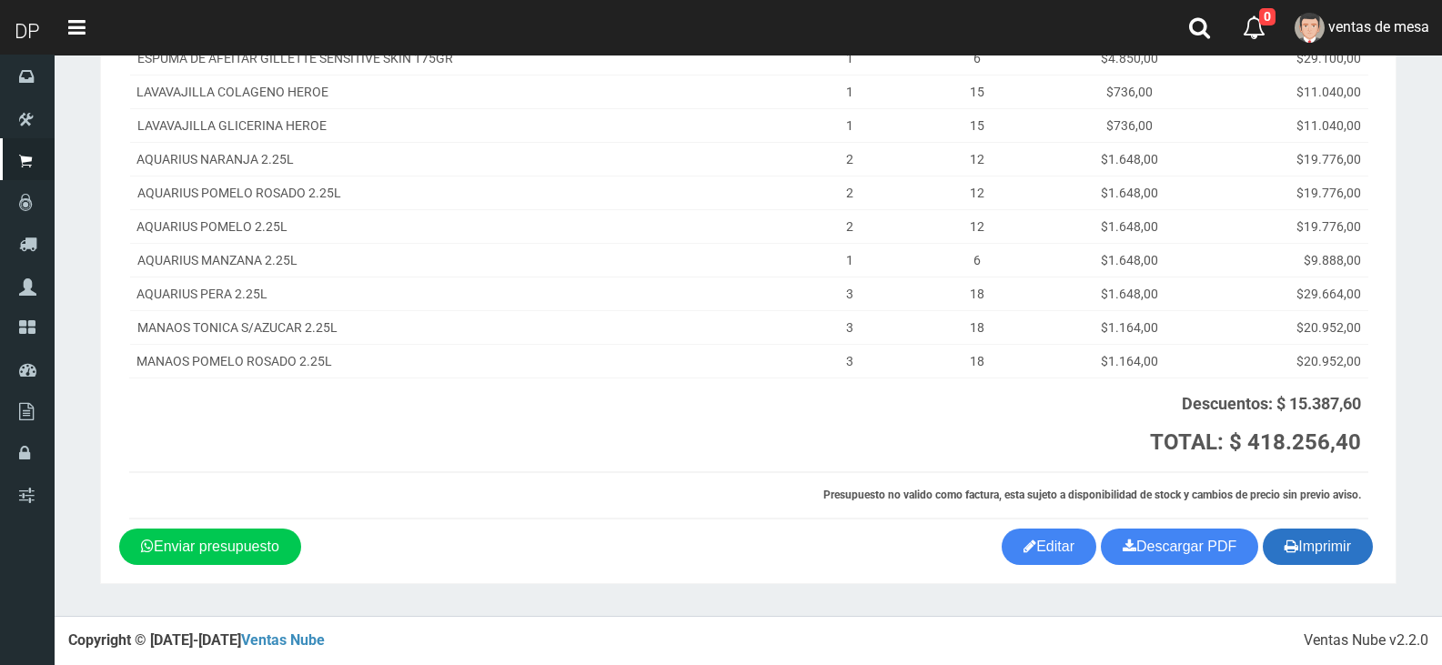
click at [1313, 552] on button "Imprimir" at bounding box center [1318, 547] width 110 height 36
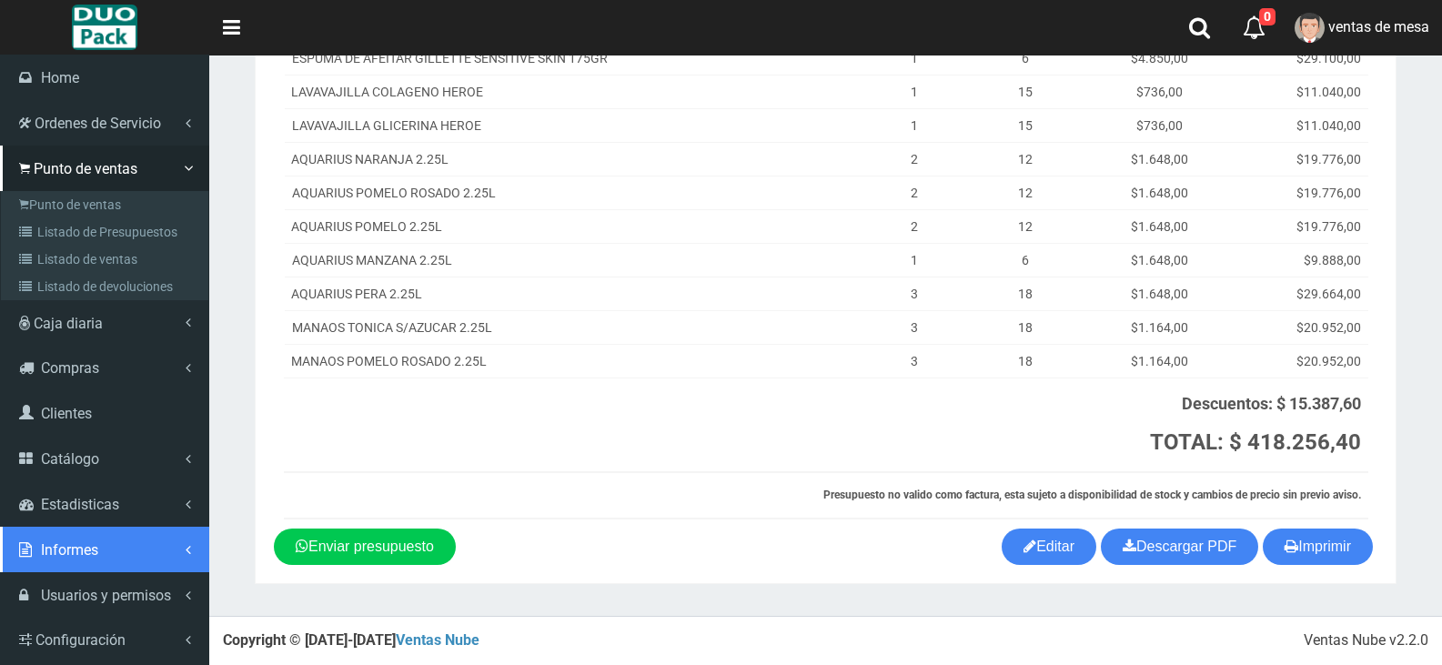
click at [98, 553] on span "Informes" at bounding box center [69, 549] width 57 height 17
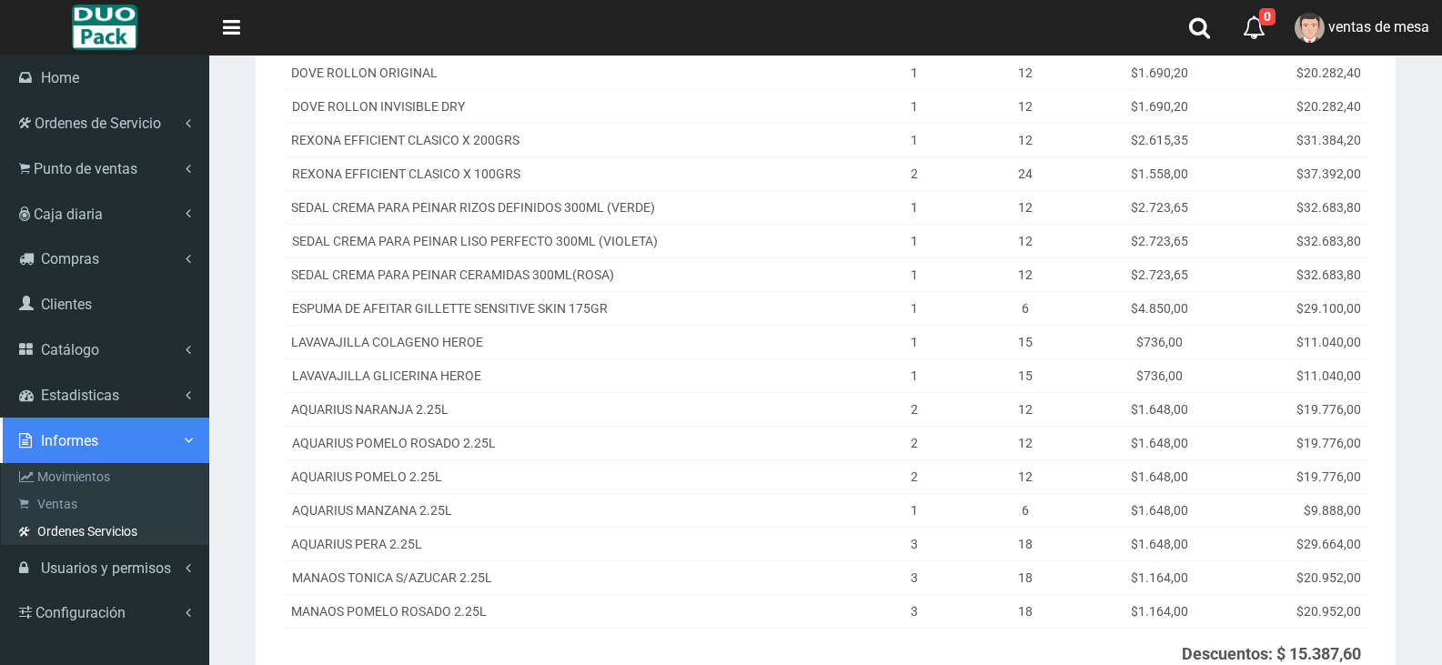
scroll to position [286, 0]
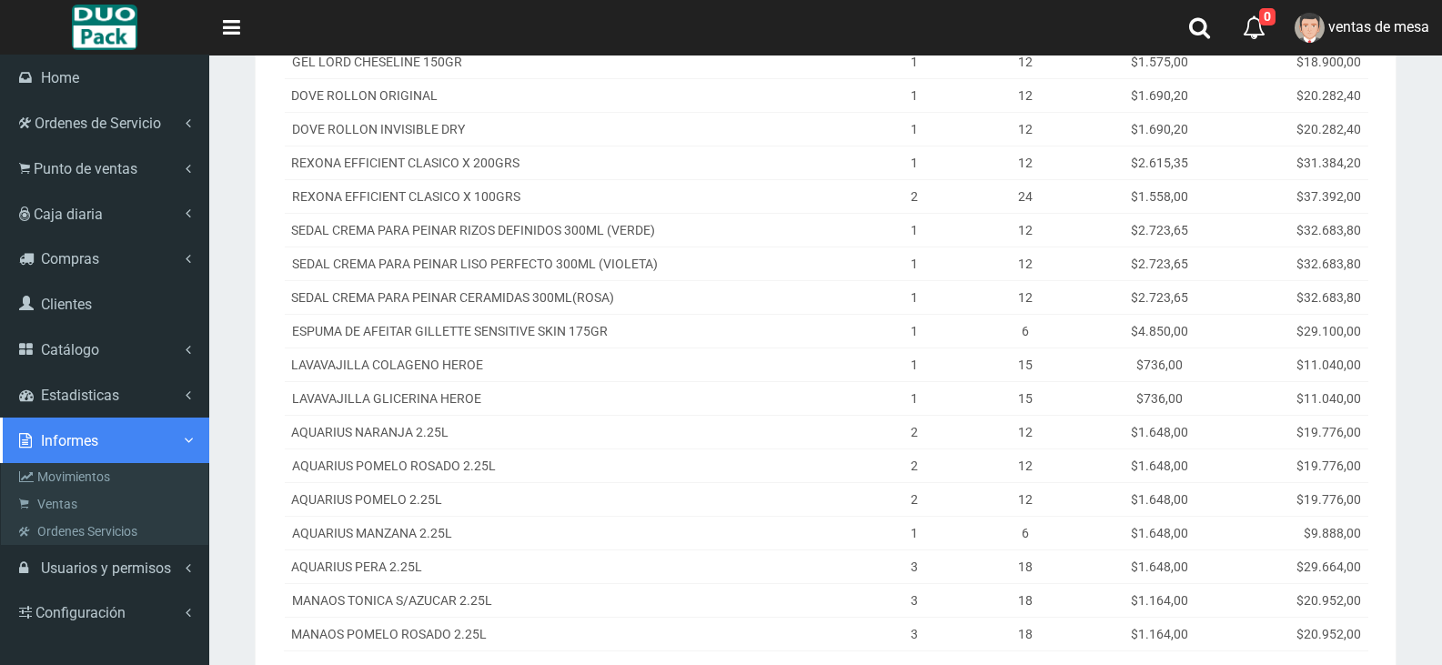
click at [133, 444] on link "Informes" at bounding box center [104, 440] width 209 height 45
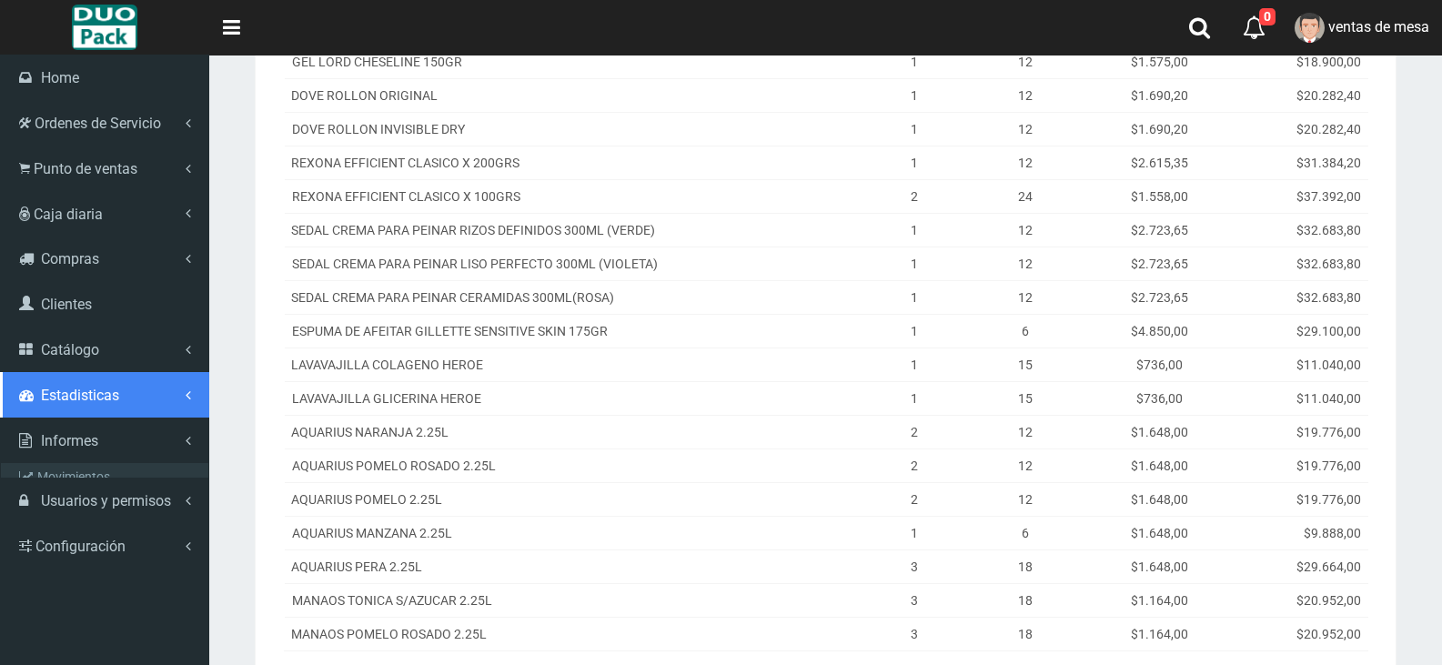
click at [124, 391] on link "Estadisticas" at bounding box center [104, 394] width 209 height 45
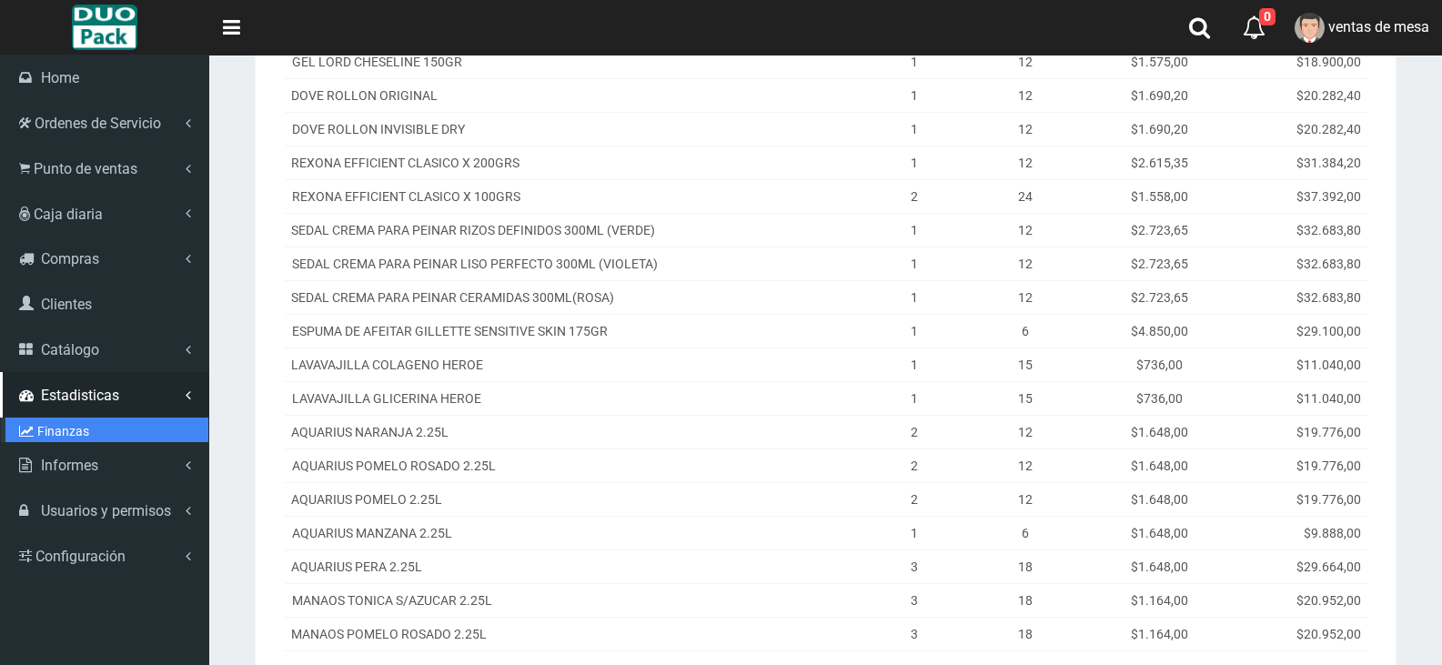
click at [94, 429] on link "Finanzas" at bounding box center [106, 431] width 203 height 27
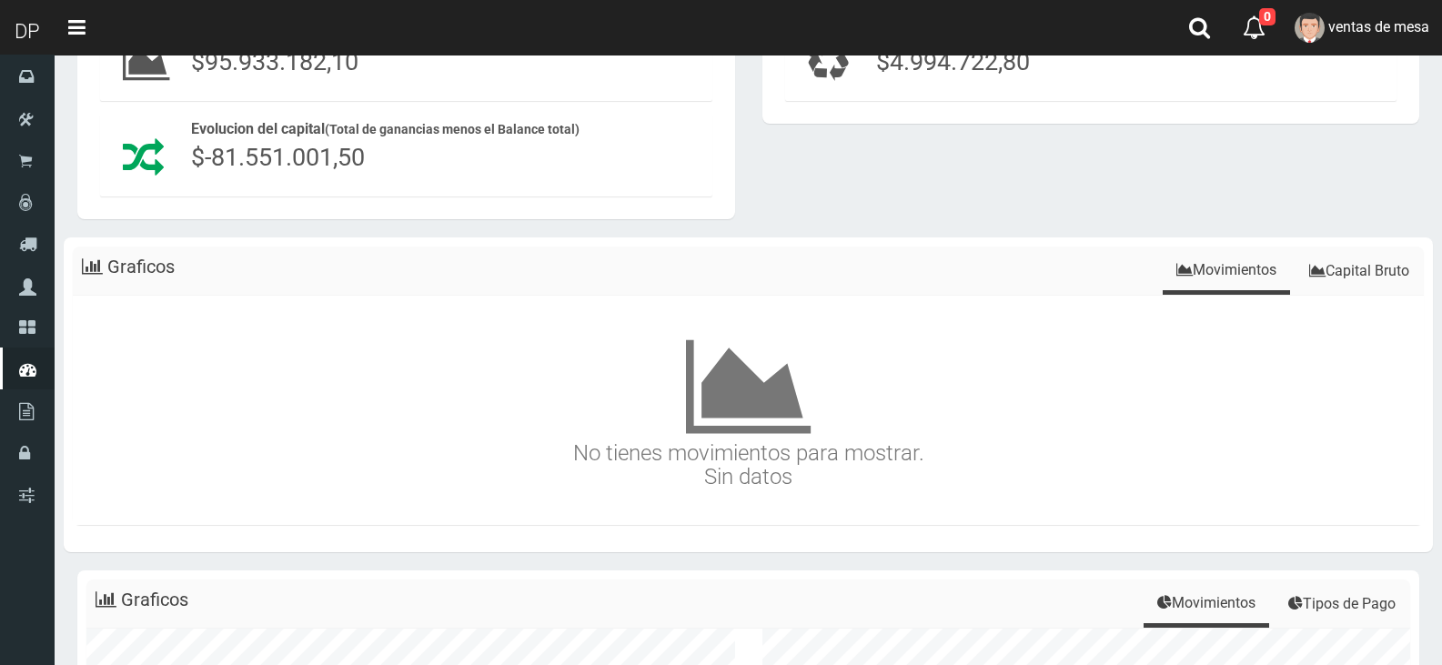
scroll to position [273, 0]
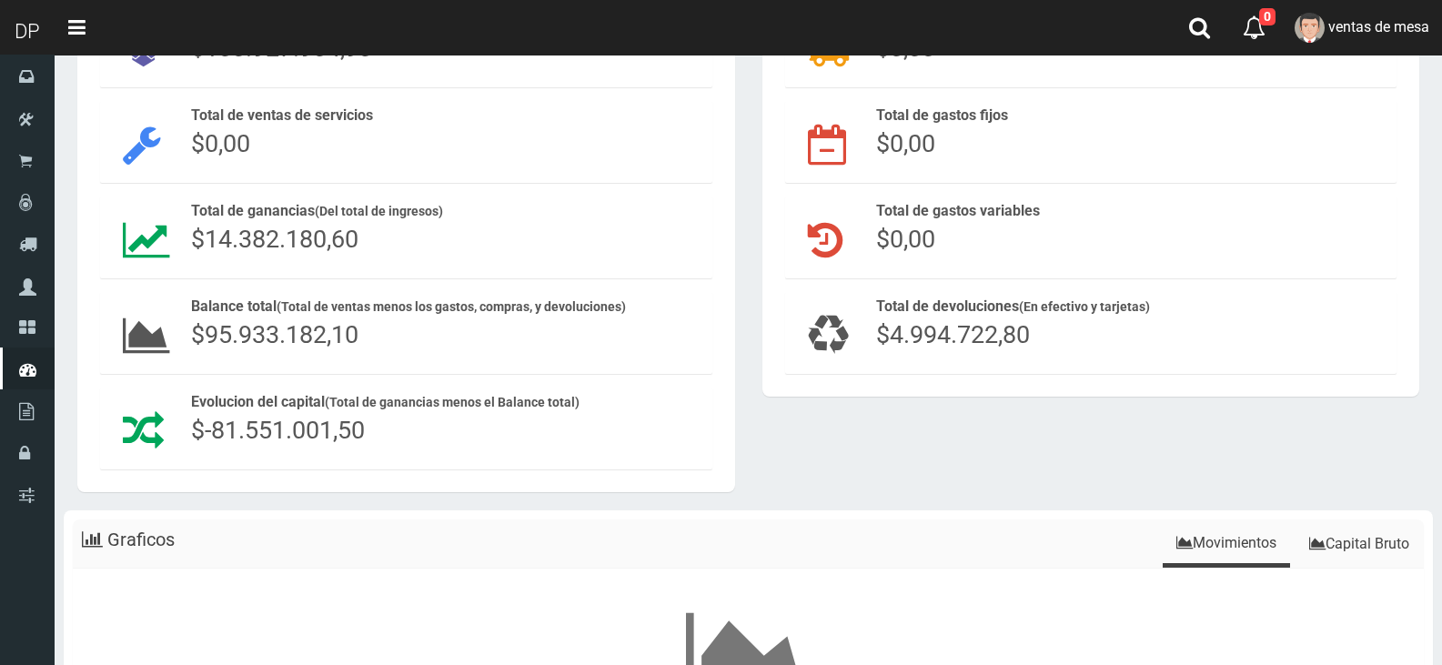
click at [937, 336] on span "$4.994.722,80" at bounding box center [953, 334] width 154 height 29
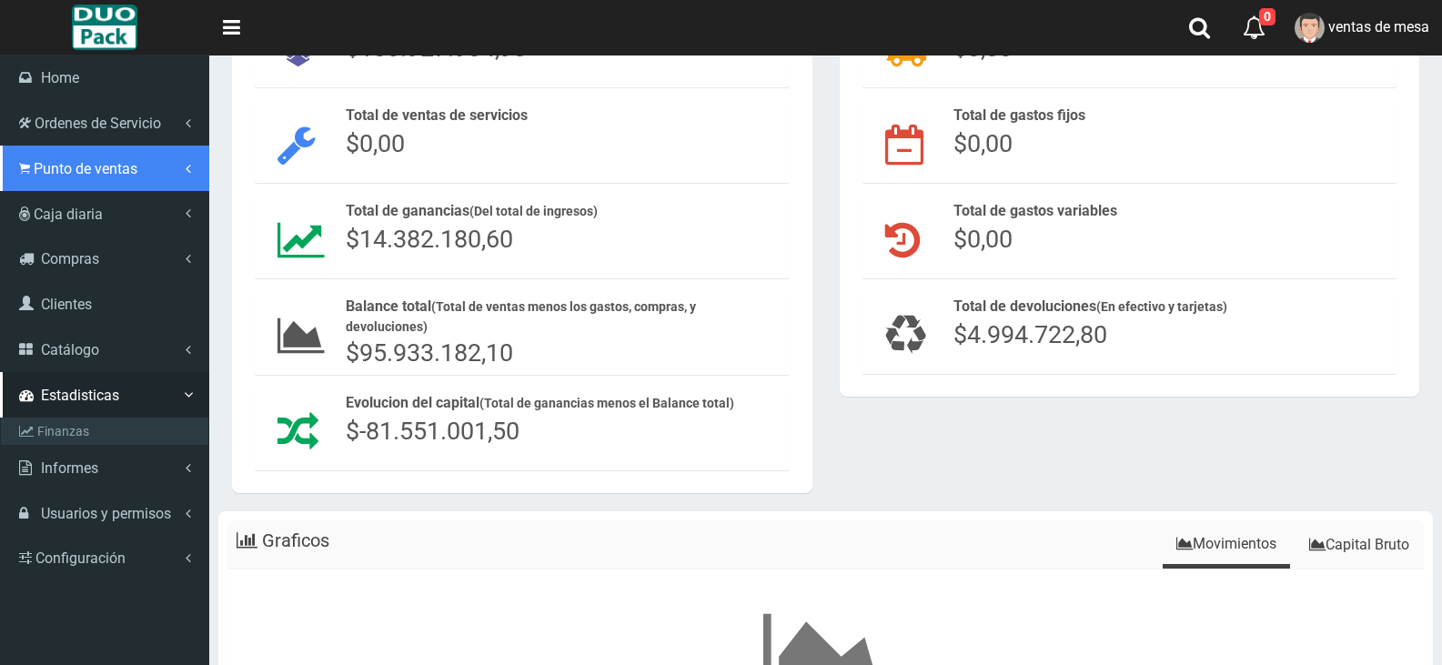
drag, startPoint x: 72, startPoint y: 168, endPoint x: 82, endPoint y: 187, distance: 20.8
click at [72, 168] on span "Punto de ventas" at bounding box center [86, 168] width 104 height 17
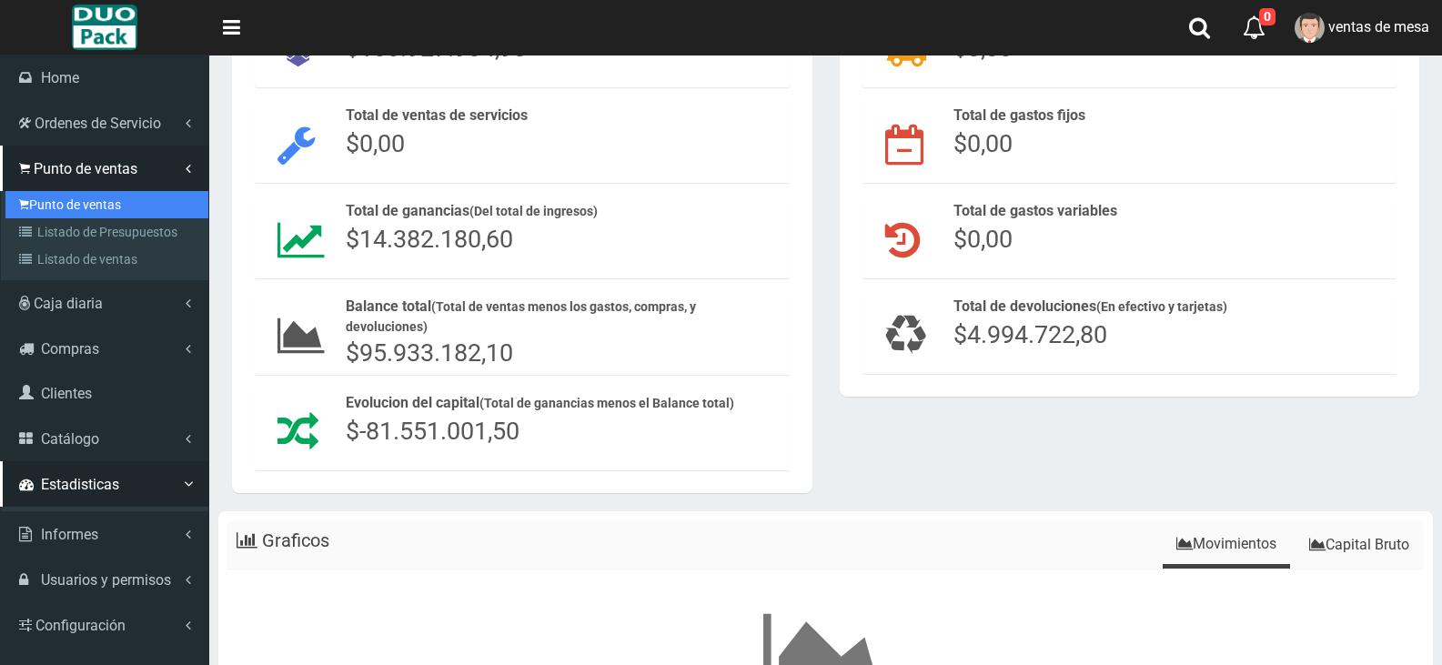
click at [91, 195] on link "Punto de ventas" at bounding box center [106, 204] width 203 height 27
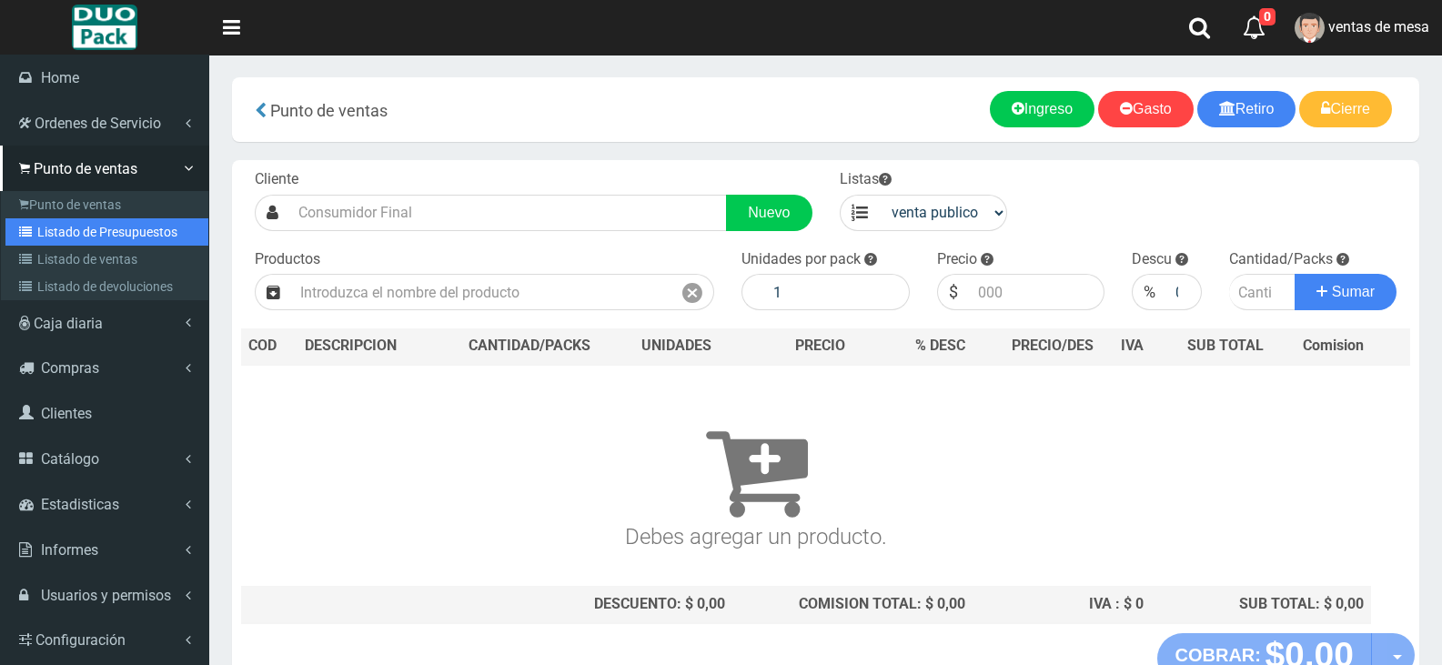
click at [112, 226] on link "Listado de Presupuestos" at bounding box center [106, 231] width 203 height 27
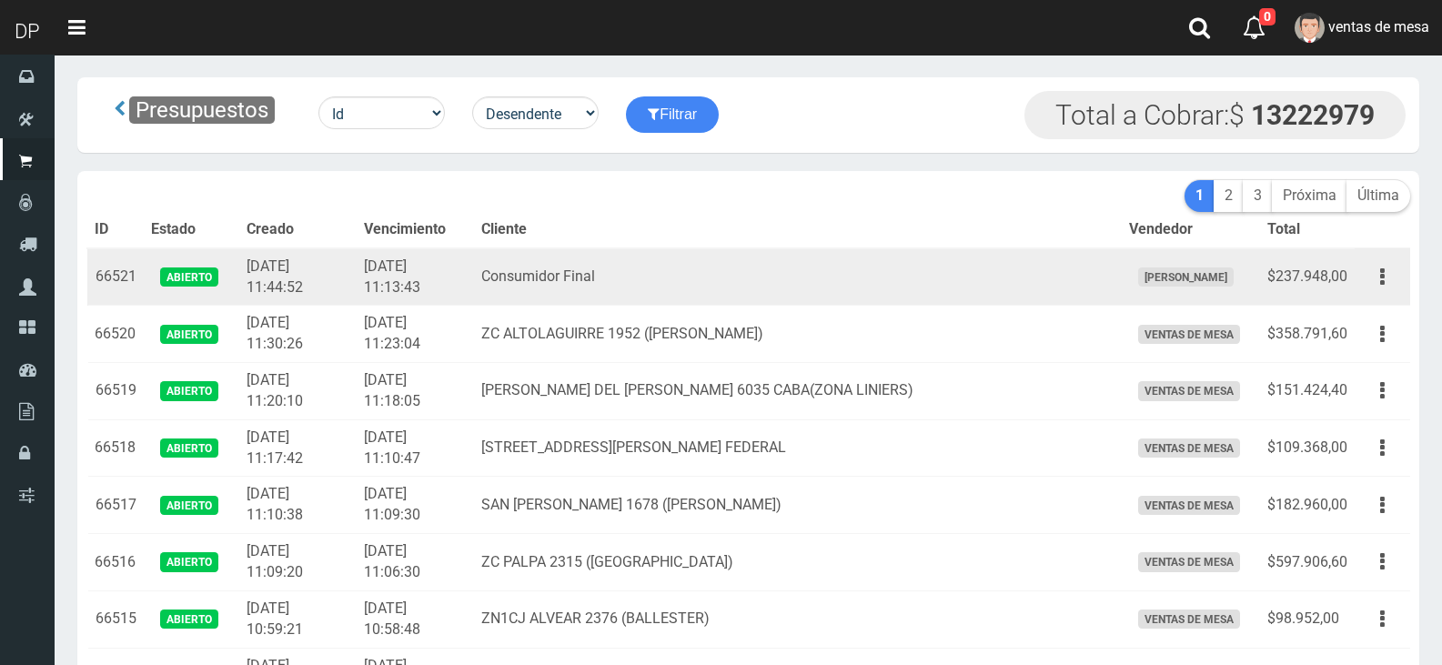
click at [1342, 275] on td "$237.948,00" at bounding box center [1307, 276] width 95 height 57
click at [1378, 267] on button "button" at bounding box center [1382, 277] width 41 height 32
click at [1384, 351] on link "Imprimir" at bounding box center [1330, 361] width 144 height 40
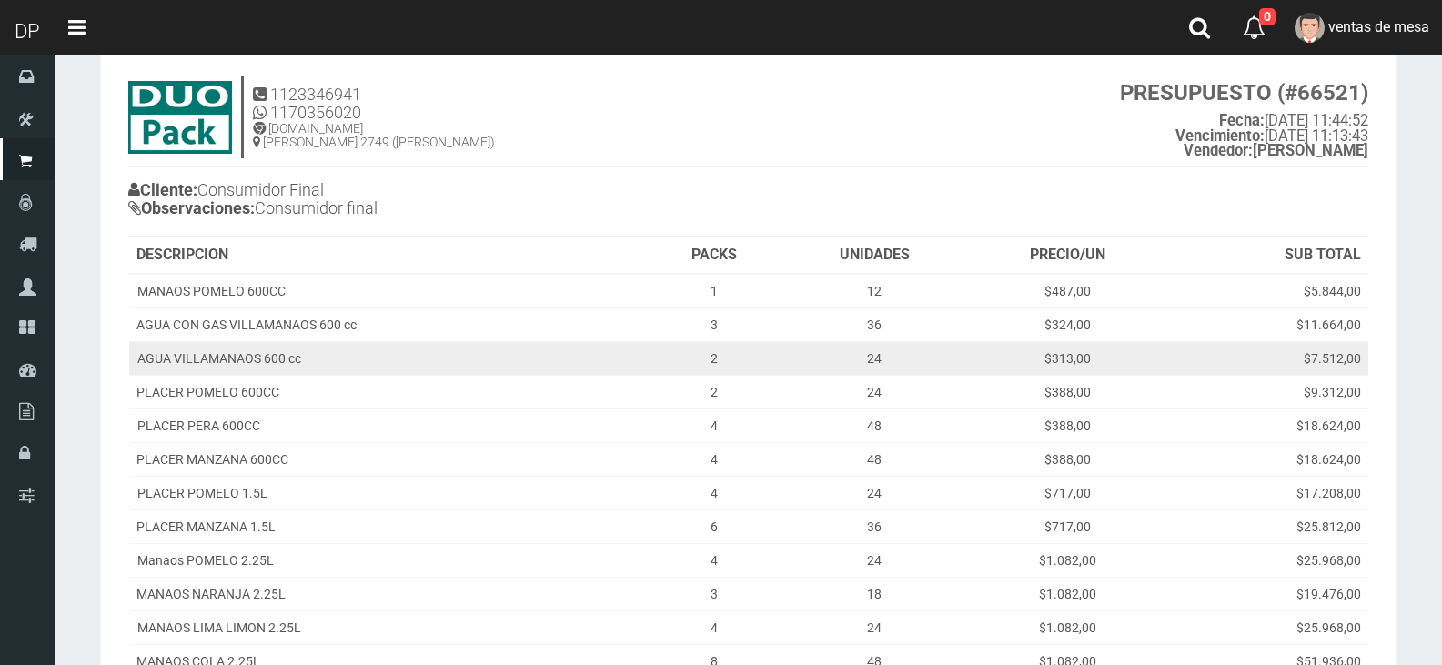
scroll to position [129, 0]
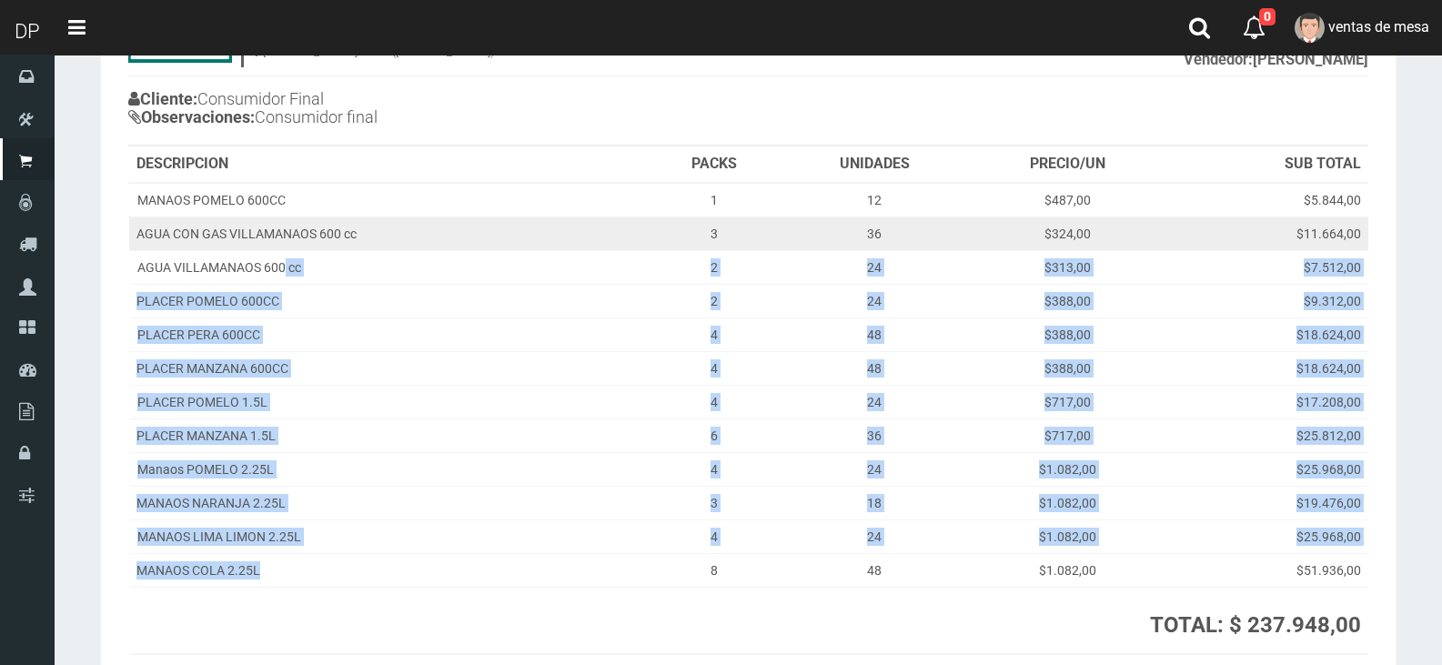
drag, startPoint x: 385, startPoint y: 555, endPoint x: 277, endPoint y: 237, distance: 335.5
click at [278, 249] on tbody "MANAOS POMELO 600CC 1 12 $487,00 $5.844,00 AGUA CON GAS VILLAMANAOS 600 cc 3 36…" at bounding box center [748, 385] width 1239 height 405
click at [275, 217] on td "AGUA CON GAS VILLAMANAOS 600 cc" at bounding box center [388, 234] width 519 height 34
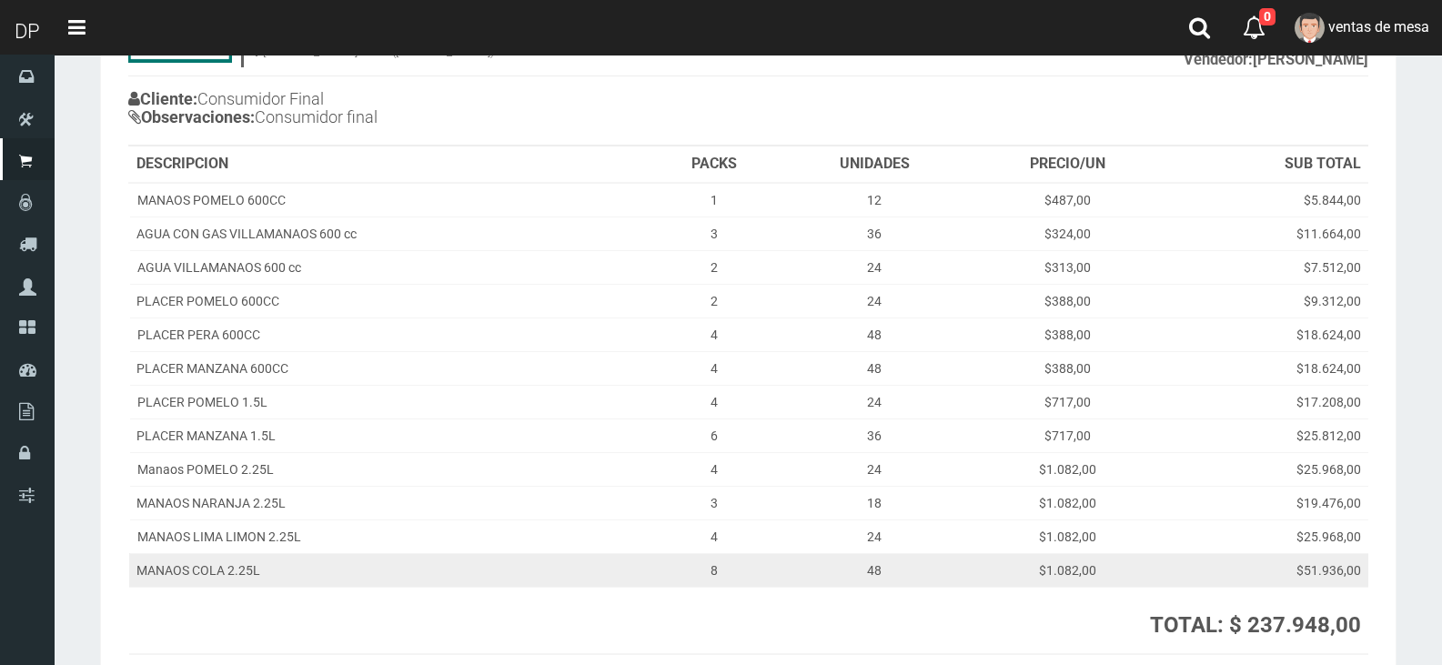
click at [409, 554] on td "MANAOS COLA 2.25L" at bounding box center [388, 570] width 519 height 34
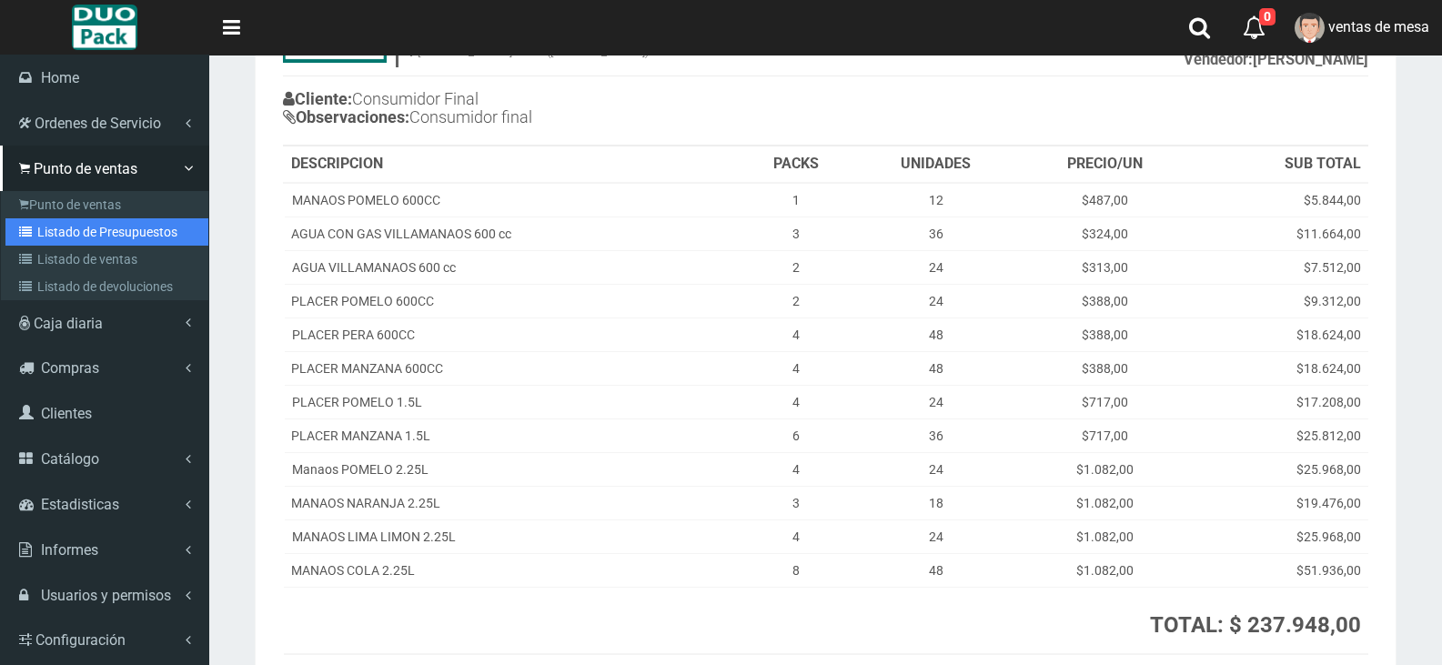
click at [84, 237] on link "Listado de Presupuestos" at bounding box center [106, 231] width 203 height 27
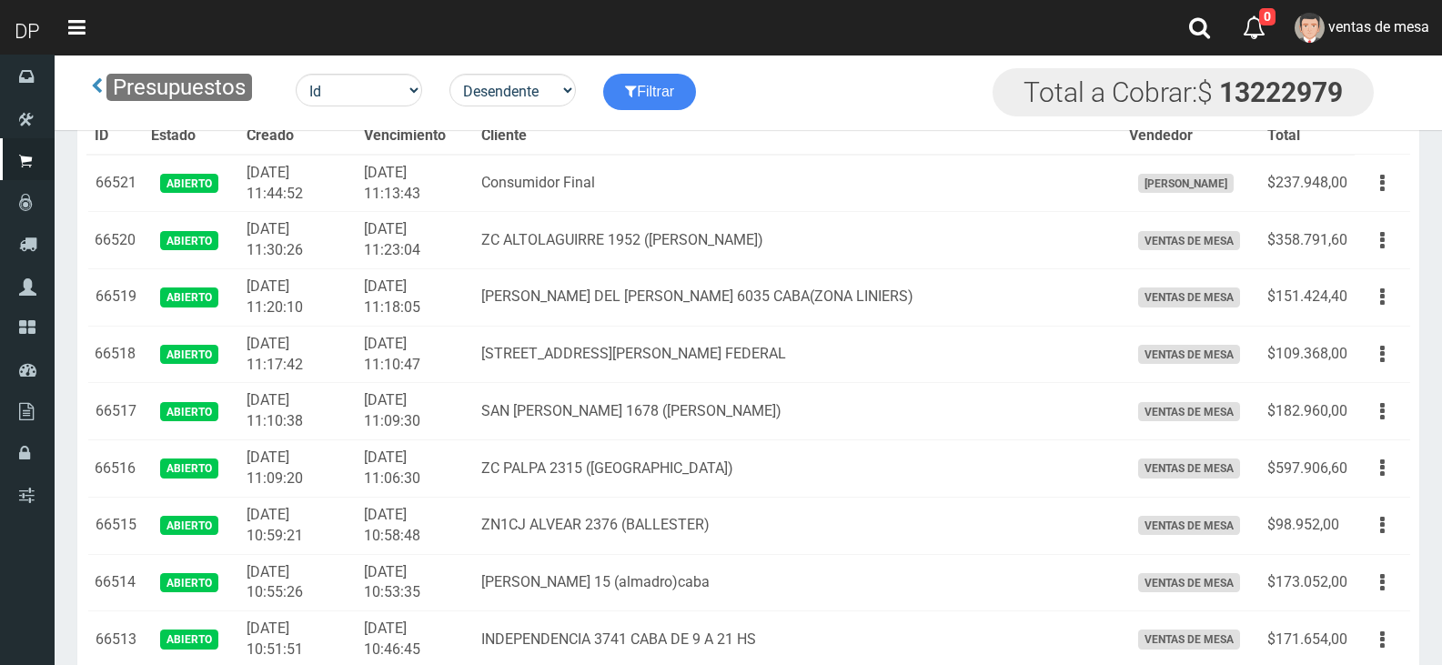
scroll to position [4678, 0]
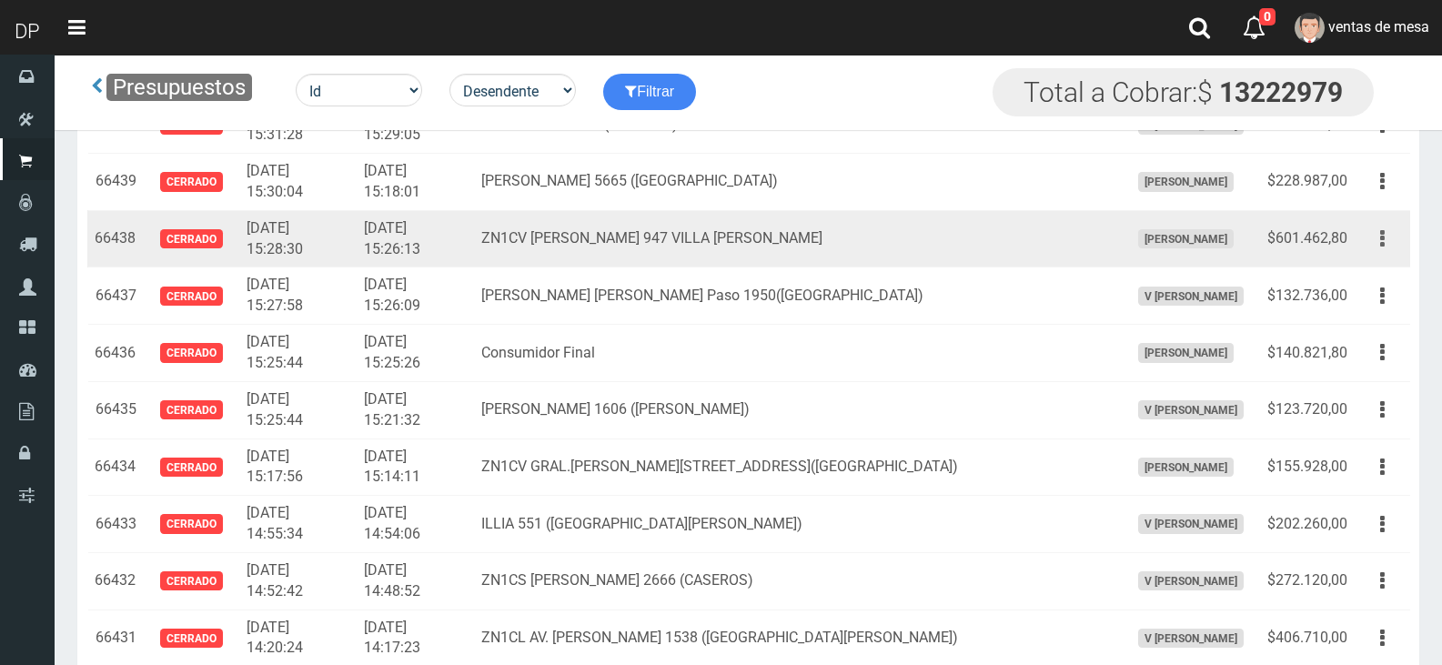
click at [1397, 244] on button "button" at bounding box center [1382, 239] width 41 height 32
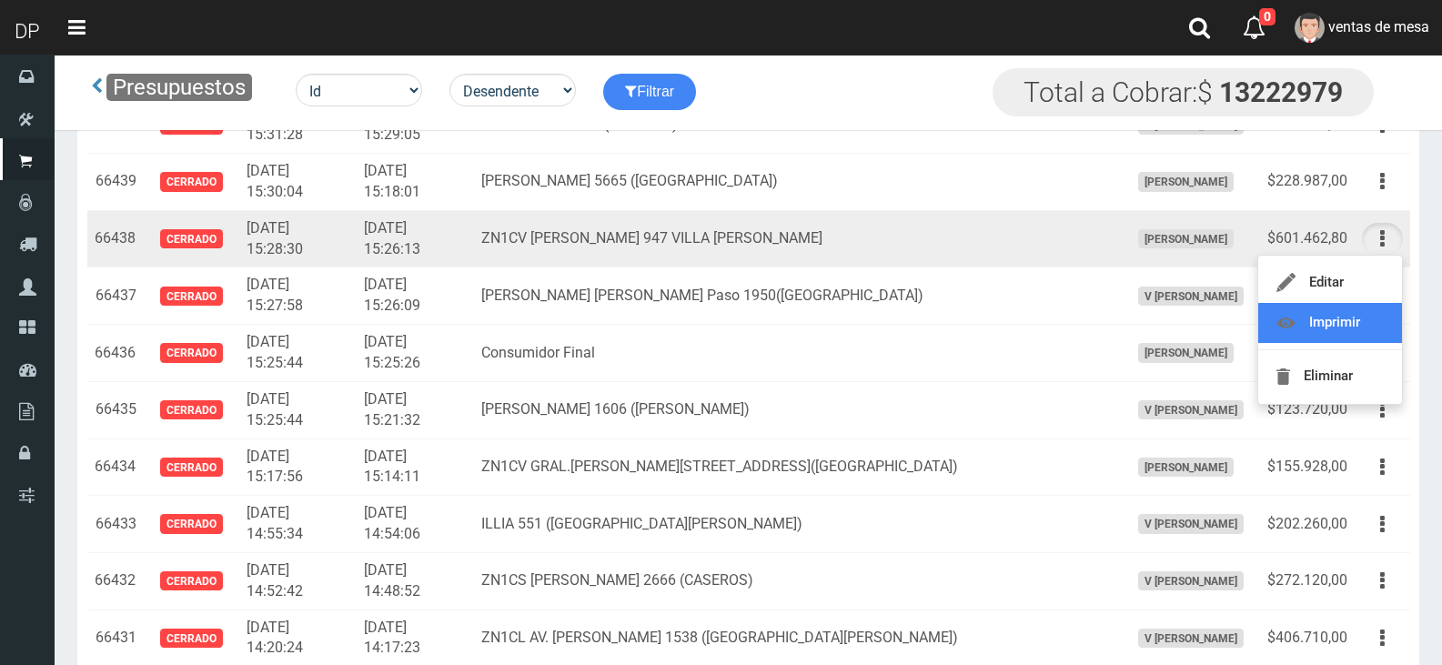
click at [1362, 308] on link "Imprimir" at bounding box center [1330, 323] width 144 height 40
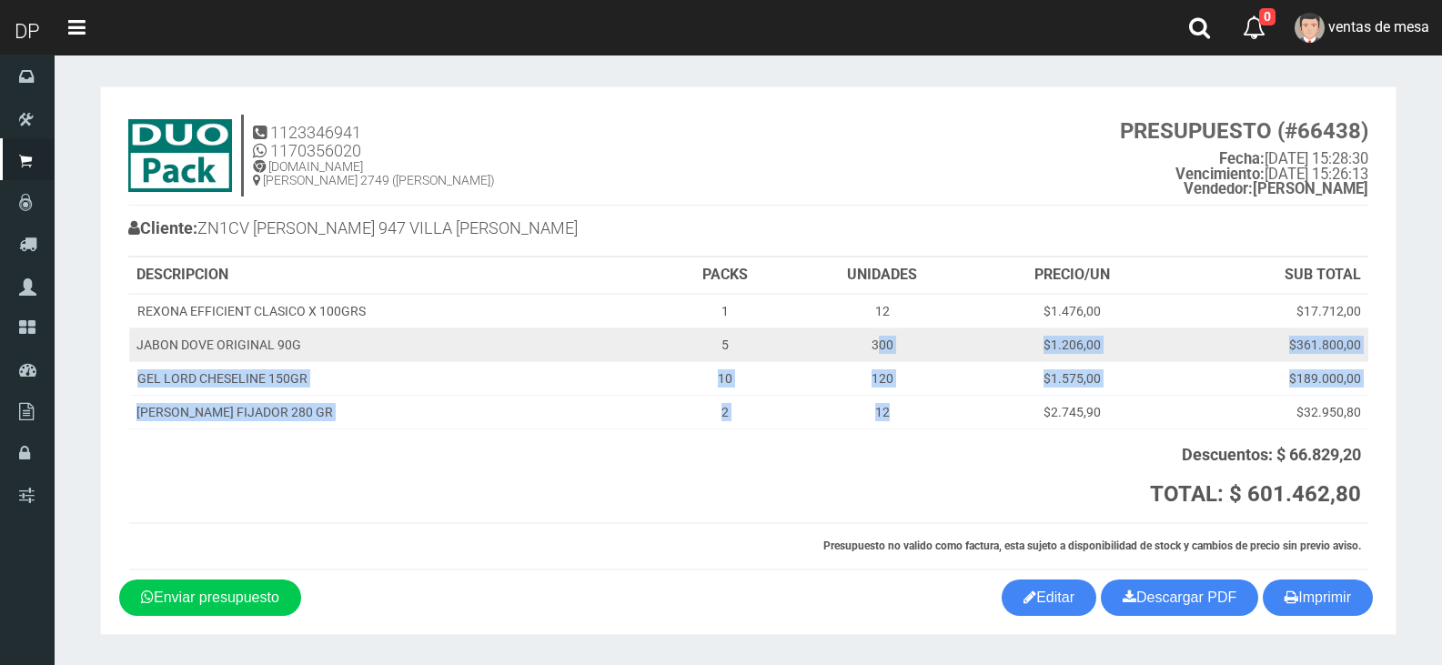
drag, startPoint x: 909, startPoint y: 413, endPoint x: 870, endPoint y: 346, distance: 77.9
click at [870, 346] on tbody "REXONA EFFICIENT CLASICO X 100GRS 1 12 $1.476,00 $17.712,00 JABON DOVE ORIGINAL…" at bounding box center [748, 362] width 1239 height 136
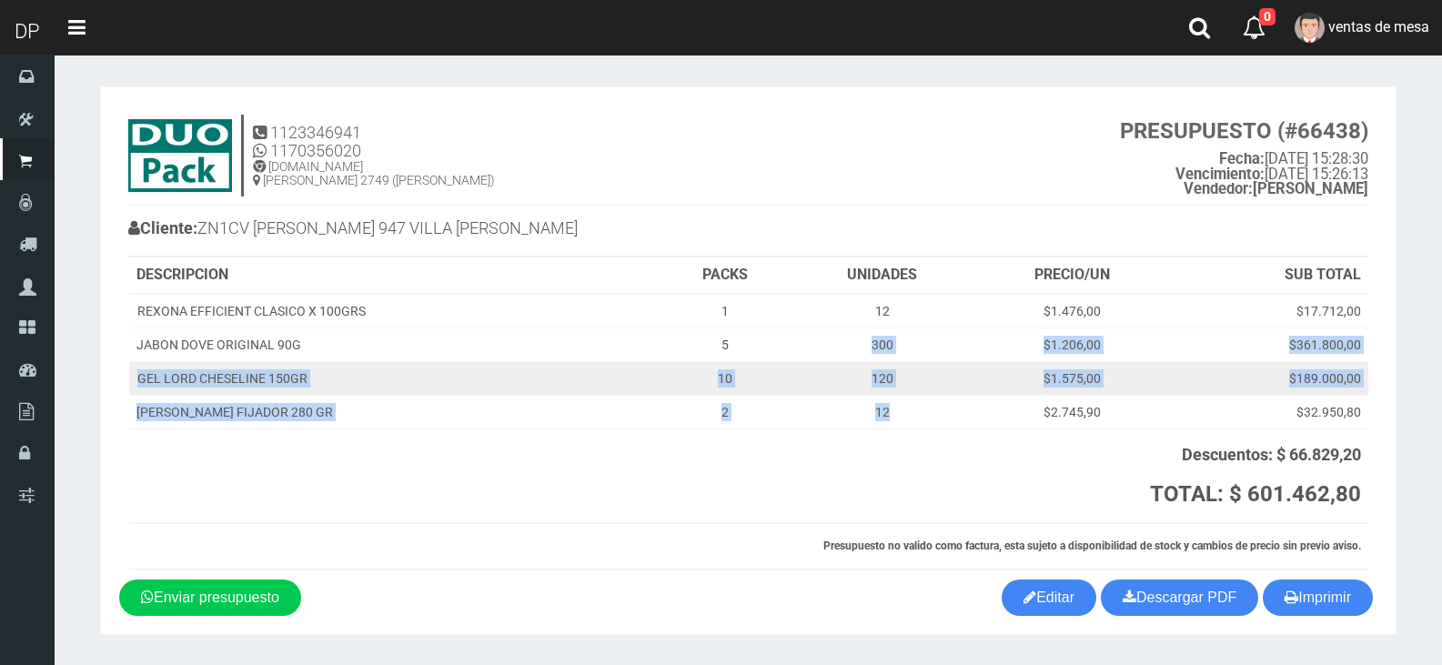
click at [854, 381] on td "120" at bounding box center [883, 379] width 184 height 34
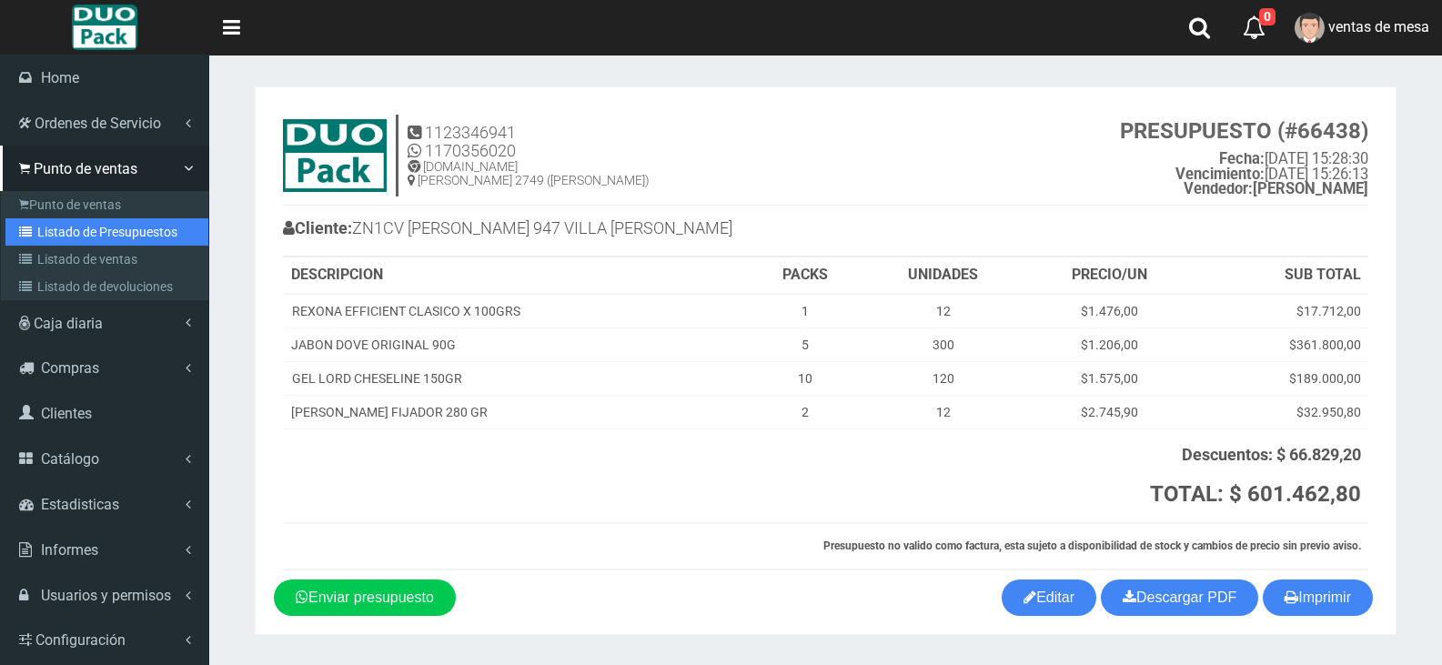
click at [104, 230] on link "Listado de Presupuestos" at bounding box center [106, 231] width 203 height 27
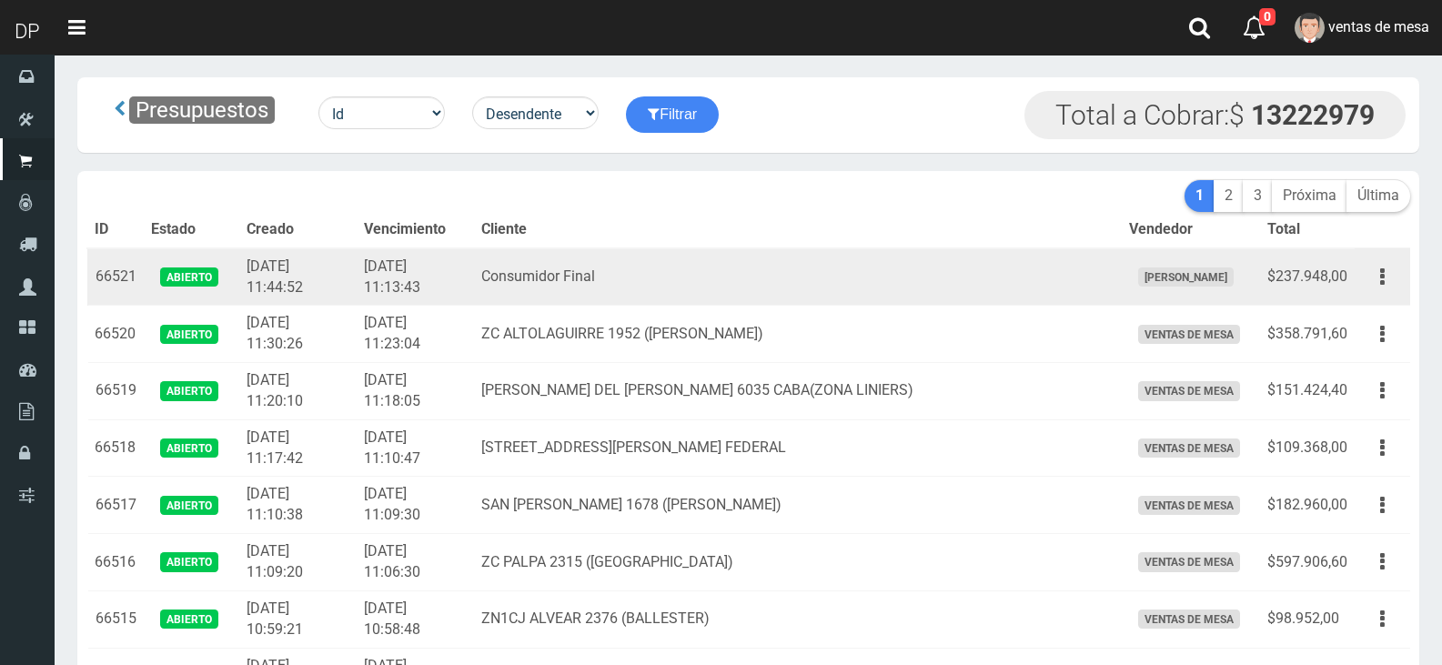
click at [1404, 274] on td "Editar Imprimir Eliminar" at bounding box center [1383, 276] width 56 height 57
click at [1402, 265] on div "Editar Imprimir Eliminar" at bounding box center [1382, 277] width 41 height 32
click at [1393, 269] on button "button" at bounding box center [1382, 277] width 41 height 32
click at [1381, 348] on link "Imprimir" at bounding box center [1330, 361] width 144 height 40
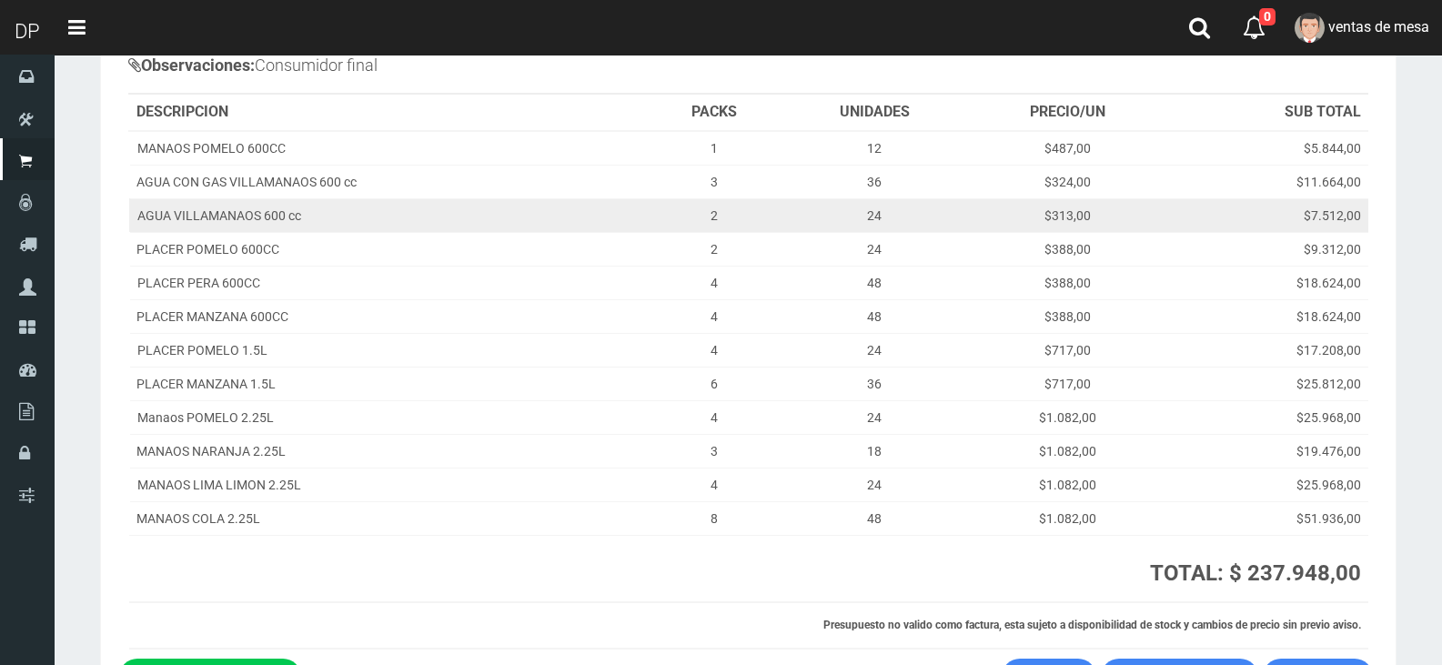
scroll to position [182, 0]
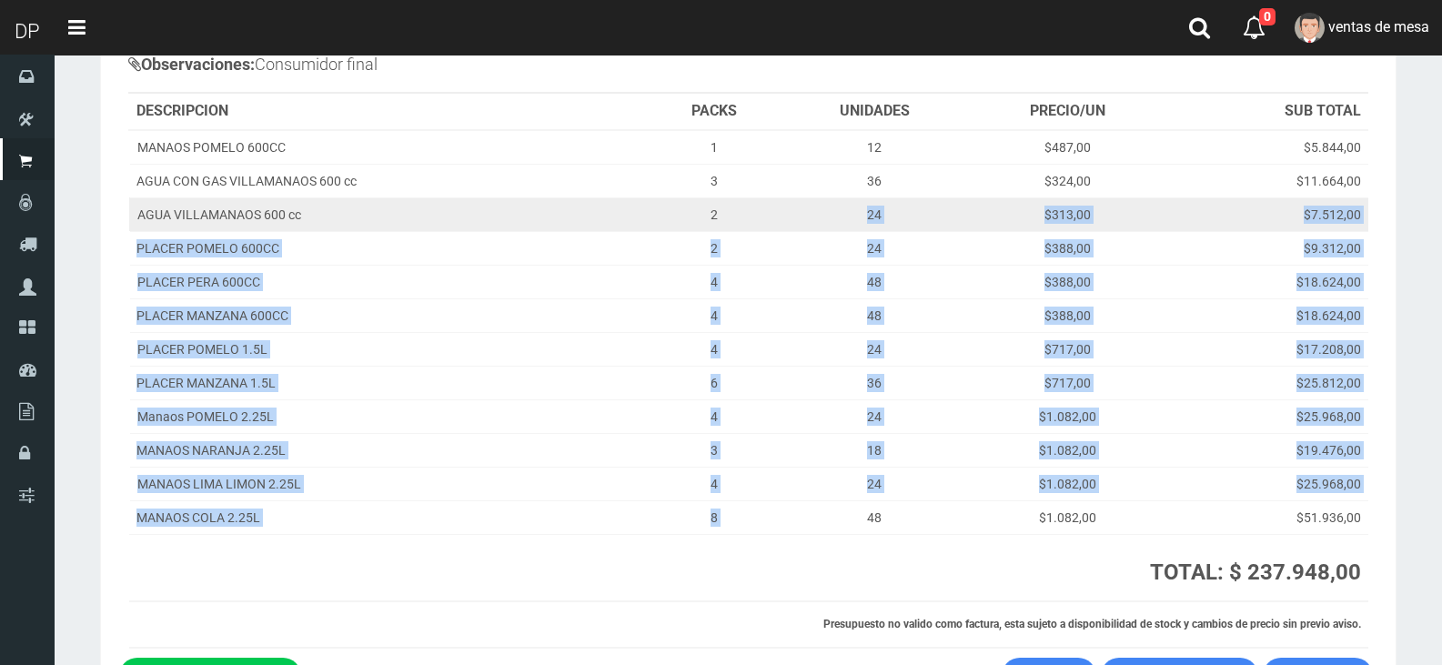
drag, startPoint x: 812, startPoint y: 522, endPoint x: 724, endPoint y: 219, distance: 315.3
click at [724, 219] on tbody "MANAOS POMELO 600CC 1 12 $487,00 $5.844,00 AGUA CON GAS VILLAMANAOS 600 cc 3 36…" at bounding box center [748, 332] width 1239 height 405
click at [722, 206] on td "2" at bounding box center [714, 214] width 133 height 34
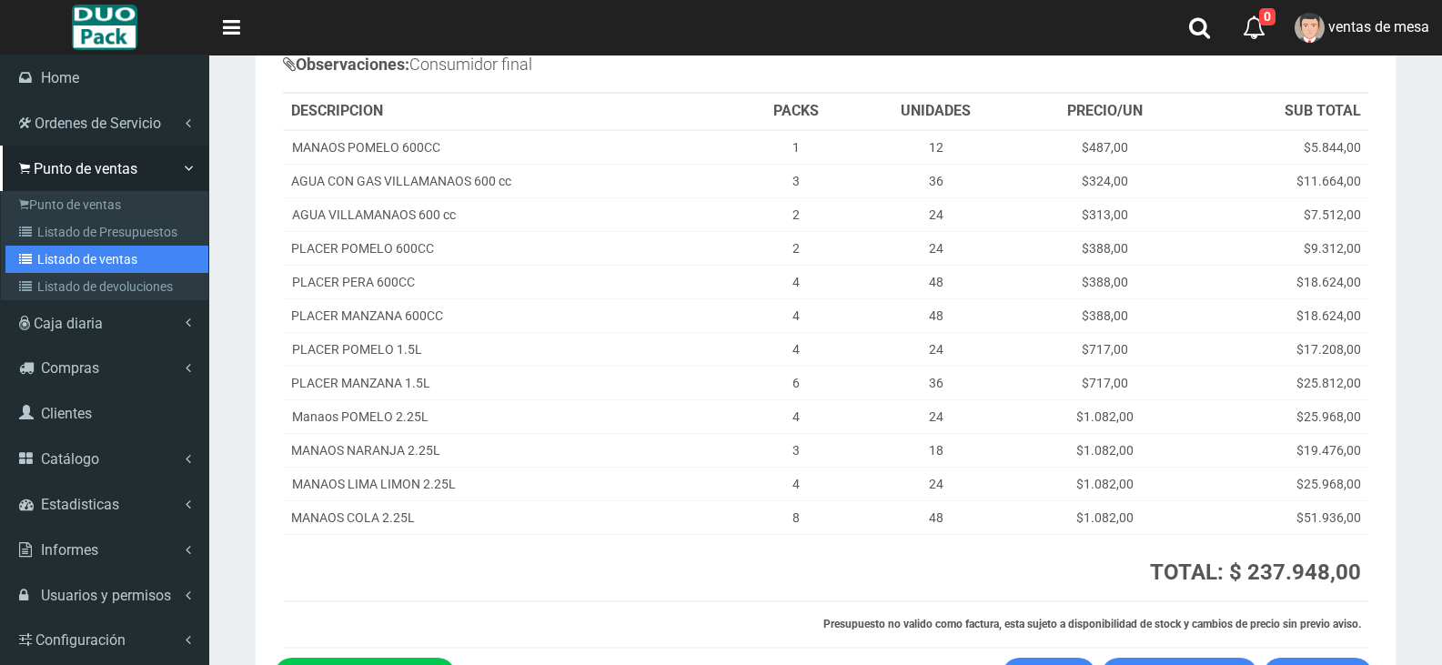
click at [59, 247] on link "Listado de ventas" at bounding box center [106, 259] width 203 height 27
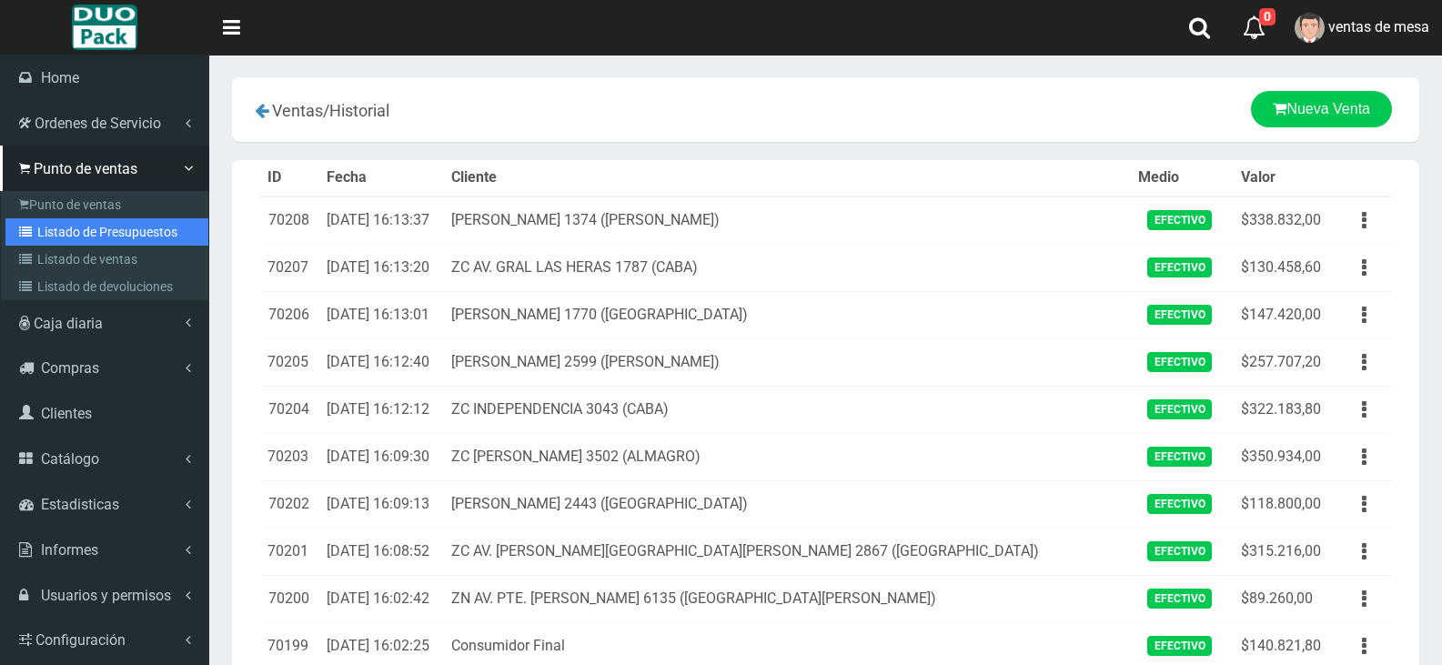
click at [27, 232] on icon at bounding box center [28, 232] width 18 height 13
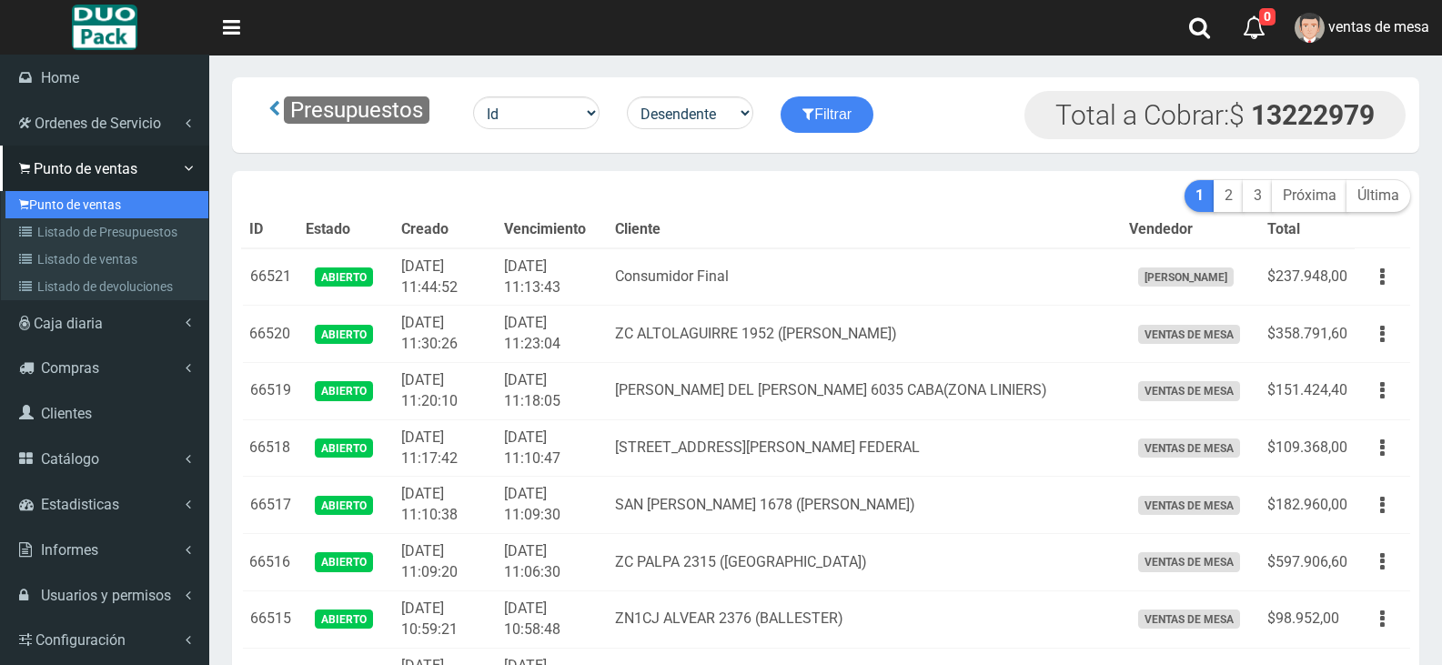
click at [46, 206] on link "Punto de ventas" at bounding box center [106, 204] width 203 height 27
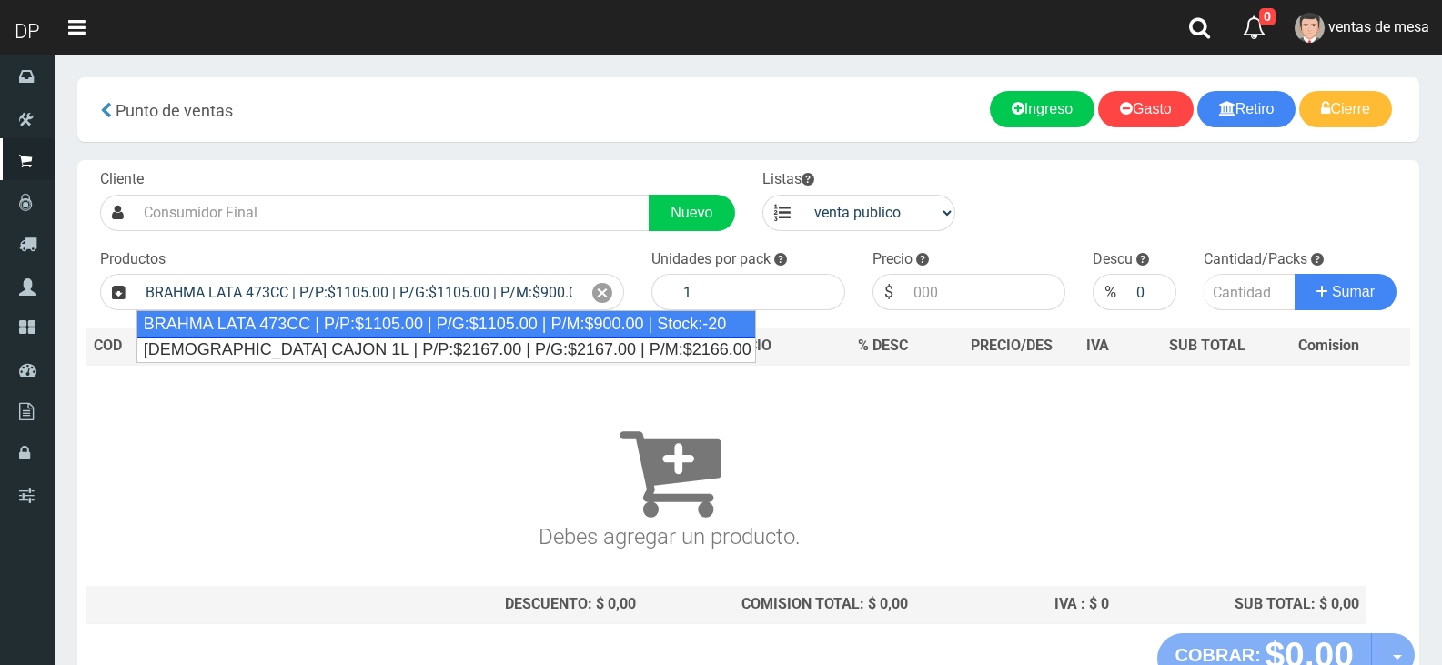
type input "BRAHMA LATA 473CC | P/P:$1105.00 | P/G:$1105.00 | P/M:$900.00 | Stock:-20"
type input "24"
type input "1105.00"
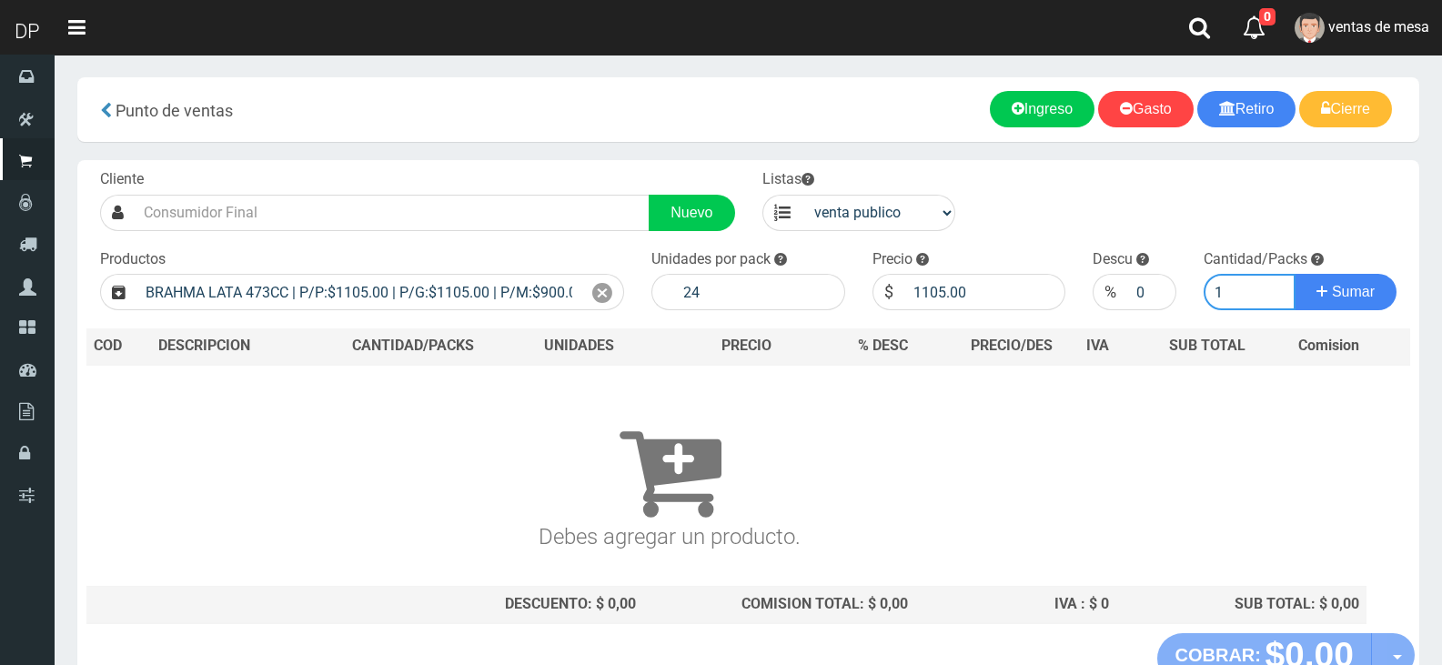
type input "1"
click at [1295, 274] on button "Sumar" at bounding box center [1346, 292] width 102 height 36
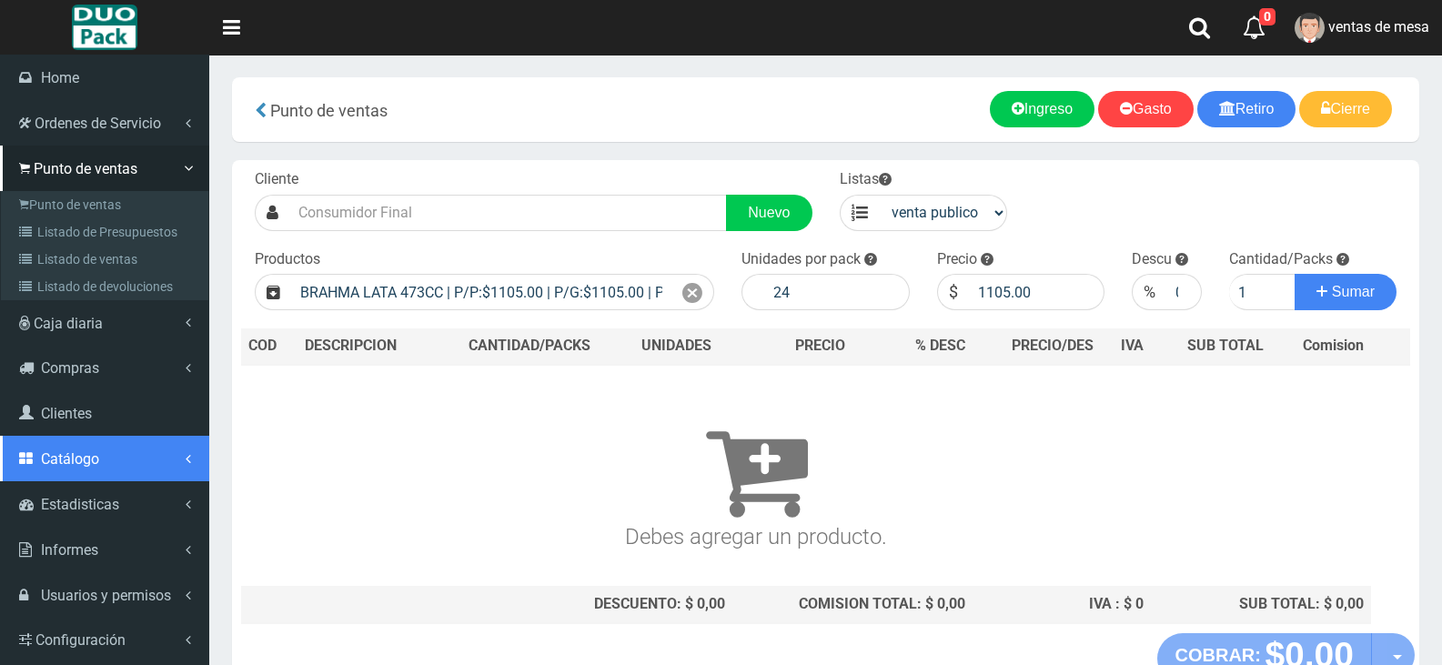
click at [63, 471] on link "Catálogo" at bounding box center [104, 458] width 209 height 45
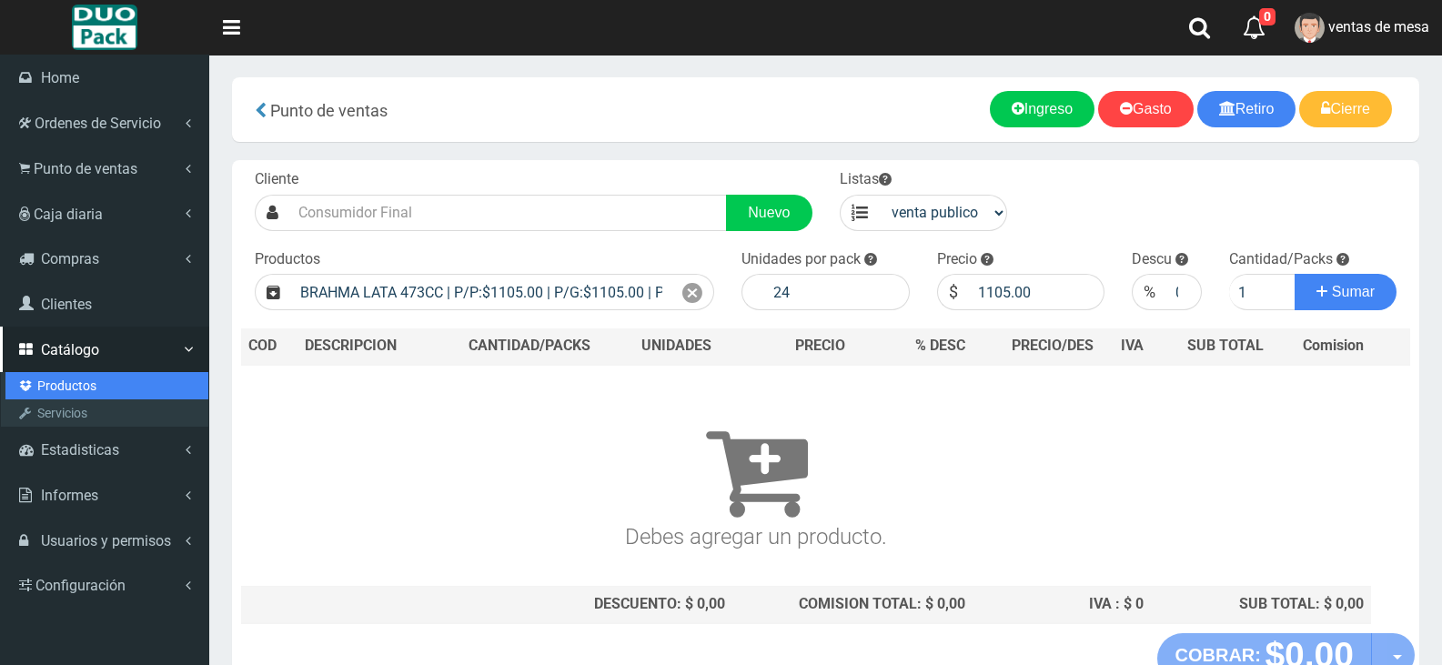
click at [116, 378] on link "Productos" at bounding box center [106, 385] width 203 height 27
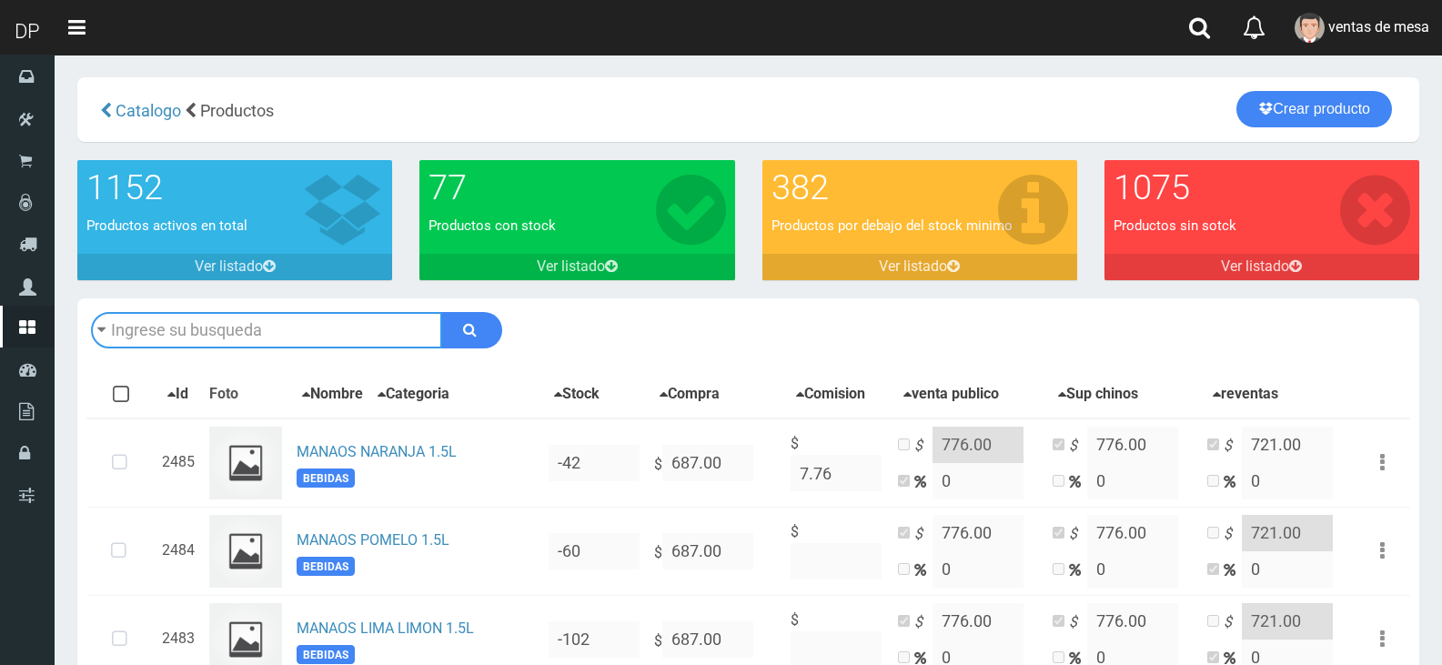
drag, startPoint x: 227, startPoint y: 315, endPoint x: 234, endPoint y: 341, distance: 27.1
click at [229, 321] on input "text" at bounding box center [266, 330] width 351 height 36
type input "brah"
click at [441, 312] on button "submit" at bounding box center [471, 330] width 61 height 36
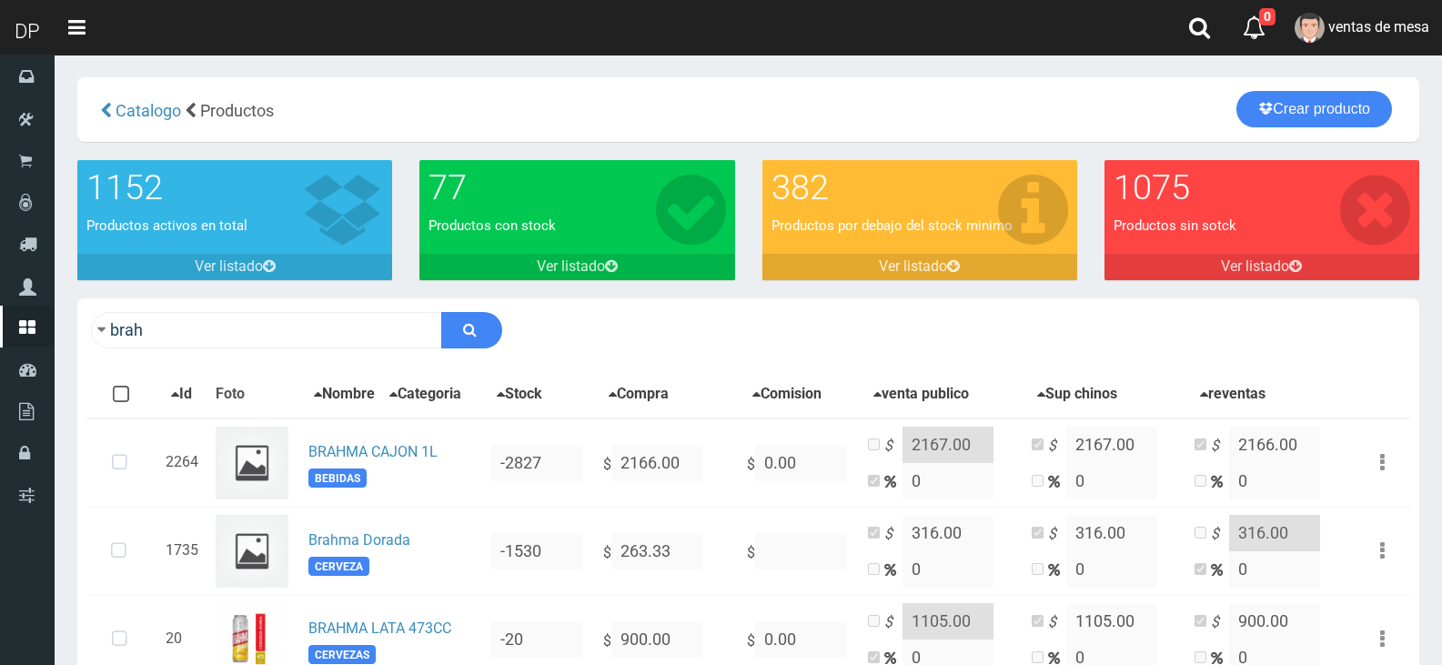
scroll to position [118, 0]
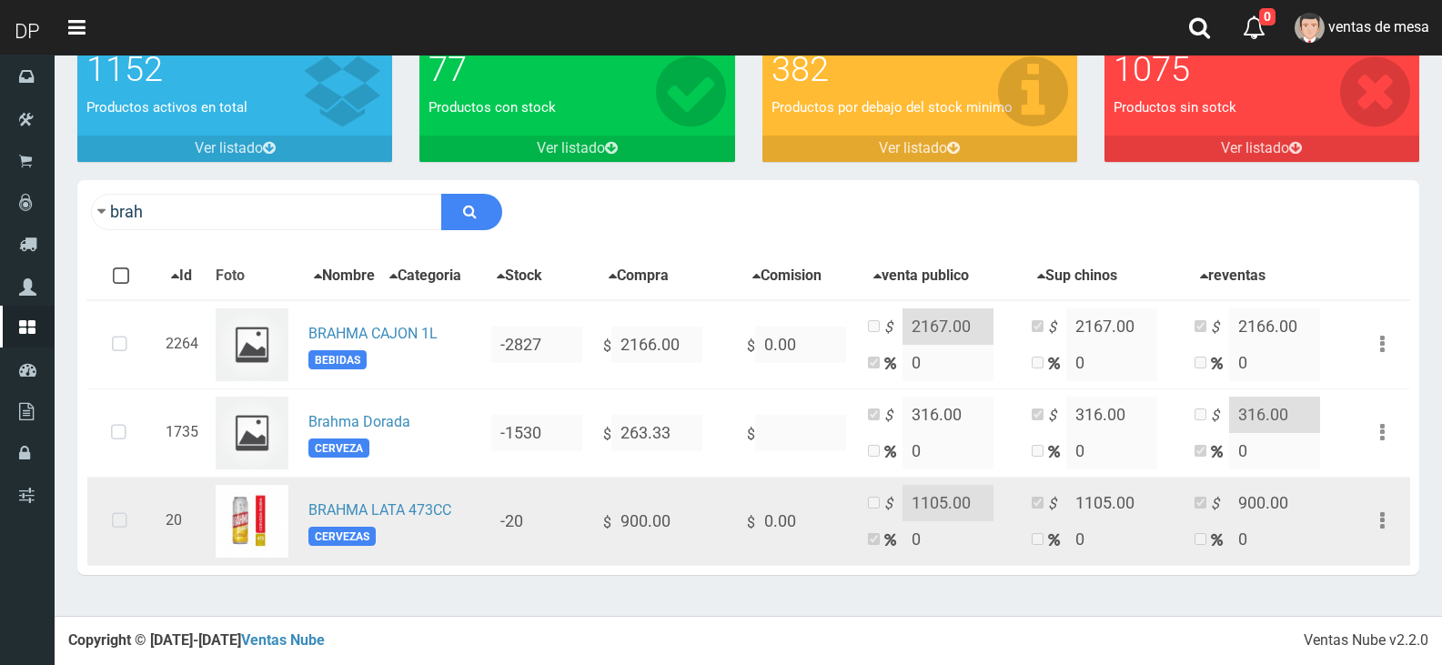
click at [139, 534] on icon at bounding box center [120, 521] width 48 height 60
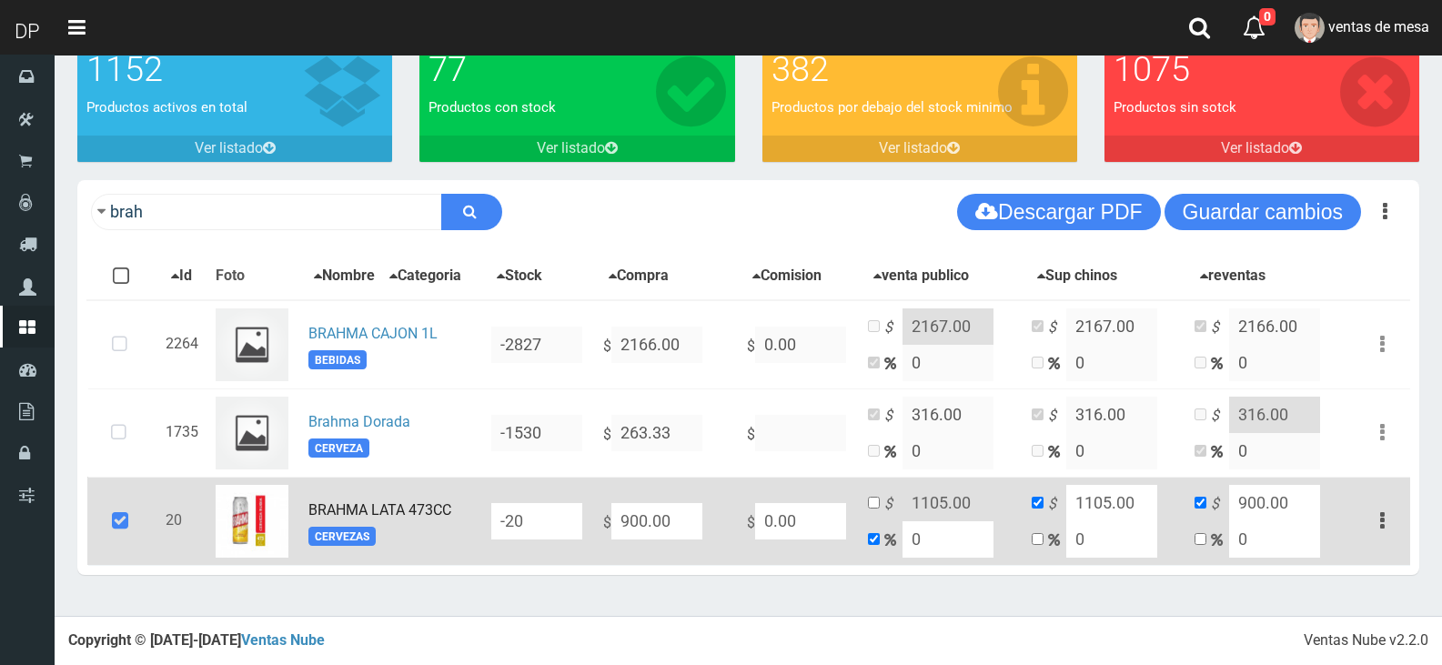
click at [541, 537] on input "-20" at bounding box center [536, 521] width 91 height 36
type input "144"
click at [1297, 229] on button "Guardar cambios" at bounding box center [1263, 212] width 197 height 36
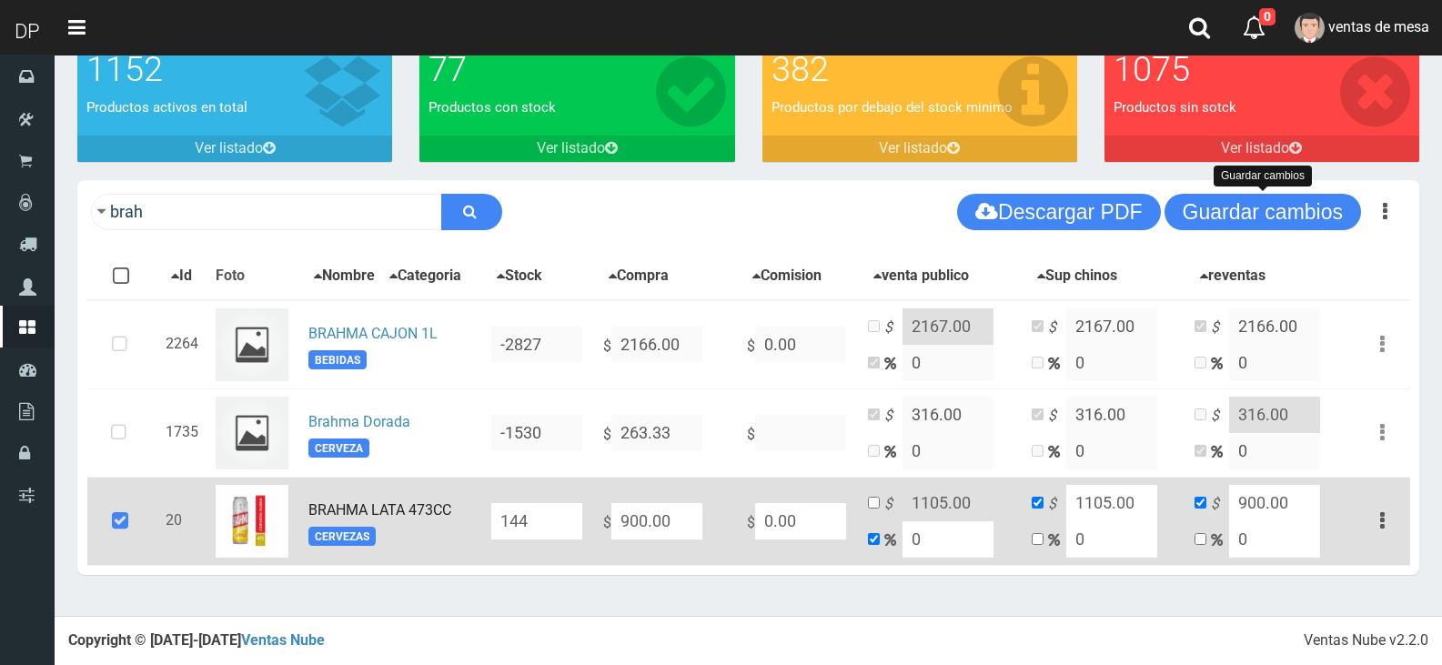
click at [111, 528] on icon at bounding box center [120, 521] width 49 height 60
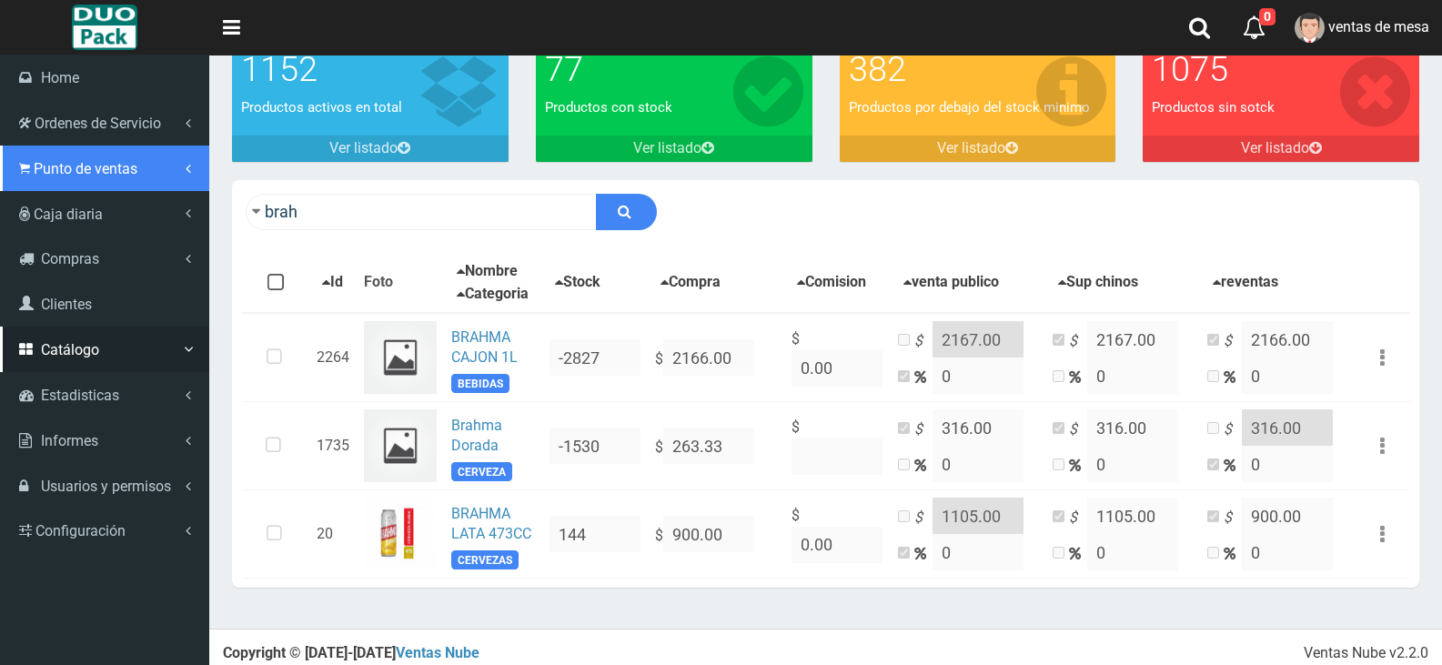
click at [126, 164] on span "Punto de ventas" at bounding box center [86, 168] width 104 height 17
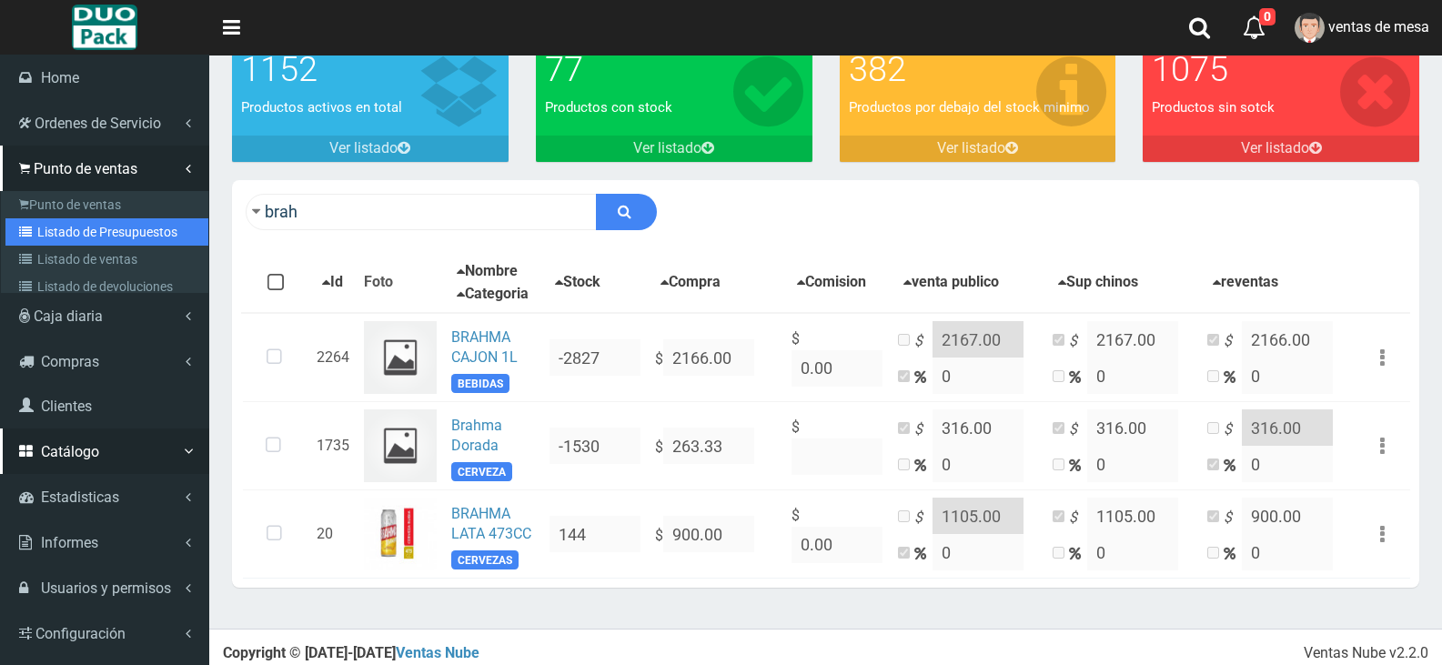
click at [163, 242] on link "Listado de Presupuestos" at bounding box center [106, 231] width 203 height 27
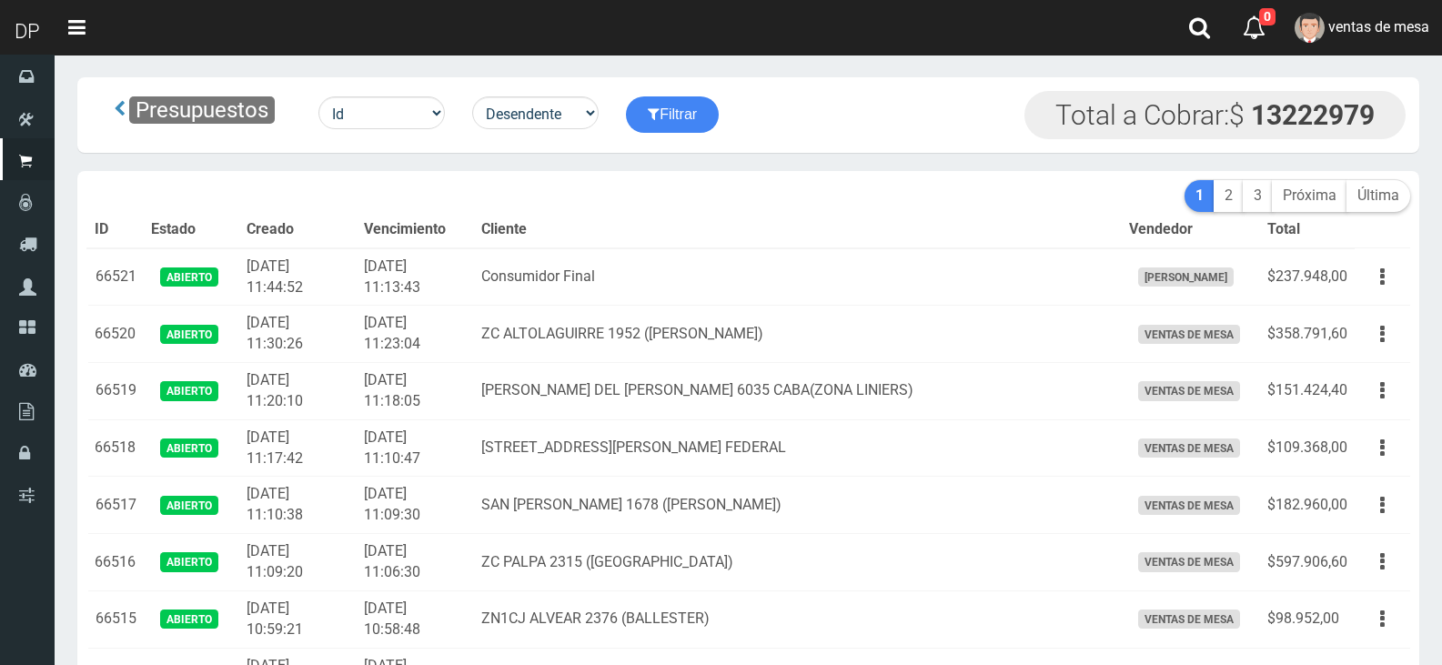
scroll to position [5134, 0]
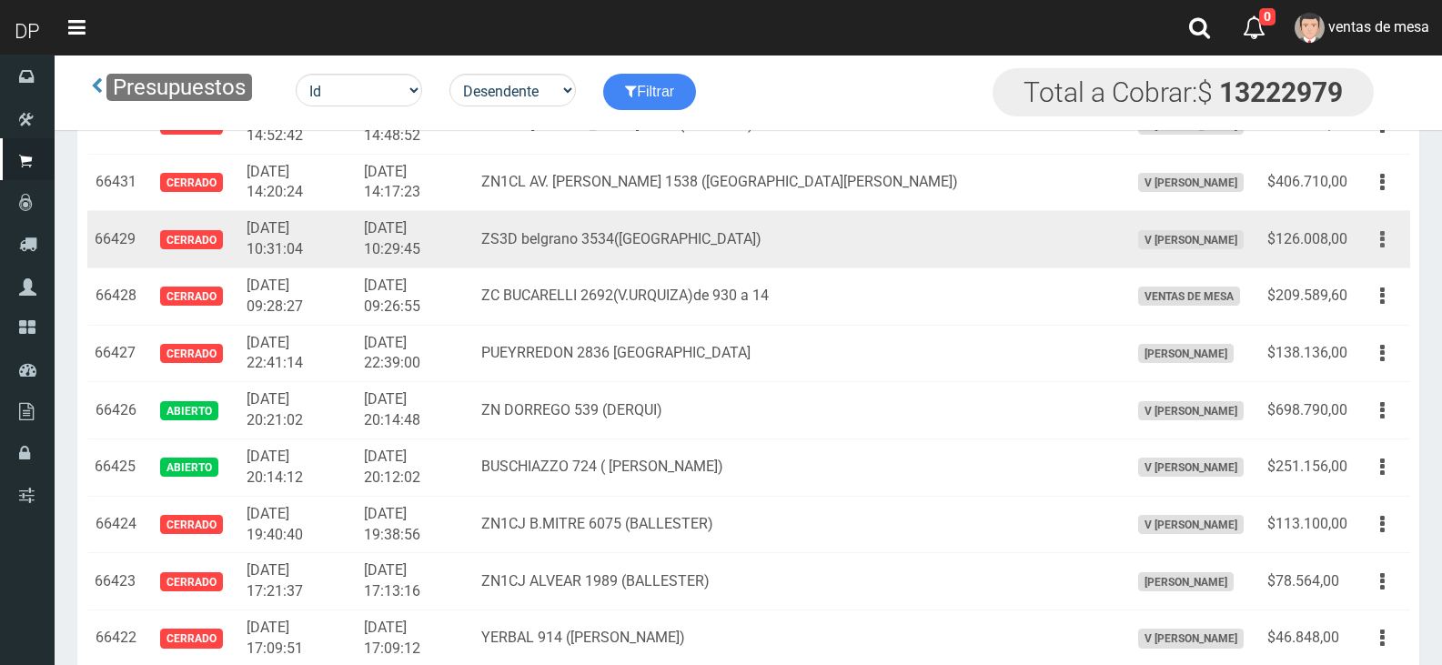
click at [1400, 247] on button "button" at bounding box center [1382, 240] width 41 height 32
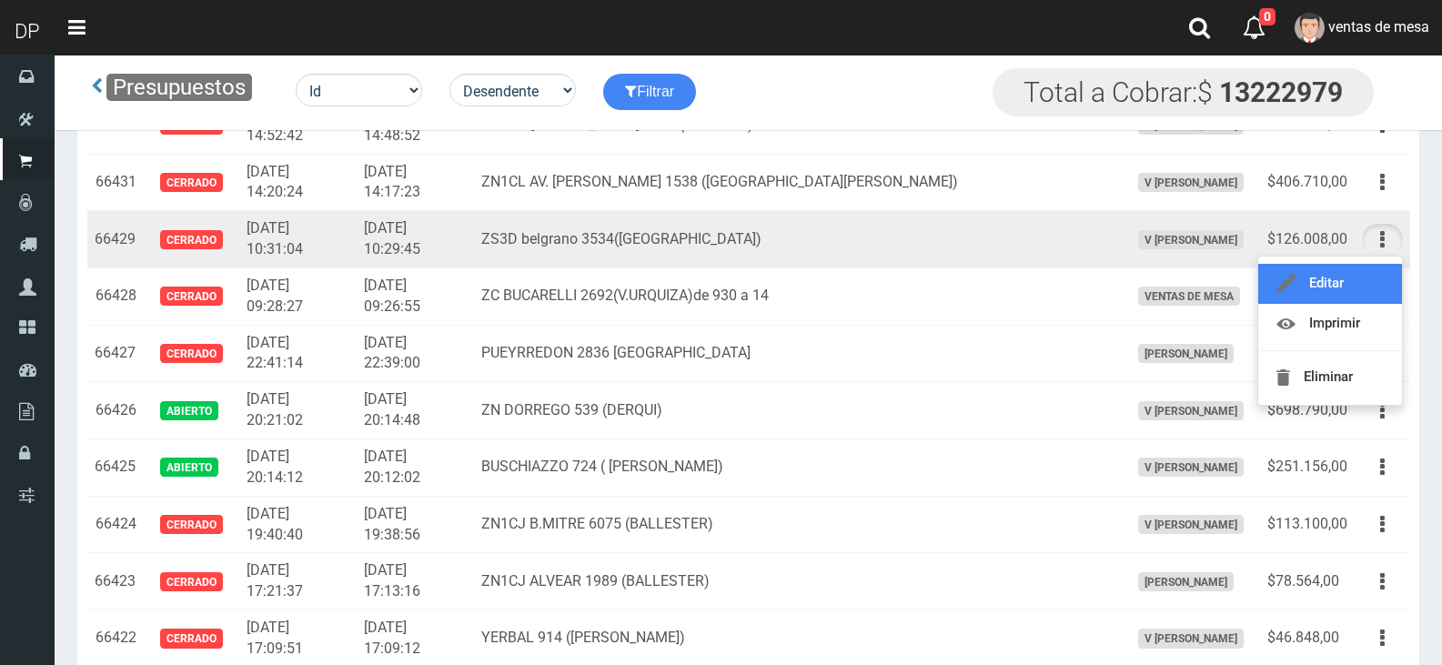
click at [1381, 267] on link "Editar" at bounding box center [1330, 284] width 144 height 40
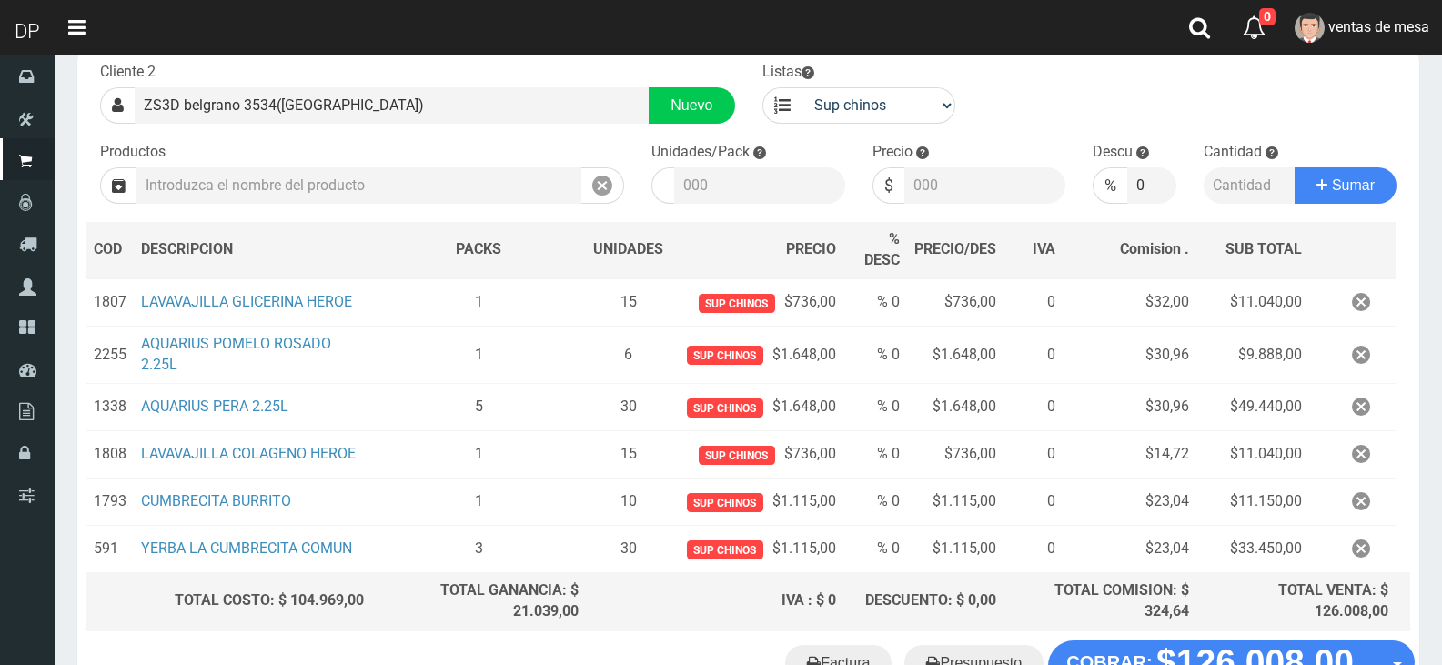
scroll to position [249, 0]
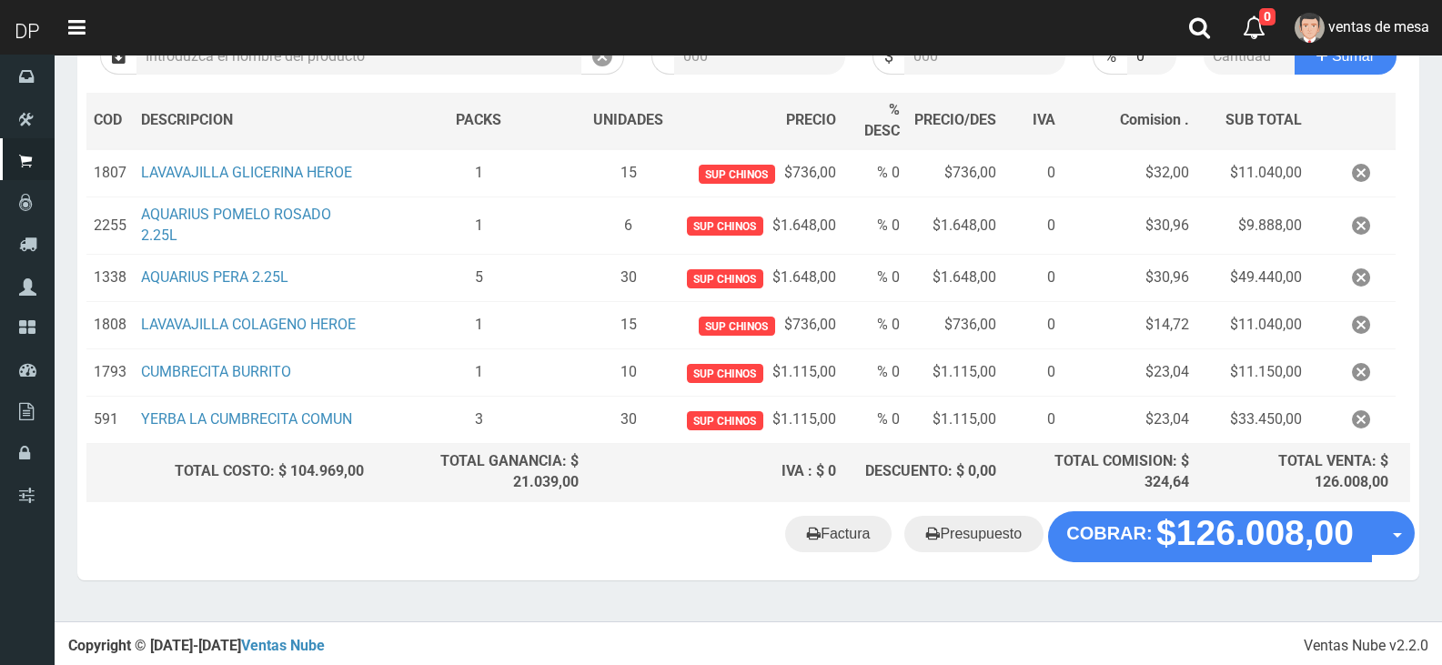
click at [863, 553] on "Factura Presupuesto COBRAR: $126.008,00 Opciones" at bounding box center [748, 536] width 1333 height 51
click at [860, 544] on link "Factura" at bounding box center [838, 534] width 106 height 36
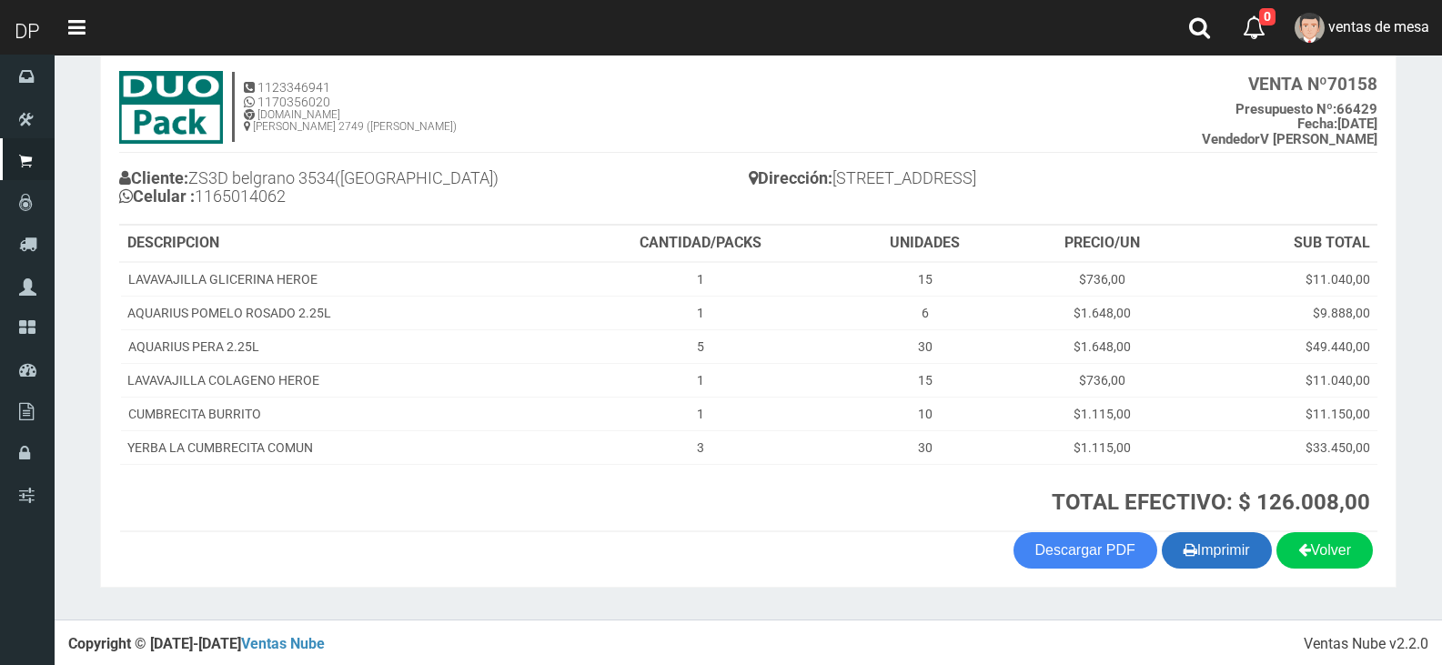
scroll to position [105, 0]
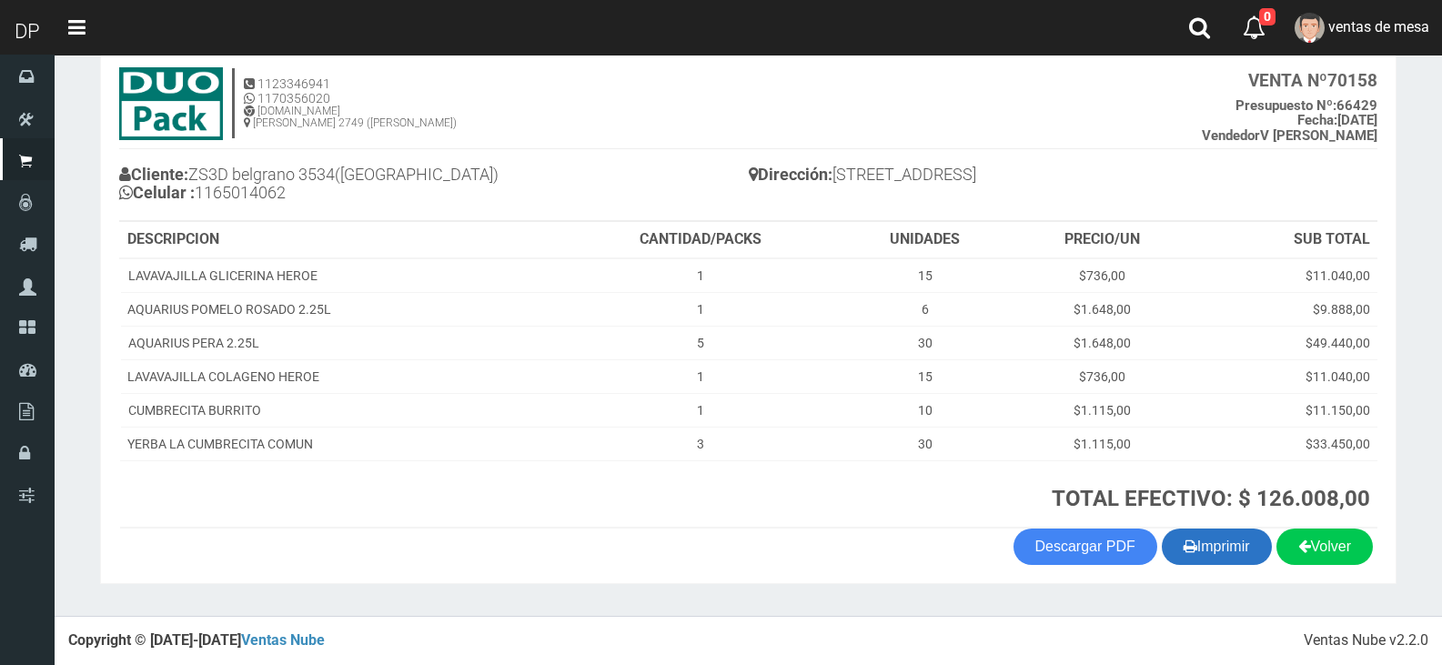
click at [1236, 541] on button "Imprimir" at bounding box center [1217, 547] width 110 height 36
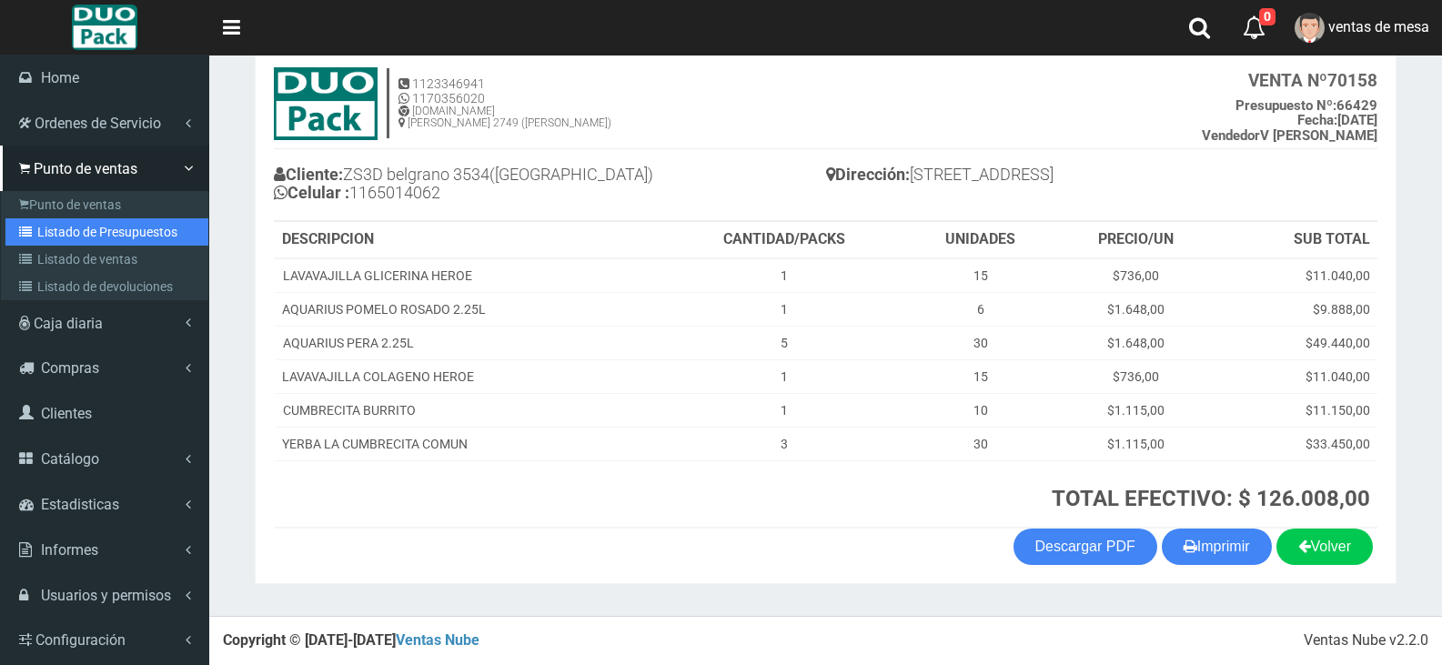
click at [59, 237] on link "Listado de Presupuestos" at bounding box center [106, 231] width 203 height 27
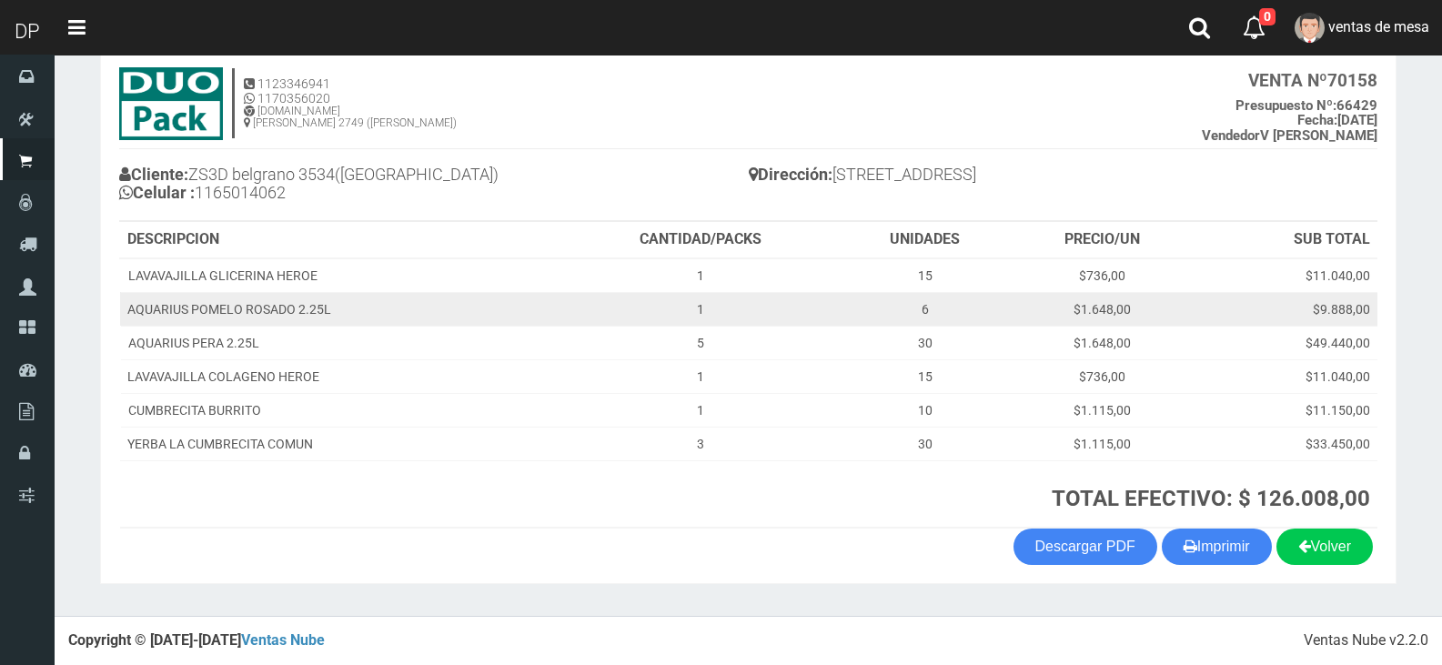
click at [378, 319] on td "AQUARIUS POMELO ROSADO 2.25L" at bounding box center [341, 309] width 442 height 34
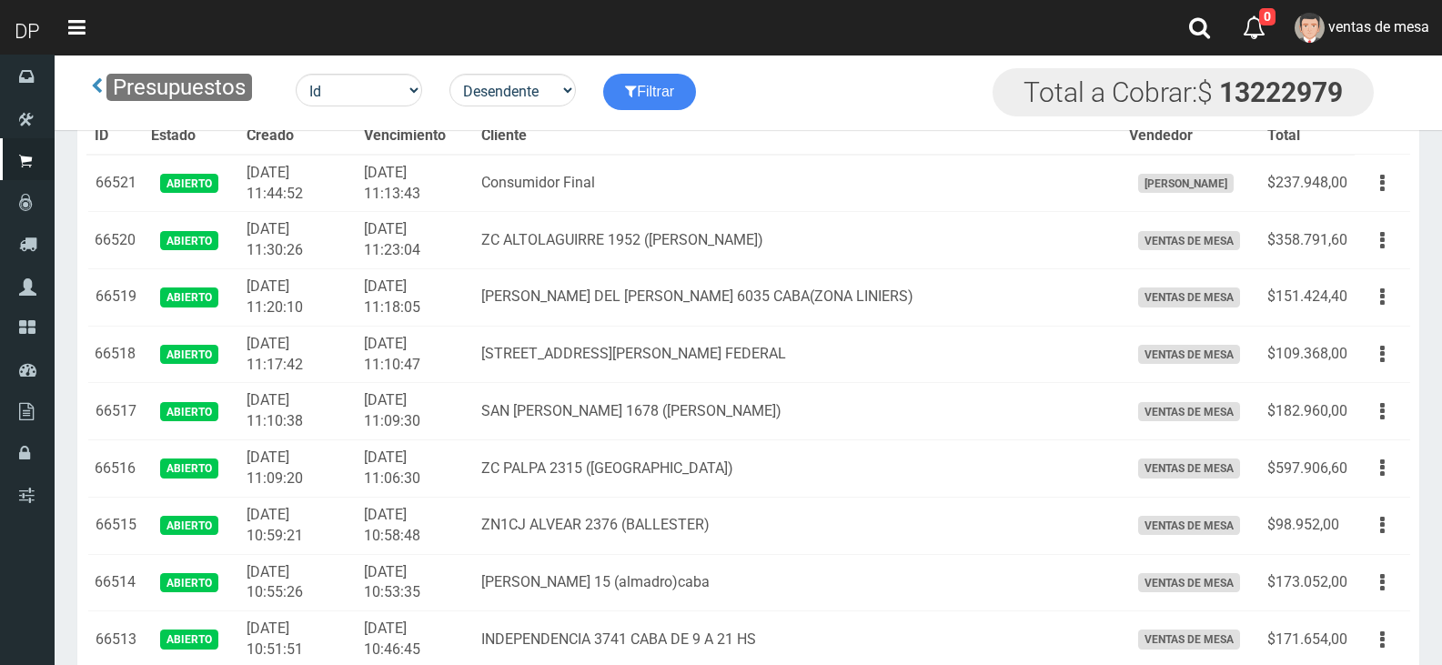
scroll to position [5077, 0]
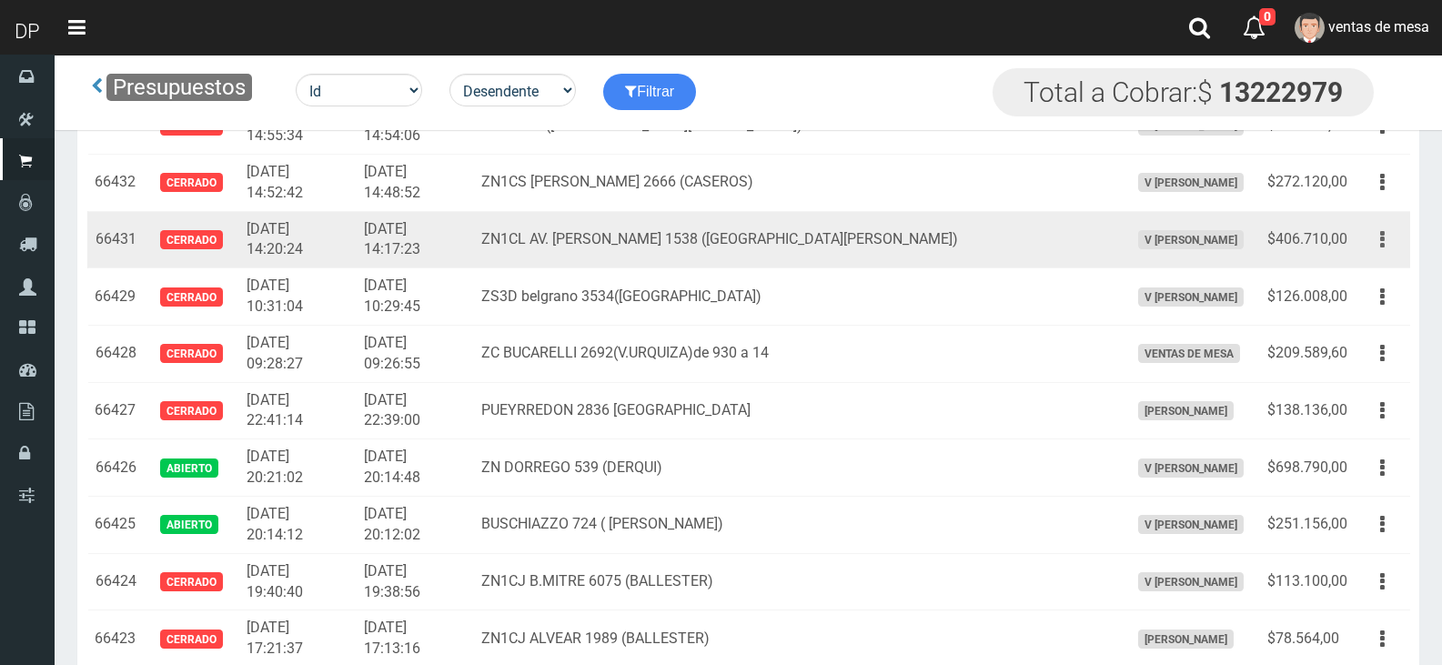
click at [1399, 241] on button "button" at bounding box center [1382, 240] width 41 height 32
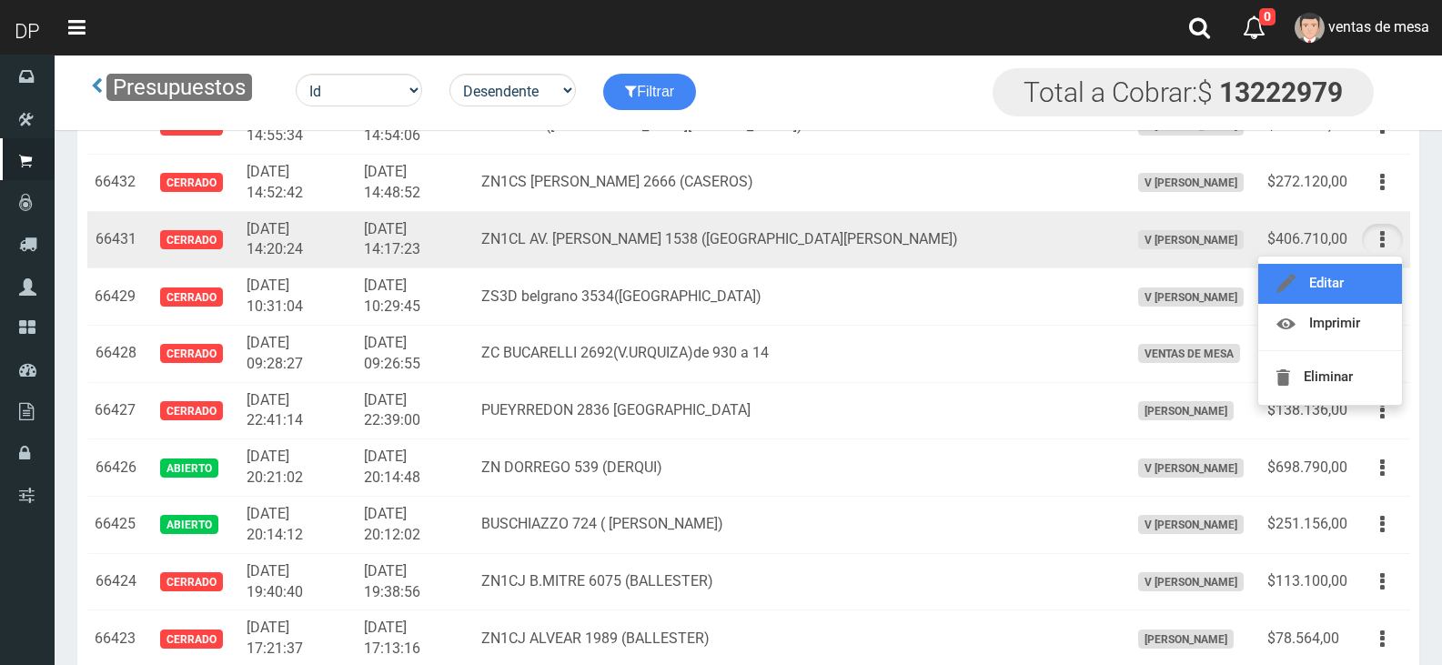
click at [1383, 278] on link "Editar" at bounding box center [1330, 284] width 144 height 40
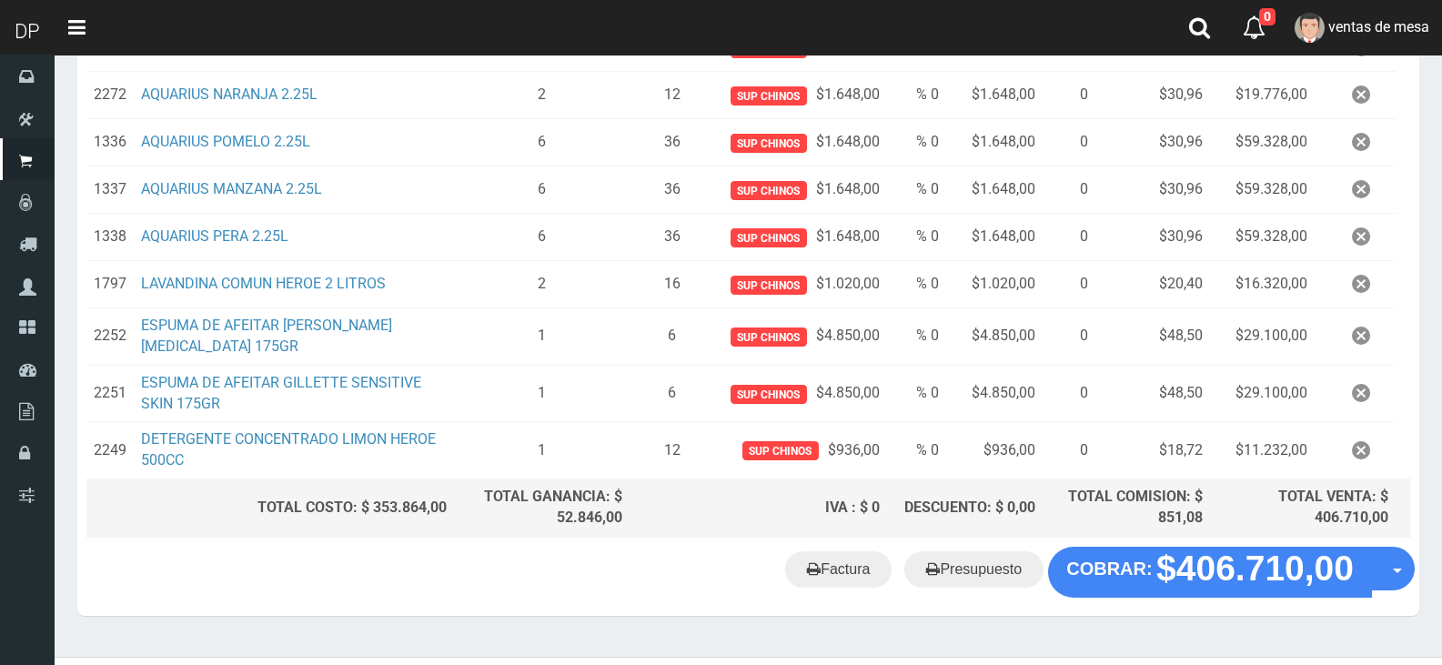
scroll to position [1073, 0]
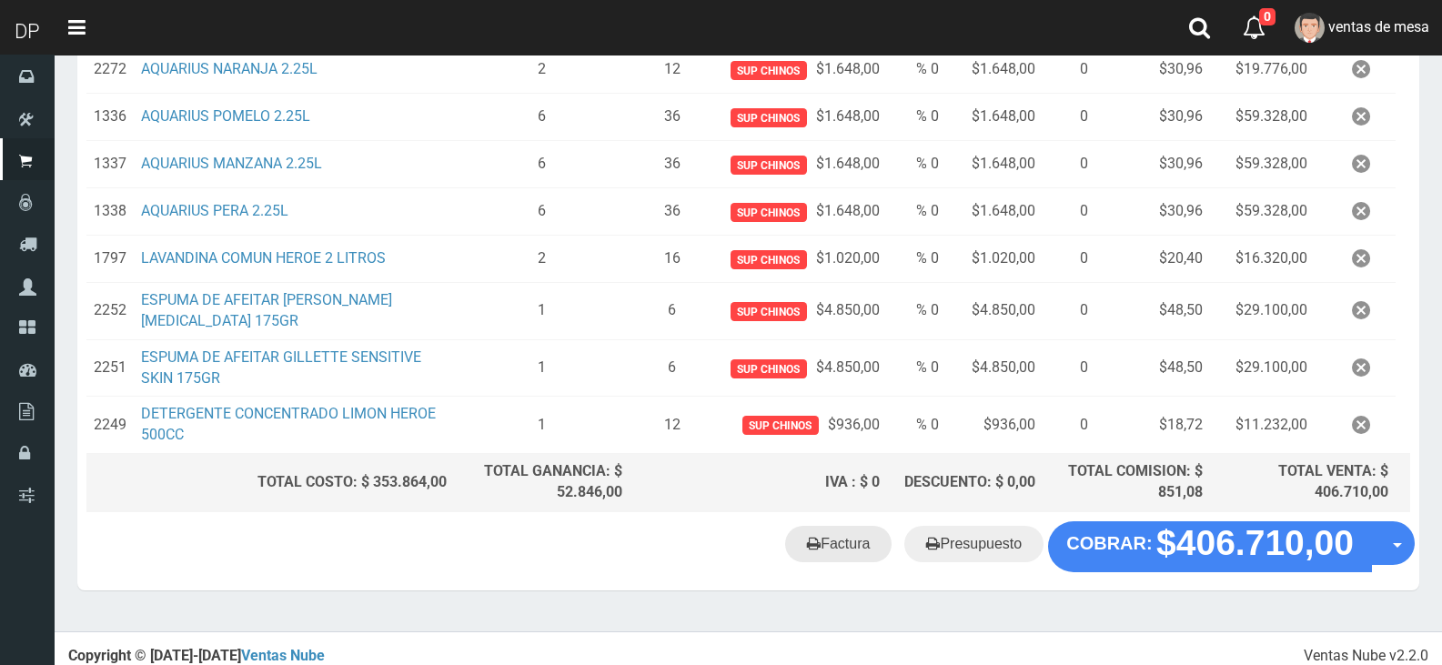
drag, startPoint x: 812, startPoint y: 527, endPoint x: 847, endPoint y: 526, distance: 35.5
click at [812, 530] on icon at bounding box center [814, 542] width 14 height 25
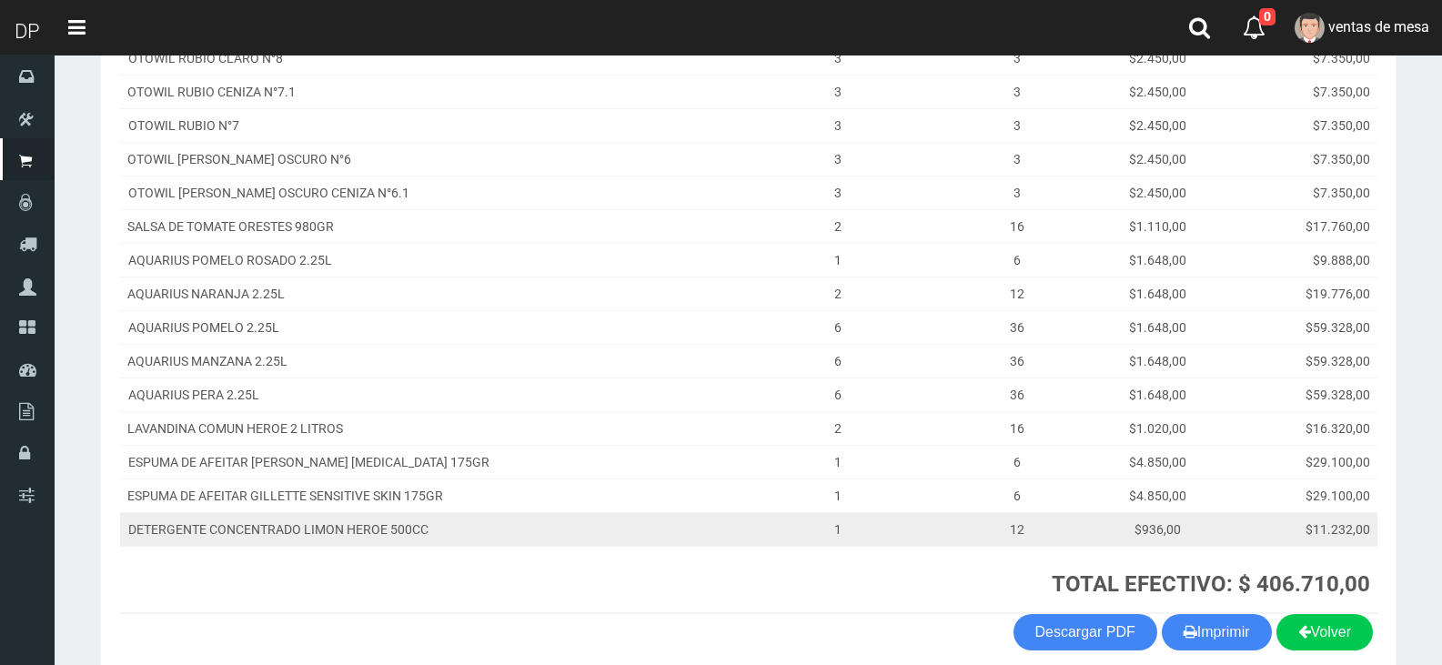
scroll to position [695, 0]
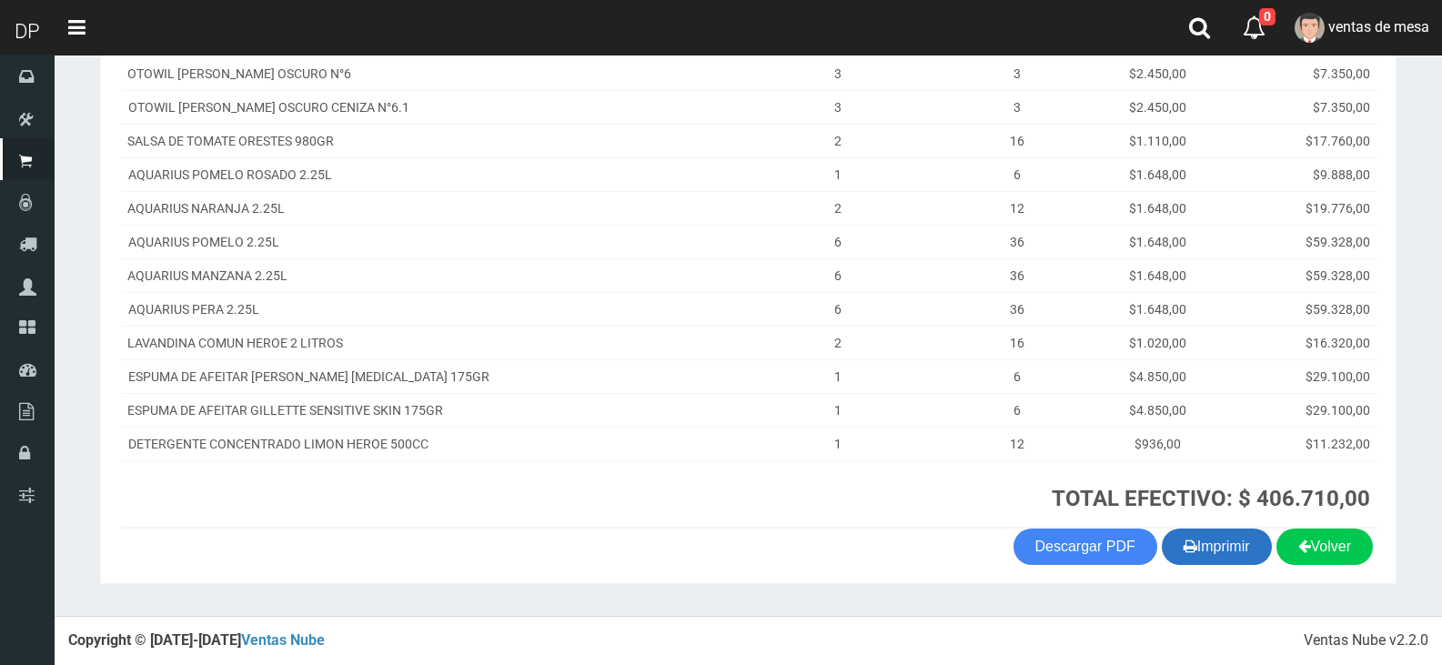
click at [1242, 539] on button "Imprimir" at bounding box center [1217, 547] width 110 height 36
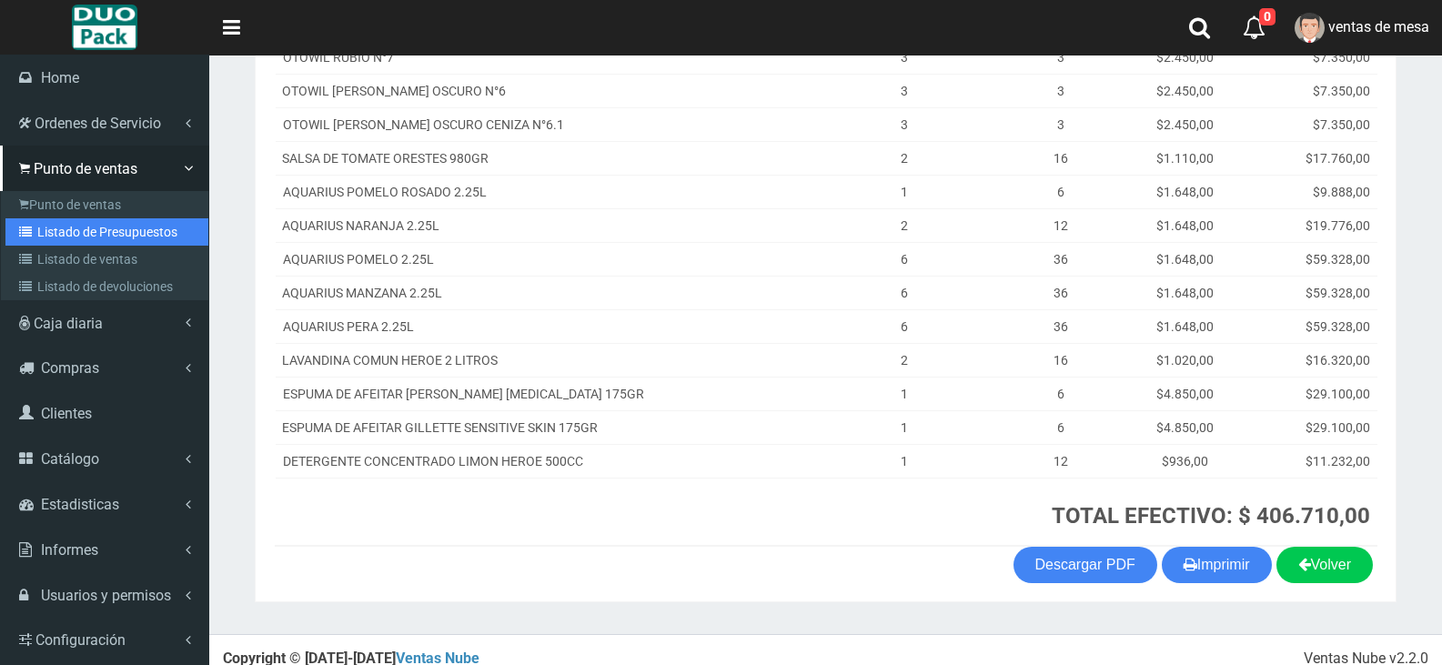
click at [42, 220] on link "Listado de Presupuestos" at bounding box center [106, 231] width 203 height 27
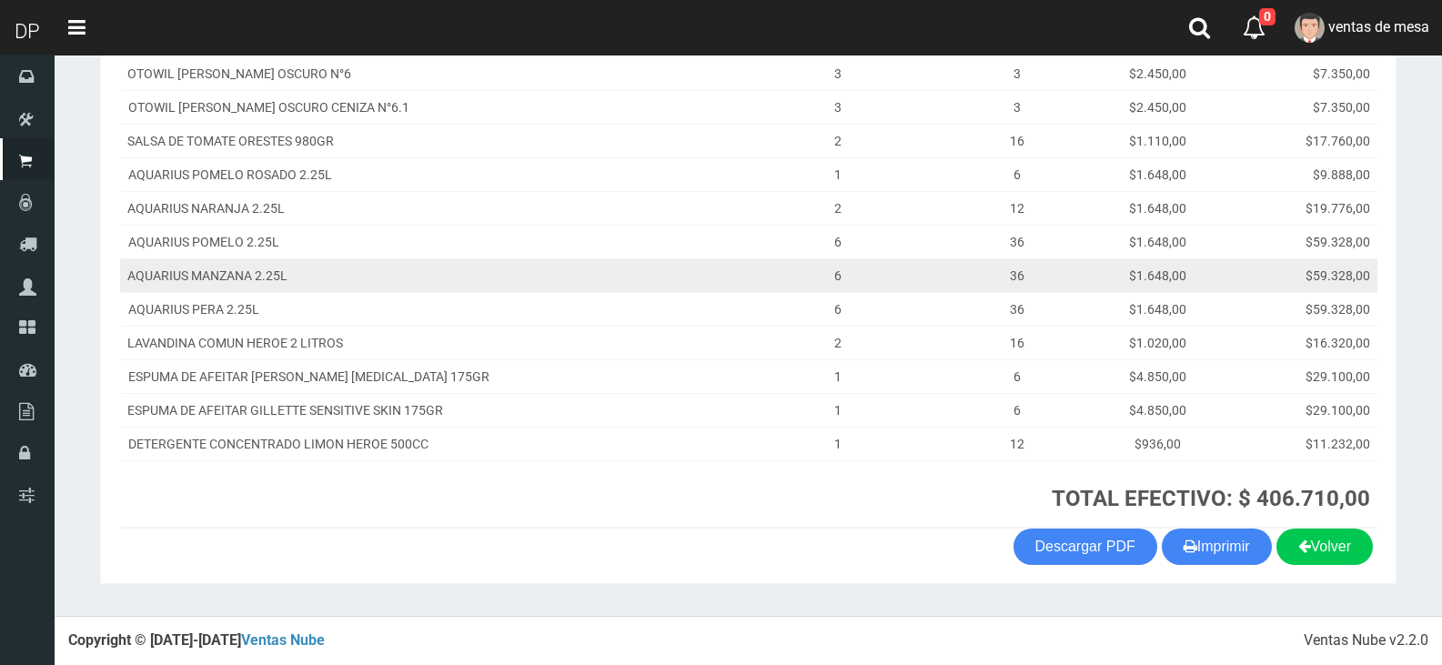
click at [508, 272] on td "AQUARIUS MANZANA 2.25L" at bounding box center [424, 275] width 608 height 34
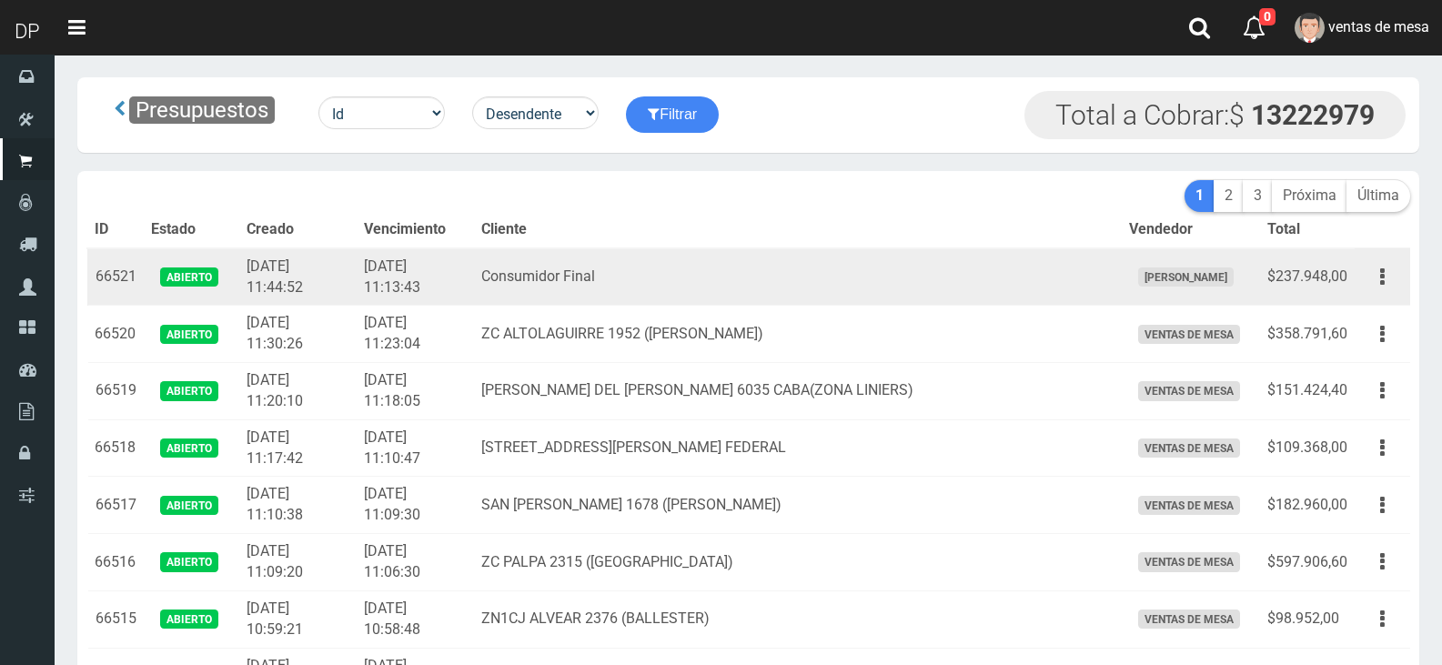
drag, startPoint x: 0, startPoint y: 0, endPoint x: 512, endPoint y: 273, distance: 580.4
click at [474, 273] on td "2025-09-15 11:13:43" at bounding box center [415, 276] width 117 height 57
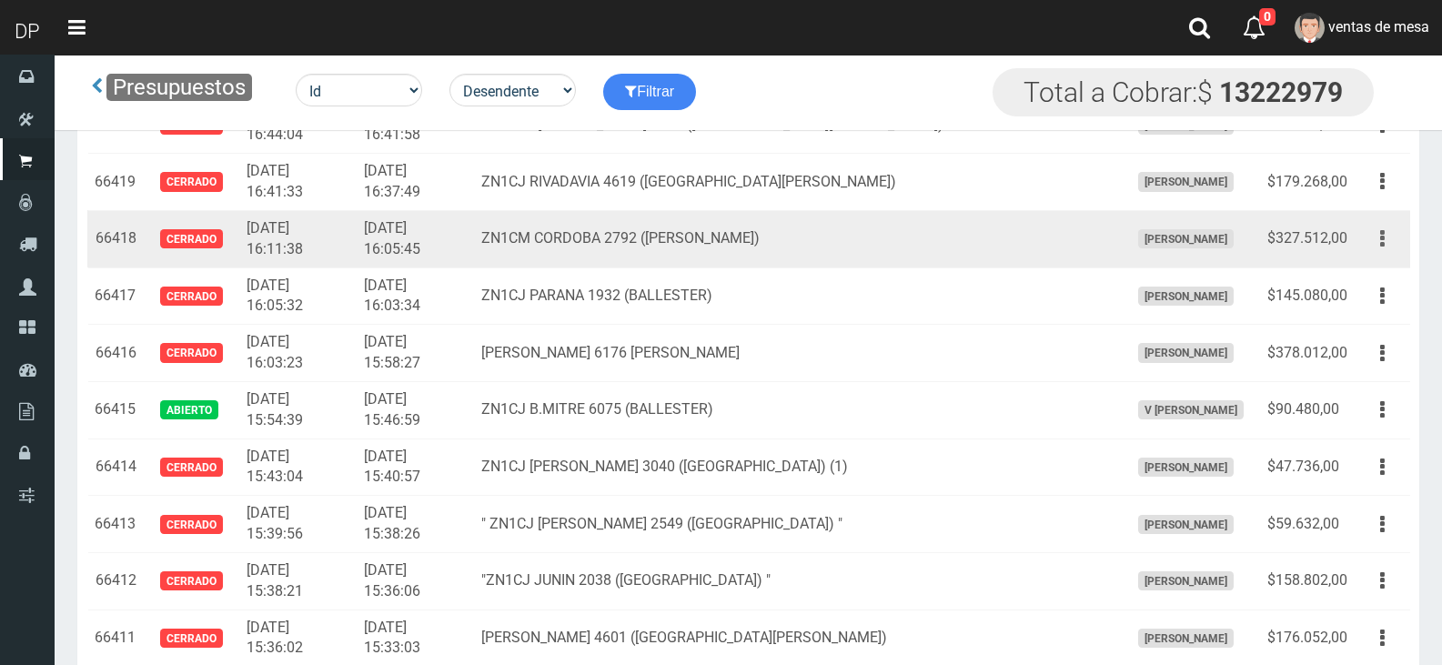
click at [1398, 239] on button "button" at bounding box center [1382, 239] width 41 height 32
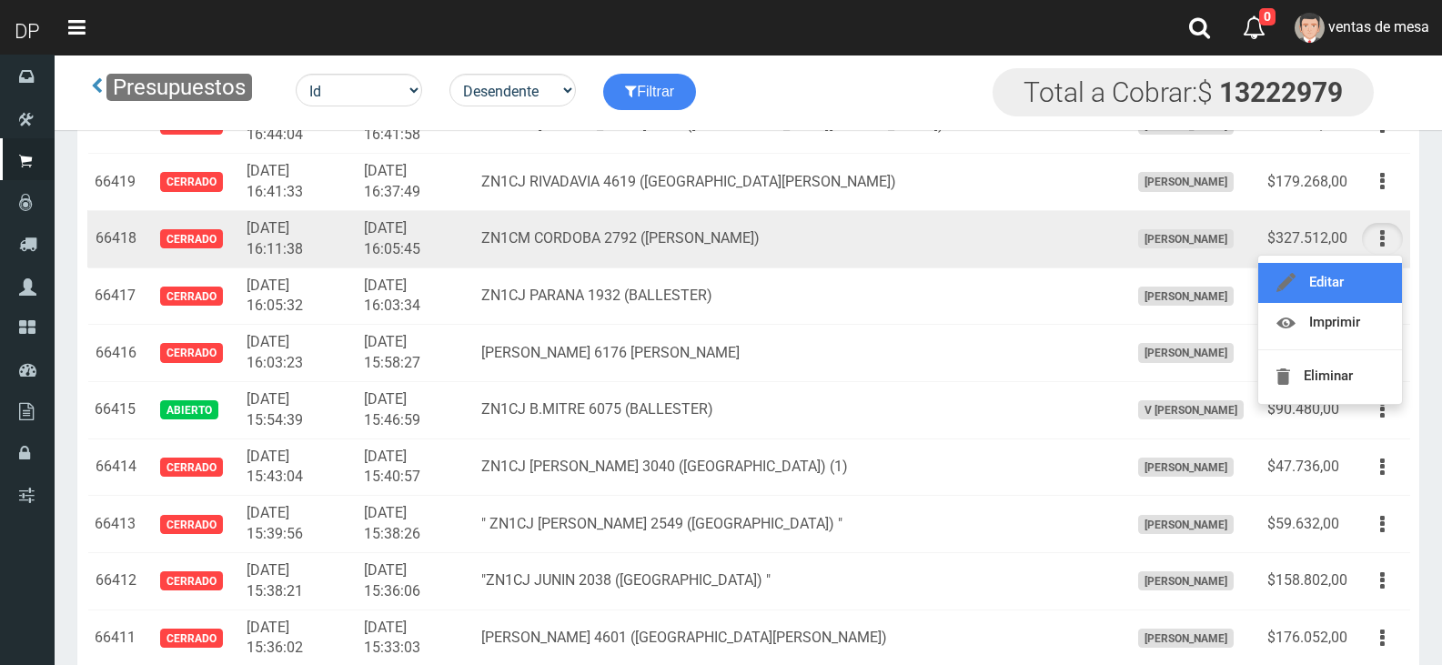
click at [1378, 270] on link "Editar" at bounding box center [1330, 283] width 144 height 40
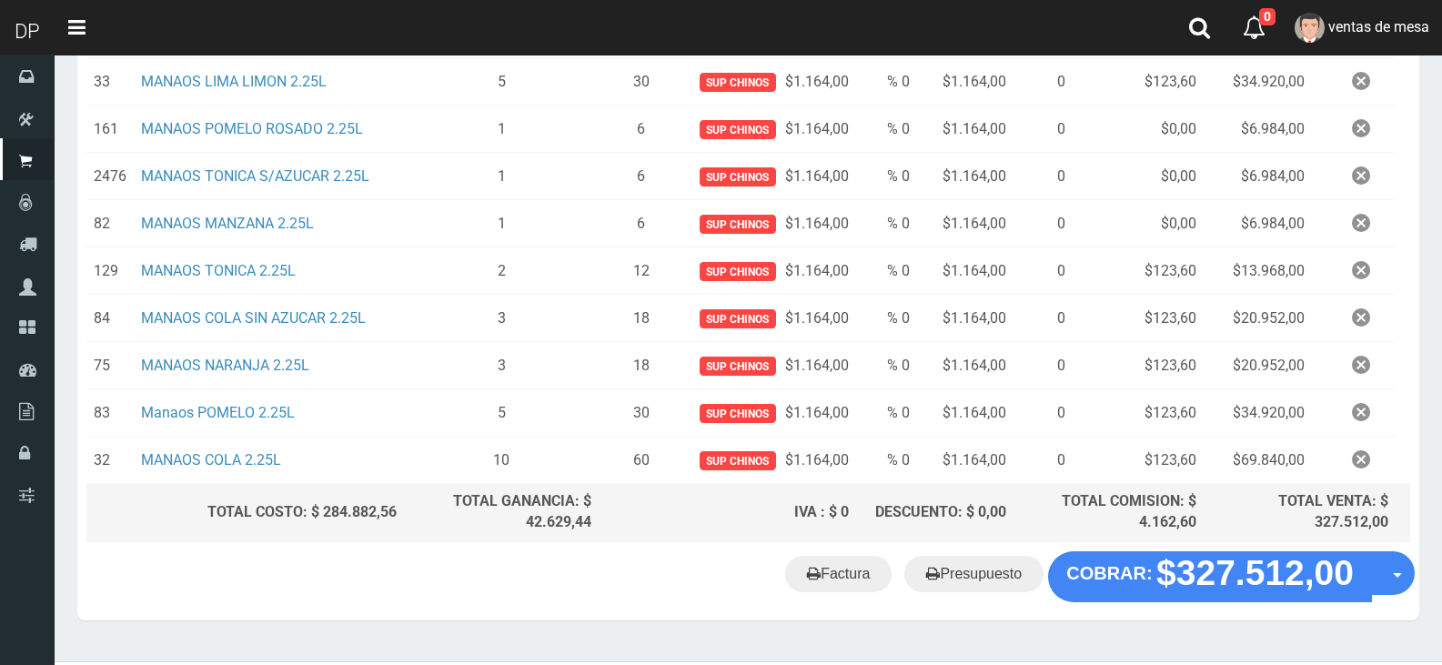
scroll to position [742, 0]
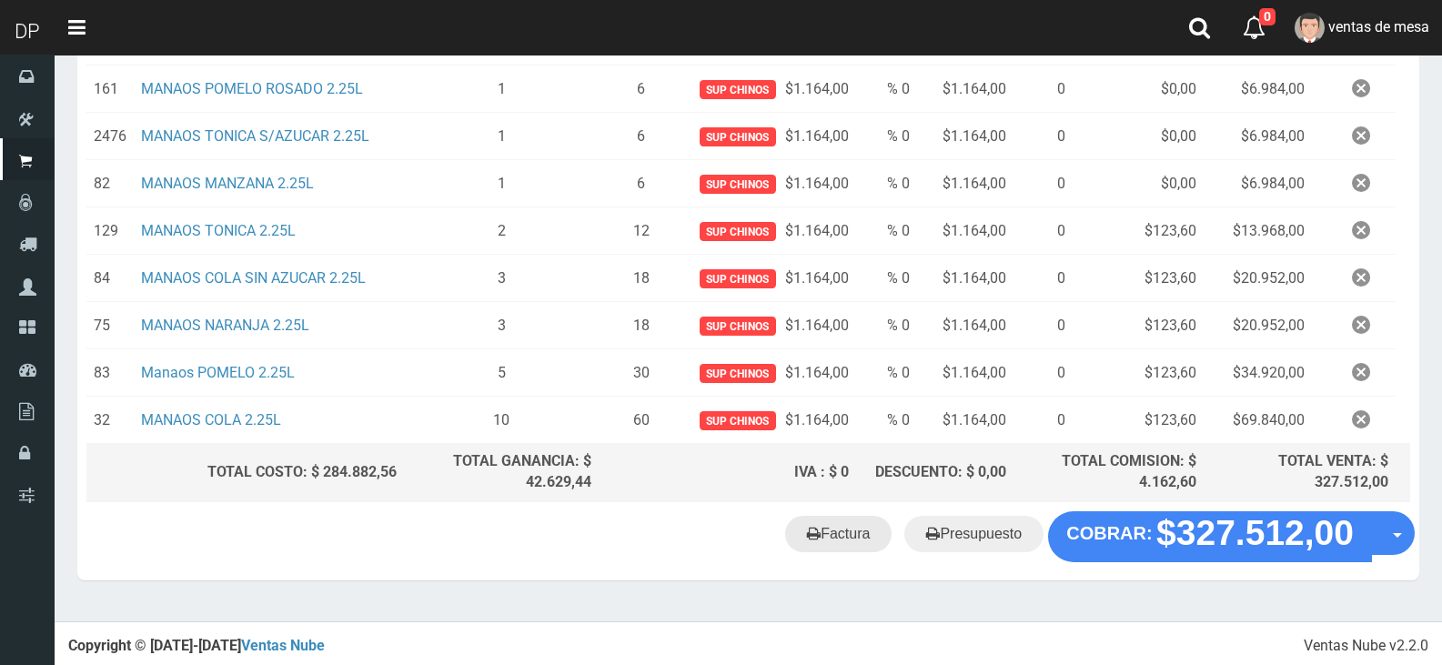
click at [853, 523] on link "Factura" at bounding box center [838, 534] width 106 height 36
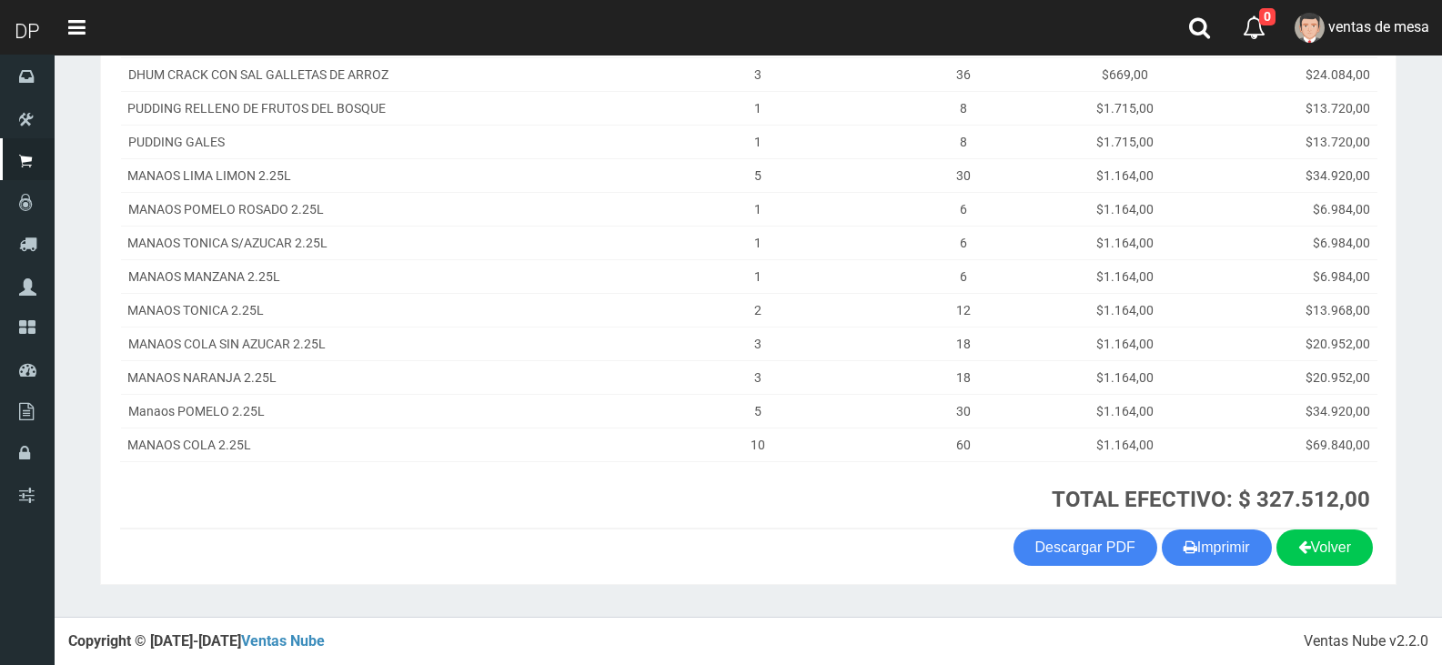
scroll to position [441, 0]
click at [1238, 547] on button "Imprimir" at bounding box center [1217, 547] width 110 height 36
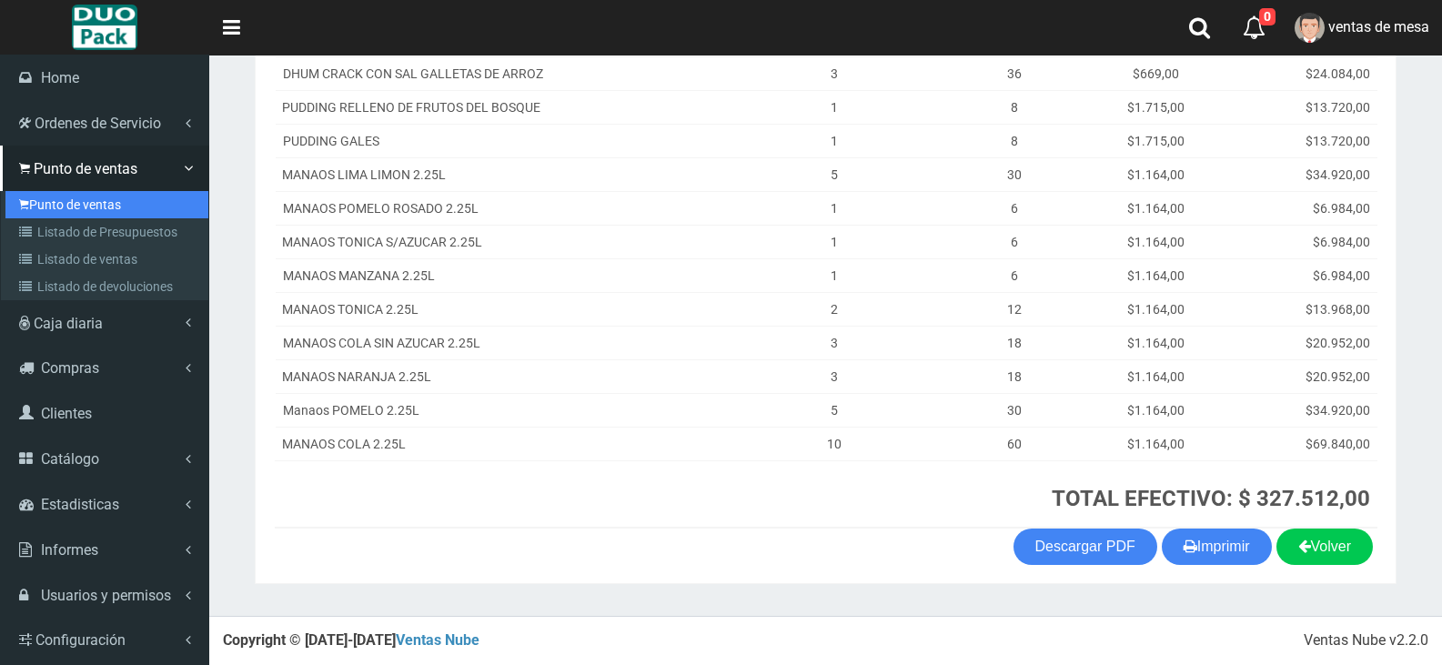
click at [28, 207] on icon at bounding box center [24, 204] width 10 height 15
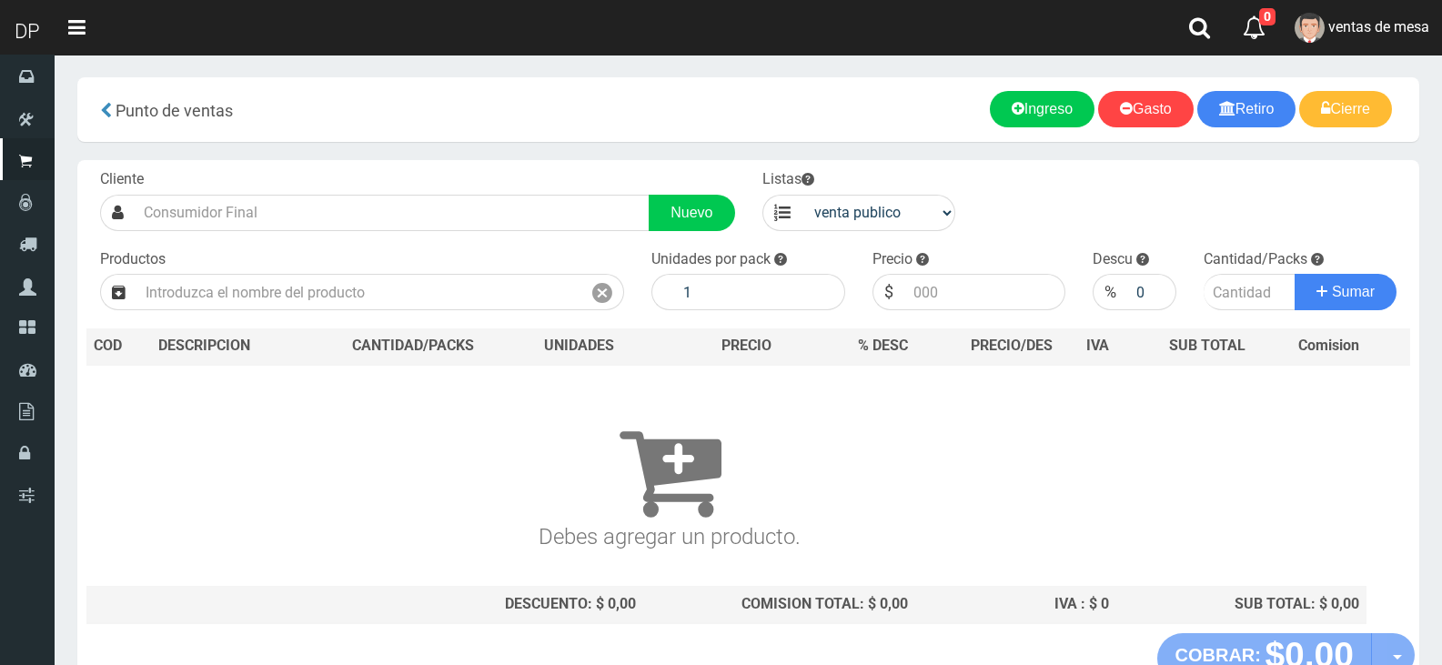
type input "1"
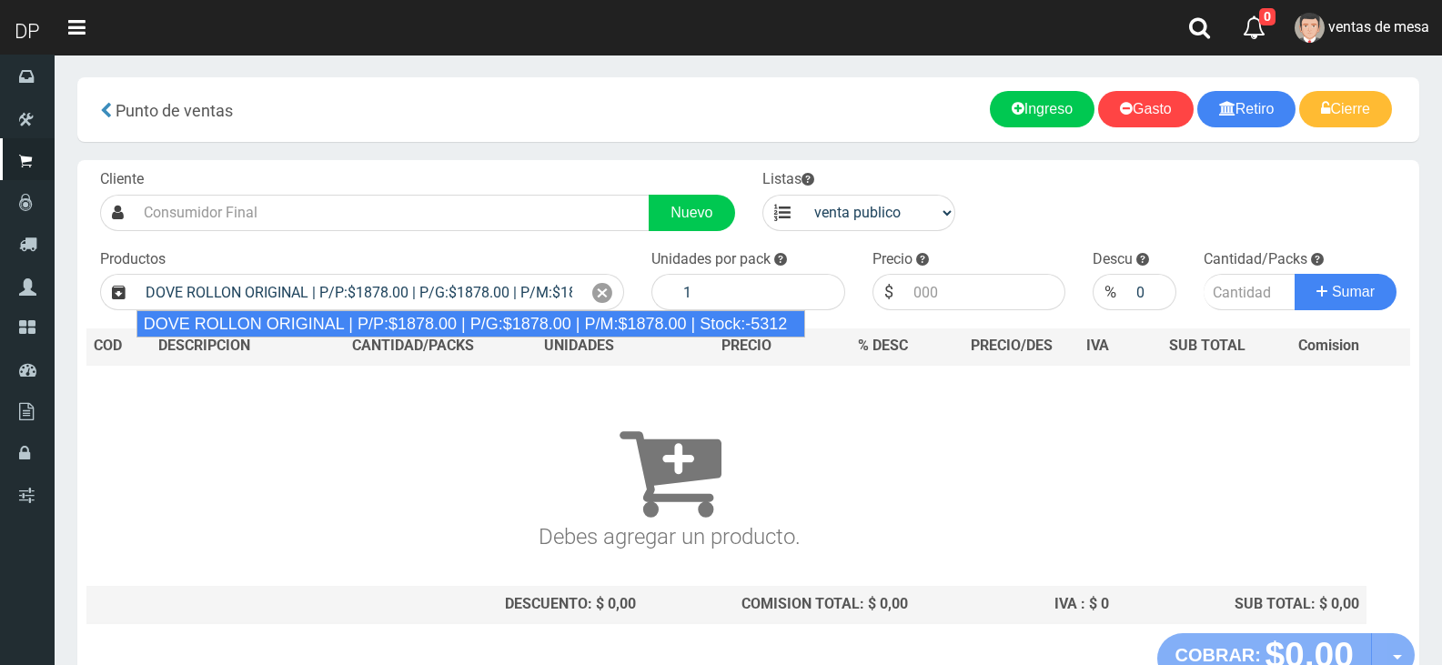
type input "DOVE ROLLON ORIGINAL | P/P:$1878.00 | P/G:$1878.00 | P/M:$1878.00 | Stock:-5312"
type input "12"
type input "1878.00"
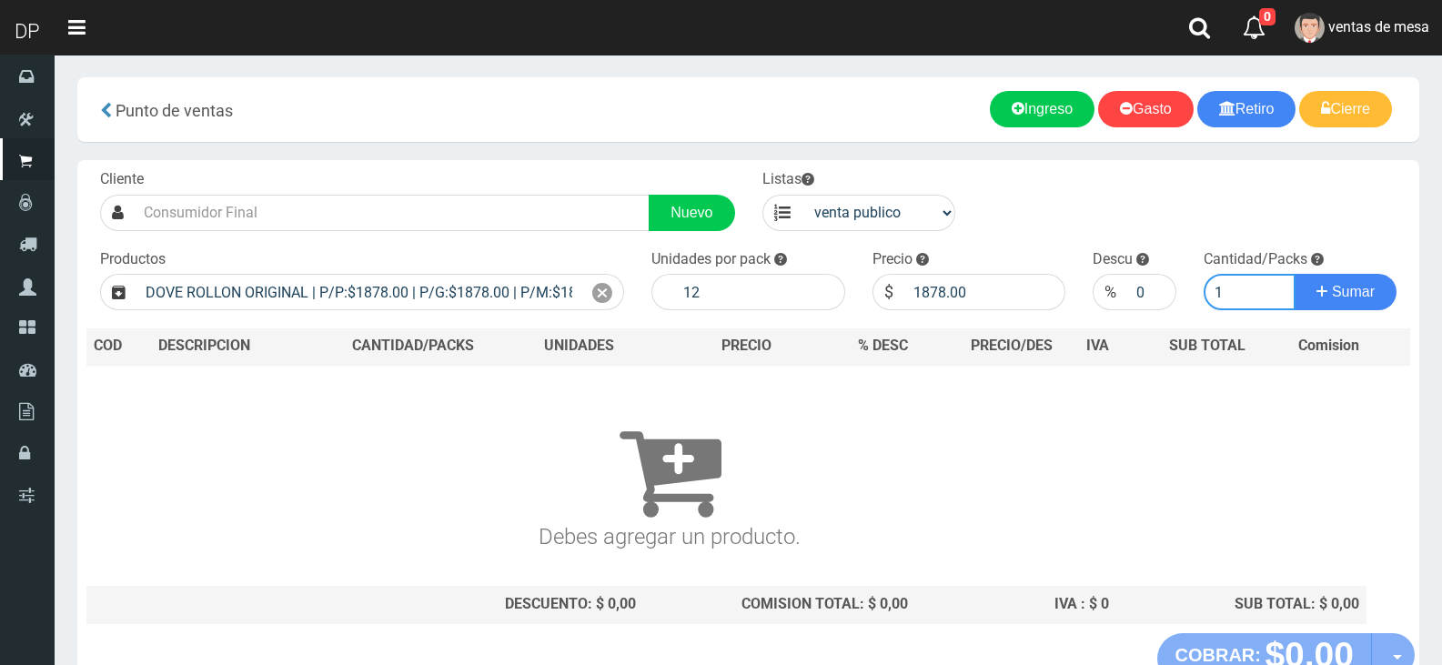
type input "1"
click at [1295, 274] on button "Sumar" at bounding box center [1346, 292] width 102 height 36
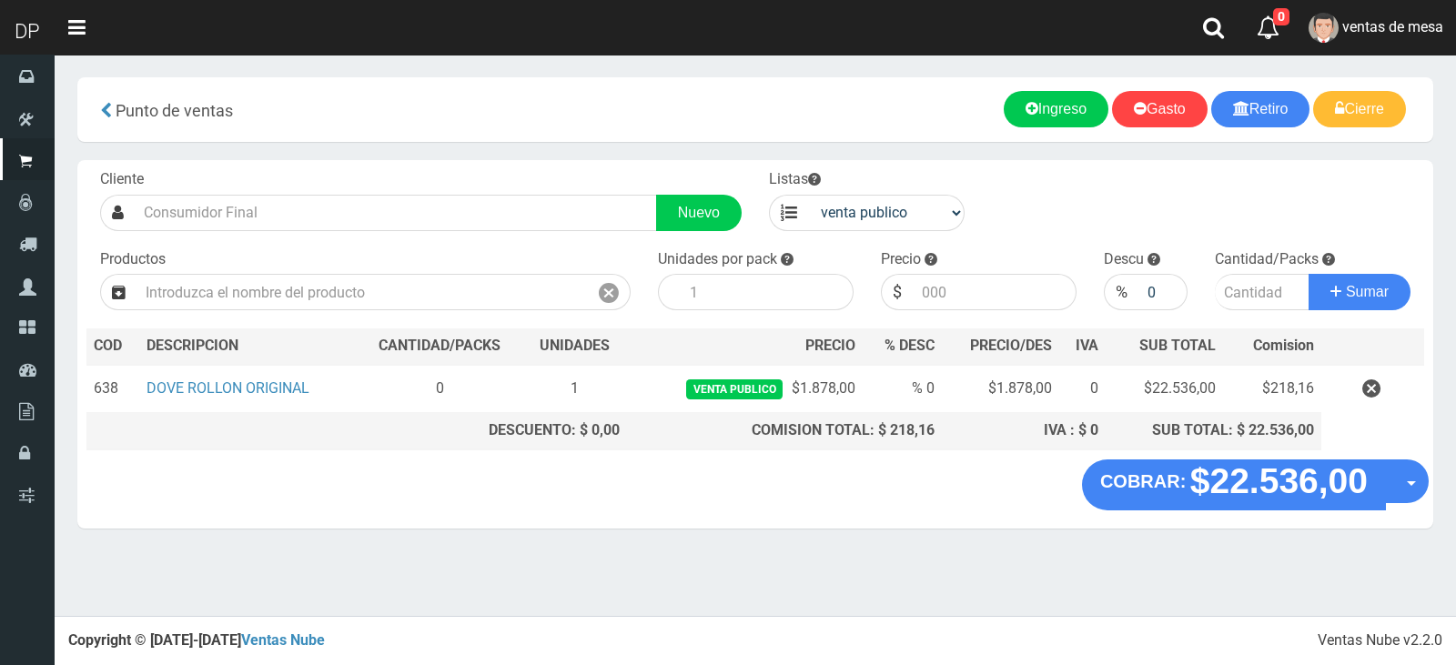
click at [1375, 390] on icon "button" at bounding box center [1371, 389] width 18 height 32
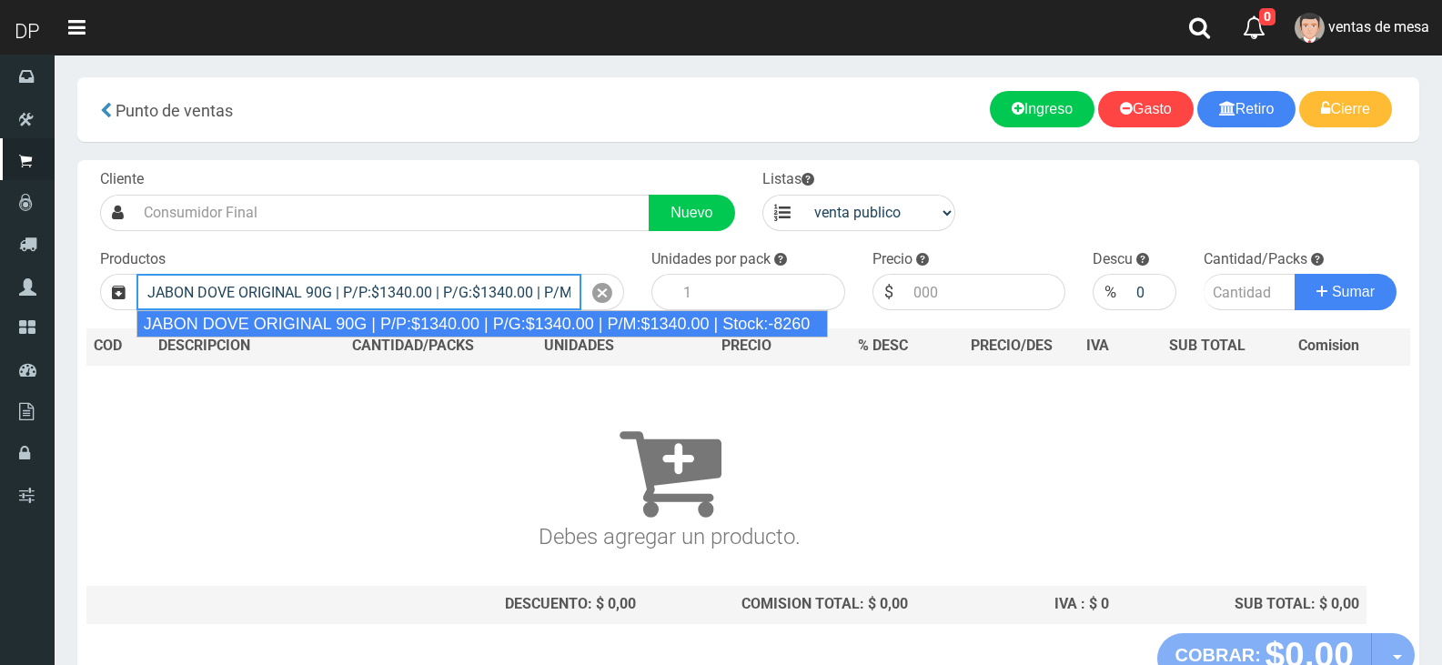
type input "JABON DOVE ORIGINAL 90G | P/P:$1340.00 | P/G:$1340.00 | P/M:$1340.00 | Stock:-8…"
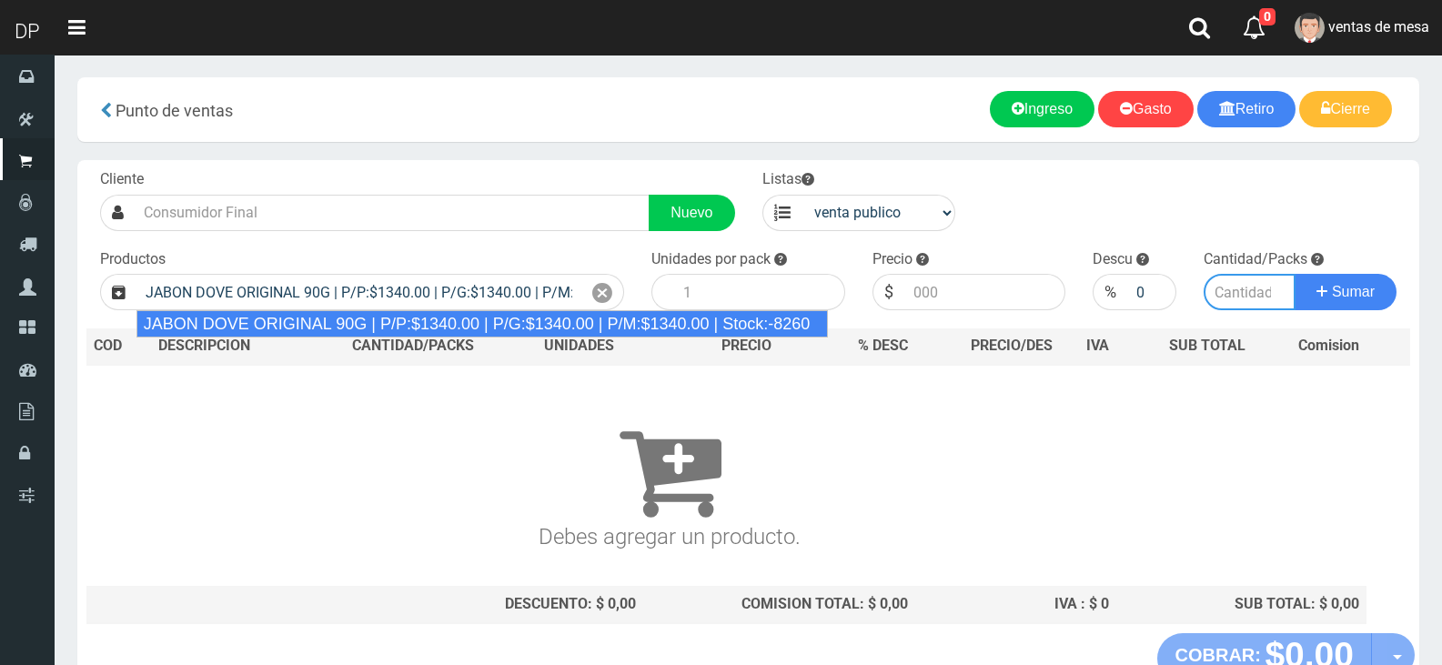
type input "60"
type input "1340.00"
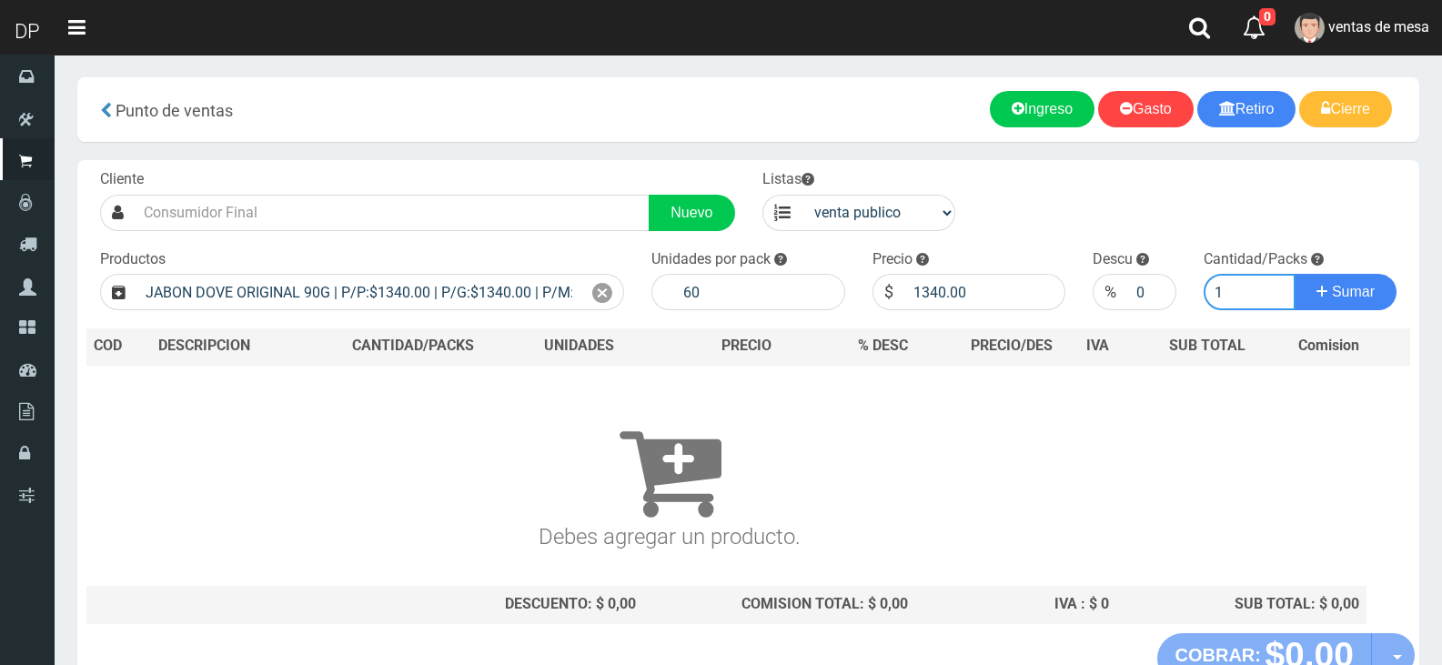
type input "1"
type input "-1"
click at [1158, 293] on input "-1" at bounding box center [1151, 292] width 48 height 36
click at [1146, 294] on input "-1" at bounding box center [1151, 292] width 48 height 36
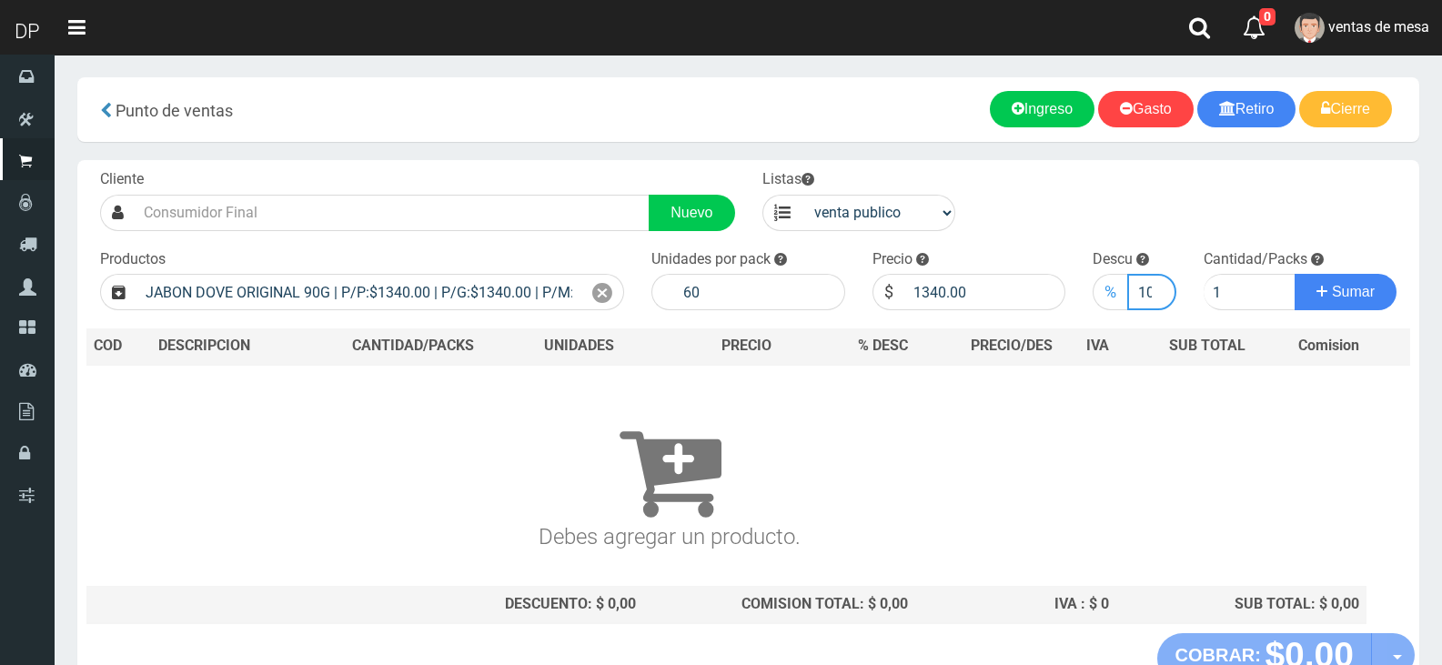
scroll to position [0, 4]
type input "10"
click at [1295, 274] on button "Sumar" at bounding box center [1346, 292] width 102 height 36
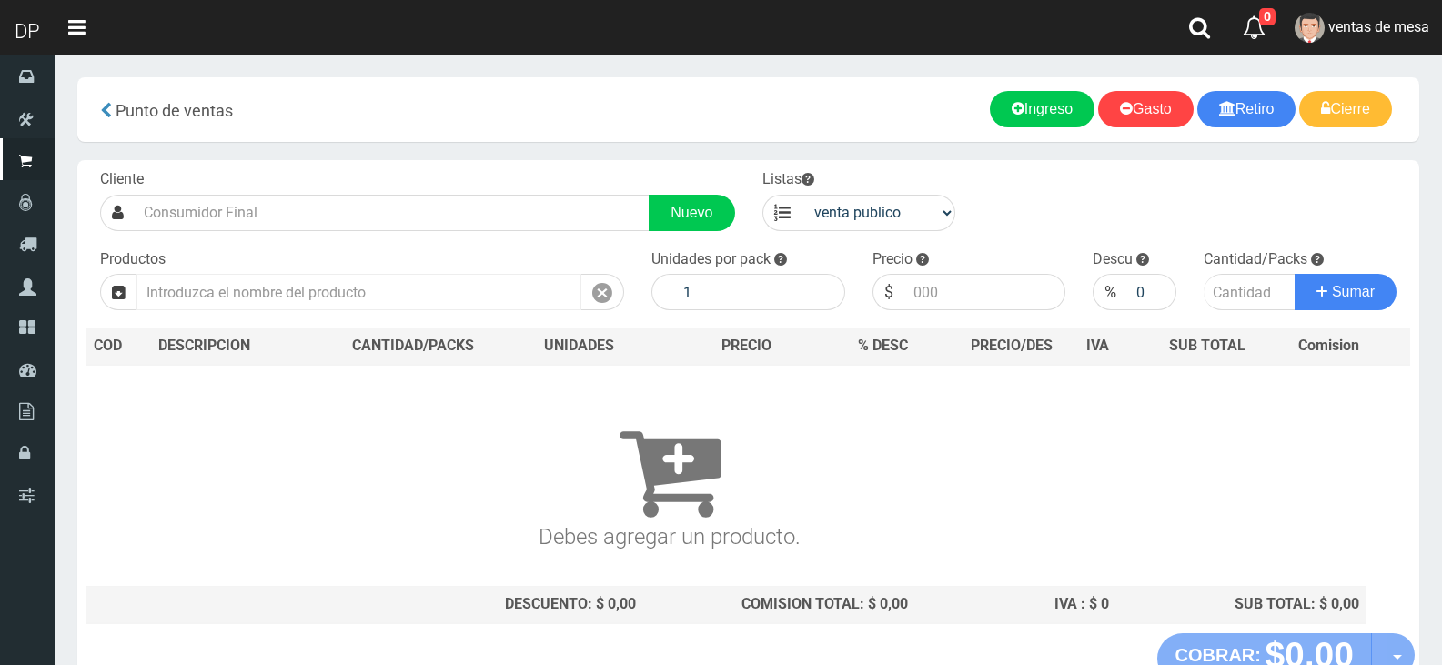
click at [419, 308] on input "text" at bounding box center [358, 292] width 445 height 36
click at [419, 303] on input "text" at bounding box center [358, 292] width 445 height 36
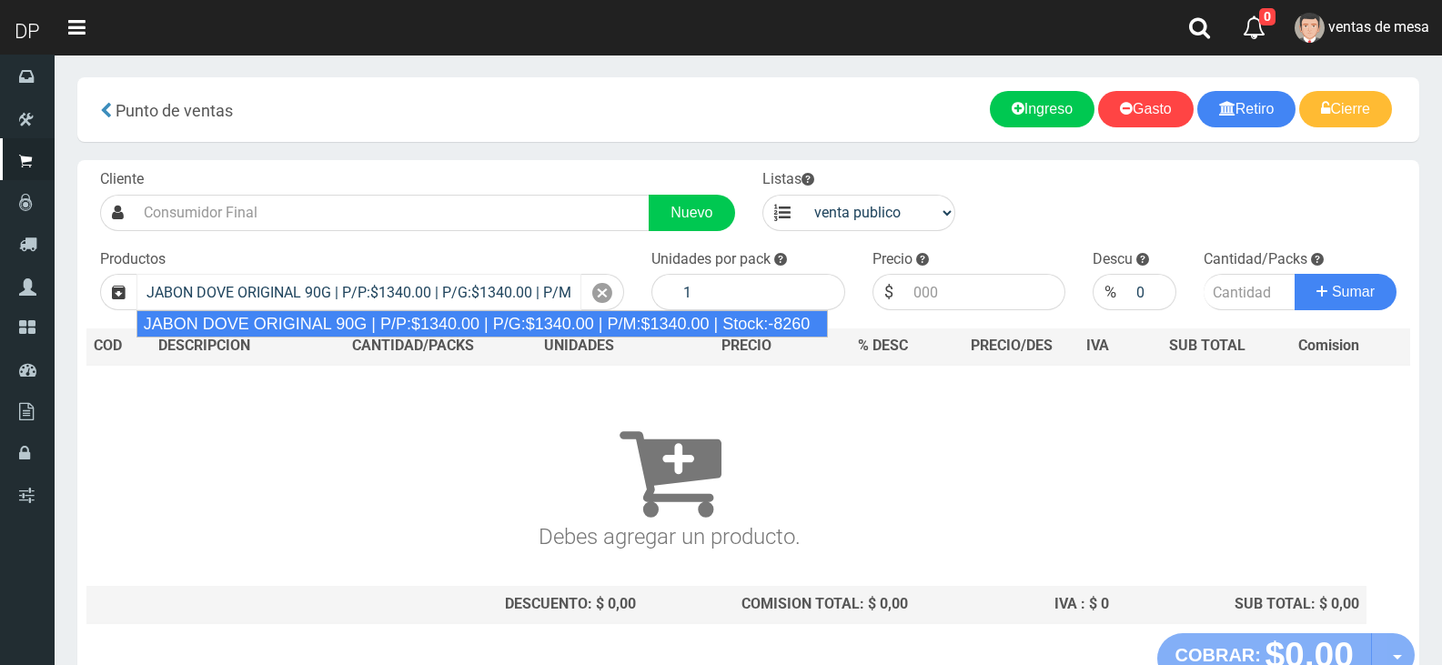
type input "JABON DOVE ORIGINAL 90G | P/P:$1340.00 | P/G:$1340.00 | P/M:$1340.00 | Stock:-8…"
type input "60"
type input "1340.00"
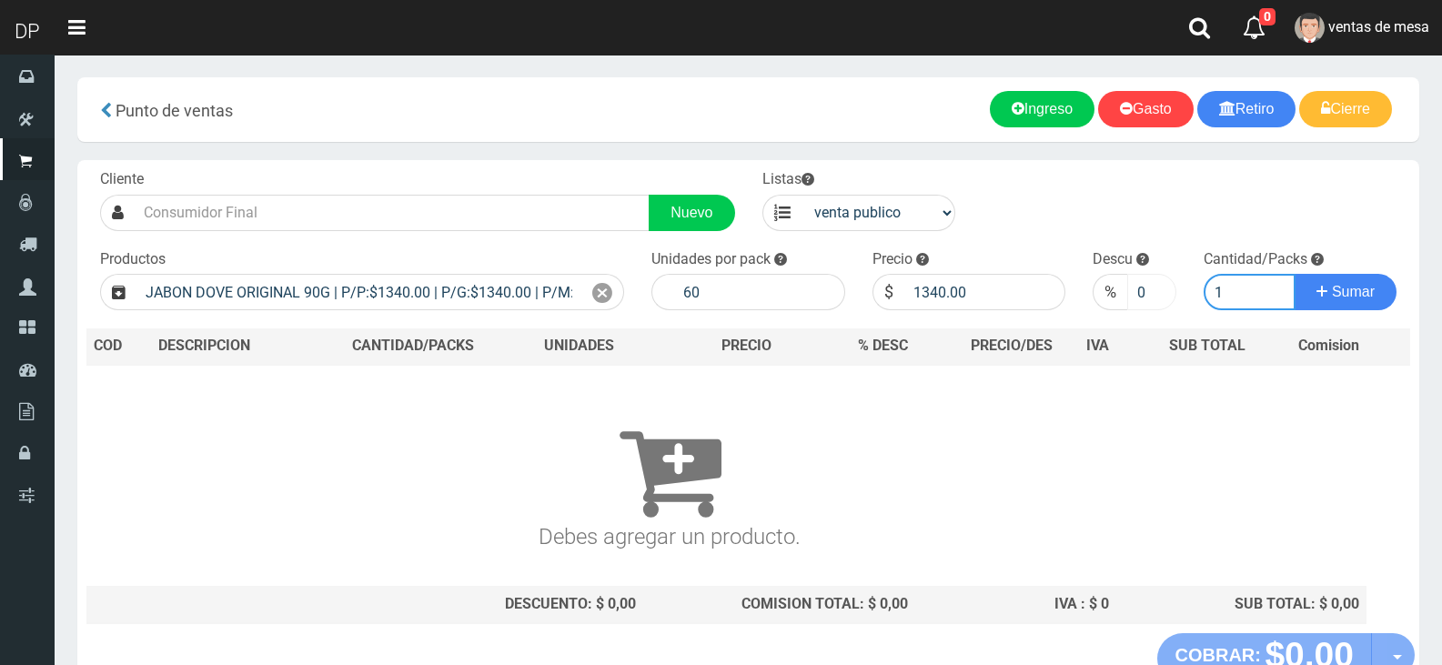
type input "1"
click at [1141, 294] on input "0" at bounding box center [1151, 292] width 48 height 36
type input "10"
click at [1295, 274] on button "Sumar" at bounding box center [1346, 292] width 102 height 36
drag, startPoint x: 621, startPoint y: 265, endPoint x: 605, endPoint y: 284, distance: 25.2
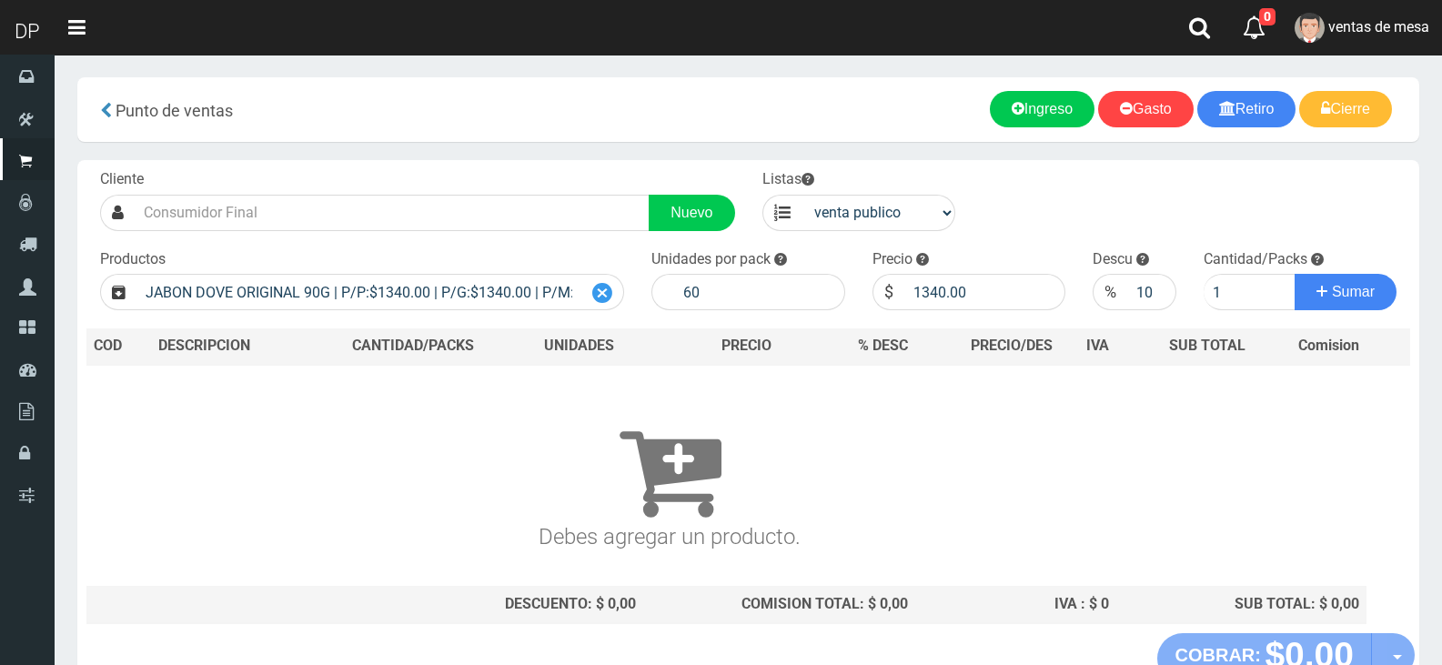
click at [621, 265] on div "Productos JABON DOVE ORIGINAL 90G | P/P:$1340.00 | P/G:$1340.00 | P/M:$1340.00 …" at bounding box center [361, 280] width 551 height 62
click at [592, 287] on icon at bounding box center [602, 293] width 20 height 26
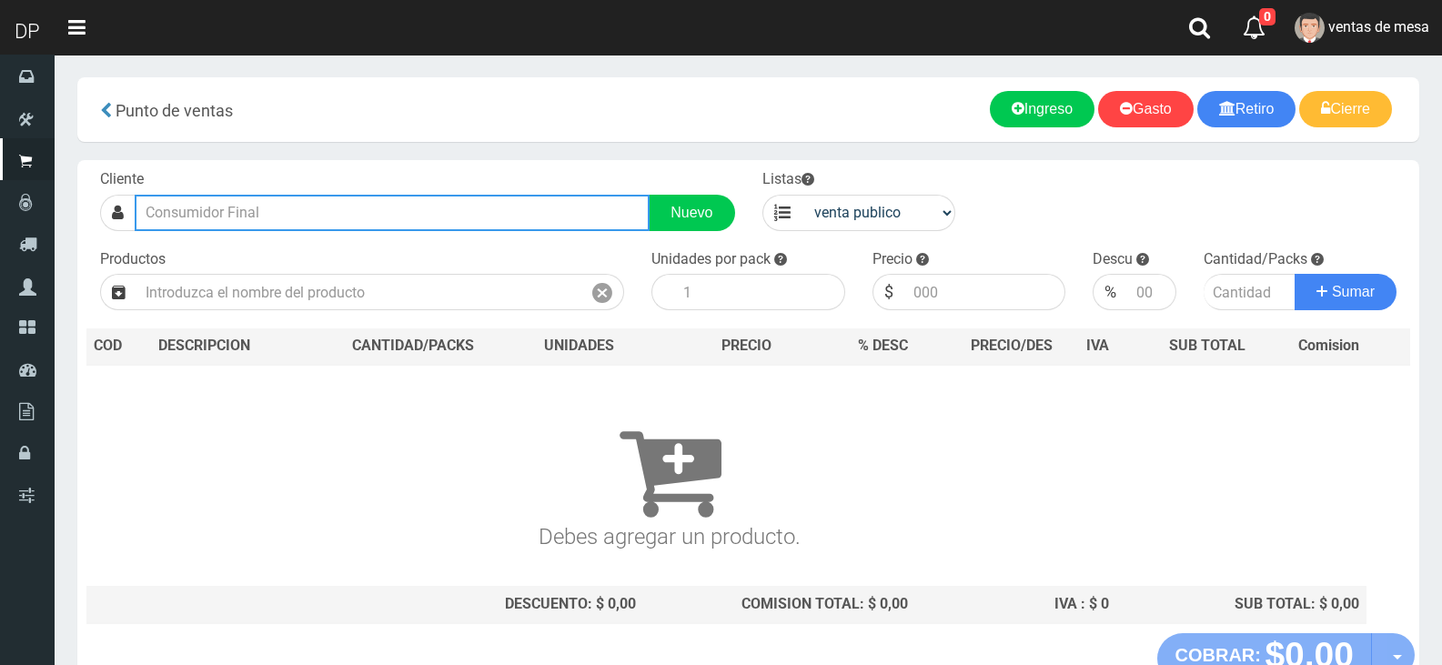
click at [537, 211] on input "text" at bounding box center [392, 213] width 515 height 36
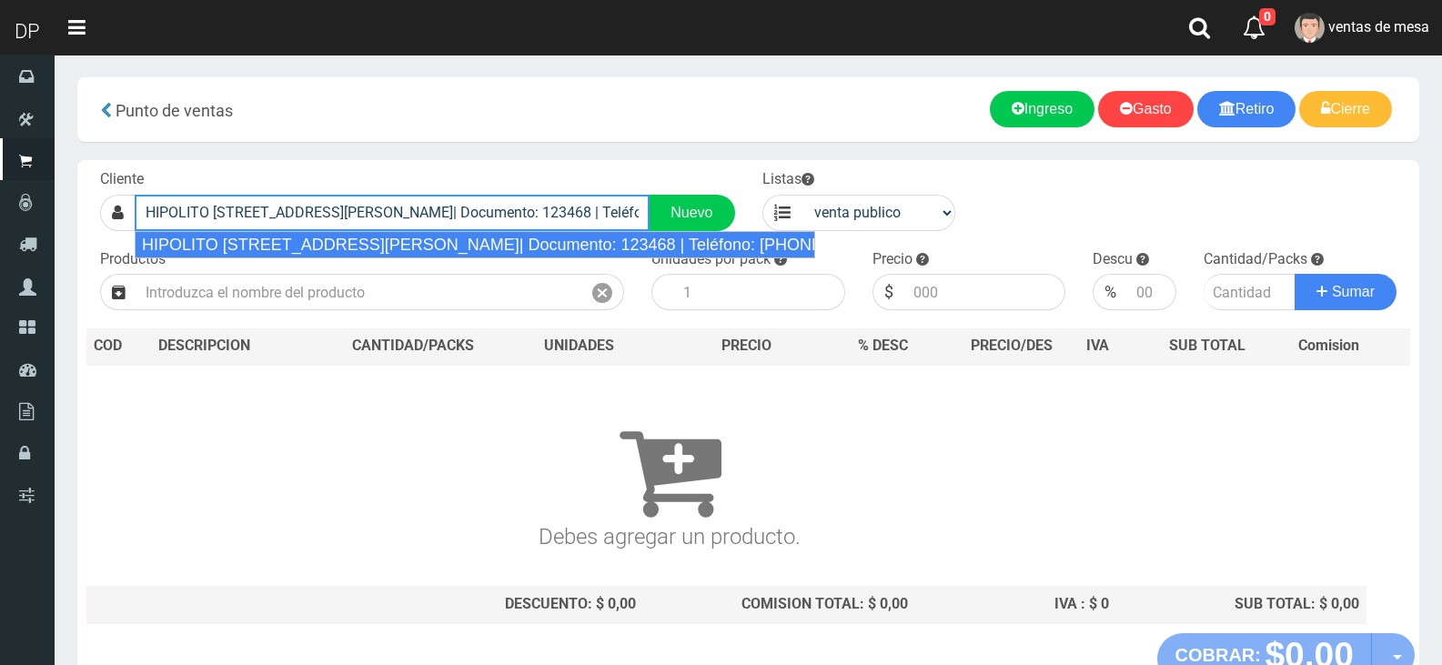
type input "HIPOLITO YRIGOYEN 4559 (VILLA LYNCH)| Documento: 123468 | Teléfono: 1144115752"
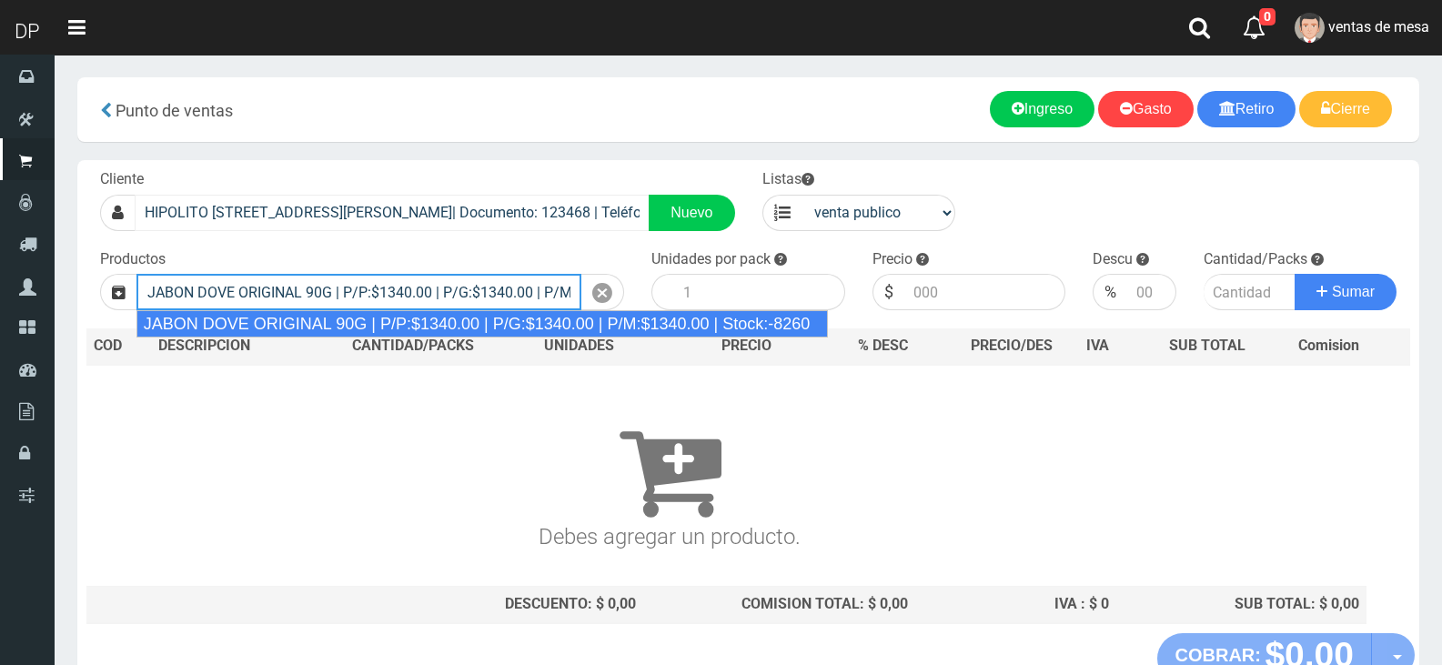
type input "JABON DOVE ORIGINAL 90G | P/P:$1340.00 | P/G:$1340.00 | P/M:$1340.00 | Stock:-8…"
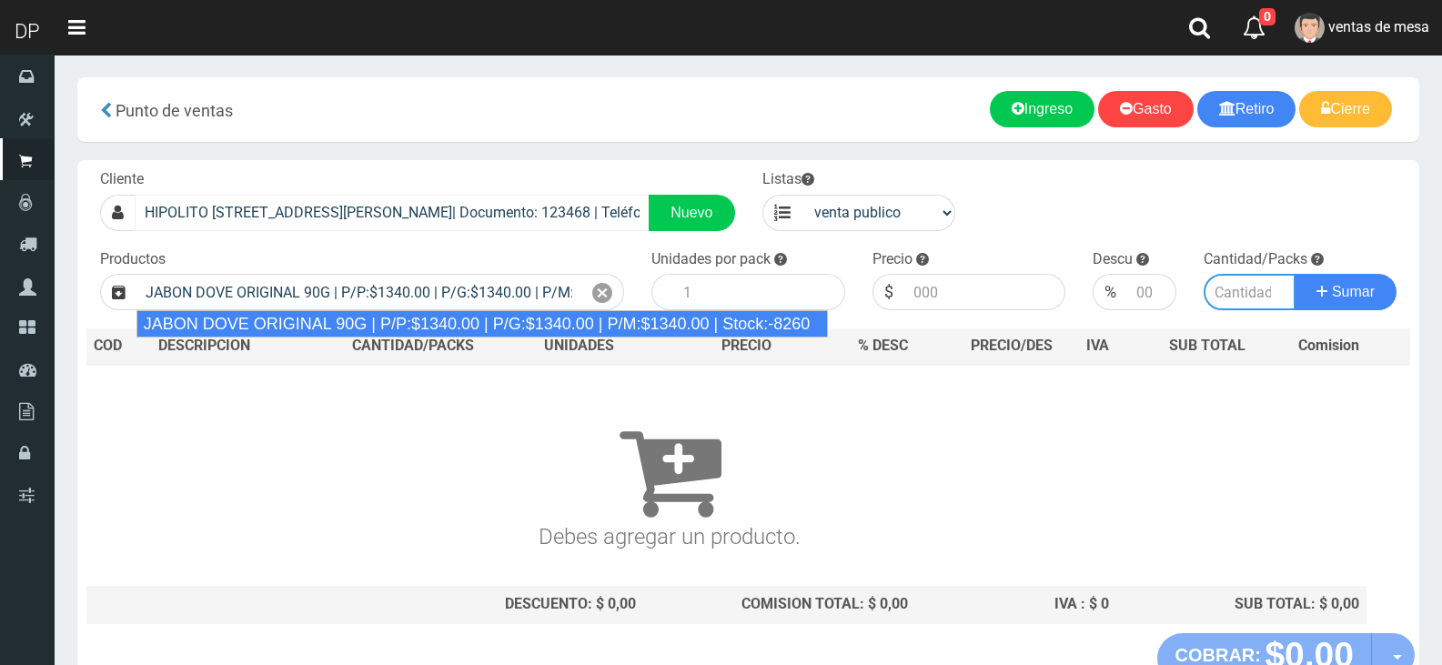
type input "60"
type input "1340.00"
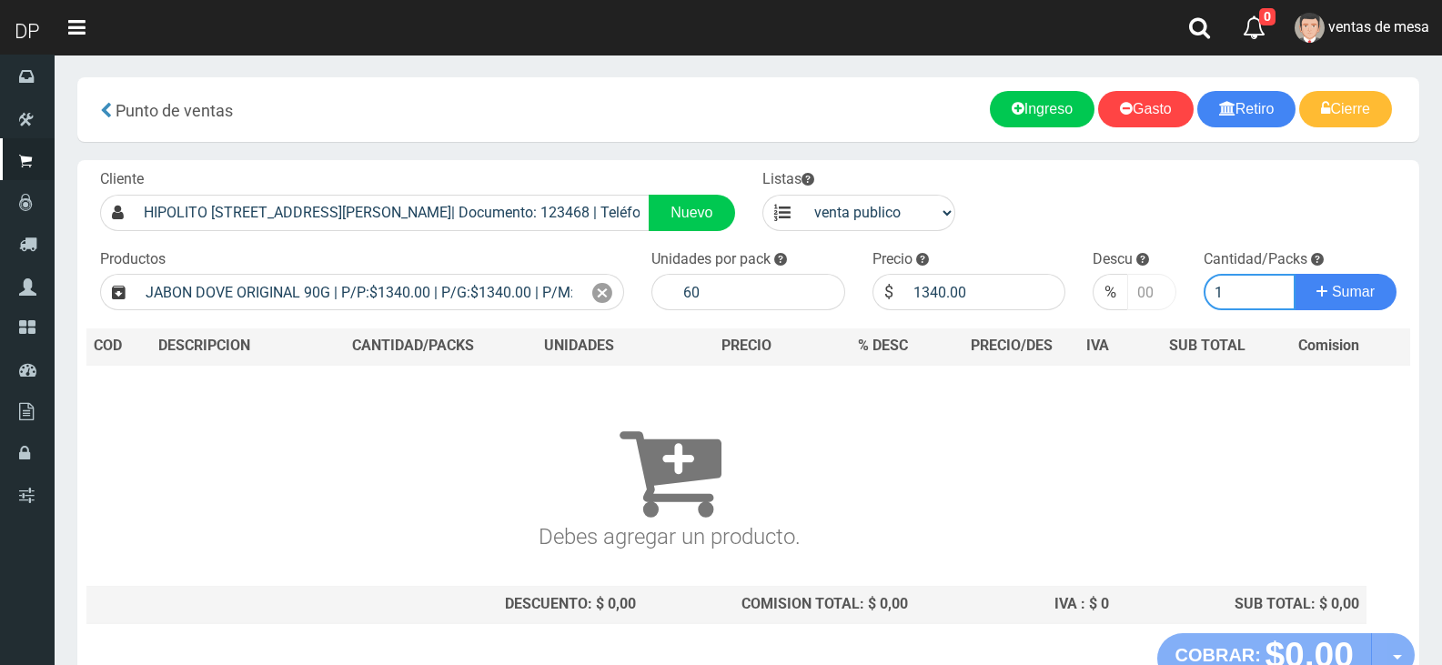
type input "1"
click at [1151, 304] on input "number" at bounding box center [1151, 292] width 48 height 36
type input "10"
click at [1295, 274] on button "Sumar" at bounding box center [1346, 292] width 102 height 36
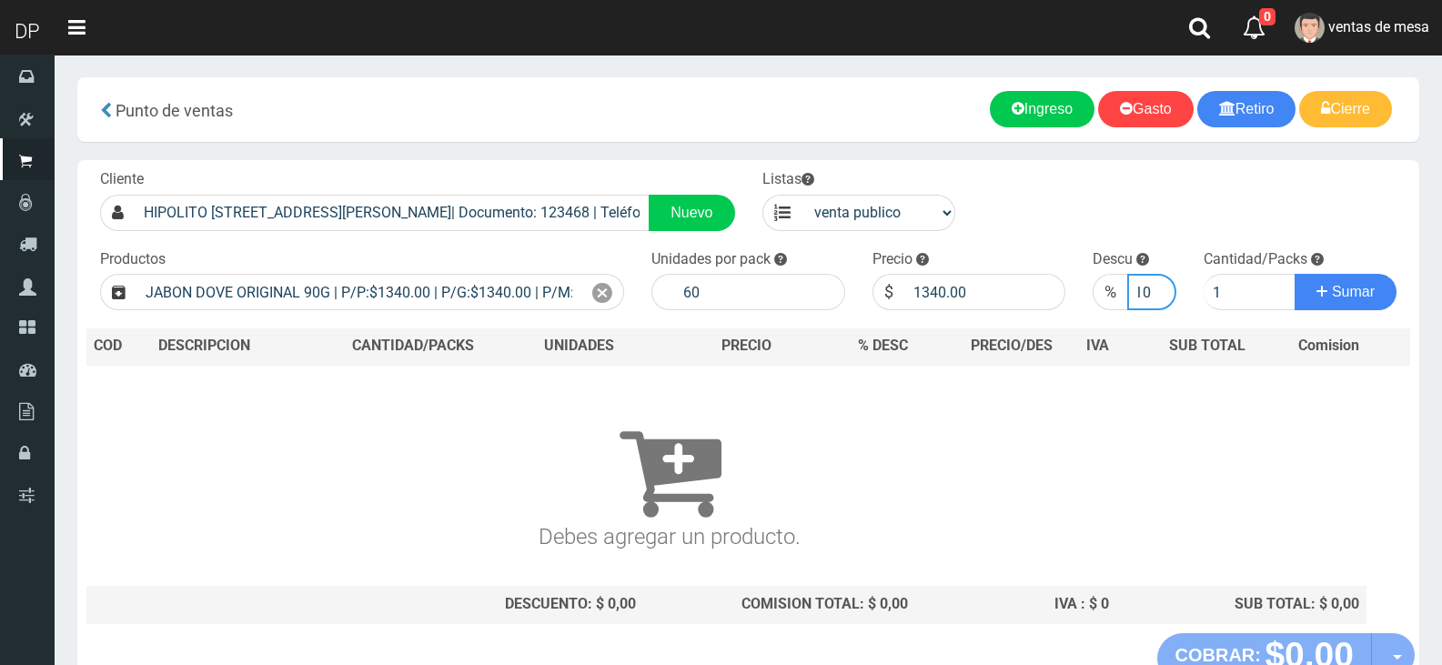
scroll to position [0, 0]
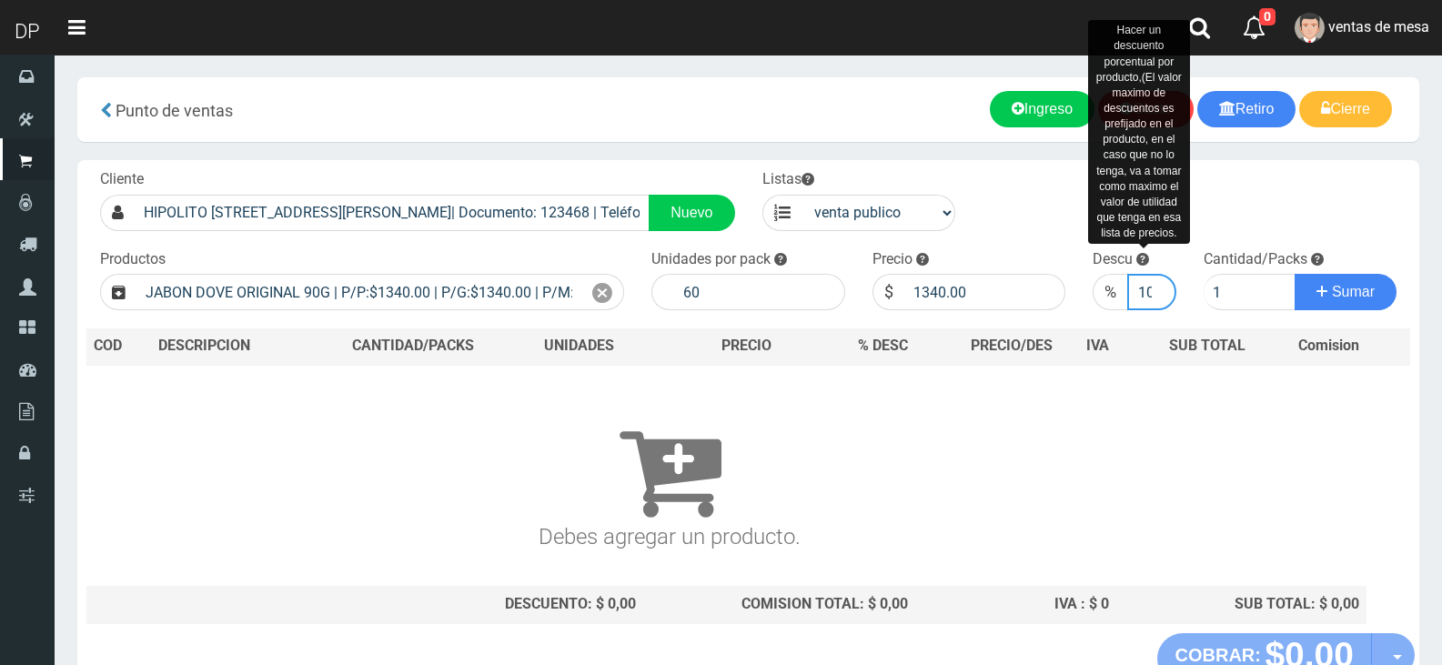
click at [1147, 279] on input "10" at bounding box center [1151, 292] width 48 height 36
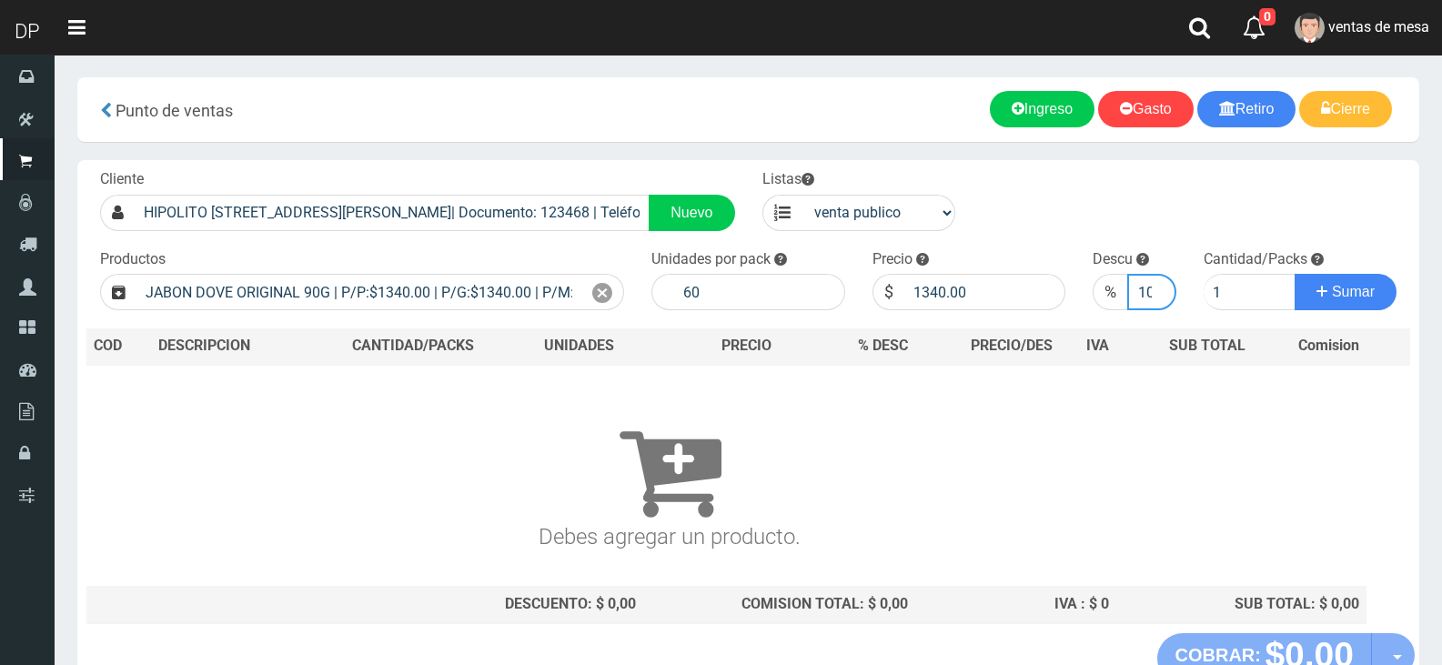
click at [1147, 282] on input "10" at bounding box center [1151, 292] width 48 height 36
click at [1295, 274] on button "Sumar" at bounding box center [1346, 292] width 102 height 36
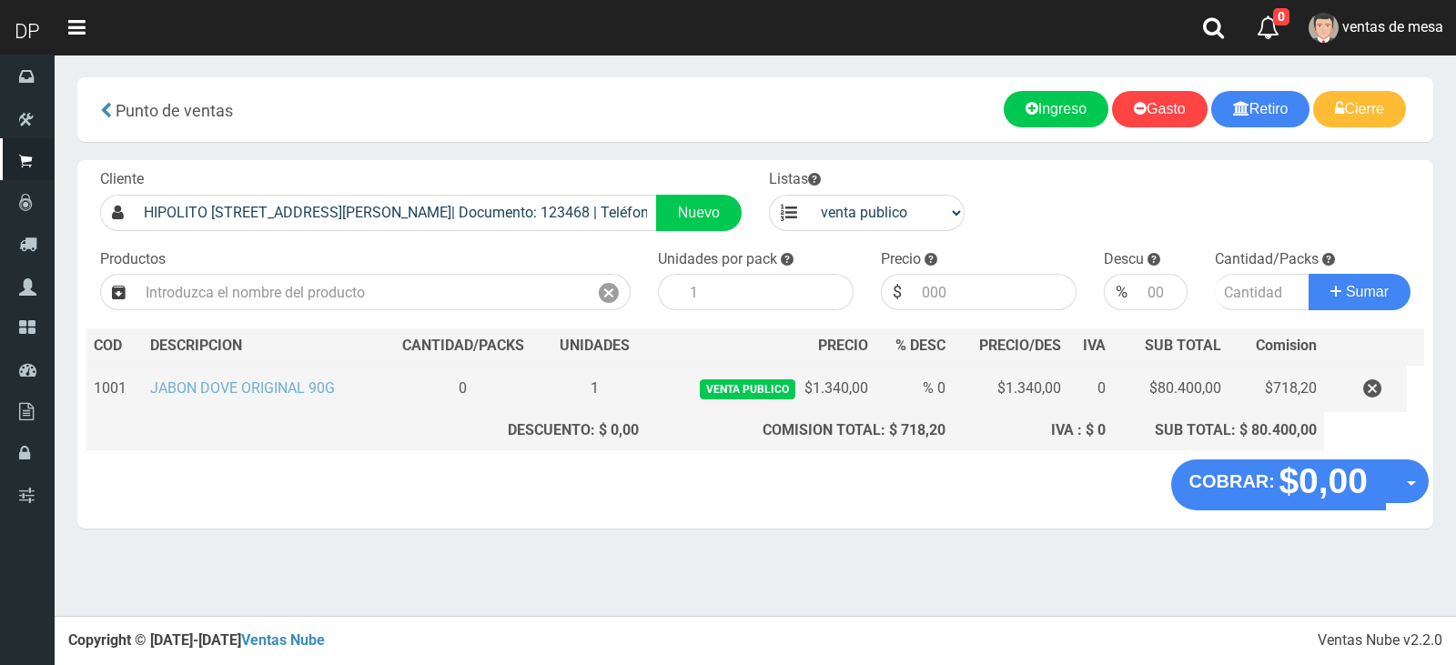
click at [223, 390] on link "JABON DOVE ORIGINAL 90G" at bounding box center [242, 387] width 185 height 17
click at [1377, 398] on icon "button" at bounding box center [1372, 389] width 18 height 32
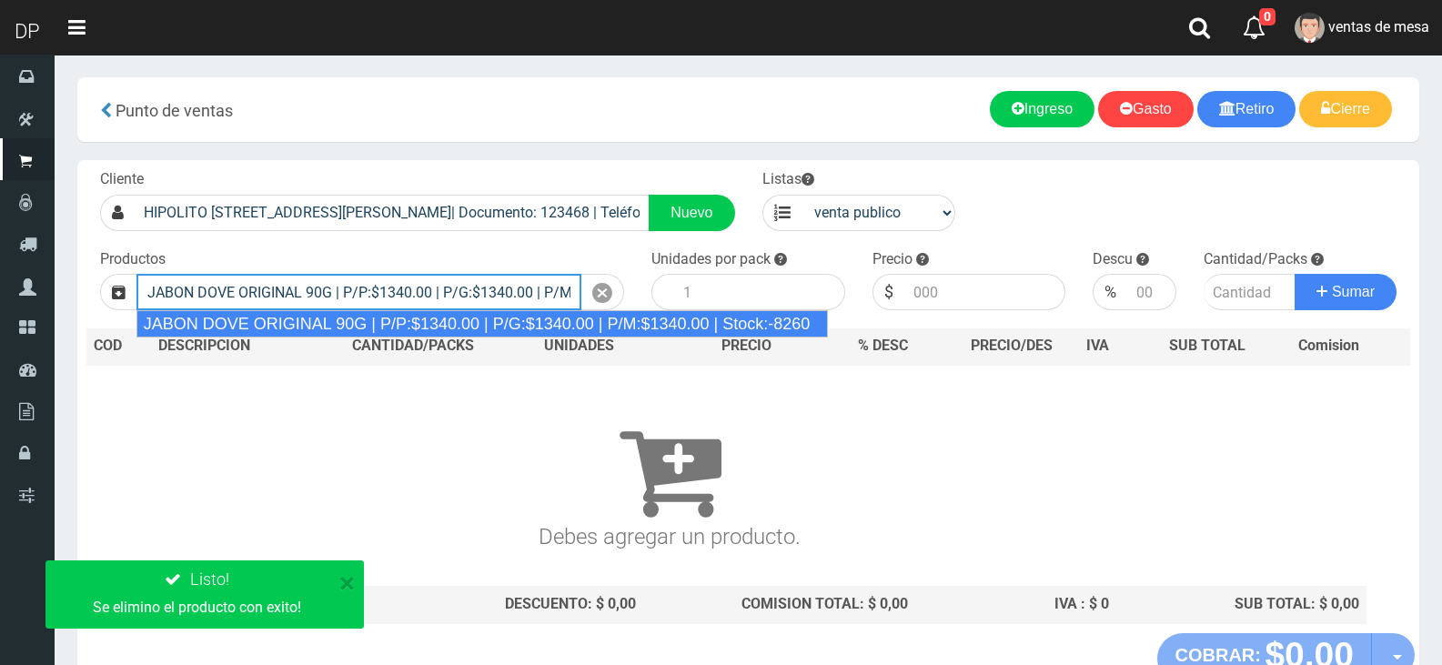
type input "JABON DOVE ORIGINAL 90G | P/P:$1340.00 | P/G:$1340.00 | P/M:$1340.00 | Stock:-8…"
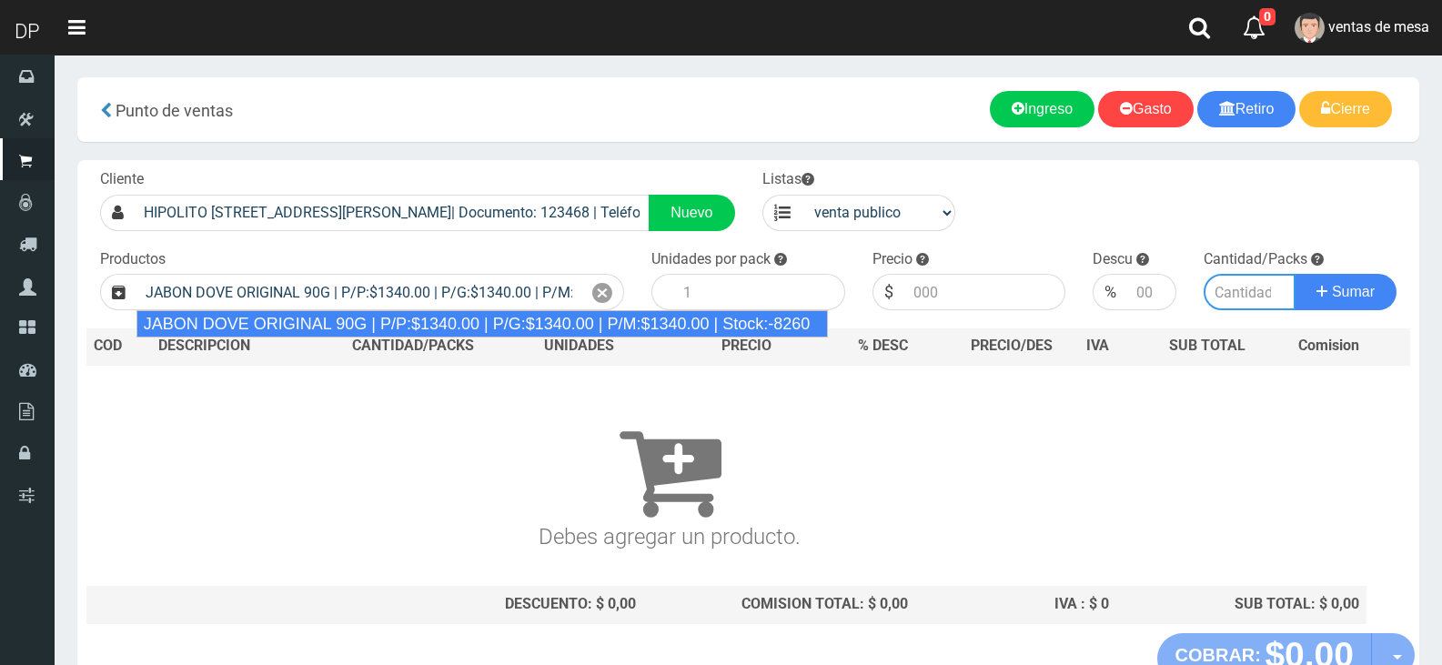
type input "60"
type input "1340.00"
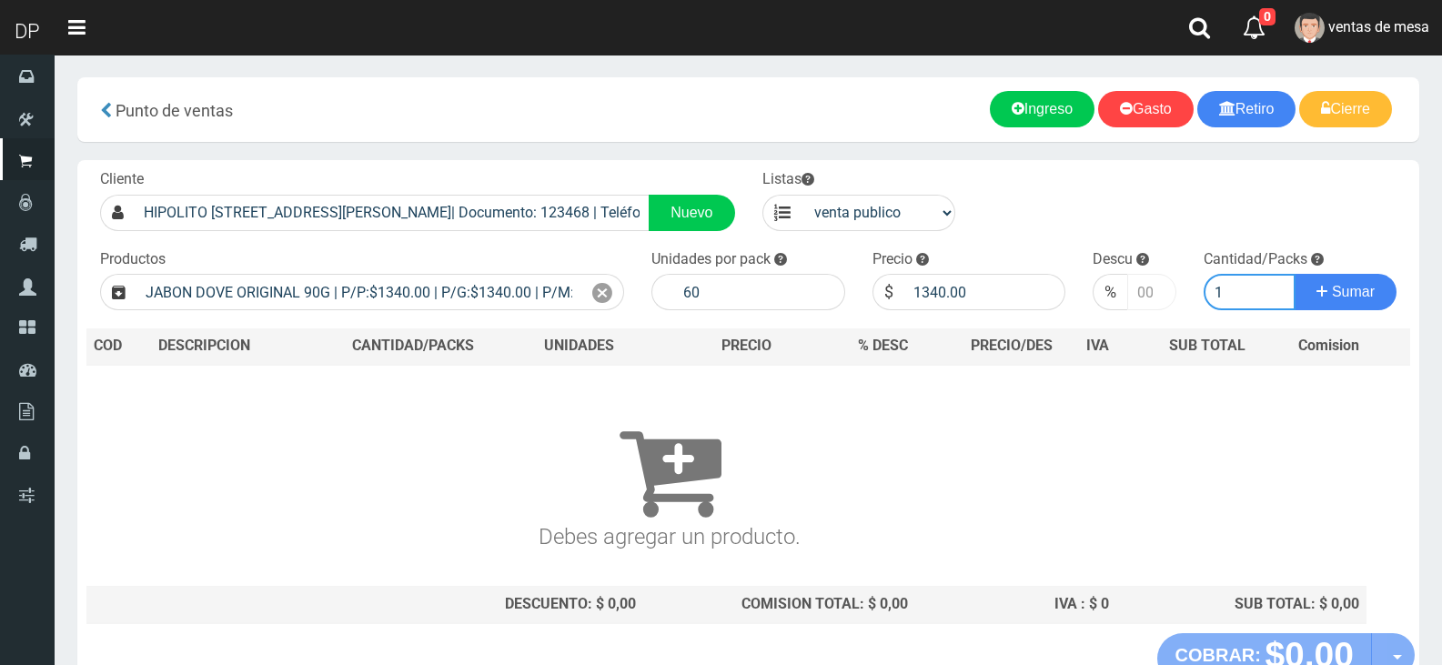
type input "1"
click at [1132, 290] on input "number" at bounding box center [1151, 292] width 48 height 36
type input "10"
click at [1295, 274] on button "Sumar" at bounding box center [1346, 292] width 102 height 36
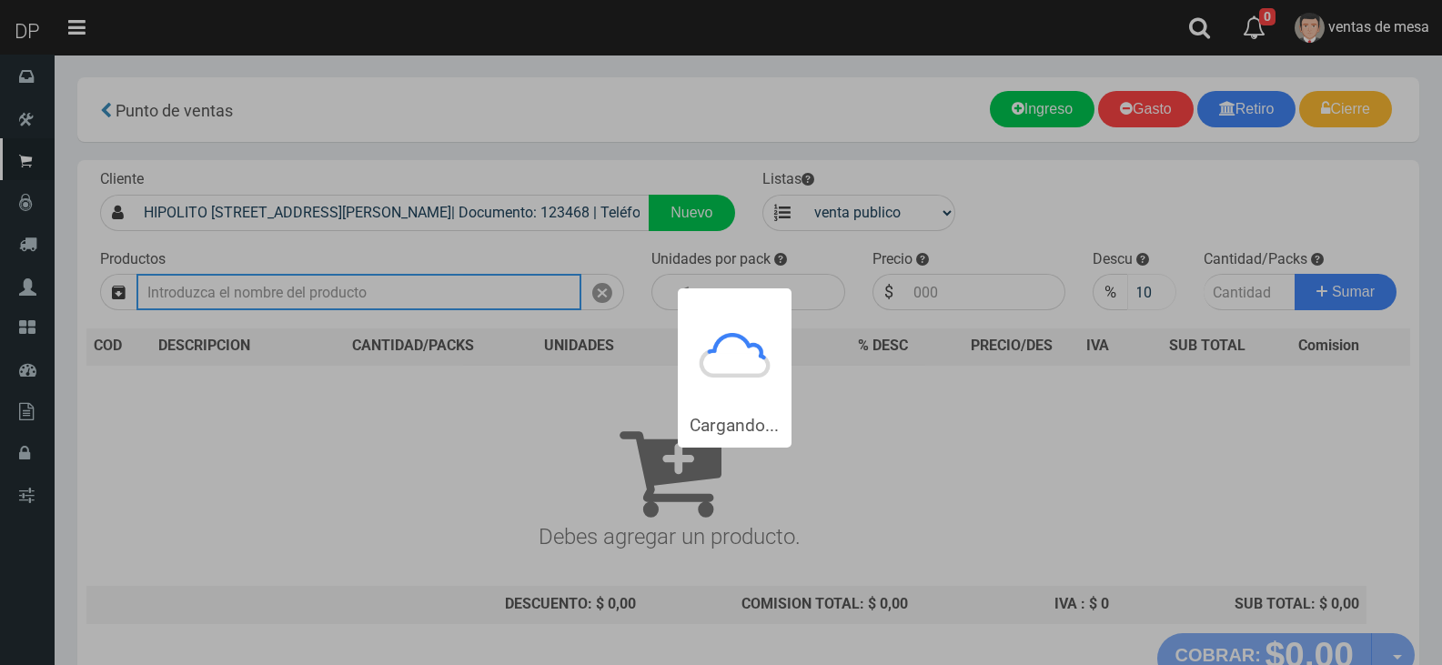
scroll to position [0, 0]
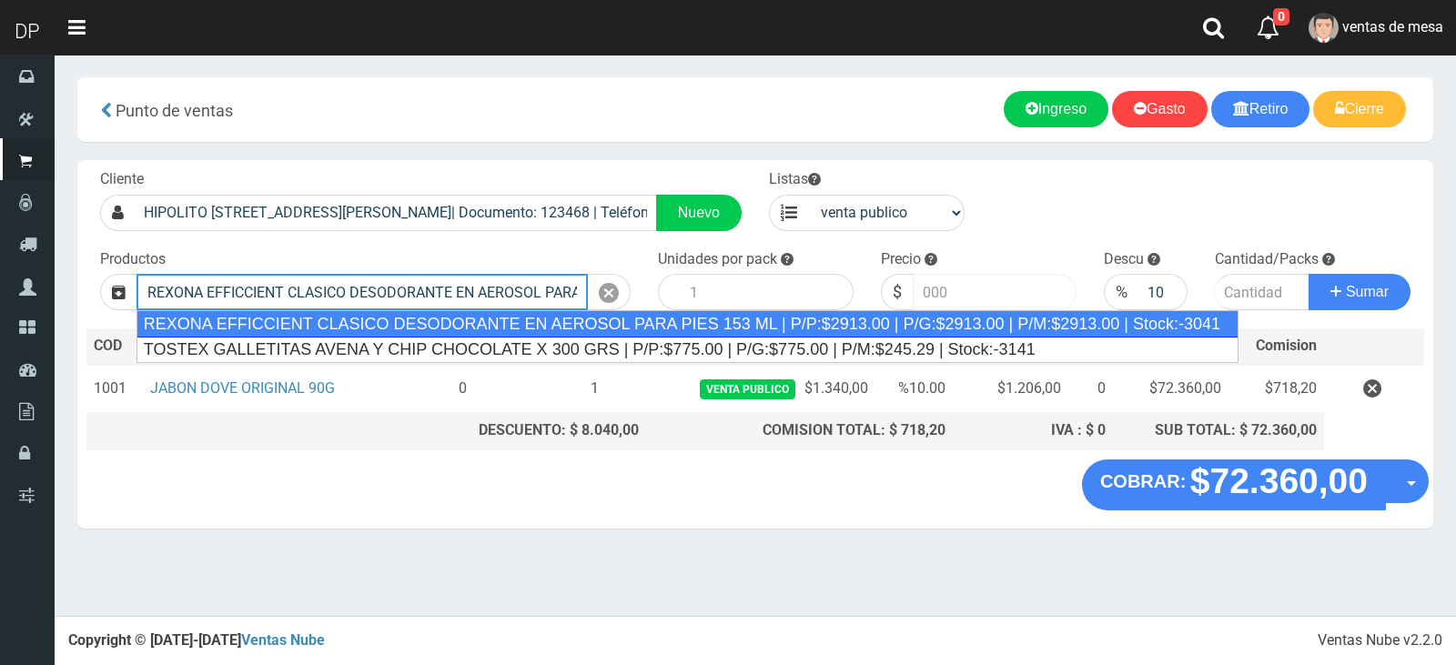
type input "REXONA EFFICCIENT CLASICO DESODORANTE EN AEROSOL PARA PIES 153 ML | P/P:$2913.0…"
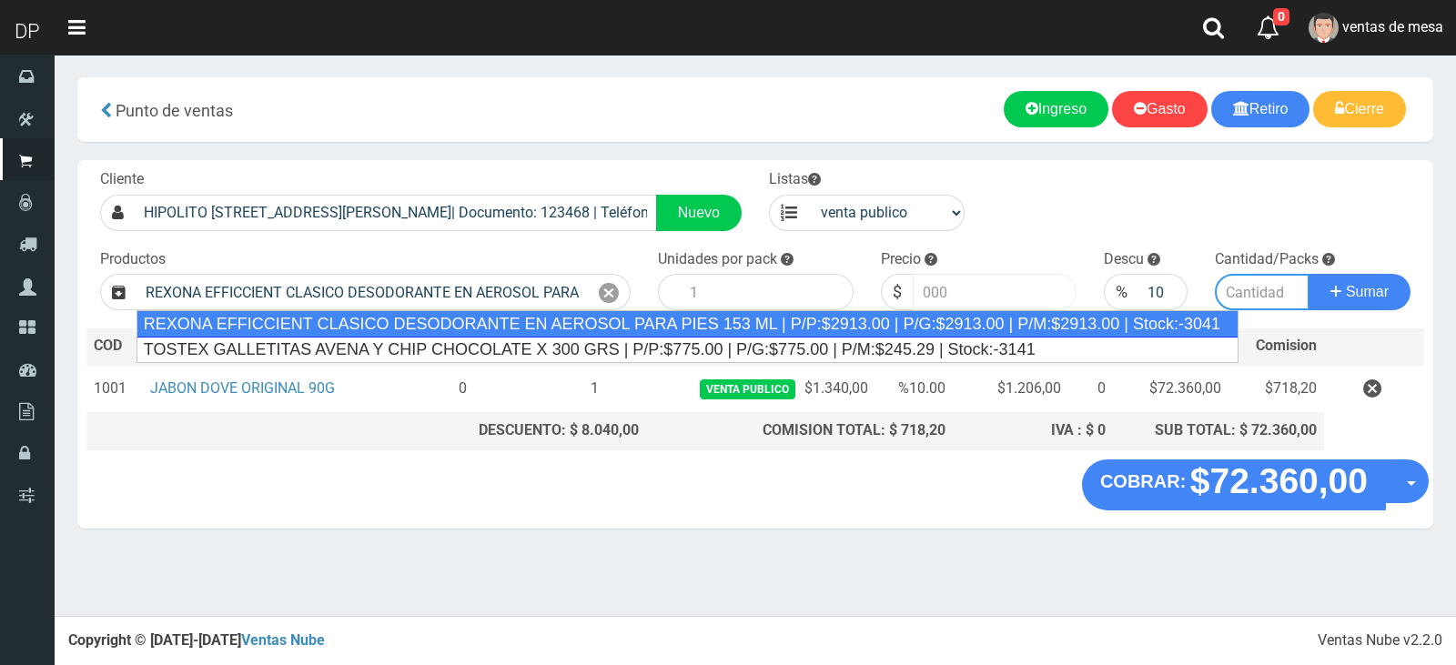
type input "12"
type input "2913.00"
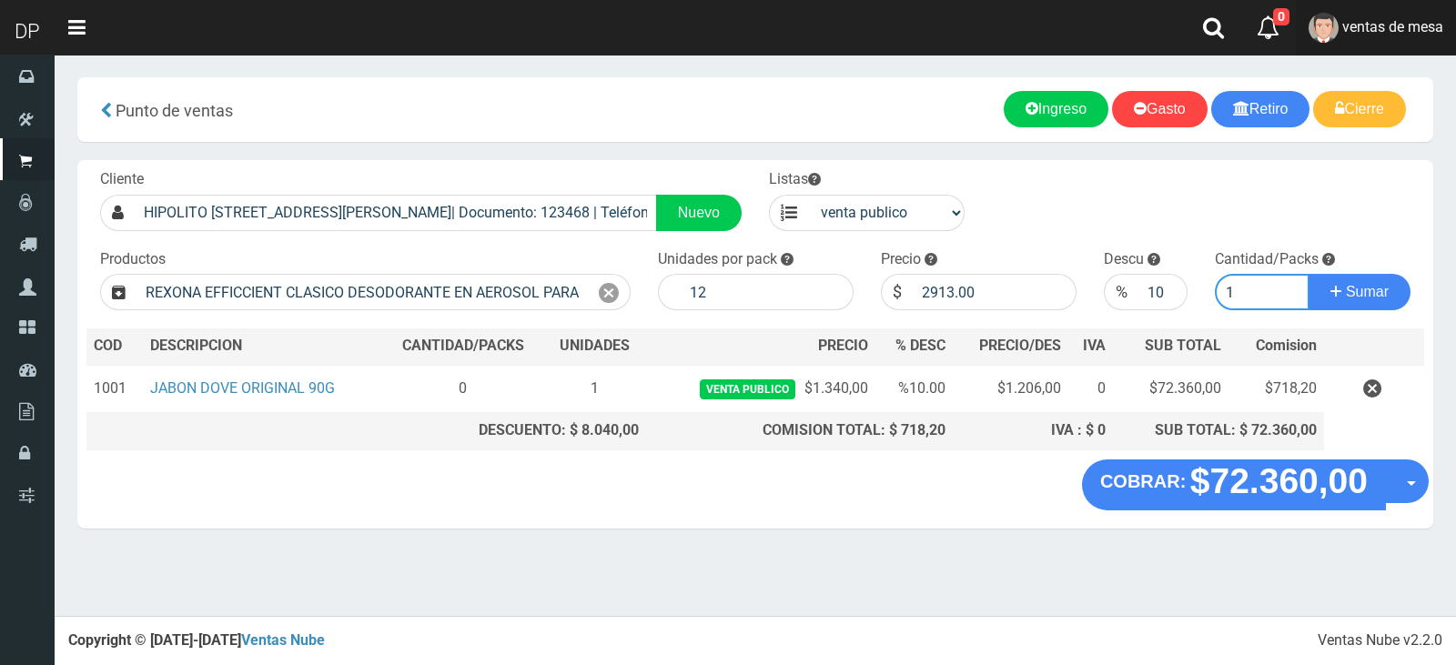
type input "1"
click at [1308, 274] on button "Sumar" at bounding box center [1359, 292] width 102 height 36
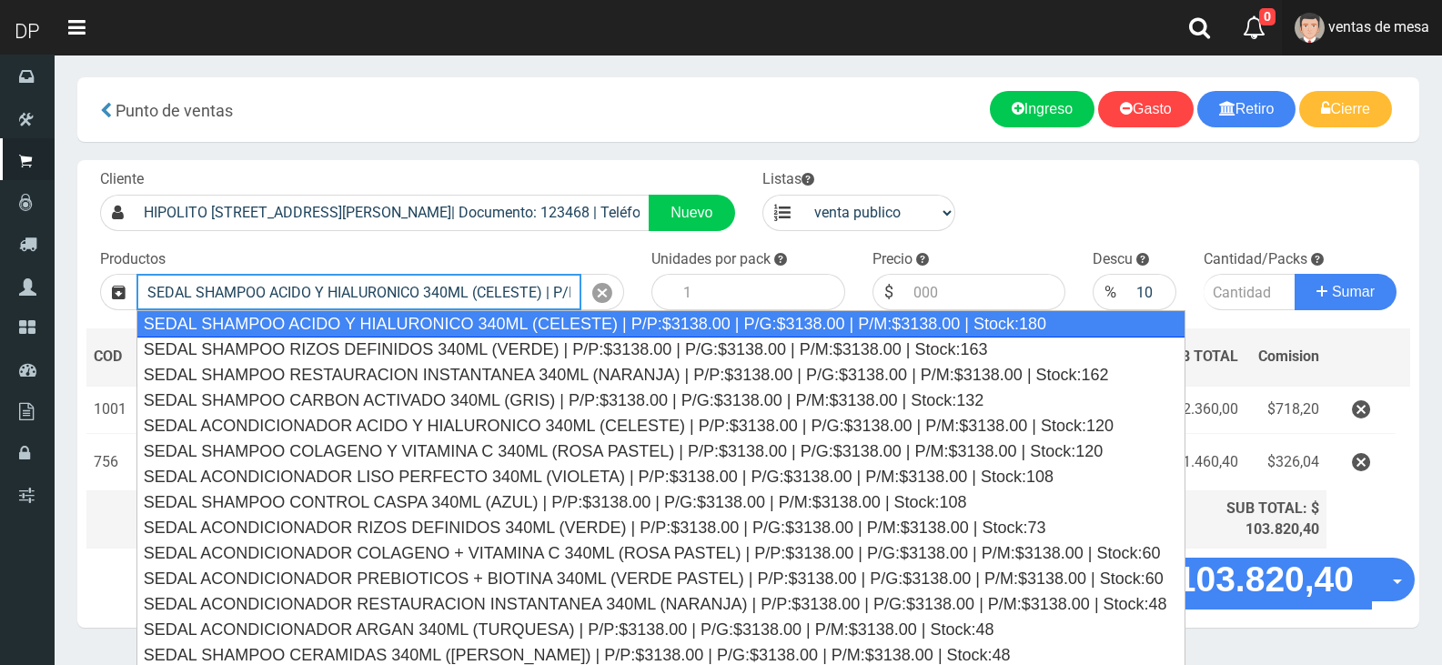
type input "SEDAL SHAMPOO ACIDO Y HIALURONICO 340ML (CELESTE) | P/P:$3138.00 | P/G:$3138.00…"
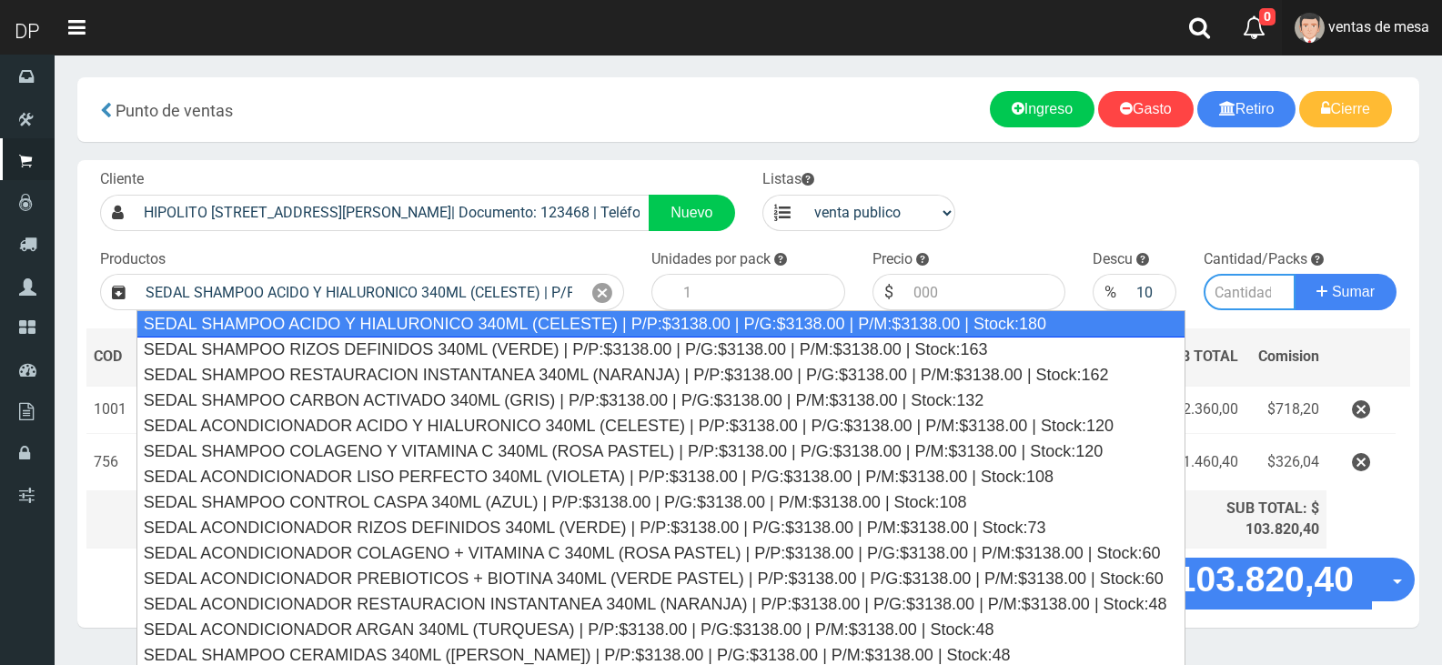
type input "12"
type input "3138.00"
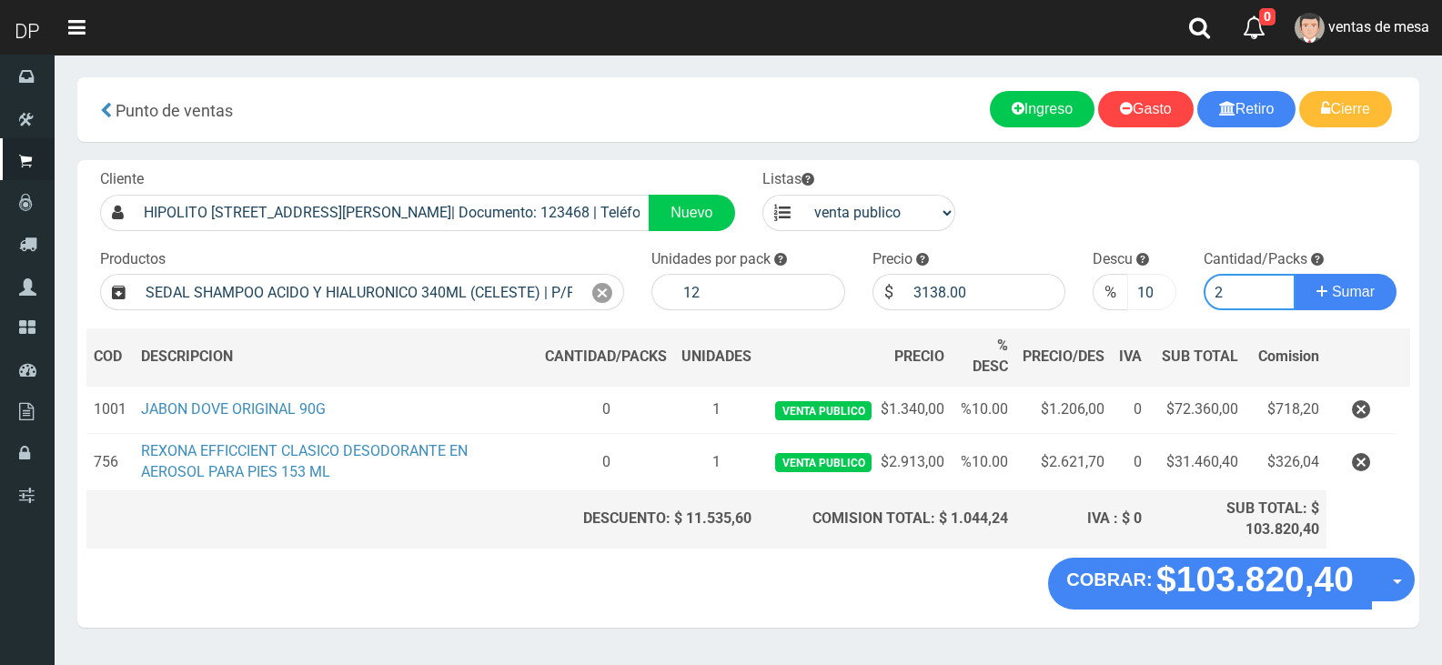
type input "2"
click at [1140, 292] on input "10" at bounding box center [1151, 292] width 48 height 36
type input "5"
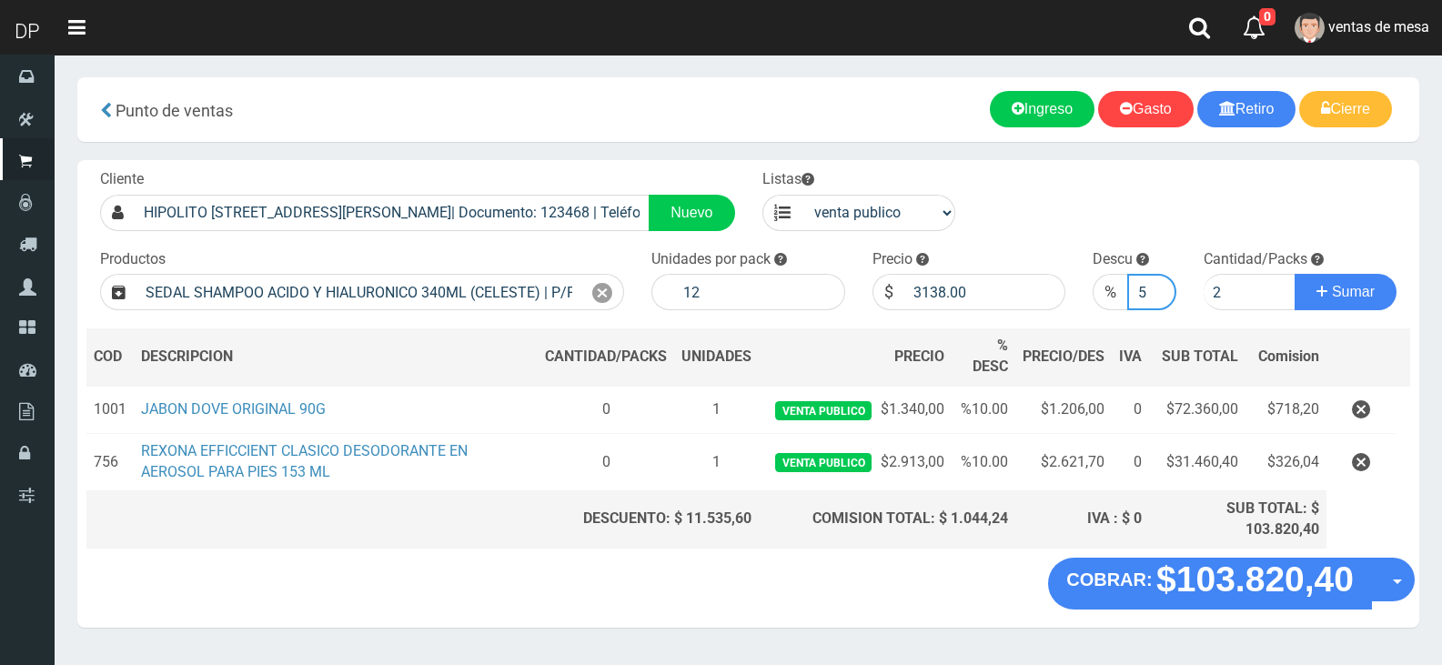
click at [1295, 274] on button "Sumar" at bounding box center [1346, 292] width 102 height 36
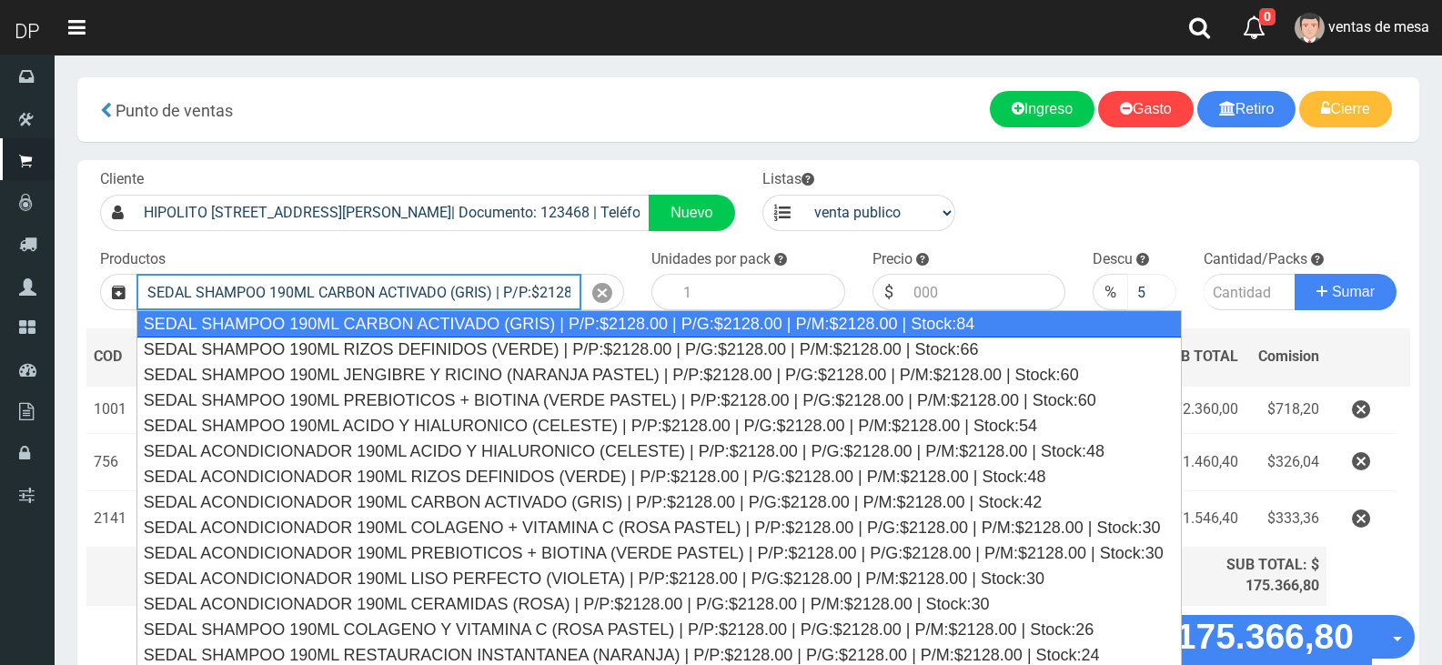
type input "SEDAL SHAMPOO 190ML CARBON ACTIVADO (GRIS) | P/P:$2128.00 | P/G:$2128.00 | P/M:…"
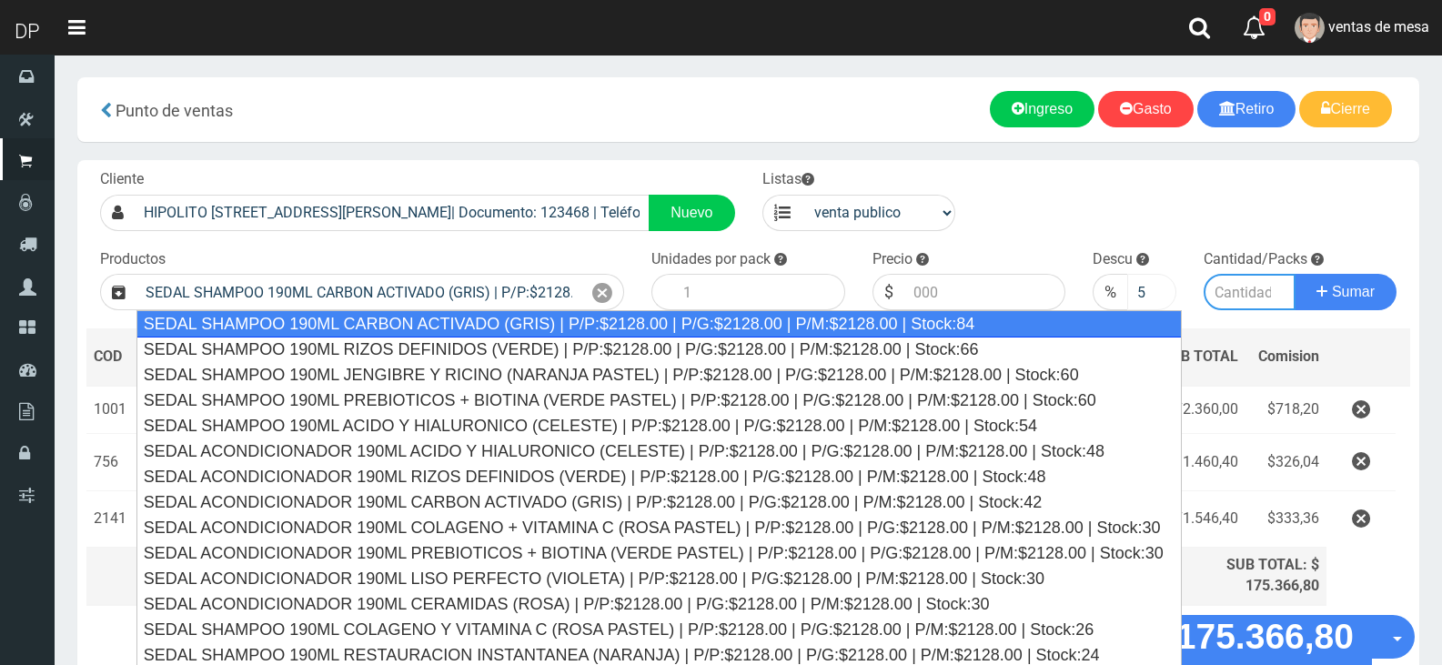
type input "12"
type input "2128.00"
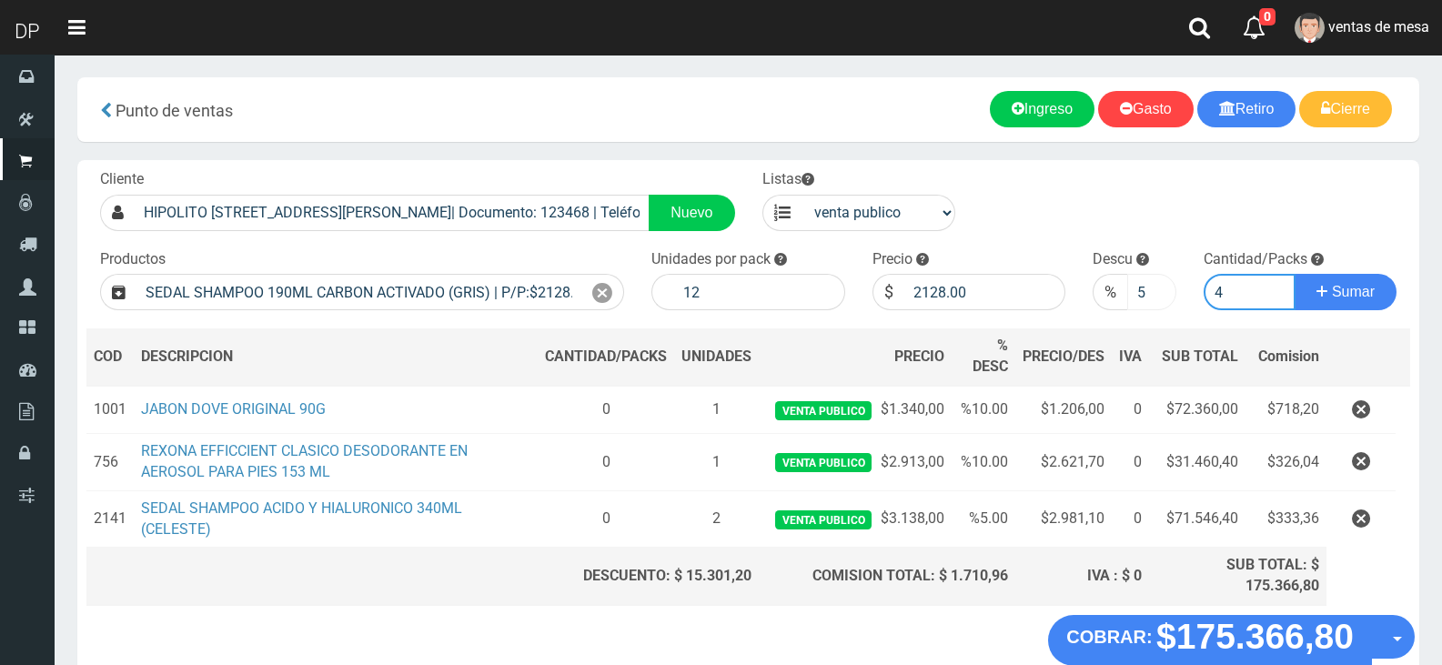
type input "4"
click at [1140, 292] on input "5" at bounding box center [1151, 292] width 48 height 36
click at [1295, 274] on button "Sumar" at bounding box center [1346, 292] width 102 height 36
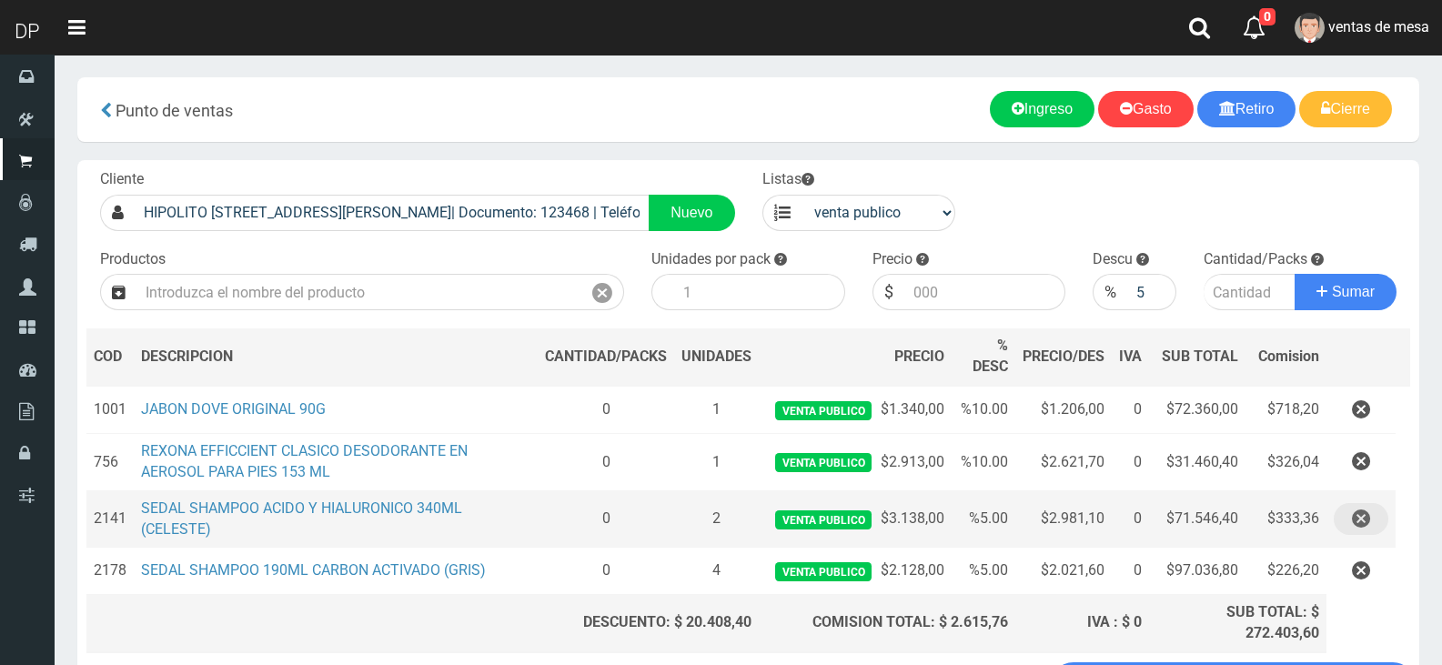
click at [1357, 521] on icon "button" at bounding box center [1361, 519] width 18 height 32
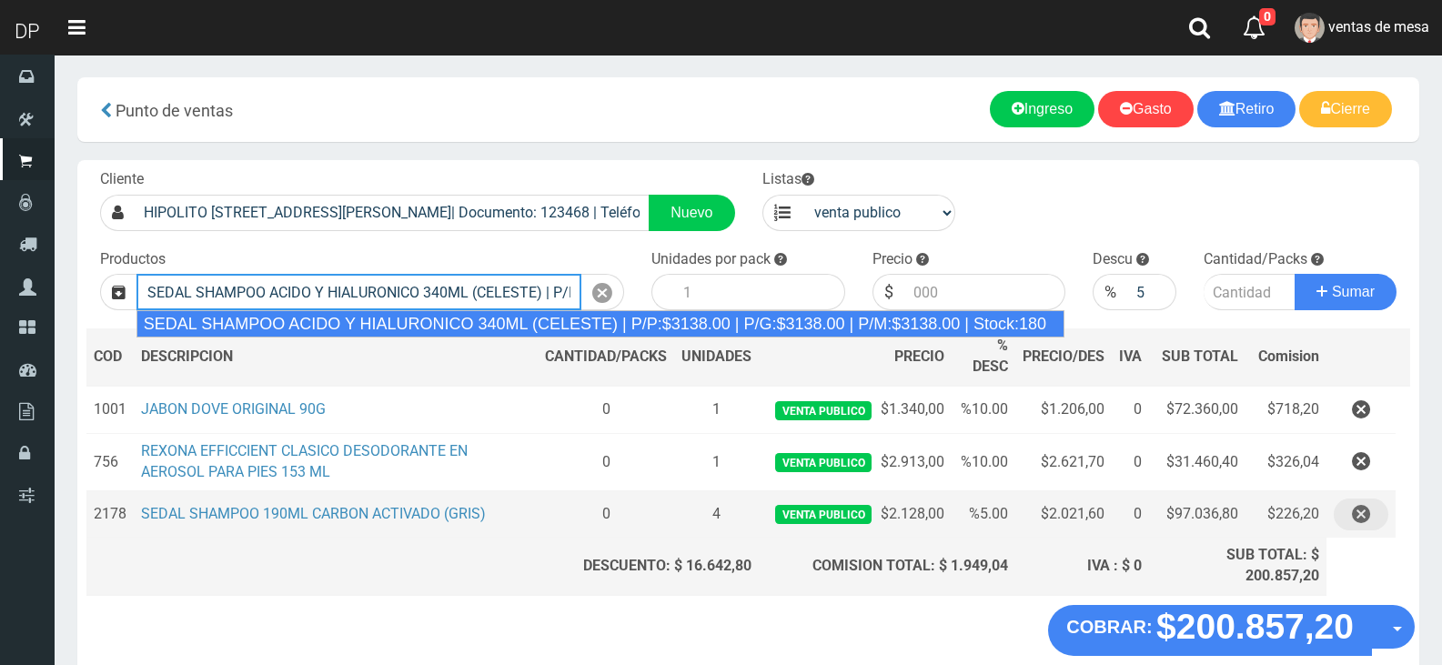
type input "SEDAL SHAMPOO ACIDO Y HIALURONICO 340ML (CELESTE) | P/P:$3138.00 | P/G:$3138.00…"
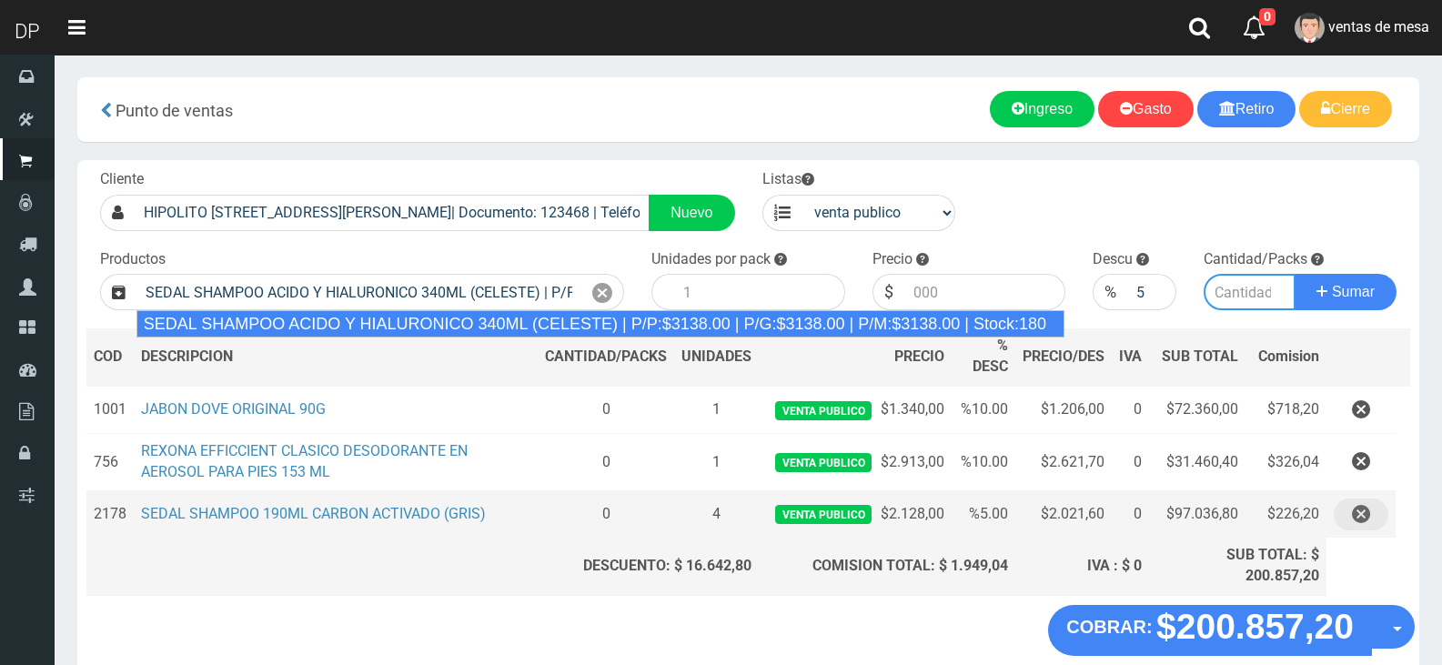
type input "12"
type input "3138.00"
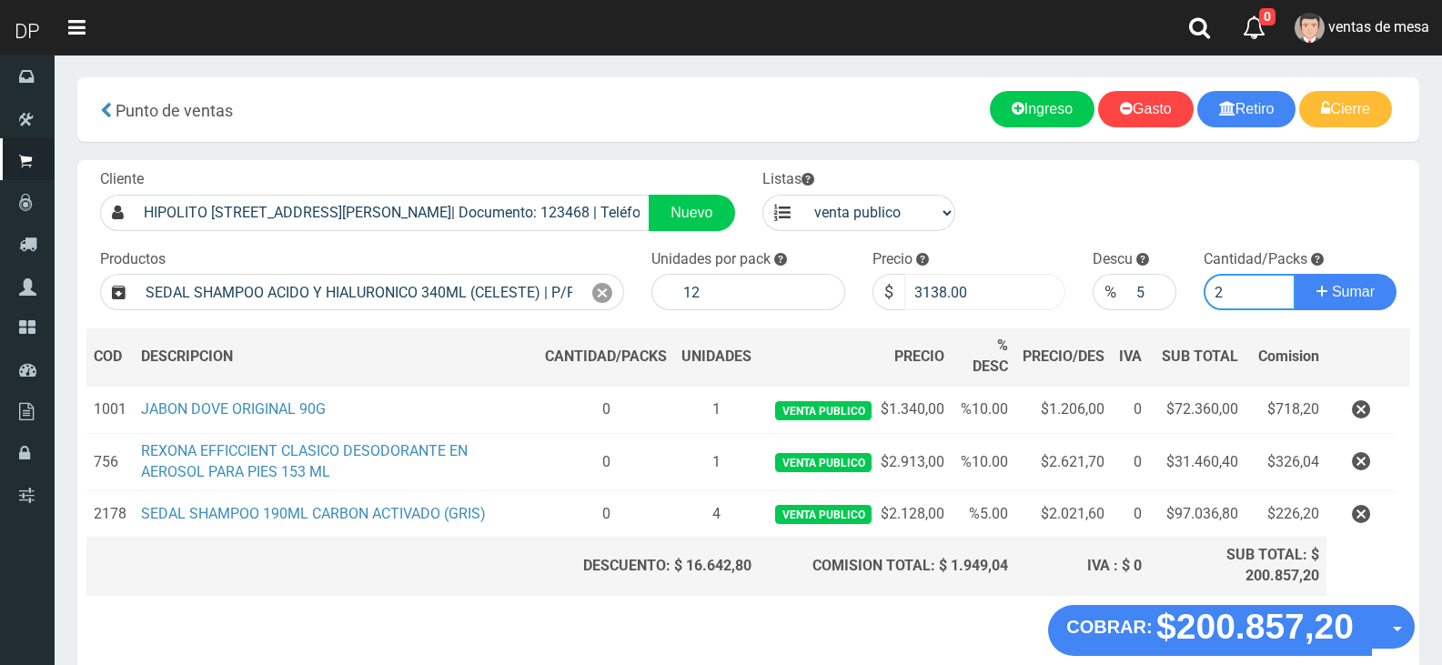
type input "2"
click at [946, 296] on input "3138.00" at bounding box center [985, 292] width 162 height 36
type input "3008"
click at [1295, 274] on button "Sumar" at bounding box center [1346, 292] width 102 height 36
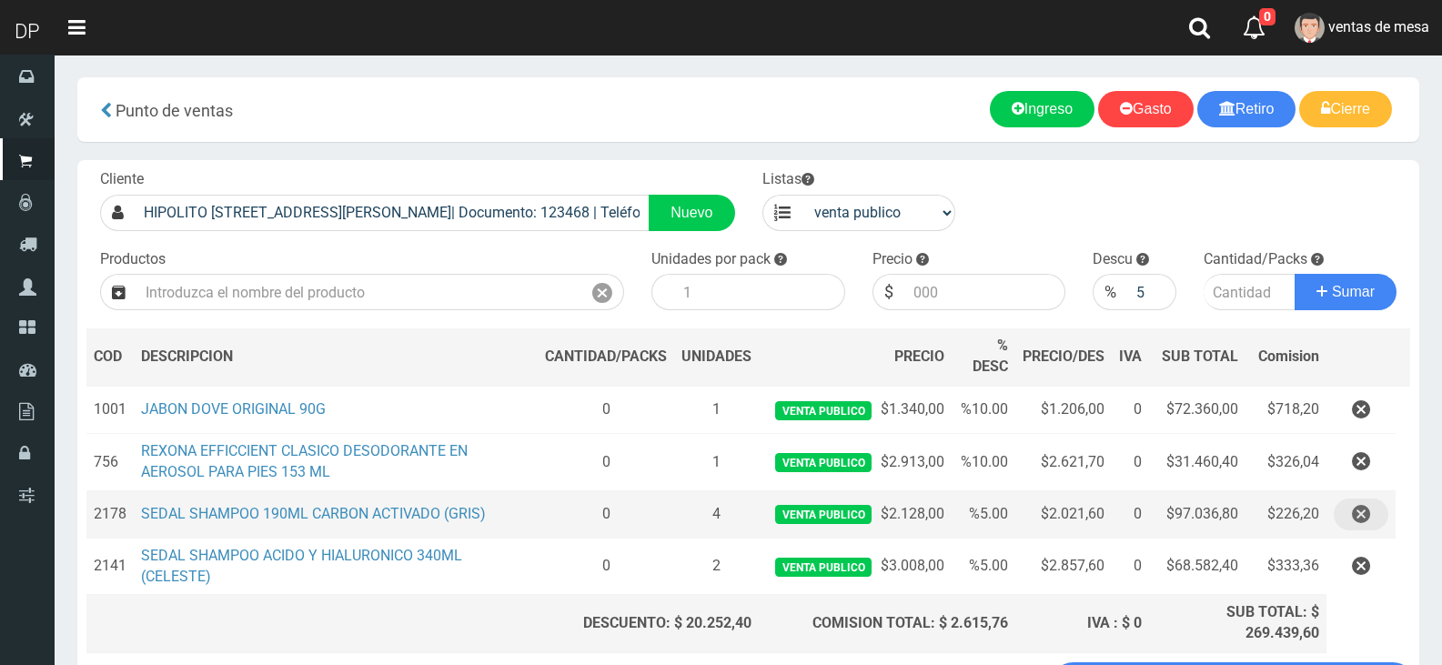
click at [1357, 514] on icon "button" at bounding box center [1361, 515] width 18 height 32
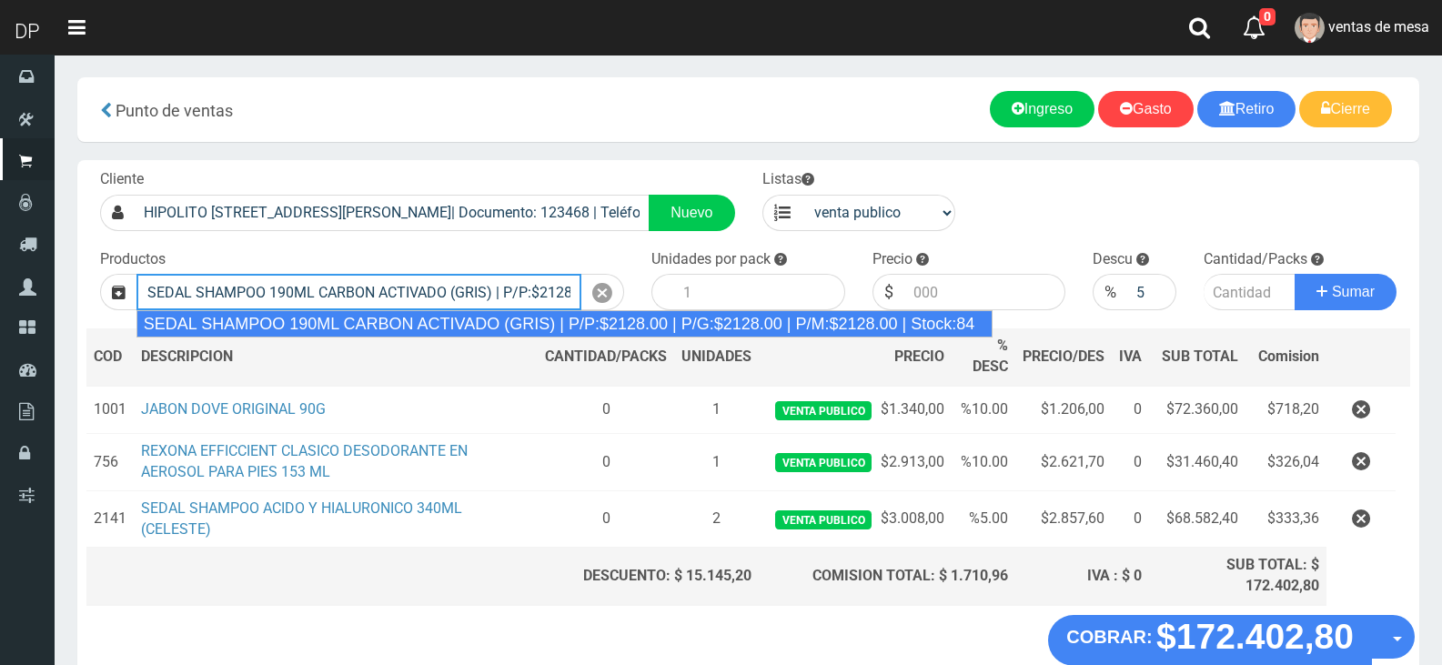
type input "SEDAL SHAMPOO 190ML CARBON ACTIVADO (GRIS) | P/P:$2128.00 | P/G:$2128.00 | P/M:…"
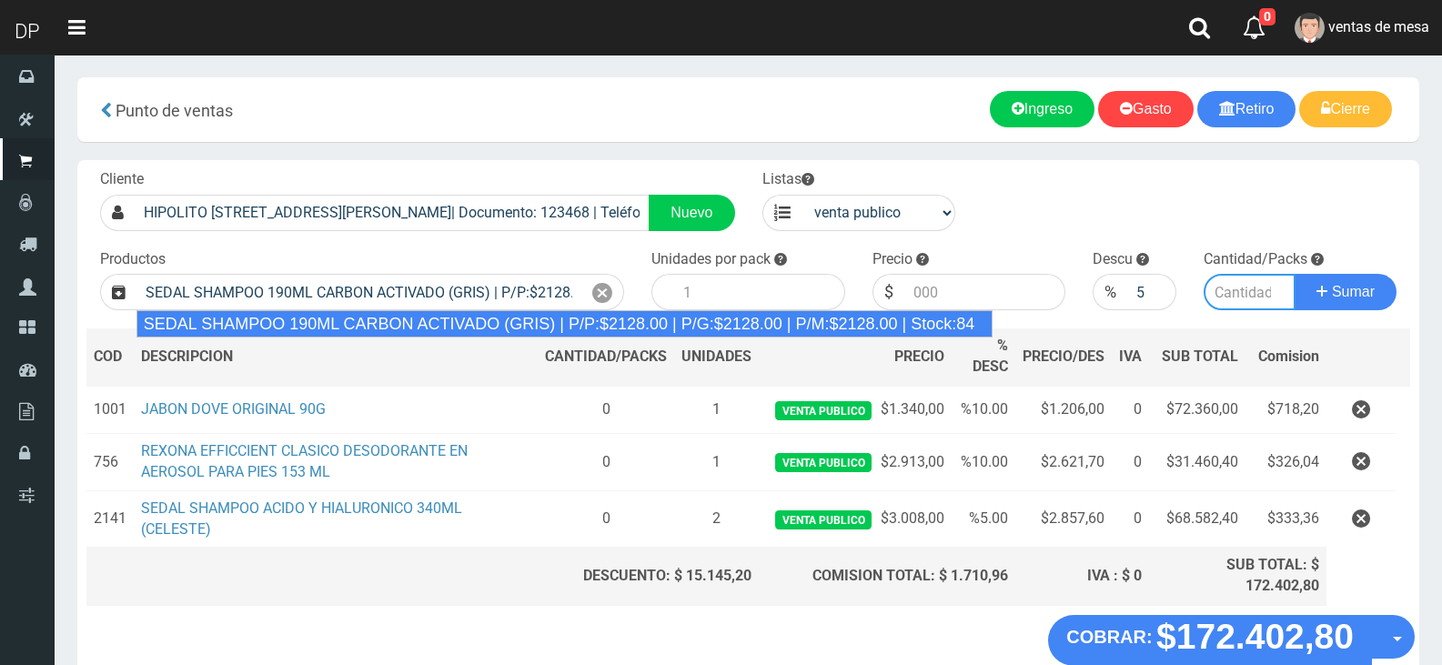
type input "12"
type input "2128.00"
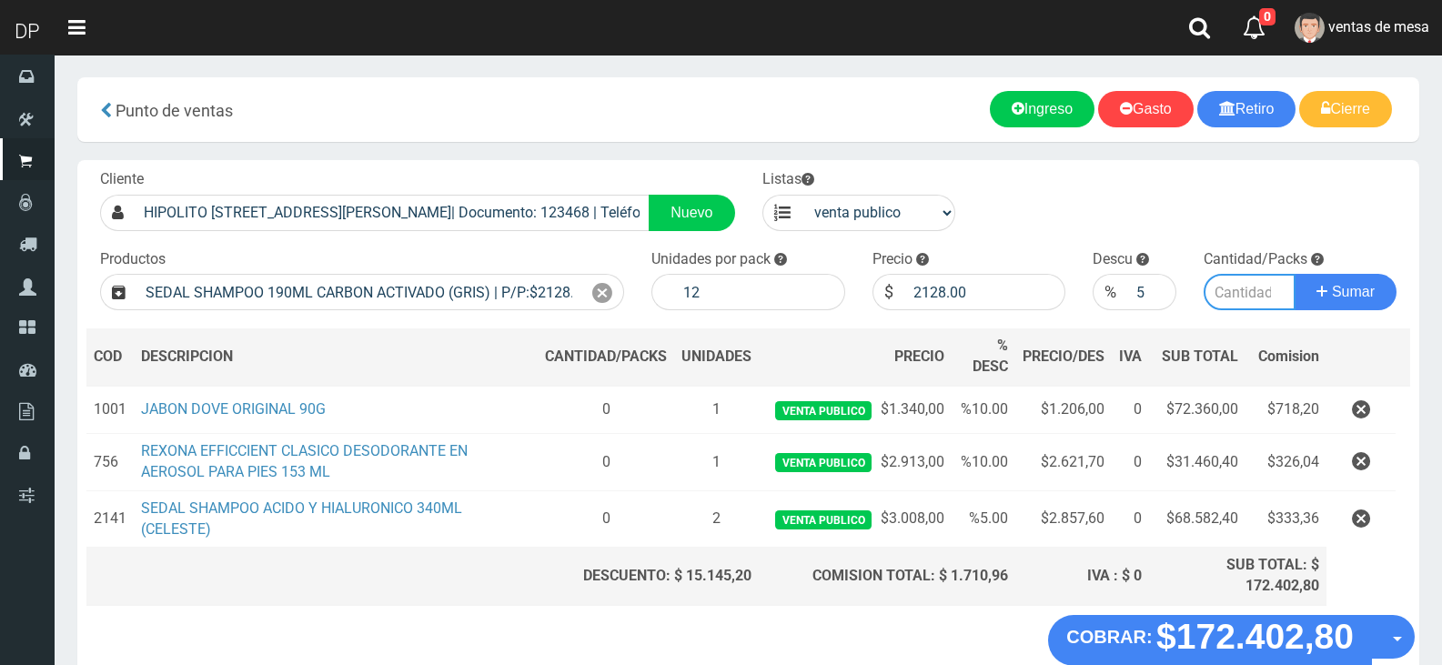
type input "1"
type input "4"
click at [930, 296] on input "2128.00" at bounding box center [985, 292] width 162 height 36
type input "2040"
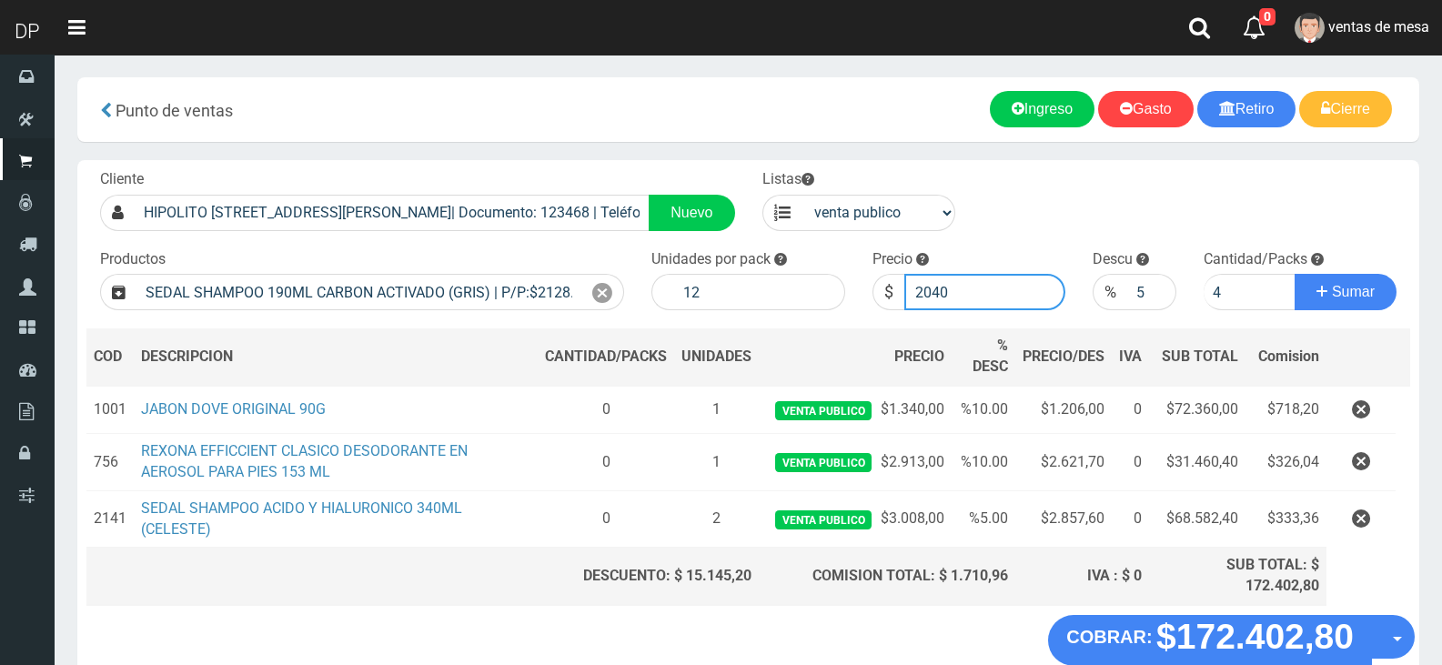
click at [1295, 274] on button "Sumar" at bounding box center [1346, 292] width 102 height 36
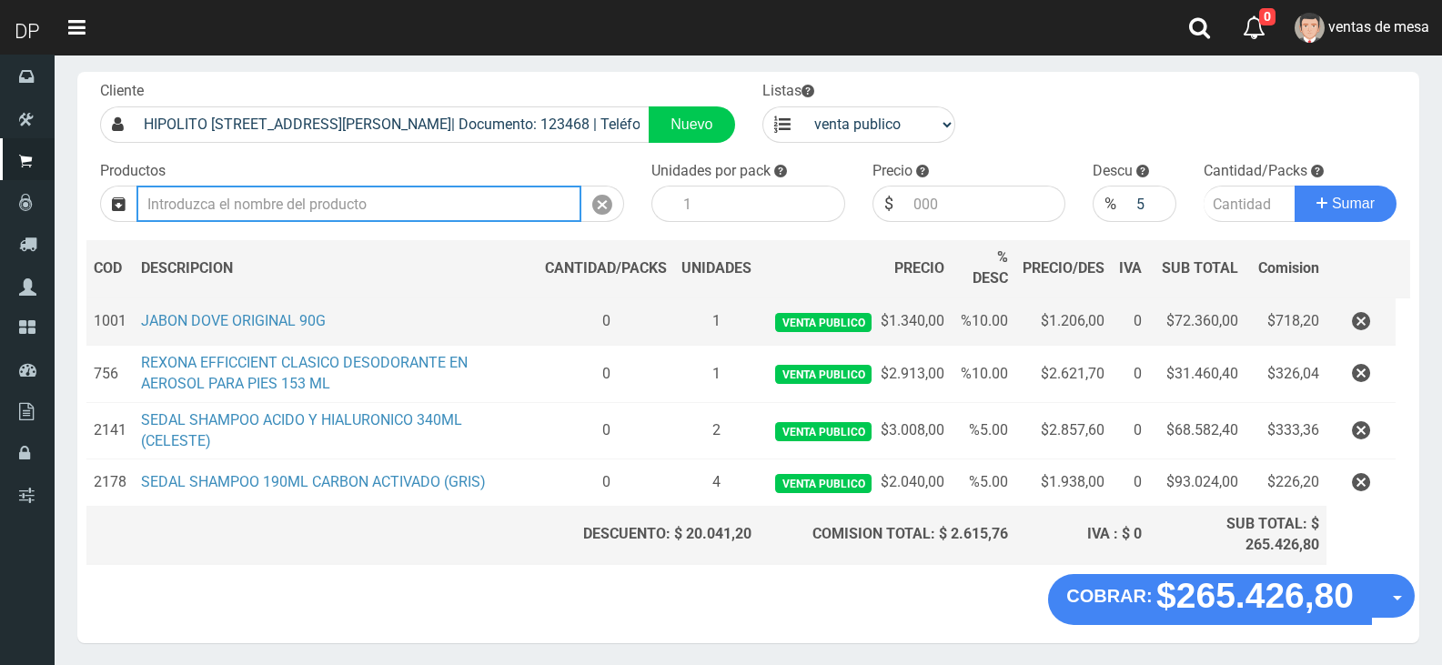
scroll to position [149, 0]
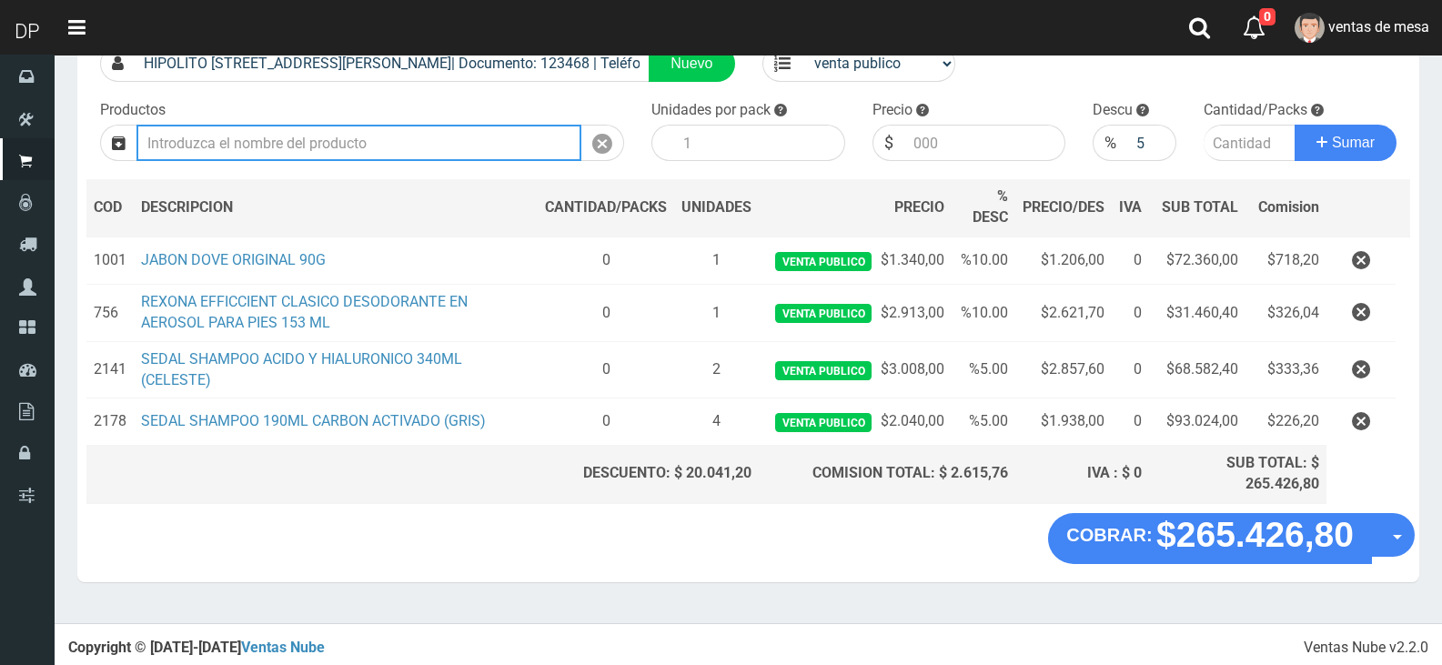
type input "5"
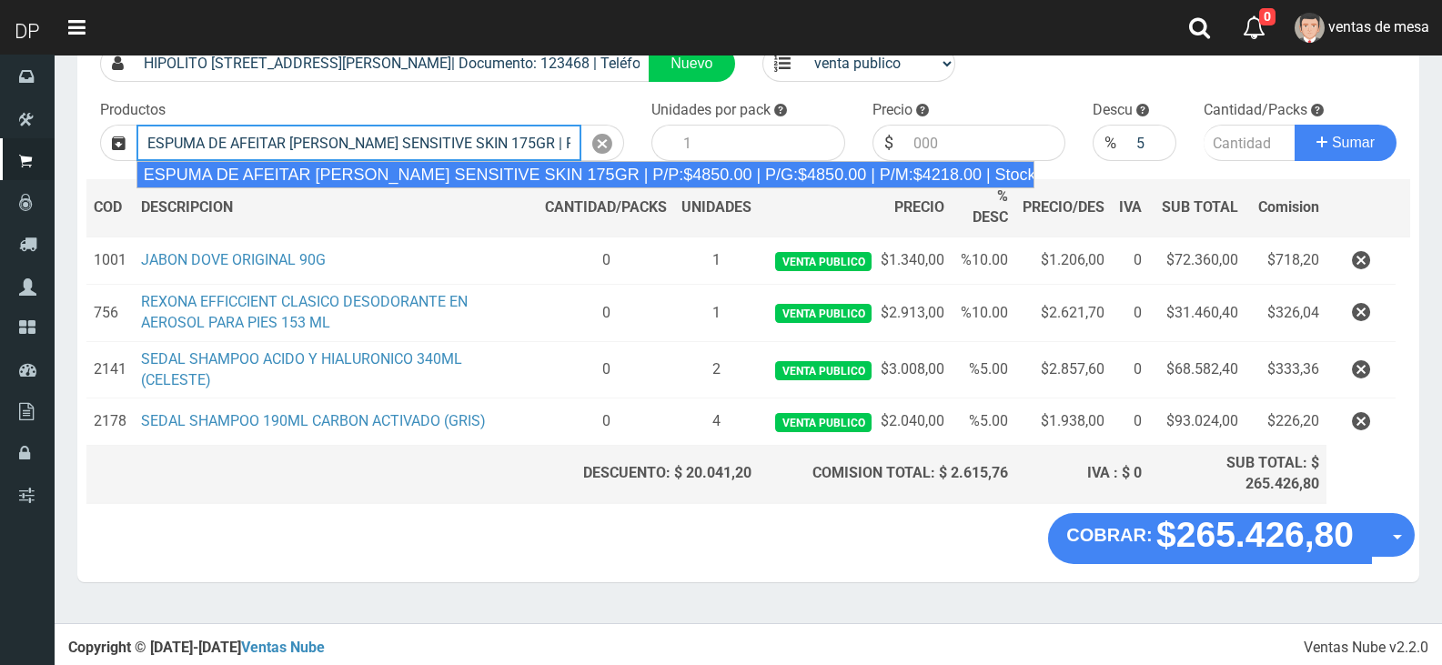
type input "ESPUMA DE AFEITAR GILLETTE SENSITIVE SKIN 175GR | P/P:$4850.00 | P/G:$4850.00 |…"
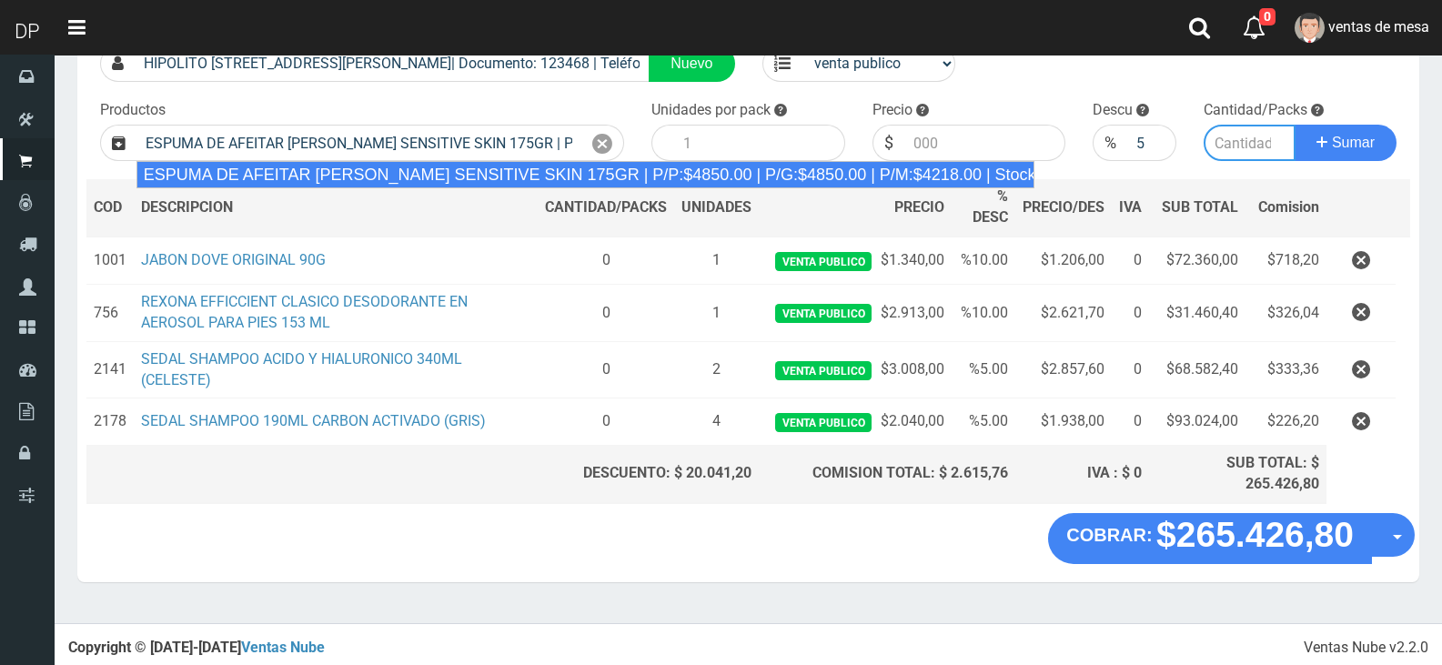
type input "6"
type input "4850.00"
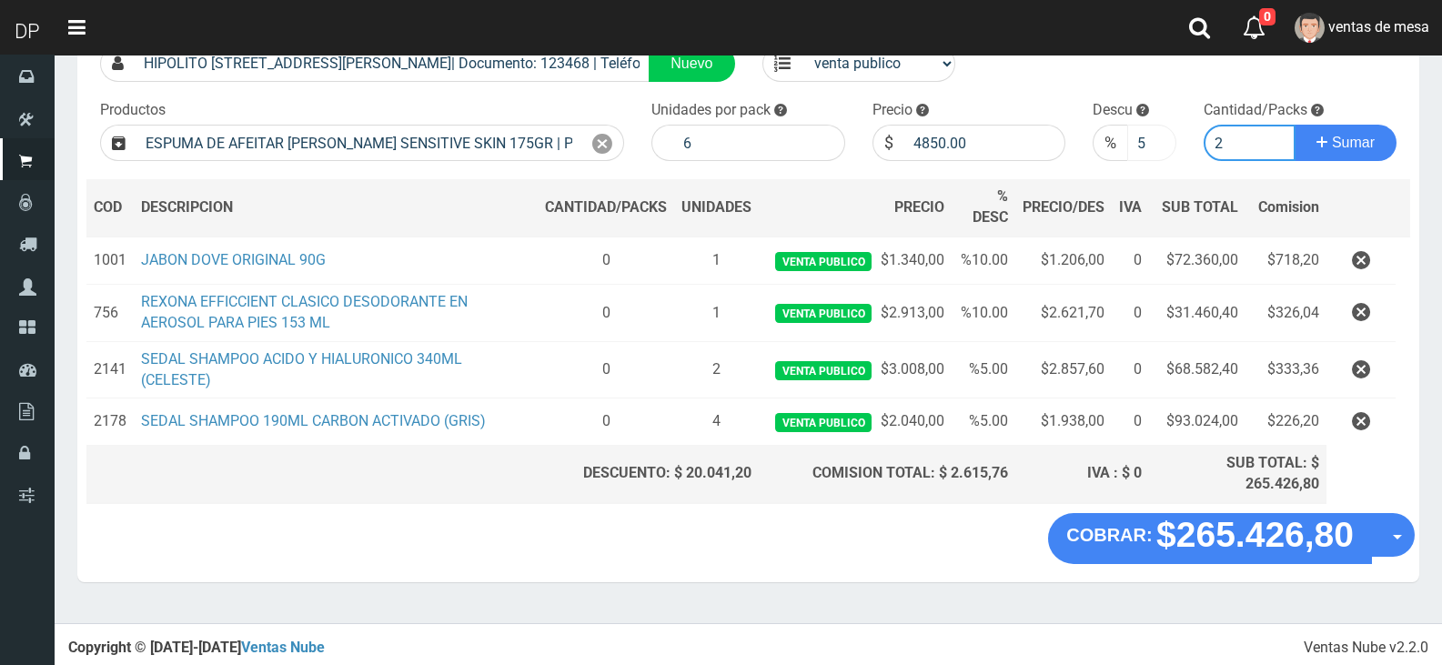
type input "2"
click at [1144, 148] on input "5" at bounding box center [1151, 143] width 48 height 36
type input "0"
click at [1295, 125] on button "Sumar" at bounding box center [1346, 143] width 102 height 36
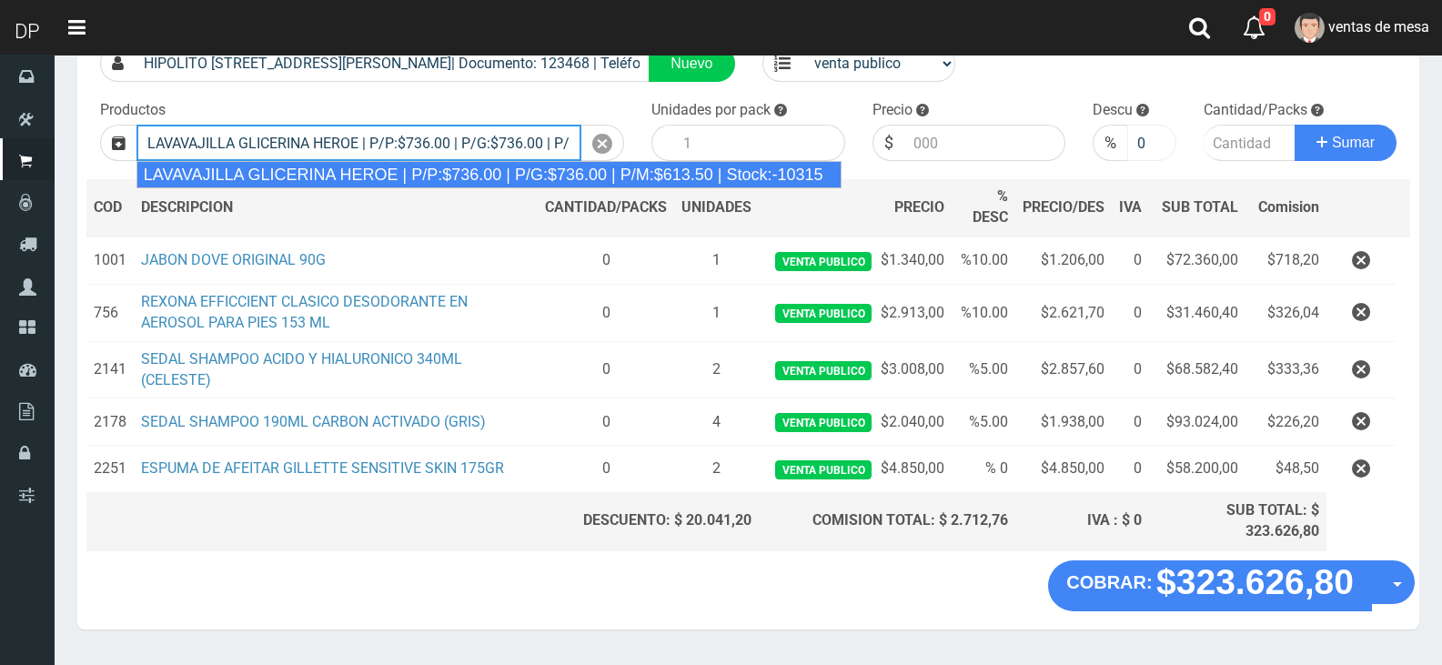
type input "LAVAVAJILLA GLICERINA HEROE | P/P:$736.00 | P/G:$736.00 | P/M:$613.50 | Stock:-…"
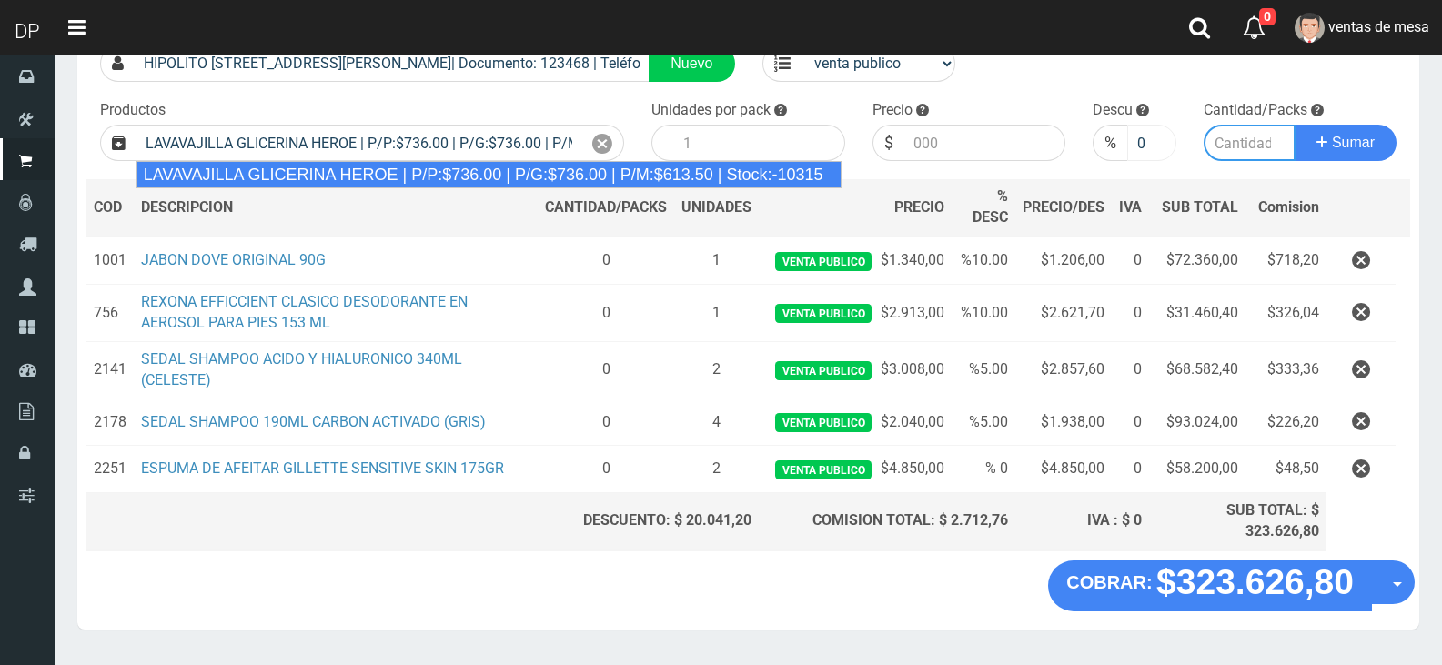
type input "15"
type input "736.00"
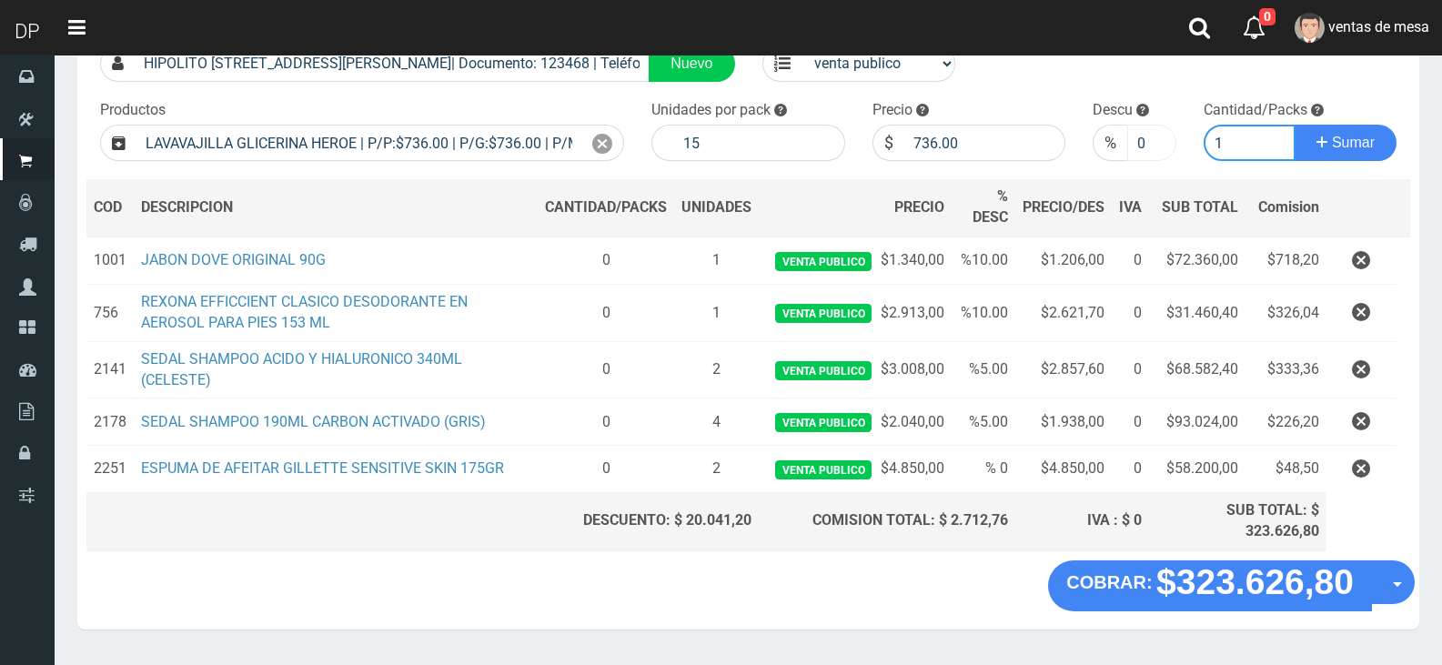
type input "1"
click at [1295, 125] on button "Sumar" at bounding box center [1346, 143] width 102 height 36
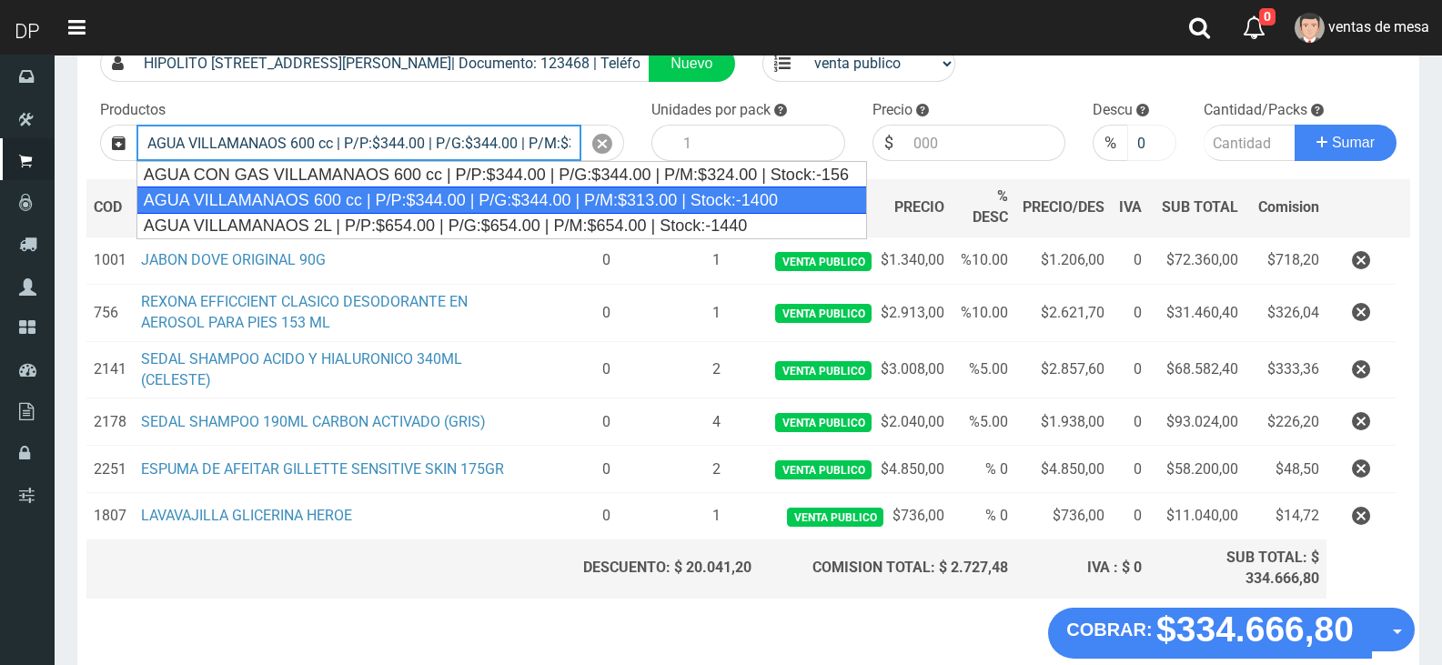
type input "AGUA VILLAMANAOS 600 cc | P/P:$344.00 | P/G:$344.00 | P/M:$313.00 | Stock:-1400"
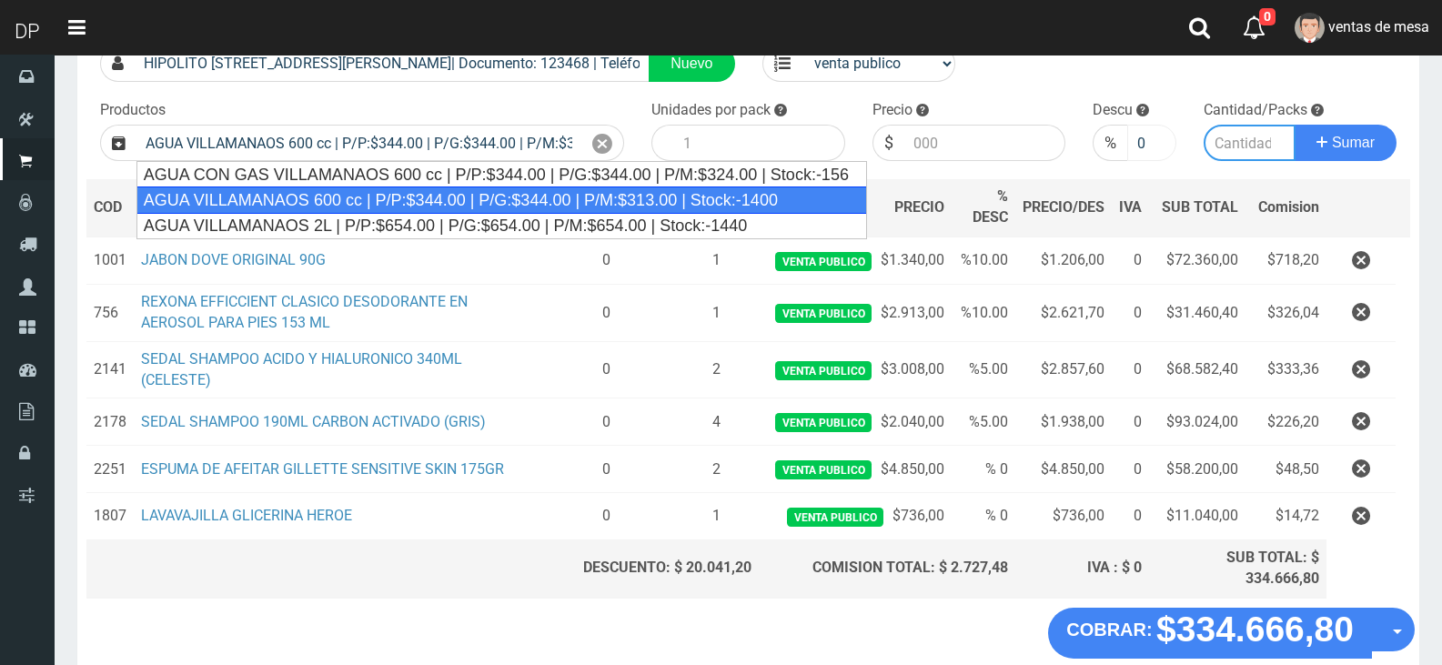
type input "12"
type input "344.00"
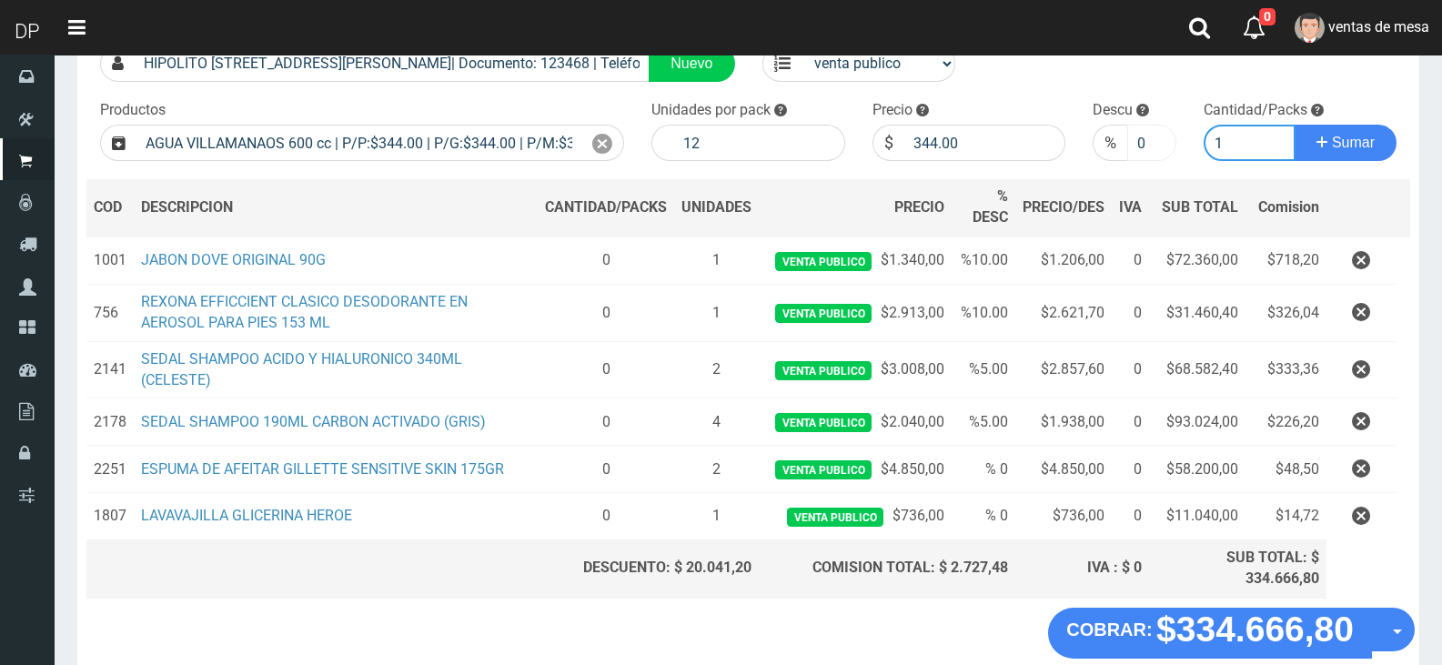
type input "1"
click at [1295, 125] on button "Sumar" at bounding box center [1346, 143] width 102 height 36
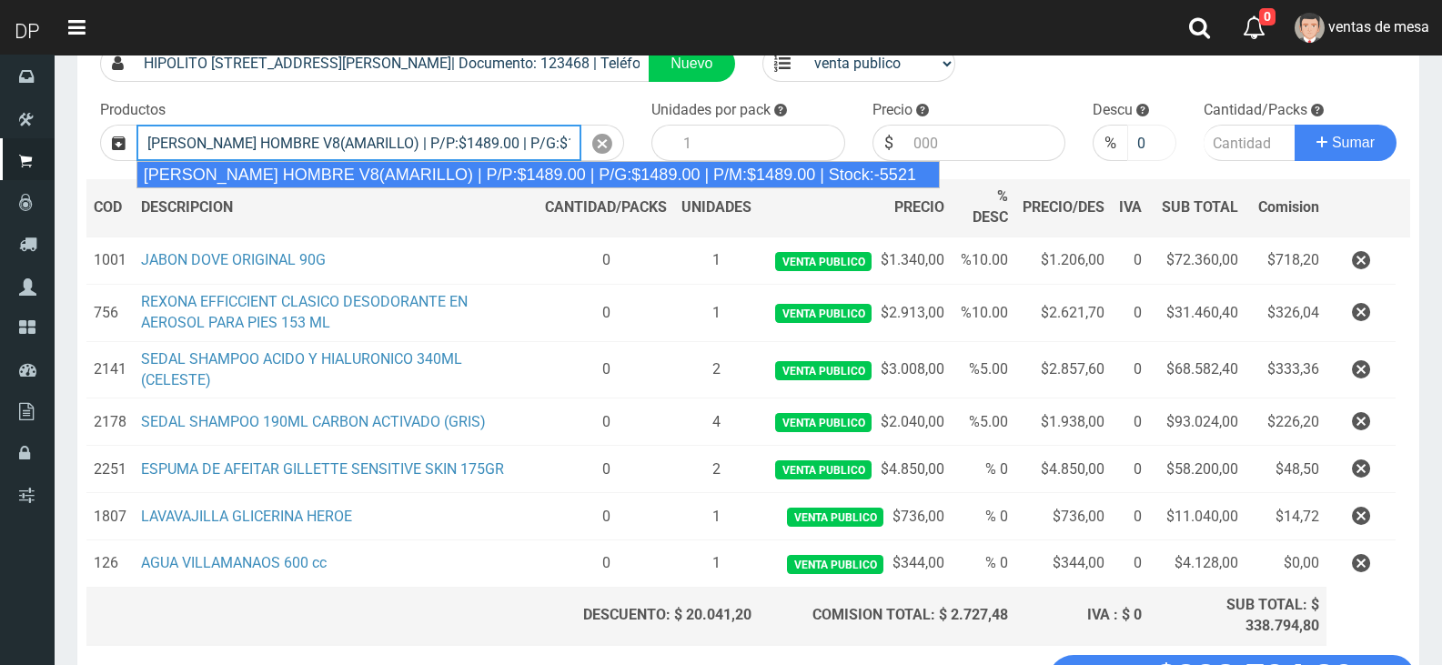
type input "REXONA ROLLON HOMBRE V8(AMARILLO) | P/P:$1489.00 | P/G:$1489.00 | P/M:$1489.00 …"
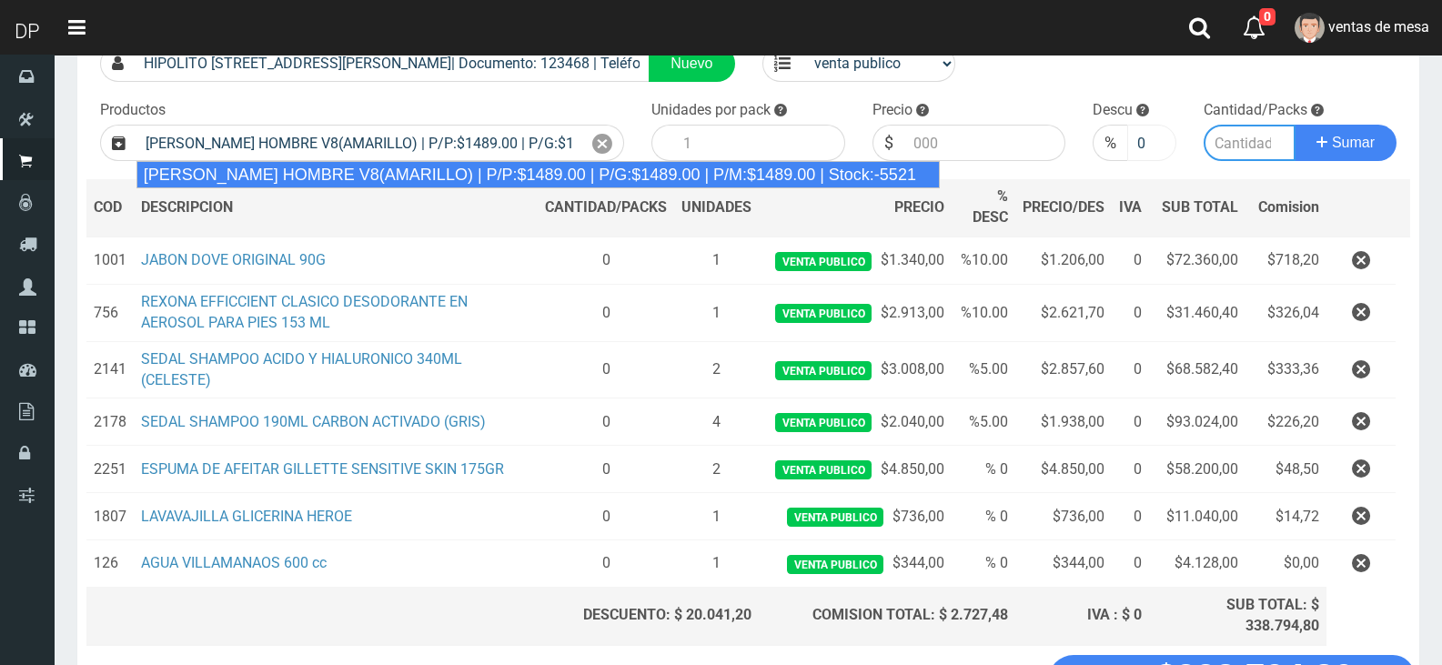
type input "12"
type input "1489.00"
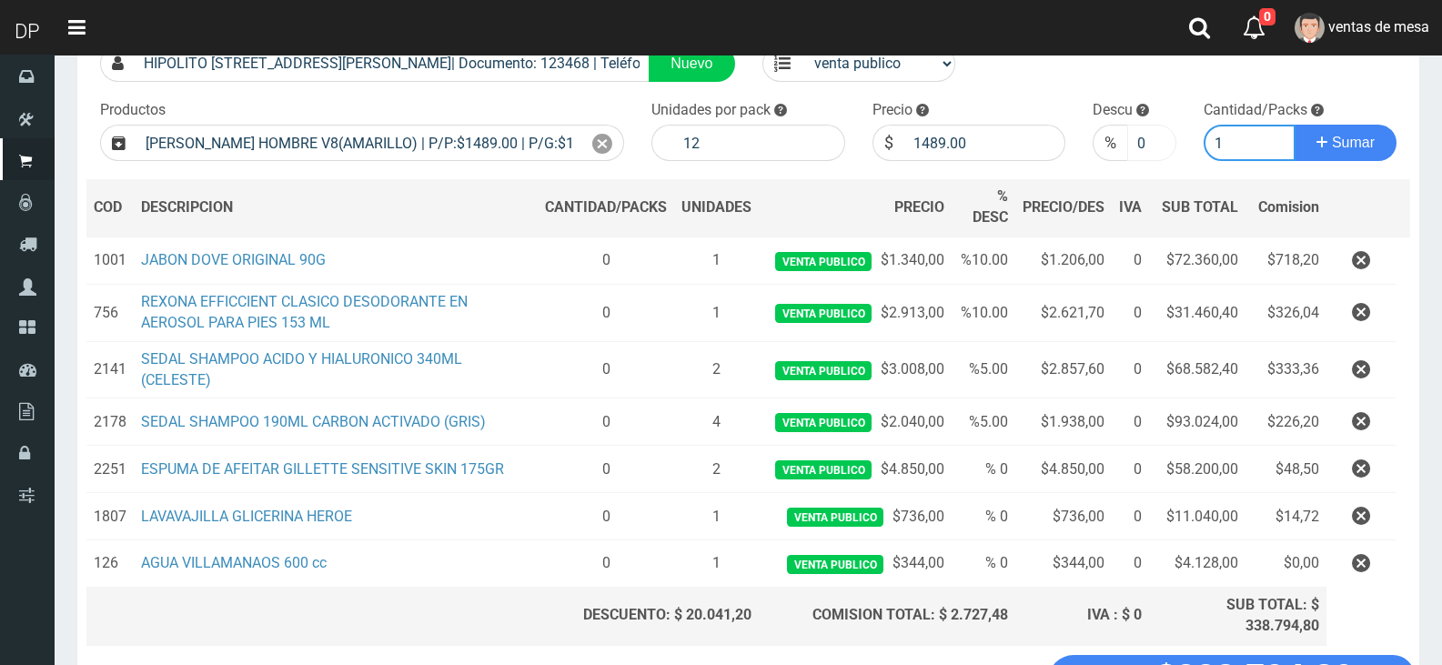
type input "1"
click at [1144, 146] on input "0" at bounding box center [1151, 143] width 48 height 36
type input "5"
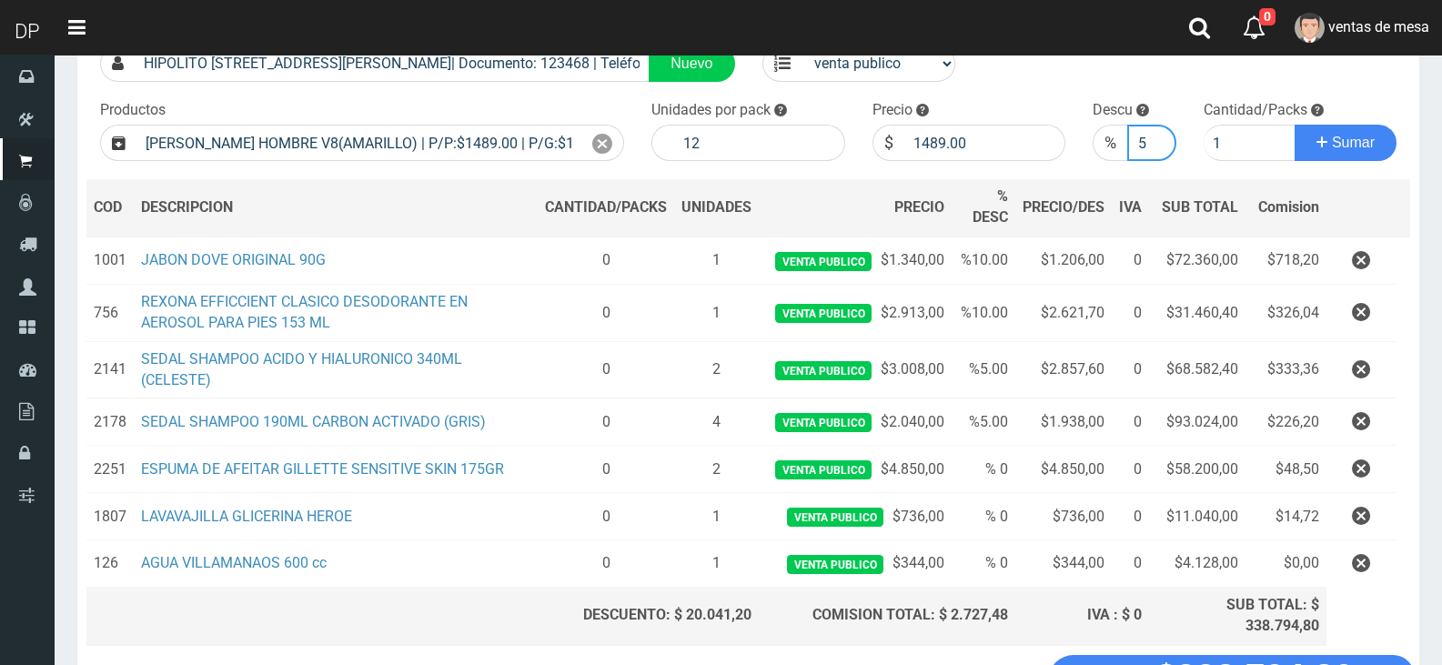
click at [1295, 125] on button "Sumar" at bounding box center [1346, 143] width 102 height 36
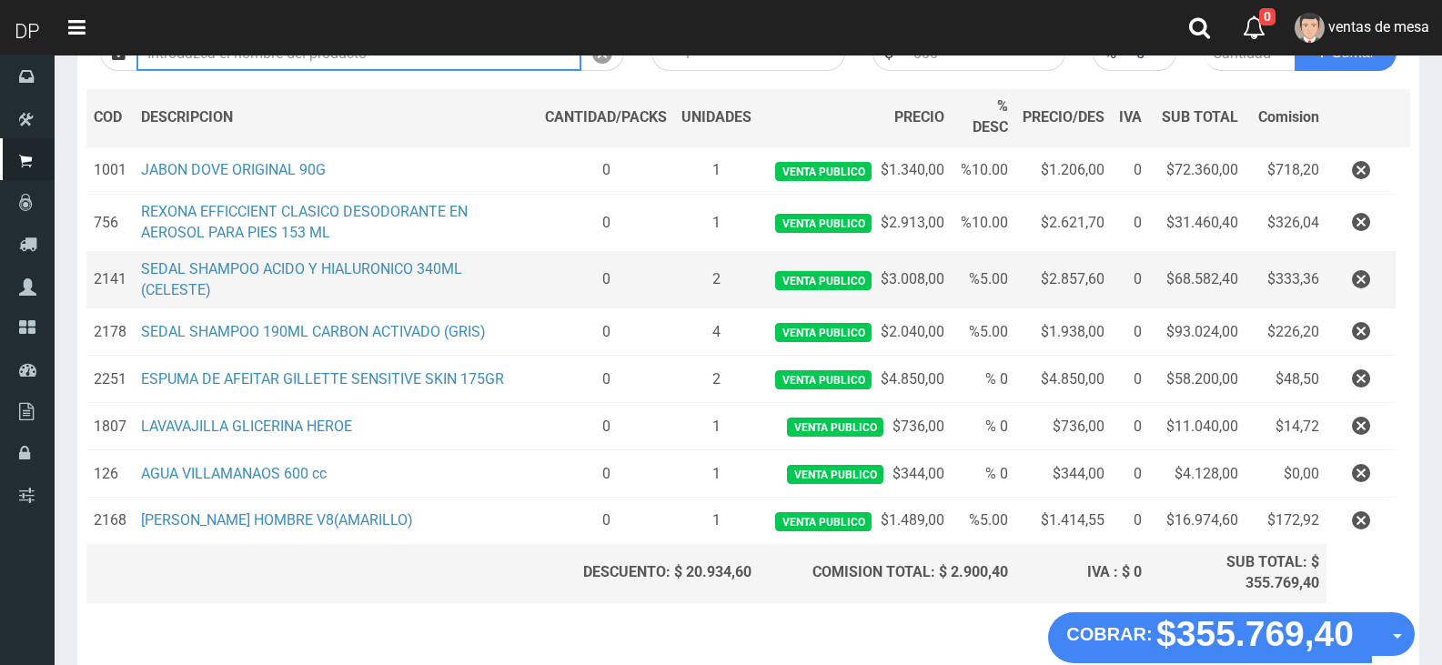
scroll to position [247, 0]
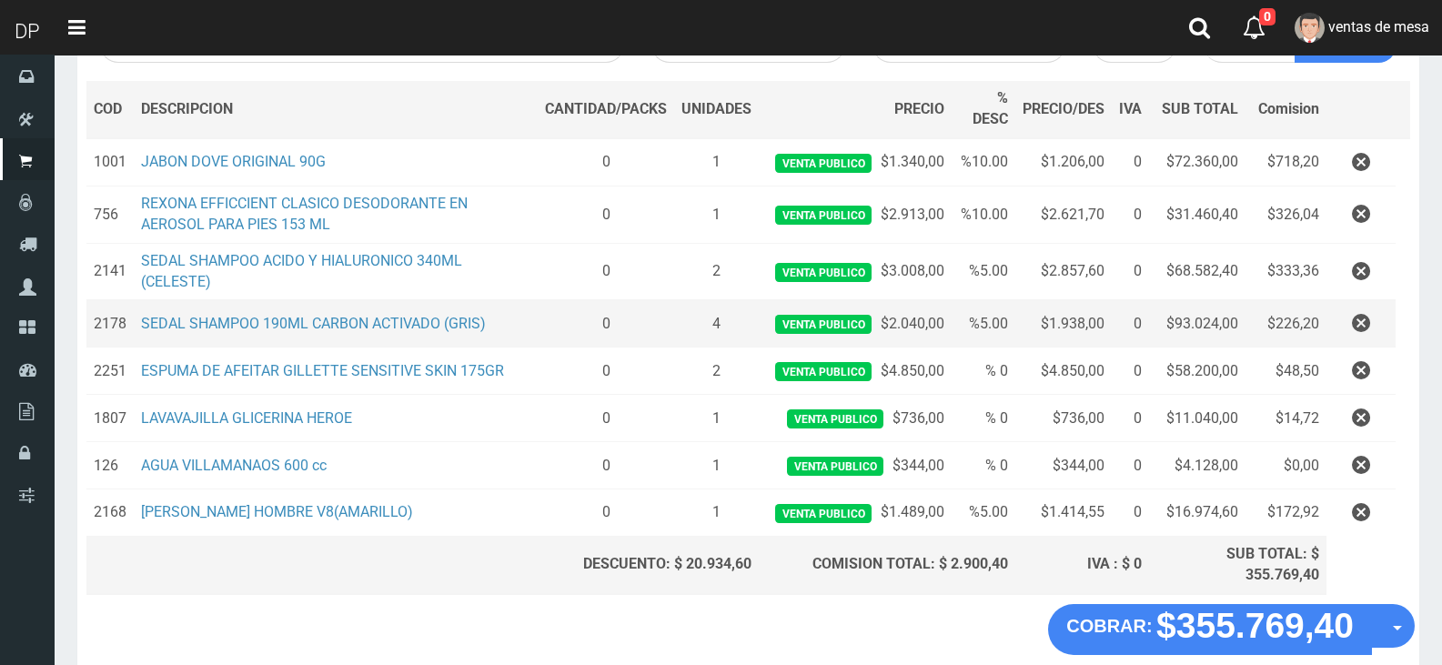
click at [1332, 322] on td at bounding box center [1361, 323] width 69 height 47
click at [1361, 333] on icon "button" at bounding box center [1361, 324] width 18 height 32
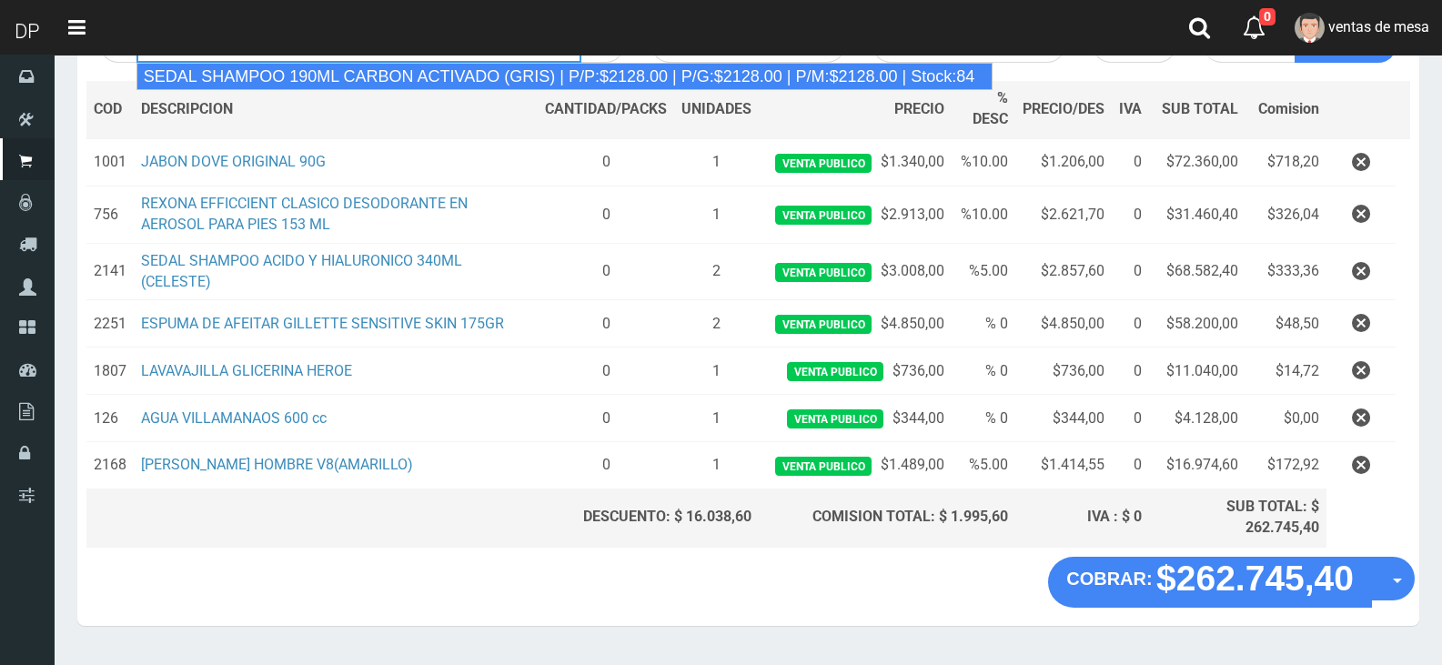
type input "SEDAL SHAMPOO 190ML CARBON ACTIVADO (GRIS) | P/P:$2128.00 | P/G:$2128.00 | P/M:…"
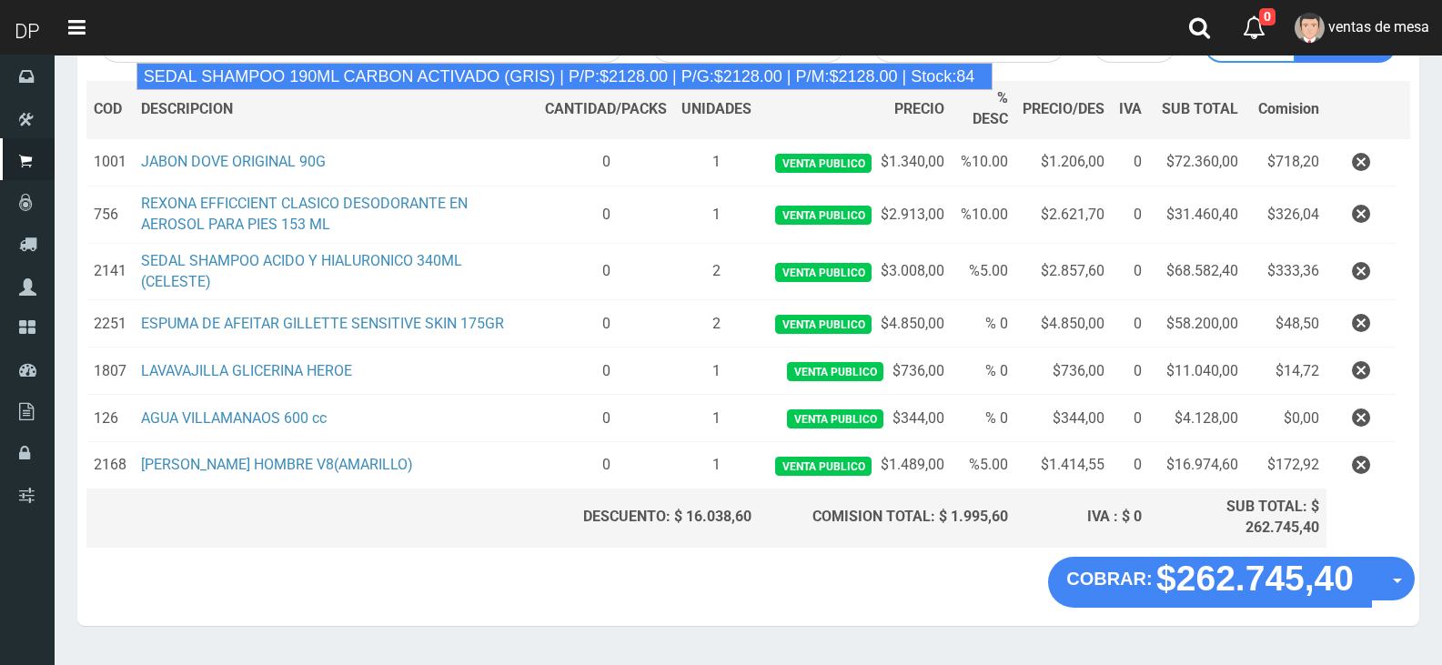
type input "12"
type input "2128.00"
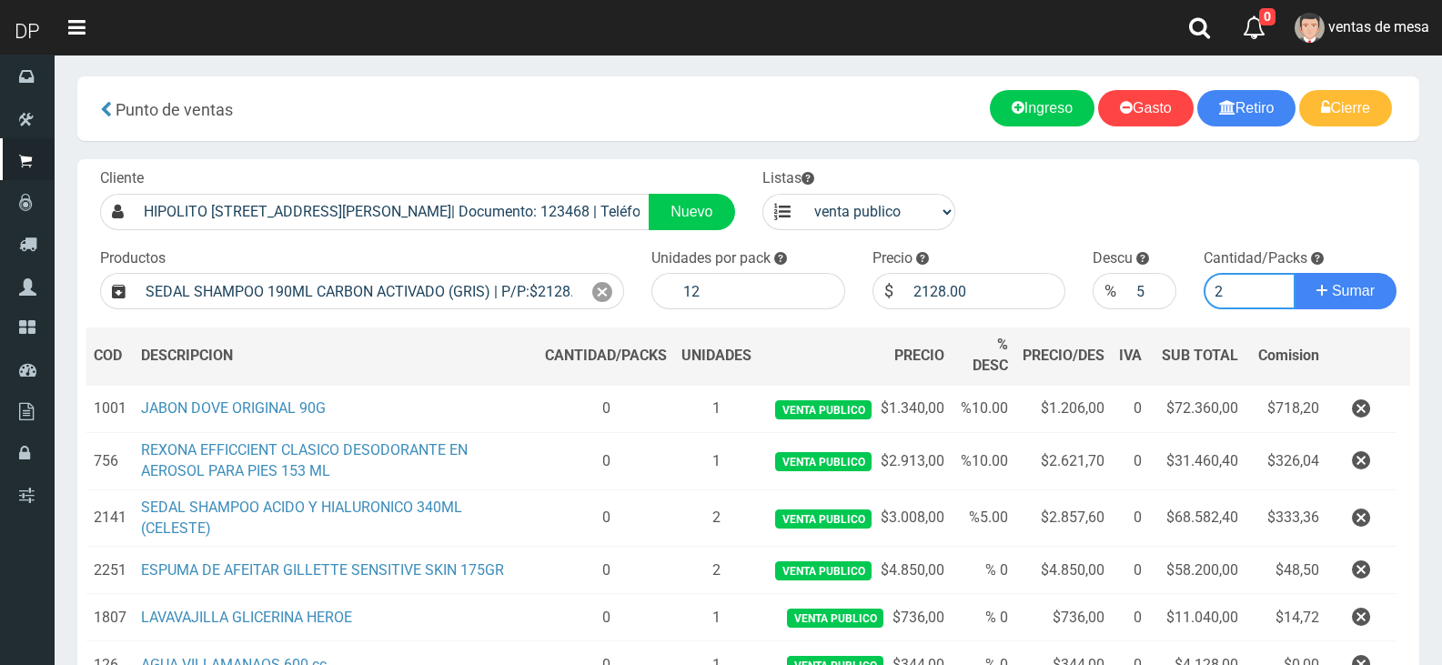
scroll to position [0, 0]
type input "2"
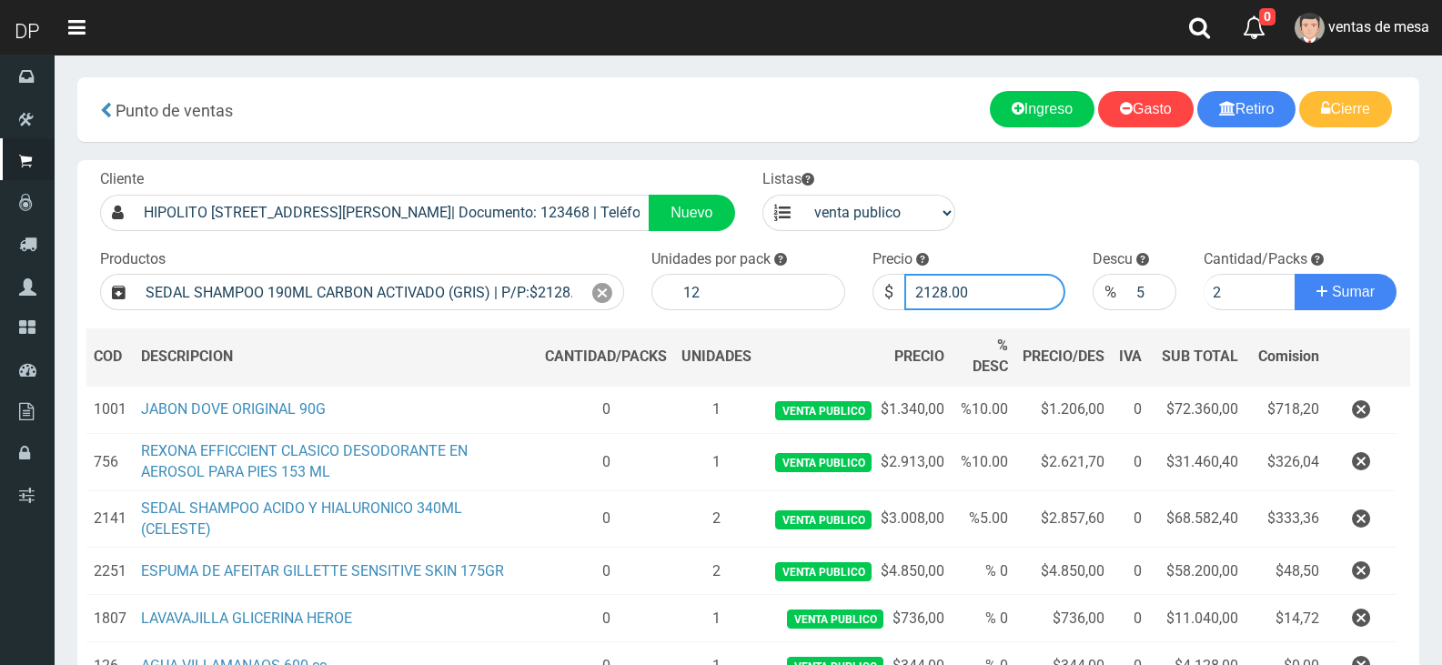
click at [1033, 286] on input "2128.00" at bounding box center [985, 292] width 162 height 36
type input "2040"
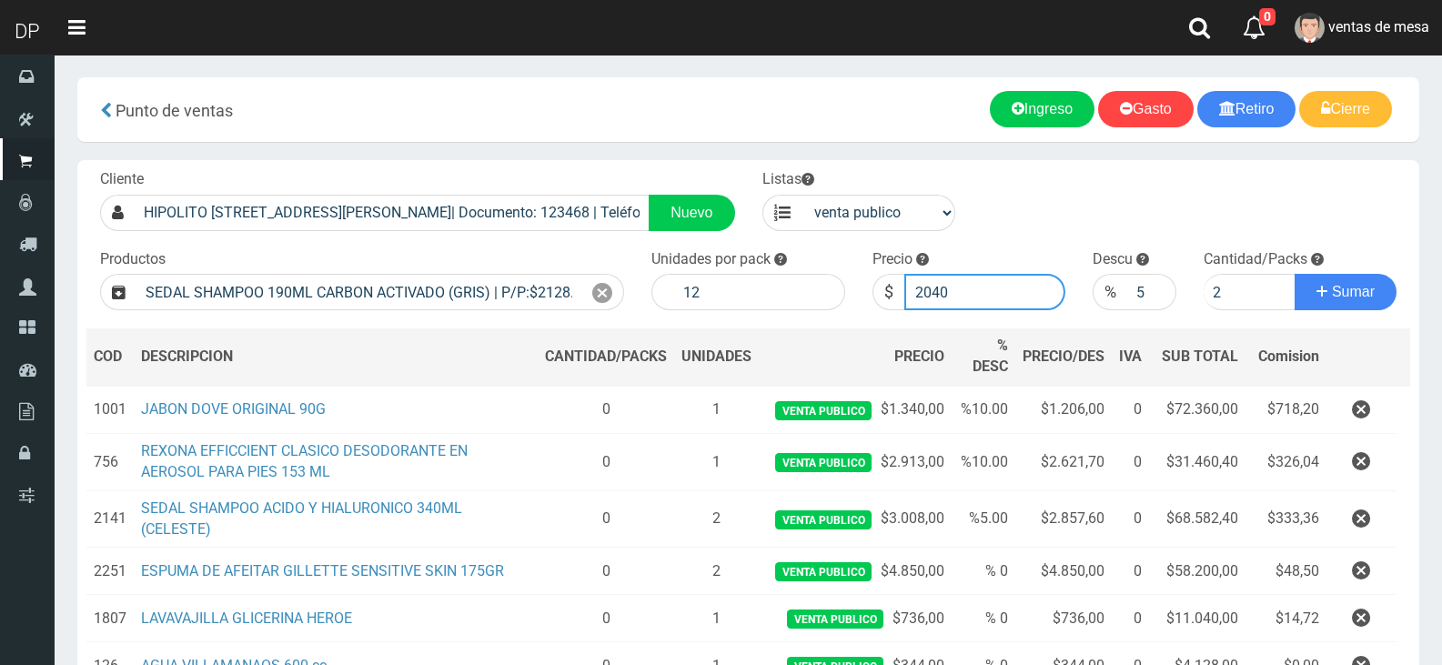
click at [1295, 274] on button "Sumar" at bounding box center [1346, 292] width 102 height 36
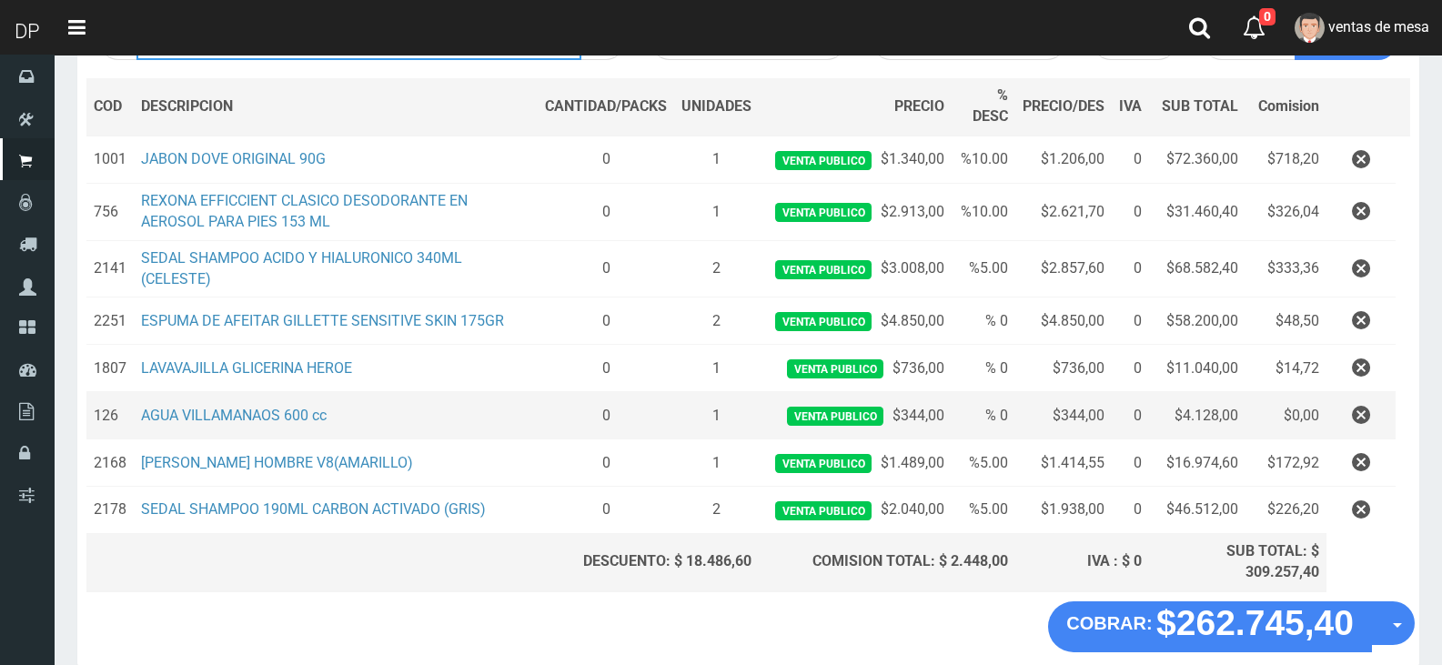
scroll to position [273, 0]
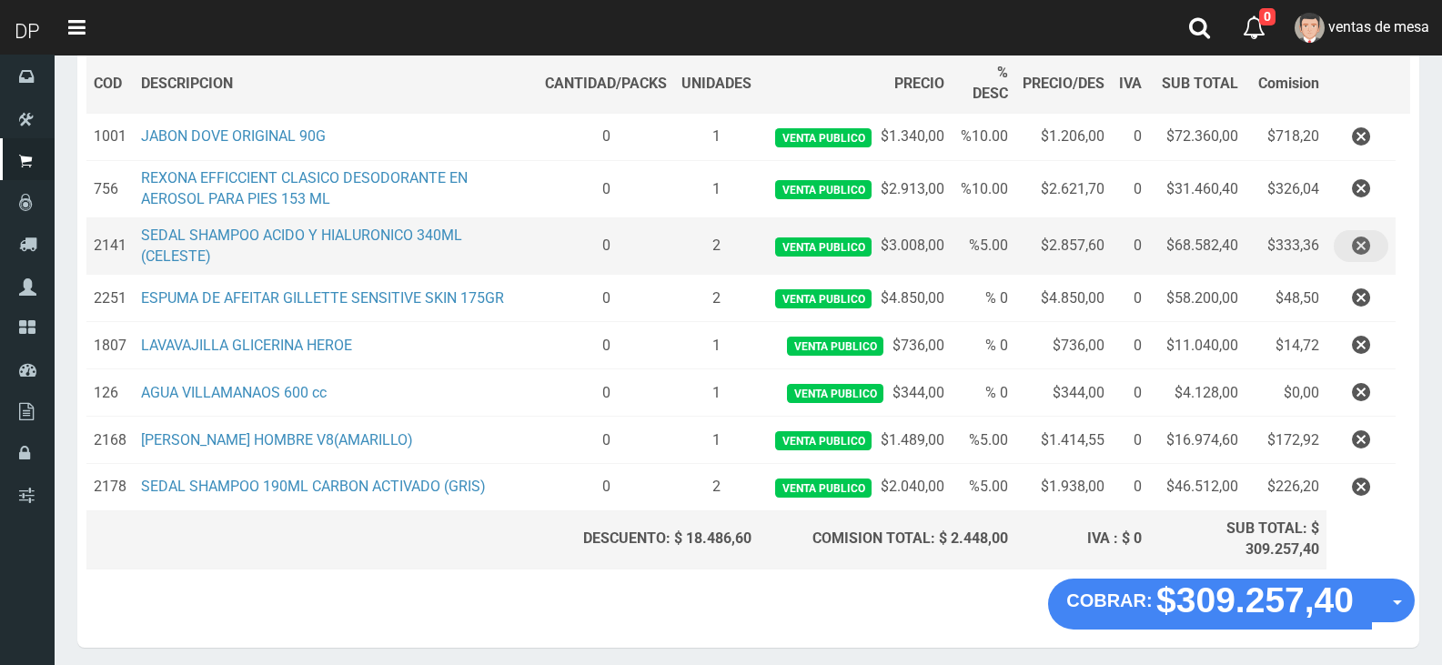
click at [1356, 244] on icon "button" at bounding box center [1361, 246] width 18 height 32
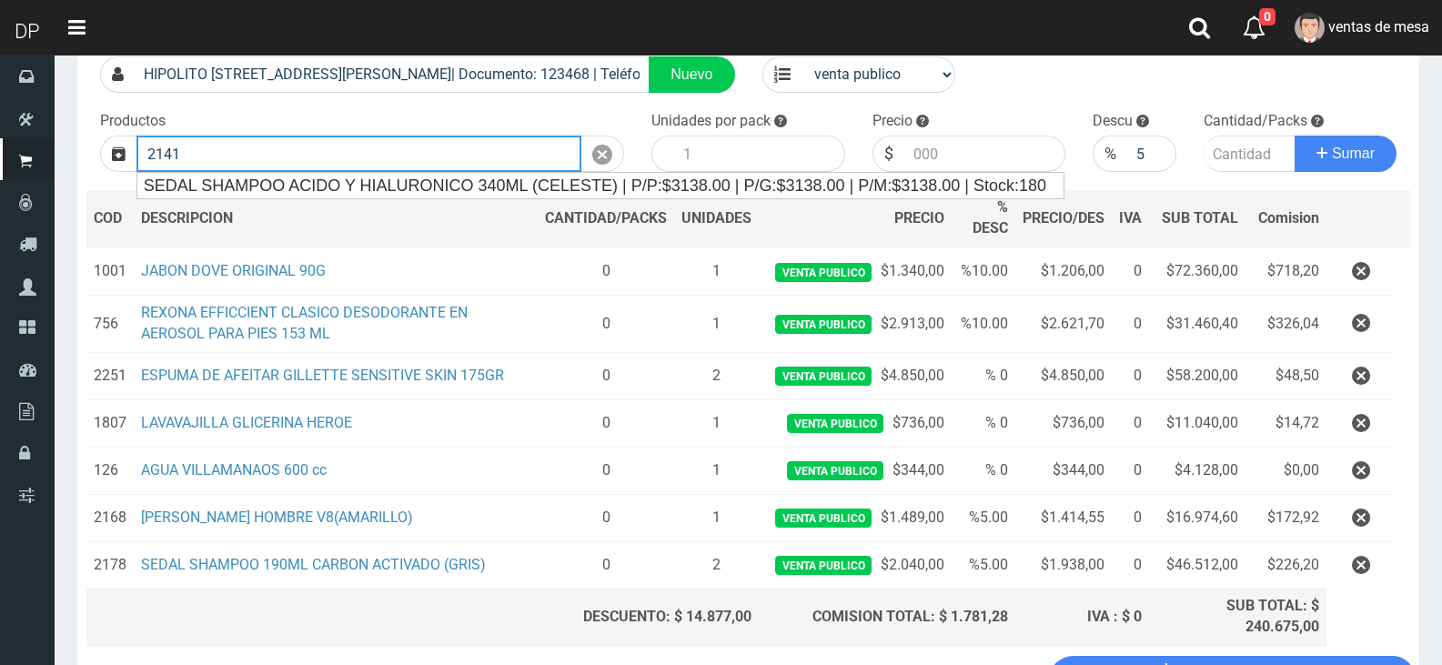
scroll to position [91, 0]
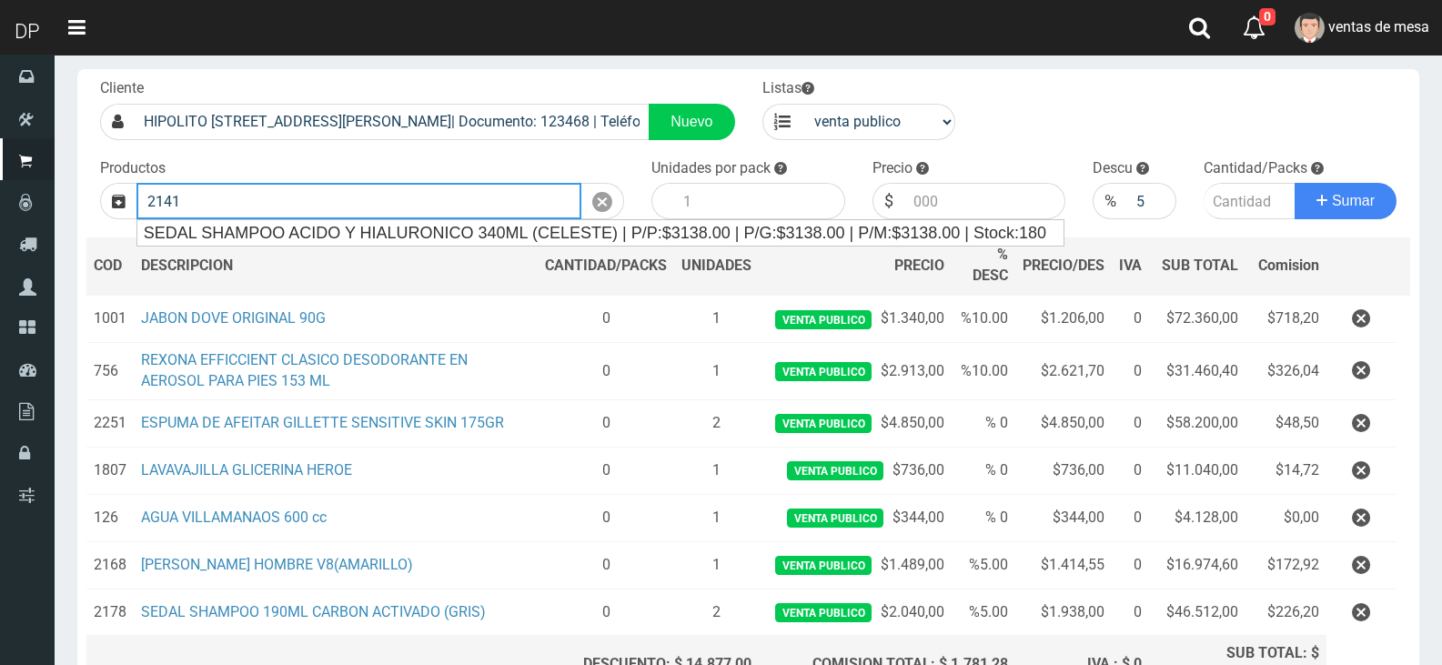
click at [440, 222] on body "Cargando... × × Listo!" at bounding box center [721, 386] width 1442 height 954
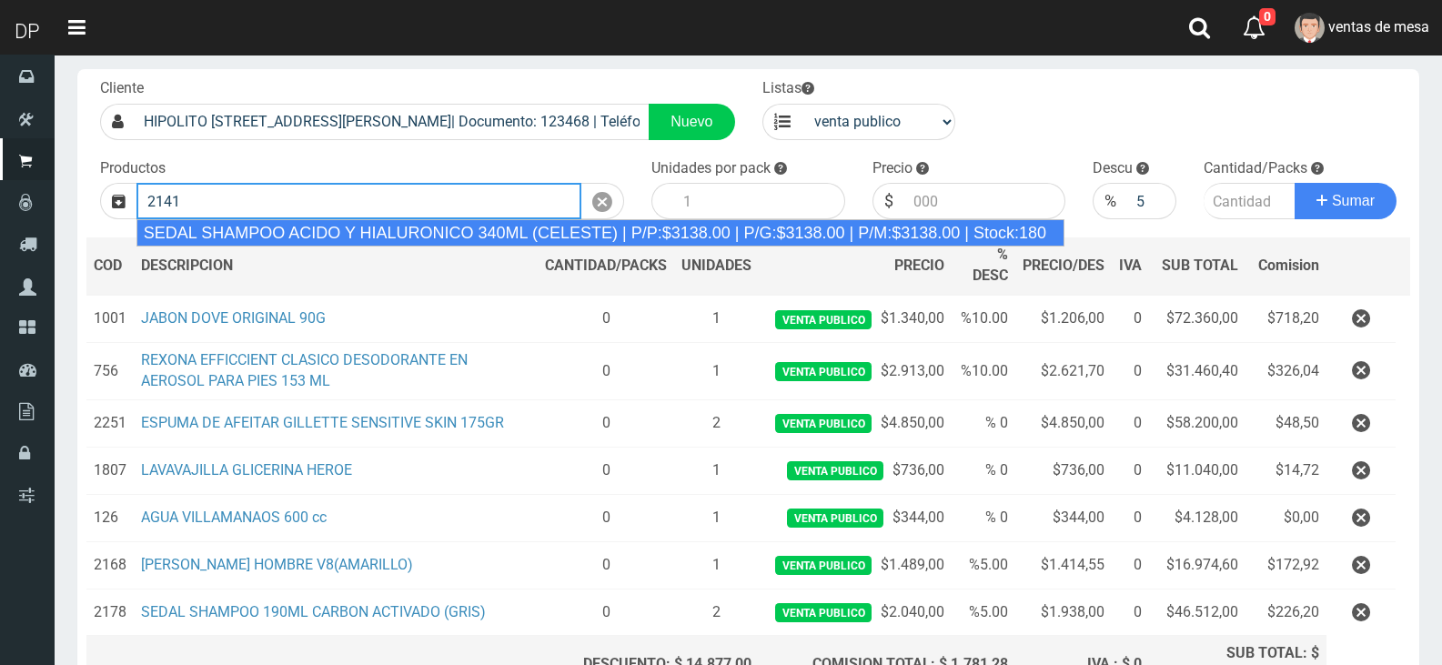
click at [506, 238] on div "SEDAL SHAMPOO ACIDO Y HIALURONICO 340ML (CELESTE) | P/P:$3138.00 | P/G:$3138.00…" at bounding box center [600, 232] width 928 height 27
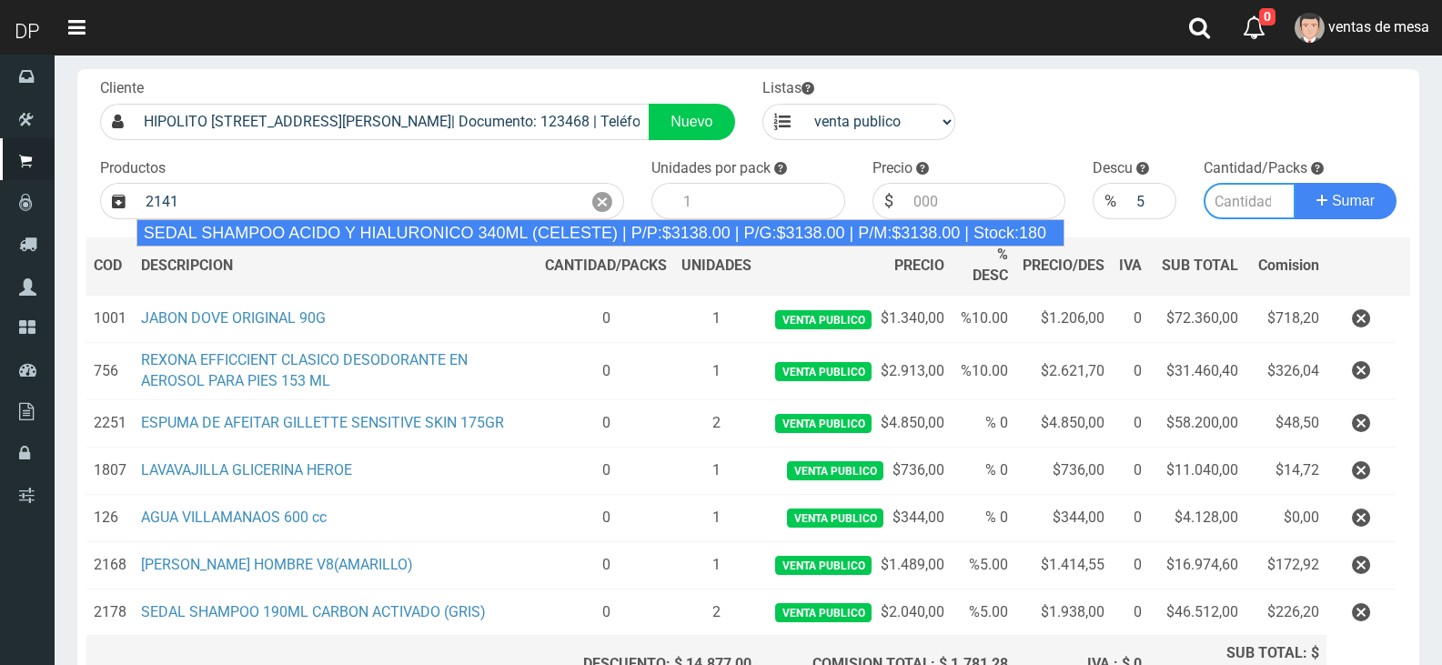
type input "SEDAL SHAMPOO ACIDO Y HIALURONICO 340ML (CELESTE) | P/P:$3138.00 | P/G:$3138.00…"
type input "12"
type input "3138.00"
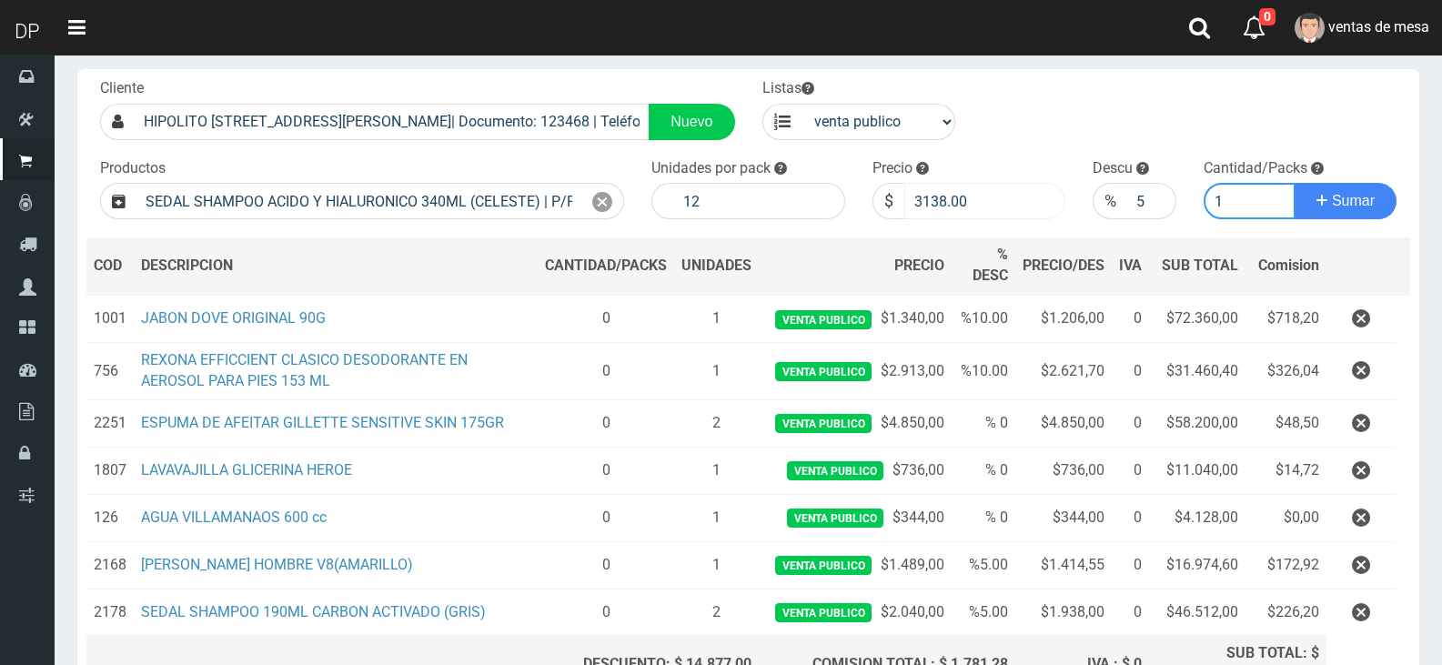
type input "1"
click at [1026, 191] on input "3138.00" at bounding box center [985, 201] width 162 height 36
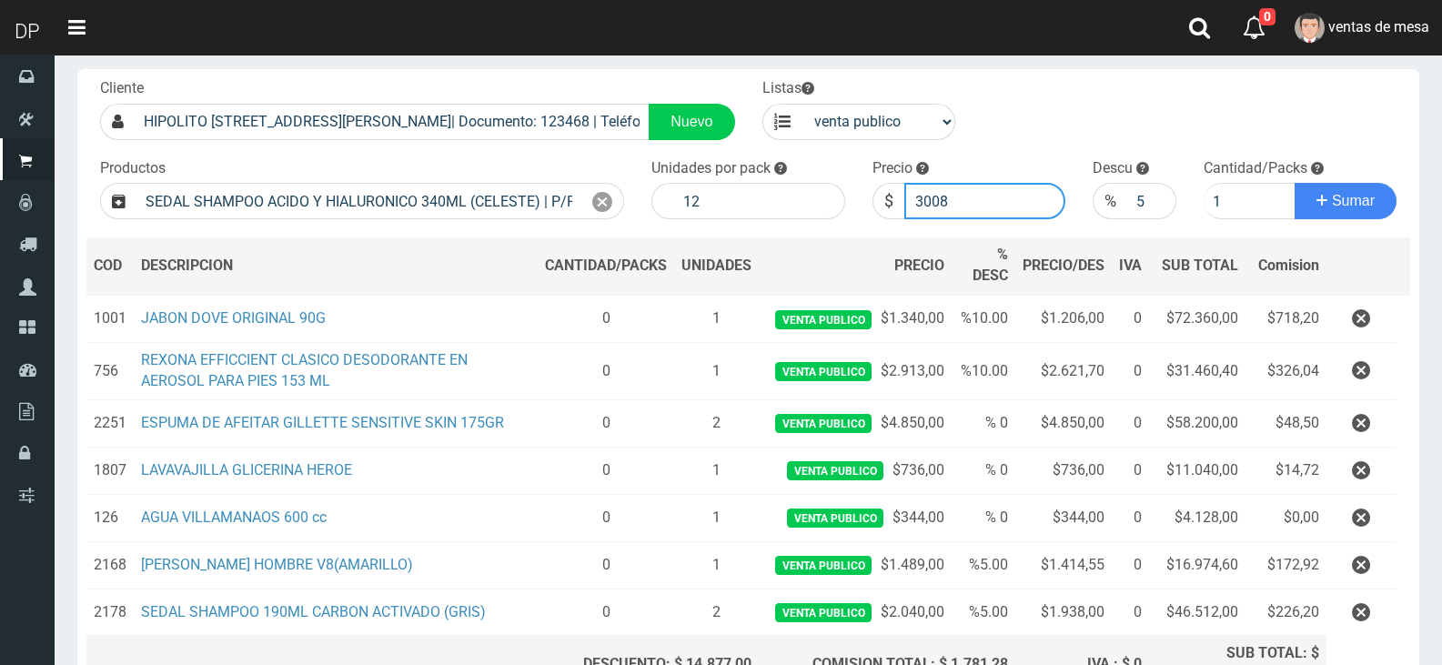
type input "3008"
click at [1295, 183] on button "Sumar" at bounding box center [1346, 201] width 102 height 36
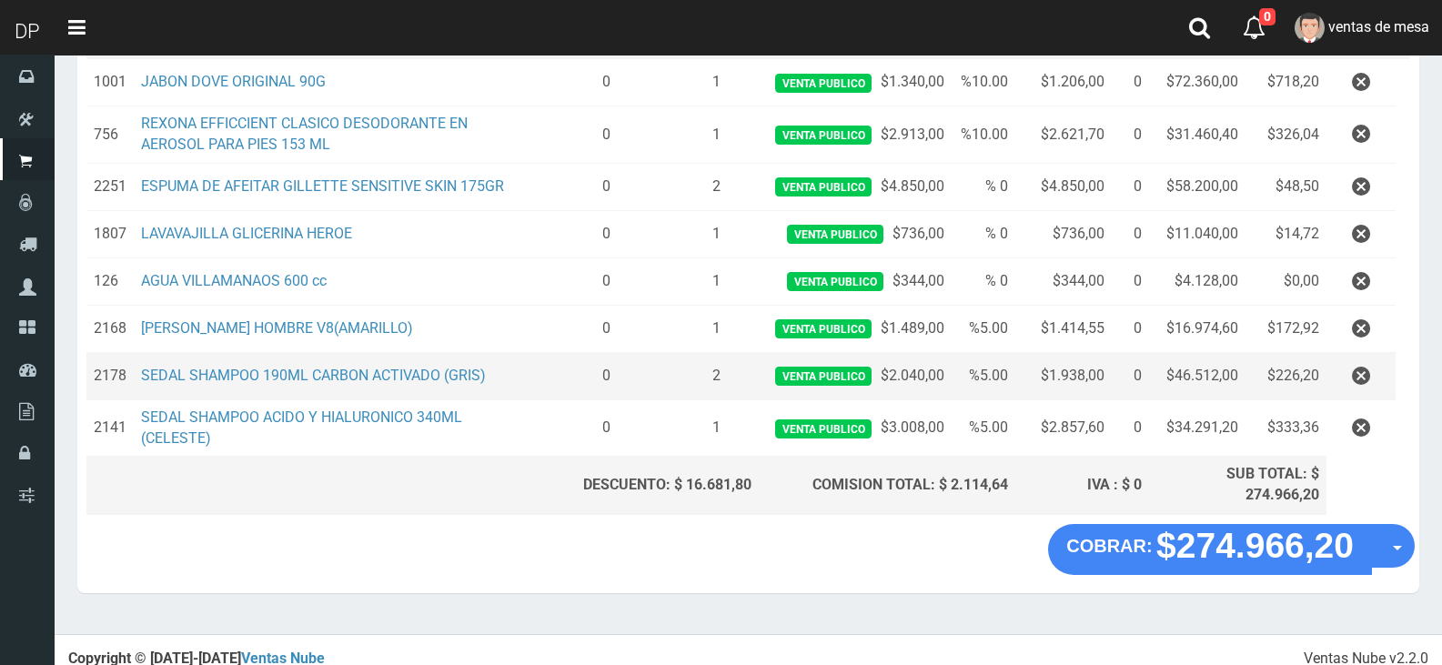
scroll to position [338, 0]
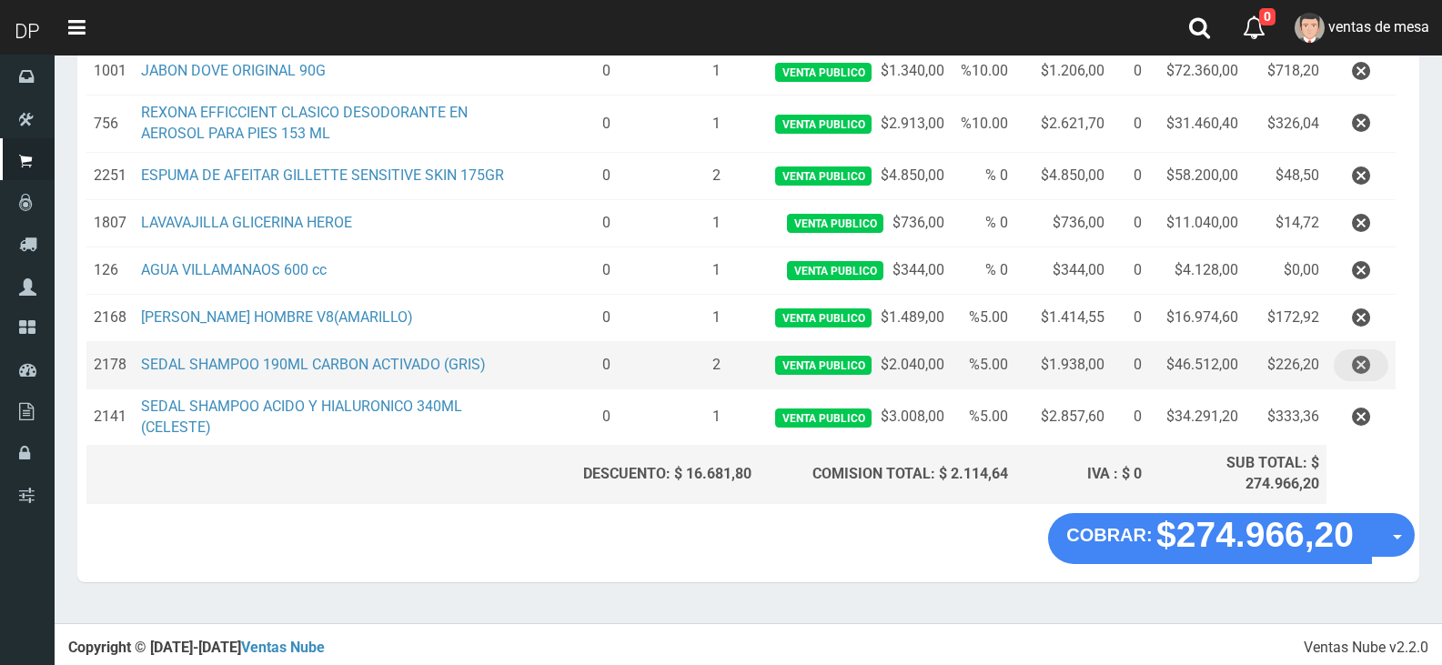
click at [1360, 369] on icon "button" at bounding box center [1361, 365] width 18 height 32
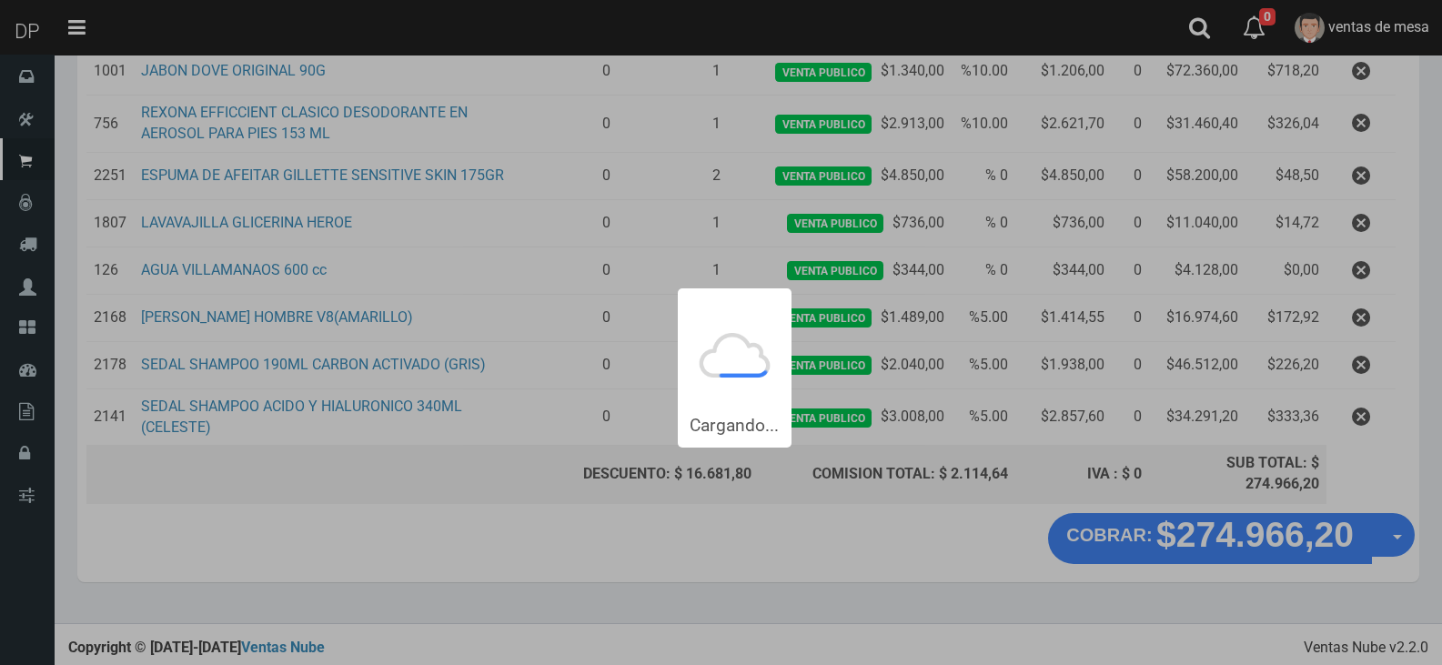
scroll to position [0, 0]
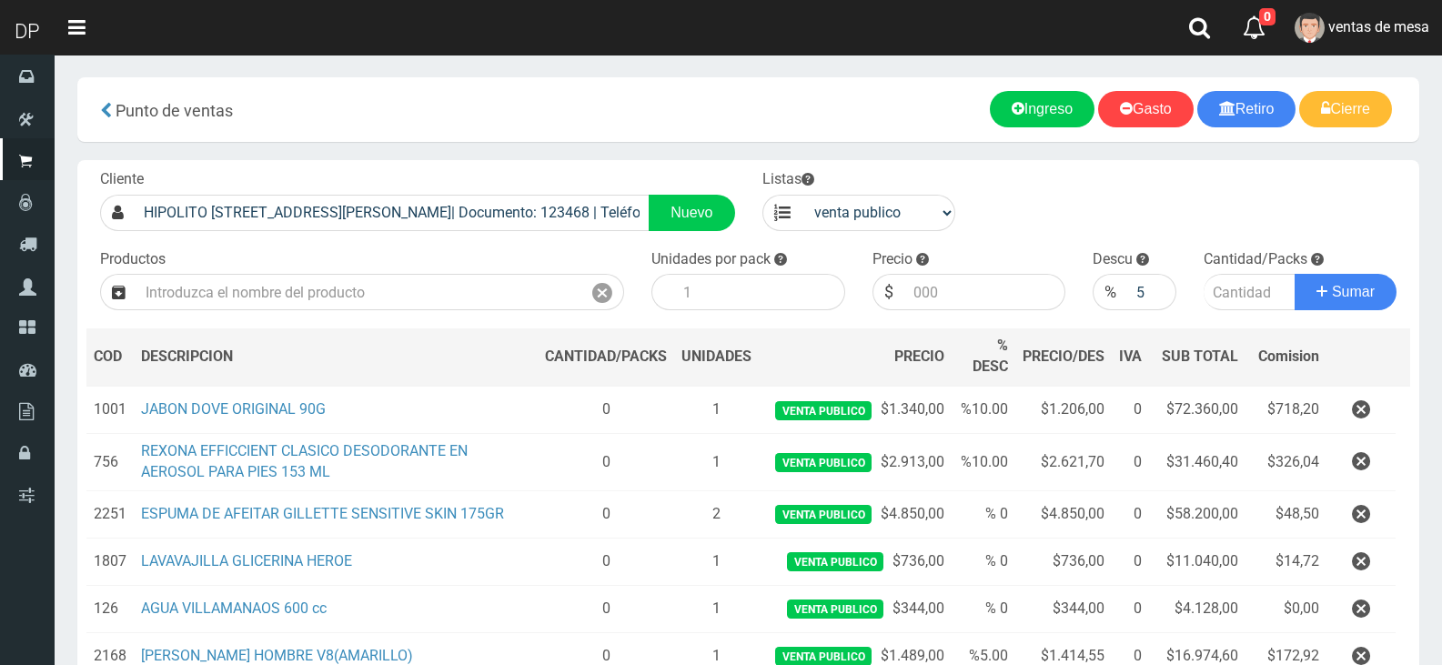
click at [1367, 461] on icon "button" at bounding box center [1361, 462] width 18 height 32
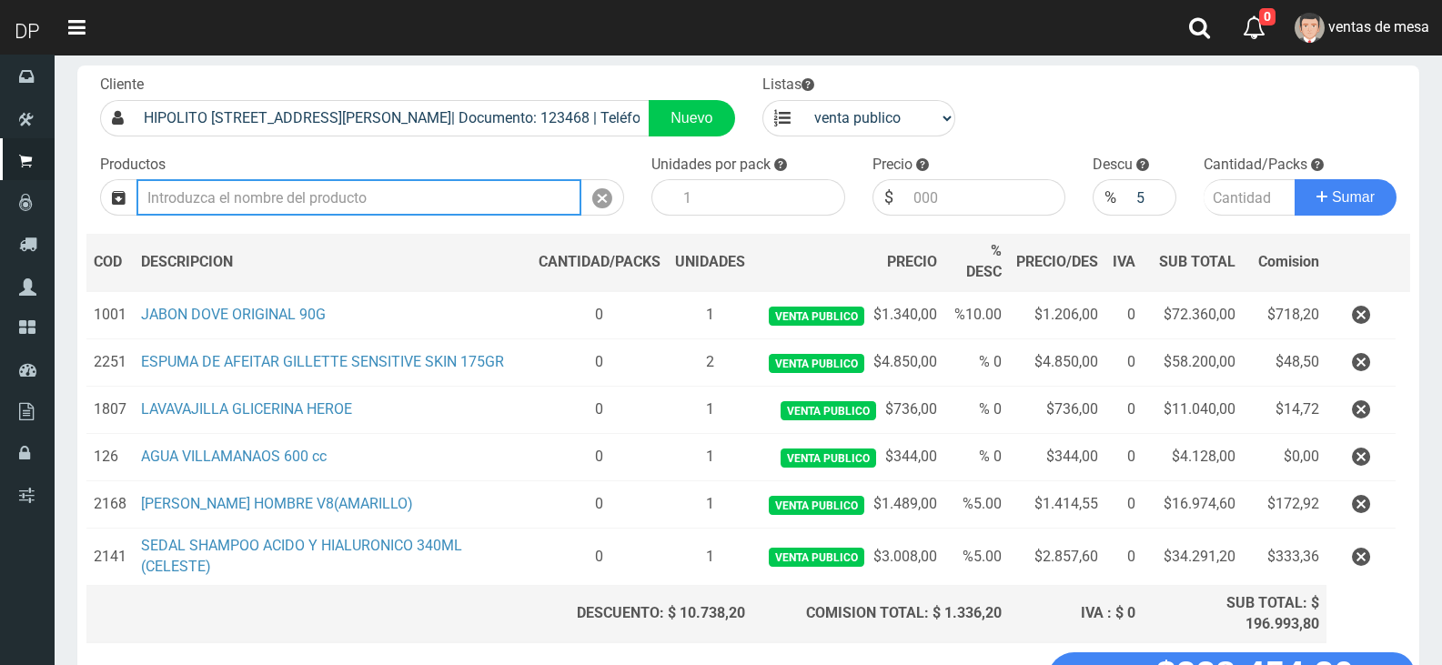
scroll to position [235, 0]
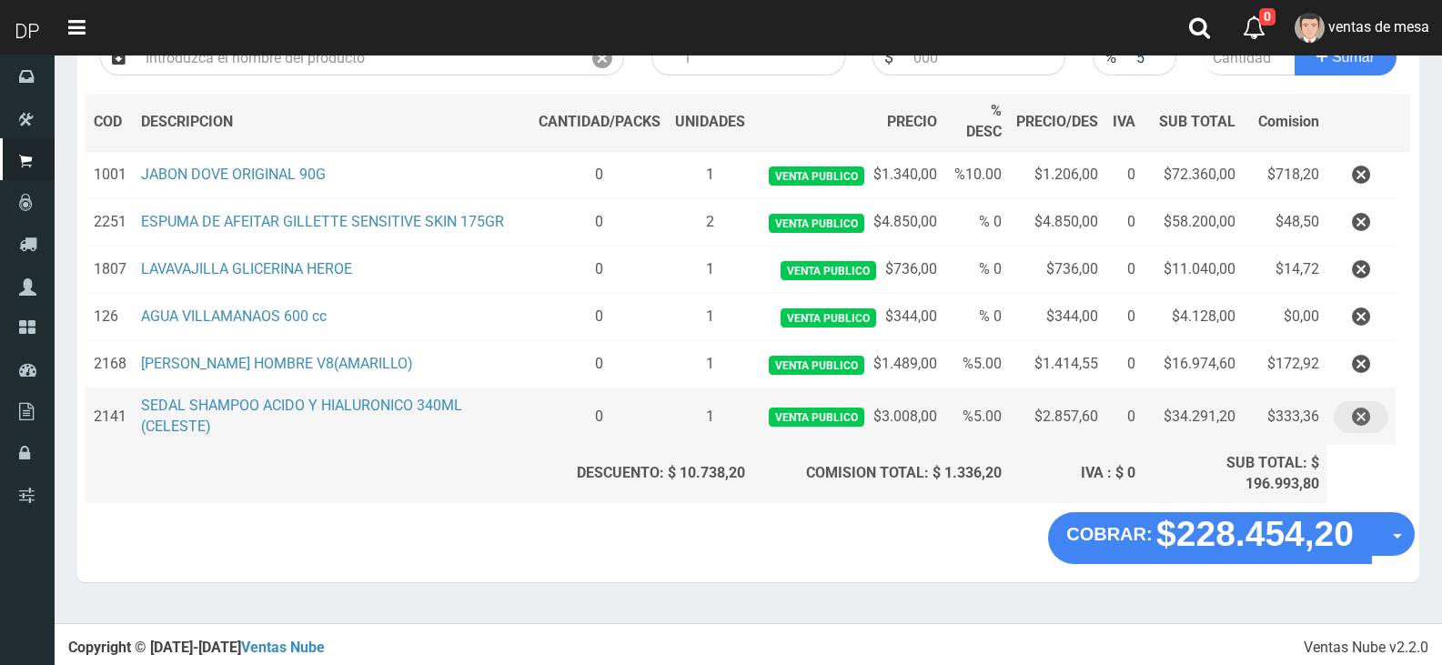
click at [1362, 428] on icon "button" at bounding box center [1361, 417] width 18 height 32
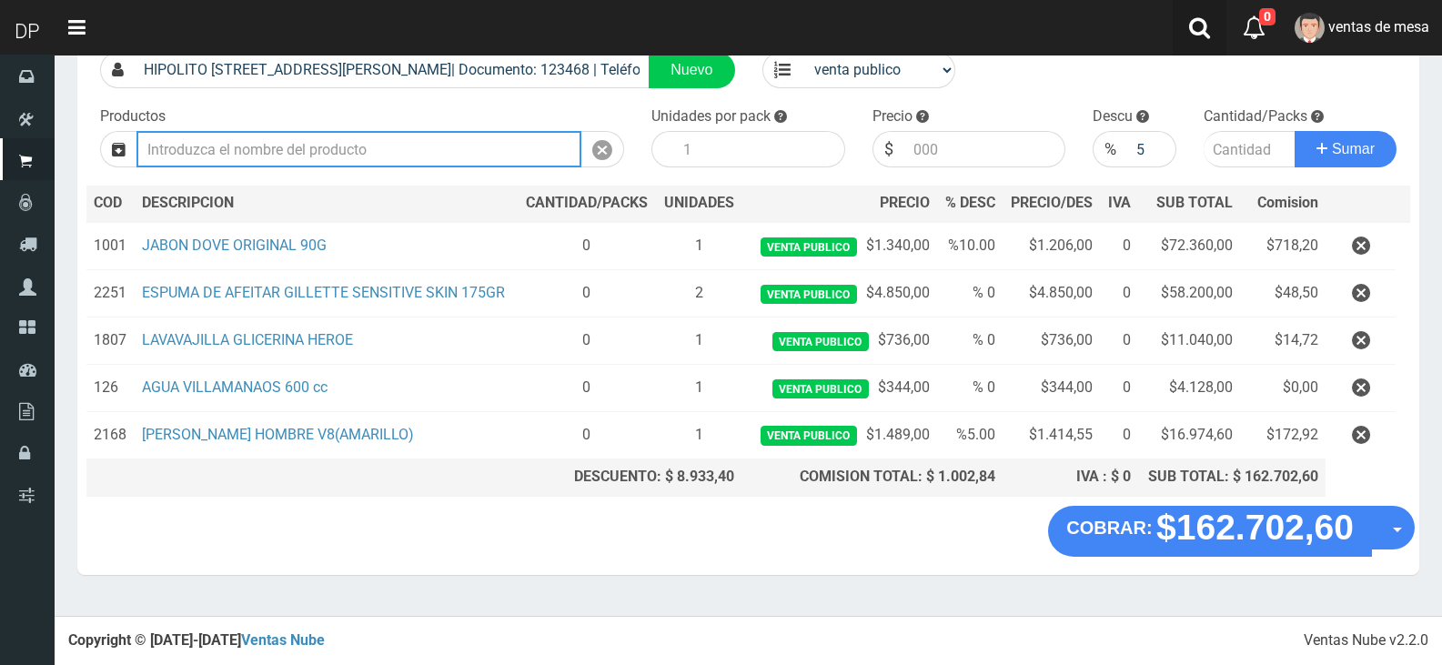
scroll to position [136, 0]
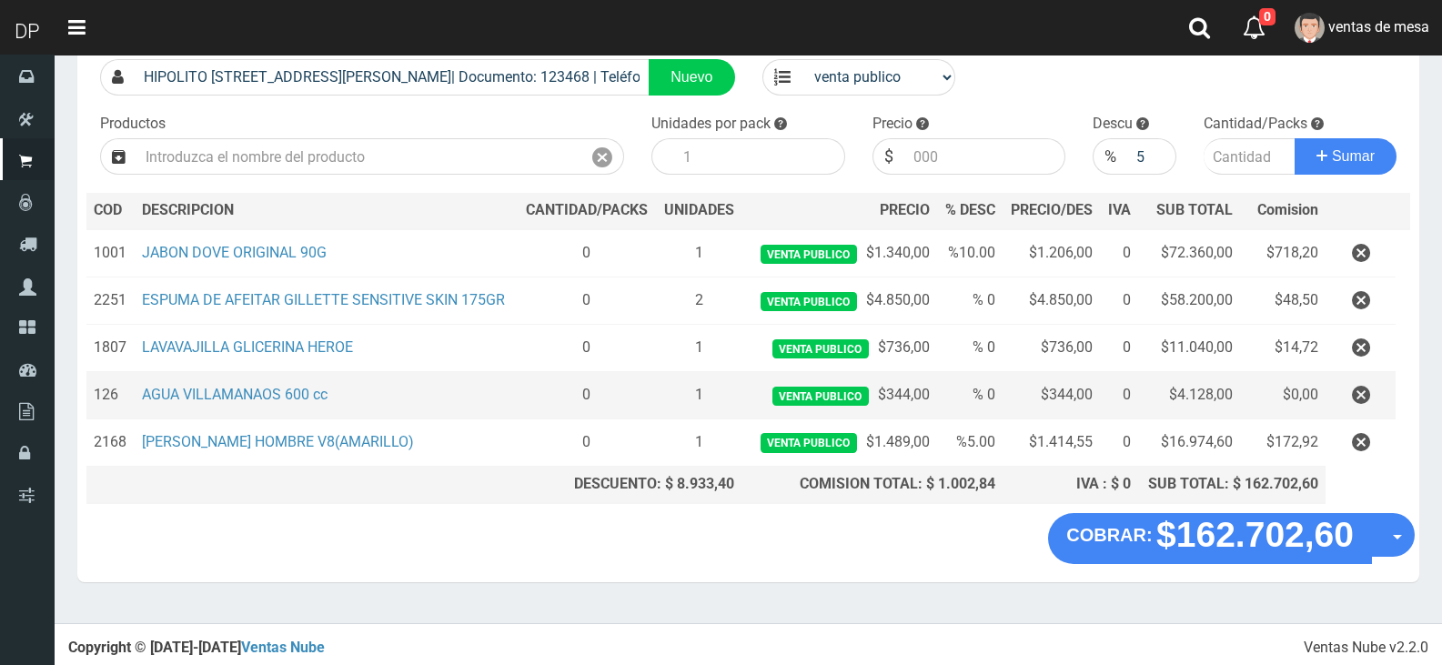
click at [1346, 418] on td at bounding box center [1361, 395] width 70 height 47
click at [1360, 376] on td at bounding box center [1361, 395] width 70 height 47
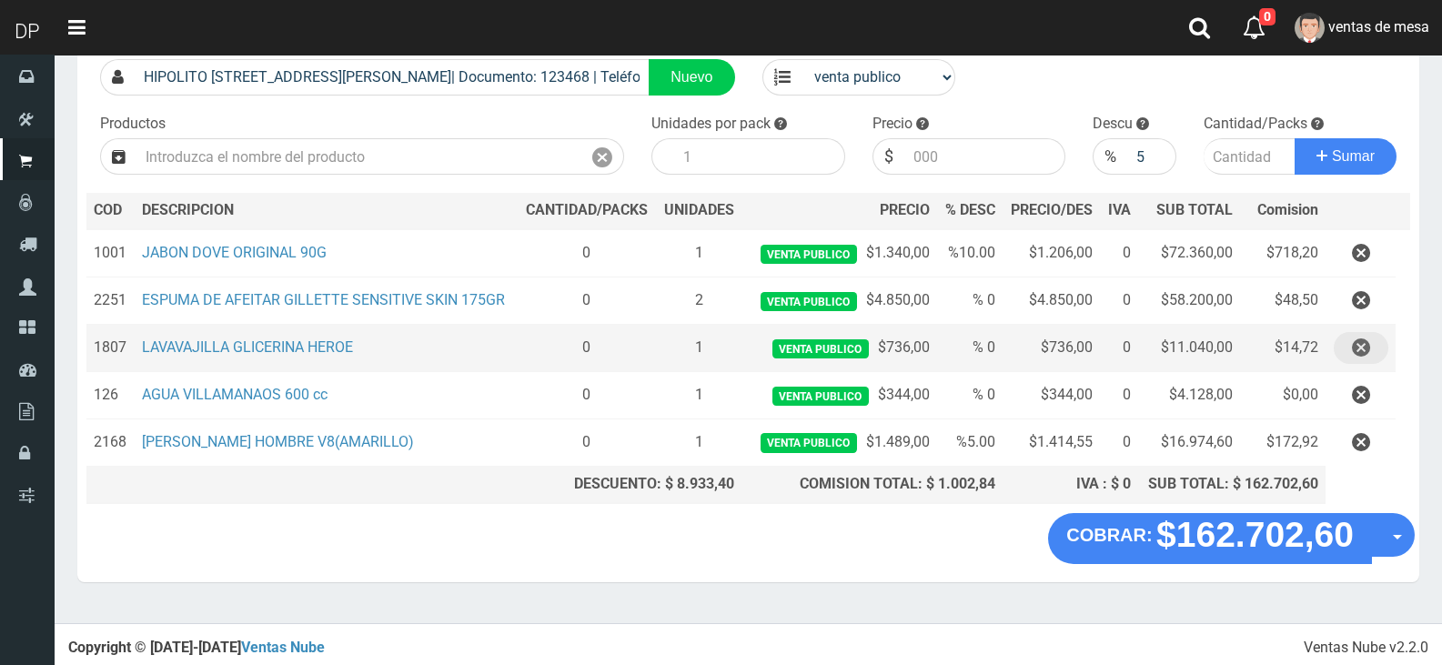
click at [1358, 333] on icon "button" at bounding box center [1361, 348] width 18 height 32
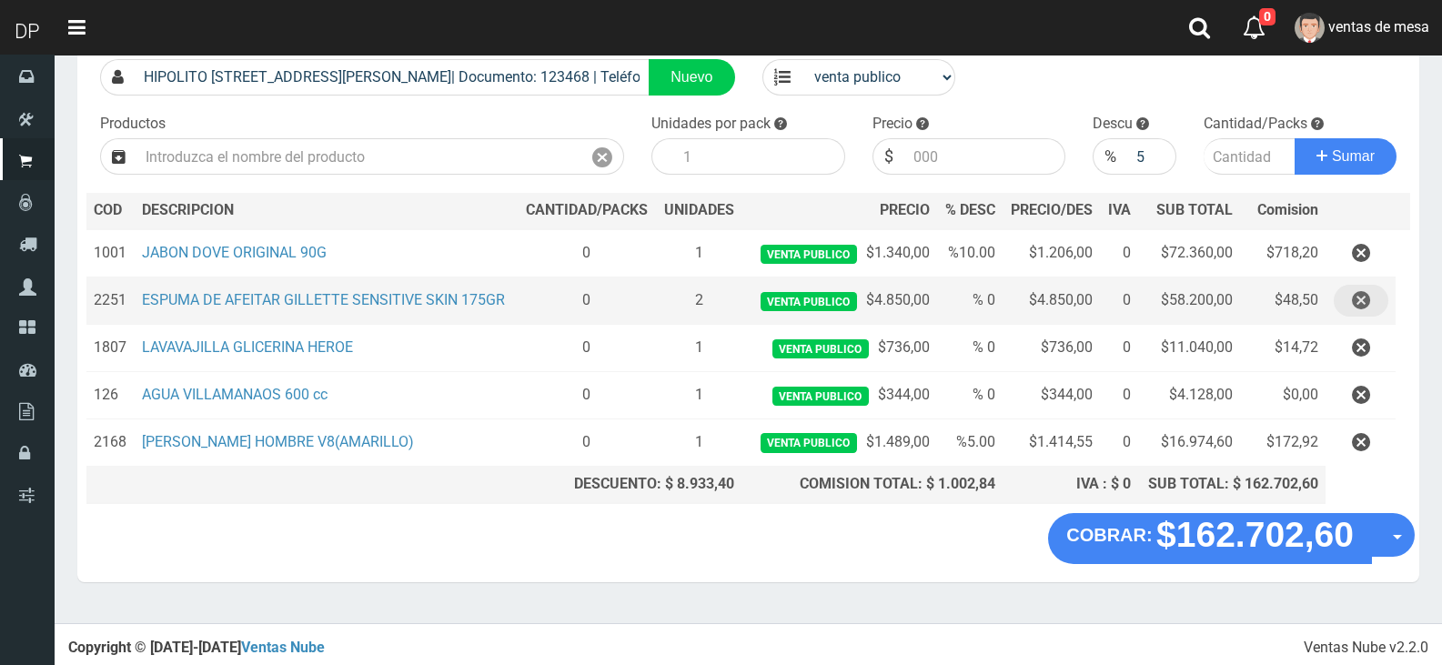
click at [1365, 305] on icon "button" at bounding box center [1361, 301] width 18 height 32
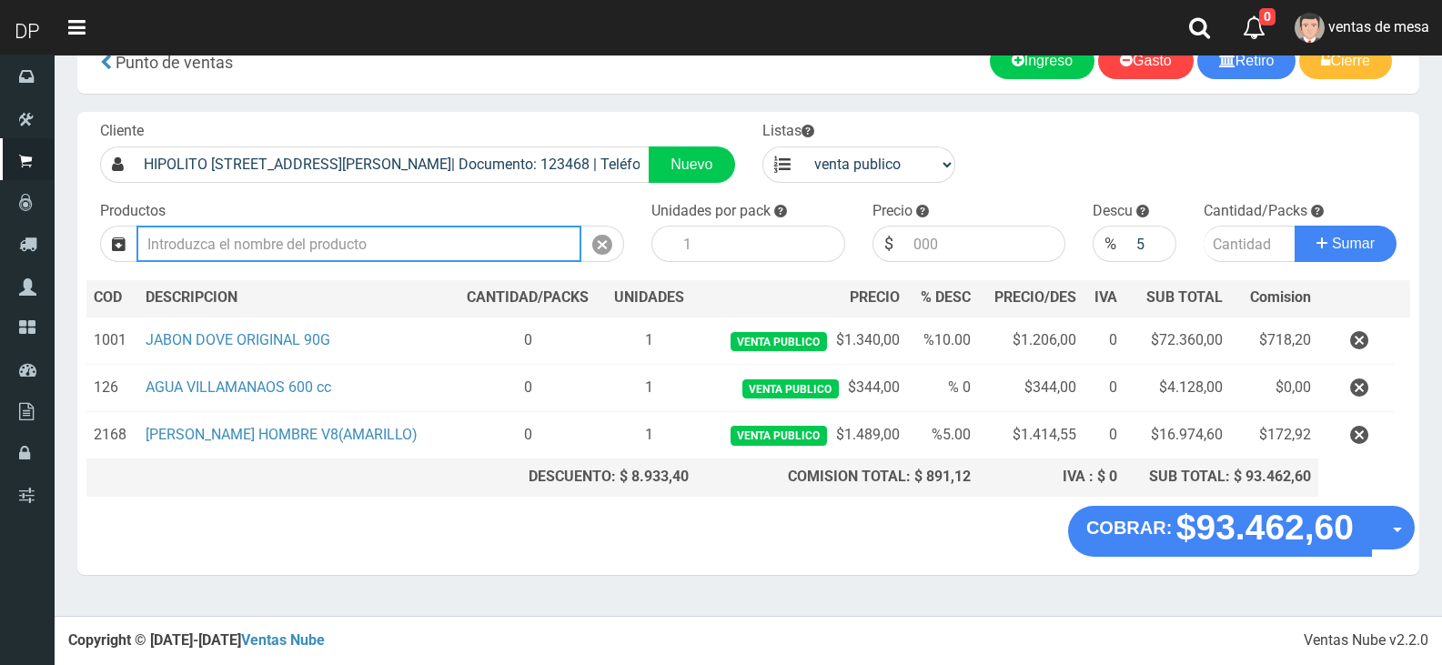
scroll to position [41, 0]
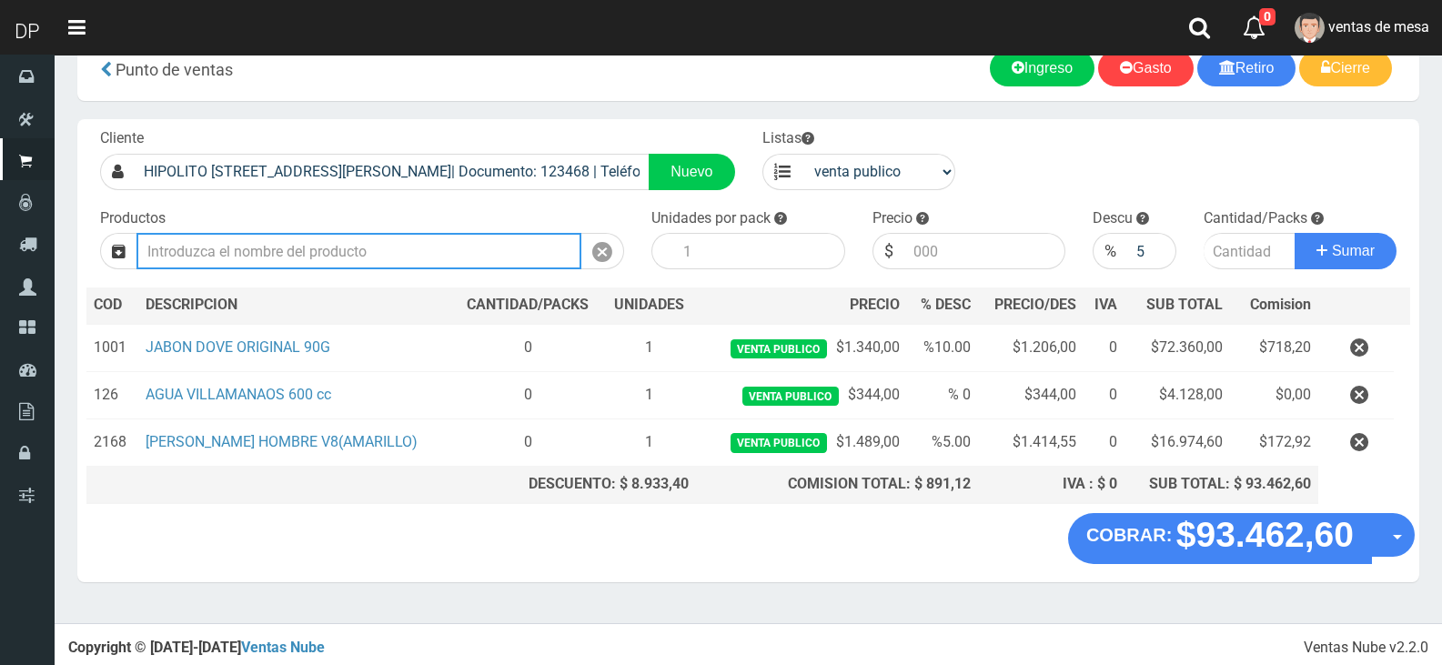
click at [1295, 233] on button "Sumar" at bounding box center [1346, 251] width 102 height 36
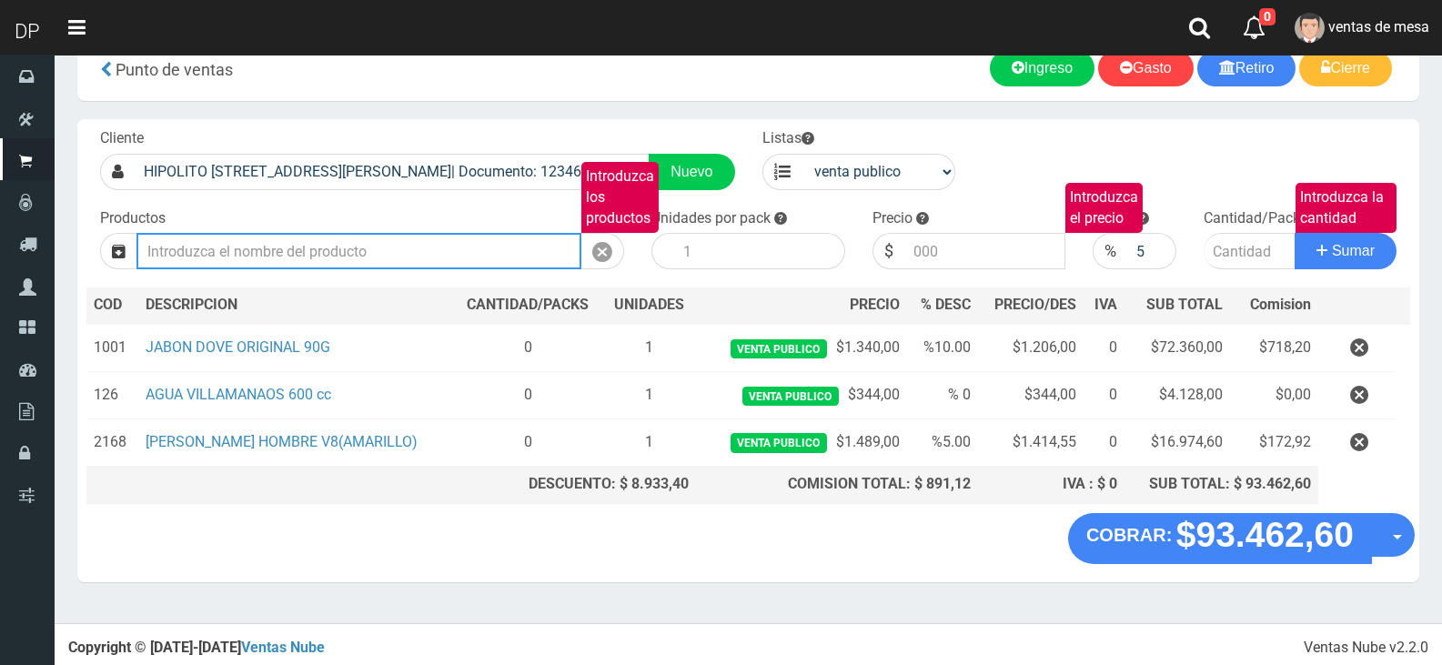
type input "GALLETITAS VOCACION X 170GR | P/P:$550.00 | P/G:$550.00 | P/M:$470.00 | Stock:90"
type input "550.00"
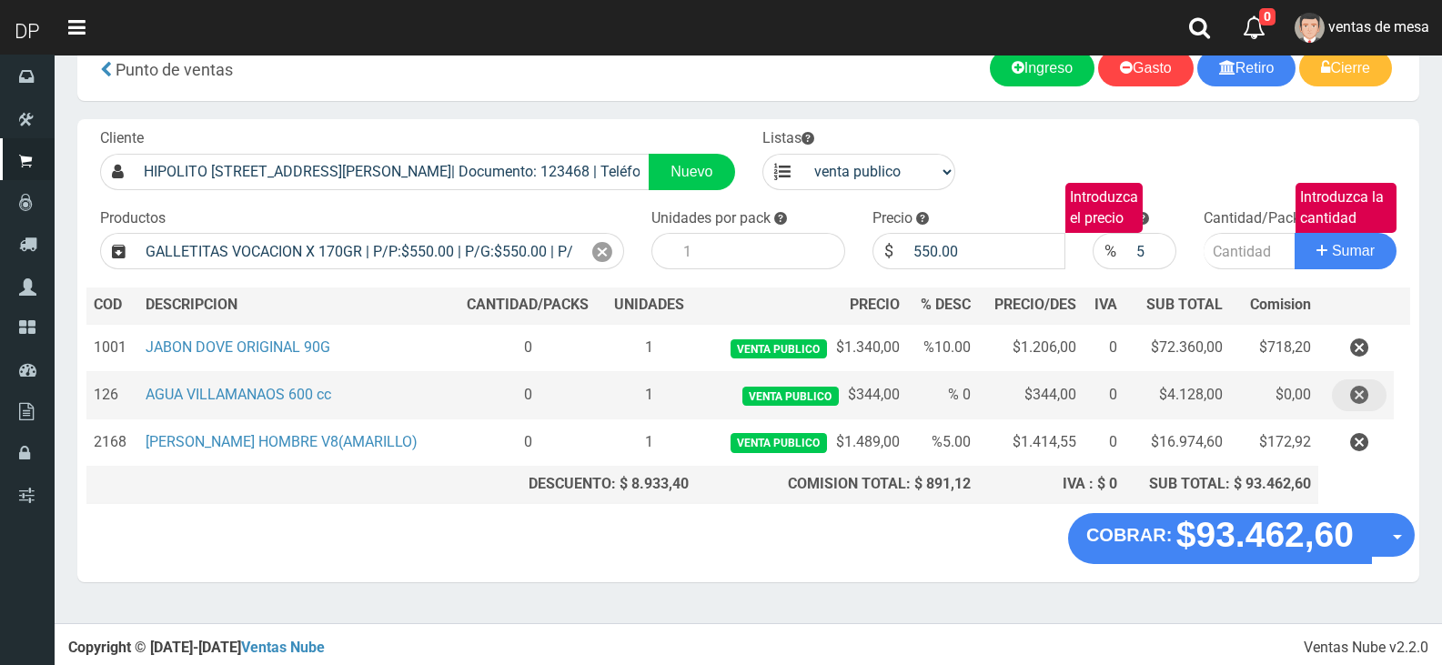
click at [1350, 391] on icon "button" at bounding box center [1359, 395] width 18 height 32
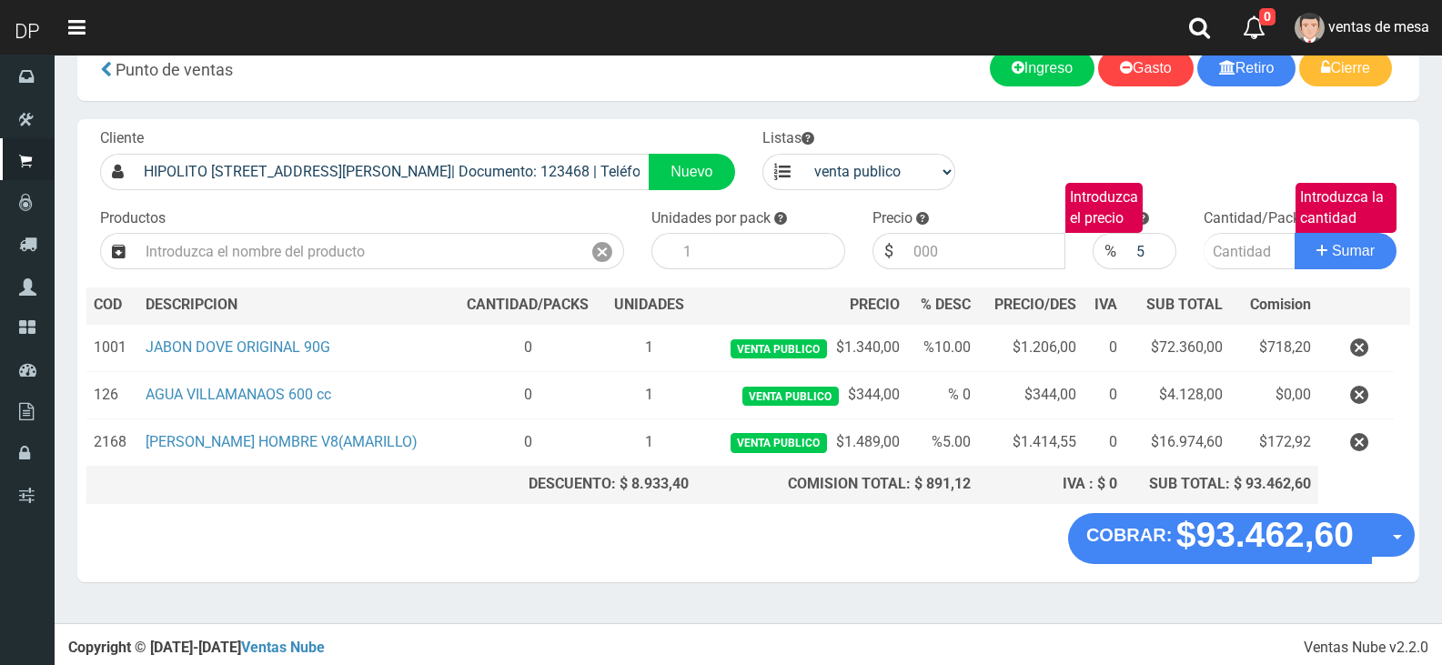
click at [1361, 353] on icon "button" at bounding box center [1359, 348] width 18 height 32
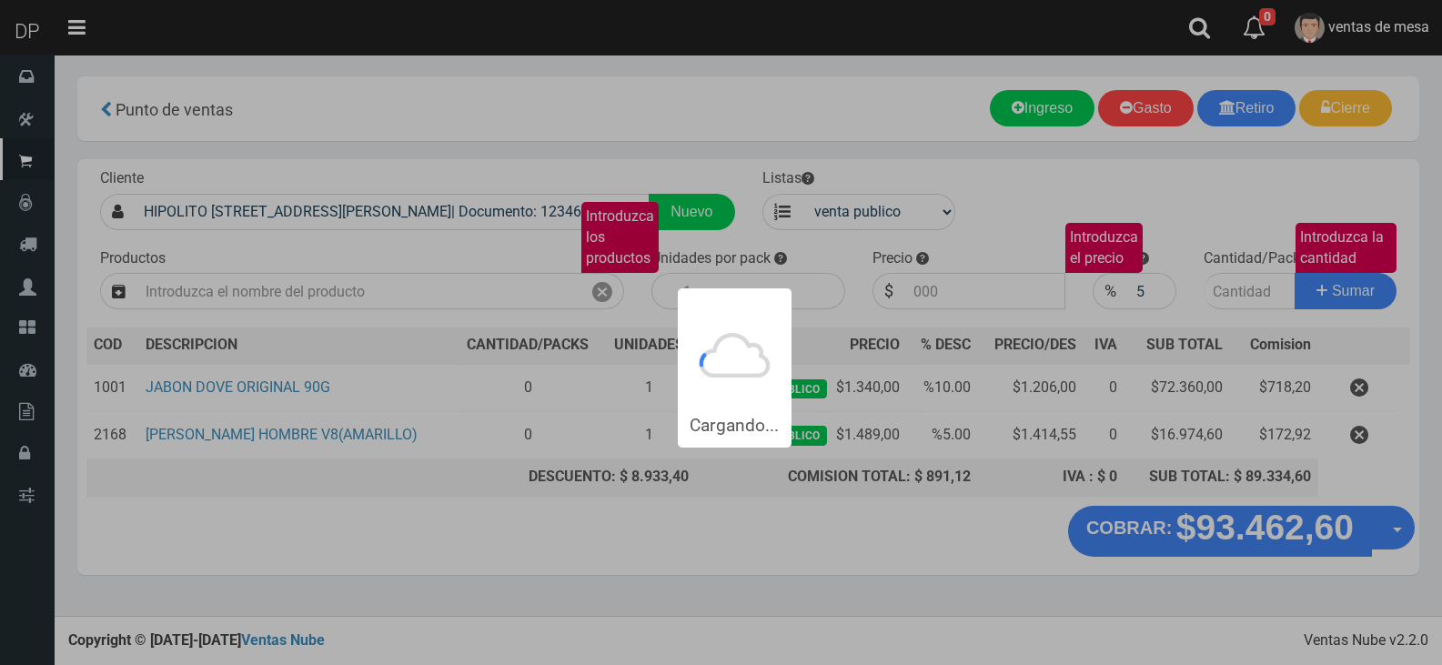
scroll to position [0, 0]
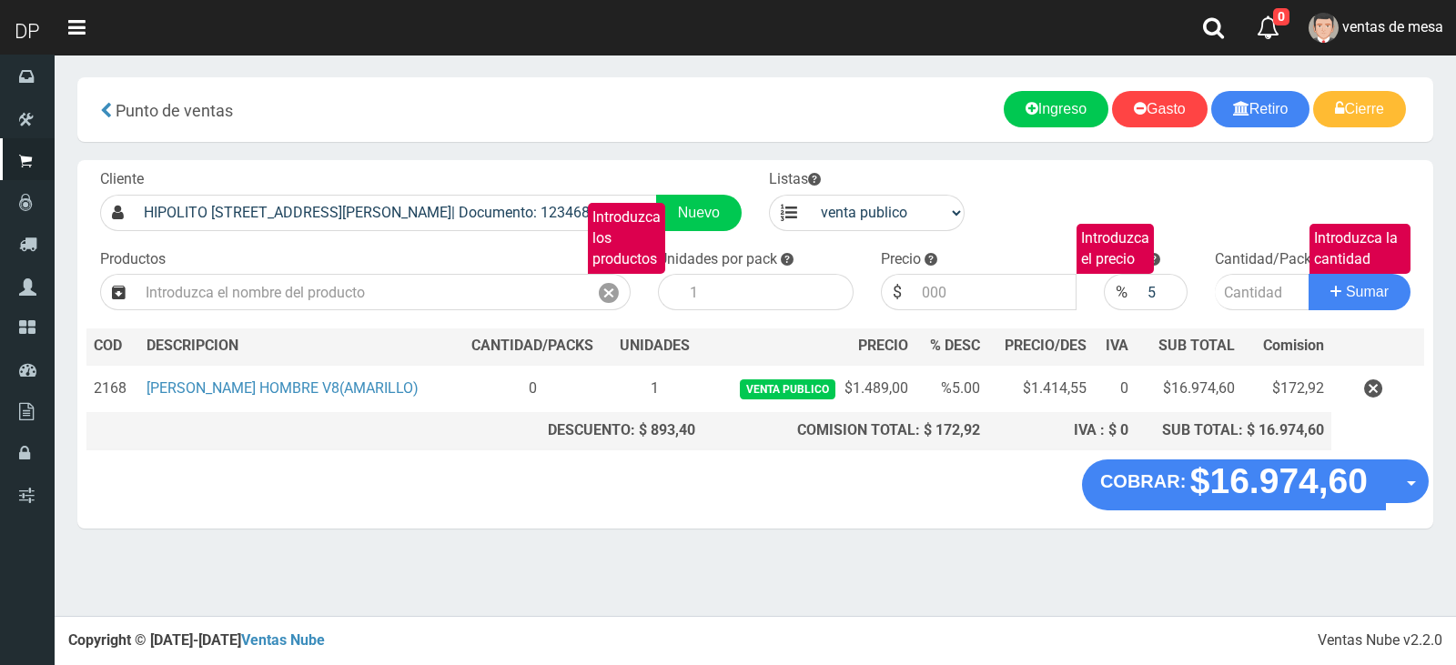
click at [1378, 398] on icon "button" at bounding box center [1373, 389] width 18 height 32
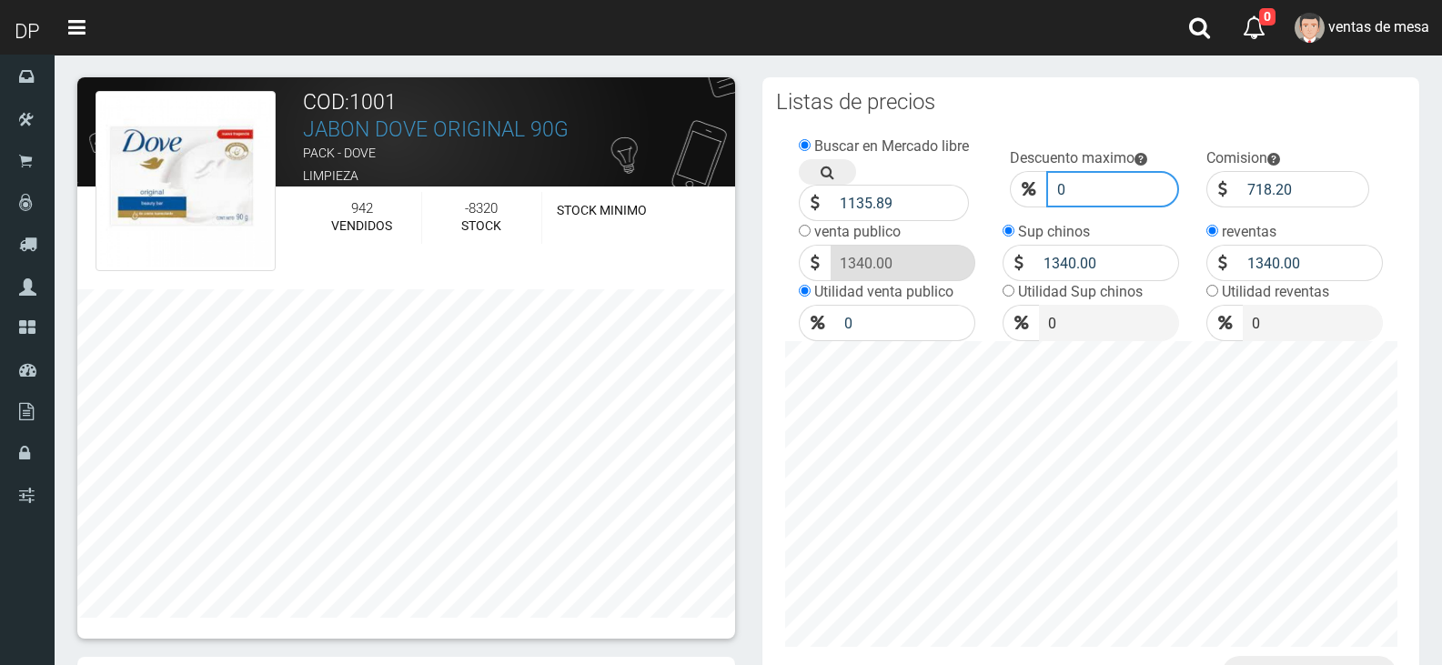
click at [1079, 186] on input "0" at bounding box center [1113, 189] width 134 height 36
type input "10"
click button "Guardar" at bounding box center [0, 0] width 0 height 0
